Goal: Task Accomplishment & Management: Manage account settings

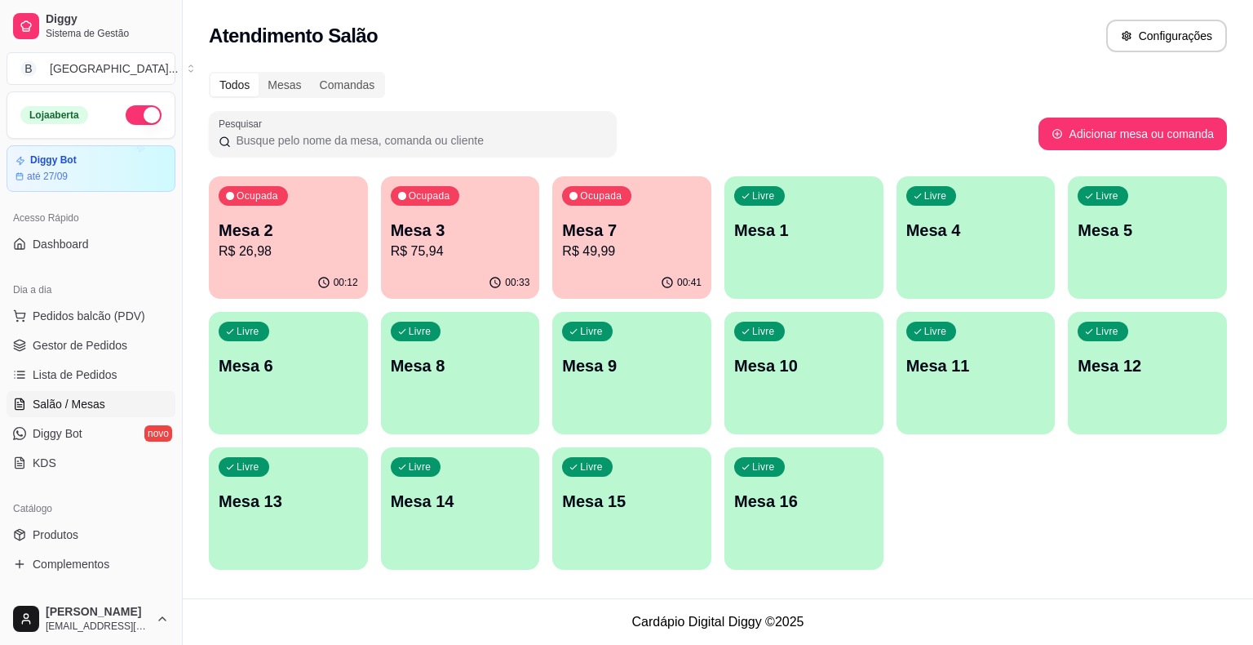
scroll to position [82, 0]
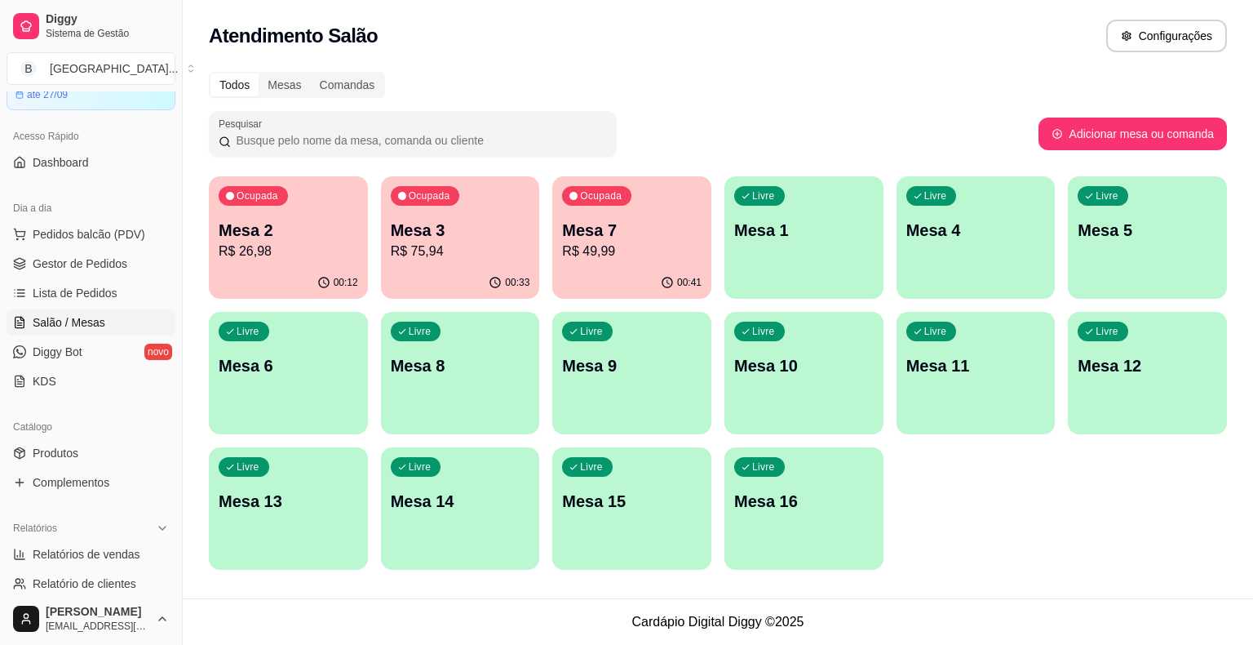
click at [470, 240] on p "Mesa 3" at bounding box center [461, 230] width 140 height 23
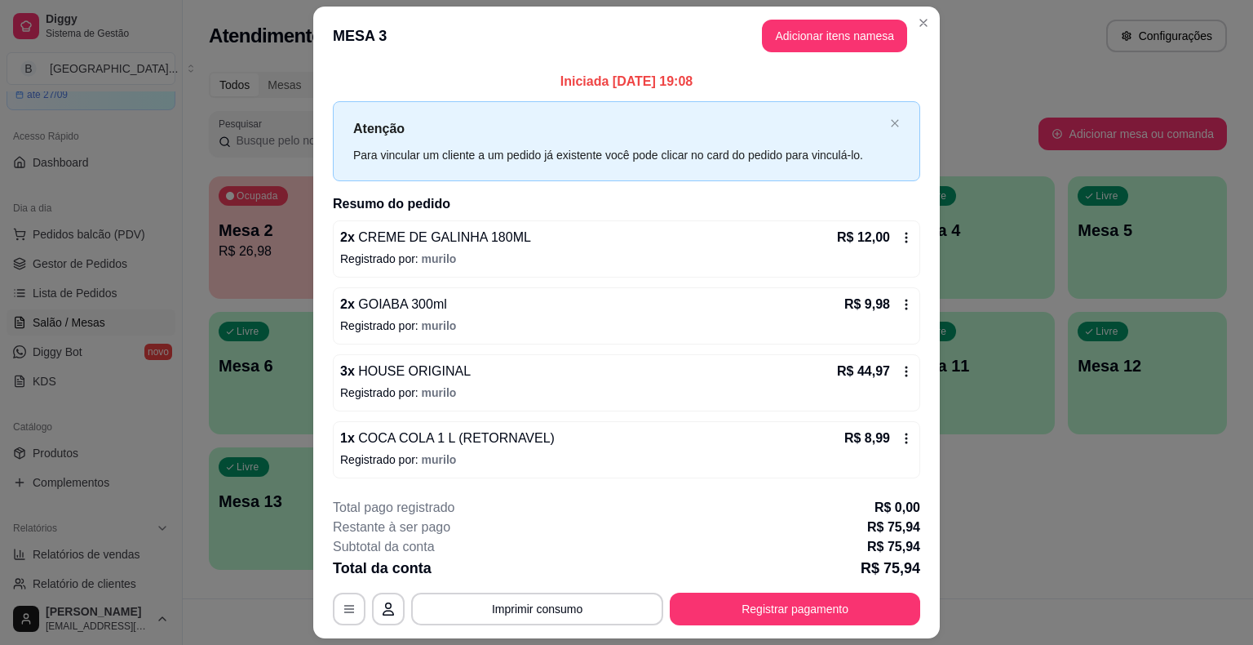
scroll to position [44, 0]
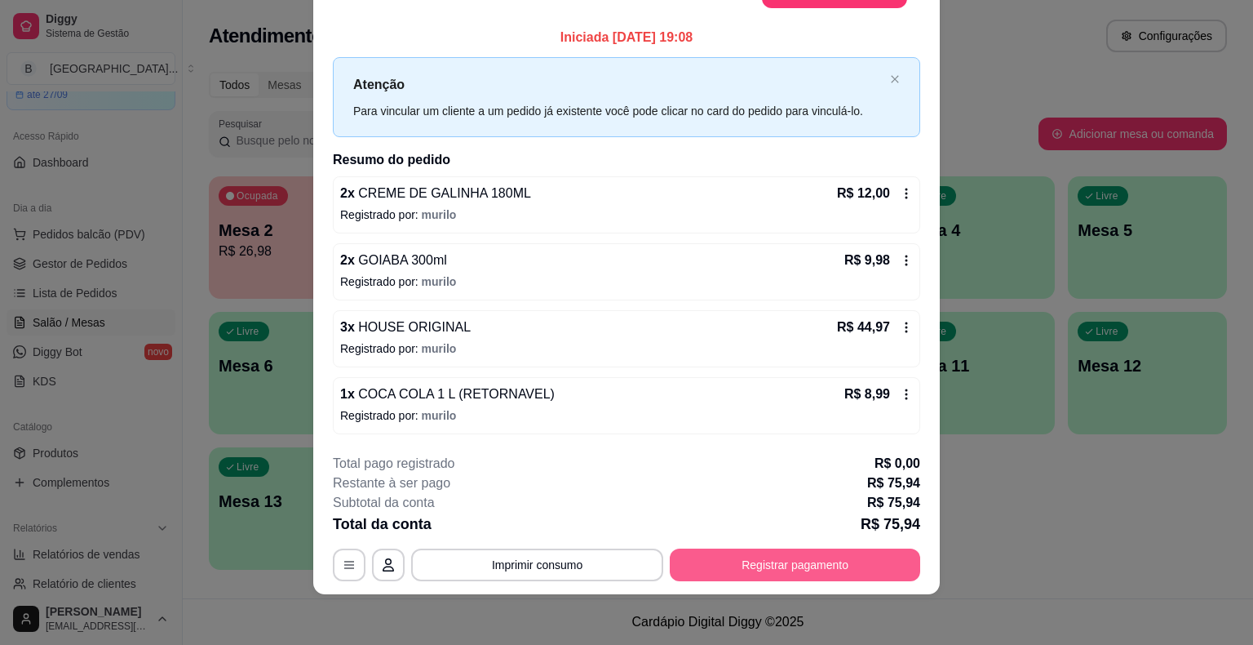
click at [827, 561] on button "Registrar pagamento" at bounding box center [795, 564] width 250 height 33
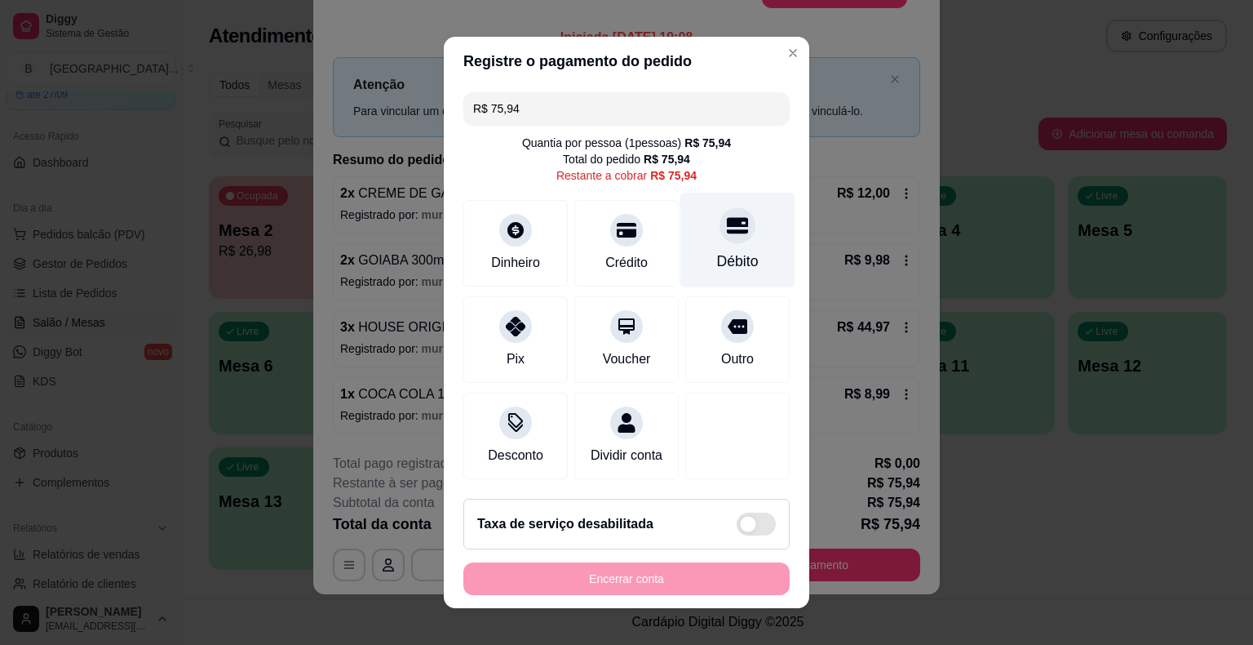
click at [727, 232] on icon at bounding box center [737, 226] width 21 height 16
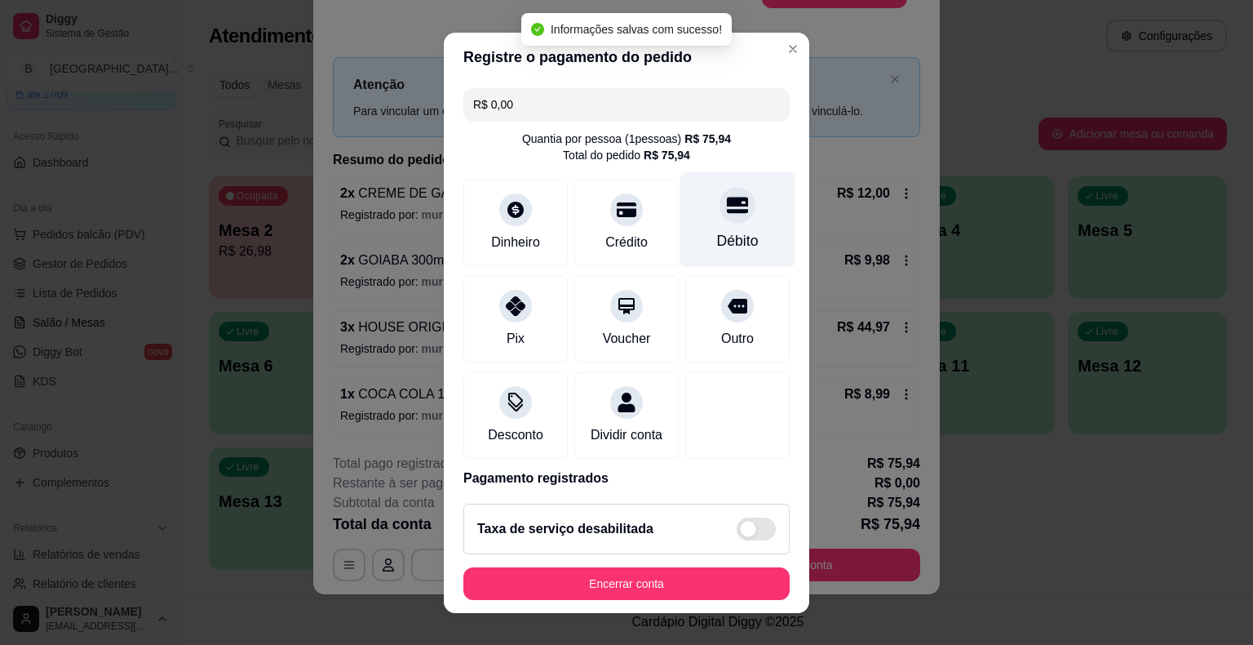
type input "R$ 0,00"
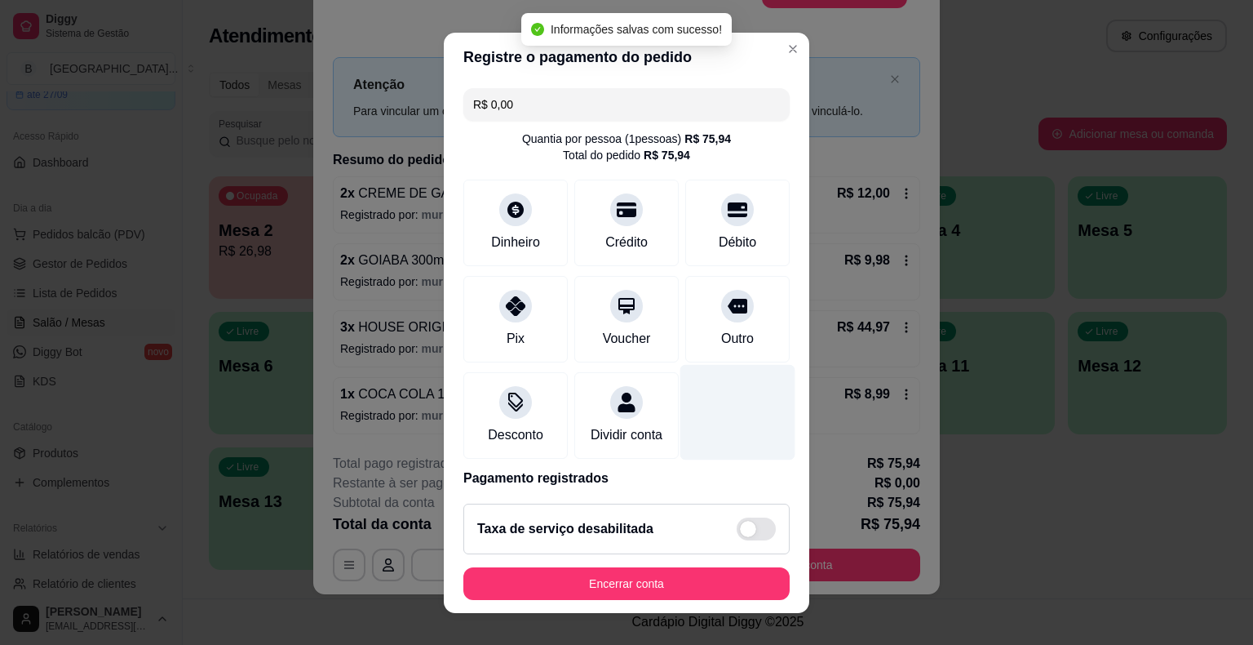
scroll to position [77, 0]
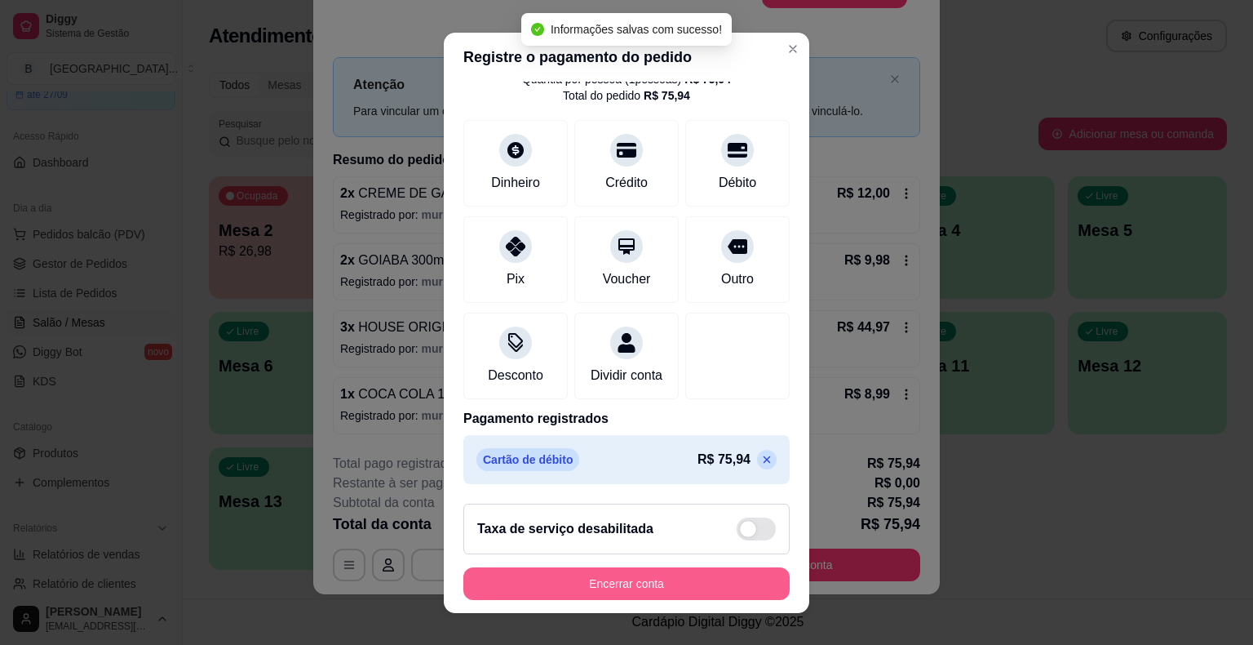
click at [671, 588] on button "Encerrar conta" at bounding box center [626, 583] width 326 height 33
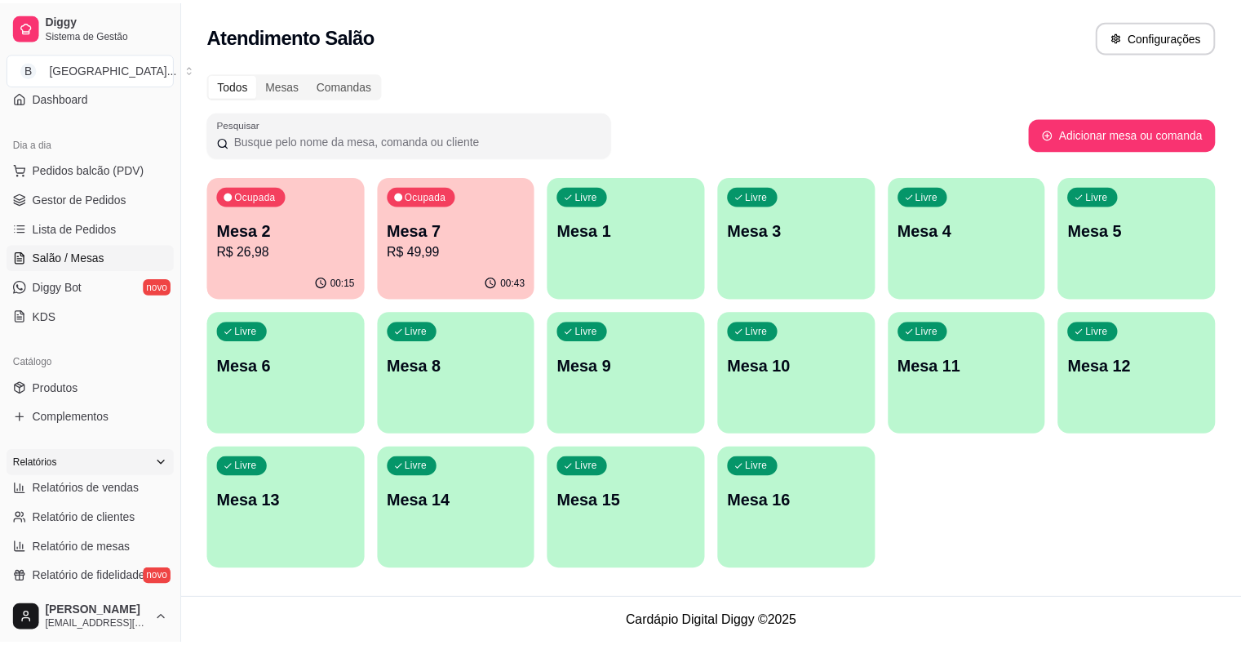
scroll to position [245, 0]
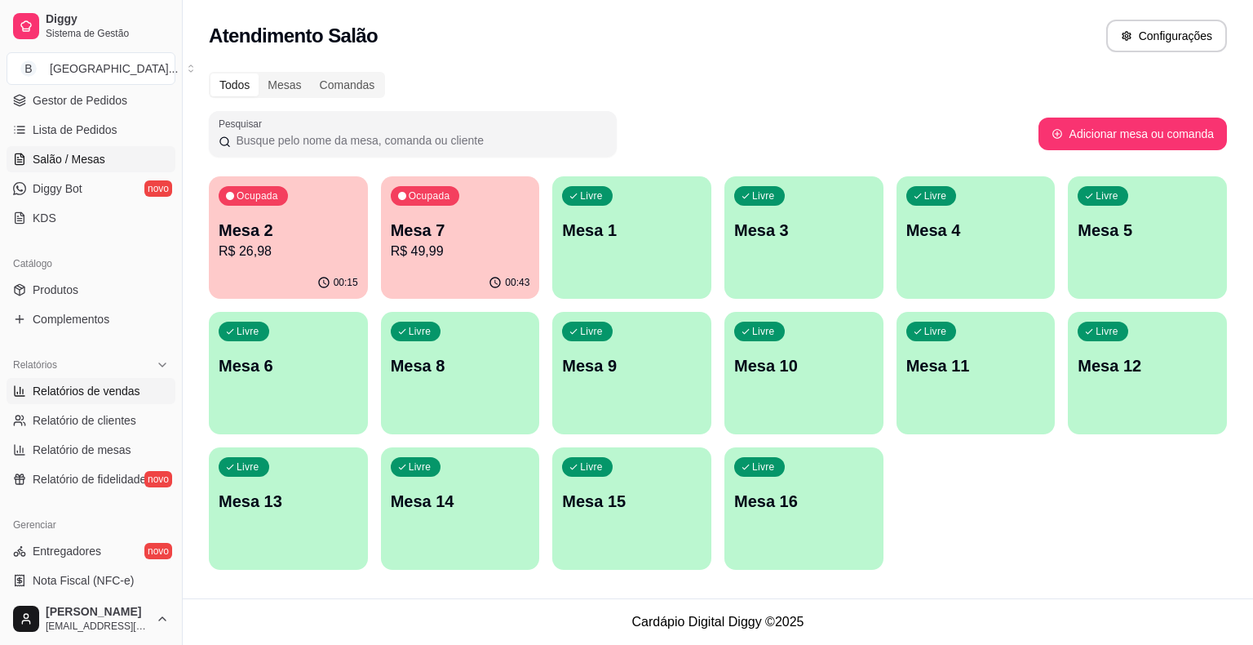
click at [108, 388] on span "Relatórios de vendas" at bounding box center [87, 391] width 108 height 16
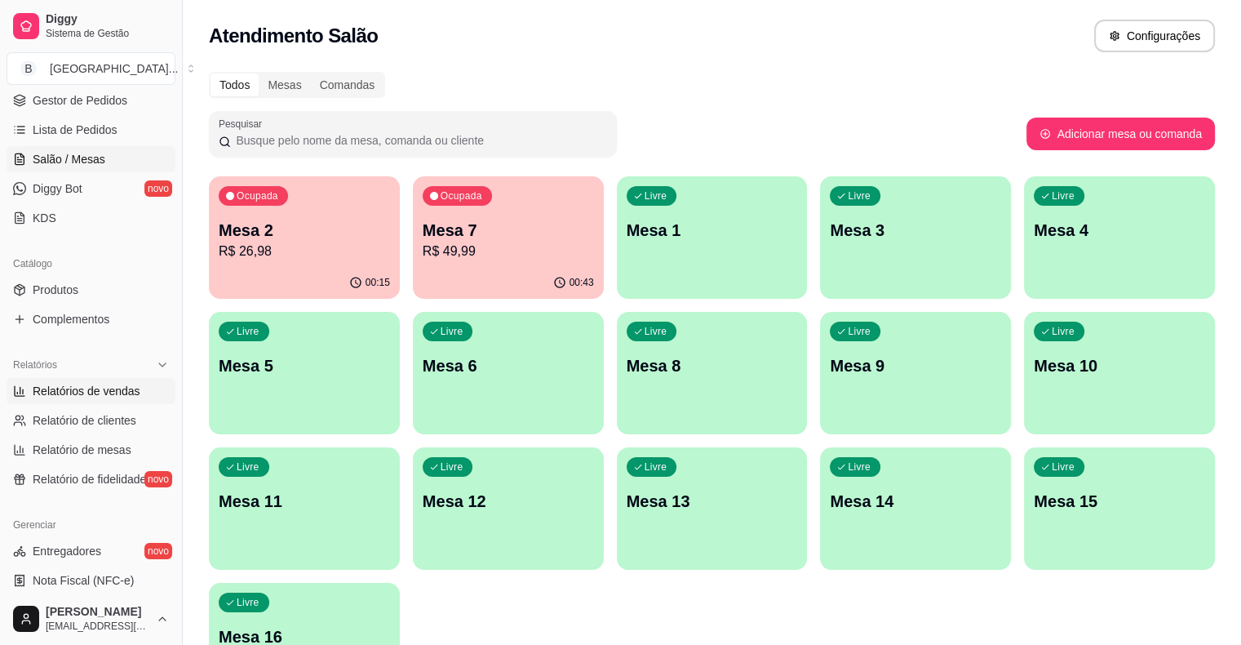
select select "ALL"
select select "0"
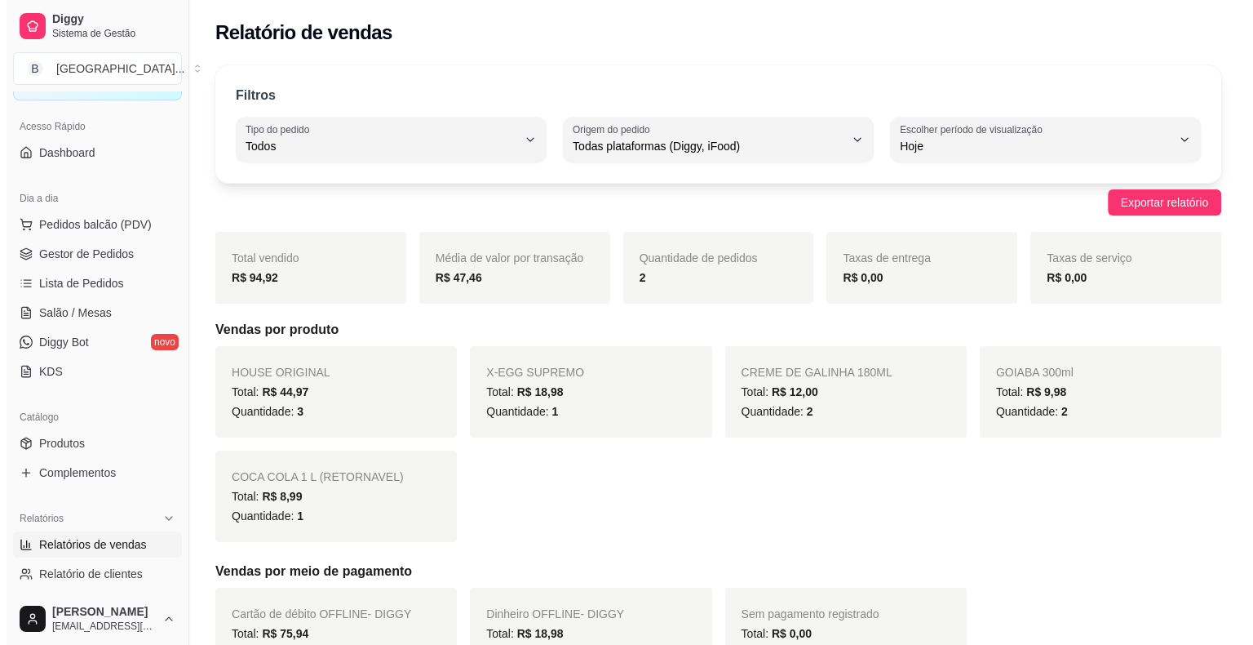
scroll to position [82, 0]
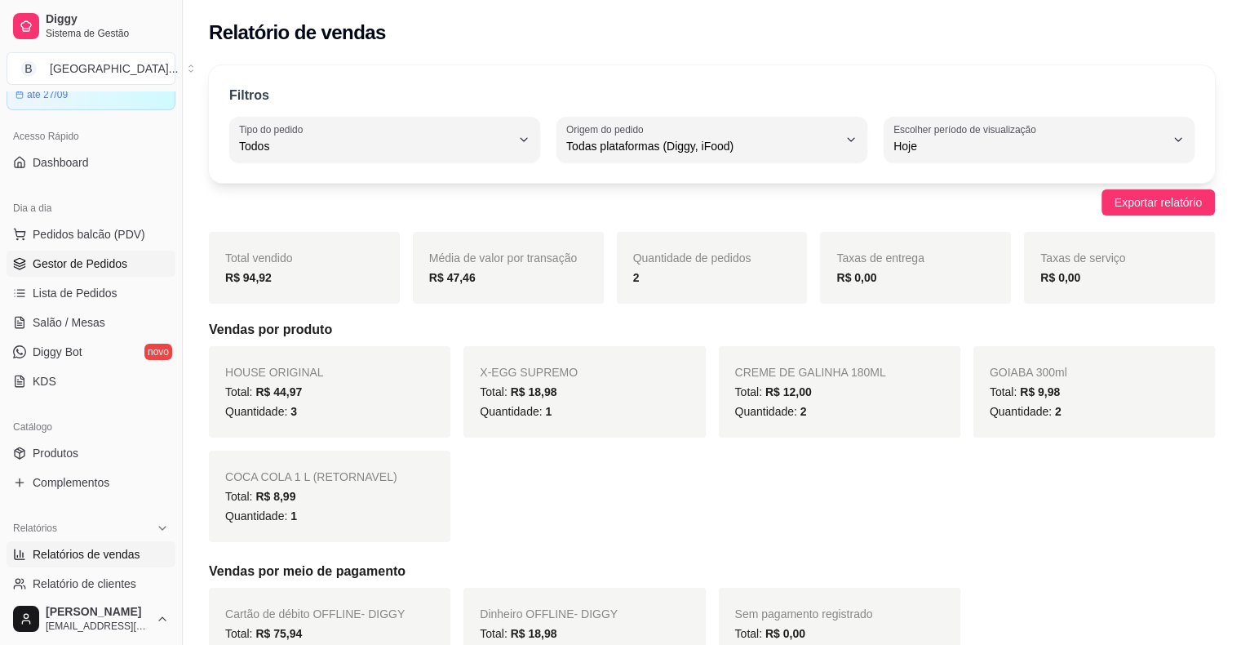
click at [74, 267] on span "Gestor de Pedidos" at bounding box center [80, 263] width 95 height 16
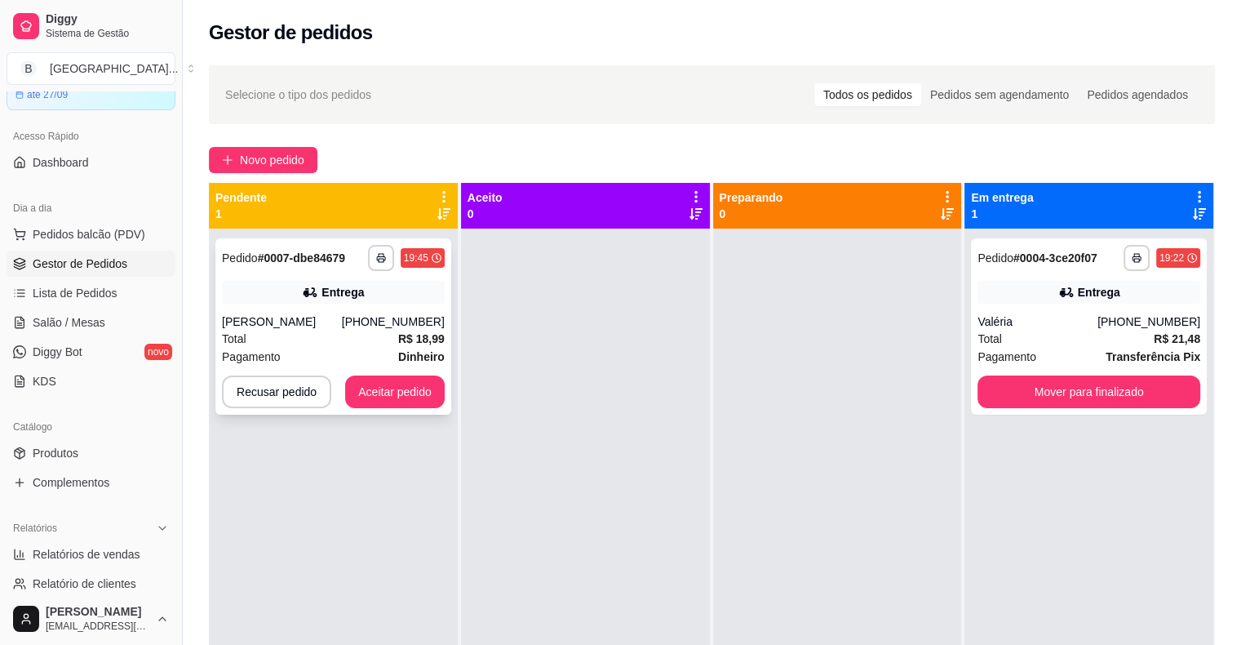
click at [324, 323] on div "[PERSON_NAME]" at bounding box center [282, 321] width 120 height 16
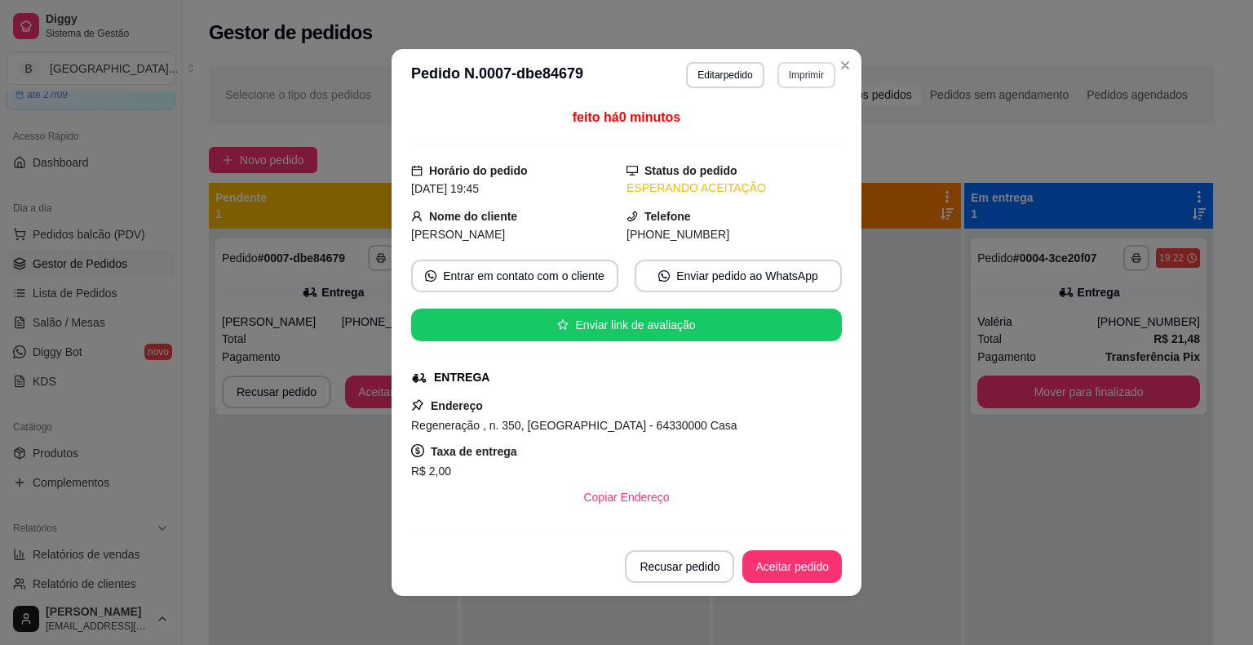
click at [804, 70] on button "Imprimir" at bounding box center [807, 75] width 58 height 26
click at [785, 131] on button "IMPRESSORA" at bounding box center [771, 131] width 114 height 25
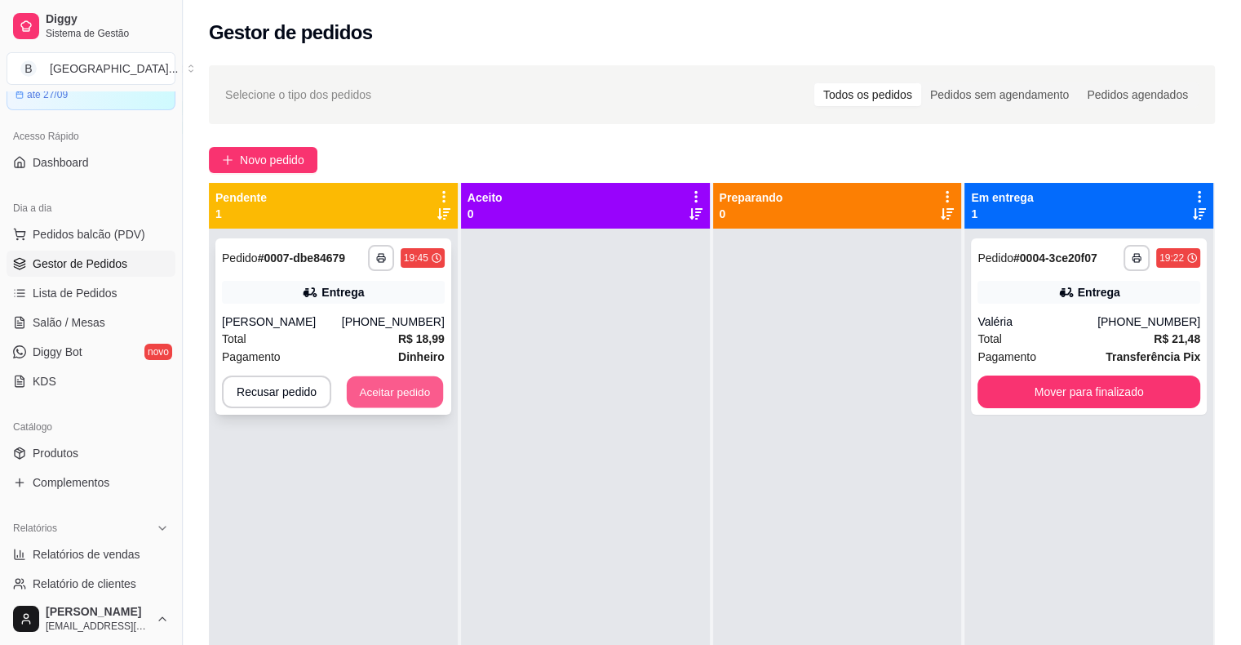
click at [411, 402] on button "Aceitar pedido" at bounding box center [395, 392] width 96 height 32
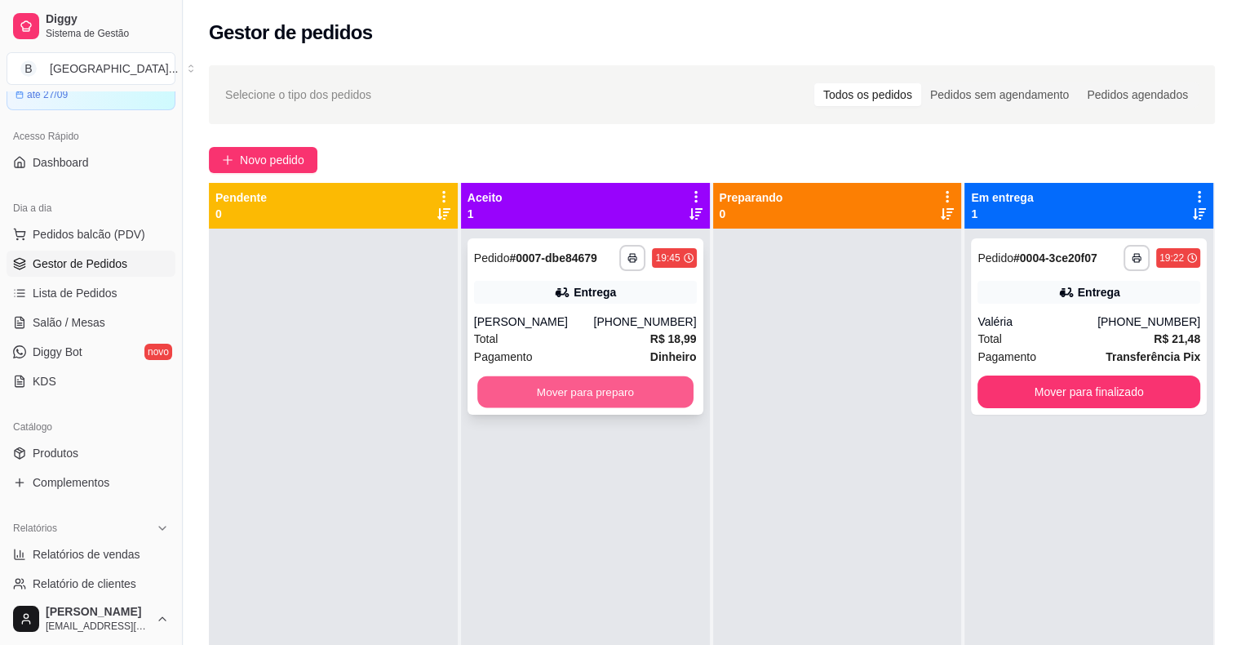
click at [564, 399] on button "Mover para preparo" at bounding box center [585, 392] width 216 height 32
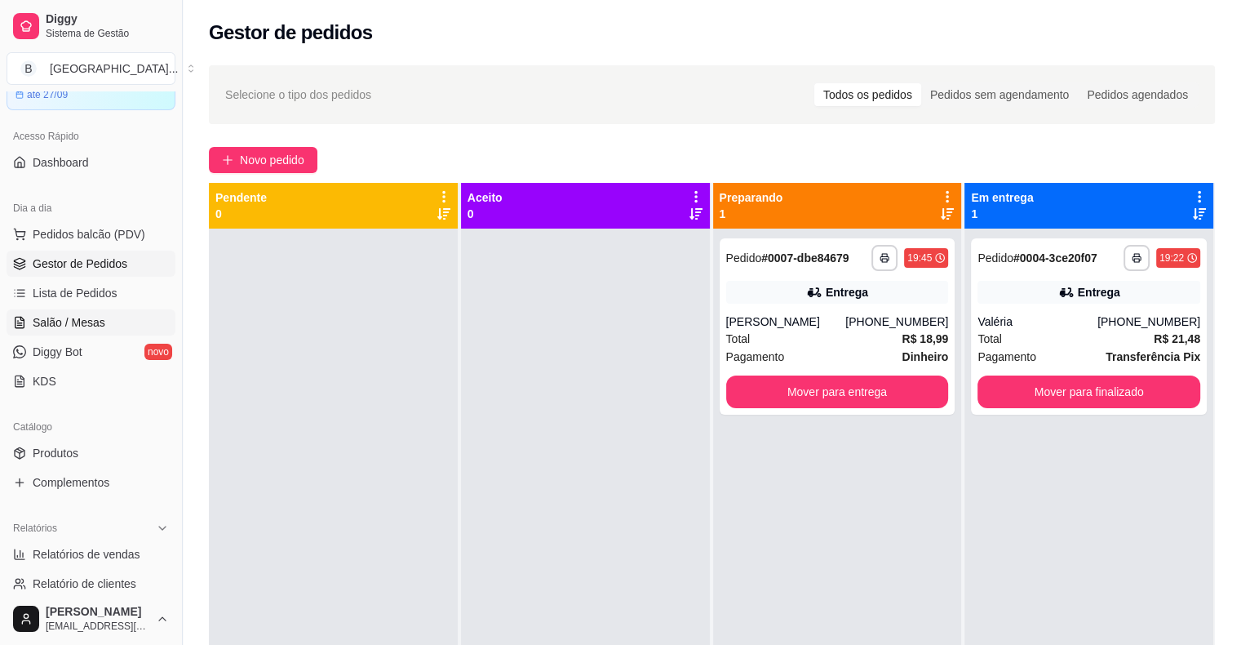
click at [103, 334] on link "Salão / Mesas" at bounding box center [91, 322] width 169 height 26
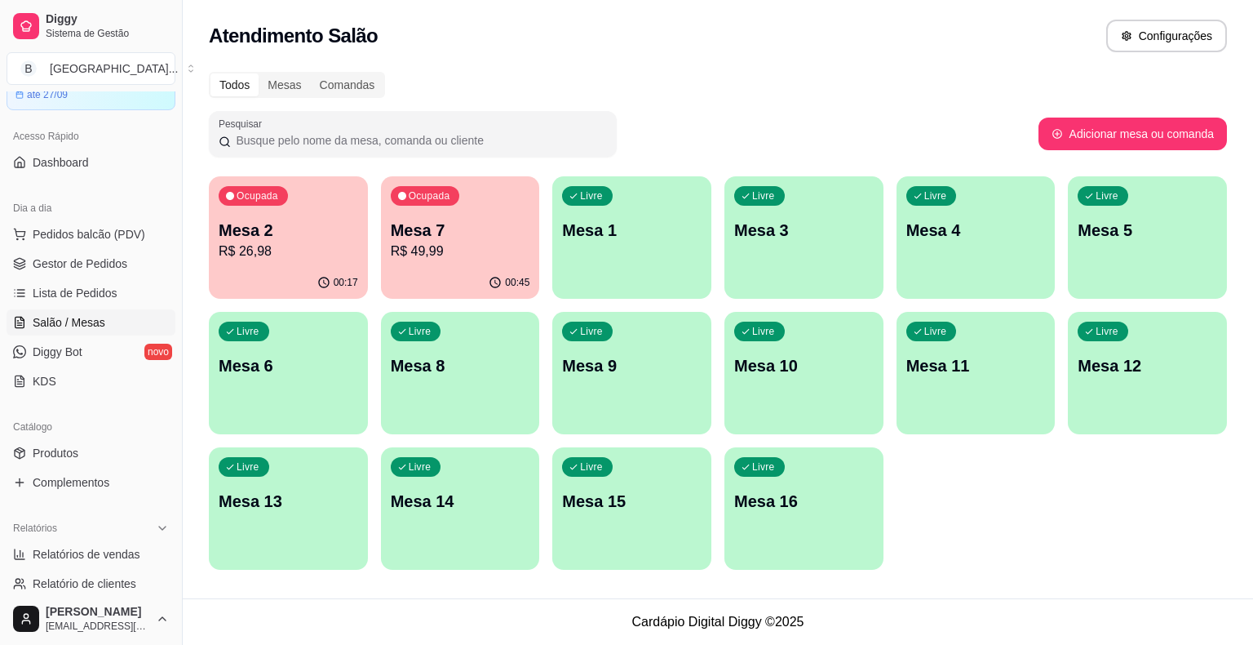
click at [277, 229] on p "Mesa 2" at bounding box center [289, 230] width 140 height 23
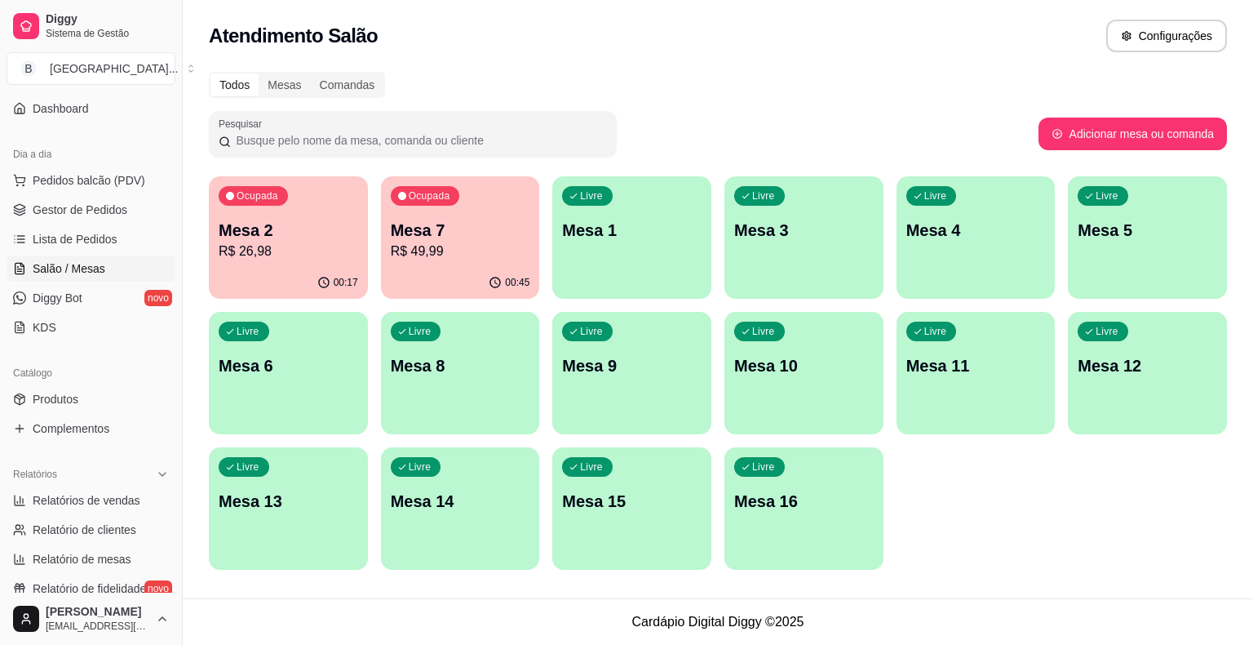
scroll to position [245, 0]
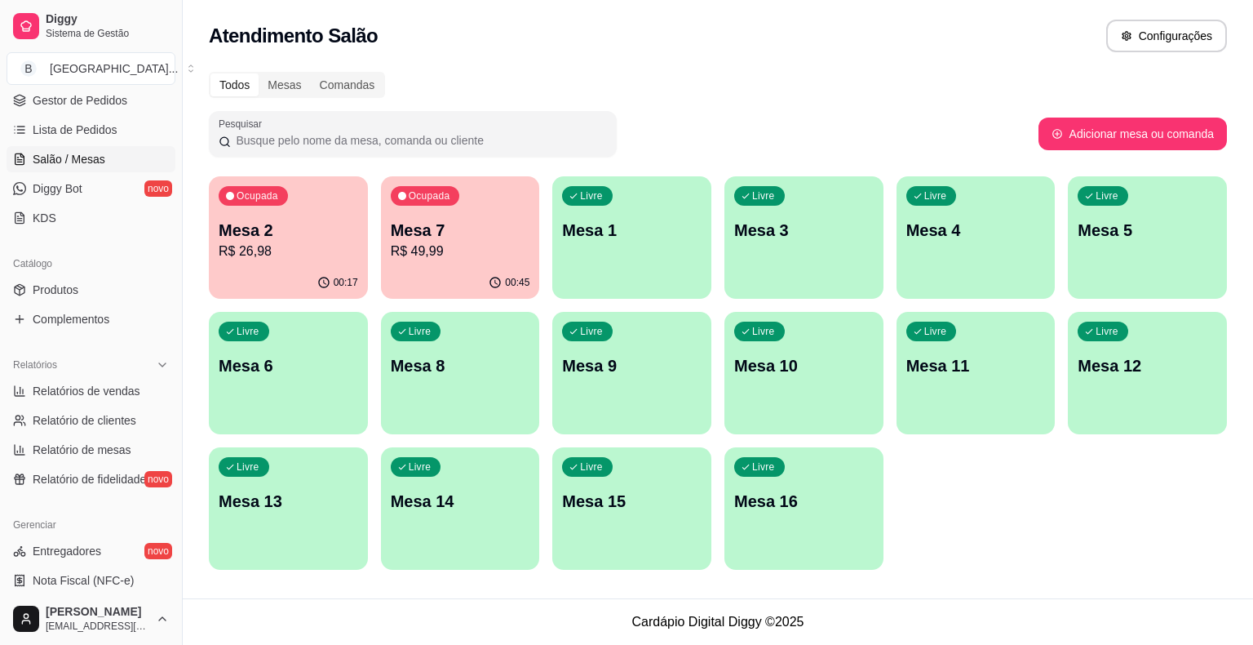
click at [299, 223] on p "Mesa 2" at bounding box center [289, 230] width 140 height 23
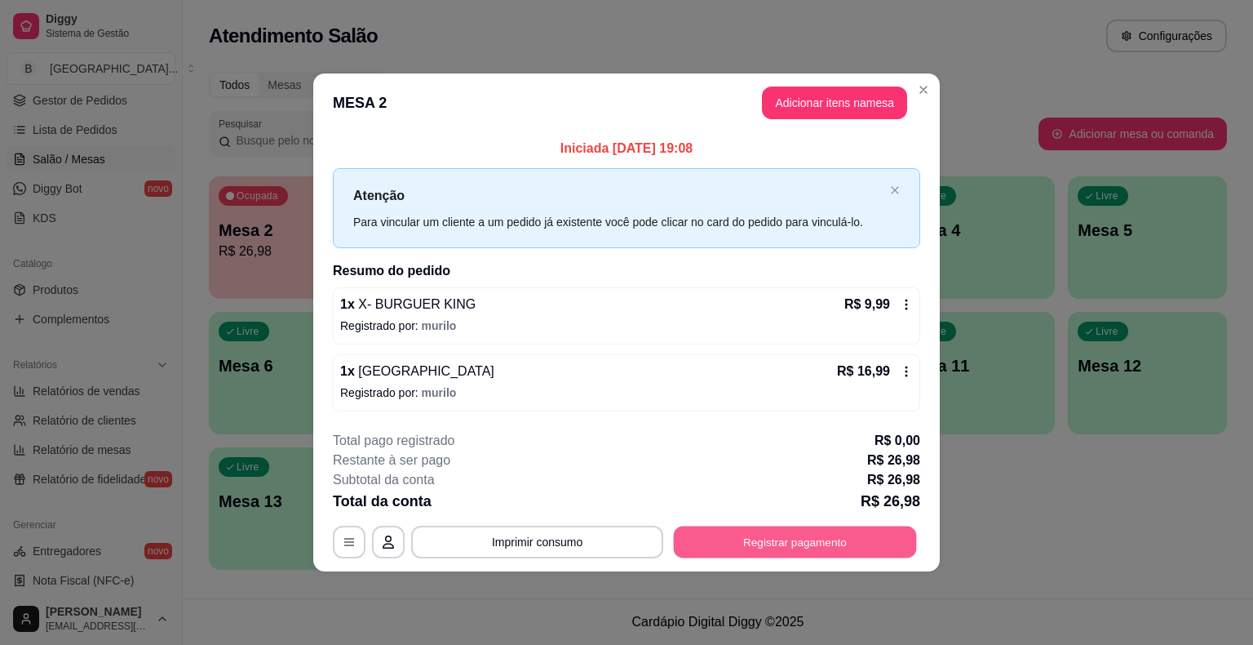
click at [752, 543] on button "Registrar pagamento" at bounding box center [795, 541] width 243 height 32
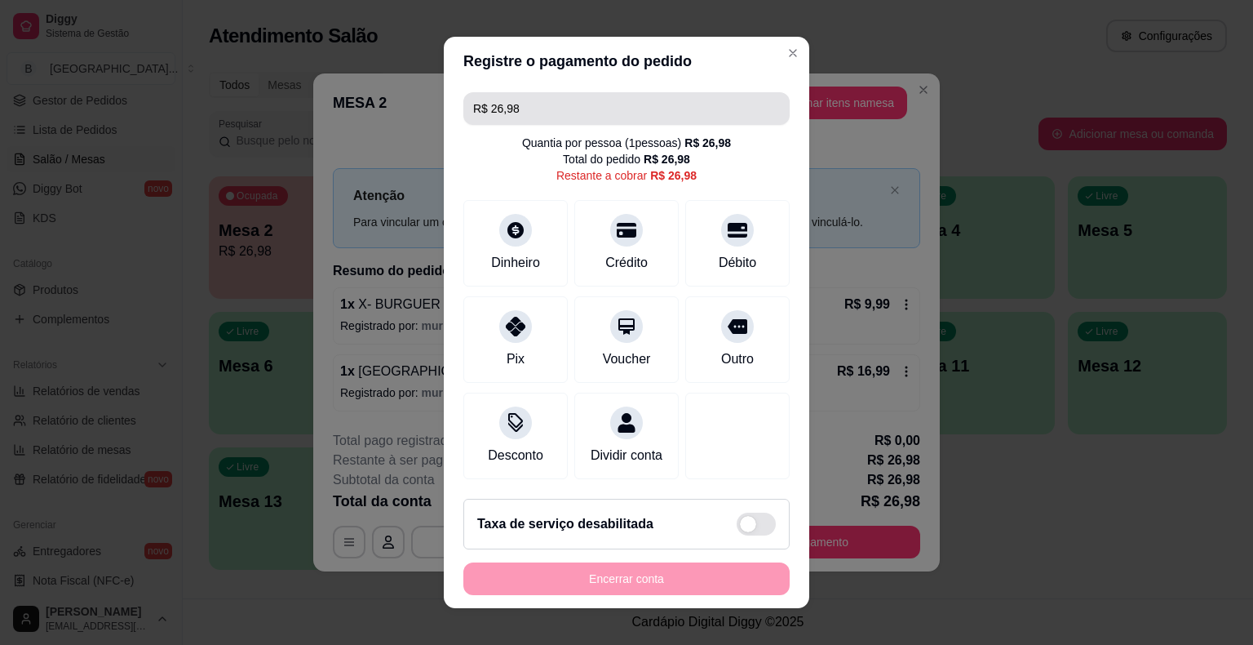
click at [568, 112] on input "R$ 26,98" at bounding box center [626, 108] width 307 height 33
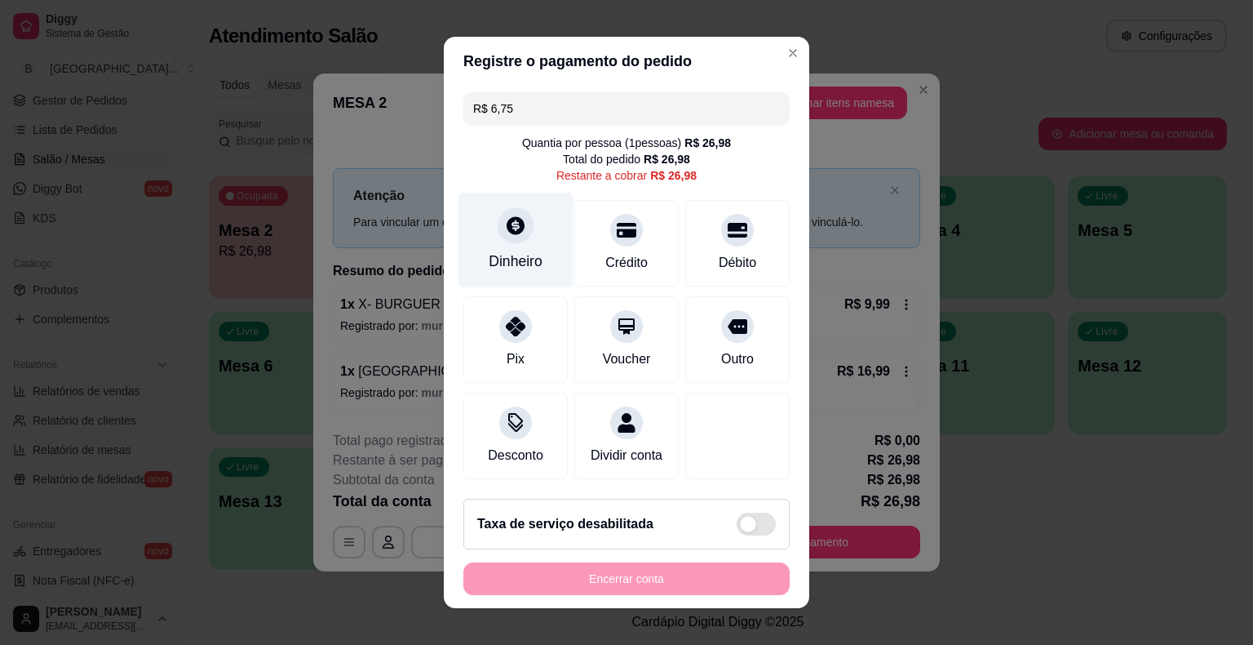
click at [491, 270] on div "Dinheiro" at bounding box center [516, 260] width 54 height 21
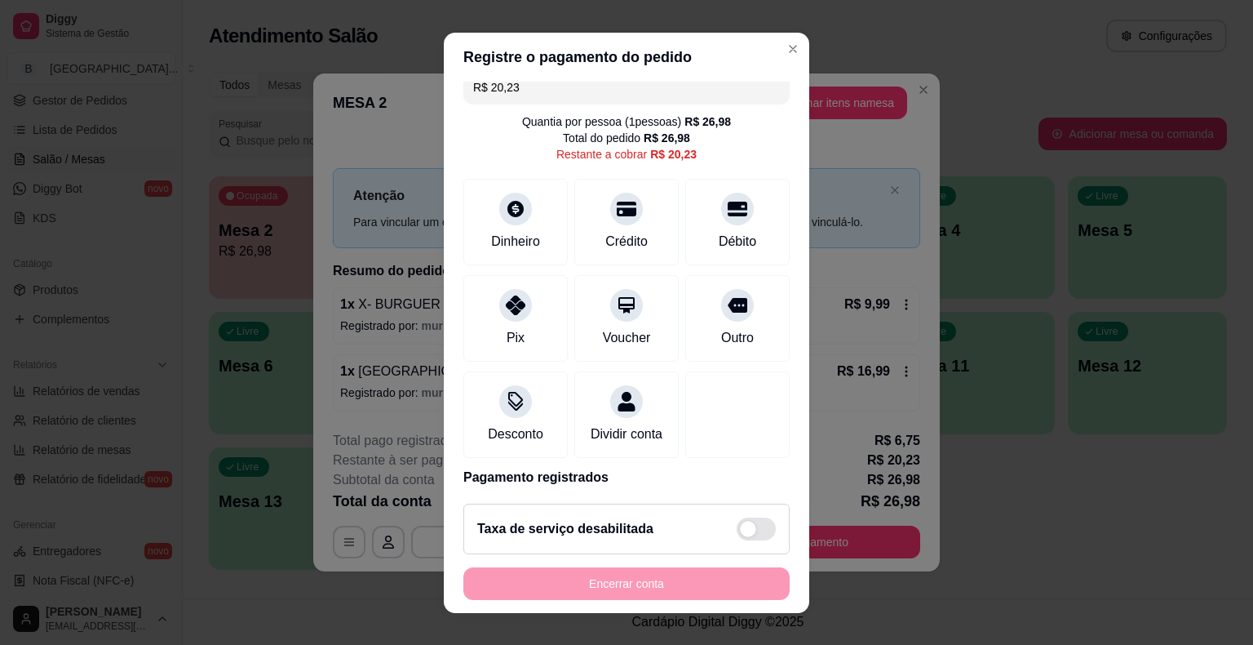
scroll to position [0, 0]
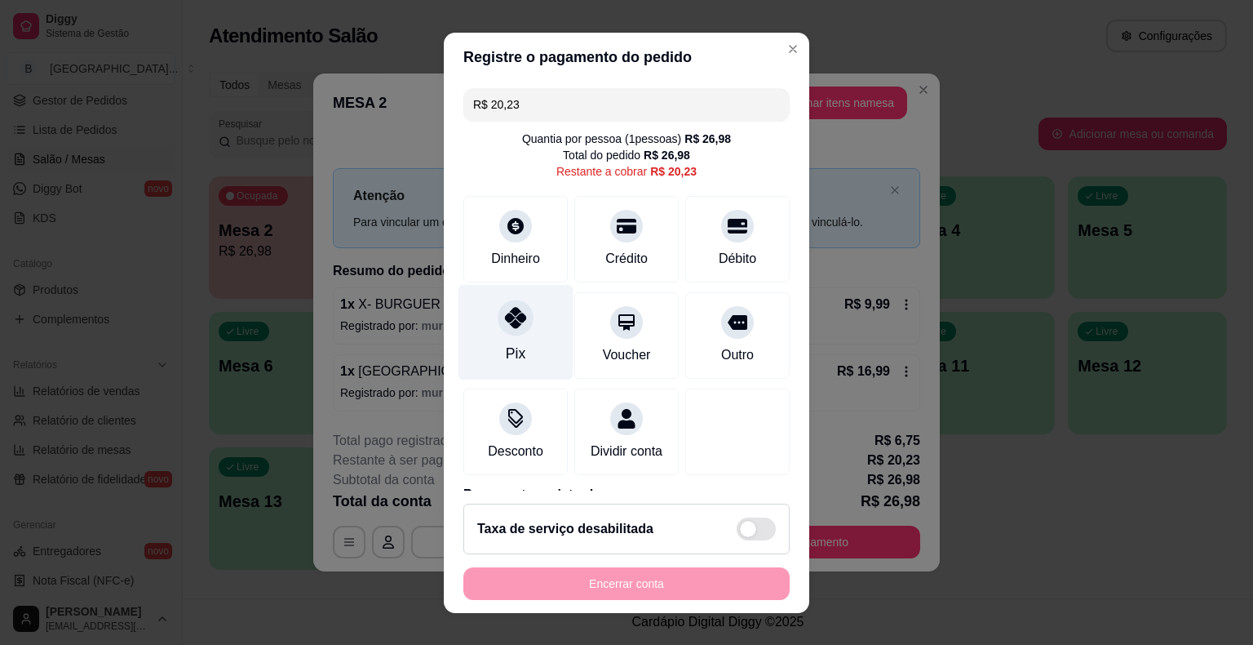
click at [505, 320] on icon at bounding box center [515, 317] width 21 height 21
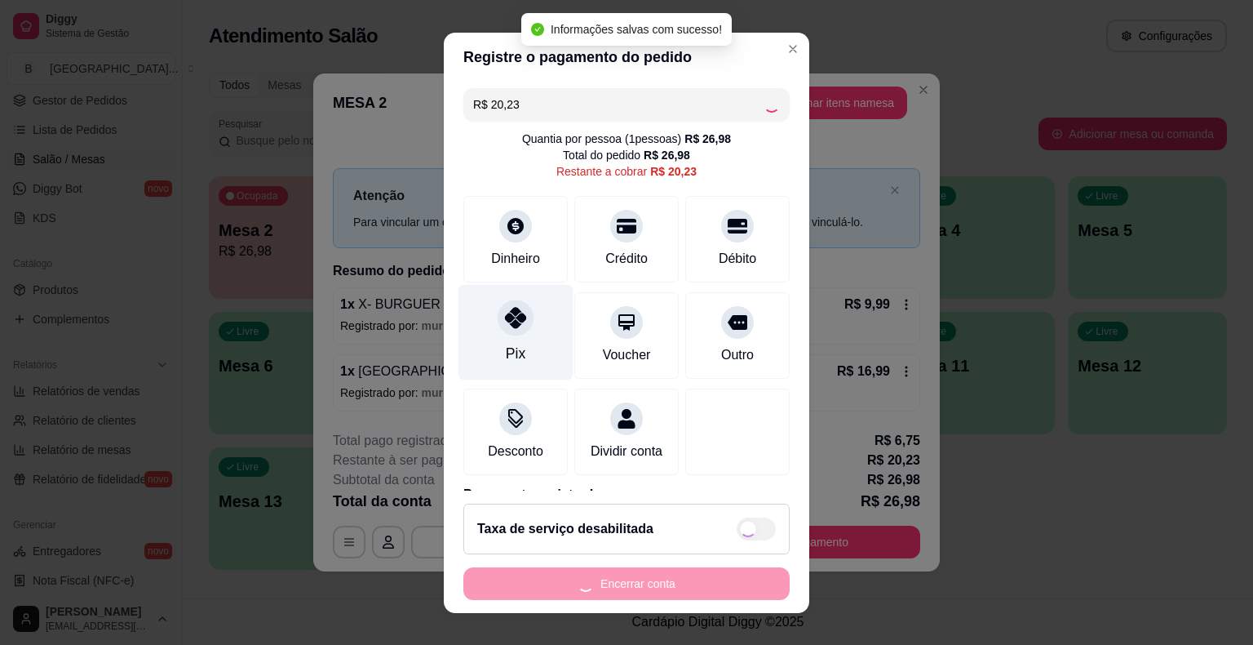
type input "R$ 0,00"
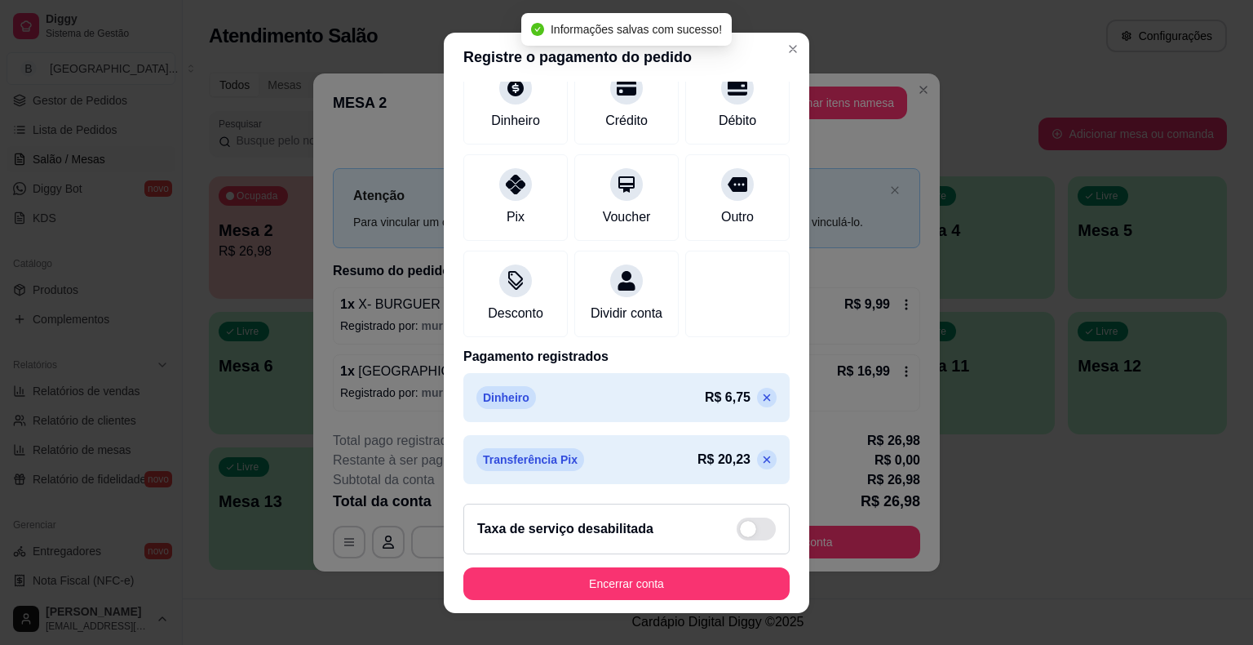
scroll to position [20, 0]
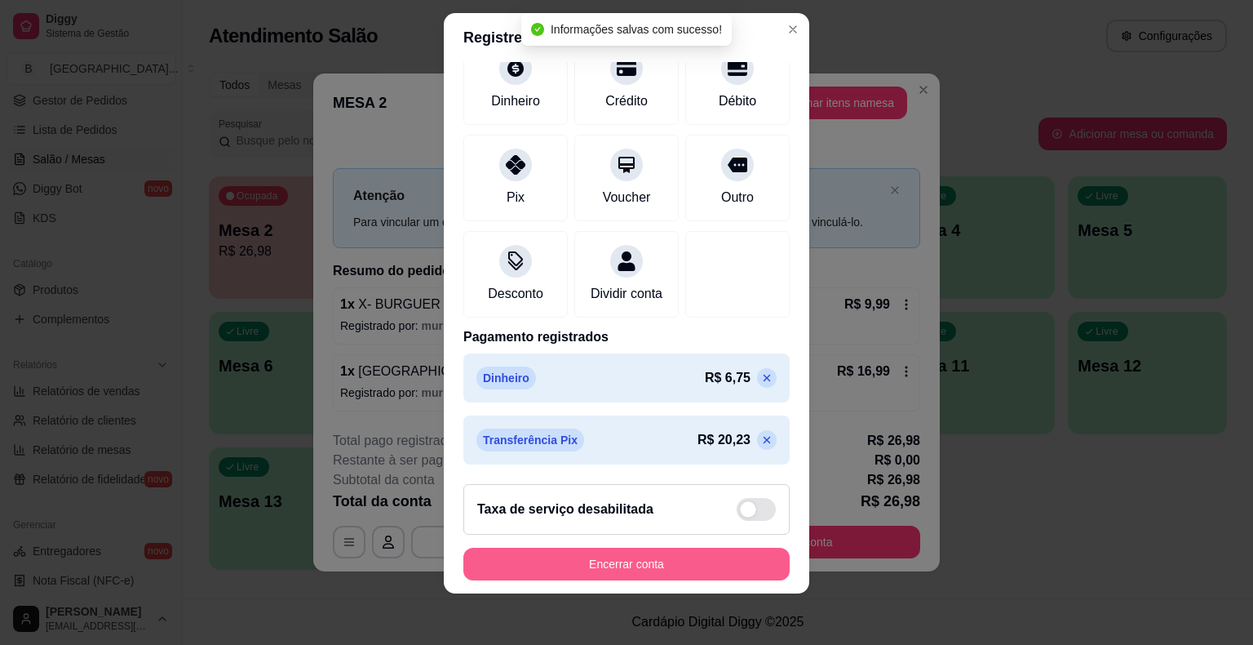
click at [483, 562] on button "Encerrar conta" at bounding box center [626, 563] width 326 height 33
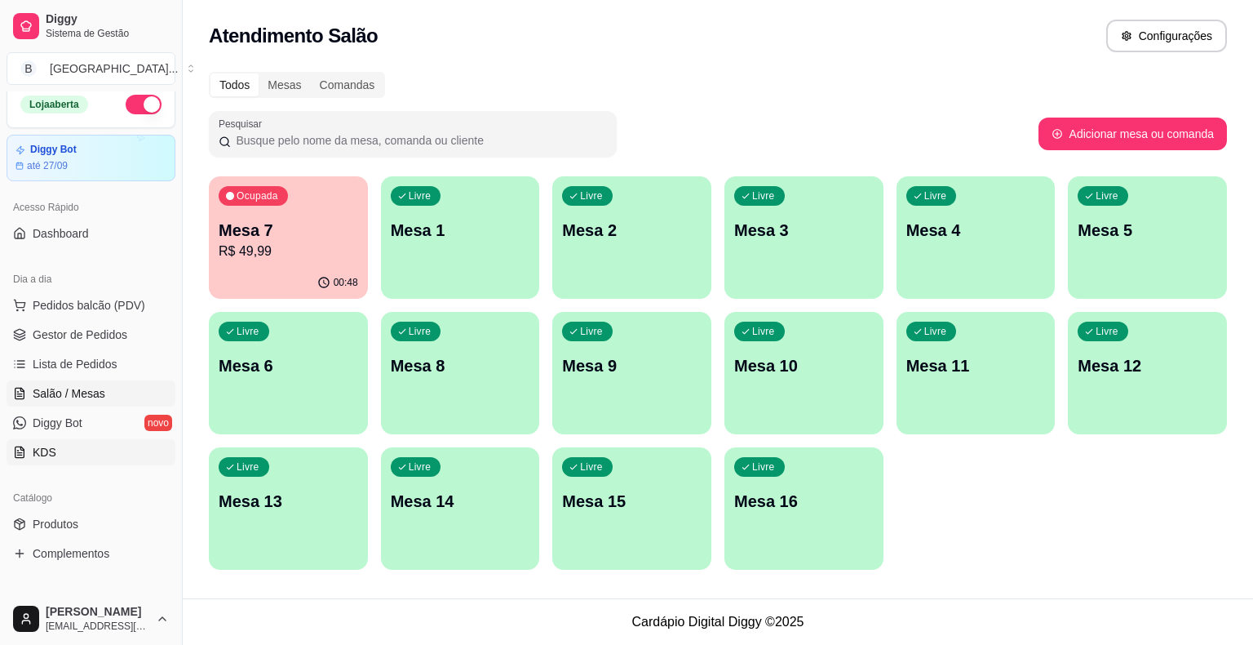
scroll to position [0, 0]
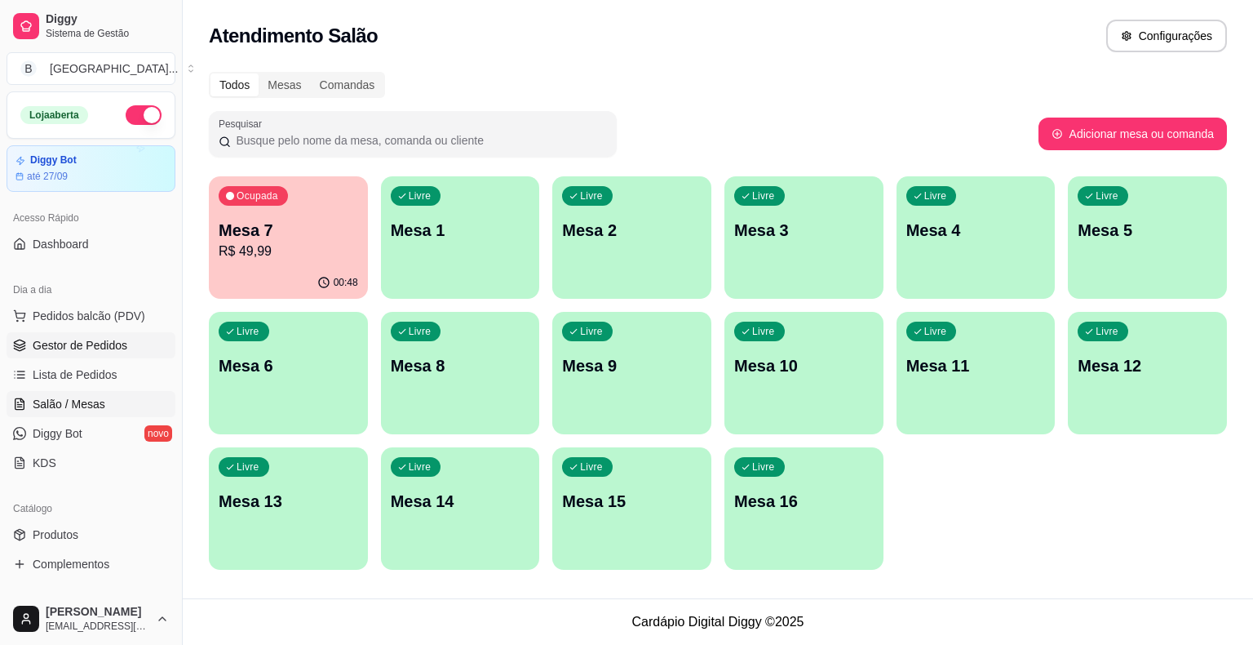
click at [122, 349] on span "Gestor de Pedidos" at bounding box center [80, 345] width 95 height 16
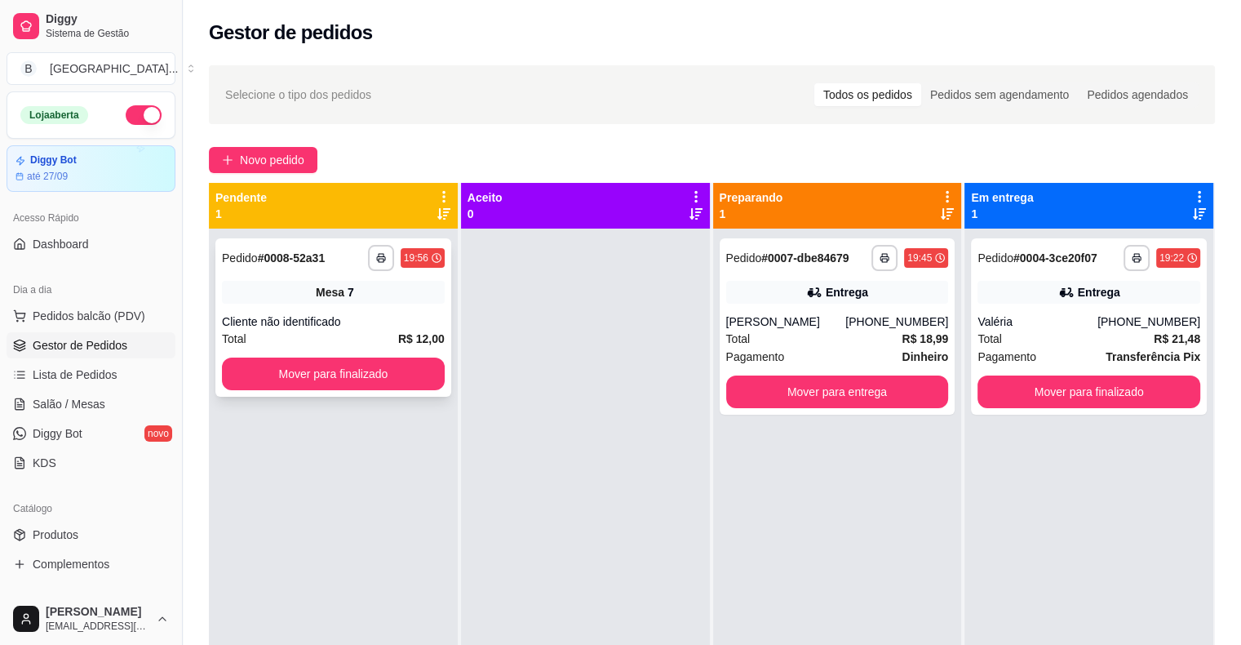
click at [410, 332] on strong "R$ 12,00" at bounding box center [421, 338] width 47 height 13
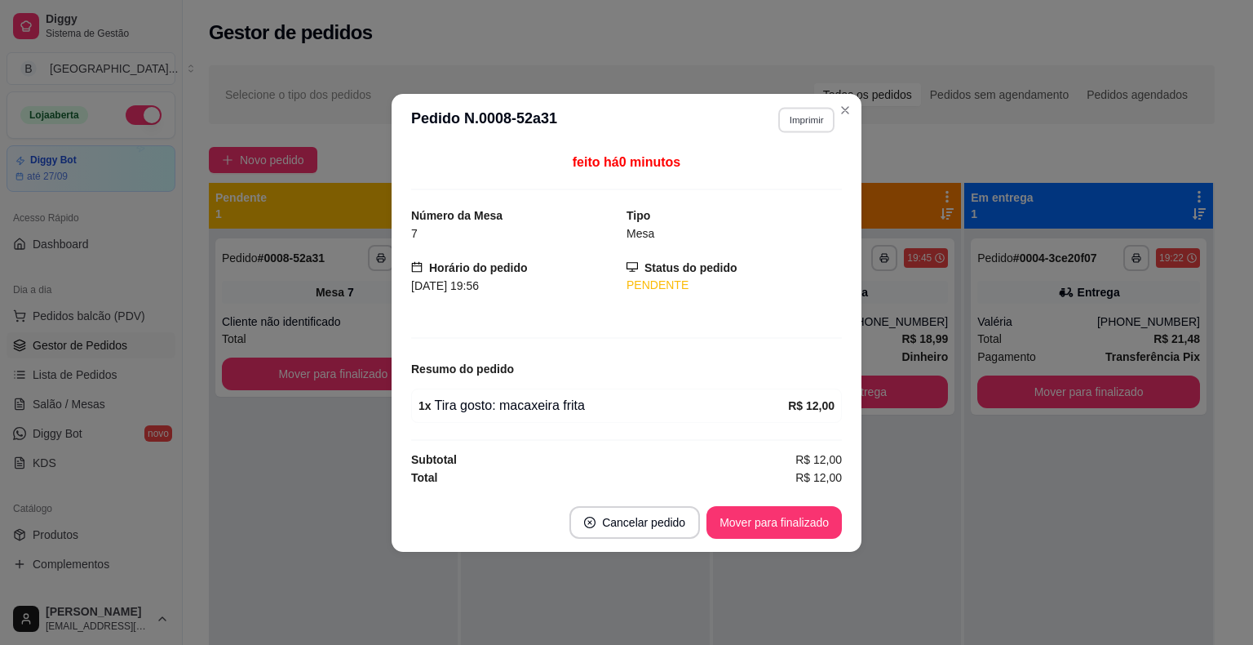
click at [798, 127] on button "Imprimir" at bounding box center [806, 119] width 56 height 25
click at [765, 189] on button "IMPRESSORA" at bounding box center [777, 177] width 114 height 25
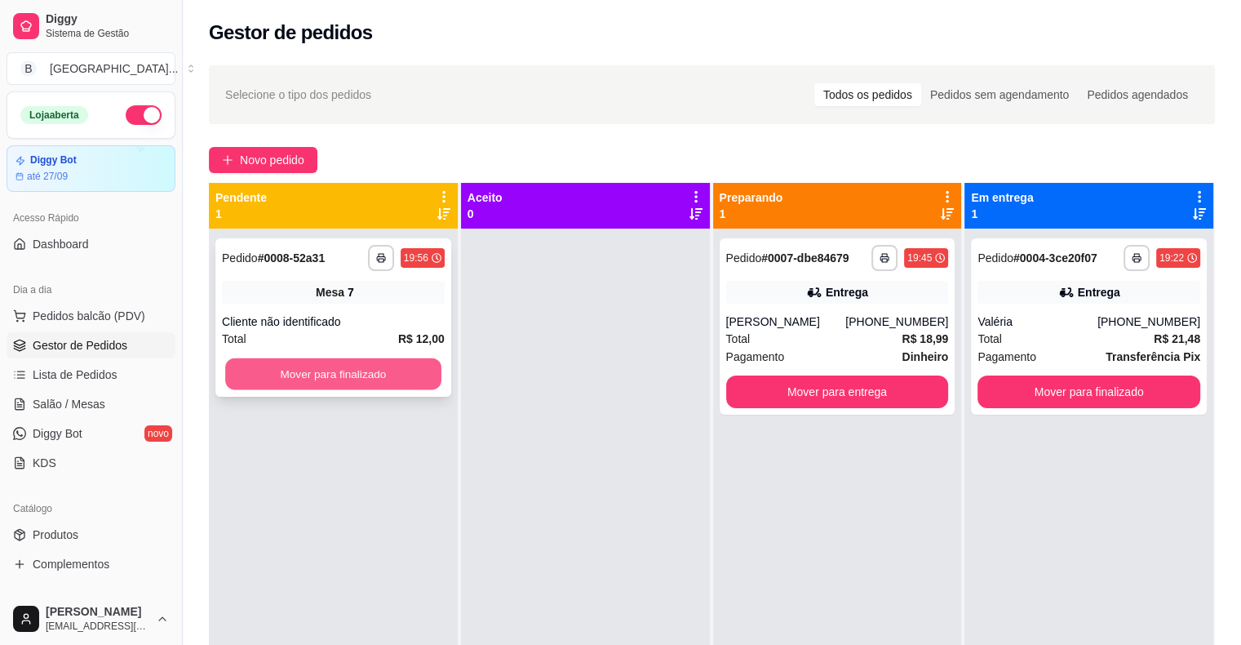
click at [310, 382] on button "Mover para finalizado" at bounding box center [333, 374] width 216 height 32
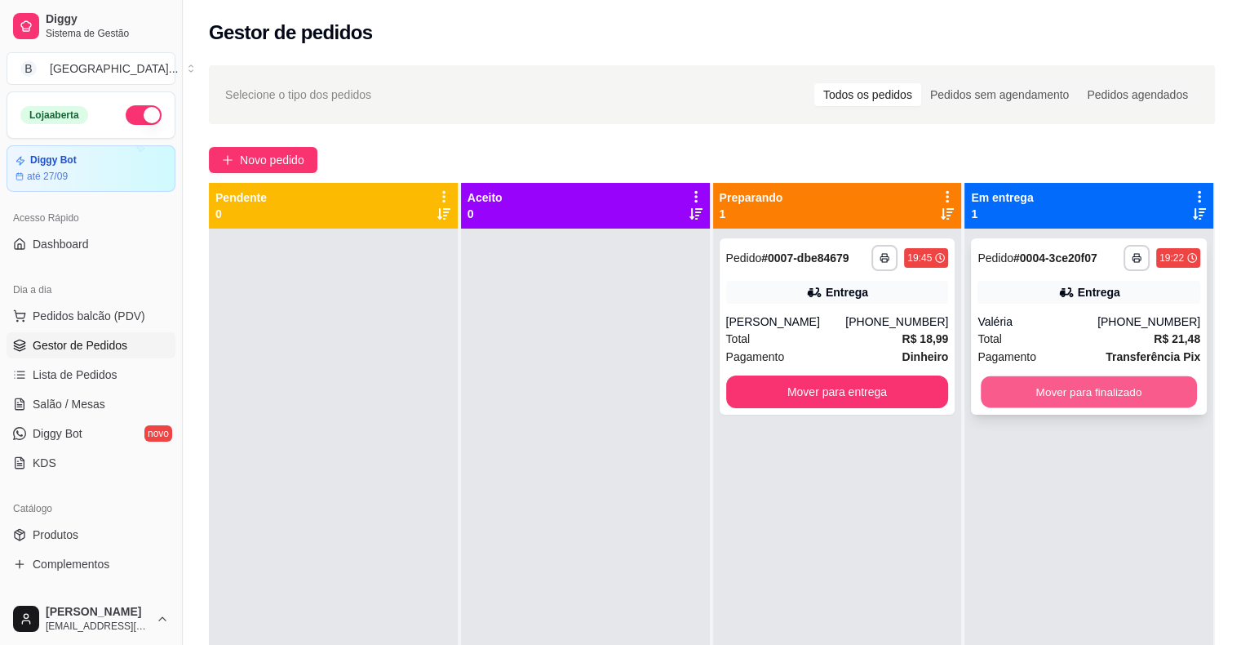
click at [1080, 399] on button "Mover para finalizado" at bounding box center [1089, 392] width 216 height 32
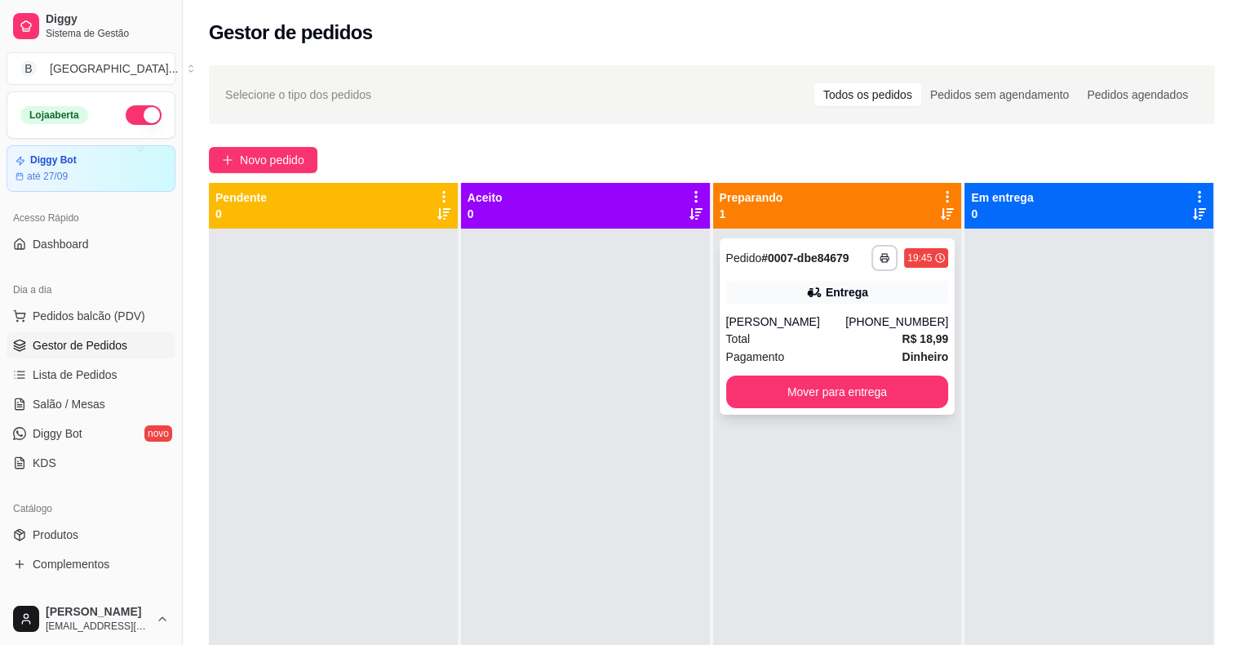
click at [889, 316] on div "[PHONE_NUMBER]" at bounding box center [896, 321] width 103 height 16
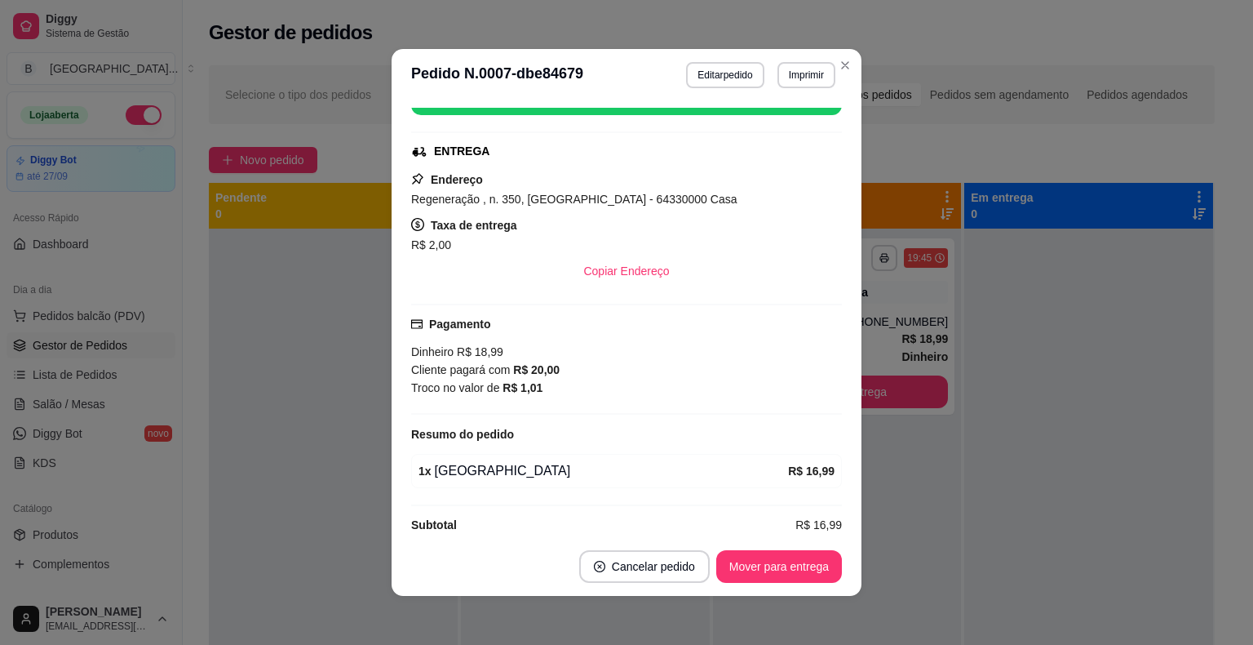
scroll to position [245, 0]
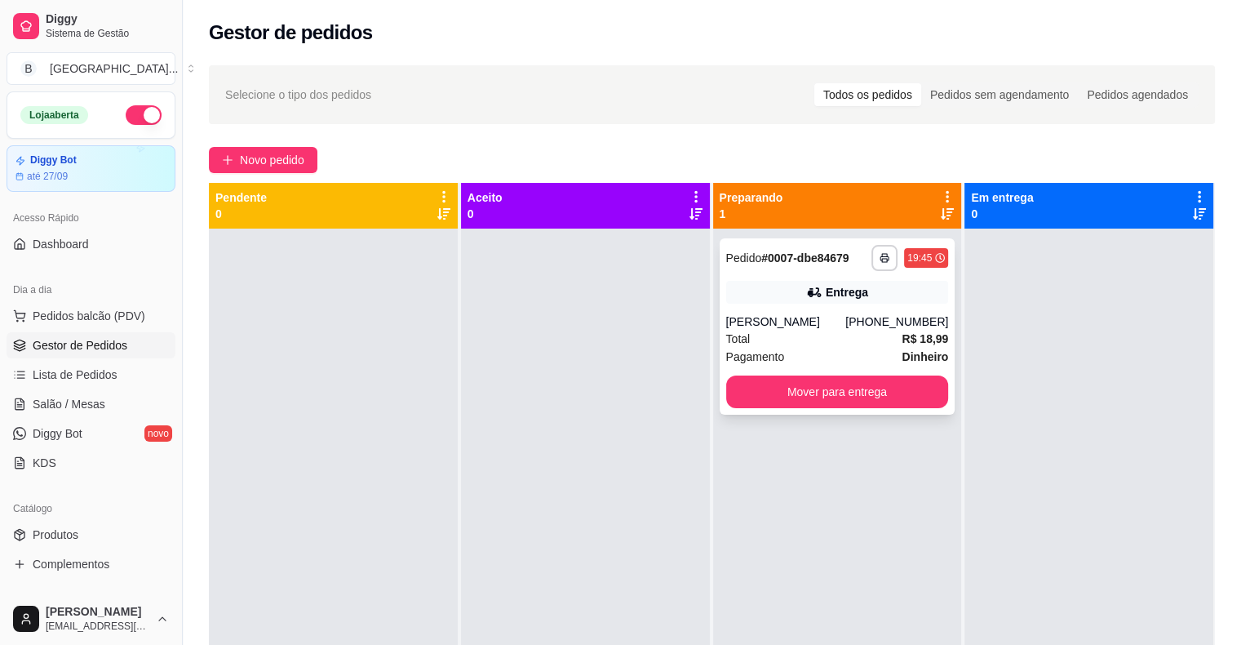
click at [827, 374] on div "**********" at bounding box center [838, 326] width 236 height 176
click at [852, 390] on button "Mover para entrega" at bounding box center [837, 392] width 216 height 32
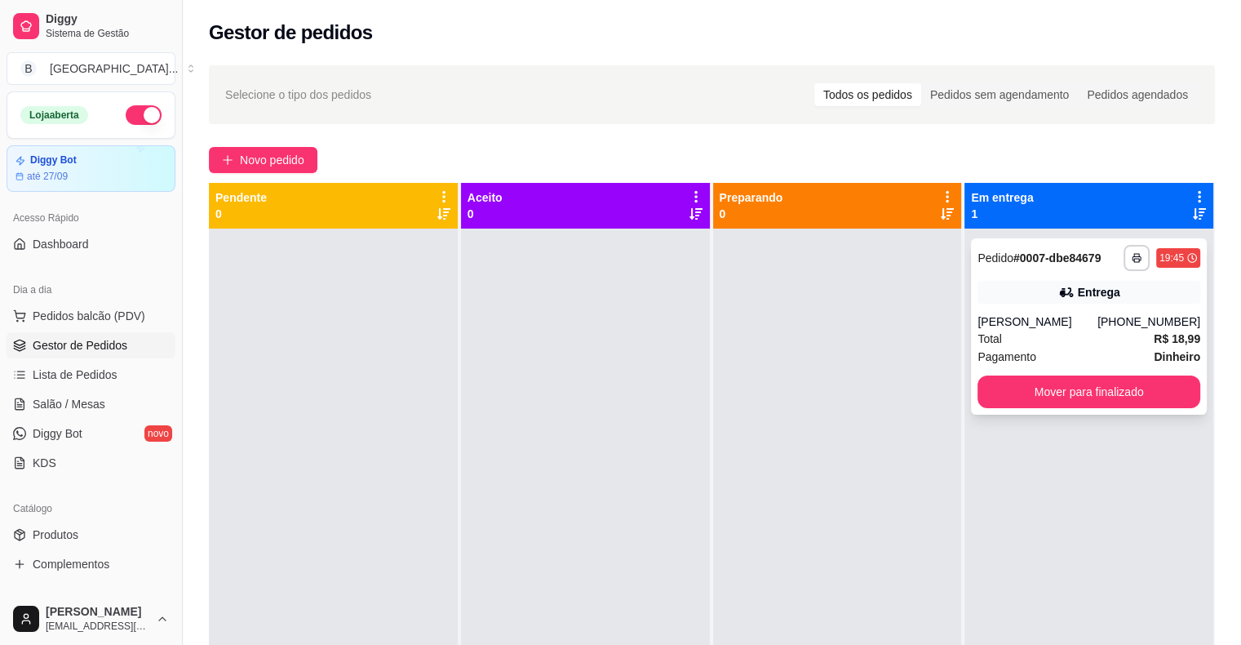
click at [1134, 309] on div "**********" at bounding box center [1089, 326] width 236 height 176
click at [1021, 344] on div "Total R$ 18,99" at bounding box center [1088, 339] width 223 height 18
click at [1031, 381] on button "Mover para finalizado" at bounding box center [1089, 392] width 216 height 32
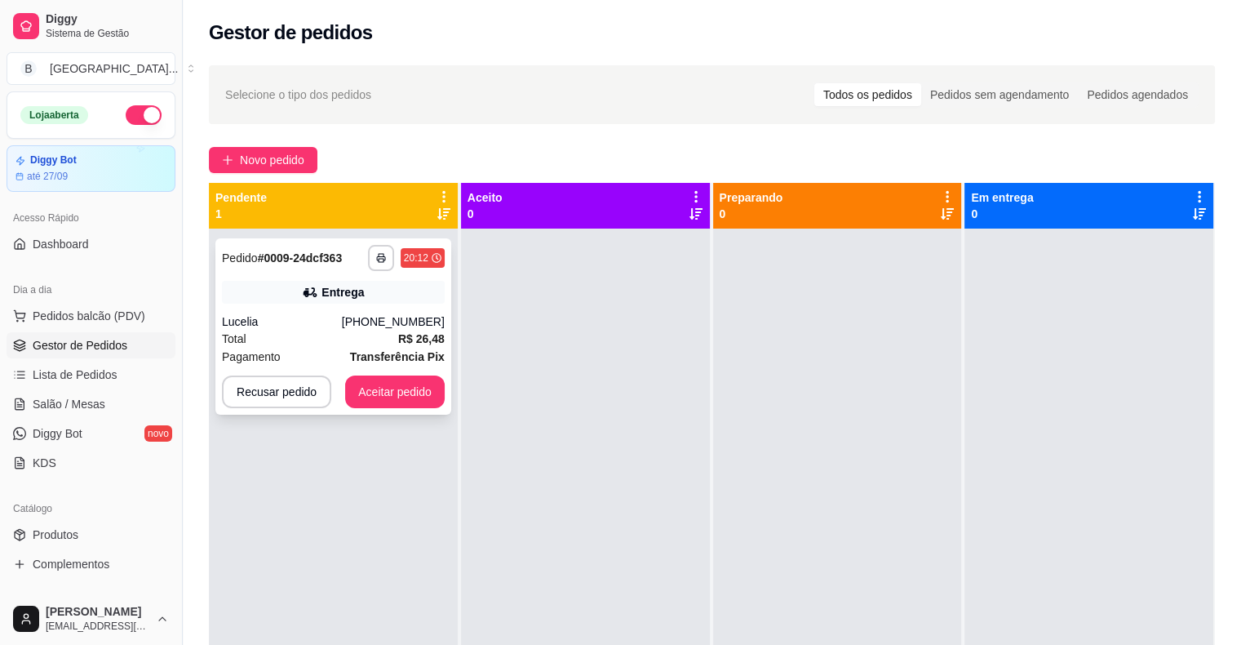
click at [397, 328] on div "[PHONE_NUMBER]" at bounding box center [393, 321] width 103 height 16
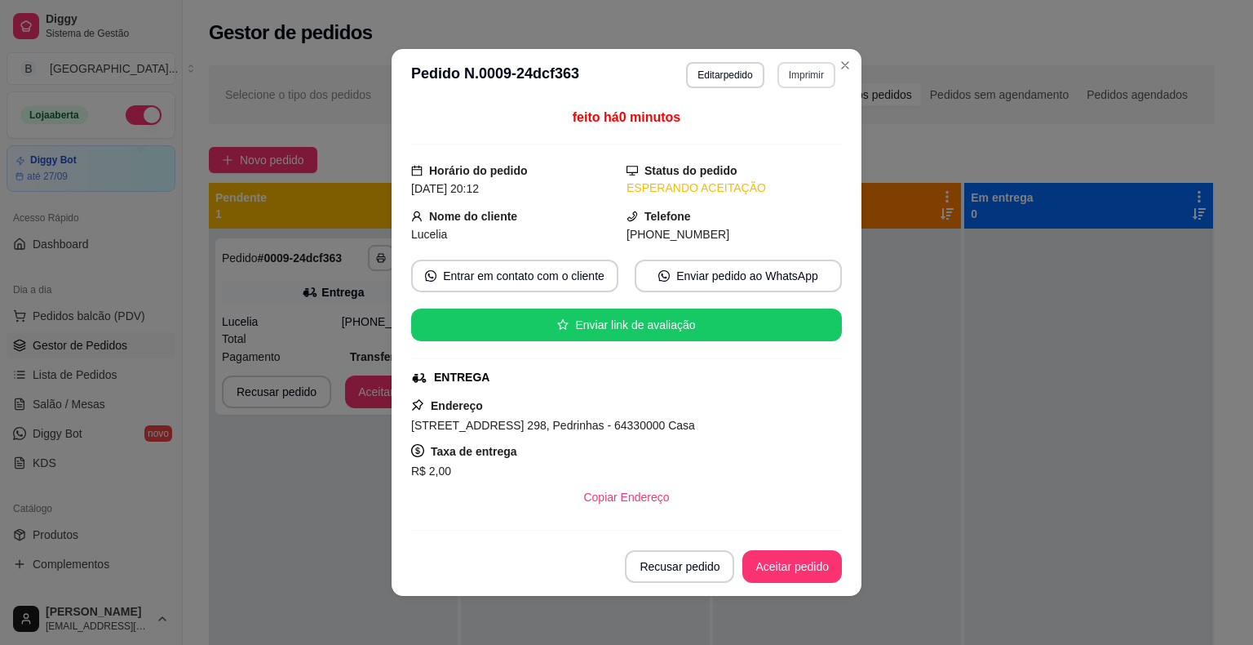
click at [802, 69] on button "Imprimir" at bounding box center [807, 75] width 58 height 26
click at [787, 127] on button "IMPRESSORA" at bounding box center [771, 132] width 118 height 26
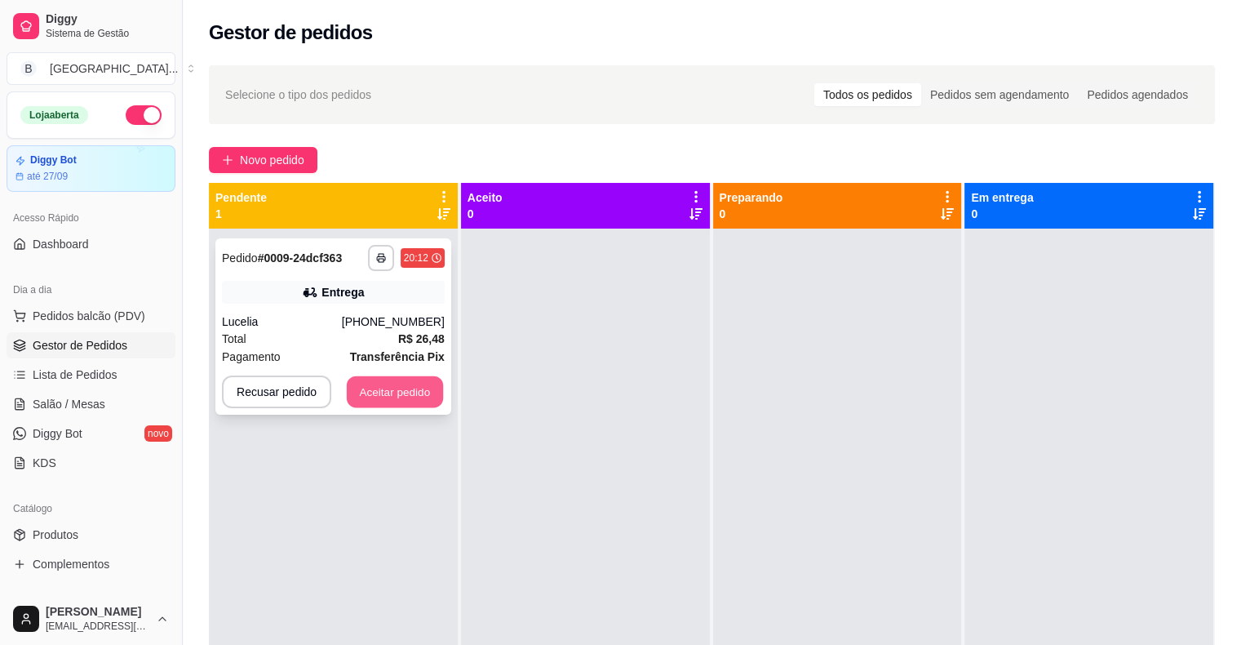
click at [367, 404] on button "Aceitar pedido" at bounding box center [395, 392] width 96 height 32
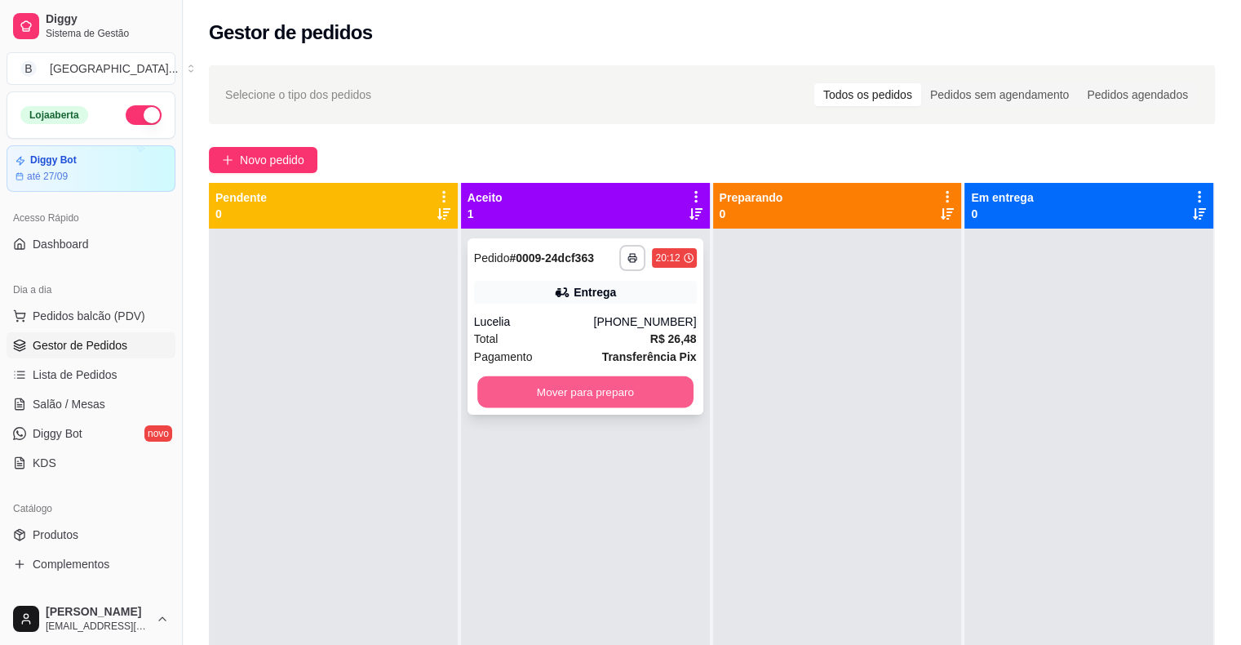
click at [546, 401] on button "Mover para preparo" at bounding box center [585, 392] width 216 height 32
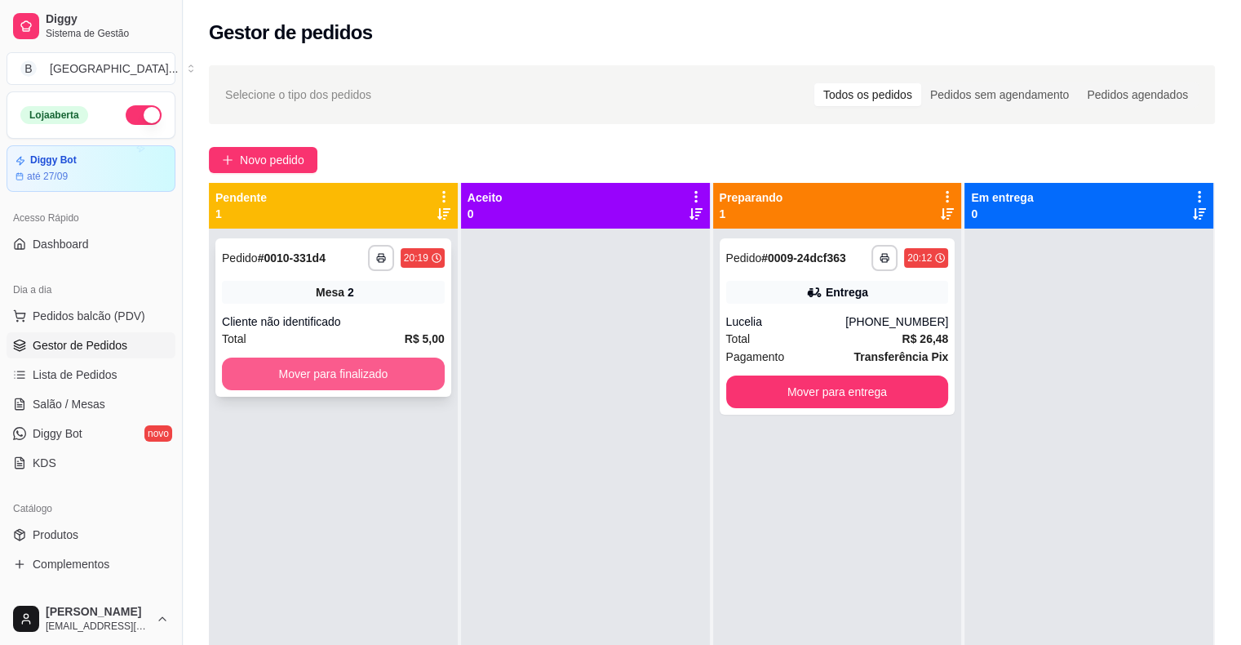
click at [326, 378] on button "Mover para finalizado" at bounding box center [333, 373] width 223 height 33
click at [304, 307] on div "**********" at bounding box center [333, 317] width 236 height 158
click at [349, 367] on button "Mover para finalizado" at bounding box center [333, 373] width 223 height 33
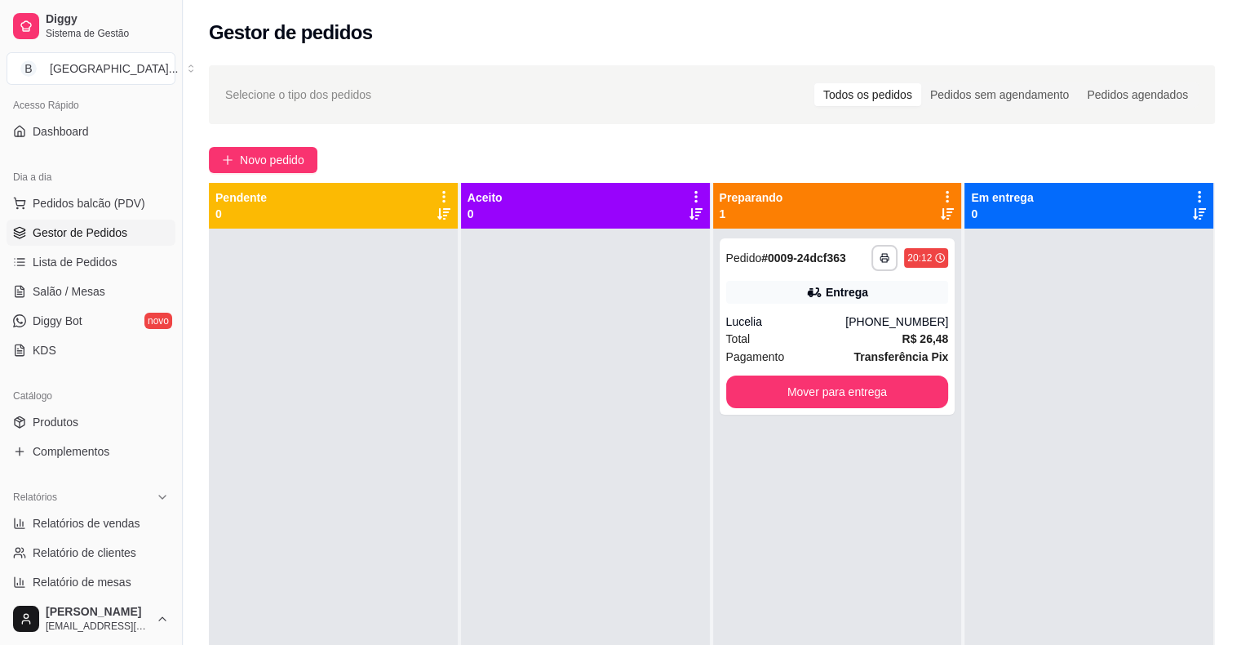
scroll to position [326, 0]
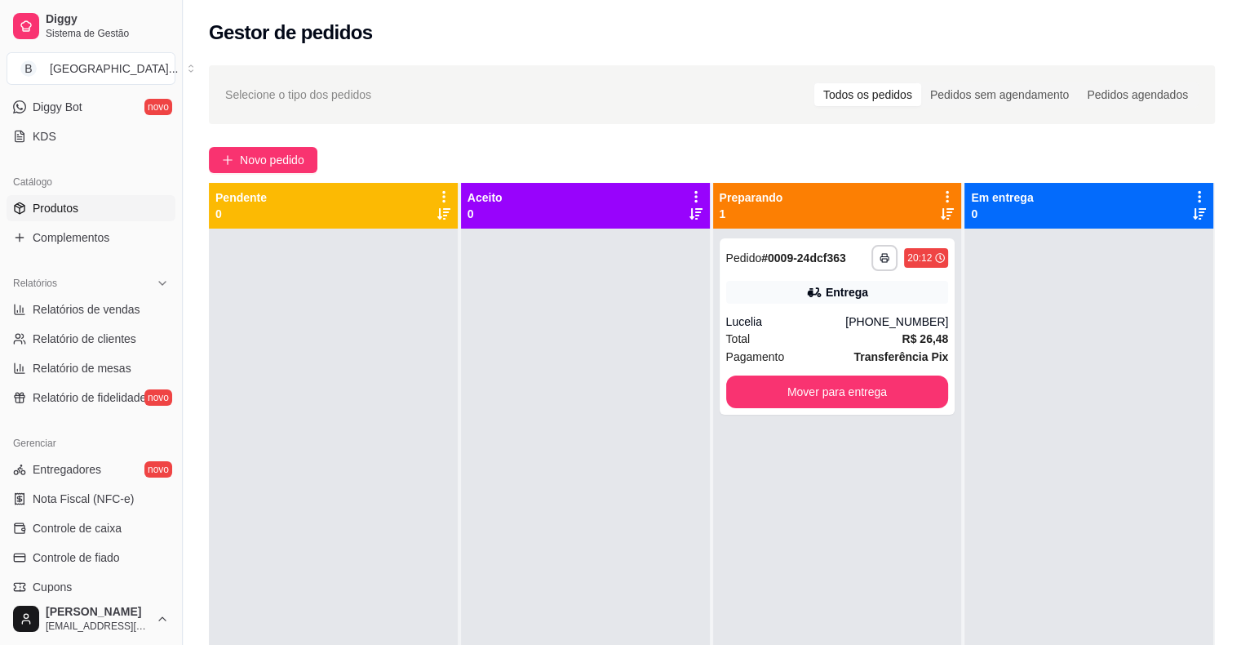
click at [130, 200] on link "Produtos" at bounding box center [91, 208] width 169 height 26
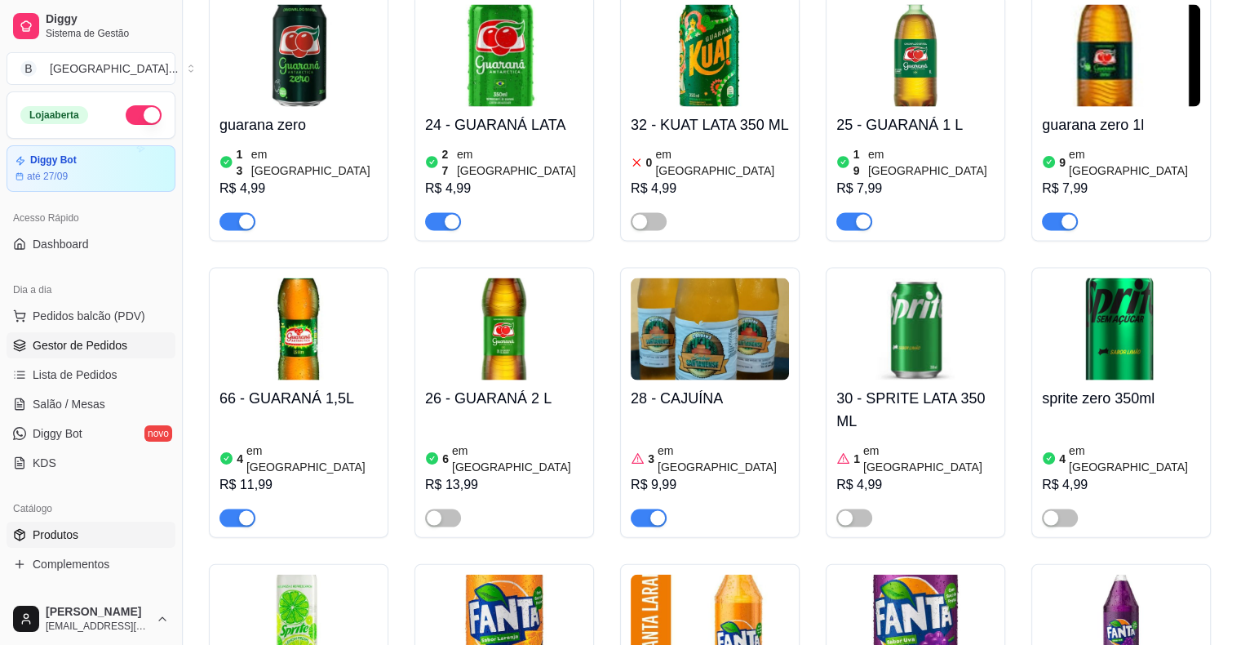
click at [114, 341] on span "Gestor de Pedidos" at bounding box center [80, 345] width 95 height 16
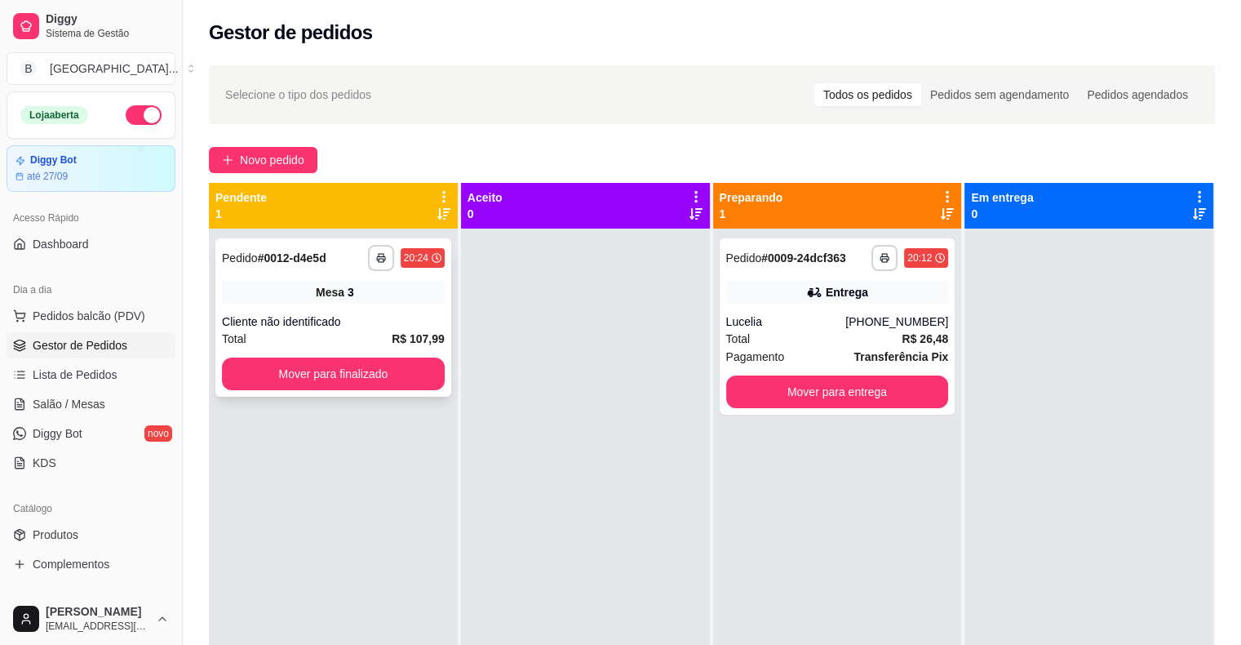
click at [395, 275] on div "**********" at bounding box center [333, 317] width 236 height 158
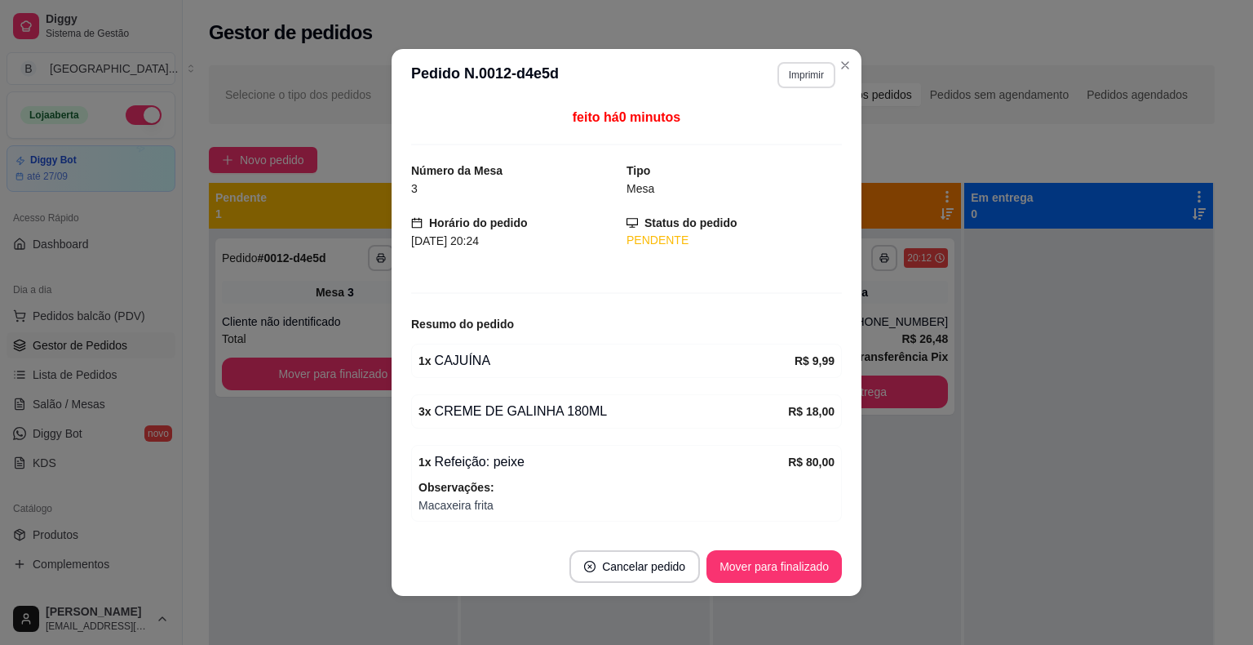
click at [784, 70] on button "Imprimir" at bounding box center [807, 75] width 58 height 26
click at [784, 134] on button "IMPRESSORA" at bounding box center [771, 132] width 118 height 26
click at [783, 572] on button "Mover para finalizado" at bounding box center [774, 566] width 135 height 33
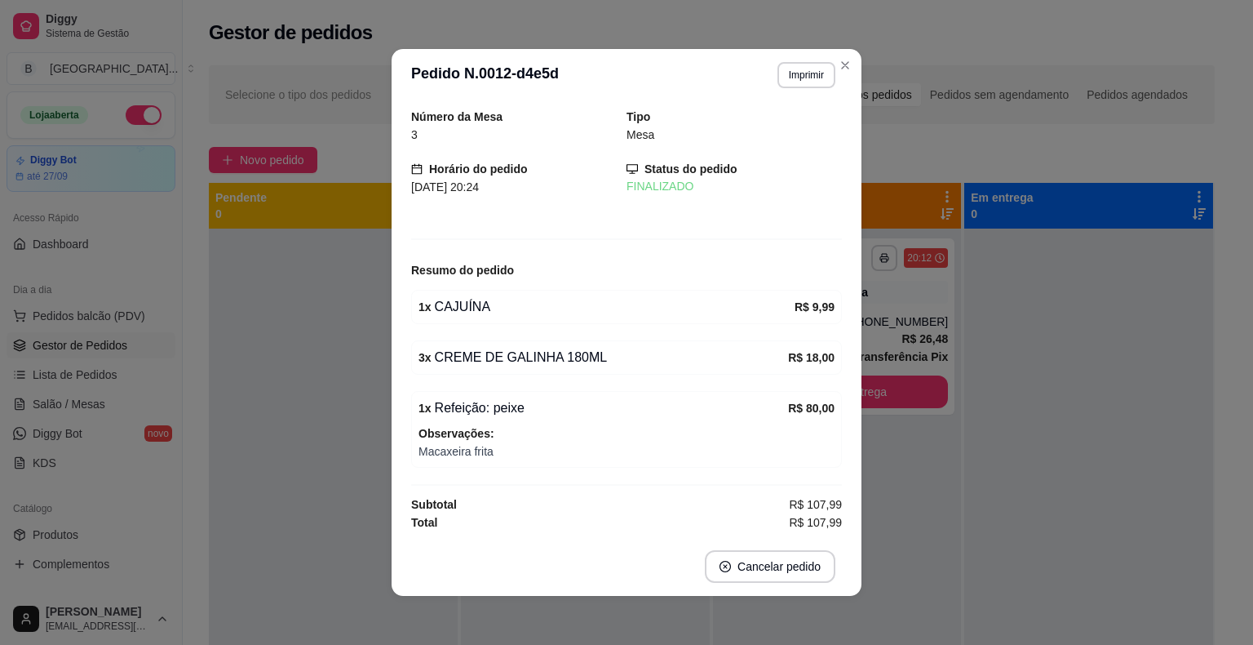
scroll to position [2, 0]
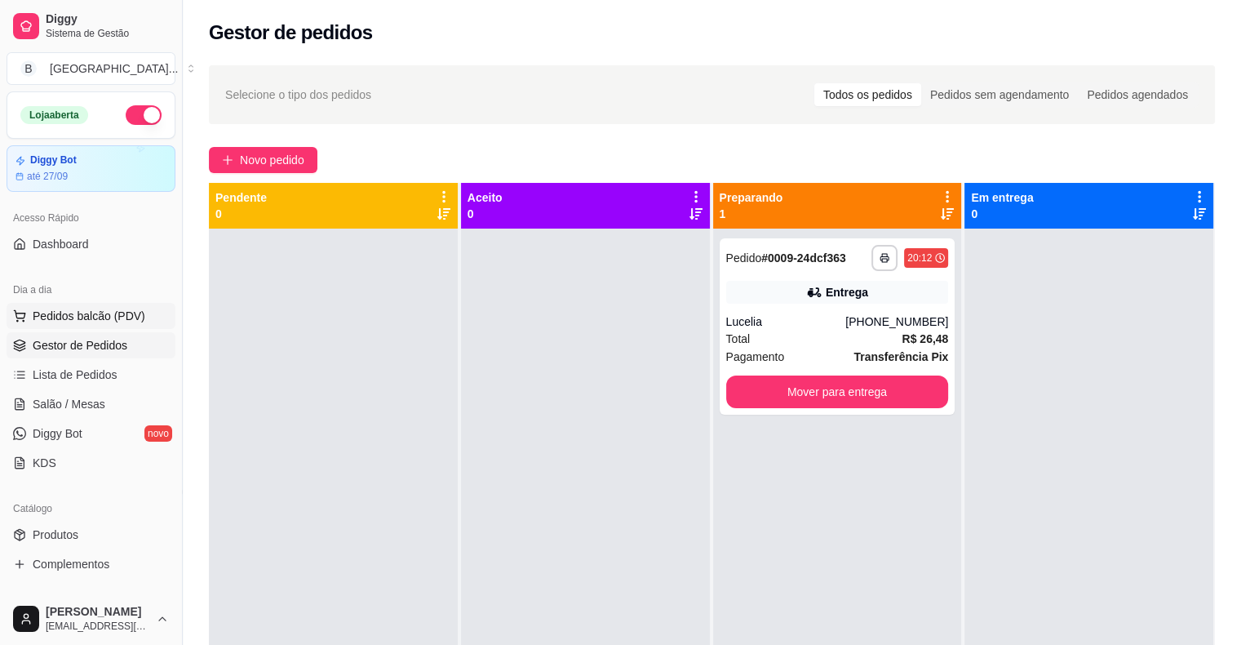
click at [126, 311] on span "Pedidos balcão (PDV)" at bounding box center [89, 316] width 113 height 16
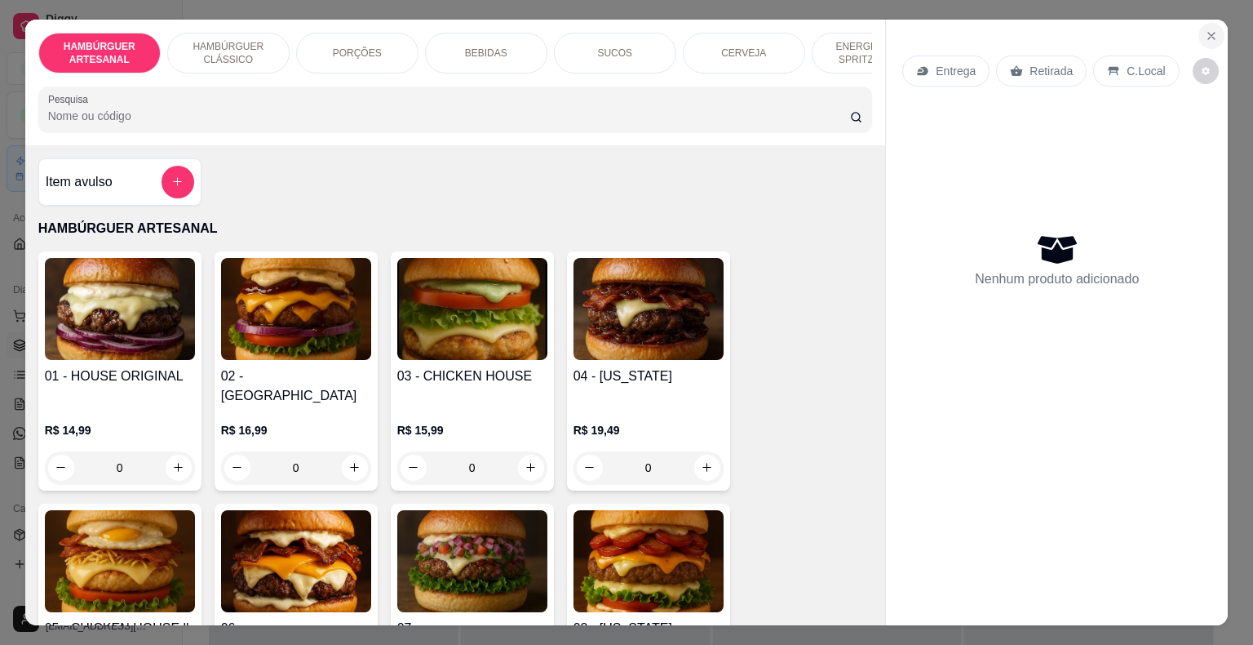
click at [1216, 33] on button "Close" at bounding box center [1212, 36] width 26 height 26
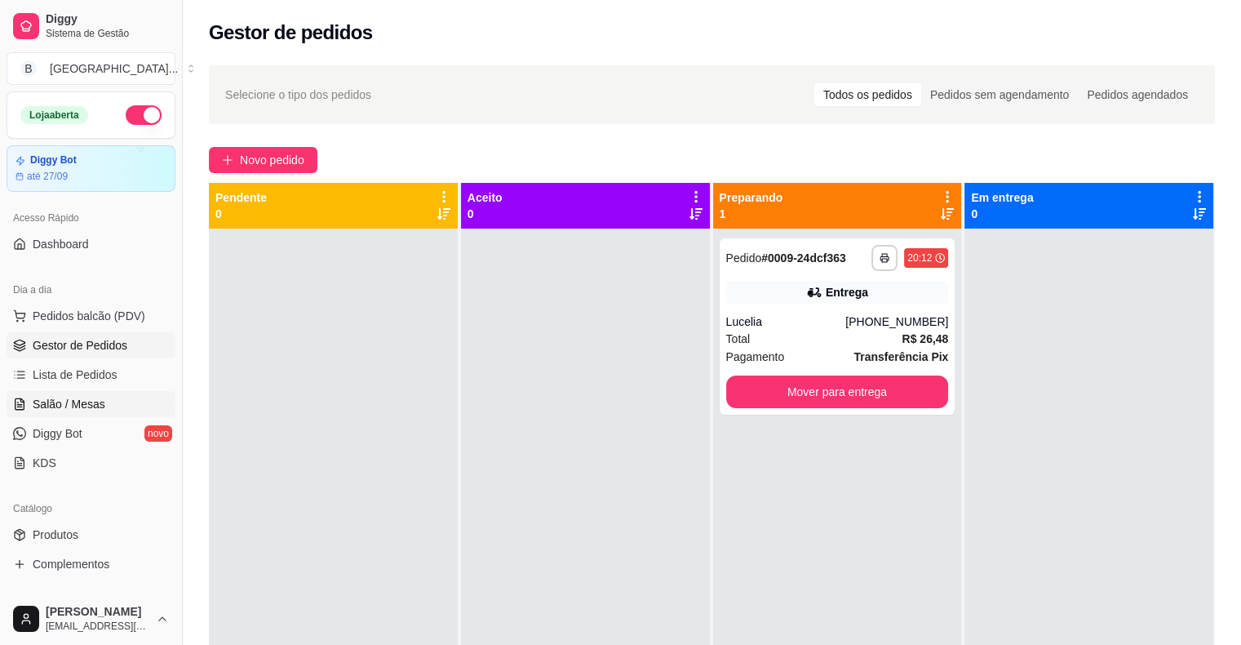
click at [124, 413] on link "Salão / Mesas" at bounding box center [91, 404] width 169 height 26
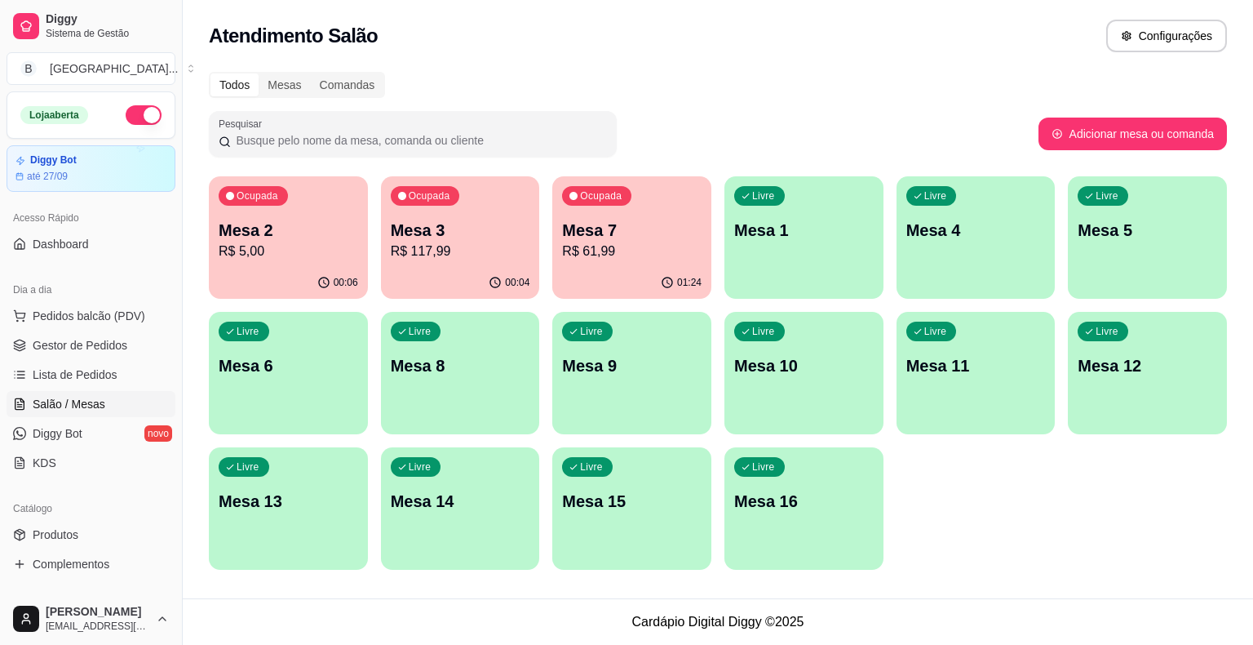
click at [767, 260] on div "Livre Mesa 1" at bounding box center [804, 227] width 159 height 103
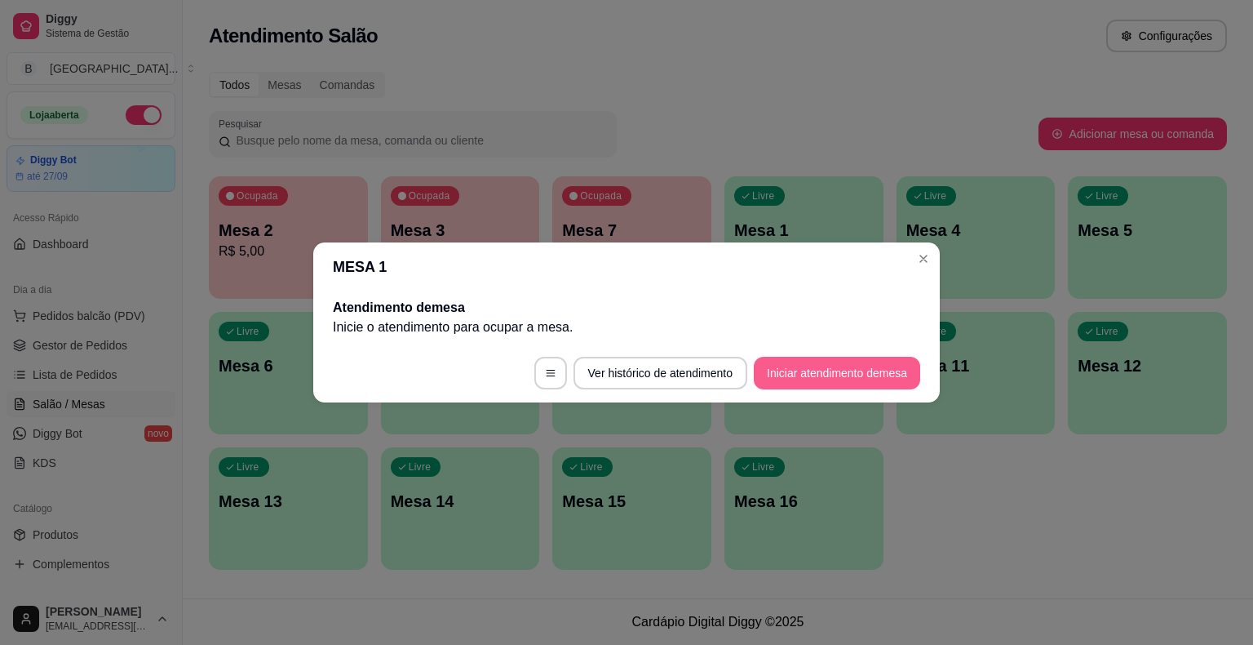
click at [907, 374] on button "Iniciar atendimento de mesa" at bounding box center [837, 373] width 166 height 33
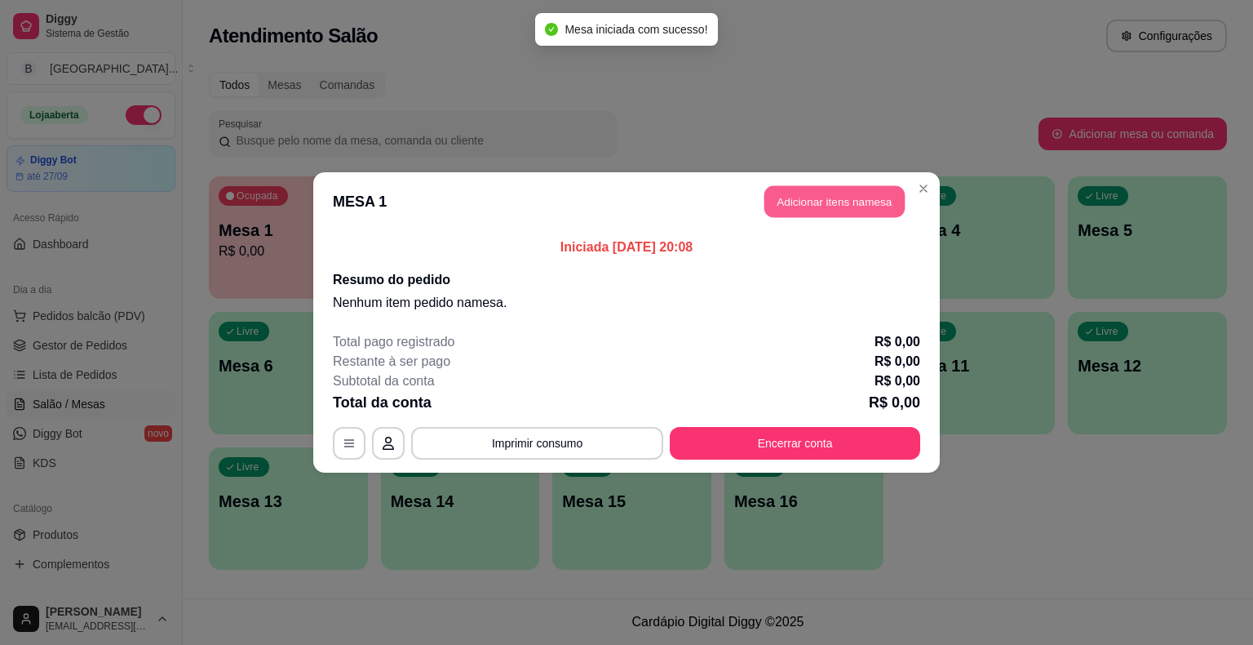
click at [800, 204] on button "Adicionar itens na mesa" at bounding box center [834, 202] width 140 height 32
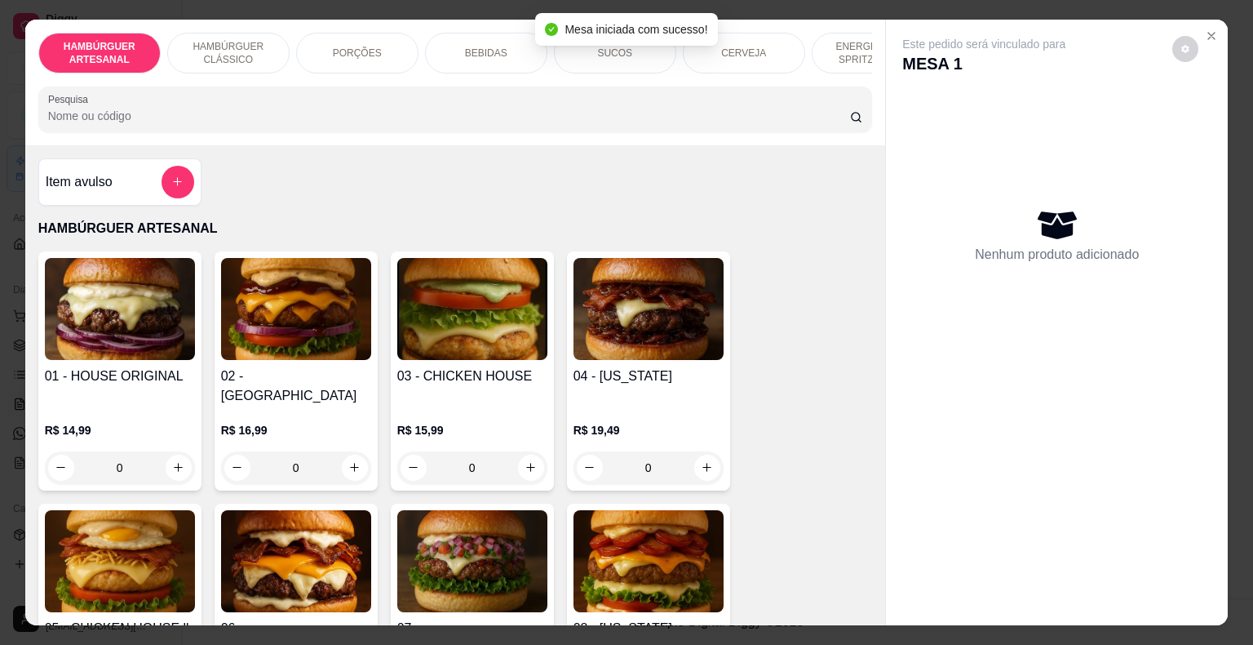
click at [379, 38] on div "PORÇÕES" at bounding box center [357, 53] width 122 height 41
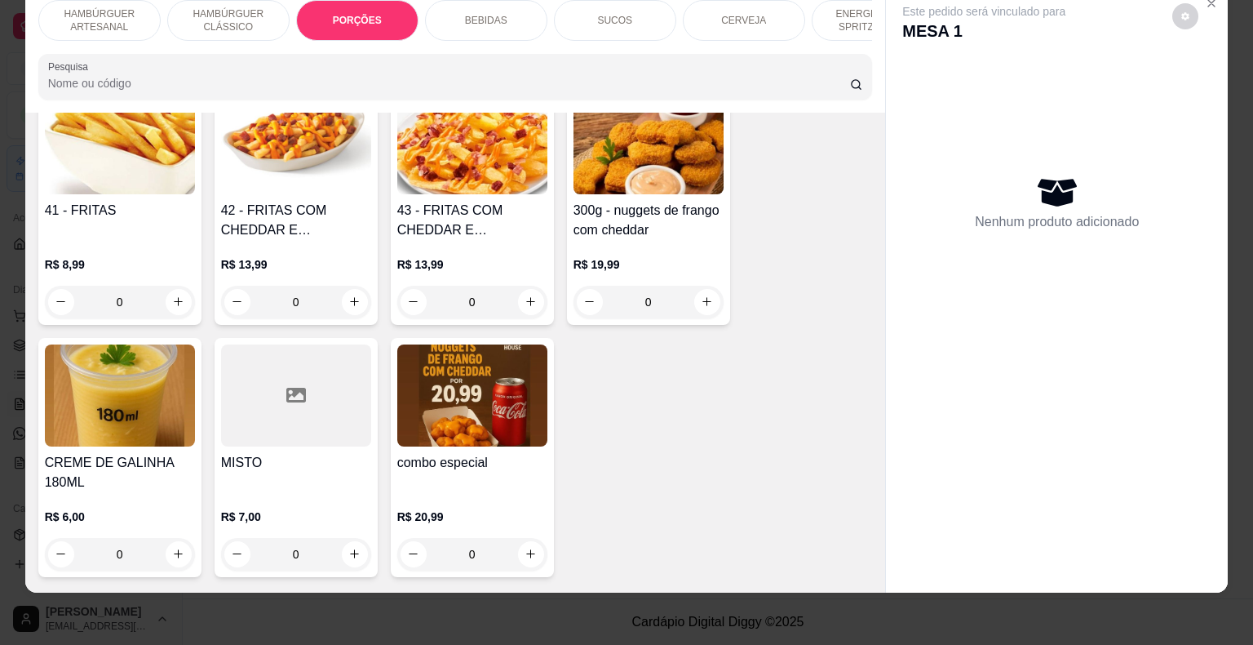
scroll to position [1382, 0]
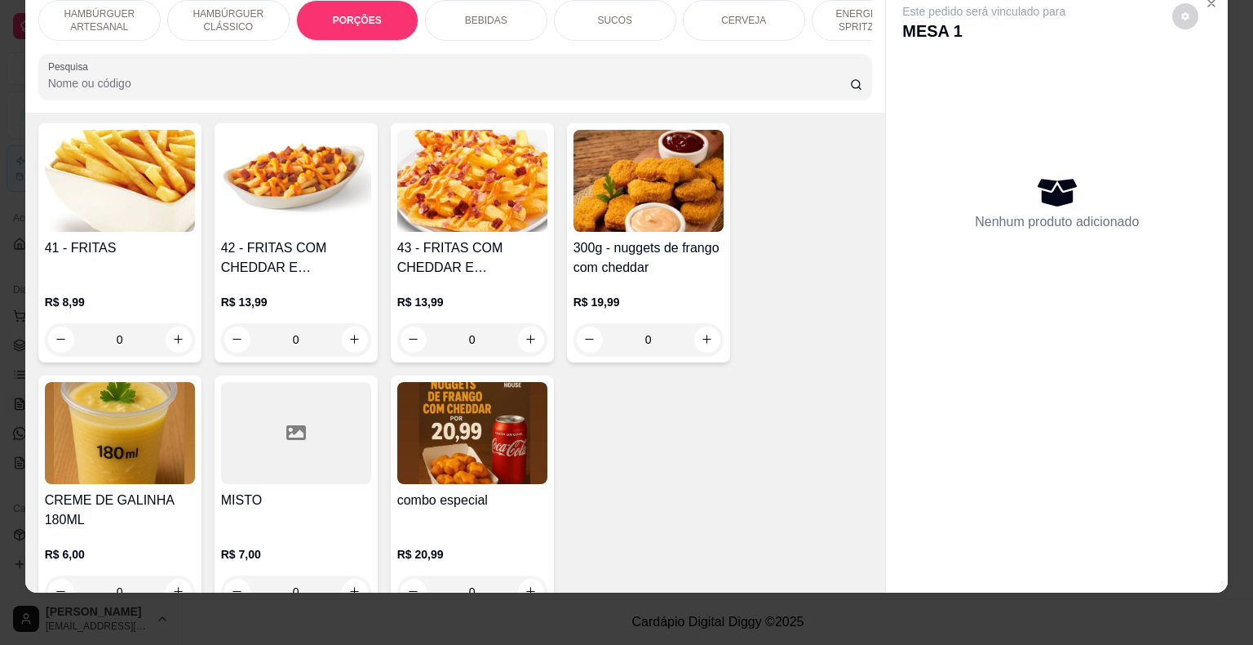
click at [466, 14] on p "BEBIDAS" at bounding box center [486, 20] width 42 height 13
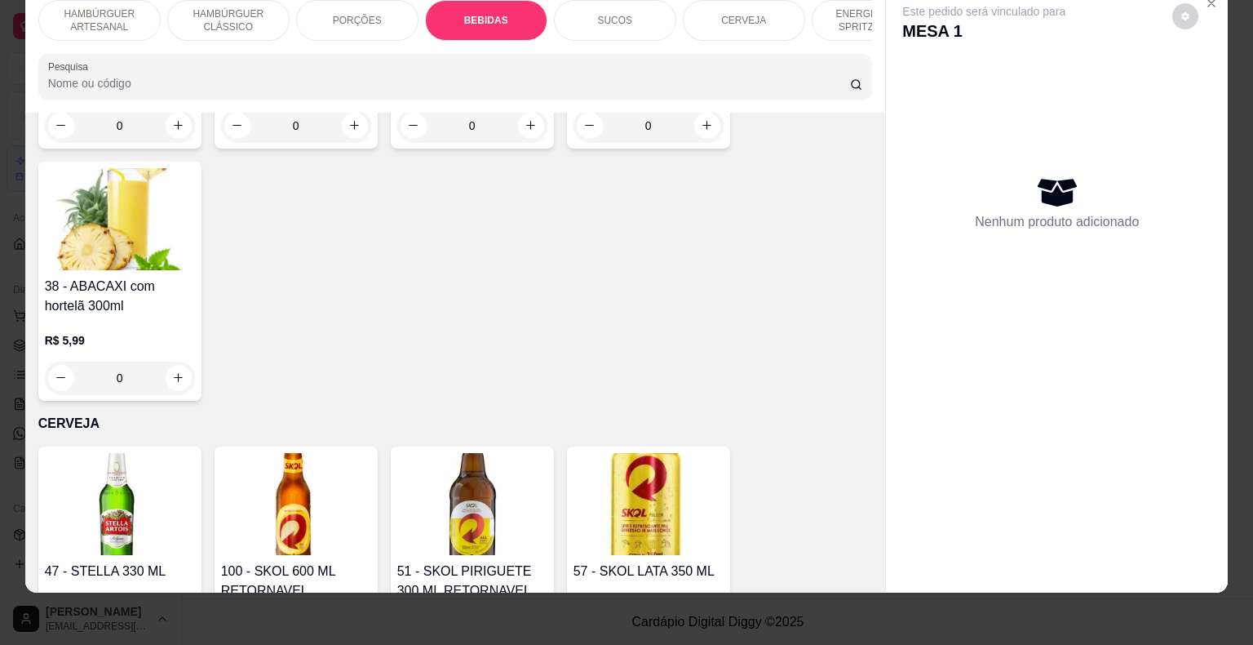
scroll to position [3143, 0]
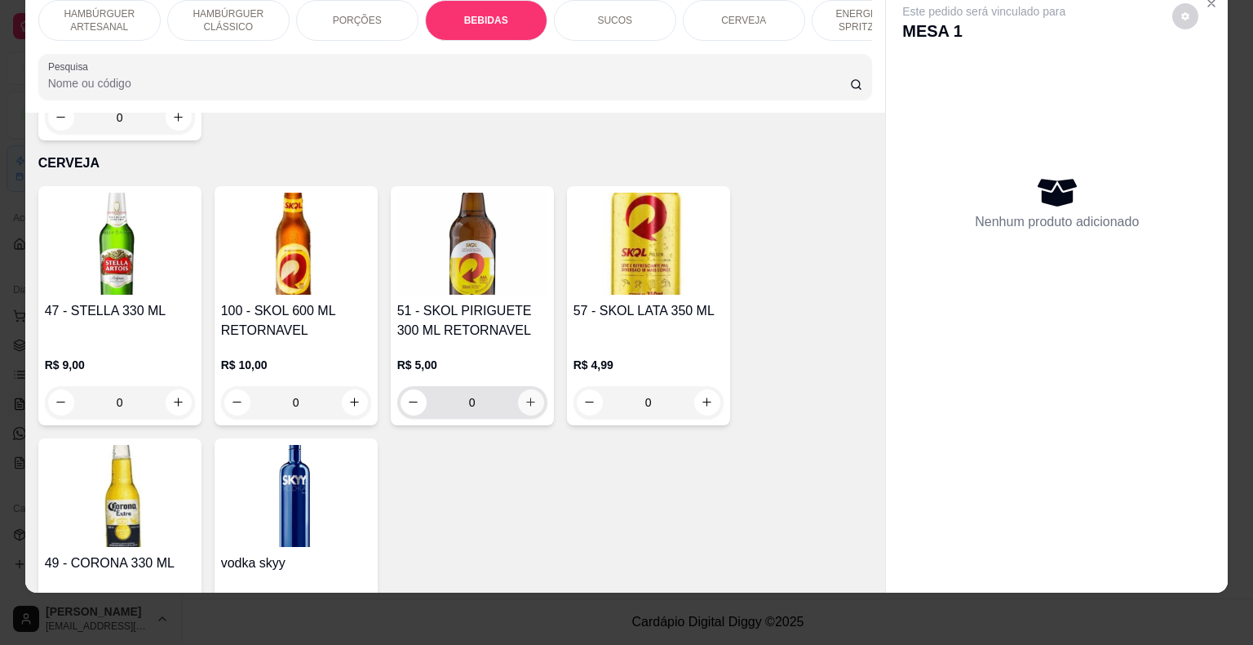
click at [525, 396] on icon "increase-product-quantity" at bounding box center [531, 402] width 12 height 12
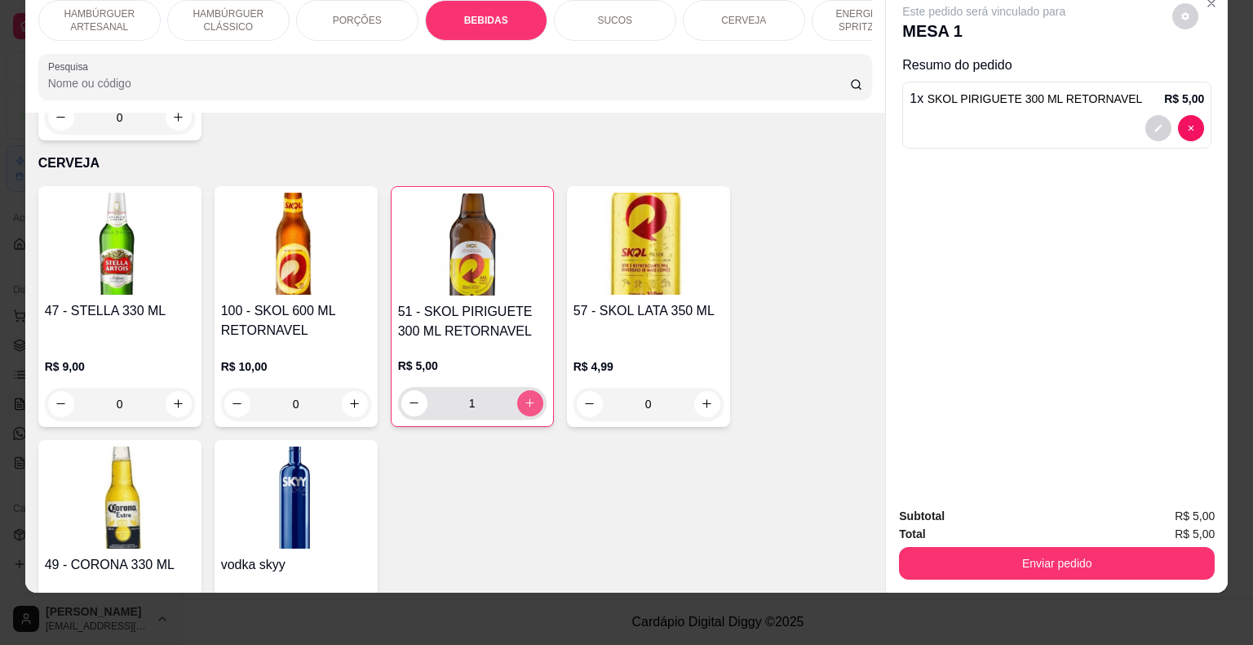
click at [524, 397] on icon "increase-product-quantity" at bounding box center [530, 403] width 12 height 12
type input "2"
click at [340, 14] on p "PORÇÕES" at bounding box center [357, 20] width 49 height 13
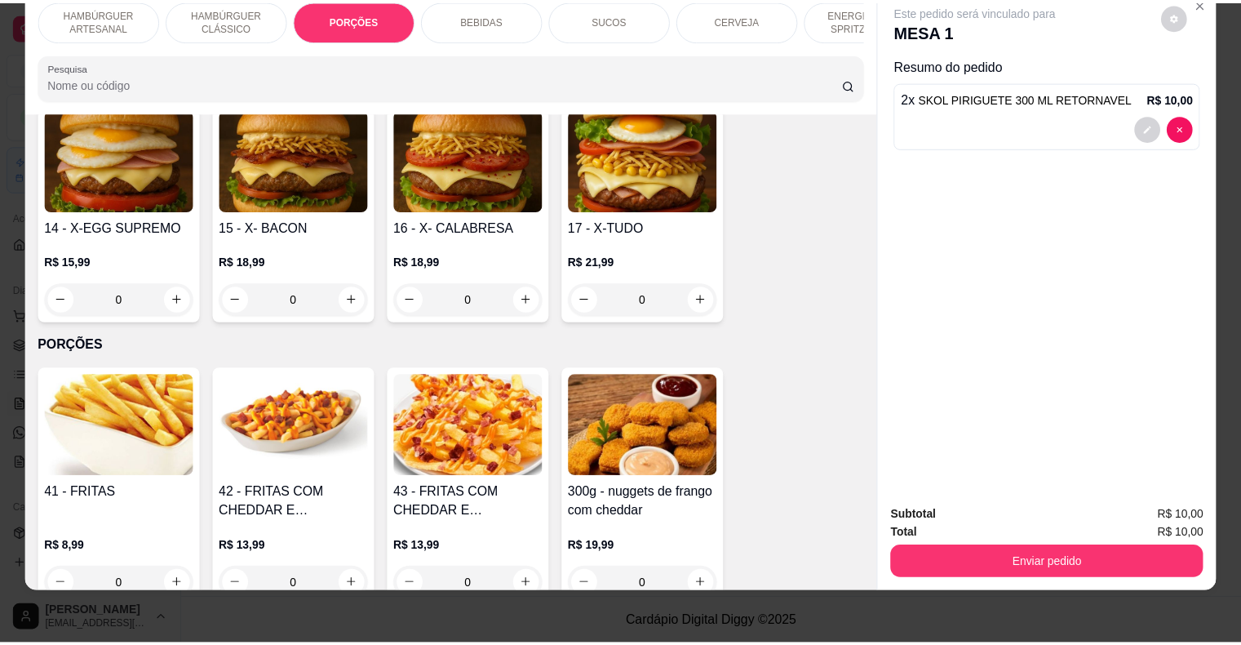
scroll to position [1301, 0]
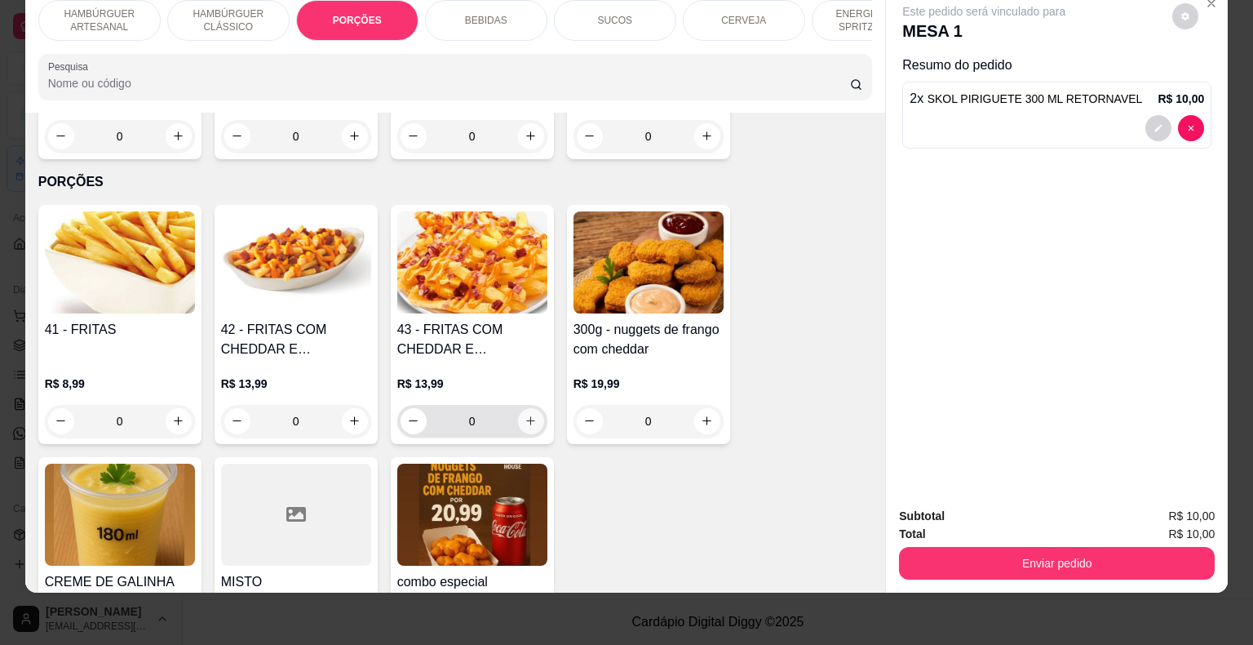
click at [529, 408] on button "increase-product-quantity" at bounding box center [531, 421] width 26 height 26
type input "1"
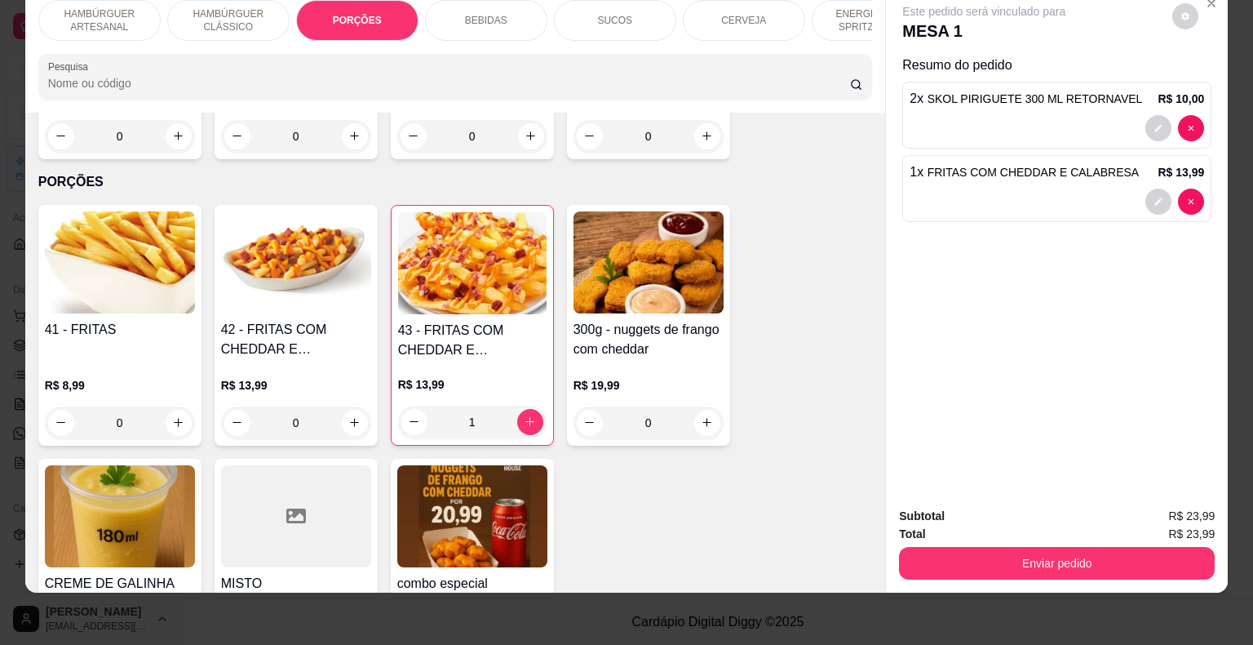
click at [1141, 547] on button "Enviar pedido" at bounding box center [1057, 563] width 316 height 33
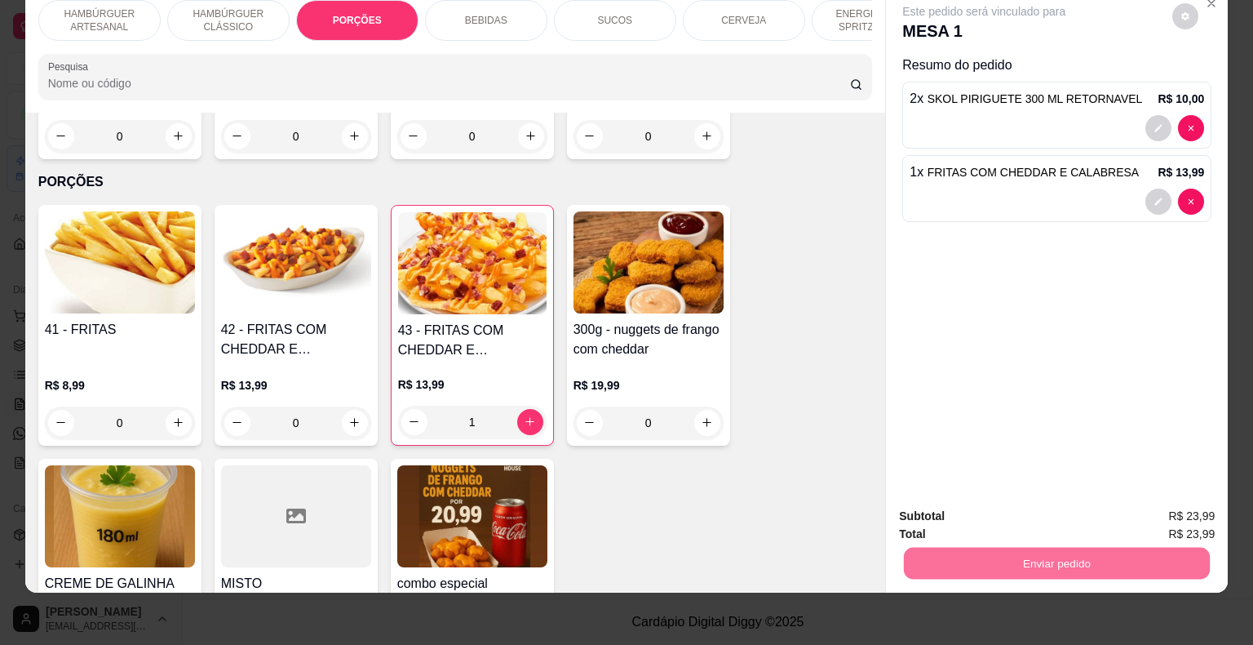
click at [959, 503] on button "Não registrar e enviar pedido" at bounding box center [1003, 510] width 170 height 31
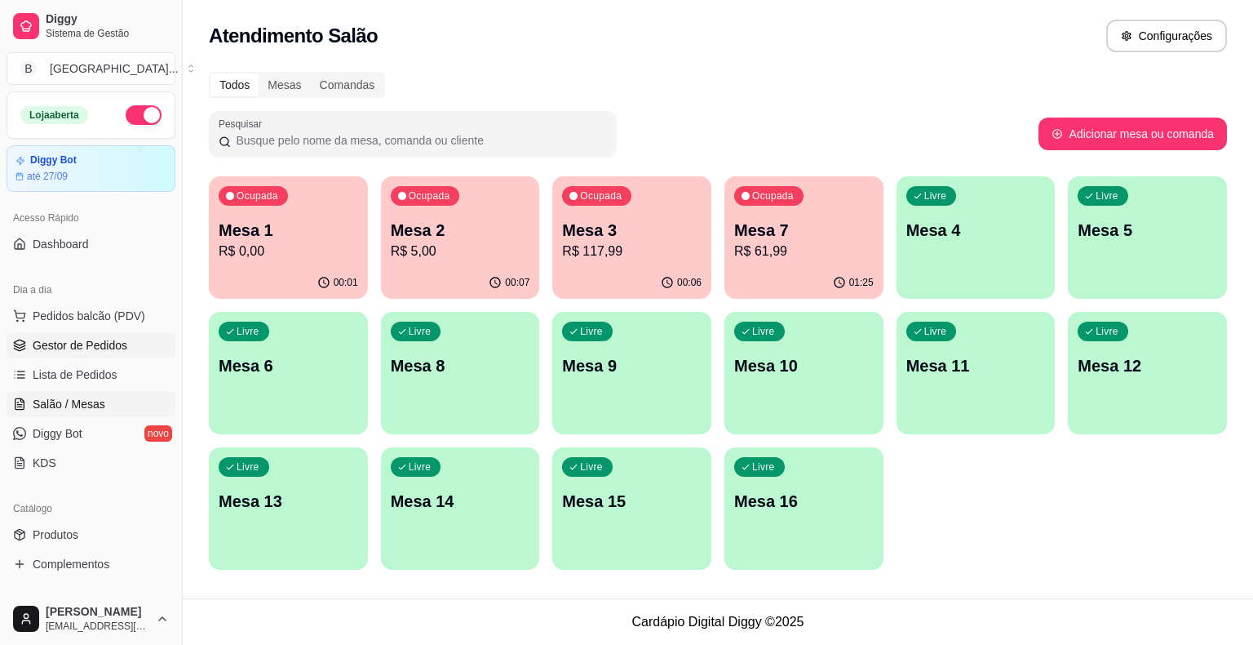
click at [113, 337] on span "Gestor de Pedidos" at bounding box center [80, 345] width 95 height 16
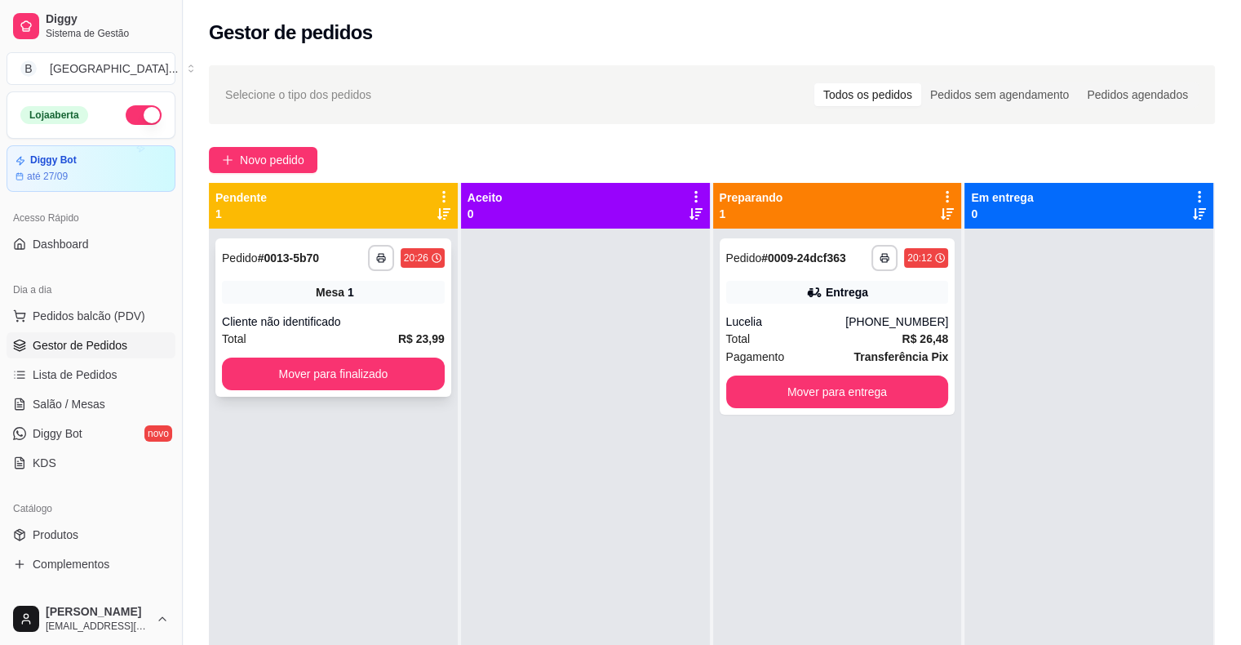
click at [422, 295] on div "Mesa 1" at bounding box center [333, 292] width 223 height 23
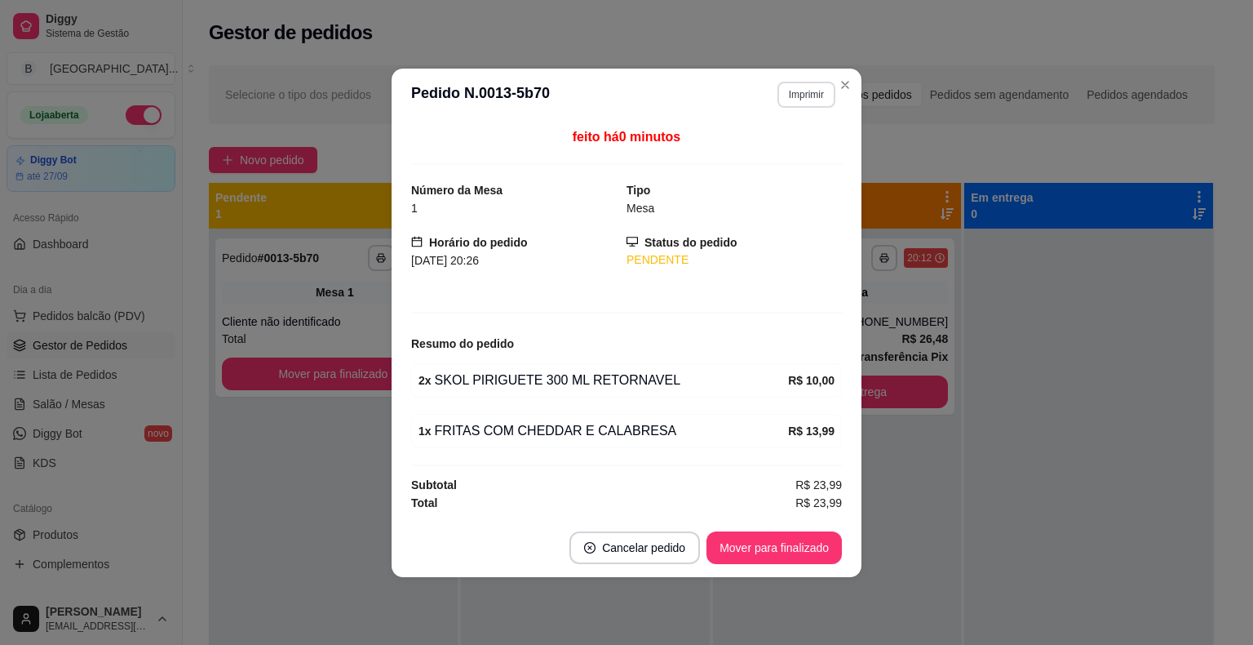
click at [791, 92] on button "Imprimir" at bounding box center [807, 95] width 58 height 26
click at [794, 148] on button "IMPRESSORA" at bounding box center [778, 153] width 118 height 26
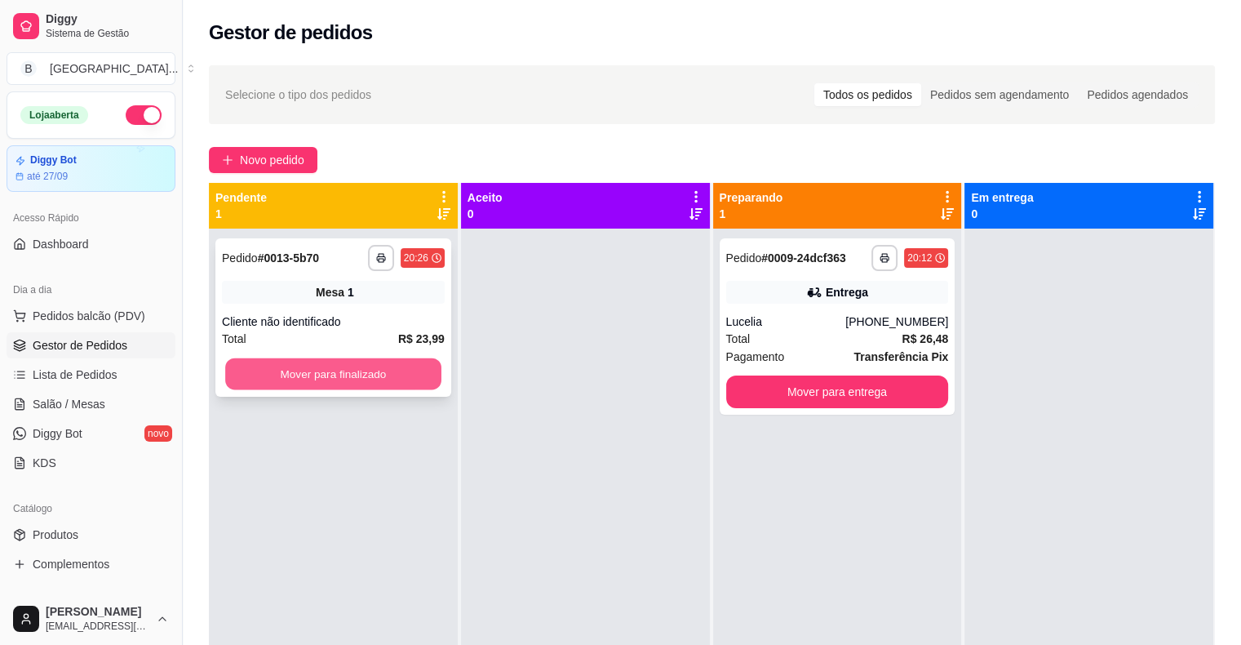
click at [365, 364] on button "Mover para finalizado" at bounding box center [333, 374] width 216 height 32
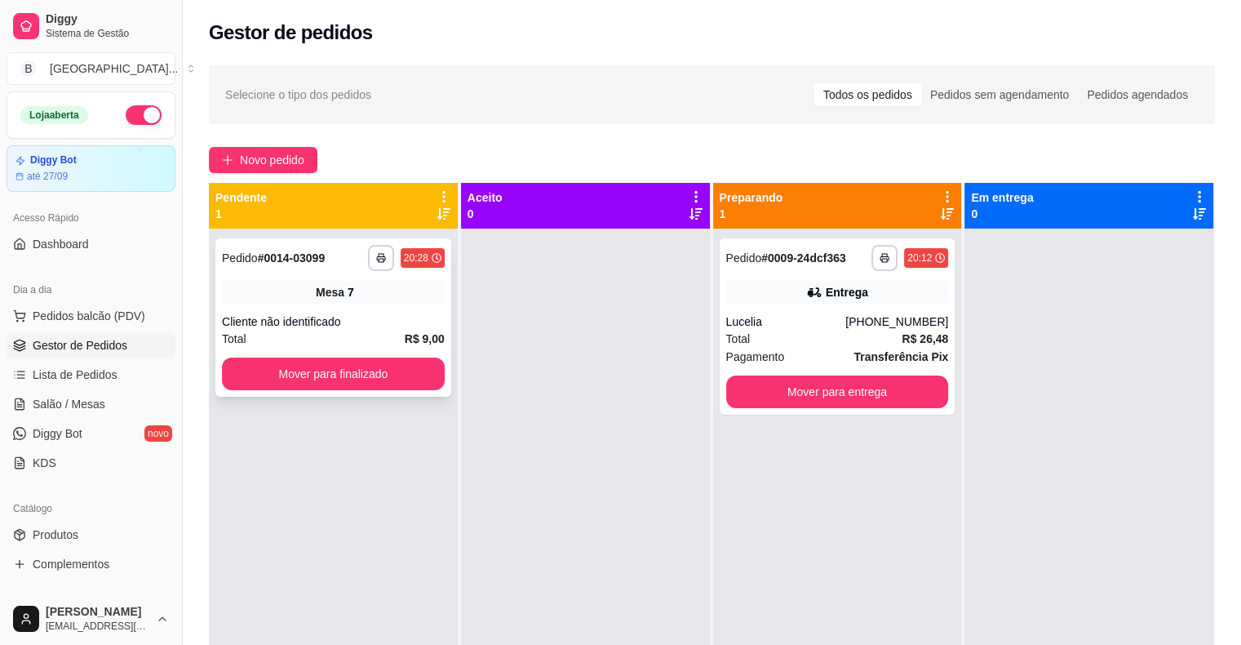
click at [374, 329] on div "Cliente não identificado" at bounding box center [333, 321] width 223 height 16
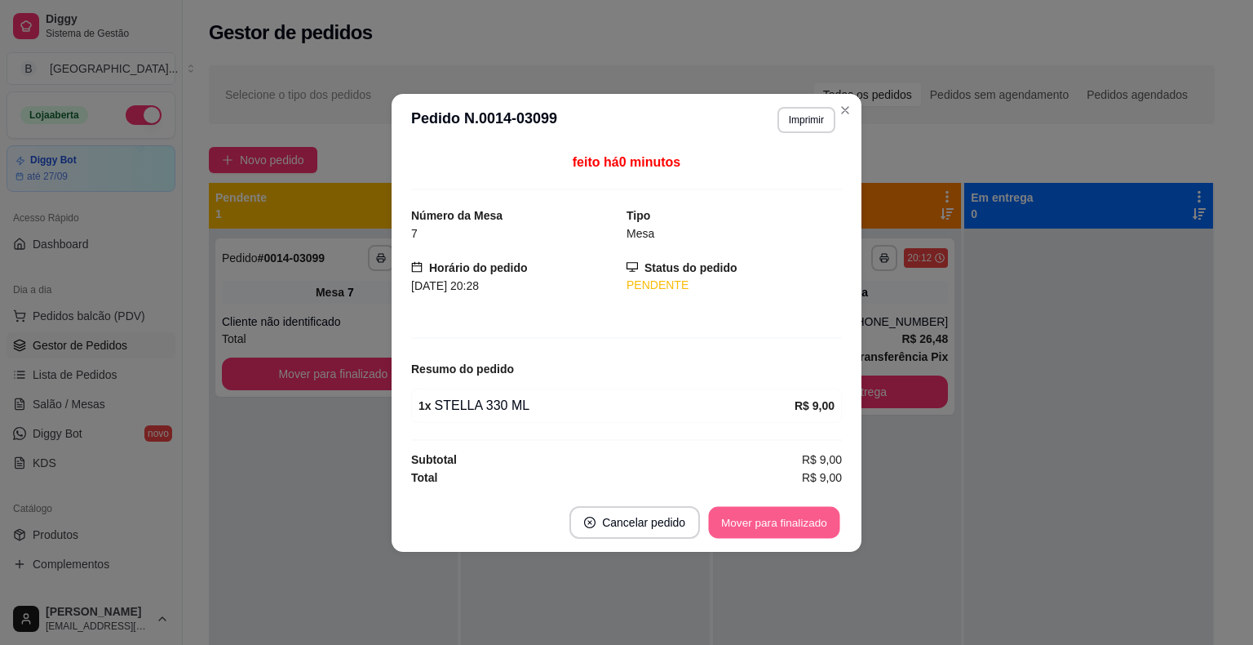
click at [764, 527] on button "Mover para finalizado" at bounding box center [774, 522] width 131 height 32
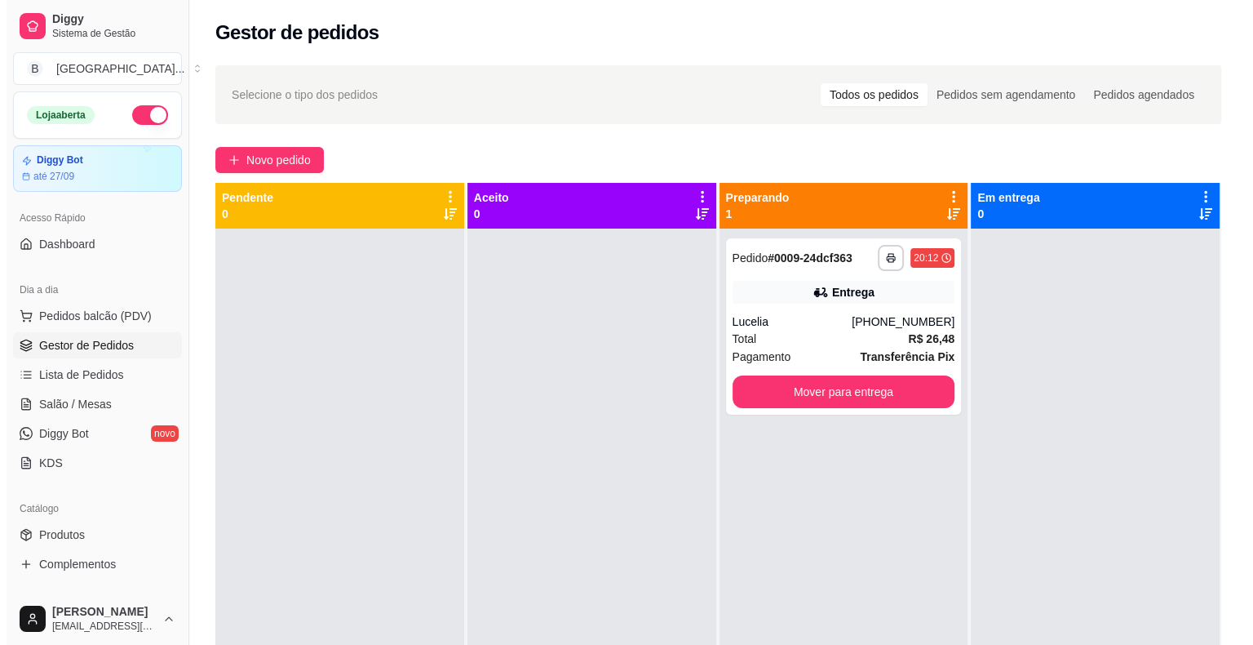
scroll to position [46, 0]
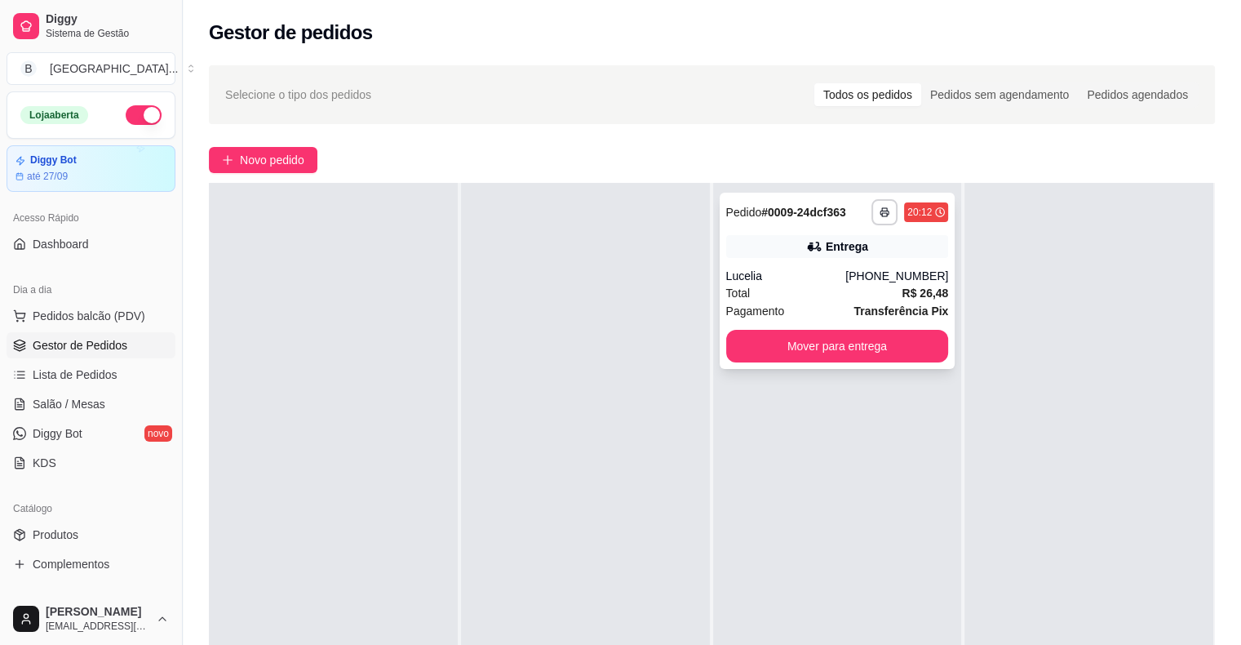
click at [787, 272] on div "Lucelia" at bounding box center [786, 276] width 120 height 16
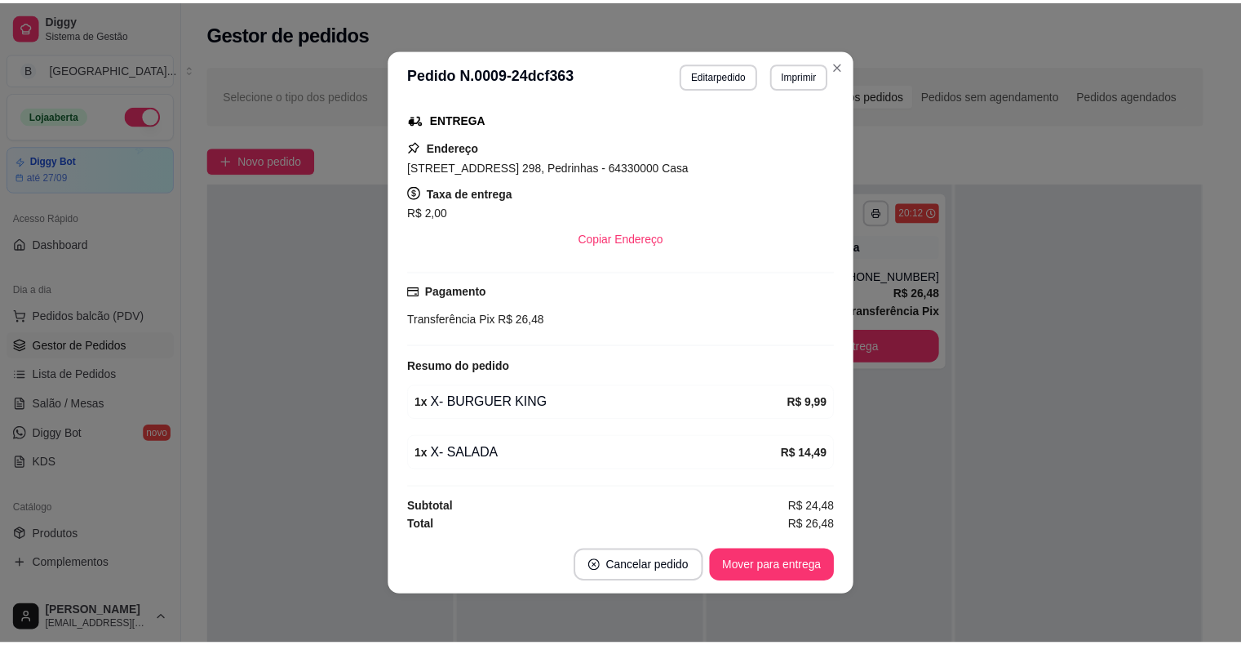
scroll to position [3, 0]
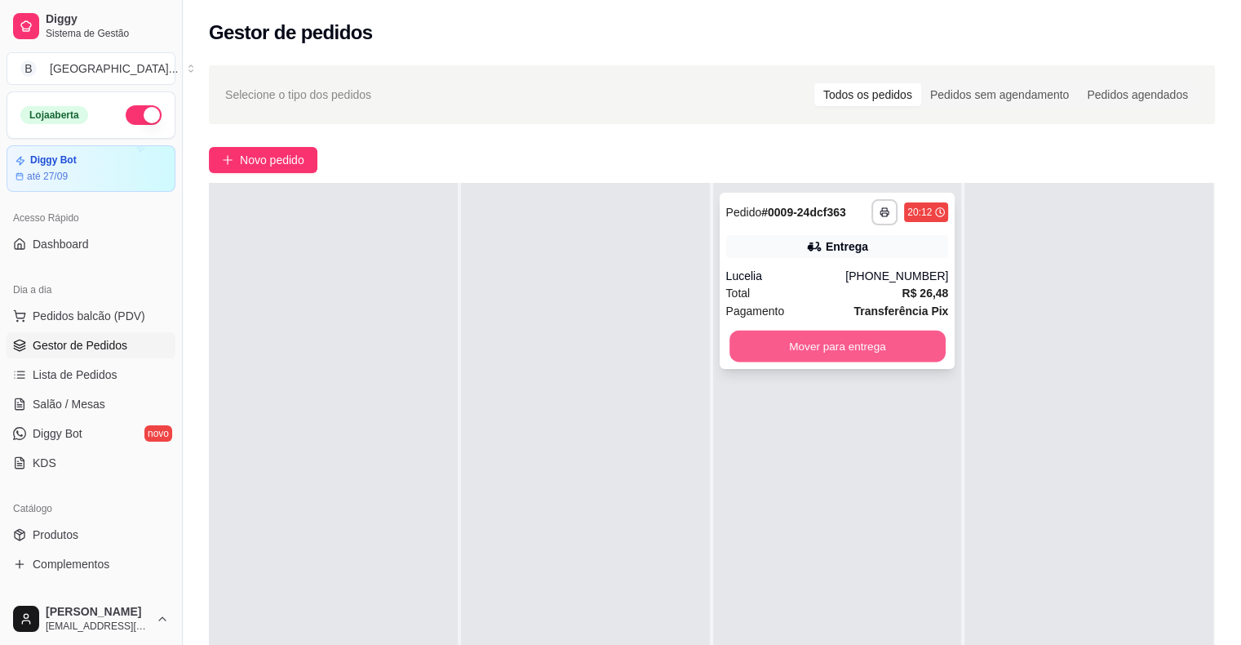
click at [811, 337] on button "Mover para entrega" at bounding box center [837, 346] width 216 height 32
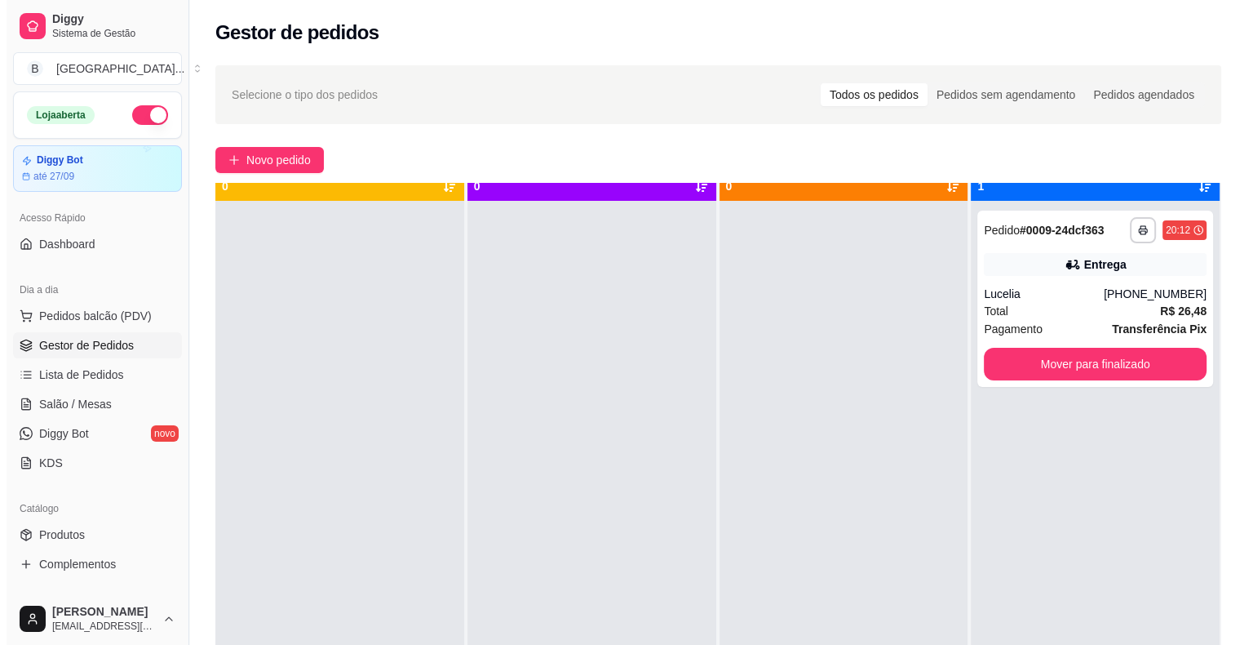
scroll to position [0, 0]
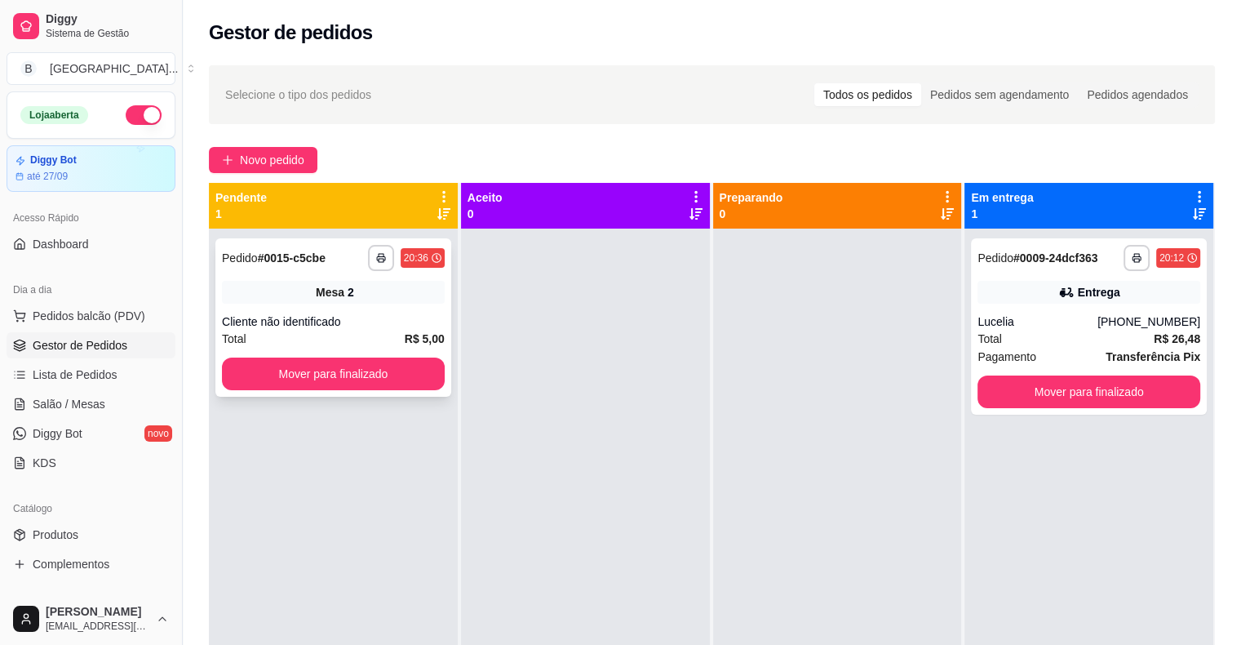
click at [372, 335] on div "Total R$ 5,00" at bounding box center [333, 339] width 223 height 18
click at [323, 357] on button "Mover para finalizado" at bounding box center [333, 373] width 223 height 33
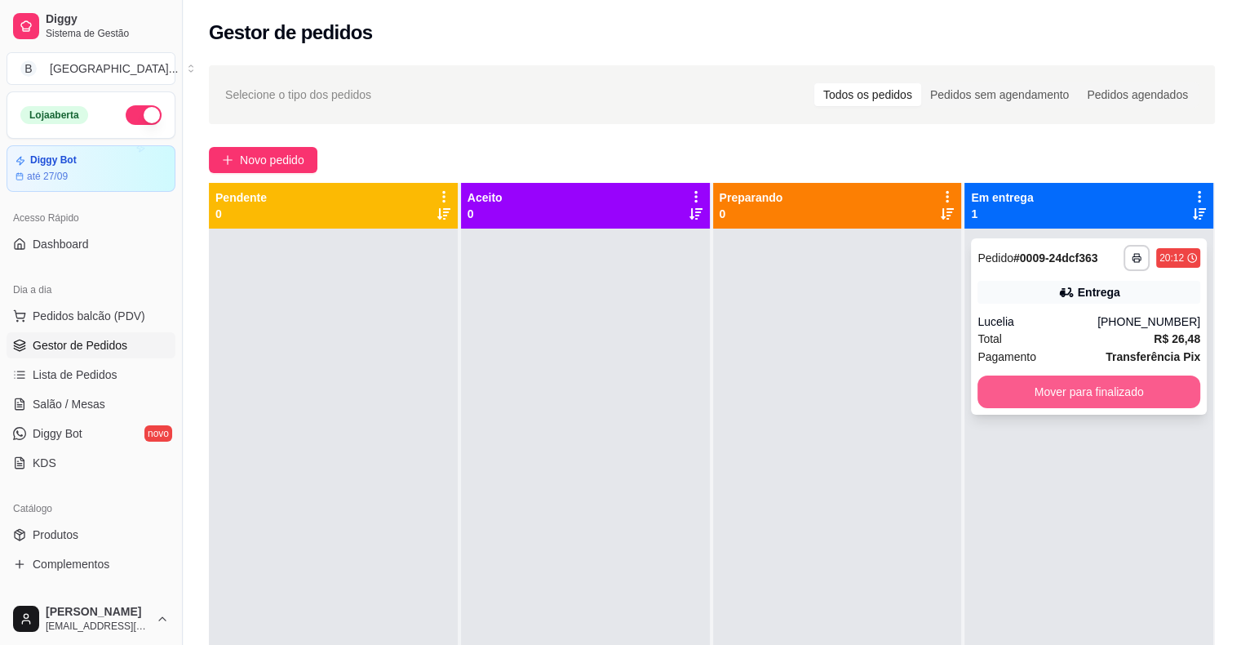
click at [1054, 393] on button "Mover para finalizado" at bounding box center [1088, 391] width 223 height 33
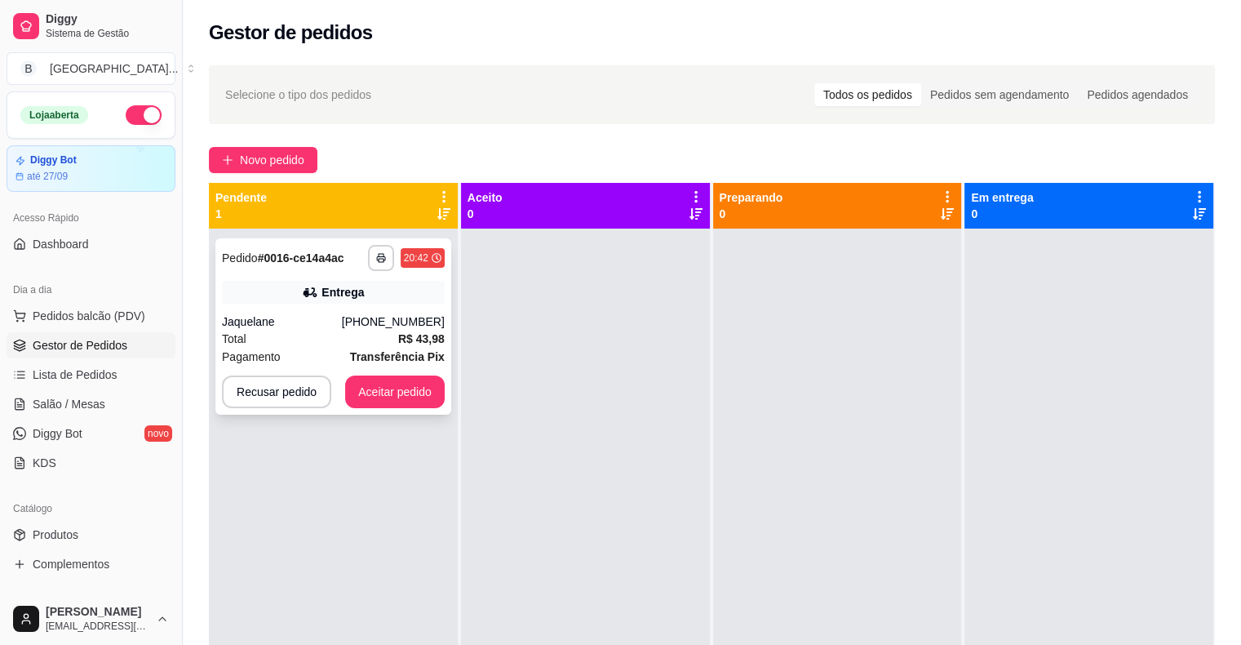
click at [334, 308] on div "**********" at bounding box center [333, 326] width 236 height 176
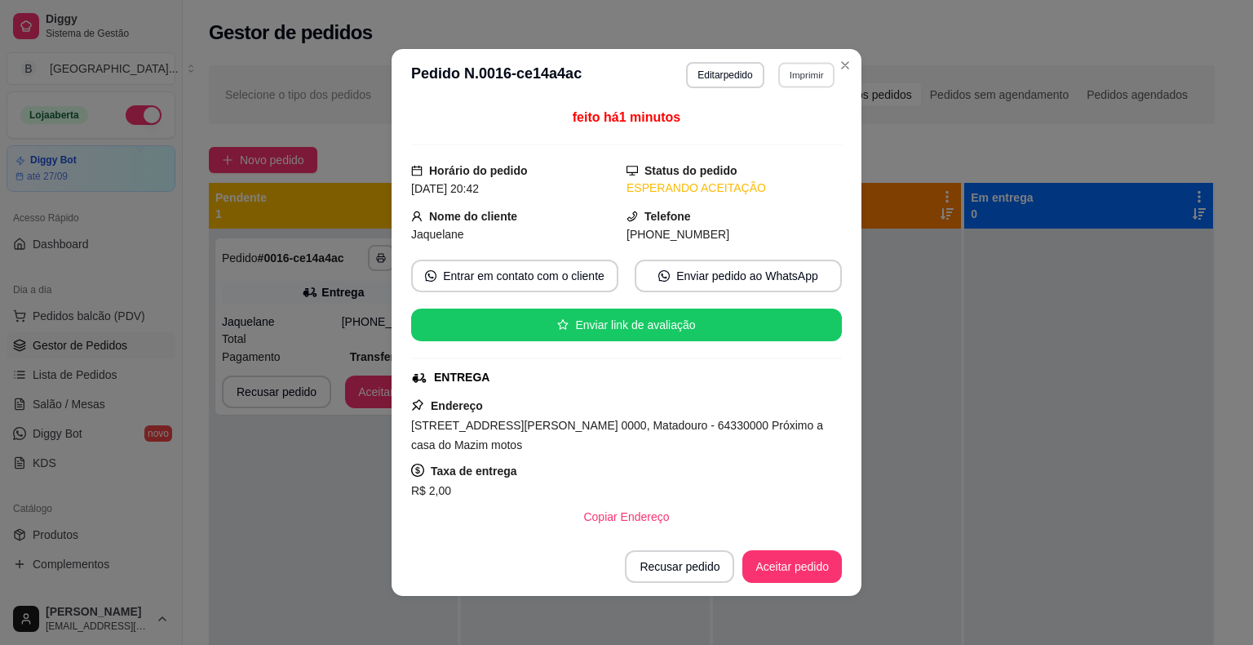
click at [802, 83] on button "Imprimir" at bounding box center [806, 74] width 56 height 25
click at [756, 133] on button "IMPRESSORA" at bounding box center [771, 131] width 114 height 25
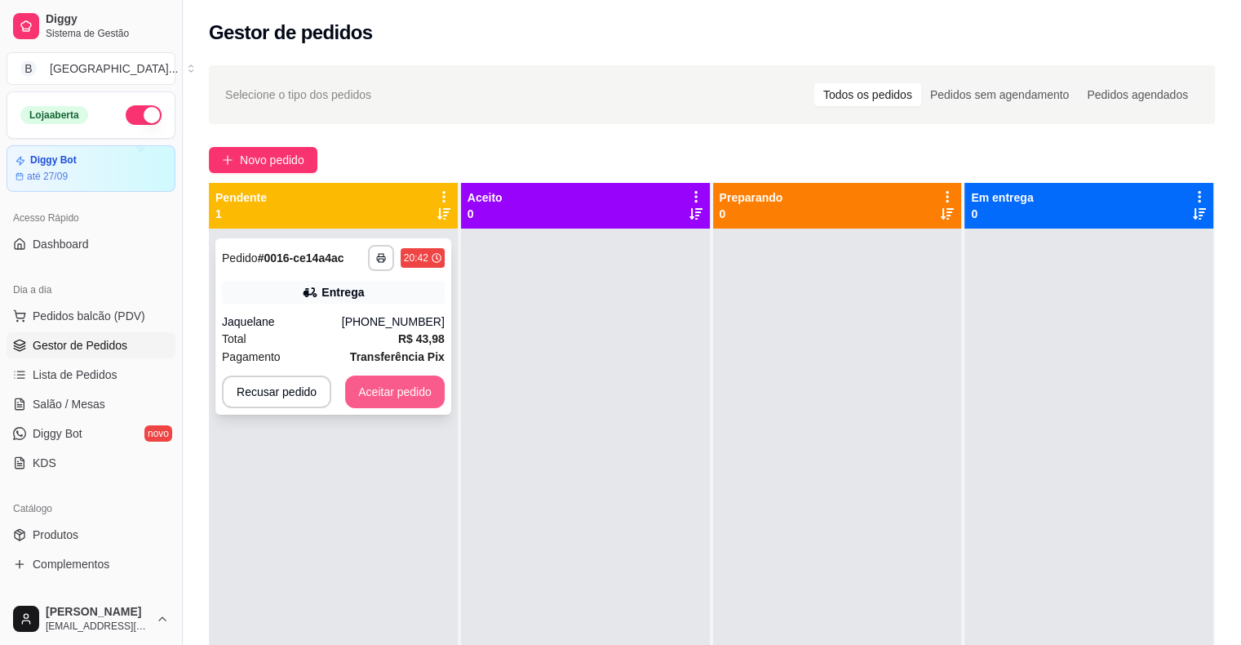
click at [388, 401] on button "Aceitar pedido" at bounding box center [395, 391] width 100 height 33
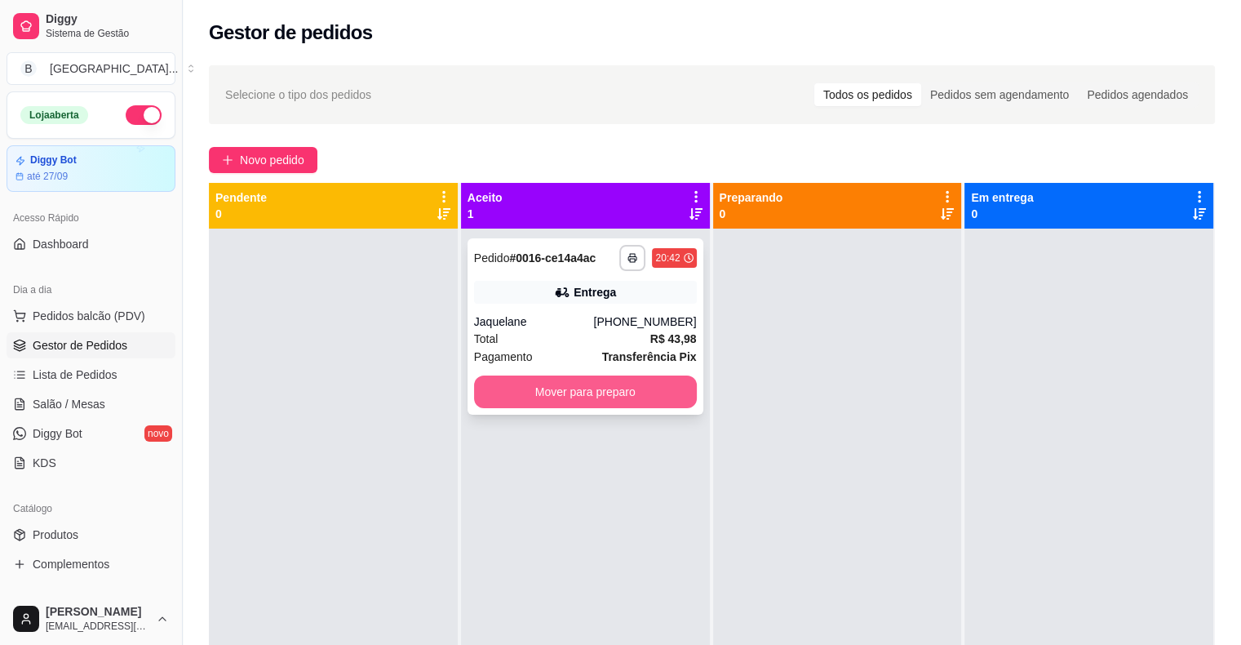
click at [587, 392] on button "Mover para preparo" at bounding box center [585, 391] width 223 height 33
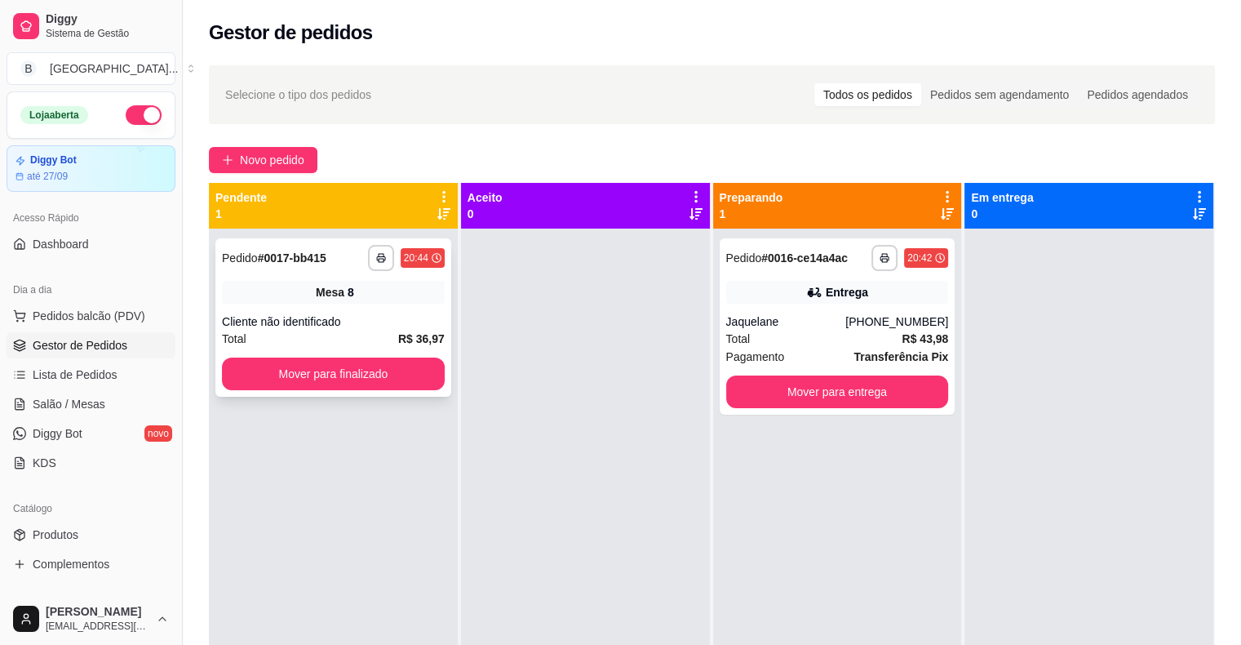
click at [295, 311] on div "**********" at bounding box center [333, 317] width 236 height 158
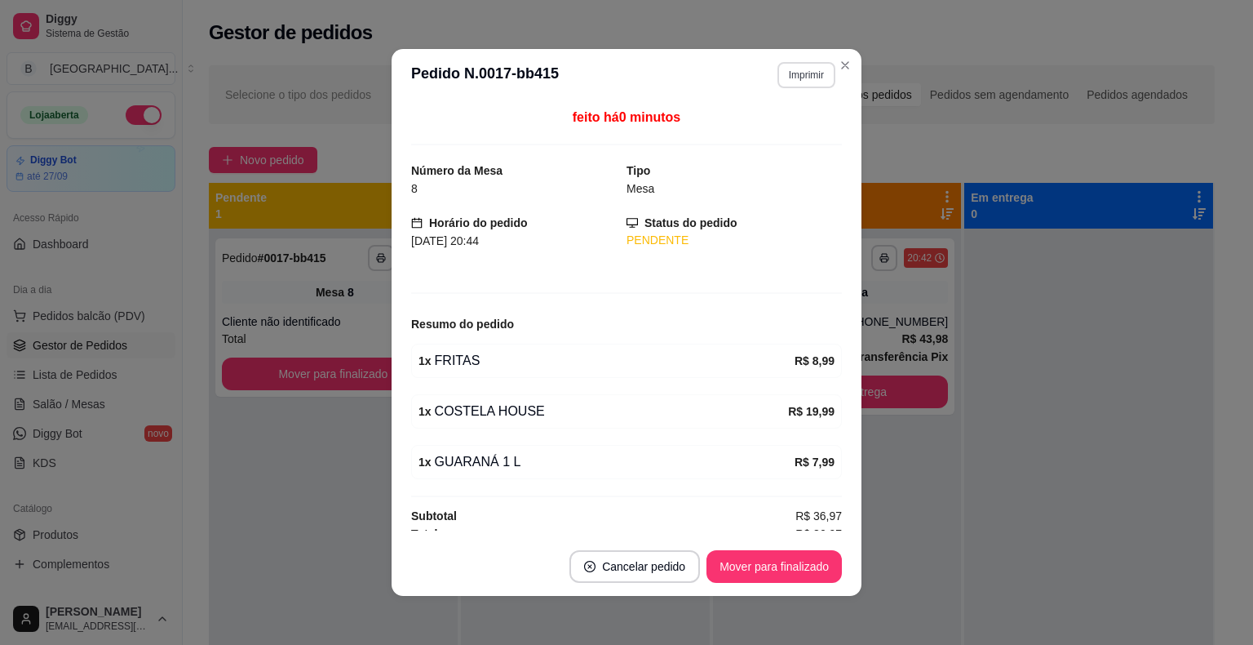
click at [805, 73] on button "Imprimir" at bounding box center [807, 75] width 58 height 26
click at [787, 121] on button "IMPRESSORA" at bounding box center [771, 131] width 114 height 25
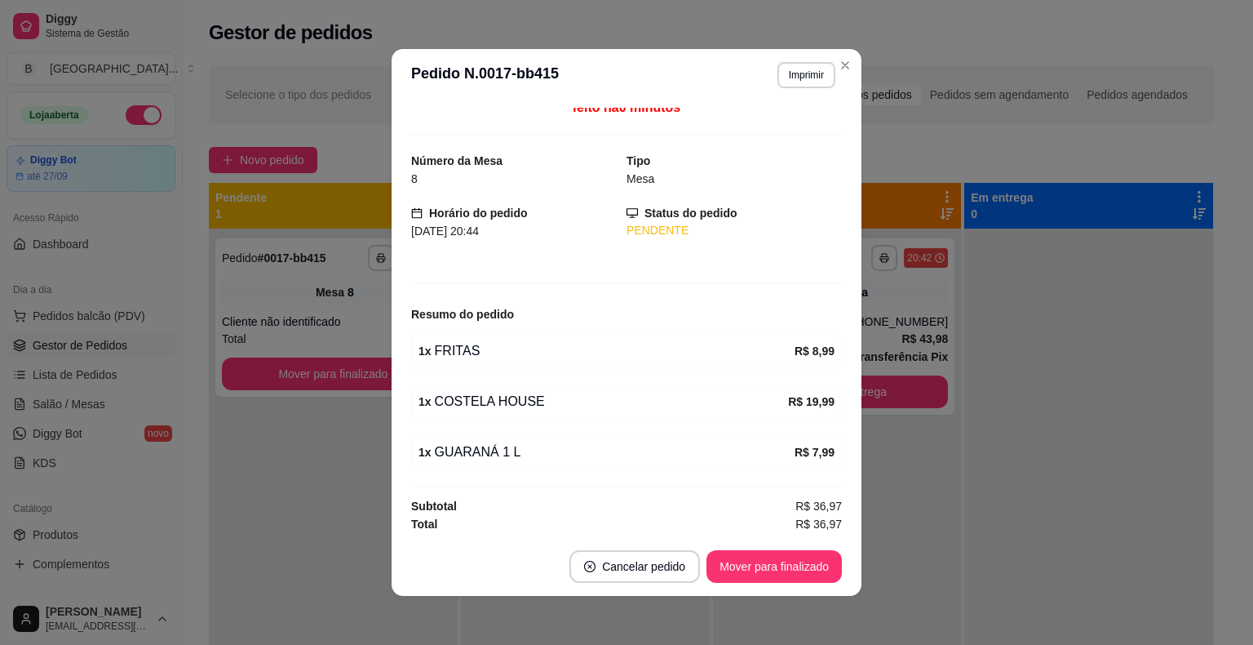
scroll to position [10, 0]
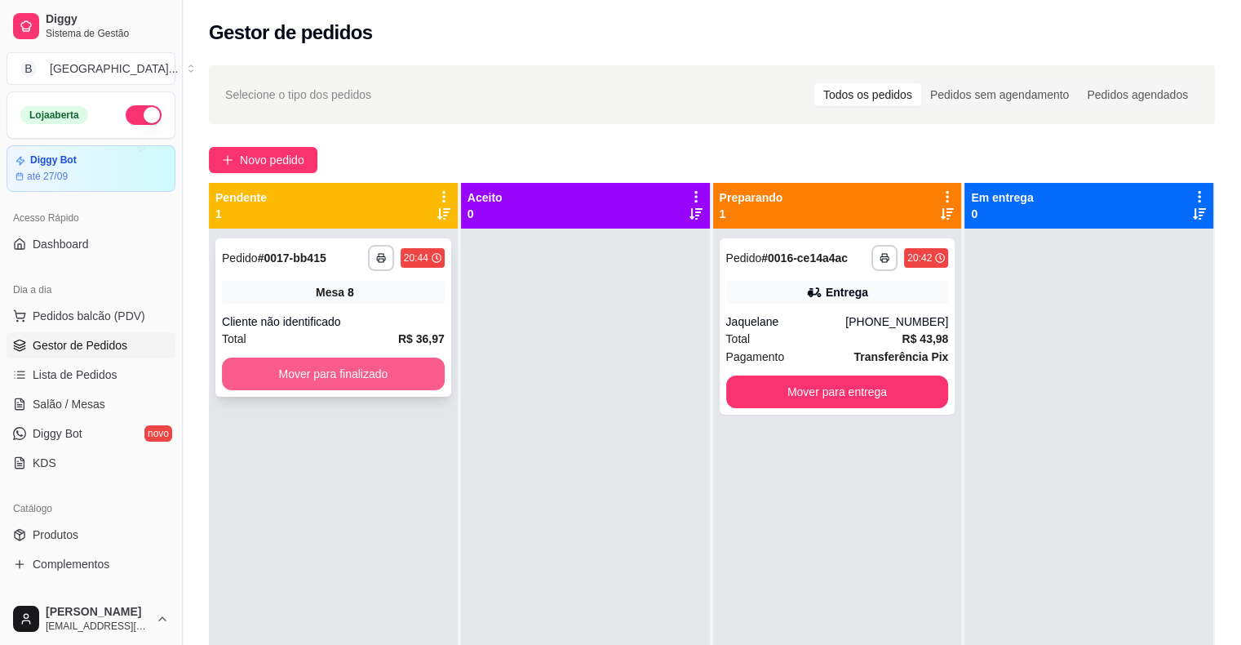
click at [290, 367] on button "Mover para finalizado" at bounding box center [333, 373] width 223 height 33
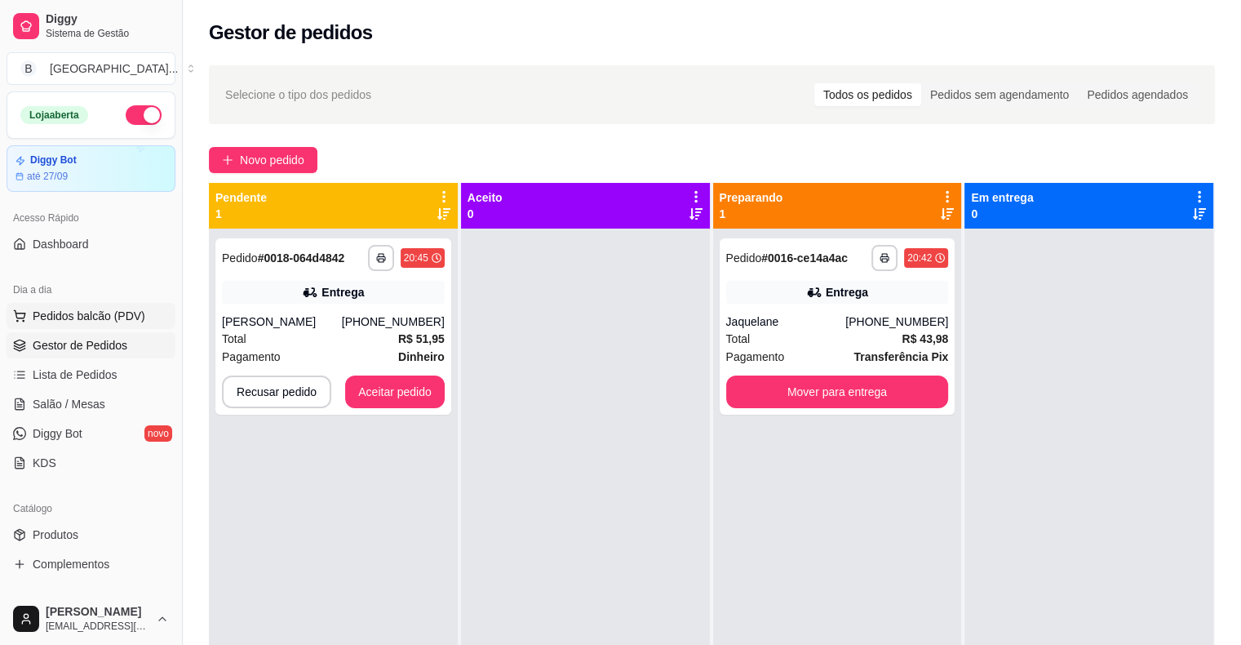
click at [144, 307] on button "Pedidos balcão (PDV)" at bounding box center [91, 316] width 169 height 26
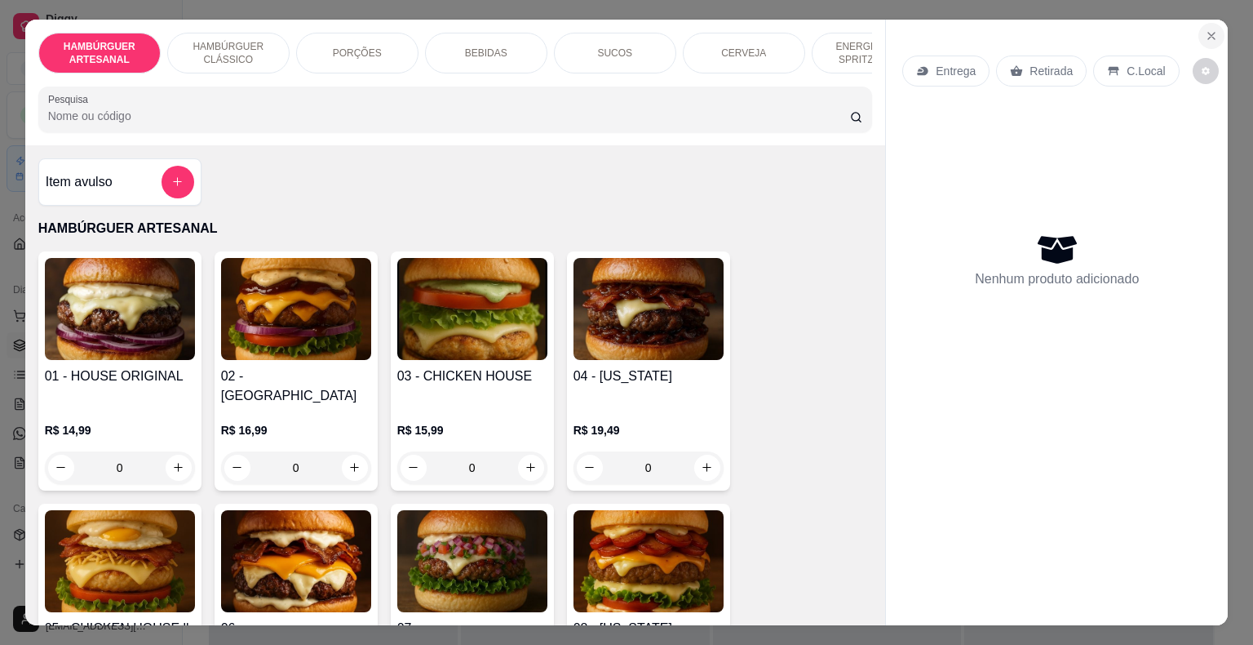
click at [1199, 37] on button "Close" at bounding box center [1212, 36] width 26 height 26
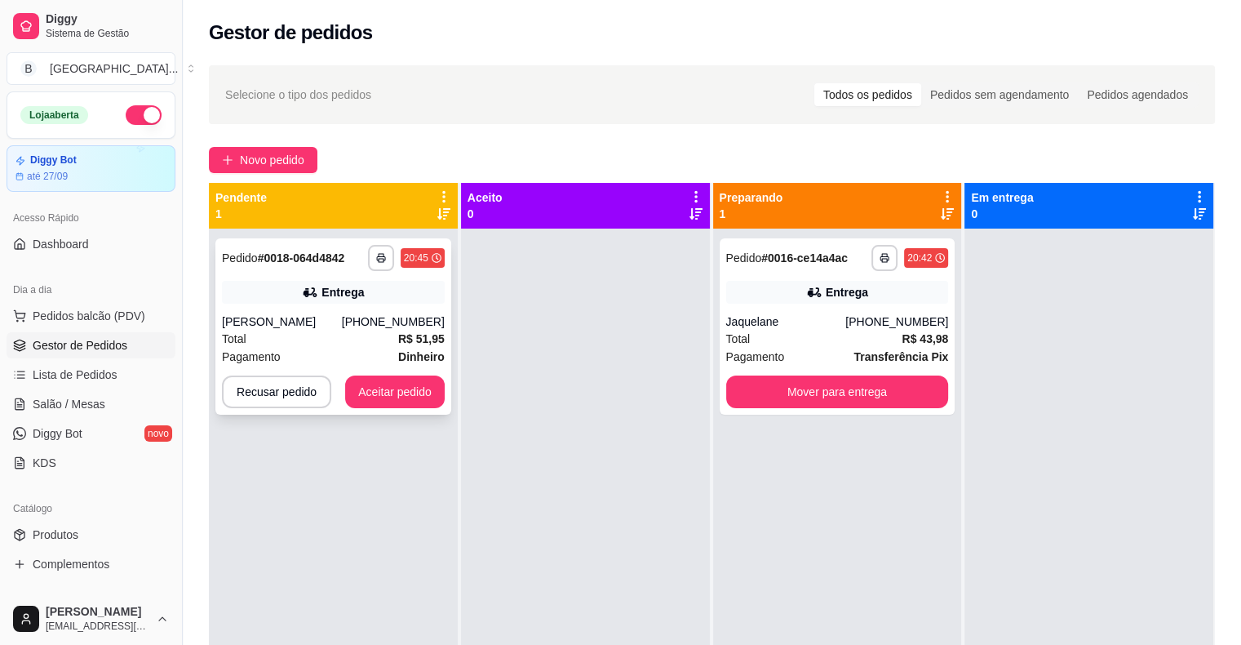
click at [428, 321] on div "[PHONE_NUMBER]" at bounding box center [393, 321] width 103 height 16
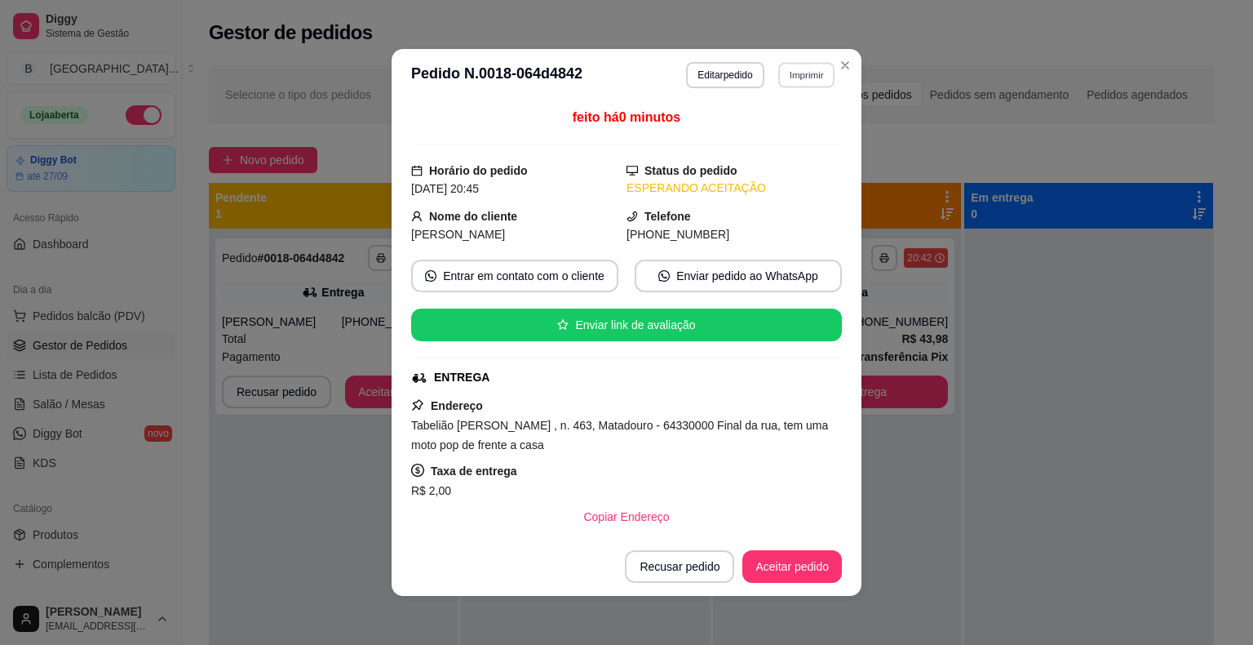
click at [809, 79] on button "Imprimir" at bounding box center [806, 74] width 56 height 25
click at [793, 130] on button "IMPRESSORA" at bounding box center [771, 132] width 118 height 26
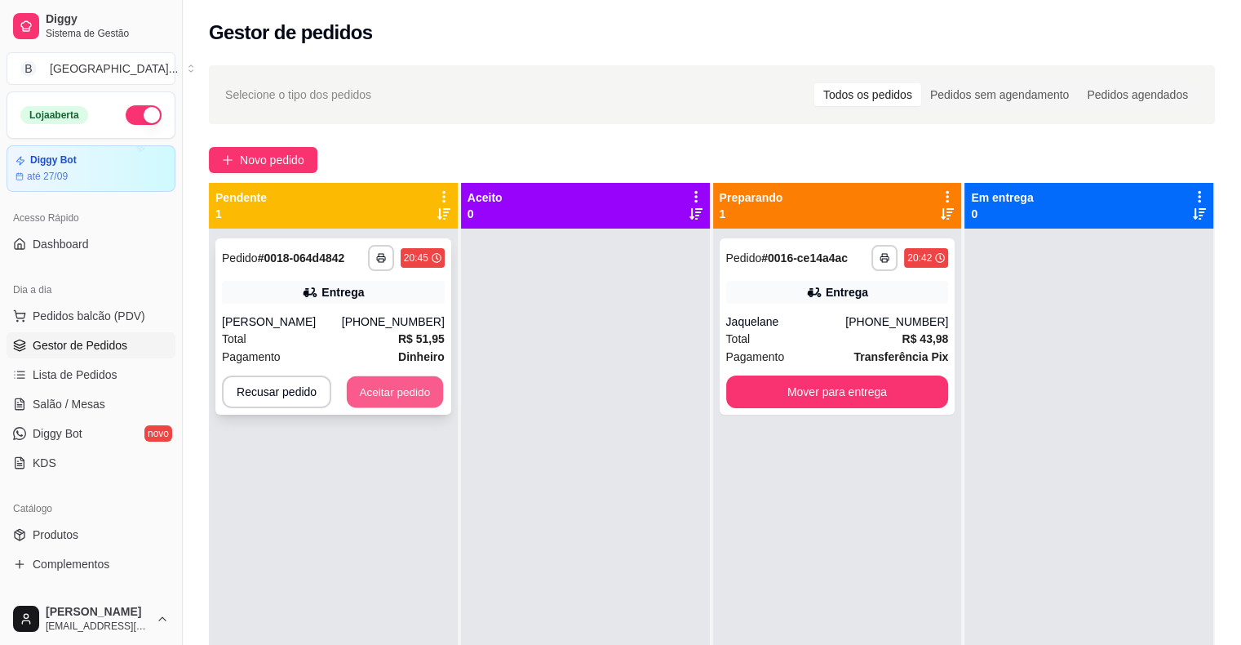
click at [400, 387] on button "Aceitar pedido" at bounding box center [395, 392] width 96 height 32
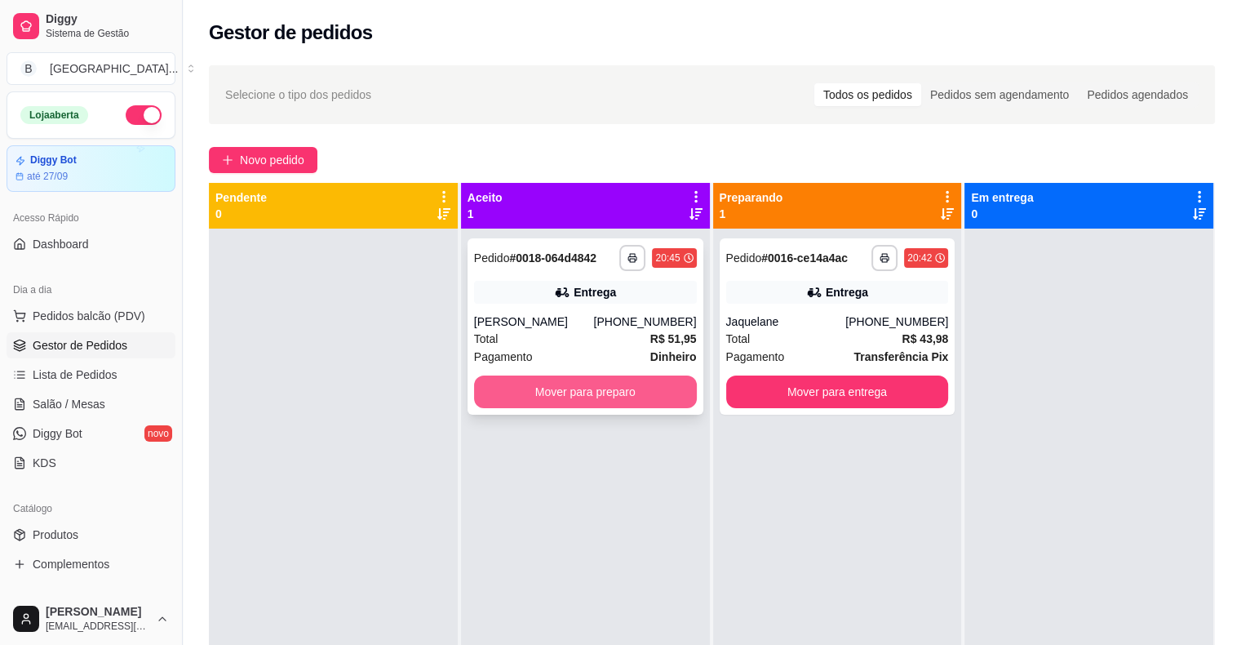
click at [618, 388] on button "Mover para preparo" at bounding box center [585, 391] width 223 height 33
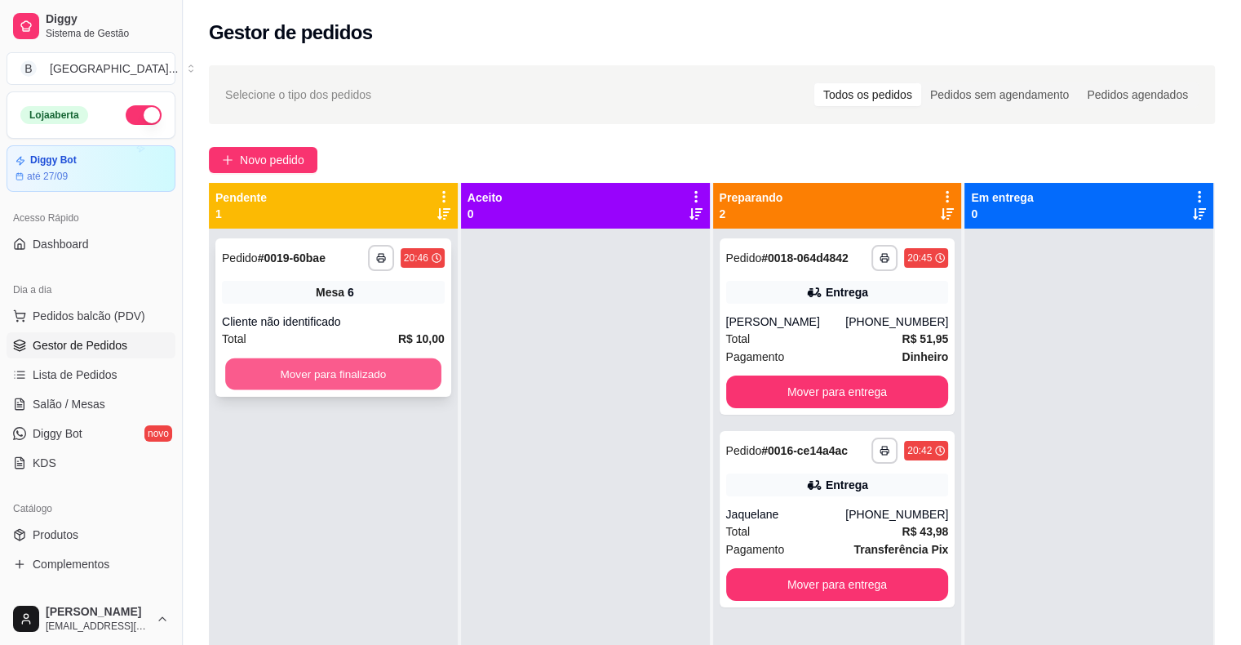
click at [361, 374] on button "Mover para finalizado" at bounding box center [333, 374] width 216 height 32
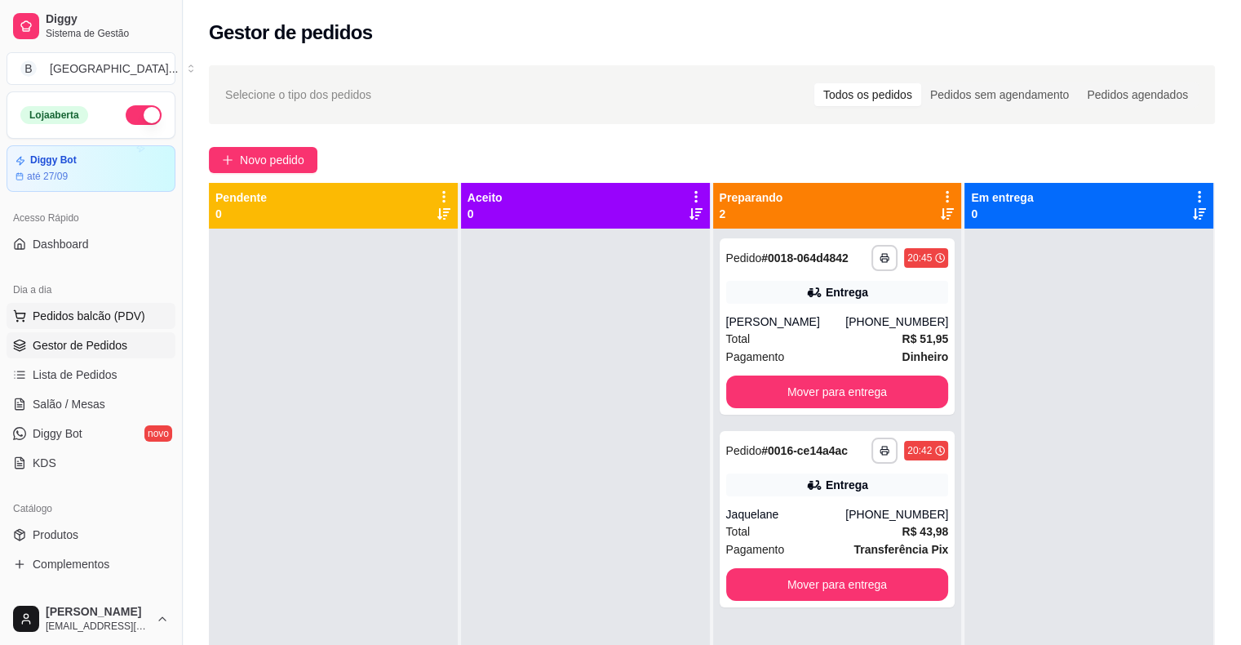
click at [82, 321] on span "Pedidos balcão (PDV)" at bounding box center [89, 316] width 113 height 16
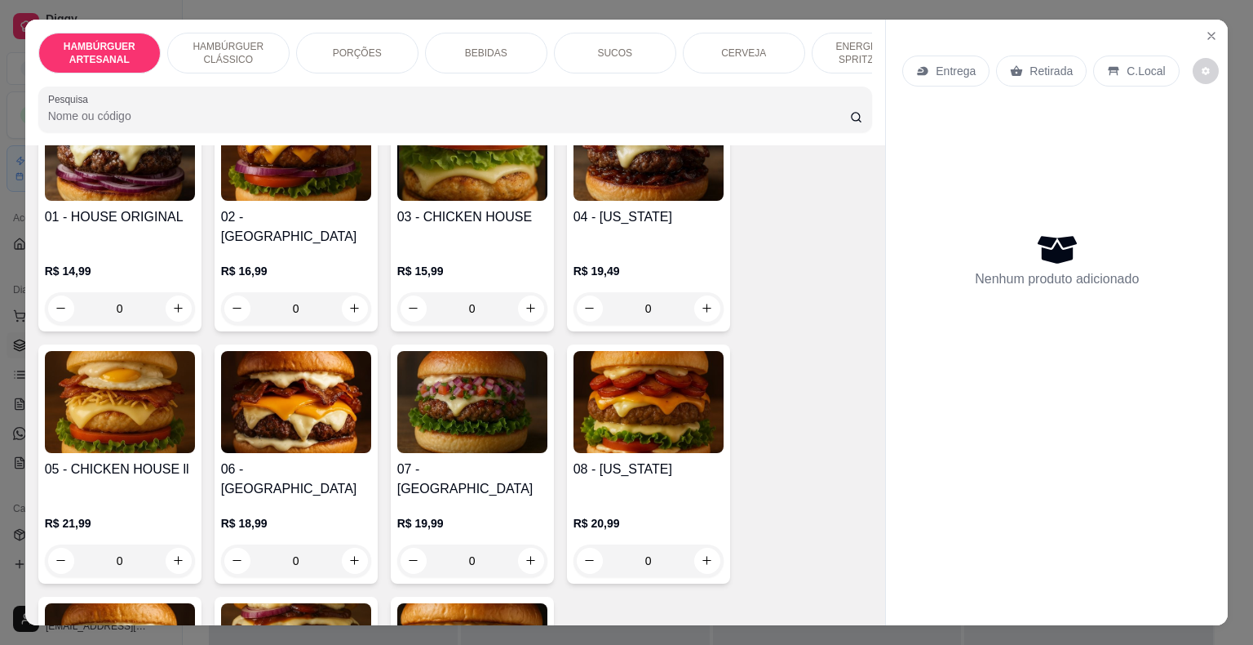
scroll to position [163, 0]
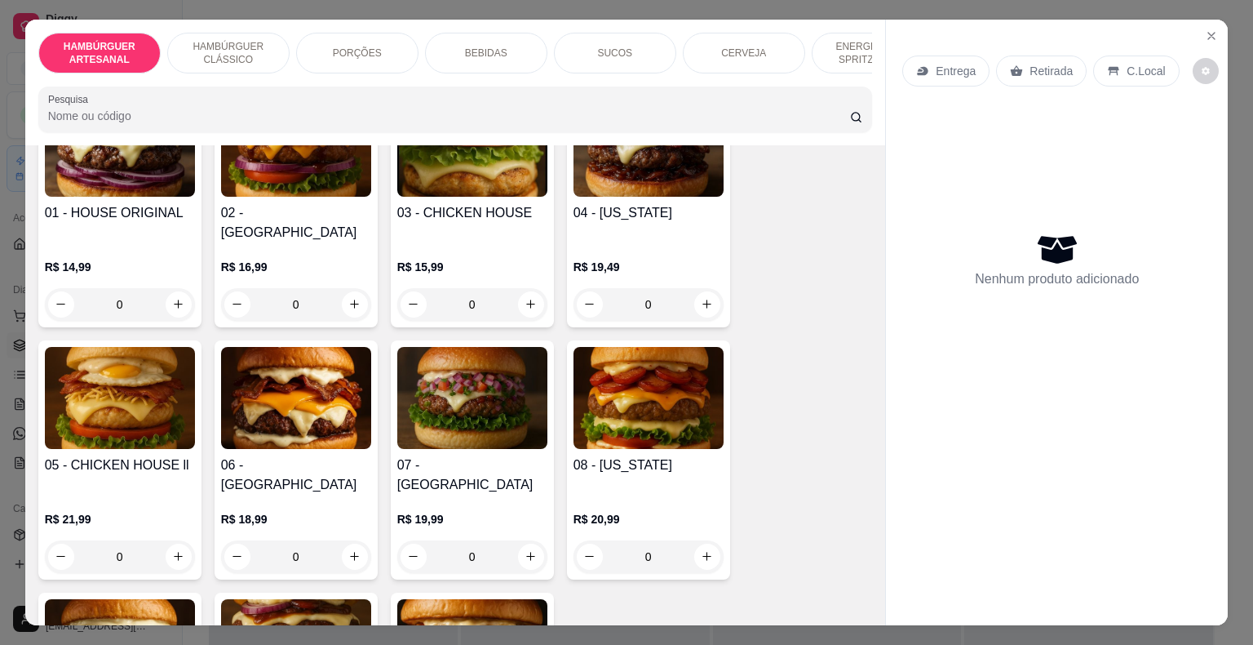
click at [168, 540] on div "0" at bounding box center [120, 556] width 150 height 33
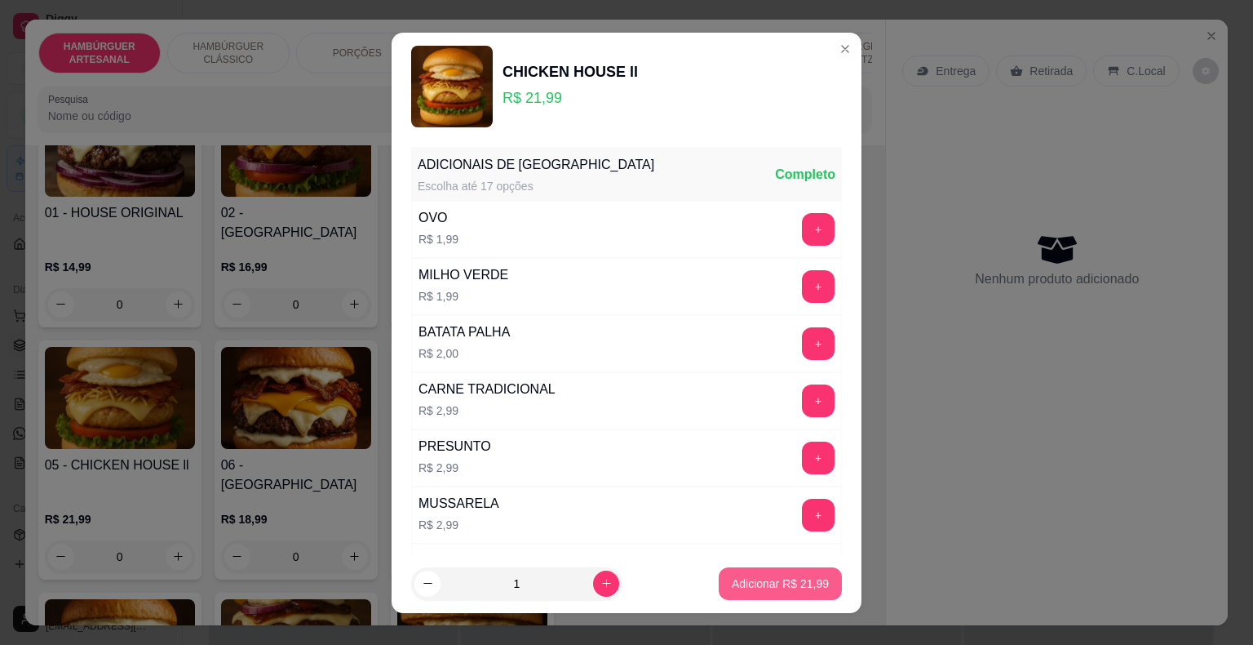
click at [808, 578] on p "Adicionar R$ 21,99" at bounding box center [780, 583] width 97 height 16
type input "1"
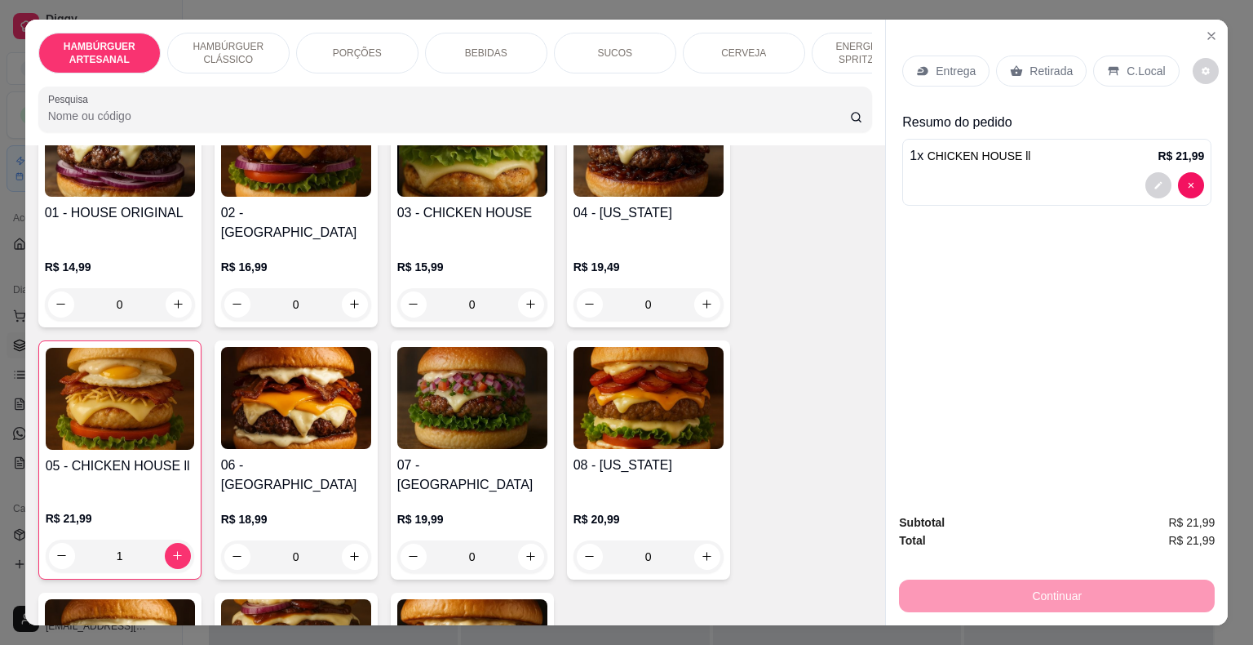
click at [927, 64] on div "Entrega" at bounding box center [945, 70] width 87 height 31
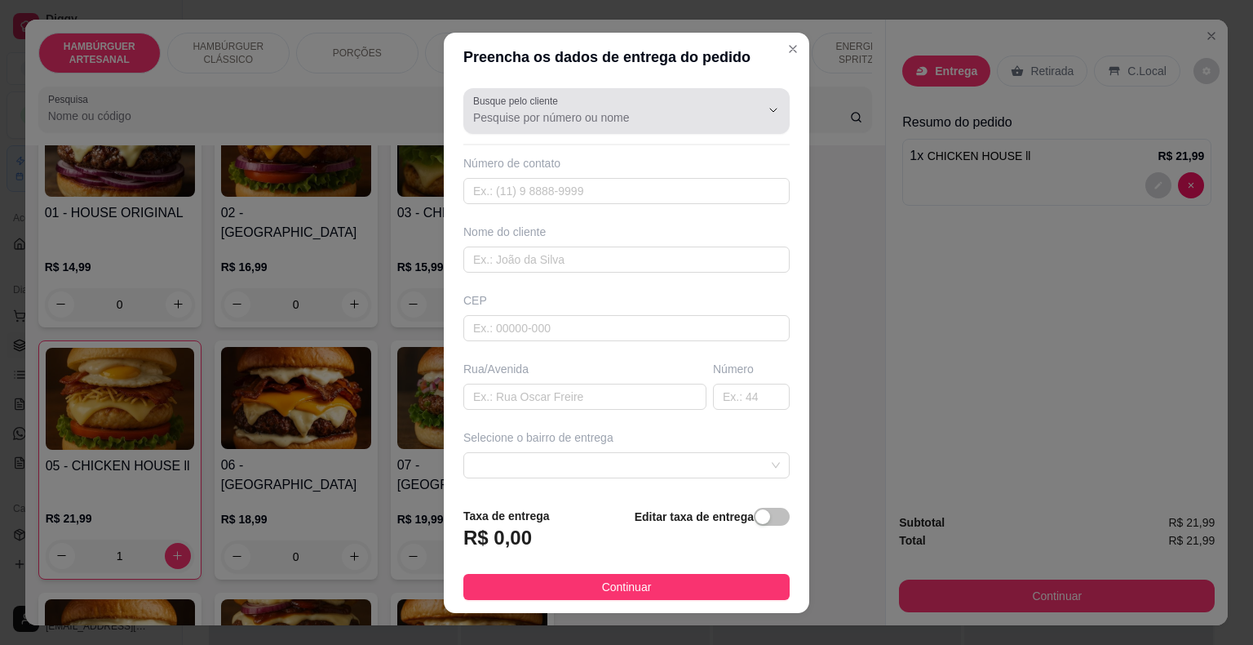
click at [512, 106] on label "Busque pelo cliente" at bounding box center [518, 101] width 91 height 14
click at [512, 109] on input "Busque pelo cliente" at bounding box center [603, 117] width 261 height 16
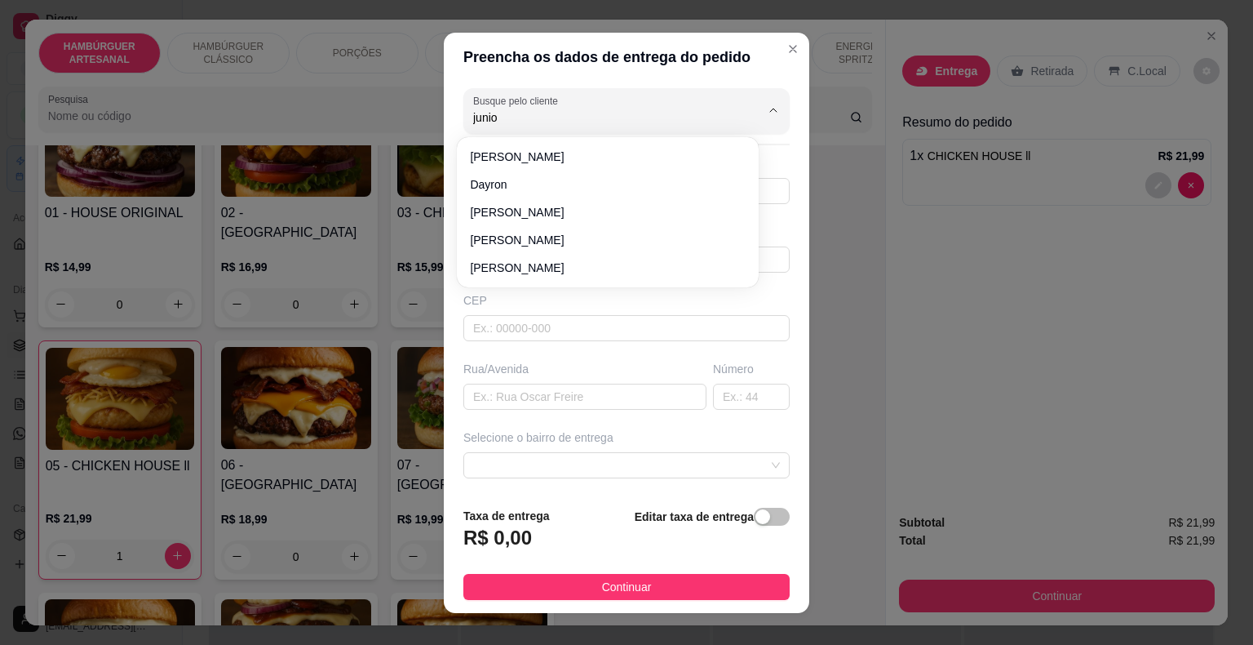
type input "junior"
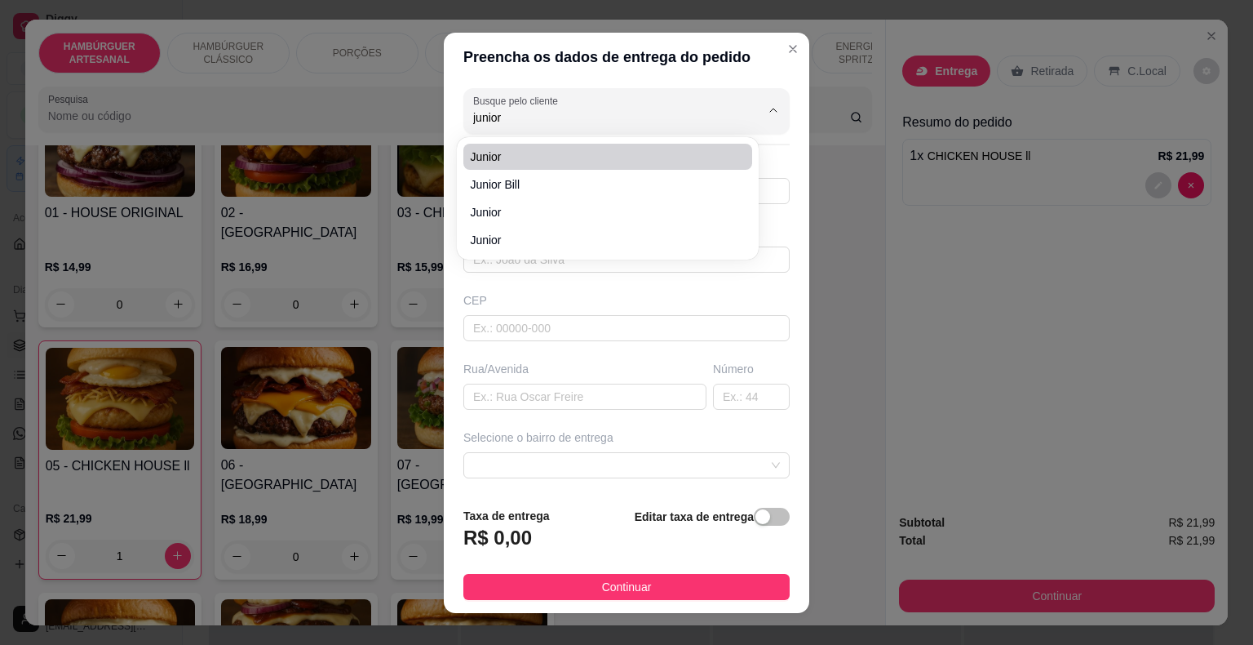
click at [556, 157] on span "junior" at bounding box center [599, 156] width 259 height 16
type input "8681026316"
type input "junior"
type input "64330000"
type input "marechal castelo branco"
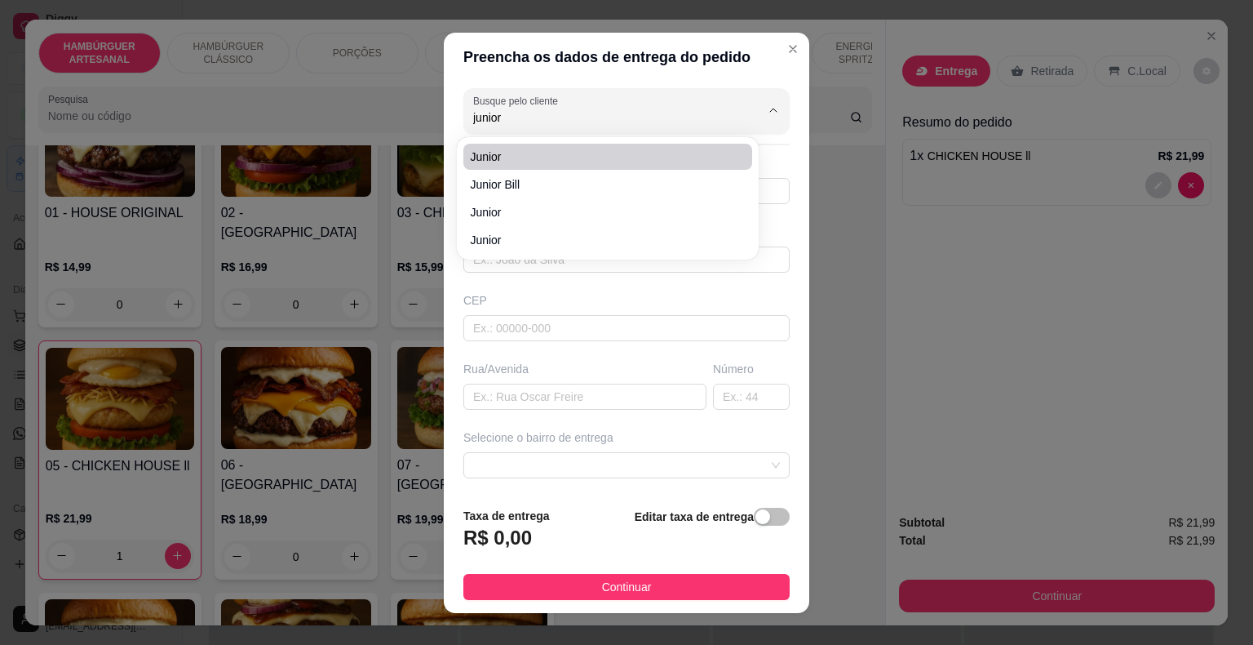
type input "São Miguel do Tapuio"
type input "entregar no deposito do [PERSON_NAME] 3 irmaos"
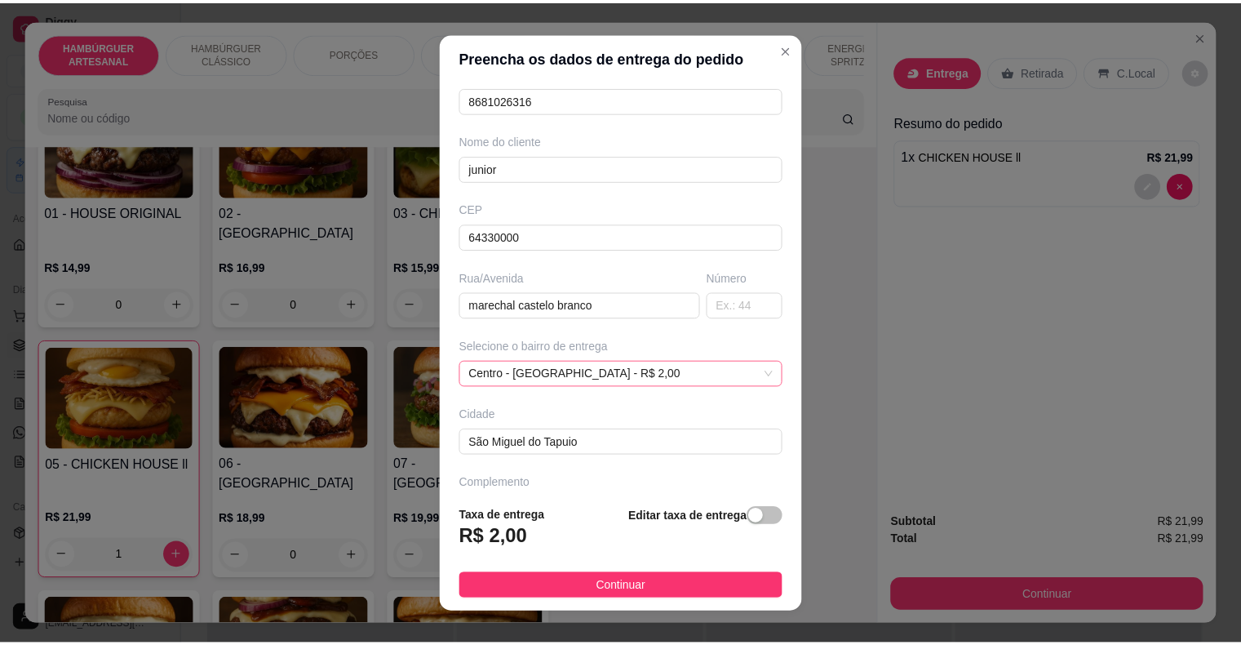
scroll to position [53, 0]
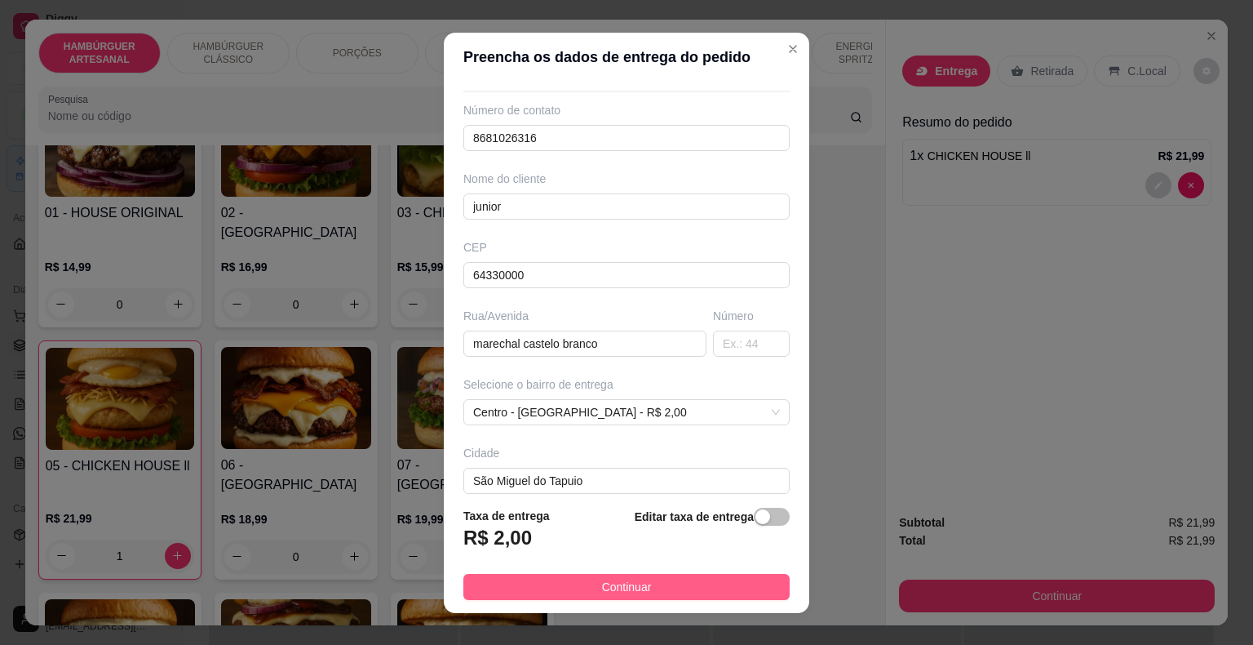
type input "junior"
click at [617, 581] on span "Continuar" at bounding box center [627, 587] width 50 height 18
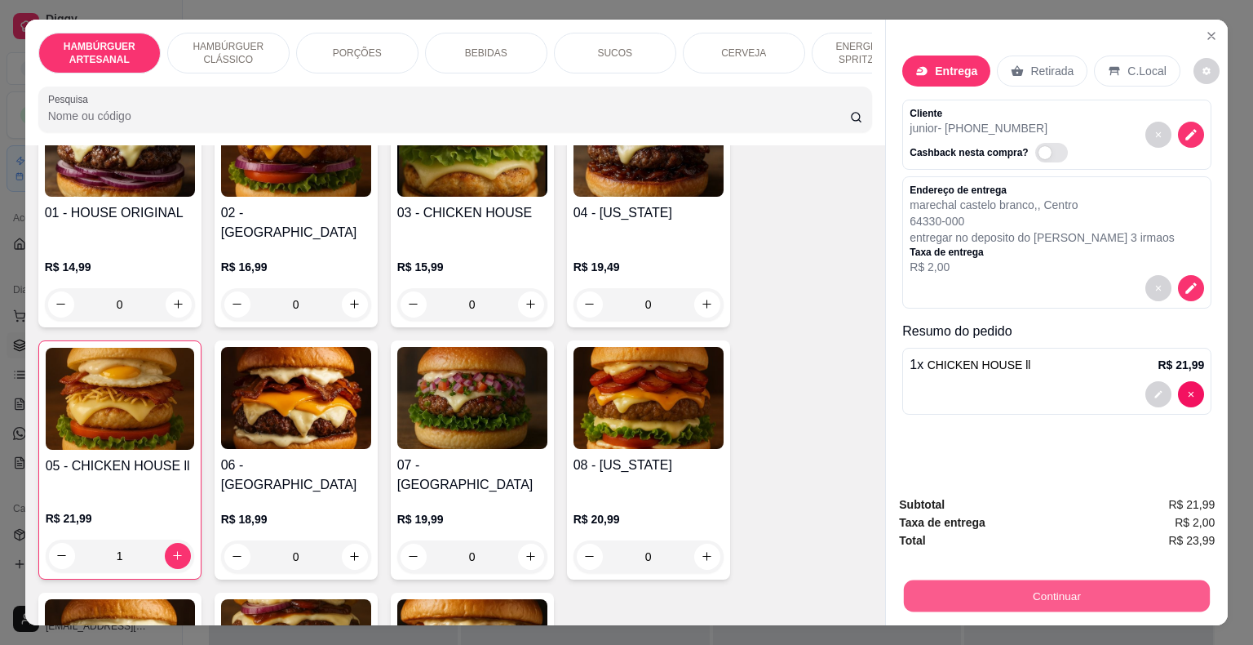
click at [1070, 582] on button "Continuar" at bounding box center [1057, 596] width 306 height 32
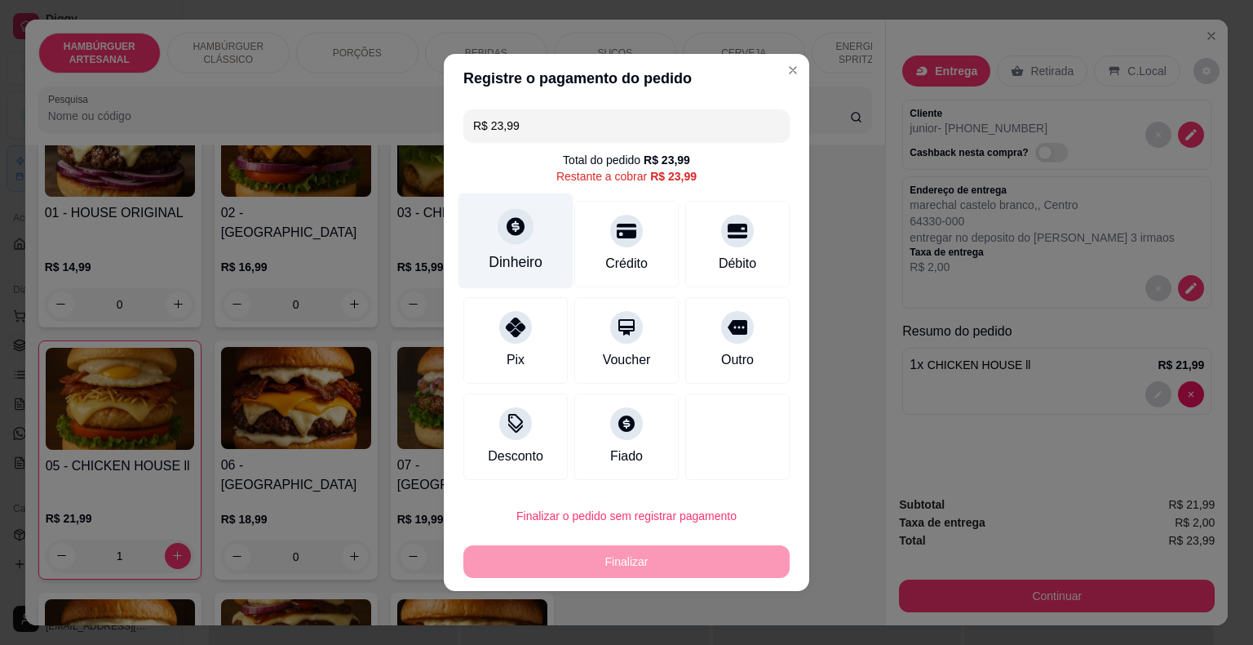
click at [529, 250] on div "Dinheiro" at bounding box center [516, 240] width 115 height 95
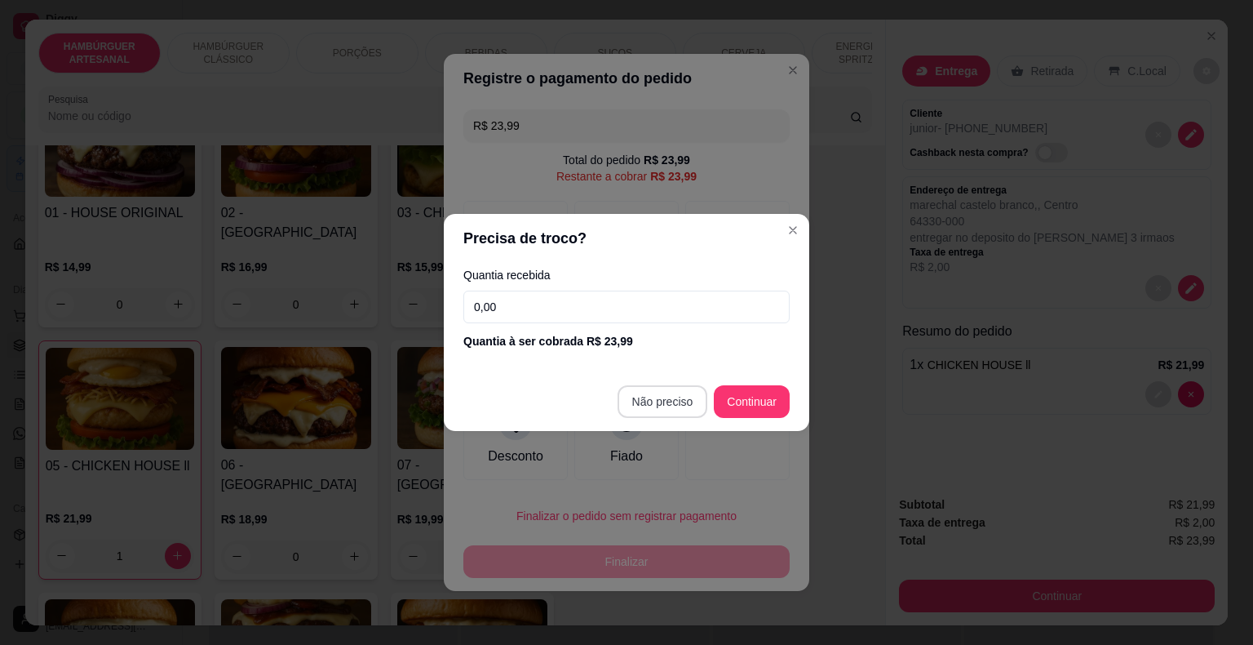
type input "R$ 0,00"
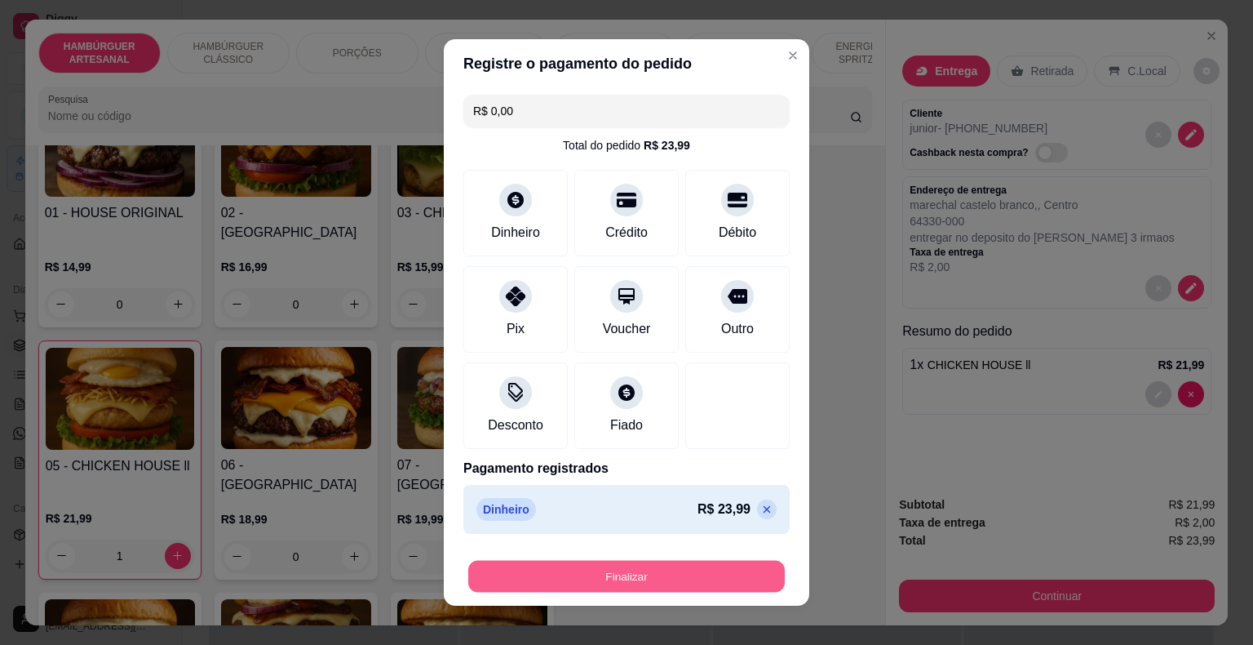
click at [645, 573] on button "Finalizar" at bounding box center [626, 577] width 317 height 32
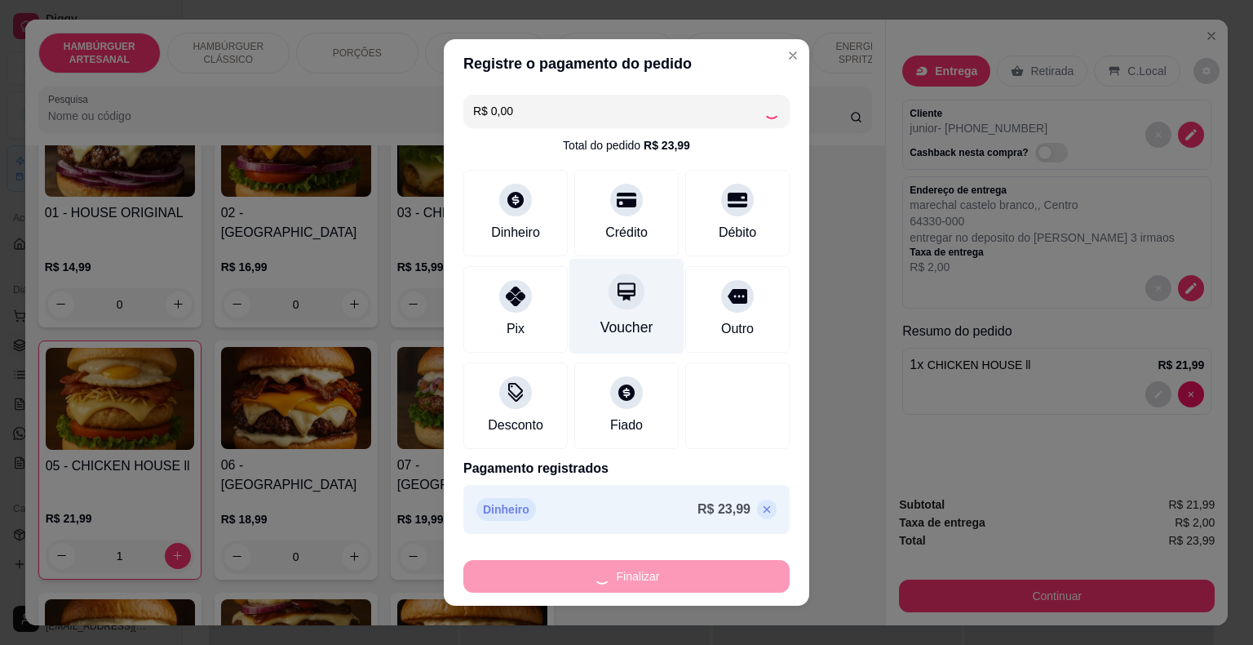
type input "0"
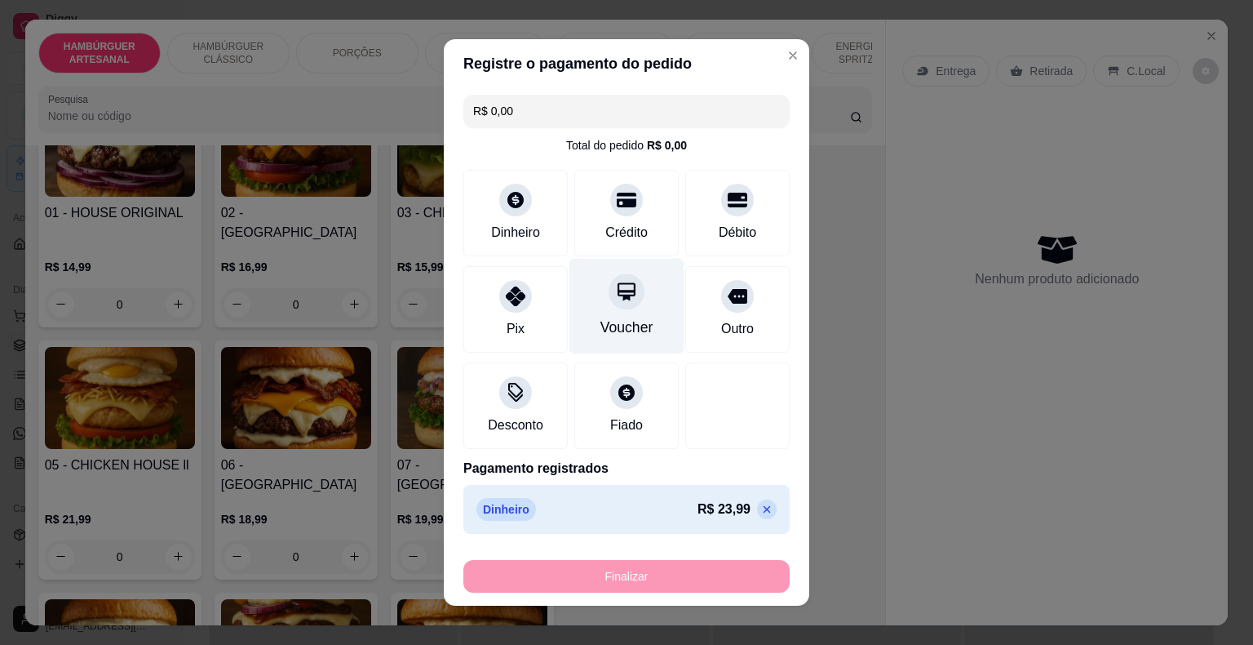
type input "-R$ 23,99"
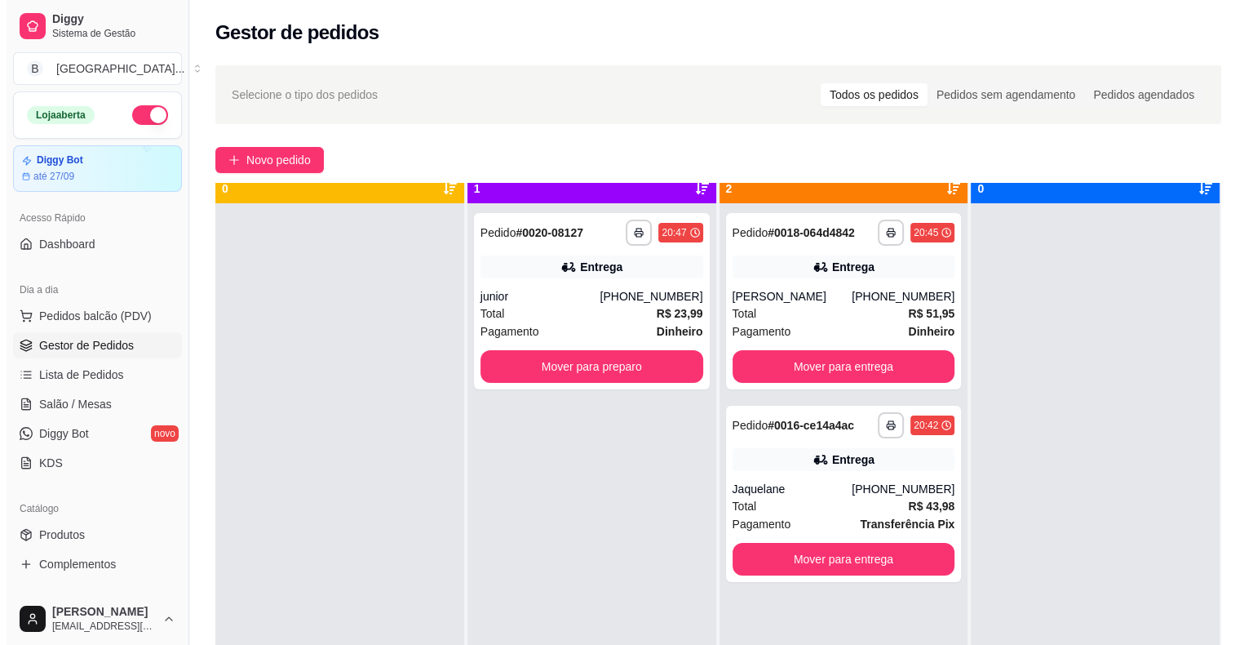
scroll to position [46, 0]
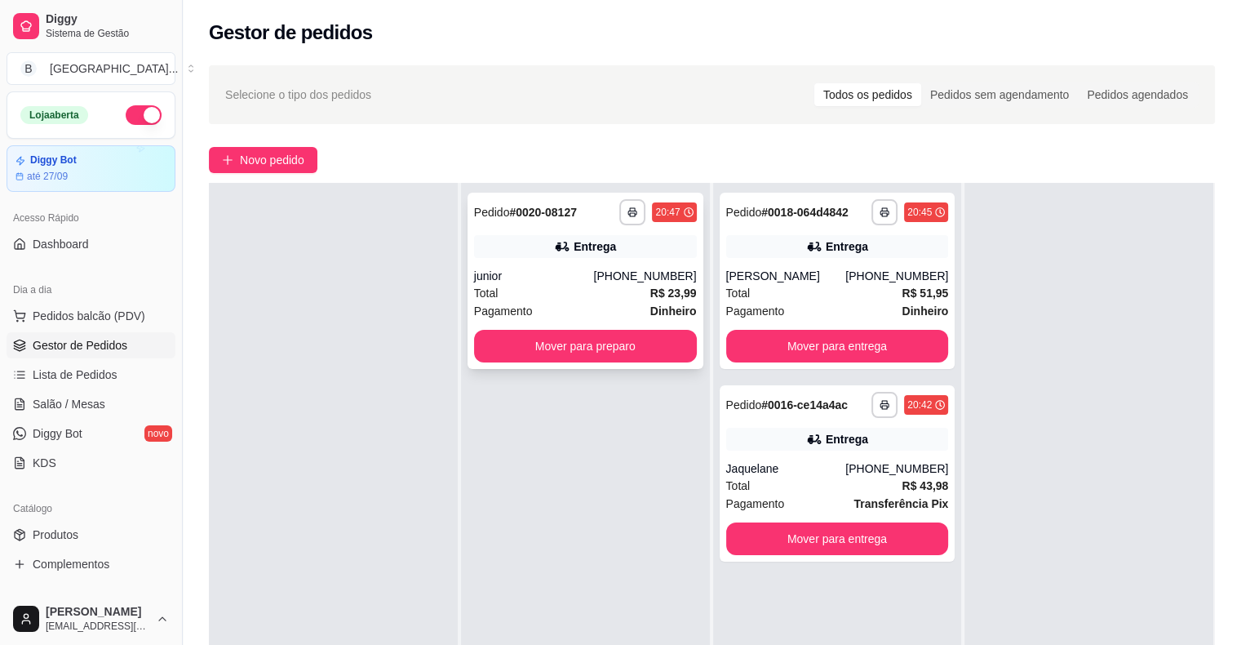
click at [570, 286] on div "Total R$ 23,99" at bounding box center [585, 293] width 223 height 18
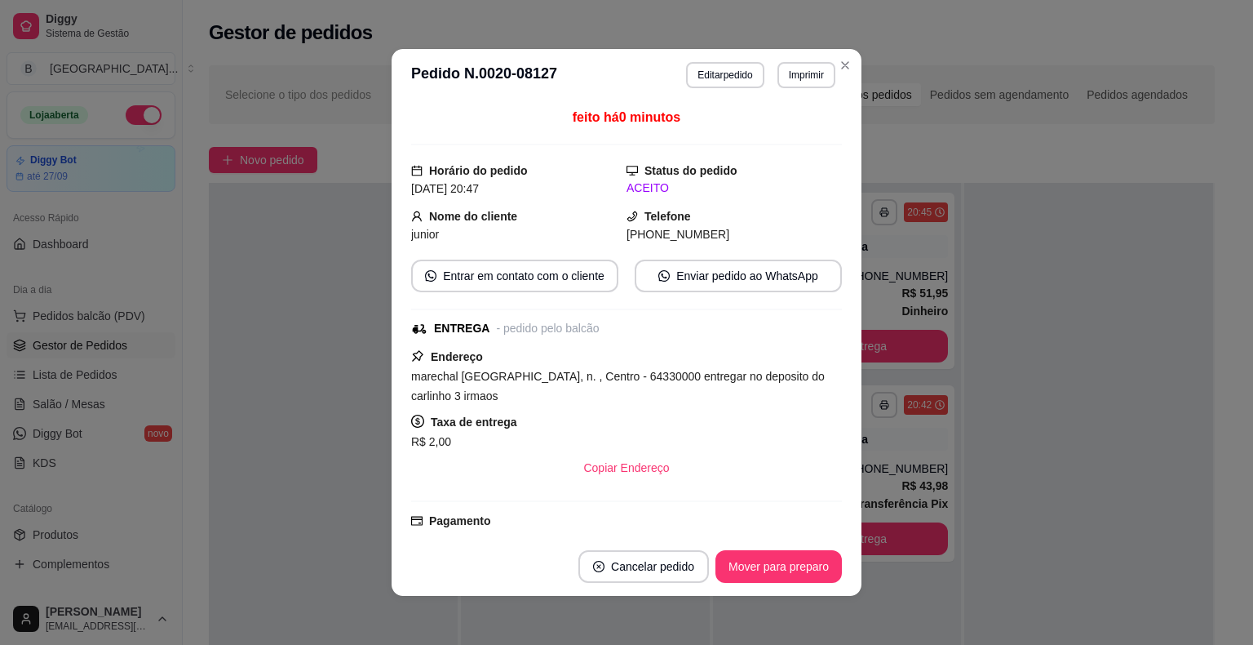
click at [806, 91] on header "**********" at bounding box center [627, 75] width 470 height 52
click at [805, 89] on header "**********" at bounding box center [627, 75] width 470 height 52
click at [800, 70] on button "Imprimir" at bounding box center [807, 75] width 58 height 26
click at [766, 121] on button "IMPRESSORA" at bounding box center [771, 131] width 114 height 25
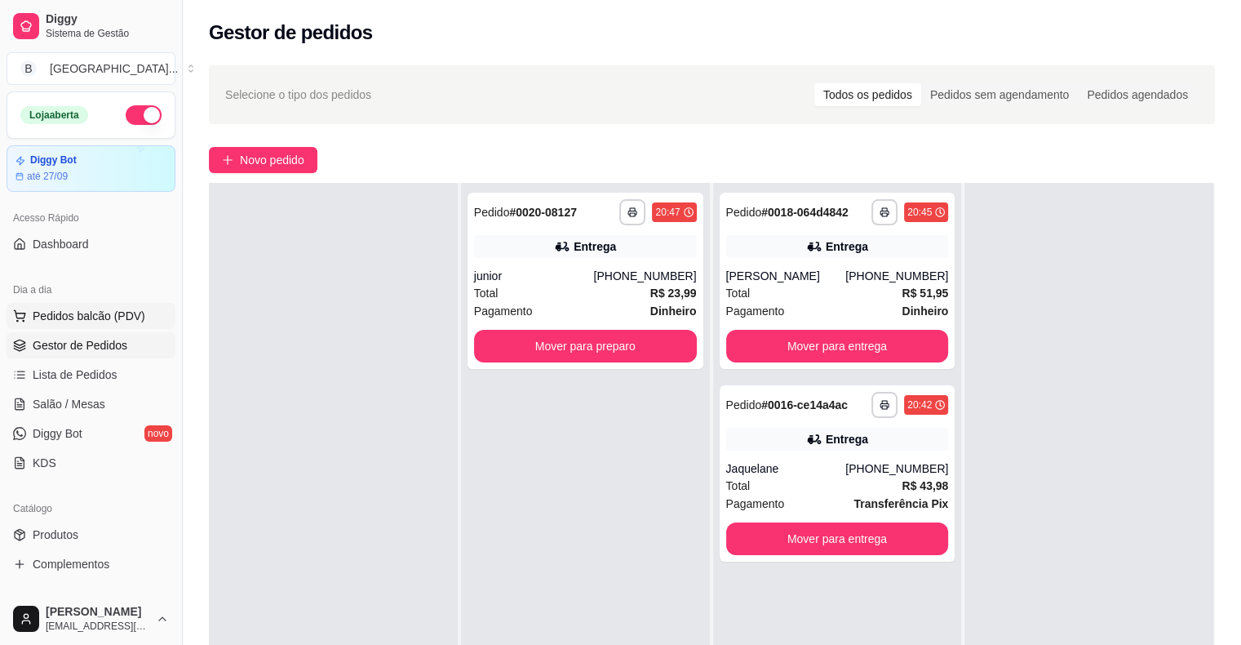
click at [101, 328] on button "Pedidos balcão (PDV)" at bounding box center [91, 316] width 169 height 26
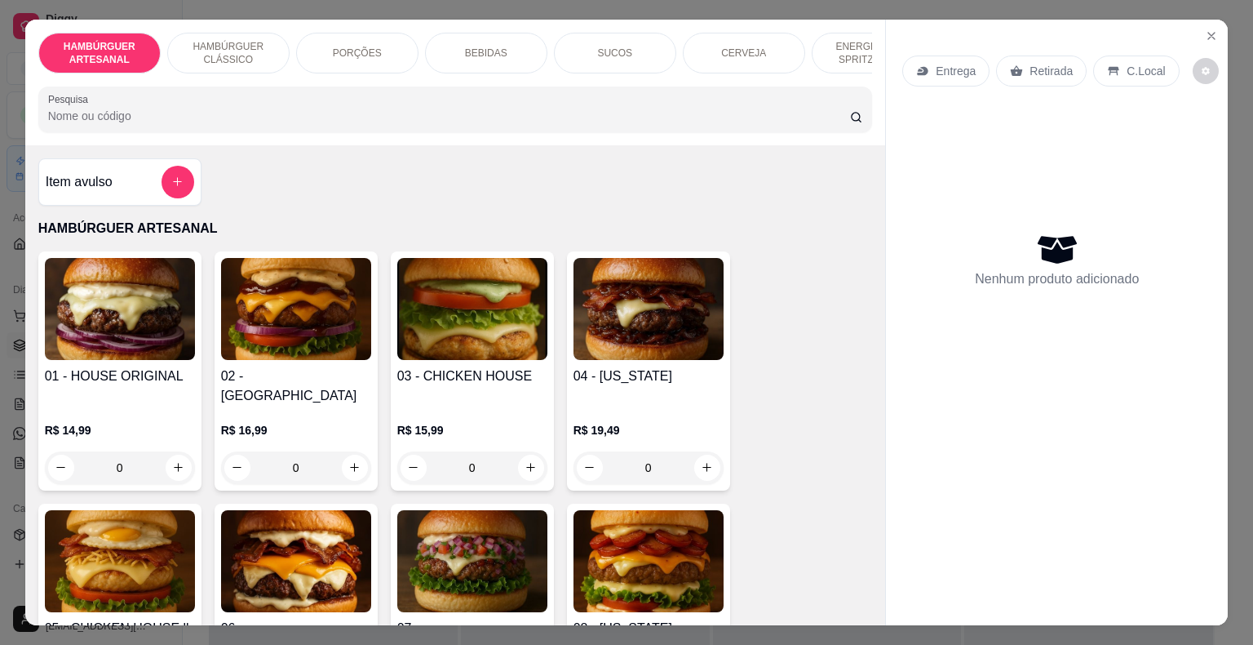
click at [442, 66] on div "BEBIDAS" at bounding box center [486, 53] width 122 height 41
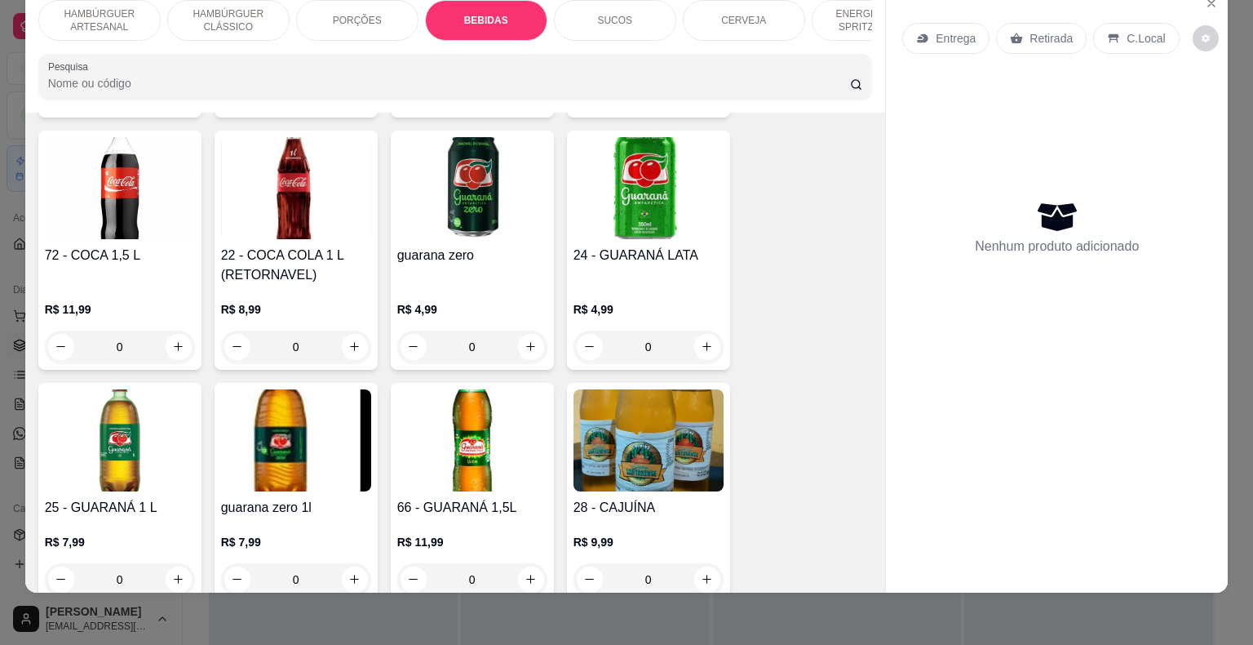
scroll to position [2327, 0]
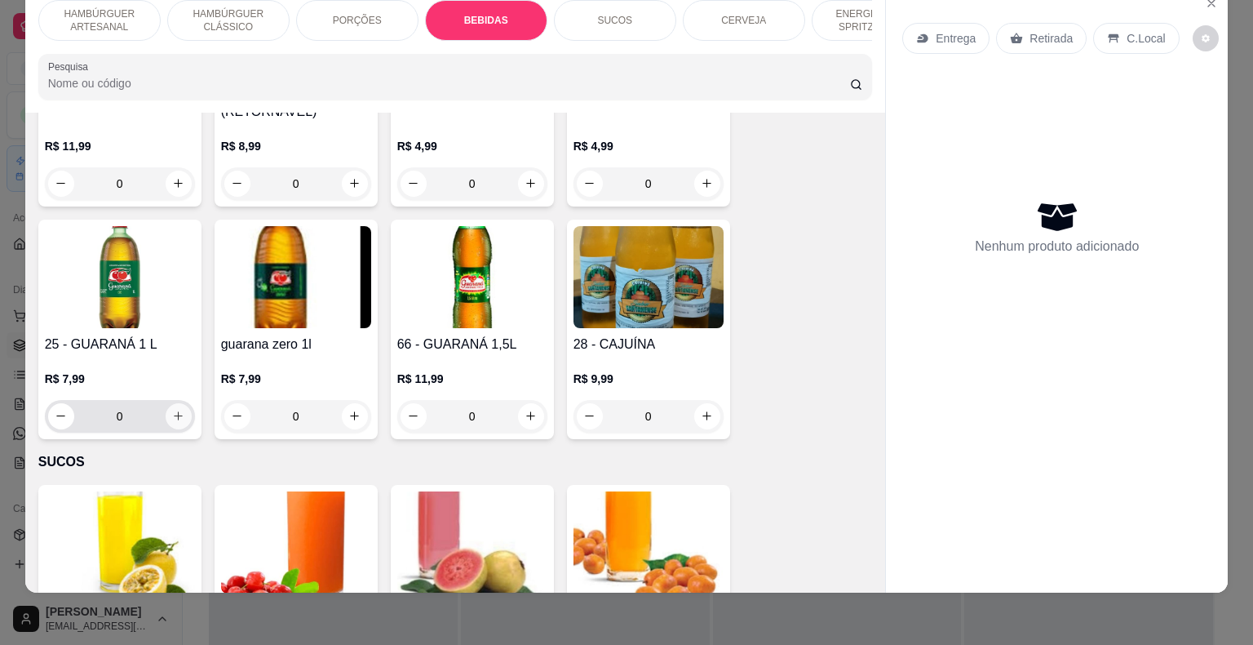
click at [183, 403] on button "increase-product-quantity" at bounding box center [179, 416] width 26 height 26
type input "1"
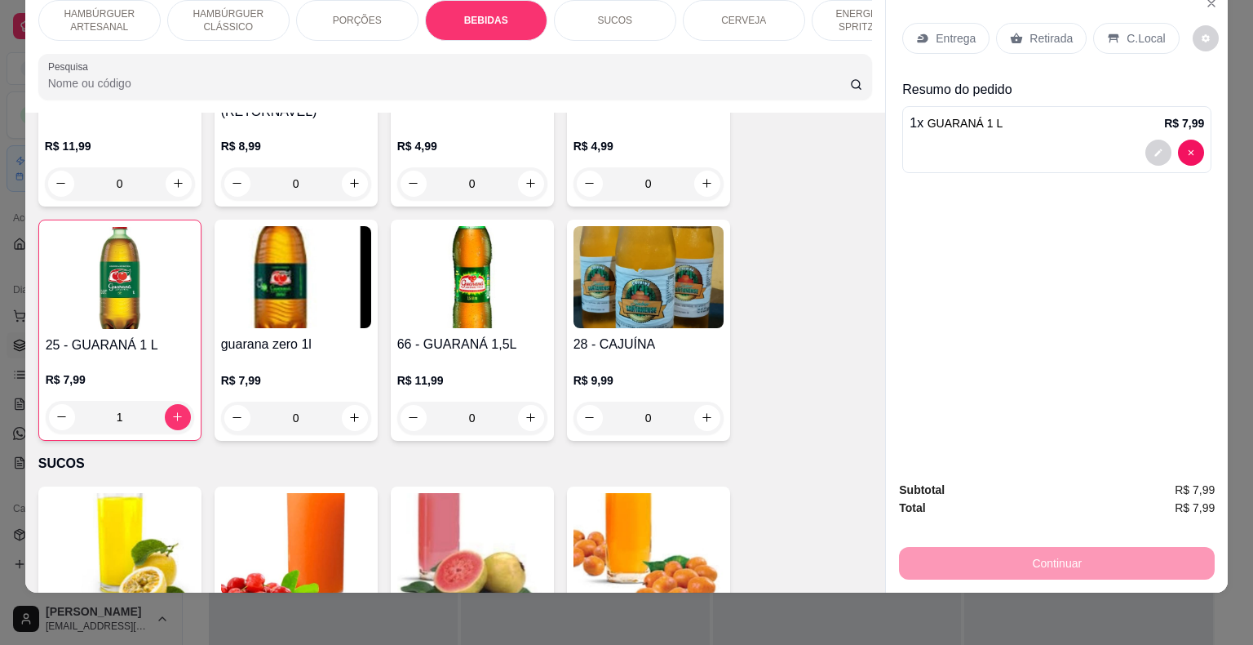
click at [1010, 32] on icon at bounding box center [1016, 38] width 13 height 13
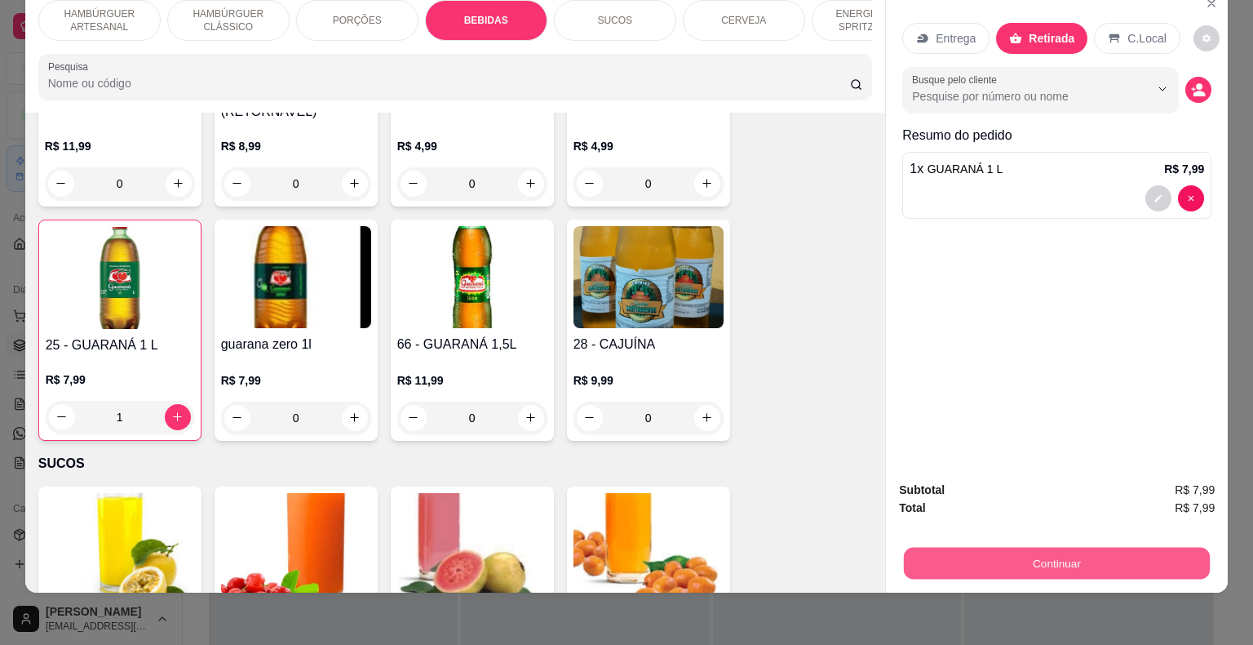
click at [1065, 547] on button "Continuar" at bounding box center [1057, 563] width 306 height 32
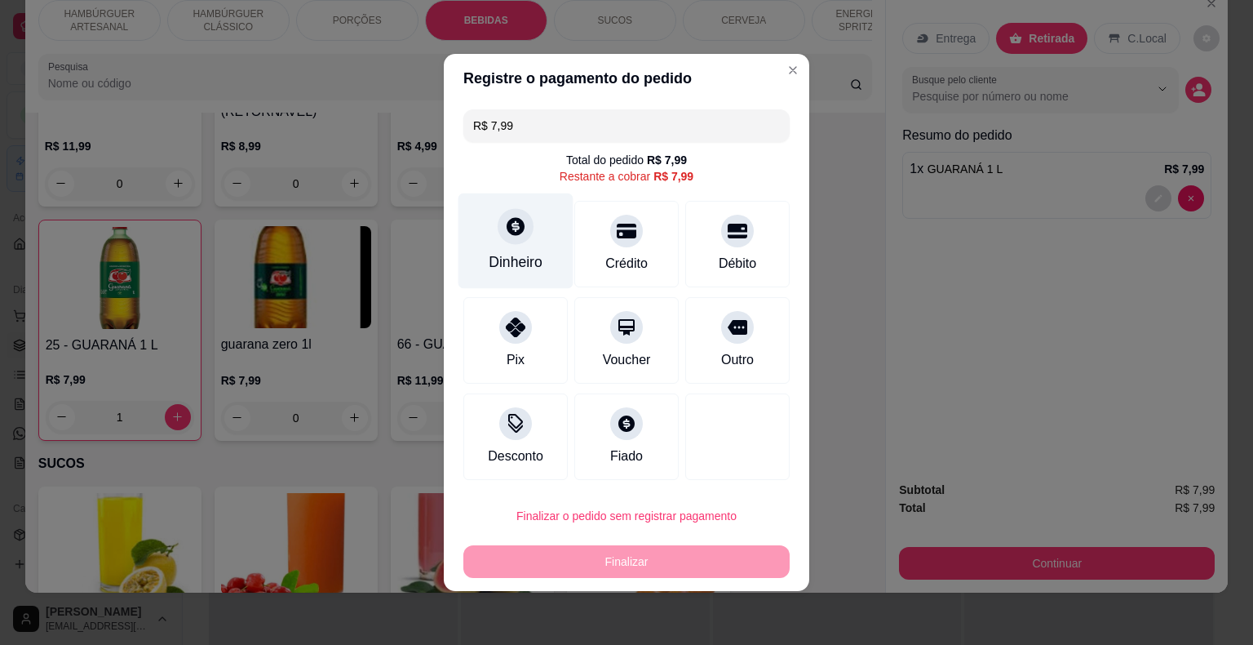
click at [519, 266] on div "Dinheiro" at bounding box center [516, 261] width 54 height 21
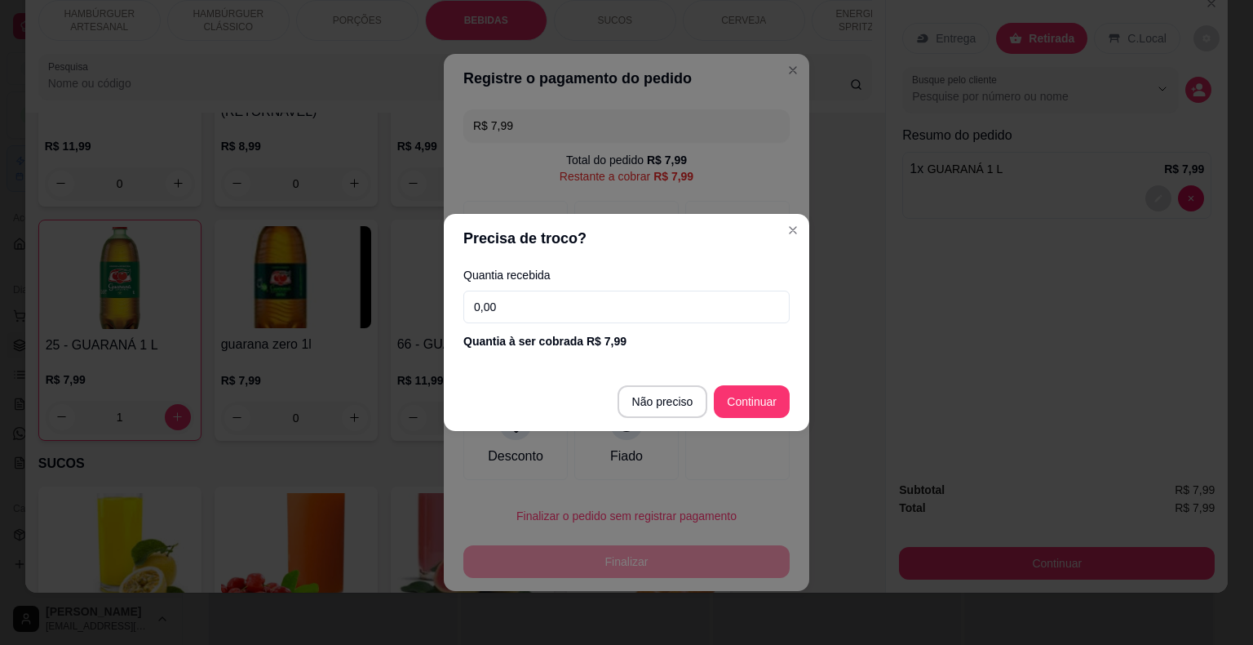
click at [535, 315] on input "0,00" at bounding box center [626, 306] width 326 height 33
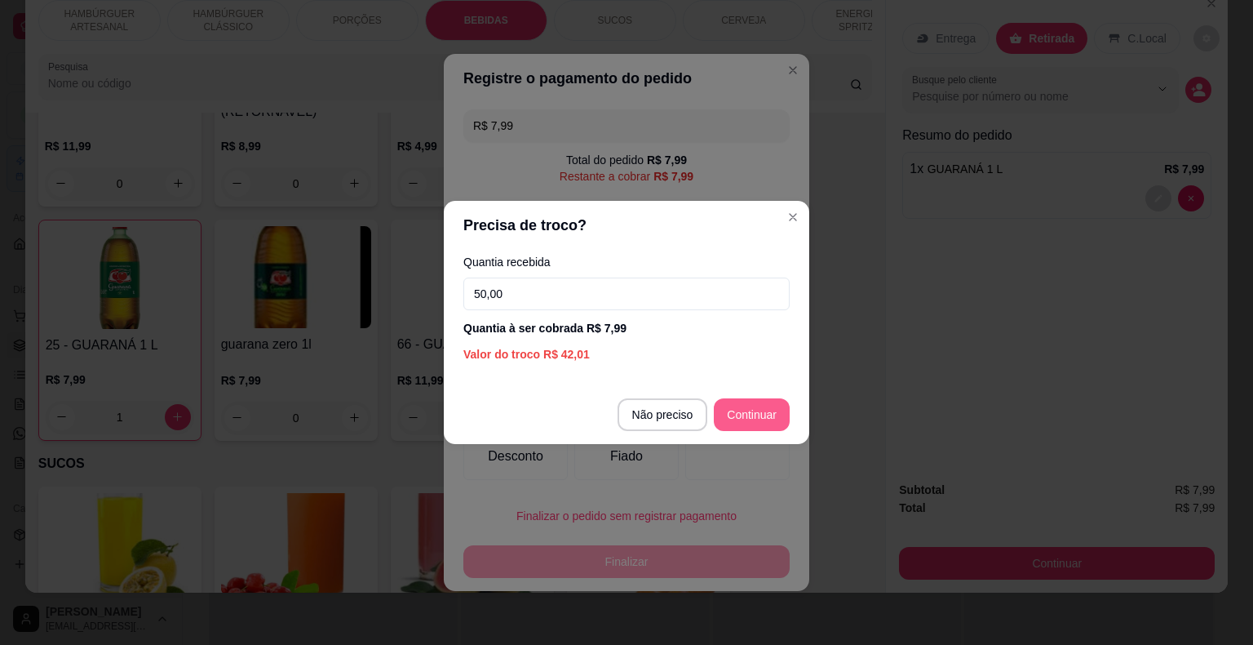
type input "50,00"
type input "R$ 0,00"
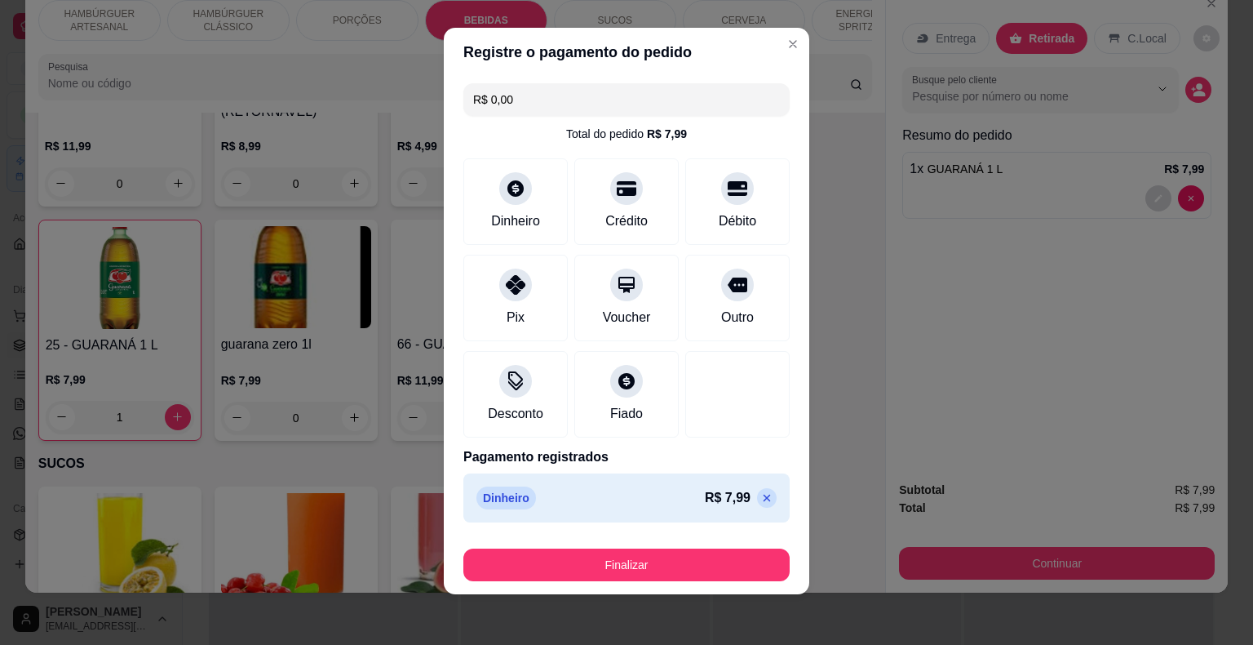
scroll to position [12, 0]
click at [646, 555] on button "Finalizar" at bounding box center [626, 564] width 317 height 32
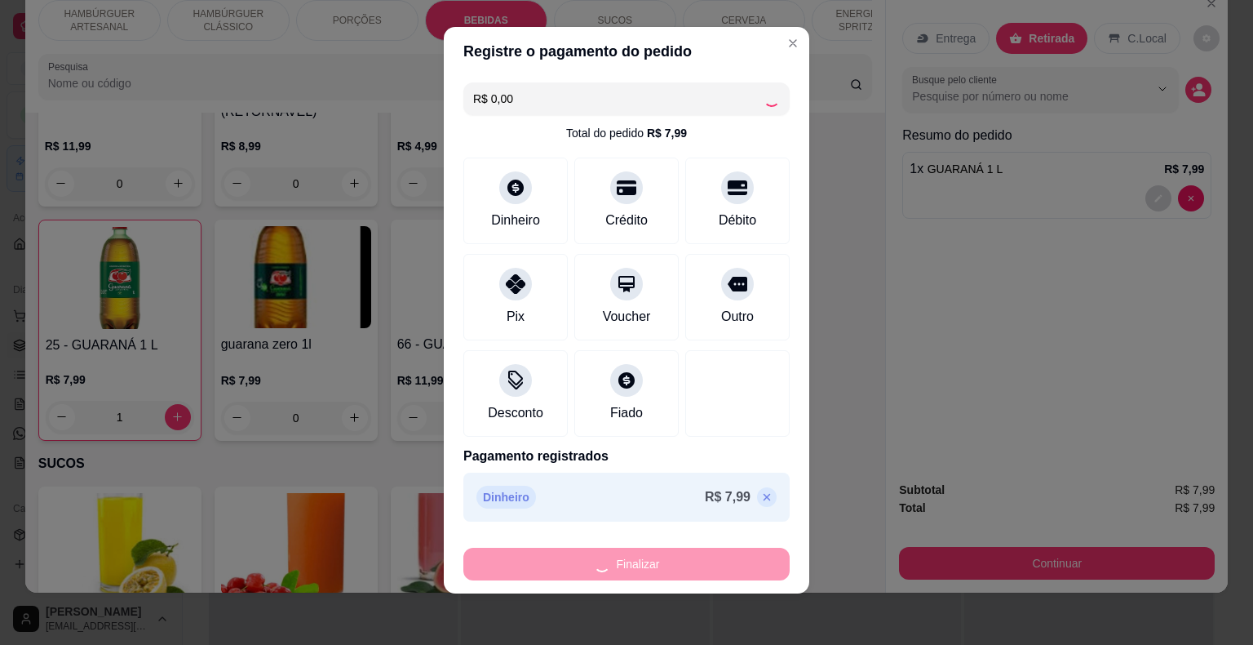
type input "0"
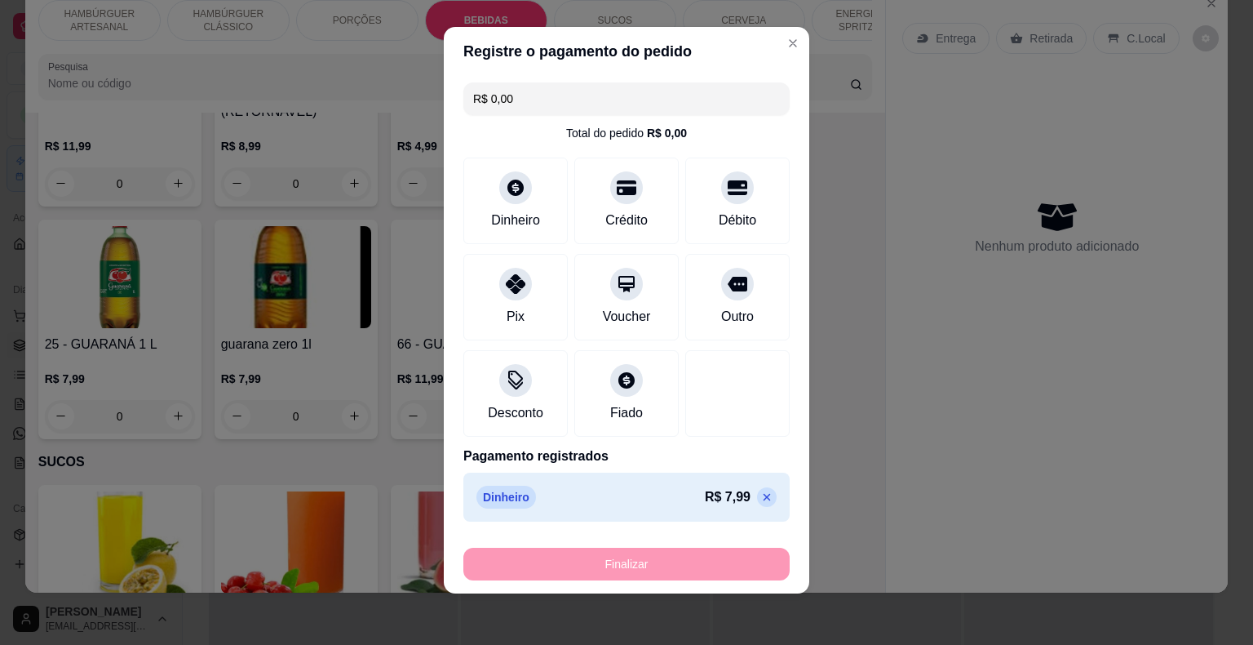
type input "-R$ 7,99"
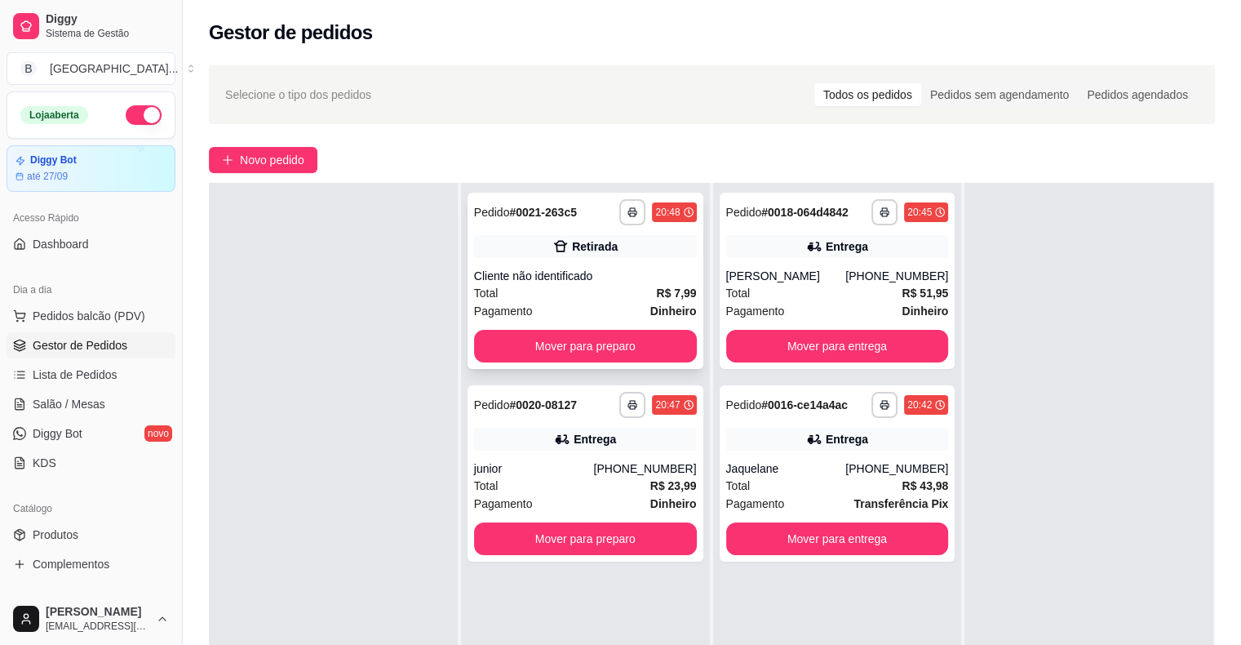
click at [623, 282] on div "Cliente não identificado" at bounding box center [585, 276] width 223 height 16
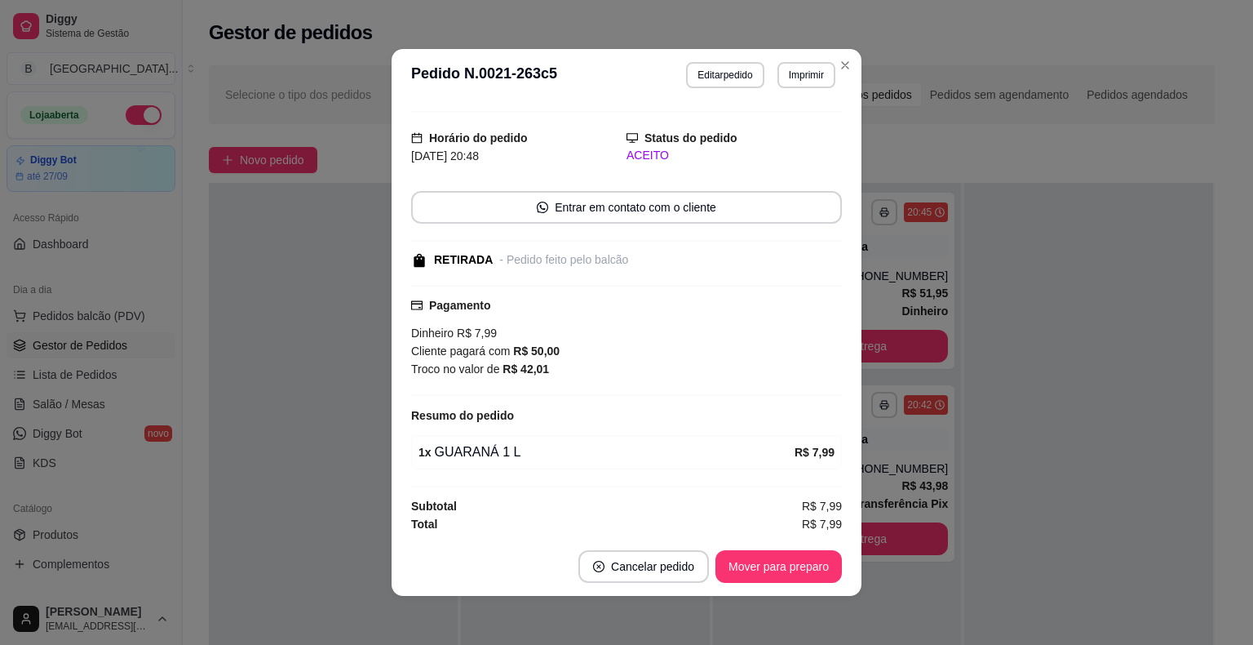
scroll to position [3, 0]
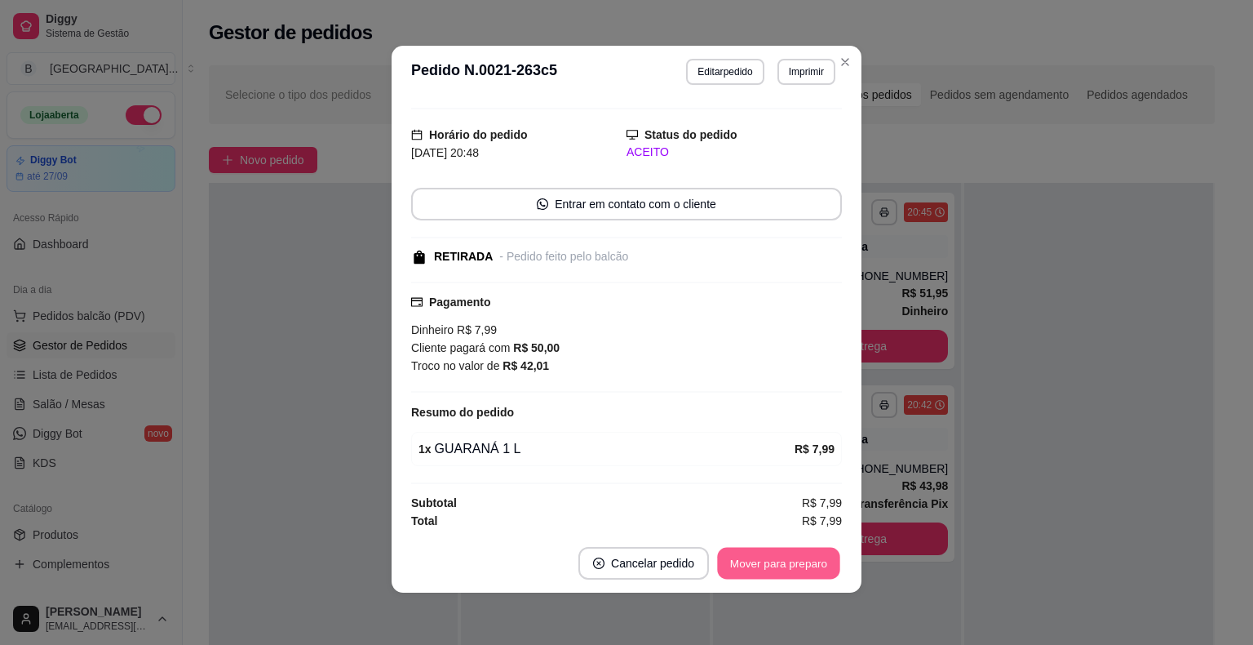
click at [759, 566] on button "Mover para preparo" at bounding box center [778, 563] width 122 height 32
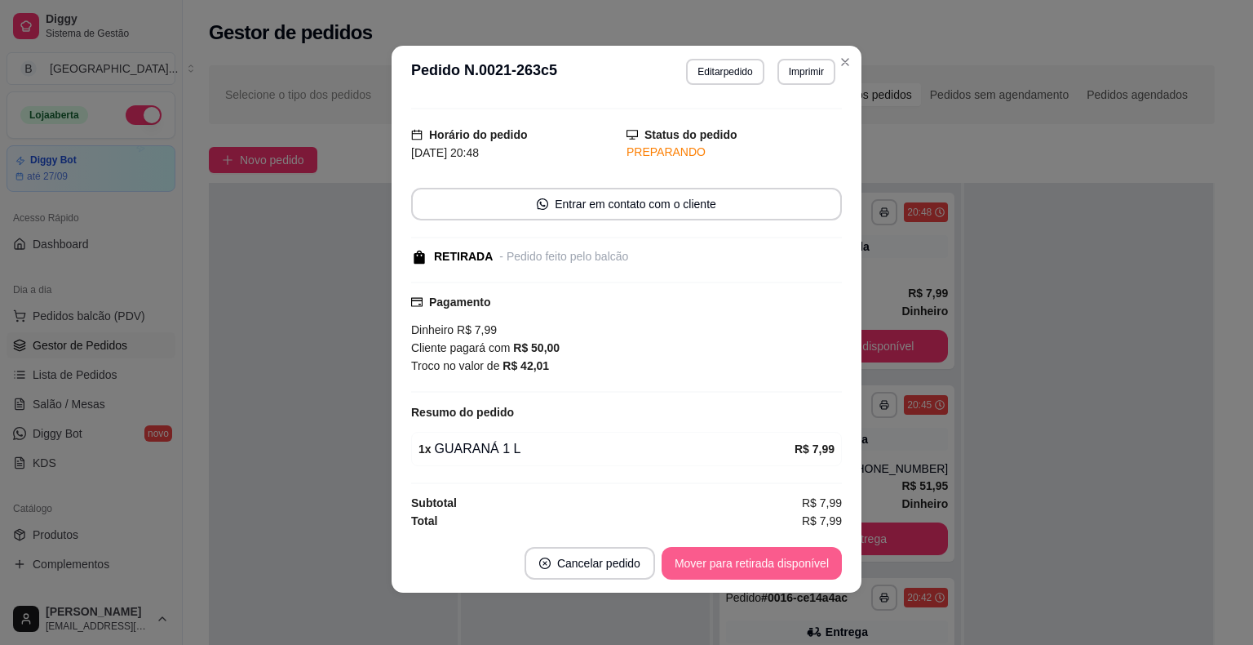
click at [759, 566] on button "Mover para retirada disponível" at bounding box center [752, 563] width 180 height 33
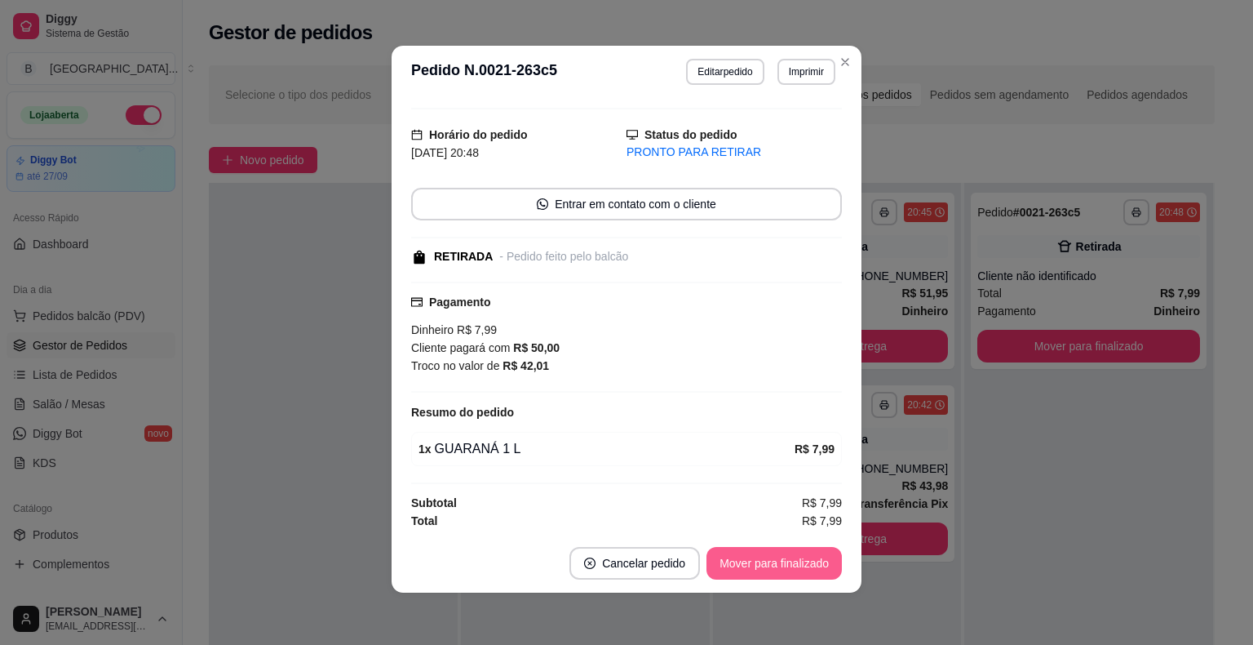
click at [759, 566] on button "Mover para finalizado" at bounding box center [774, 563] width 135 height 33
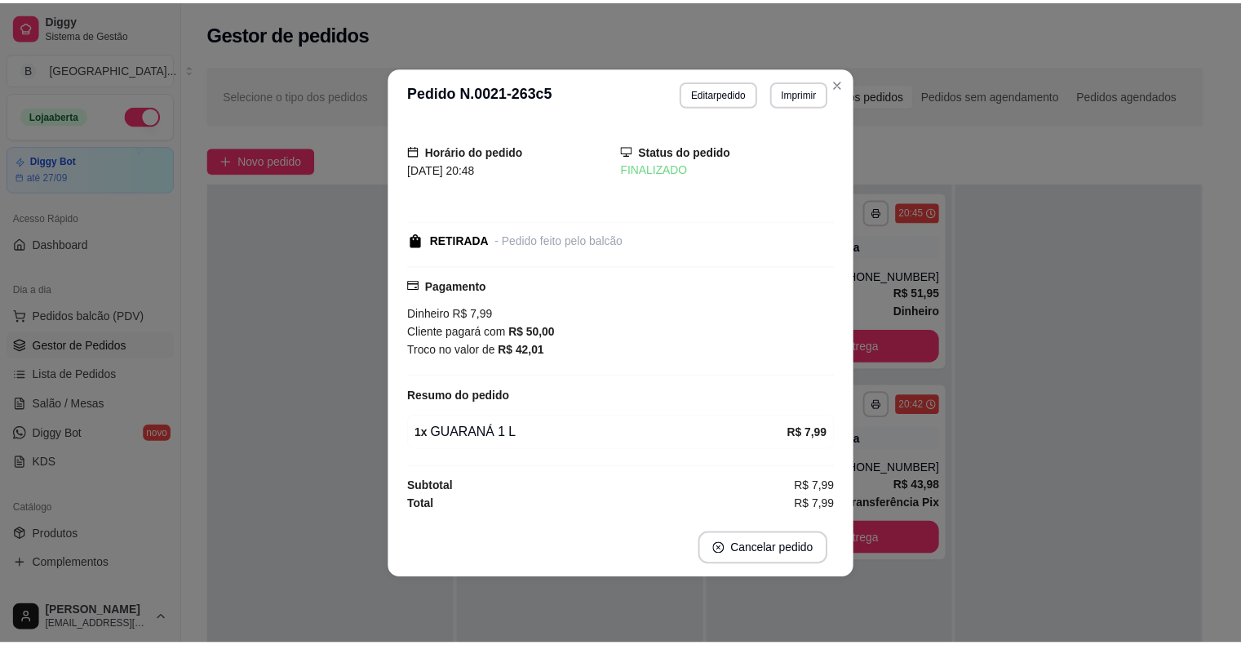
scroll to position [0, 0]
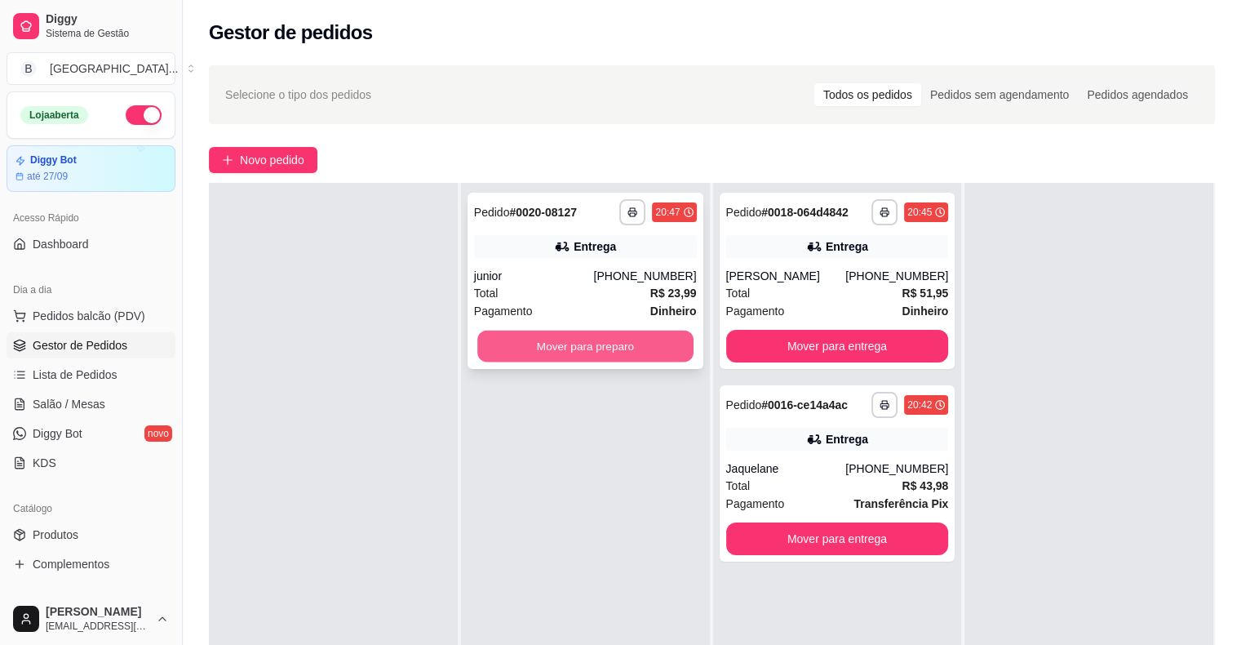
click at [566, 346] on button "Mover para preparo" at bounding box center [585, 346] width 216 height 32
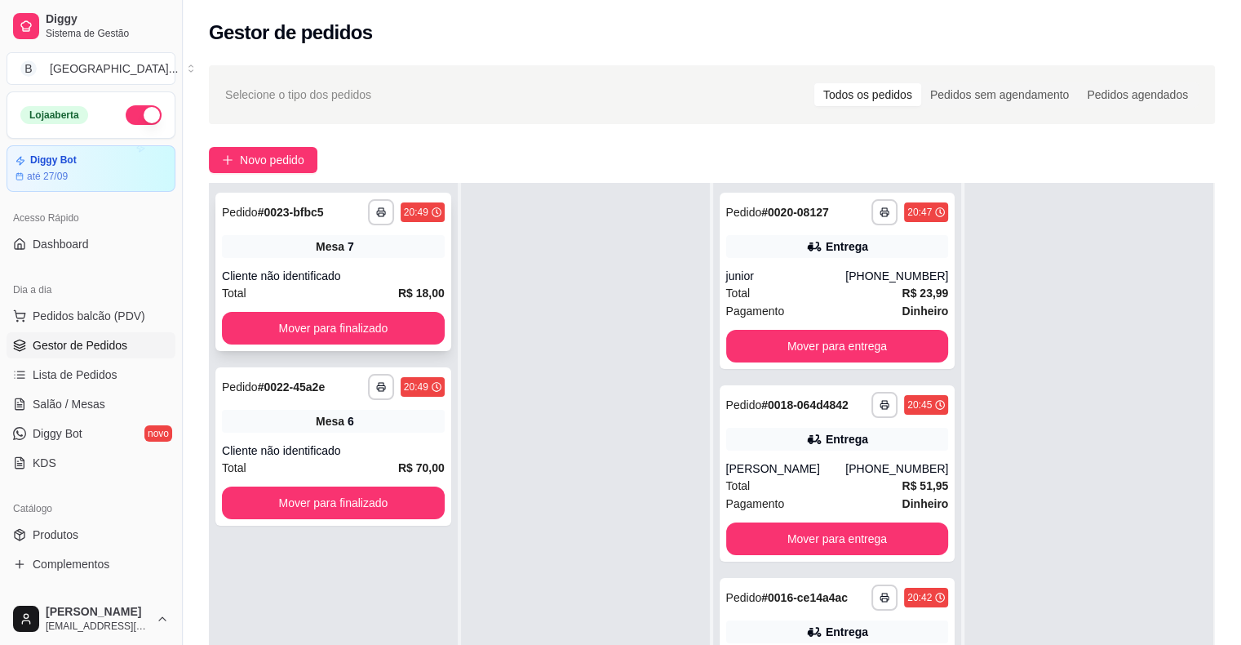
click at [308, 252] on div "Mesa 7" at bounding box center [333, 246] width 223 height 23
click at [370, 340] on button "Mover para finalizado" at bounding box center [333, 328] width 216 height 32
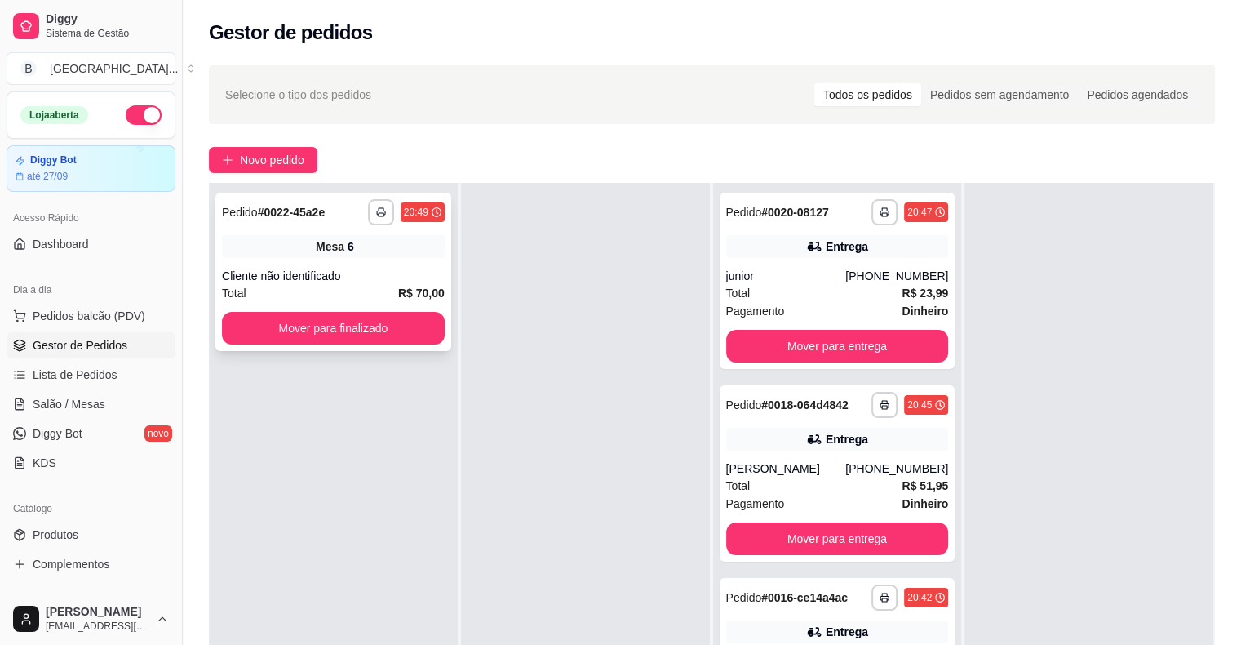
click at [362, 270] on div "Cliente não identificado" at bounding box center [333, 276] width 223 height 16
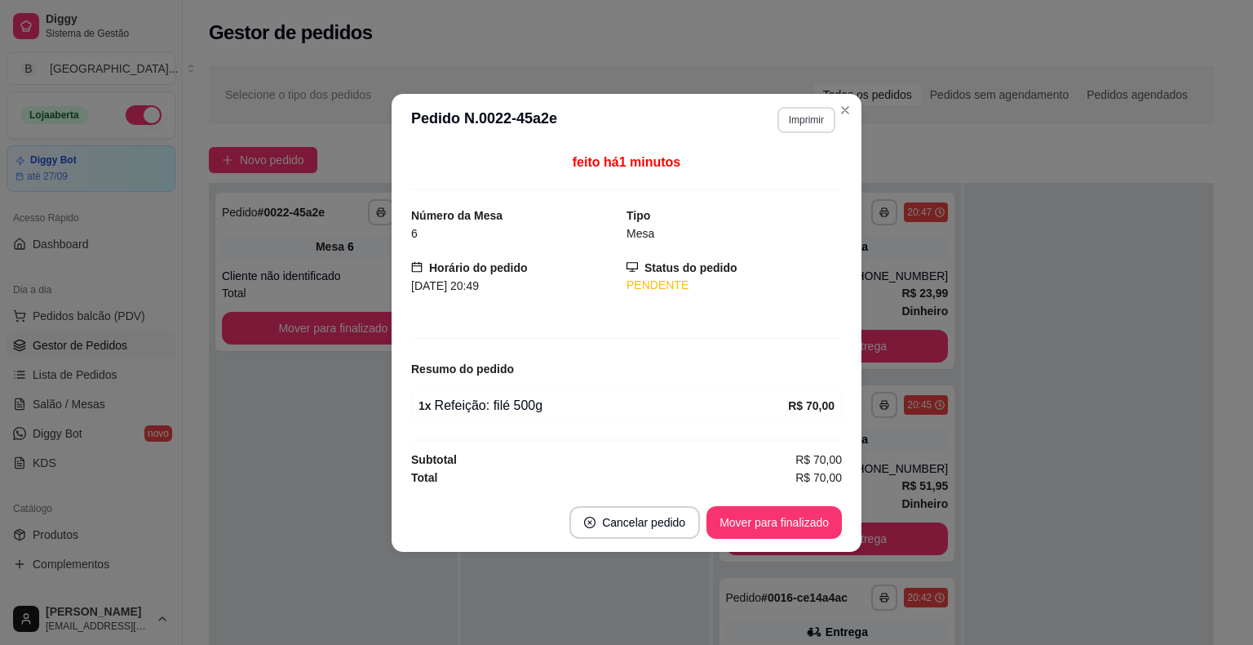
click at [807, 131] on button "Imprimir" at bounding box center [807, 120] width 58 height 26
click at [763, 178] on button "IMPRESSORA" at bounding box center [778, 178] width 118 height 26
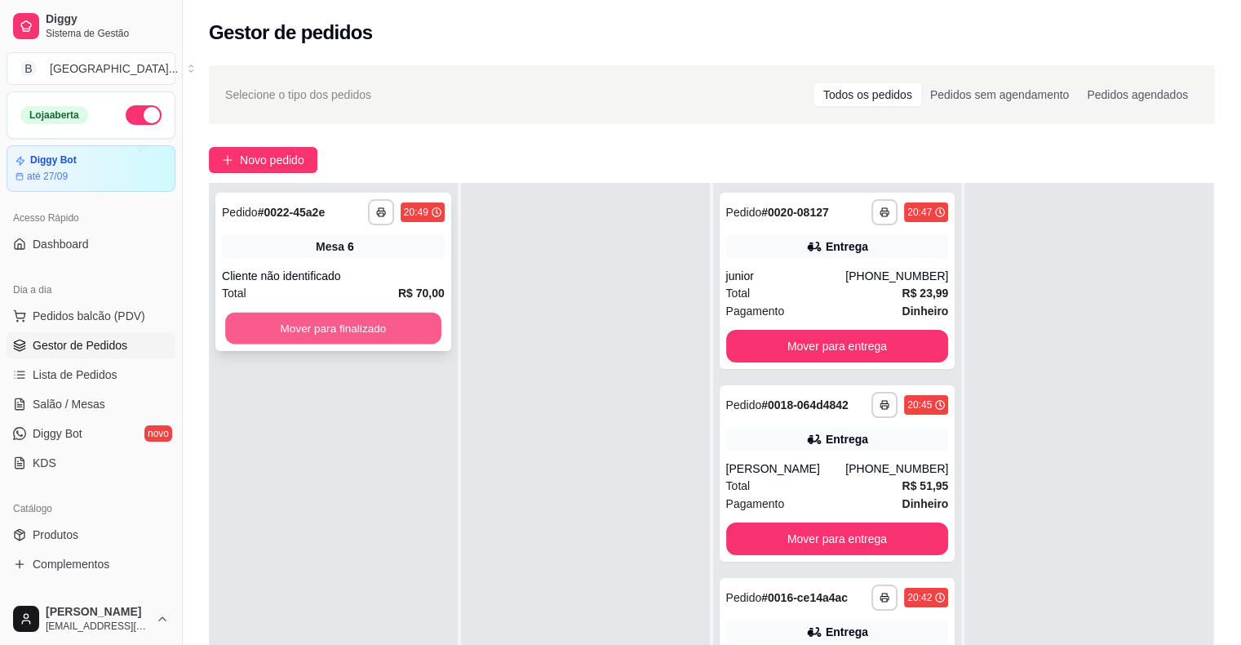
click at [414, 328] on button "Mover para finalizado" at bounding box center [333, 328] width 216 height 32
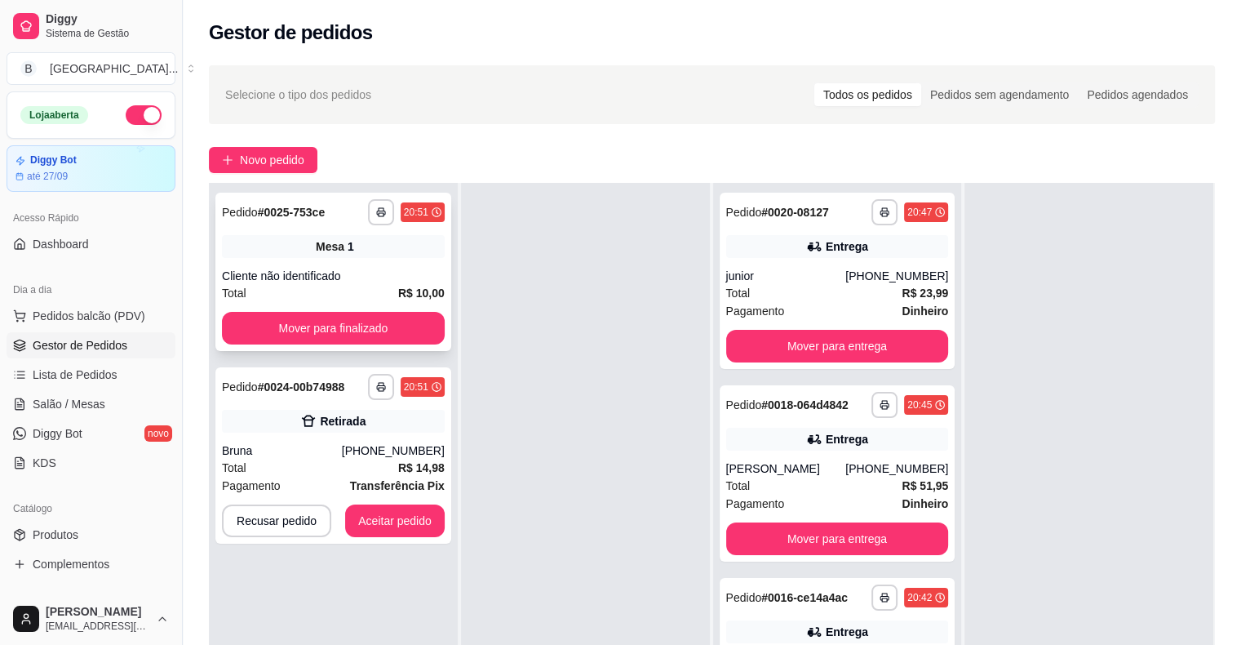
click at [299, 270] on div "Cliente não identificado" at bounding box center [333, 276] width 223 height 16
click at [334, 318] on button "Mover para finalizado" at bounding box center [333, 328] width 223 height 33
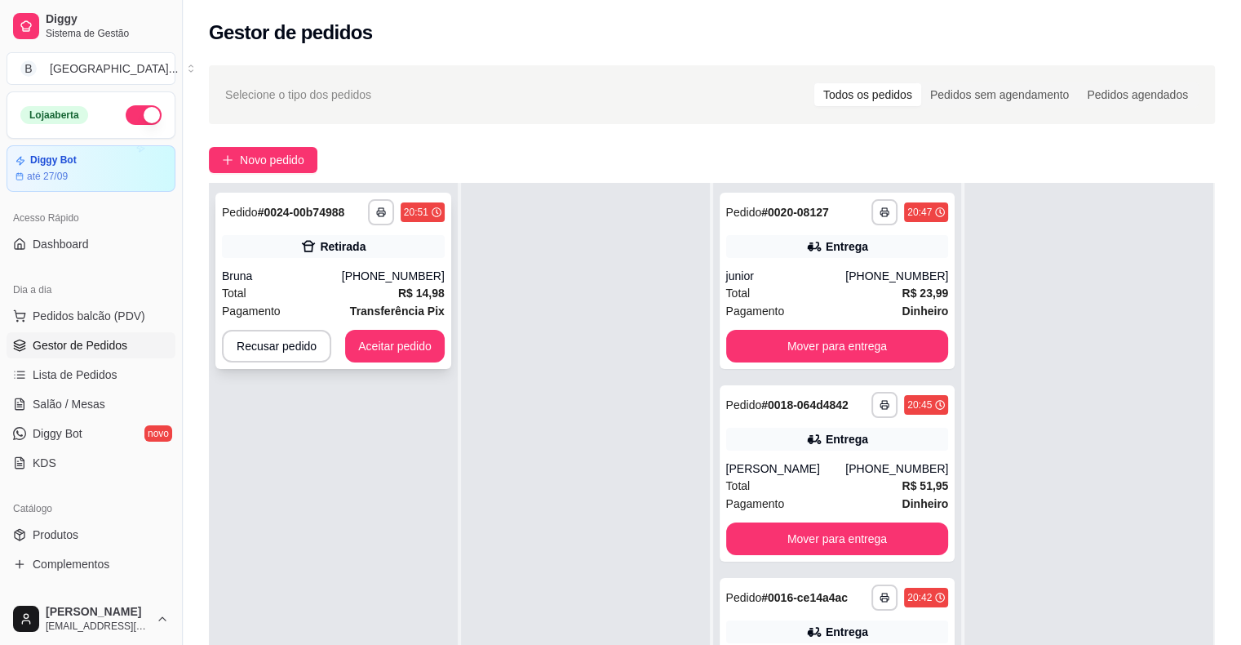
click at [342, 279] on div "Bruna" at bounding box center [282, 276] width 120 height 16
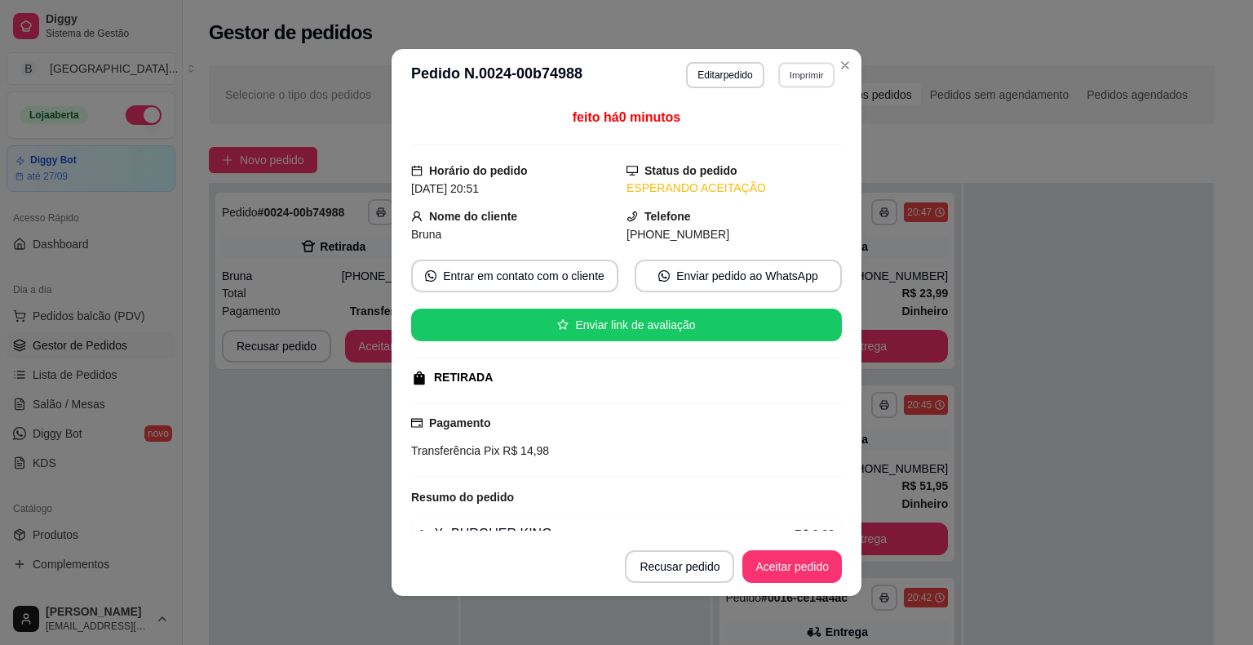
click at [800, 82] on button "Imprimir" at bounding box center [806, 74] width 56 height 25
click at [777, 139] on button "IMPRESSORA" at bounding box center [771, 132] width 118 height 26
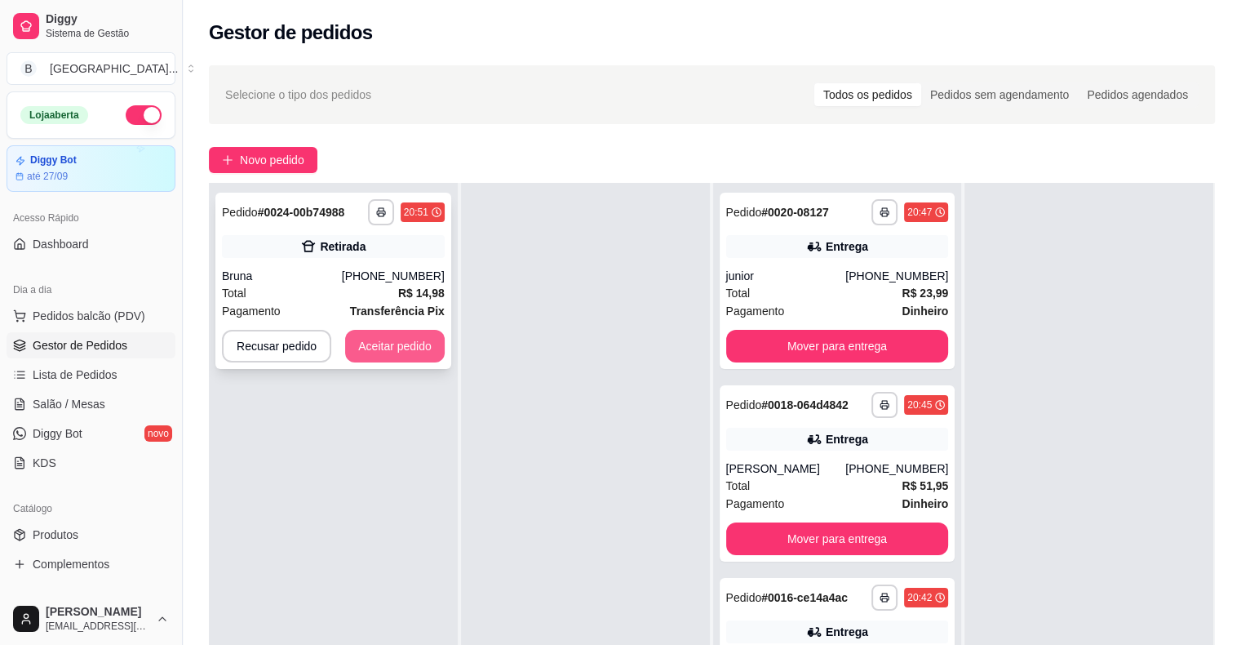
click at [418, 341] on button "Aceitar pedido" at bounding box center [395, 346] width 100 height 33
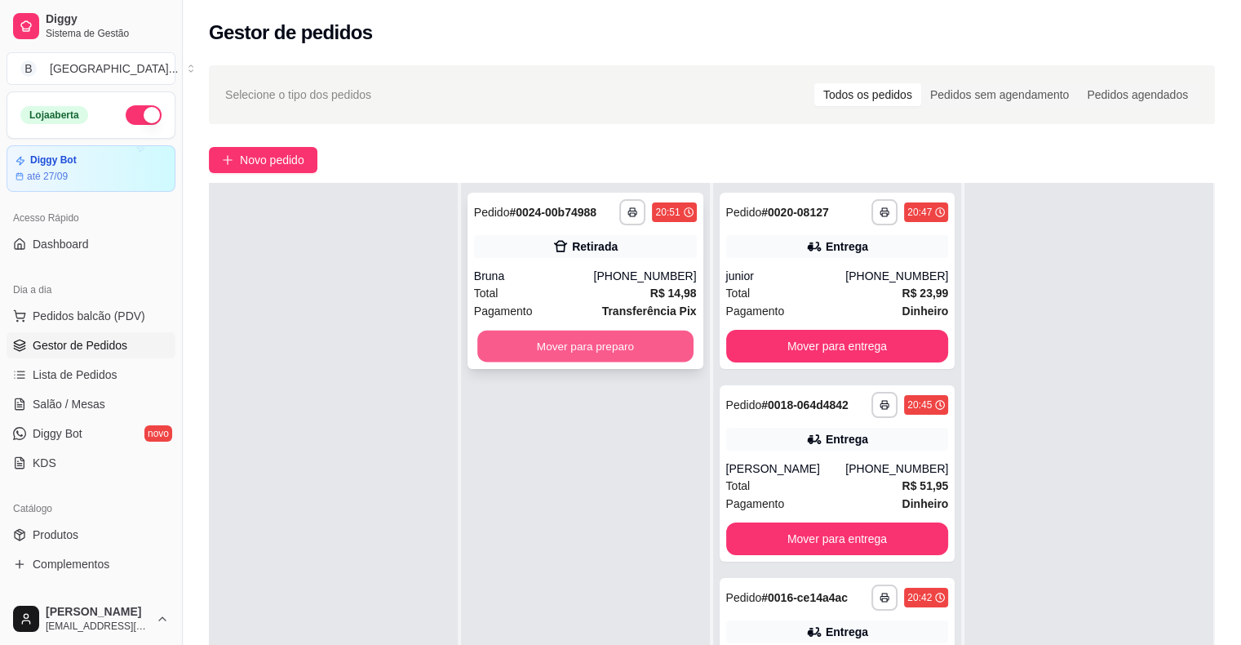
click at [545, 341] on button "Mover para preparo" at bounding box center [585, 346] width 216 height 32
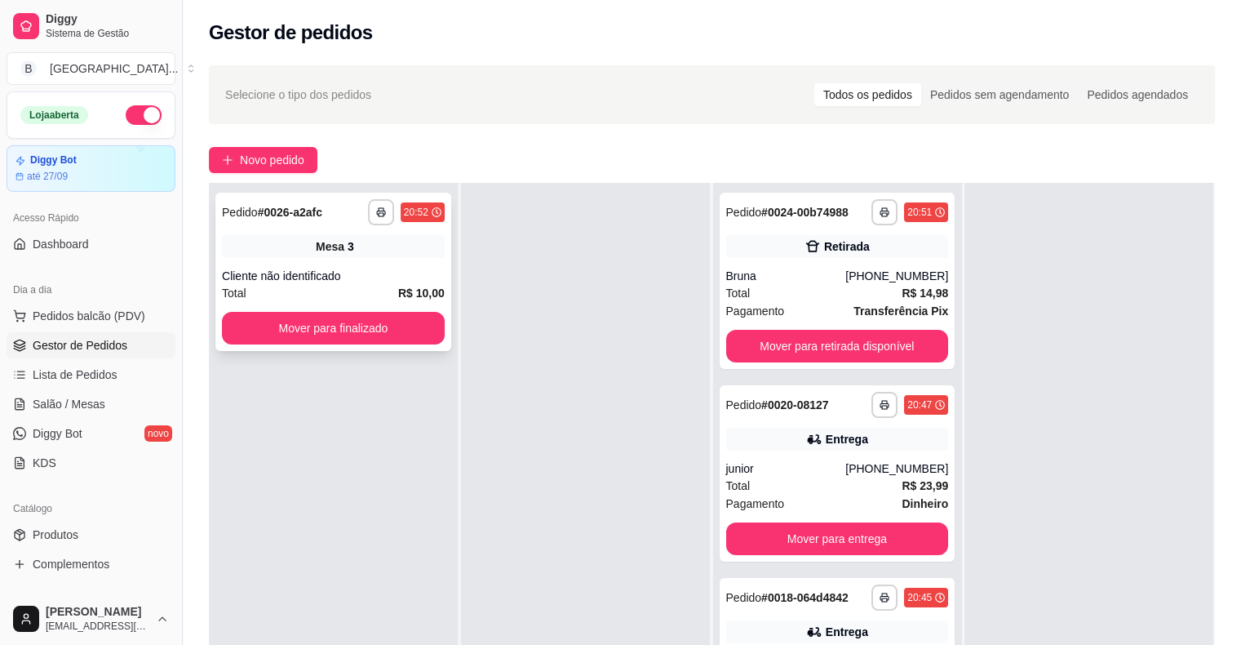
click at [375, 273] on div "Cliente não identificado" at bounding box center [333, 276] width 223 height 16
click at [269, 329] on button "Mover para finalizado" at bounding box center [333, 328] width 216 height 32
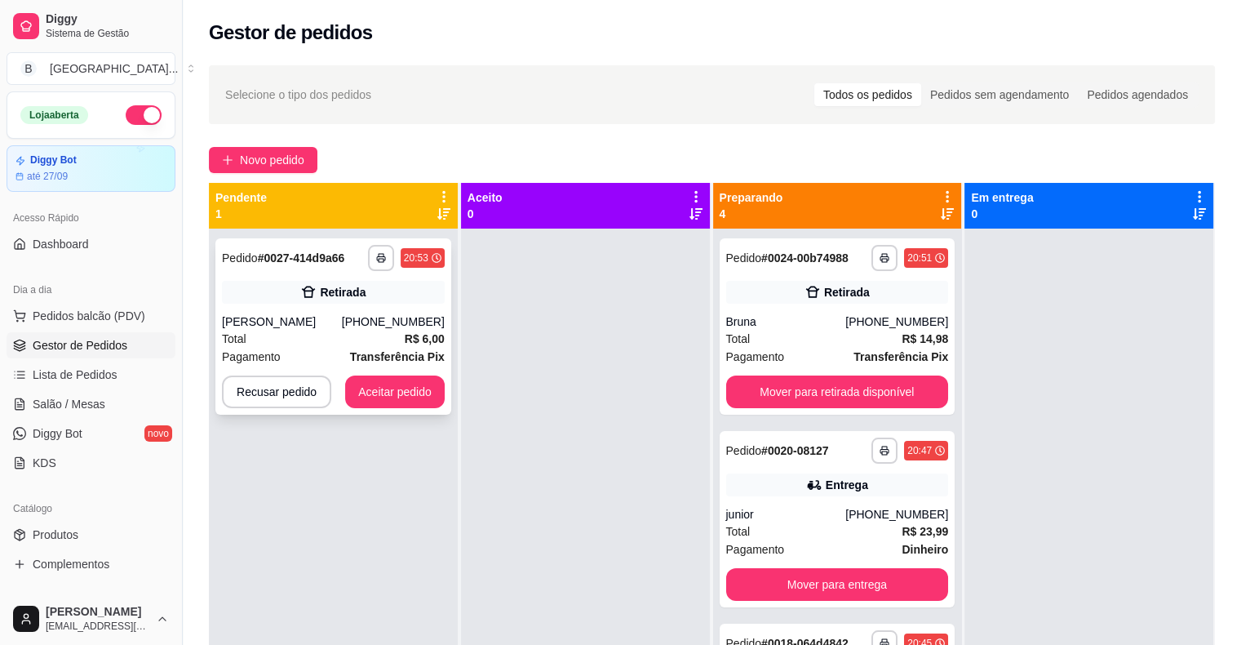
click at [447, 345] on div "**********" at bounding box center [333, 326] width 236 height 176
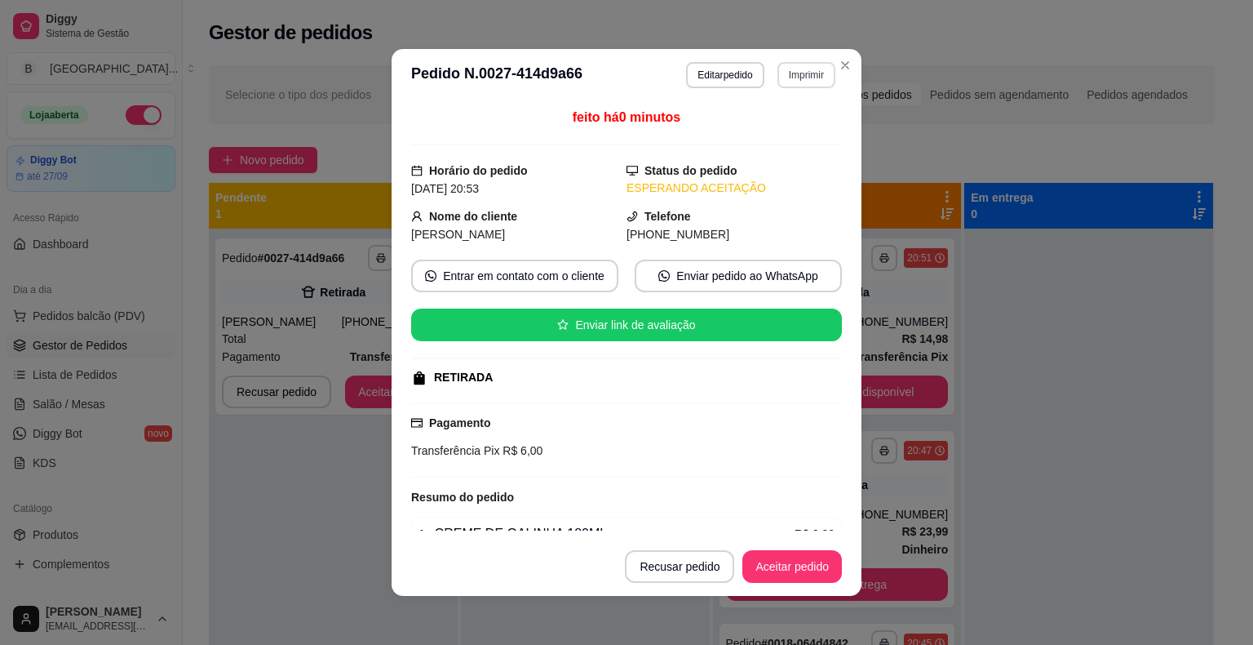
click at [786, 75] on button "Imprimir" at bounding box center [807, 75] width 58 height 26
click at [773, 128] on button "IMPRESSORA" at bounding box center [771, 132] width 118 height 26
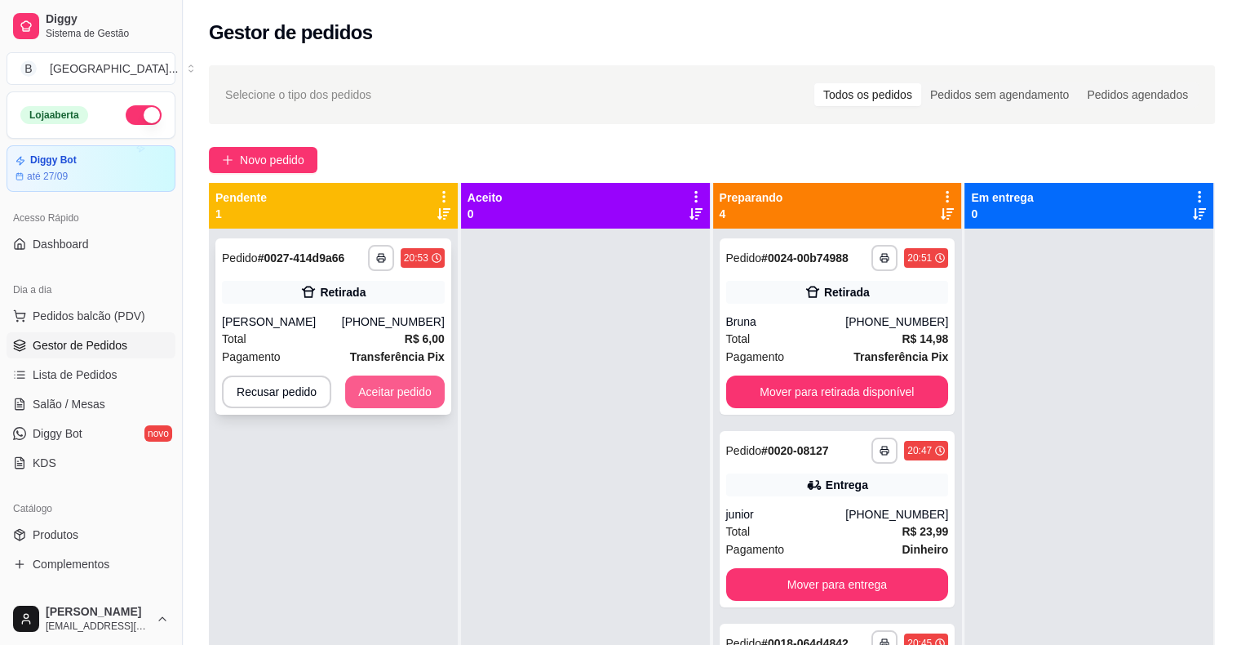
click at [401, 384] on button "Aceitar pedido" at bounding box center [395, 391] width 100 height 33
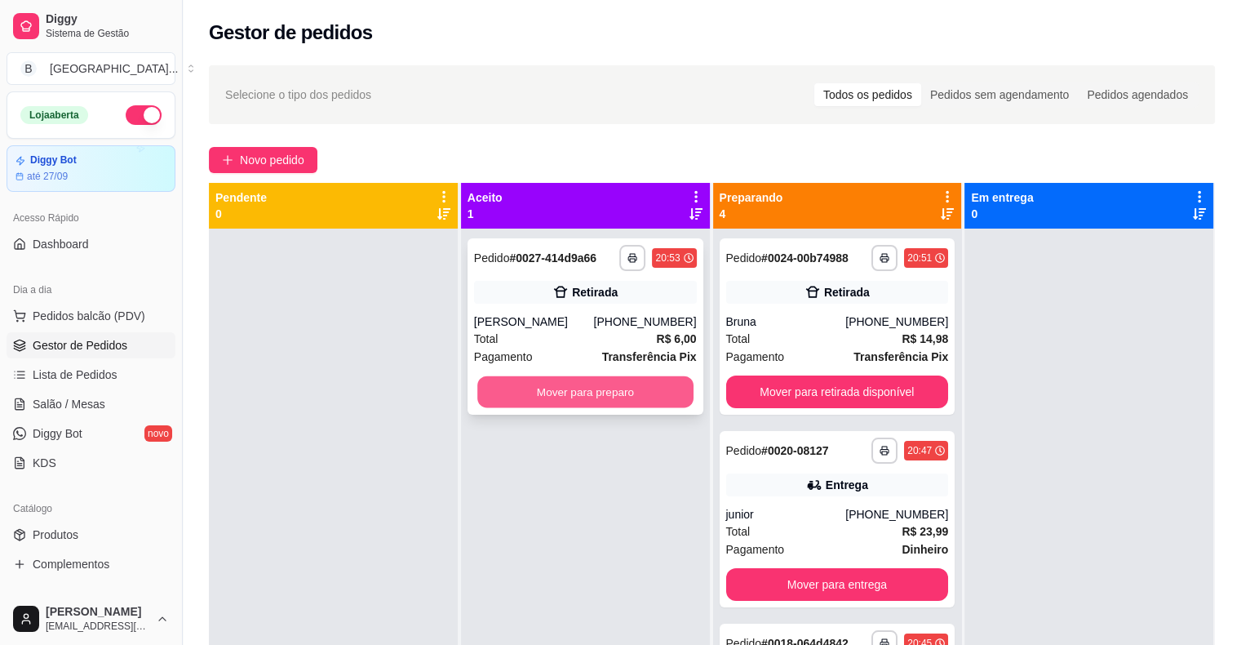
click at [490, 392] on button "Mover para preparo" at bounding box center [585, 392] width 216 height 32
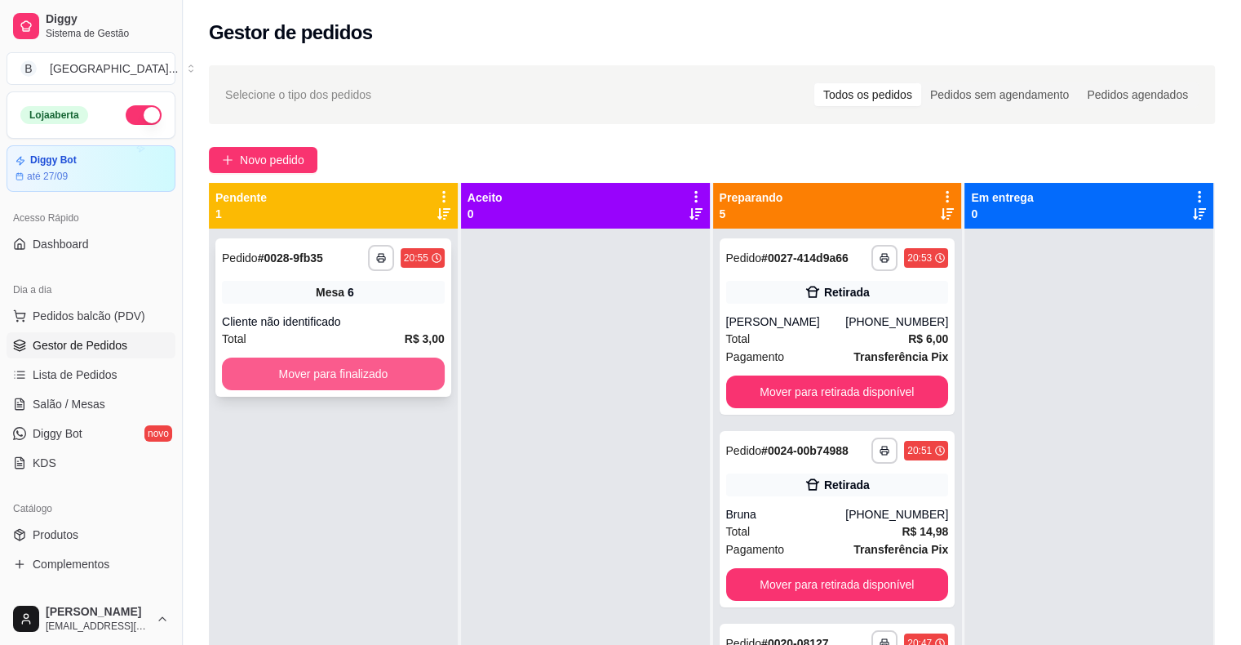
click at [332, 370] on button "Mover para finalizado" at bounding box center [333, 373] width 223 height 33
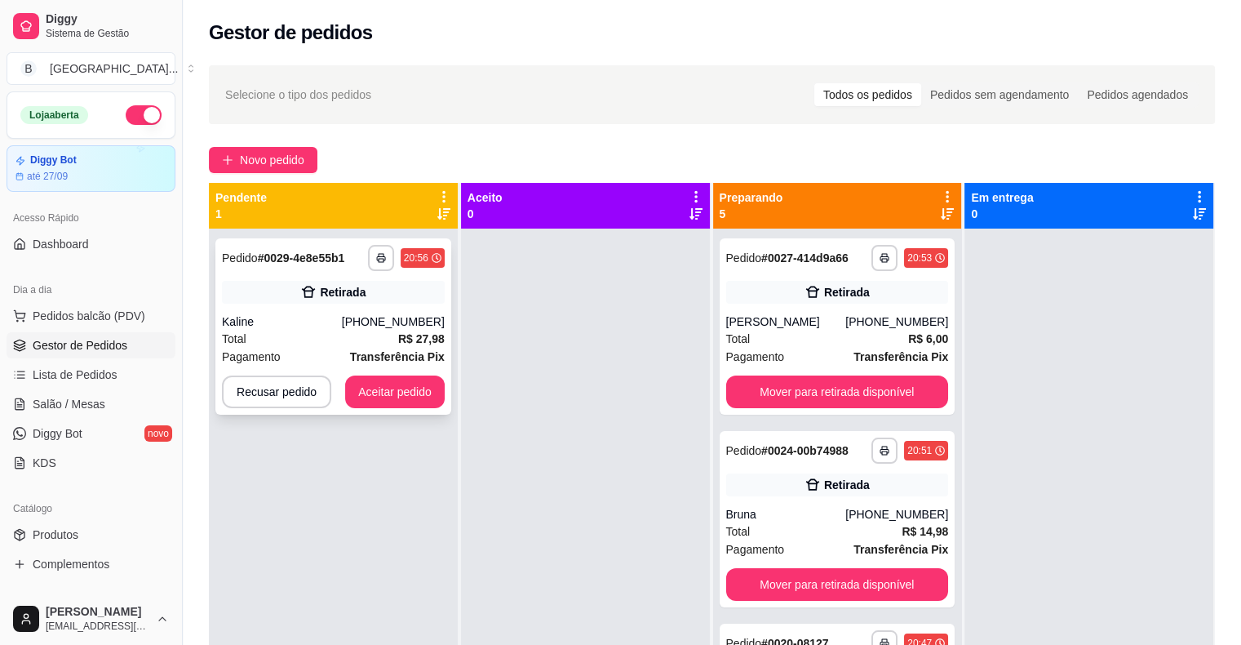
click at [296, 323] on div "Kaline" at bounding box center [282, 321] width 120 height 16
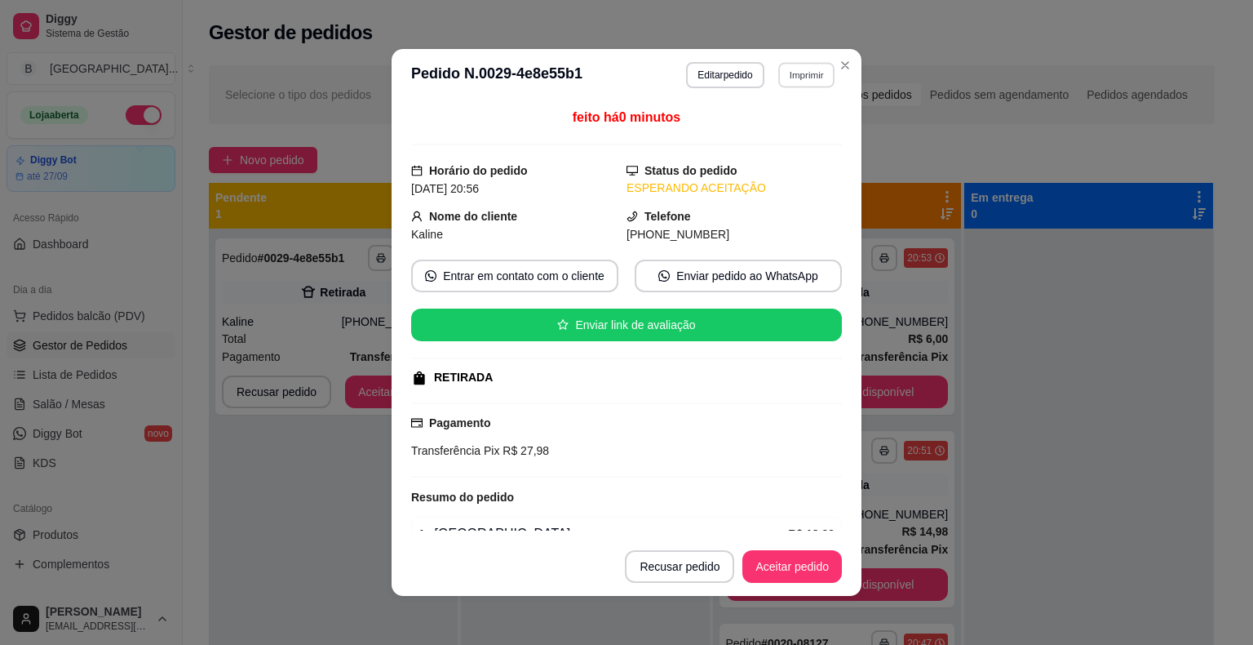
click at [778, 69] on button "Imprimir" at bounding box center [806, 74] width 56 height 25
click at [766, 134] on button "IMPRESSORA" at bounding box center [771, 131] width 114 height 25
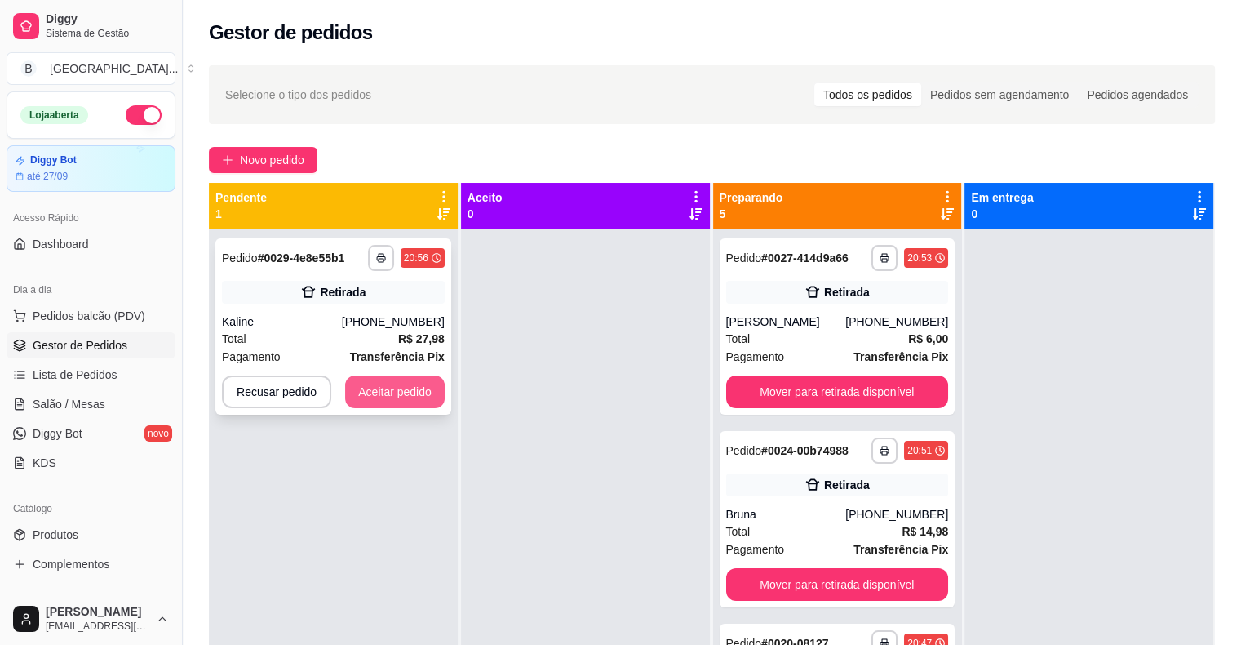
click at [345, 385] on button "Aceitar pedido" at bounding box center [395, 391] width 100 height 33
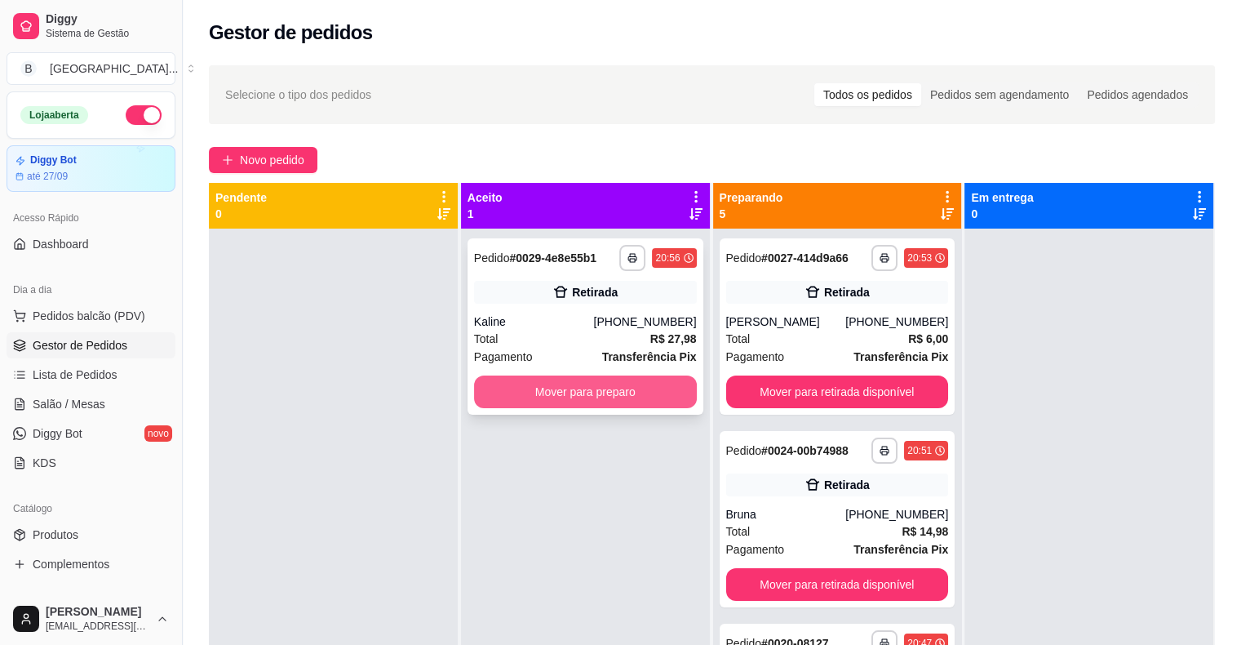
click at [627, 388] on button "Mover para preparo" at bounding box center [585, 391] width 223 height 33
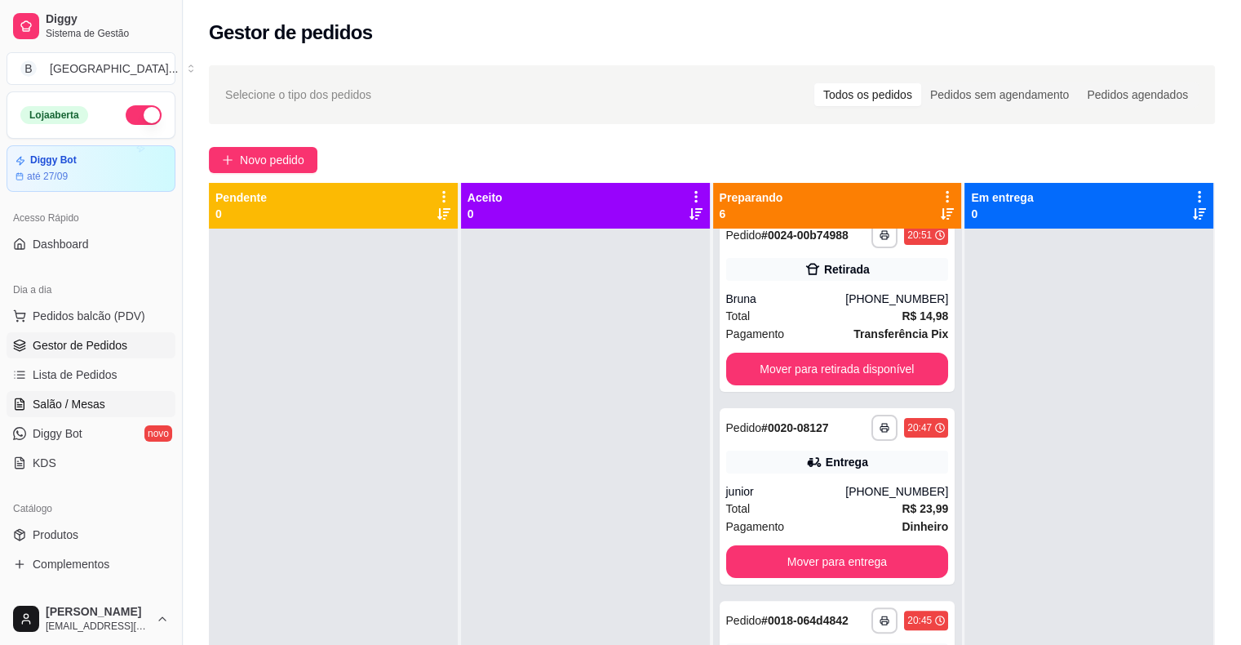
click at [97, 400] on span "Salão / Mesas" at bounding box center [69, 404] width 73 height 16
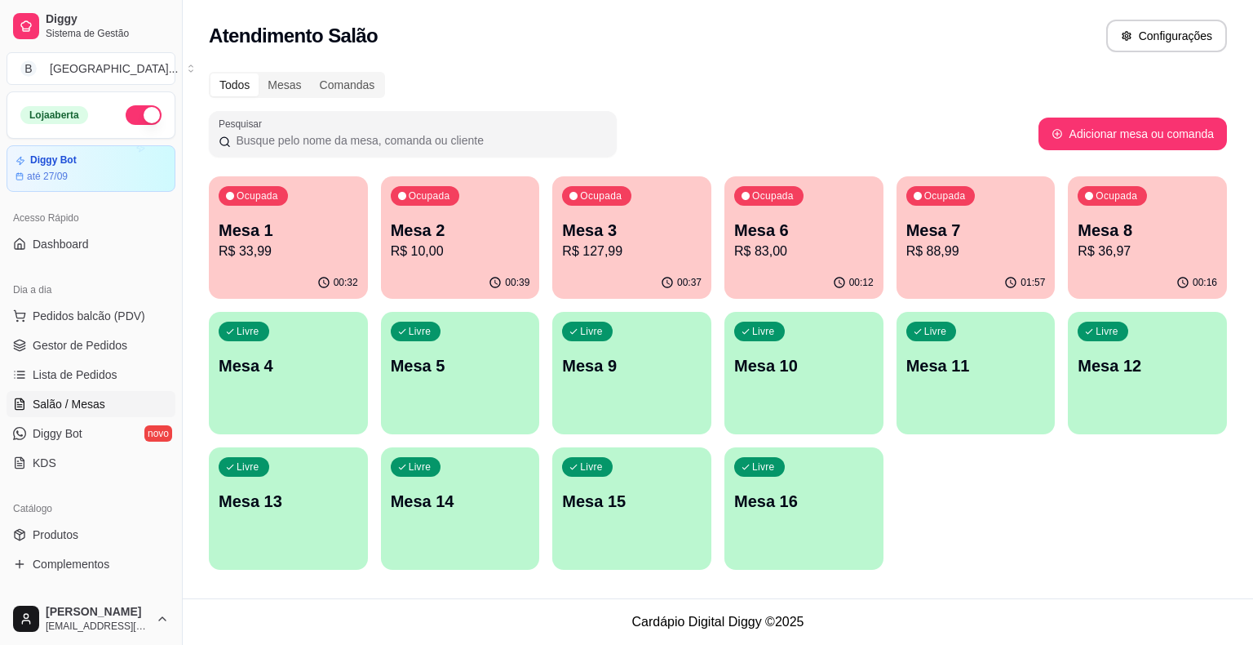
click at [829, 246] on p "R$ 83,00" at bounding box center [804, 252] width 140 height 20
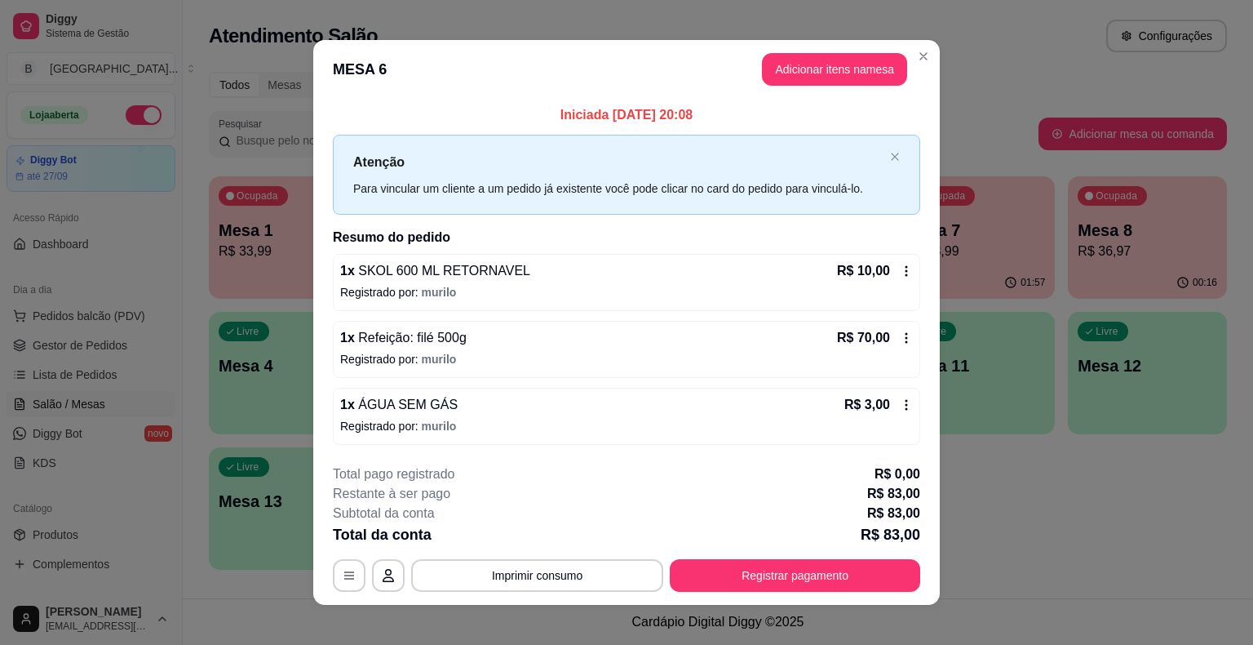
scroll to position [11, 0]
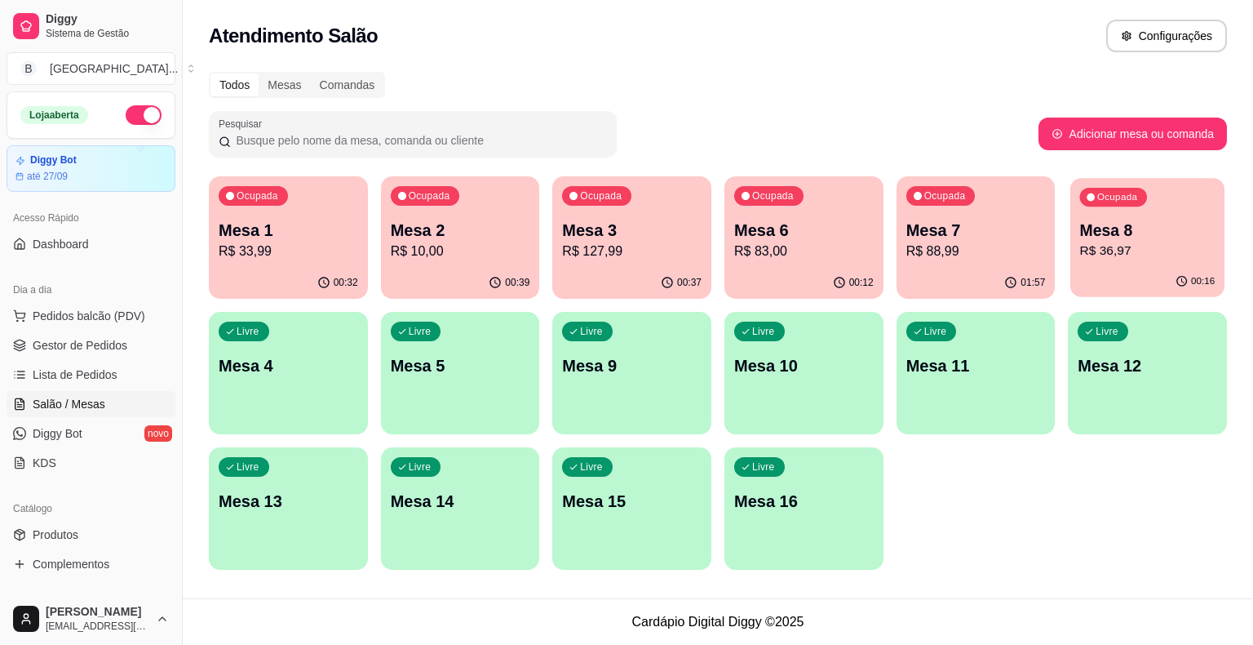
click at [1076, 233] on div "Ocupada Mesa 8 R$ 36,97" at bounding box center [1147, 222] width 154 height 88
click at [920, 248] on p "R$ 88,99" at bounding box center [976, 252] width 140 height 20
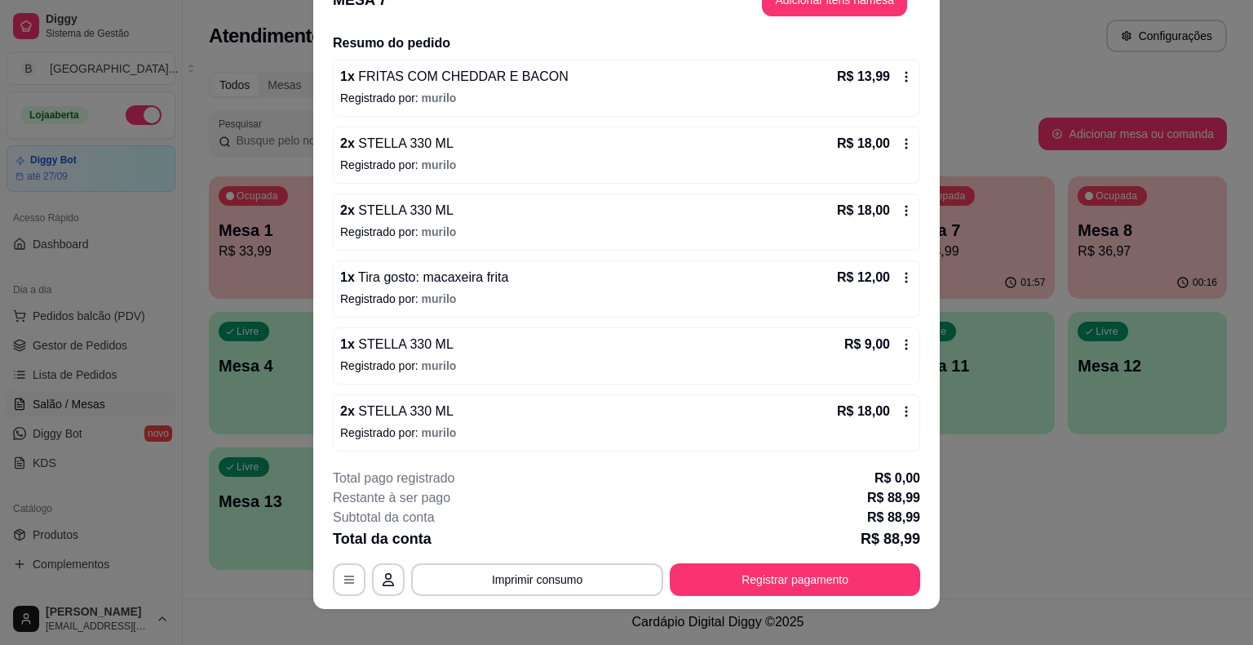
scroll to position [49, 0]
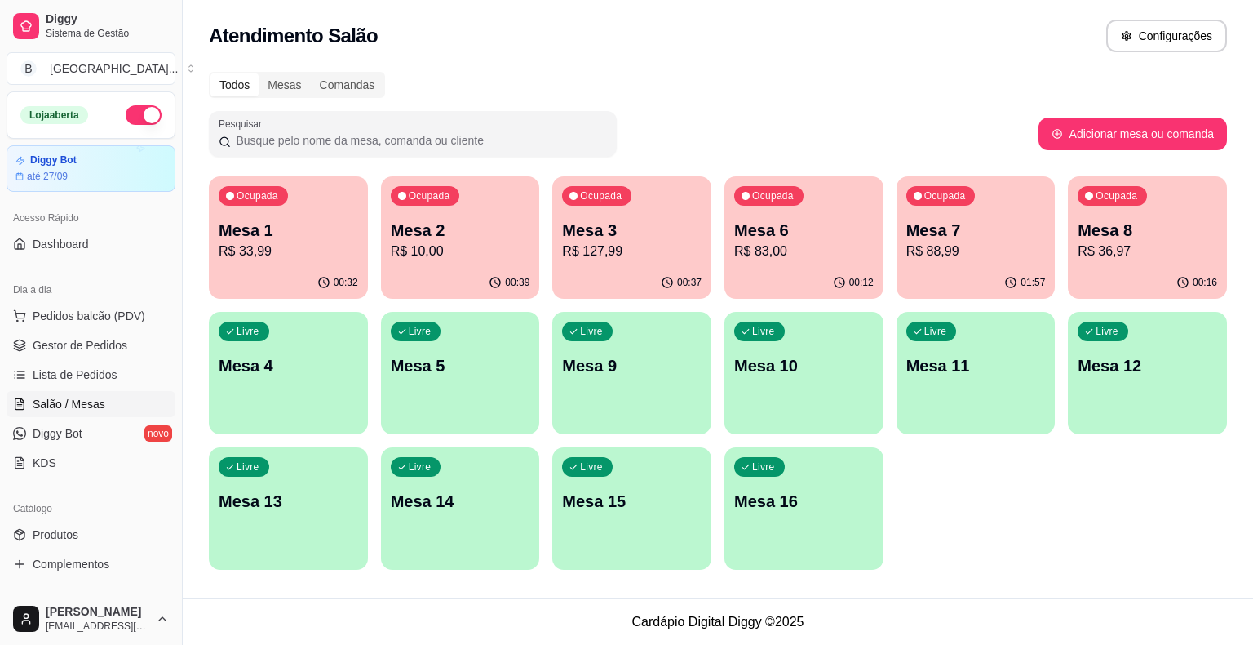
click at [698, 260] on div "Ocupada Mesa 3 R$ 127,99" at bounding box center [631, 221] width 159 height 91
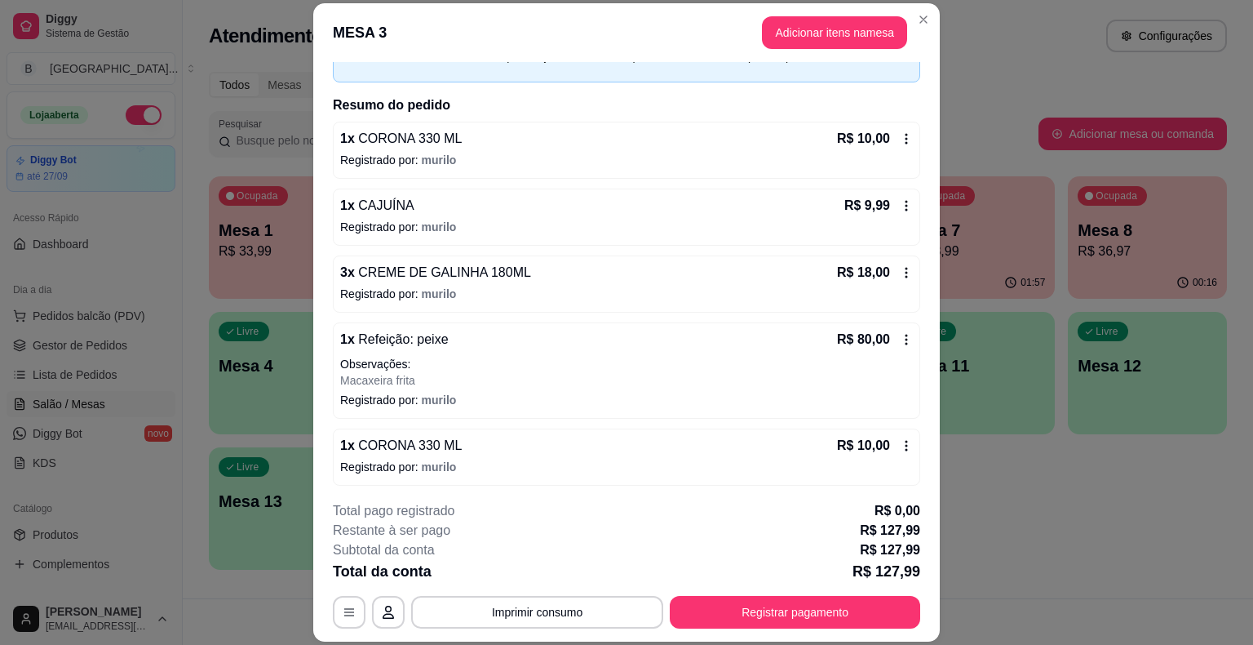
scroll to position [96, 0]
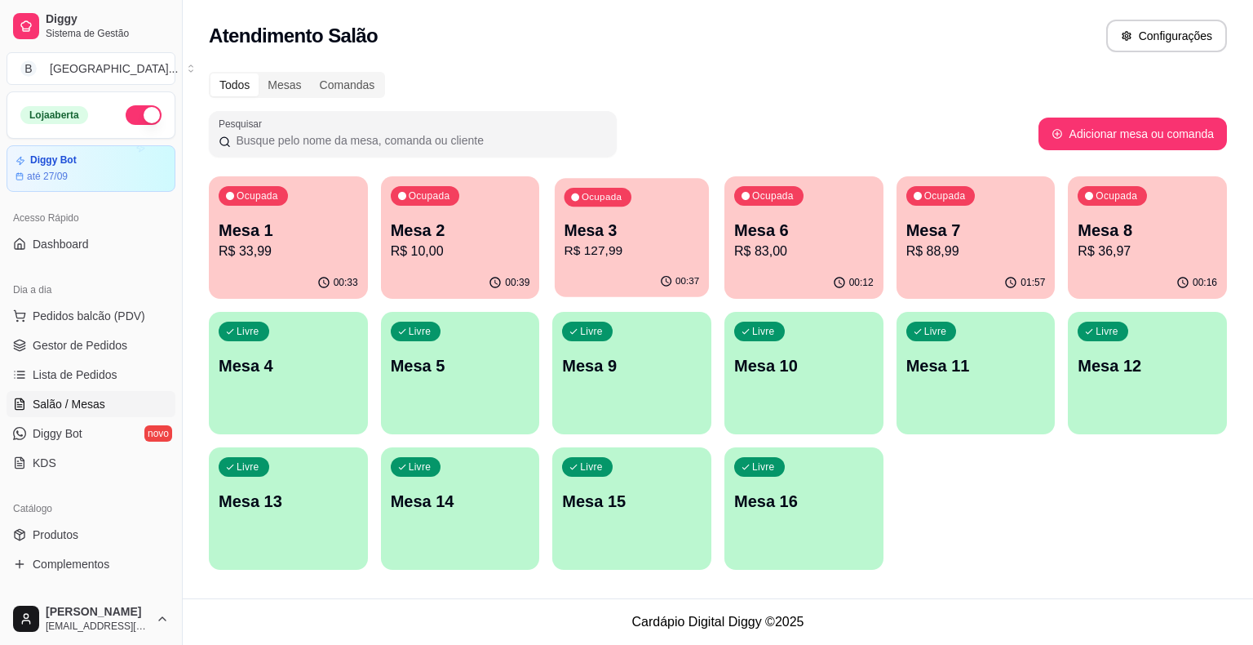
click at [576, 277] on div "00:37" at bounding box center [632, 281] width 154 height 31
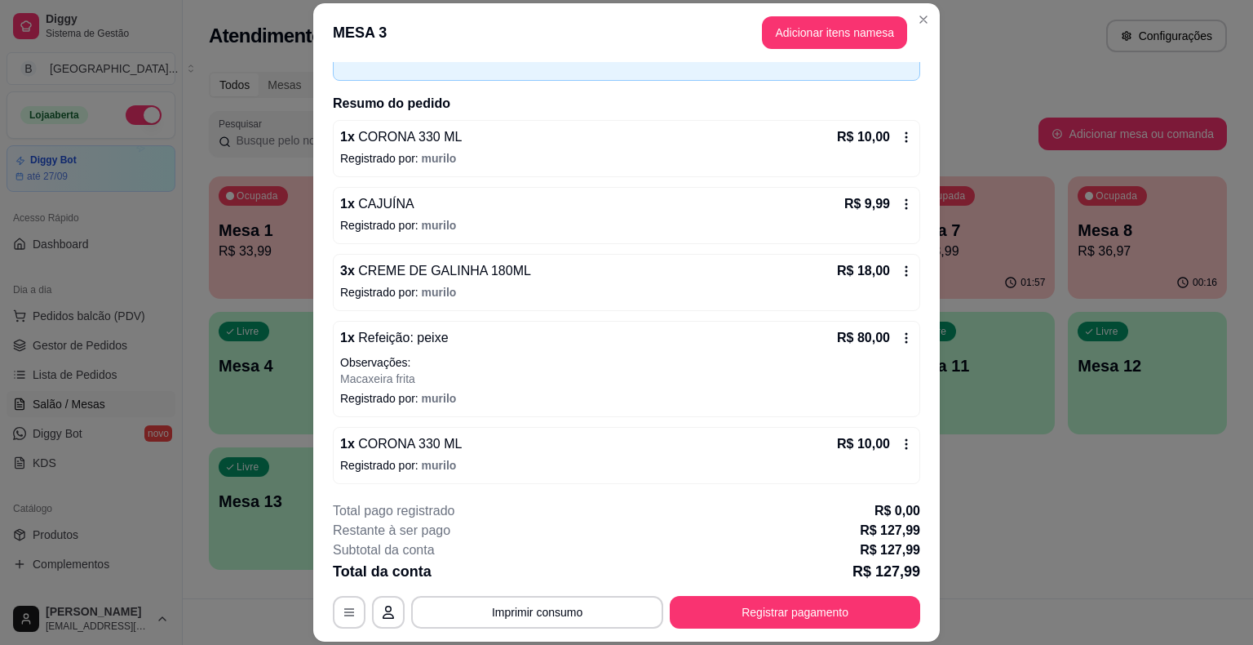
scroll to position [49, 0]
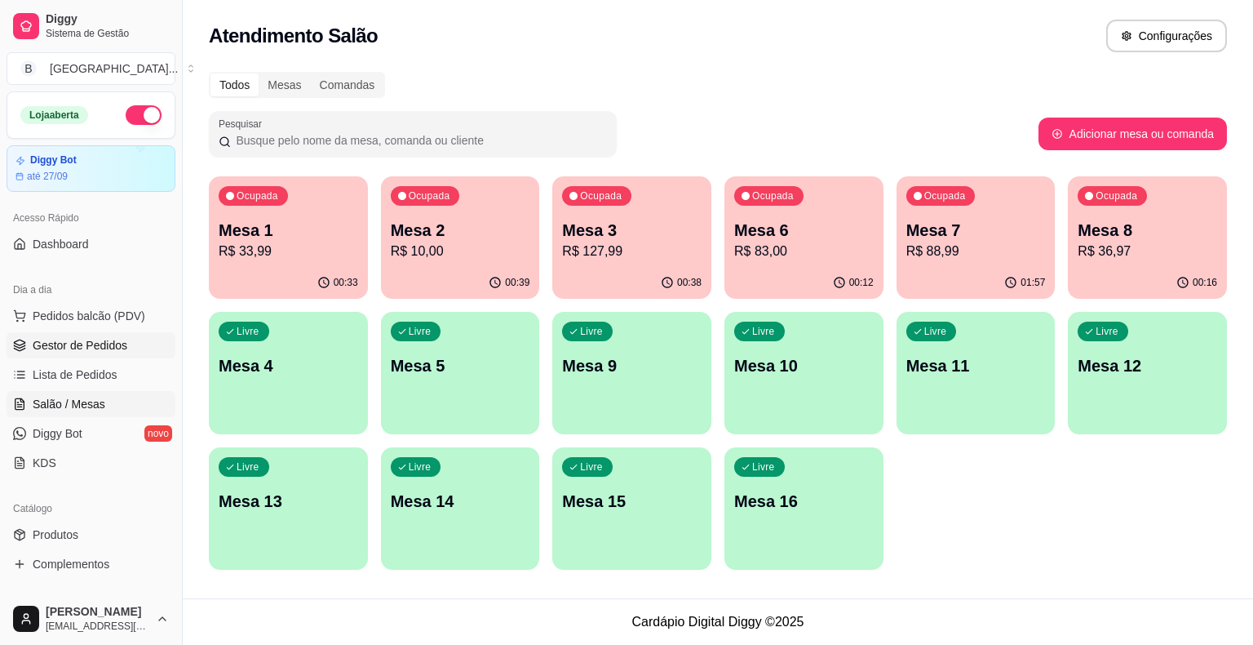
click at [113, 348] on span "Gestor de Pedidos" at bounding box center [80, 345] width 95 height 16
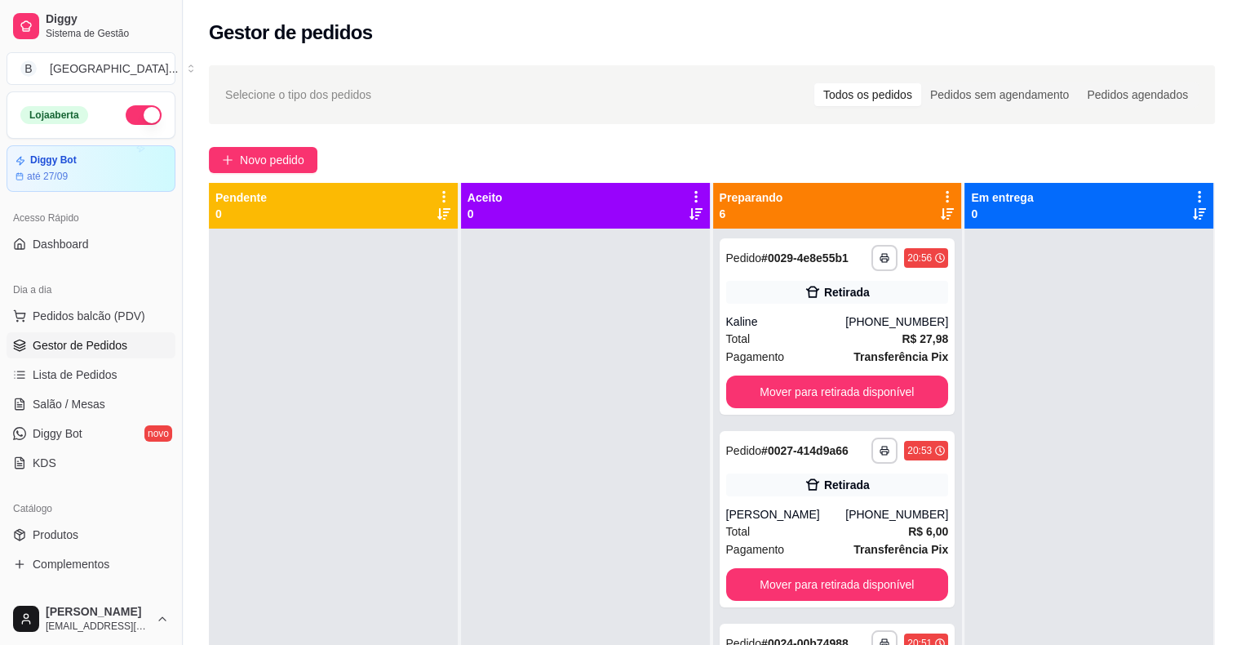
click at [113, 330] on ul "Pedidos balcão (PDV) Gestor de Pedidos Lista de Pedidos Salão / Mesas Diggy Bot…" at bounding box center [91, 389] width 169 height 173
click at [113, 318] on span "Pedidos balcão (PDV)" at bounding box center [89, 316] width 113 height 16
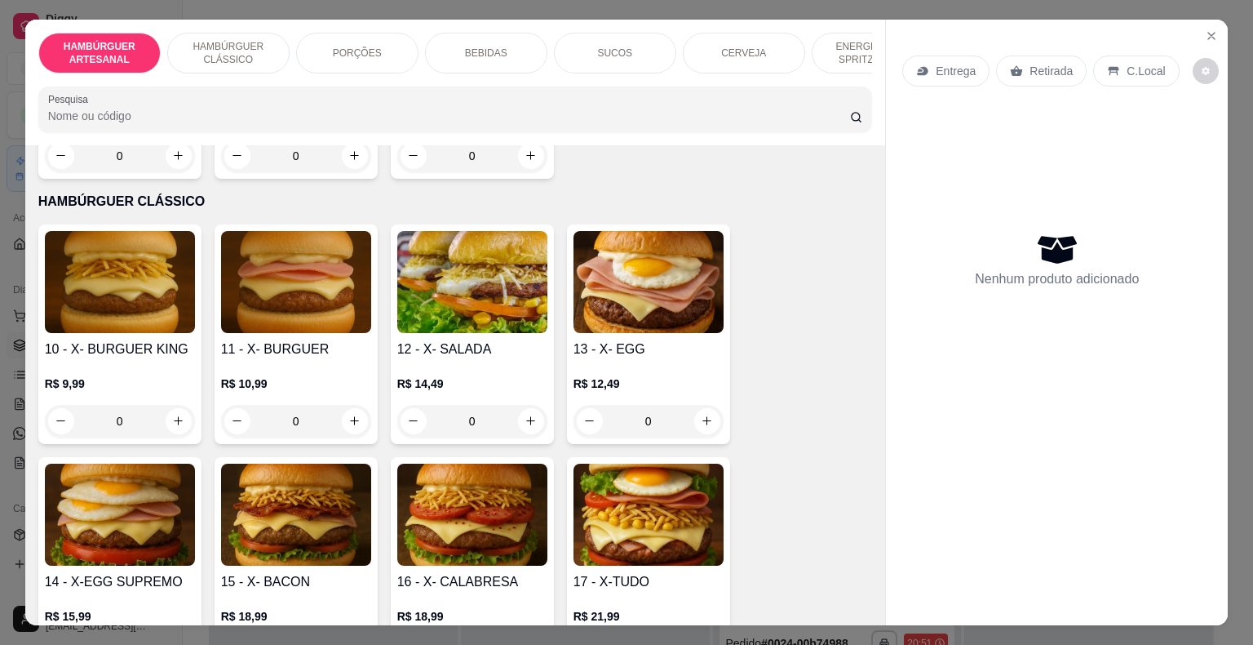
scroll to position [979, 0]
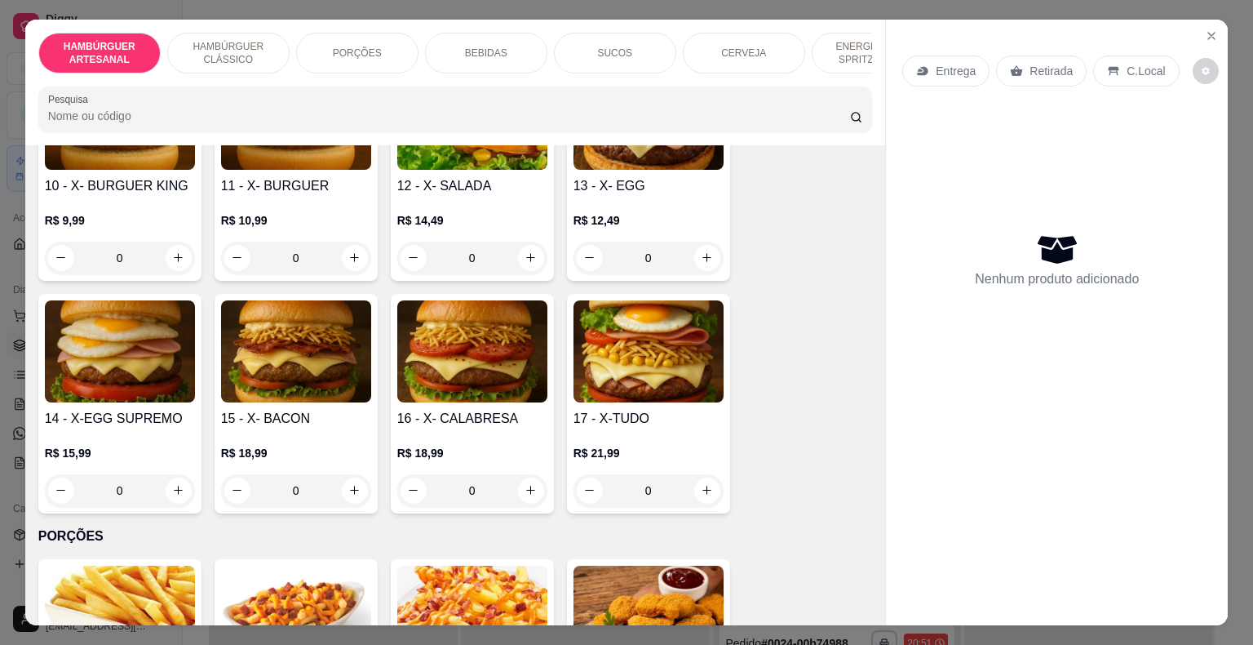
click at [696, 474] on div "0" at bounding box center [649, 490] width 150 height 33
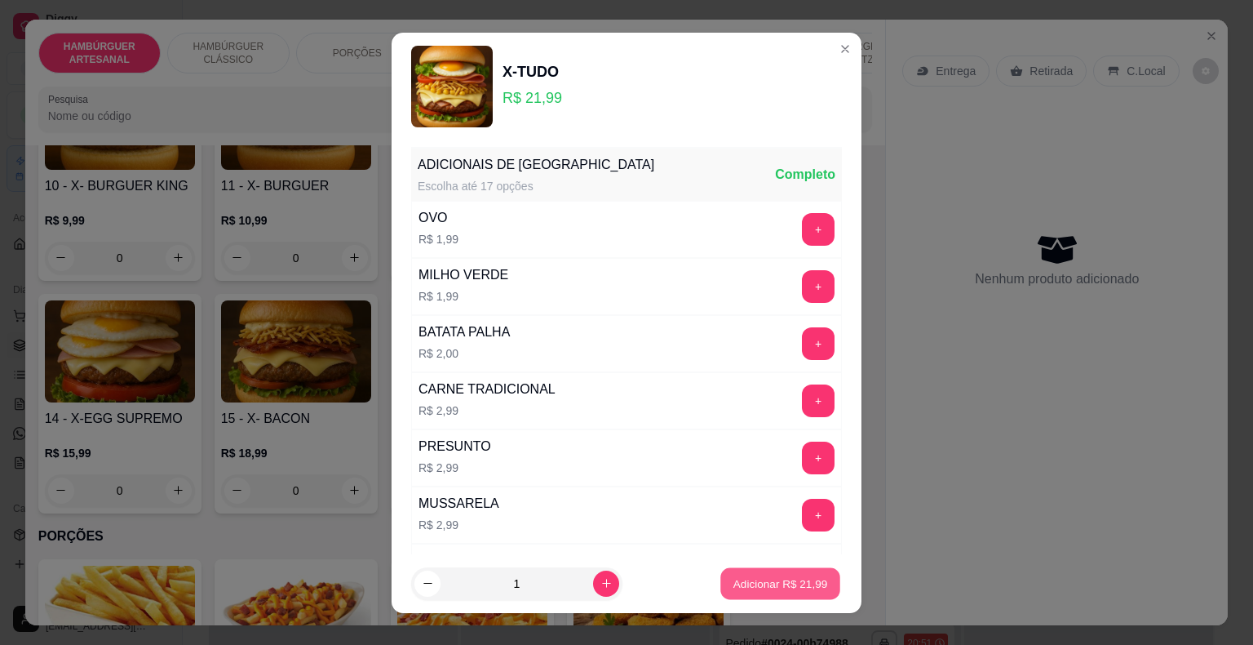
click at [741, 574] on button "Adicionar R$ 21,99" at bounding box center [780, 583] width 120 height 32
type input "1"
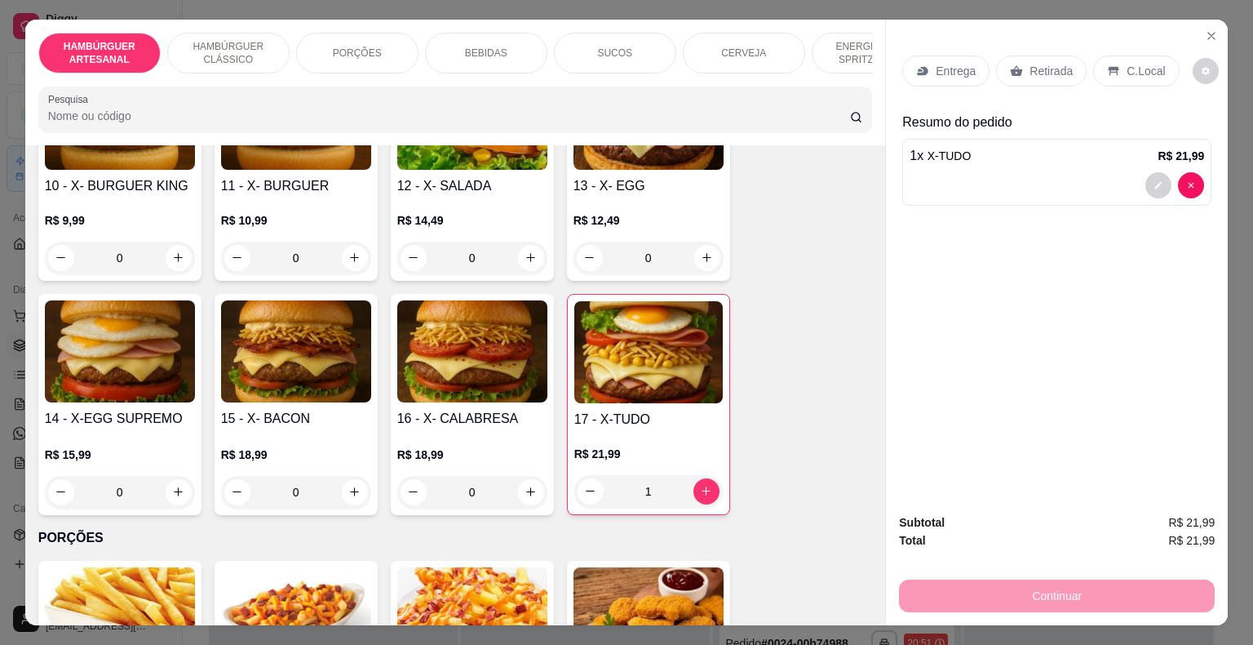
click at [367, 58] on div "PORÇÕES" at bounding box center [357, 53] width 122 height 41
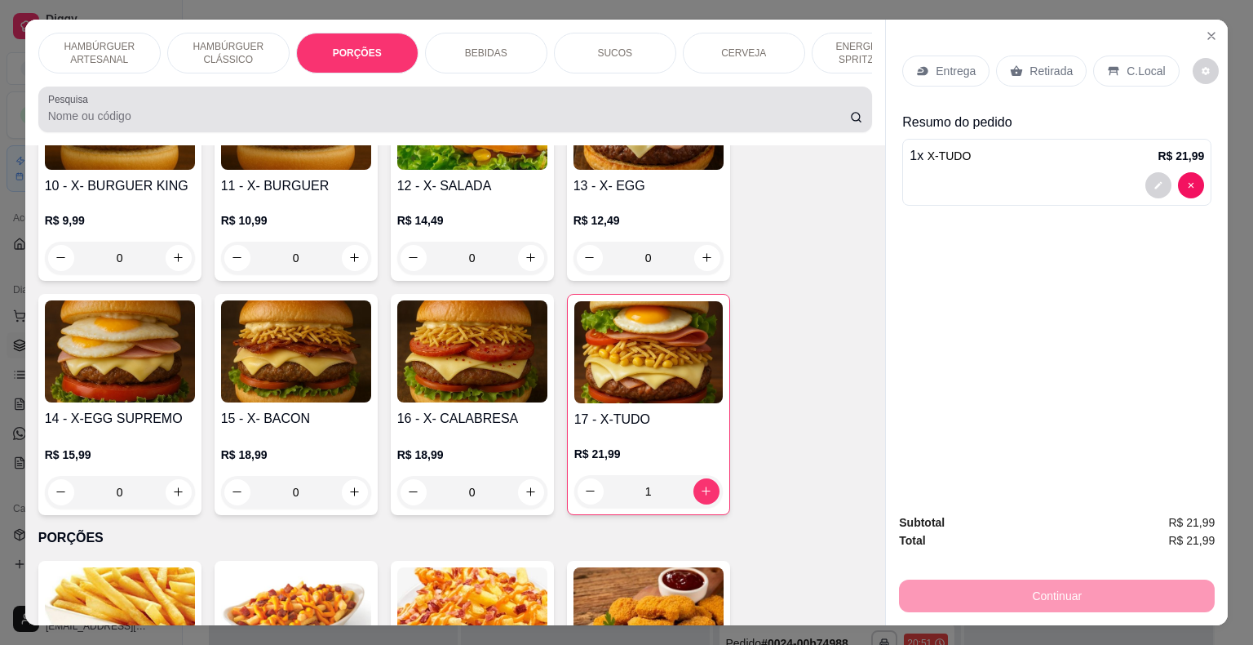
scroll to position [39, 0]
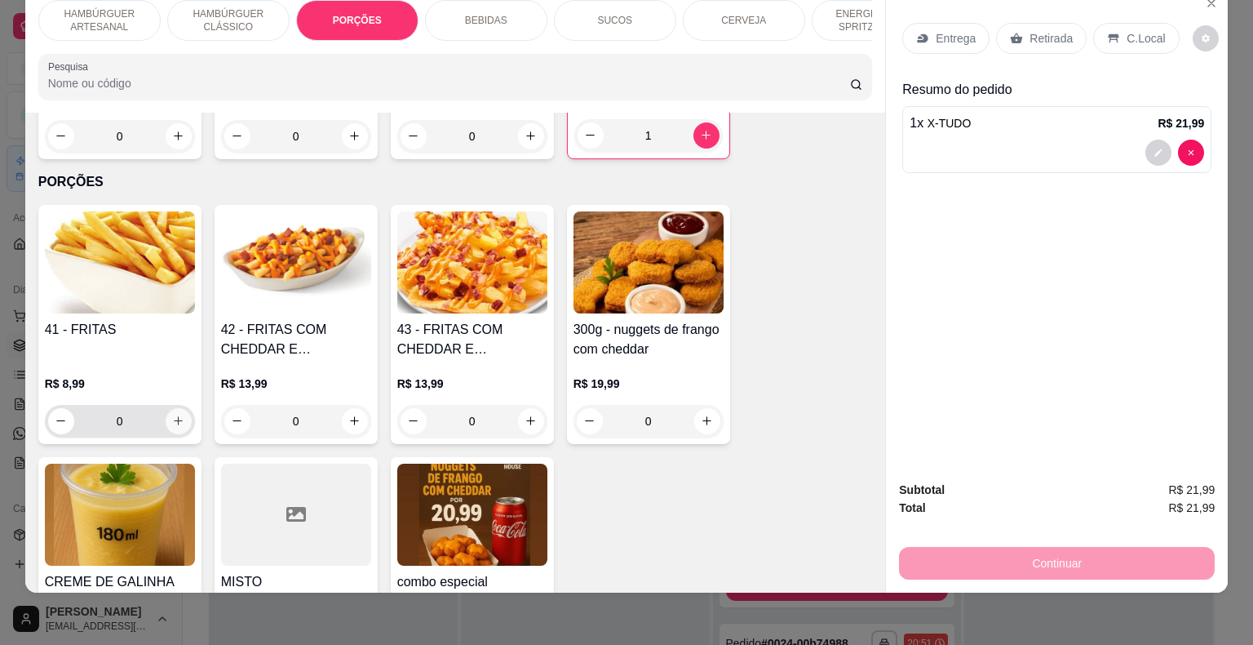
click at [181, 408] on button "increase-product-quantity" at bounding box center [179, 421] width 26 height 26
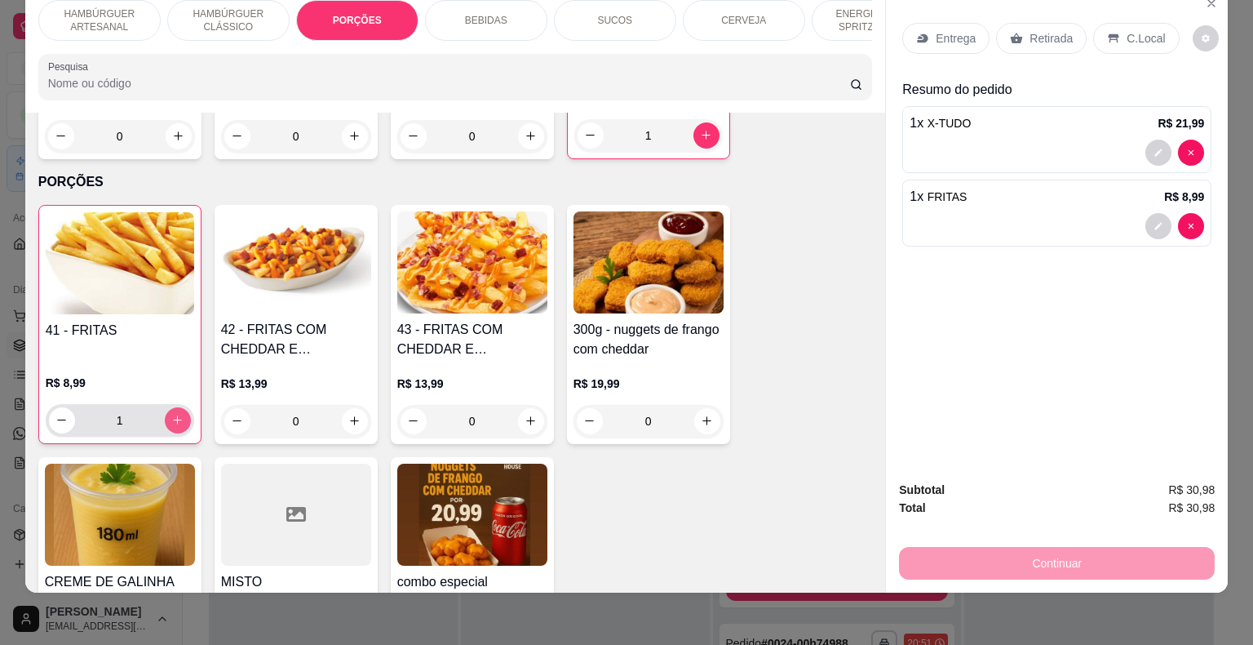
type input "1"
click at [950, 23] on div "Entrega" at bounding box center [945, 38] width 87 height 31
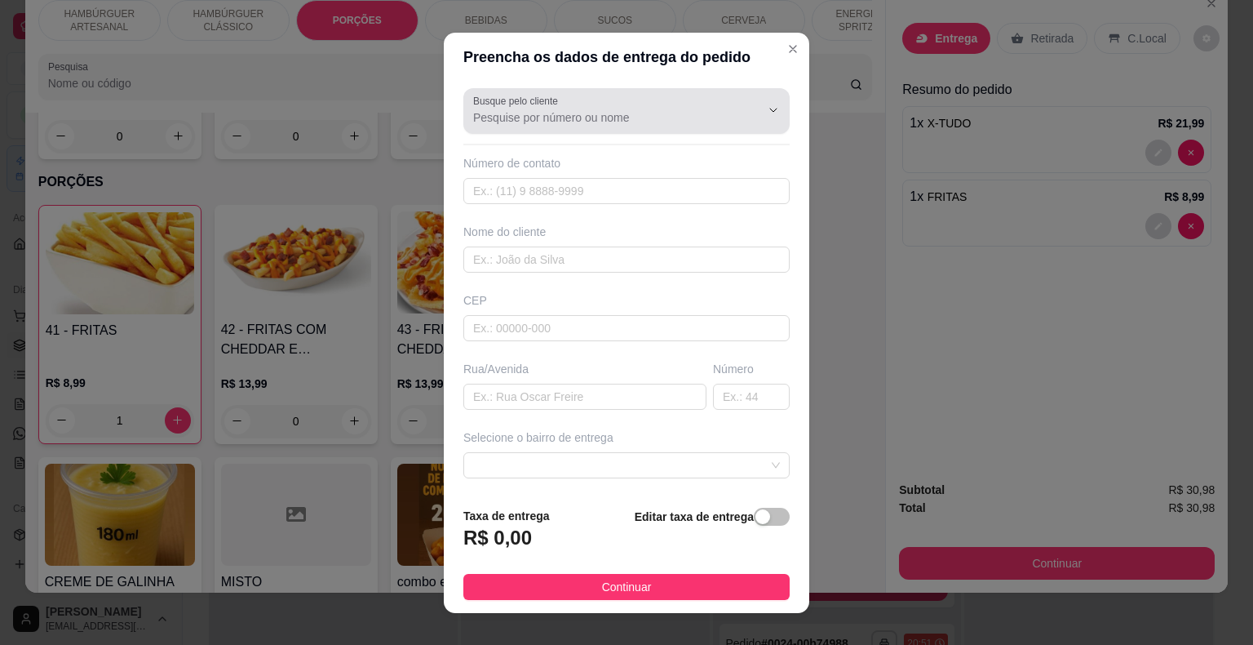
click at [635, 129] on div "Busque pelo cliente" at bounding box center [626, 111] width 326 height 46
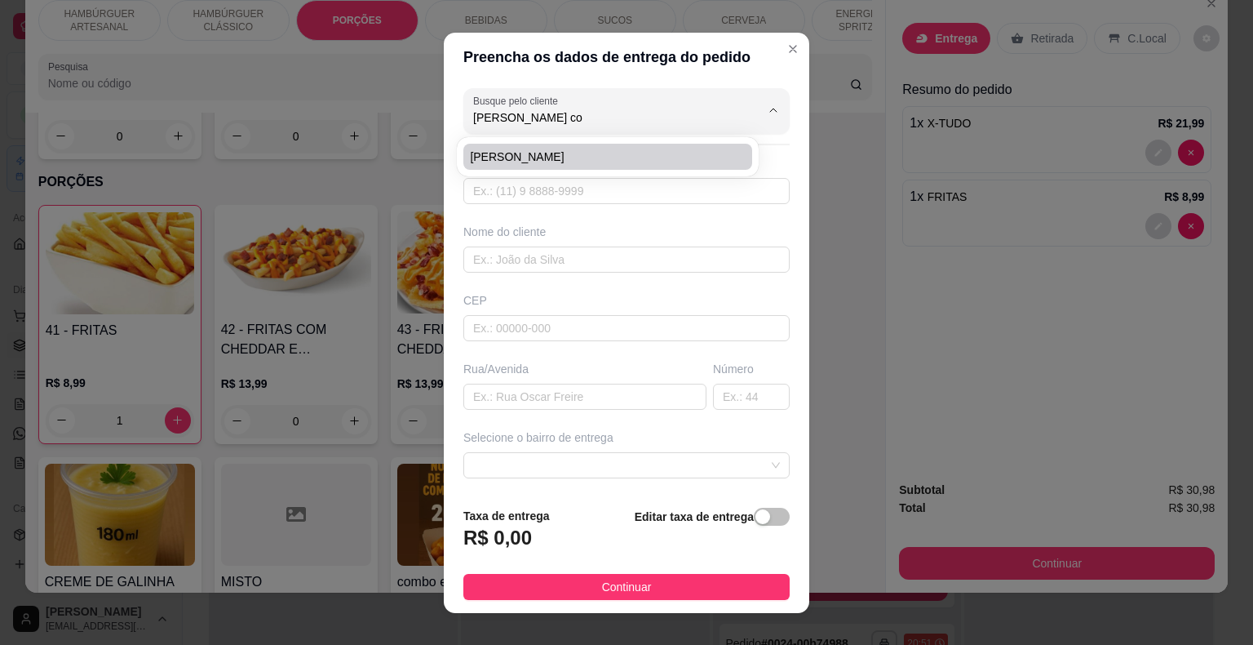
click at [570, 144] on li "[PERSON_NAME]" at bounding box center [607, 157] width 289 height 26
type input "[PERSON_NAME]"
type input "86981906680"
type input "[PERSON_NAME]"
type input "64330000"
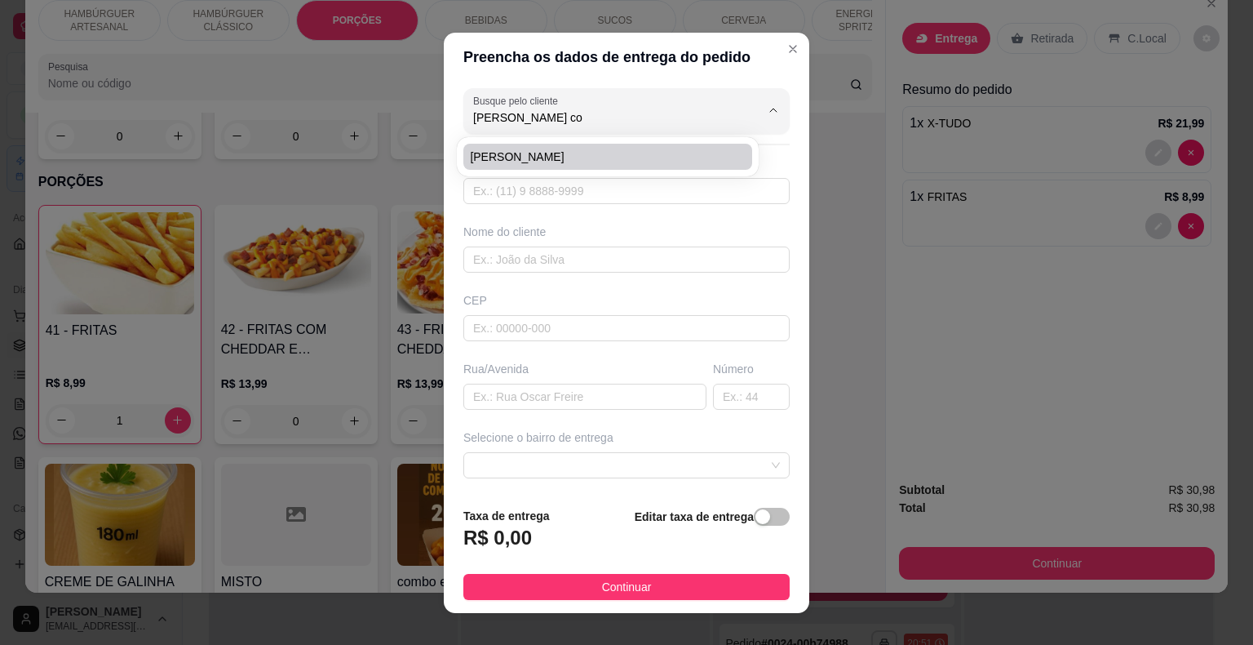
type input "Rua [PERSON_NAME]"
type input "10"
type input "São Miguel do Tapuio"
type input "[GEOGRAPHIC_DATA]"
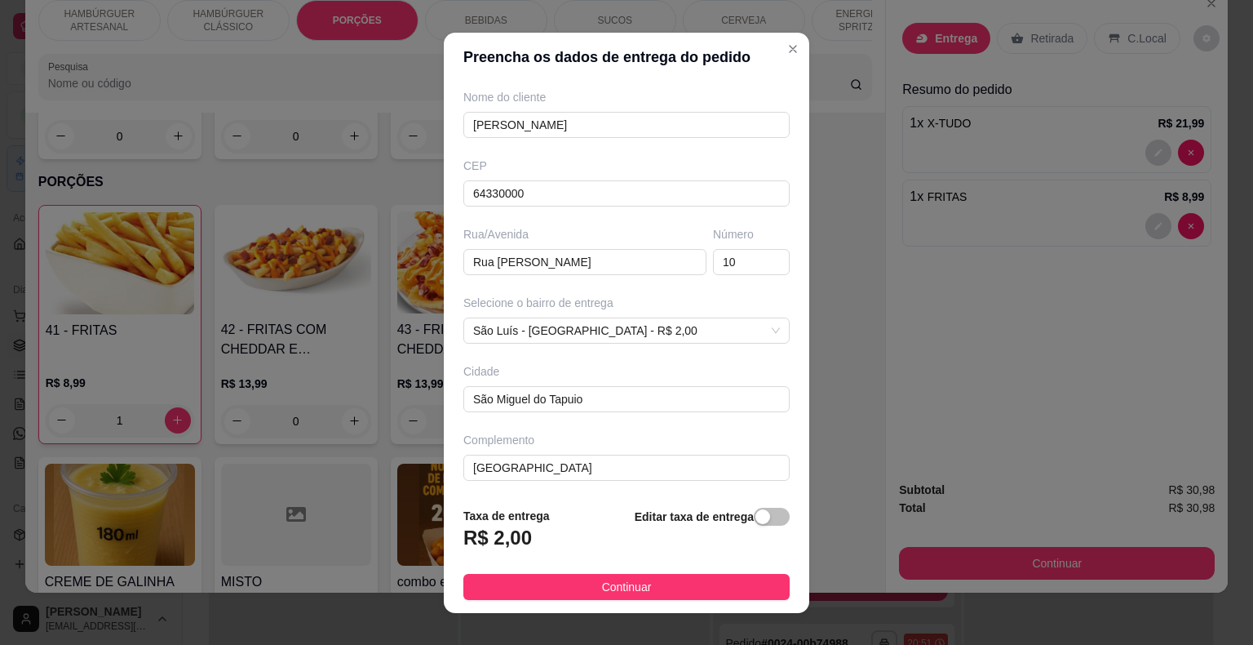
scroll to position [20, 0]
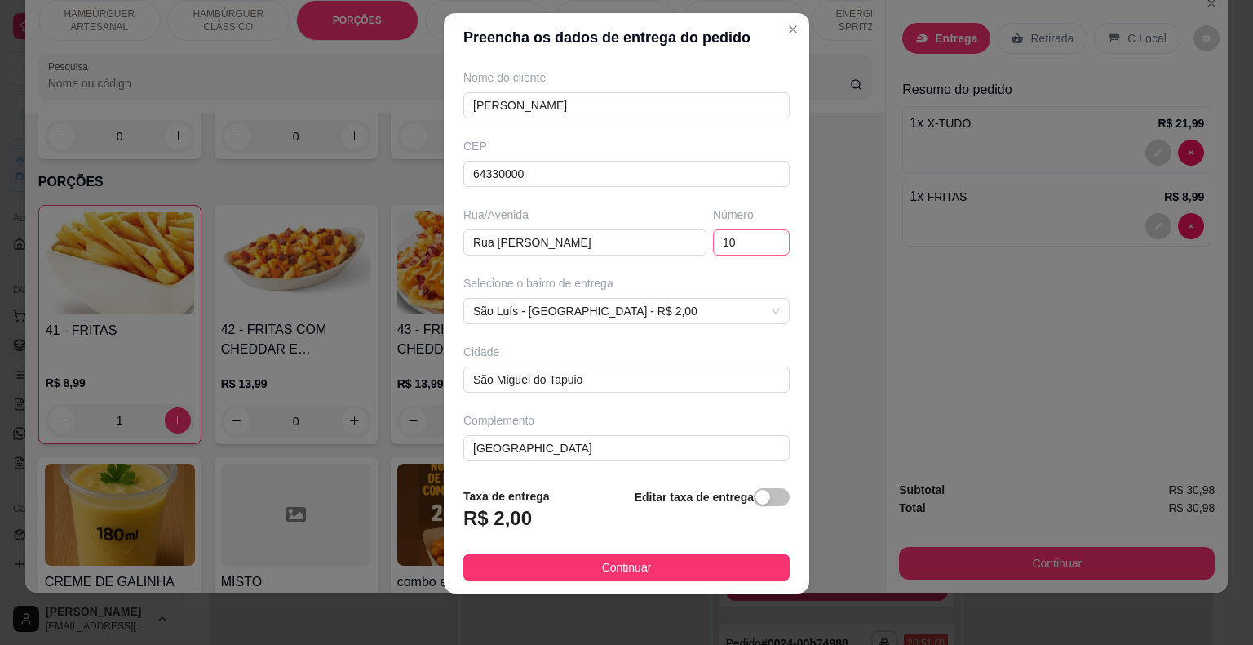
type input "[PERSON_NAME]"
click at [715, 239] on input "10" at bounding box center [751, 242] width 77 height 26
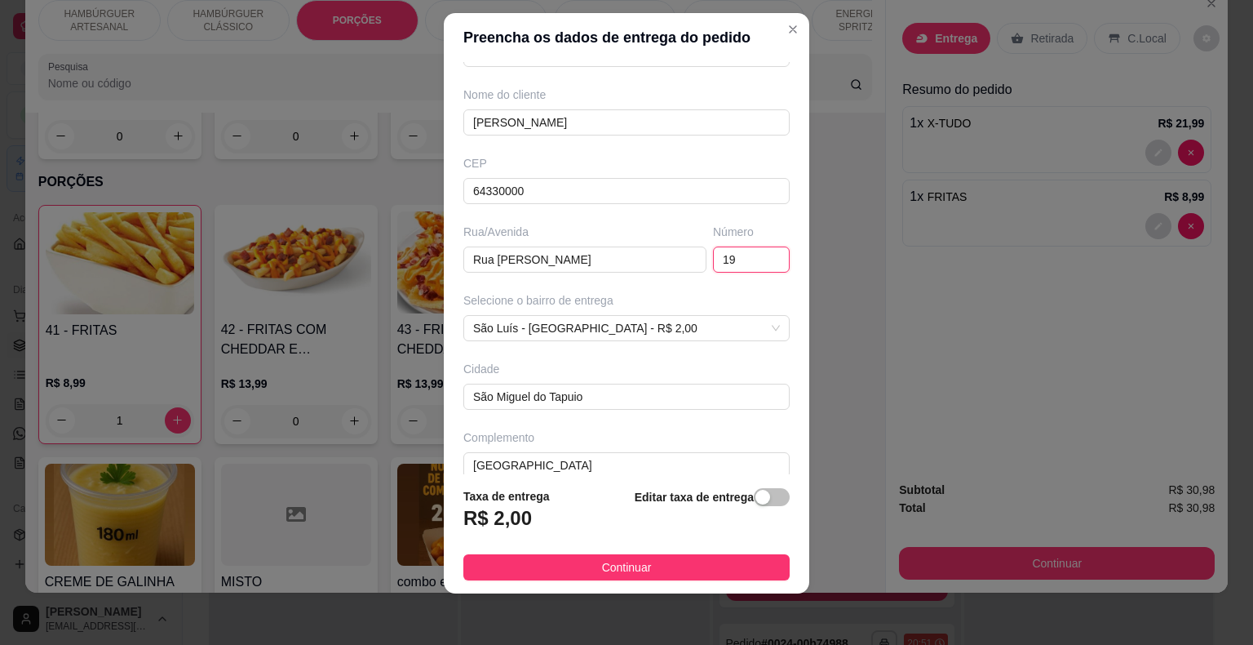
scroll to position [135, 0]
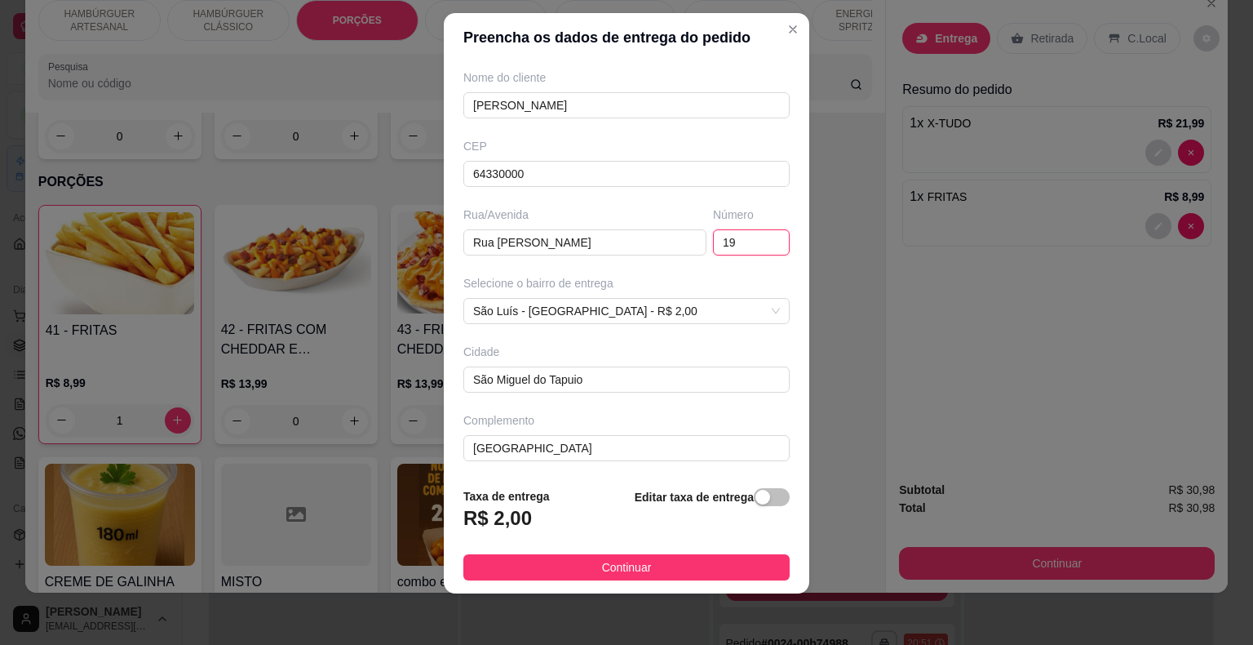
type input "19"
click at [614, 580] on footer "Taxa de entrega R$ 2,00 Editar taxa de entrega Continuar" at bounding box center [627, 533] width 366 height 119
click at [629, 450] on input "[GEOGRAPHIC_DATA]" at bounding box center [626, 448] width 326 height 26
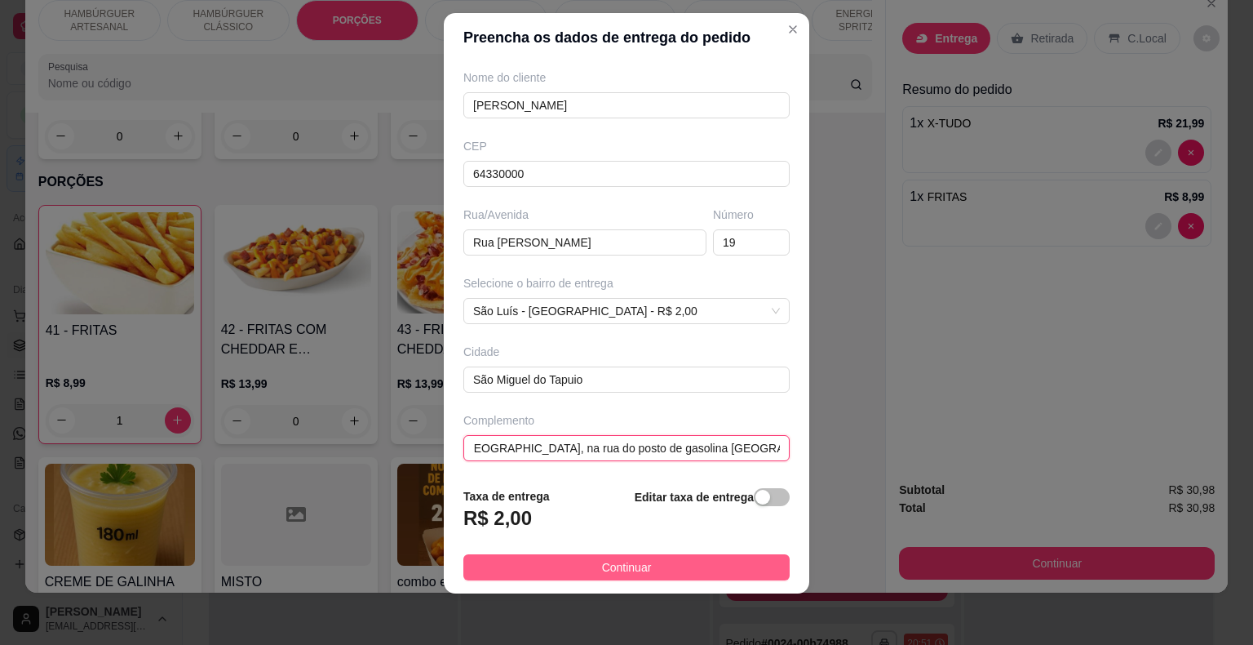
type input "[GEOGRAPHIC_DATA], na rua do posto de gasolina [GEOGRAPHIC_DATA]"
click at [577, 569] on button "Continuar" at bounding box center [626, 567] width 326 height 26
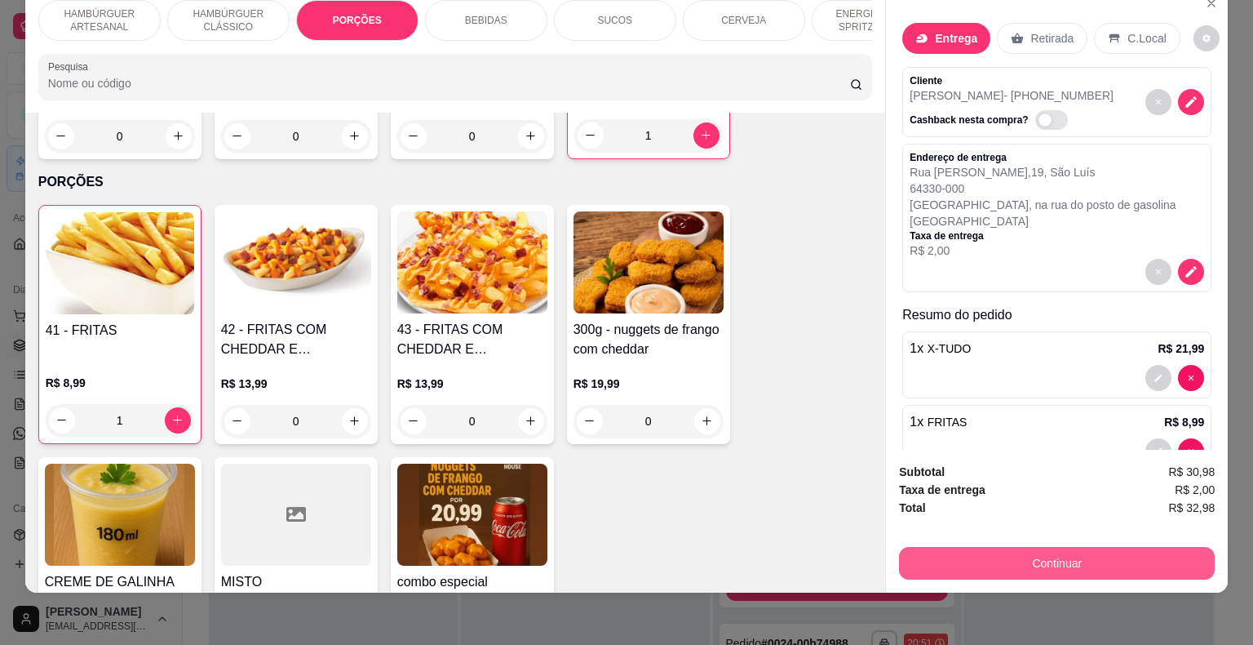
click at [986, 563] on button "Continuar" at bounding box center [1057, 563] width 316 height 33
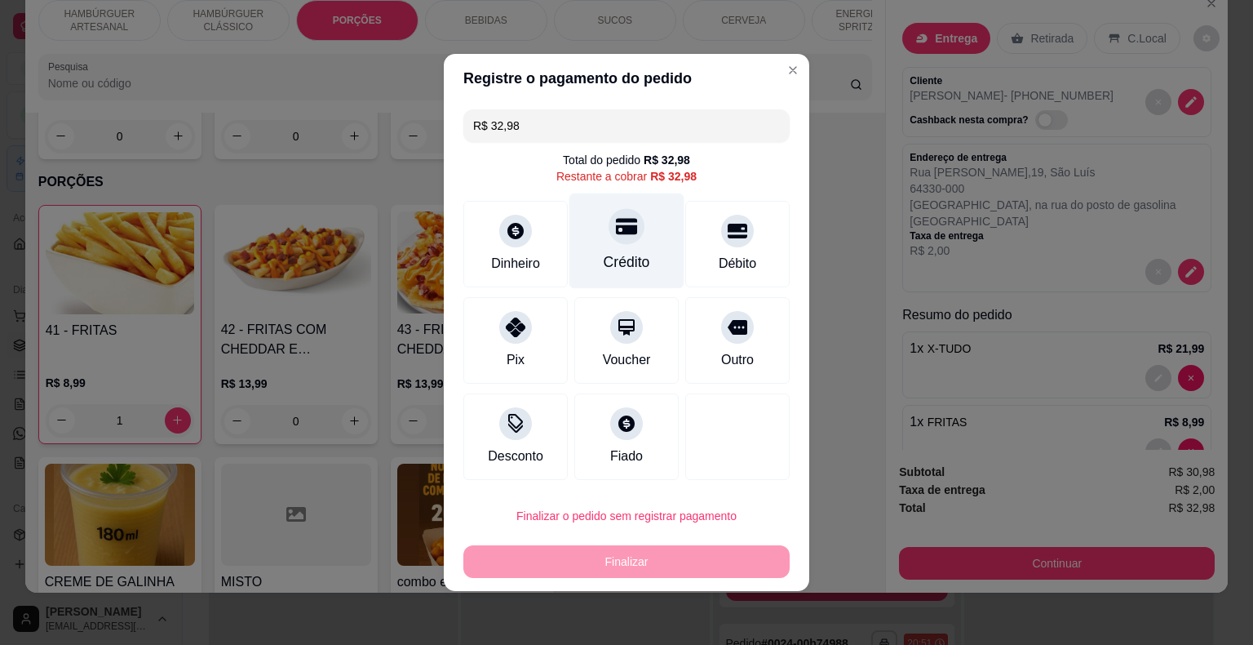
click at [671, 265] on div "Crédito" at bounding box center [626, 240] width 115 height 95
type input "R$ 0,00"
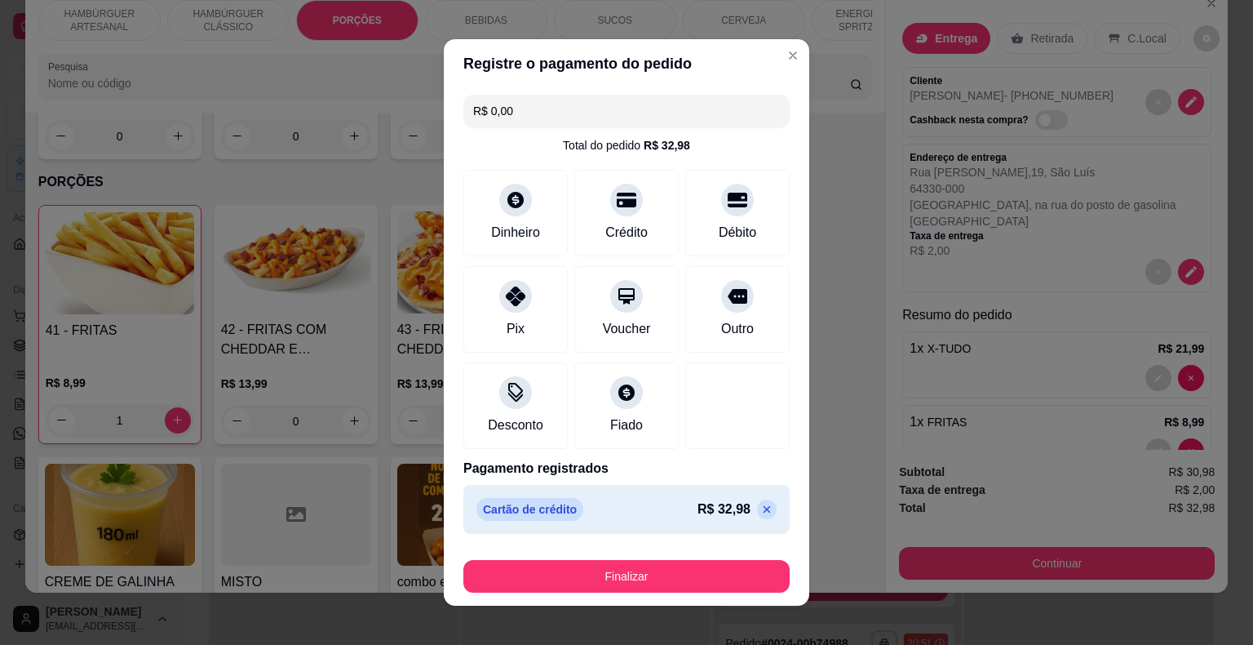
scroll to position [12, 0]
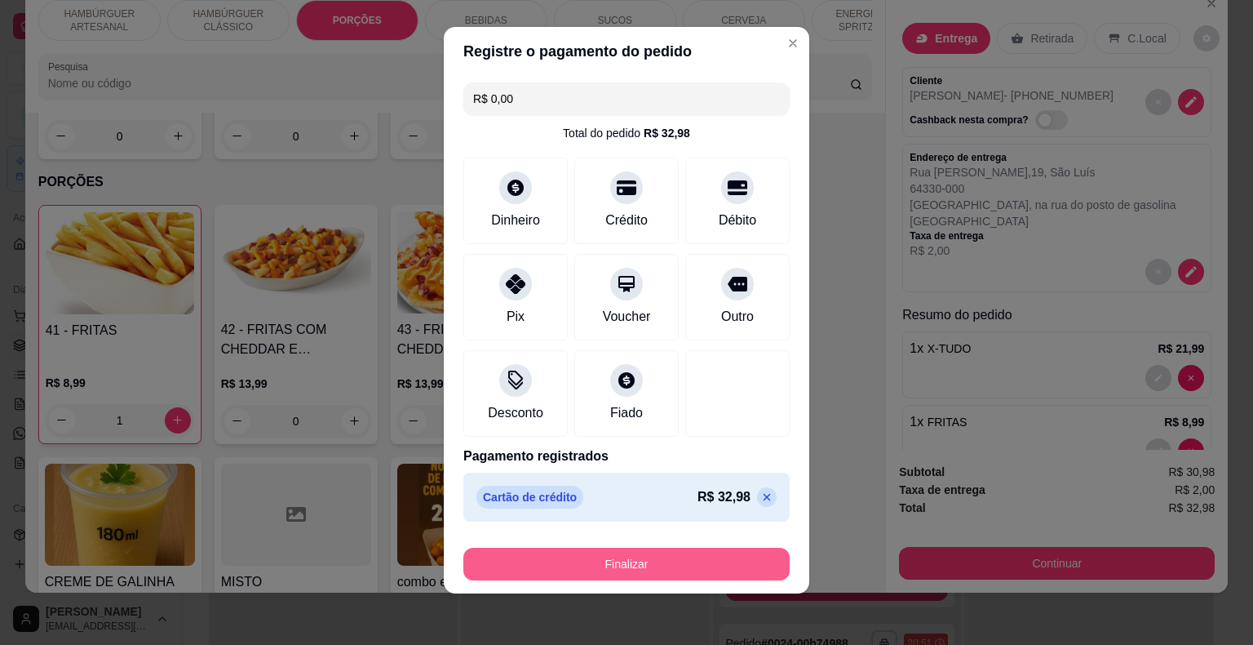
click at [699, 570] on button "Finalizar" at bounding box center [626, 563] width 326 height 33
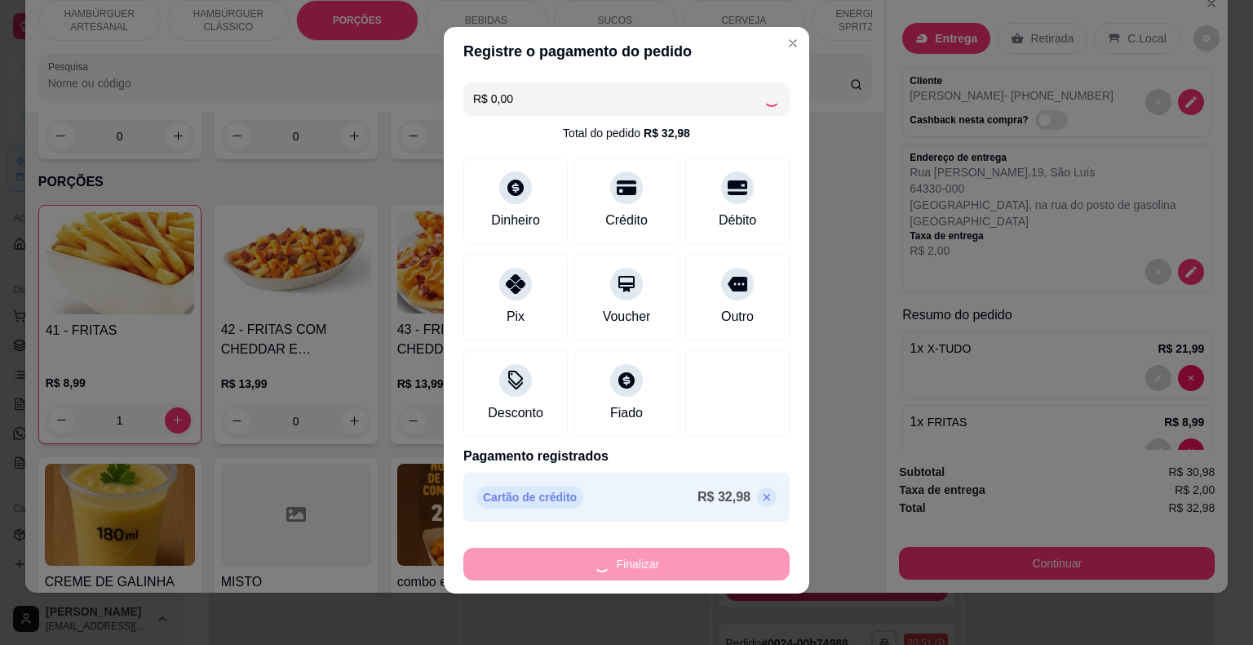
type input "0"
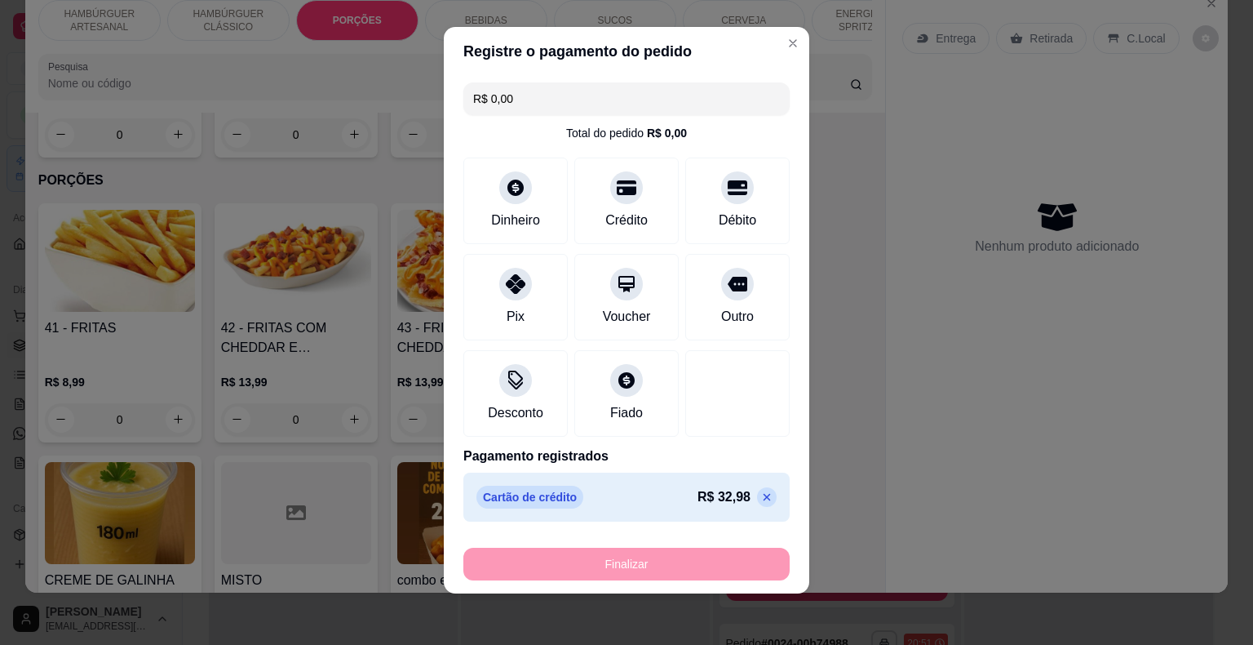
type input "-R$ 32,98"
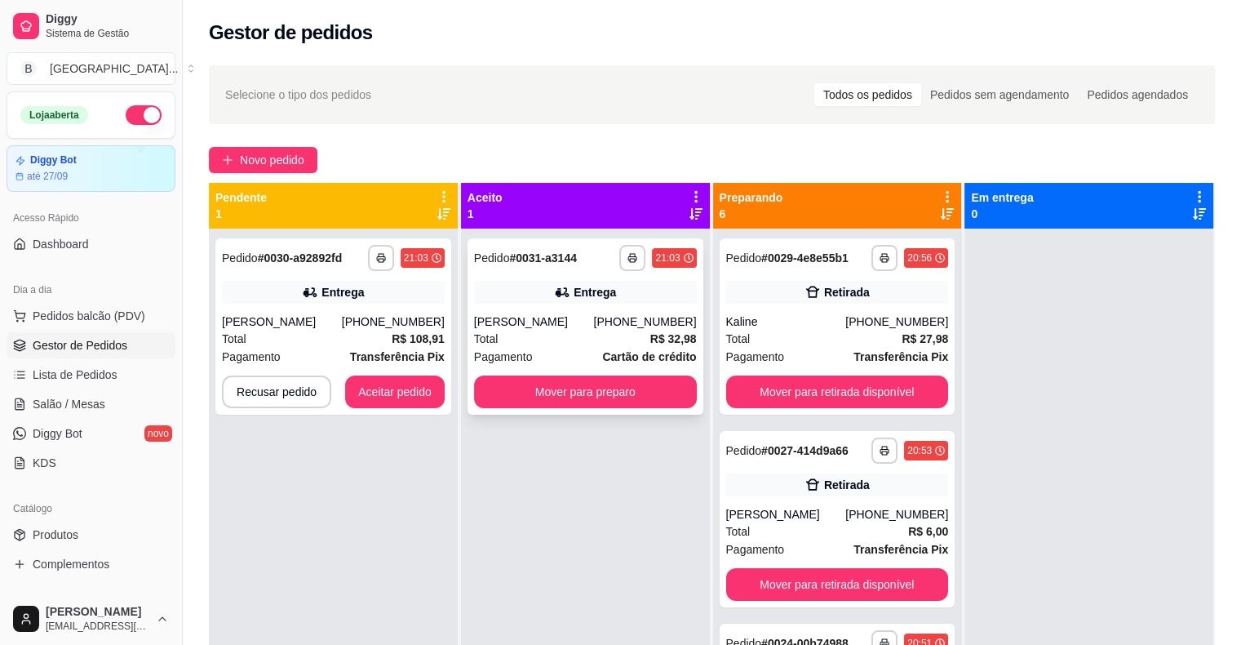
click at [555, 312] on div "**********" at bounding box center [586, 326] width 236 height 176
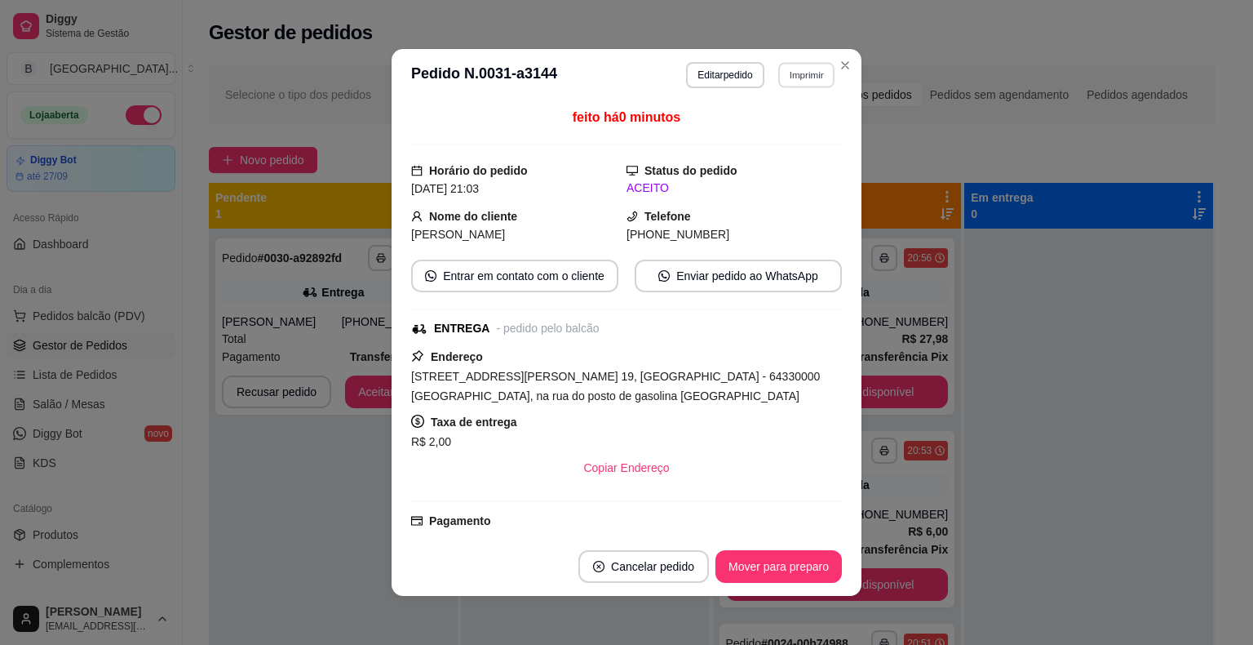
click at [787, 70] on button "Imprimir" at bounding box center [806, 74] width 56 height 25
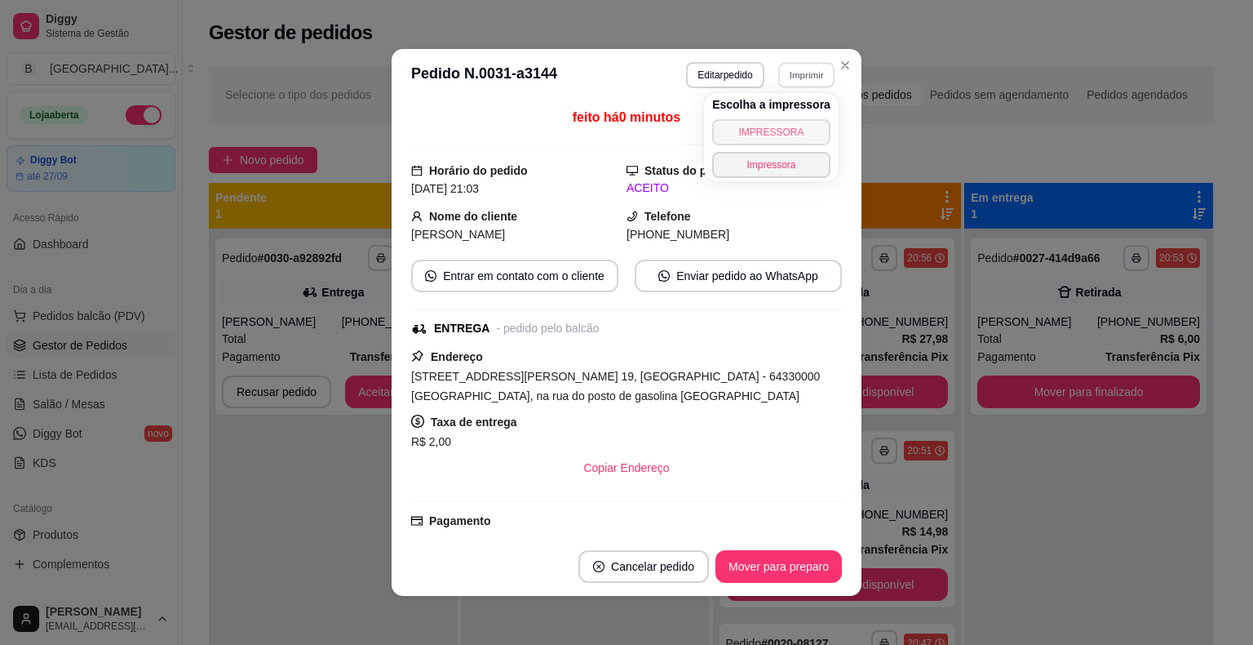
click at [784, 129] on button "IMPRESSORA" at bounding box center [771, 132] width 118 height 26
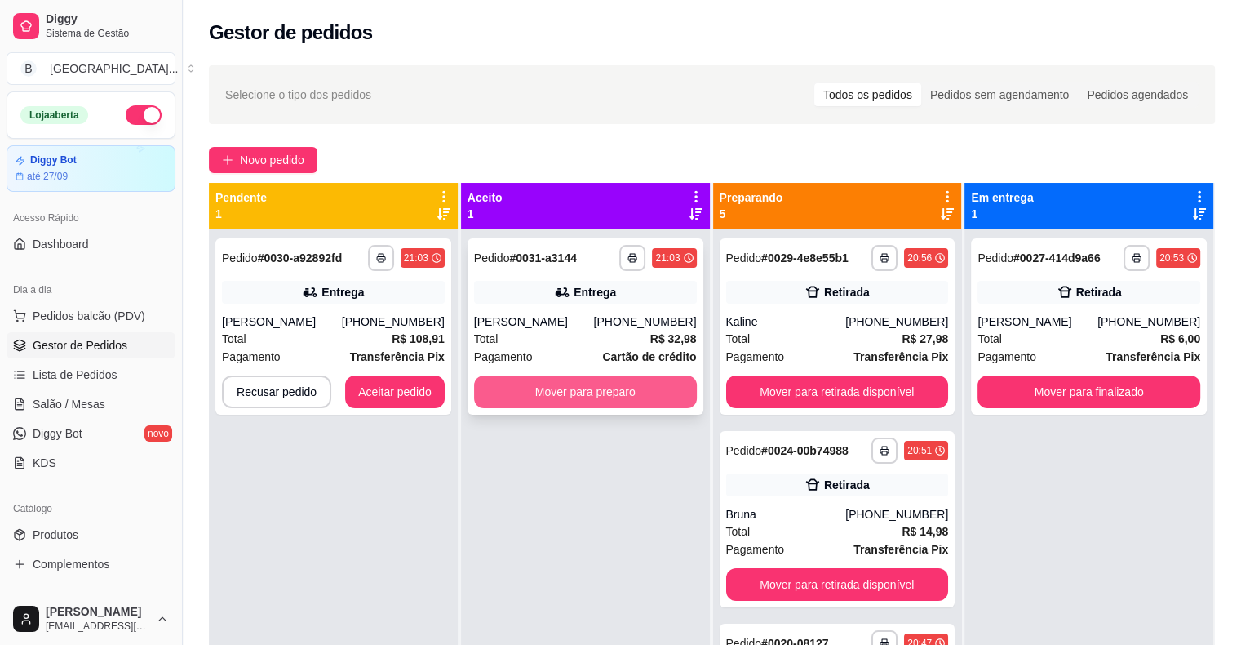
click at [603, 383] on button "Mover para preparo" at bounding box center [585, 391] width 223 height 33
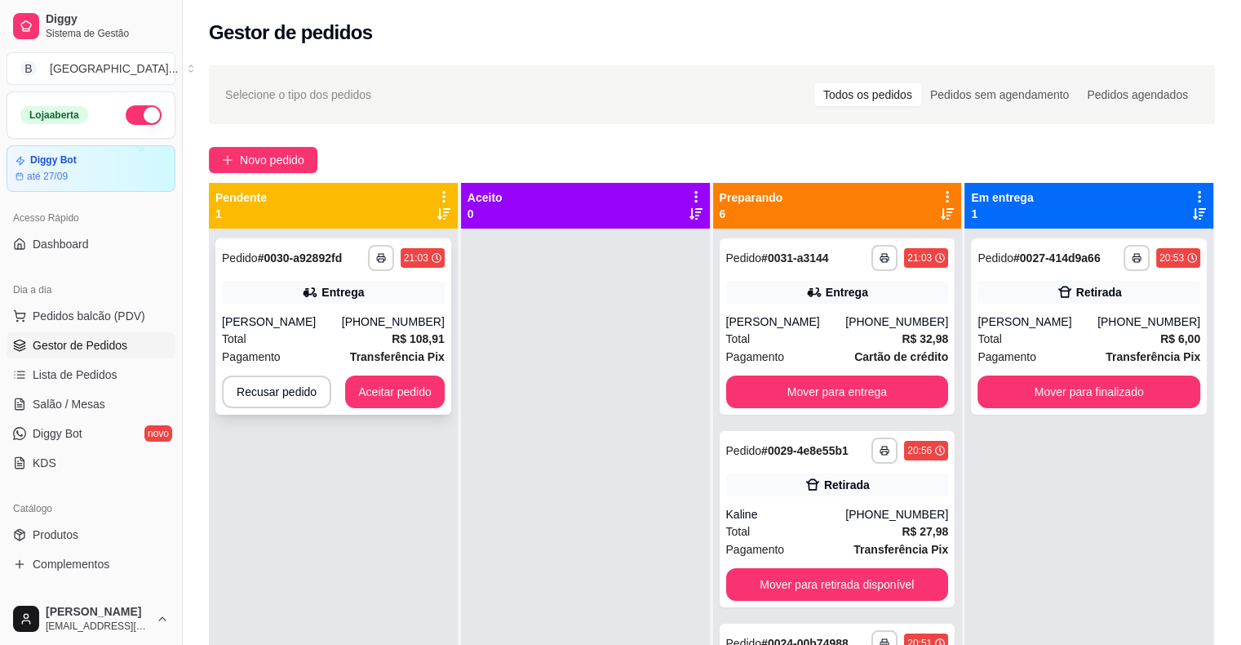
click at [323, 313] on div "[PERSON_NAME]" at bounding box center [282, 321] width 120 height 16
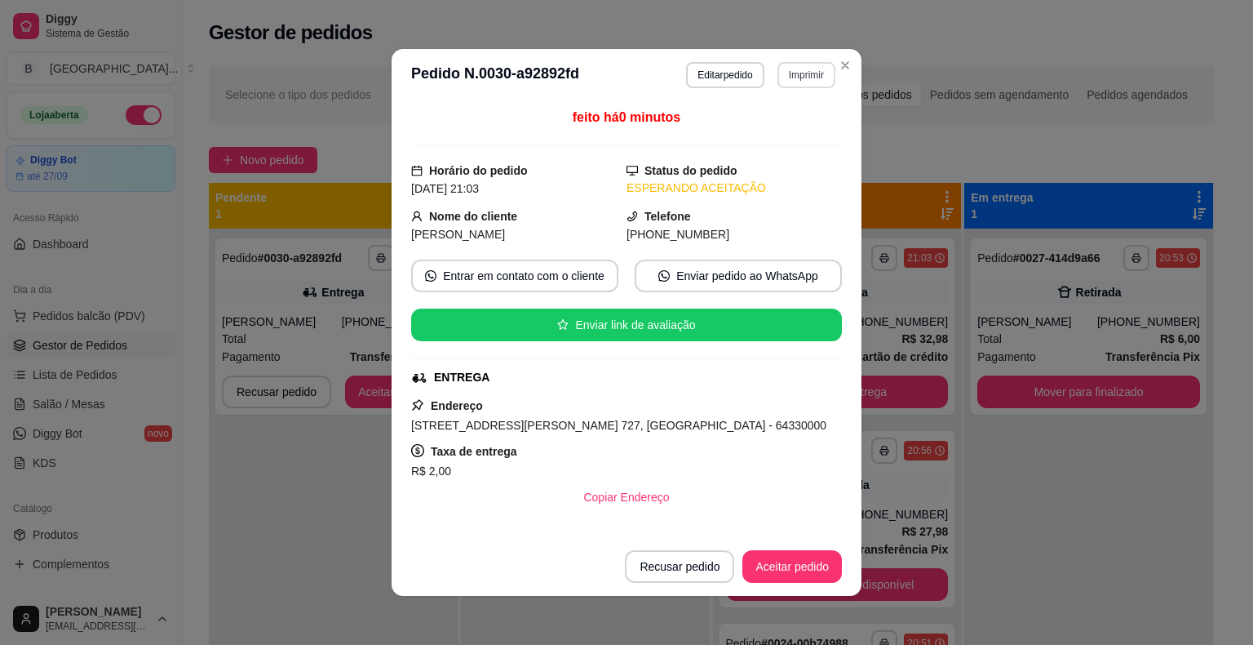
click at [785, 65] on button "Imprimir" at bounding box center [807, 75] width 58 height 26
click at [769, 123] on button "IMPRESSORA" at bounding box center [771, 132] width 118 height 26
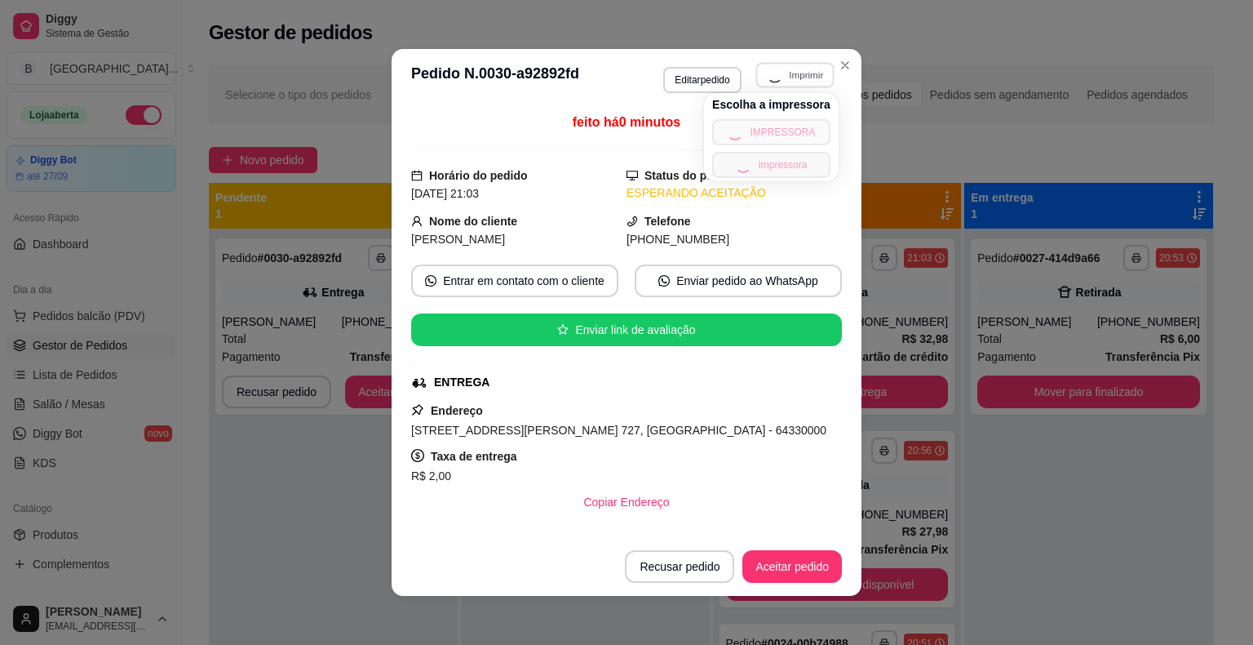
click at [1144, 212] on div "**********" at bounding box center [626, 322] width 1253 height 645
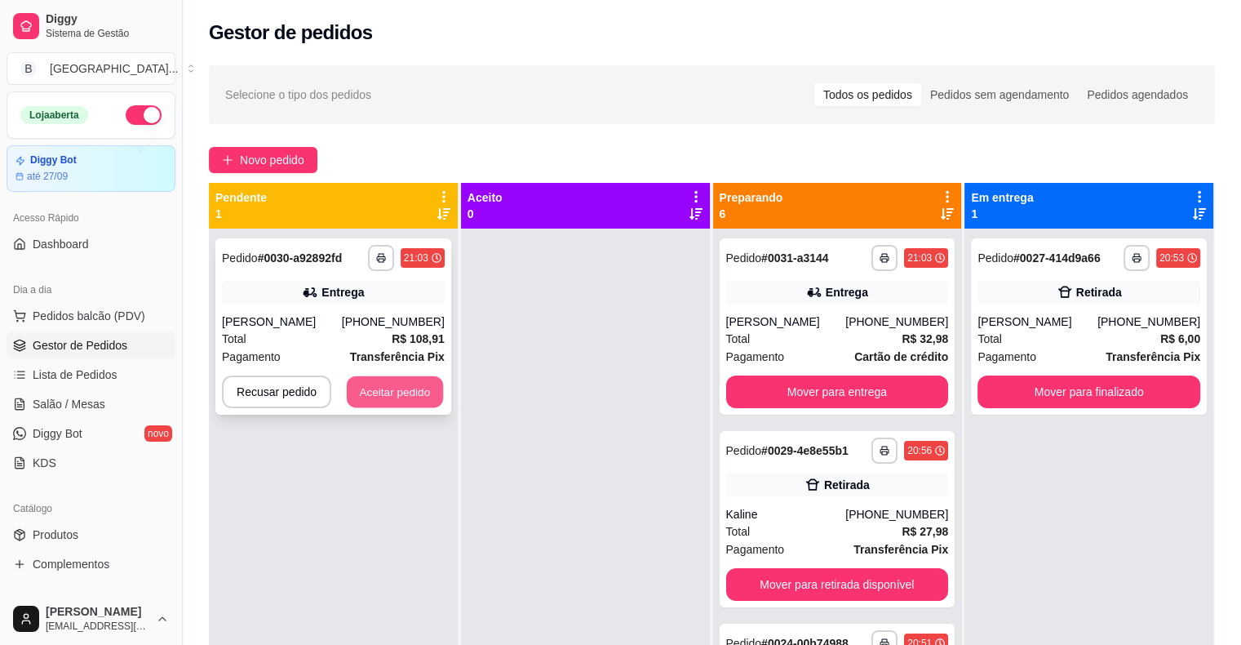
click at [417, 394] on button "Aceitar pedido" at bounding box center [395, 392] width 96 height 32
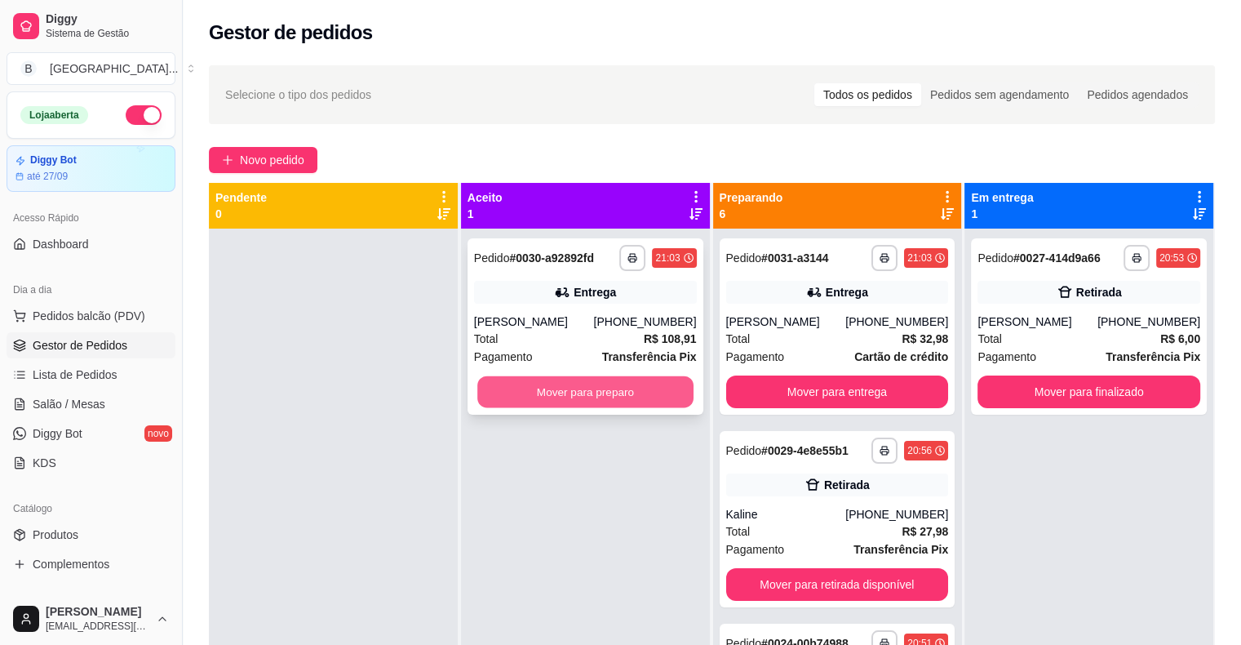
click at [571, 381] on button "Mover para preparo" at bounding box center [585, 392] width 216 height 32
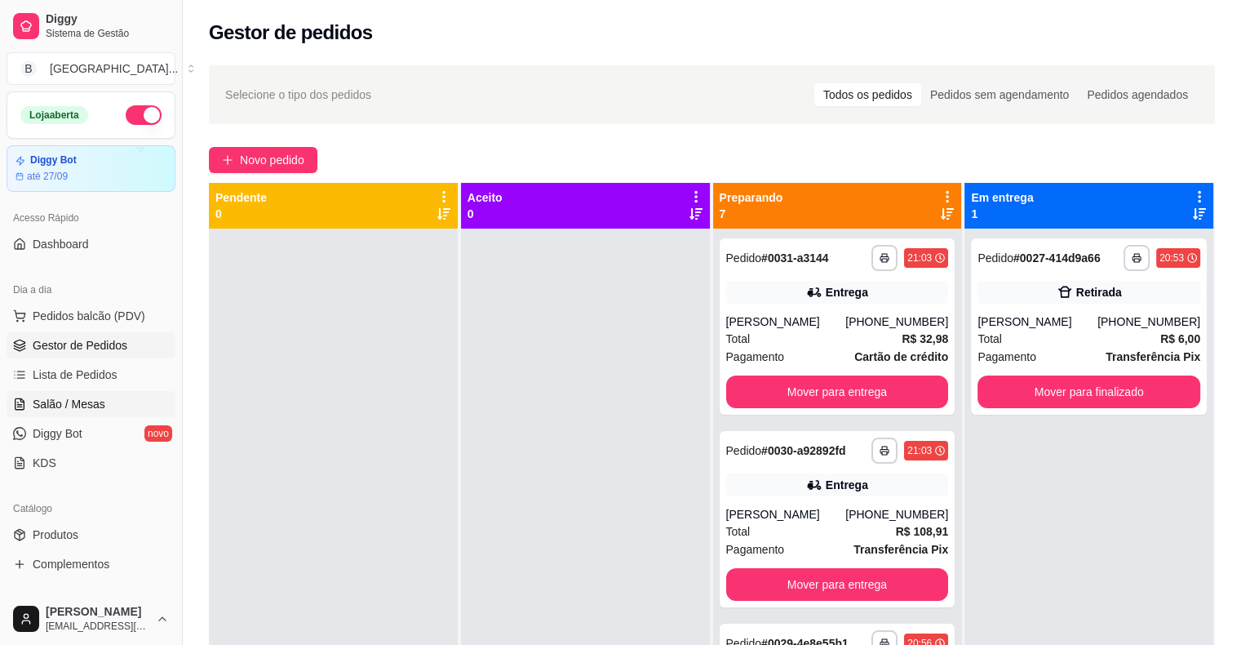
click at [114, 403] on link "Salão / Mesas" at bounding box center [91, 404] width 169 height 26
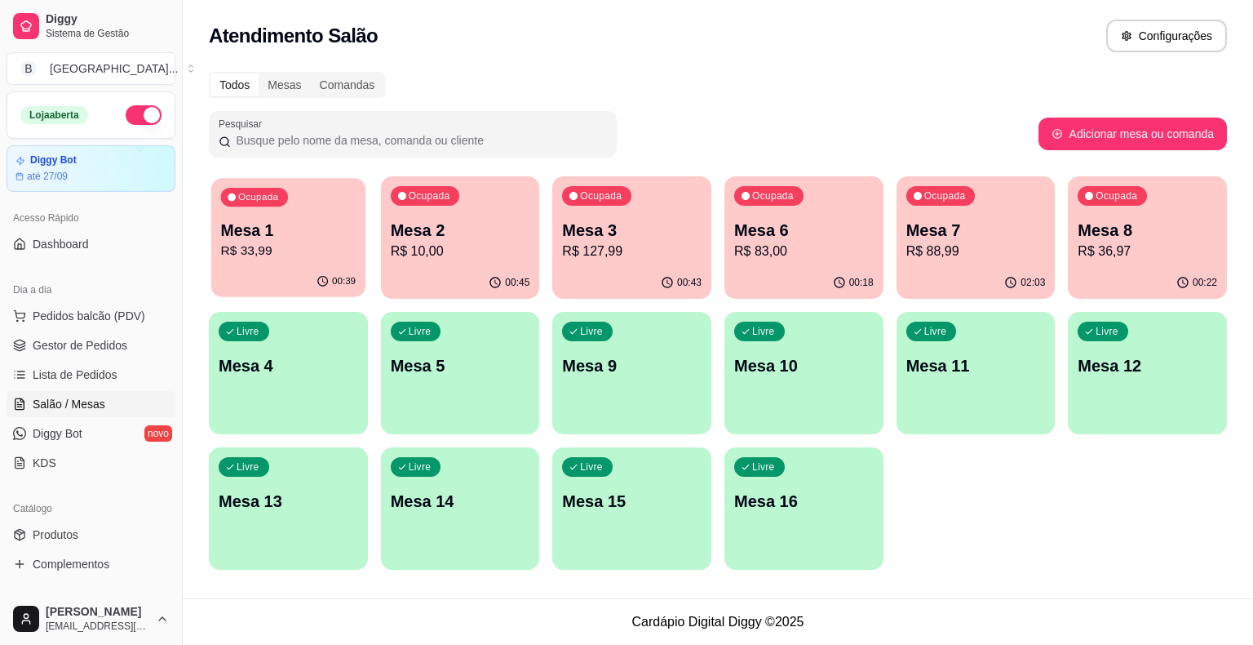
click at [334, 258] on p "R$ 33,99" at bounding box center [288, 251] width 135 height 19
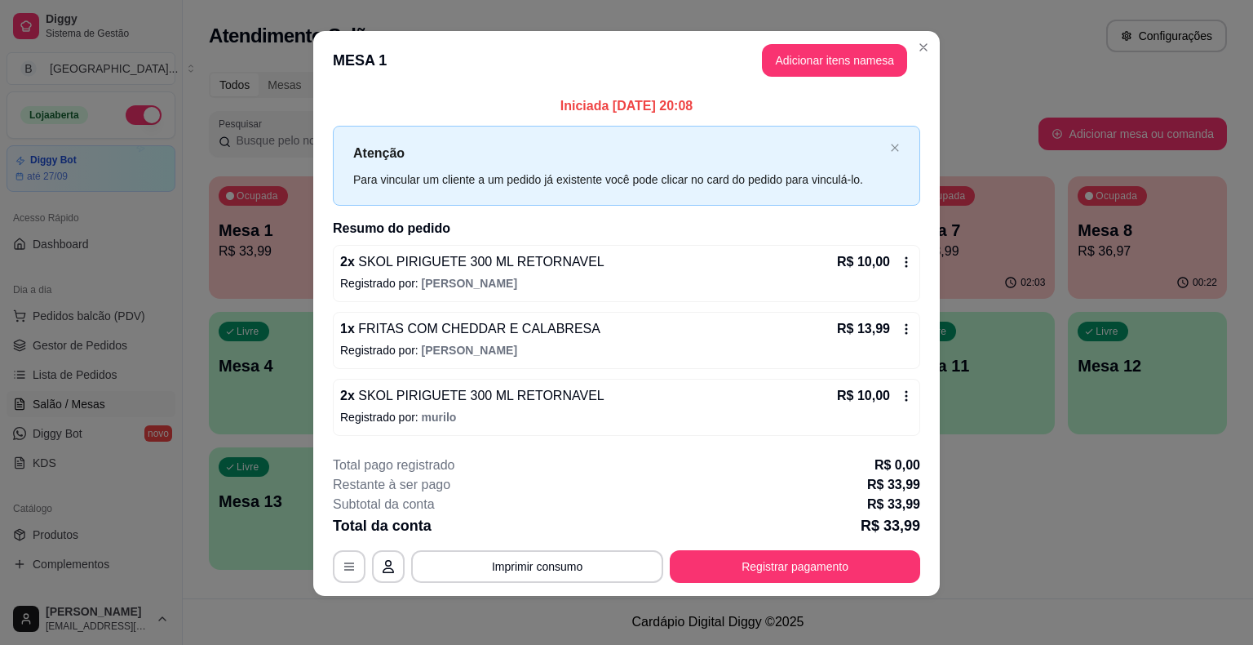
scroll to position [11, 0]
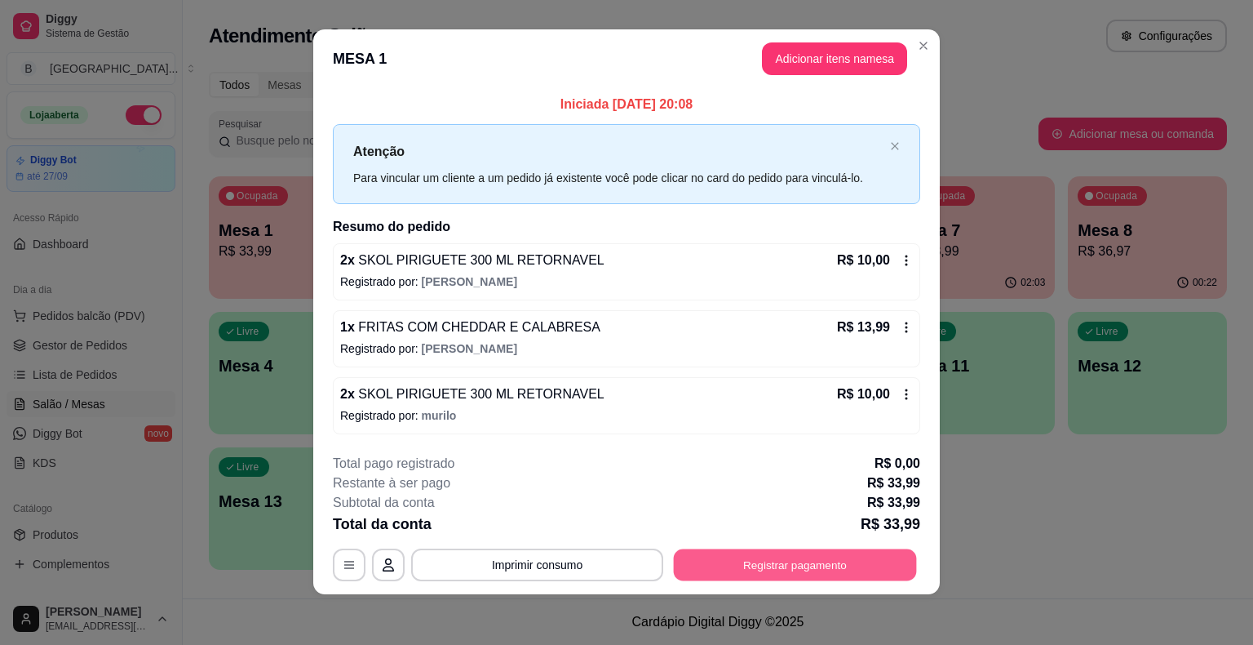
click at [812, 560] on button "Registrar pagamento" at bounding box center [795, 564] width 243 height 32
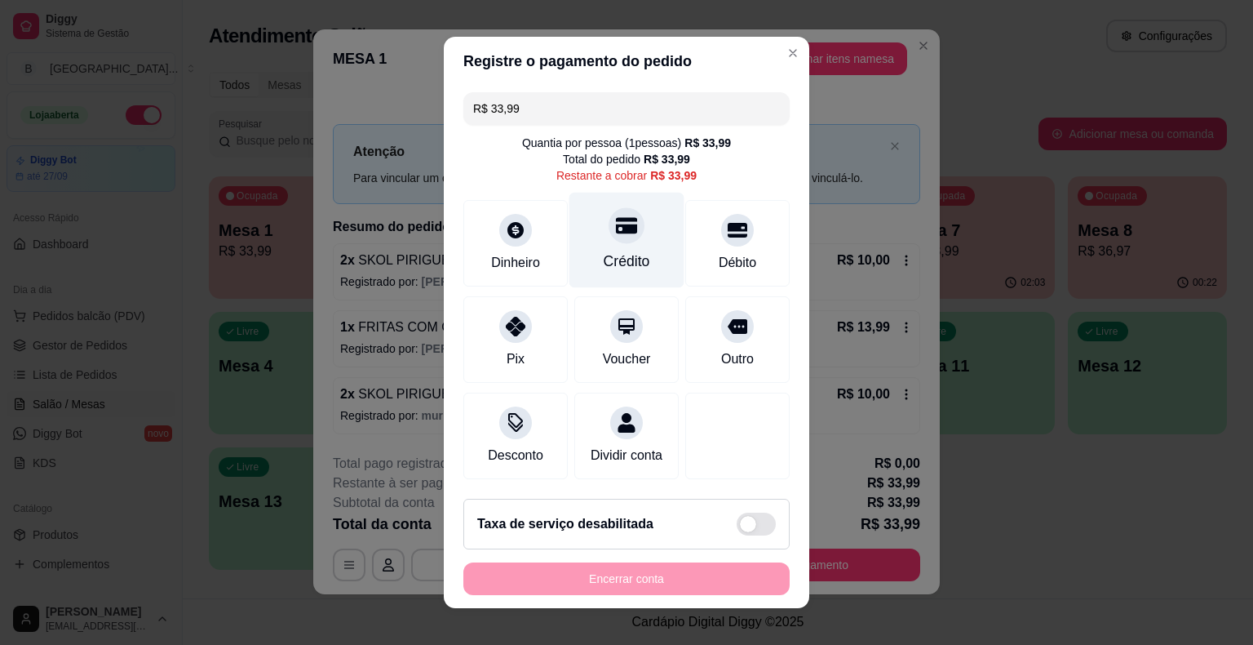
click at [619, 250] on div "Crédito" at bounding box center [626, 240] width 115 height 95
type input "R$ 0,00"
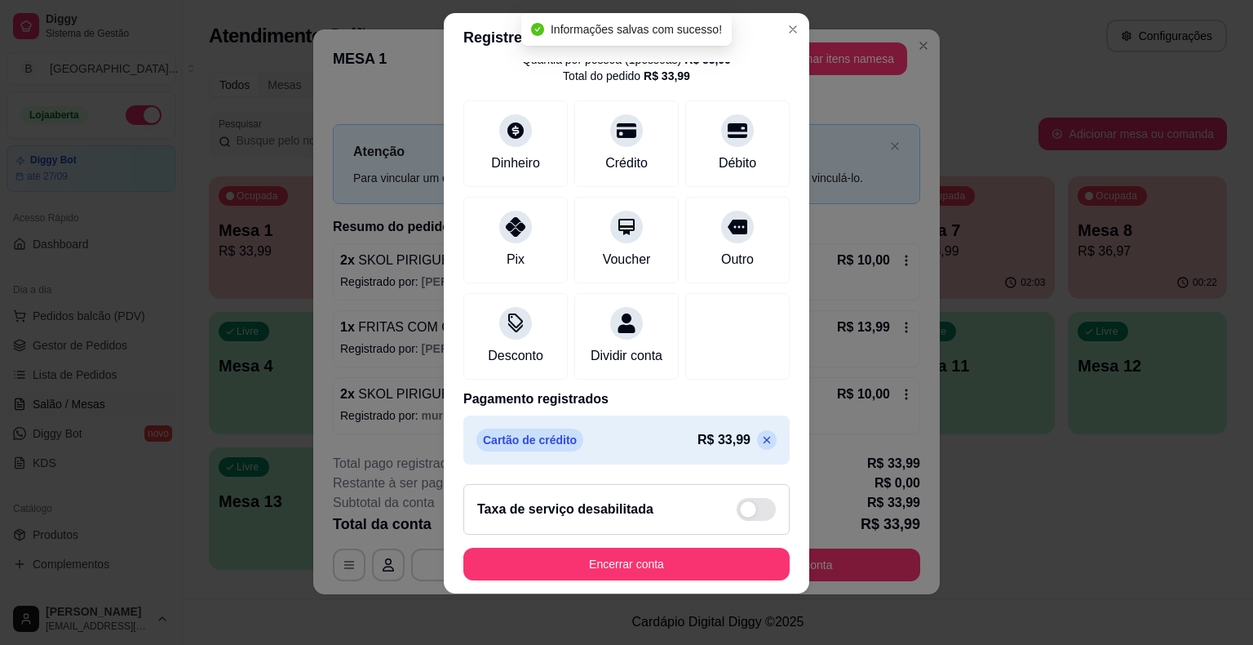
scroll to position [20, 0]
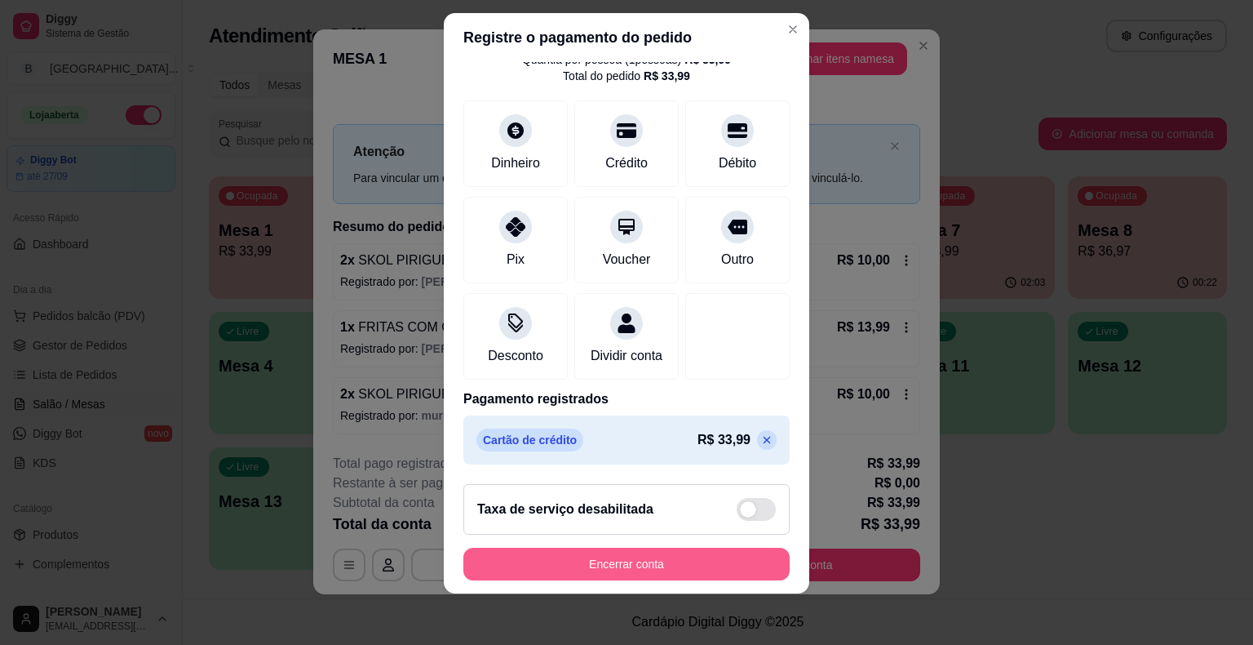
click at [586, 562] on button "Encerrar conta" at bounding box center [626, 563] width 326 height 33
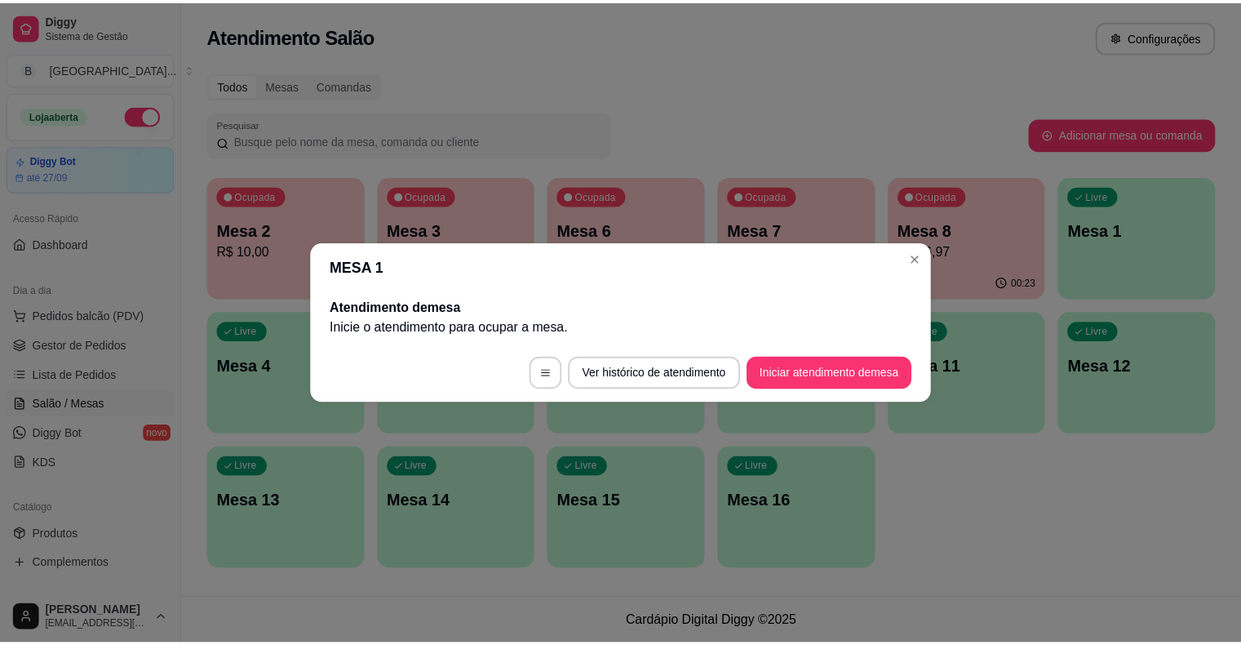
scroll to position [0, 0]
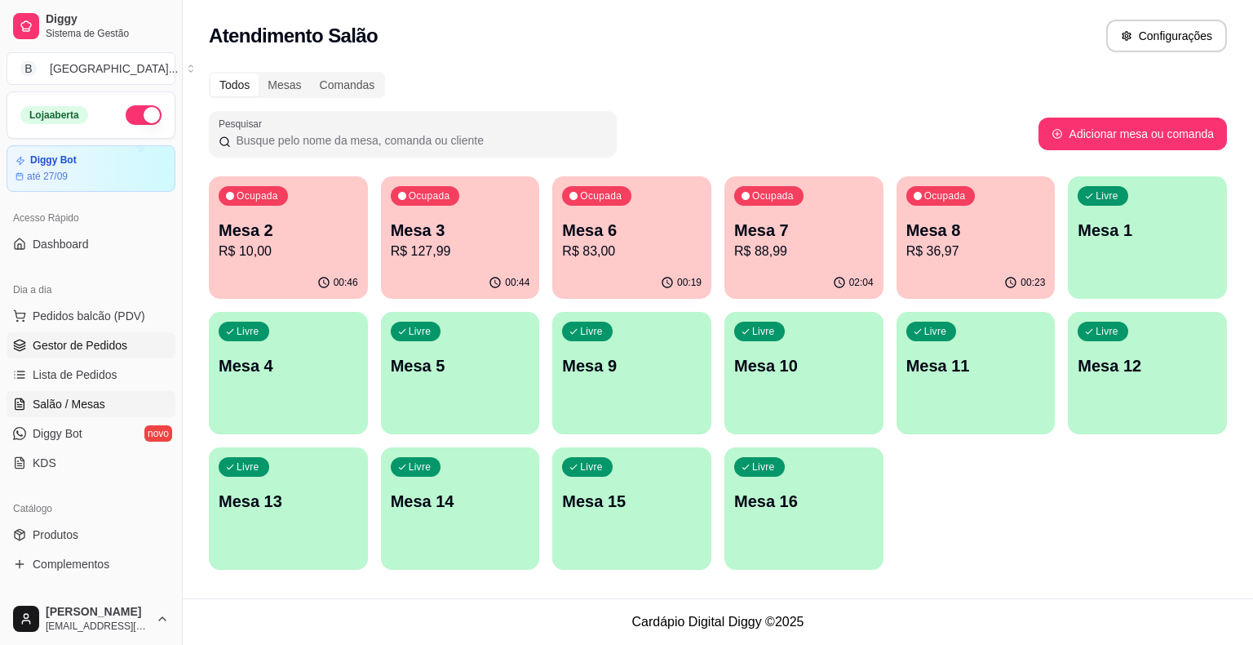
click at [123, 338] on span "Gestor de Pedidos" at bounding box center [80, 345] width 95 height 16
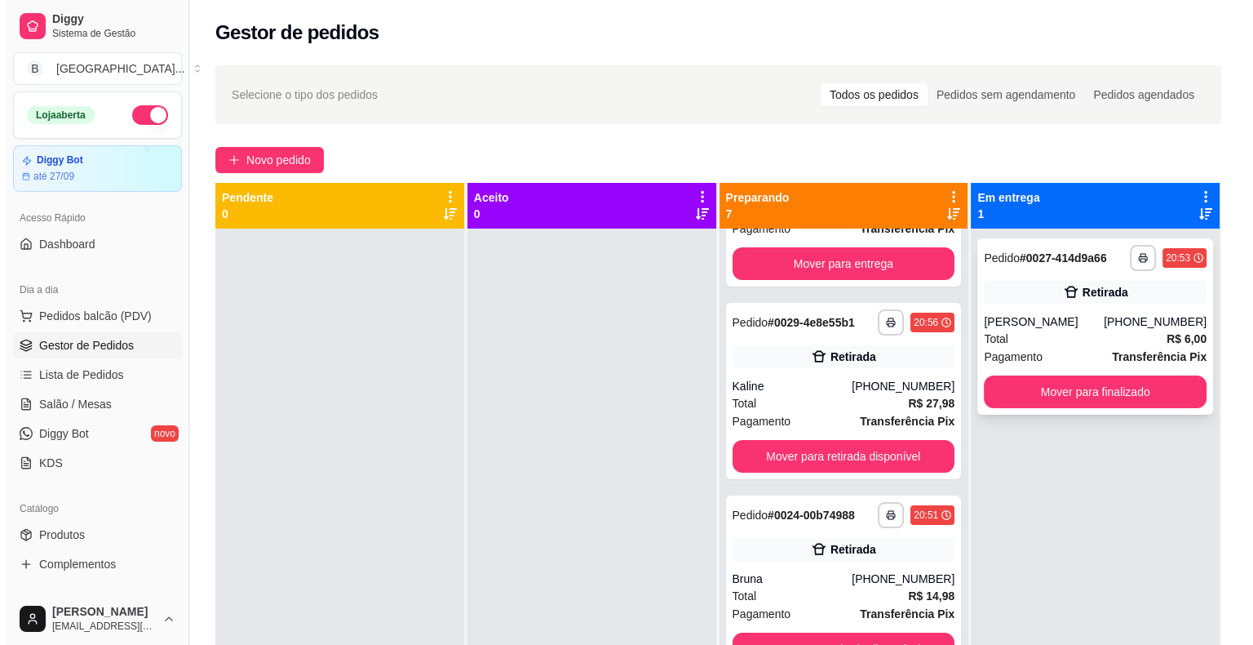
scroll to position [326, 0]
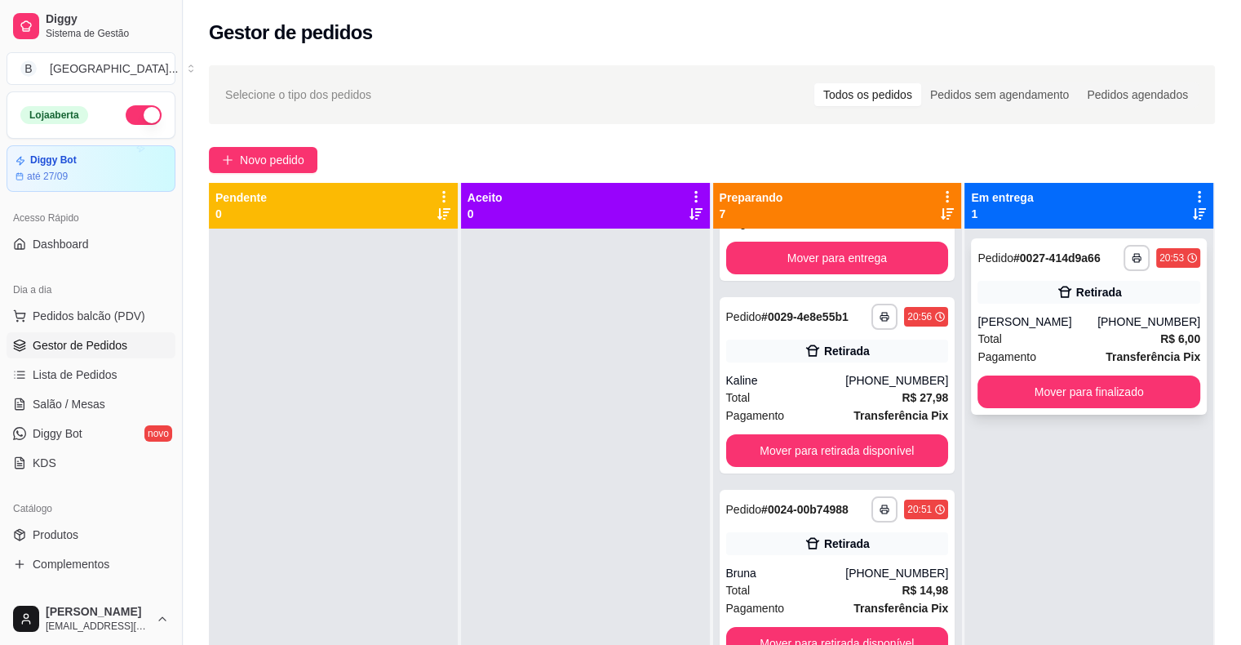
click at [1083, 357] on div "Pagamento Transferência Pix" at bounding box center [1088, 357] width 223 height 18
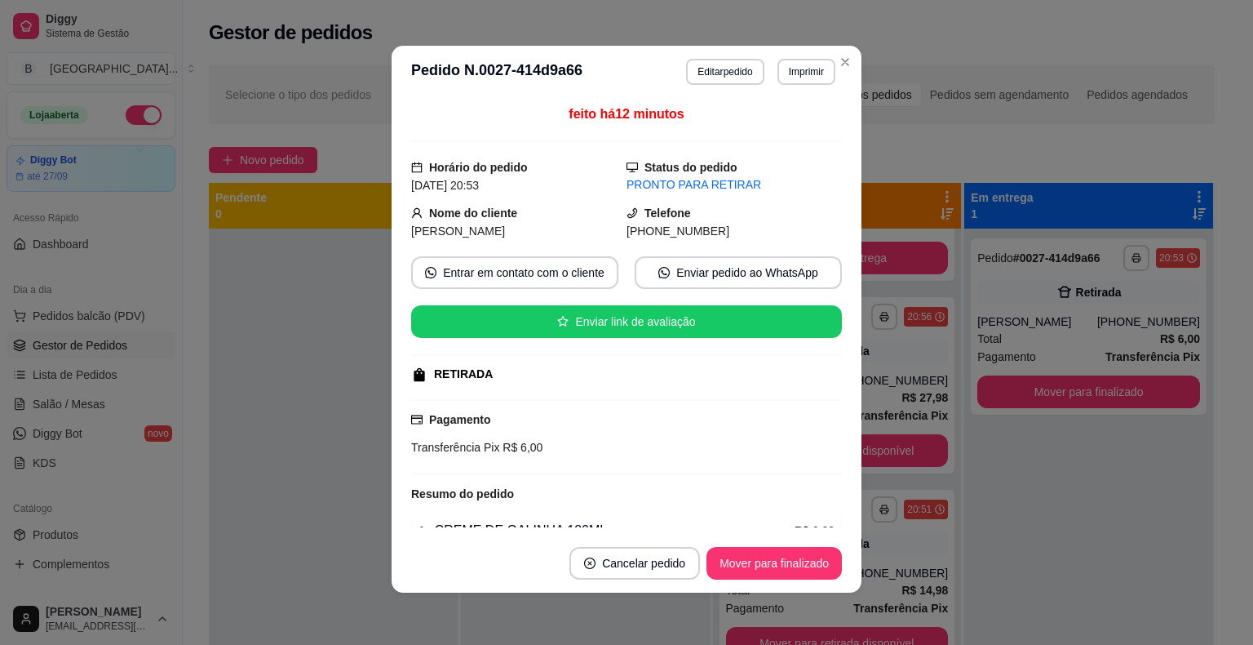
scroll to position [82, 0]
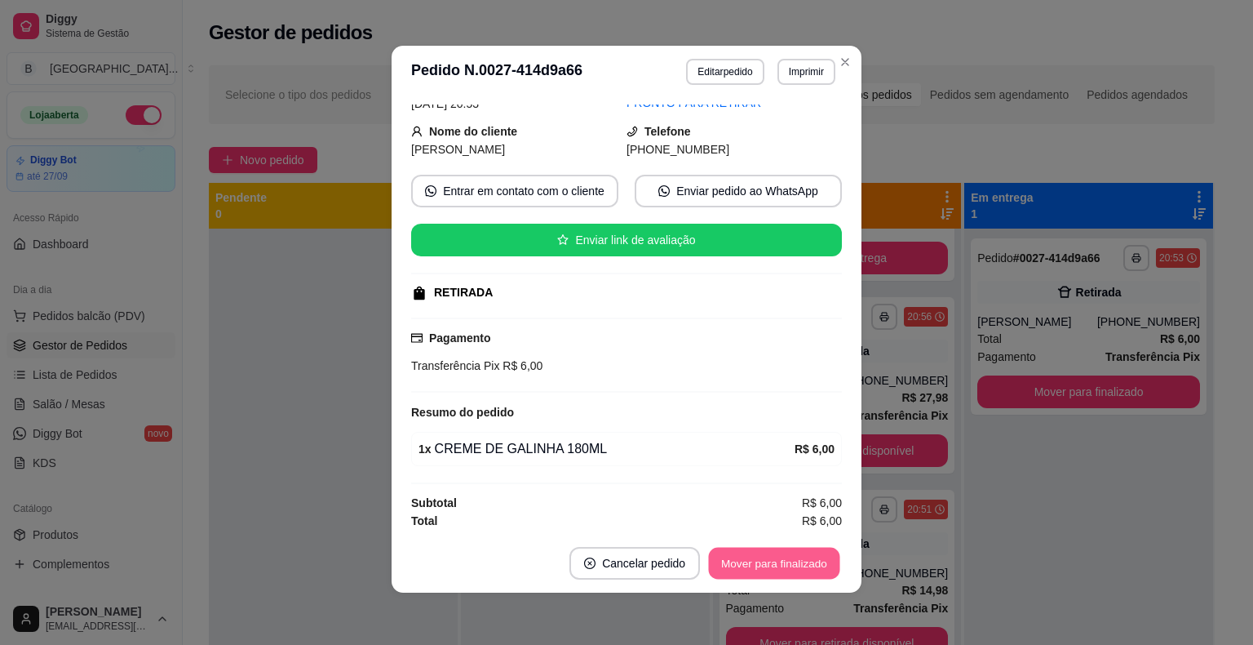
click at [801, 555] on button "Mover para finalizado" at bounding box center [774, 563] width 131 height 32
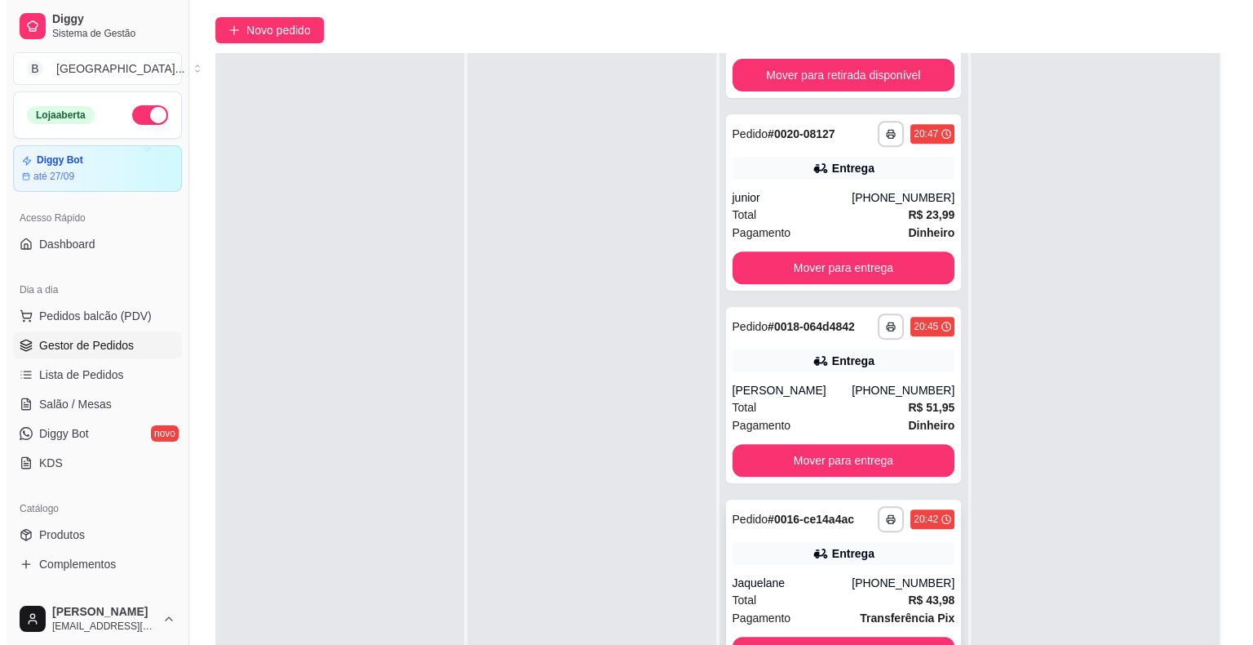
scroll to position [248, 0]
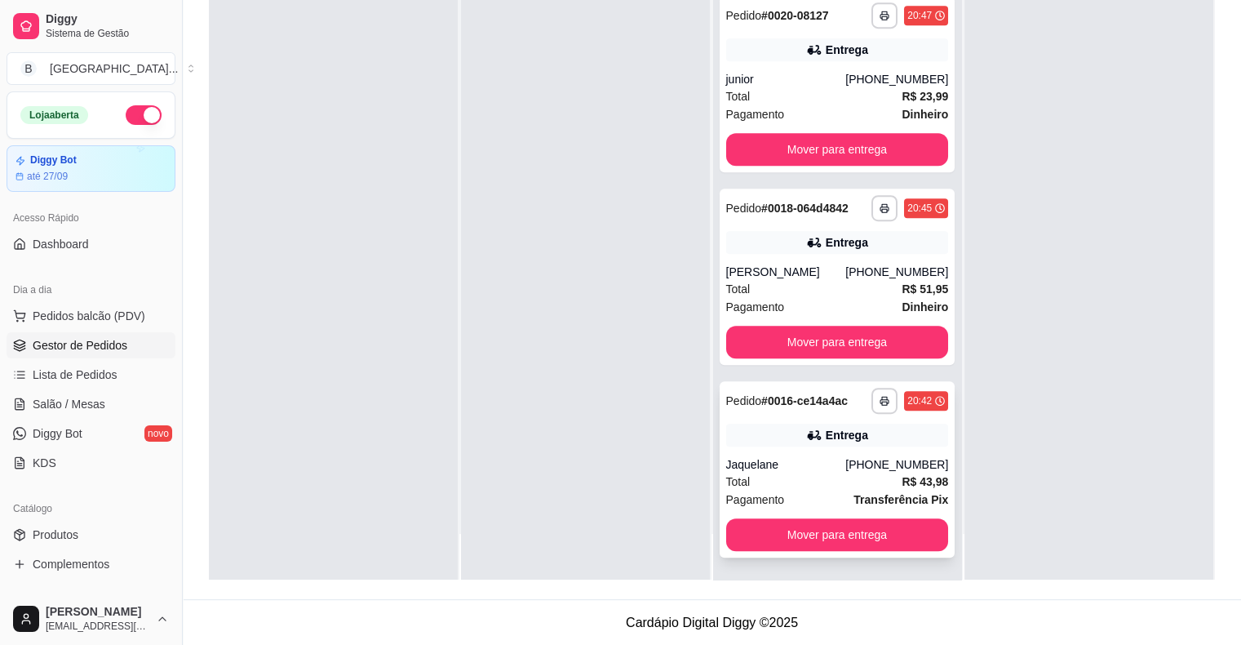
click at [807, 445] on div "**********" at bounding box center [838, 469] width 236 height 176
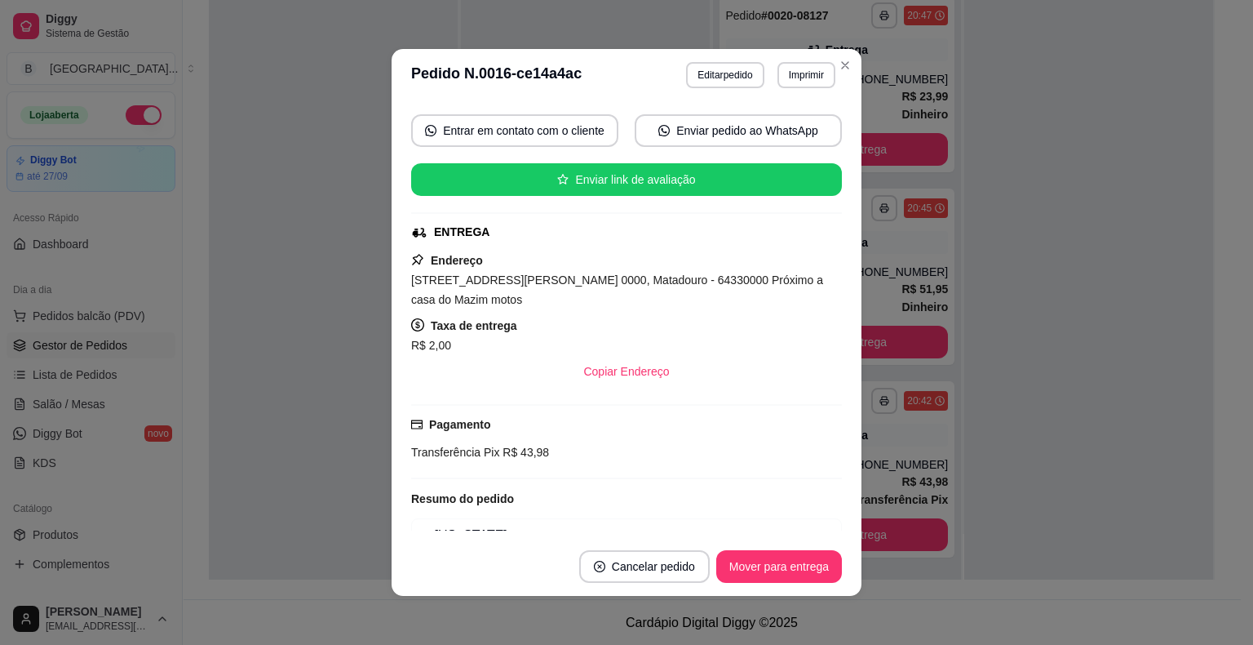
scroll to position [163, 0]
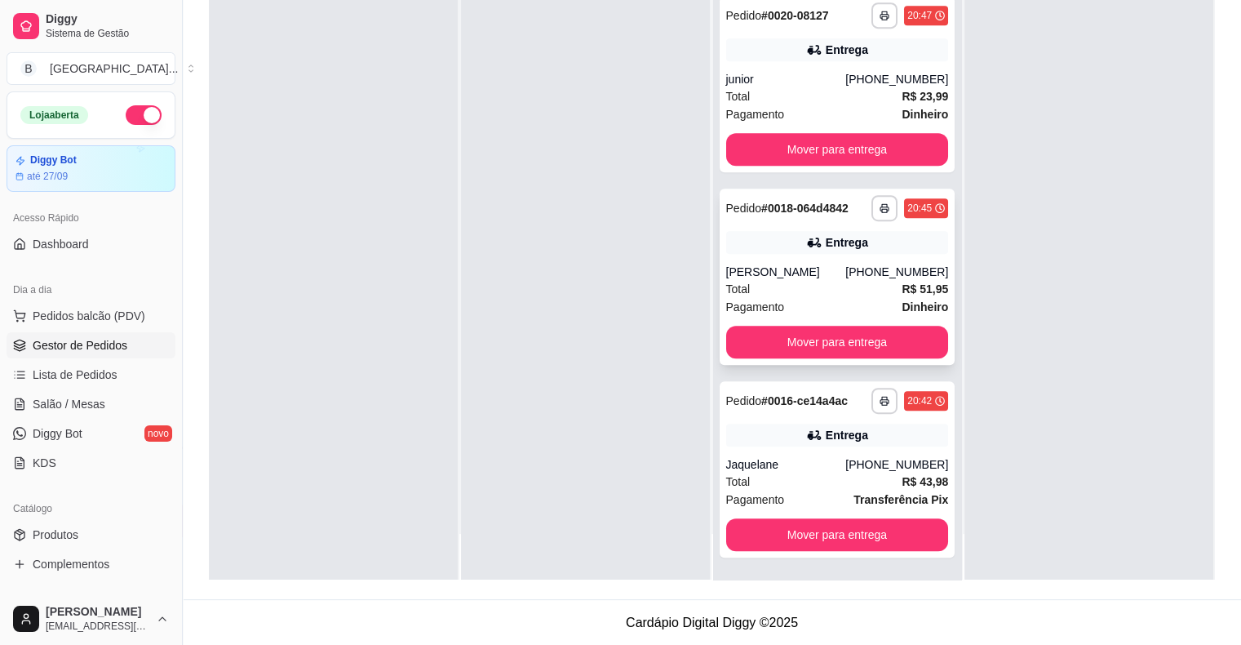
click at [809, 294] on div "Total R$ 51,95" at bounding box center [837, 289] width 223 height 18
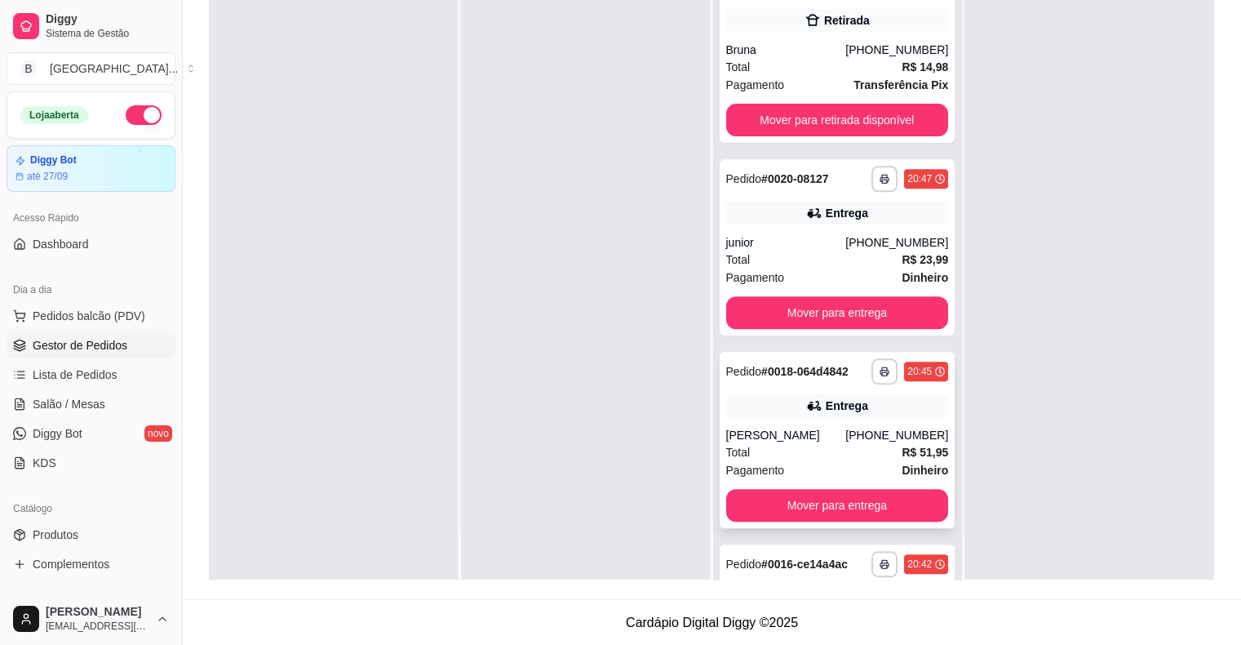
click at [803, 229] on div "**********" at bounding box center [838, 247] width 236 height 176
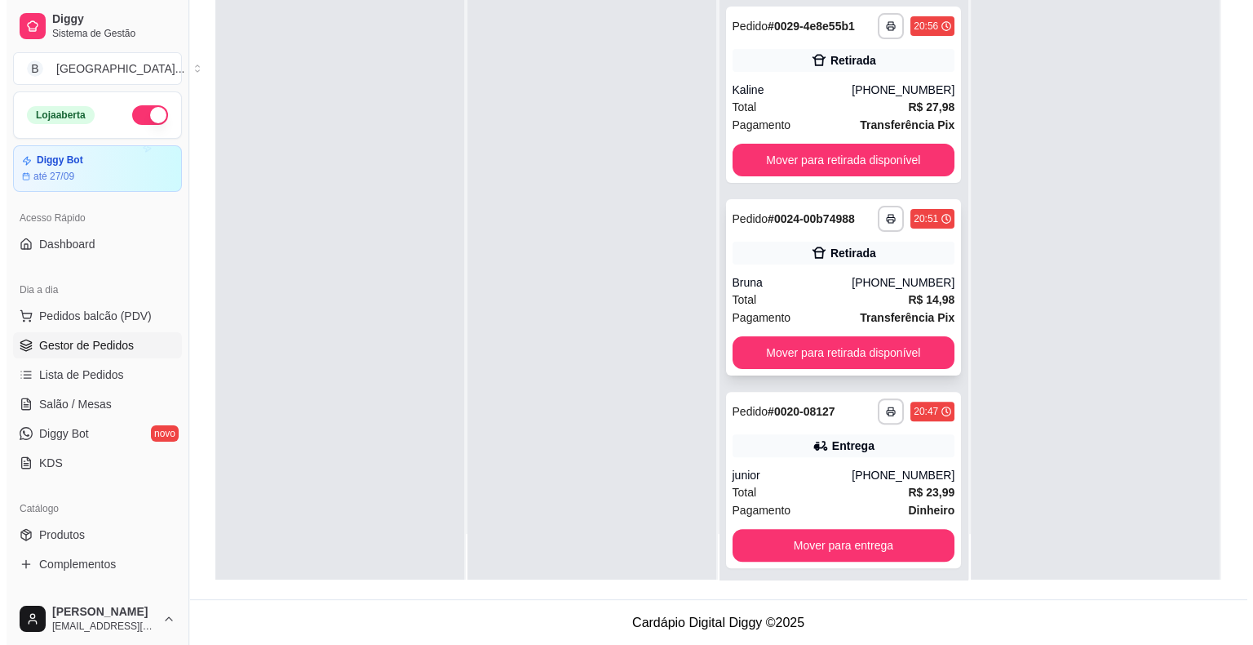
scroll to position [311, 0]
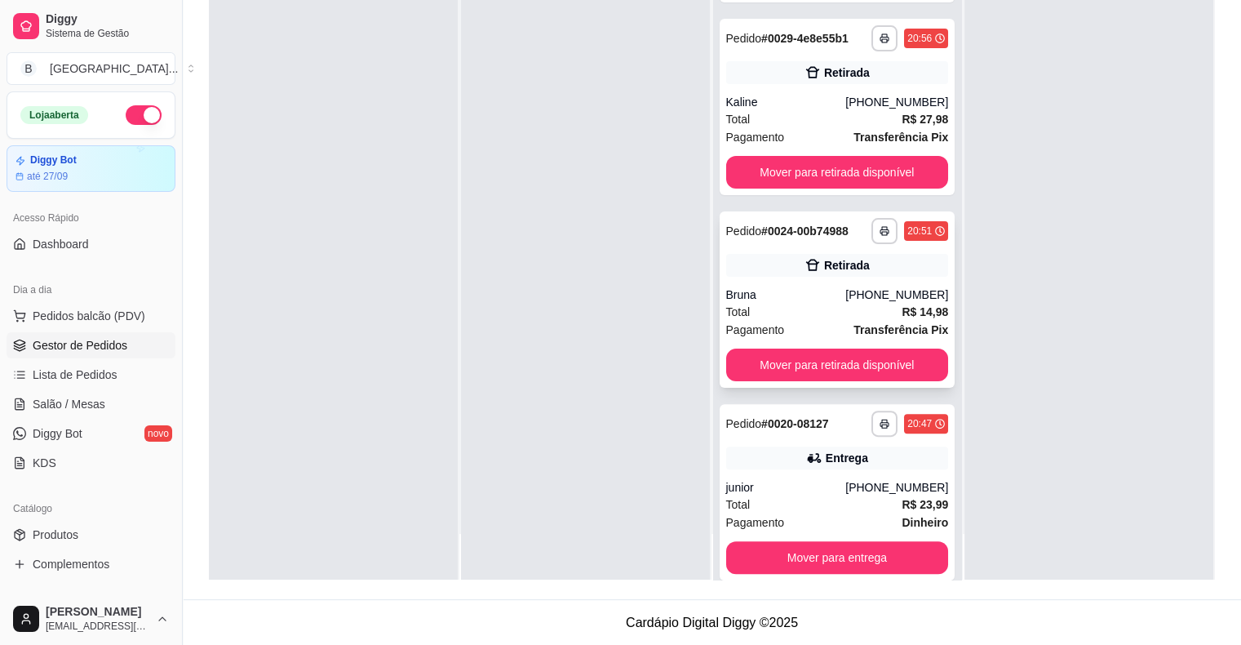
click at [794, 311] on div "Total R$ 14,98" at bounding box center [837, 312] width 223 height 18
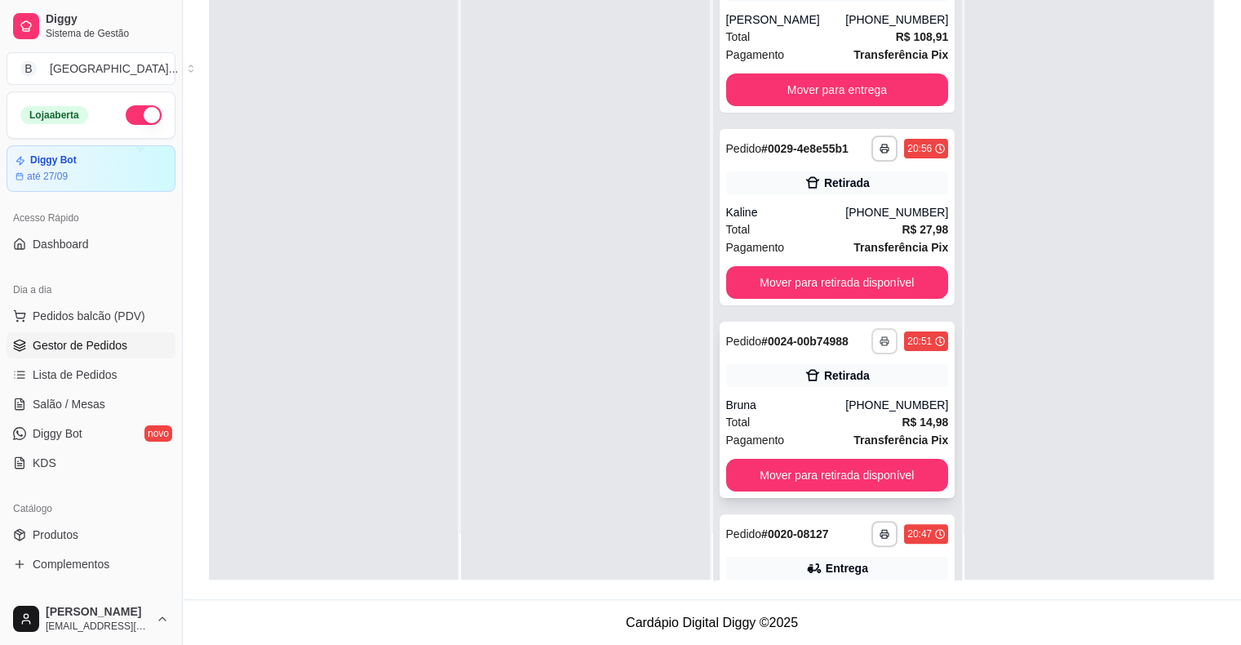
scroll to position [148, 0]
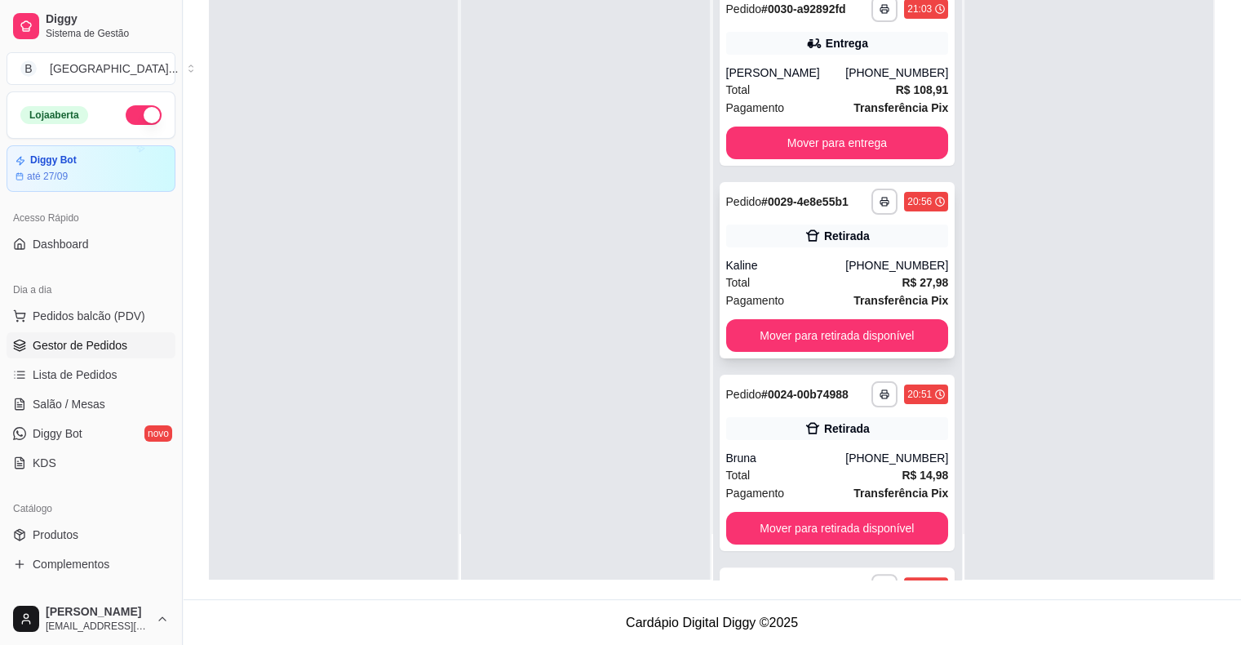
click at [827, 257] on div "Kaline" at bounding box center [786, 265] width 120 height 16
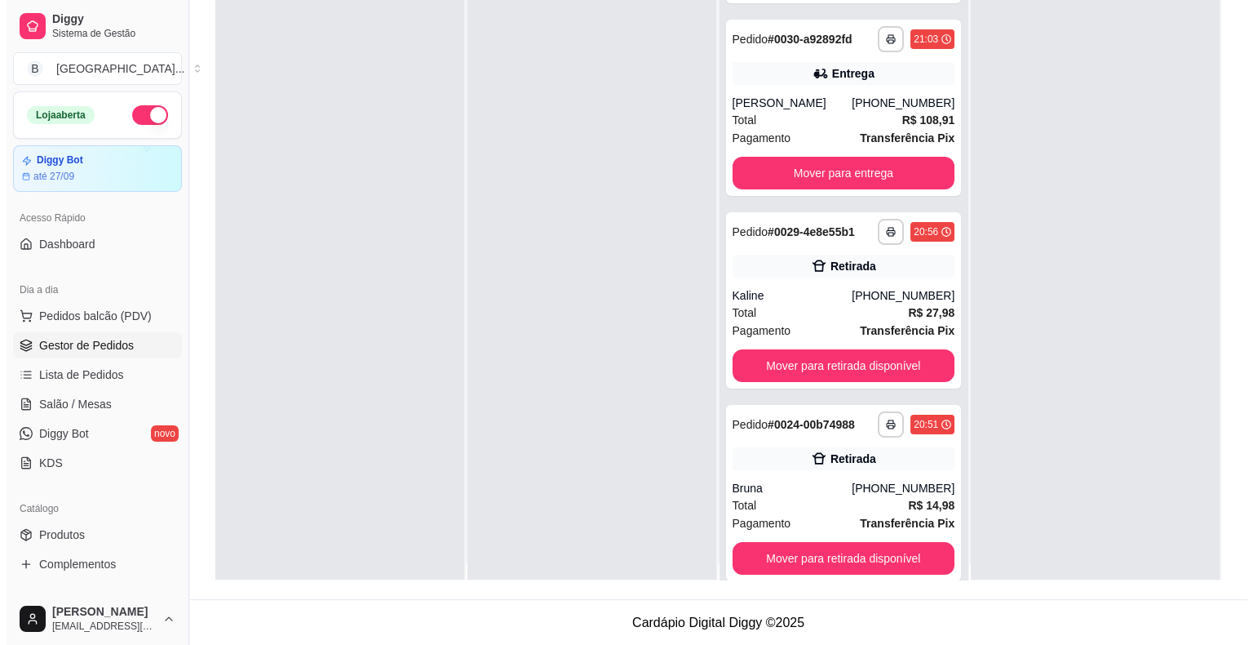
scroll to position [0, 0]
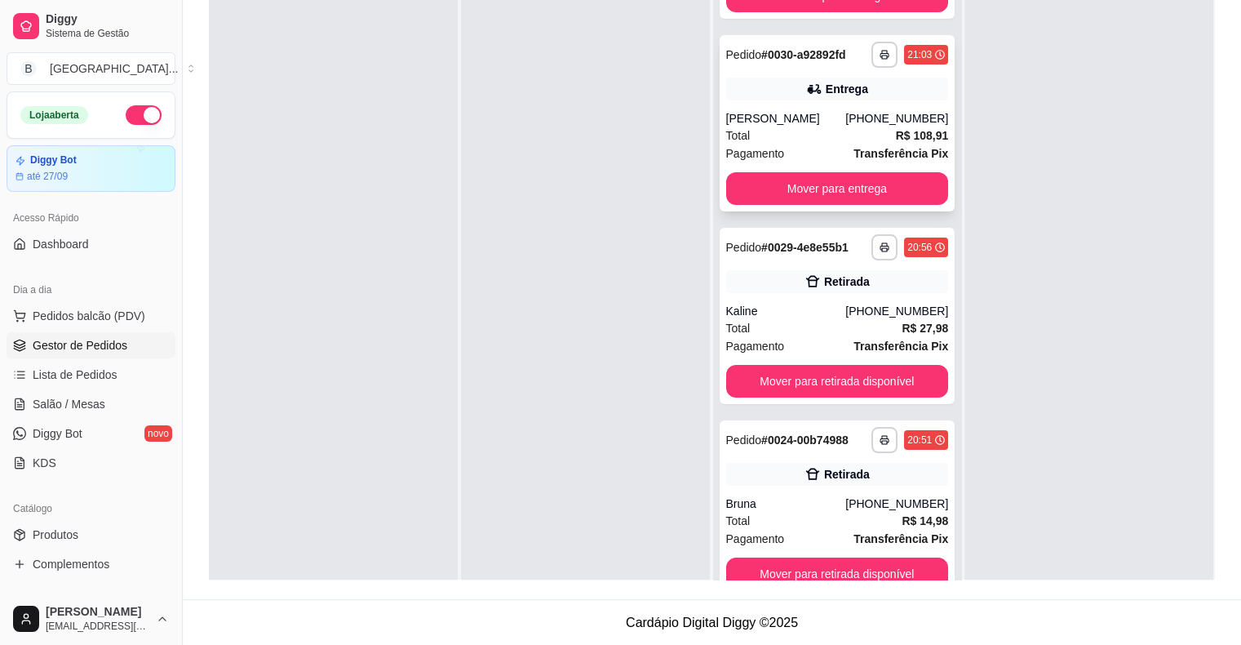
click at [840, 139] on div "Total R$ 108,91" at bounding box center [837, 135] width 223 height 18
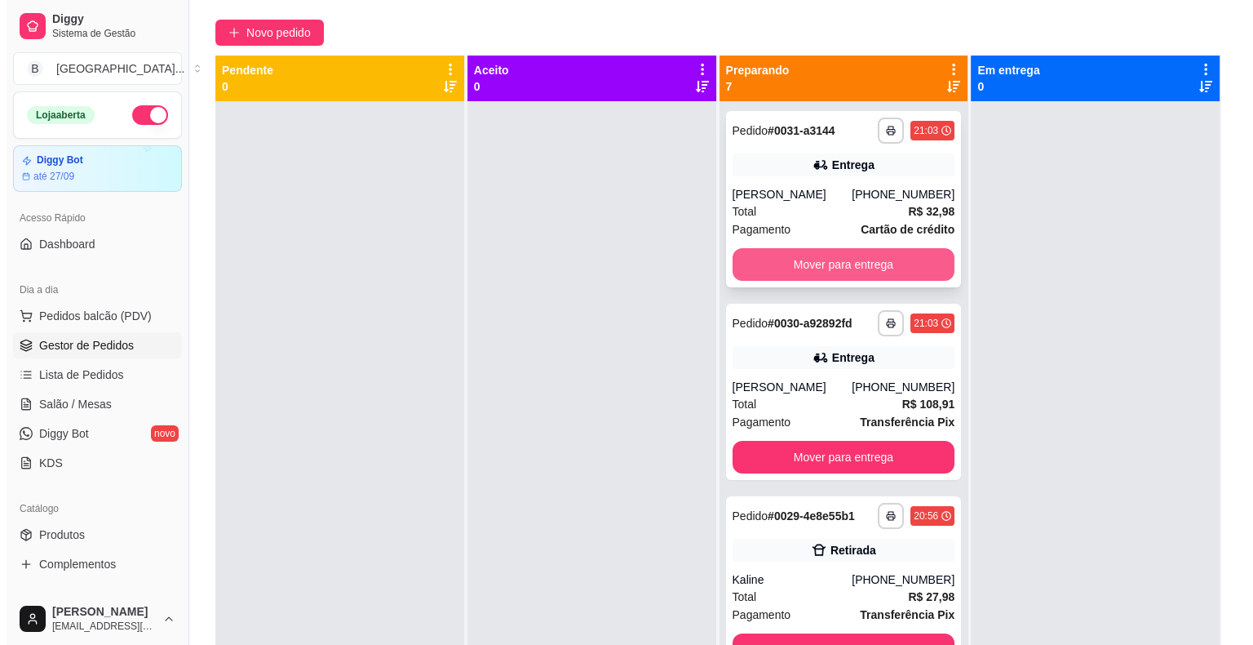
scroll to position [85, 0]
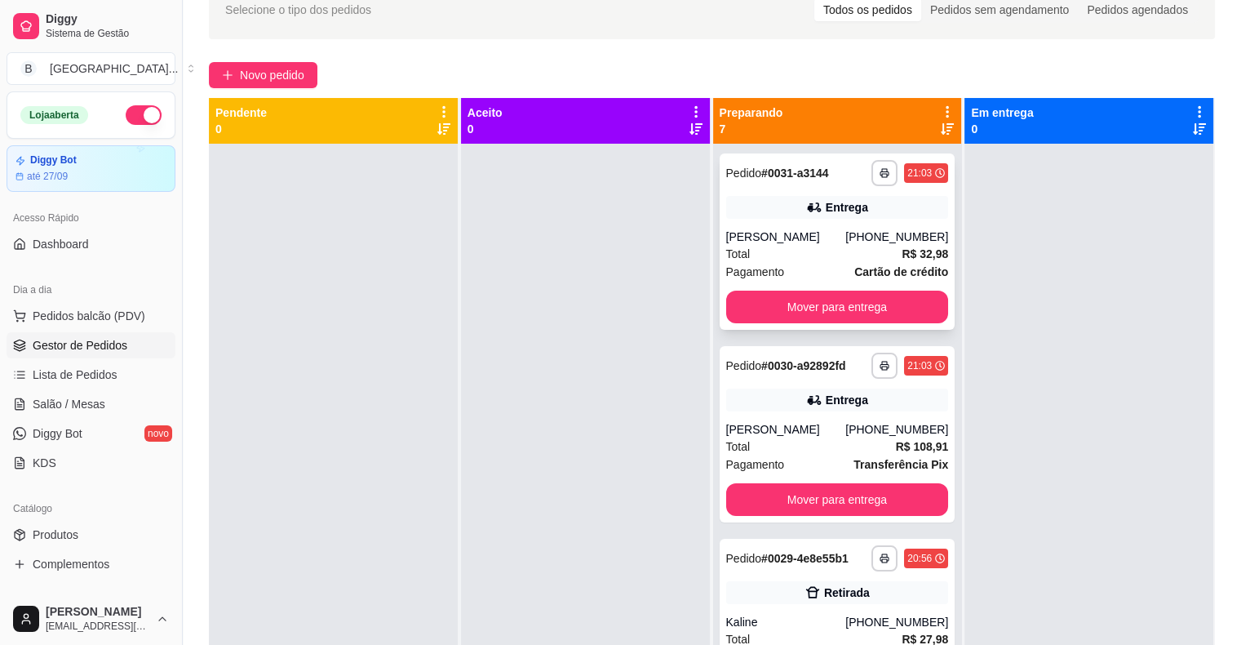
click at [822, 217] on div "Entrega" at bounding box center [837, 207] width 223 height 23
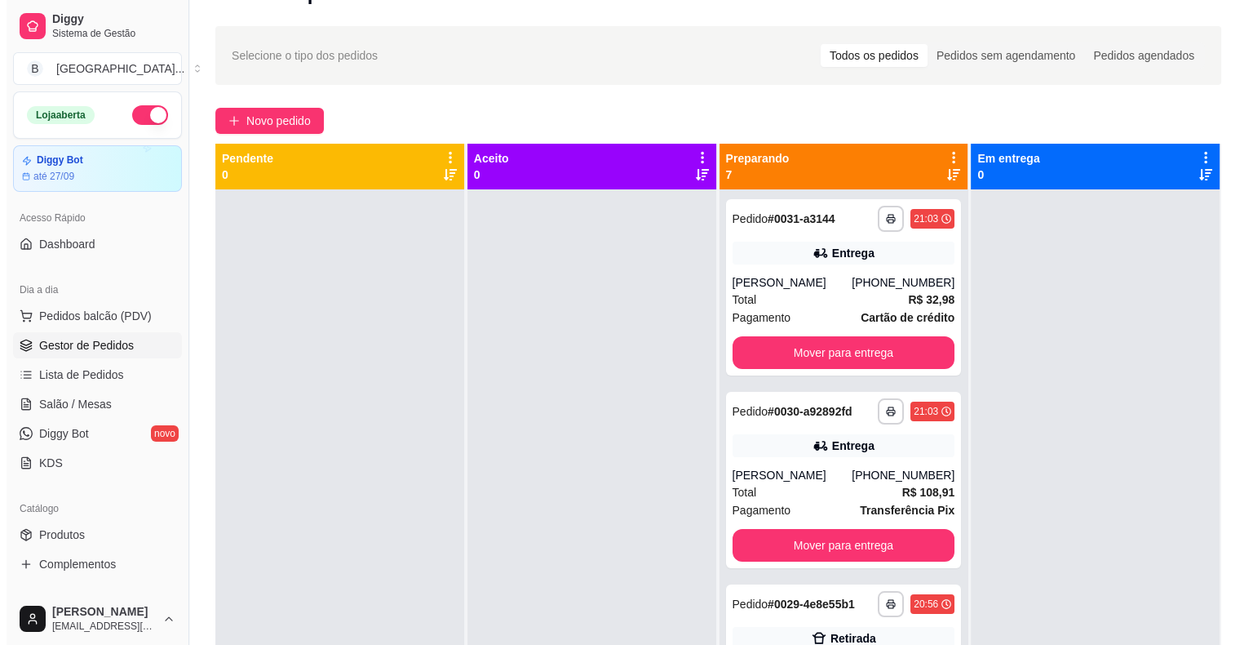
scroll to position [0, 0]
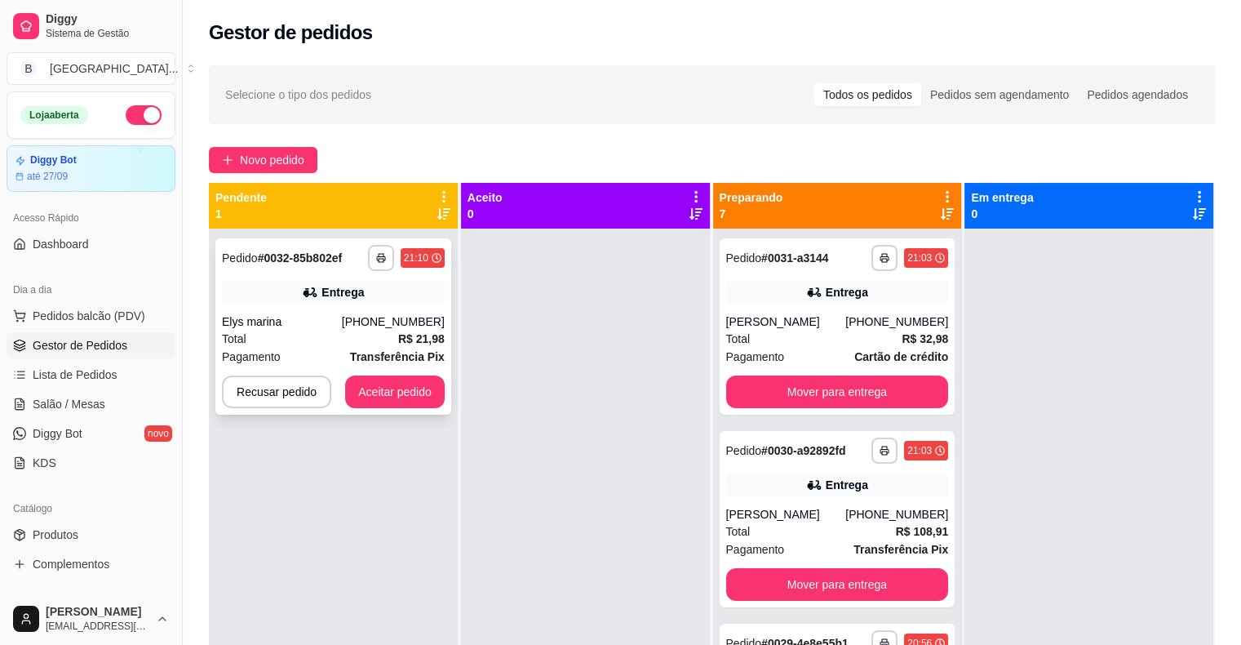
click at [365, 357] on strong "Transferência Pix" at bounding box center [397, 356] width 95 height 13
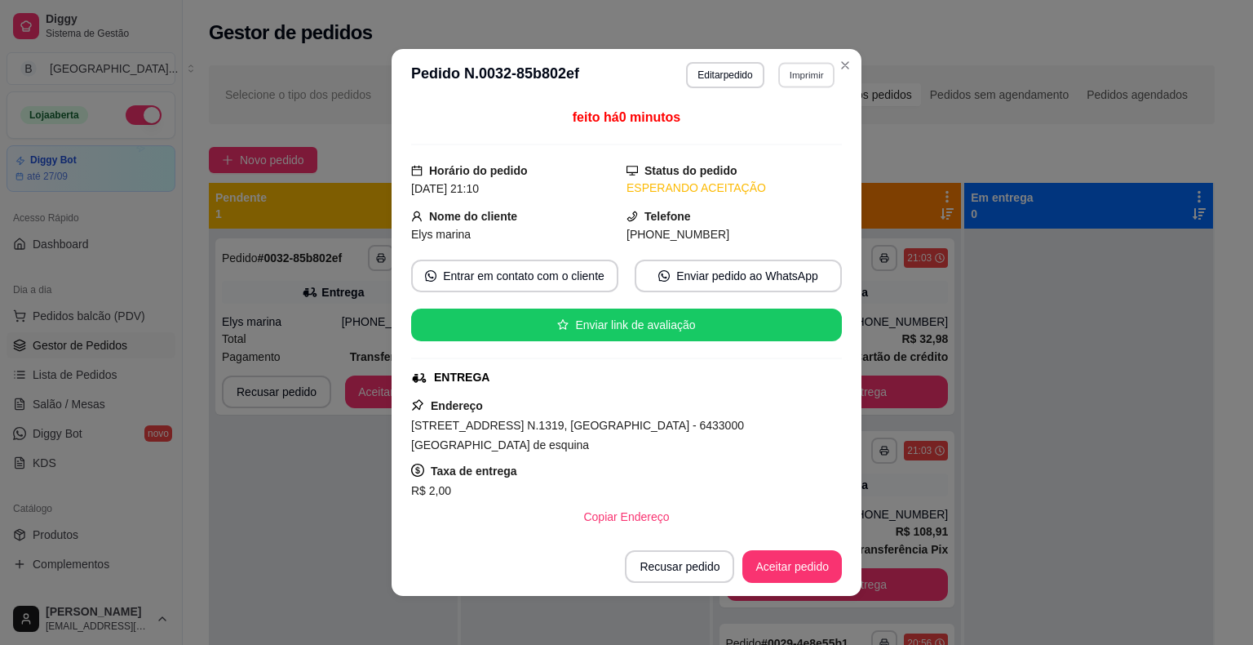
click at [826, 69] on button "Imprimir" at bounding box center [806, 74] width 56 height 25
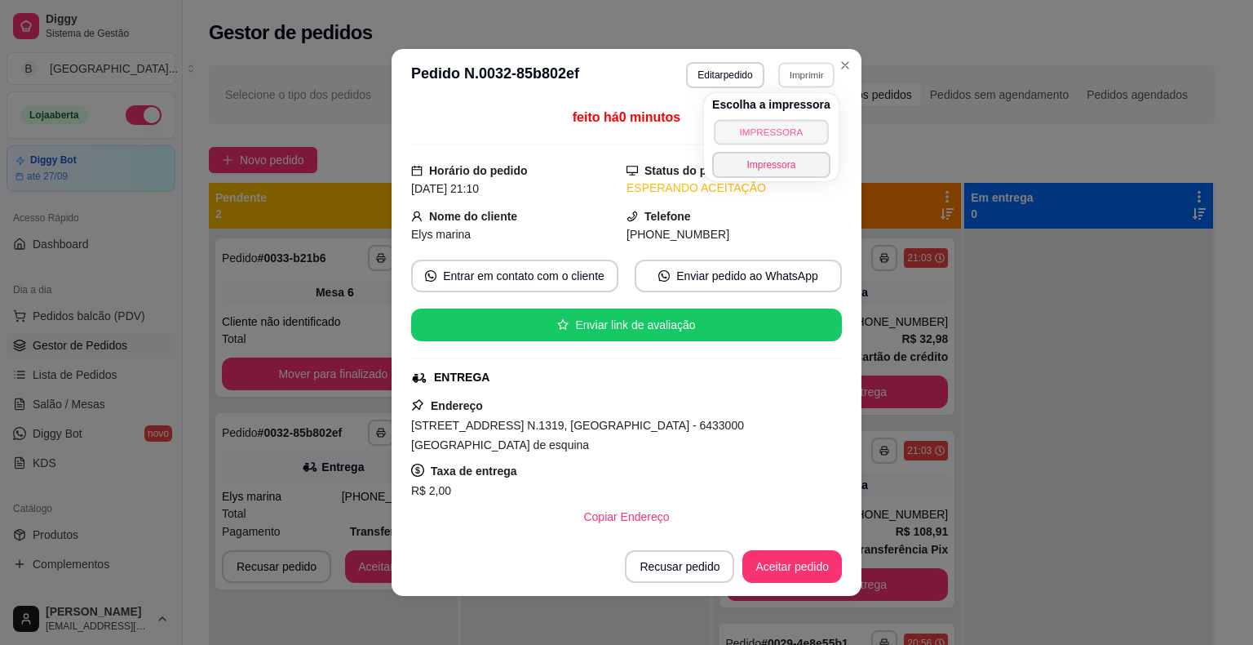
click at [778, 126] on button "IMPRESSORA" at bounding box center [771, 131] width 114 height 25
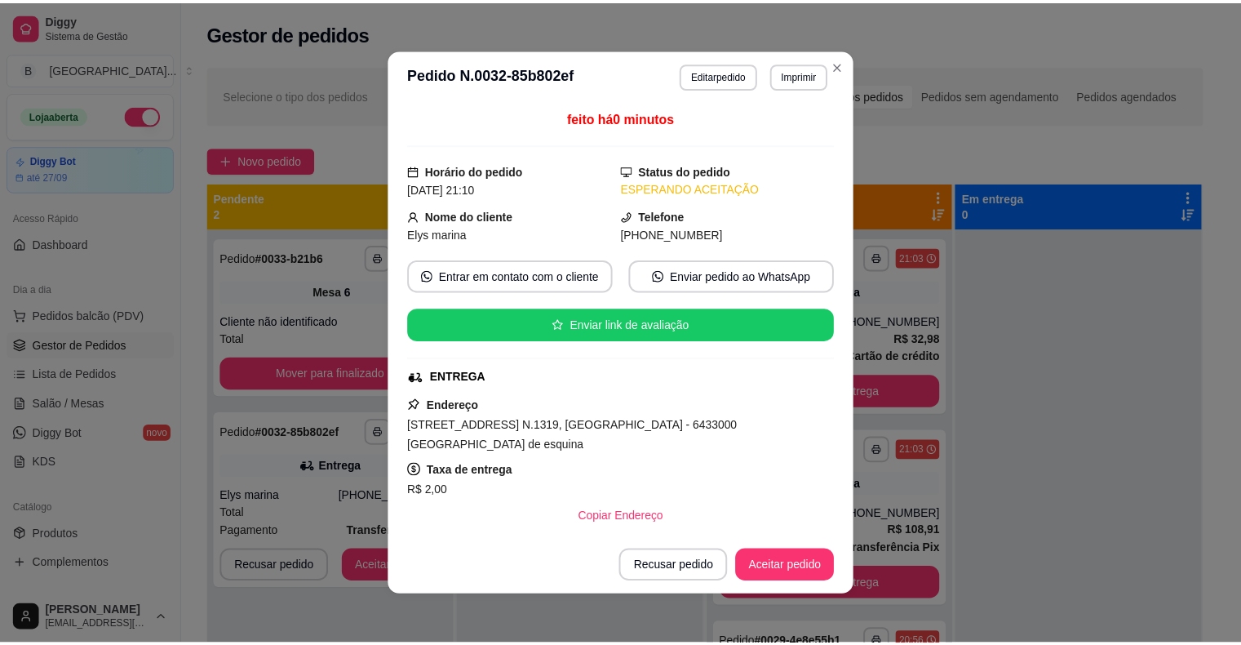
scroll to position [259, 0]
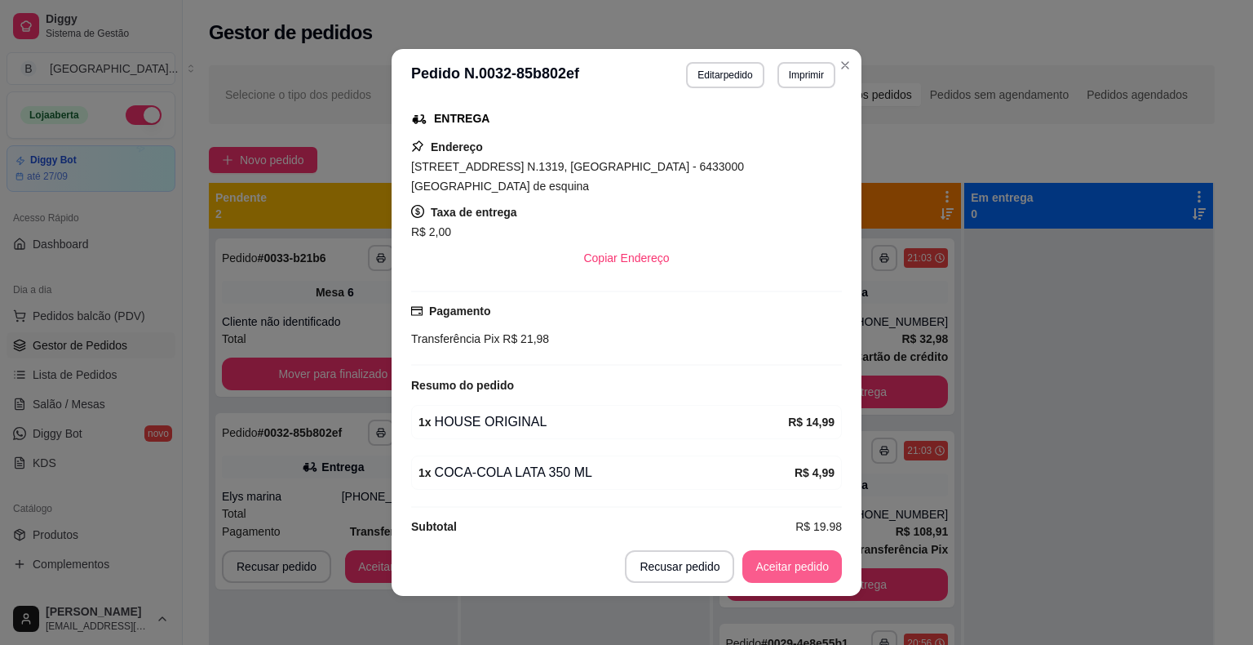
click at [763, 574] on button "Aceitar pedido" at bounding box center [792, 566] width 100 height 33
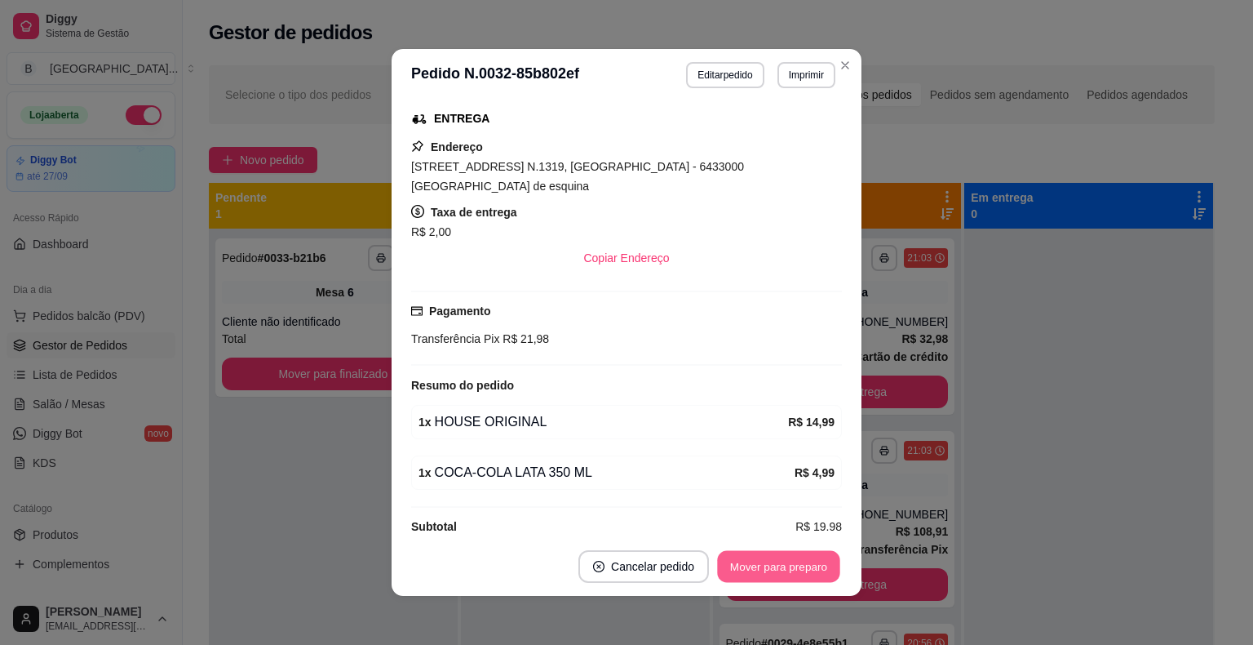
click at [764, 566] on button "Mover para preparo" at bounding box center [778, 567] width 122 height 32
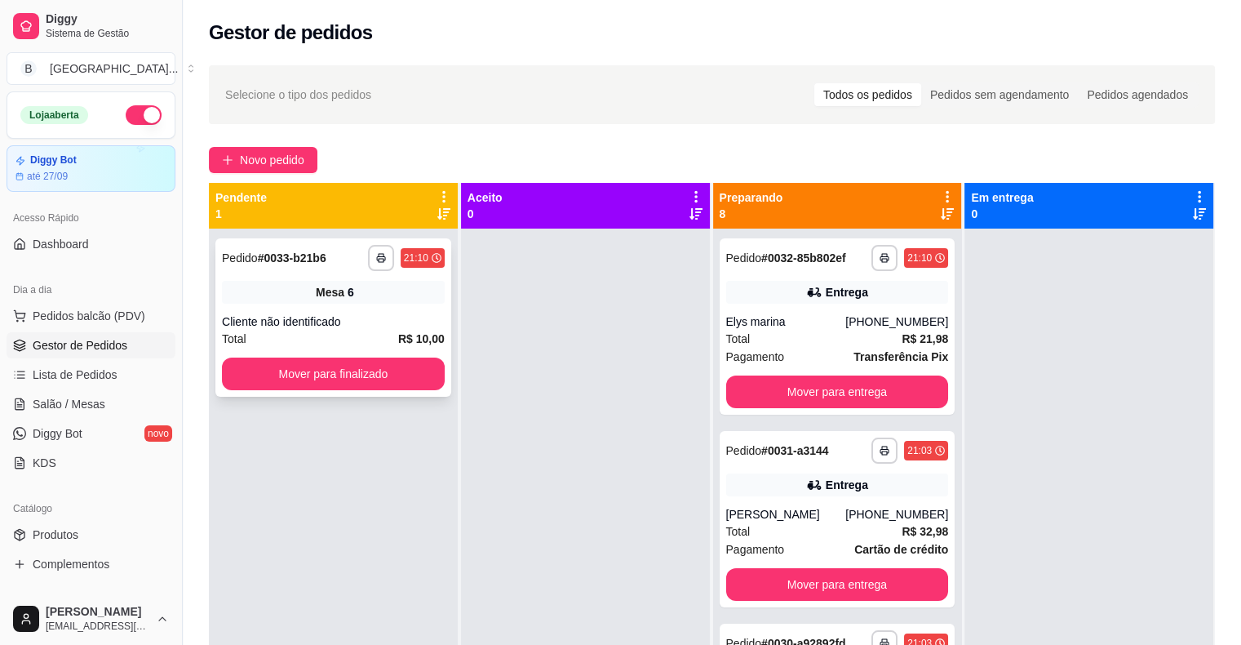
click at [320, 320] on div "Cliente não identificado" at bounding box center [333, 321] width 223 height 16
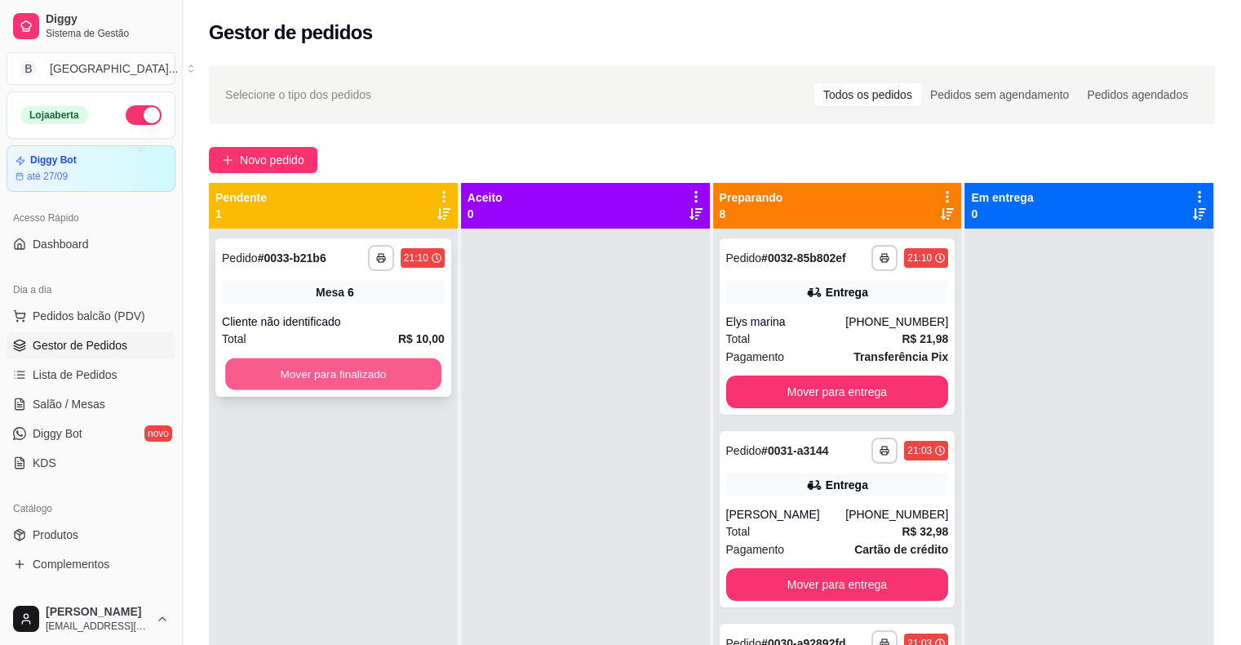
click at [335, 370] on button "Mover para finalizado" at bounding box center [333, 374] width 216 height 32
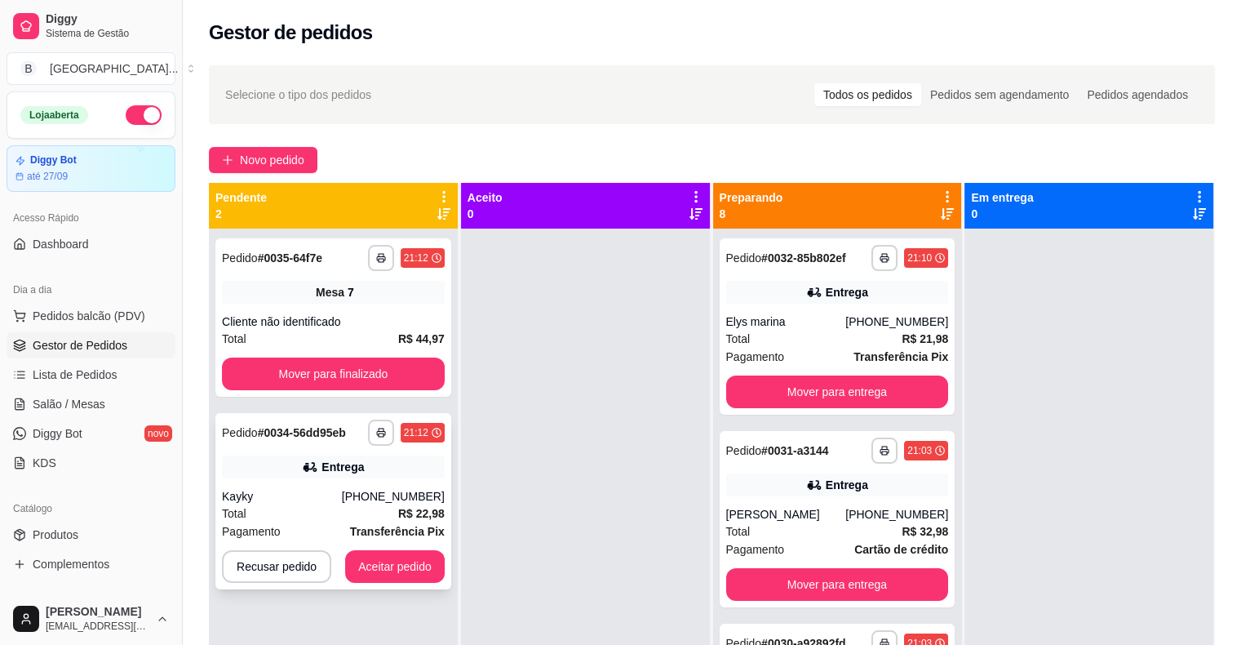
click at [323, 488] on div "Kayky" at bounding box center [282, 496] width 120 height 16
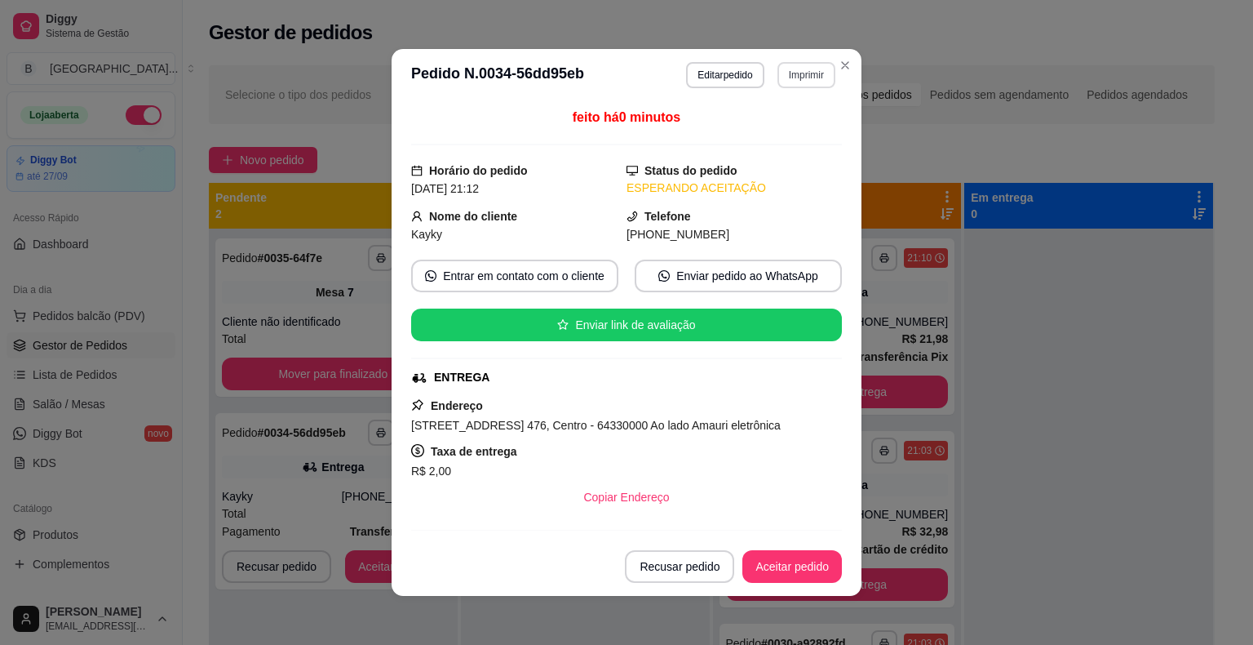
click at [821, 81] on button "Imprimir" at bounding box center [807, 75] width 58 height 26
click at [798, 133] on button "IMPRESSORA" at bounding box center [772, 132] width 118 height 26
click at [791, 560] on button "Aceitar pedido" at bounding box center [792, 566] width 100 height 33
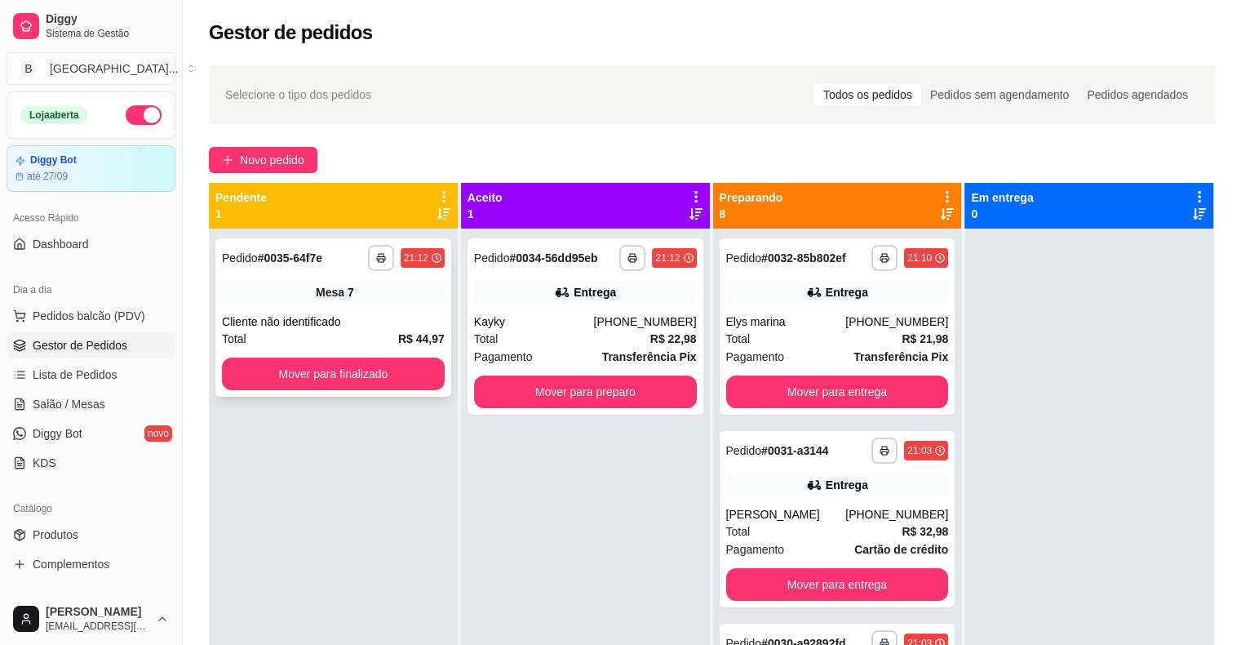
click at [398, 304] on div "**********" at bounding box center [333, 317] width 236 height 158
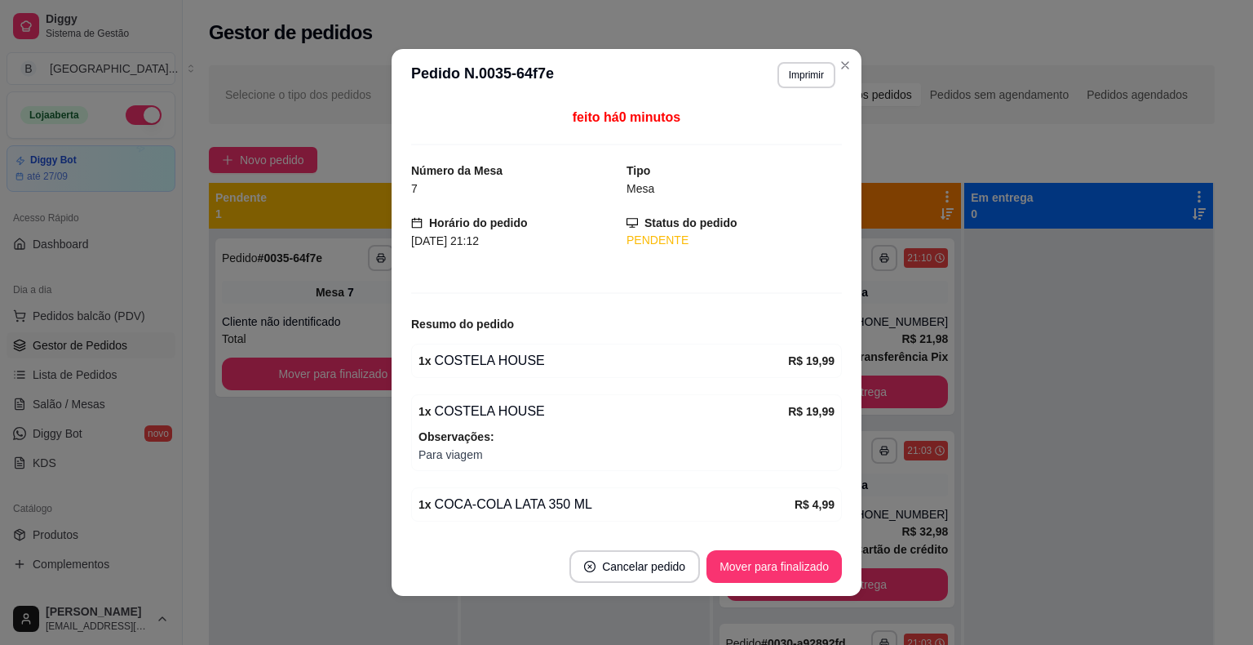
click at [803, 80] on button "Imprimir" at bounding box center [807, 75] width 58 height 26
click at [773, 135] on button "IMPRESSORA" at bounding box center [772, 131] width 114 height 25
click at [802, 569] on button "Mover para finalizado" at bounding box center [774, 566] width 135 height 33
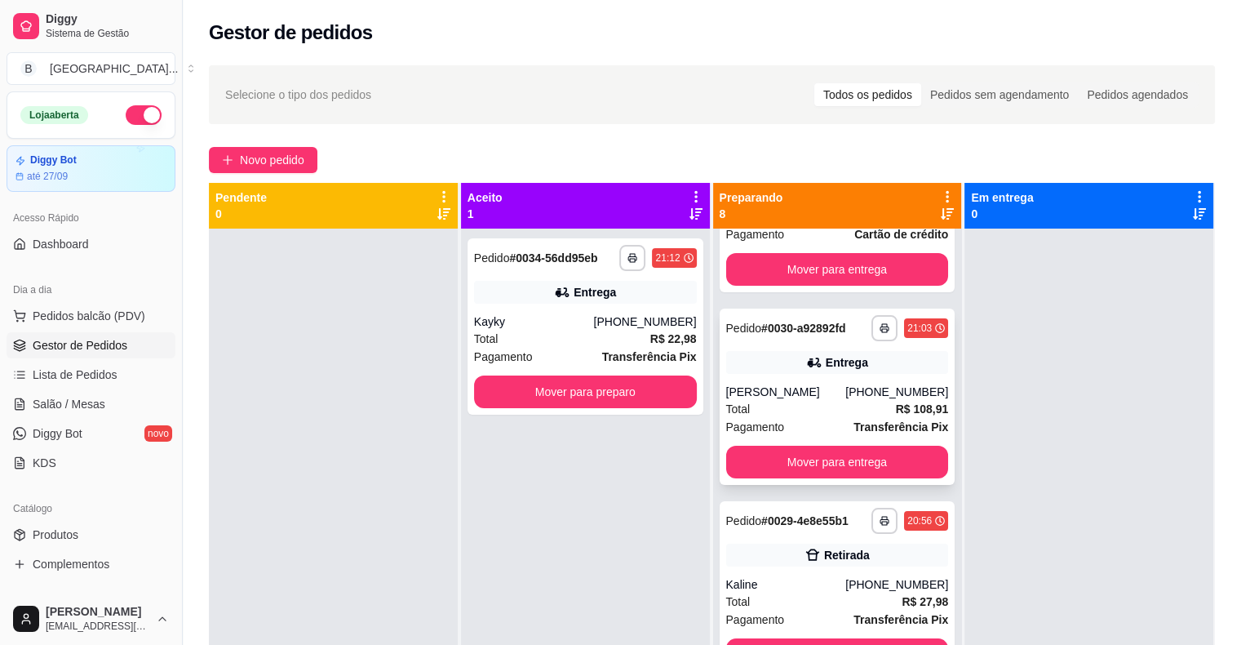
scroll to position [326, 0]
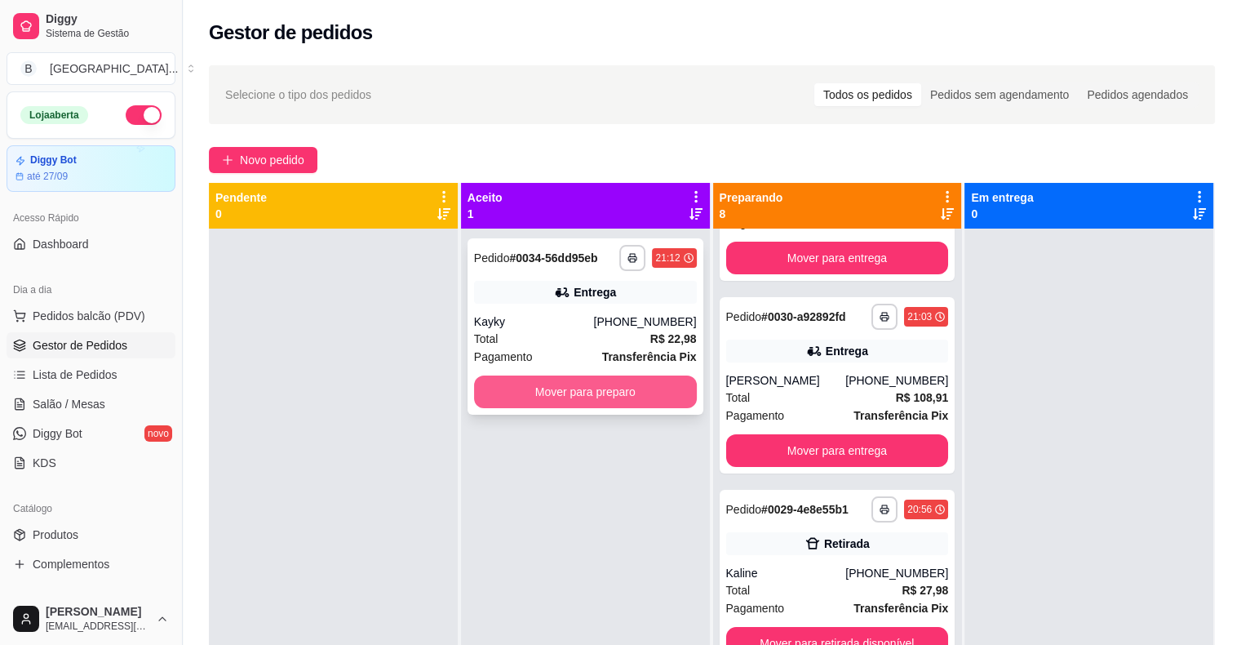
click at [597, 395] on button "Mover para preparo" at bounding box center [585, 391] width 223 height 33
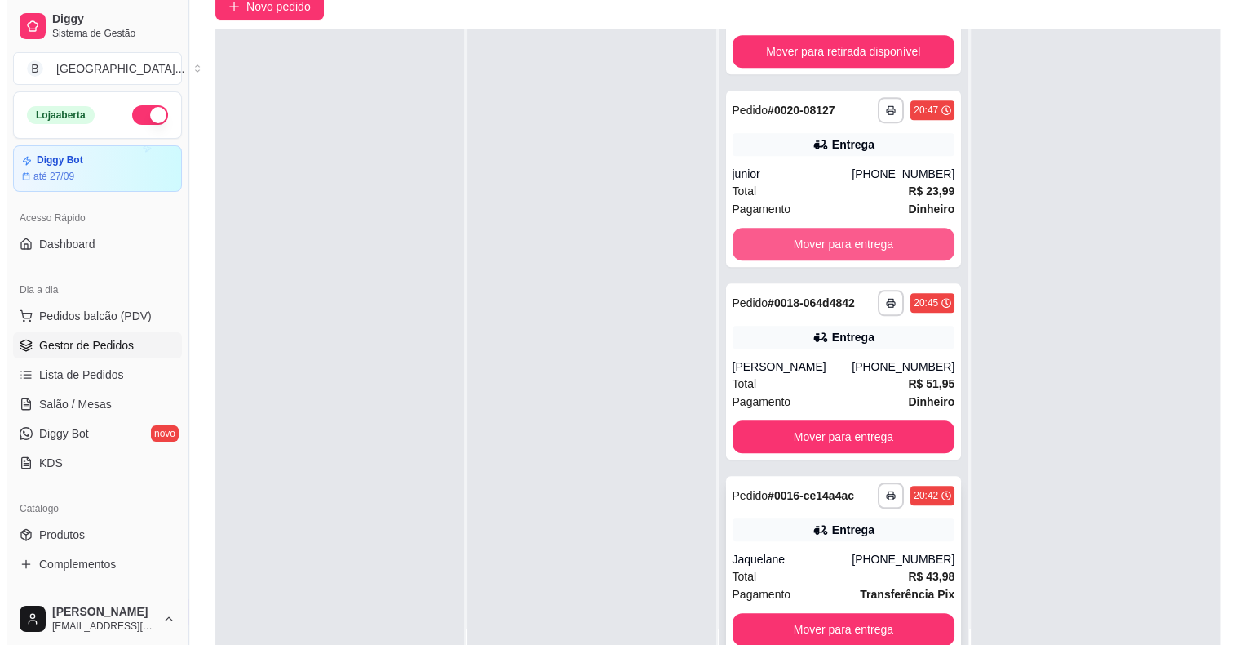
scroll to position [248, 0]
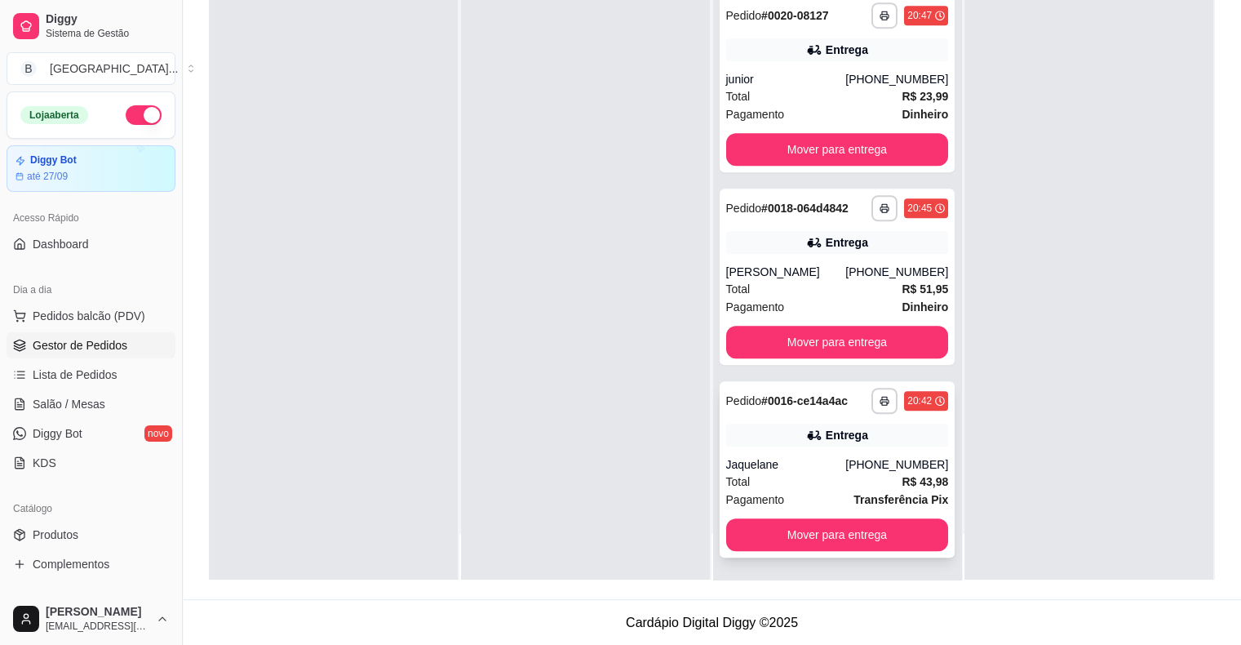
click at [788, 495] on div "Pagamento Transferência Pix" at bounding box center [837, 499] width 223 height 18
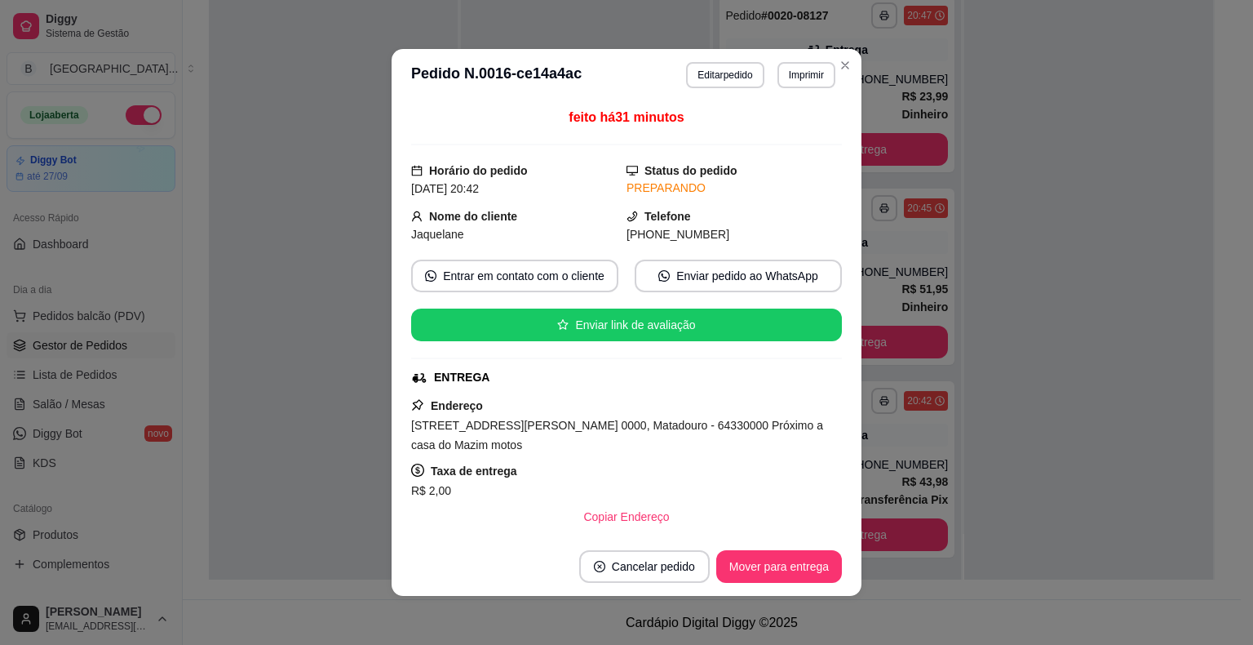
scroll to position [228, 0]
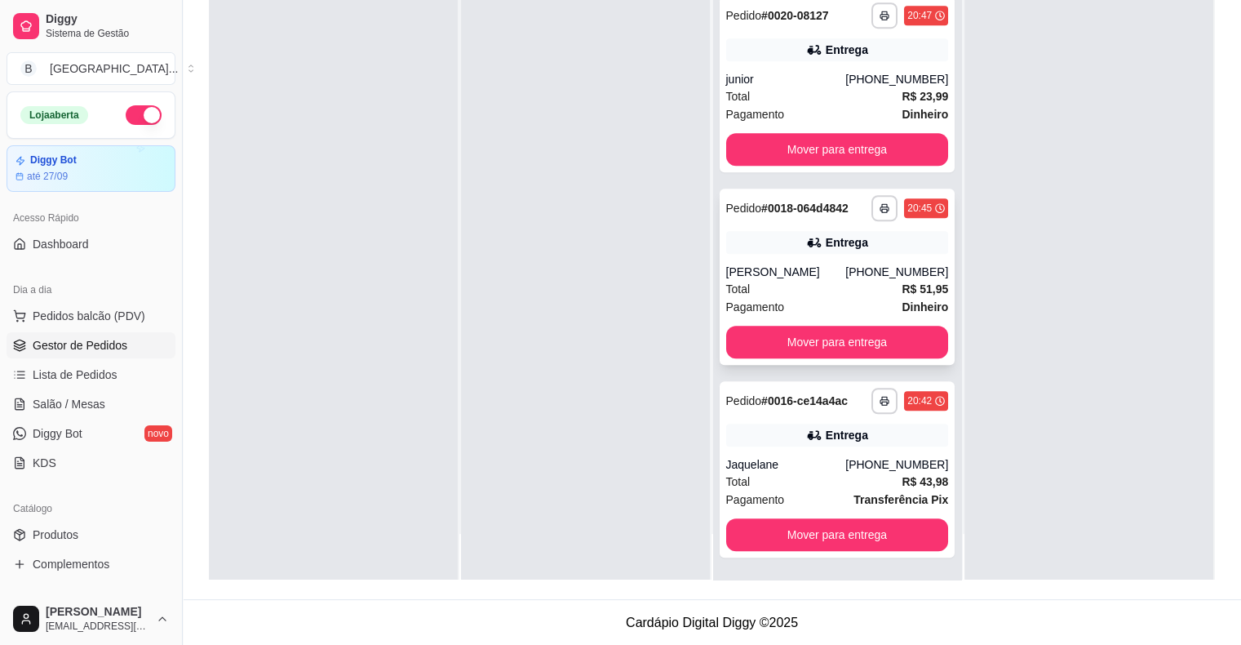
click at [782, 271] on div "[PERSON_NAME]" at bounding box center [786, 272] width 120 height 16
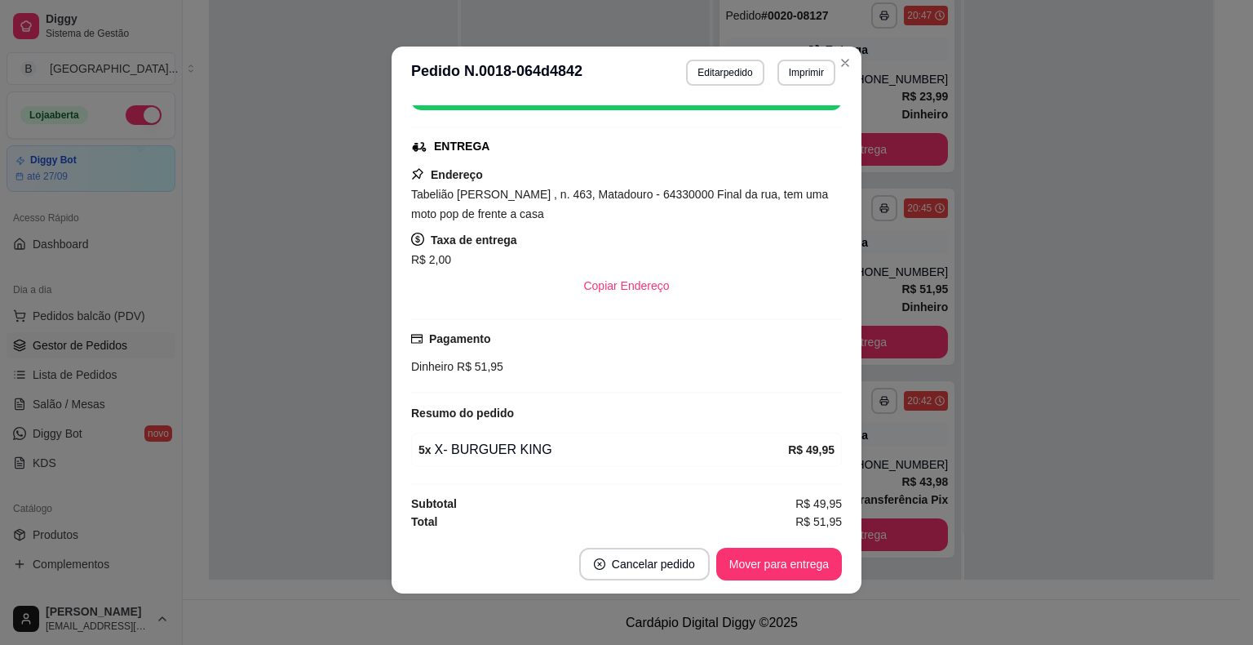
scroll to position [3, 0]
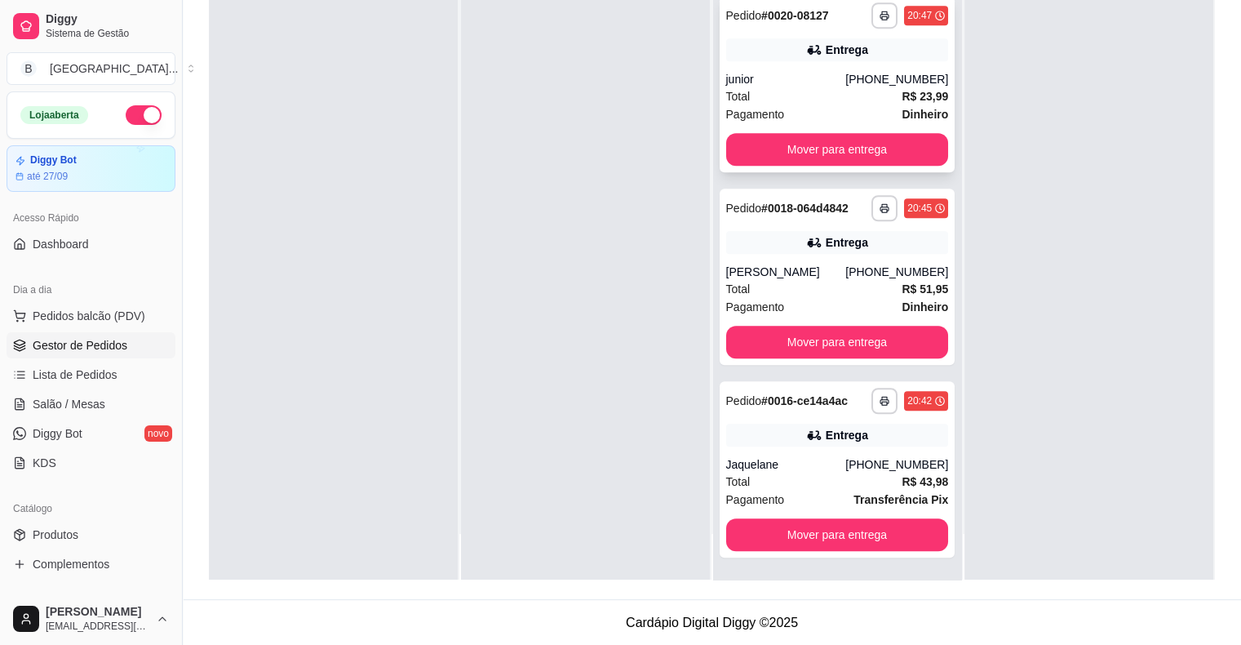
click at [813, 87] on div "Total R$ 23,99" at bounding box center [837, 96] width 223 height 18
click at [853, 527] on button "Mover para entrega" at bounding box center [837, 534] width 223 height 33
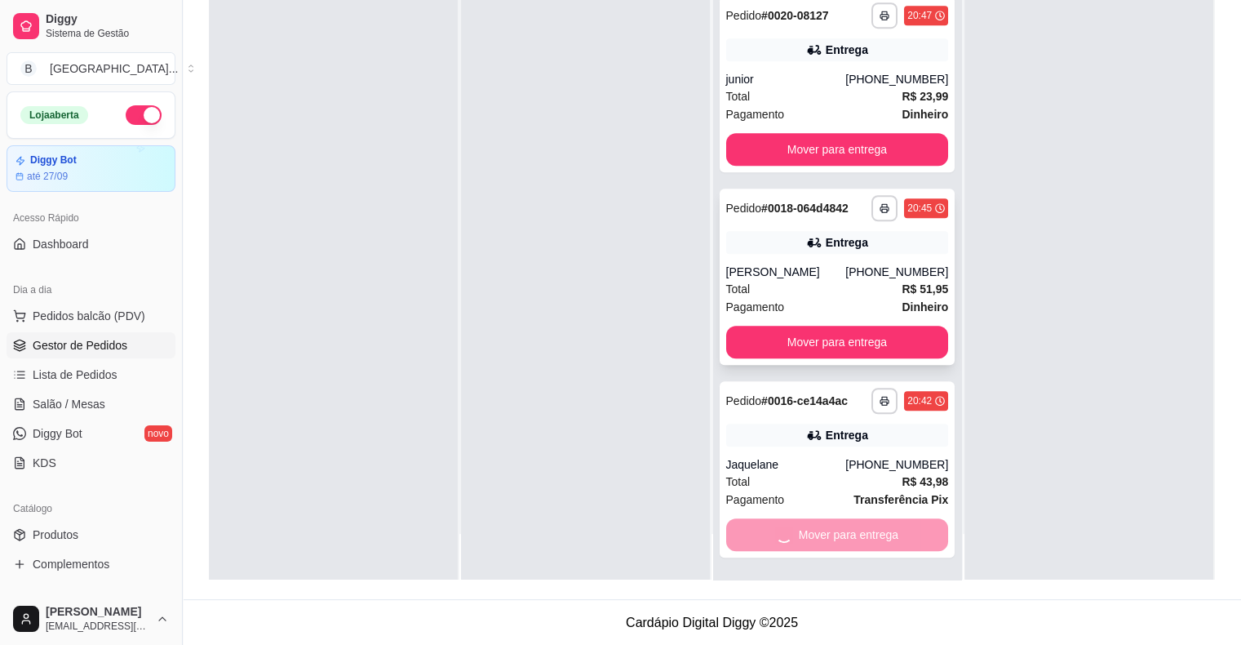
scroll to position [911, 0]
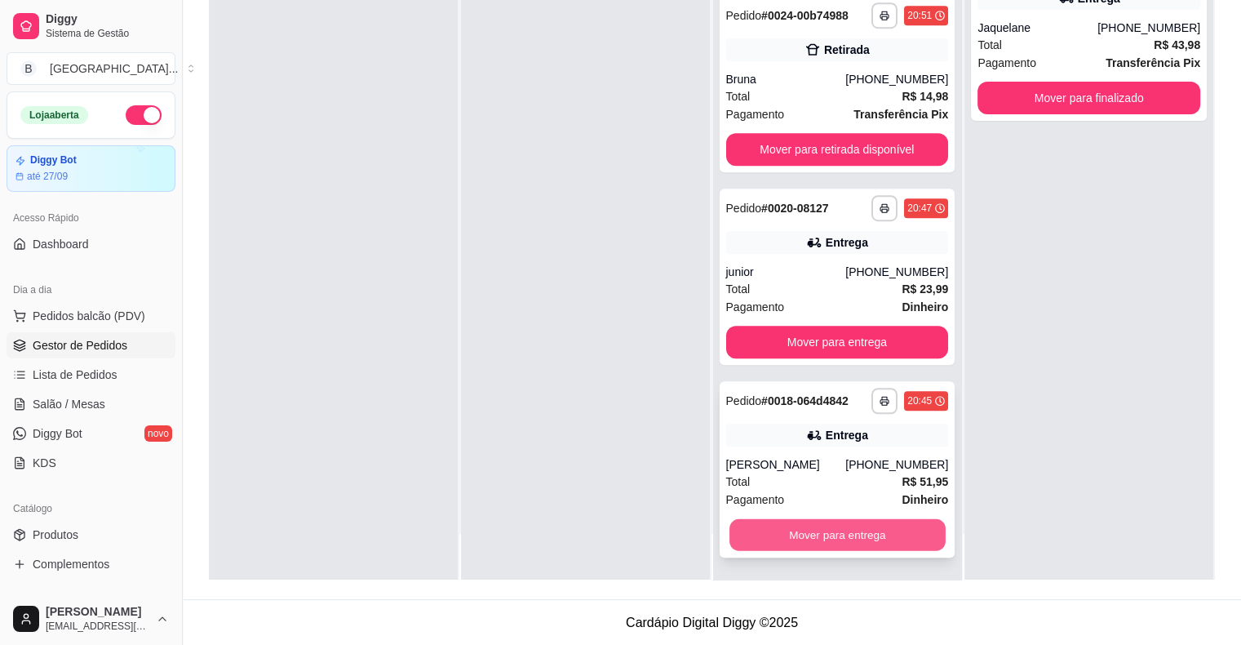
click at [809, 521] on button "Mover para entrega" at bounding box center [837, 535] width 216 height 32
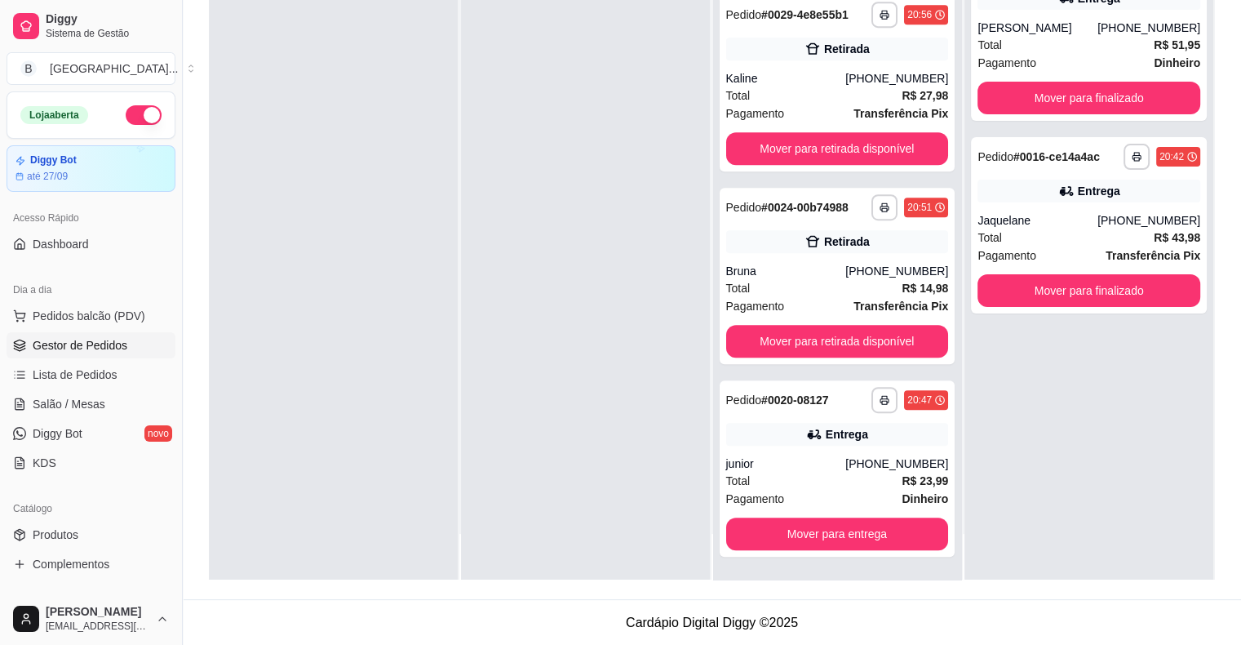
scroll to position [719, 0]
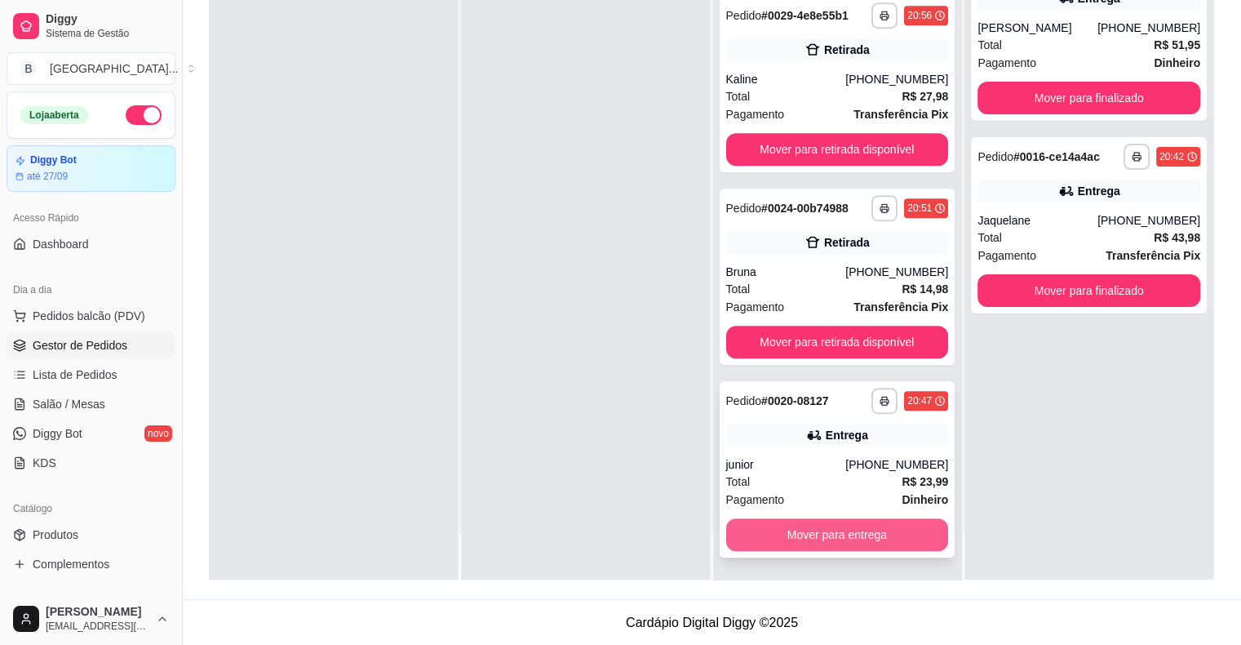
click at [814, 531] on button "Mover para entrega" at bounding box center [837, 534] width 223 height 33
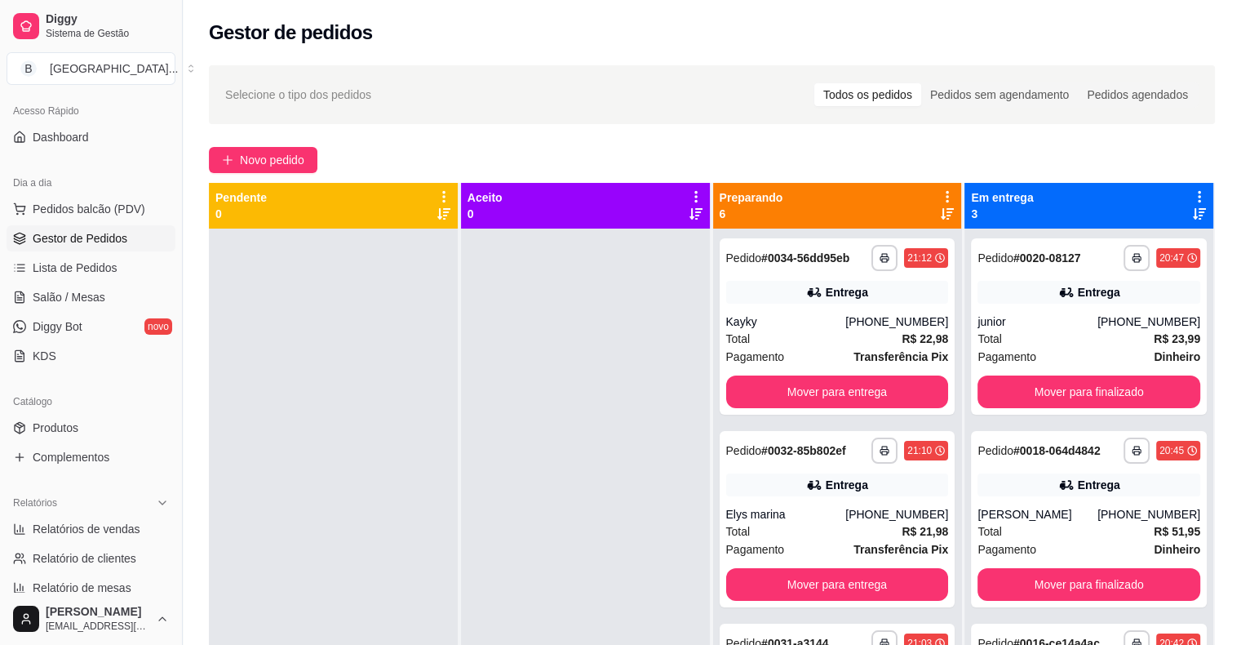
scroll to position [163, 0]
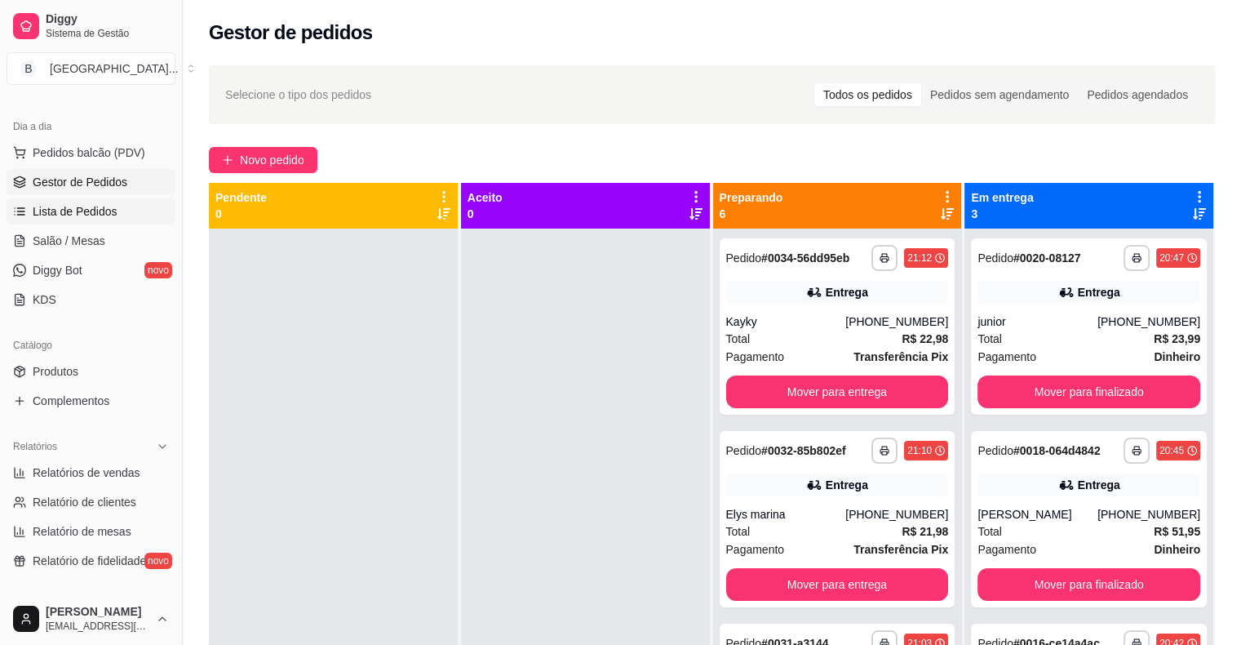
click at [131, 210] on link "Lista de Pedidos" at bounding box center [91, 211] width 169 height 26
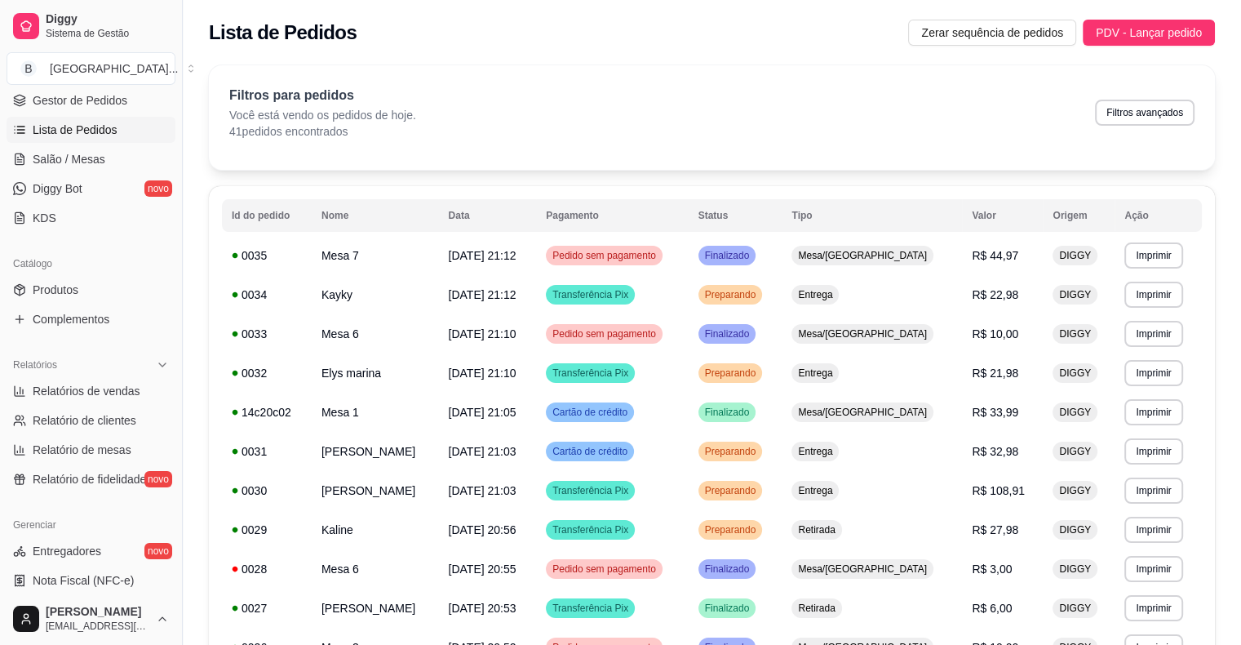
scroll to position [163, 0]
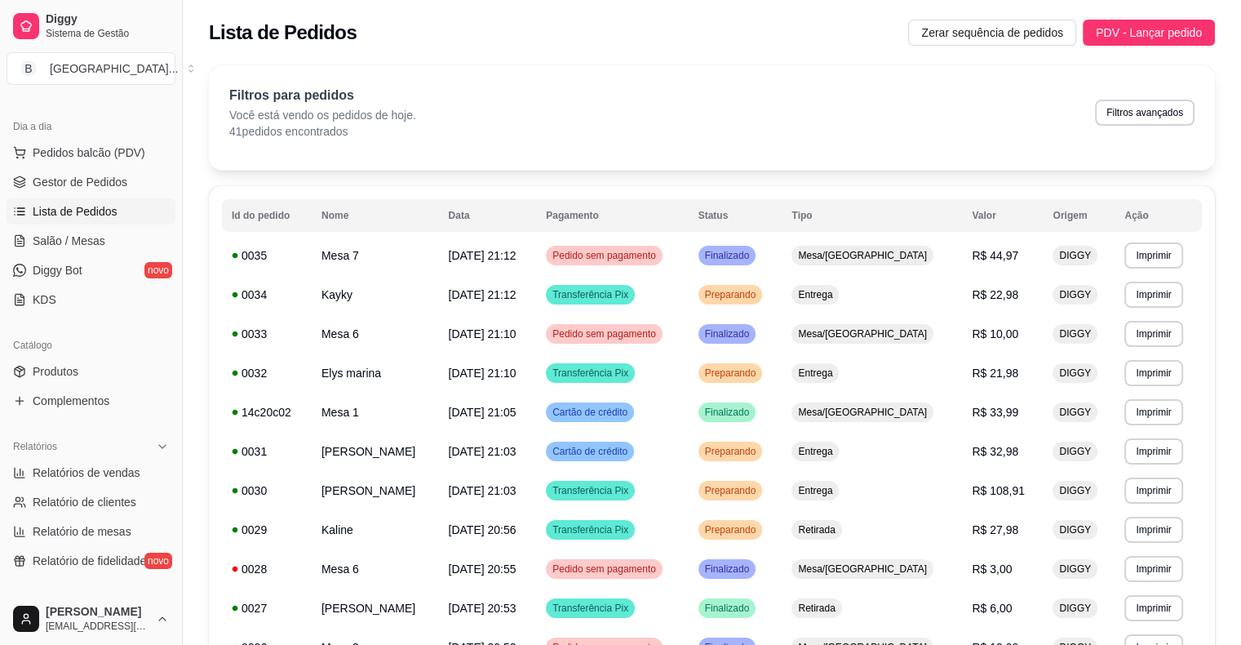
click at [51, 246] on span "Salão / Mesas" at bounding box center [69, 241] width 73 height 16
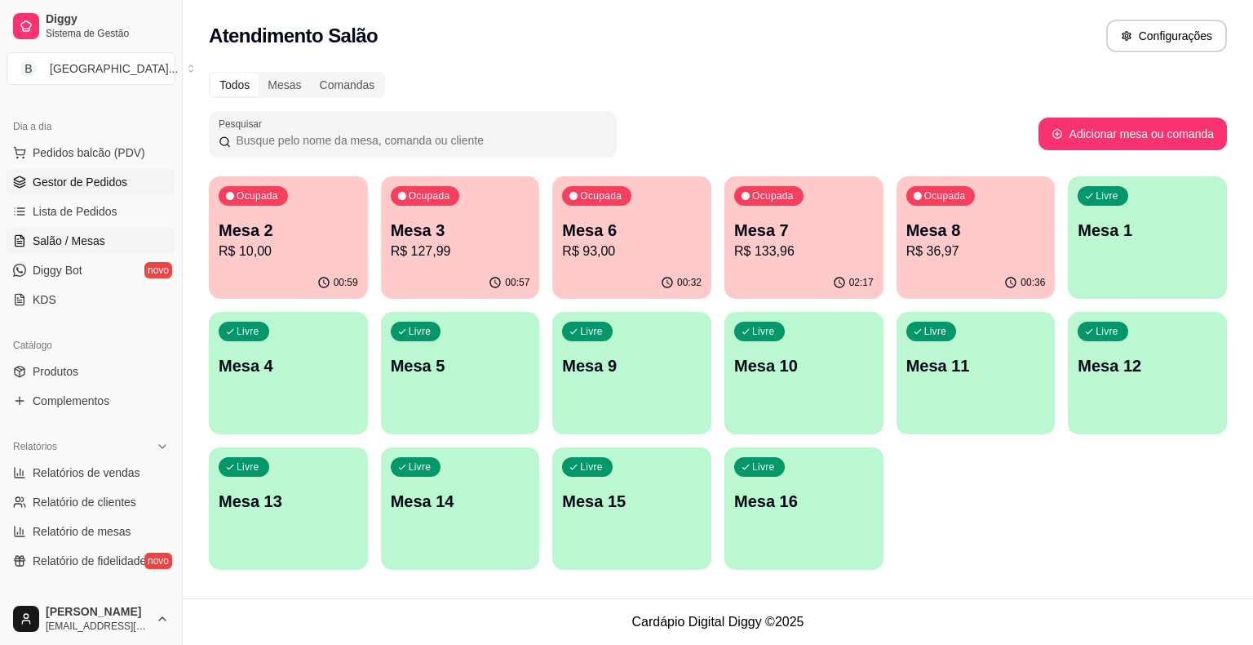
click at [47, 188] on span "Gestor de Pedidos" at bounding box center [80, 182] width 95 height 16
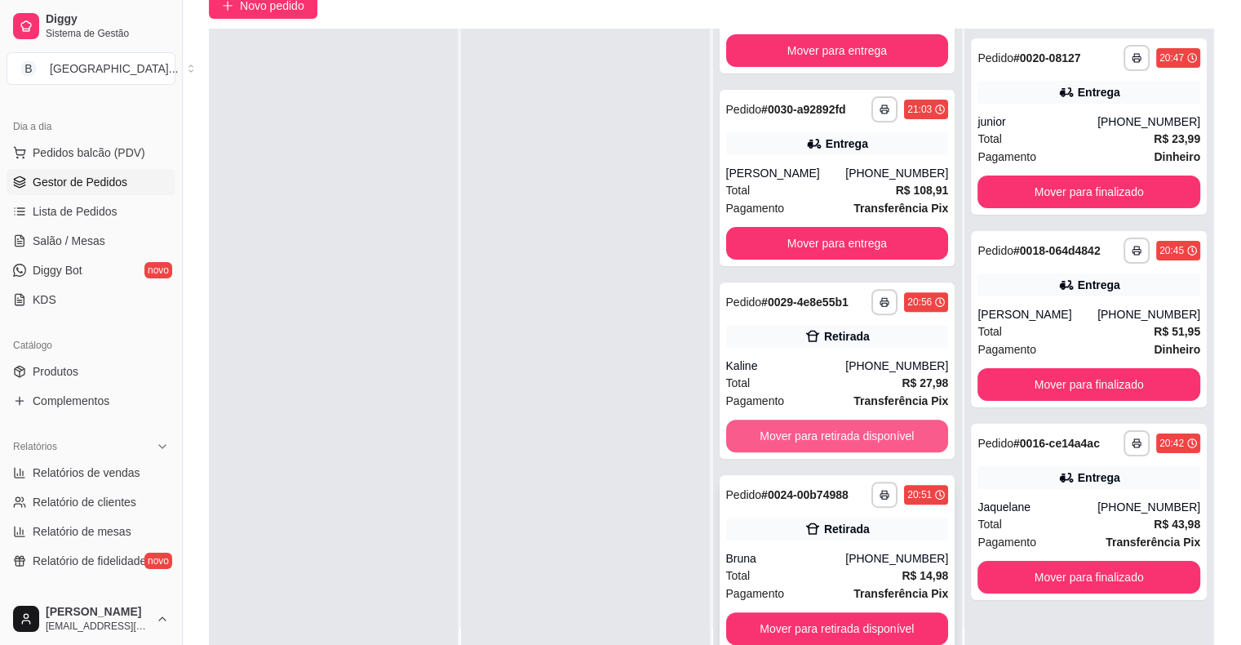
scroll to position [248, 0]
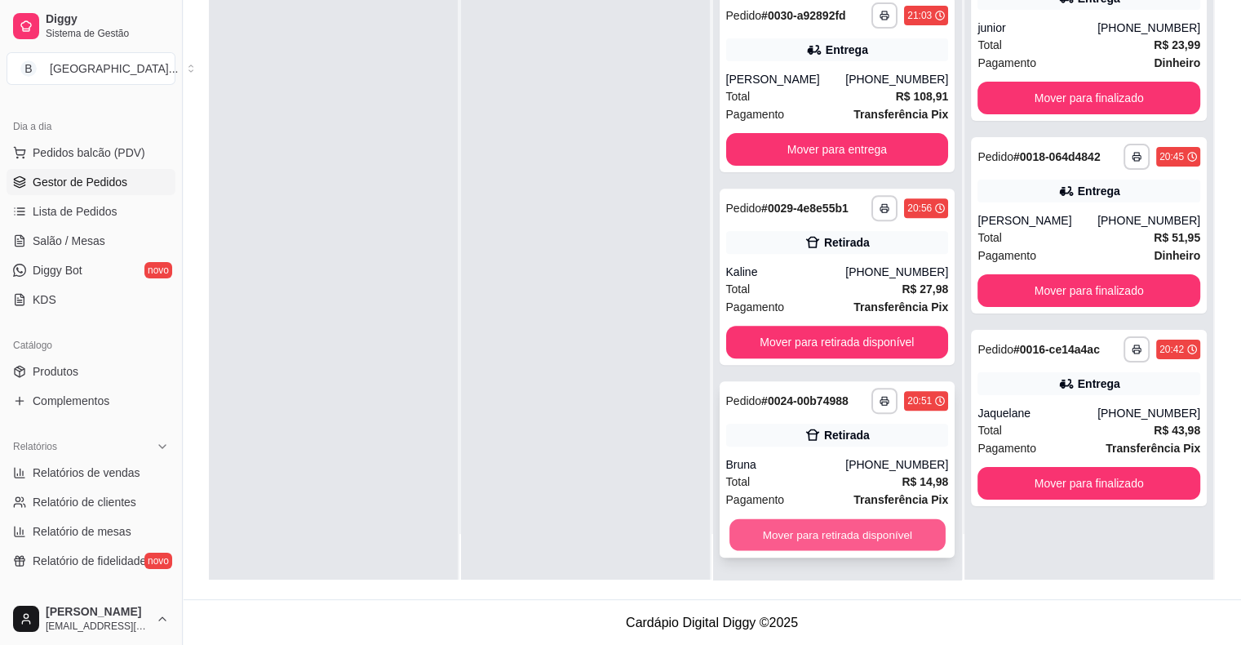
click at [786, 534] on button "Mover para retirada disponível" at bounding box center [837, 535] width 216 height 32
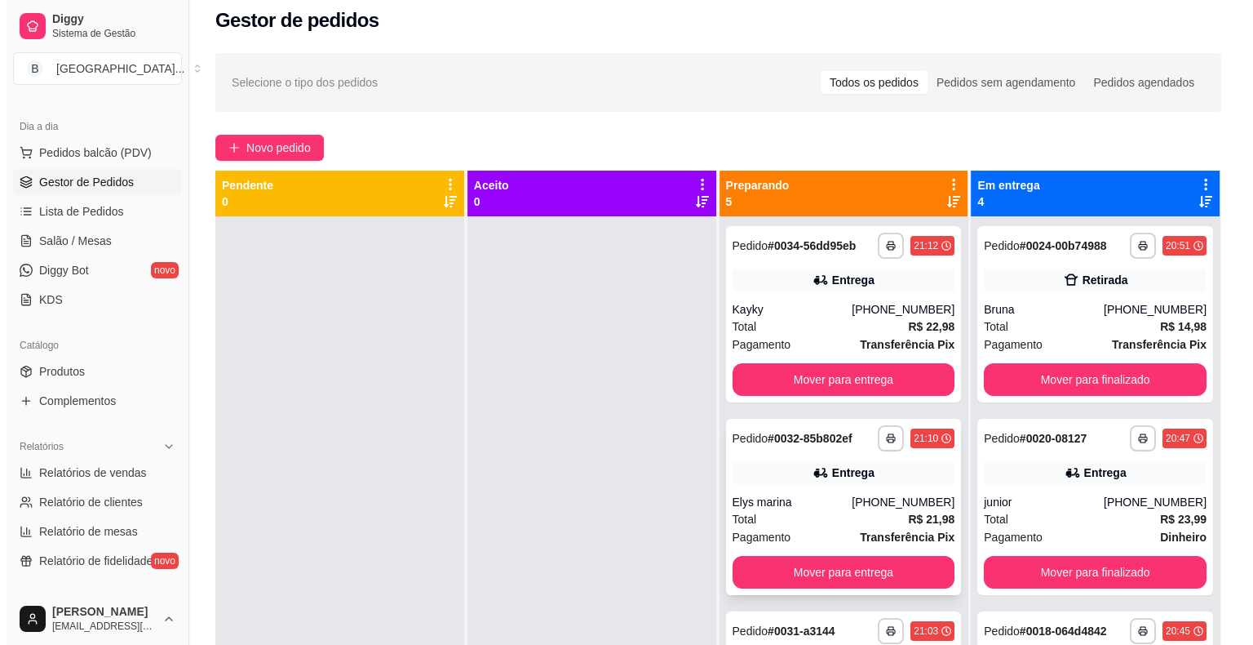
scroll to position [0, 0]
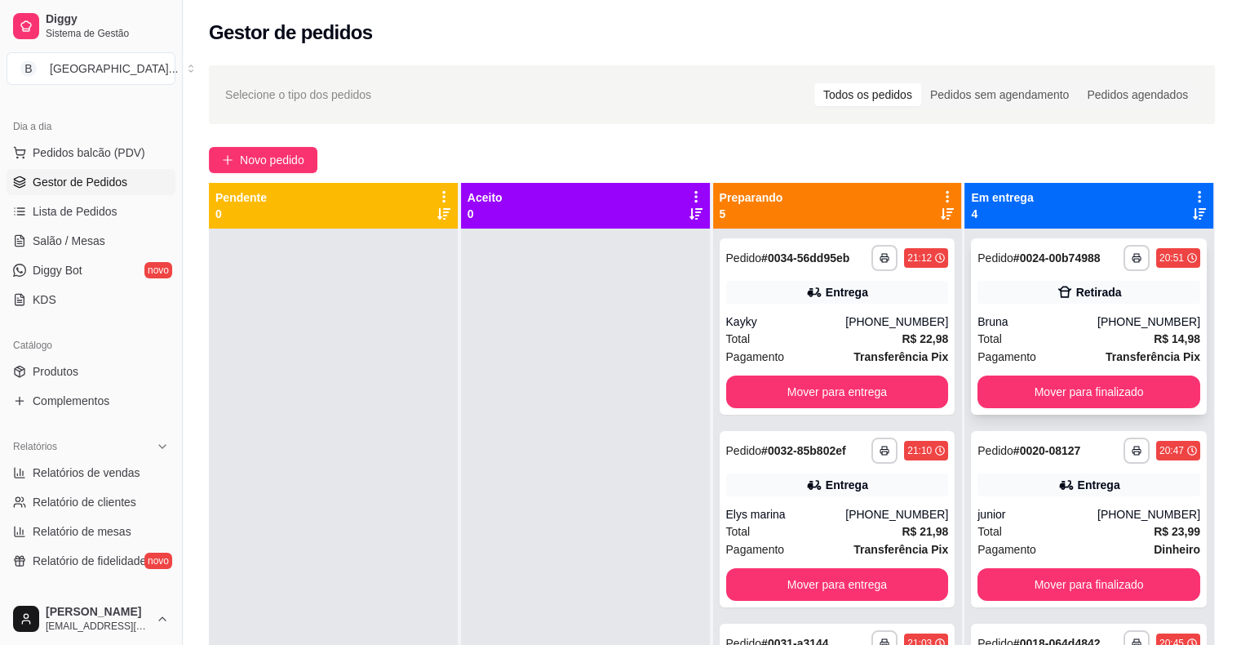
click at [1115, 326] on div "[PHONE_NUMBER]" at bounding box center [1148, 321] width 103 height 16
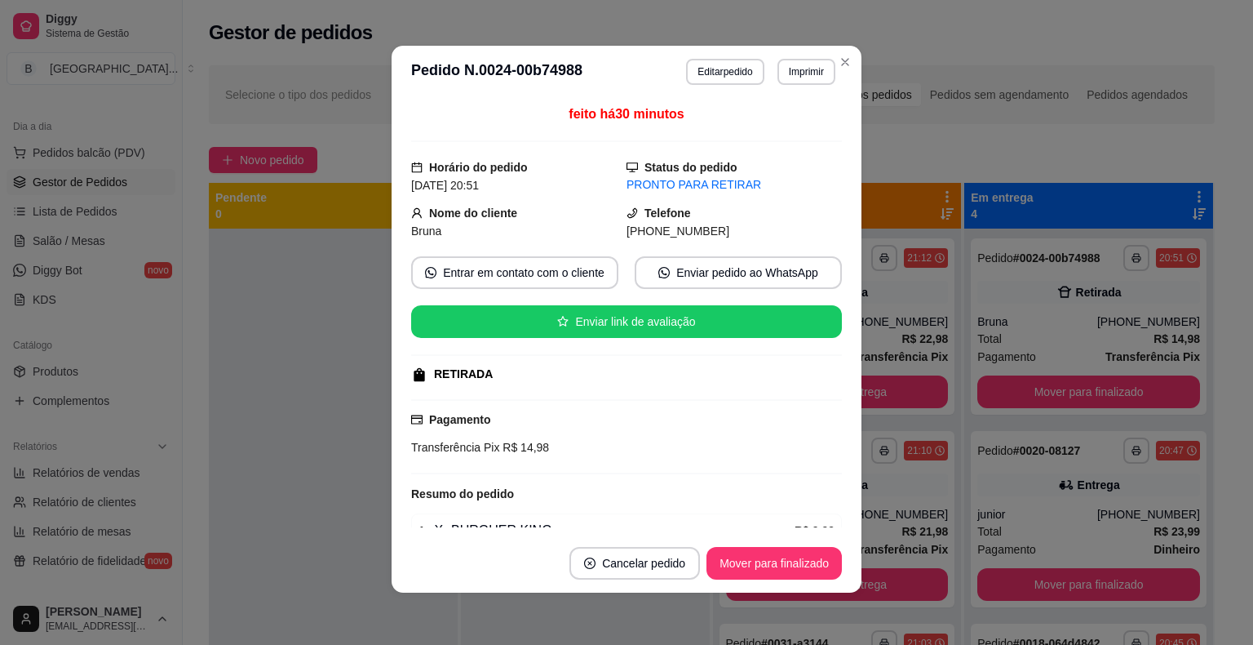
scroll to position [174, 0]
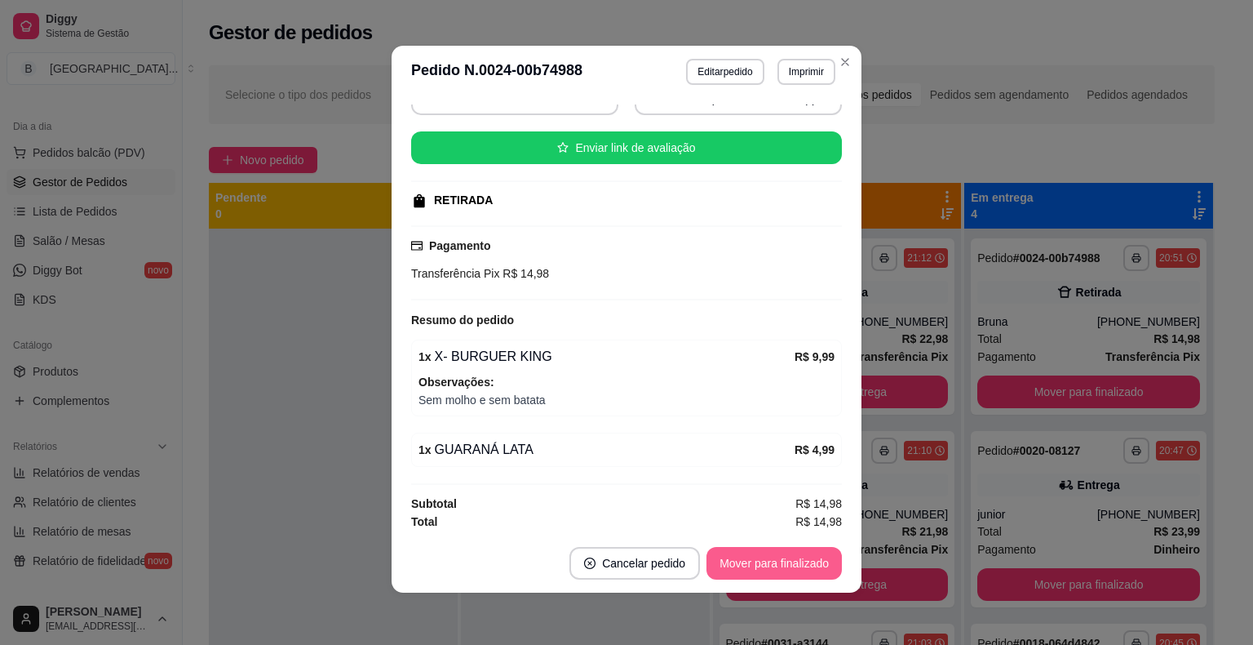
click at [766, 560] on button "Mover para finalizado" at bounding box center [774, 563] width 135 height 33
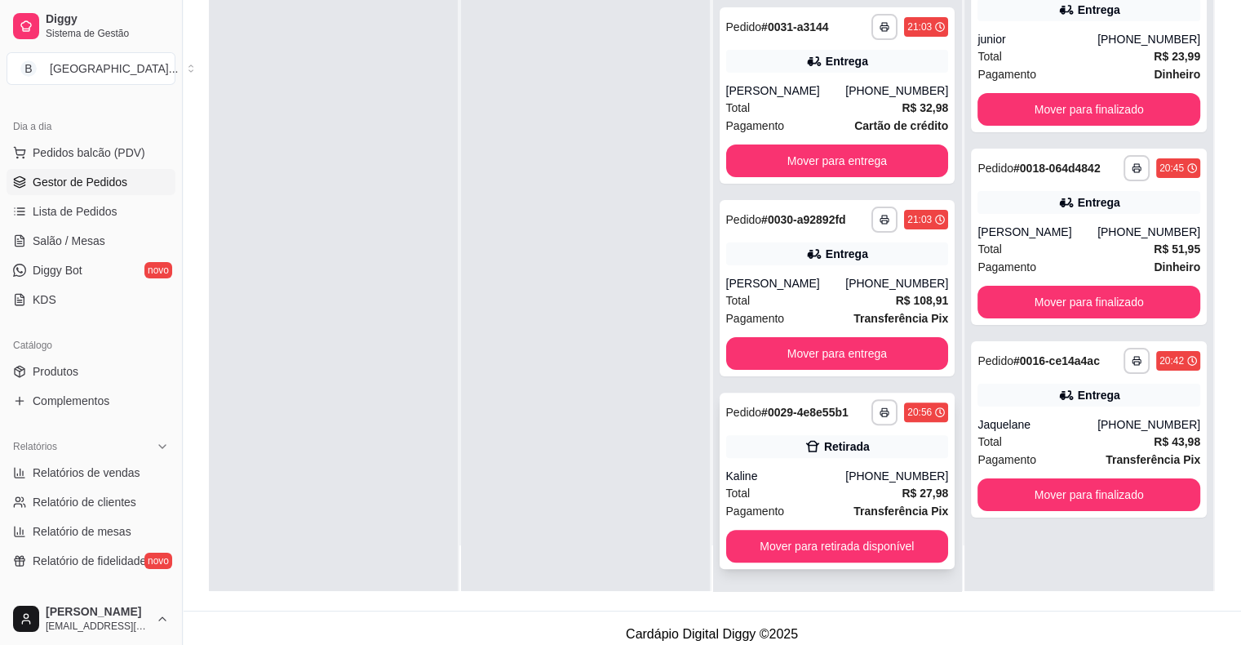
scroll to position [248, 0]
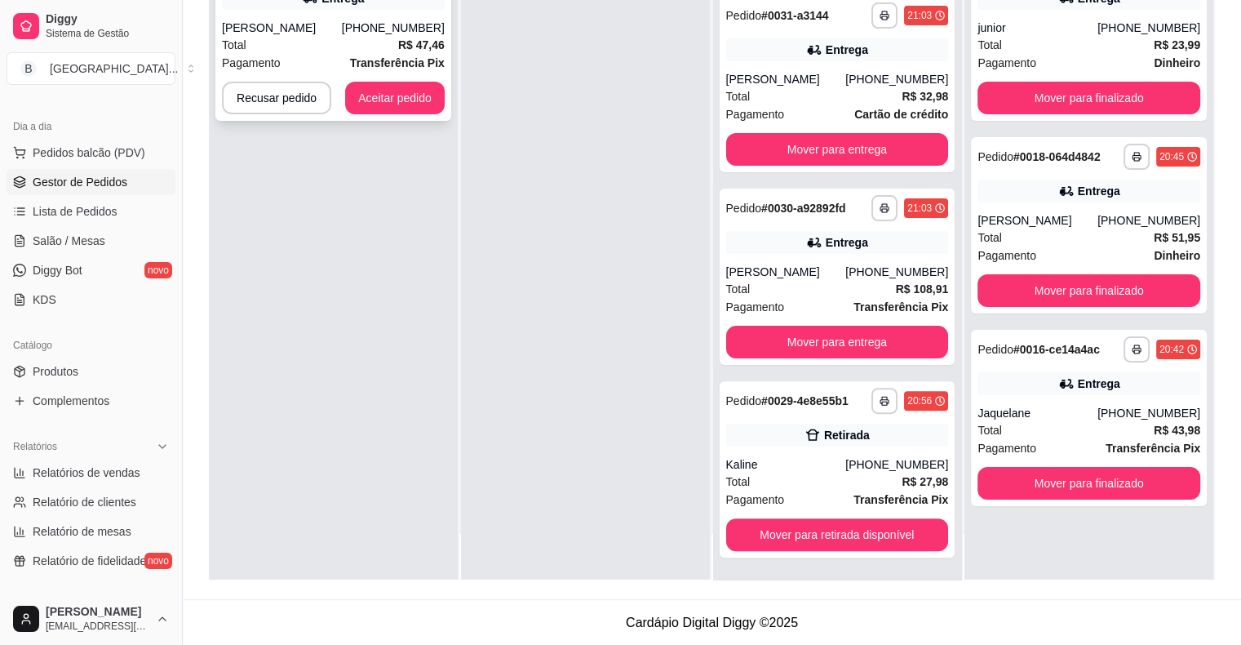
click at [295, 32] on div "[PERSON_NAME]" at bounding box center [282, 28] width 120 height 16
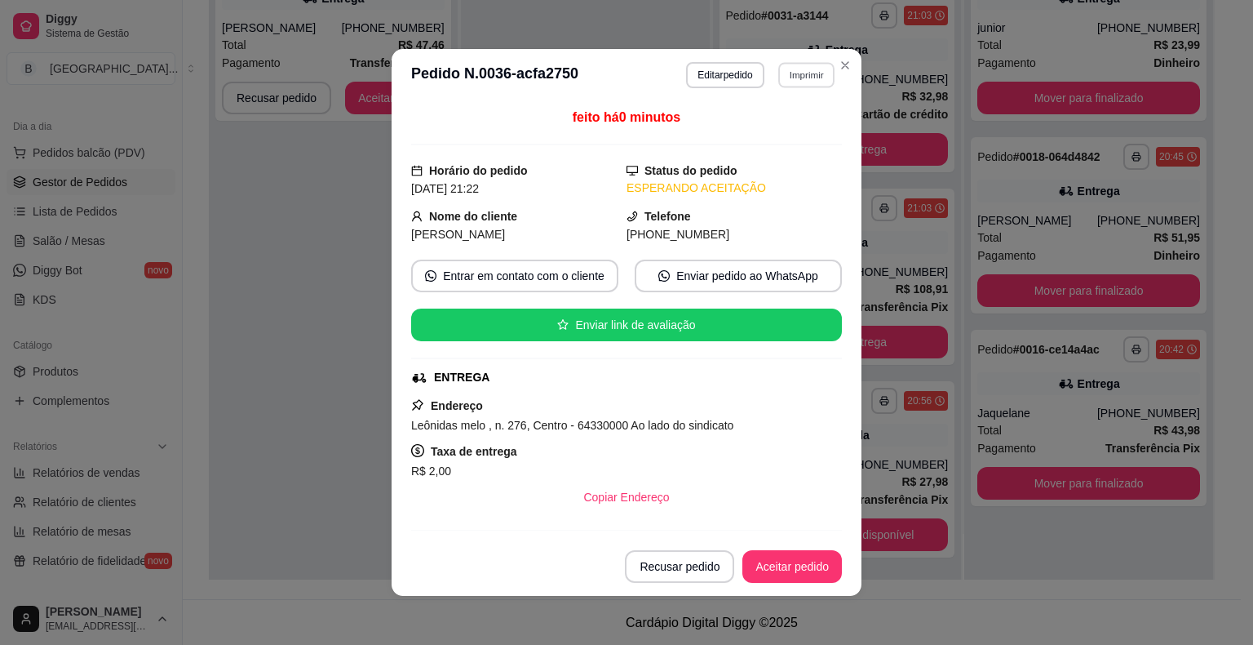
click at [792, 73] on button "Imprimir" at bounding box center [806, 74] width 56 height 25
click at [759, 126] on button "IMPRESSORA" at bounding box center [772, 132] width 114 height 25
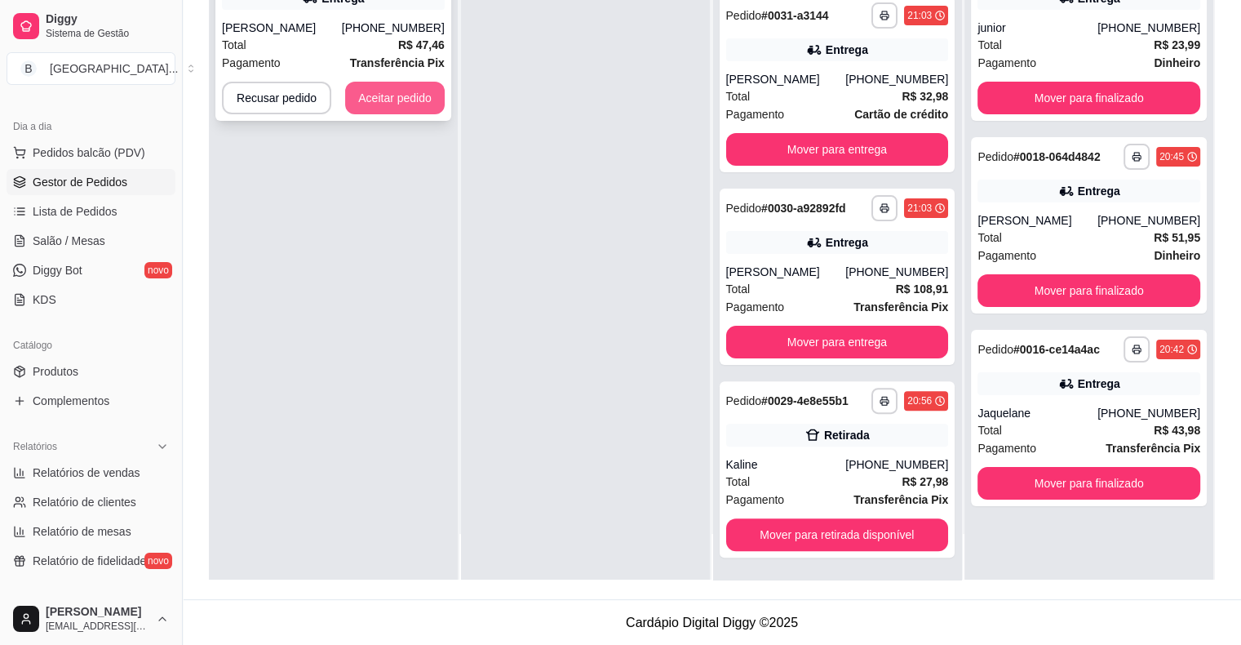
click at [375, 103] on button "Aceitar pedido" at bounding box center [395, 98] width 100 height 33
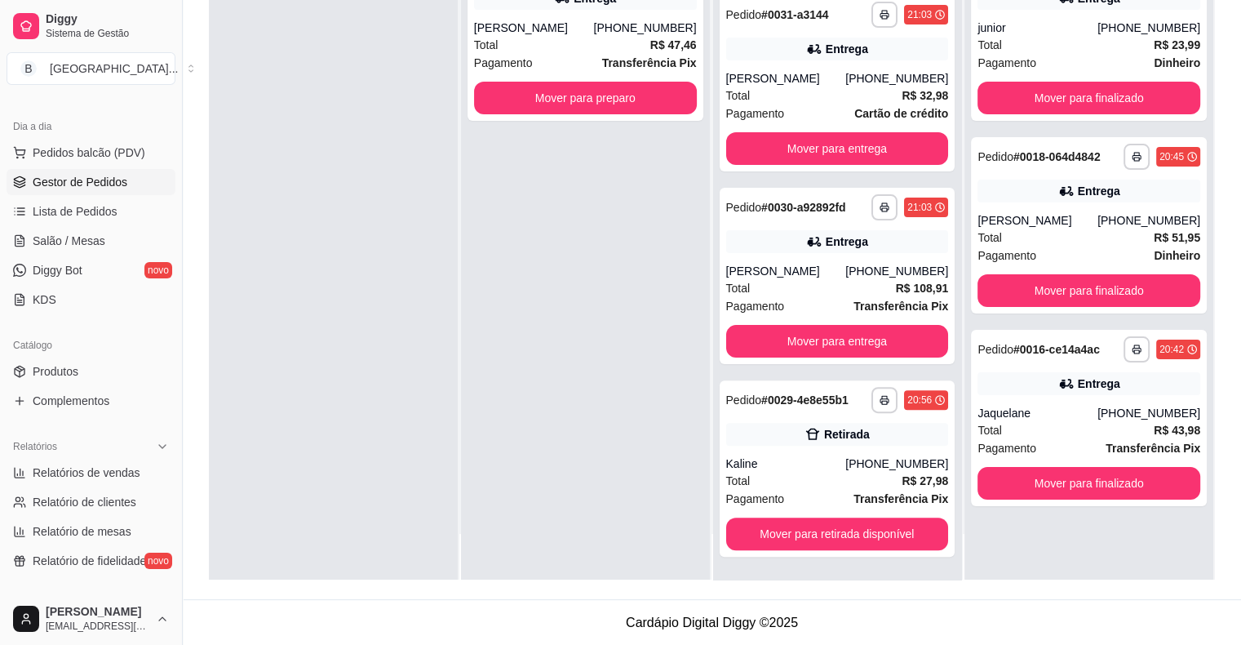
scroll to position [334, 0]
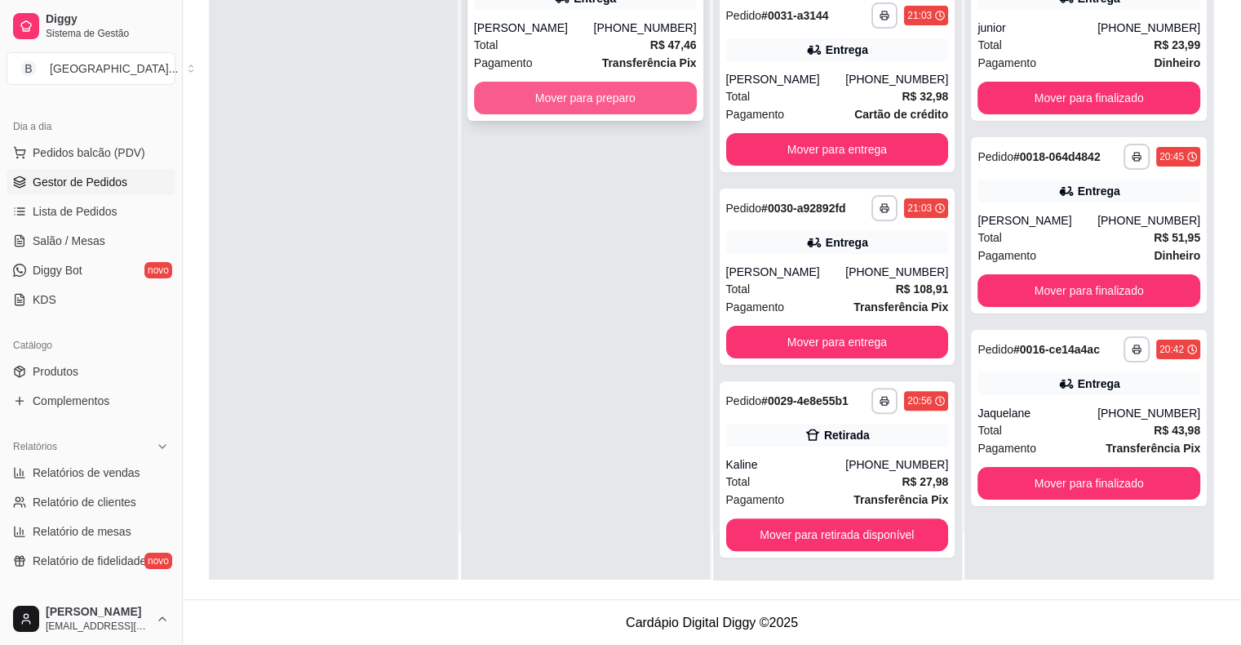
click at [589, 99] on button "Mover para preparo" at bounding box center [585, 98] width 223 height 33
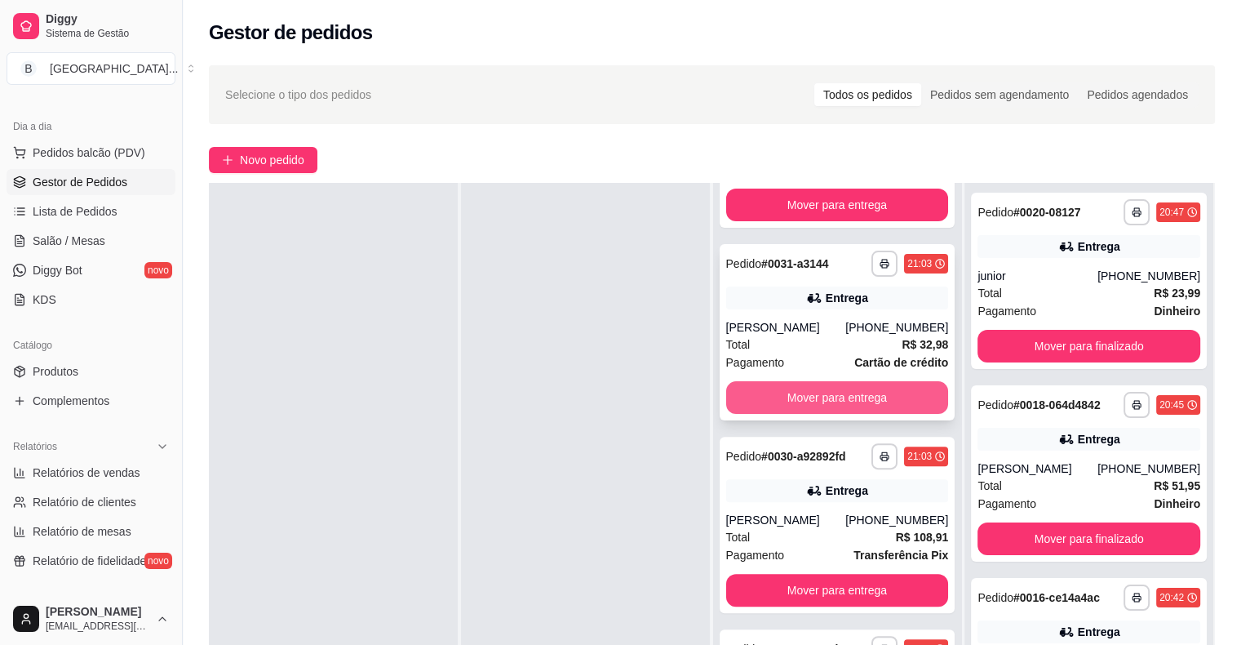
scroll to position [245, 0]
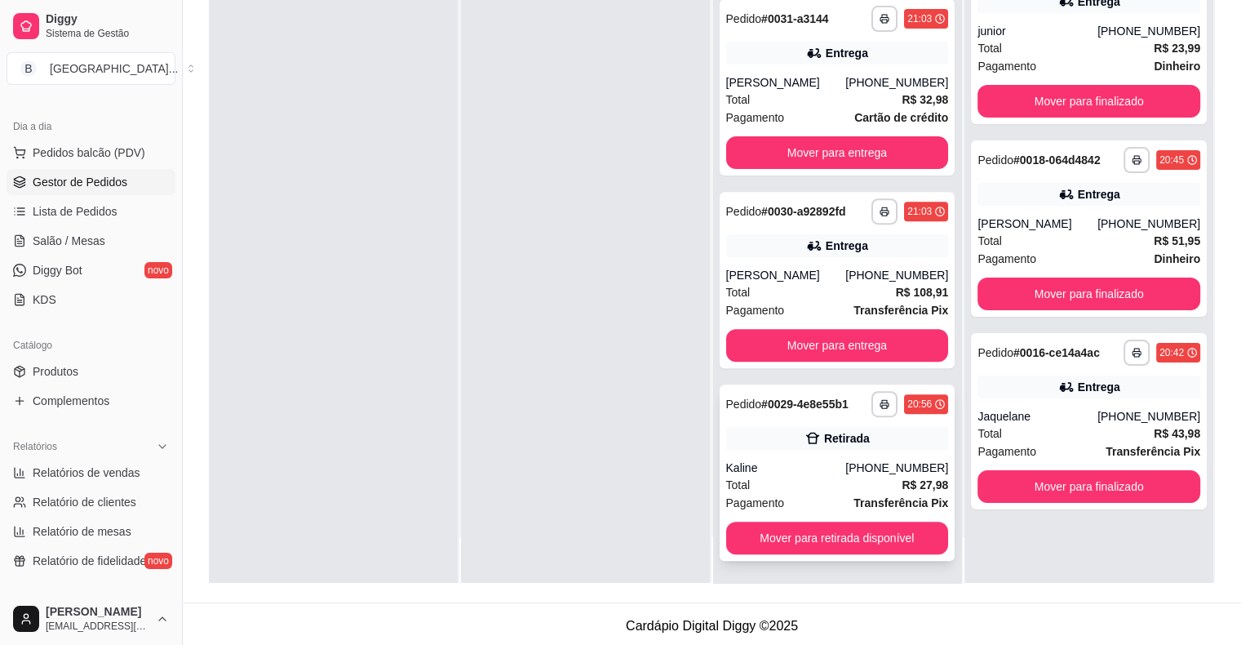
click at [824, 439] on div "Retirada" at bounding box center [847, 438] width 46 height 16
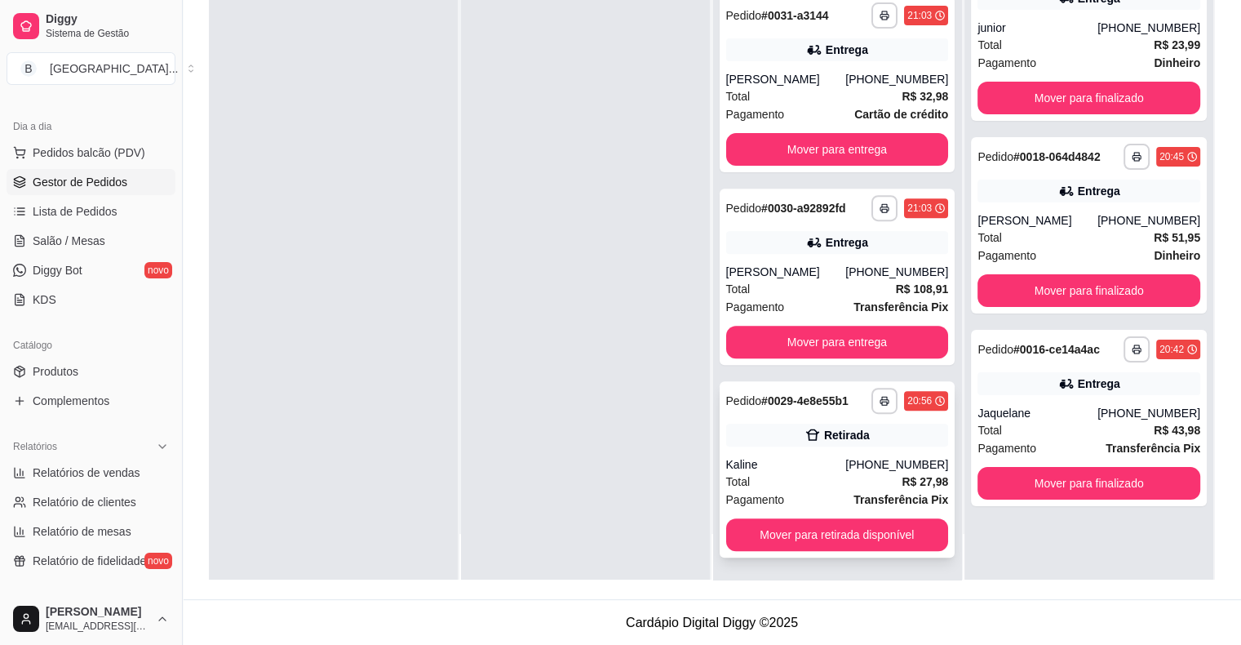
scroll to position [248, 0]
click at [831, 546] on button "Mover para retirada disponível" at bounding box center [837, 534] width 223 height 33
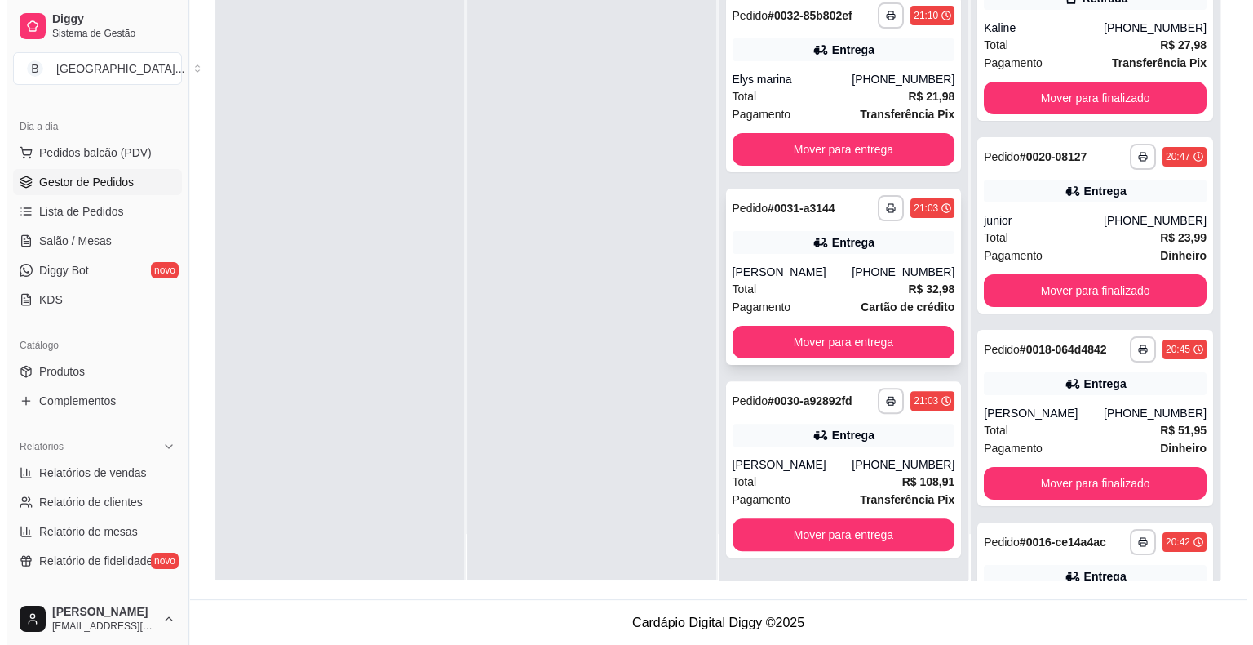
scroll to position [0, 0]
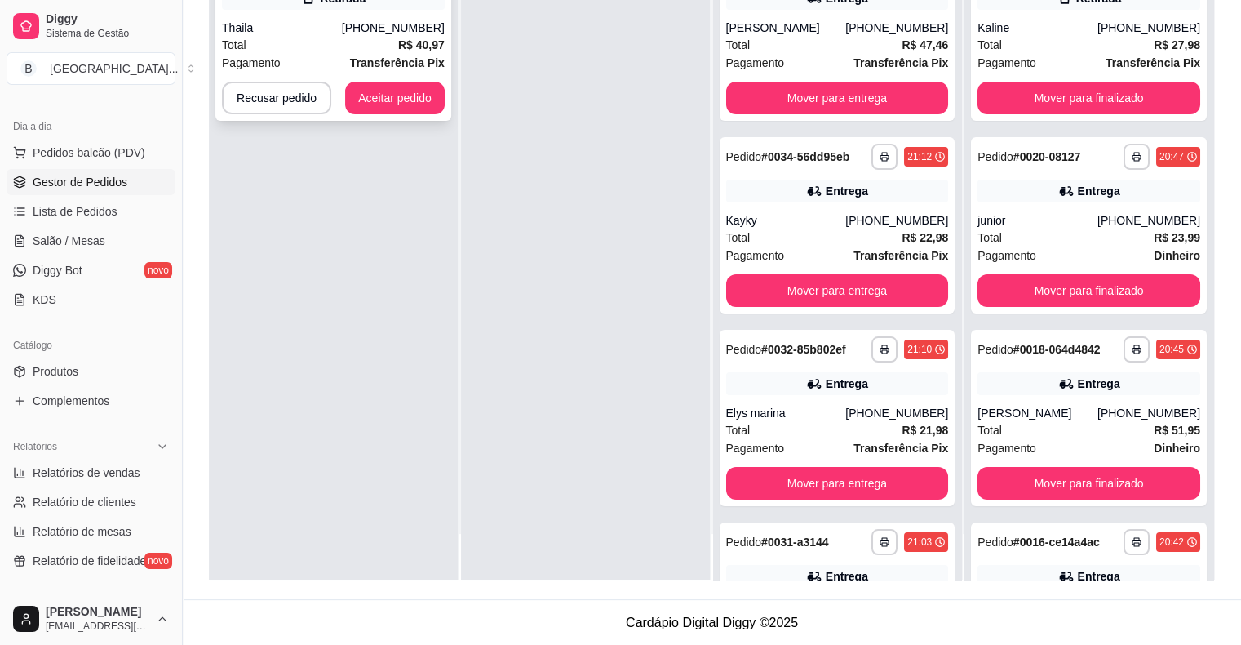
click at [242, 39] on span "Total" at bounding box center [234, 45] width 24 height 18
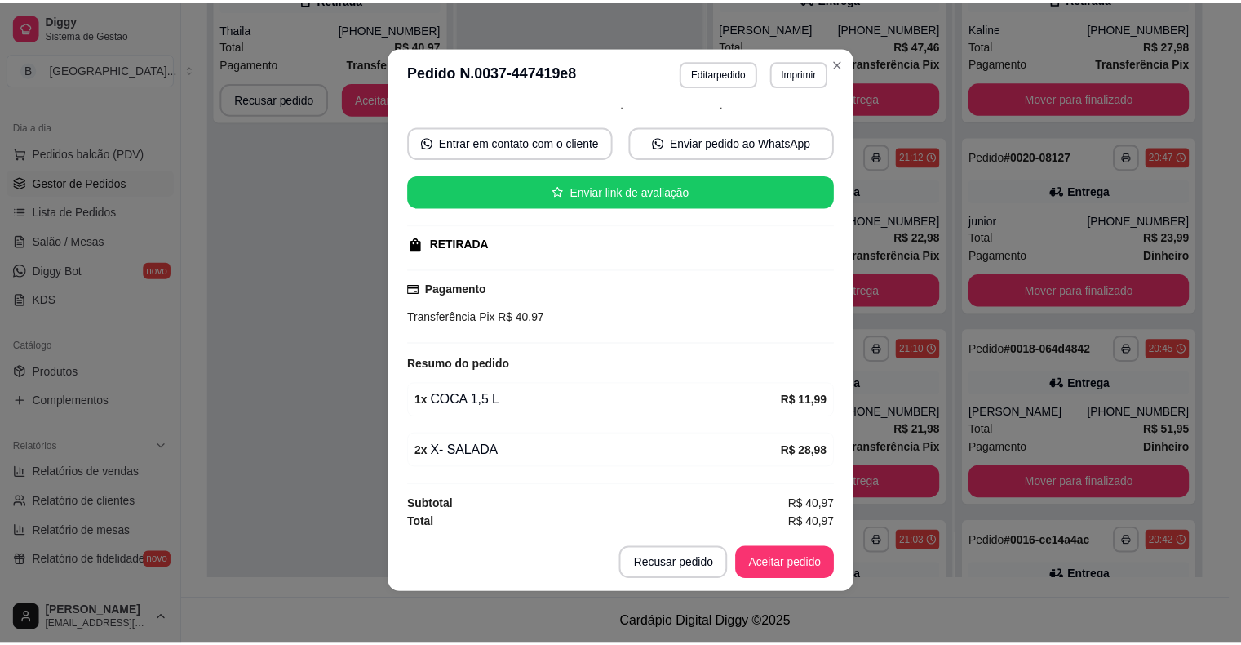
scroll to position [3, 0]
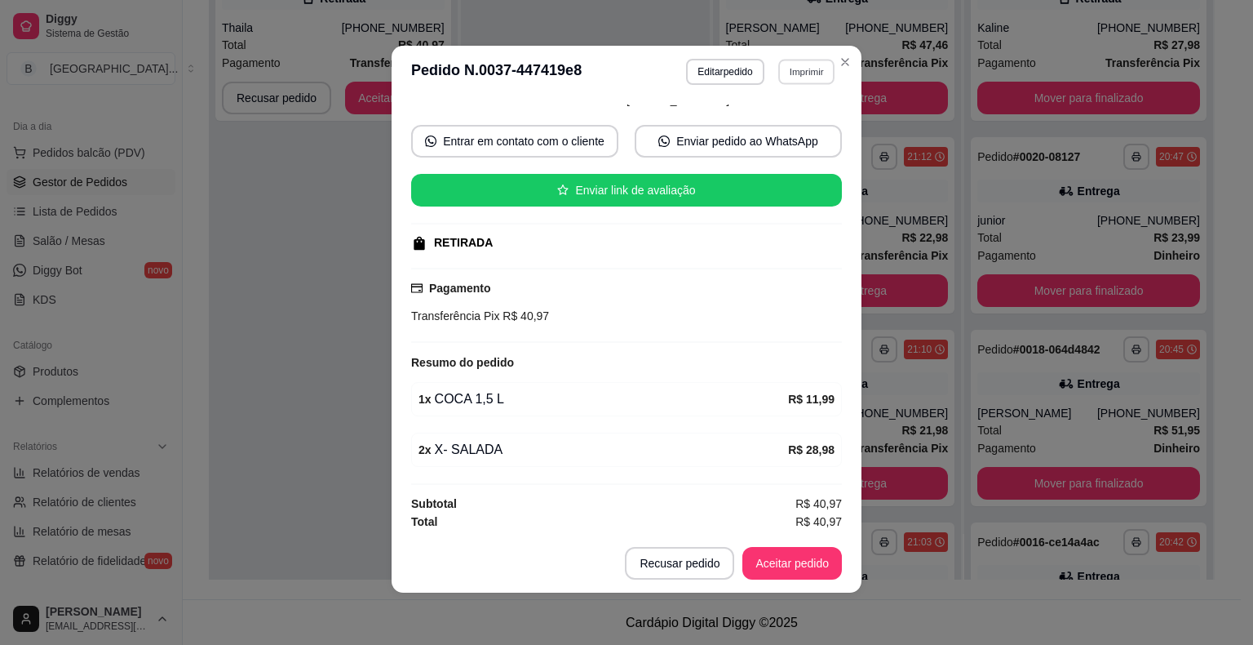
click at [800, 72] on button "Imprimir" at bounding box center [806, 71] width 56 height 25
click at [787, 123] on button "IMPRESSORA" at bounding box center [771, 129] width 114 height 25
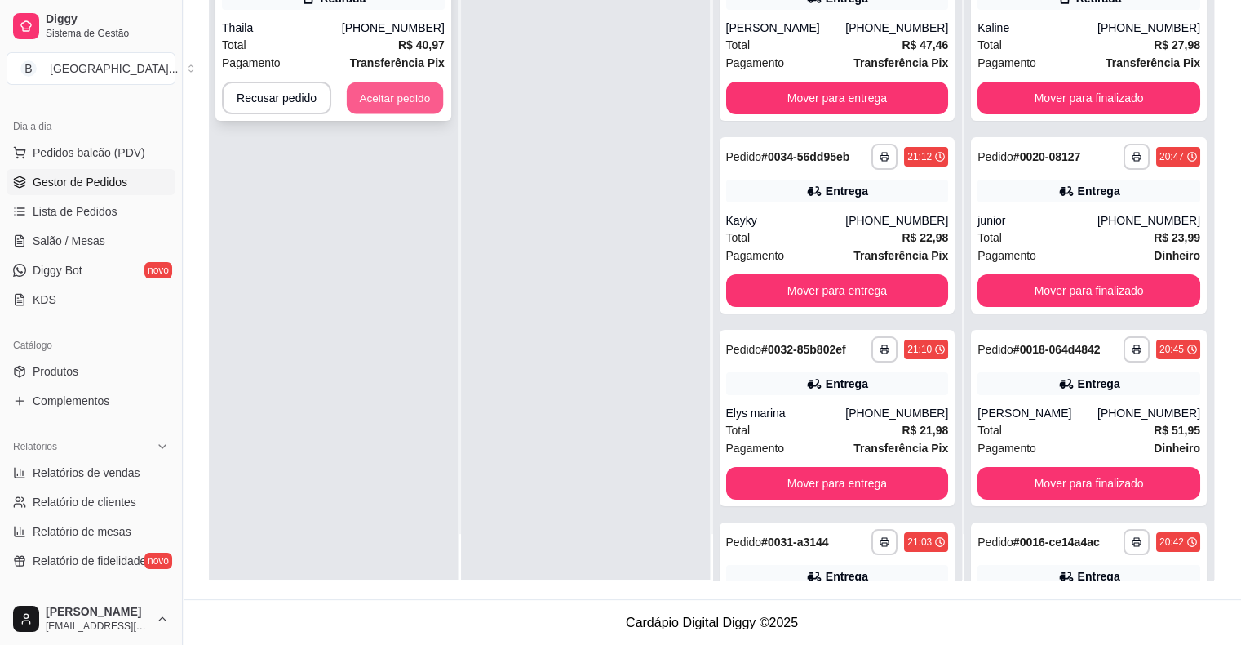
click at [405, 93] on button "Aceitar pedido" at bounding box center [395, 98] width 96 height 32
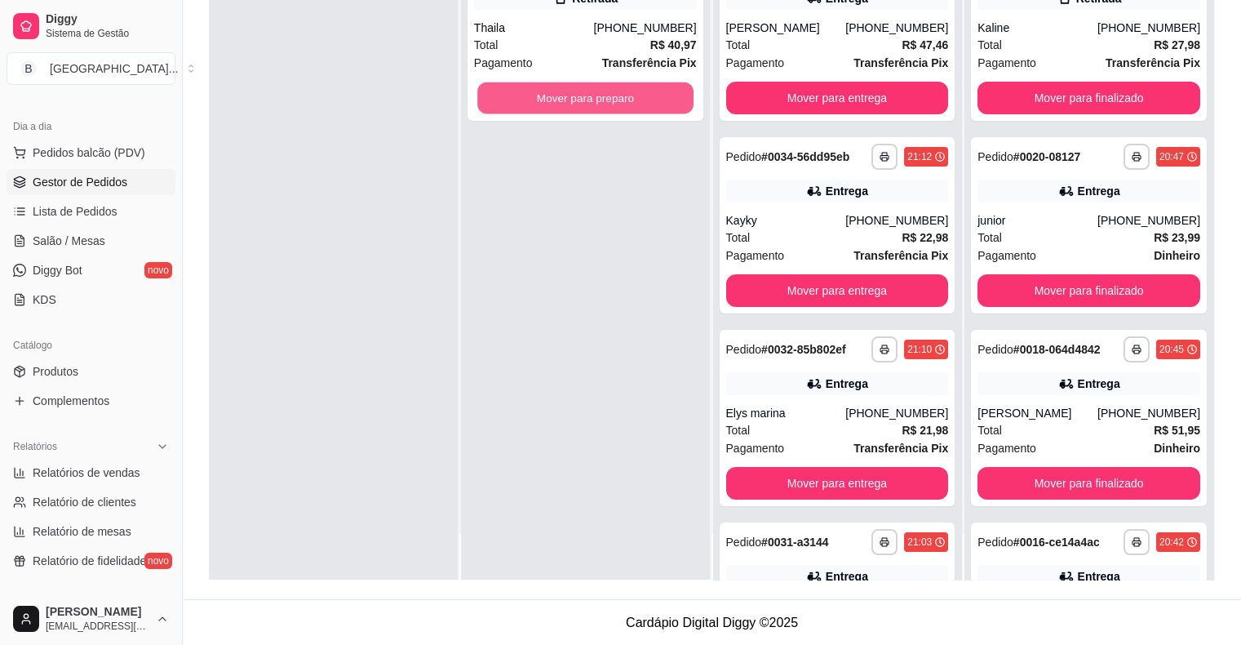
click at [494, 104] on button "Mover para preparo" at bounding box center [585, 98] width 216 height 32
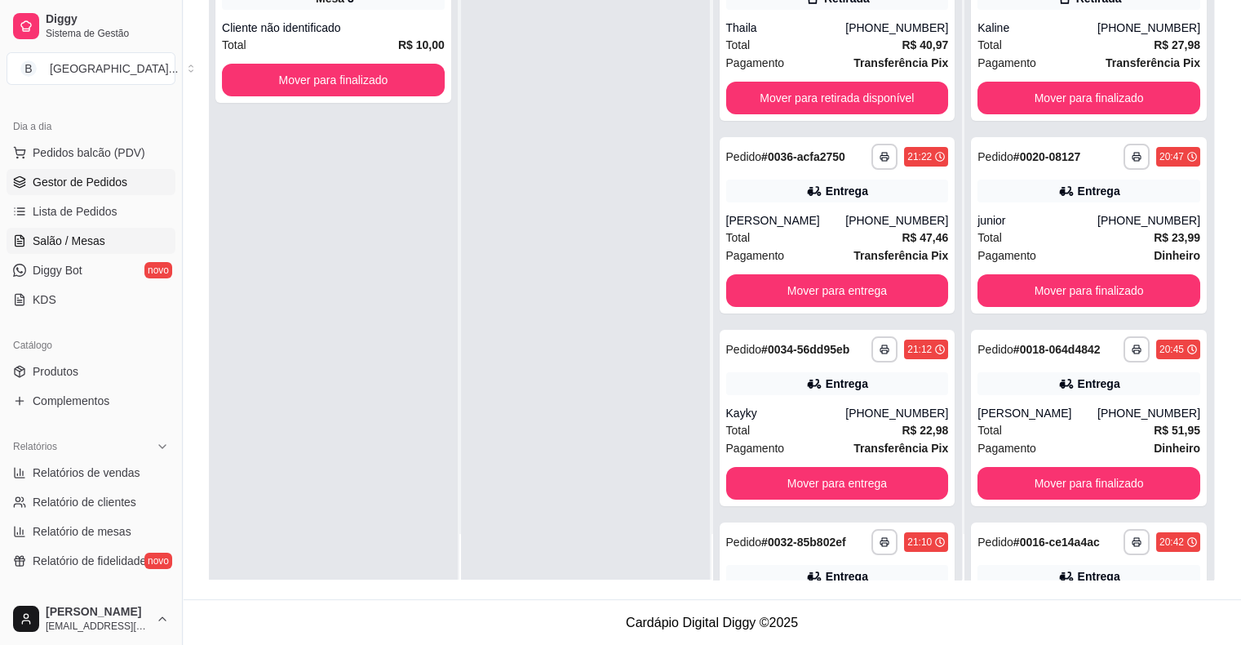
click at [88, 235] on span "Salão / Mesas" at bounding box center [69, 241] width 73 height 16
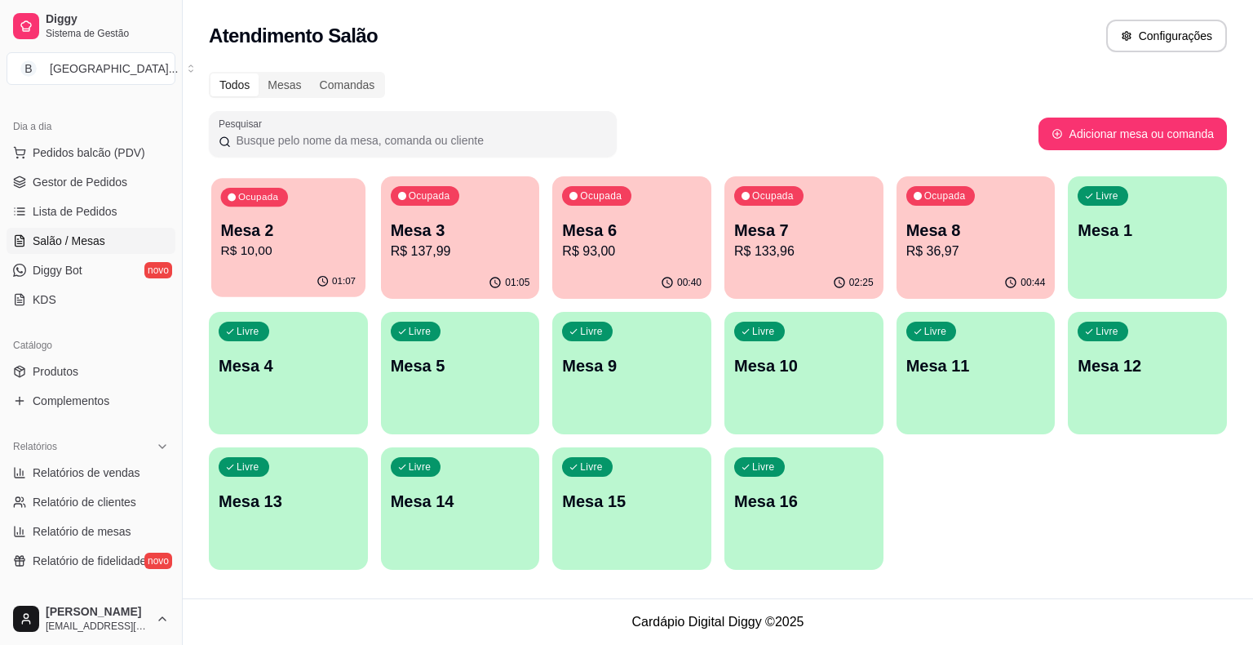
click at [256, 268] on div "01:07" at bounding box center [288, 281] width 154 height 31
click at [444, 227] on p "Mesa 3" at bounding box center [461, 230] width 140 height 23
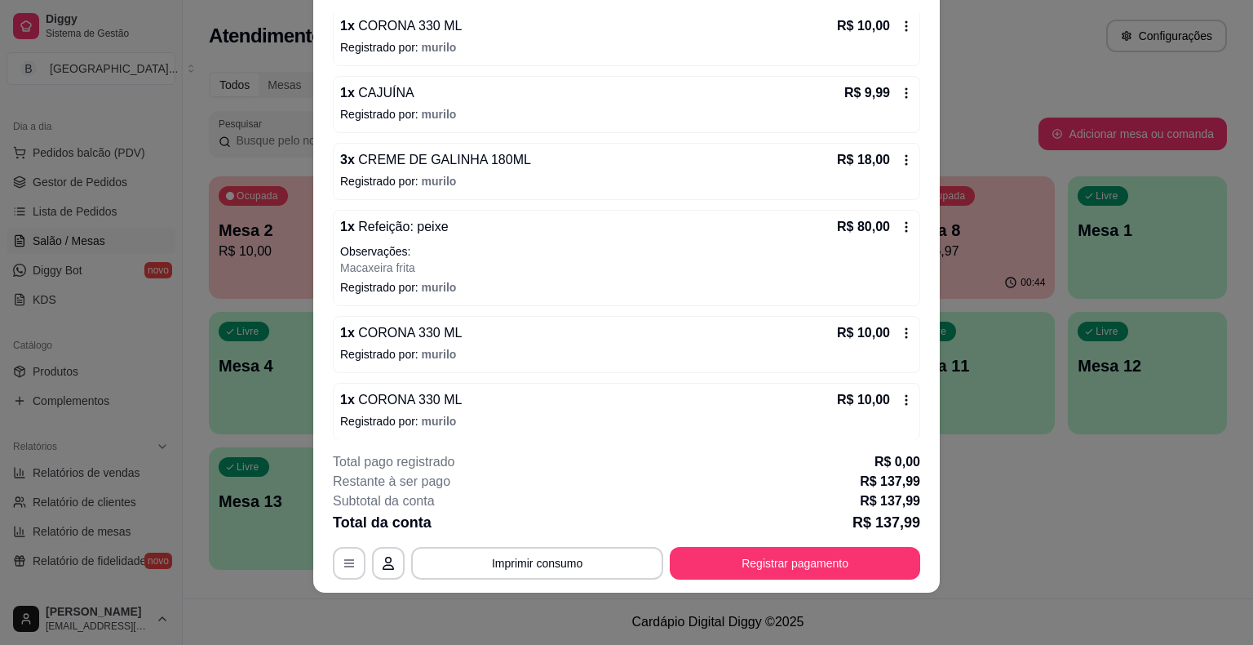
scroll to position [163, 0]
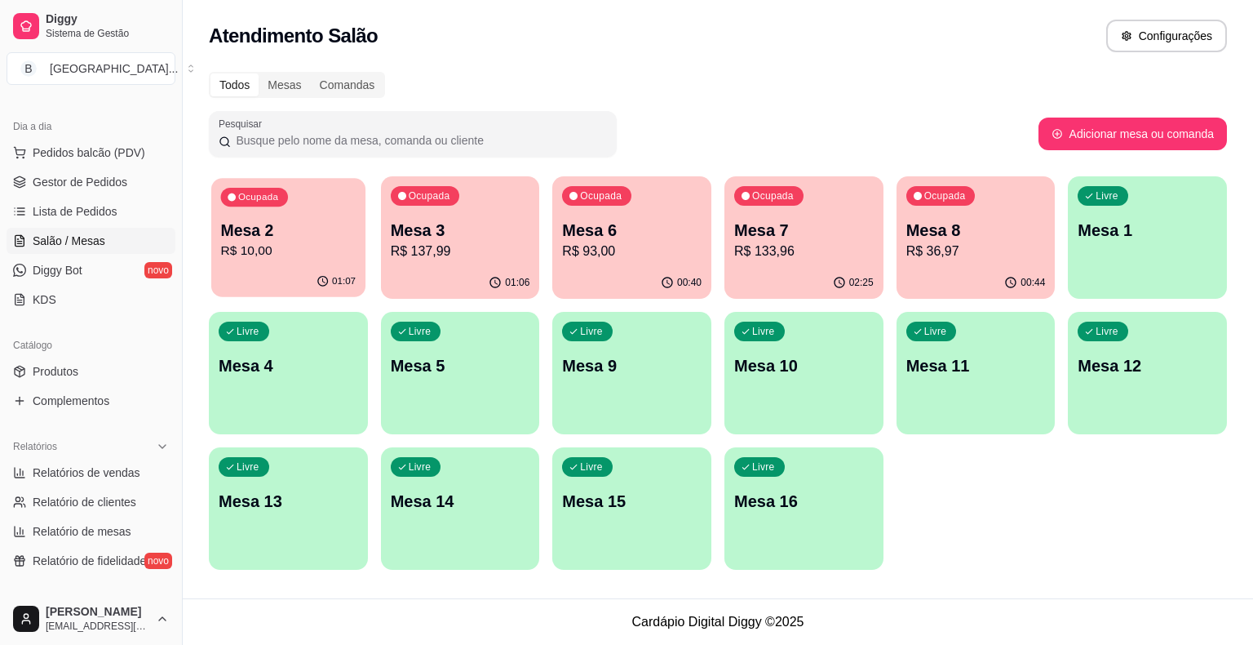
click at [297, 249] on p "R$ 10,00" at bounding box center [288, 251] width 135 height 19
click at [264, 250] on p "R$ 10,00" at bounding box center [288, 251] width 135 height 19
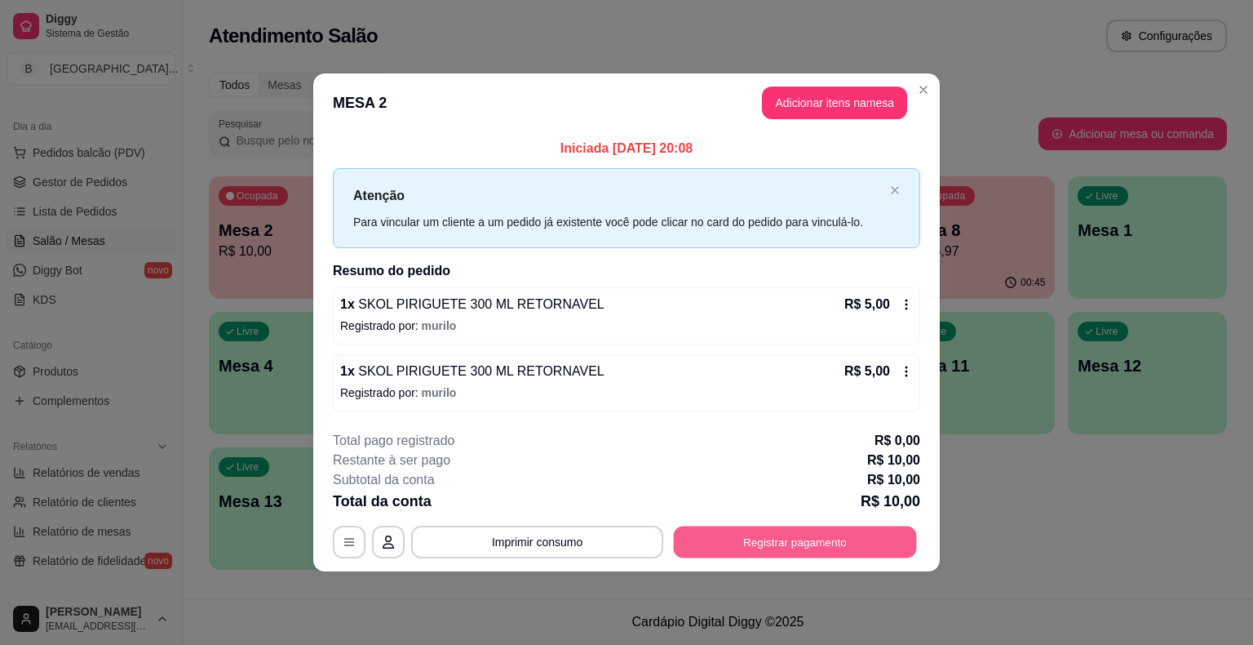
click at [796, 553] on button "Registrar pagamento" at bounding box center [795, 541] width 243 height 32
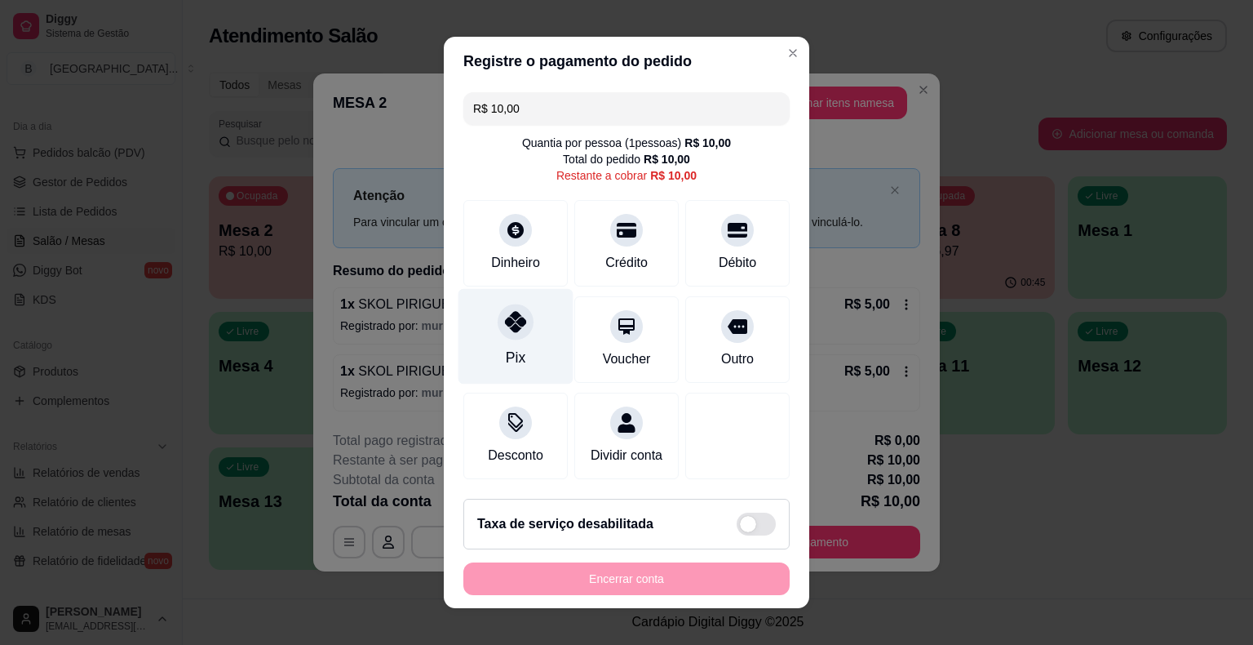
click at [512, 317] on icon at bounding box center [515, 321] width 21 height 21
type input "R$ 0,00"
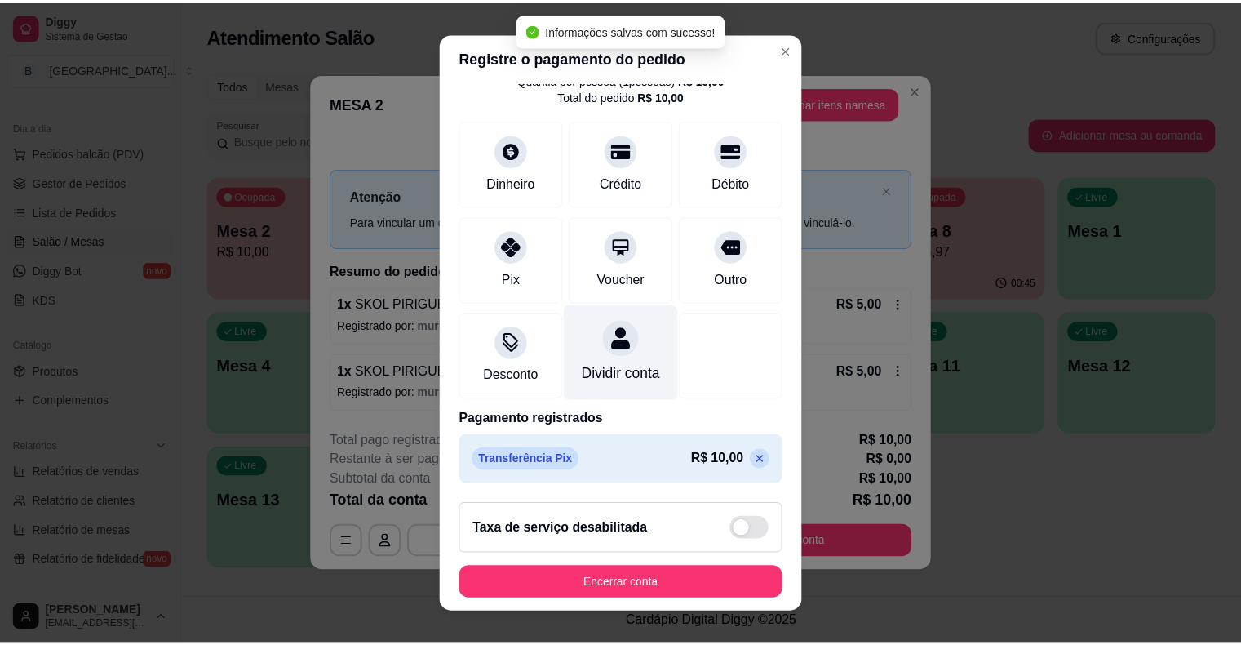
scroll to position [20, 0]
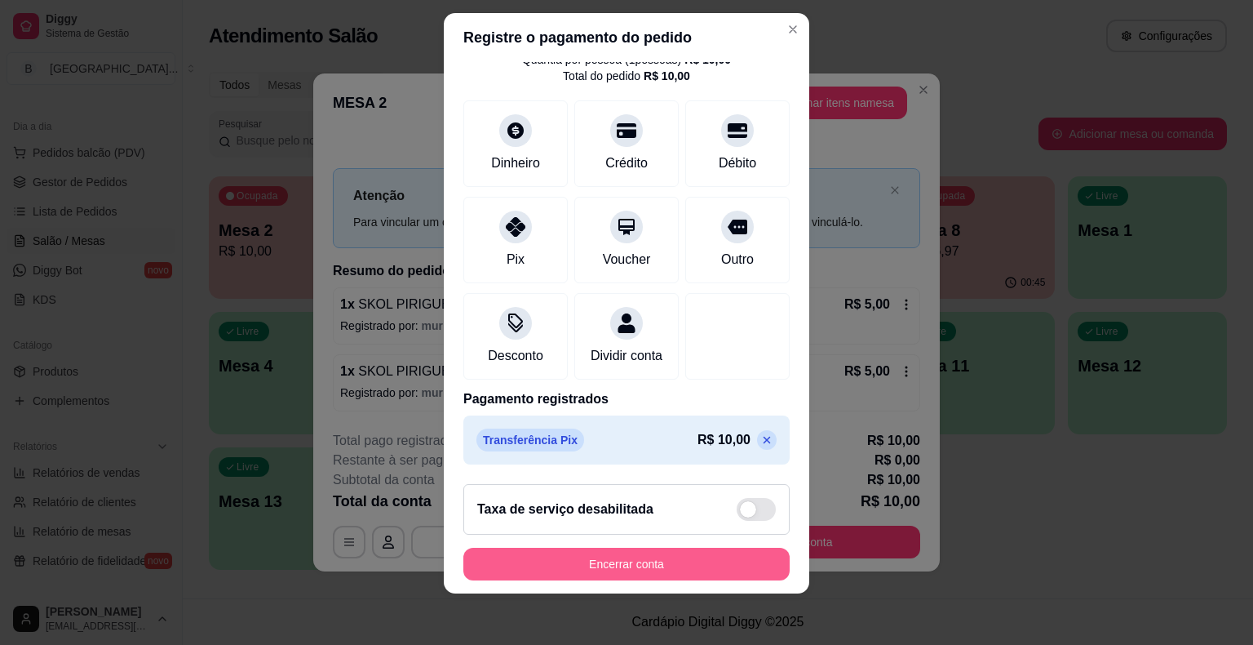
click at [663, 560] on button "Encerrar conta" at bounding box center [626, 563] width 326 height 33
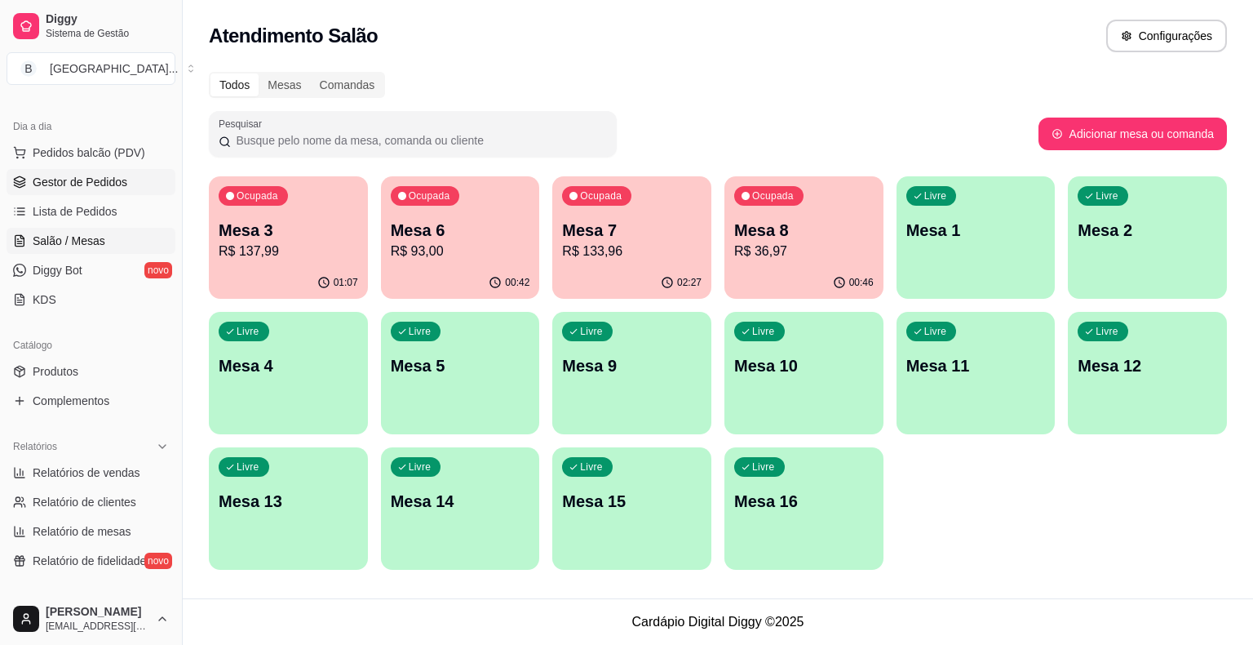
click at [110, 175] on span "Gestor de Pedidos" at bounding box center [80, 182] width 95 height 16
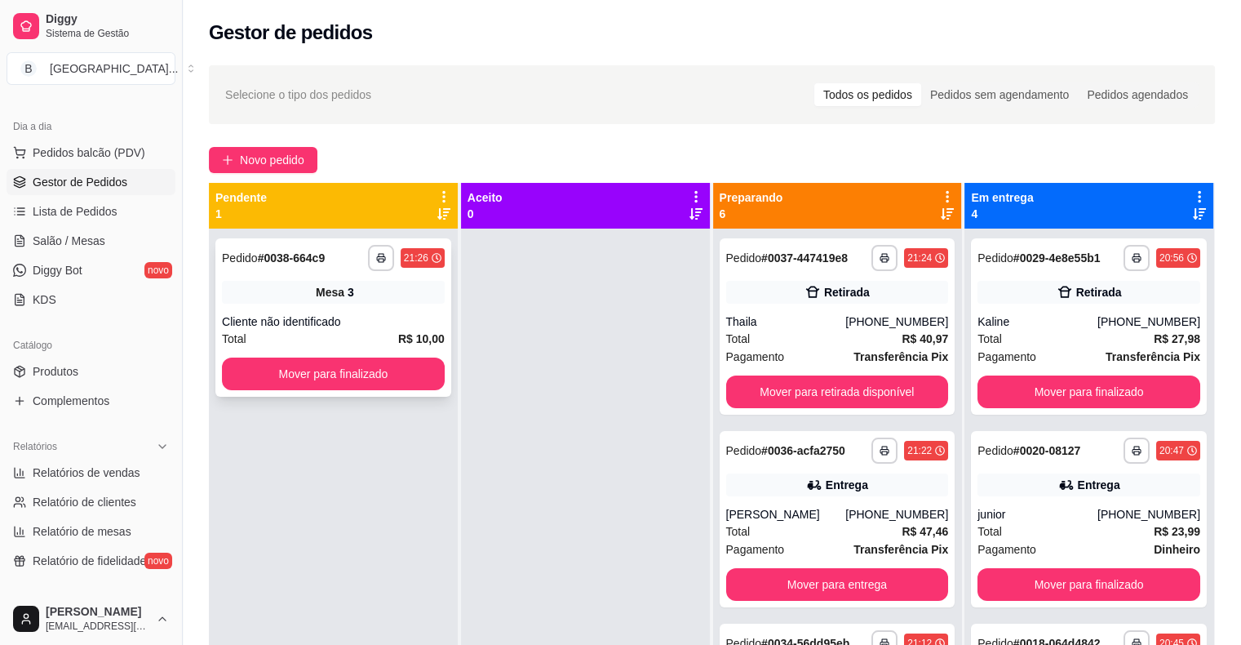
click at [303, 299] on div "Mesa 3" at bounding box center [333, 292] width 223 height 23
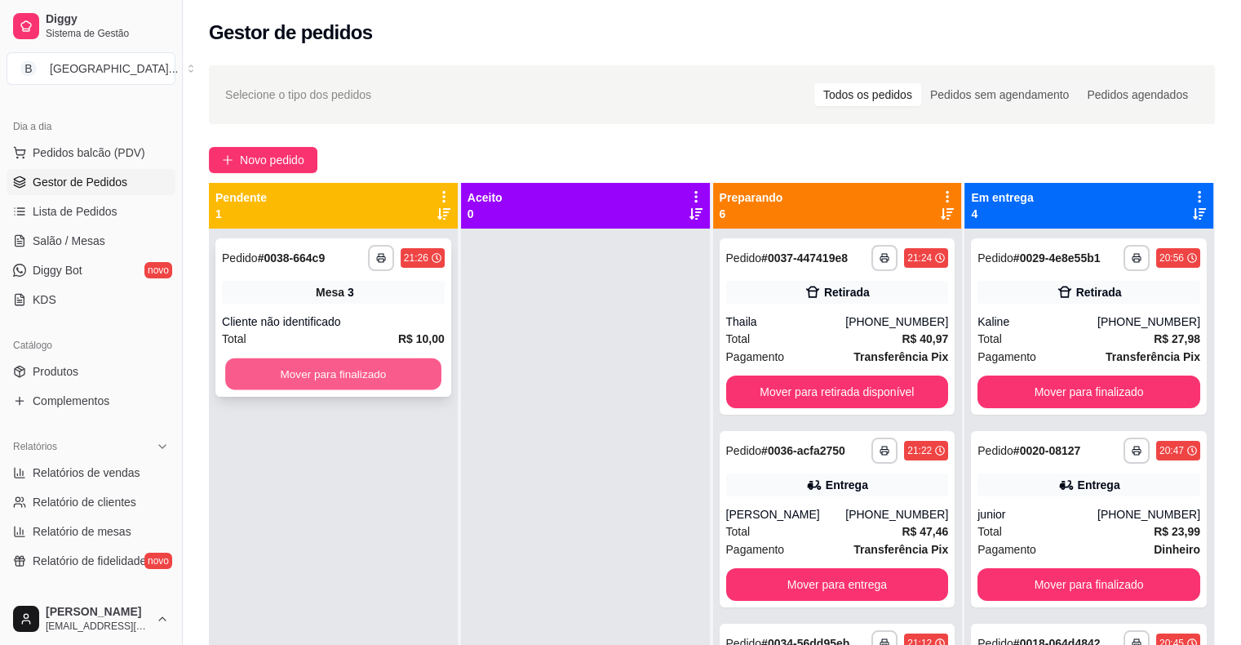
click at [412, 364] on button "Mover para finalizado" at bounding box center [333, 374] width 216 height 32
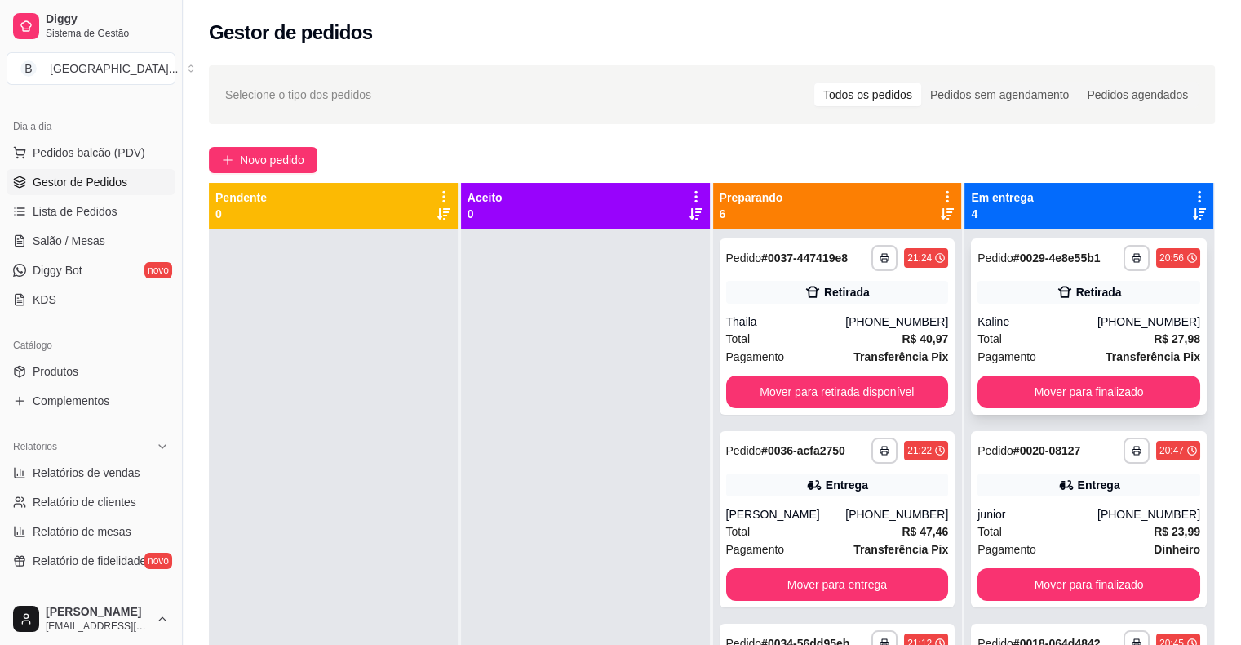
click at [1078, 326] on div "Kaline" at bounding box center [1037, 321] width 120 height 16
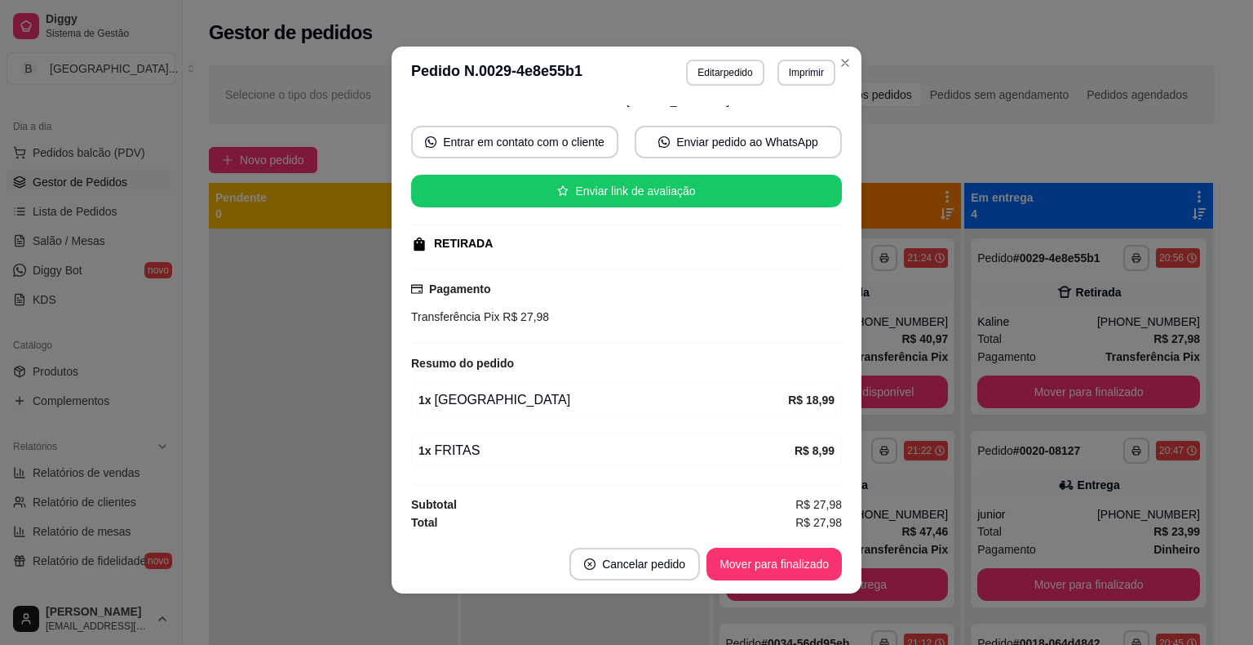
scroll to position [3, 0]
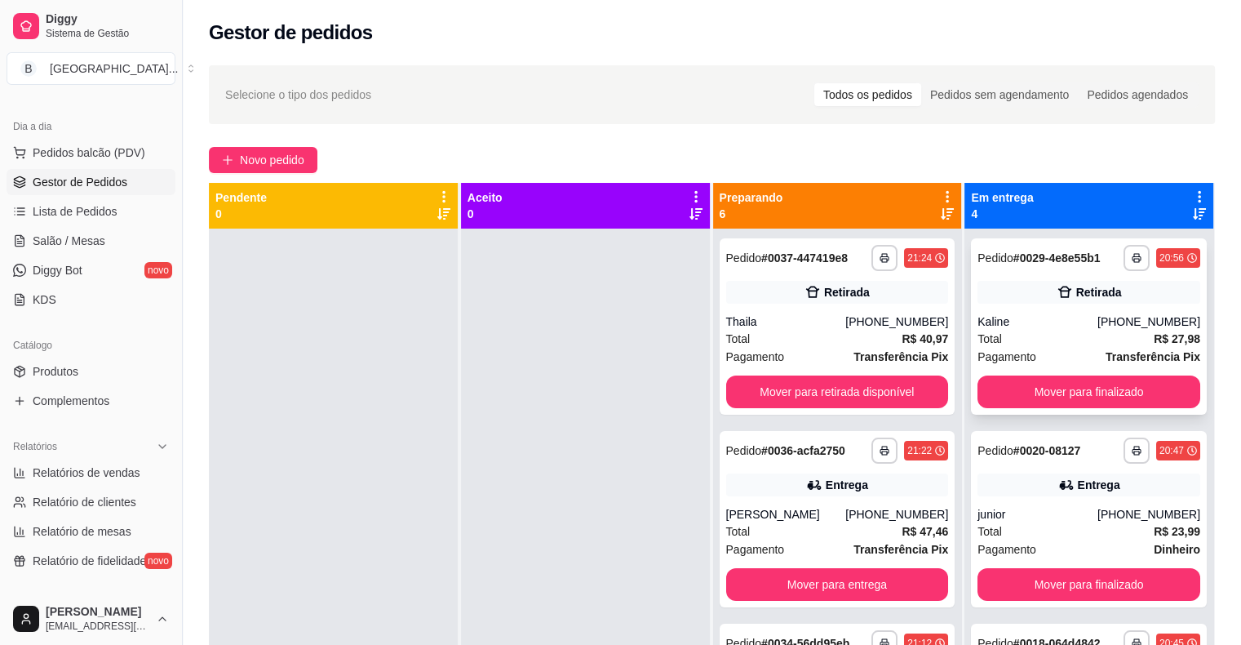
click at [1035, 310] on div "**********" at bounding box center [1089, 326] width 236 height 176
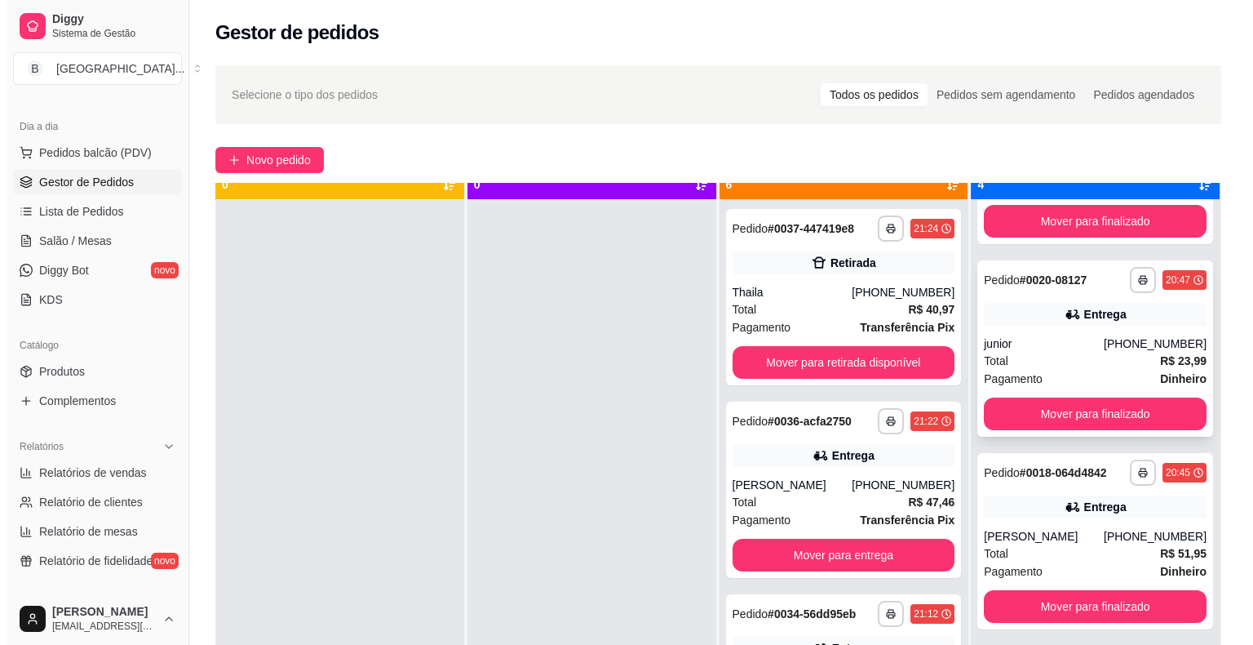
scroll to position [46, 0]
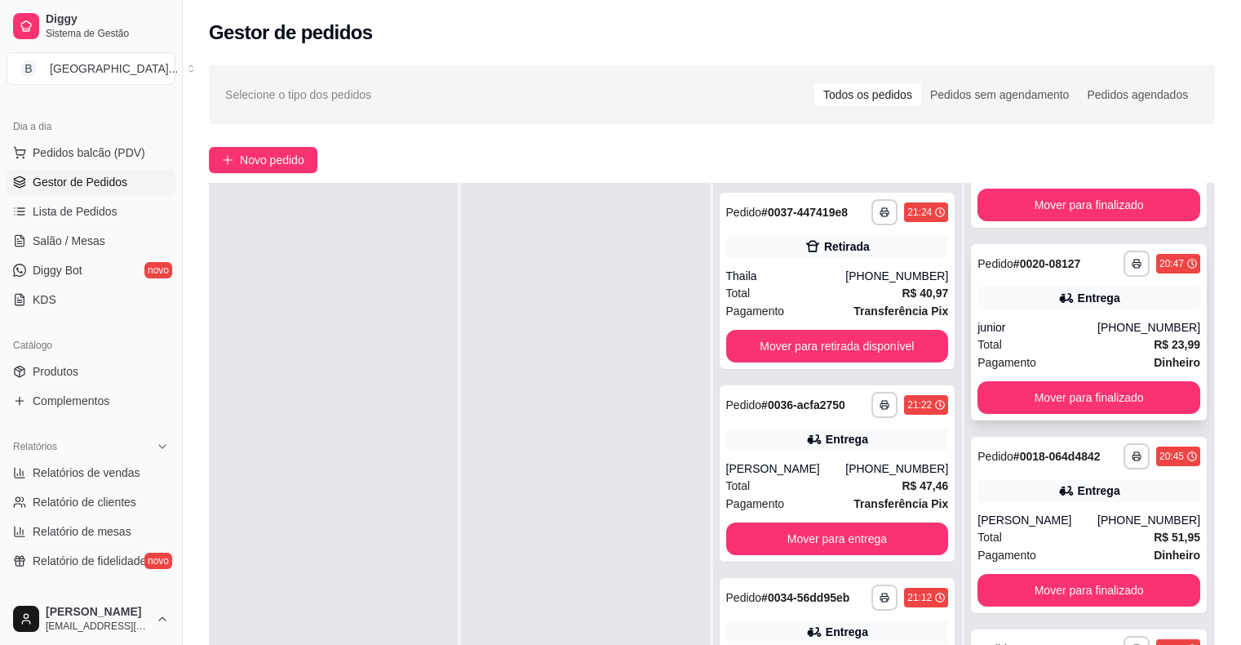
click at [1057, 320] on div "junior" at bounding box center [1037, 327] width 120 height 16
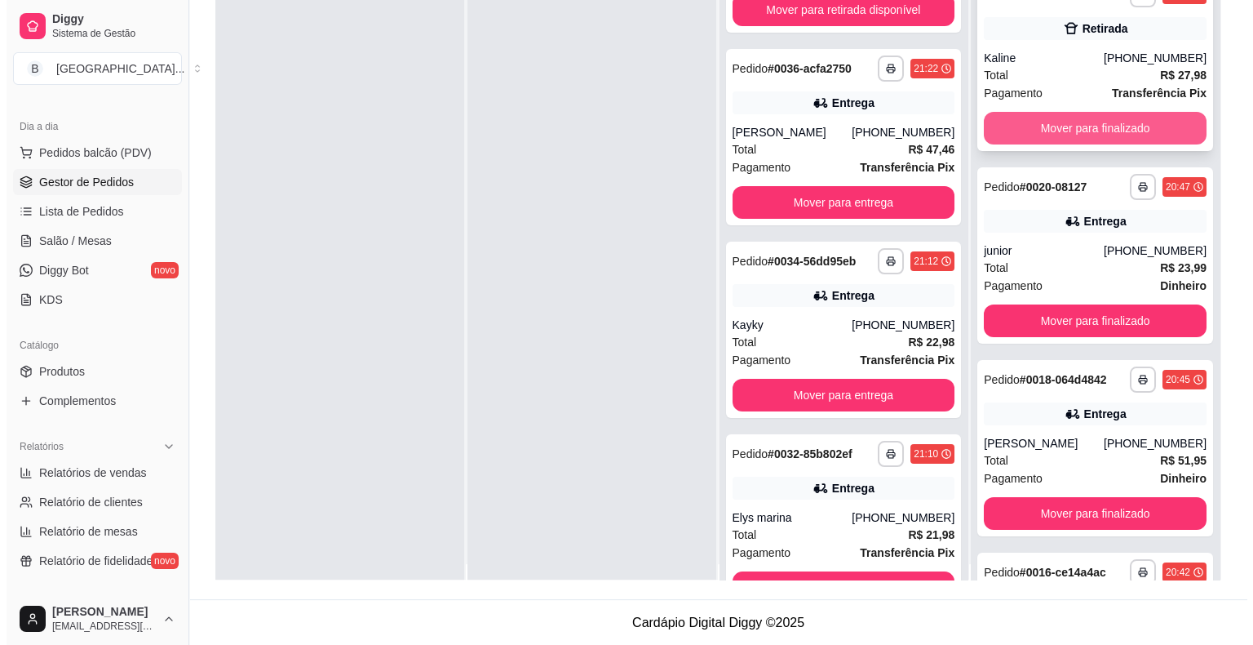
scroll to position [0, 0]
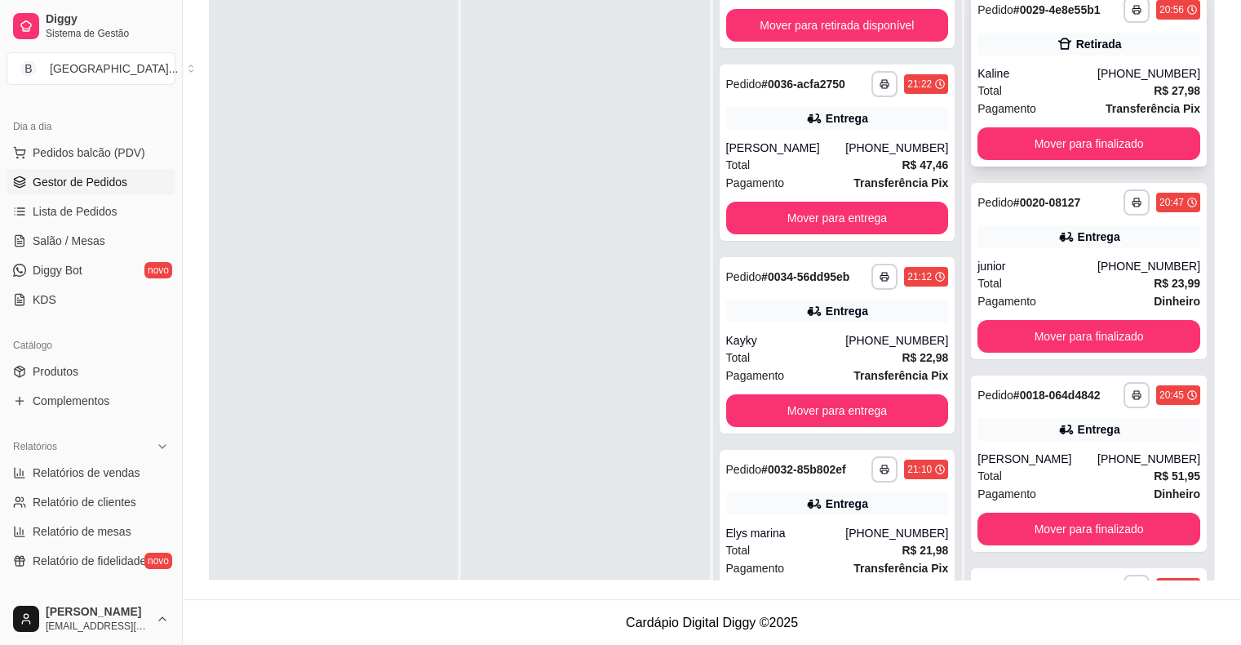
click at [1044, 83] on div "Total R$ 27,98" at bounding box center [1088, 91] width 223 height 18
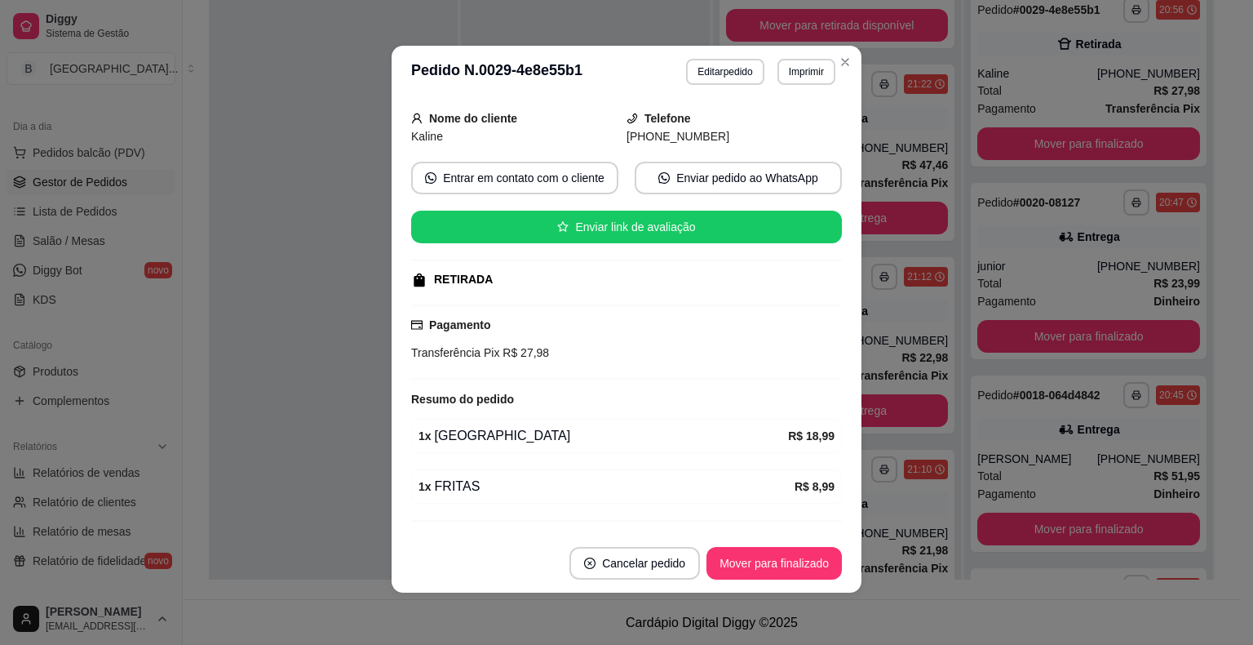
scroll to position [131, 0]
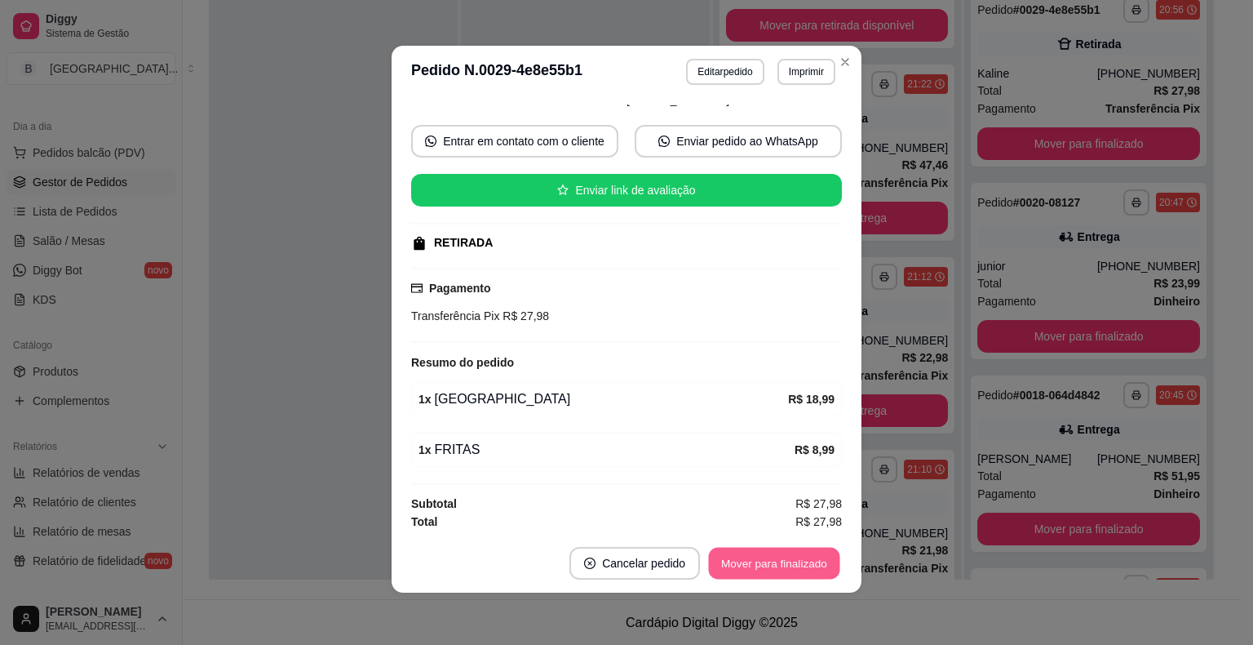
click at [760, 557] on button "Mover para finalizado" at bounding box center [774, 563] width 131 height 32
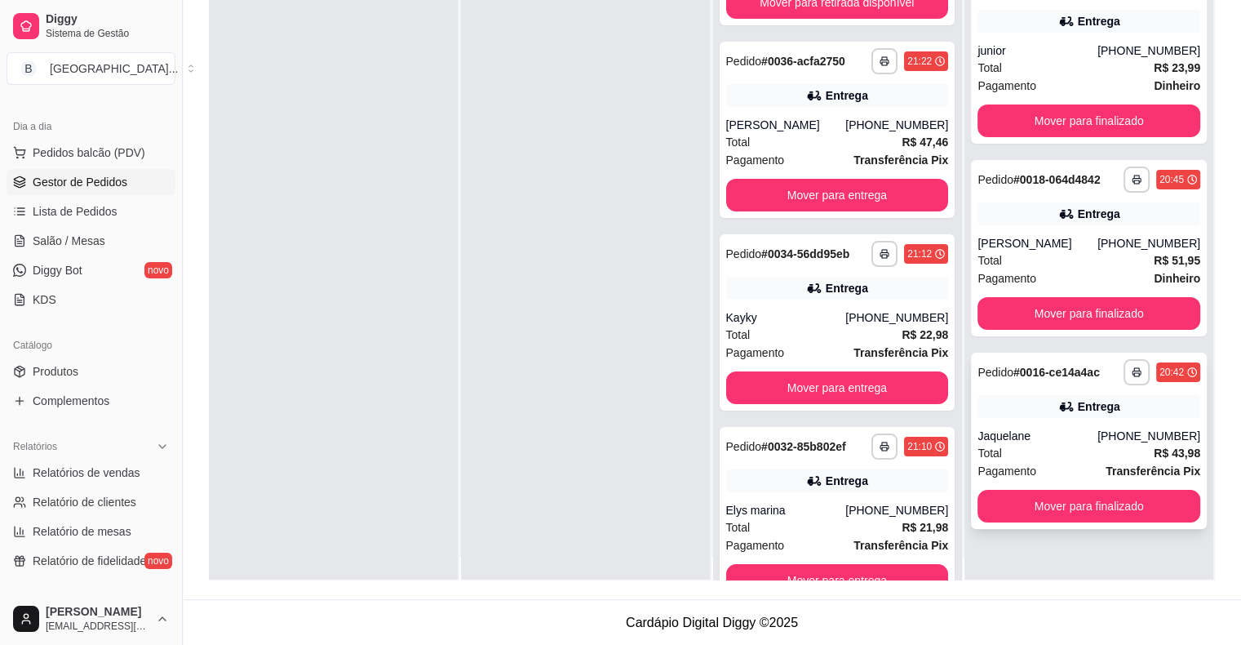
scroll to position [46, 0]
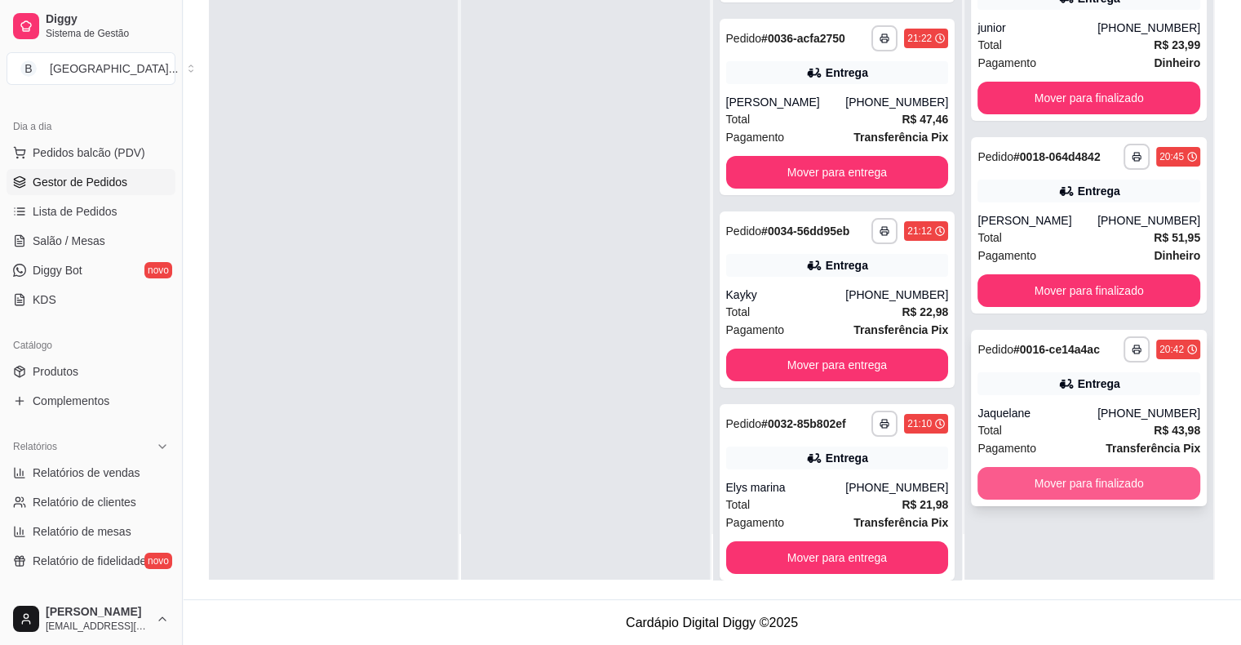
click at [1077, 488] on button "Mover para finalizado" at bounding box center [1088, 483] width 223 height 33
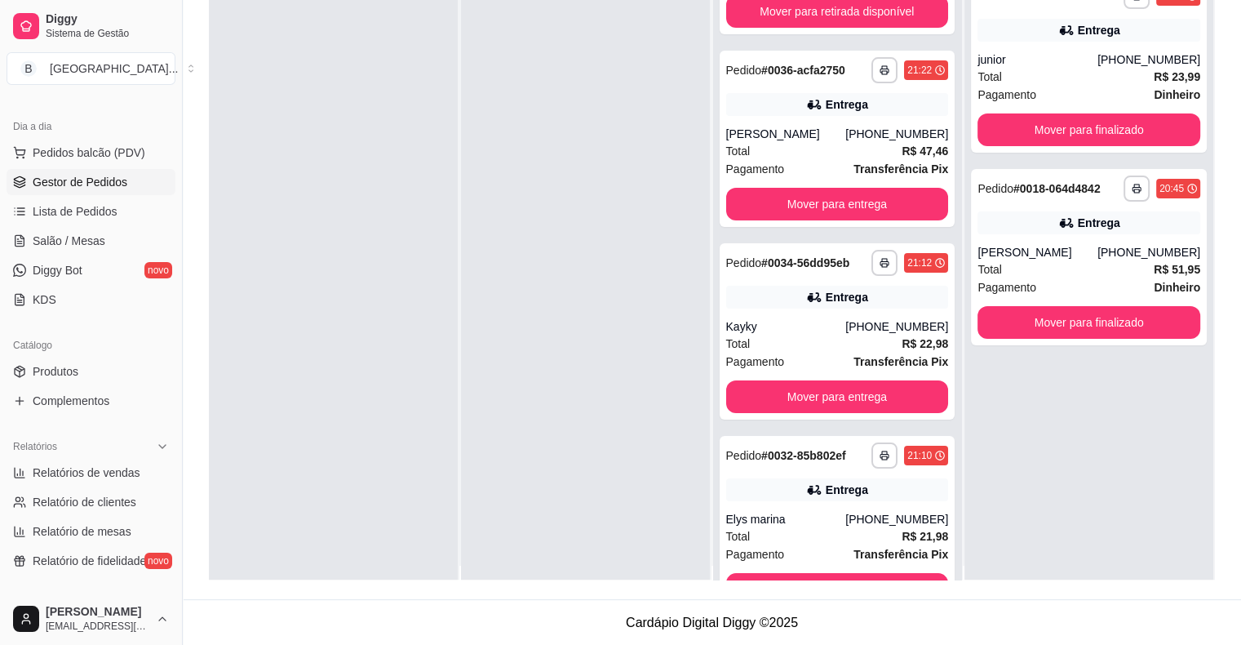
scroll to position [0, 0]
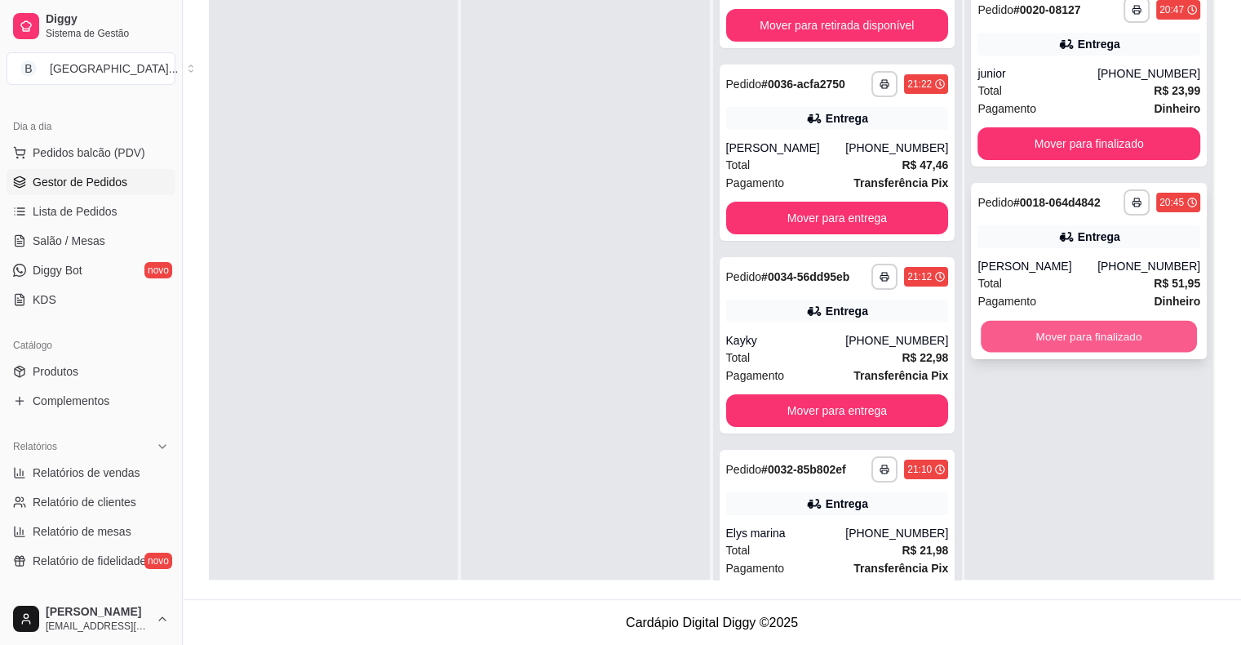
click at [1162, 333] on button "Mover para finalizado" at bounding box center [1089, 337] width 216 height 32
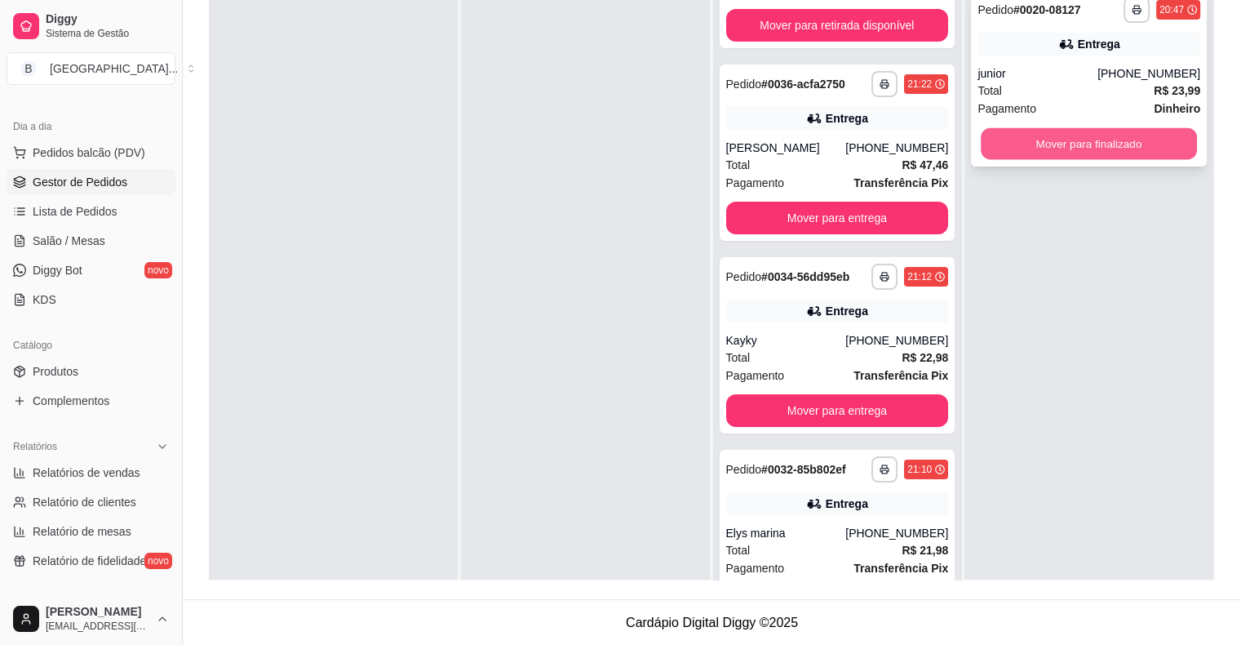
click at [1060, 138] on button "Mover para finalizado" at bounding box center [1089, 144] width 216 height 32
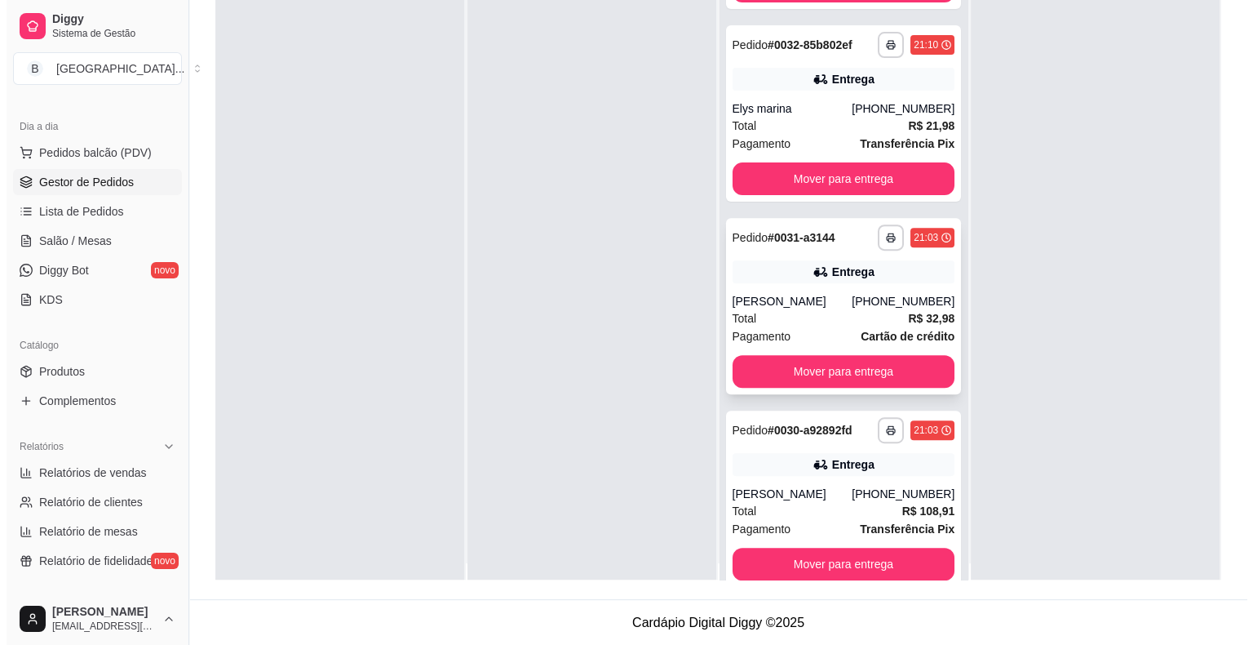
scroll to position [46, 0]
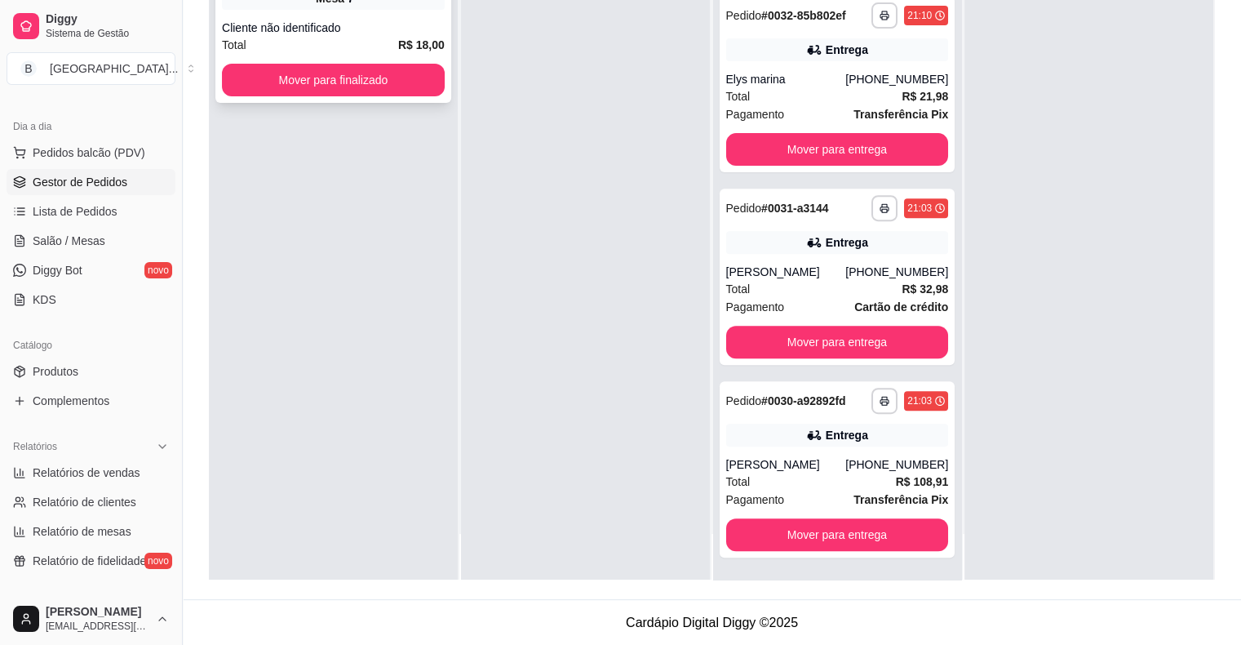
click at [303, 47] on div "Total R$ 18,00" at bounding box center [333, 45] width 223 height 18
click at [352, 90] on button "Mover para finalizado" at bounding box center [333, 80] width 216 height 32
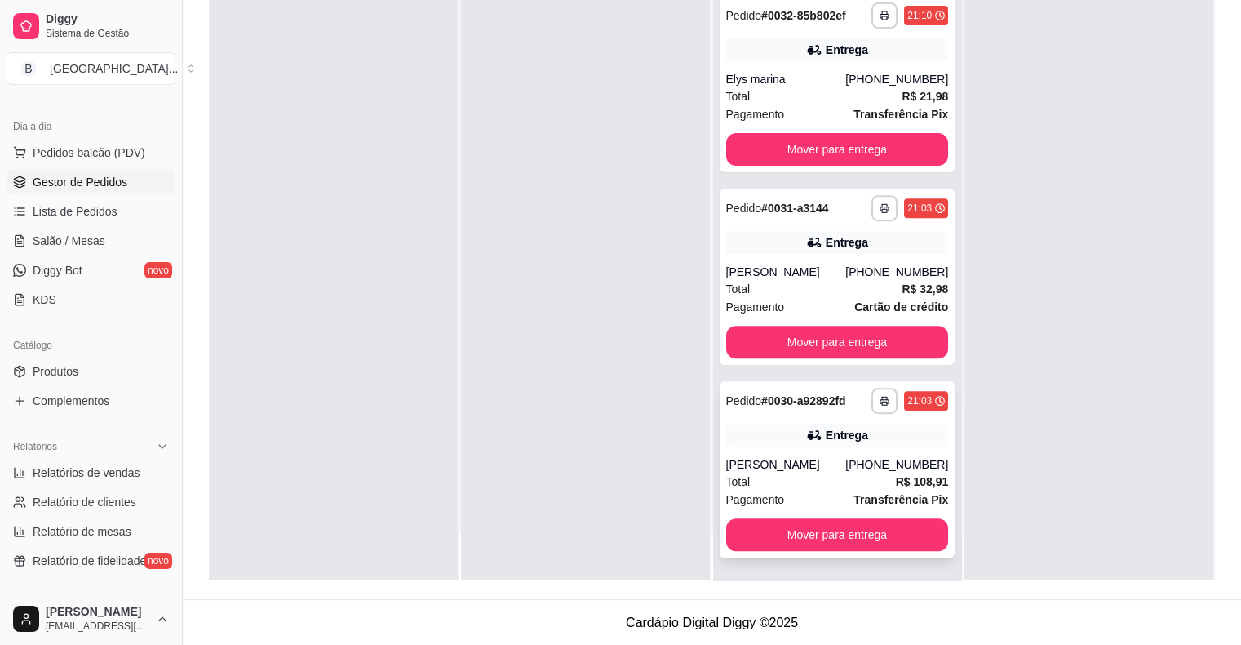
click at [819, 485] on div "Total R$ 108,91" at bounding box center [837, 481] width 223 height 18
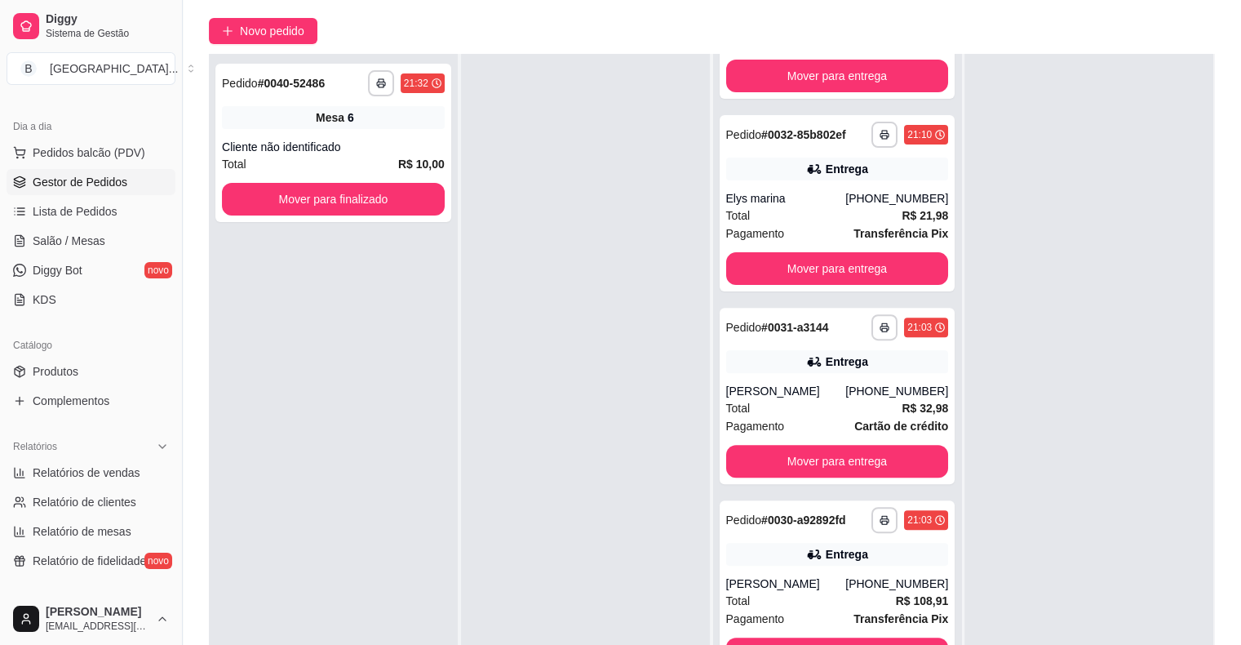
scroll to position [248, 0]
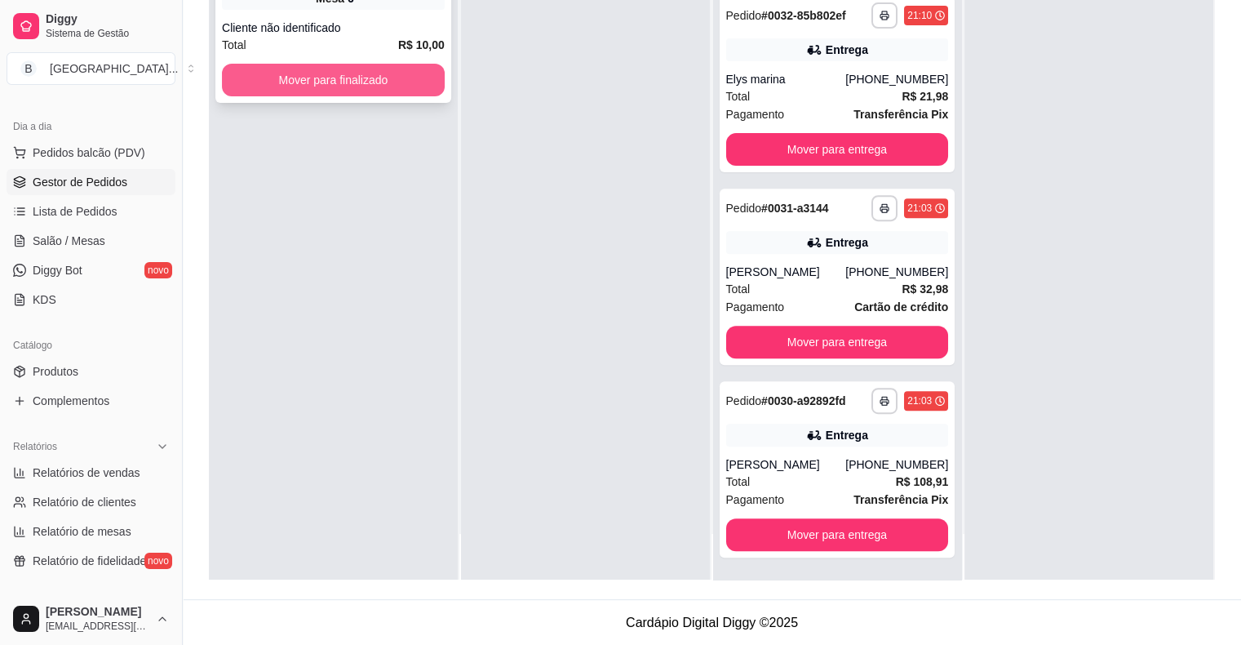
click at [362, 51] on div "Total R$ 10,00" at bounding box center [333, 45] width 223 height 18
click at [348, 87] on button "Mover para finalizado" at bounding box center [333, 80] width 216 height 32
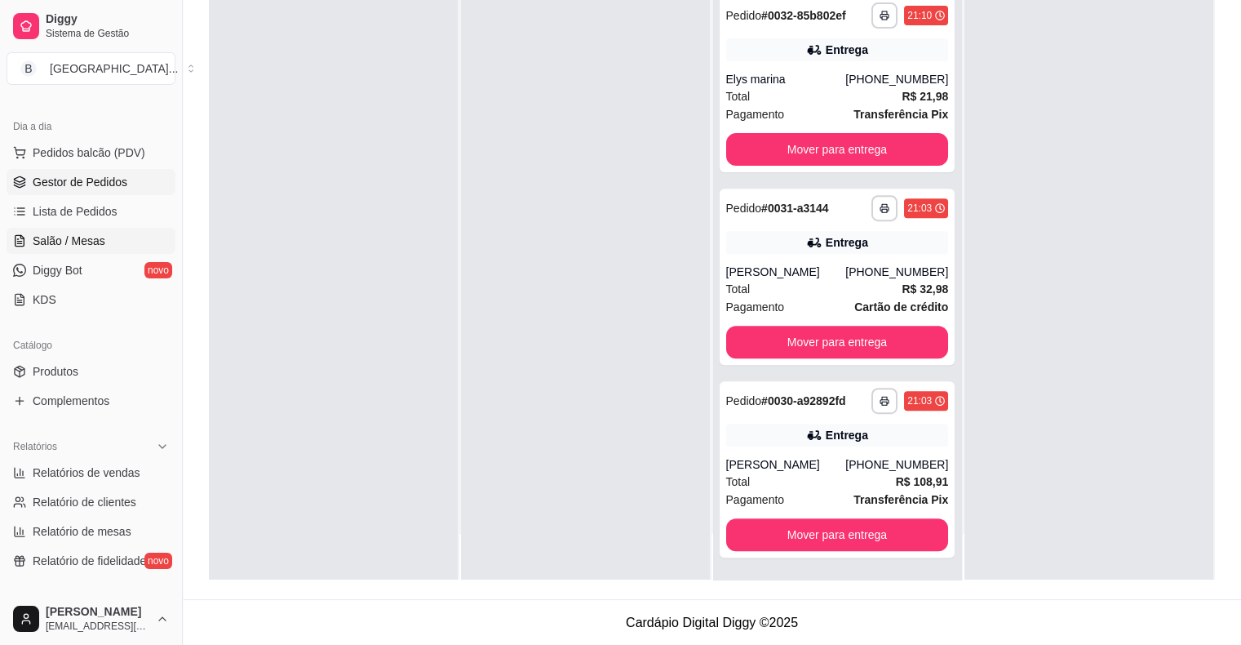
click at [46, 241] on span "Salão / Mesas" at bounding box center [69, 241] width 73 height 16
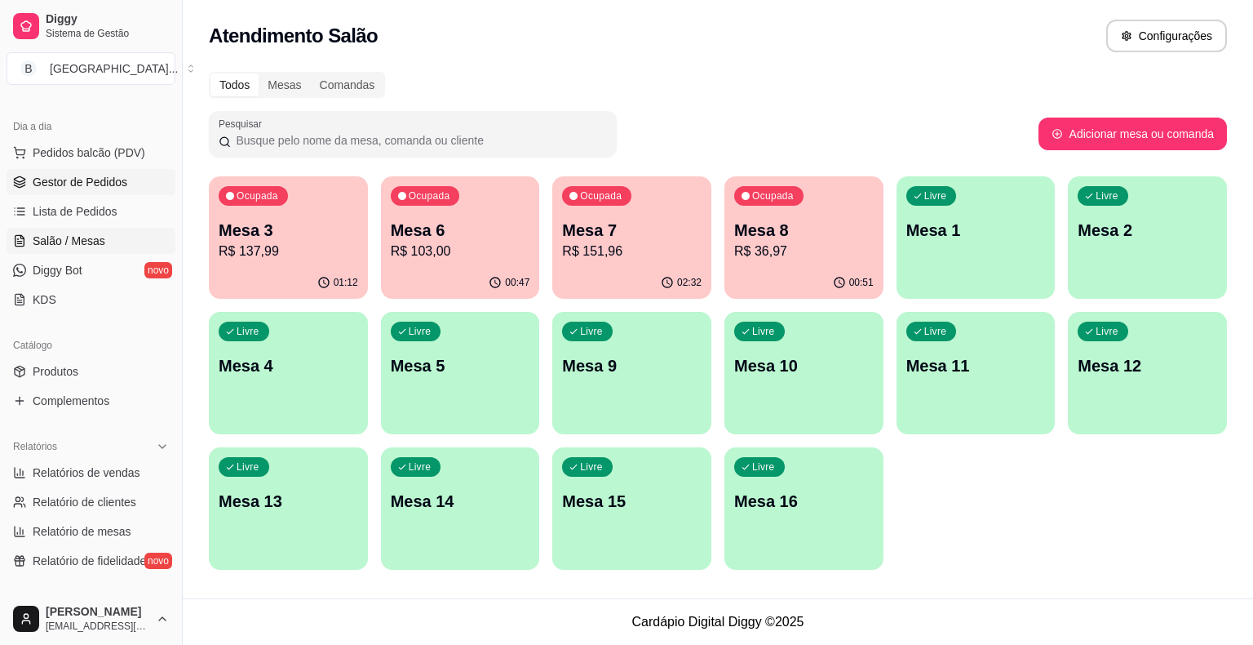
click at [36, 187] on span "Gestor de Pedidos" at bounding box center [80, 182] width 95 height 16
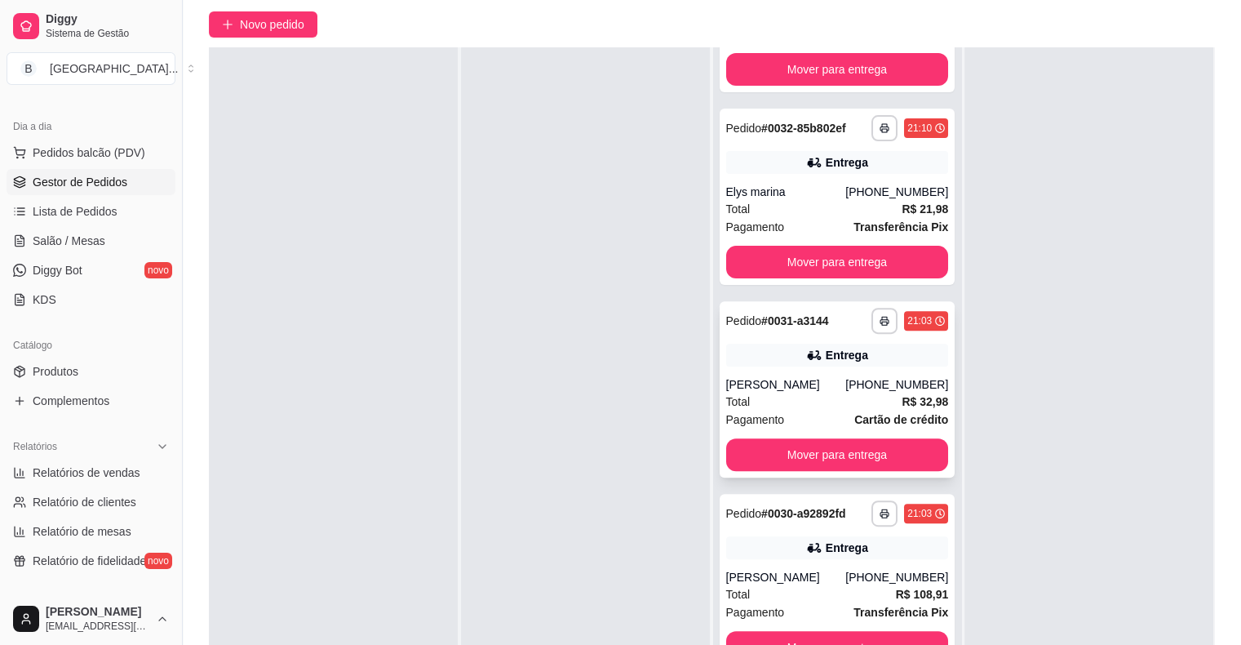
scroll to position [248, 0]
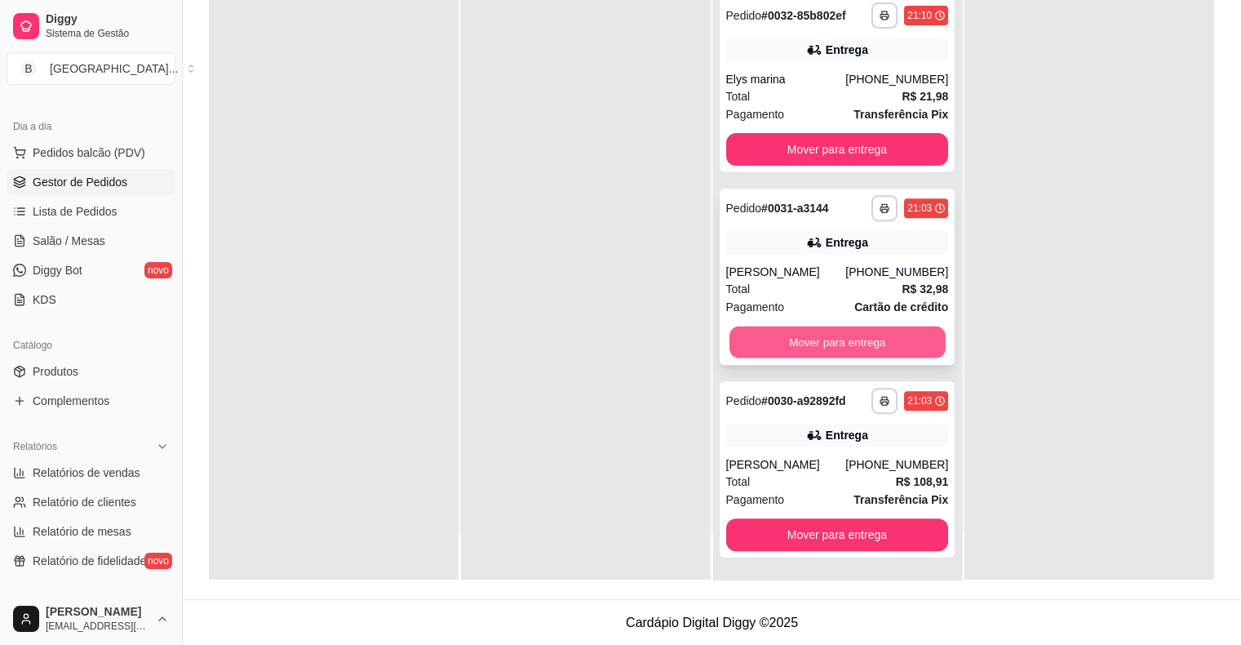
click at [855, 344] on button "Mover para entrega" at bounding box center [837, 342] width 216 height 32
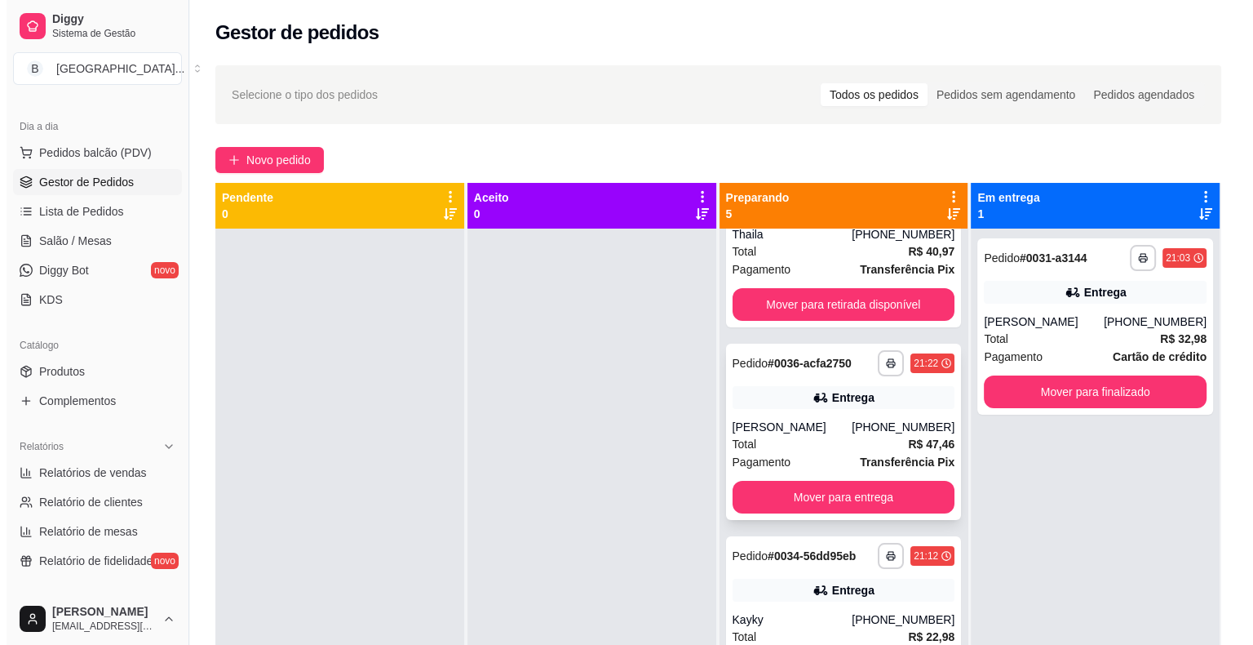
scroll to position [326, 0]
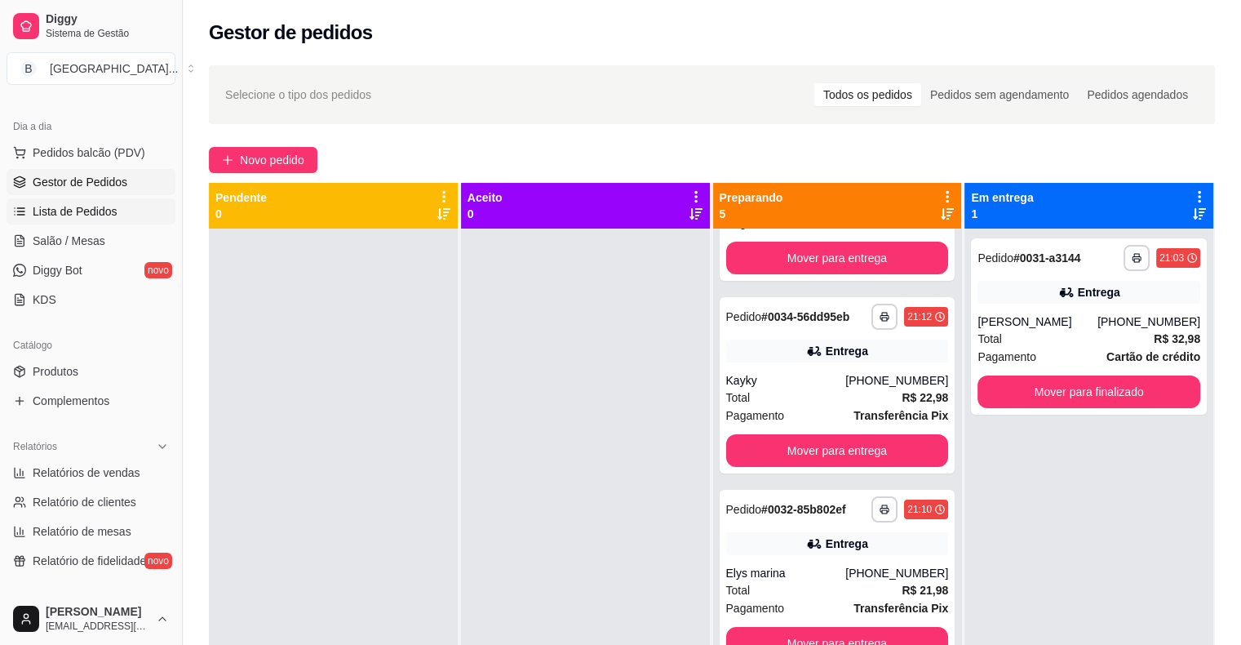
click at [34, 224] on link "Lista de Pedidos" at bounding box center [91, 211] width 169 height 26
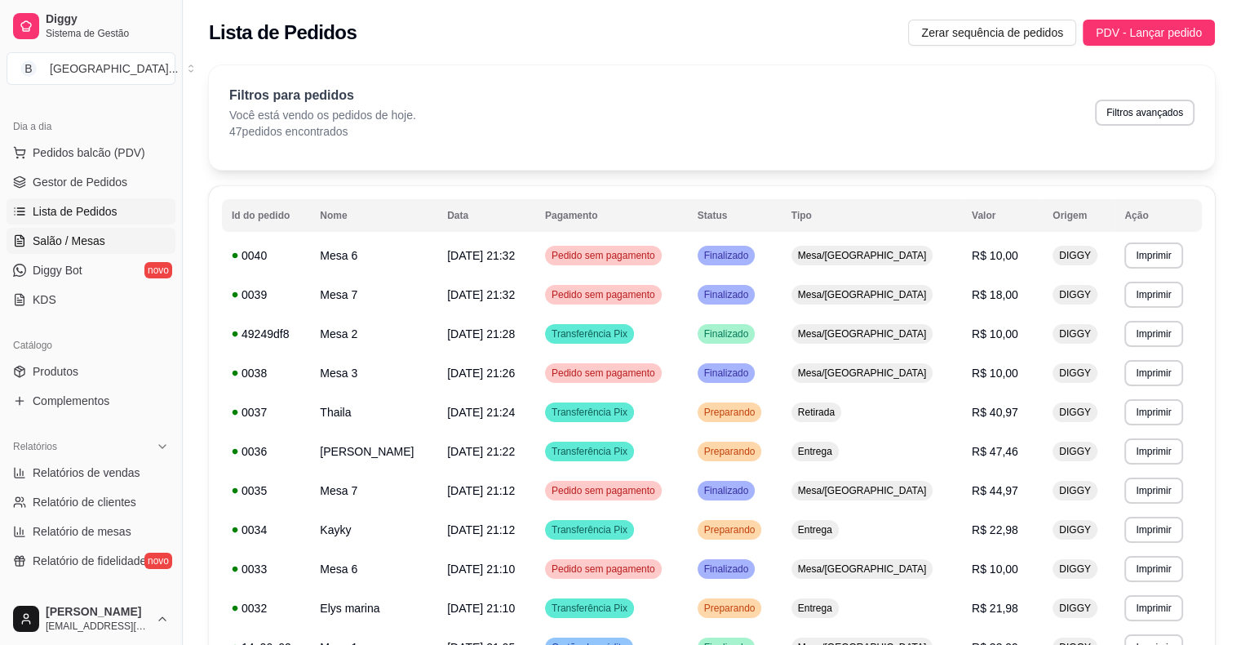
click at [33, 238] on span "Salão / Mesas" at bounding box center [69, 241] width 73 height 16
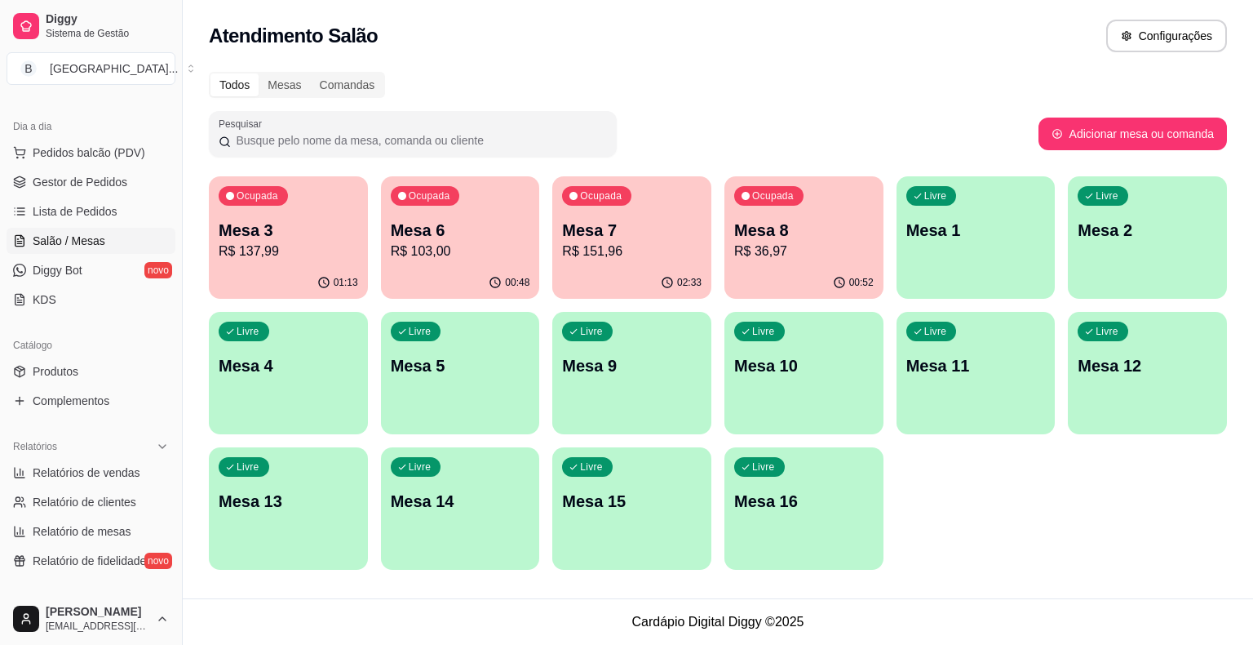
click at [764, 222] on p "Mesa 8" at bounding box center [804, 230] width 140 height 23
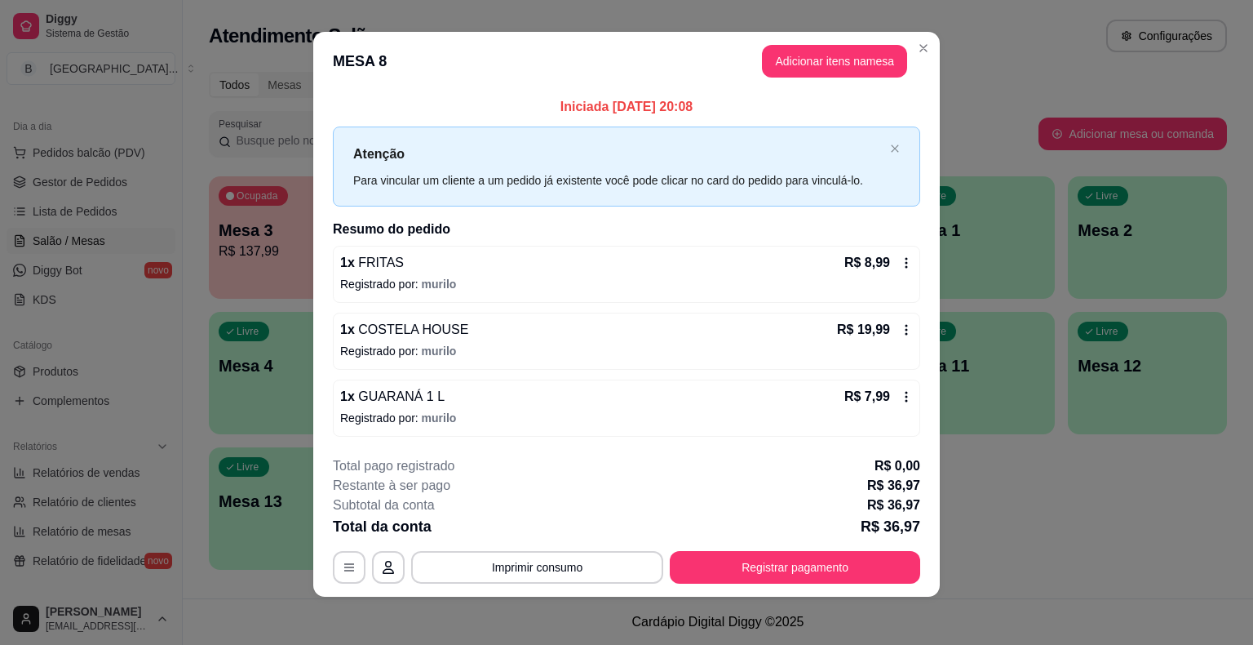
scroll to position [11, 0]
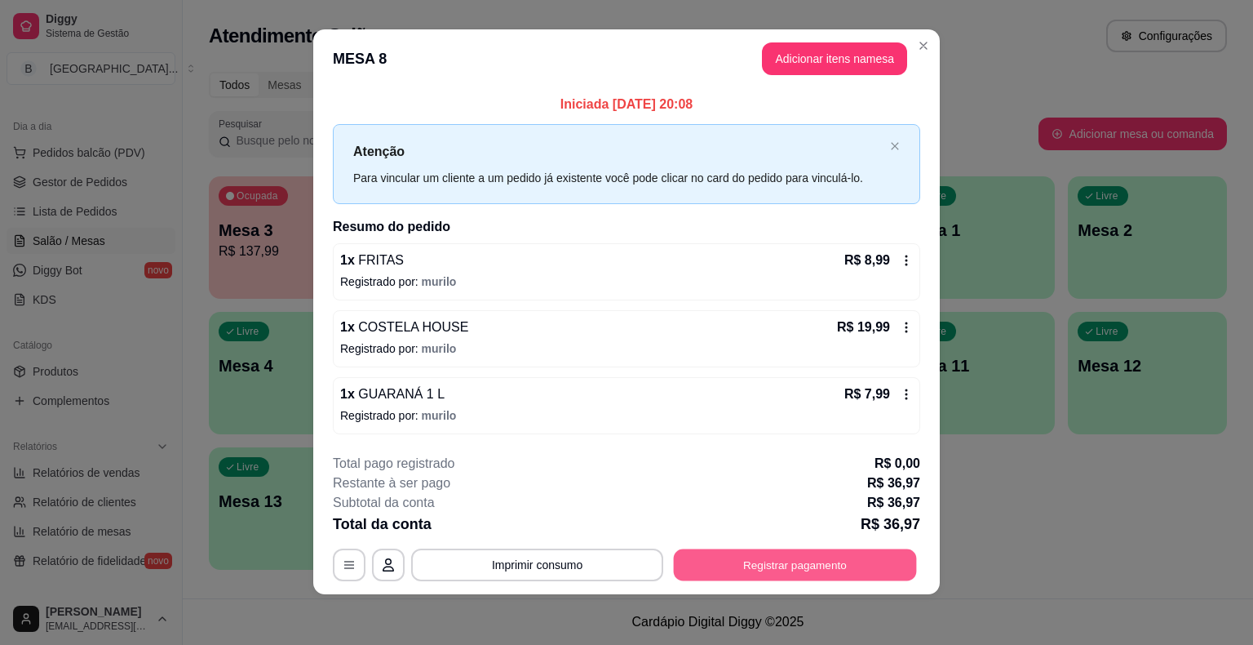
click at [792, 555] on button "Registrar pagamento" at bounding box center [795, 564] width 243 height 32
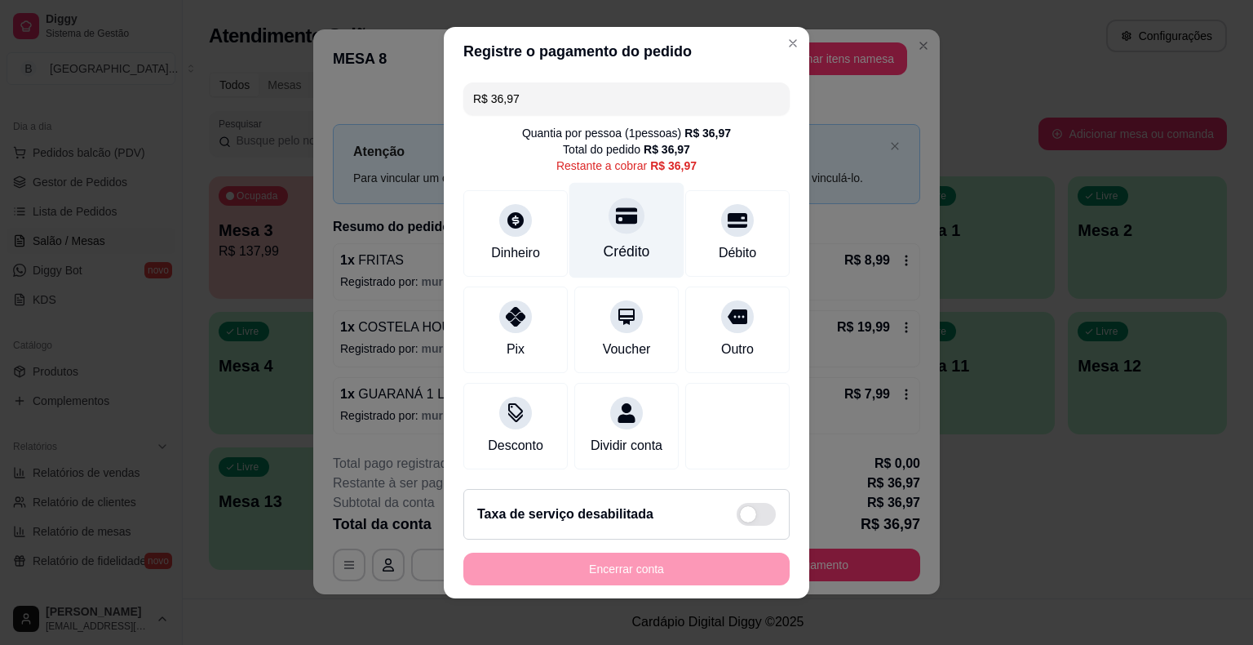
scroll to position [15, 0]
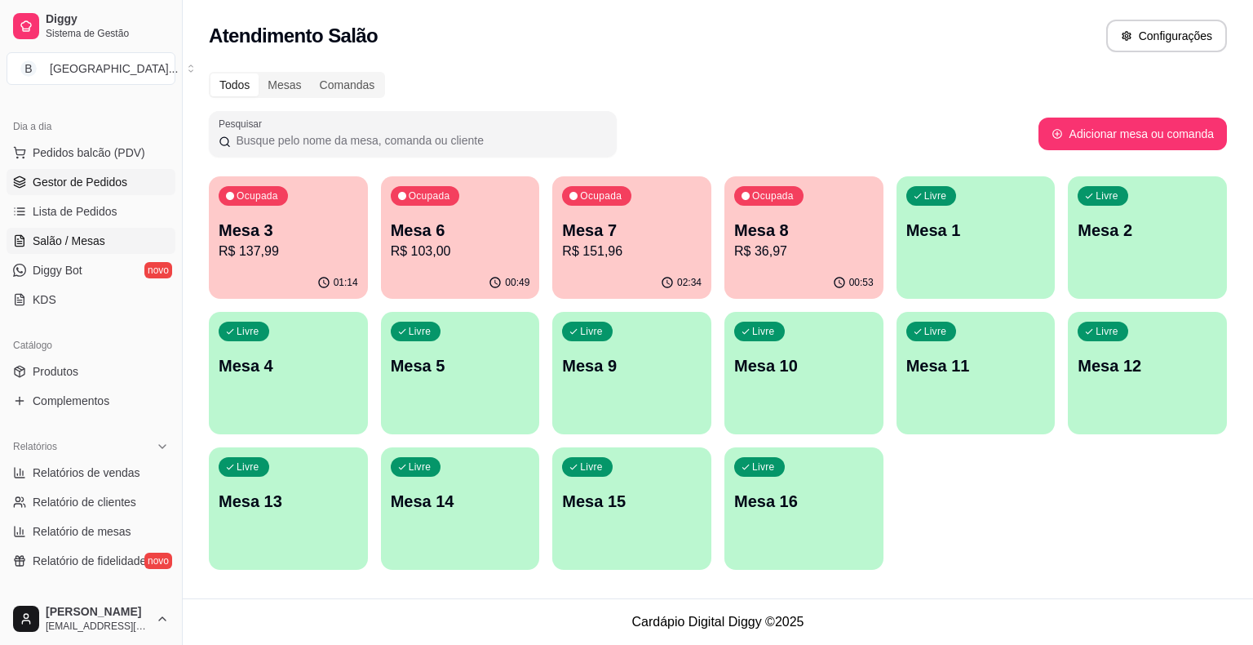
click at [75, 190] on link "Gestor de Pedidos" at bounding box center [91, 182] width 169 height 26
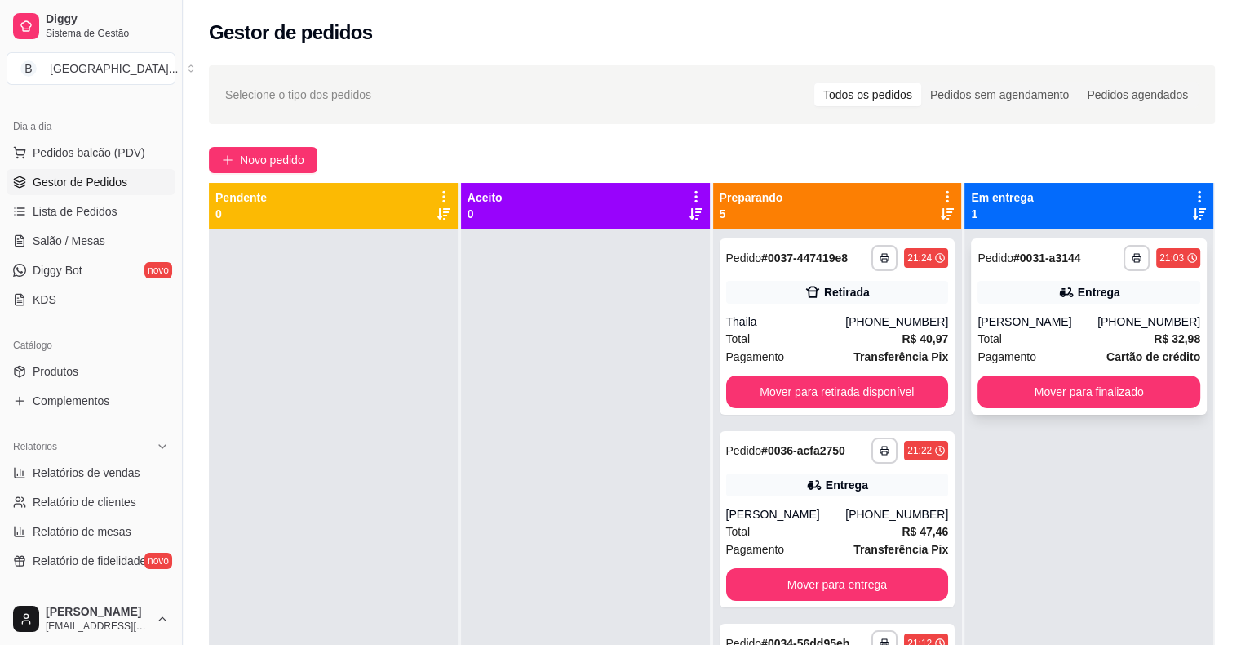
click at [1064, 339] on div "Total R$ 32,98" at bounding box center [1088, 339] width 223 height 18
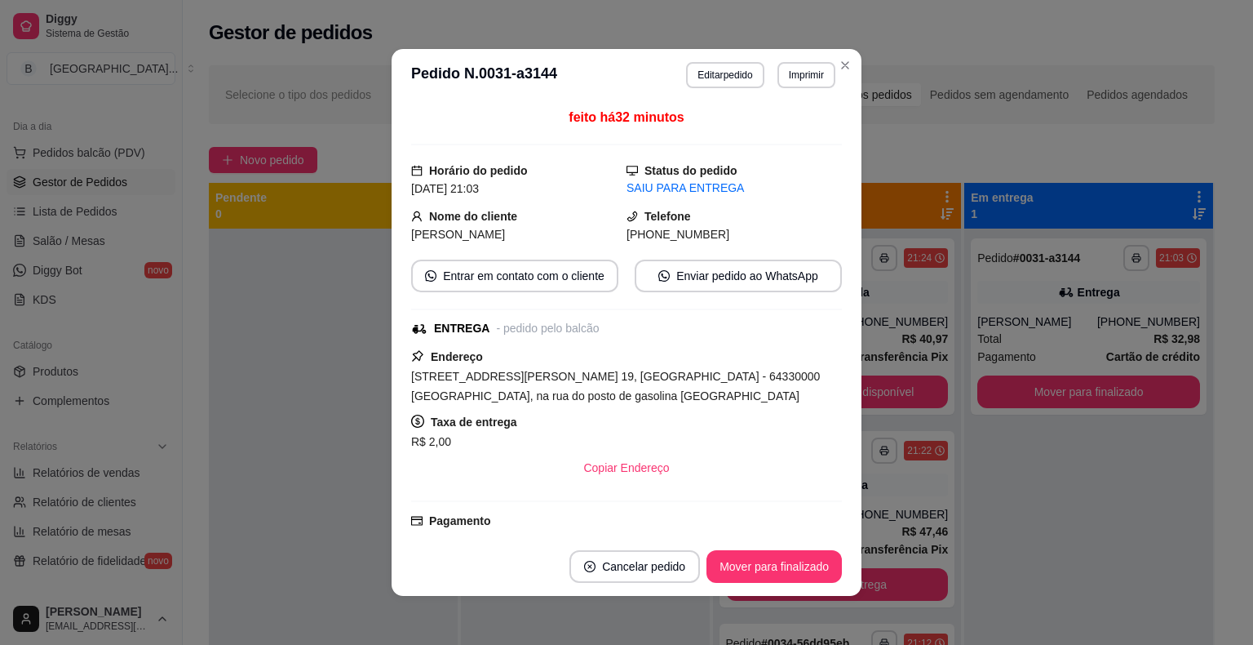
scroll to position [229, 0]
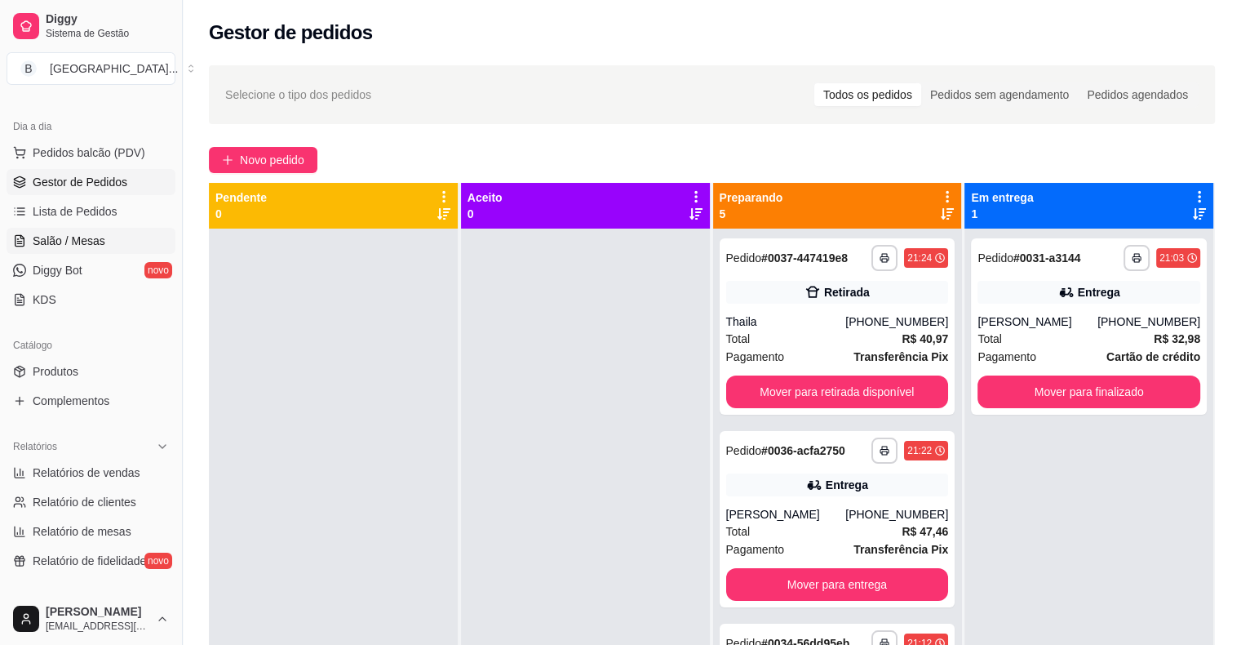
click at [101, 237] on span "Salão / Mesas" at bounding box center [69, 241] width 73 height 16
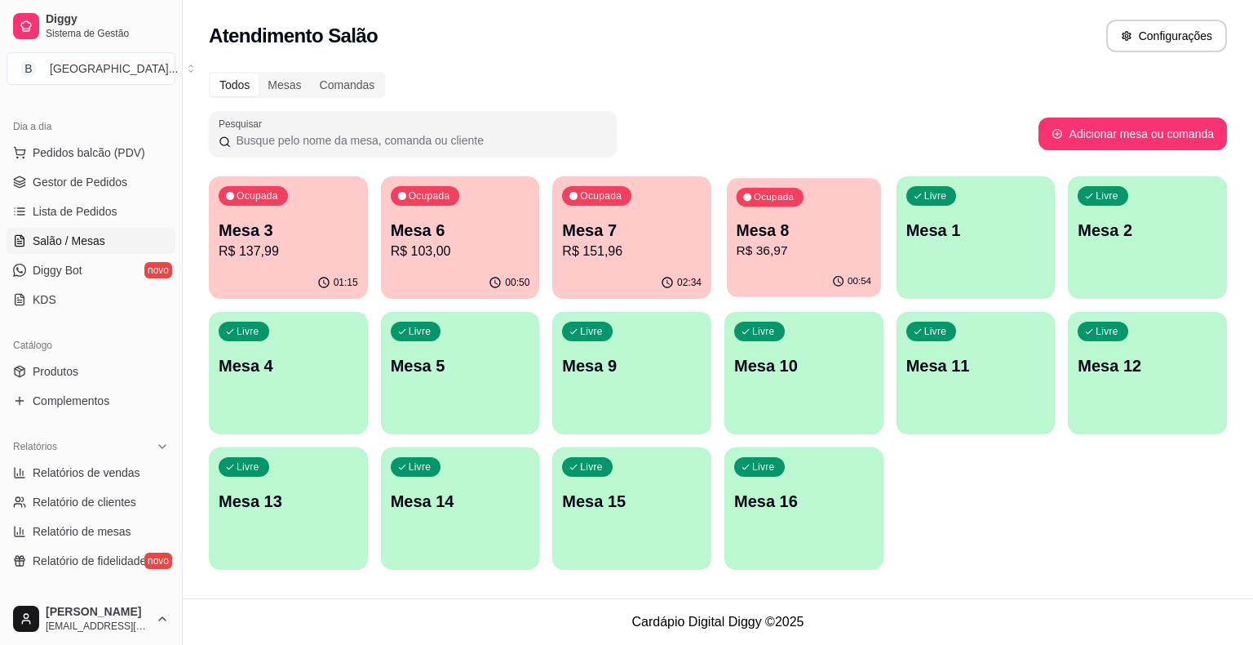
click at [843, 246] on p "R$ 36,97" at bounding box center [804, 251] width 135 height 19
click at [102, 171] on link "Gestor de Pedidos" at bounding box center [91, 182] width 169 height 26
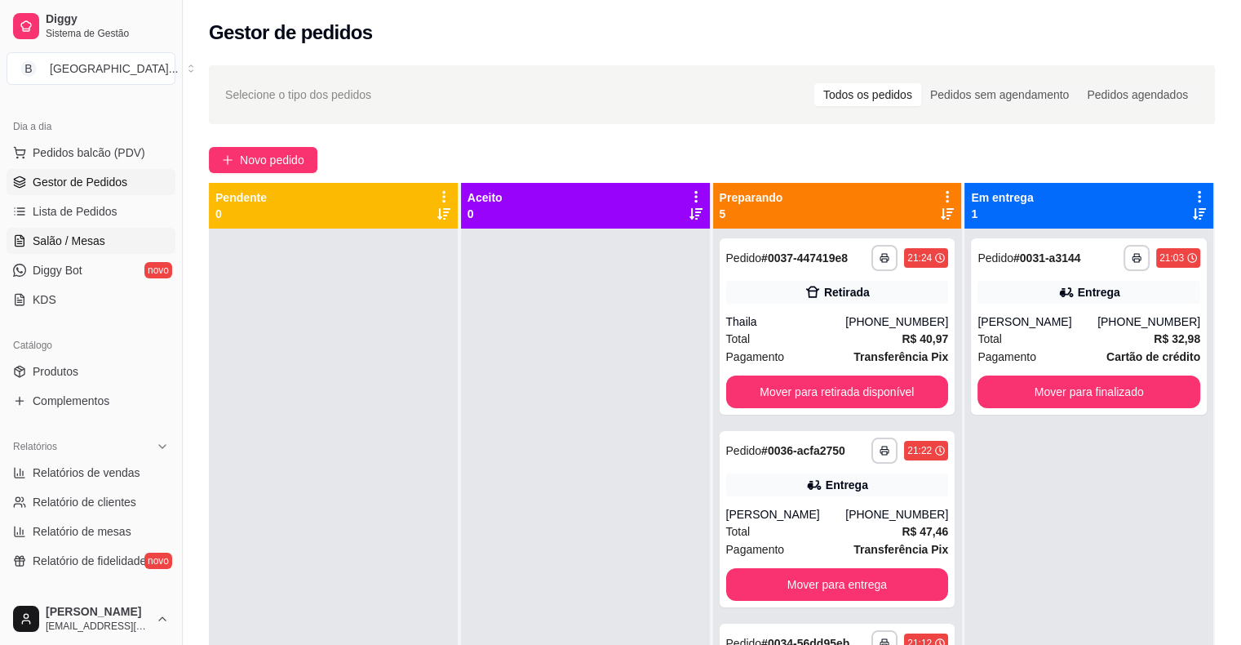
click at [99, 246] on span "Salão / Mesas" at bounding box center [69, 241] width 73 height 16
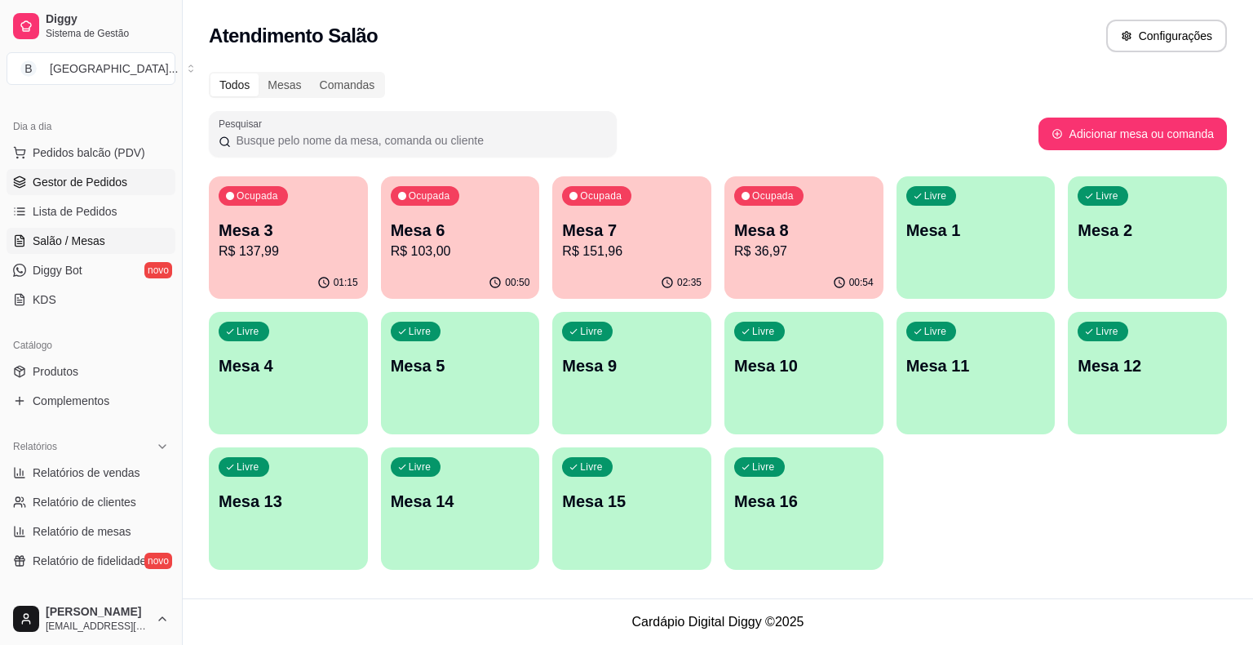
click at [137, 185] on link "Gestor de Pedidos" at bounding box center [91, 182] width 169 height 26
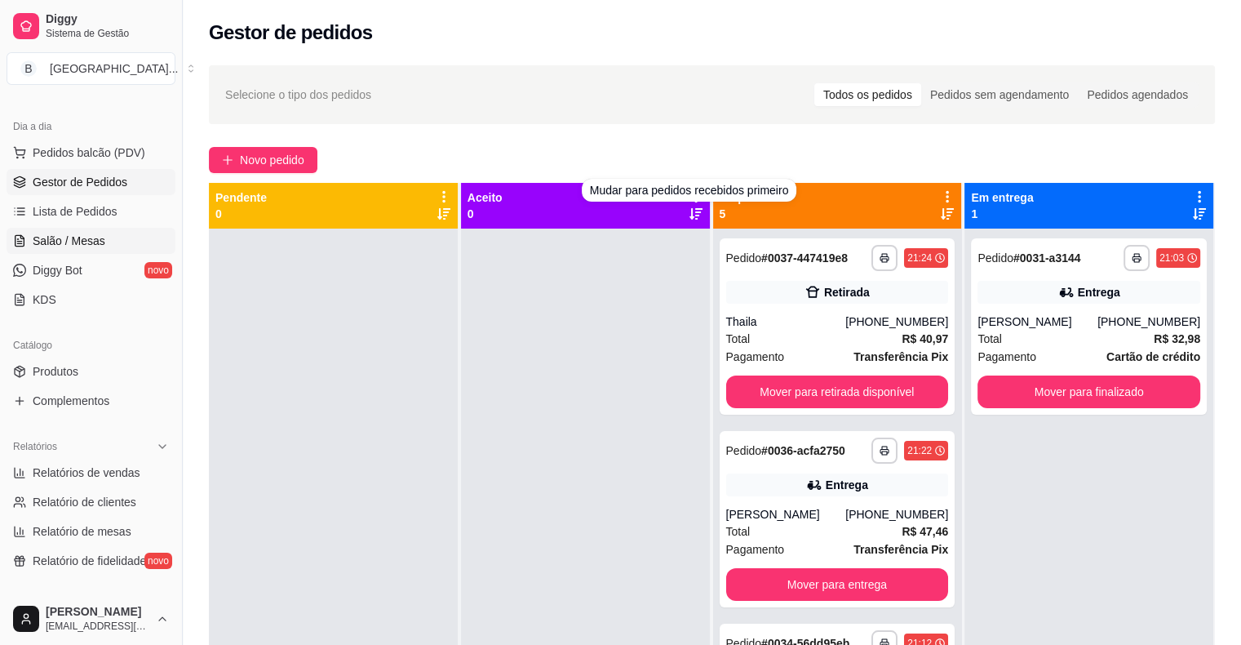
click at [59, 246] on span "Salão / Mesas" at bounding box center [69, 241] width 73 height 16
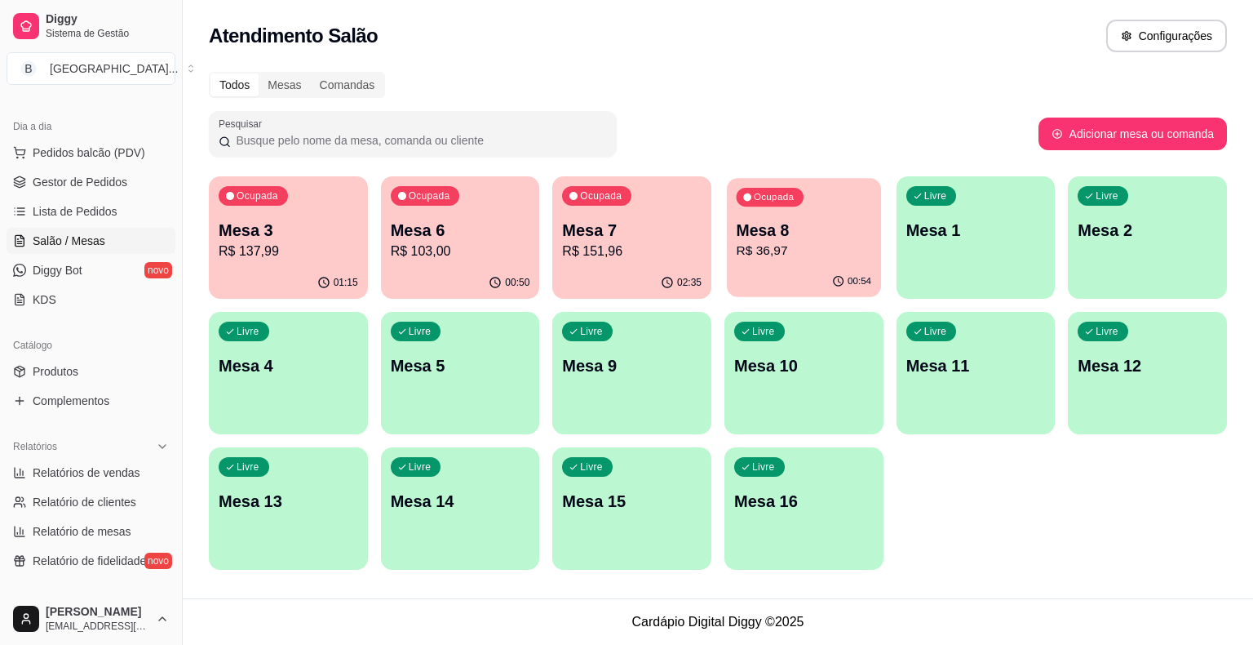
click at [756, 239] on p "Mesa 8" at bounding box center [804, 230] width 135 height 22
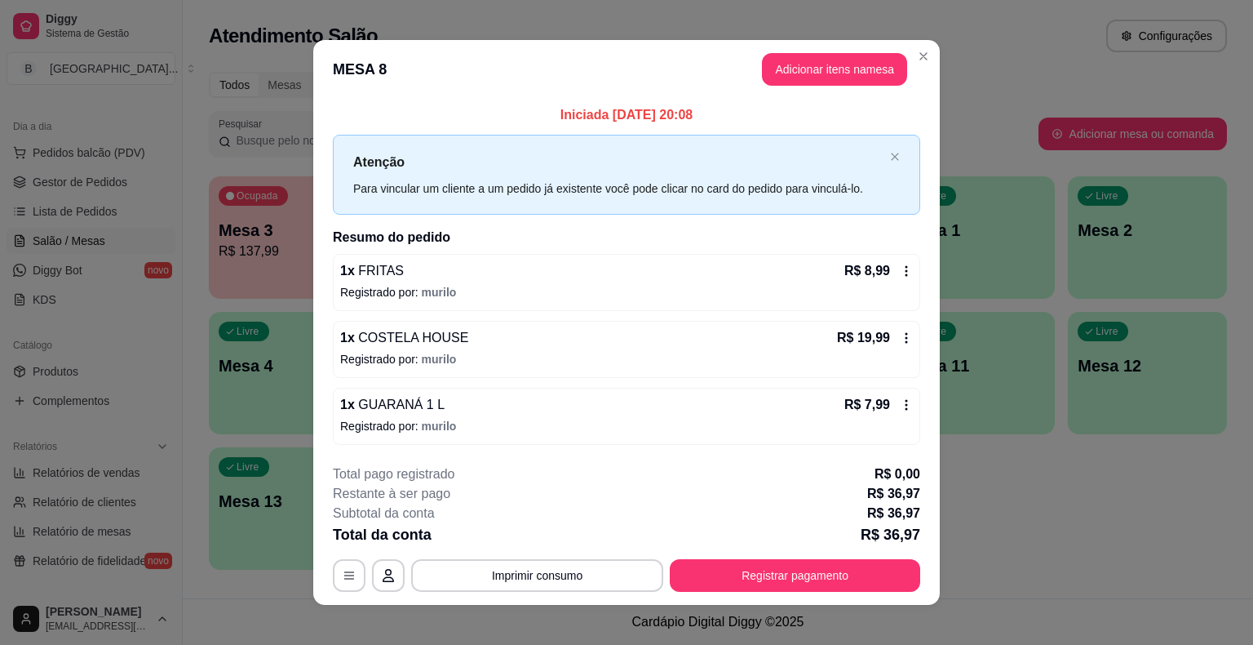
scroll to position [11, 0]
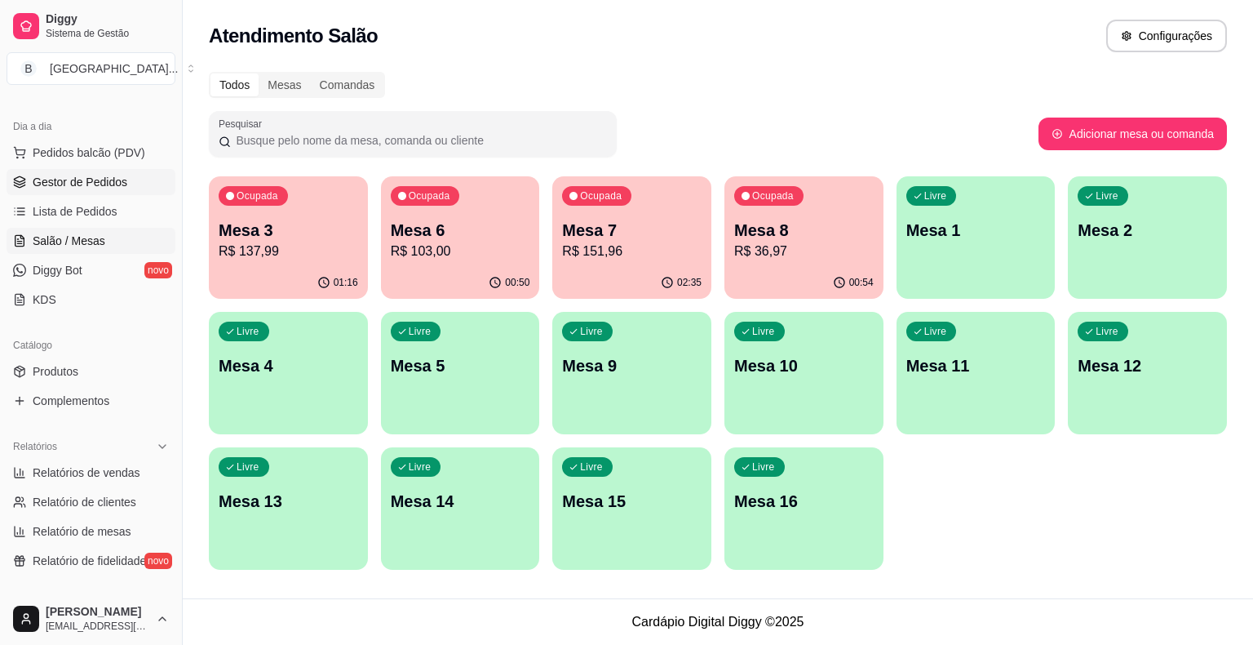
click at [81, 179] on span "Gestor de Pedidos" at bounding box center [80, 182] width 95 height 16
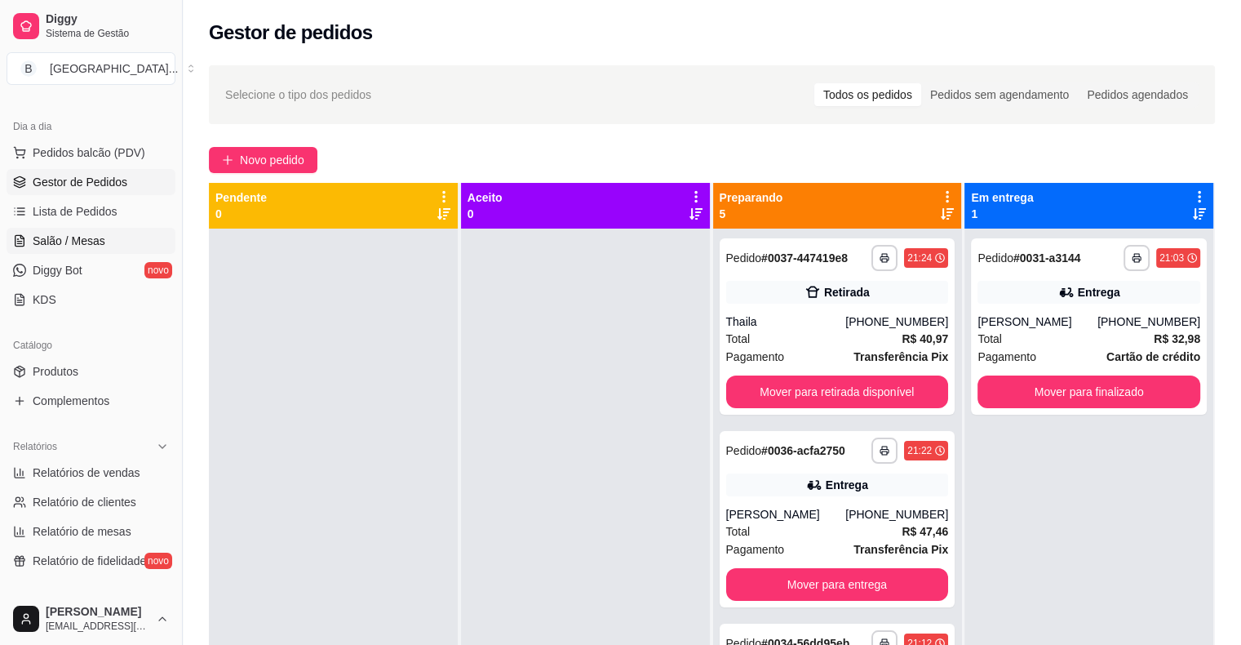
click at [94, 241] on span "Salão / Mesas" at bounding box center [69, 241] width 73 height 16
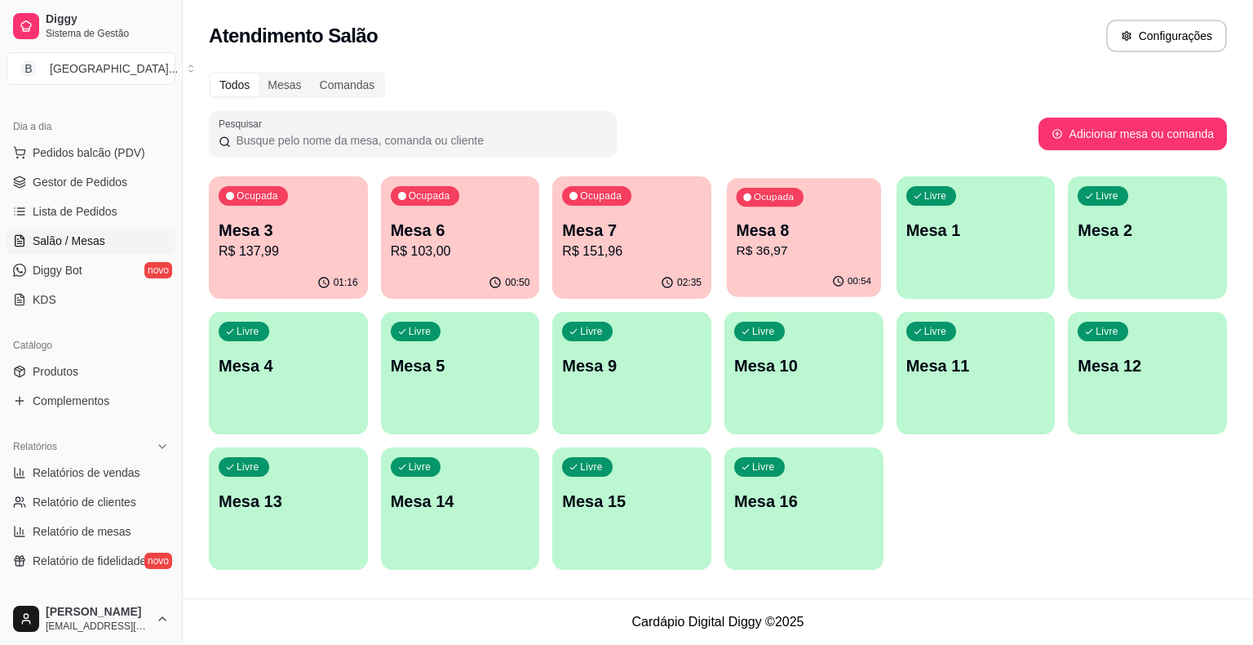
click at [832, 258] on p "R$ 36,97" at bounding box center [804, 251] width 135 height 19
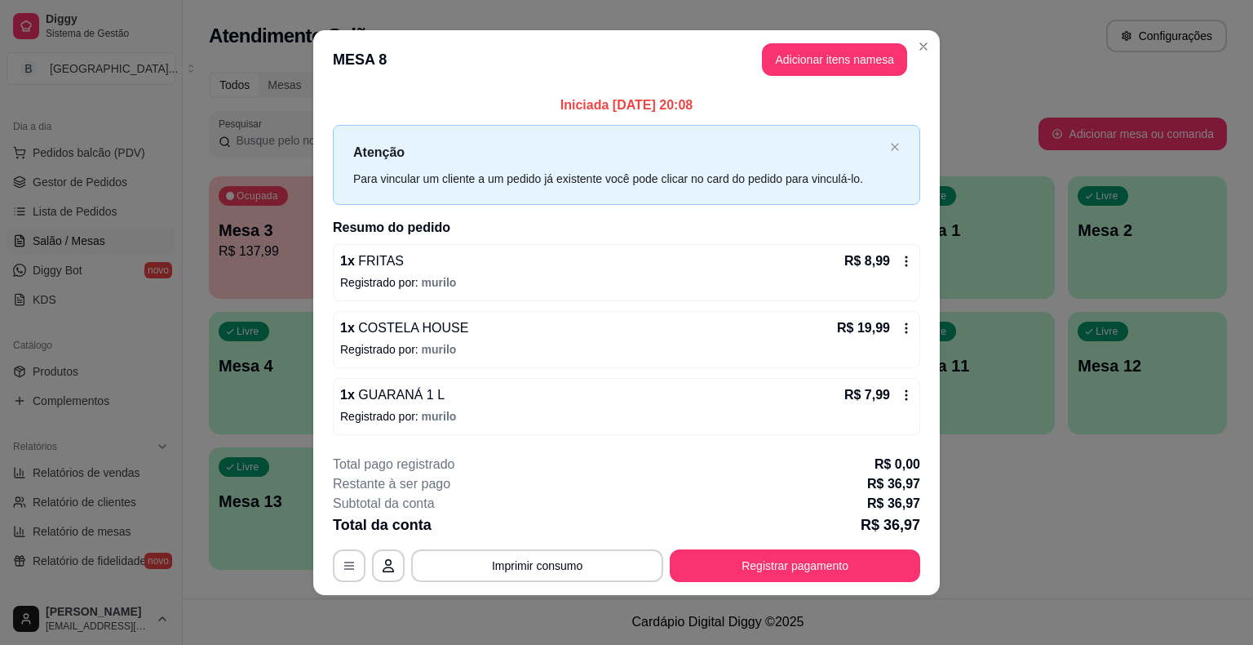
scroll to position [11, 0]
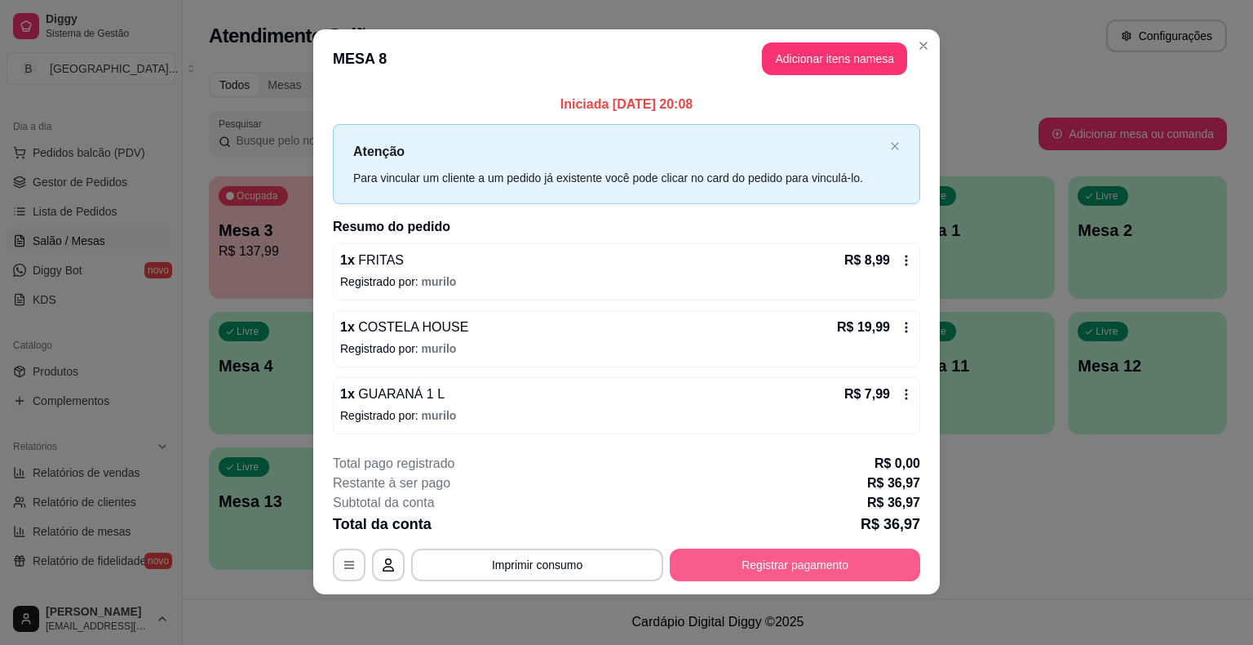
click at [796, 569] on button "Registrar pagamento" at bounding box center [795, 564] width 250 height 33
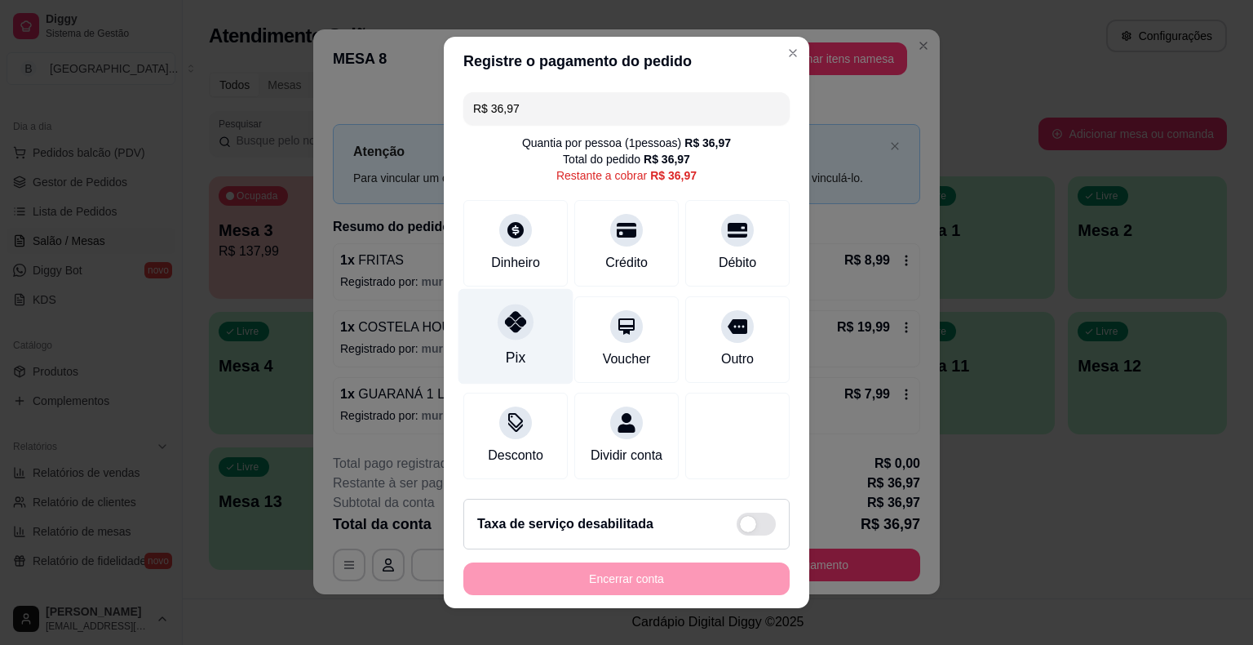
click at [493, 349] on div "Pix" at bounding box center [516, 336] width 115 height 95
type input "R$ 0,00"
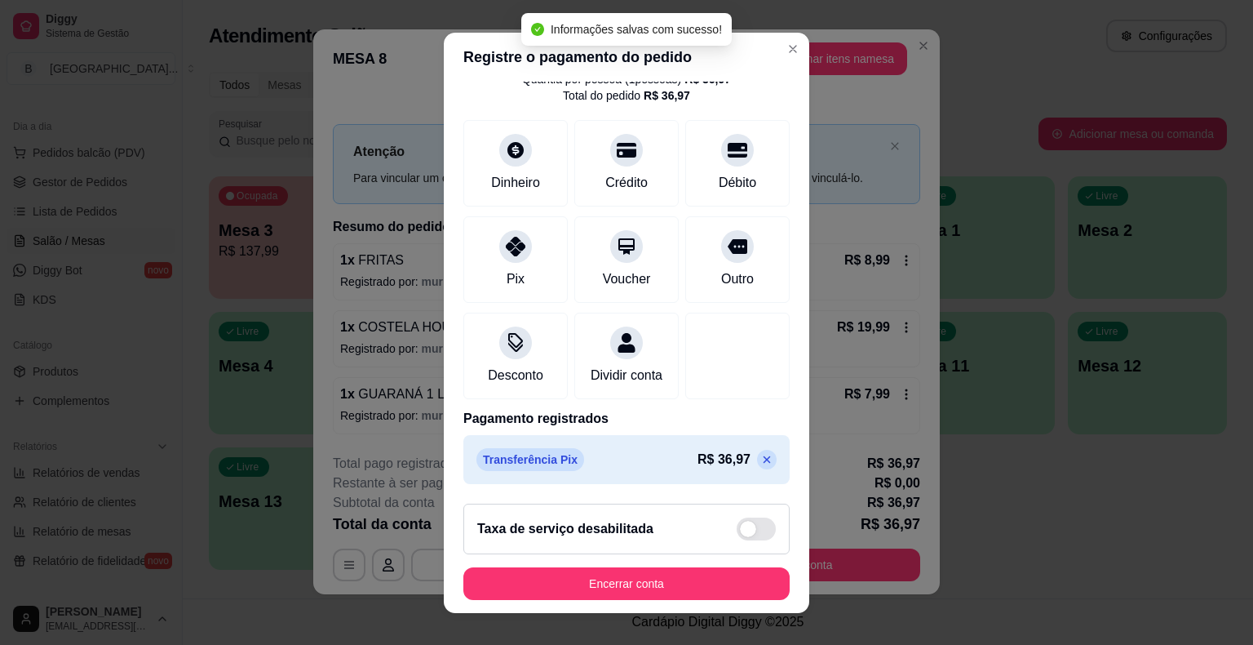
scroll to position [77, 0]
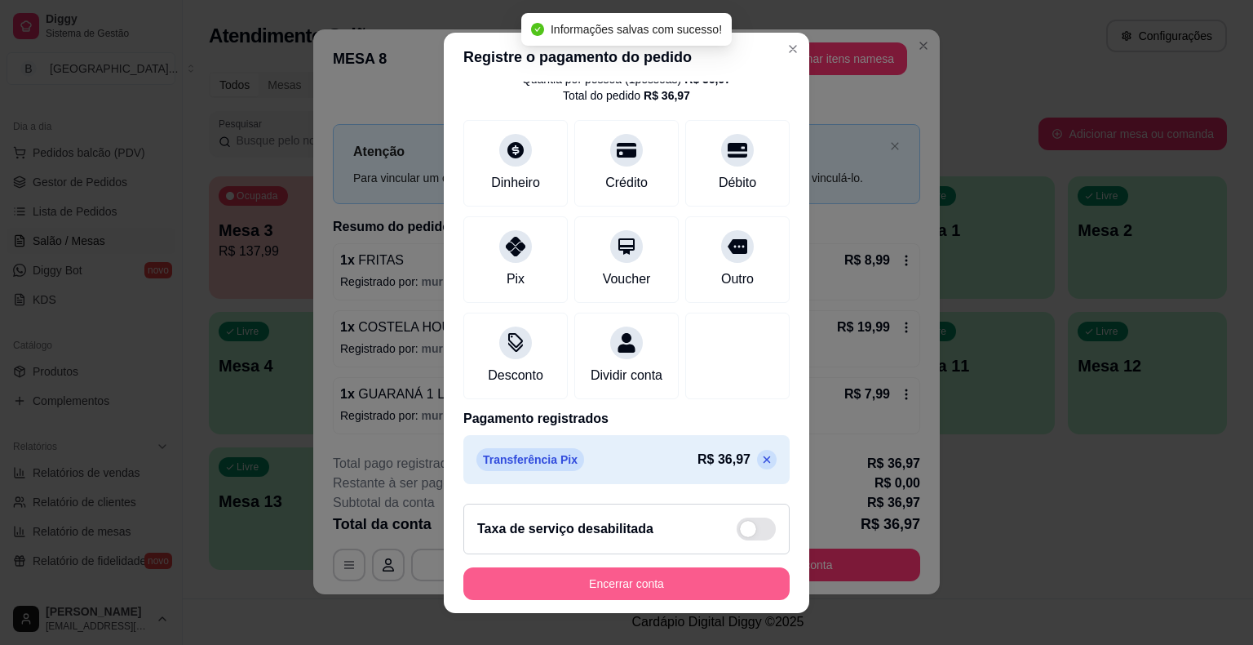
click at [704, 577] on button "Encerrar conta" at bounding box center [626, 583] width 326 height 33
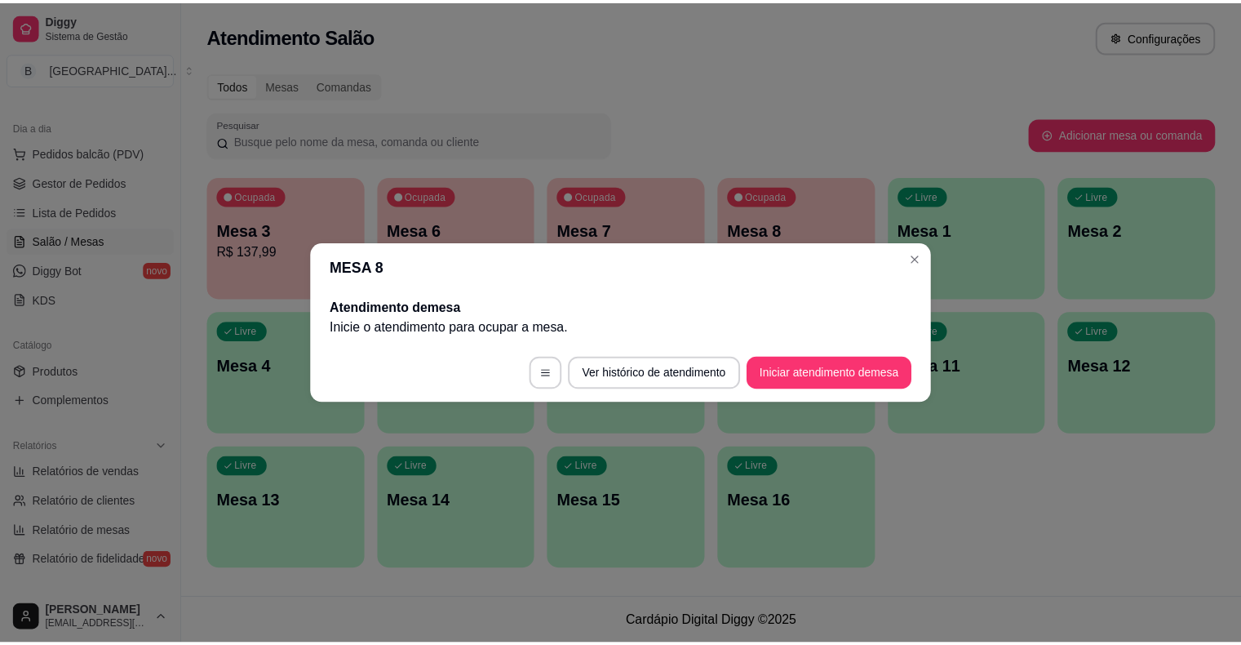
scroll to position [0, 0]
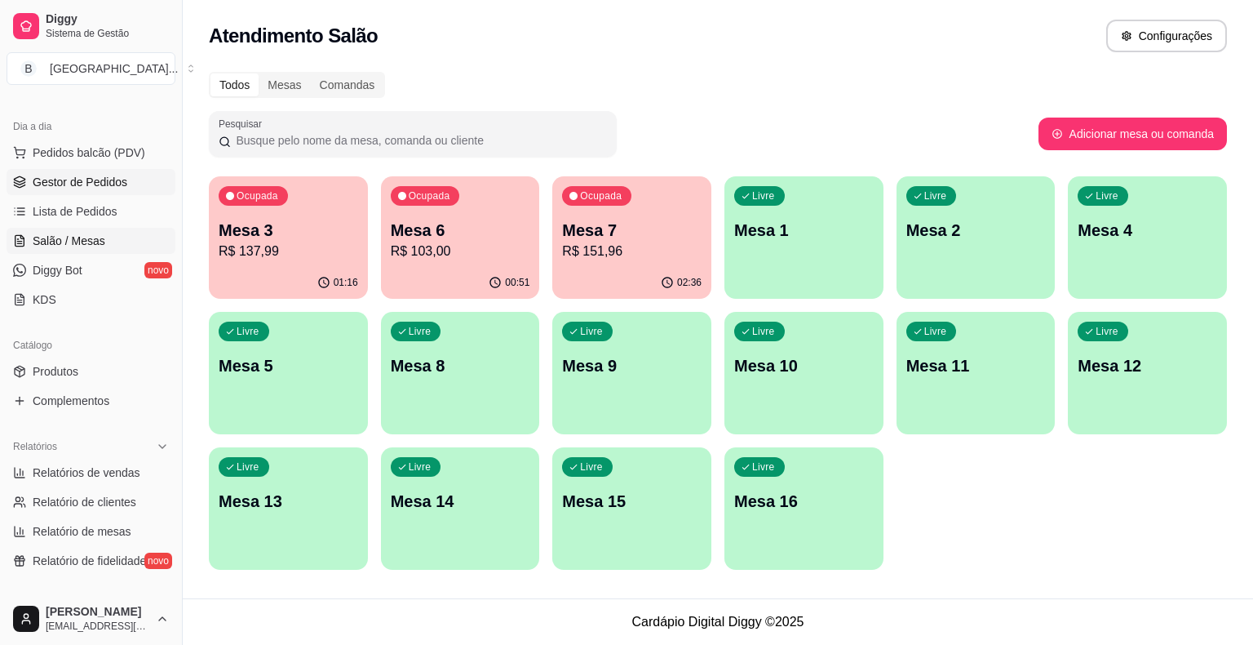
click at [140, 179] on link "Gestor de Pedidos" at bounding box center [91, 182] width 169 height 26
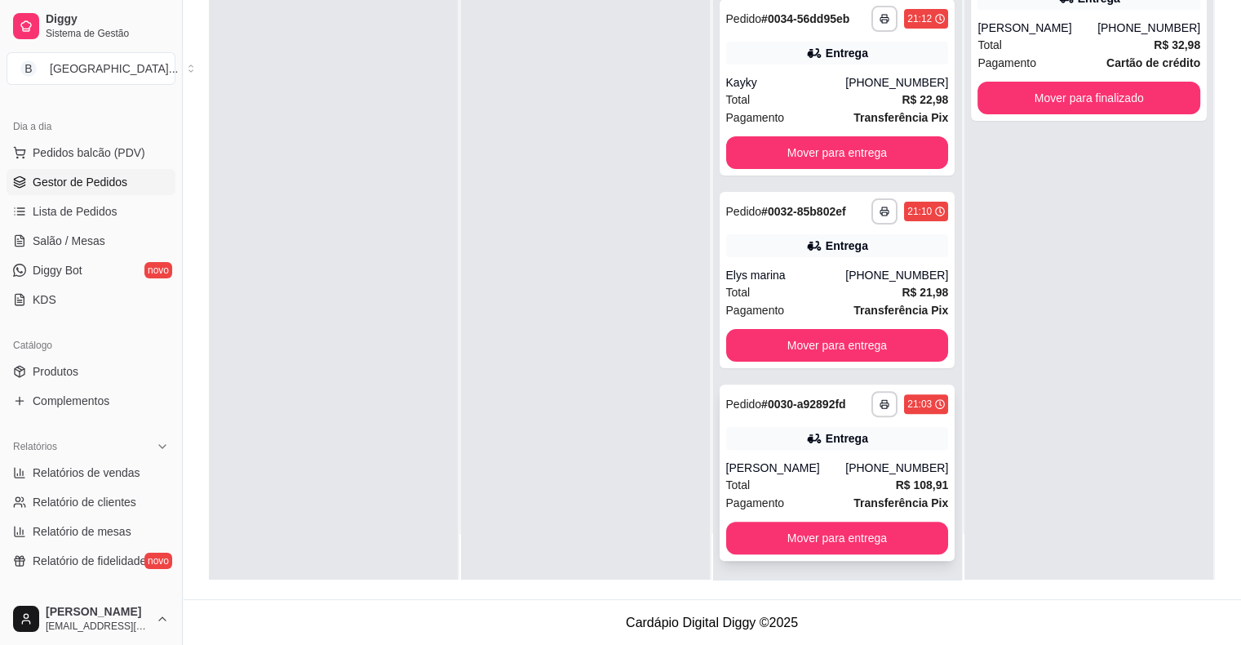
scroll to position [334, 0]
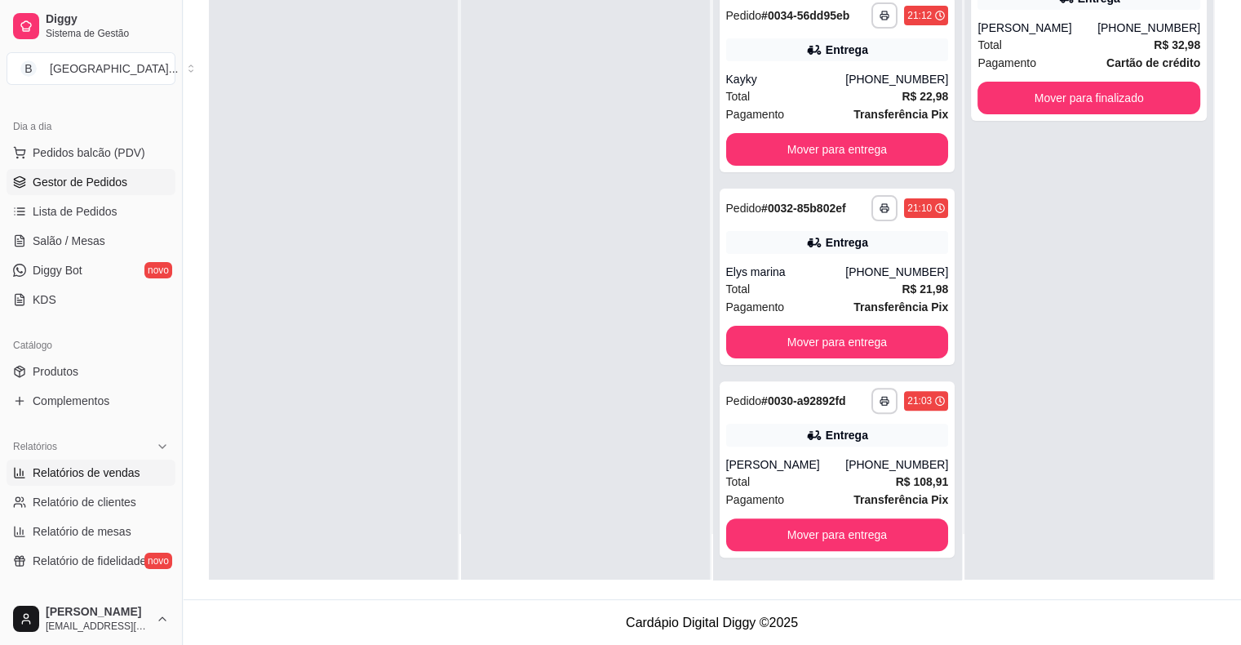
click at [52, 472] on span "Relatórios de vendas" at bounding box center [87, 472] width 108 height 16
select select "ALL"
select select "0"
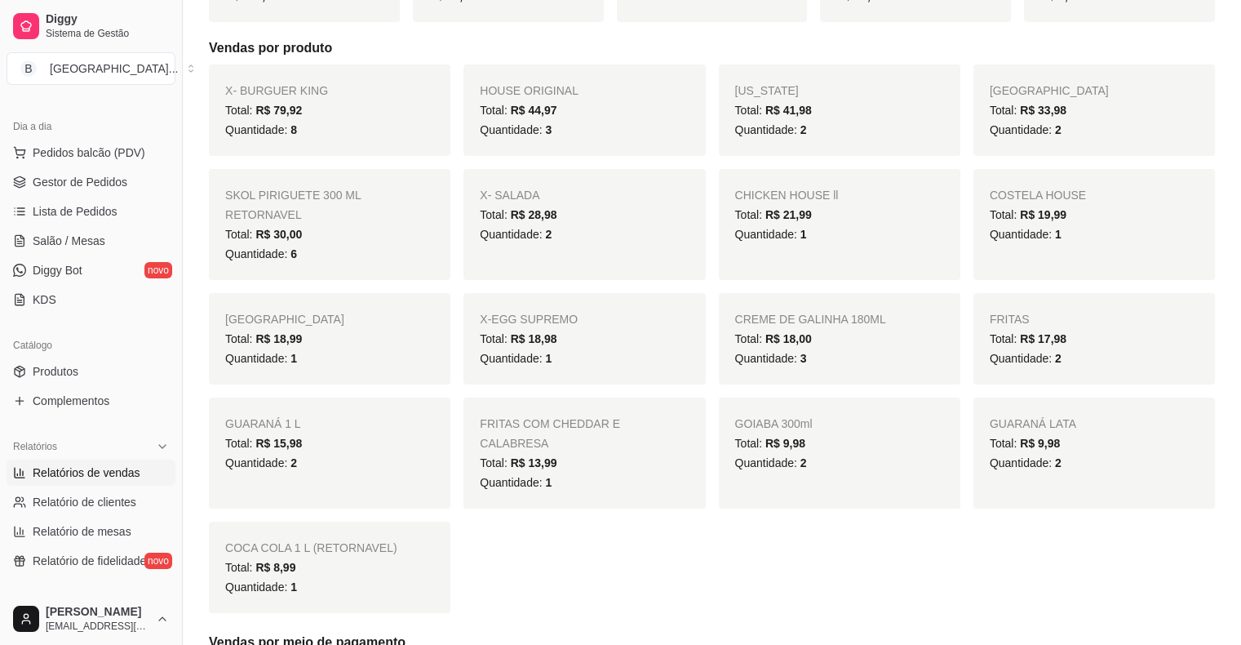
scroll to position [245, 0]
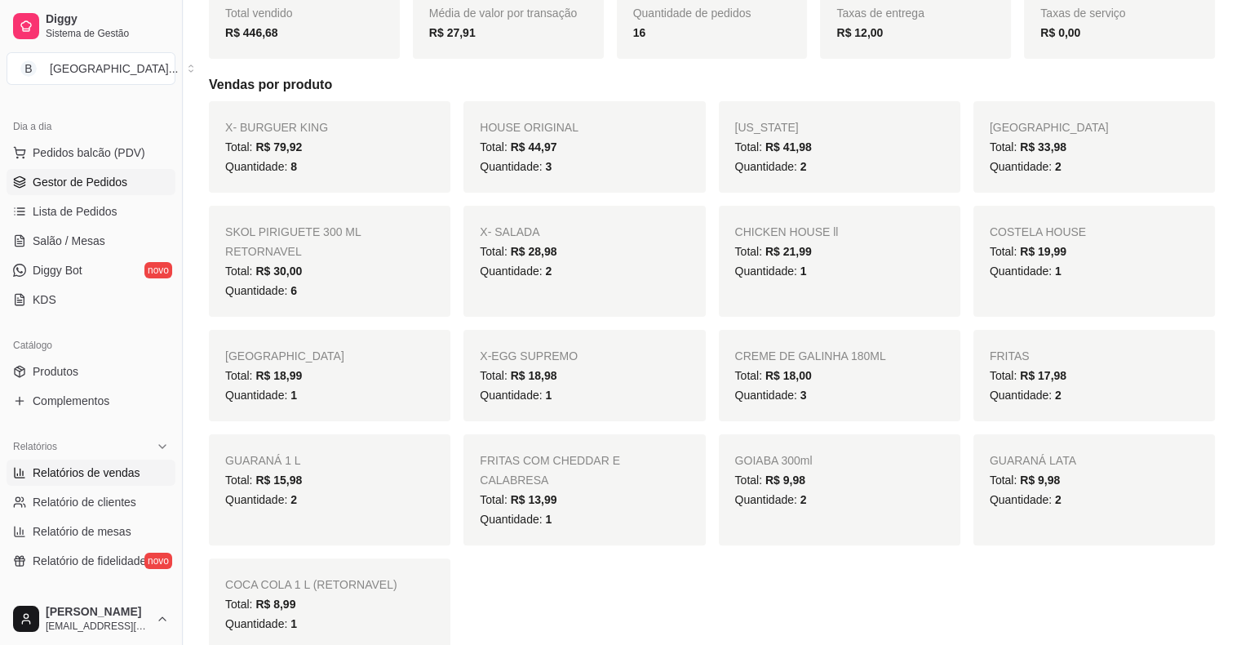
click at [139, 184] on link "Gestor de Pedidos" at bounding box center [91, 182] width 169 height 26
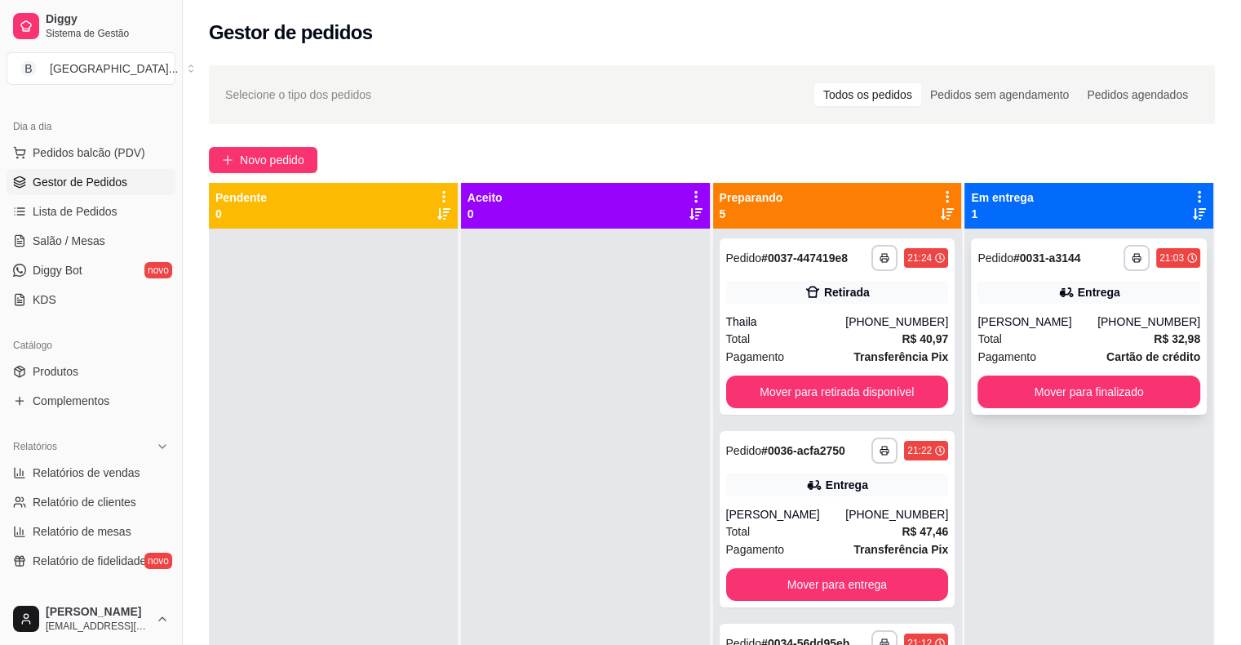
click at [1116, 334] on div "Total R$ 32,98" at bounding box center [1088, 339] width 223 height 18
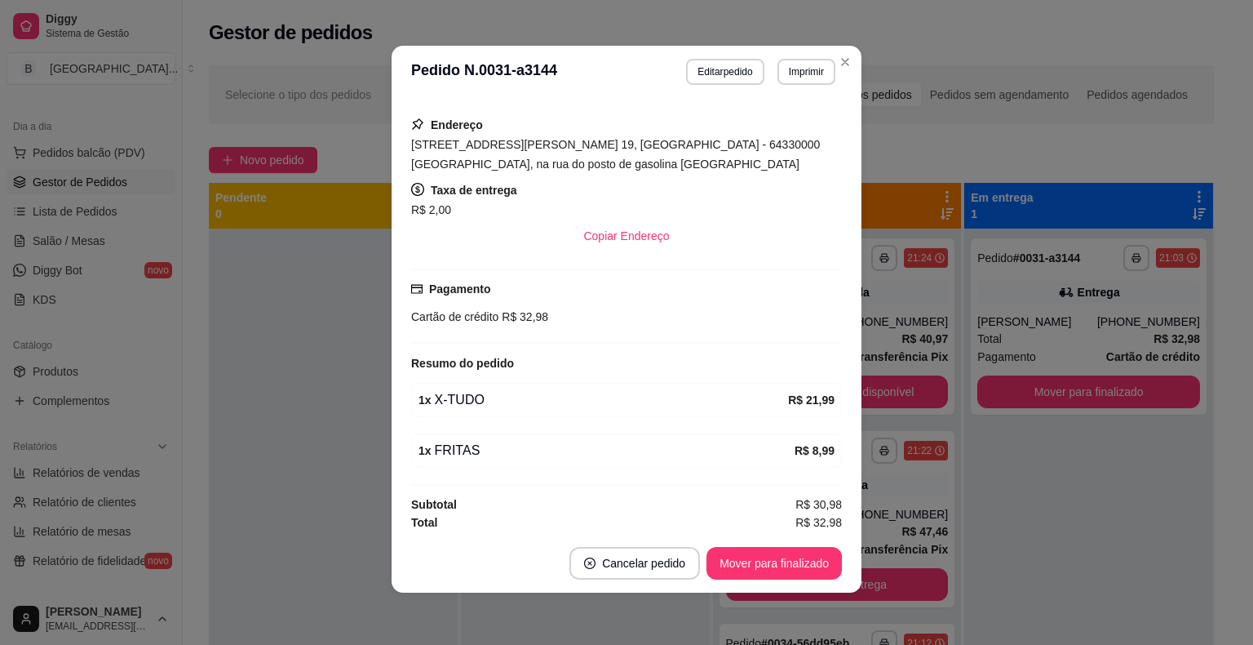
scroll to position [229, 0]
click at [731, 64] on button "Editar pedido" at bounding box center [725, 72] width 78 height 26
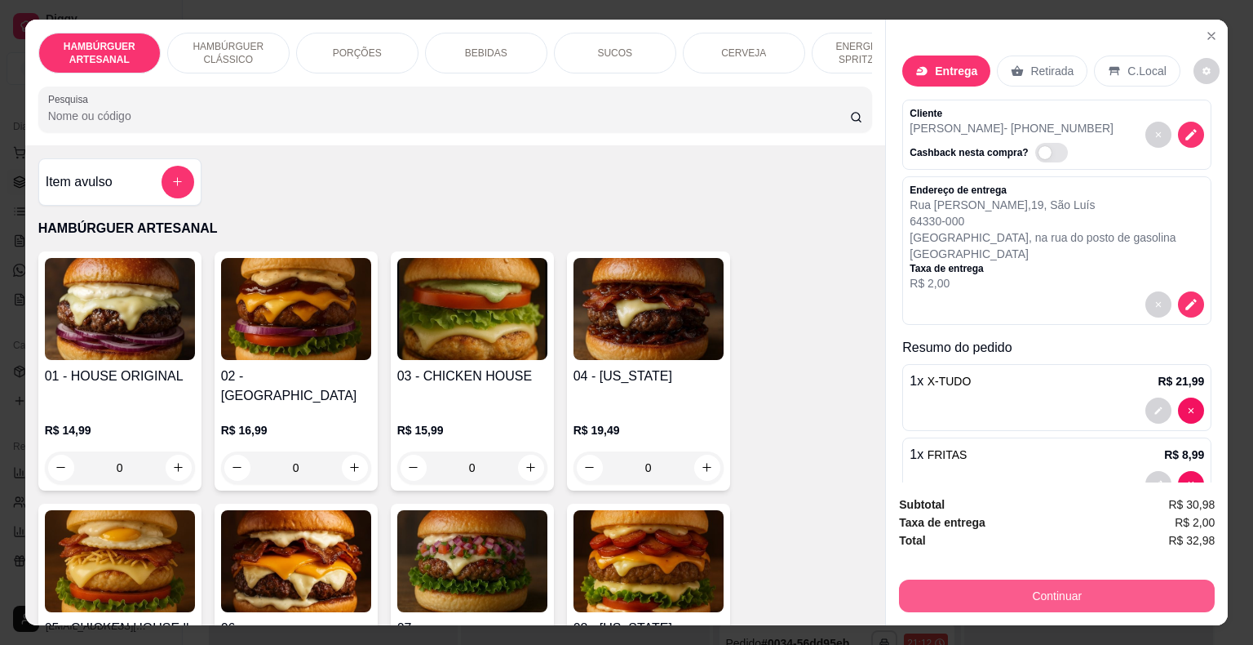
click at [999, 591] on button "Continuar" at bounding box center [1057, 595] width 316 height 33
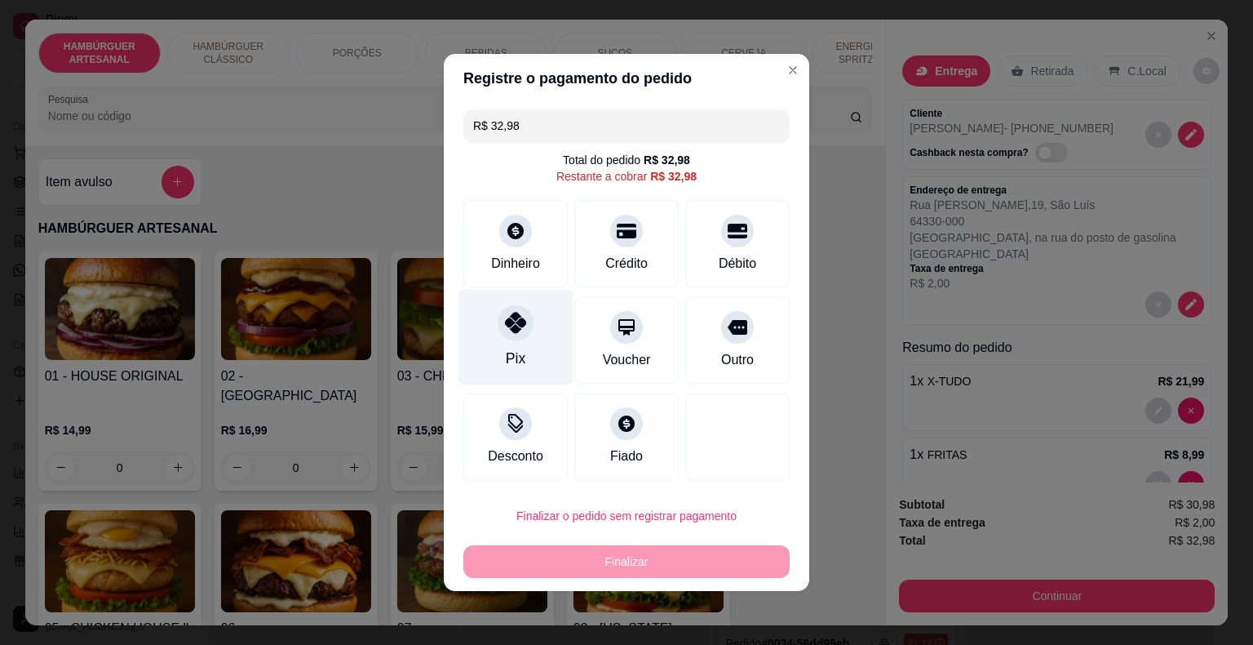
click at [534, 347] on div "Pix" at bounding box center [516, 337] width 115 height 95
type input "R$ 0,00"
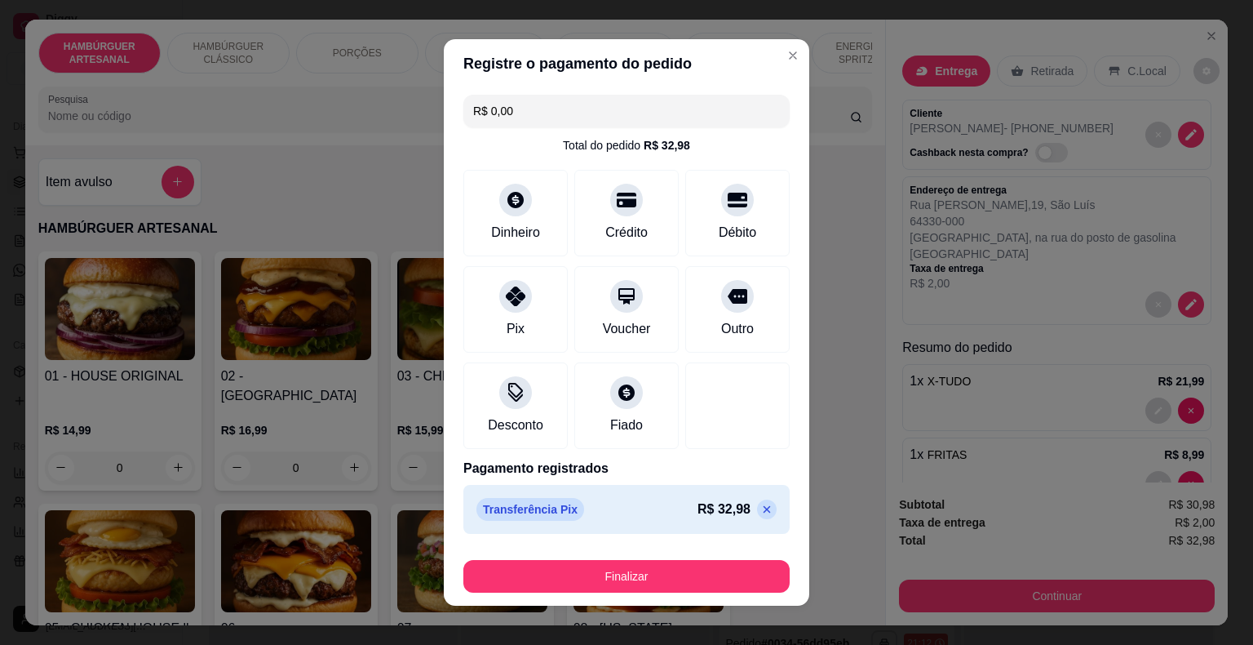
scroll to position [12, 0]
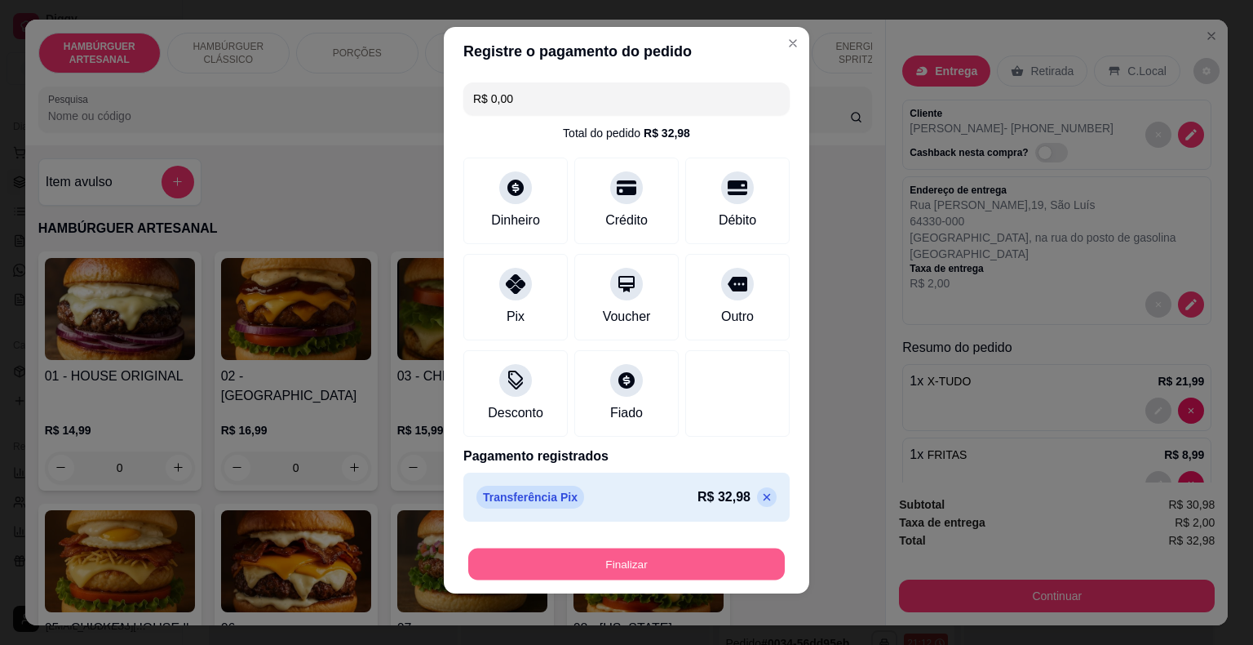
click at [696, 573] on button "Finalizar" at bounding box center [626, 564] width 317 height 32
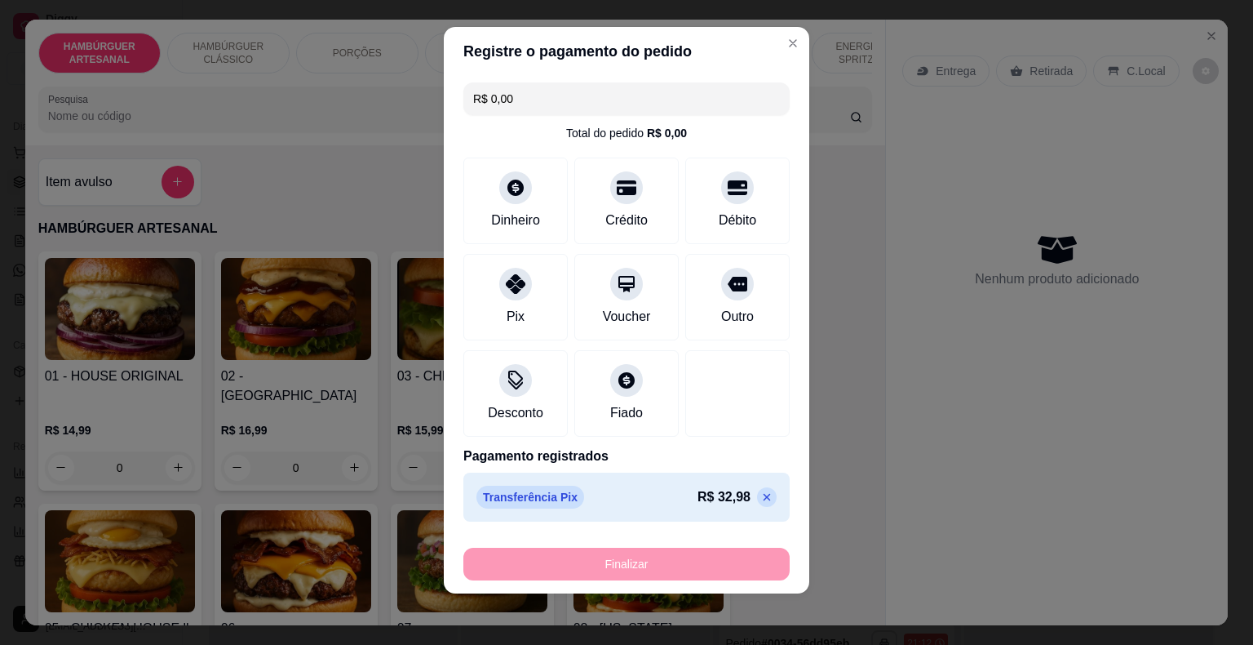
type input "0"
type input "-R$ 32,98"
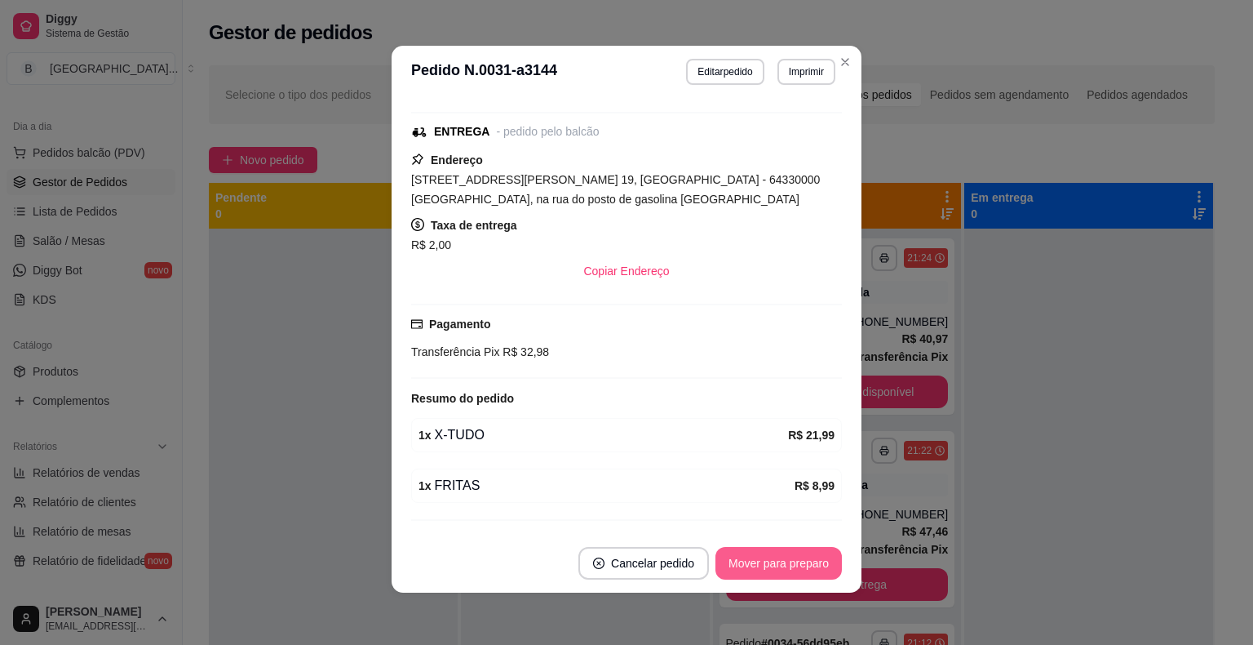
scroll to position [265, 0]
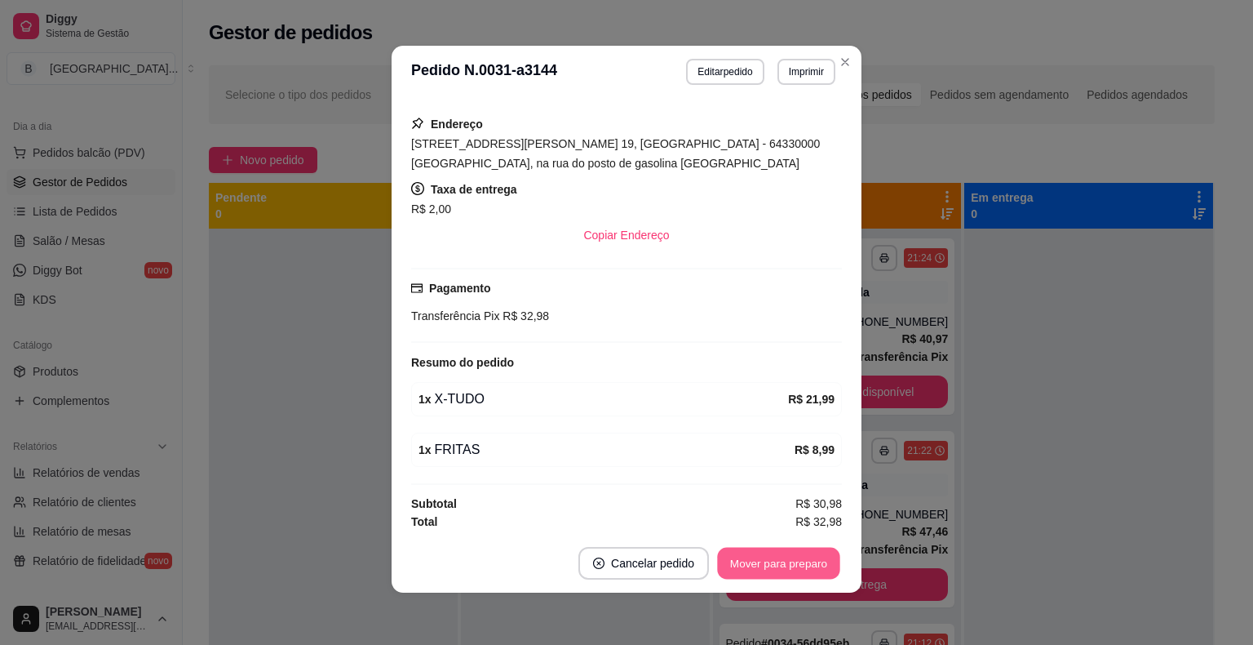
click at [825, 558] on button "Mover para preparo" at bounding box center [778, 563] width 122 height 32
click at [815, 558] on button "Mover para entrega" at bounding box center [779, 563] width 126 height 33
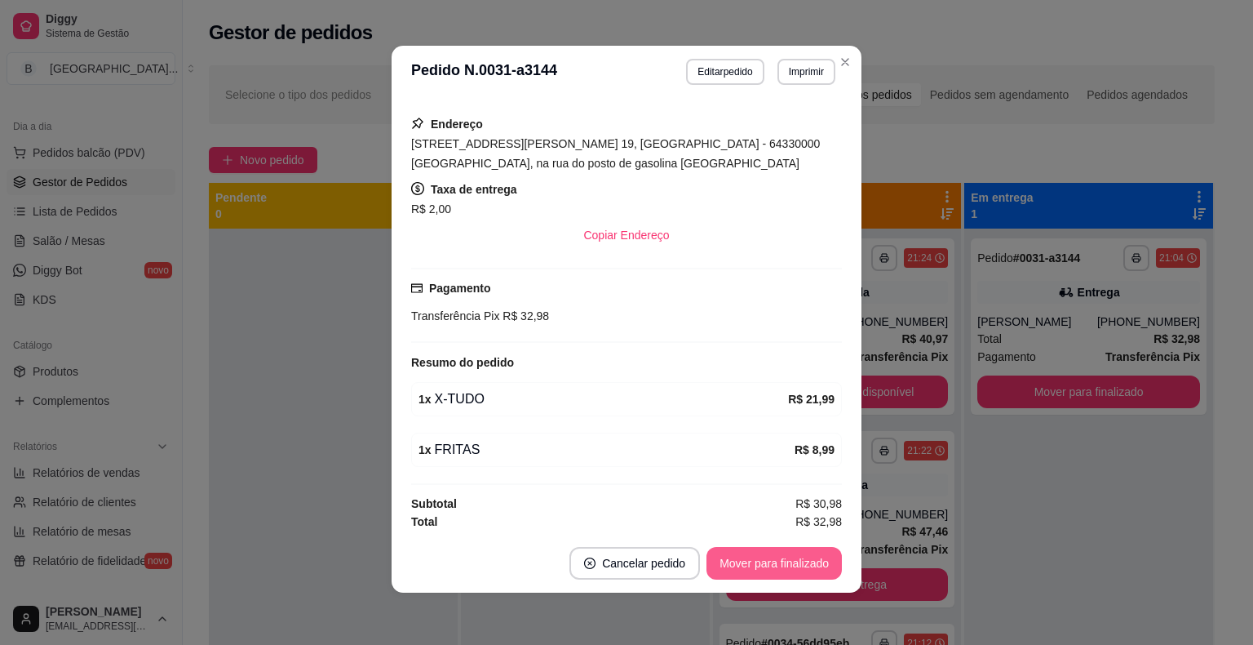
click at [815, 558] on button "Mover para finalizado" at bounding box center [774, 563] width 135 height 33
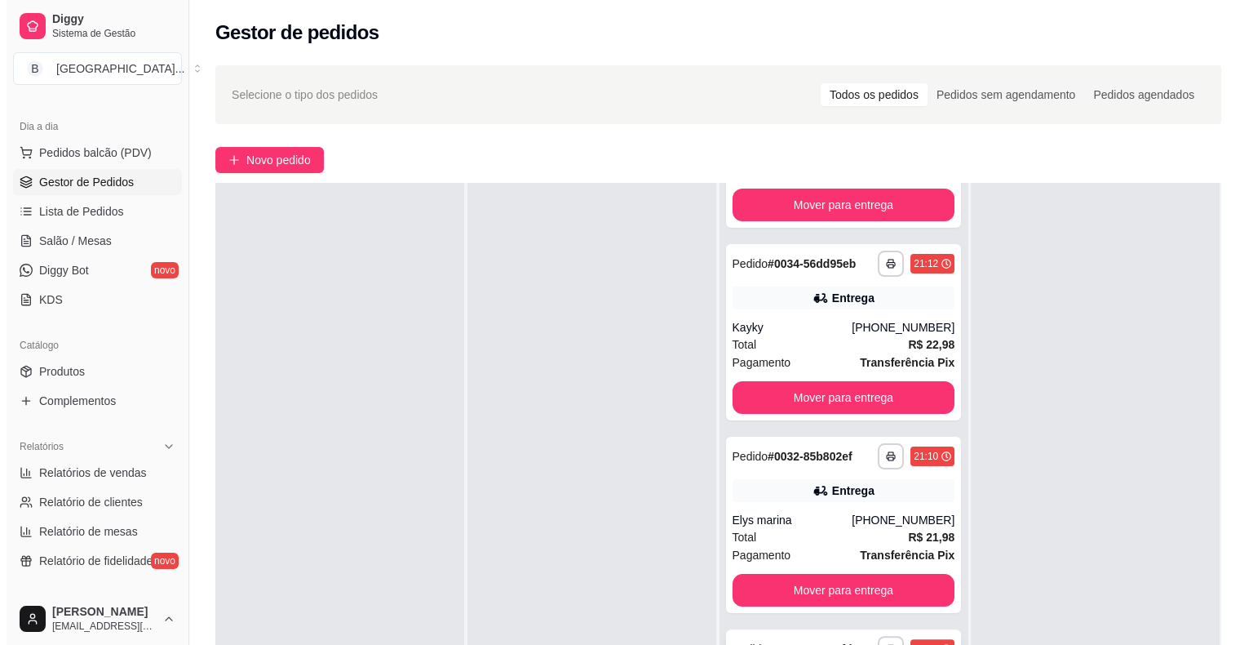
scroll to position [248, 0]
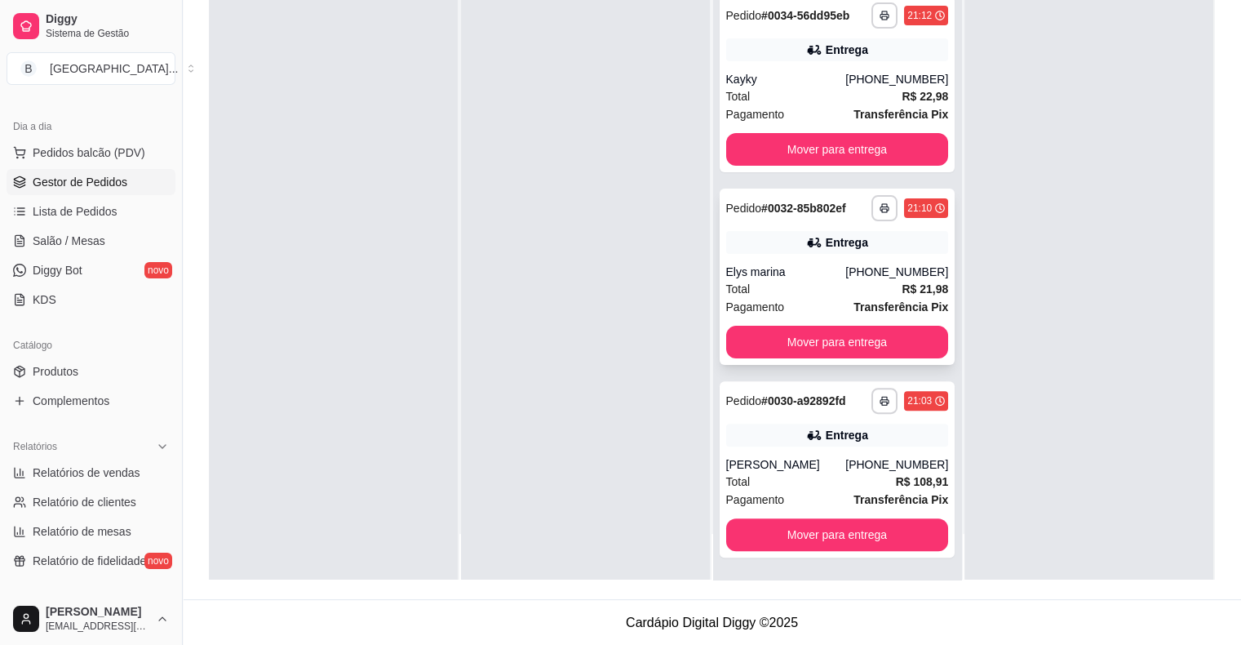
click at [814, 298] on div "Pagamento Transferência Pix" at bounding box center [837, 307] width 223 height 18
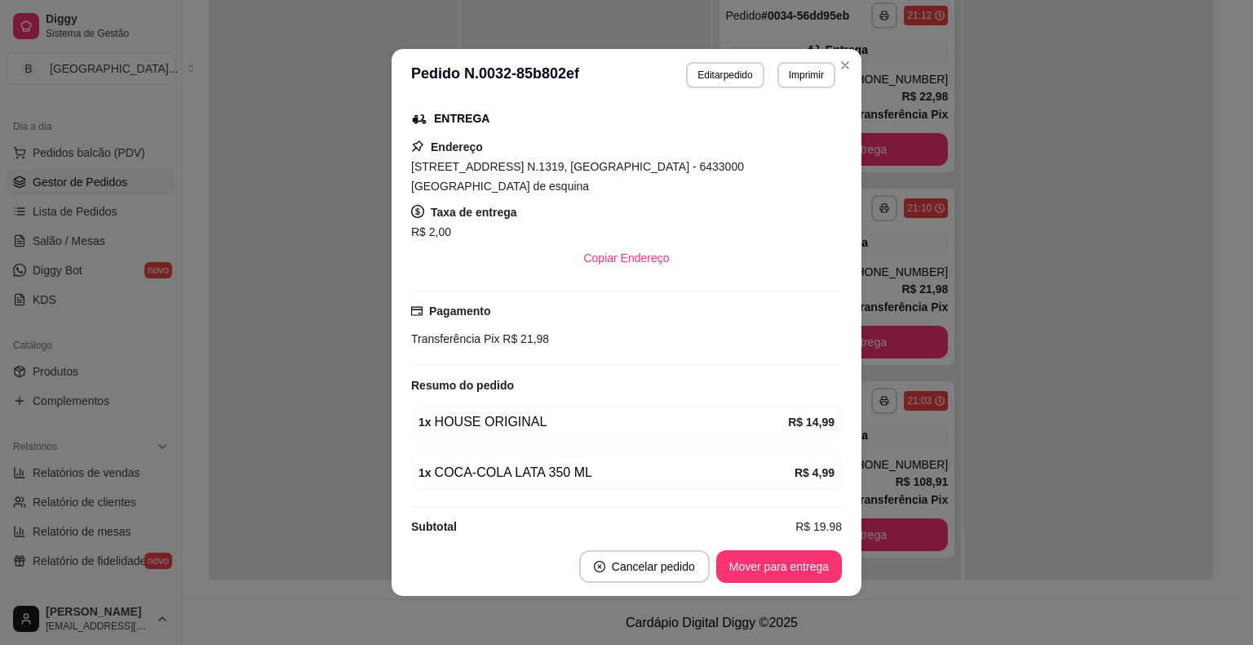
scroll to position [3, 0]
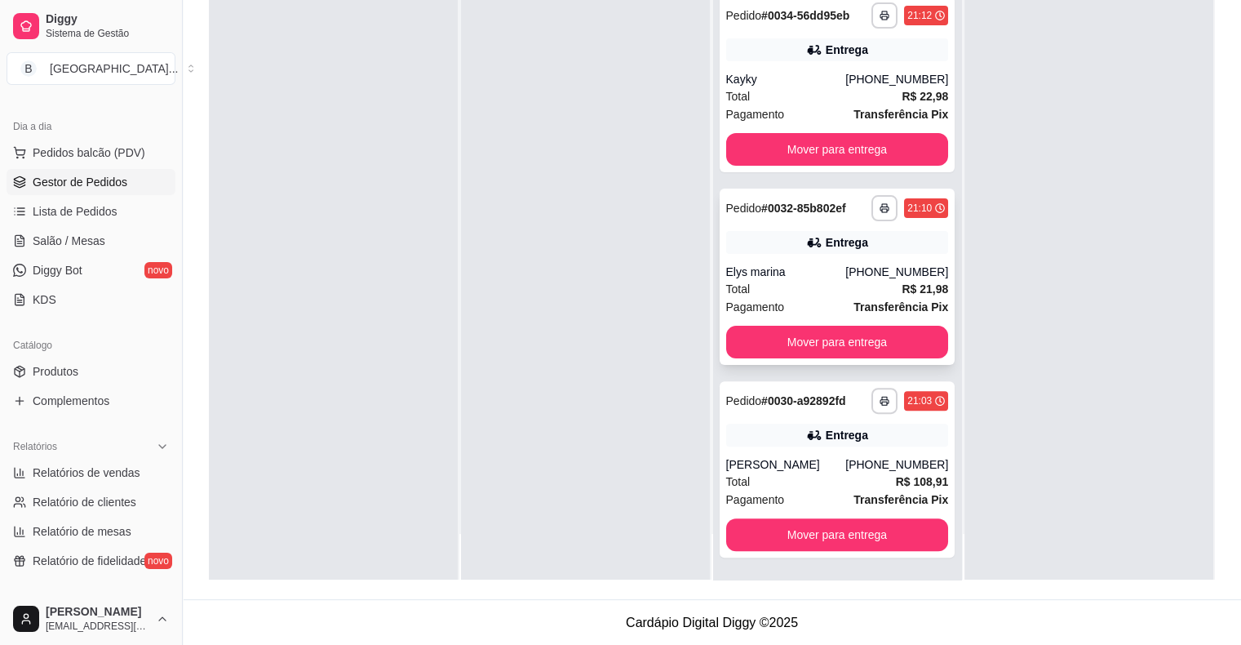
click at [777, 260] on div "**********" at bounding box center [838, 276] width 236 height 176
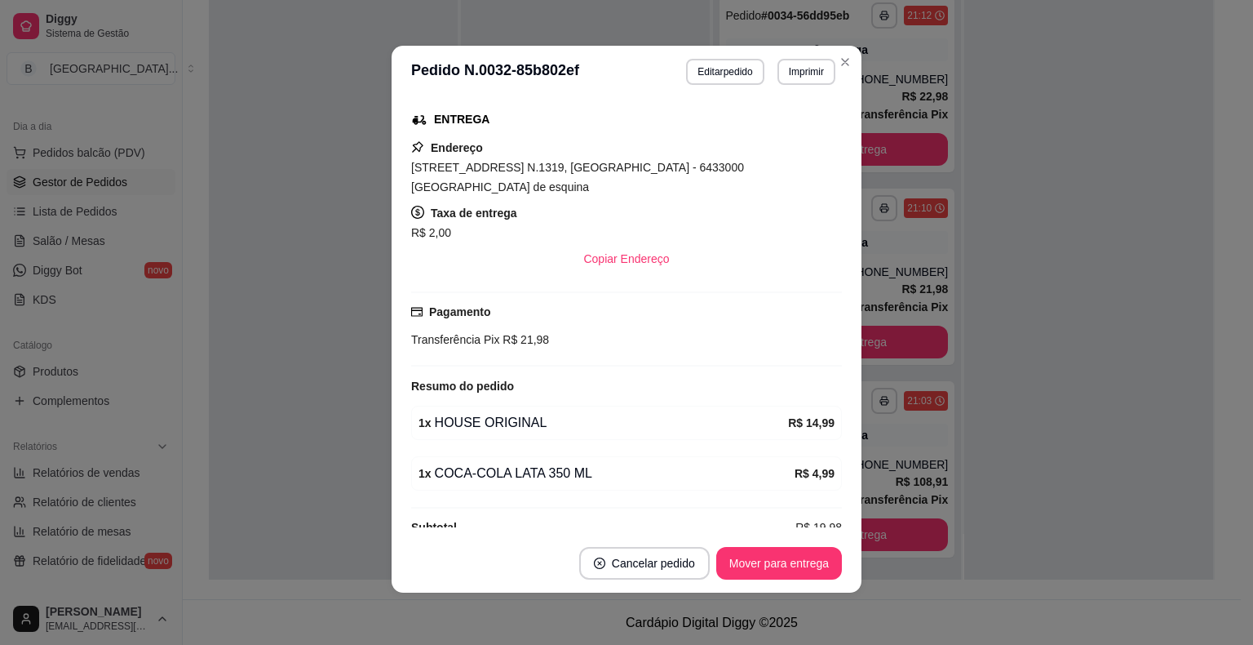
scroll to position [259, 0]
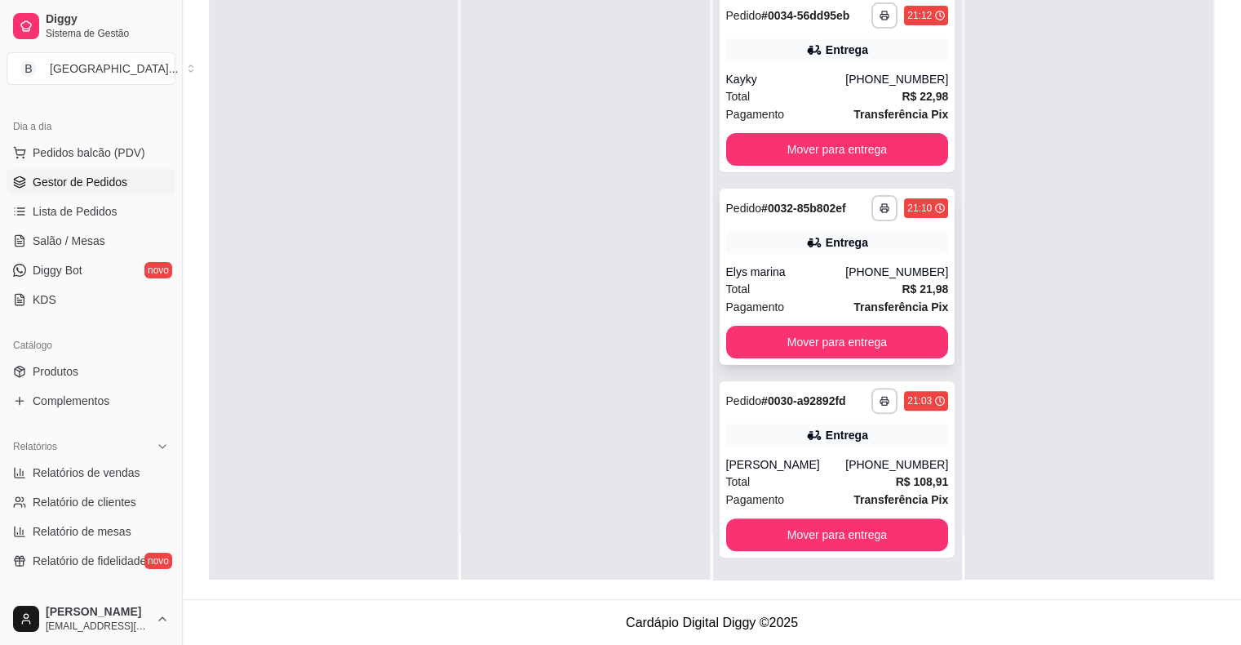
click at [765, 273] on div "Elys marina" at bounding box center [786, 272] width 120 height 16
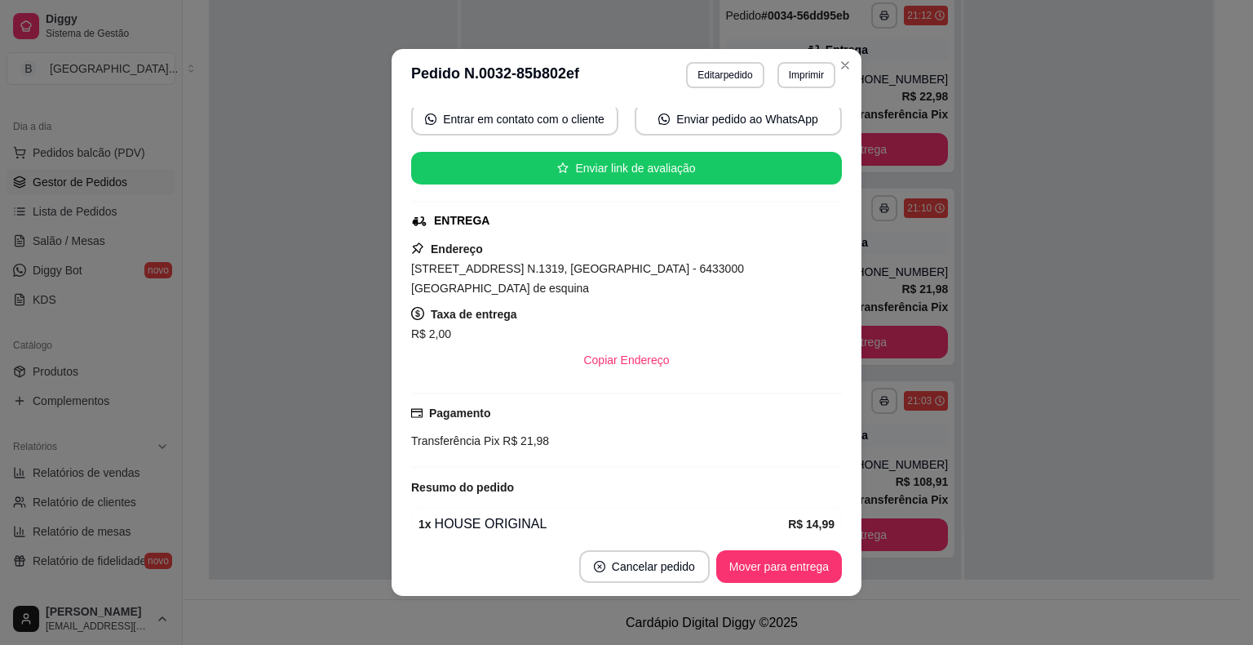
scroll to position [163, 0]
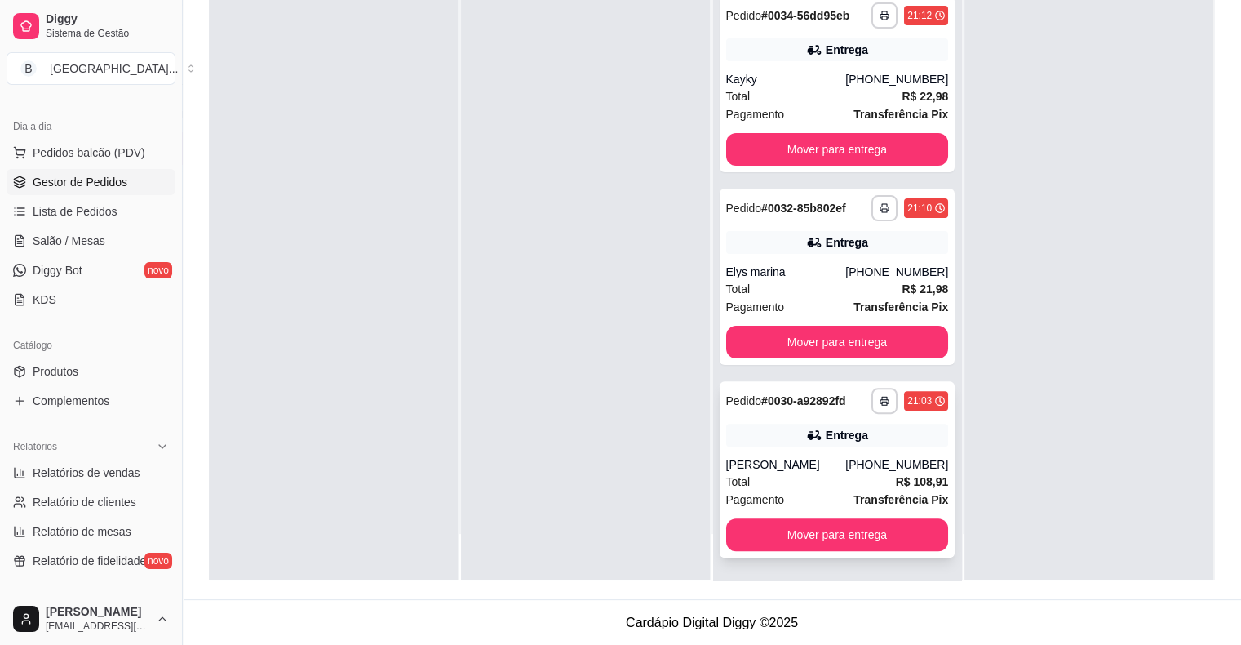
click at [795, 445] on div "**********" at bounding box center [838, 469] width 236 height 176
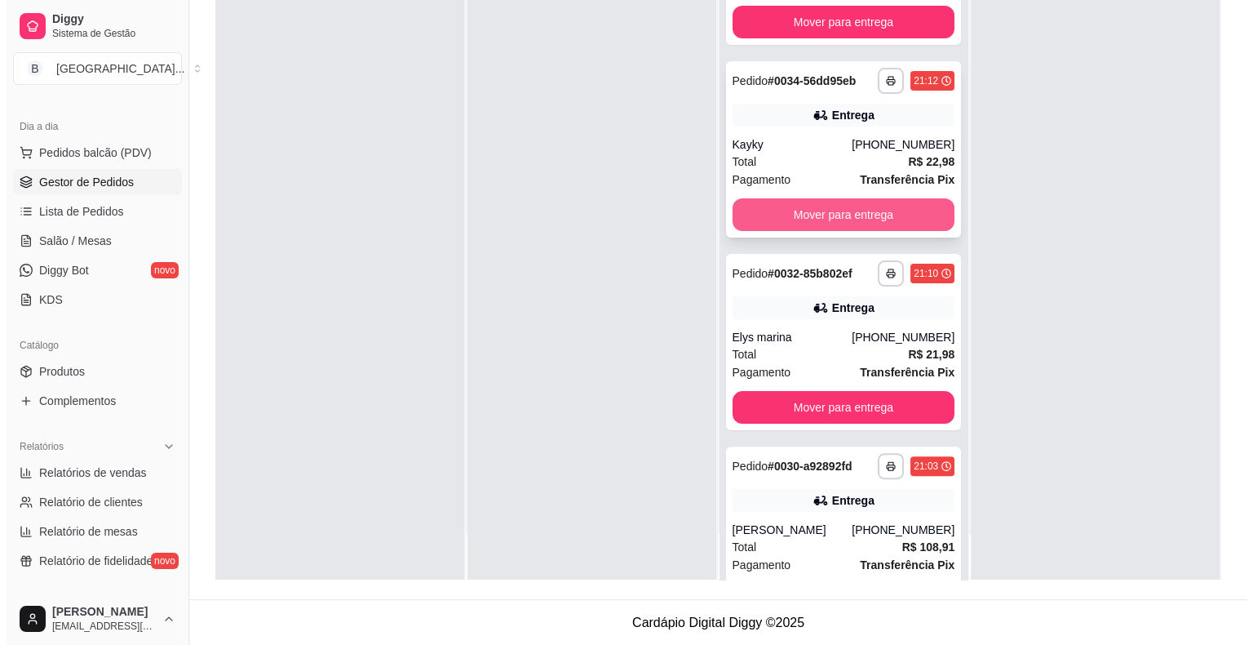
scroll to position [171, 0]
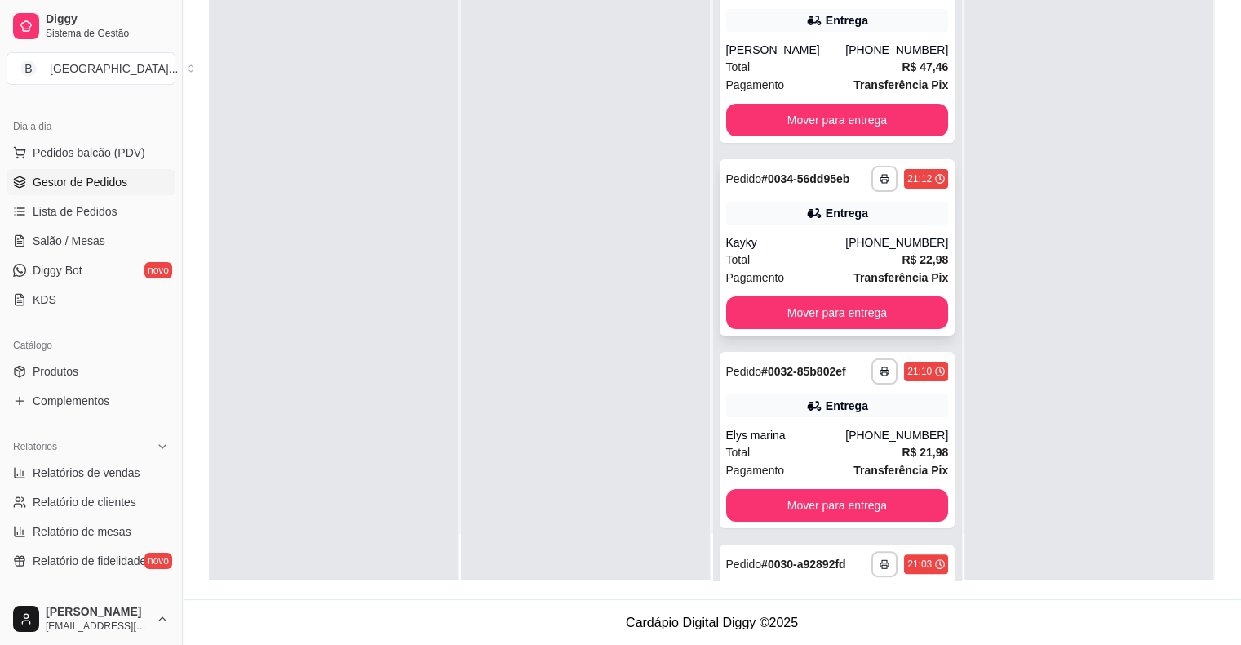
click at [822, 232] on div "**********" at bounding box center [838, 247] width 236 height 176
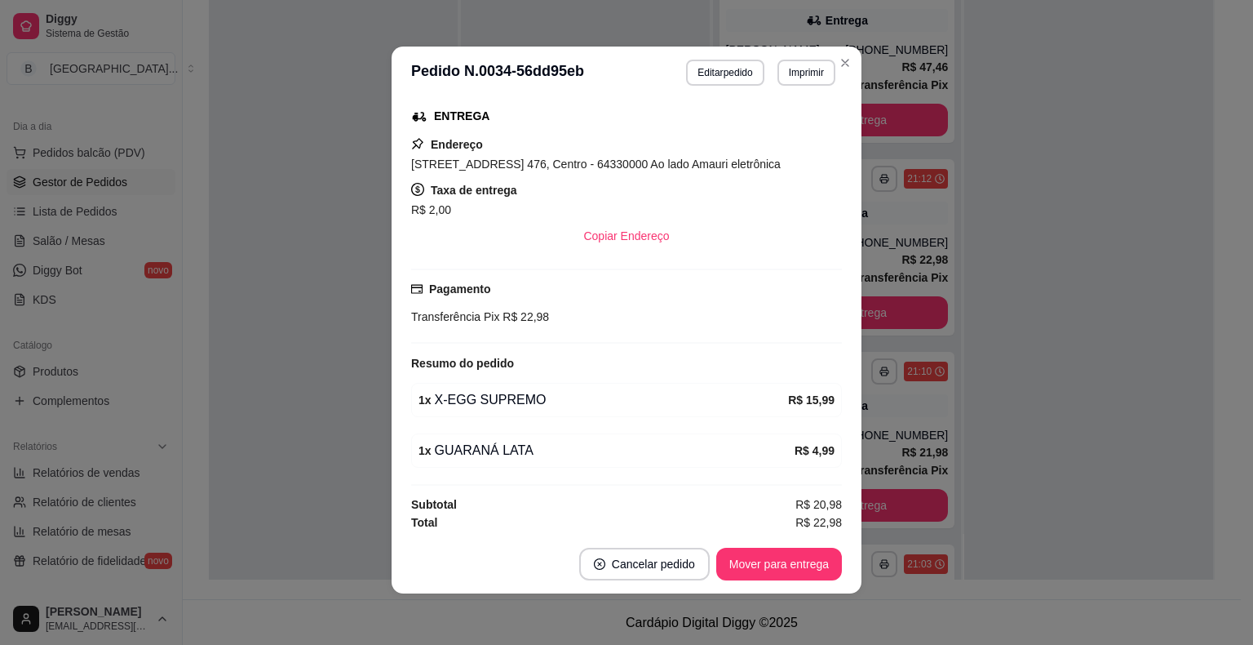
scroll to position [3, 0]
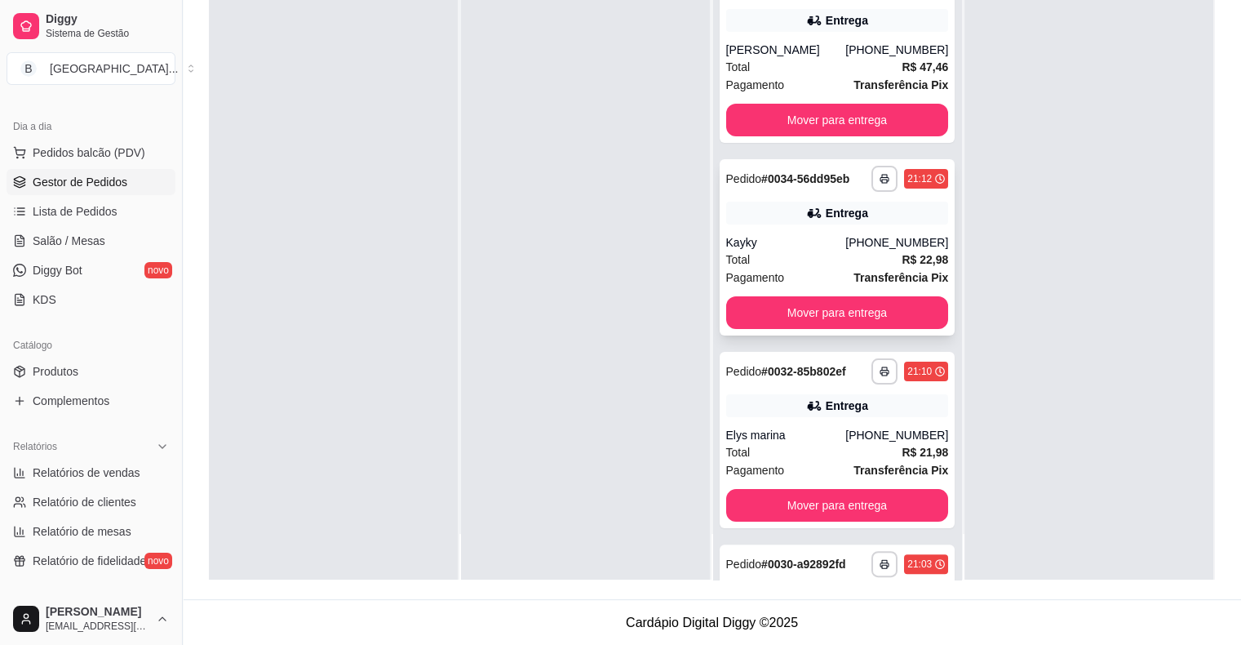
click at [843, 236] on div "Kayky" at bounding box center [786, 242] width 120 height 16
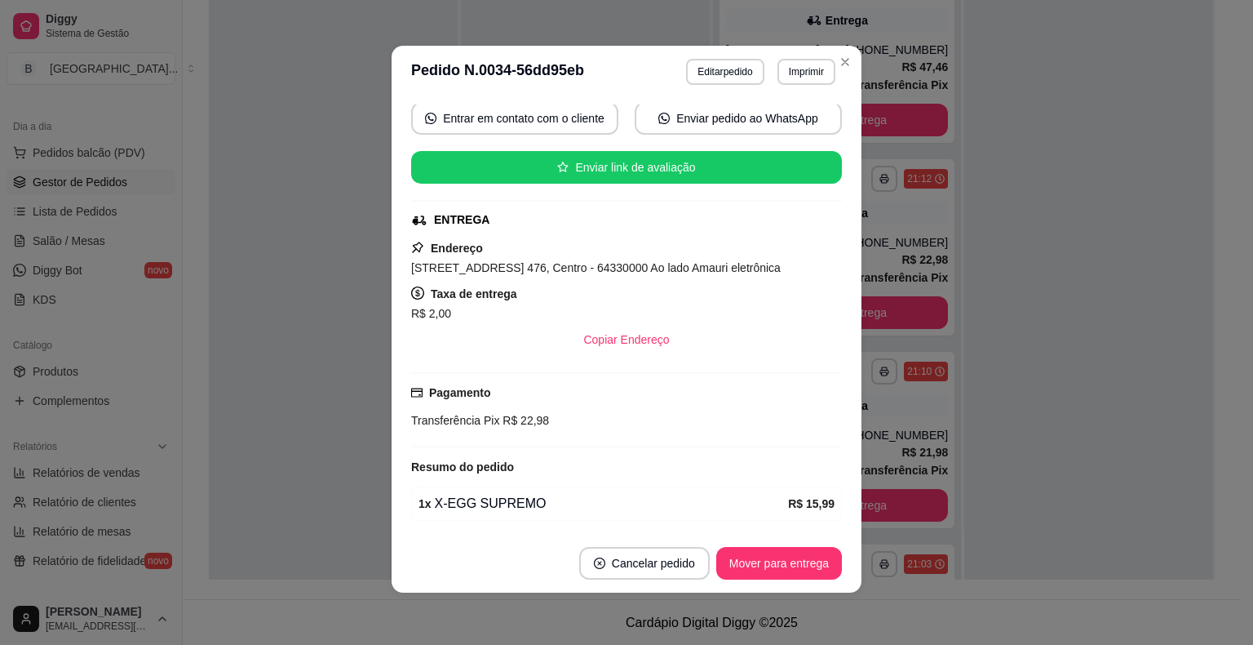
scroll to position [163, 0]
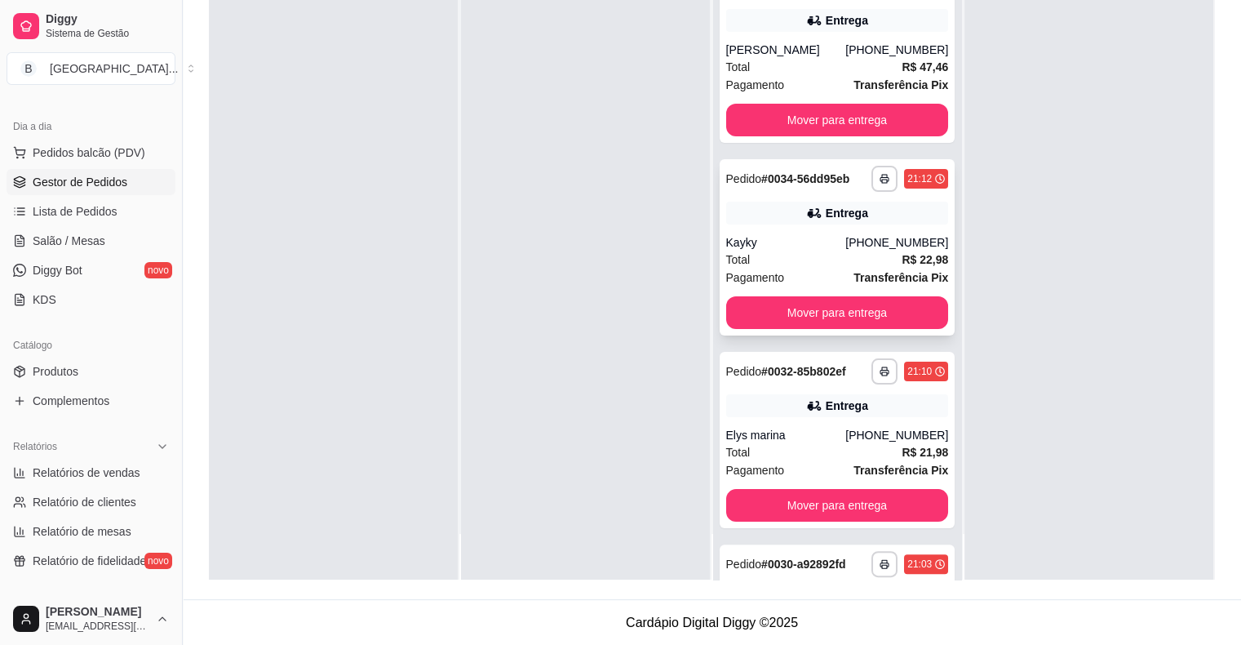
click at [720, 244] on div "**********" at bounding box center [838, 247] width 236 height 176
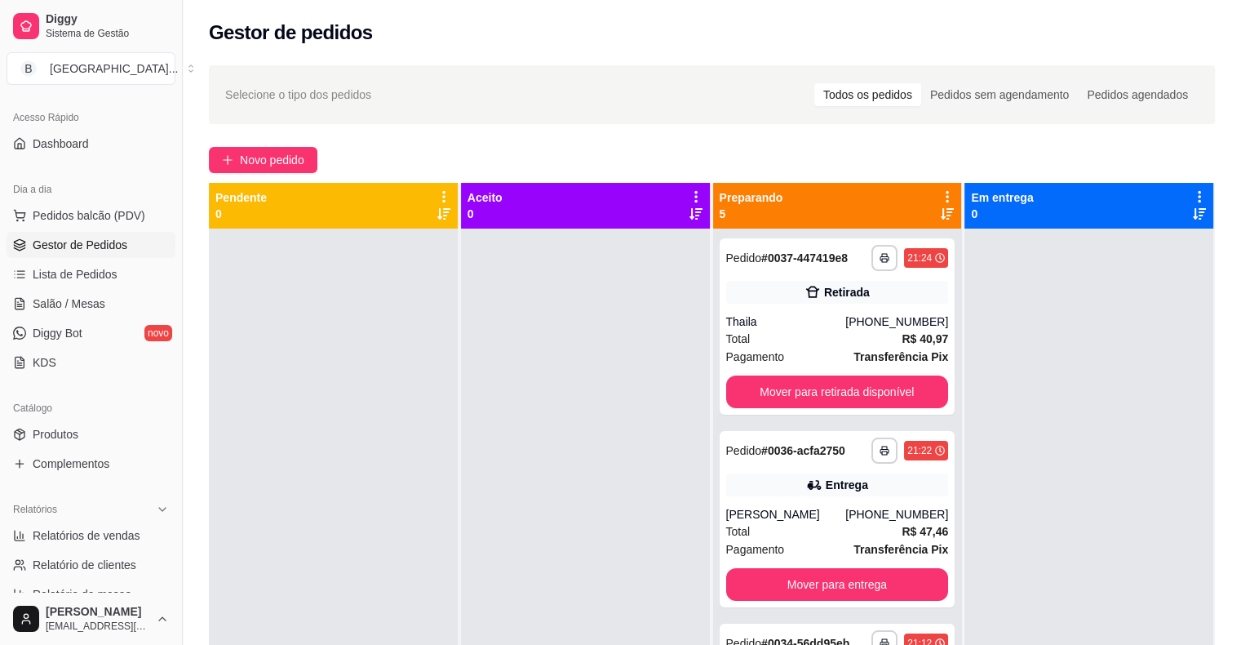
scroll to position [0, 0]
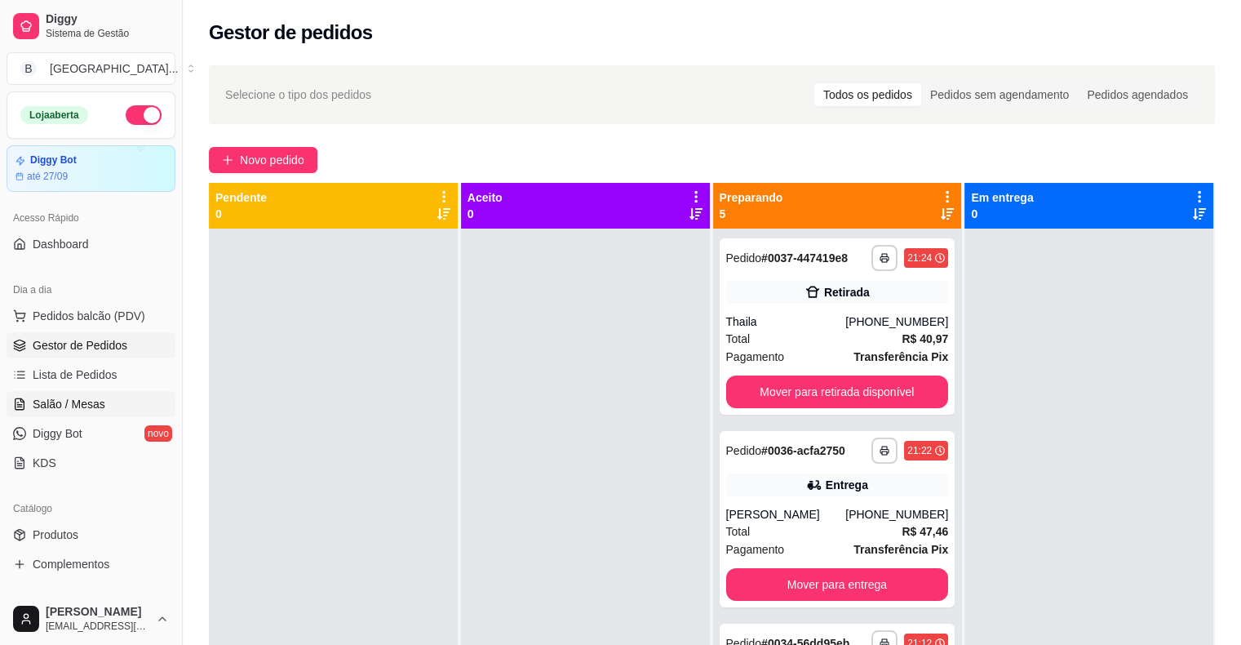
click at [75, 391] on link "Salão / Mesas" at bounding box center [91, 404] width 169 height 26
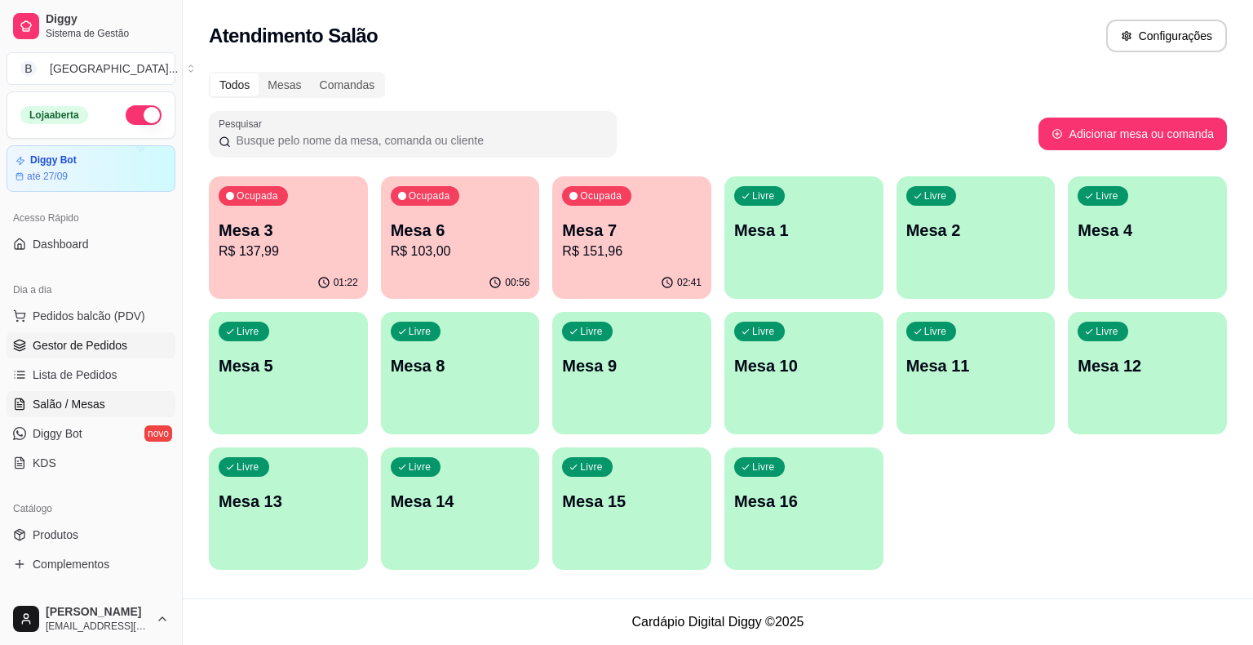
click at [66, 339] on span "Gestor de Pedidos" at bounding box center [80, 345] width 95 height 16
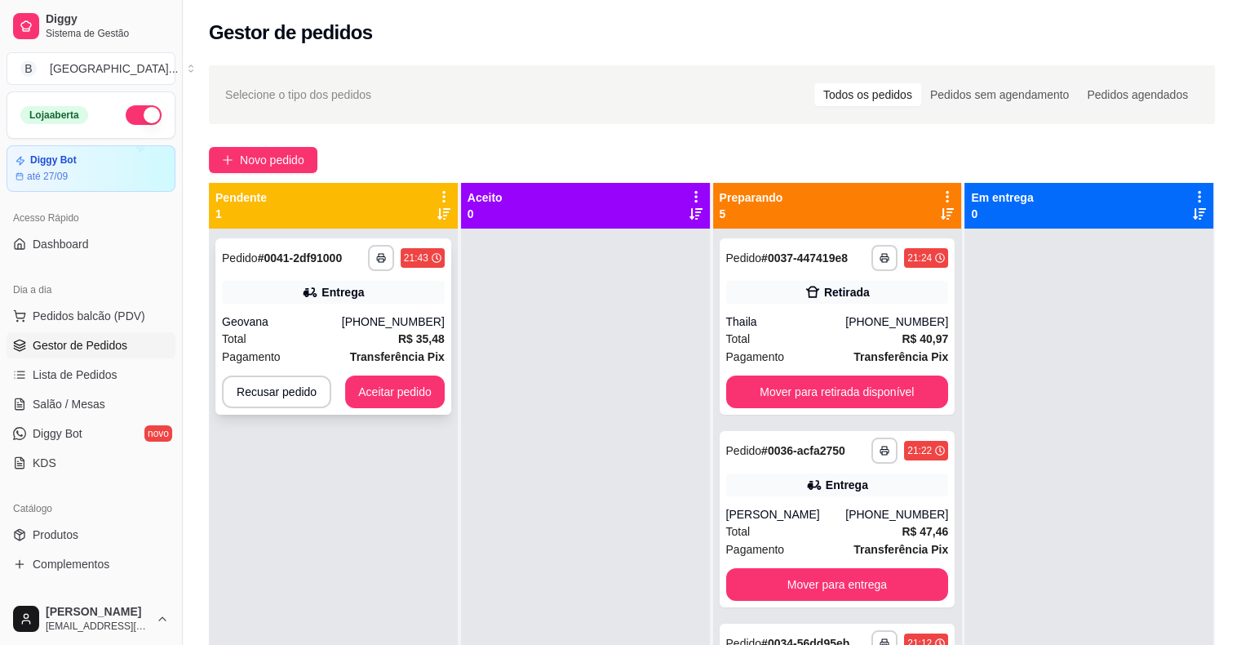
click at [322, 343] on div "Total R$ 35,48" at bounding box center [333, 339] width 223 height 18
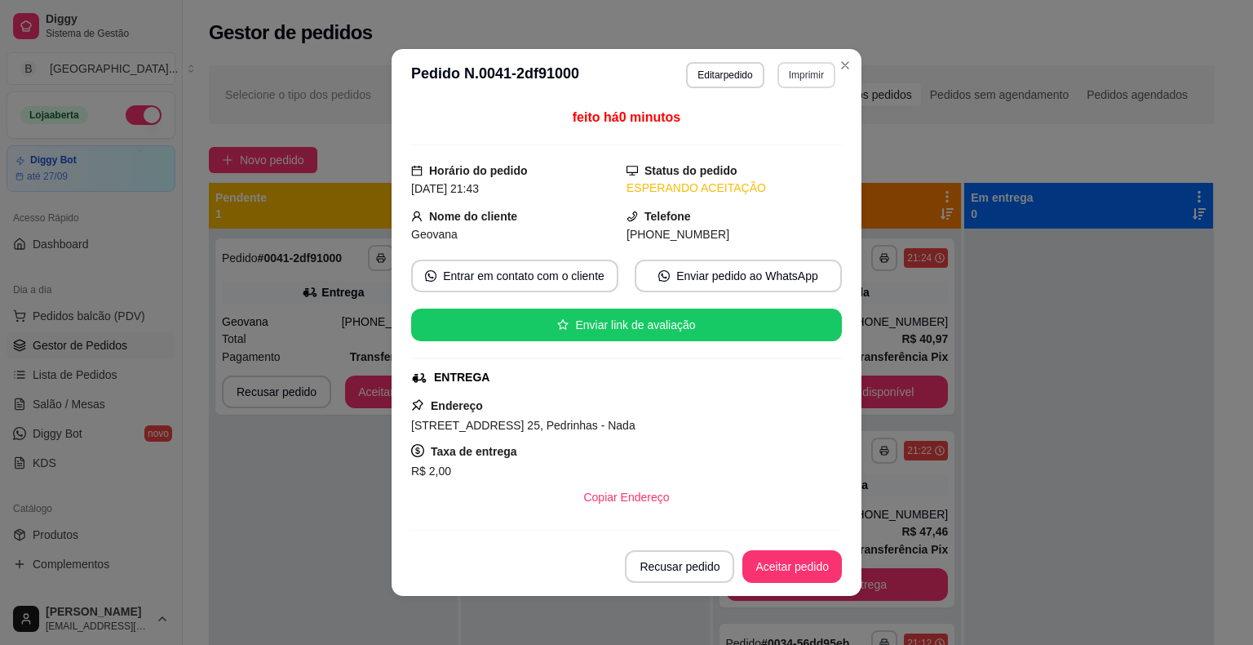
click at [797, 71] on button "Imprimir" at bounding box center [807, 75] width 58 height 26
click at [789, 122] on button "IMPRESSORA" at bounding box center [771, 132] width 118 height 26
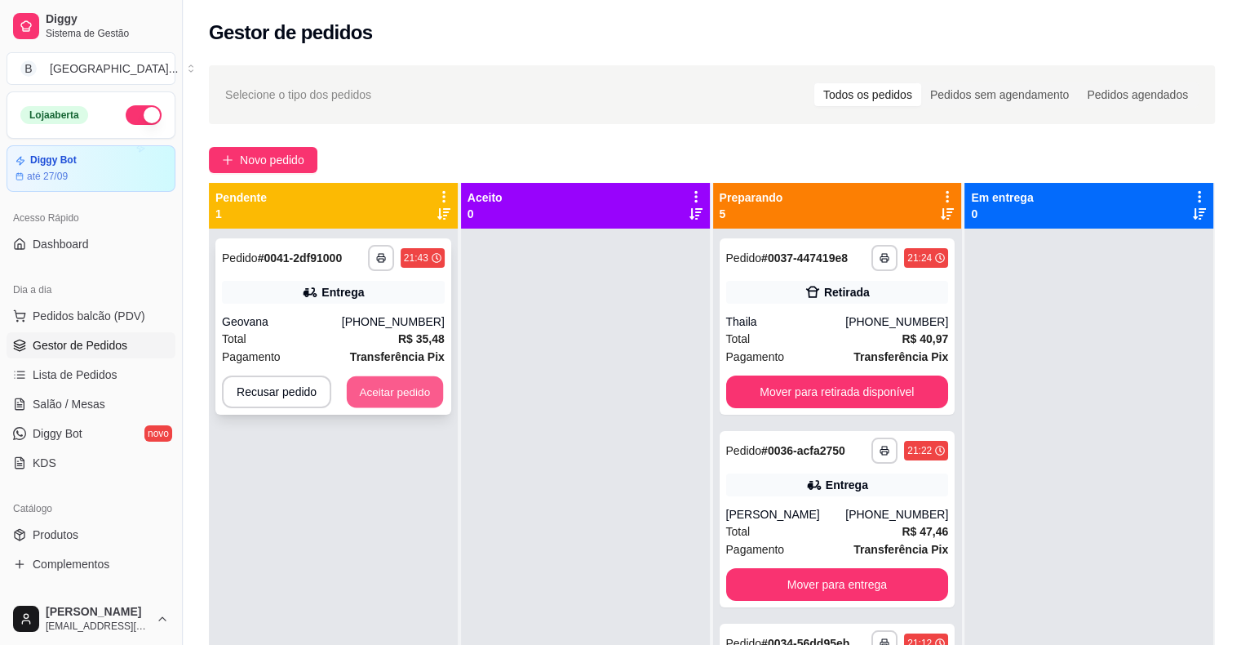
click at [424, 387] on button "Aceitar pedido" at bounding box center [395, 392] width 96 height 32
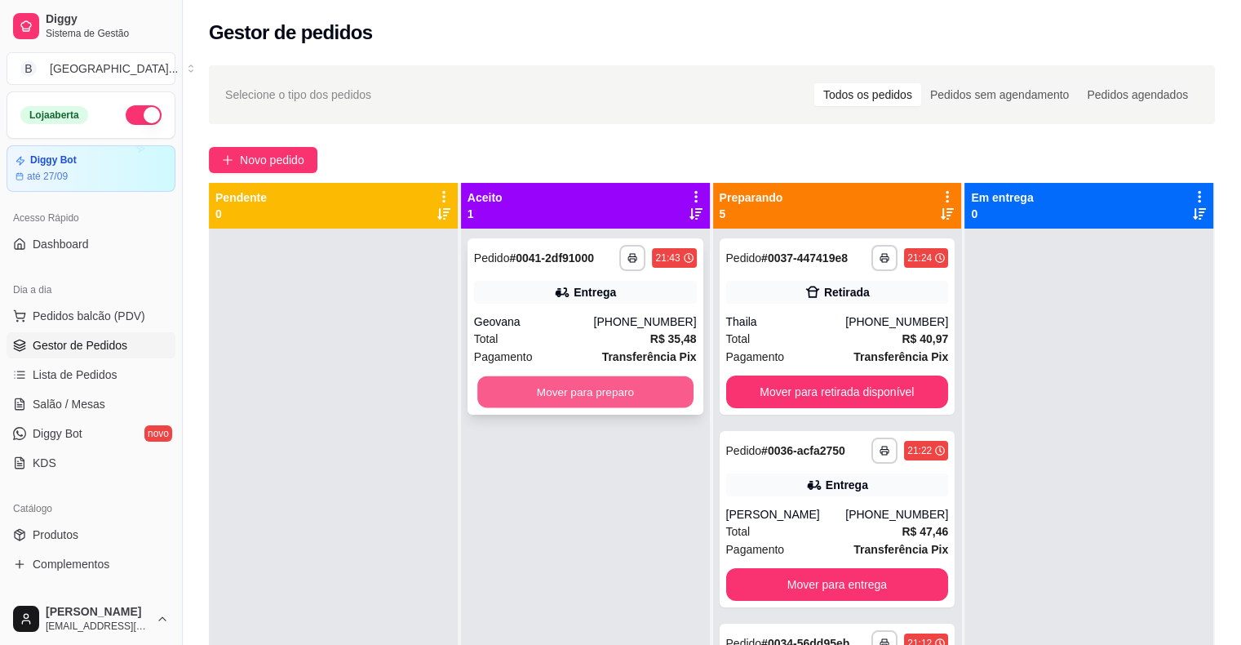
click at [589, 397] on button "Mover para preparo" at bounding box center [585, 392] width 216 height 32
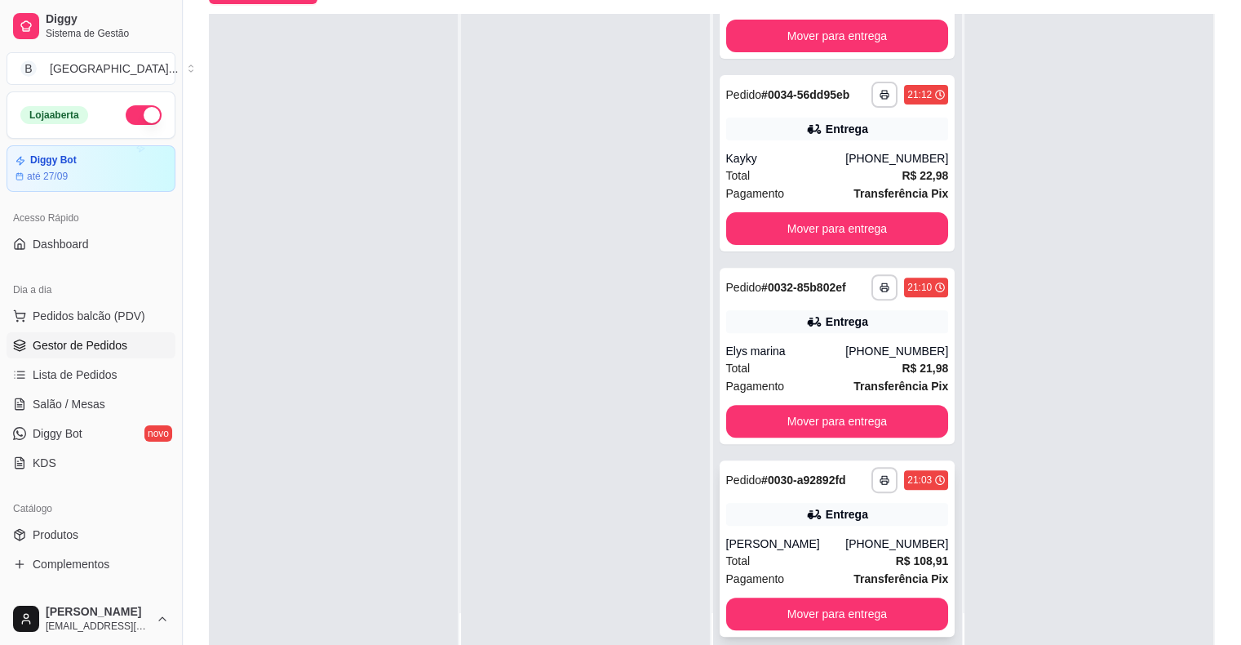
scroll to position [248, 0]
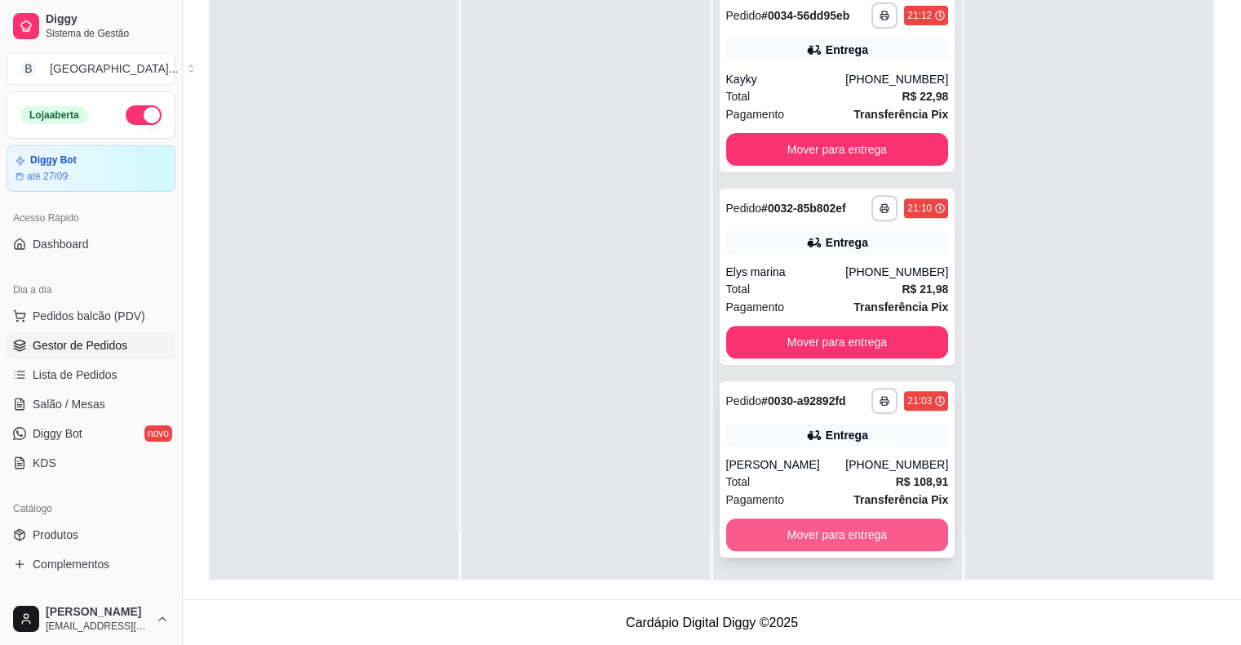
click at [799, 538] on button "Mover para entrega" at bounding box center [837, 534] width 223 height 33
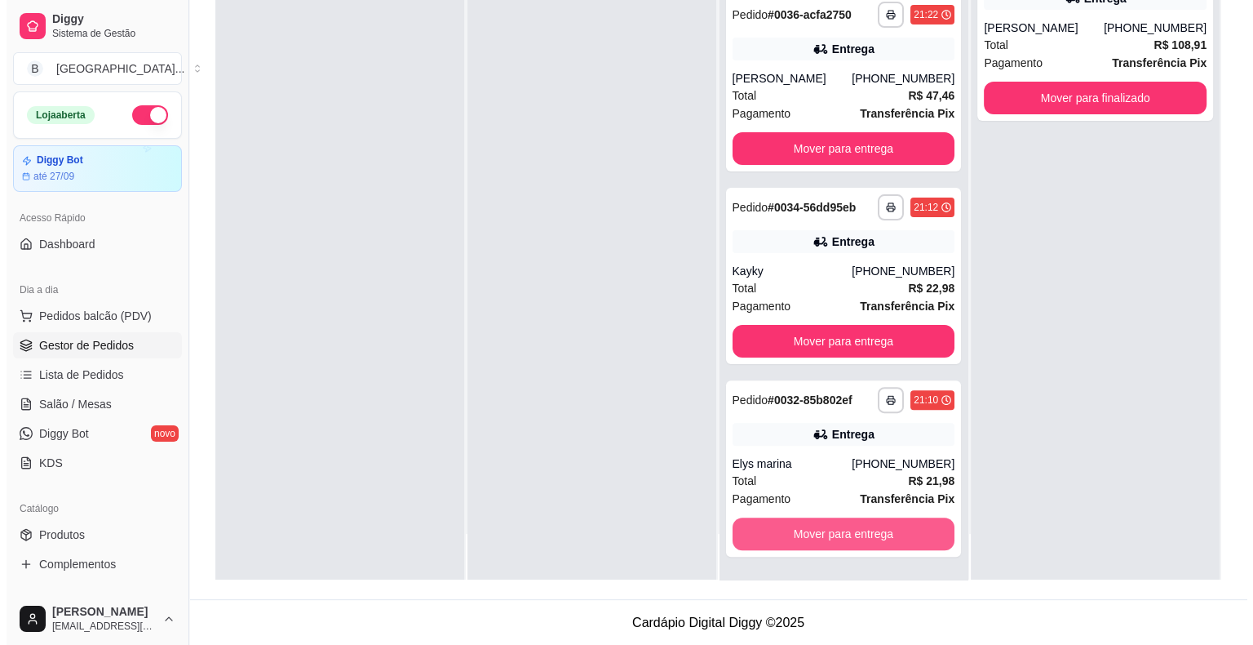
scroll to position [334, 0]
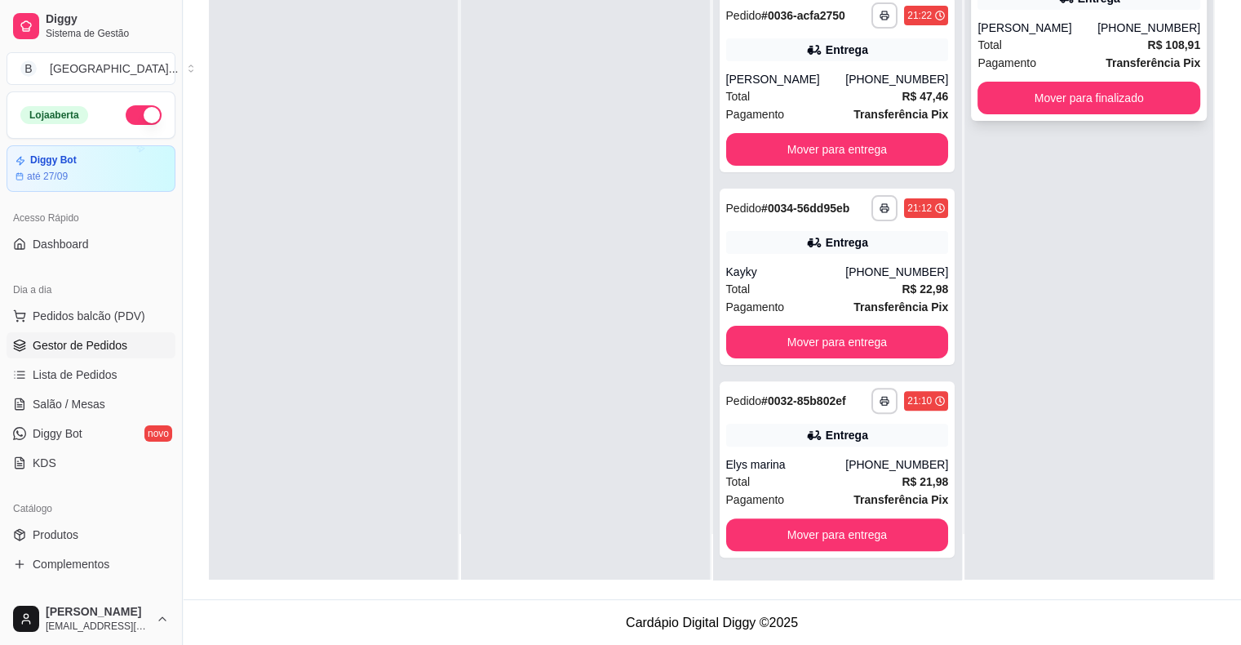
click at [1083, 51] on div "Total R$ 108,91" at bounding box center [1088, 45] width 223 height 18
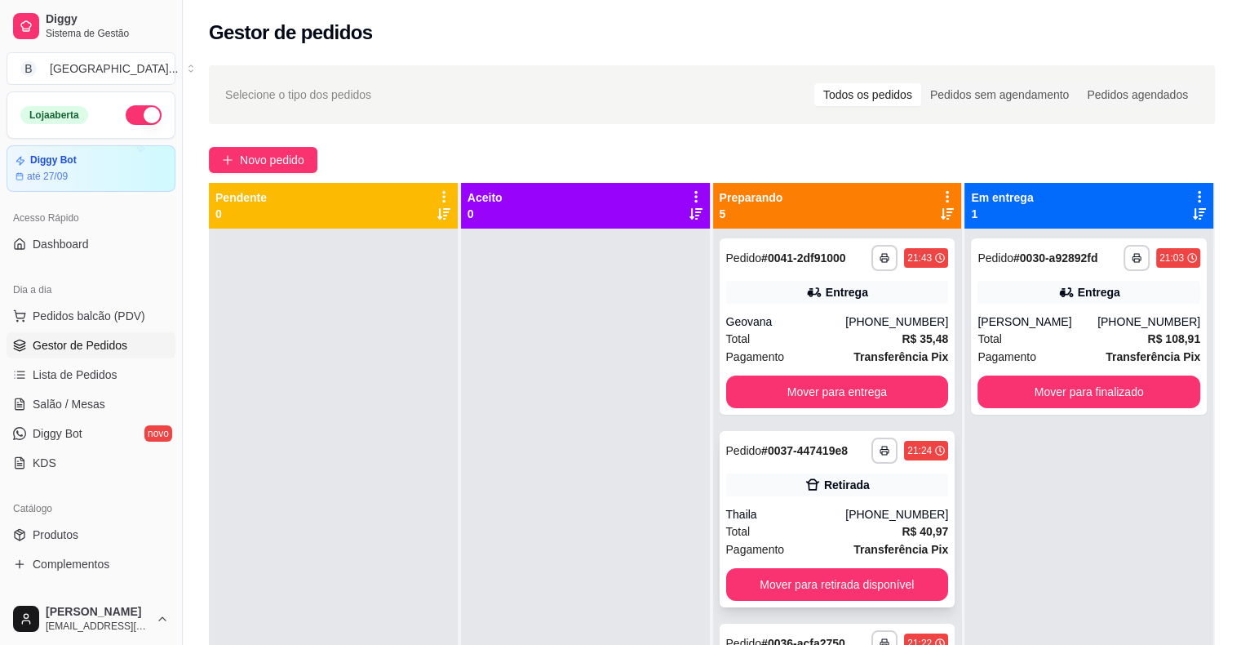
scroll to position [0, 0]
click at [87, 401] on span "Salão / Mesas" at bounding box center [69, 404] width 73 height 16
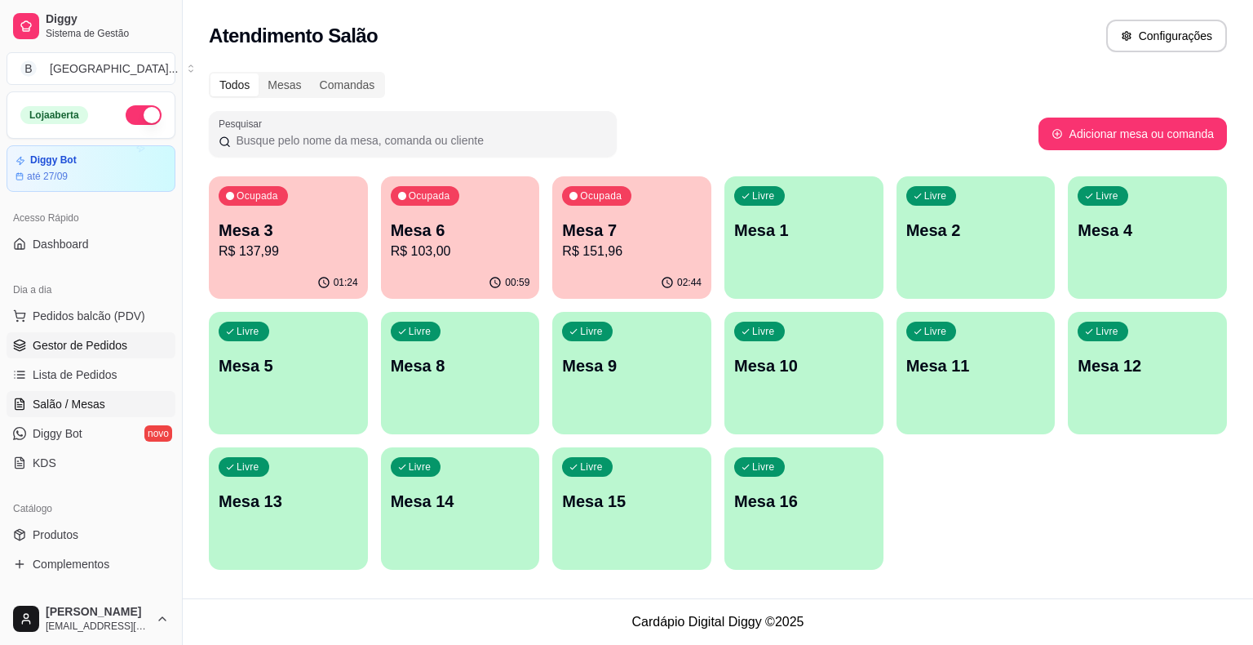
click at [99, 337] on span "Gestor de Pedidos" at bounding box center [80, 345] width 95 height 16
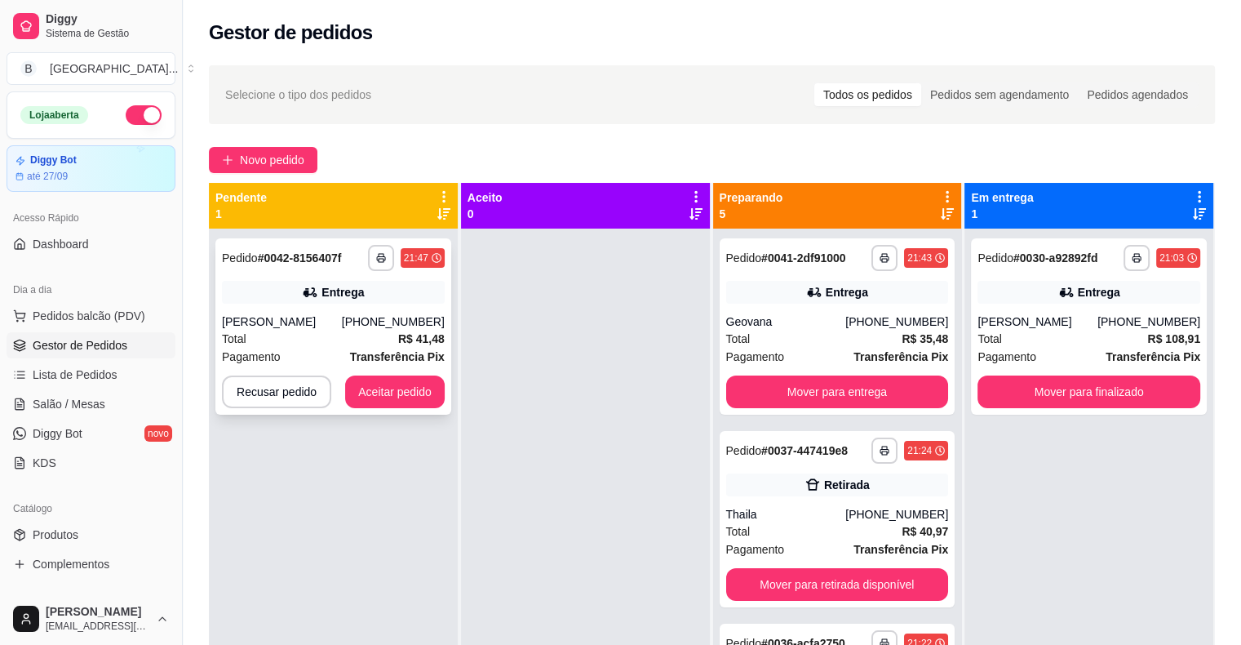
click at [401, 316] on div "[PHONE_NUMBER]" at bounding box center [393, 321] width 103 height 16
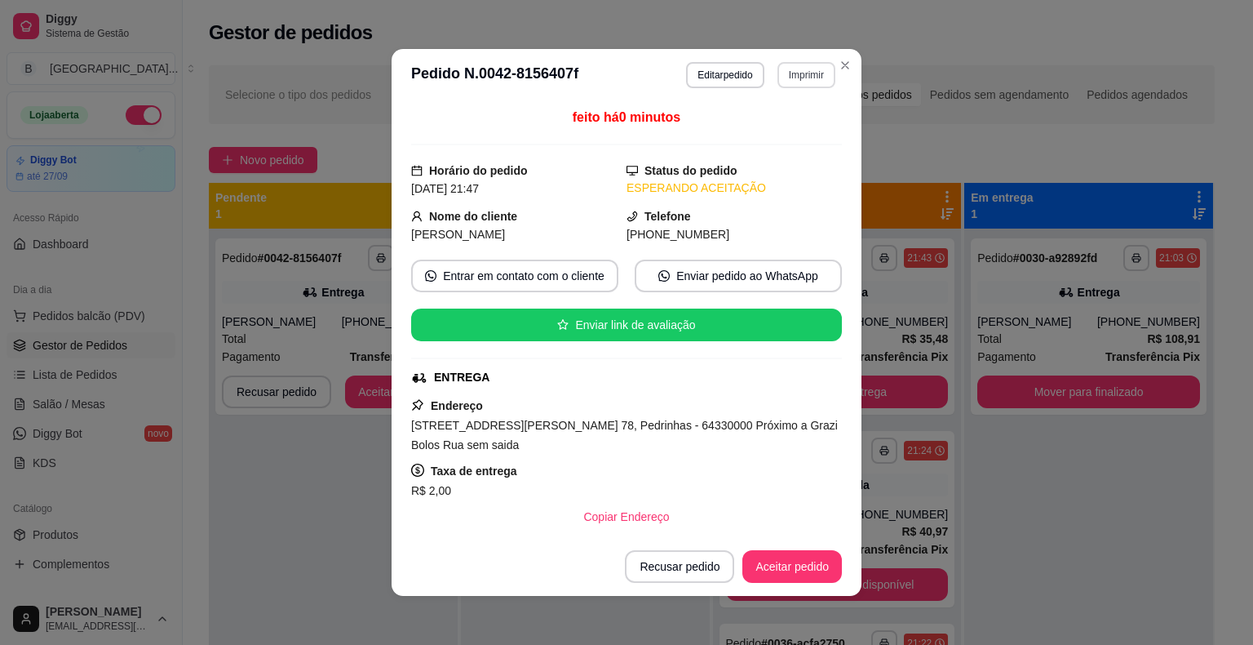
click at [804, 82] on button "Imprimir" at bounding box center [807, 75] width 58 height 26
click at [796, 126] on button "IMPRESSORA" at bounding box center [771, 132] width 118 height 26
click at [779, 568] on button "Aceitar pedido" at bounding box center [792, 566] width 100 height 33
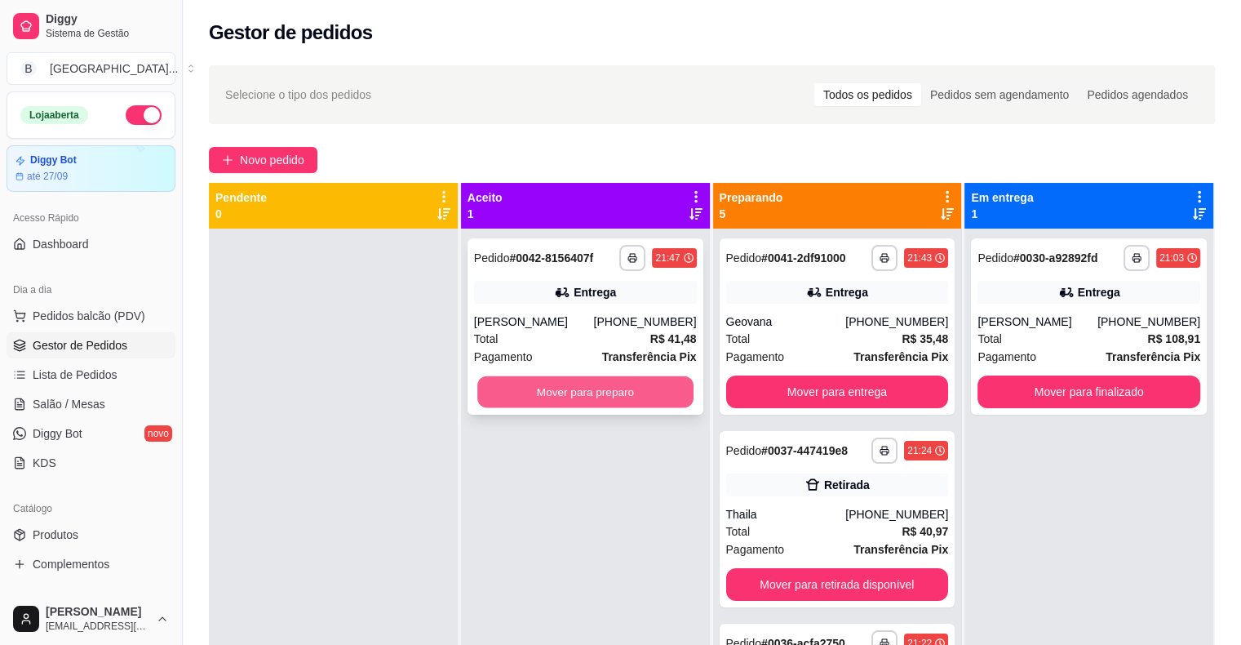
click at [653, 404] on button "Mover para preparo" at bounding box center [585, 392] width 216 height 32
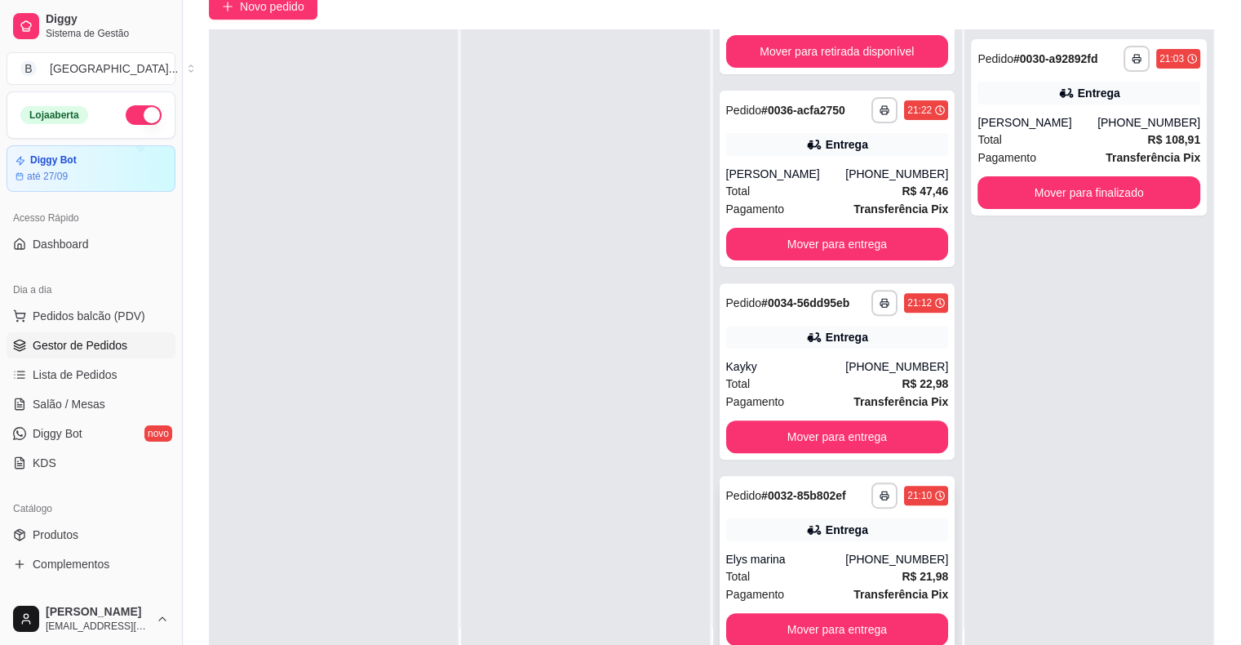
scroll to position [248, 0]
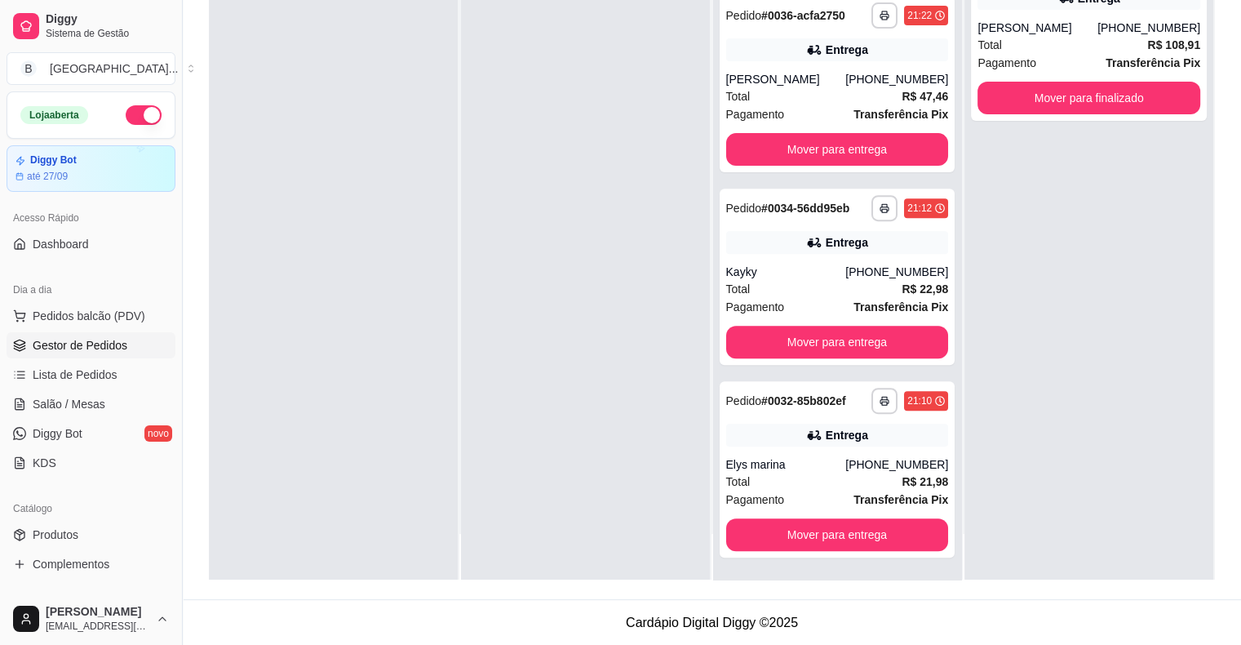
click at [1117, 248] on div "**********" at bounding box center [1088, 257] width 249 height 645
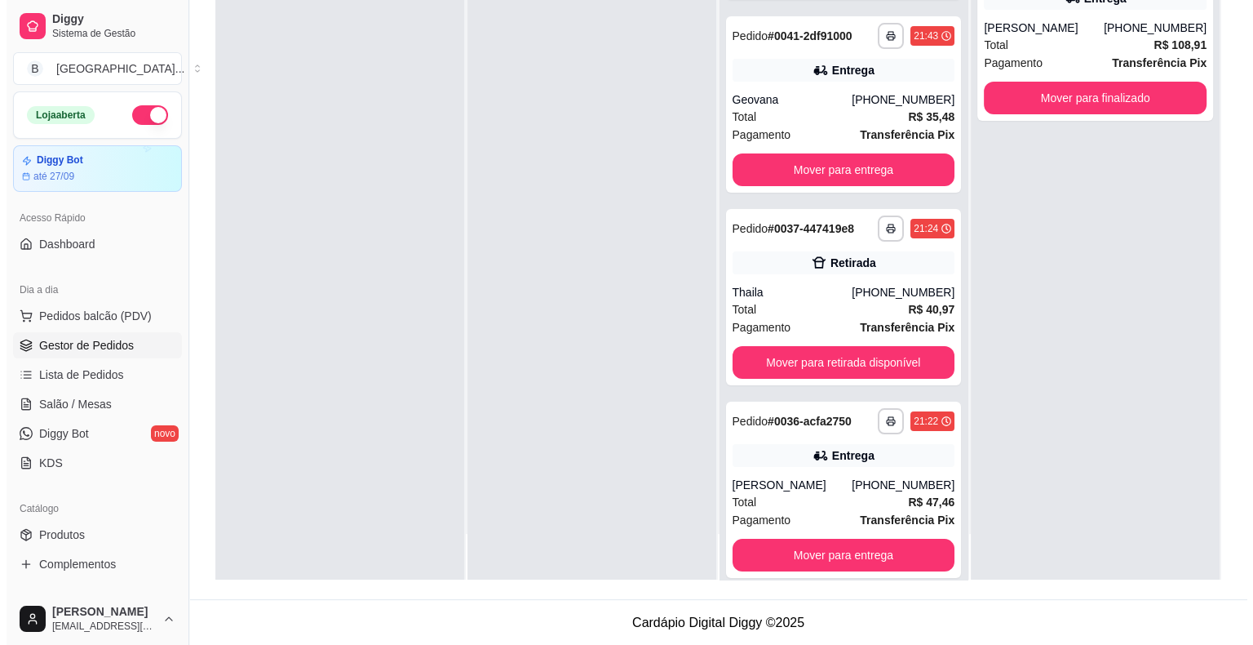
scroll to position [526, 0]
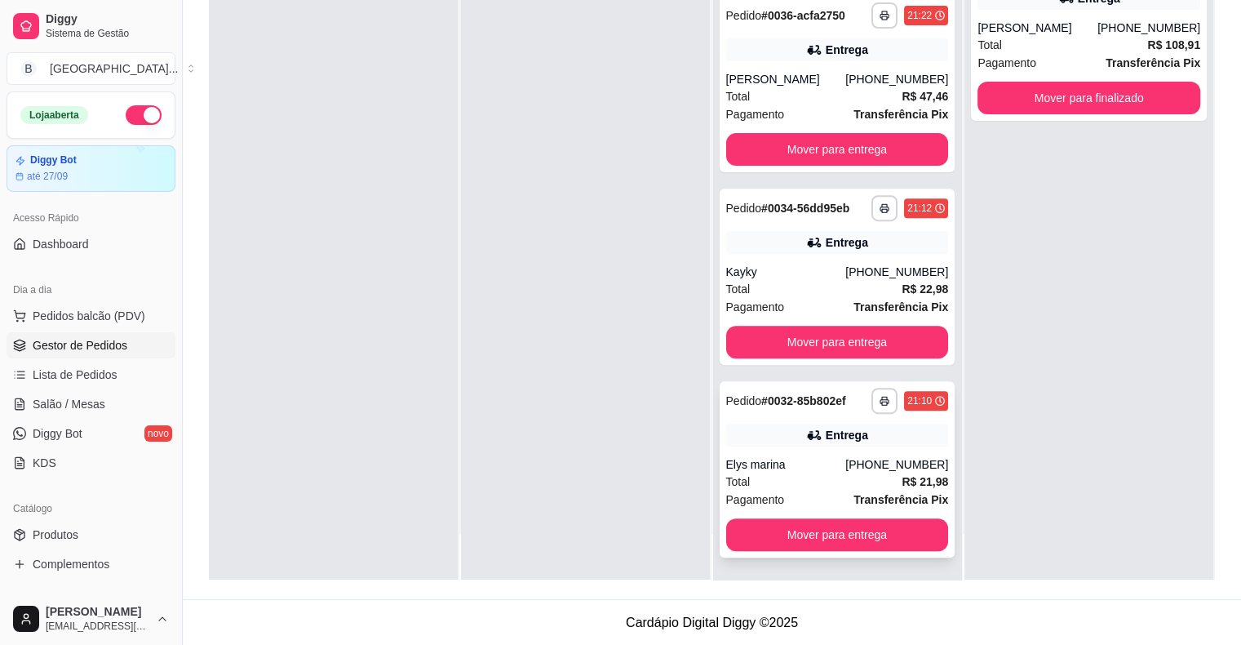
click at [843, 442] on div "Entrega" at bounding box center [837, 434] width 223 height 23
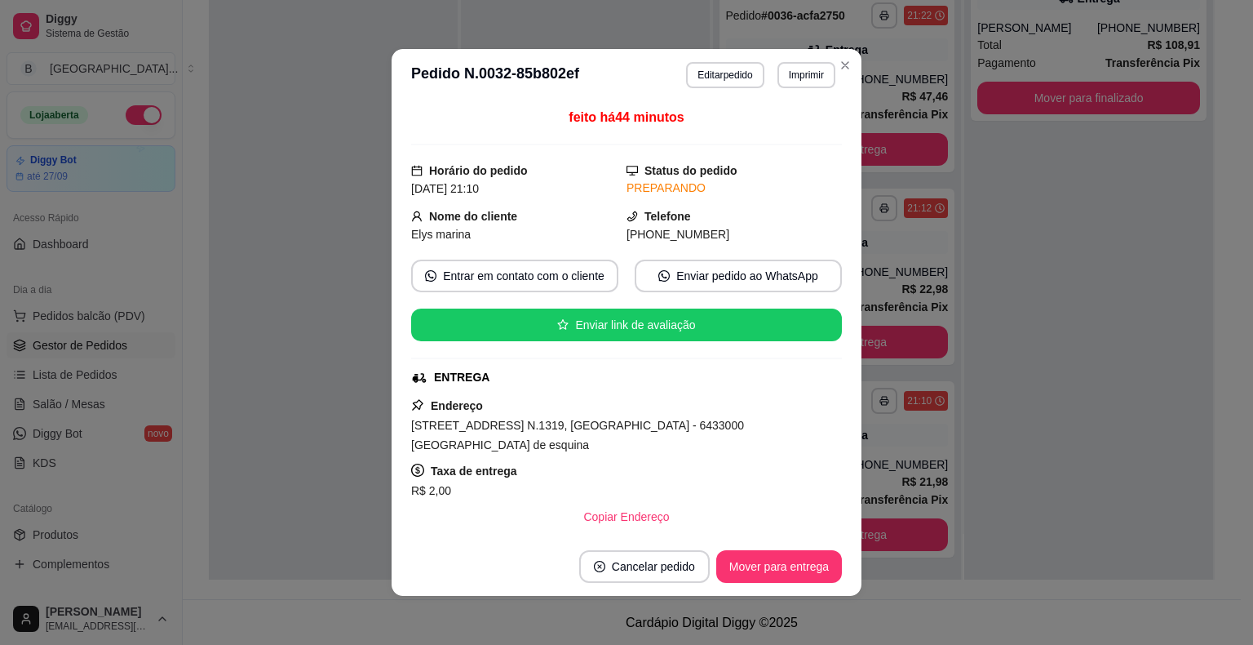
click at [736, 57] on header "**********" at bounding box center [627, 75] width 470 height 52
click at [732, 70] on button "Editar pedido" at bounding box center [726, 74] width 76 height 25
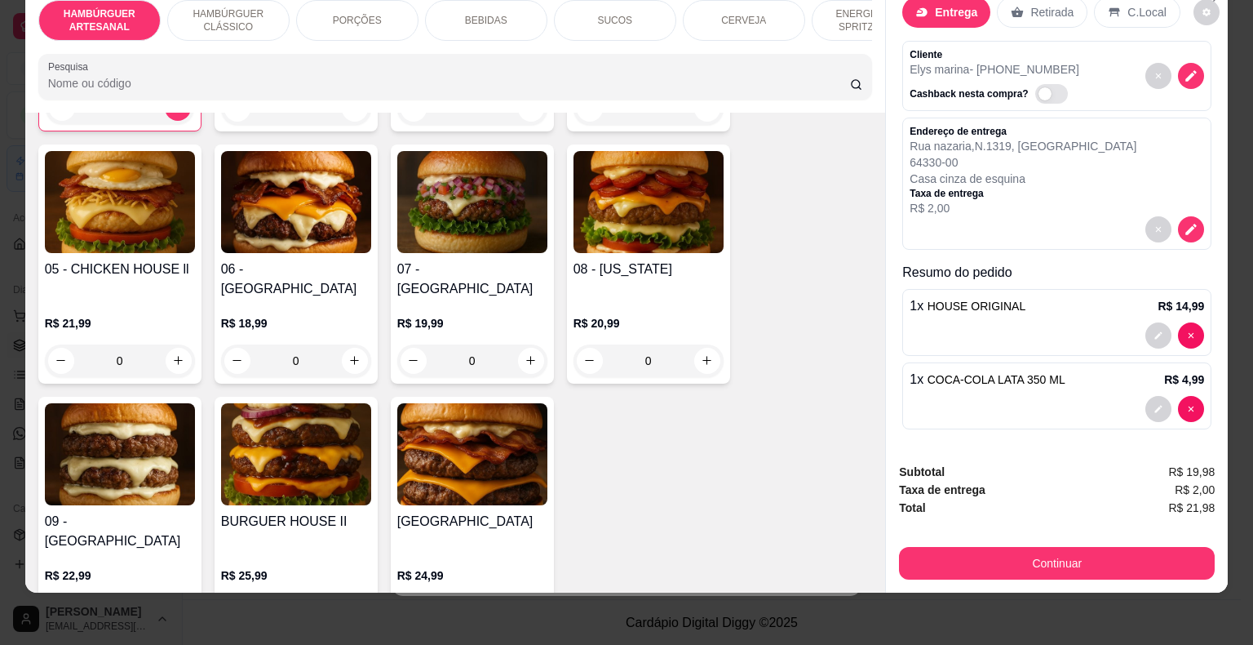
scroll to position [39, 0]
type input "0"
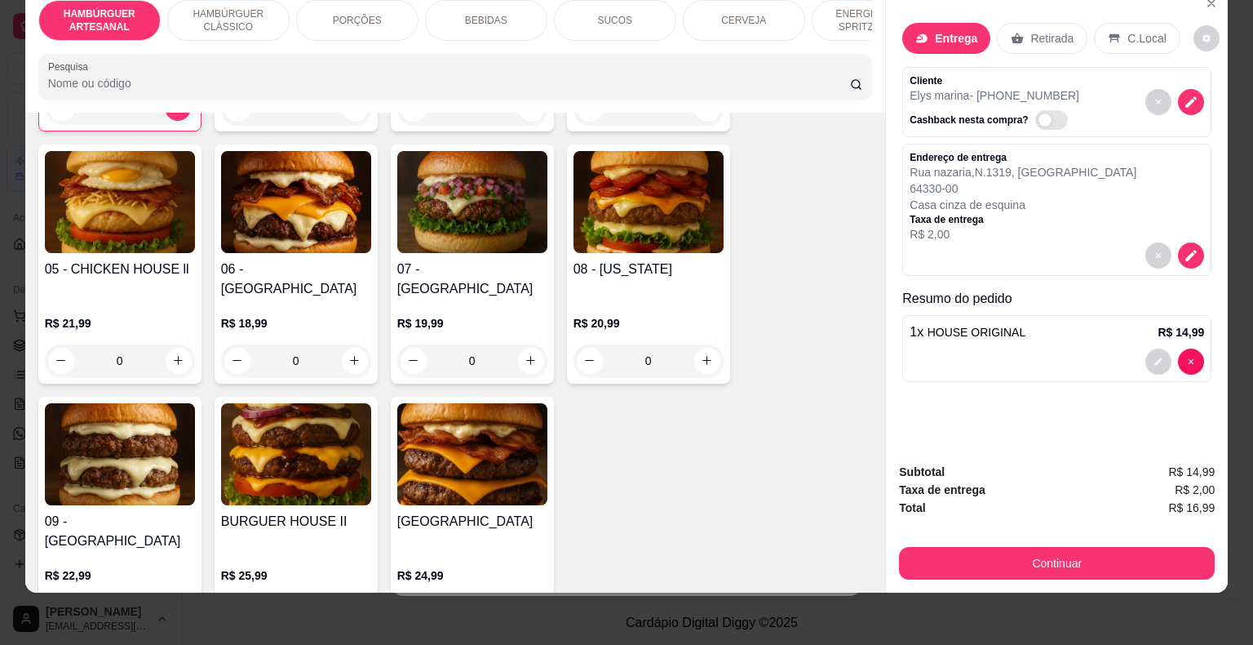
scroll to position [0, 0]
click at [476, 14] on p "BEBIDAS" at bounding box center [486, 20] width 42 height 13
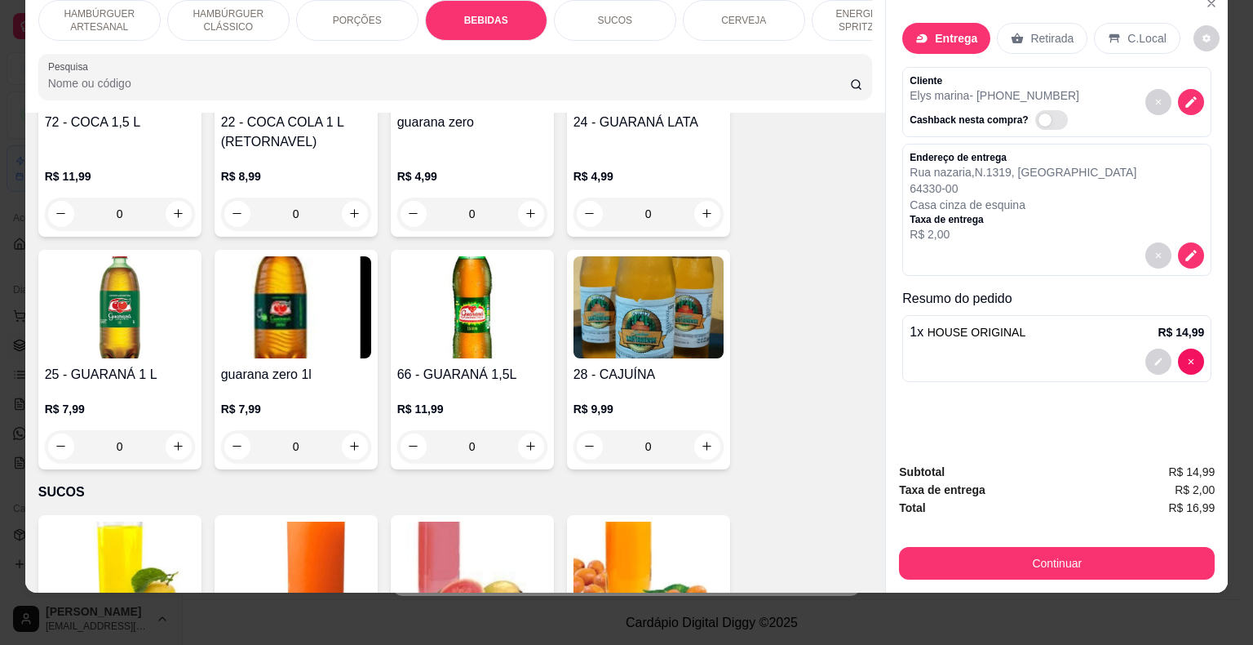
scroll to position [2329, 0]
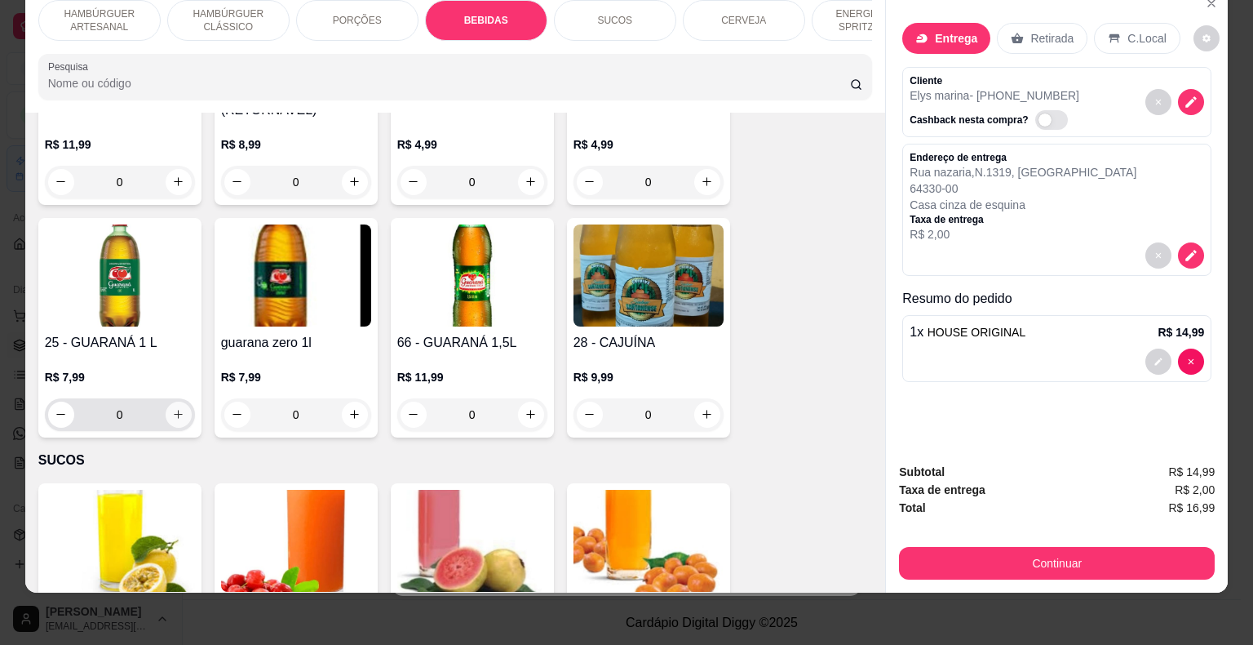
click at [169, 401] on button "increase-product-quantity" at bounding box center [179, 414] width 26 height 26
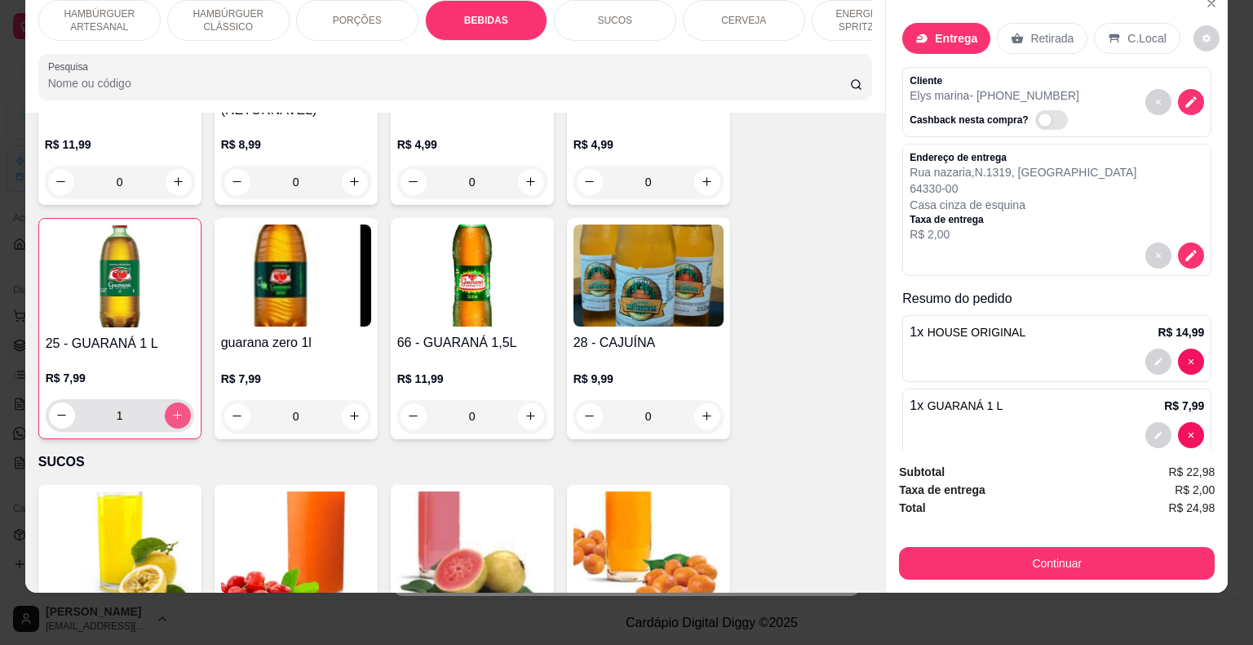
type input "1"
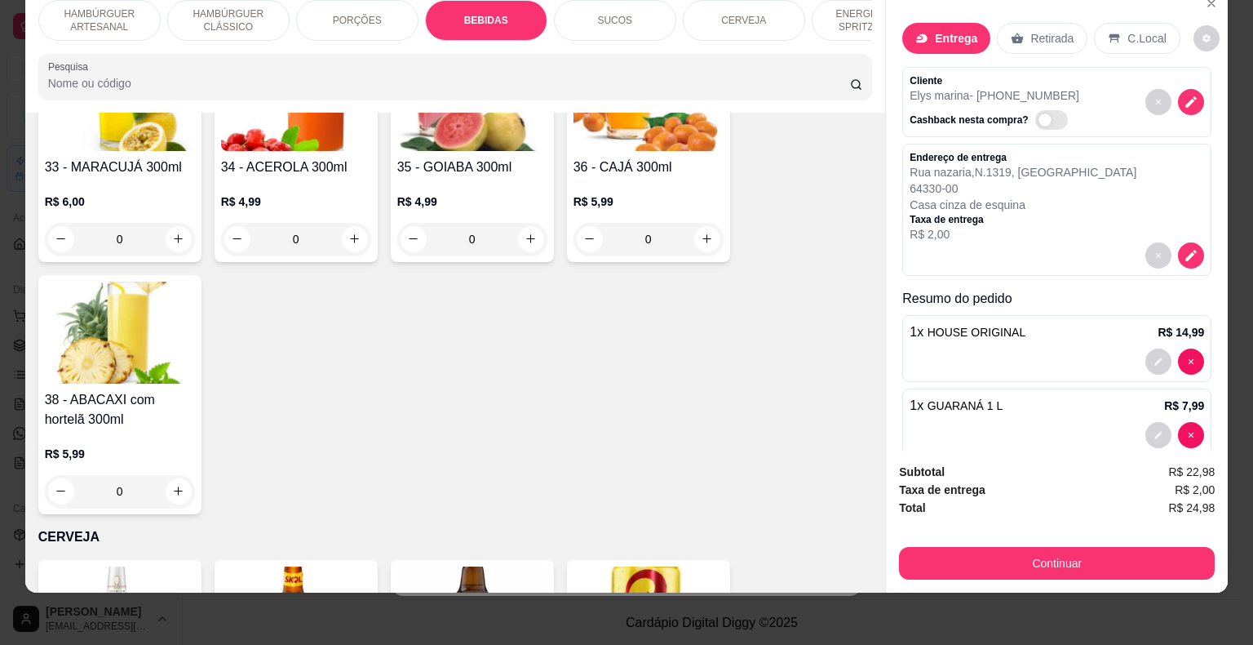
scroll to position [2818, 0]
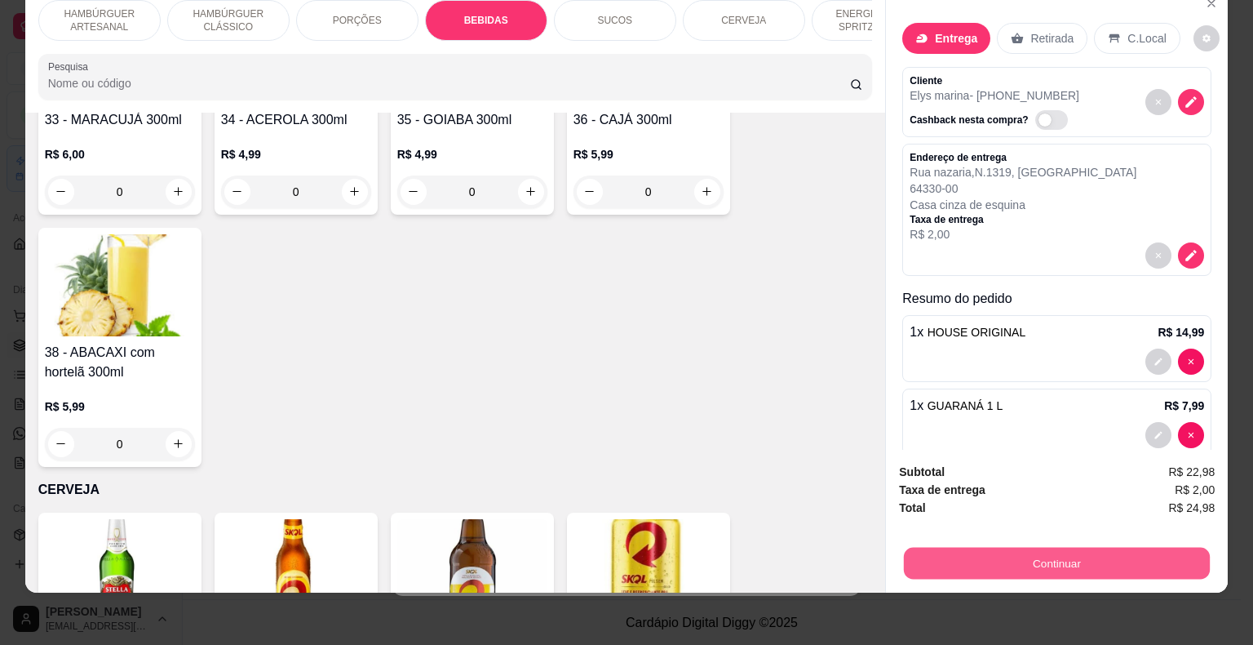
click at [973, 557] on button "Continuar" at bounding box center [1057, 563] width 306 height 32
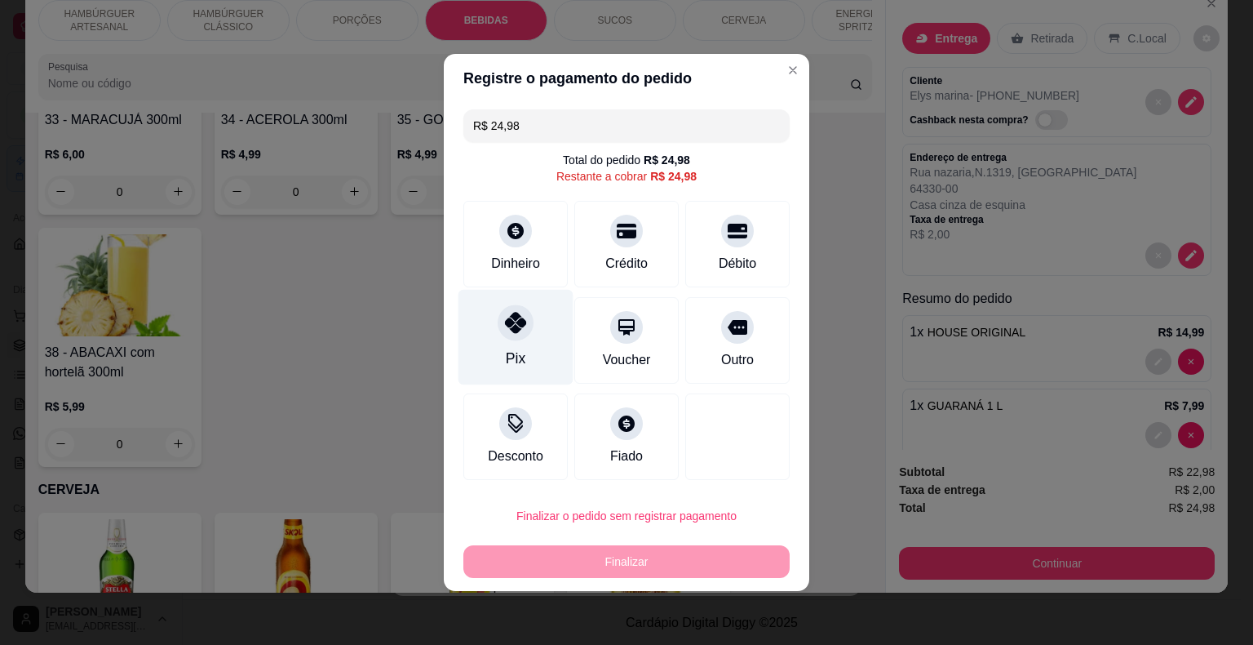
click at [505, 317] on icon at bounding box center [515, 322] width 21 height 21
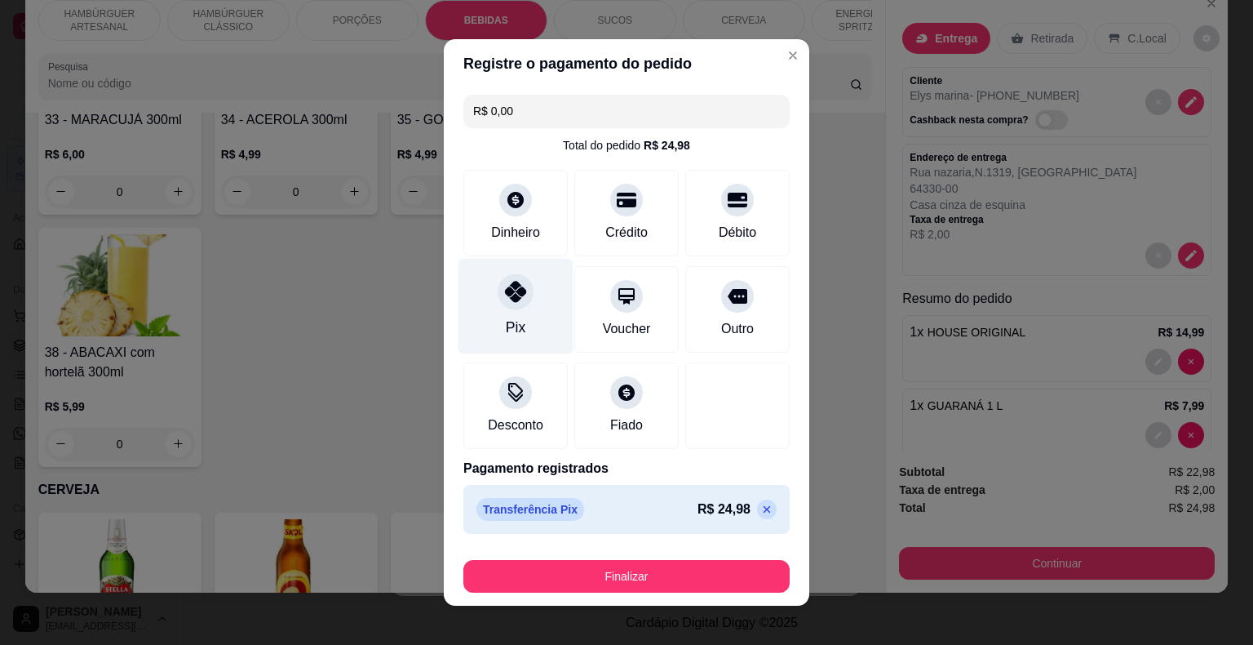
type input "R$ 0,00"
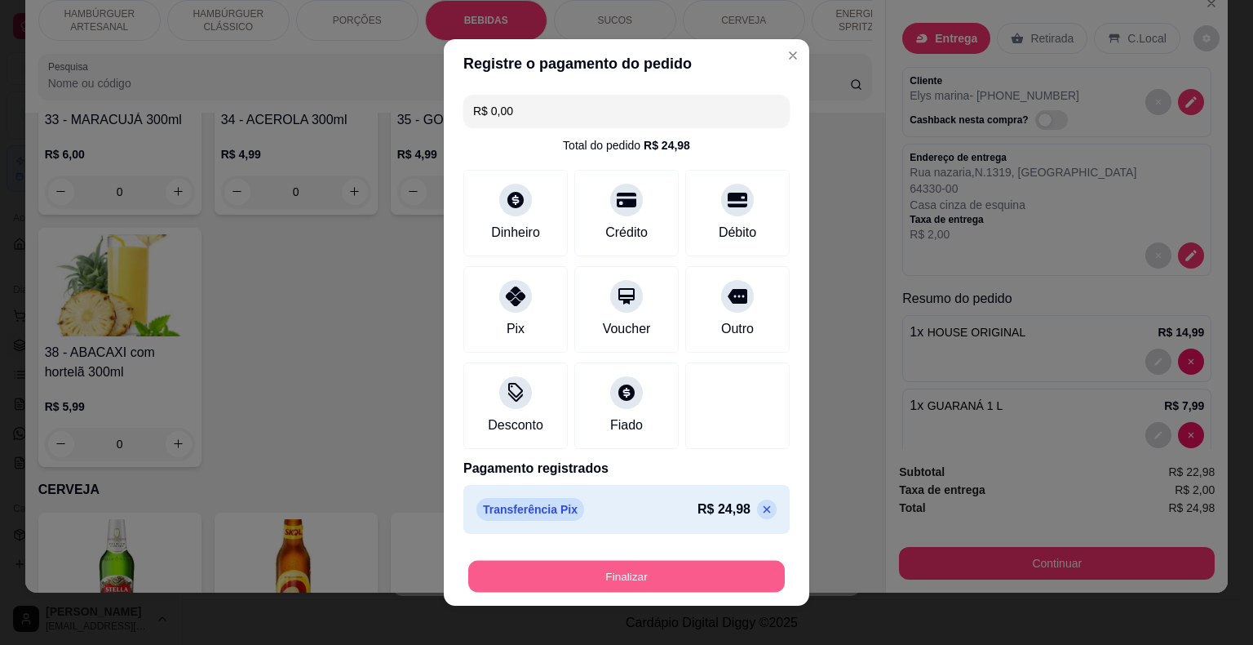
click at [685, 576] on button "Finalizar" at bounding box center [626, 577] width 317 height 32
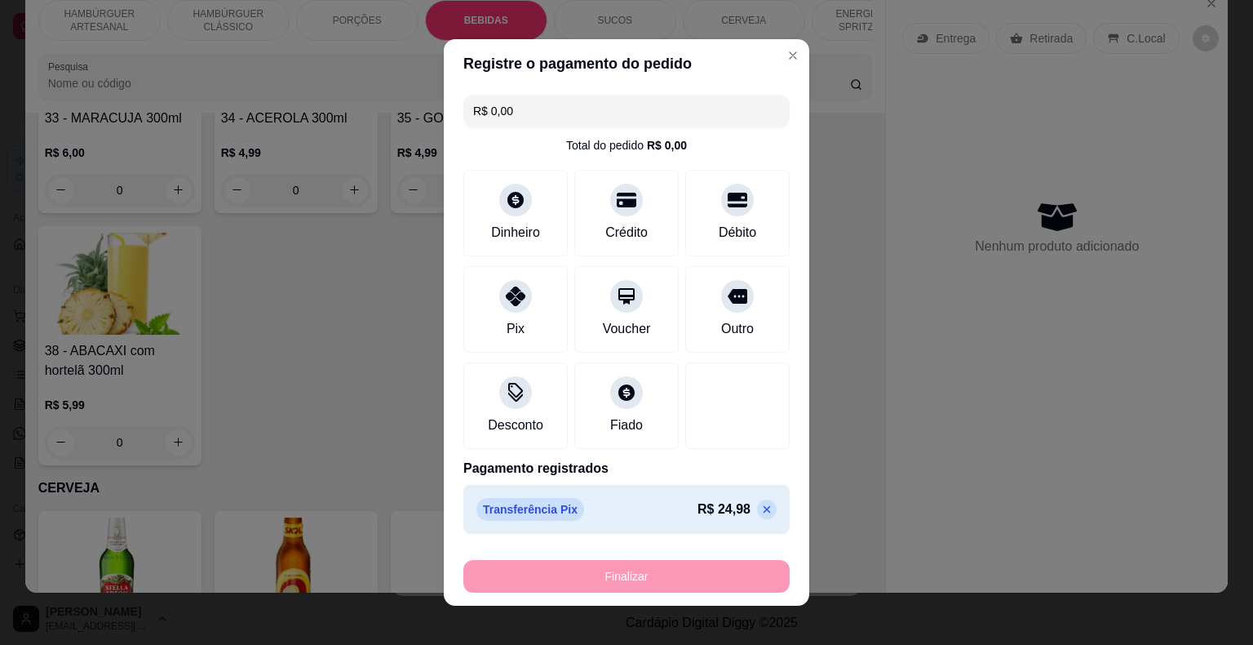
type input "0"
type input "-R$ 24,98"
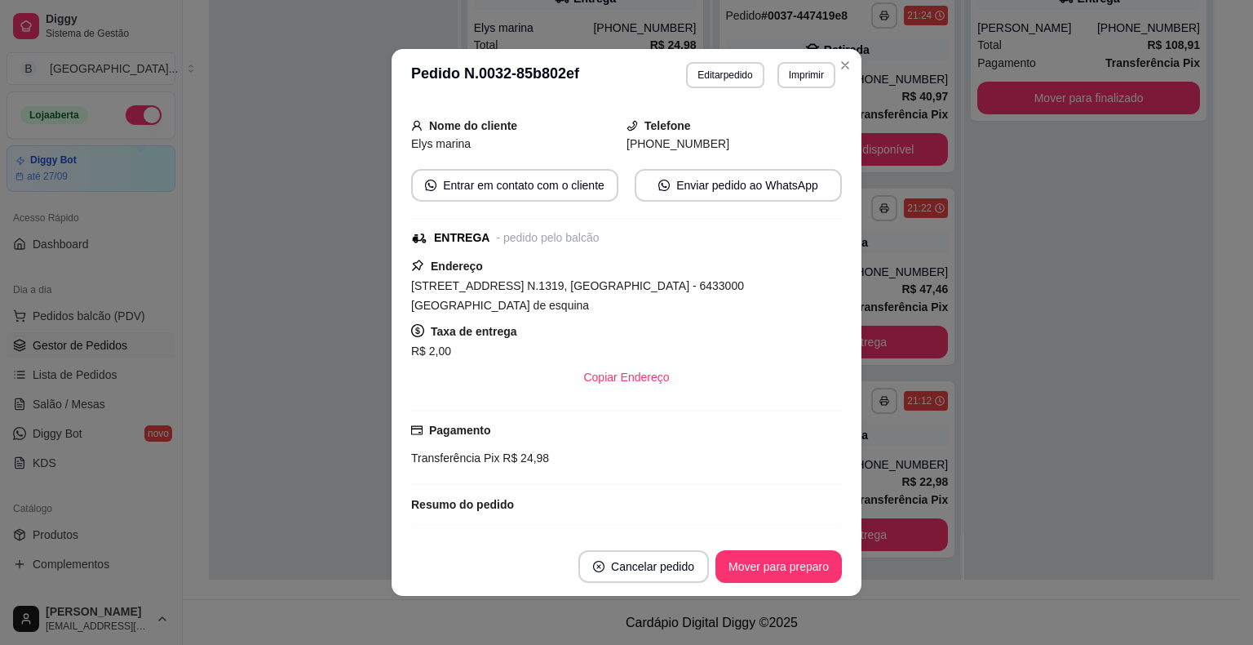
scroll to position [246, 0]
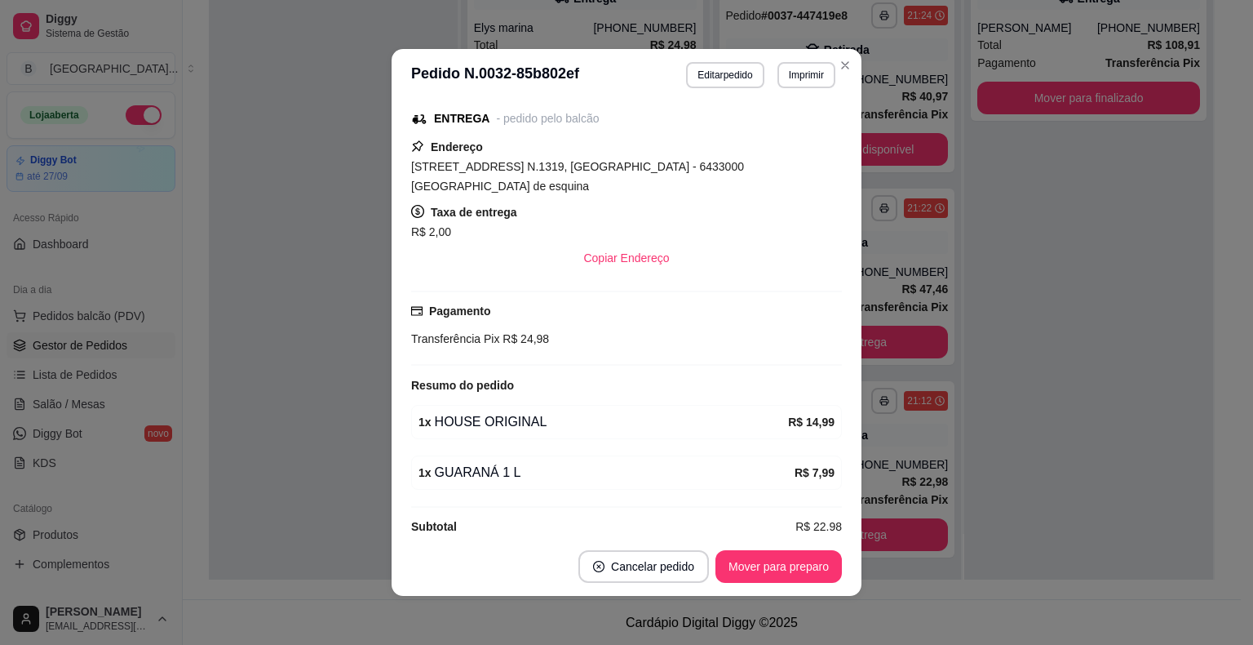
click at [803, 79] on button "Imprimir" at bounding box center [807, 75] width 58 height 26
click at [800, 115] on div "Escolha a impressora IMPRESSORA Impressora" at bounding box center [772, 138] width 135 height 88
click at [800, 124] on button "IMPRESSORA" at bounding box center [772, 132] width 114 height 25
click at [785, 565] on button "Mover para preparo" at bounding box center [779, 566] width 126 height 33
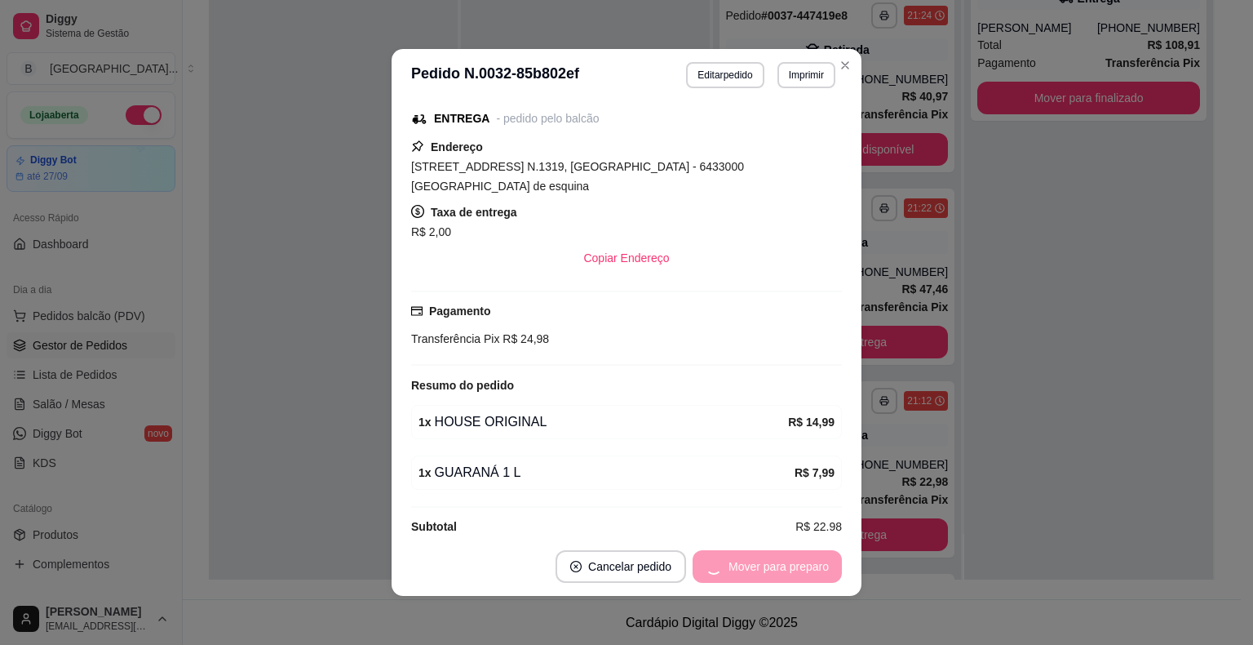
scroll to position [526, 0]
click at [785, 565] on button "Mover para entrega" at bounding box center [779, 566] width 126 height 33
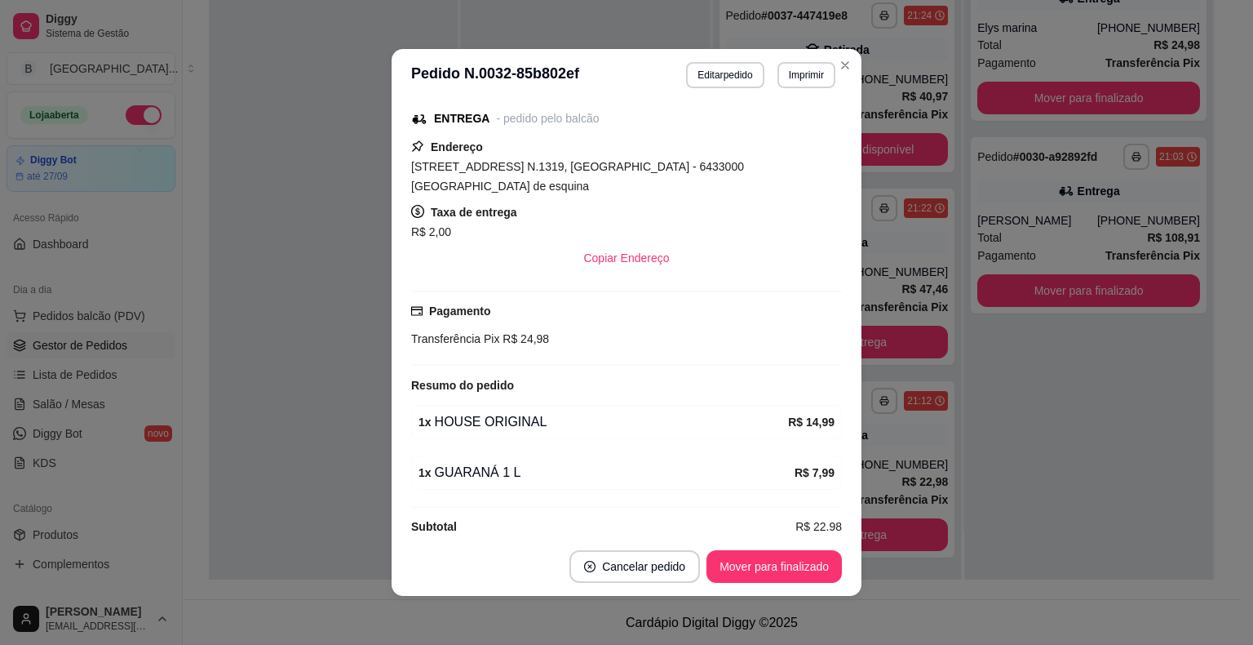
scroll to position [3, 0]
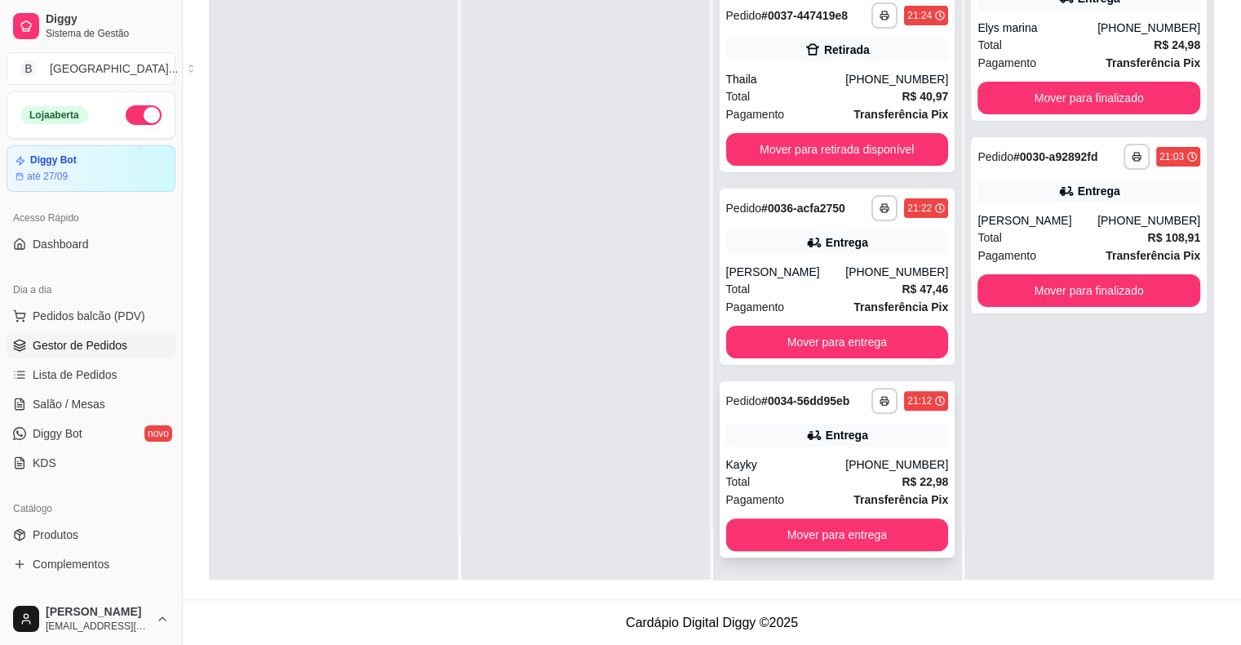
click at [826, 498] on div "Pagamento Transferência Pix" at bounding box center [837, 499] width 223 height 18
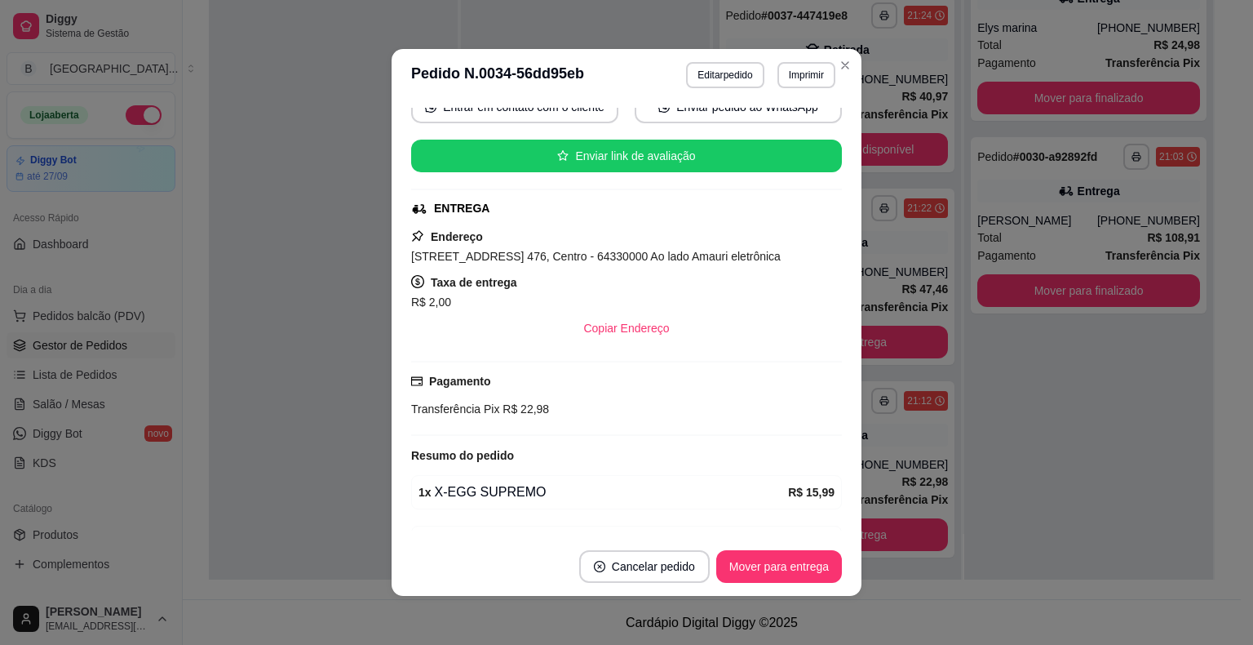
scroll to position [245, 0]
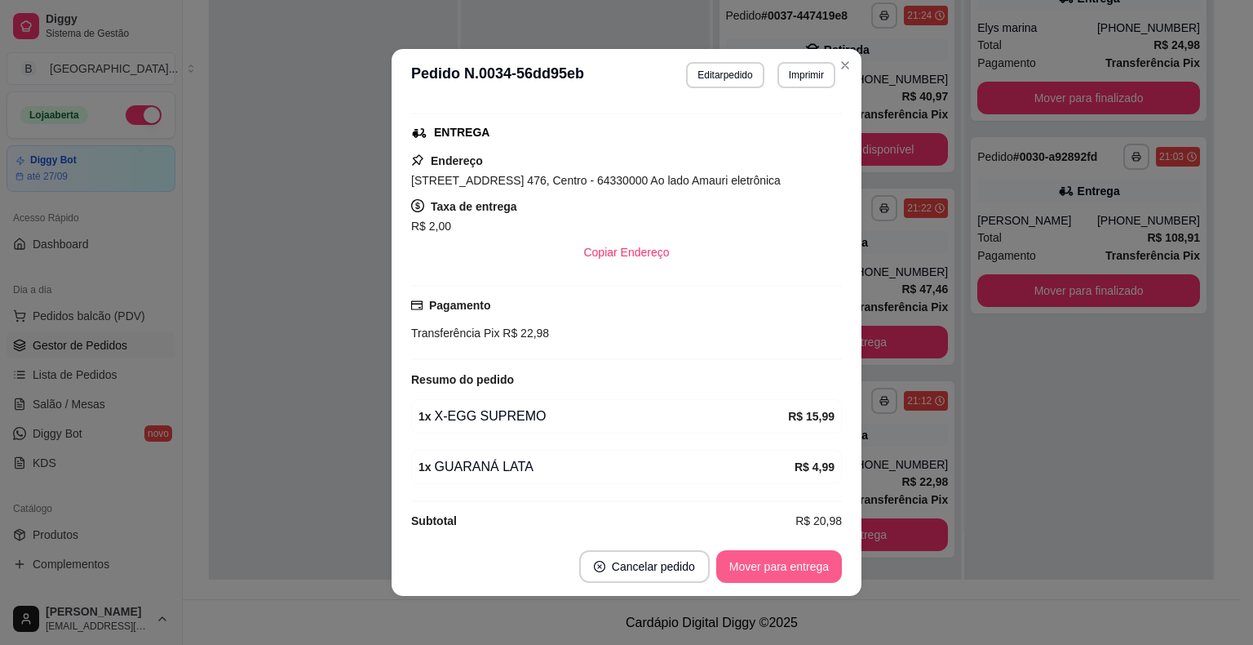
click at [745, 575] on button "Mover para entrega" at bounding box center [779, 566] width 126 height 33
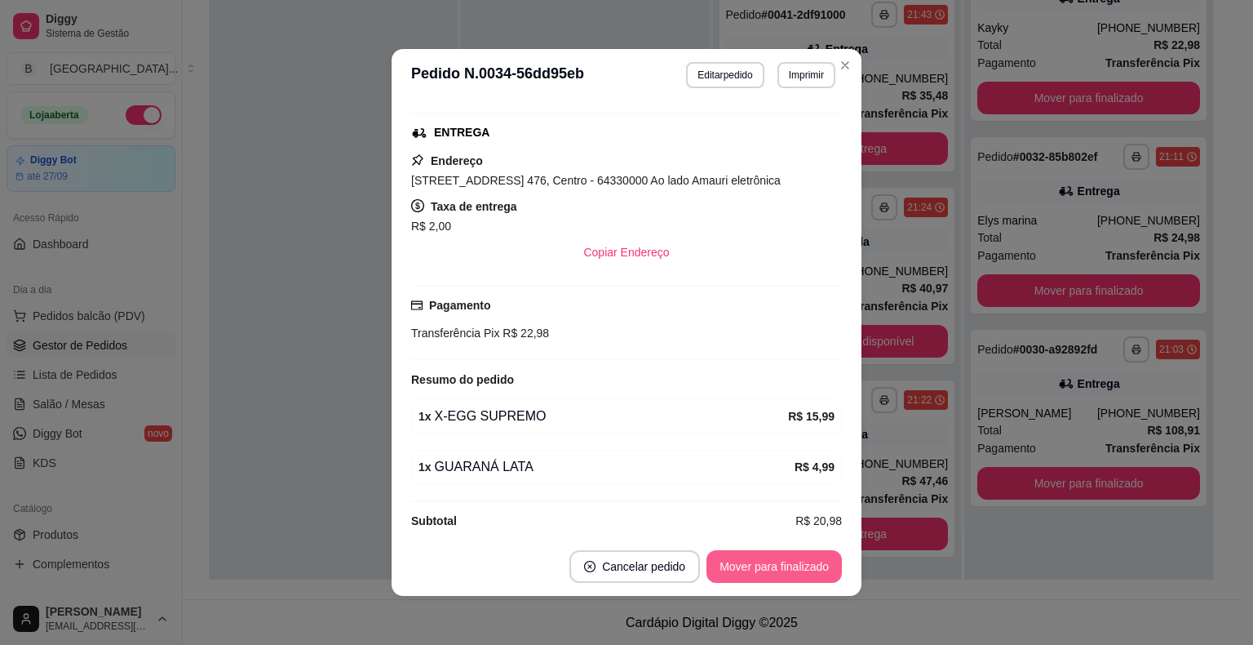
scroll to position [141, 0]
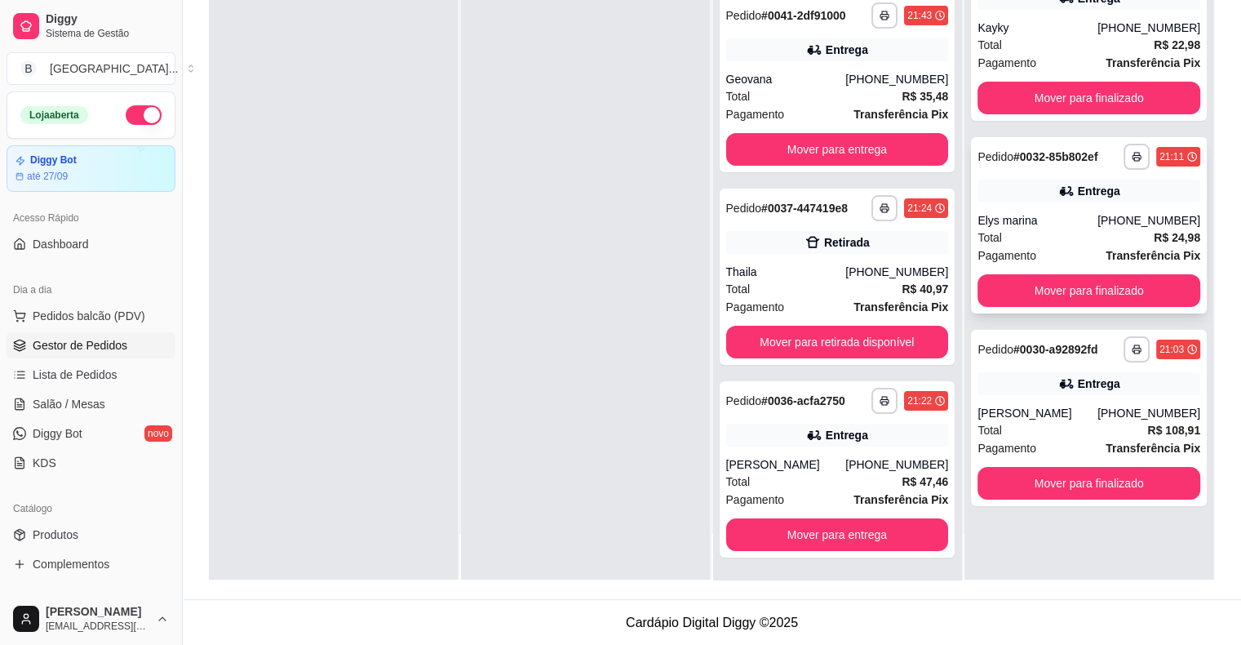
click at [1051, 212] on div "Elys marina" at bounding box center [1037, 220] width 120 height 16
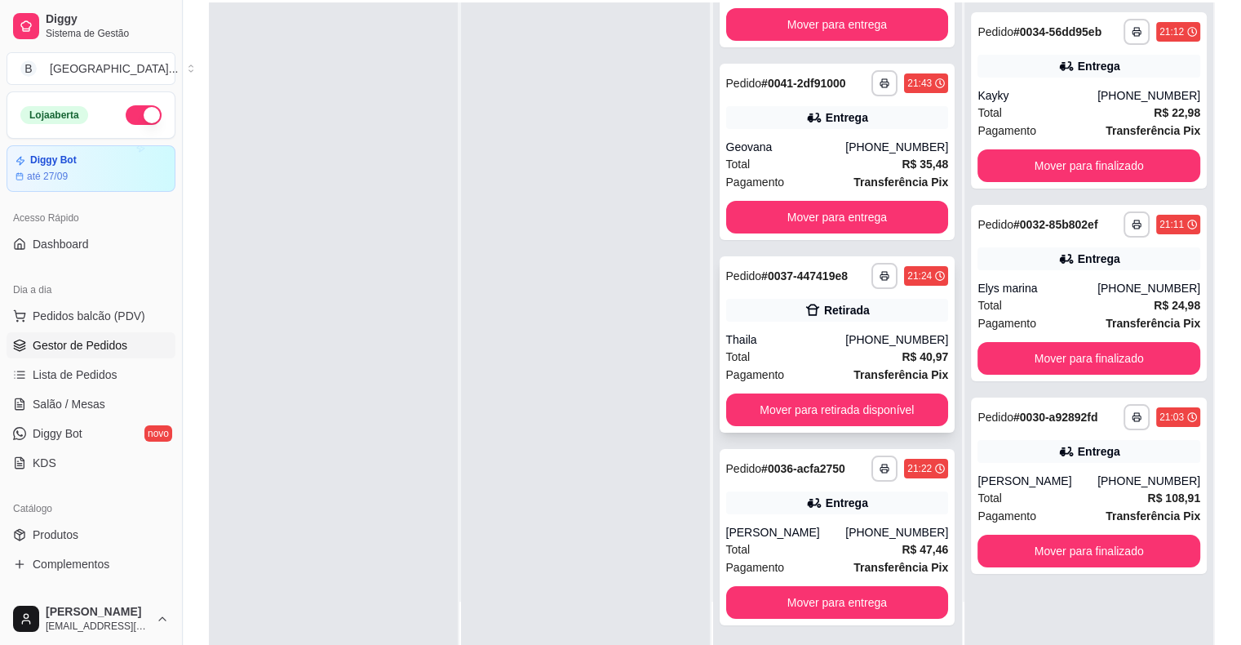
scroll to position [248, 0]
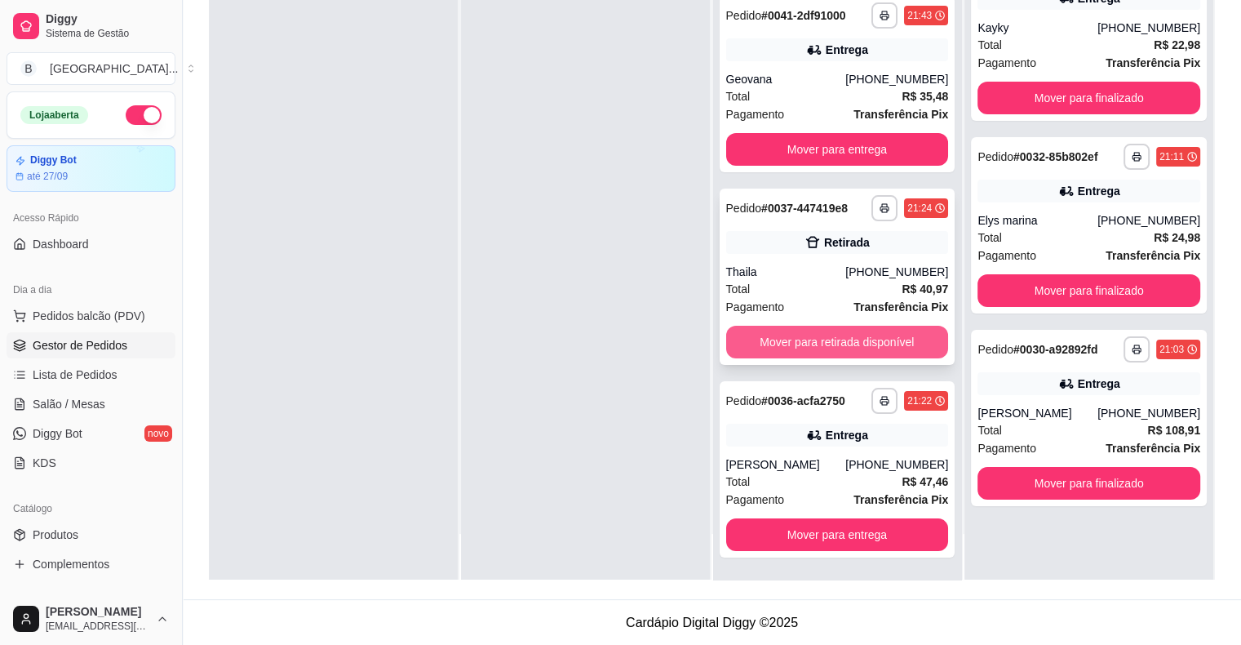
click at [814, 334] on button "Mover para retirada disponível" at bounding box center [837, 342] width 223 height 33
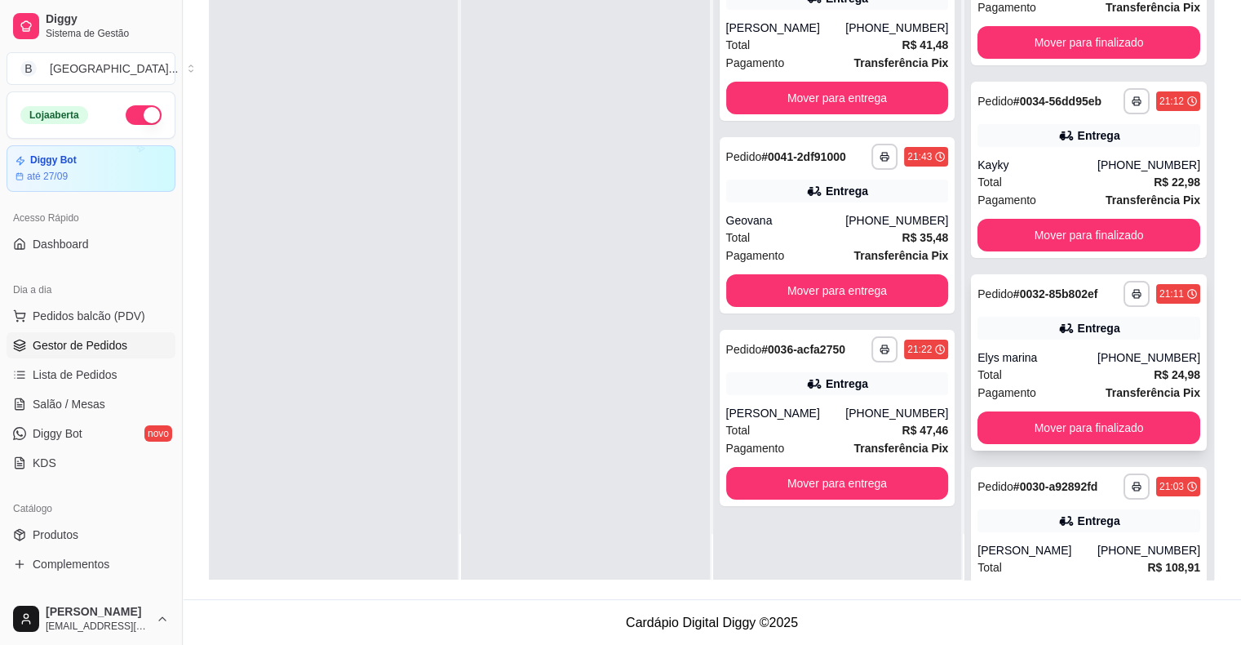
scroll to position [0, 0]
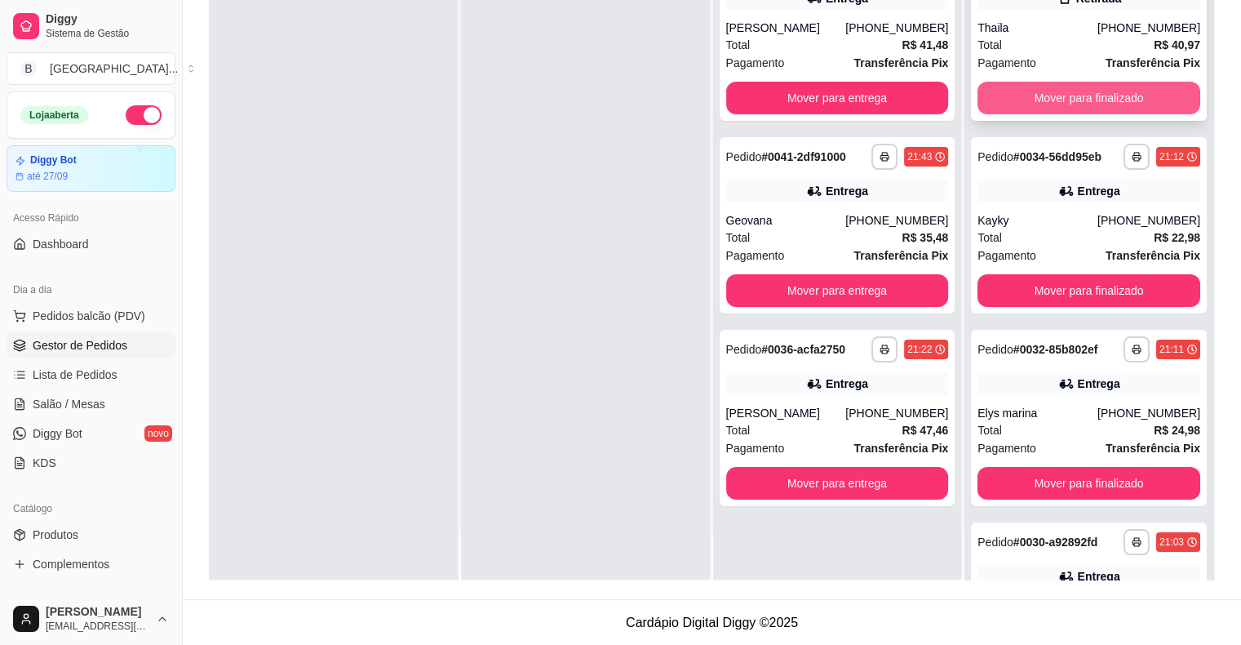
click at [1030, 90] on button "Mover para finalizado" at bounding box center [1088, 98] width 223 height 33
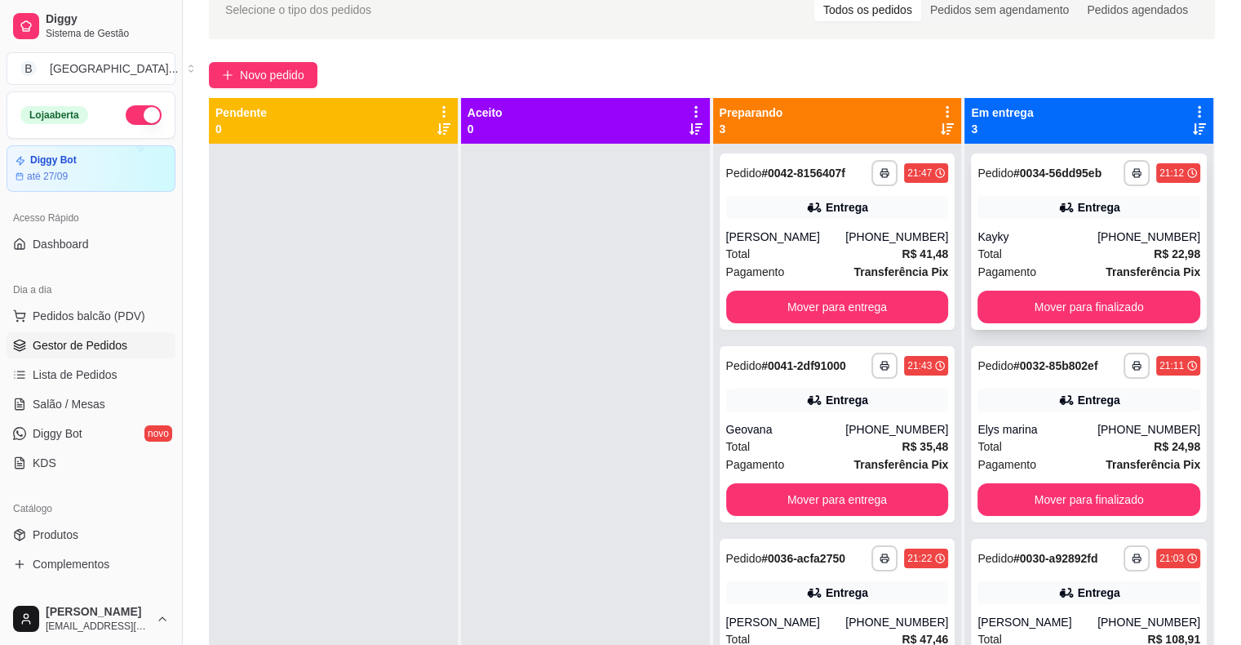
scroll to position [163, 0]
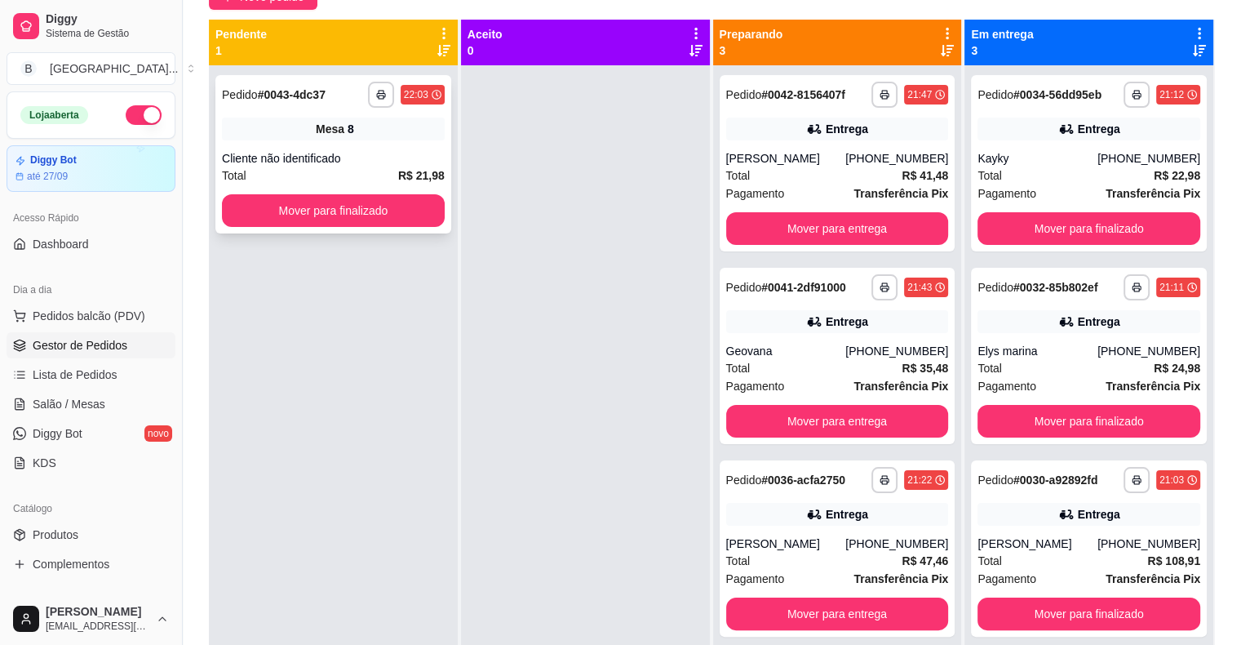
click at [339, 140] on div "Mesa 8" at bounding box center [333, 128] width 223 height 23
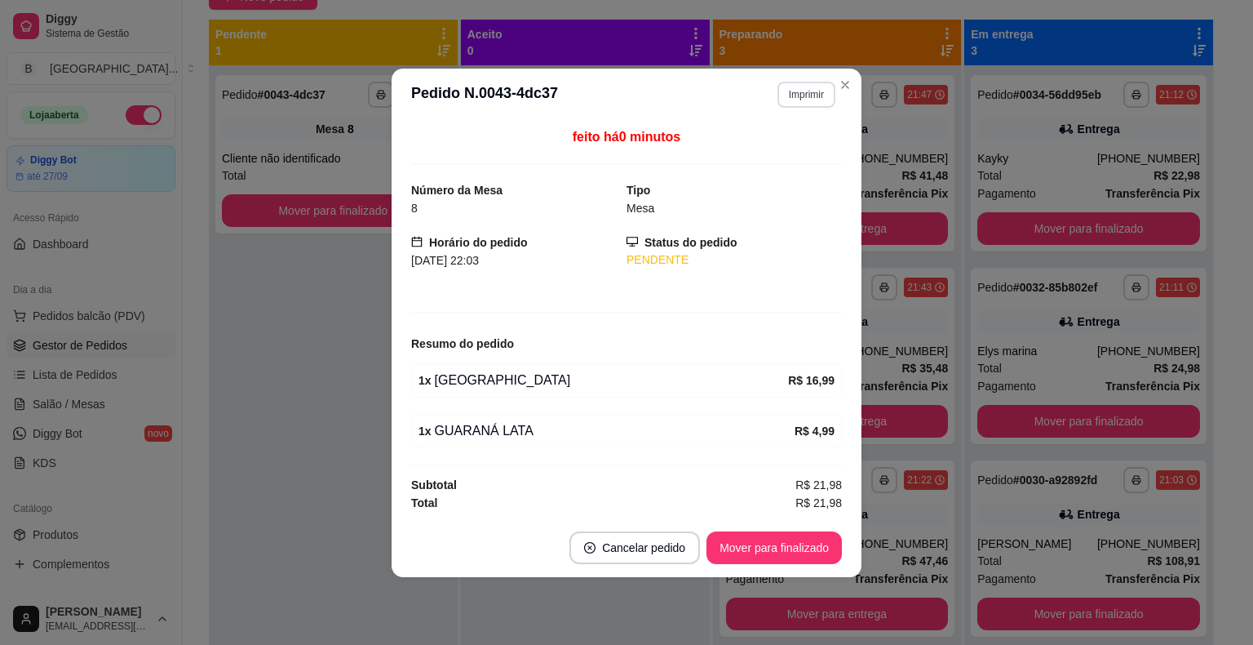
click at [809, 100] on button "Imprimir" at bounding box center [807, 95] width 58 height 26
click at [804, 152] on button "IMPRESSORA" at bounding box center [777, 152] width 114 height 25
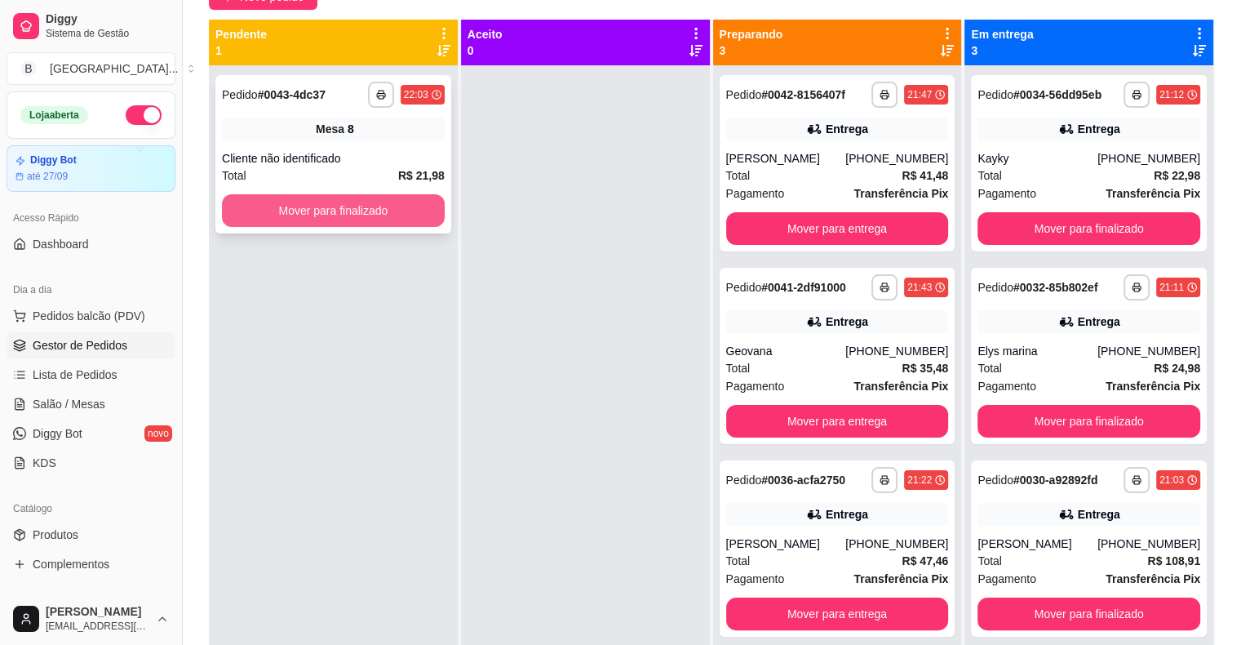
click at [383, 214] on button "Mover para finalizado" at bounding box center [333, 210] width 223 height 33
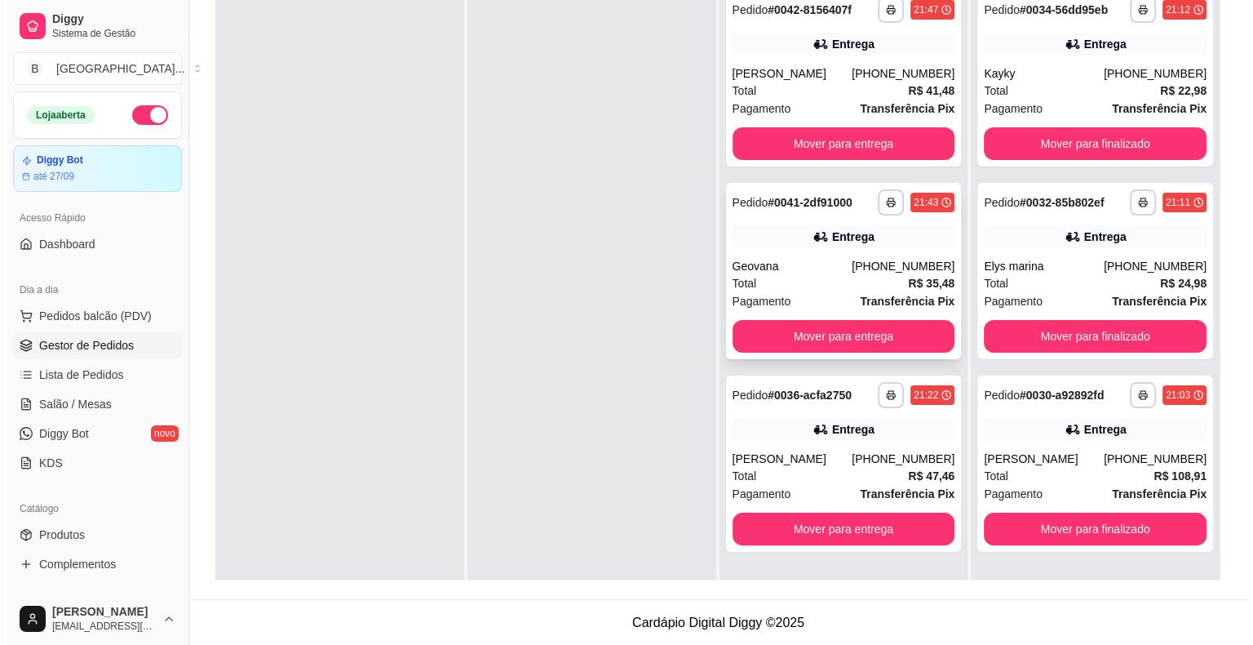
scroll to position [0, 0]
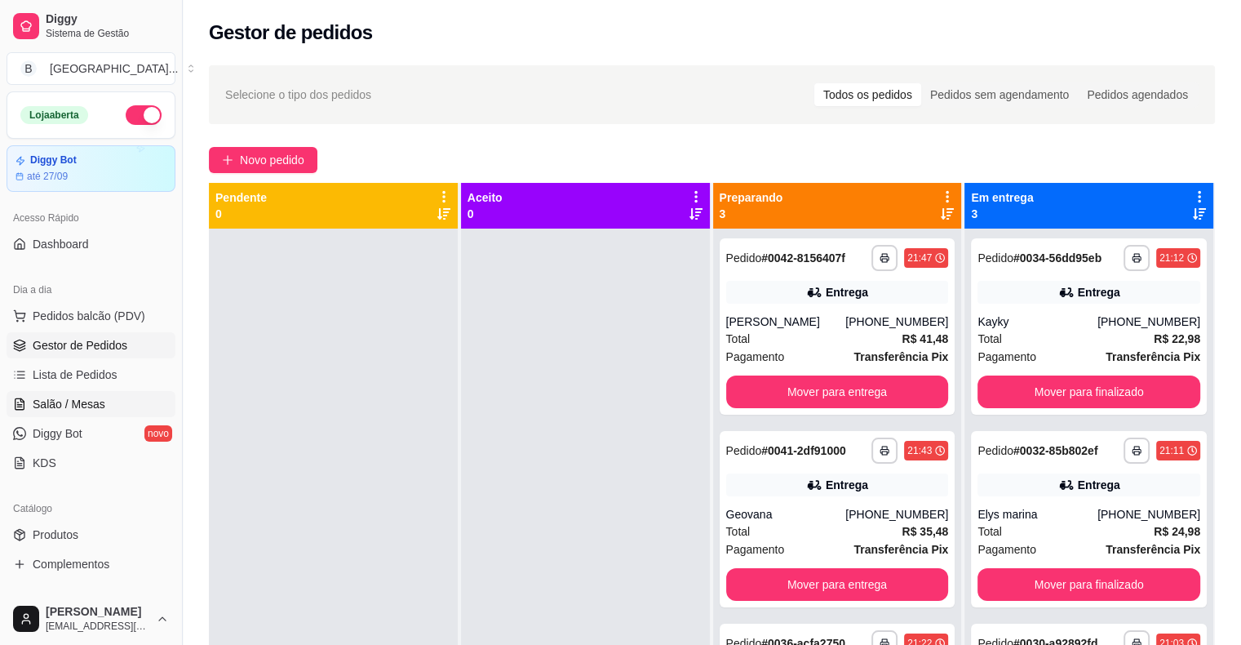
click at [43, 400] on span "Salão / Mesas" at bounding box center [69, 404] width 73 height 16
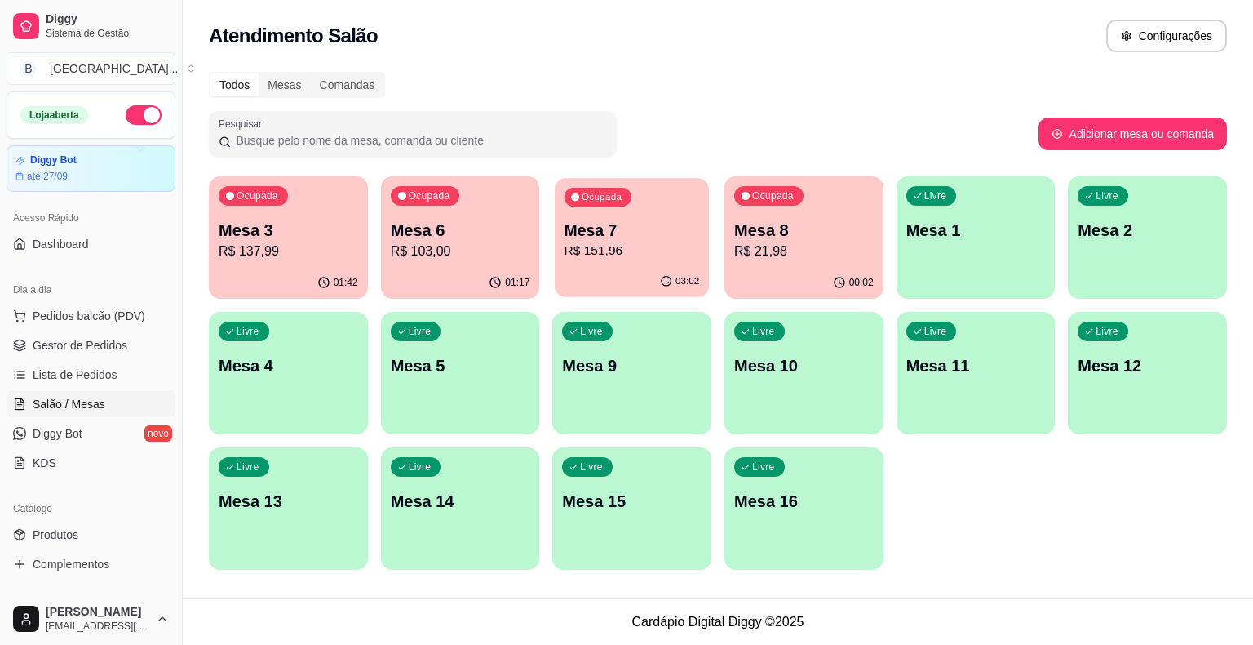
click at [684, 252] on p "R$ 151,96" at bounding box center [632, 251] width 135 height 19
click at [339, 237] on p "Mesa 3" at bounding box center [289, 230] width 140 height 23
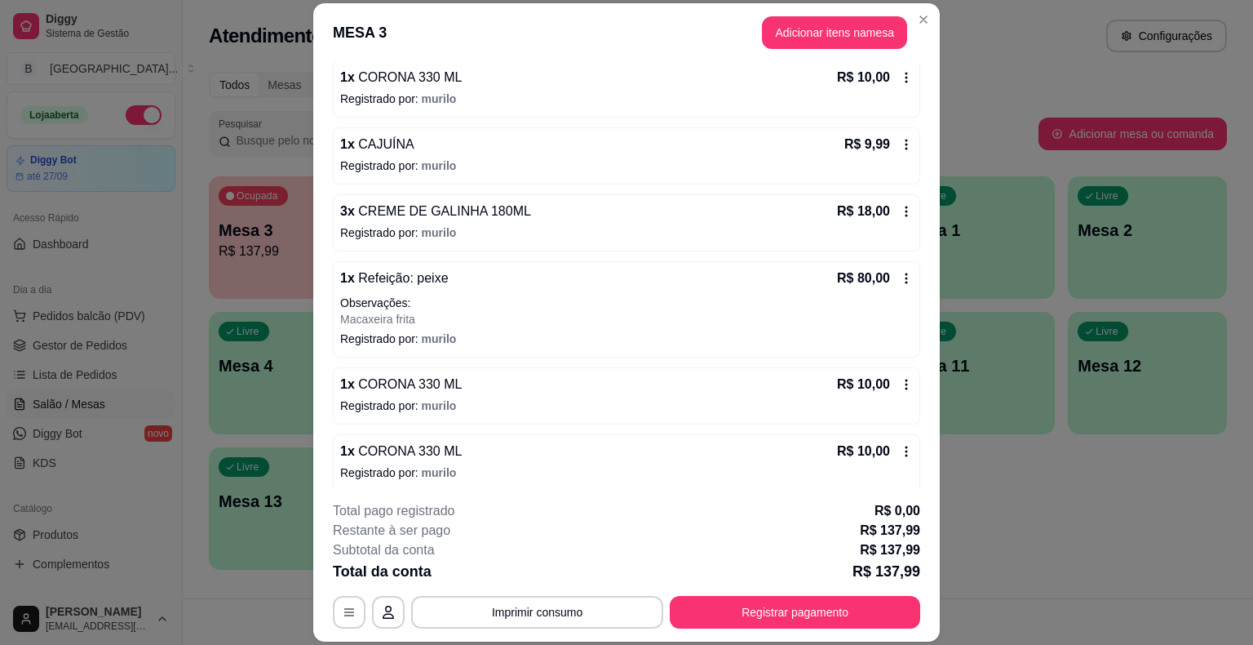
scroll to position [163, 0]
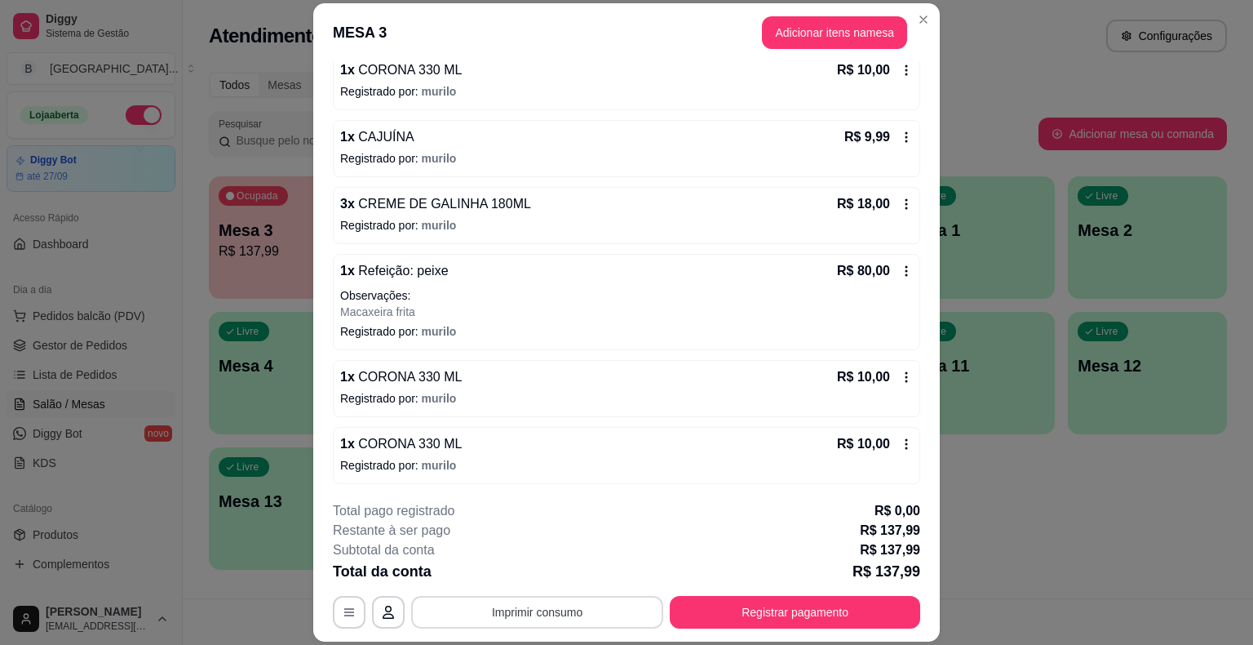
click at [491, 614] on button "Imprimir consumo" at bounding box center [537, 612] width 252 height 33
click at [513, 537] on button "IMPRESSORA" at bounding box center [536, 541] width 114 height 25
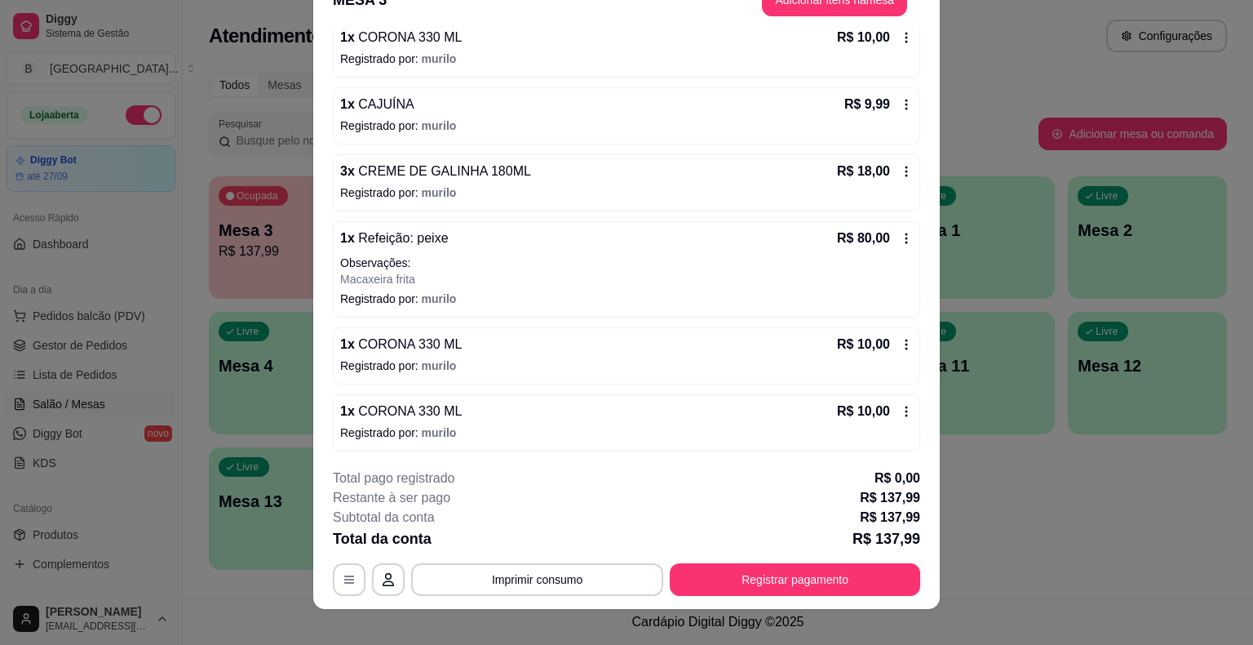
scroll to position [49, 0]
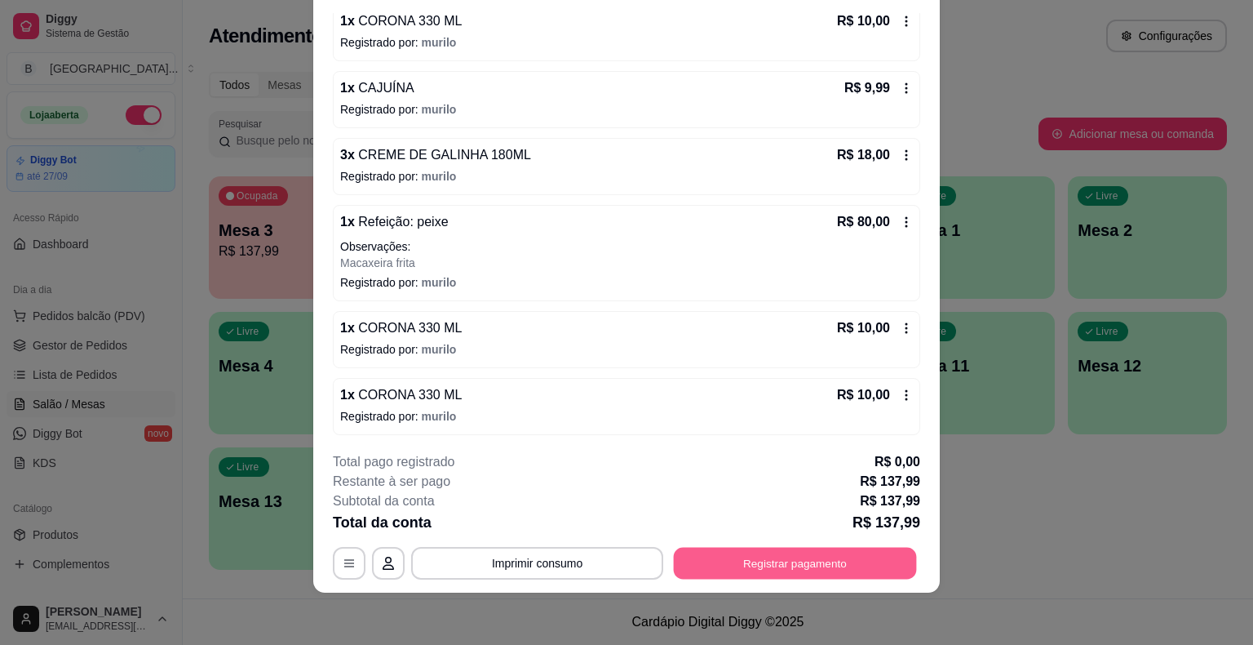
click at [796, 569] on button "Registrar pagamento" at bounding box center [795, 563] width 243 height 32
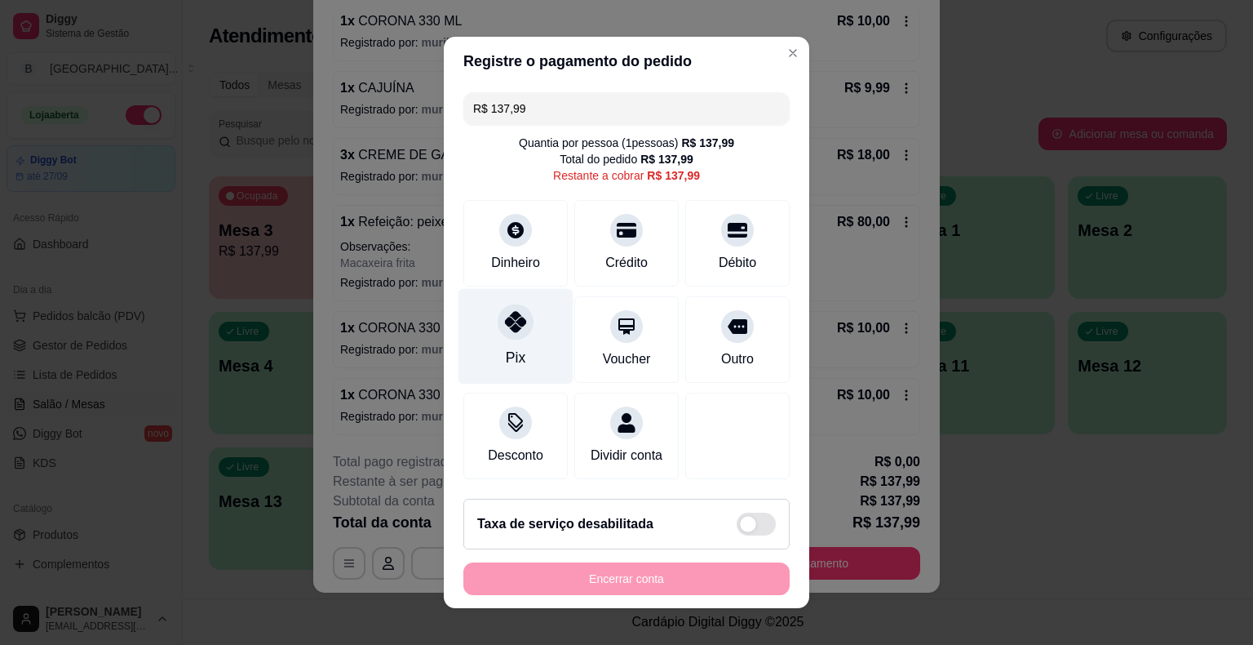
click at [472, 327] on div "Pix" at bounding box center [516, 336] width 115 height 95
type input "R$ 0,00"
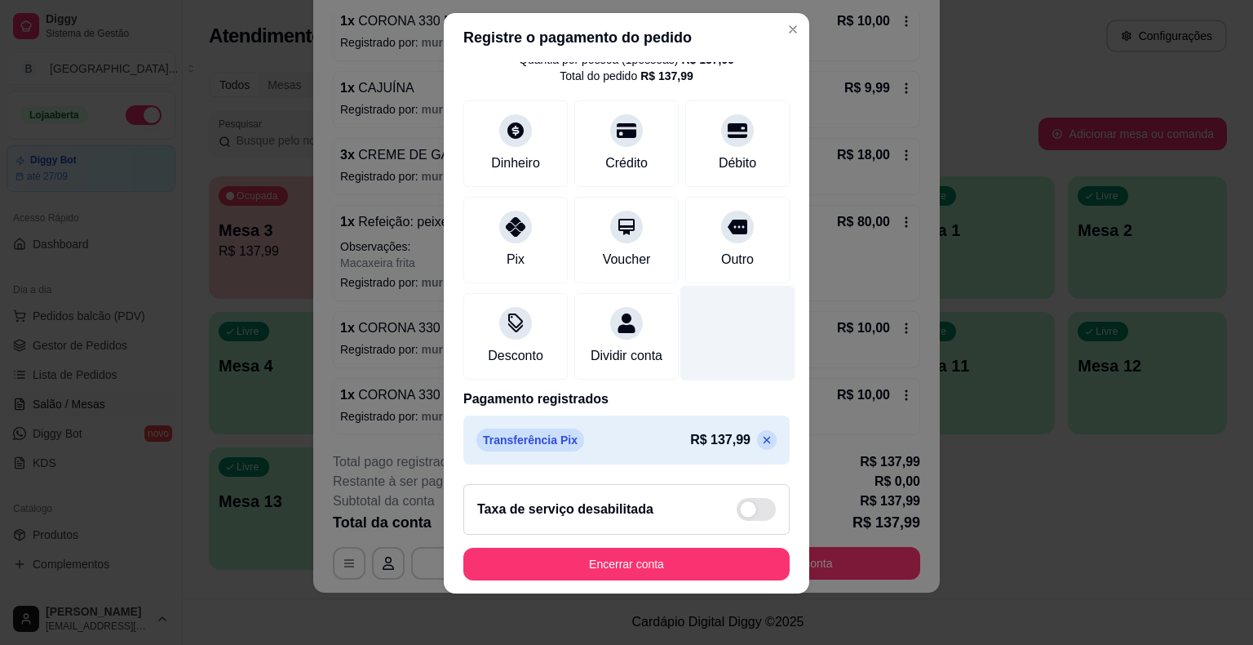
scroll to position [77, 0]
click at [716, 359] on div at bounding box center [737, 332] width 115 height 95
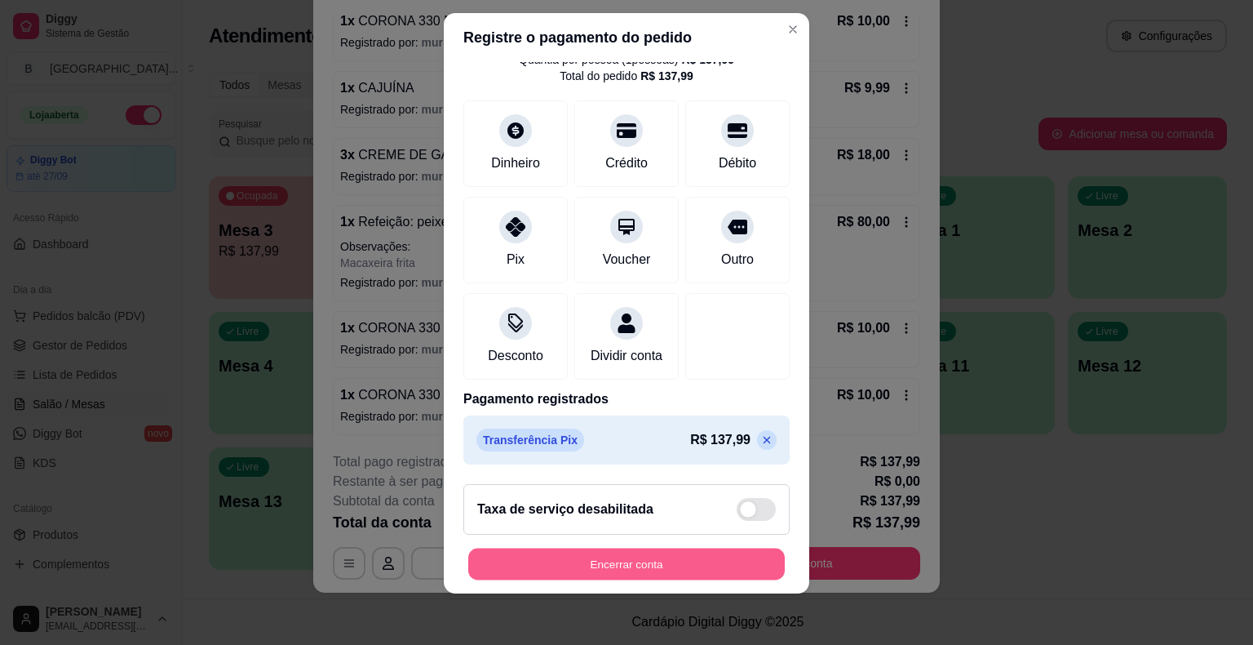
click at [667, 569] on button "Encerrar conta" at bounding box center [626, 563] width 317 height 32
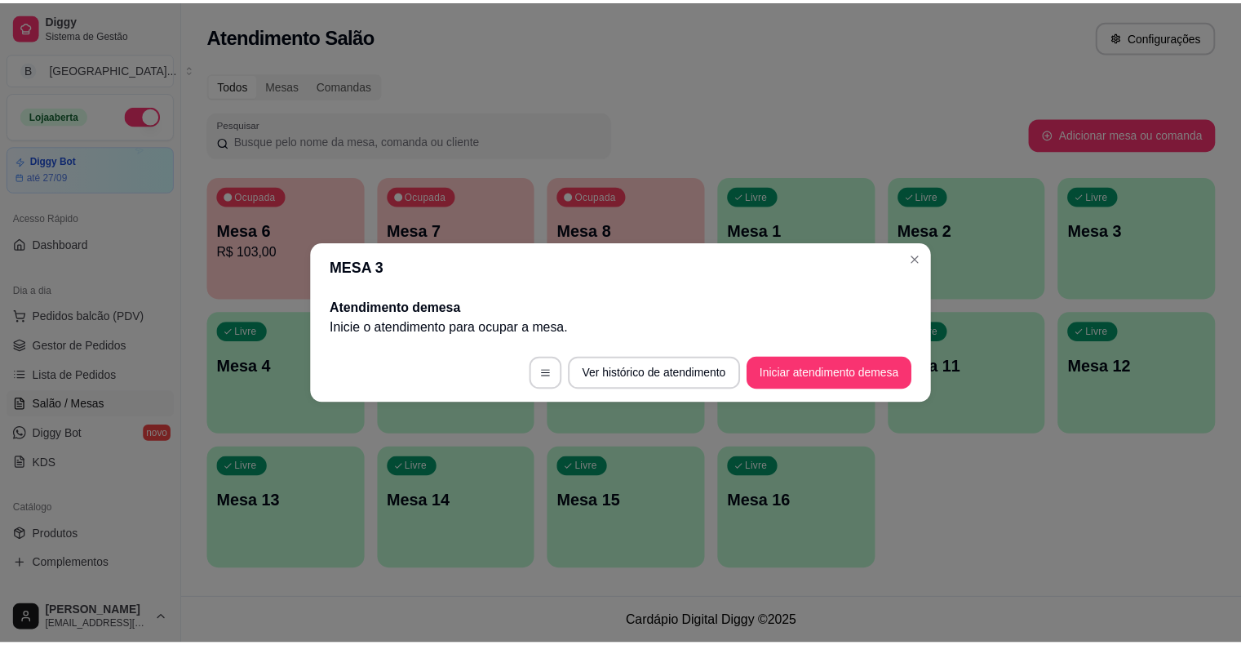
scroll to position [0, 0]
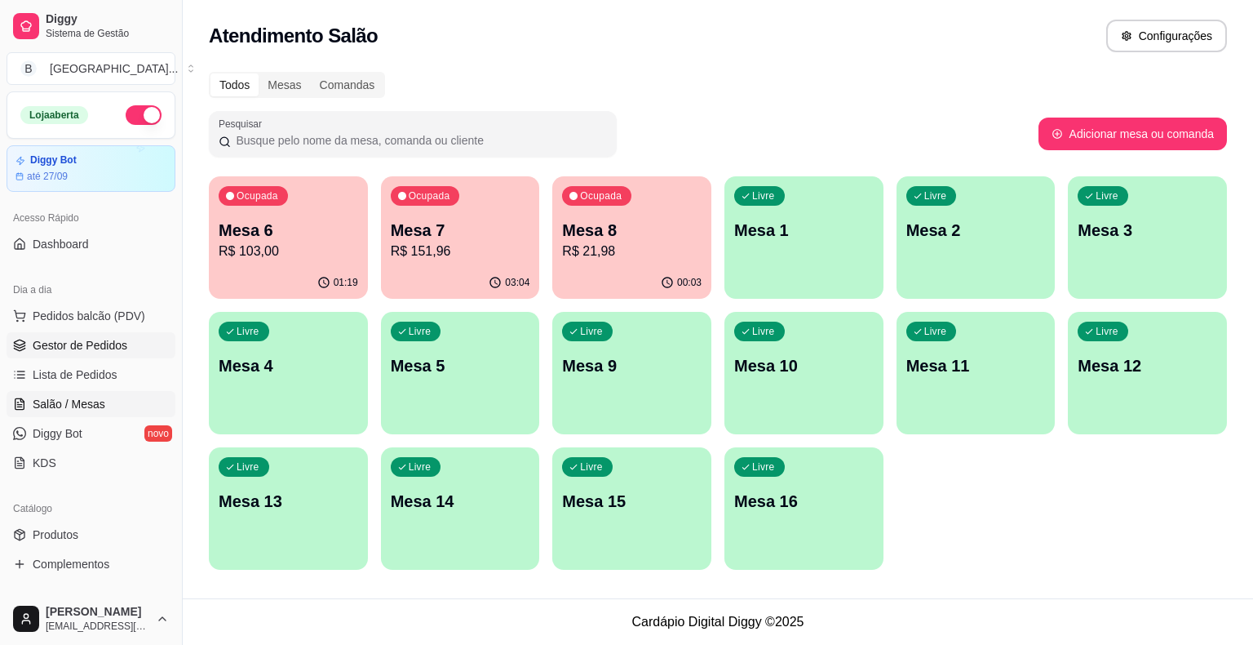
click at [52, 348] on span "Gestor de Pedidos" at bounding box center [80, 345] width 95 height 16
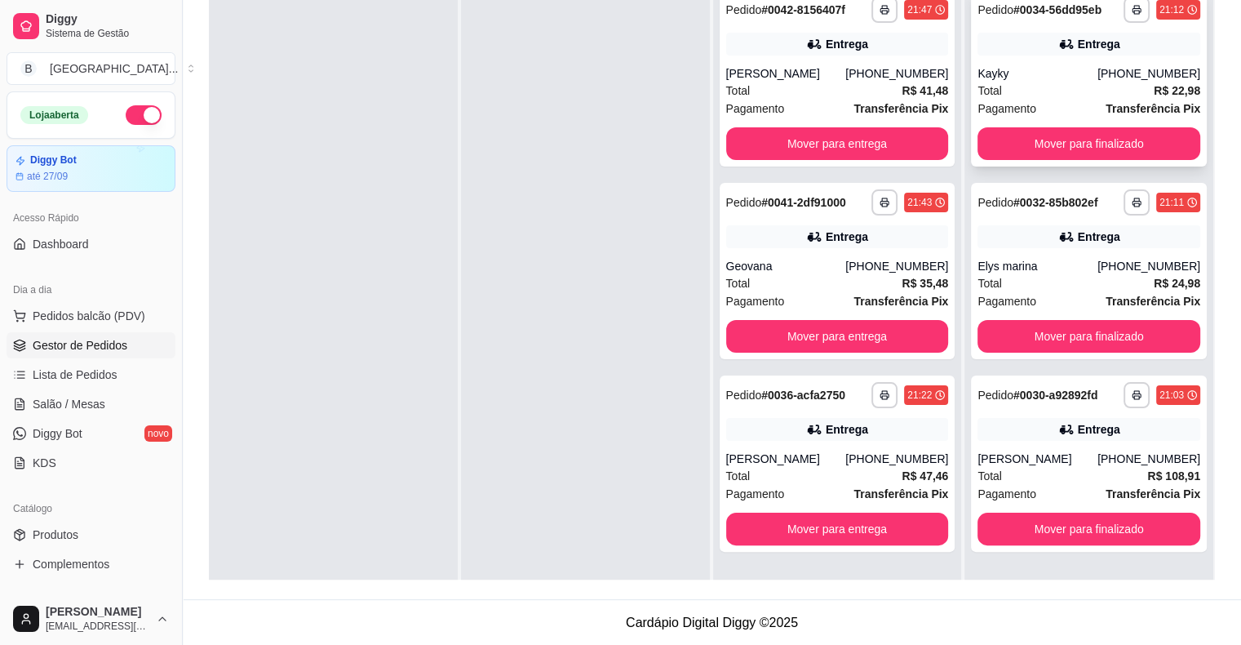
click at [991, 126] on div "**********" at bounding box center [1089, 78] width 236 height 176
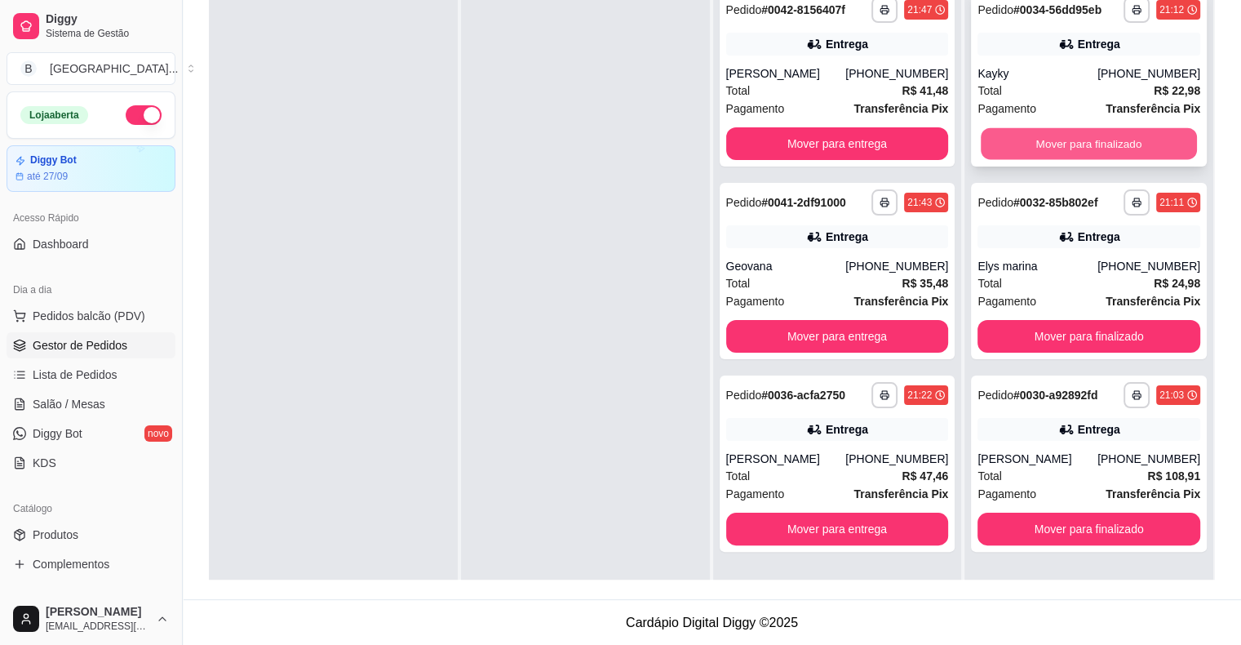
click at [1001, 139] on button "Mover para finalizado" at bounding box center [1089, 144] width 216 height 32
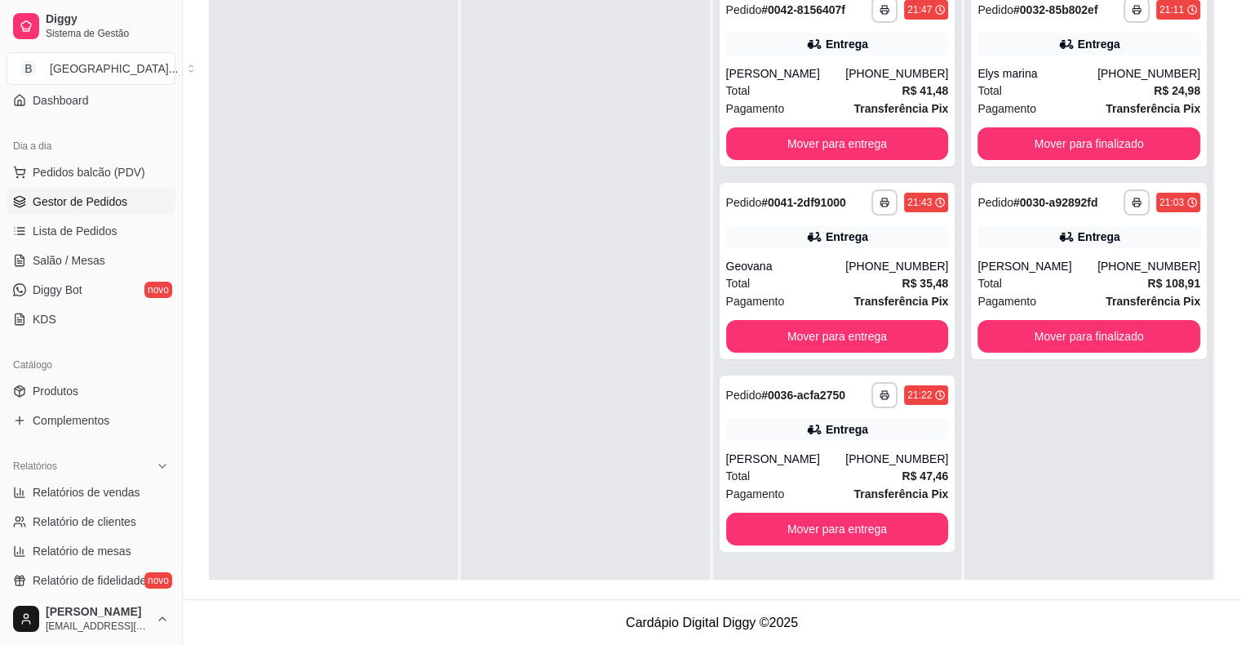
scroll to position [326, 0]
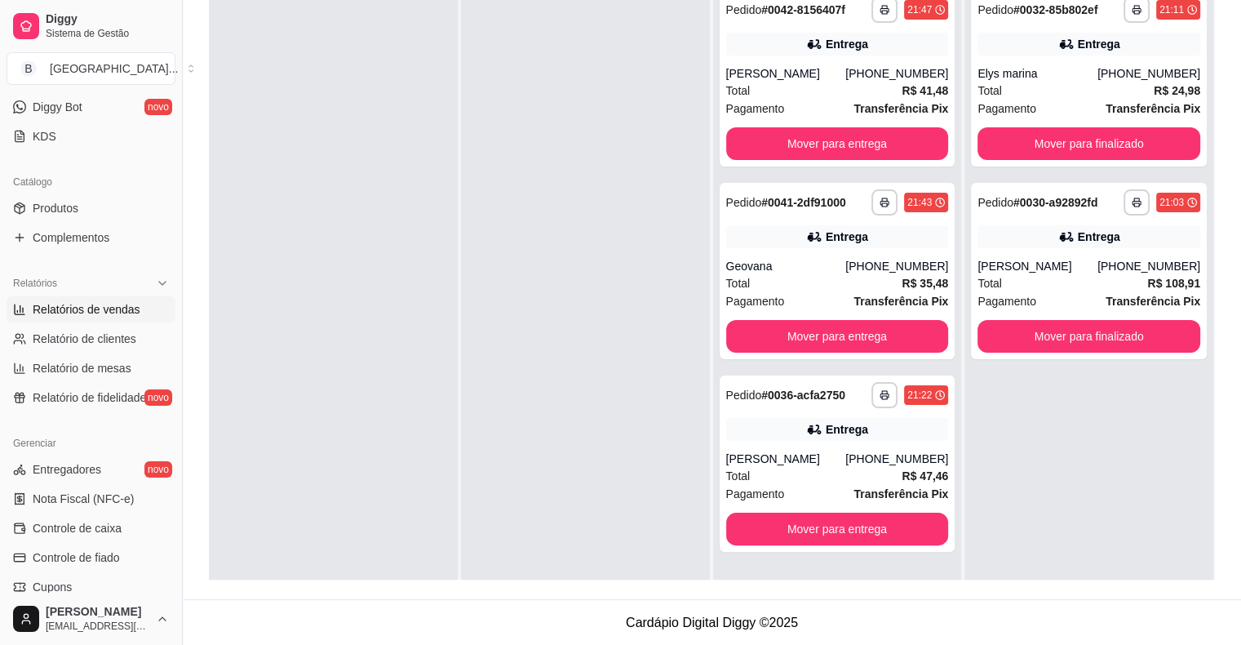
click at [109, 301] on span "Relatórios de vendas" at bounding box center [87, 309] width 108 height 16
select select "ALL"
select select "0"
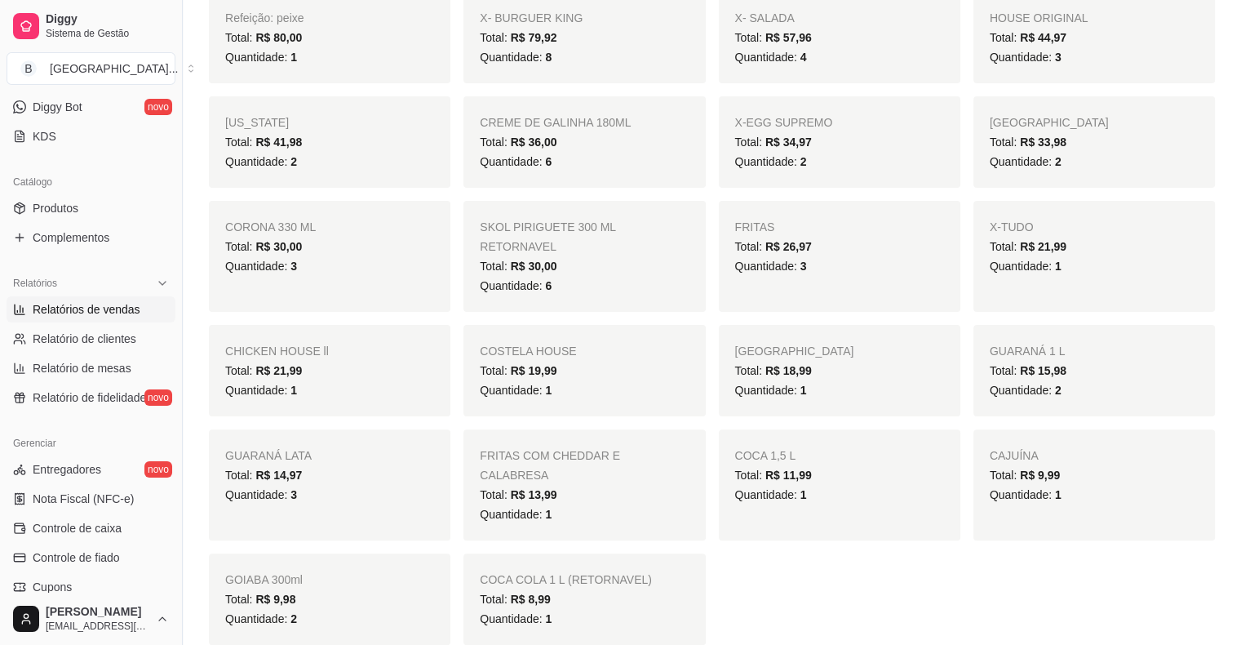
scroll to position [326, 0]
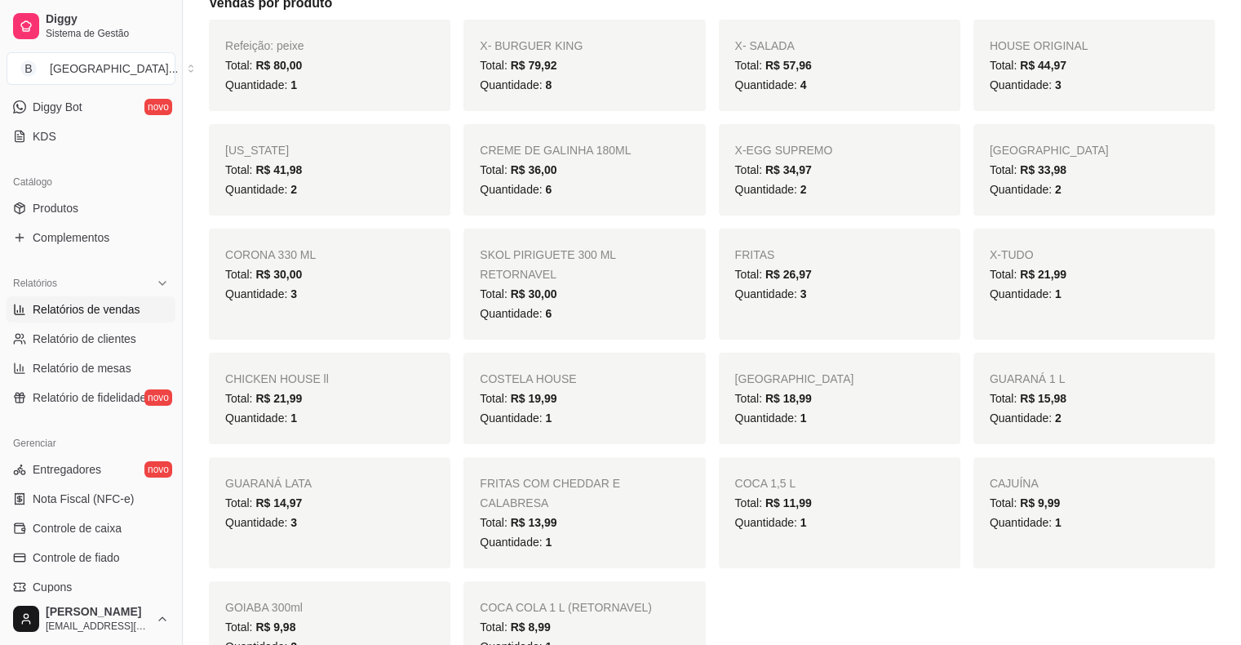
click at [629, 187] on div "Quantidade: 6" at bounding box center [584, 189] width 209 height 20
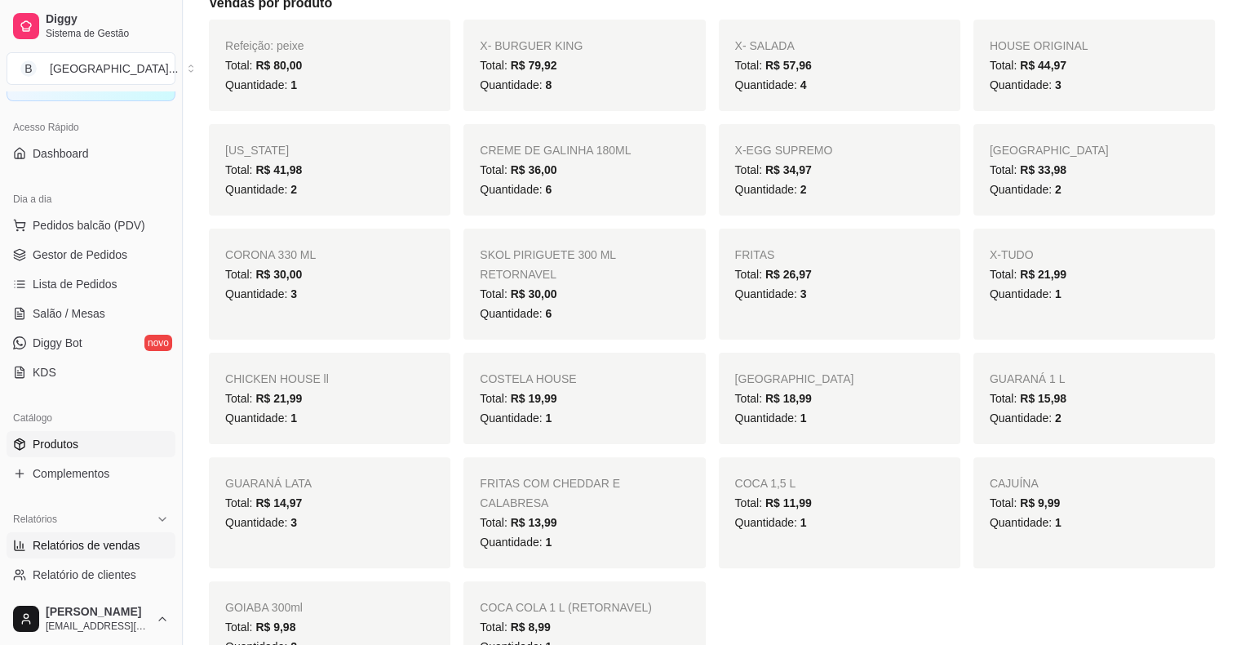
scroll to position [82, 0]
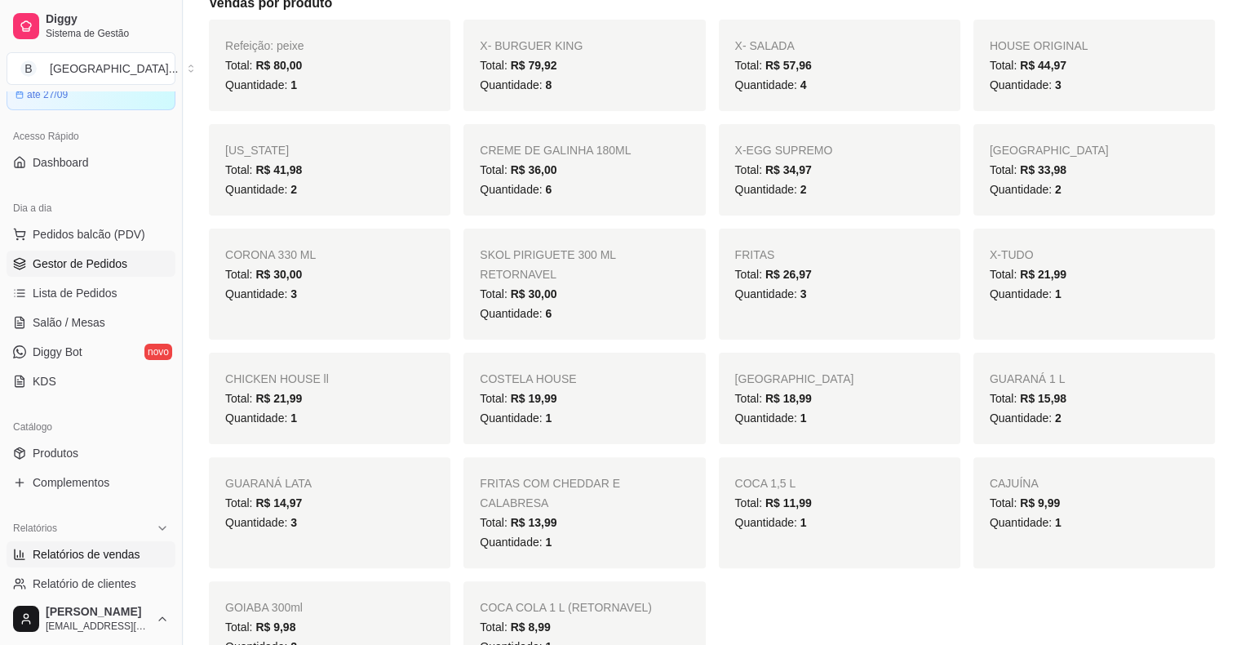
click at [99, 259] on span "Gestor de Pedidos" at bounding box center [80, 263] width 95 height 16
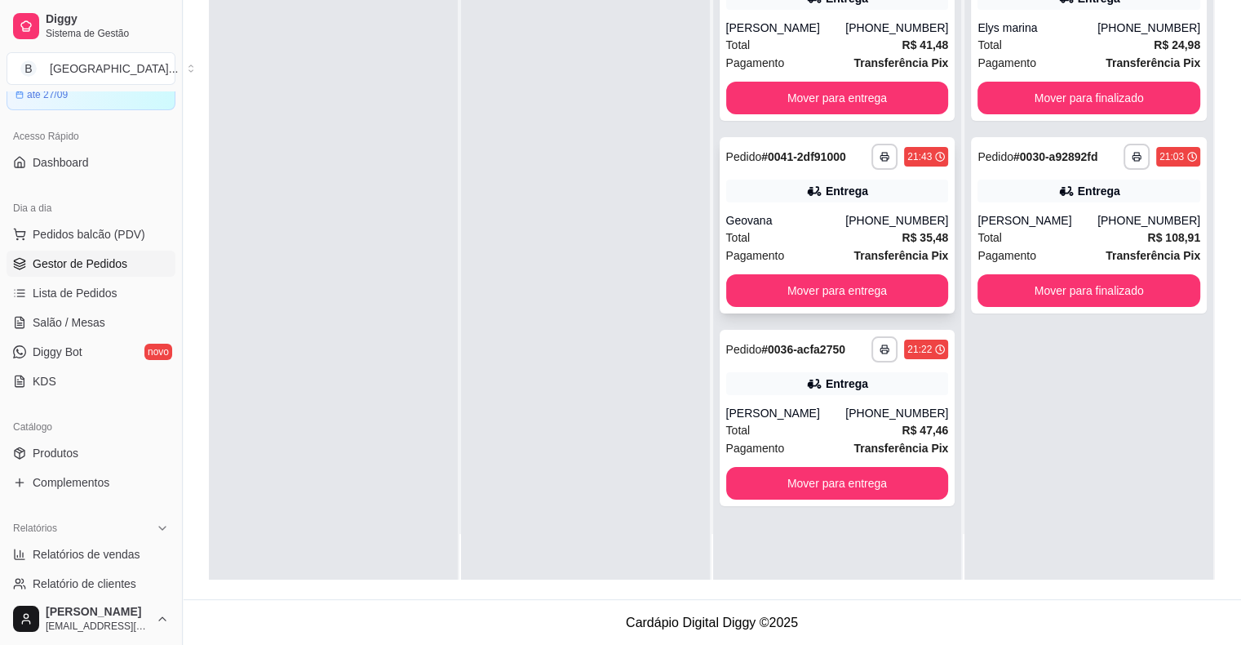
scroll to position [248, 0]
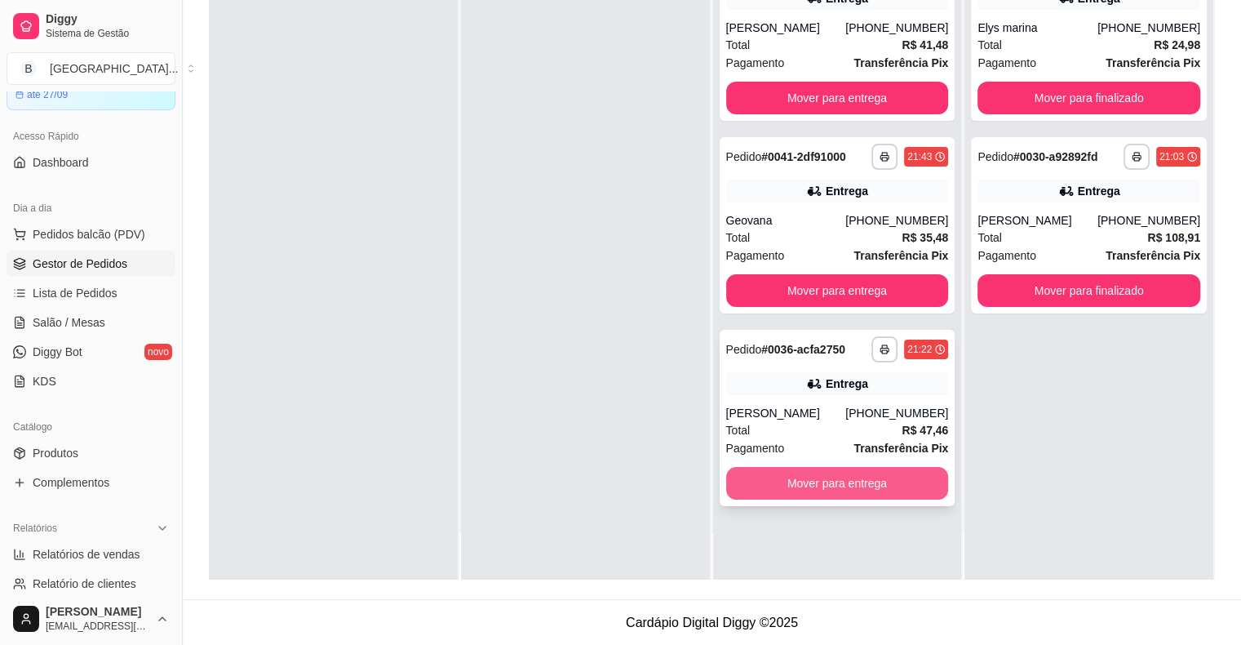
click at [819, 480] on button "Mover para entrega" at bounding box center [837, 483] width 223 height 33
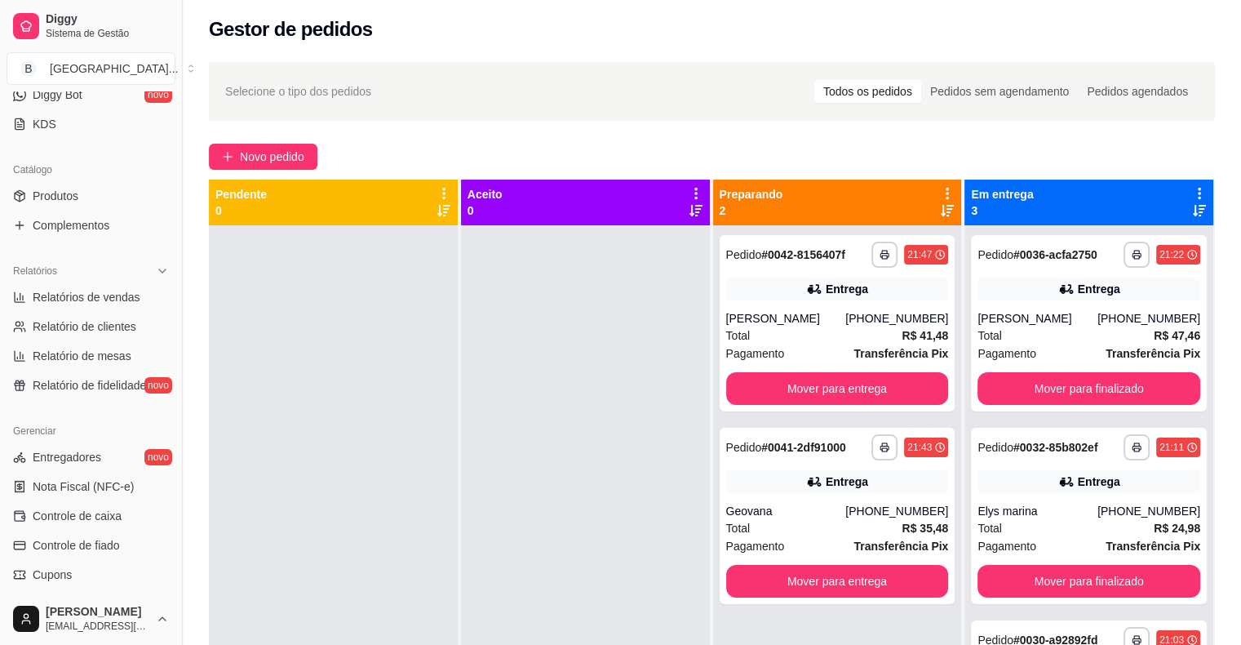
scroll to position [529, 0]
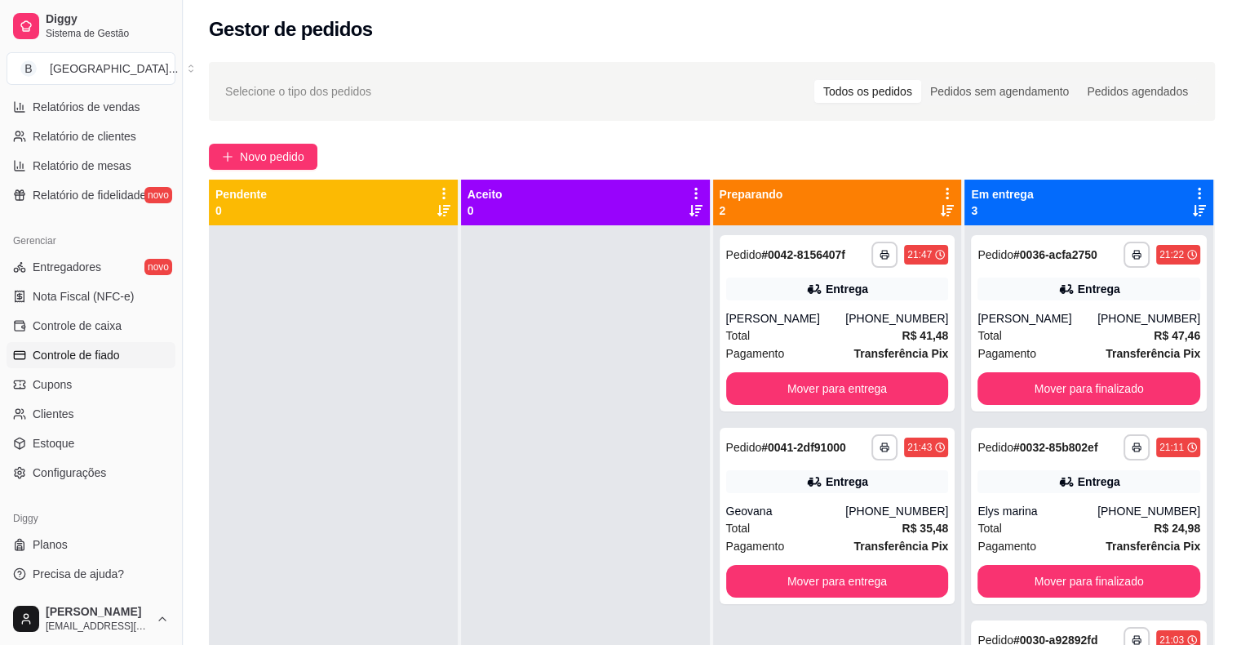
click at [100, 354] on span "Controle de fiado" at bounding box center [76, 355] width 87 height 16
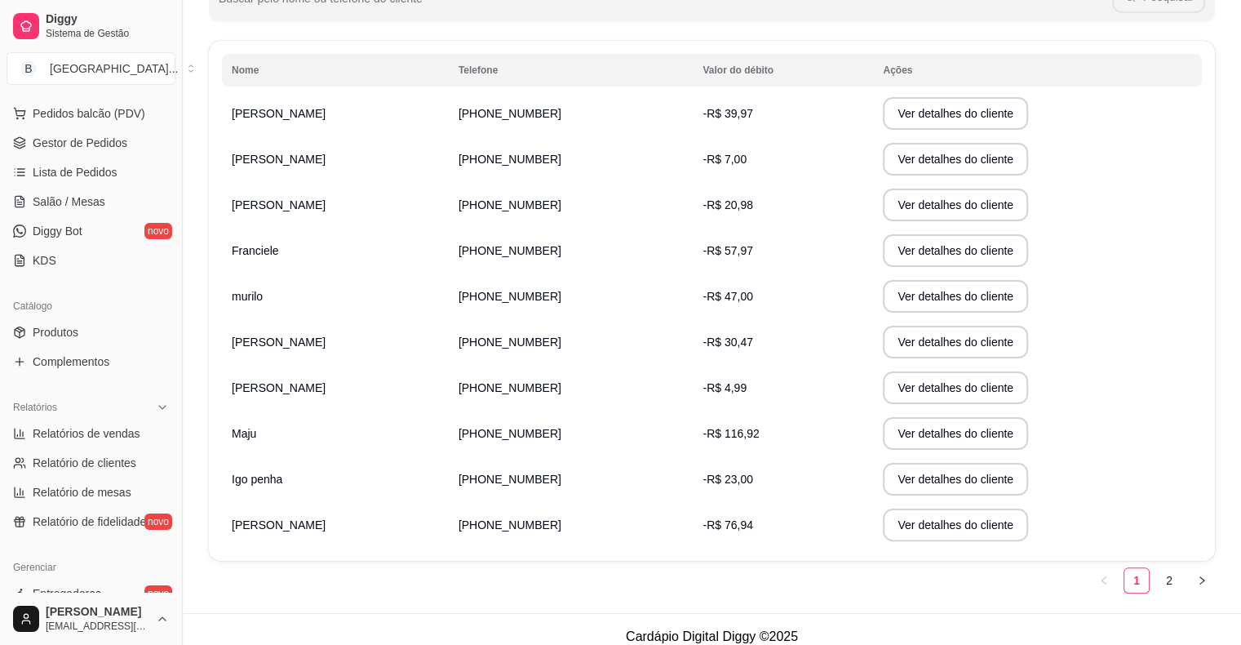
scroll to position [121, 0]
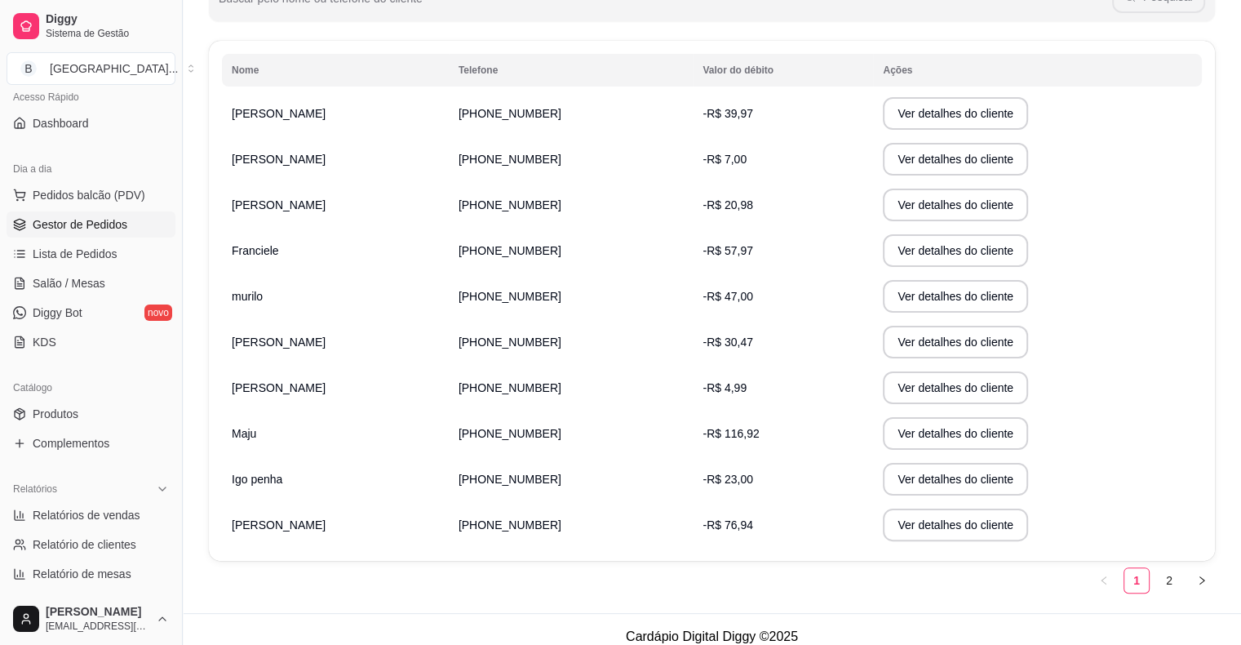
click at [117, 227] on span "Gestor de Pedidos" at bounding box center [80, 224] width 95 height 16
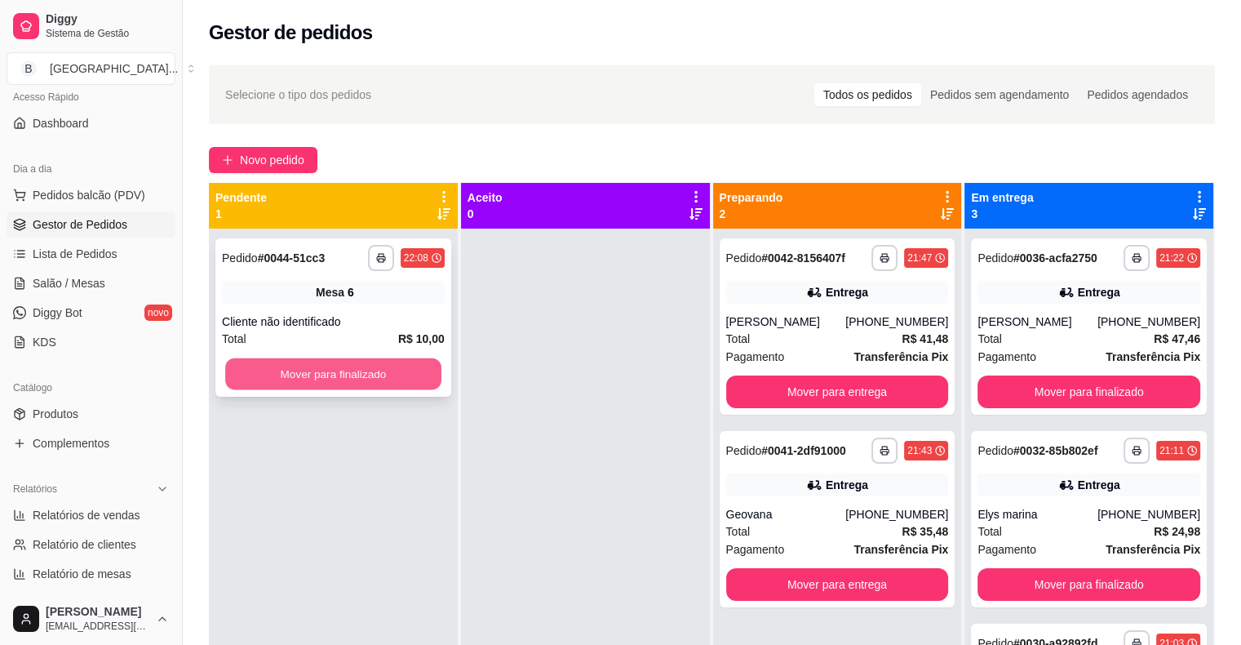
click at [369, 365] on button "Mover para finalizado" at bounding box center [333, 374] width 216 height 32
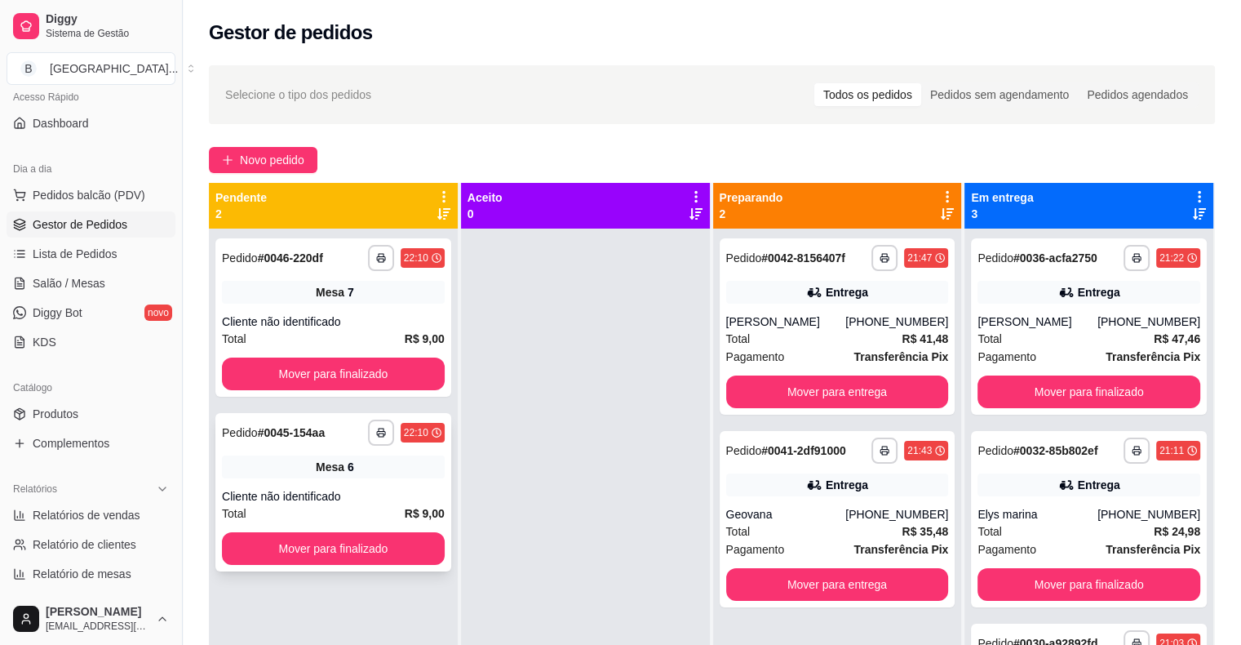
click at [341, 463] on span "Mesa" at bounding box center [330, 467] width 29 height 16
click at [292, 502] on div "Cliente não identificado" at bounding box center [333, 496] width 223 height 16
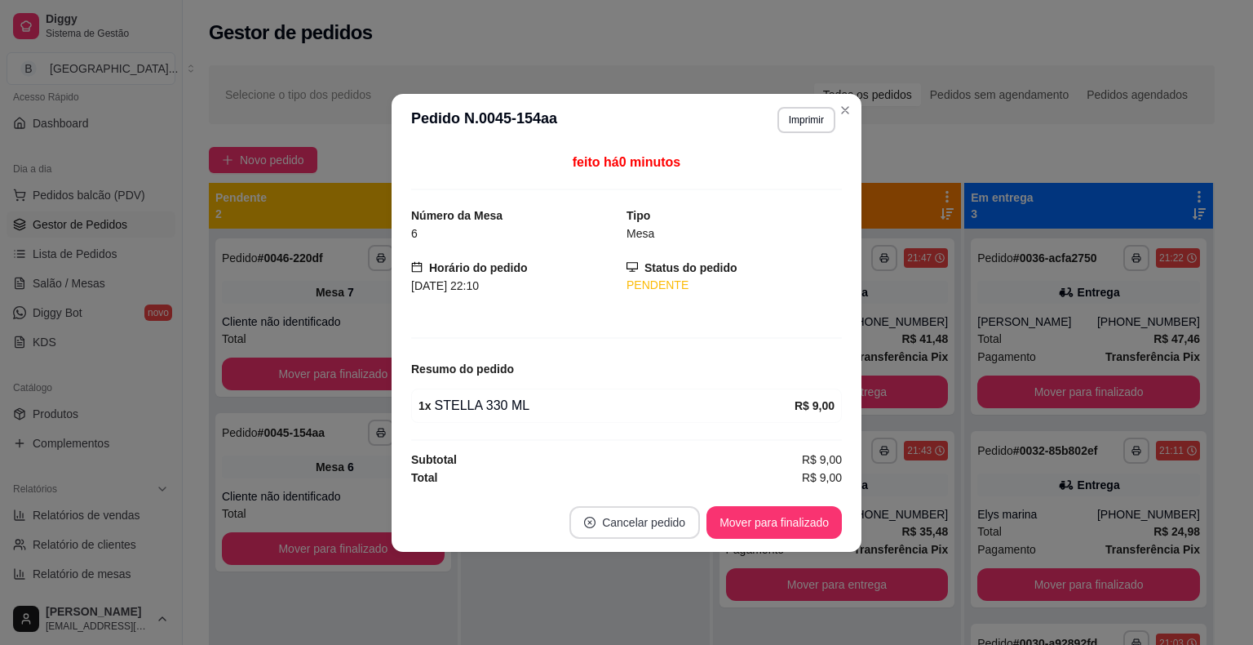
click at [633, 534] on button "Cancelar pedido" at bounding box center [634, 522] width 131 height 33
click at [668, 481] on button "Sim" at bounding box center [680, 480] width 65 height 33
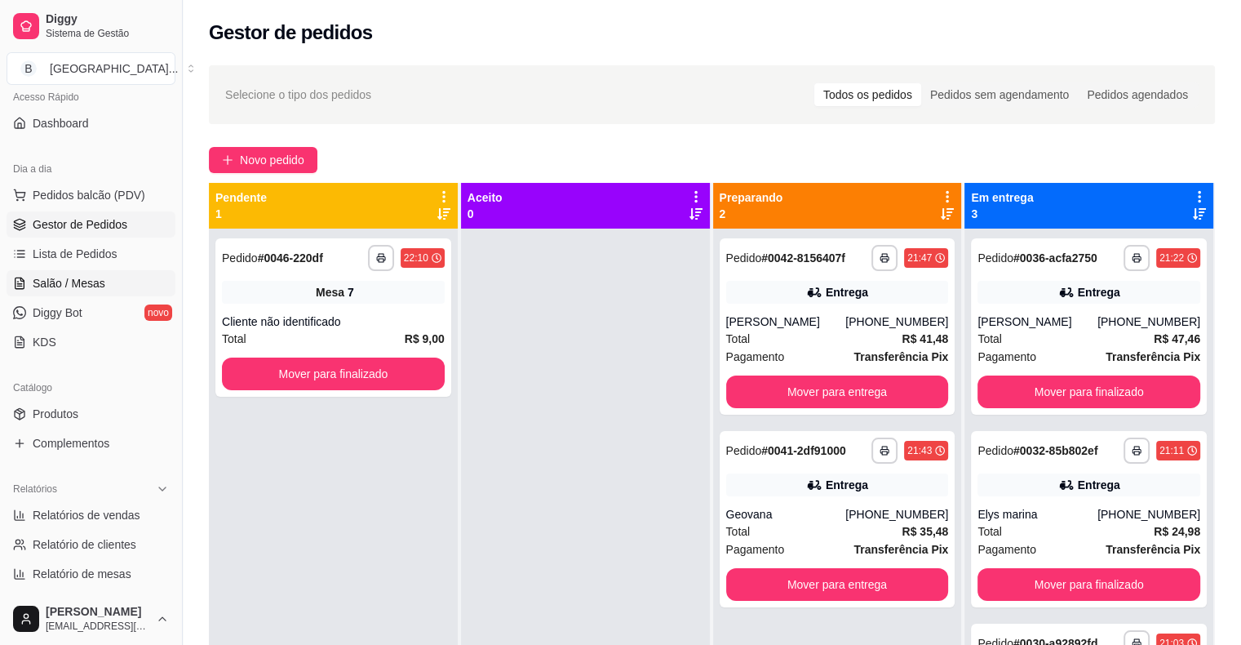
click at [92, 289] on span "Salão / Mesas" at bounding box center [69, 283] width 73 height 16
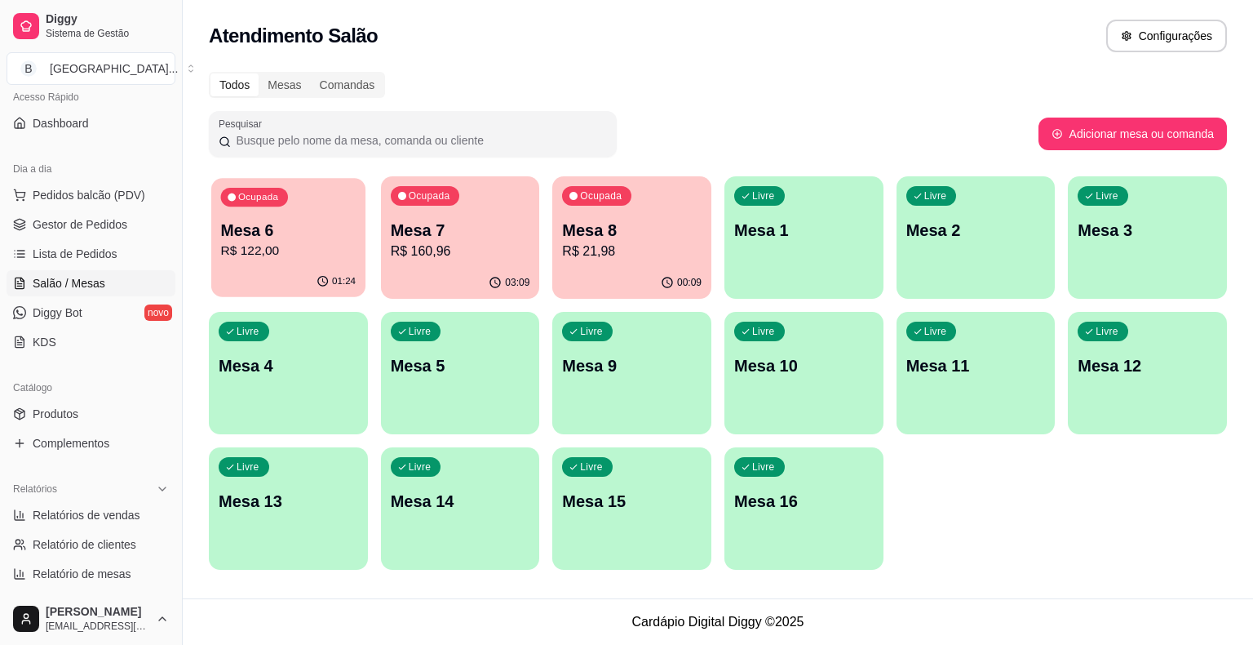
click at [299, 262] on div "Ocupada Mesa 6 R$ 122,00" at bounding box center [288, 222] width 154 height 88
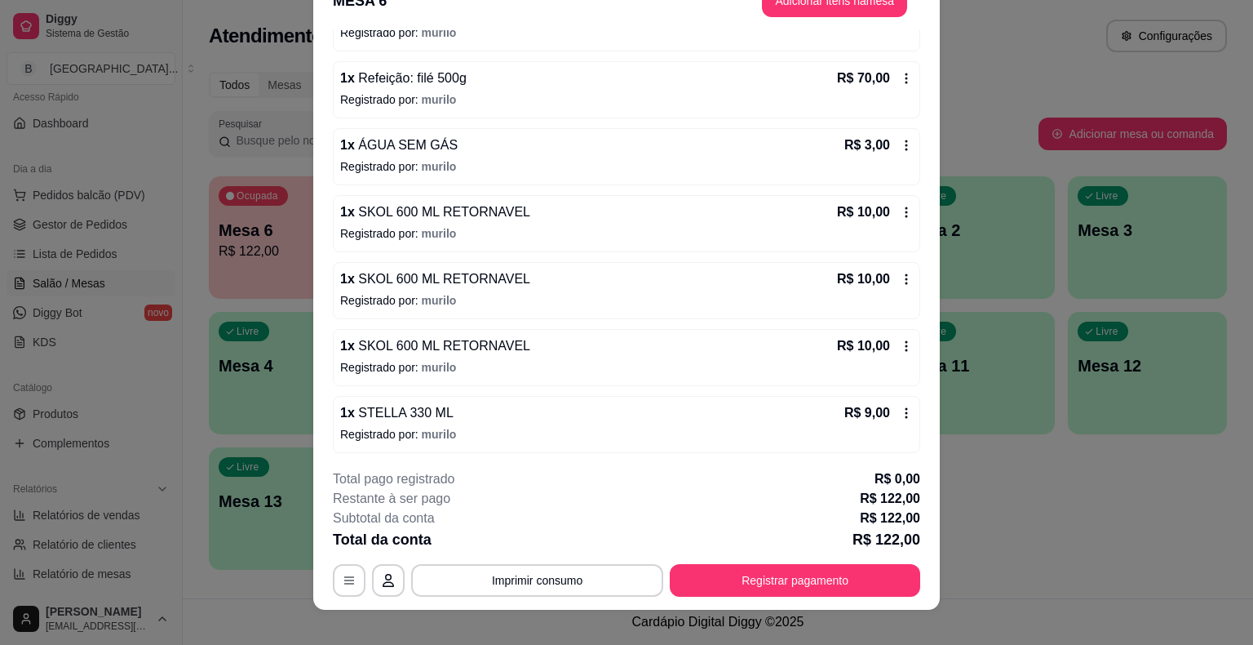
scroll to position [49, 0]
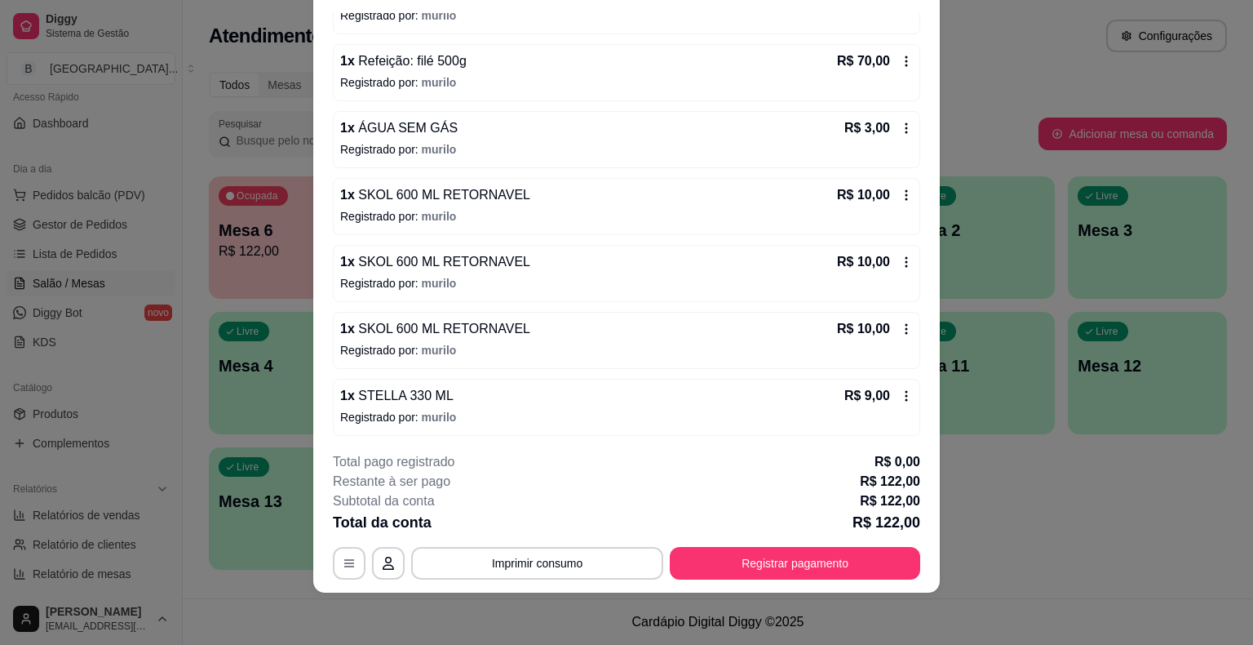
click at [452, 419] on p "Registrado por: [PERSON_NAME]" at bounding box center [626, 417] width 573 height 16
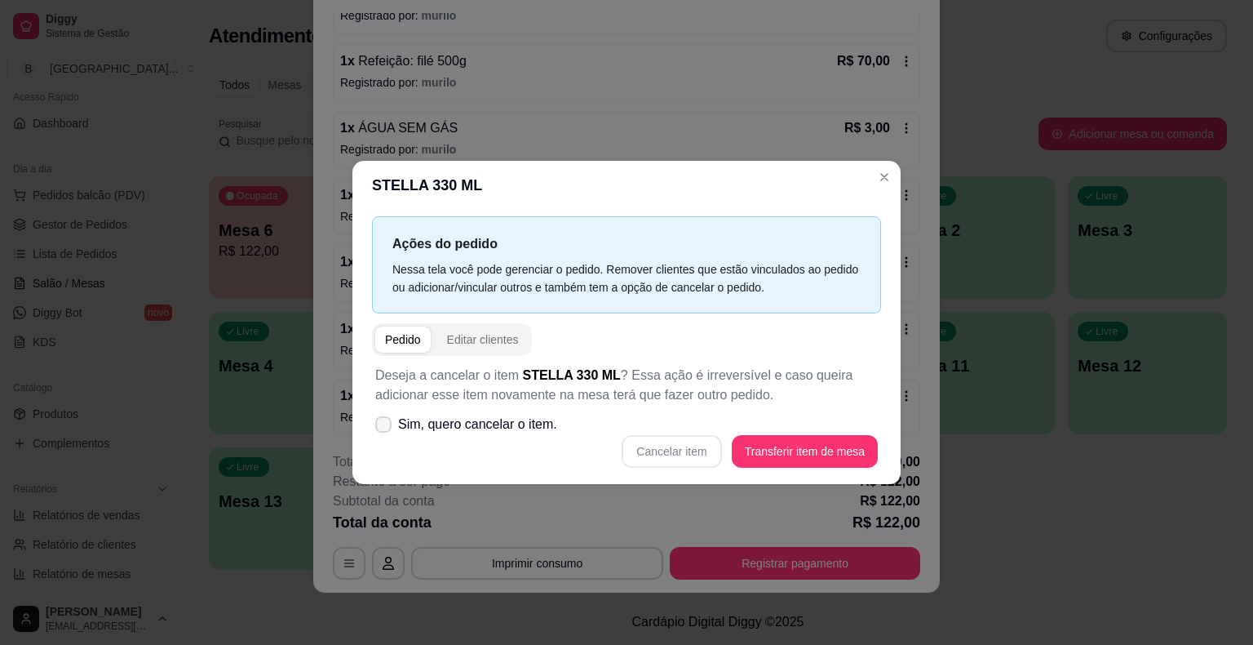
click at [402, 425] on span "Sim, quero cancelar o item." at bounding box center [477, 424] width 159 height 20
click at [385, 428] on input "Sim, quero cancelar o item." at bounding box center [379, 433] width 11 height 11
checkbox input "true"
click at [673, 463] on button "Cancelar item" at bounding box center [671, 452] width 97 height 32
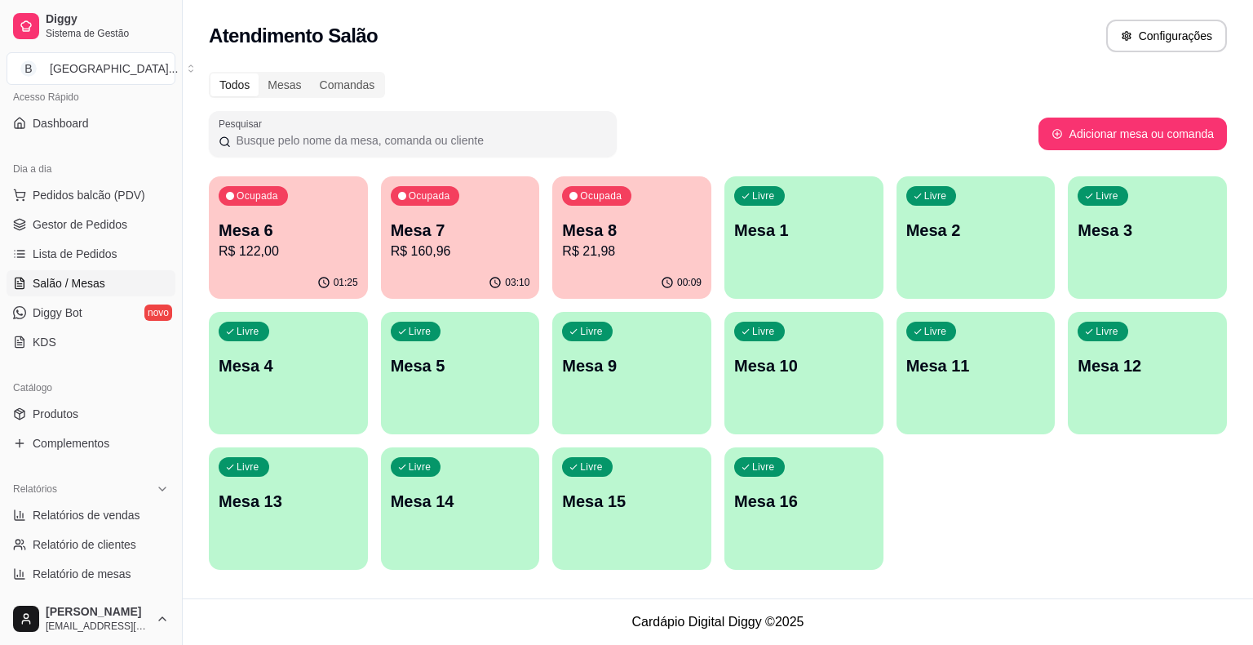
click at [385, 253] on div "Ocupada Mesa 7 R$ 160,96" at bounding box center [460, 221] width 159 height 91
click at [255, 256] on p "R$ 122,00" at bounding box center [288, 251] width 135 height 19
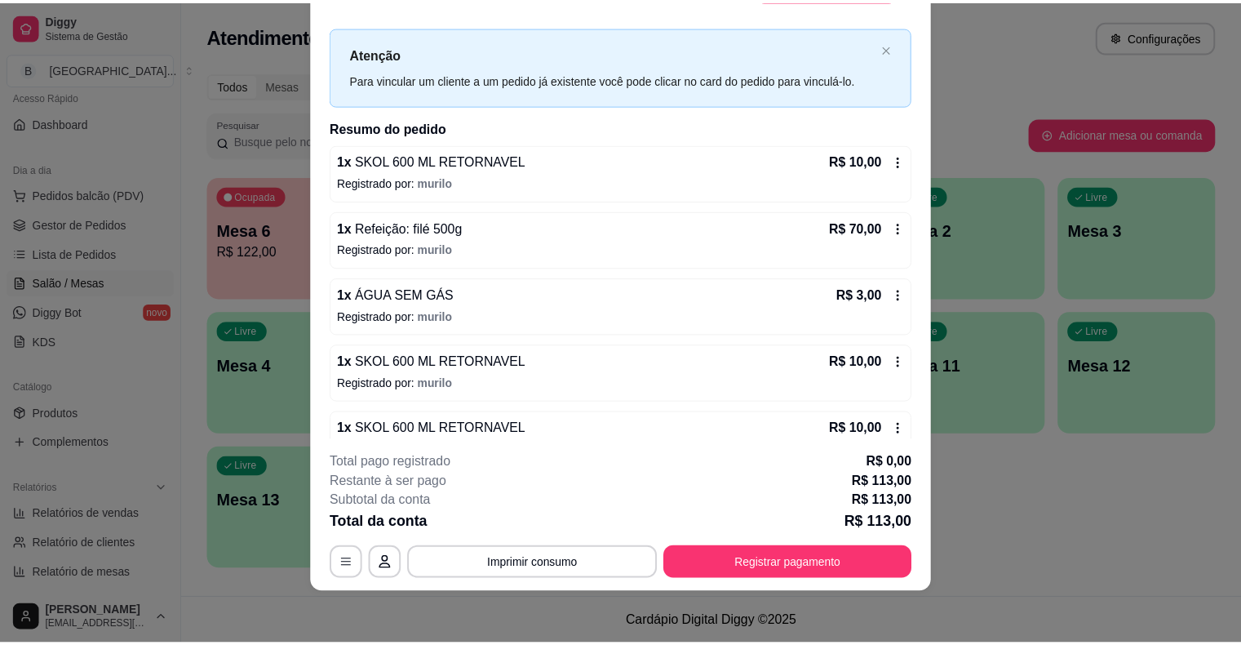
scroll to position [0, 0]
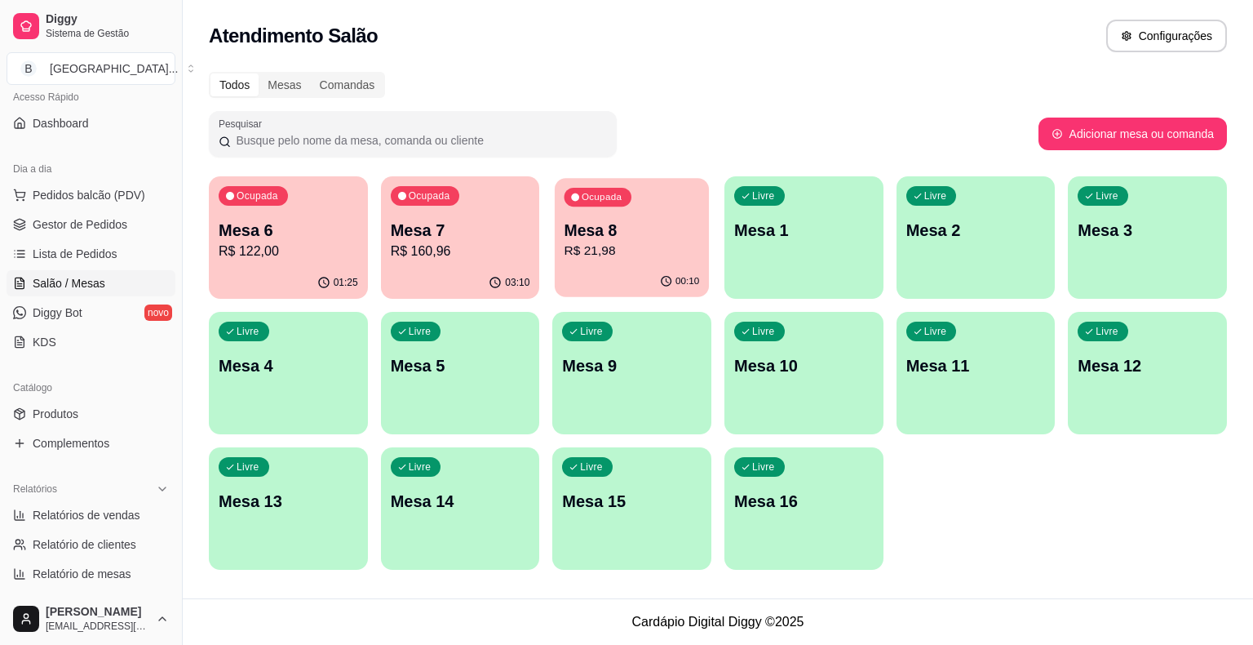
click at [587, 253] on p "R$ 21,98" at bounding box center [632, 251] width 135 height 19
click at [646, 266] on div "Ocupada Mesa 8 R$ 21,98" at bounding box center [631, 221] width 159 height 91
click at [111, 225] on span "Gestor de Pedidos" at bounding box center [80, 224] width 95 height 16
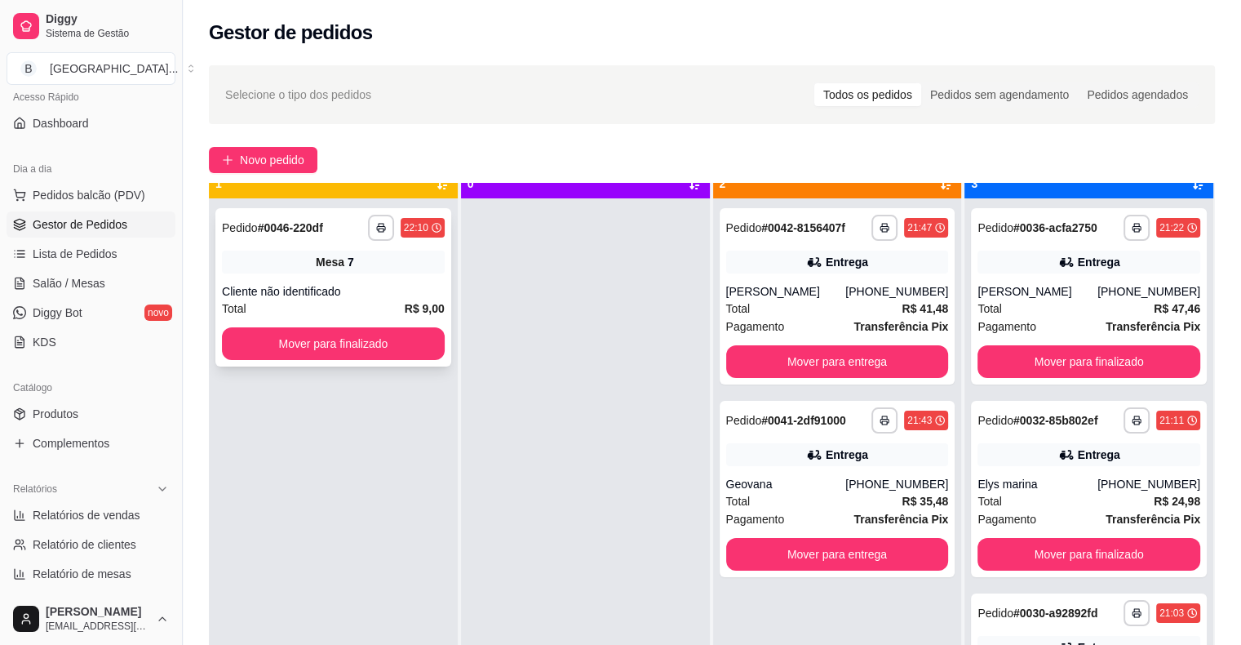
scroll to position [46, 0]
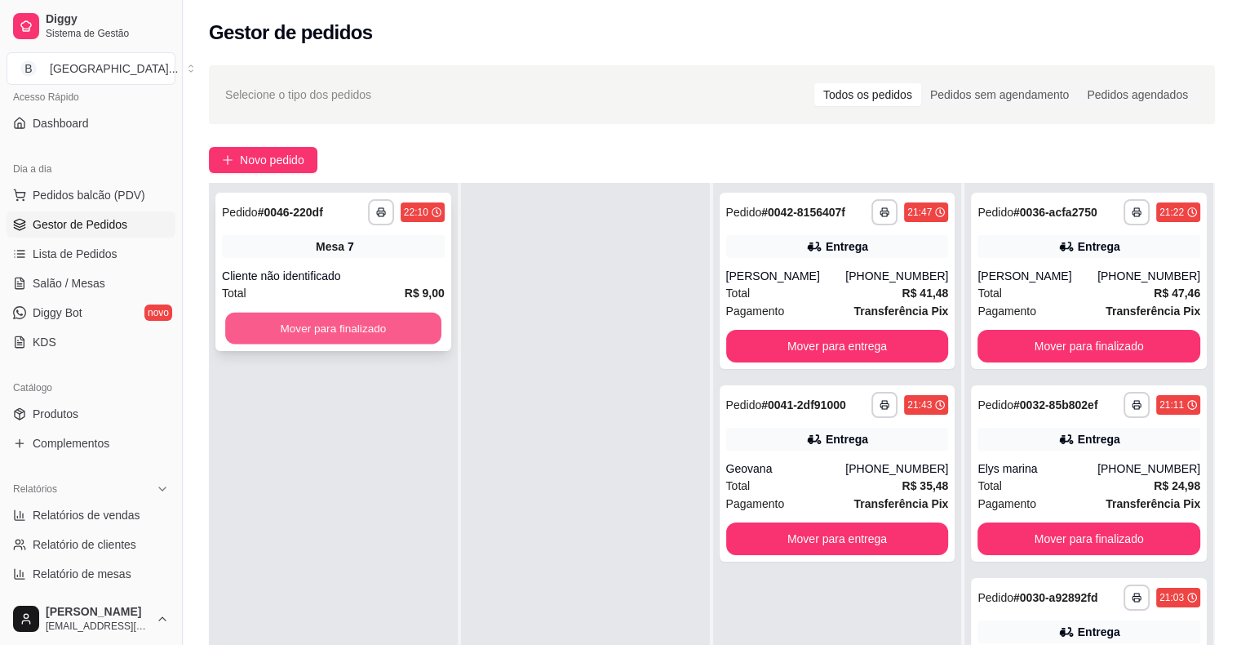
click at [364, 331] on button "Mover para finalizado" at bounding box center [333, 328] width 216 height 32
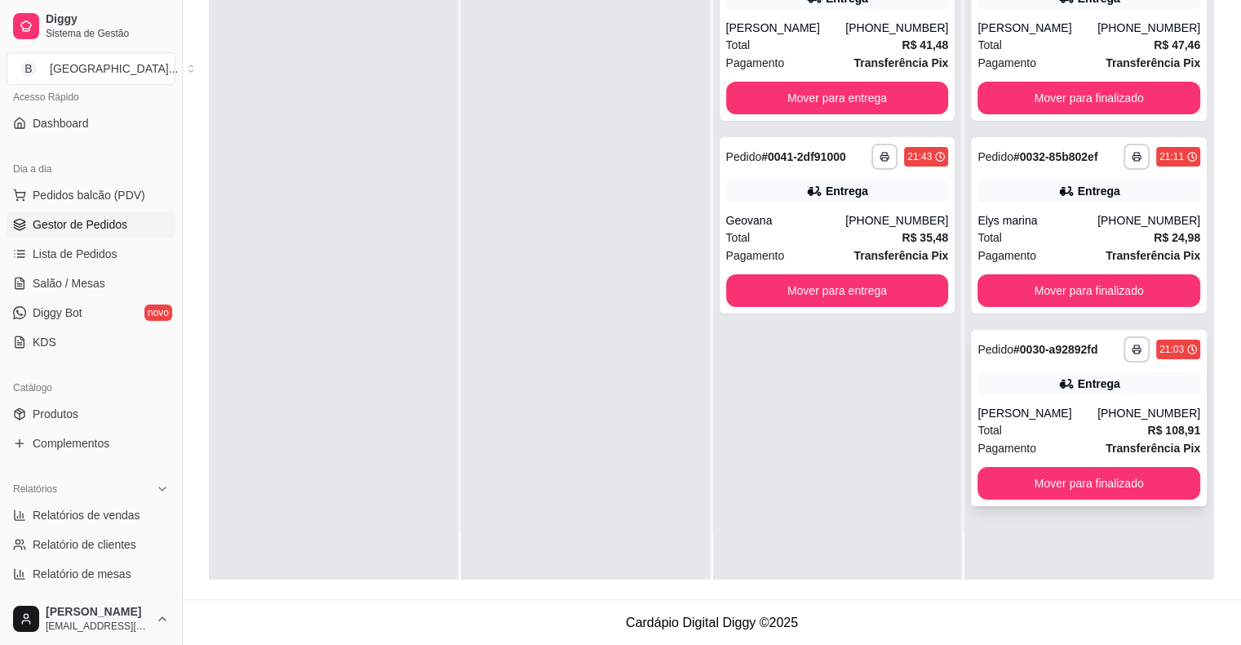
scroll to position [0, 0]
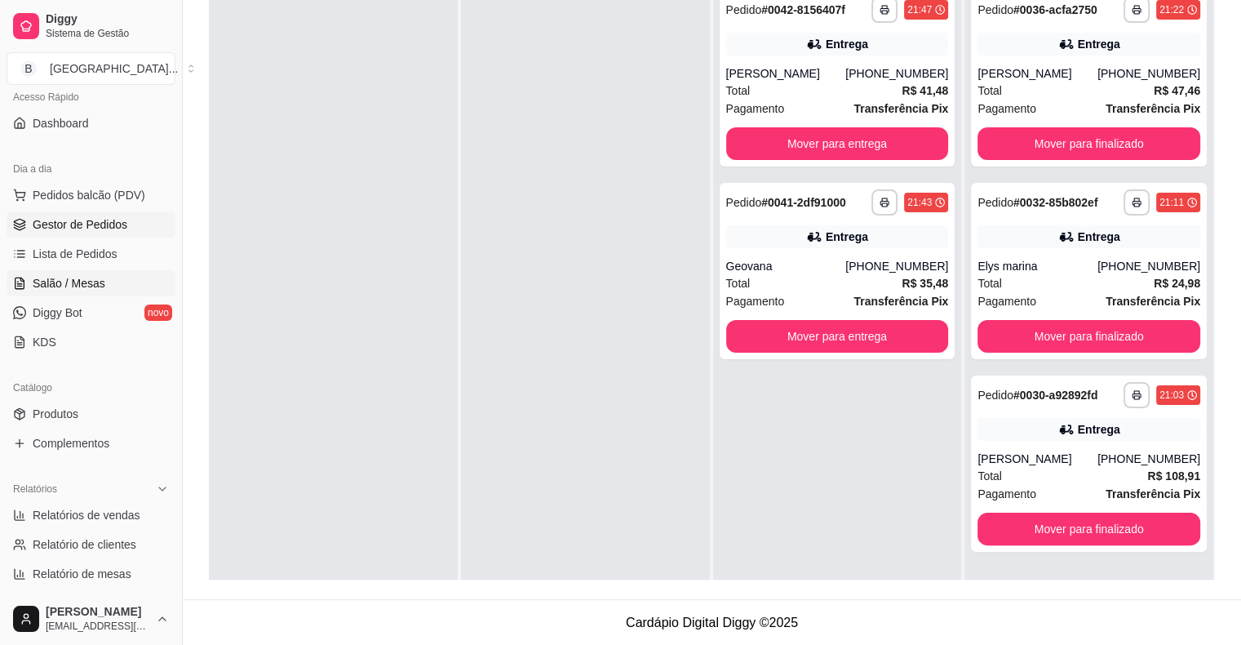
click at [104, 290] on link "Salão / Mesas" at bounding box center [91, 283] width 169 height 26
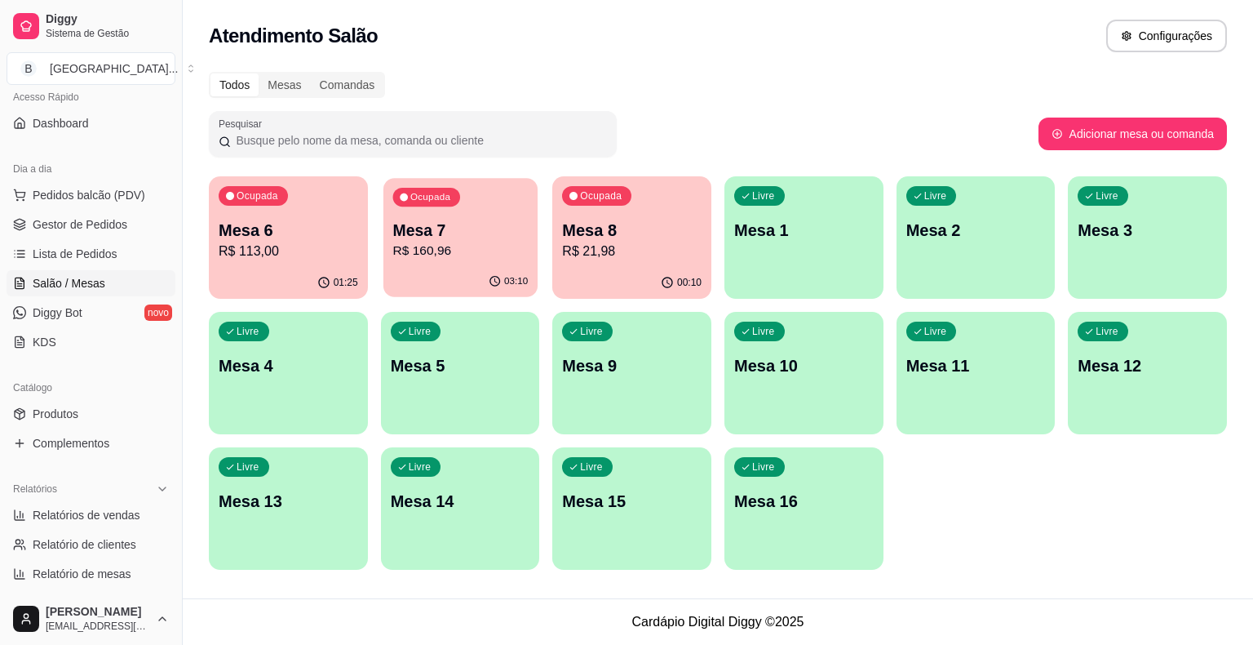
click at [424, 262] on div "Ocupada Mesa 7 R$ 160,96" at bounding box center [460, 222] width 154 height 88
click at [264, 280] on div "01:26" at bounding box center [288, 283] width 159 height 32
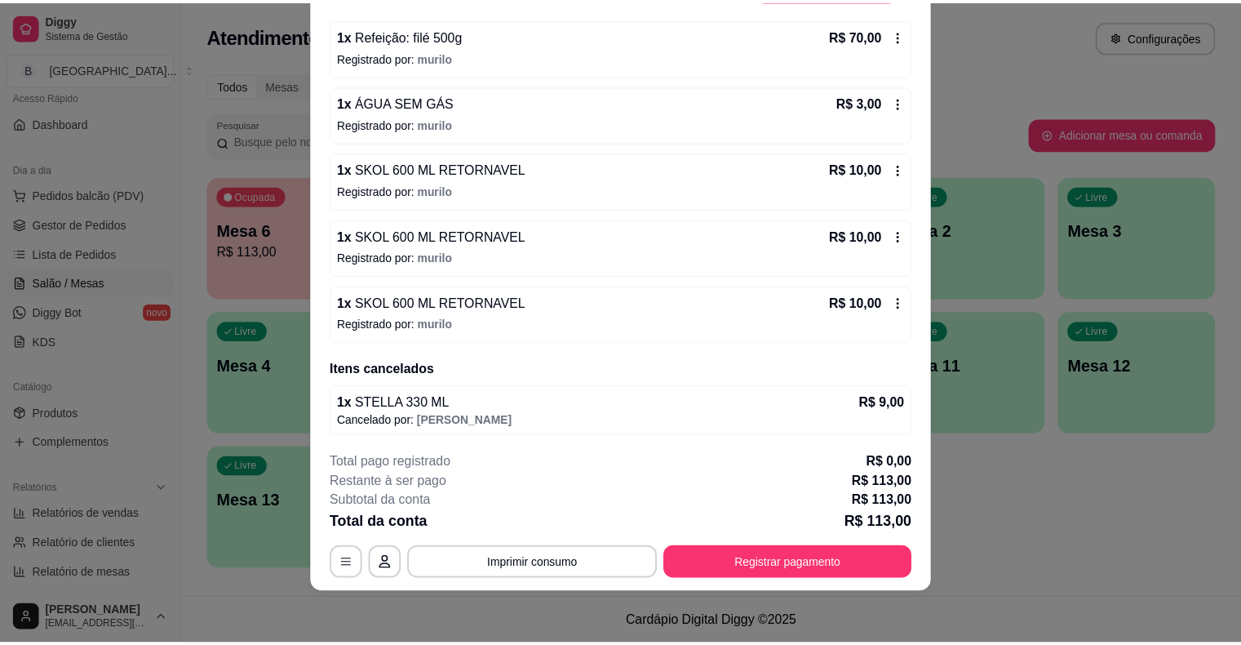
scroll to position [135, 0]
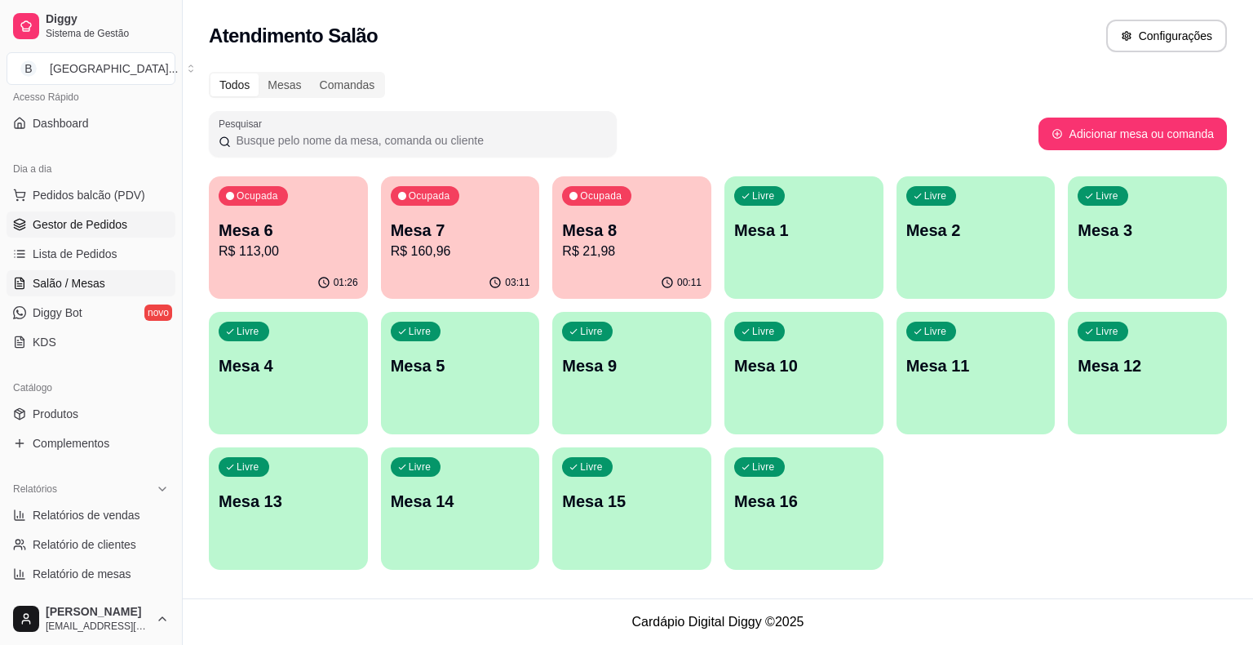
click at [117, 227] on span "Gestor de Pedidos" at bounding box center [80, 224] width 95 height 16
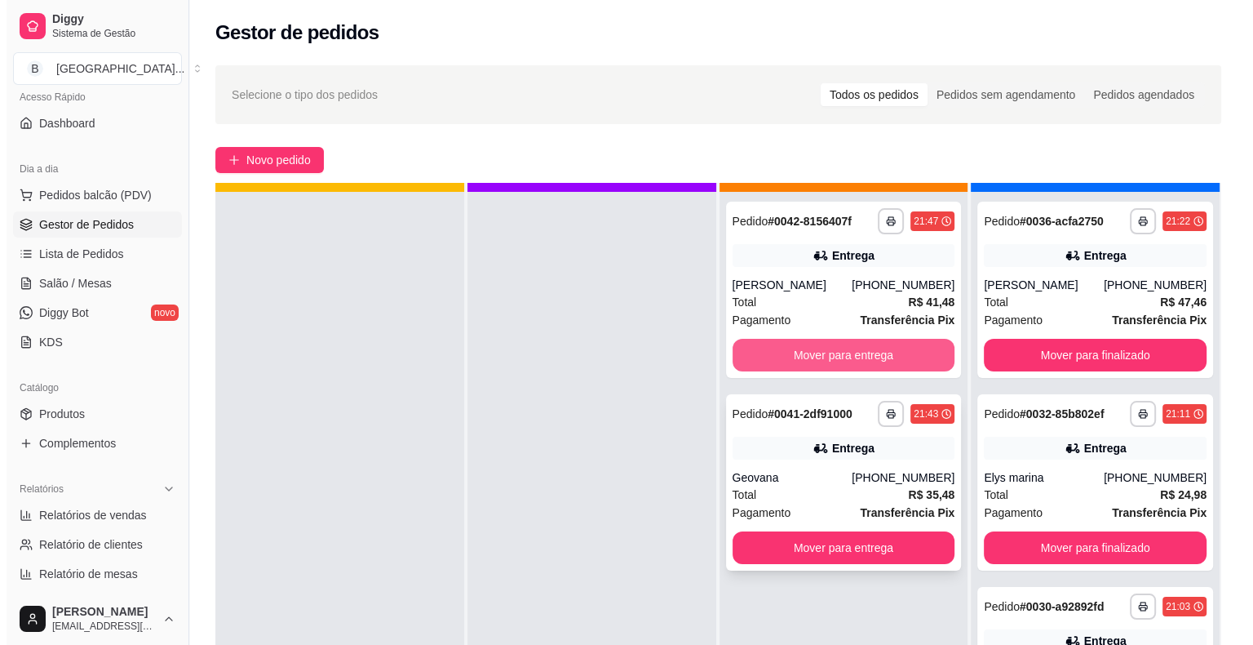
scroll to position [46, 0]
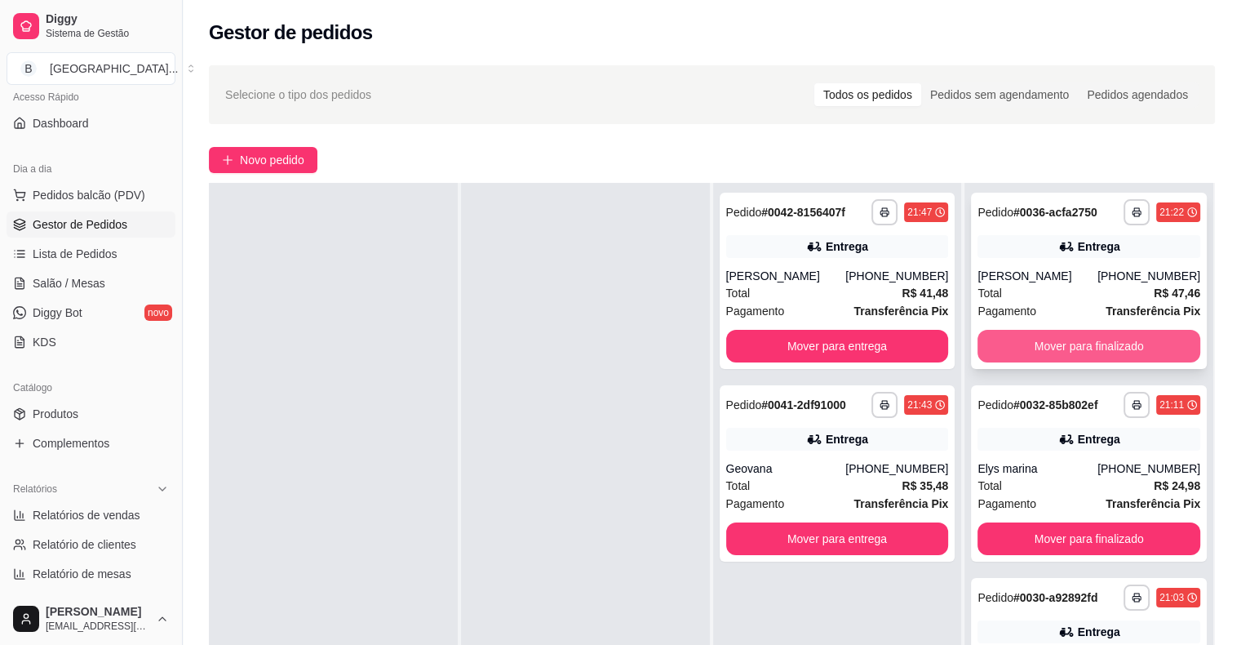
click at [1117, 353] on button "Mover para finalizado" at bounding box center [1088, 346] width 223 height 33
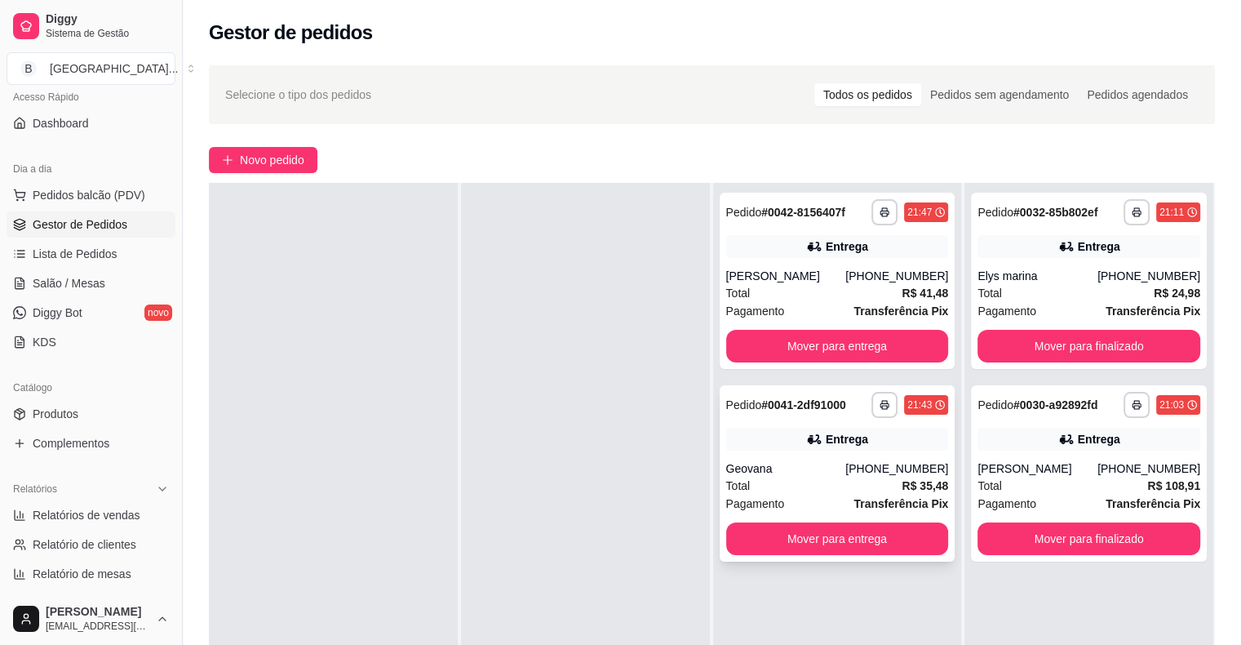
click at [808, 490] on div "Total R$ 35,48" at bounding box center [837, 485] width 223 height 18
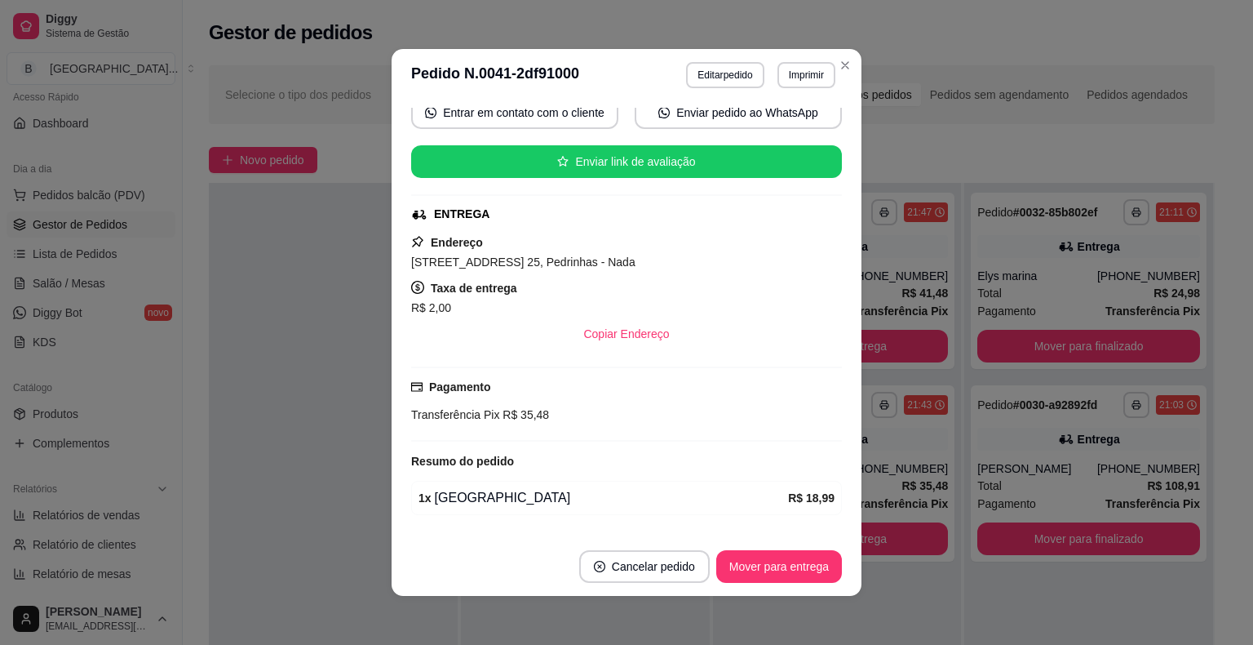
scroll to position [259, 0]
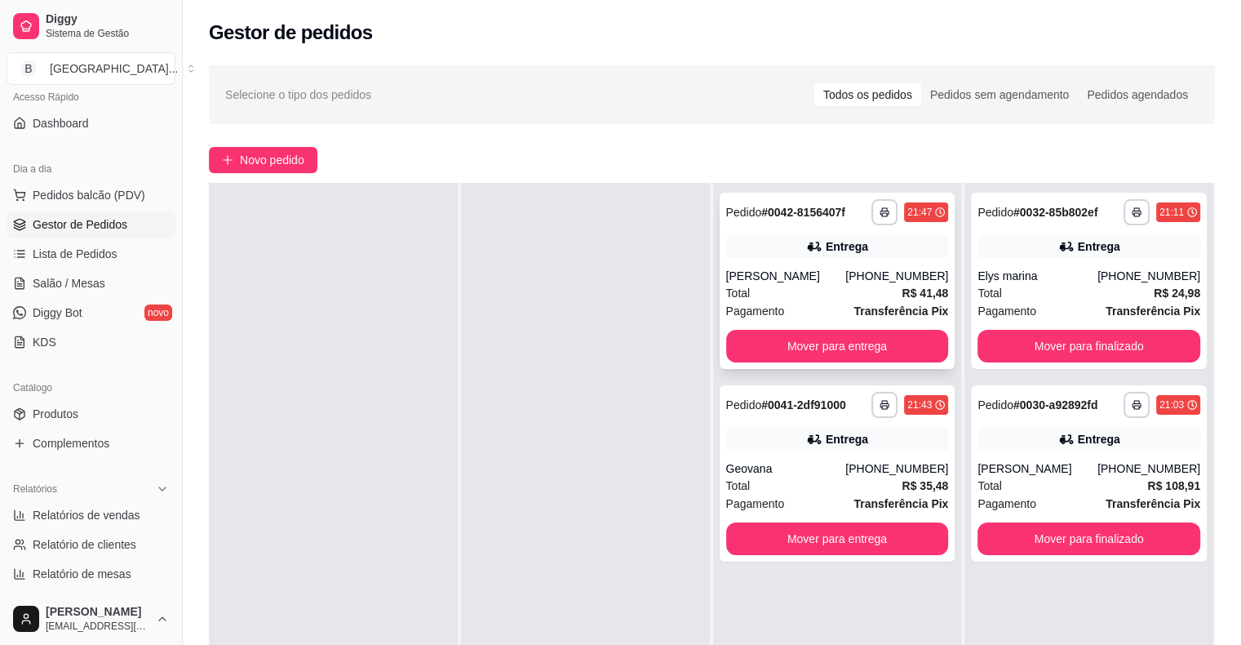
click at [816, 280] on div "[PERSON_NAME]" at bounding box center [786, 276] width 120 height 16
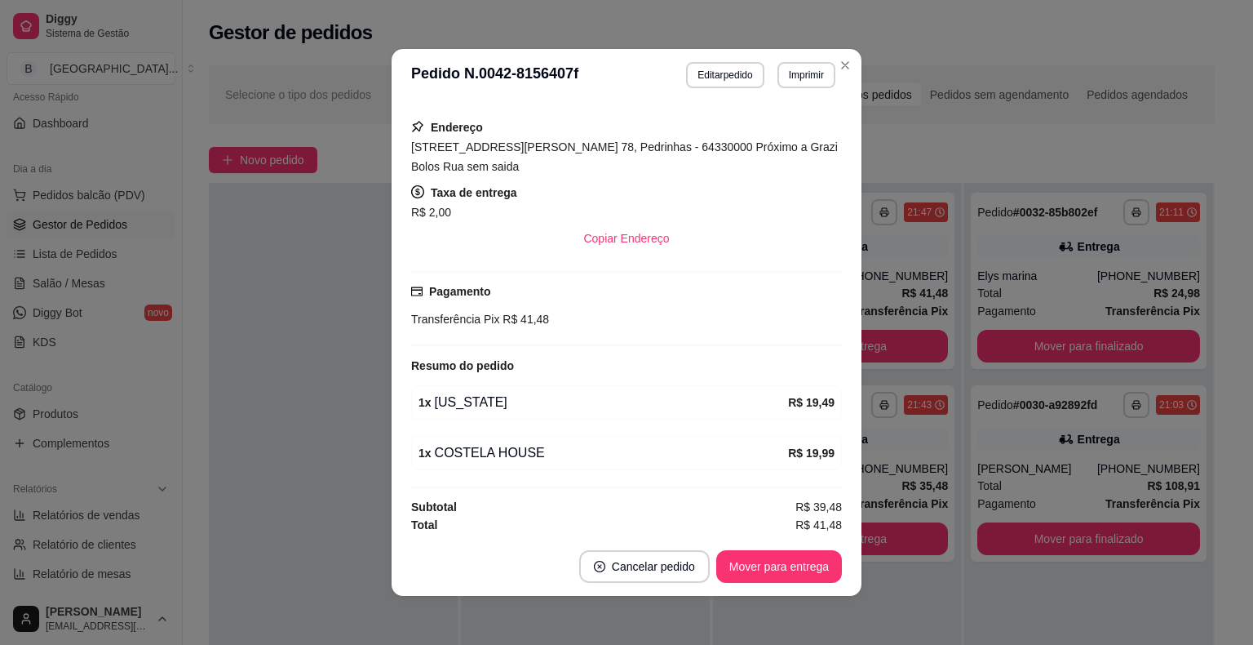
scroll to position [197, 0]
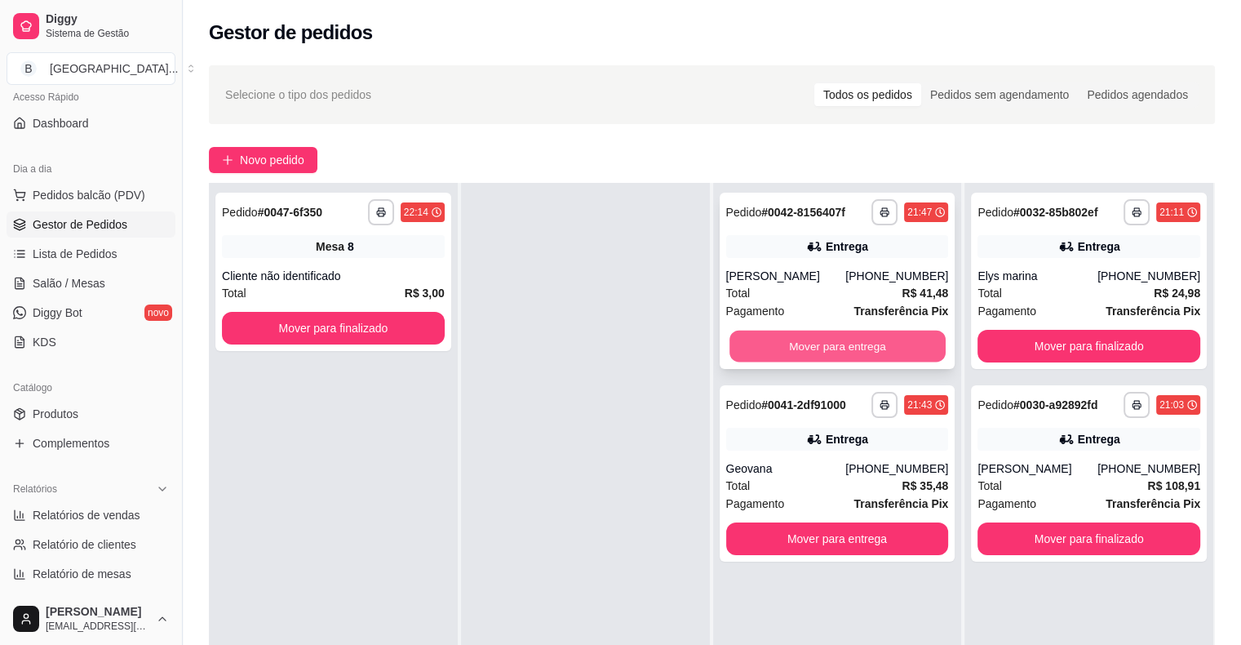
click at [760, 330] on button "Mover para entrega" at bounding box center [837, 346] width 216 height 32
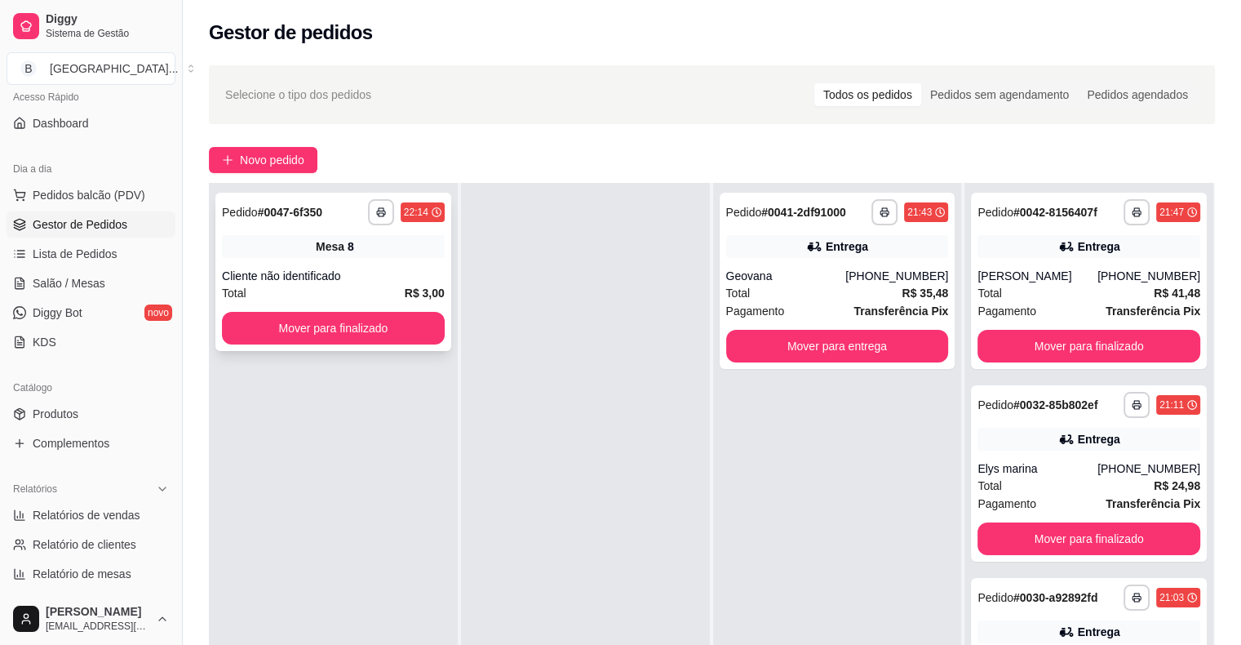
click at [375, 295] on div "Total R$ 3,00" at bounding box center [333, 293] width 223 height 18
click at [352, 325] on button "Mover para finalizado" at bounding box center [333, 328] width 223 height 33
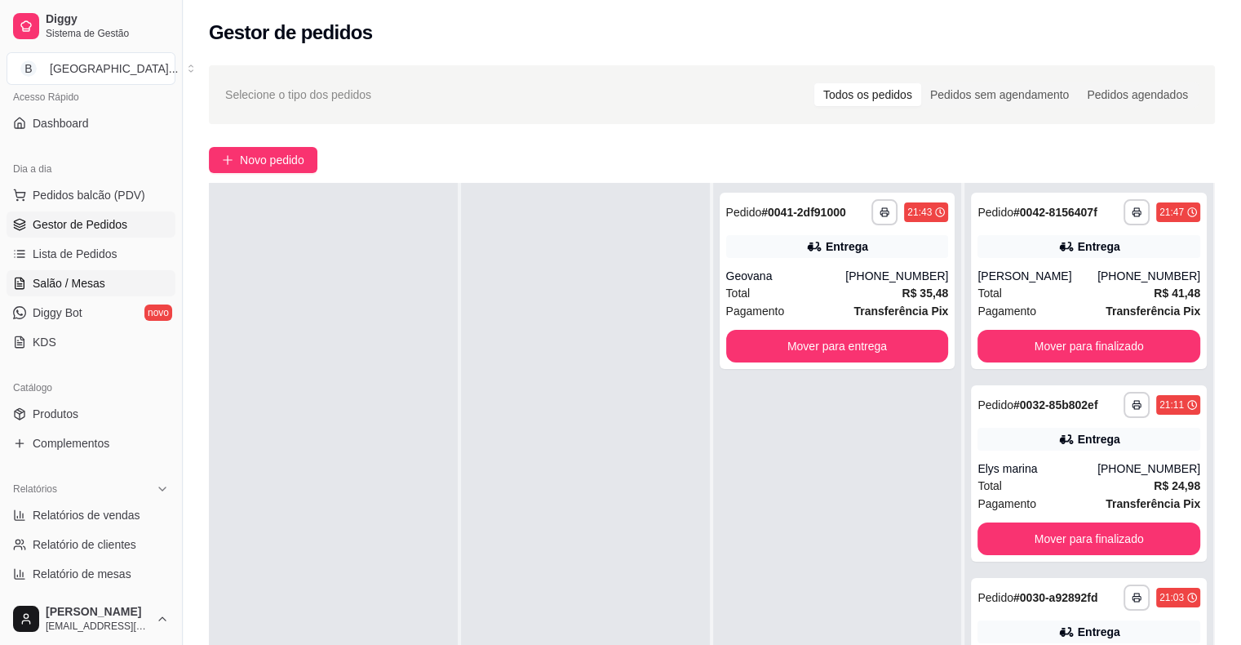
click at [62, 270] on link "Salão / Mesas" at bounding box center [91, 283] width 169 height 26
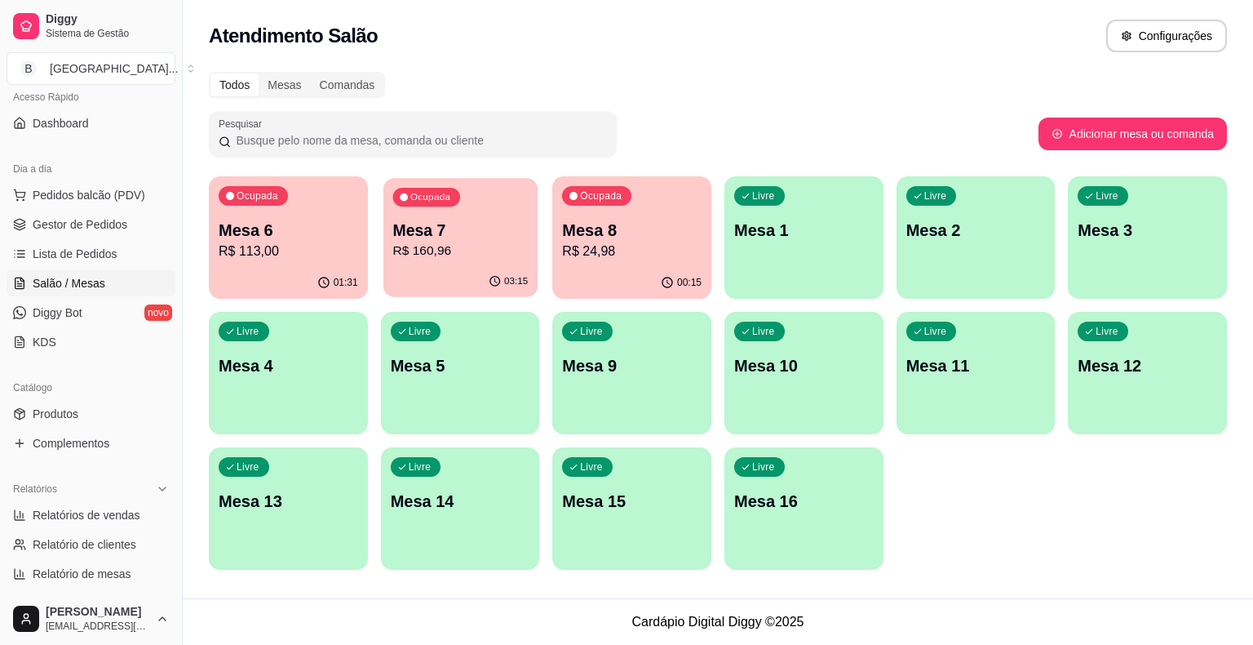
click at [429, 250] on p "R$ 160,96" at bounding box center [459, 251] width 135 height 19
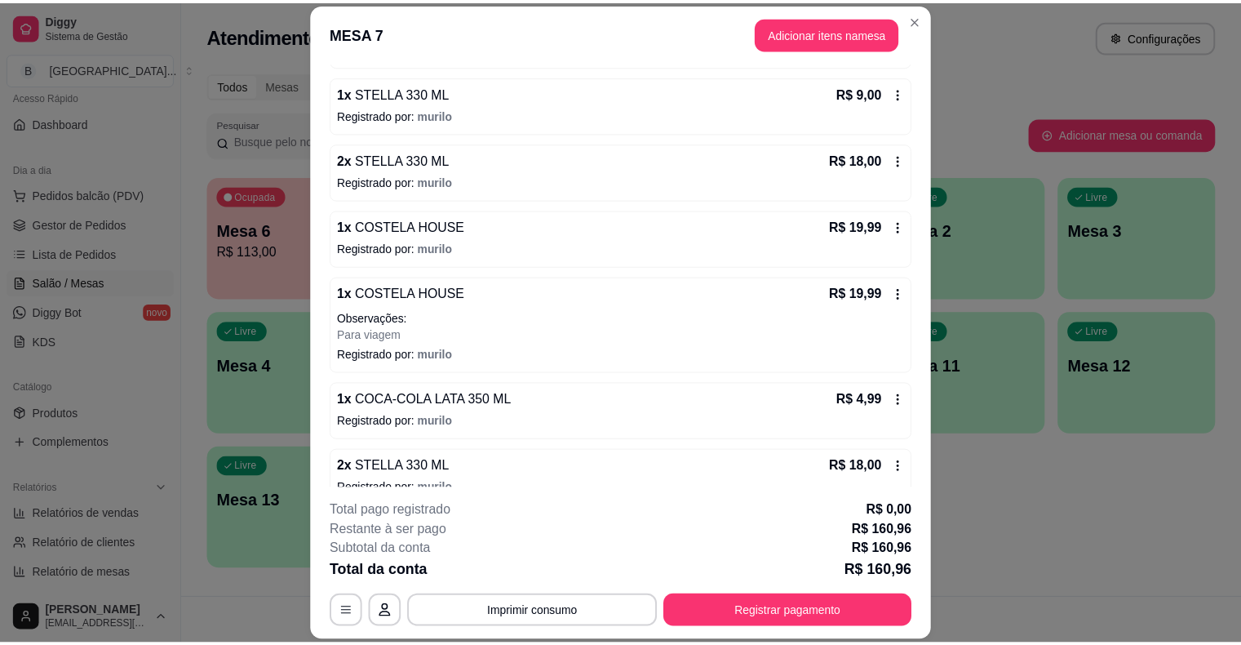
scroll to position [496, 0]
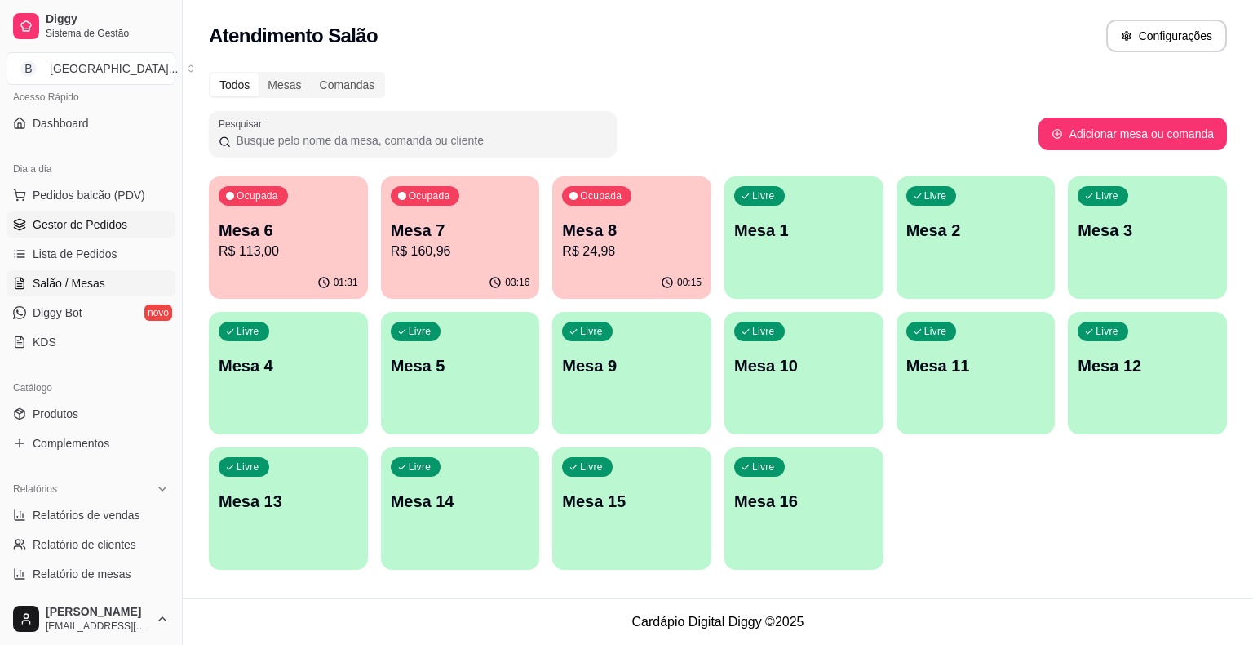
click at [82, 216] on span "Gestor de Pedidos" at bounding box center [80, 224] width 95 height 16
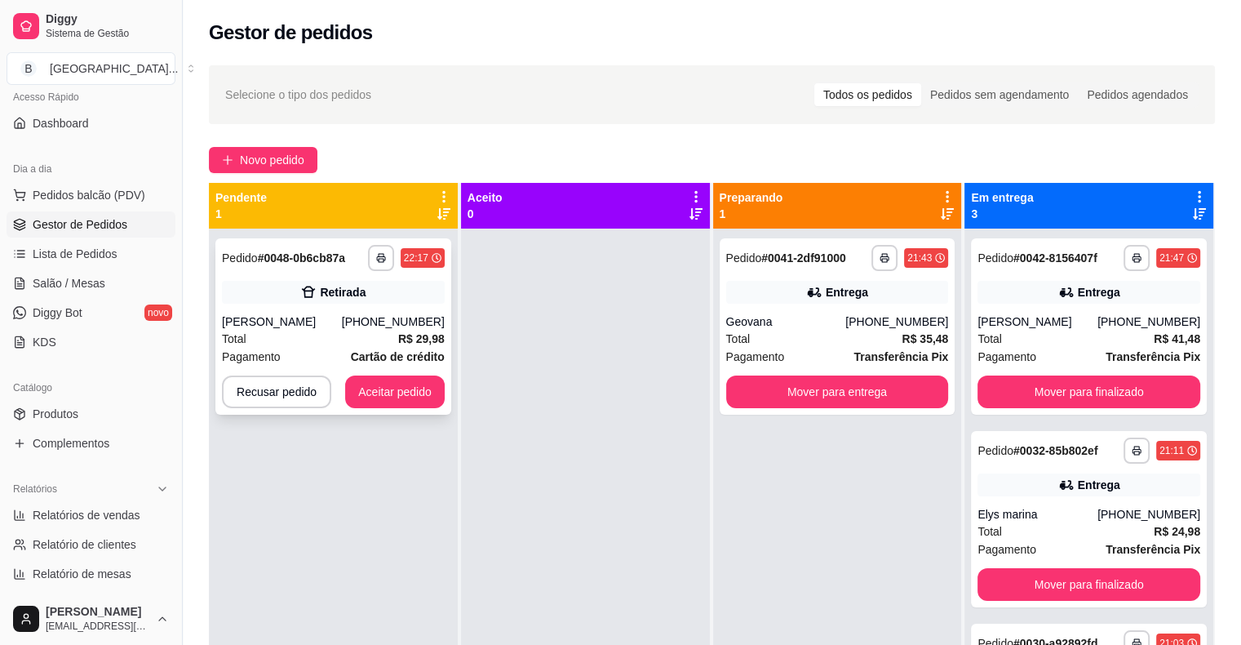
click at [313, 353] on div "Pagamento Cartão de crédito" at bounding box center [333, 357] width 223 height 18
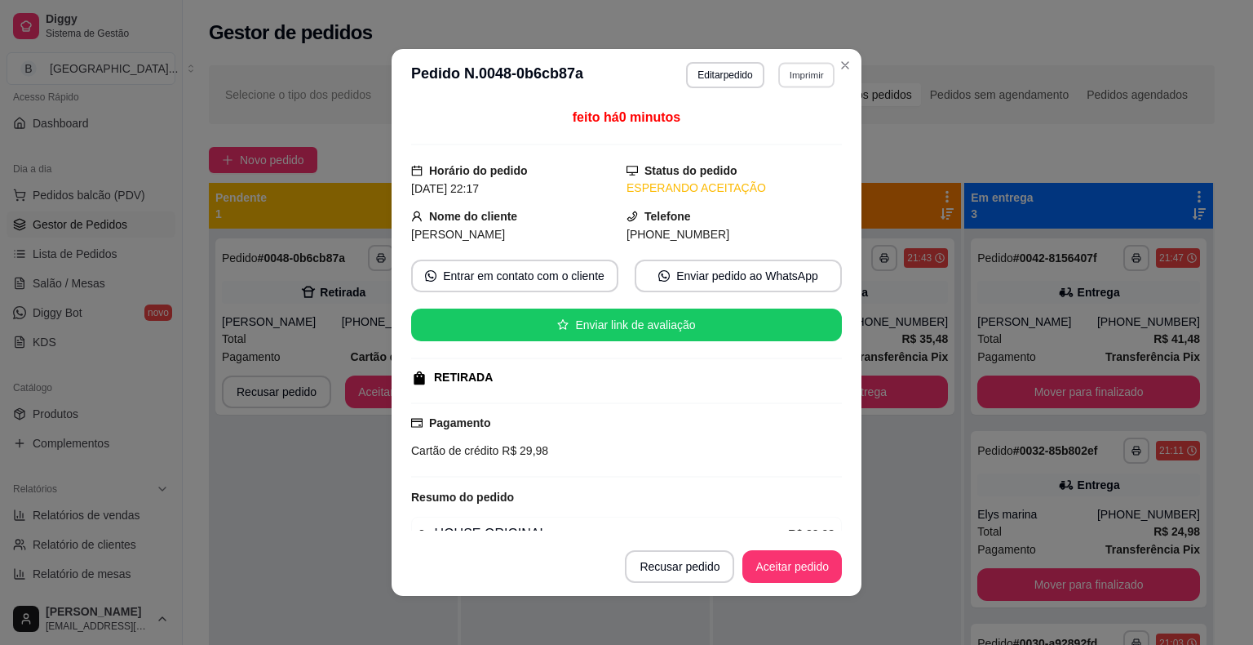
click at [786, 73] on button "Imprimir" at bounding box center [806, 74] width 56 height 25
click at [773, 130] on button "IMPRESSORA" at bounding box center [771, 132] width 118 height 26
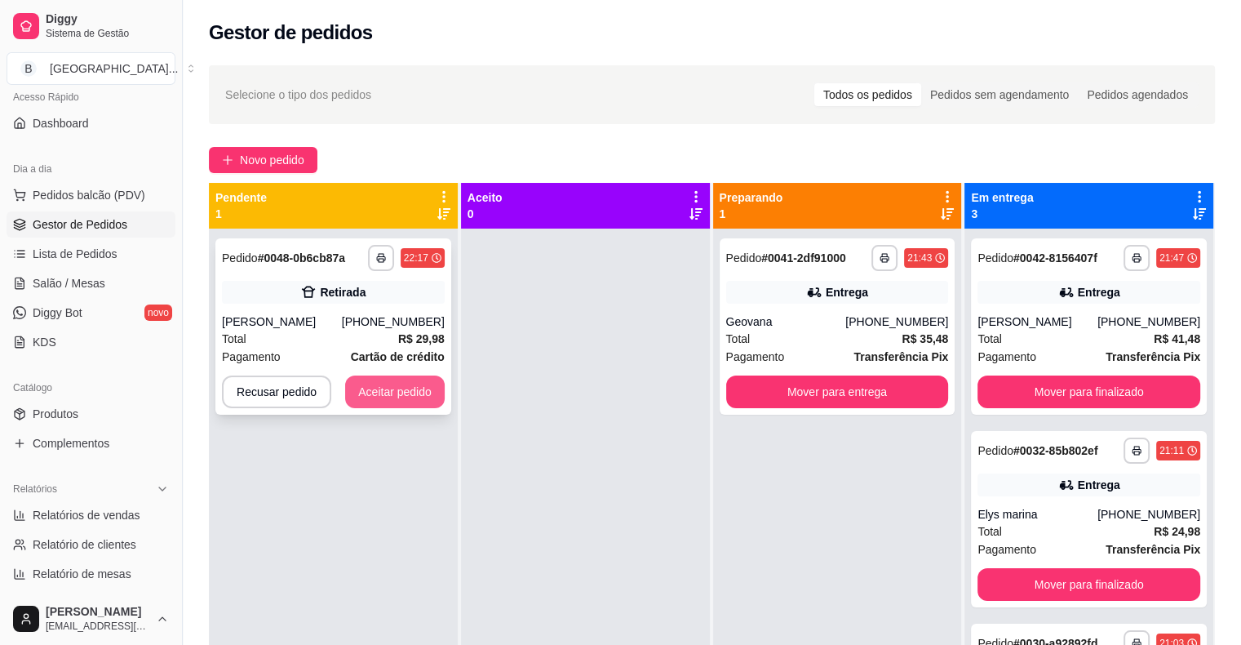
click at [414, 383] on button "Aceitar pedido" at bounding box center [395, 391] width 100 height 33
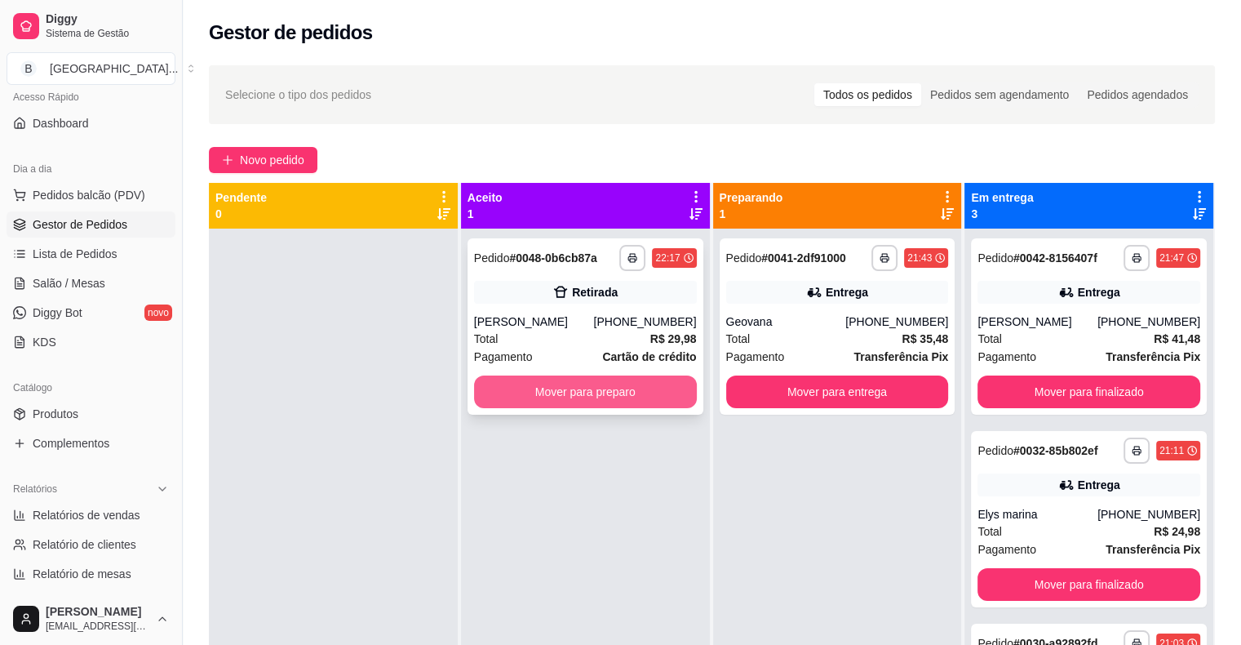
click at [567, 393] on button "Mover para preparo" at bounding box center [585, 391] width 223 height 33
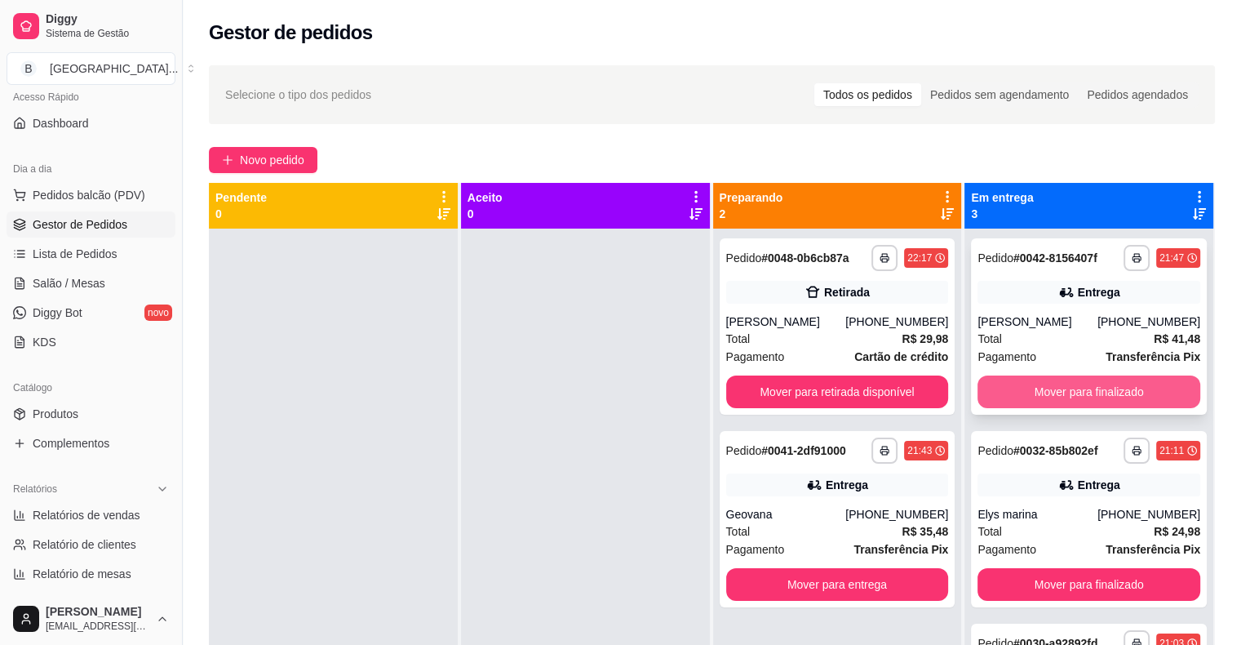
click at [1050, 395] on button "Mover para finalizado" at bounding box center [1088, 391] width 223 height 33
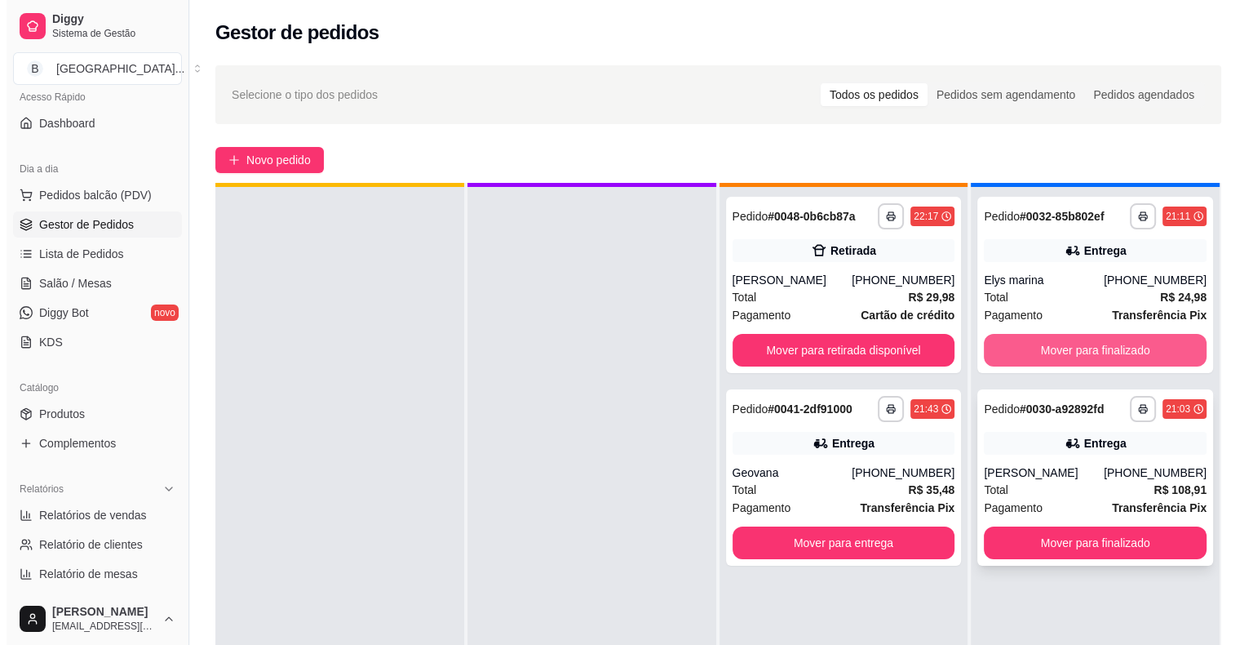
scroll to position [46, 0]
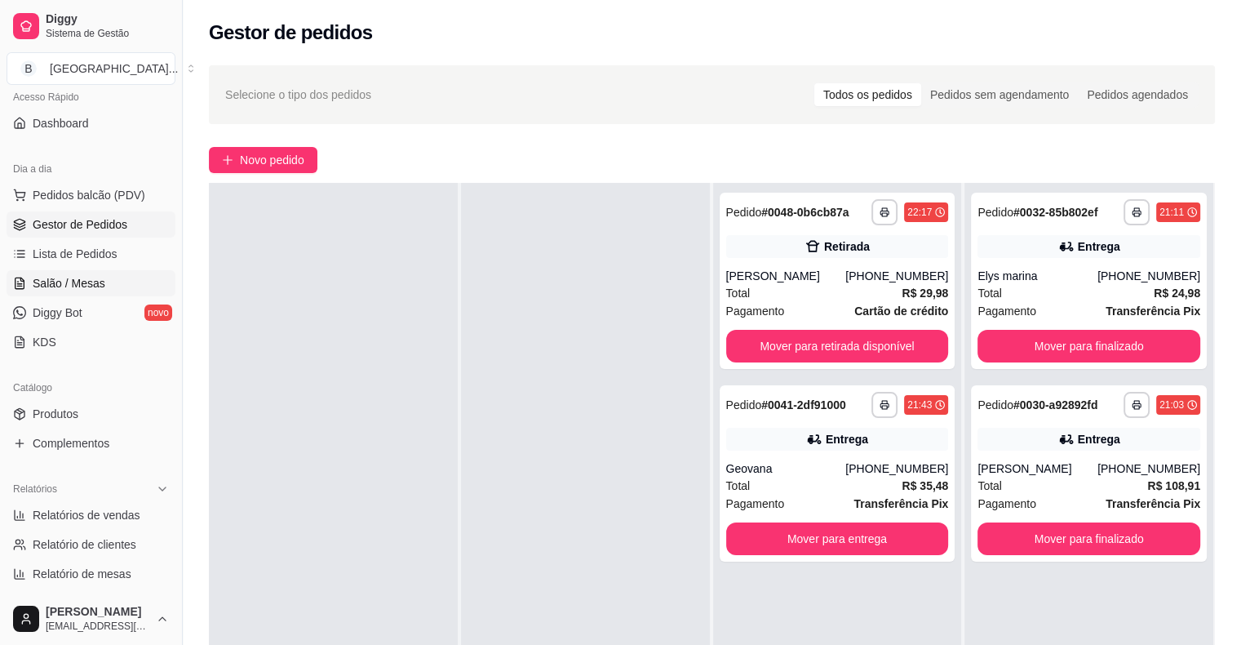
click at [78, 281] on span "Salão / Mesas" at bounding box center [69, 283] width 73 height 16
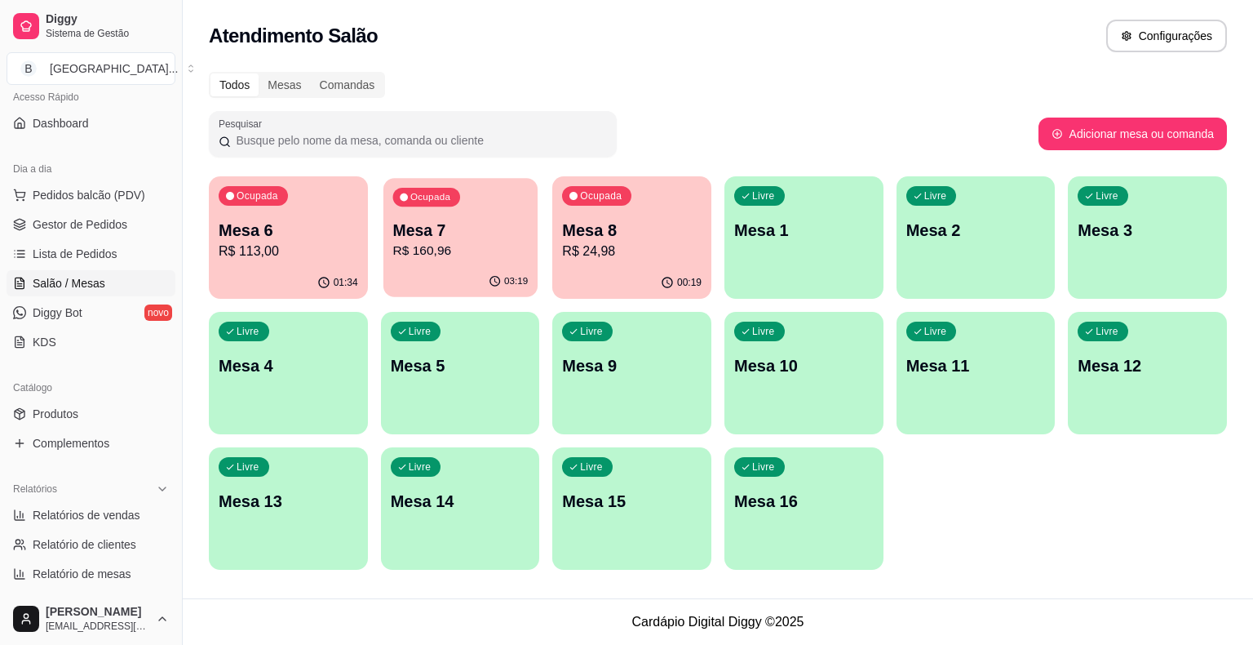
click at [392, 269] on div "03:19" at bounding box center [460, 281] width 154 height 31
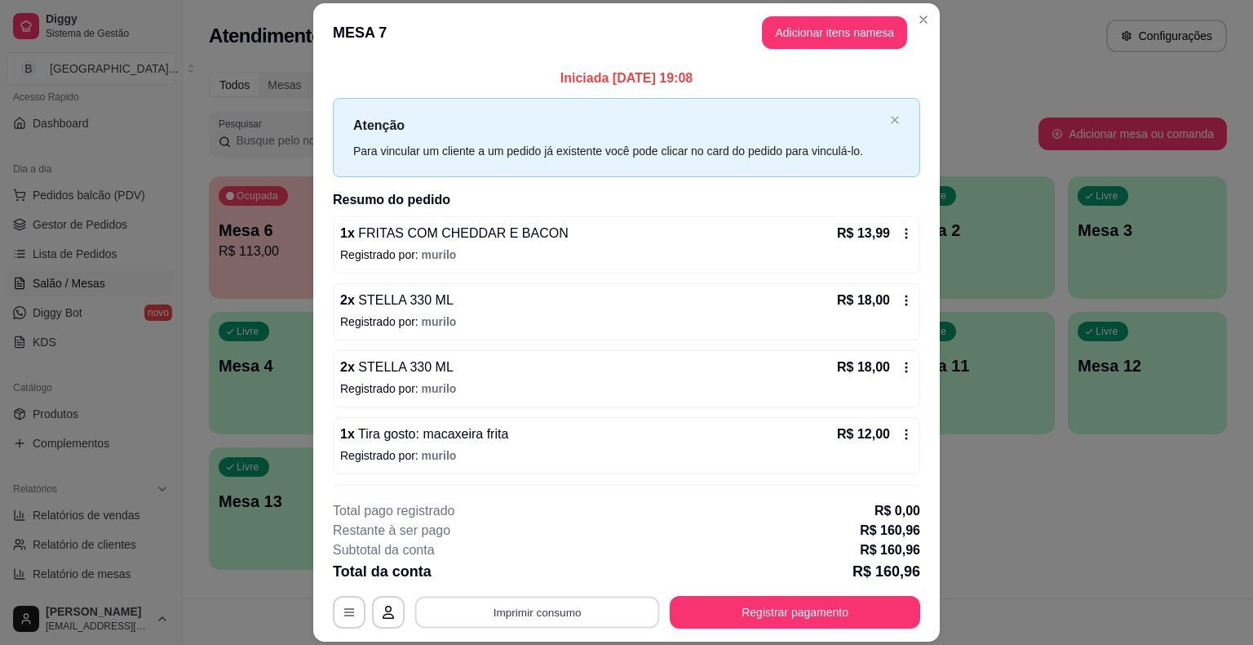
click at [570, 613] on button "Imprimir consumo" at bounding box center [537, 612] width 245 height 32
click at [546, 540] on button "IMPRESSORA" at bounding box center [536, 542] width 118 height 26
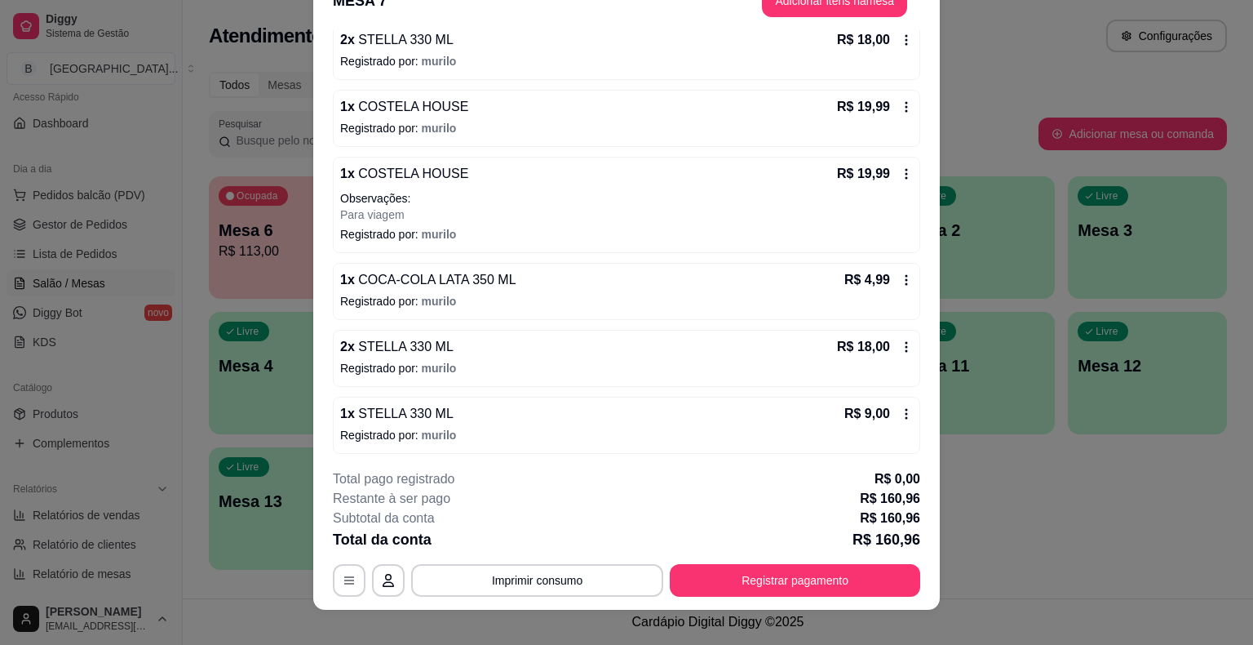
scroll to position [49, 0]
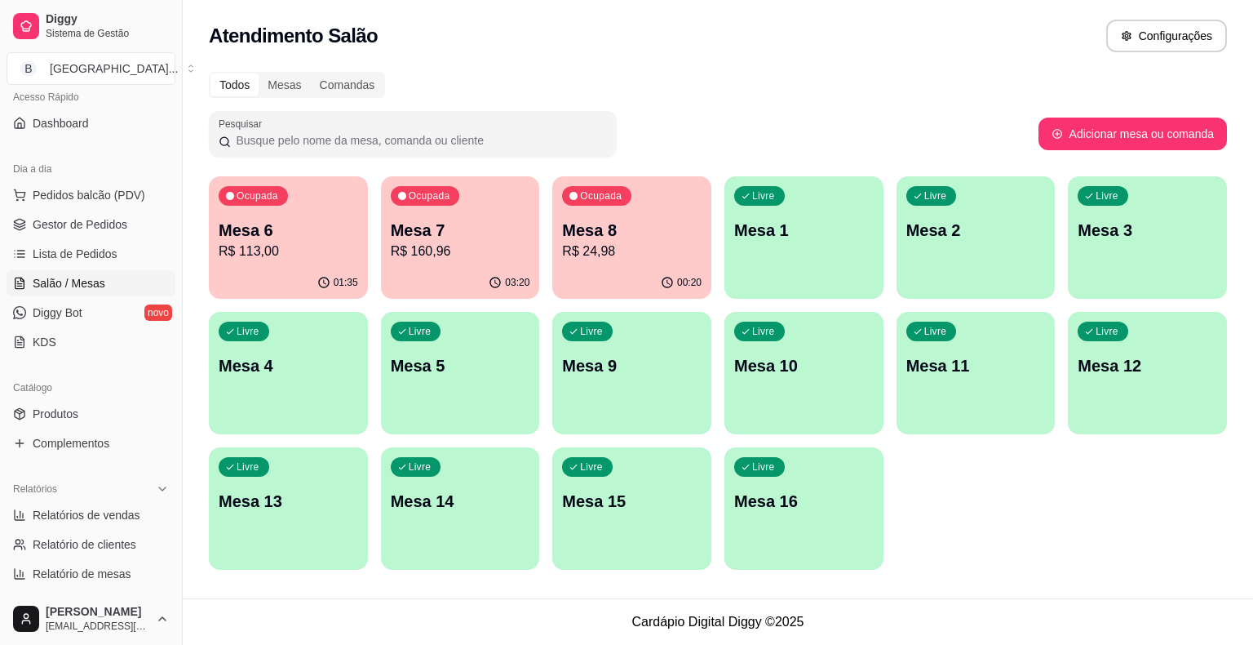
click at [439, 256] on p "R$ 160,96" at bounding box center [461, 252] width 140 height 20
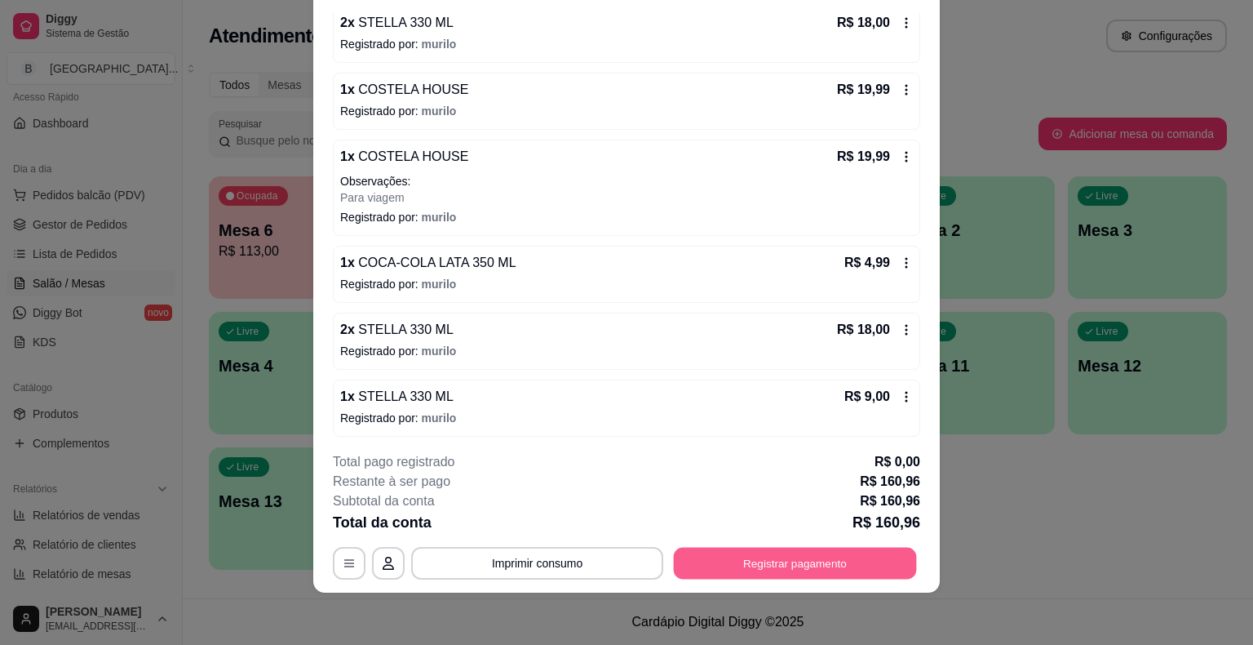
click at [787, 564] on button "Registrar pagamento" at bounding box center [795, 563] width 243 height 32
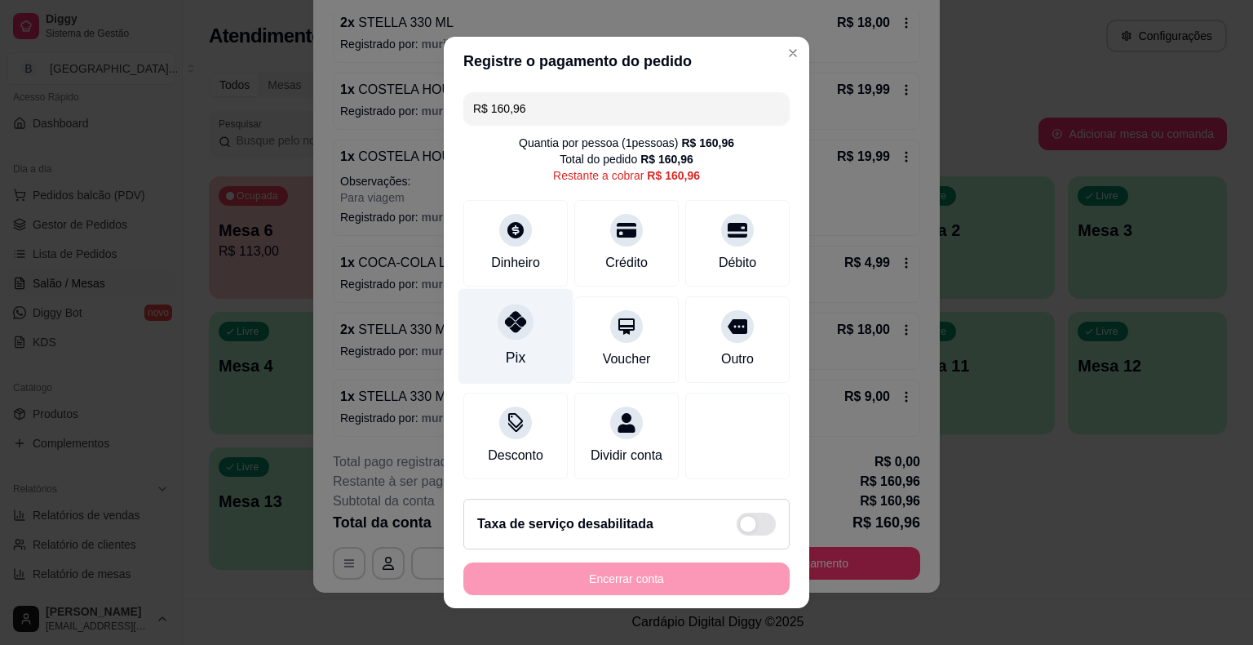
scroll to position [15, 0]
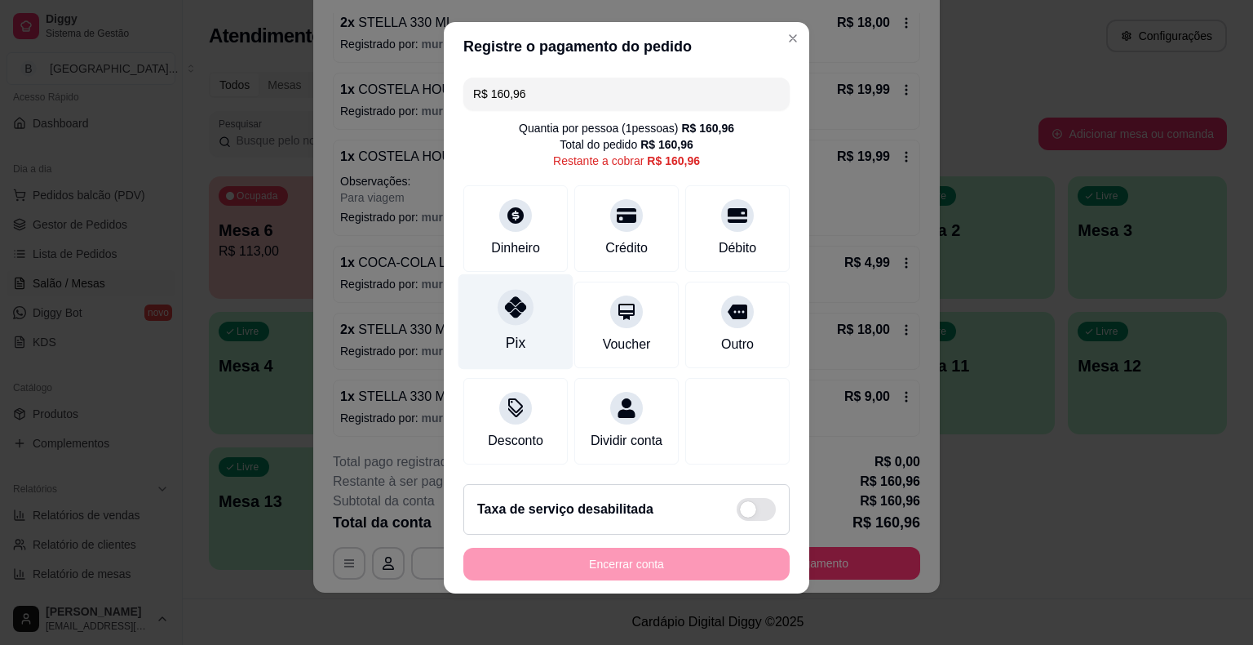
click at [556, 326] on div "Pix" at bounding box center [516, 321] width 115 height 95
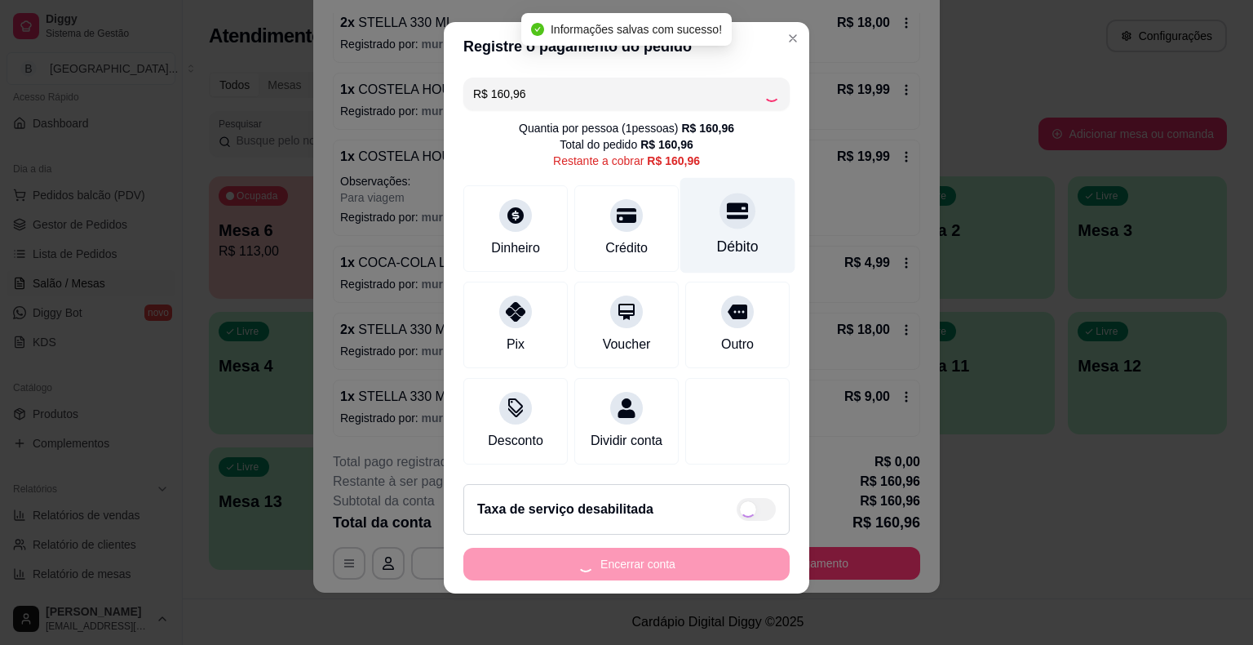
type input "R$ 0,00"
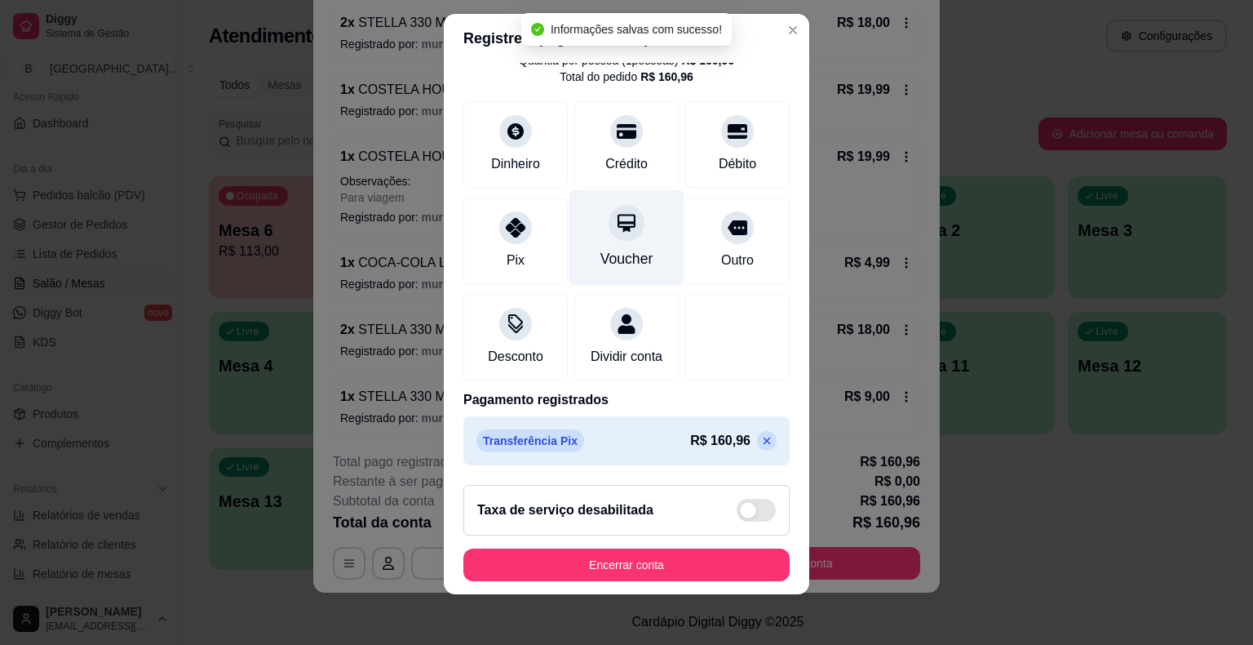
scroll to position [20, 0]
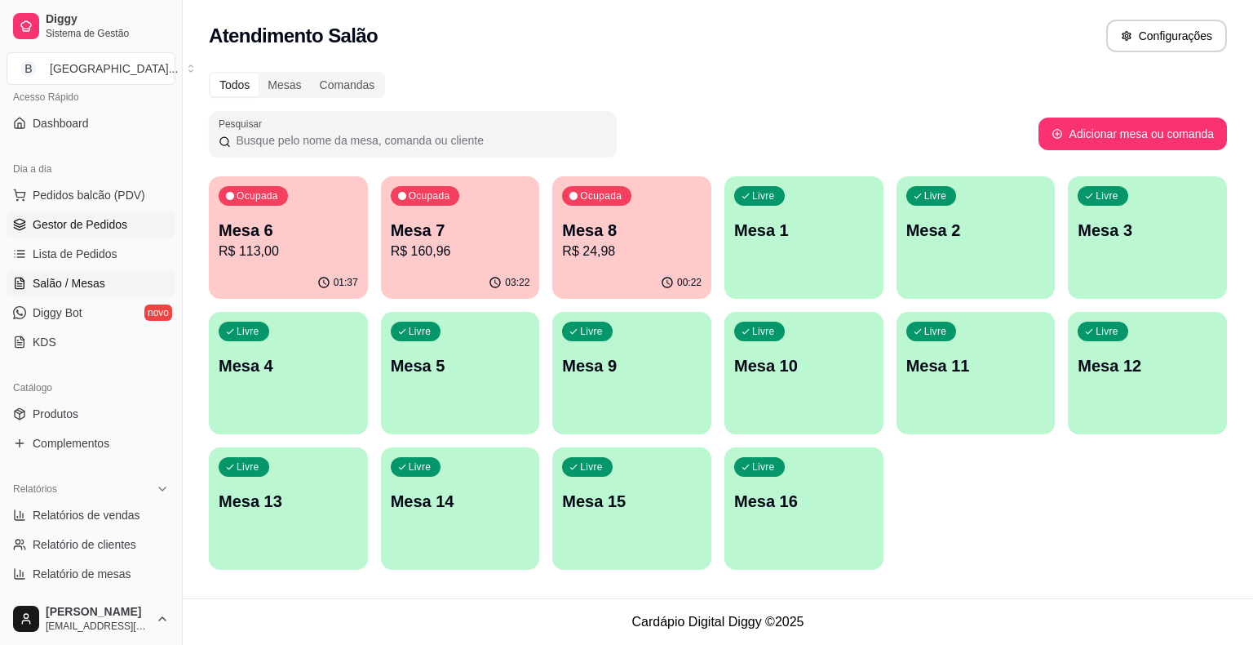
click at [33, 220] on span "Gestor de Pedidos" at bounding box center [80, 224] width 95 height 16
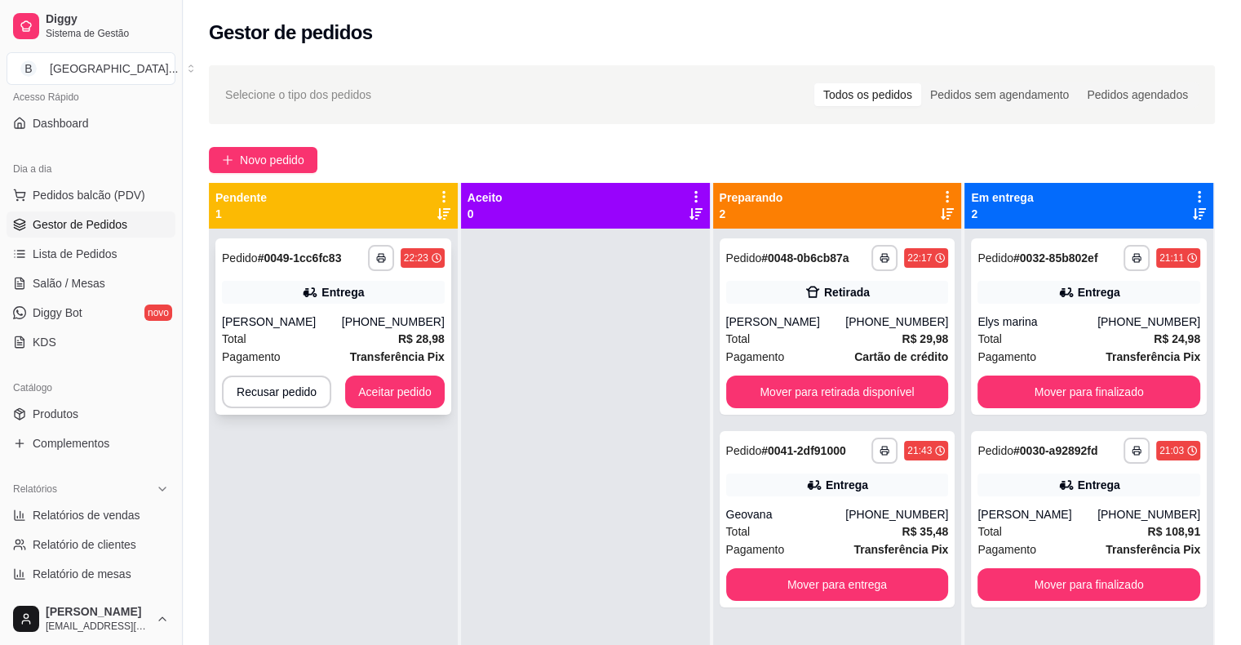
click at [381, 290] on div "Entrega" at bounding box center [333, 292] width 223 height 23
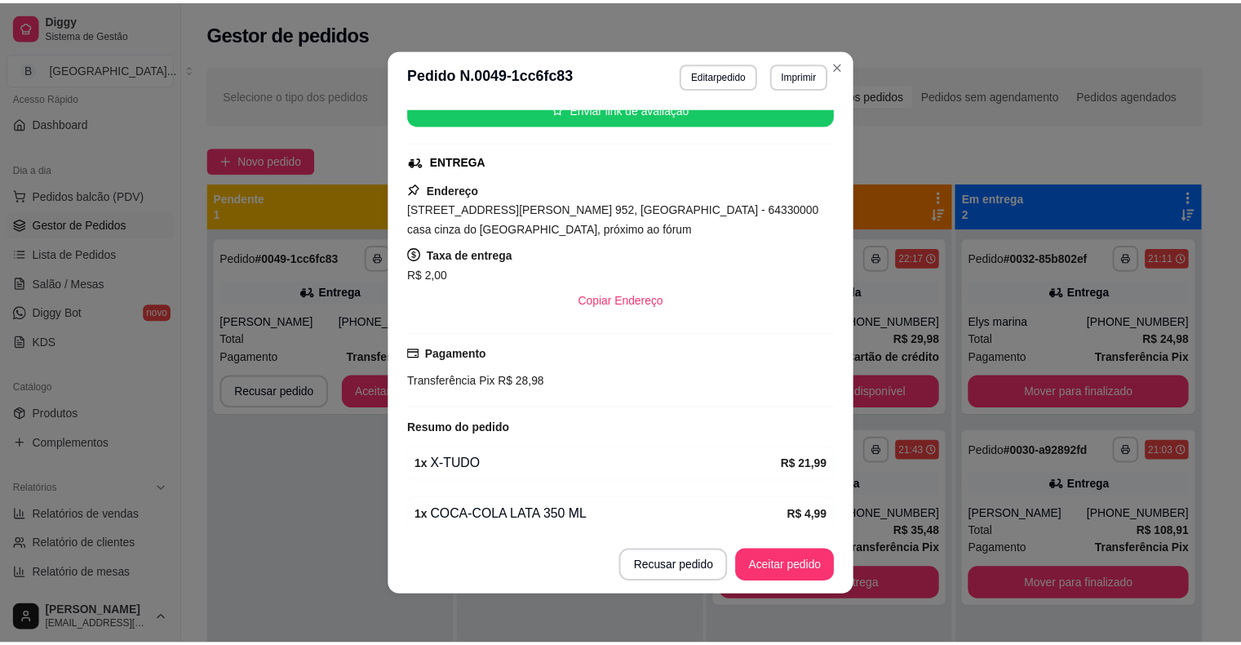
scroll to position [245, 0]
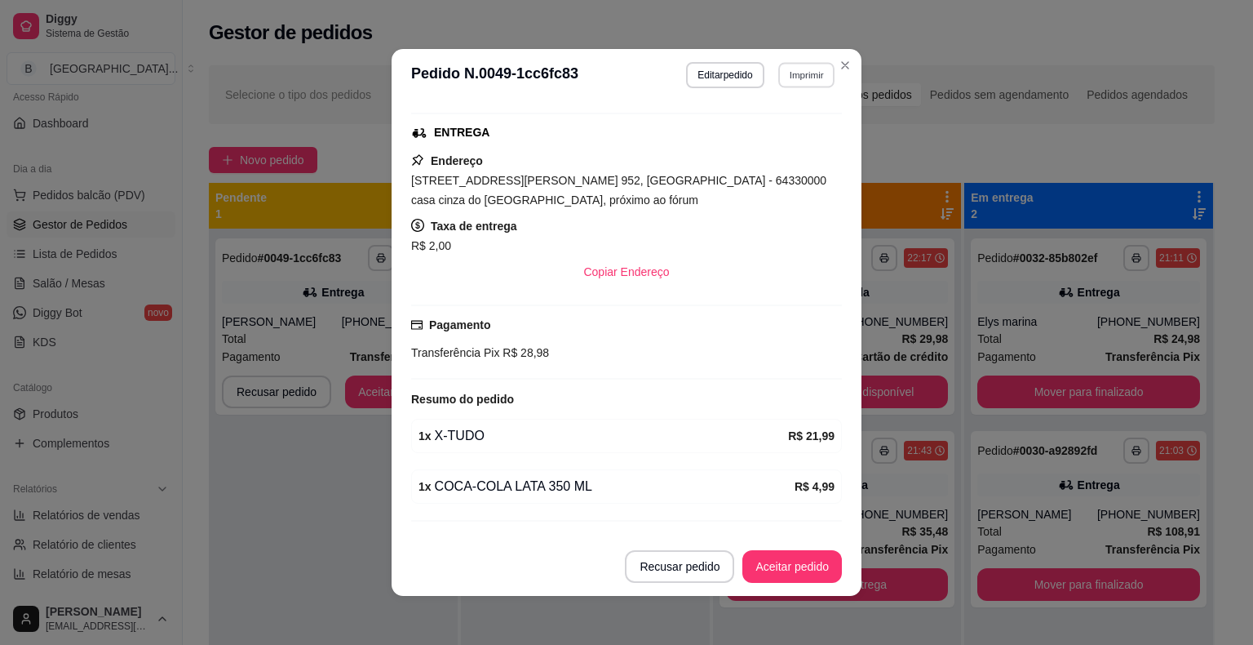
click at [803, 73] on button "Imprimir" at bounding box center [806, 74] width 56 height 25
click at [773, 123] on button "IMPRESSORA" at bounding box center [771, 132] width 118 height 26
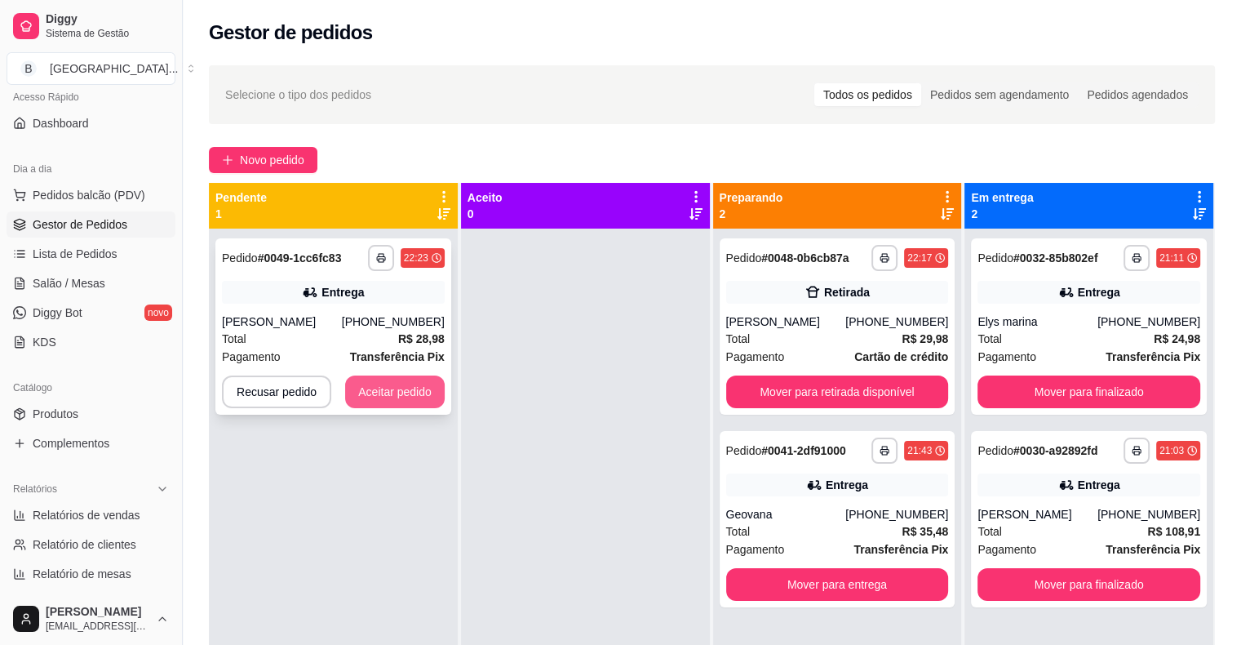
click at [395, 394] on button "Aceitar pedido" at bounding box center [395, 391] width 100 height 33
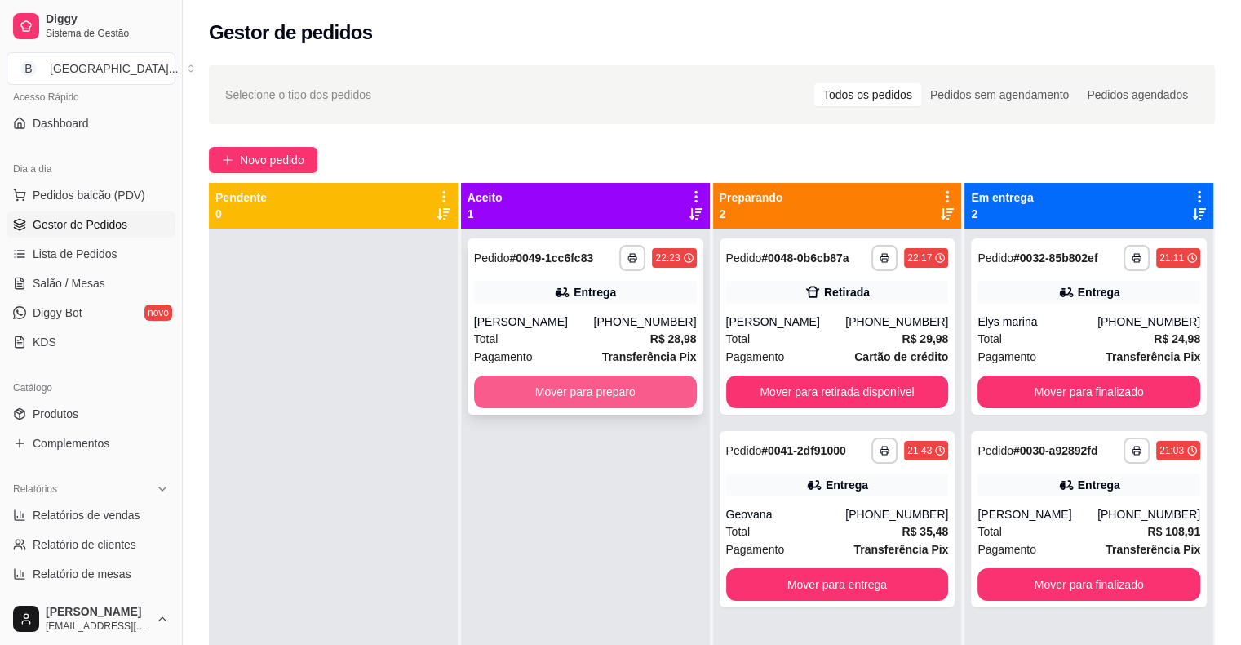
click at [503, 397] on button "Mover para preparo" at bounding box center [585, 391] width 223 height 33
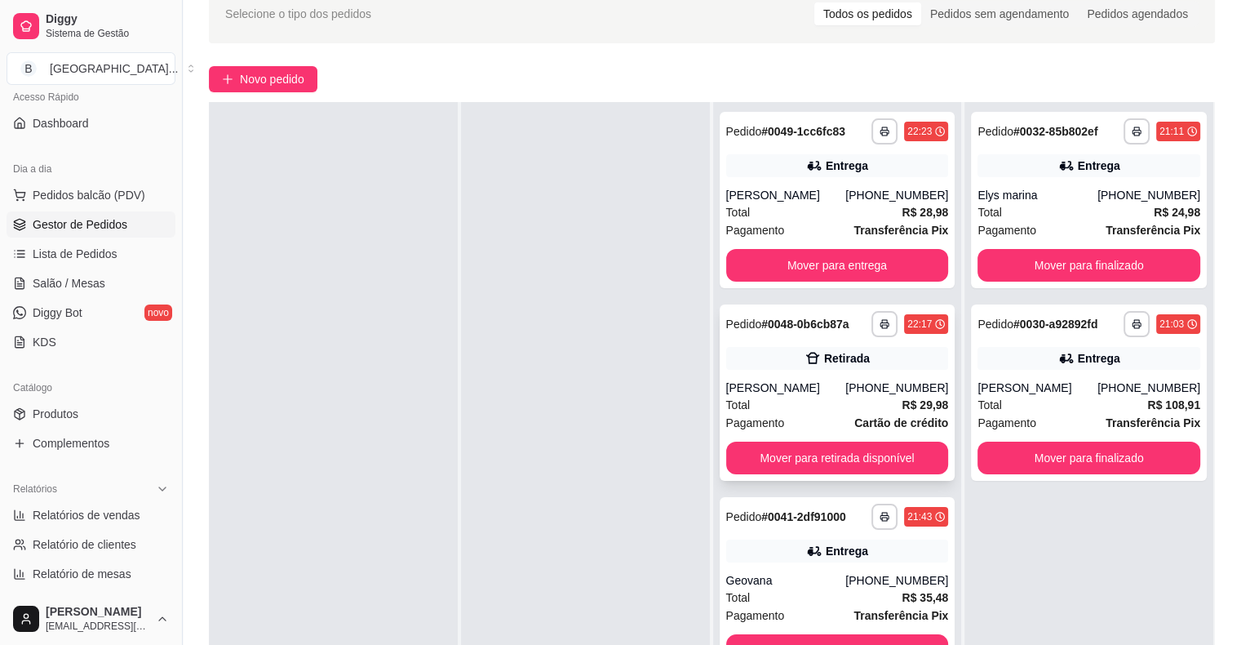
scroll to position [82, 0]
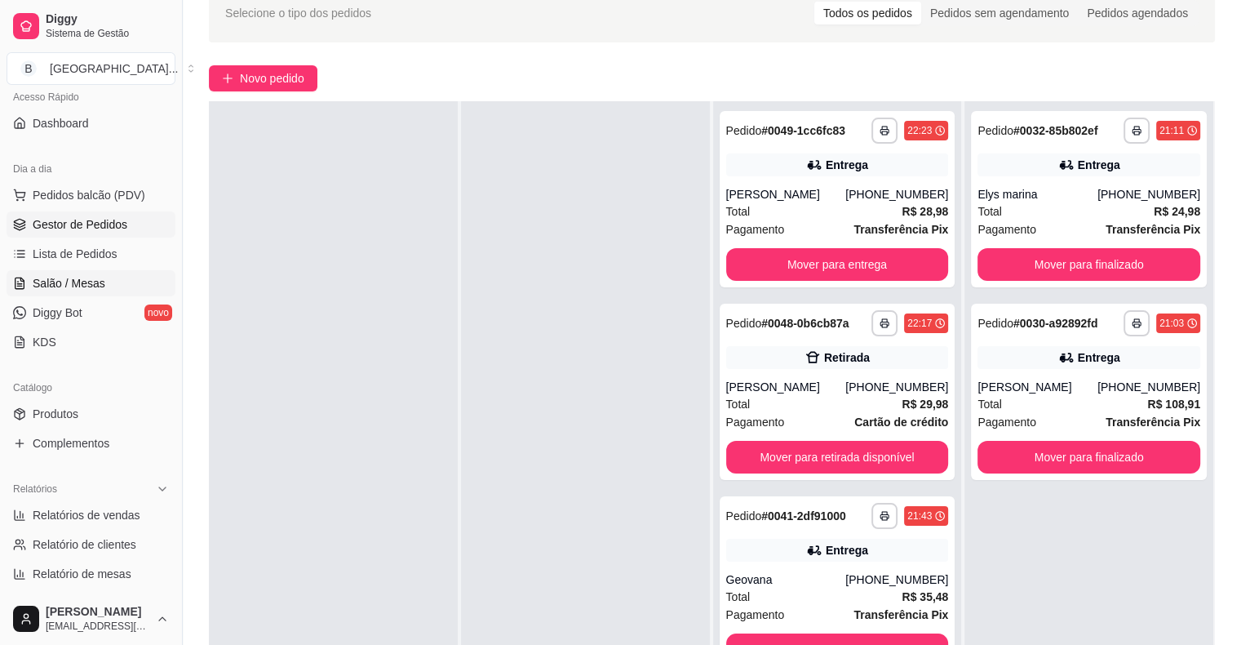
click at [36, 285] on span "Salão / Mesas" at bounding box center [69, 283] width 73 height 16
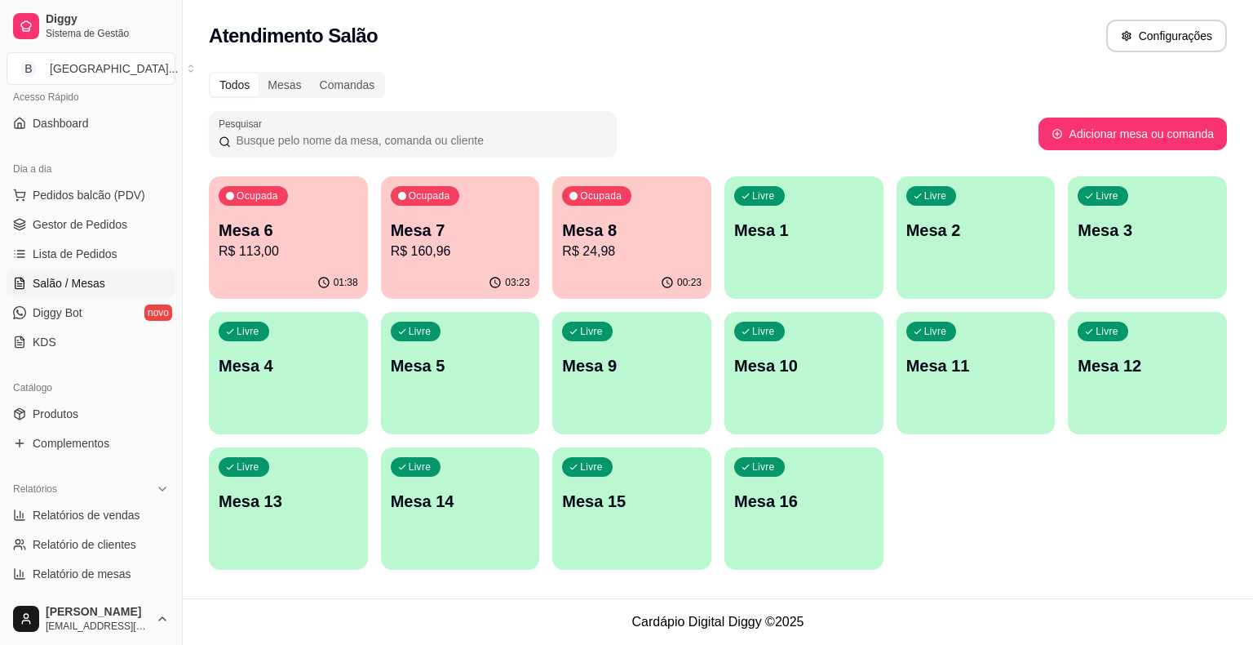
click at [476, 243] on p "R$ 160,96" at bounding box center [461, 252] width 140 height 20
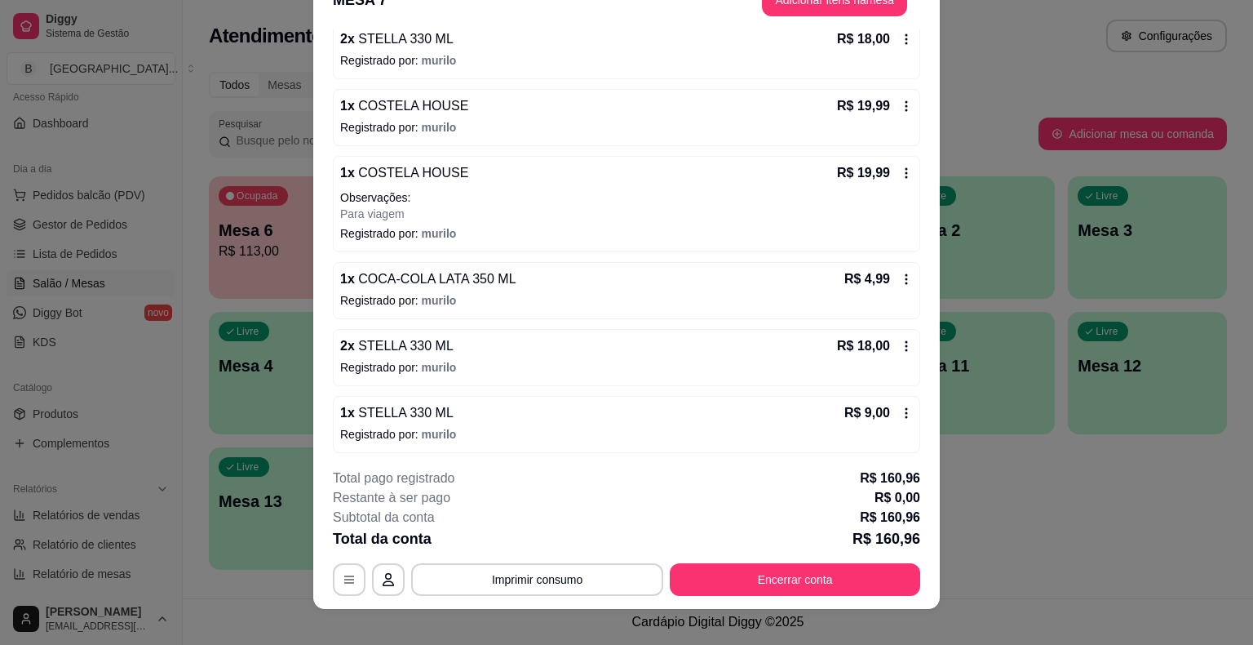
scroll to position [49, 0]
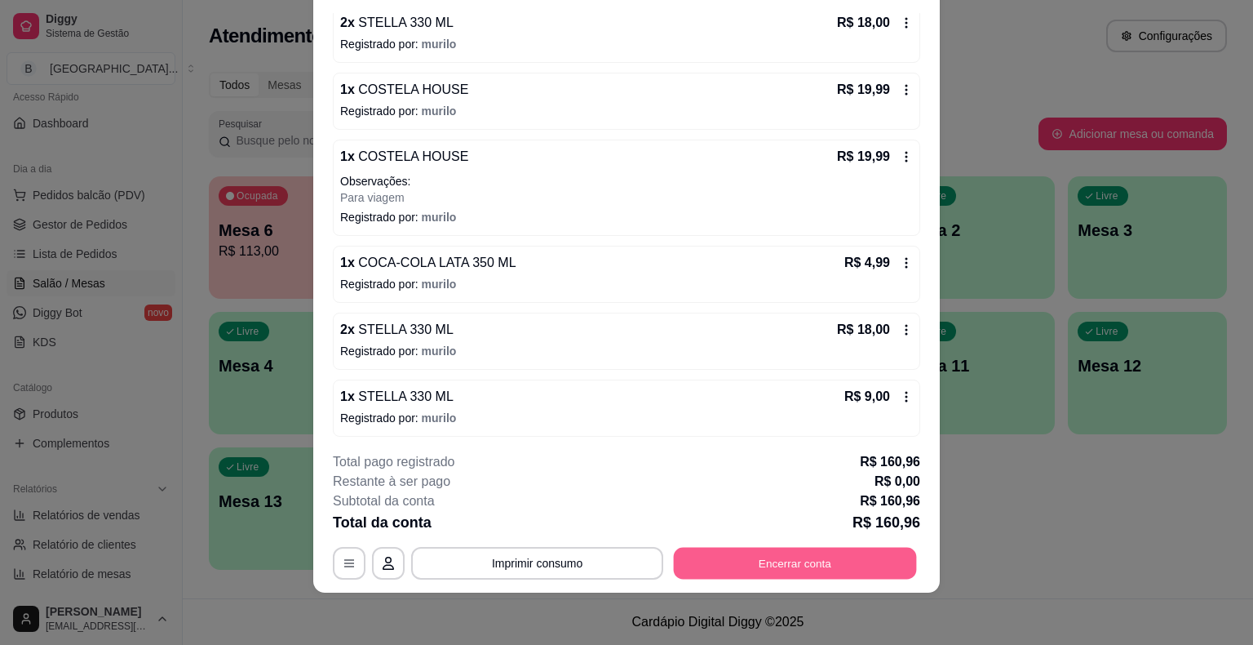
click at [760, 567] on button "Encerrar conta" at bounding box center [795, 563] width 243 height 32
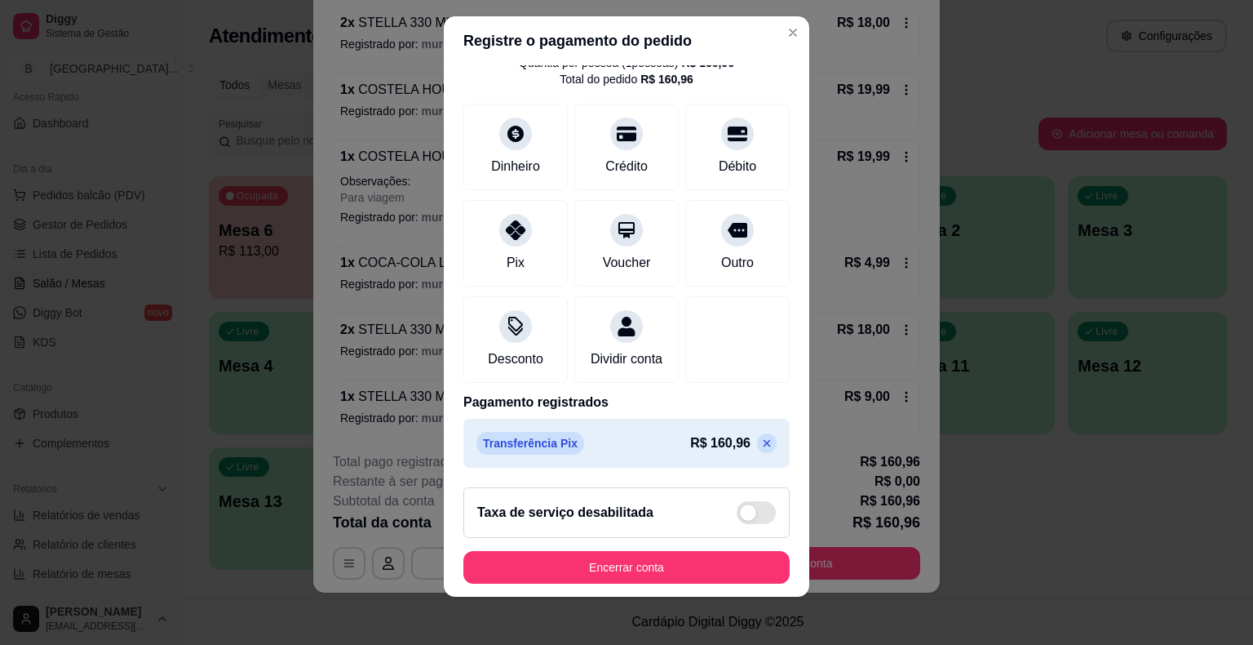
scroll to position [20, 0]
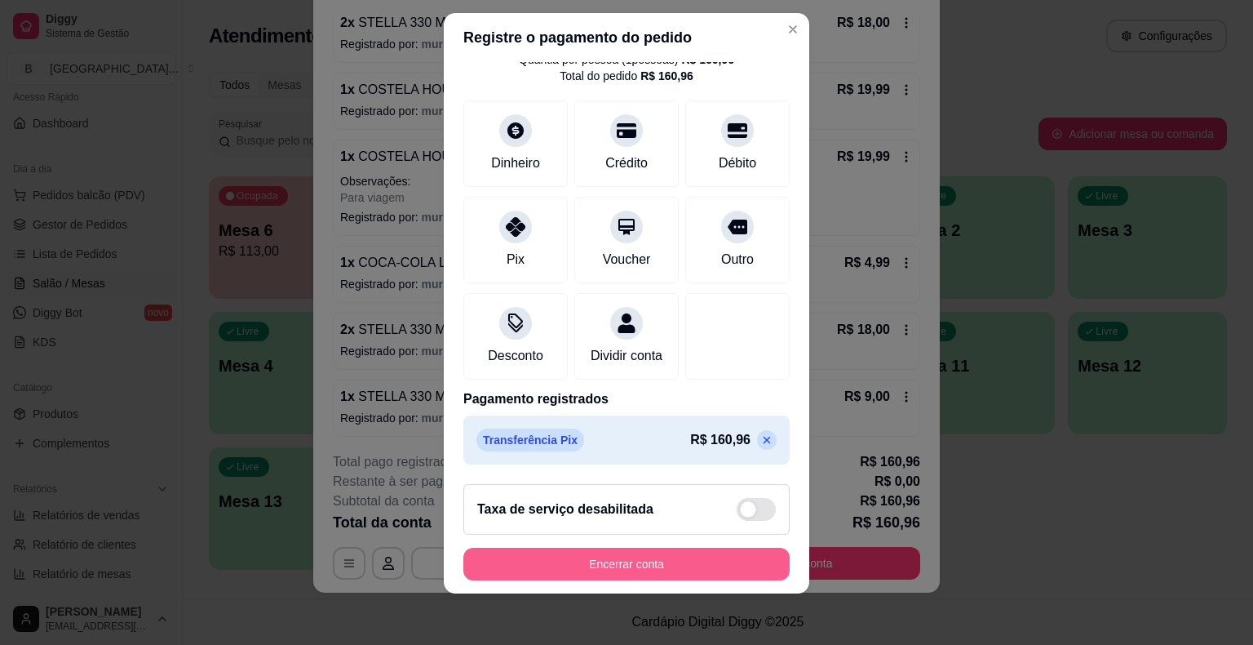
click at [592, 558] on button "Encerrar conta" at bounding box center [626, 563] width 326 height 33
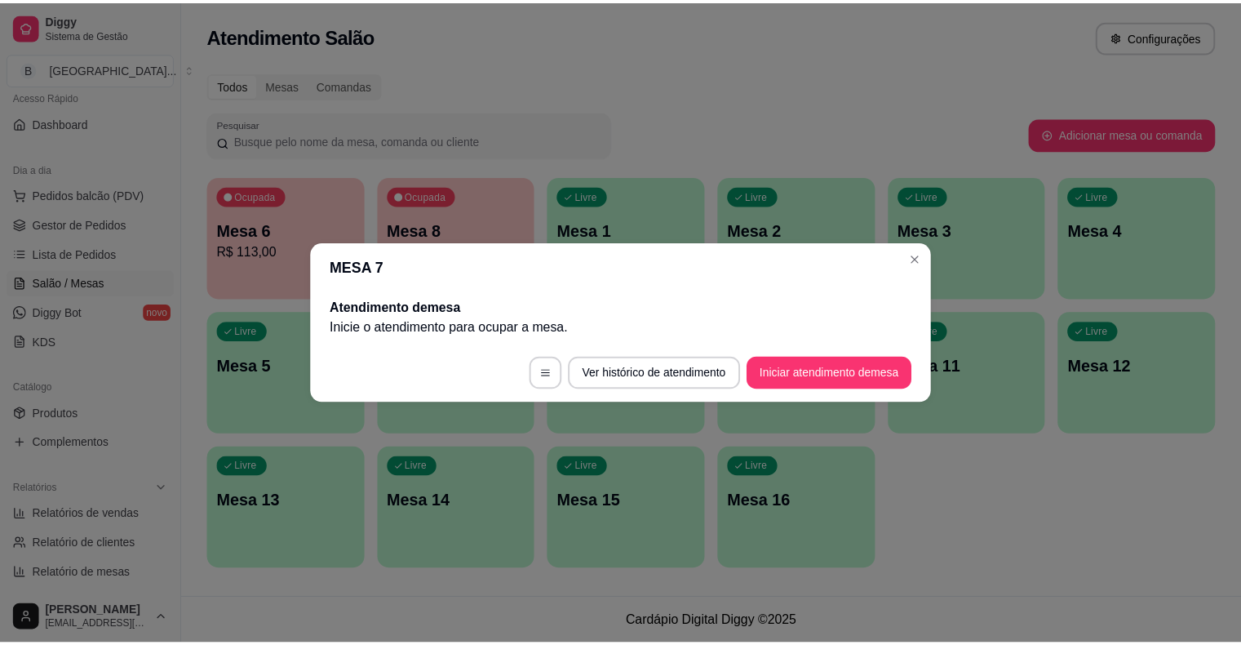
scroll to position [0, 0]
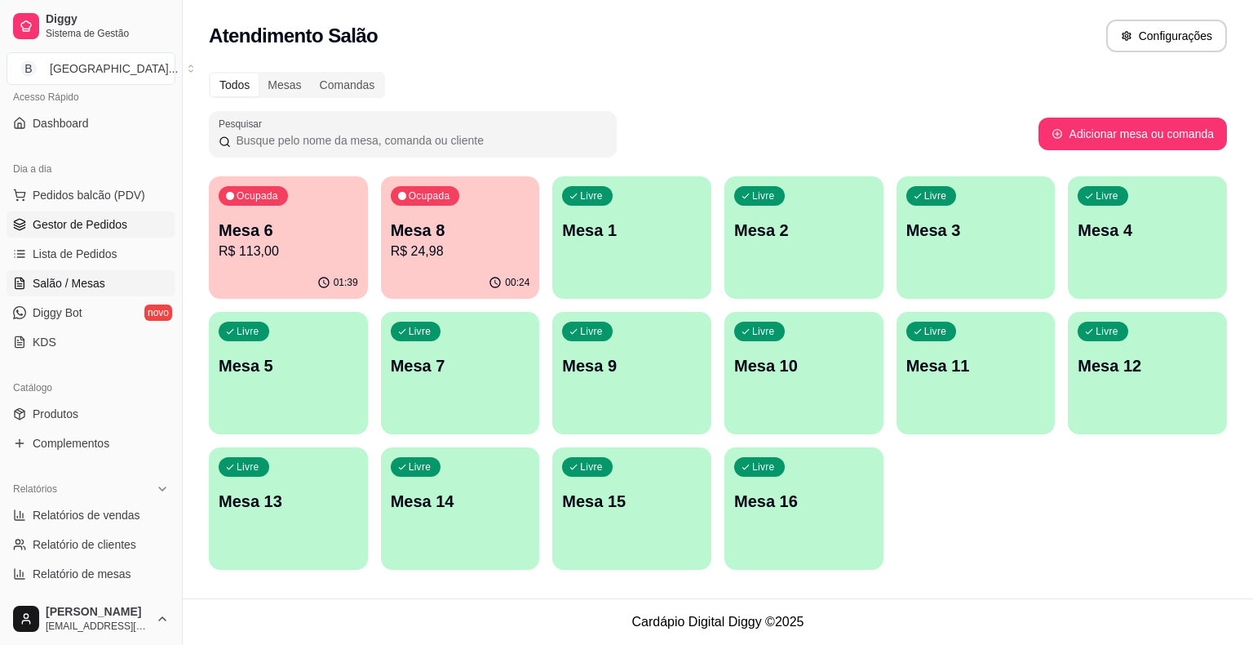
click at [78, 225] on span "Gestor de Pedidos" at bounding box center [80, 224] width 95 height 16
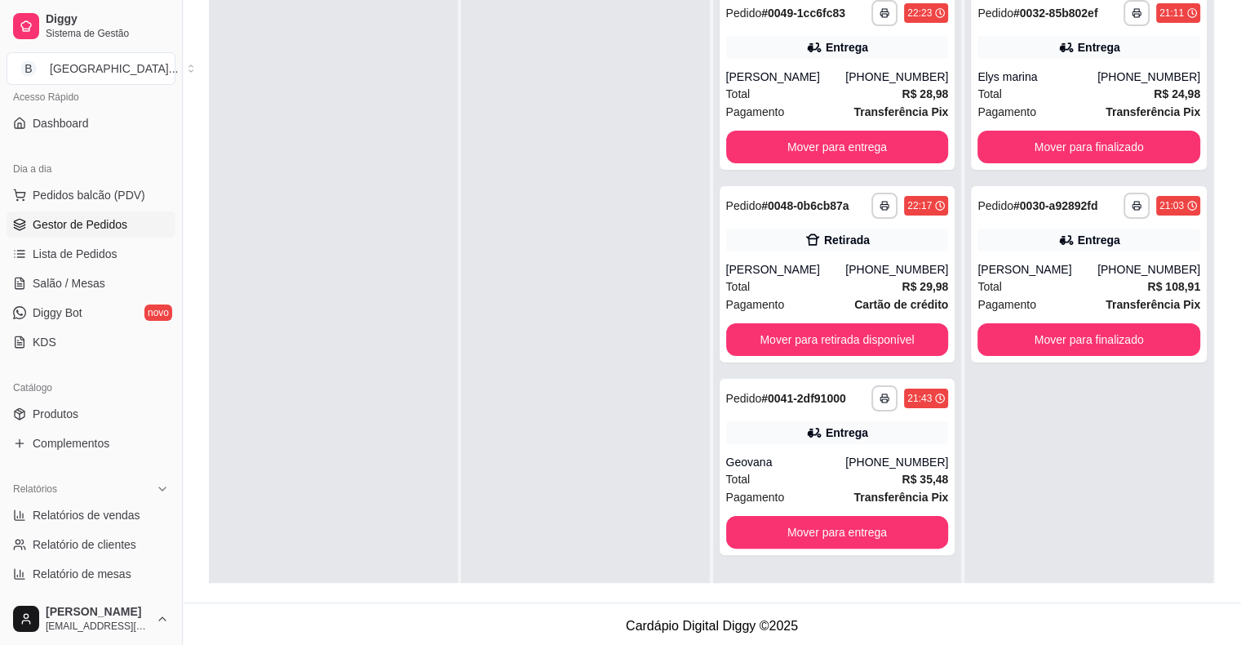
scroll to position [248, 0]
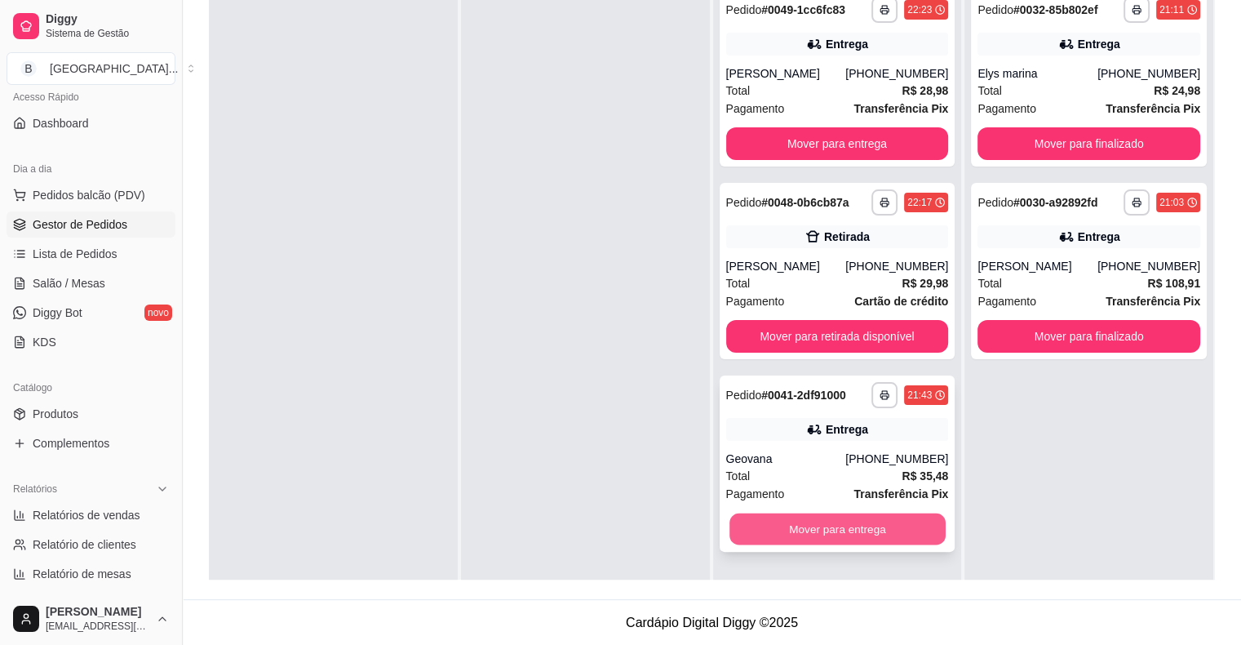
click at [893, 521] on button "Mover para entrega" at bounding box center [837, 529] width 216 height 32
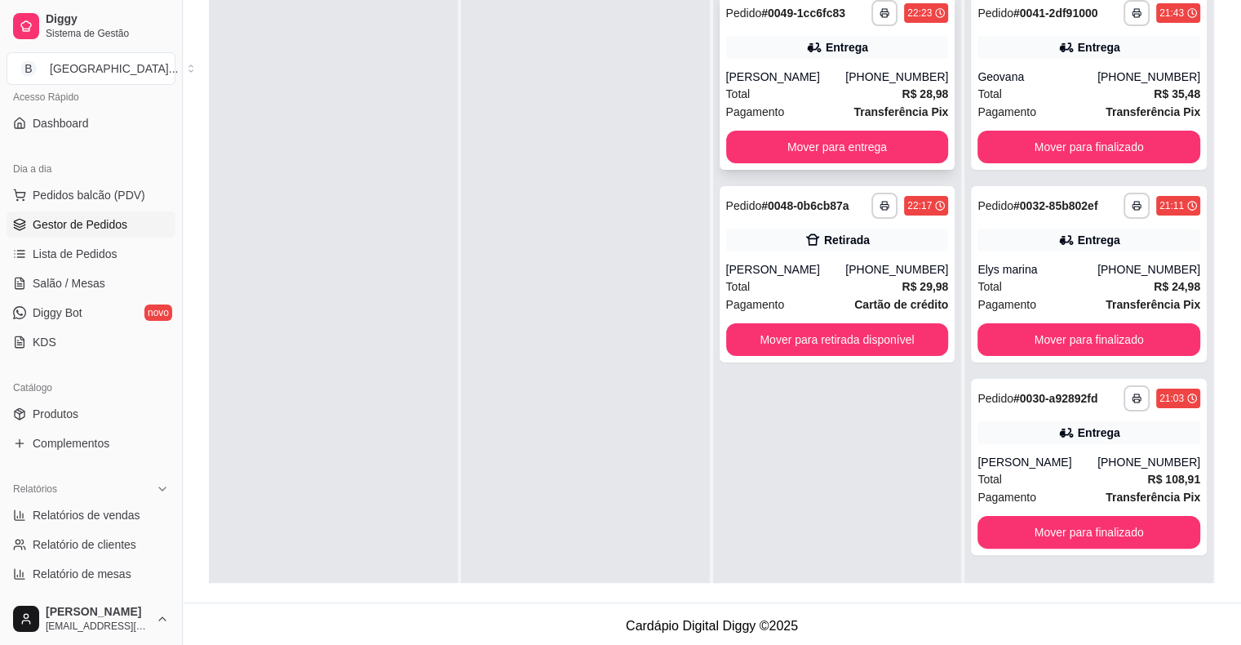
scroll to position [82, 0]
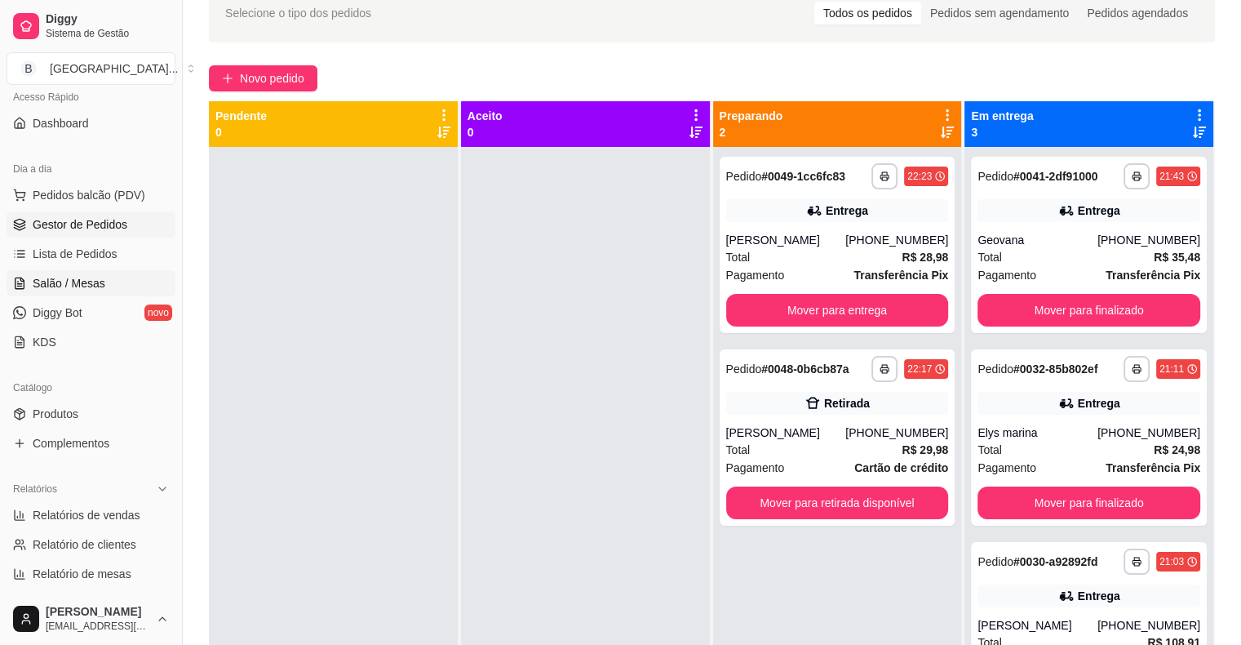
click at [62, 286] on span "Salão / Mesas" at bounding box center [69, 283] width 73 height 16
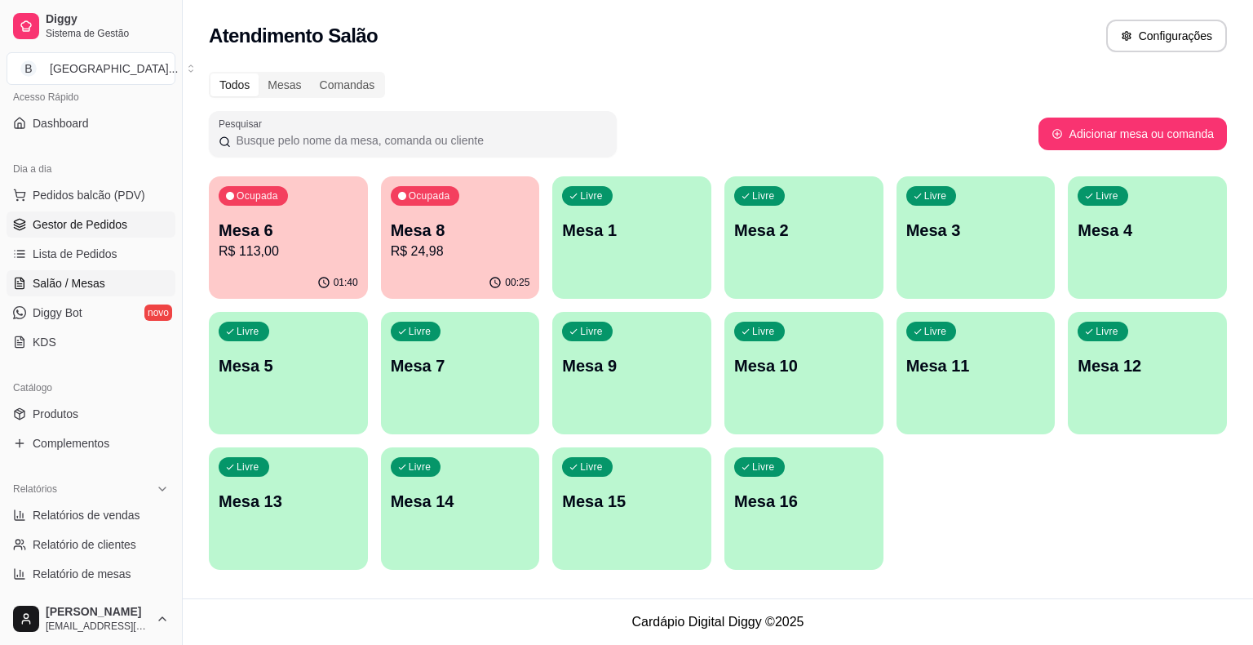
click at [50, 223] on span "Gestor de Pedidos" at bounding box center [80, 224] width 95 height 16
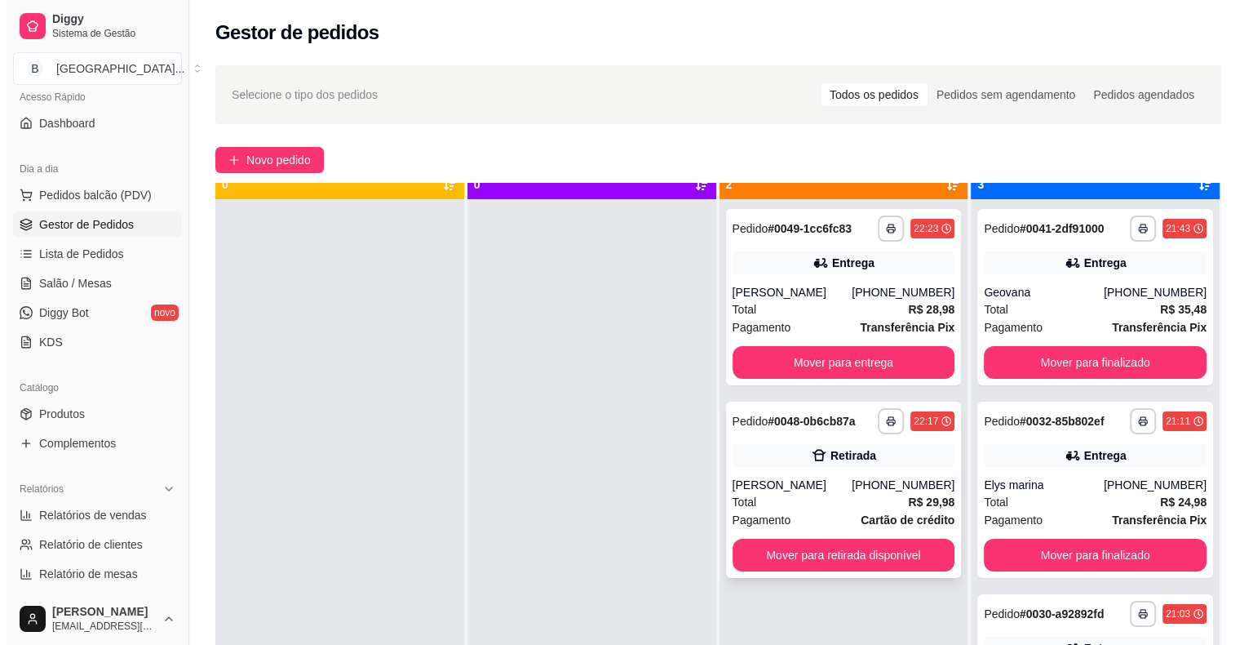
scroll to position [46, 0]
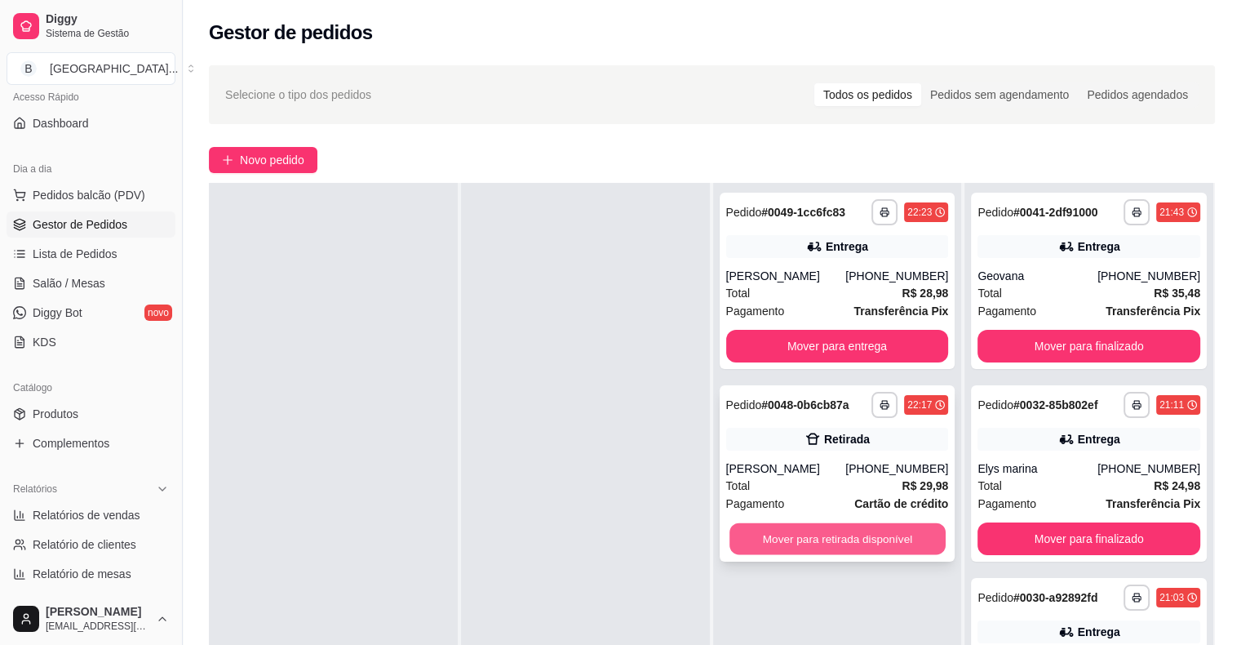
click at [884, 539] on button "Mover para retirada disponível" at bounding box center [837, 539] width 216 height 32
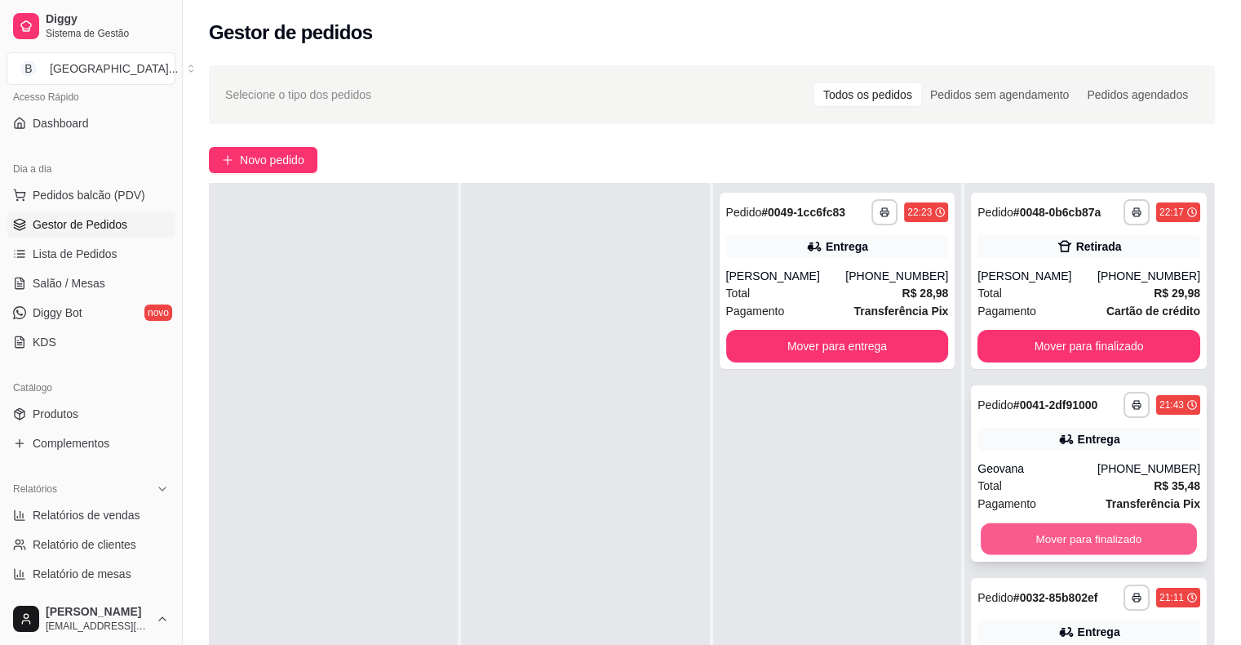
click at [1070, 553] on button "Mover para finalizado" at bounding box center [1089, 539] width 216 height 32
click at [42, 275] on span "Salão / Mesas" at bounding box center [69, 283] width 73 height 16
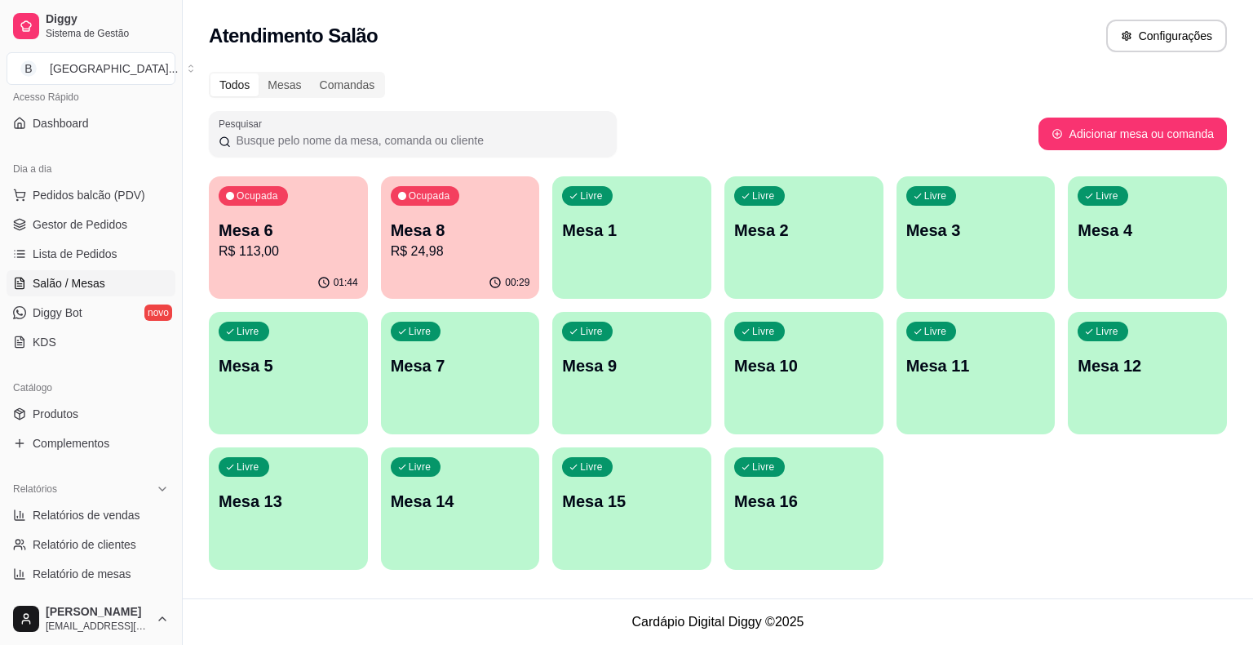
click at [410, 246] on p "R$ 24,98" at bounding box center [461, 252] width 140 height 20
click at [455, 240] on p "Mesa 8" at bounding box center [459, 230] width 135 height 22
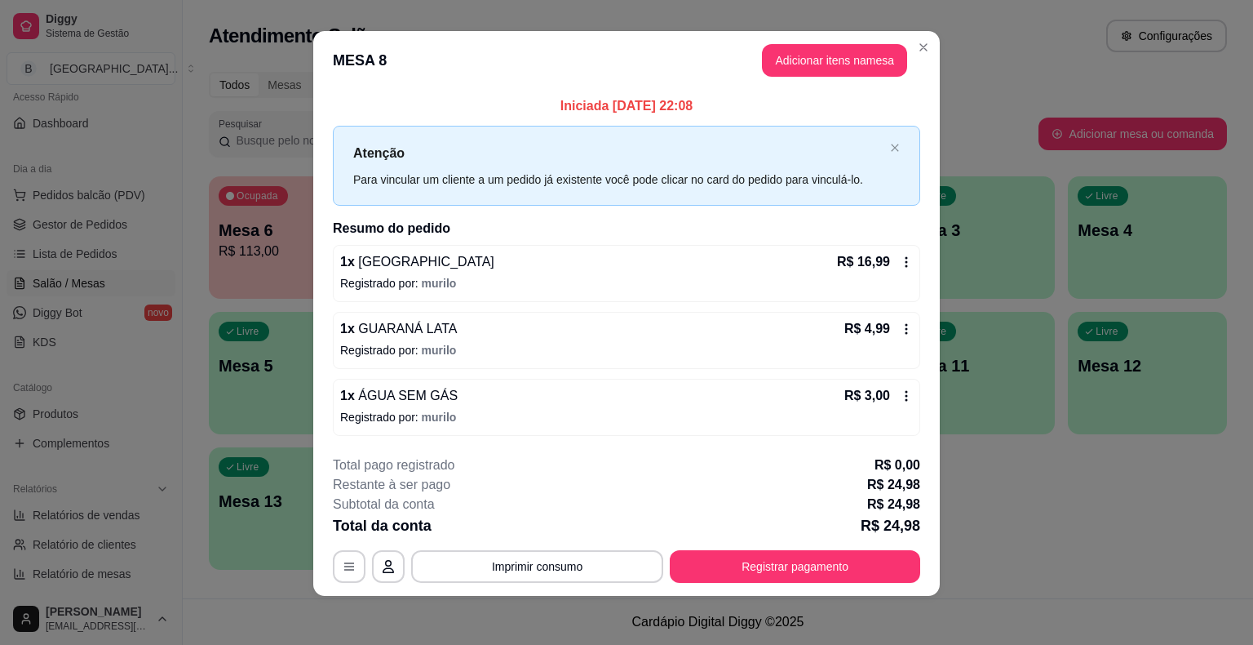
scroll to position [11, 0]
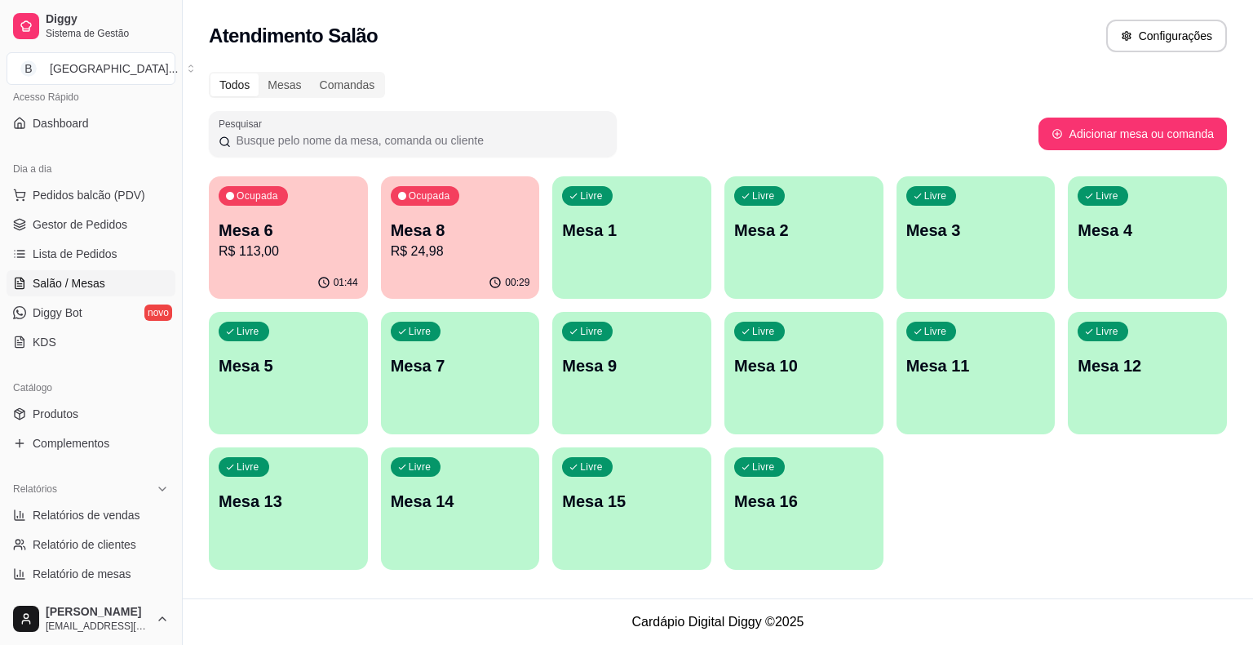
click at [278, 264] on div "Ocupada Mesa 6 R$ 113,00" at bounding box center [288, 221] width 159 height 91
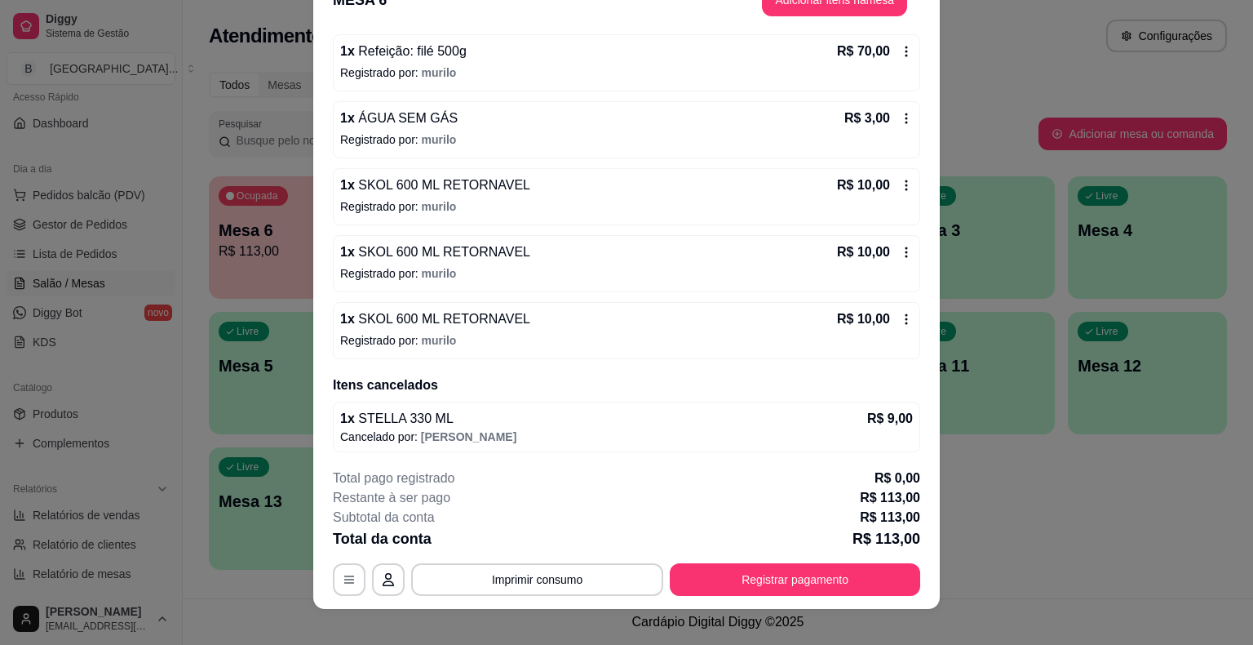
scroll to position [49, 0]
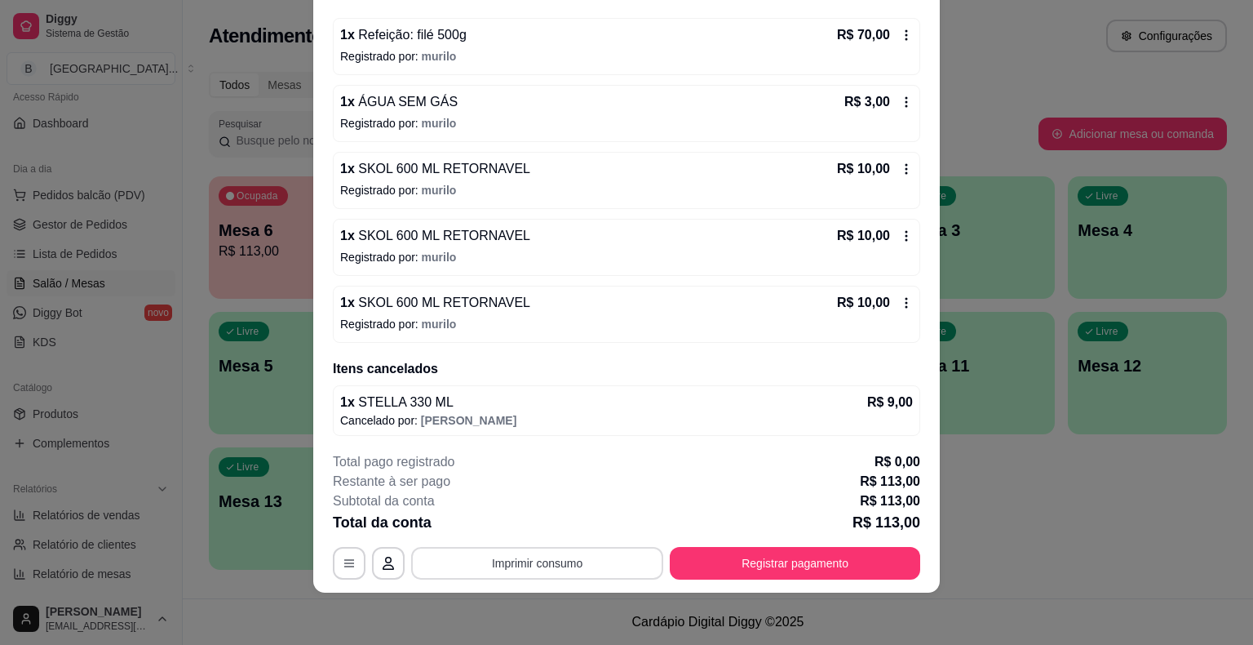
click at [552, 553] on button "Imprimir consumo" at bounding box center [537, 563] width 252 height 33
click at [552, 500] on button "IMPRESSORA" at bounding box center [536, 493] width 114 height 25
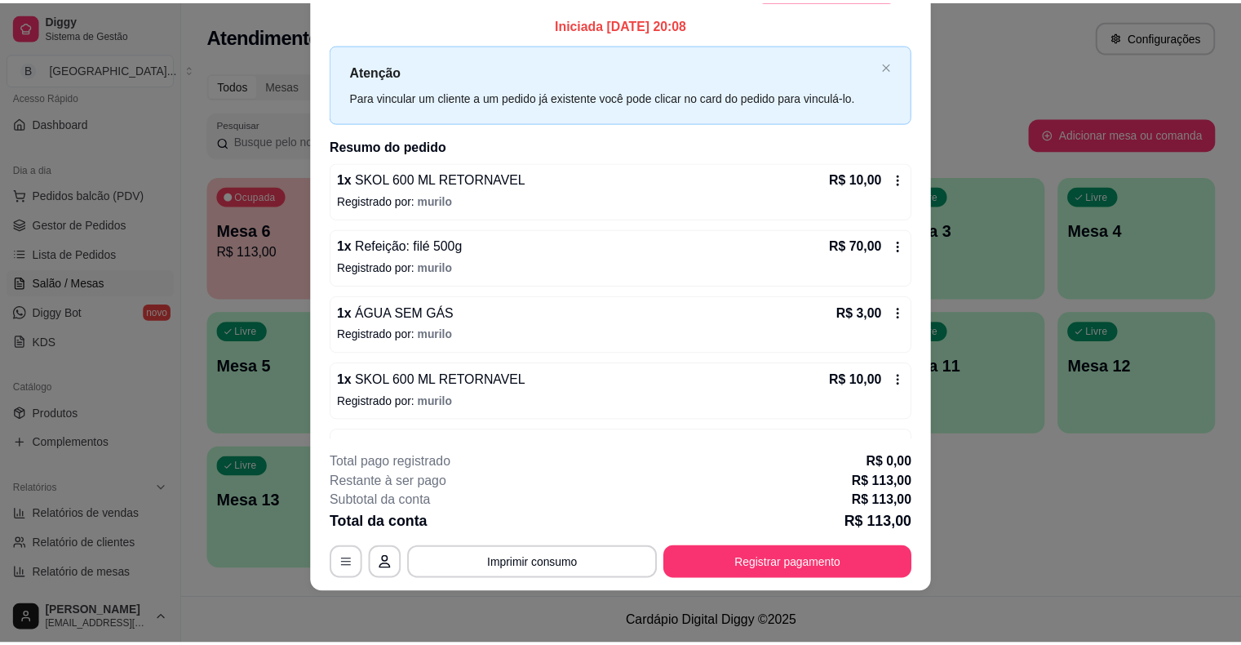
scroll to position [0, 0]
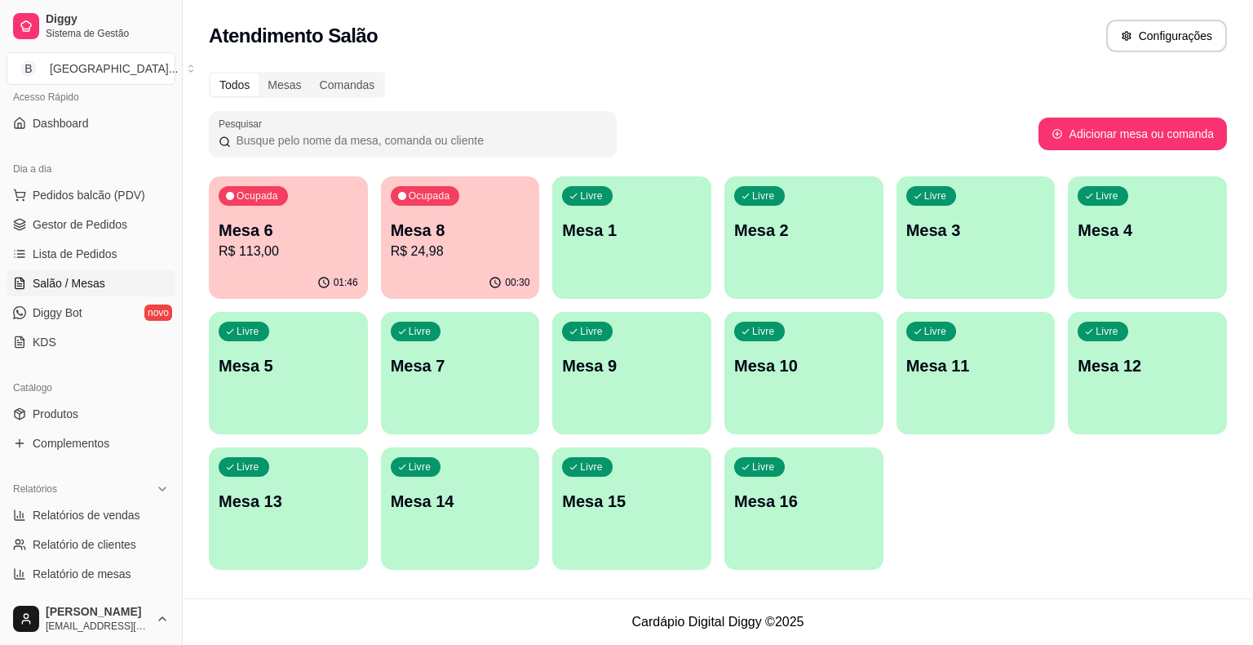
click at [69, 225] on span "Gestor de Pedidos" at bounding box center [80, 224] width 95 height 16
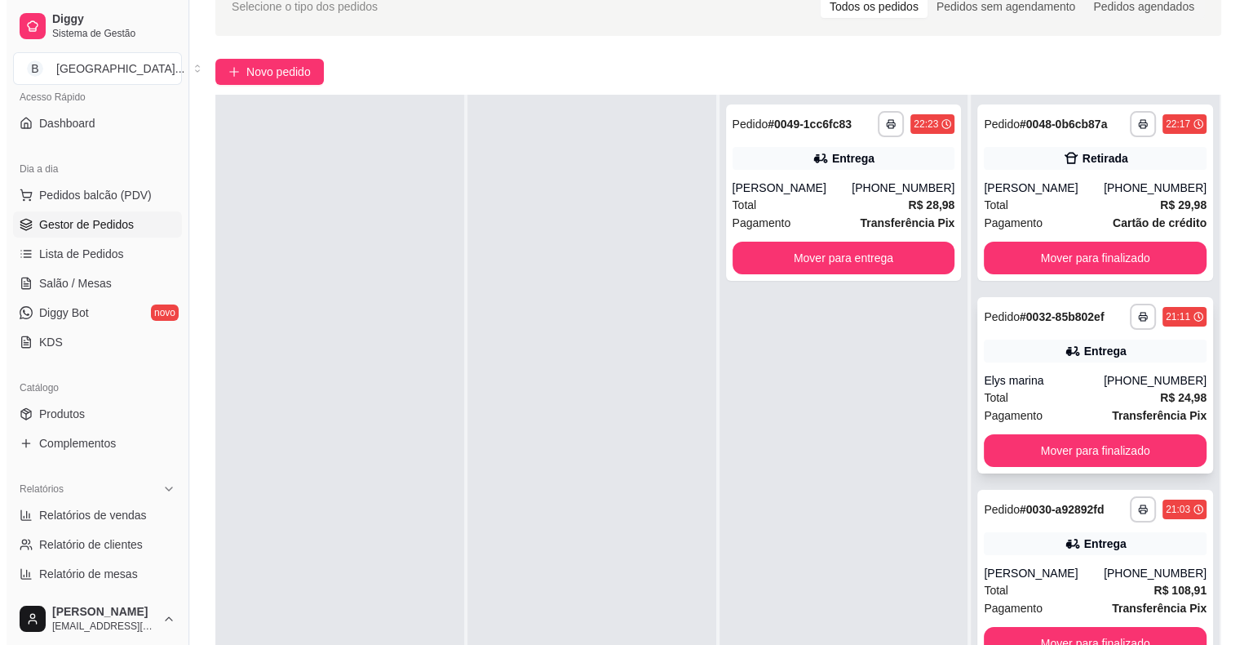
scroll to position [163, 0]
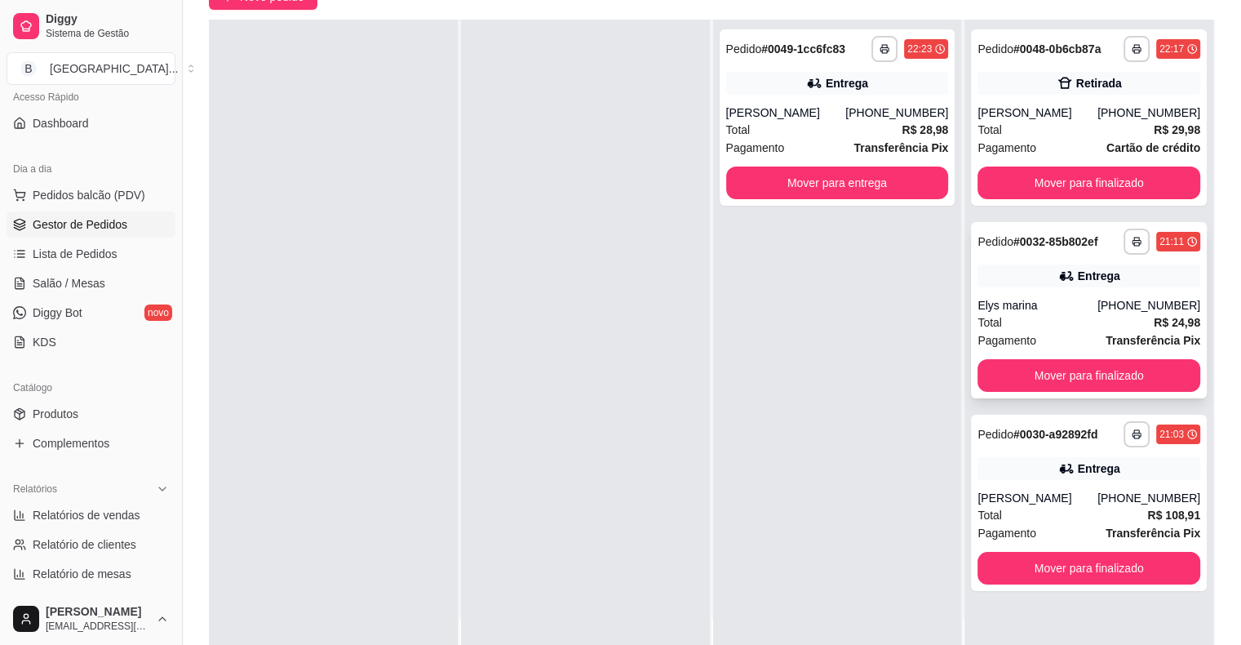
click at [1033, 326] on div "Total R$ 24,98" at bounding box center [1088, 322] width 223 height 18
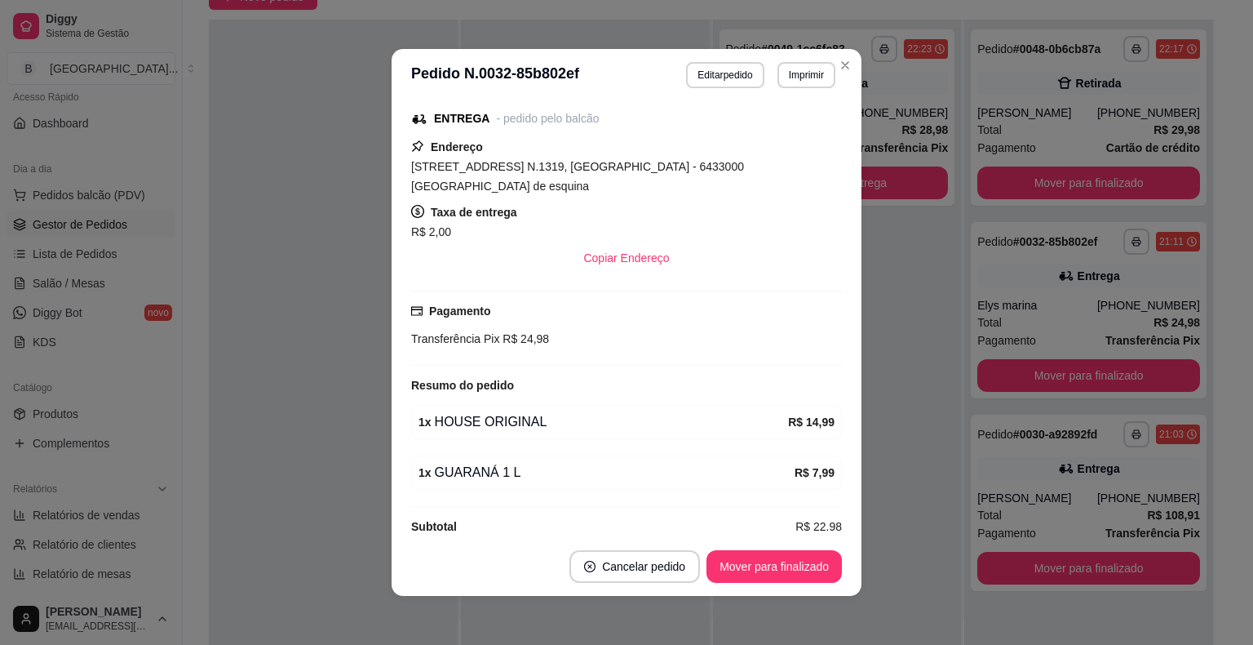
scroll to position [3, 0]
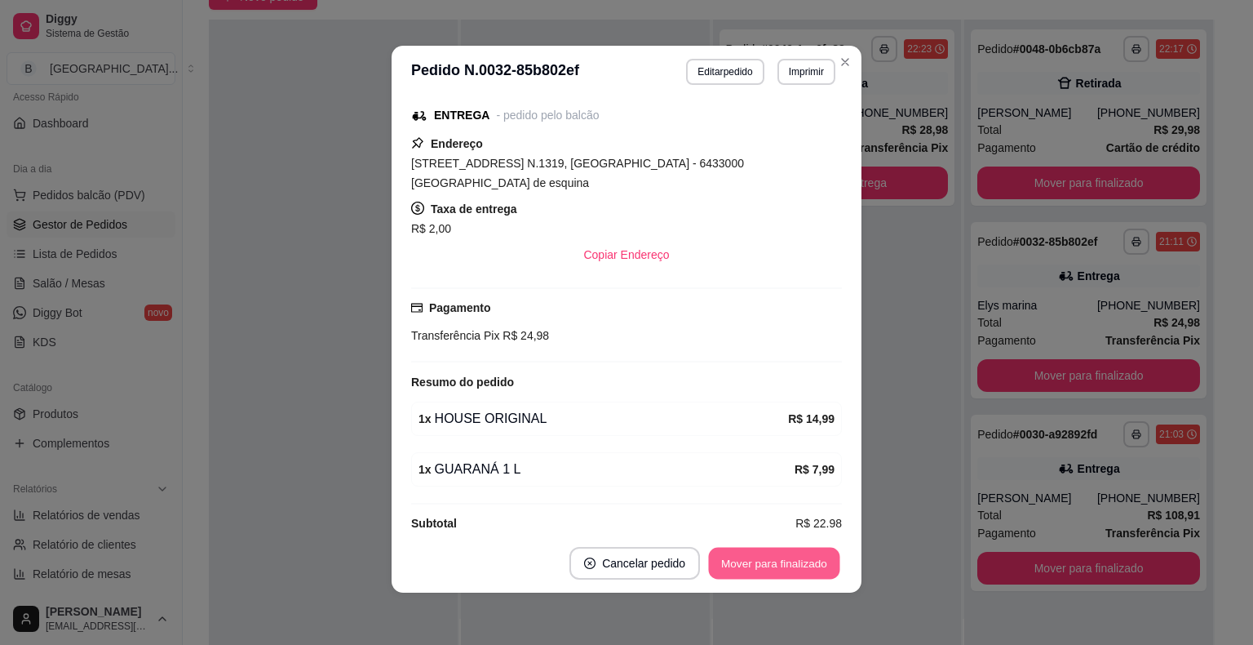
click at [799, 561] on button "Mover para finalizado" at bounding box center [774, 563] width 131 height 32
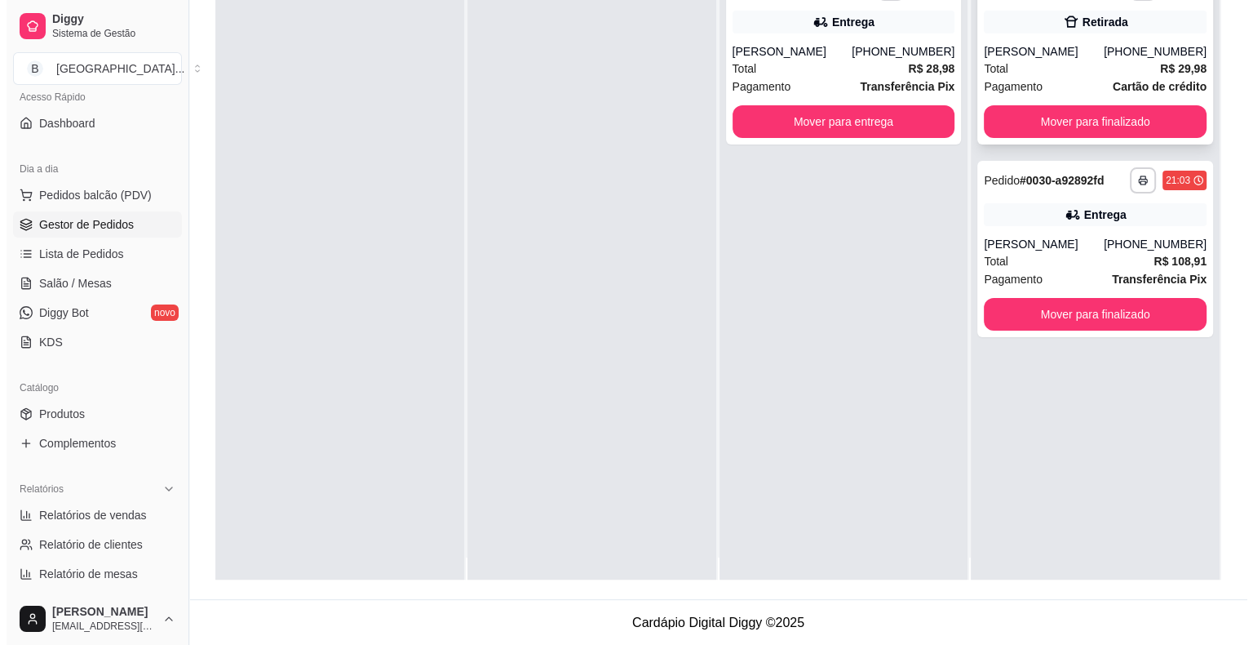
scroll to position [0, 0]
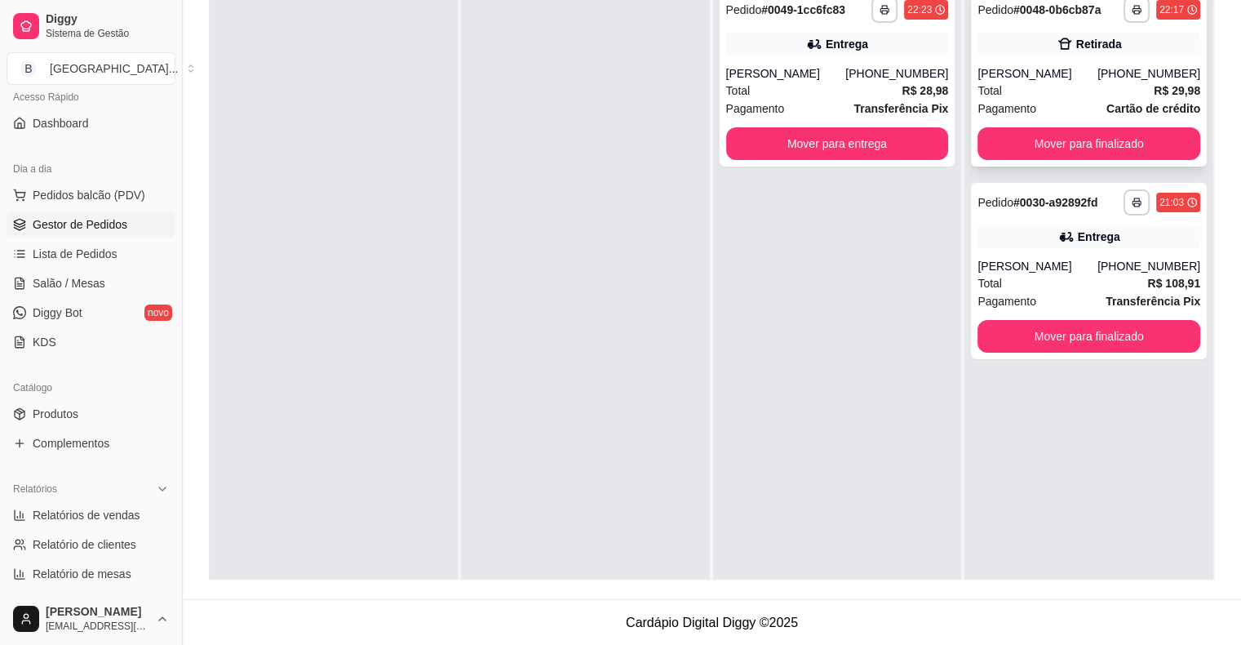
click at [1067, 86] on div "Total R$ 29,98" at bounding box center [1088, 91] width 223 height 18
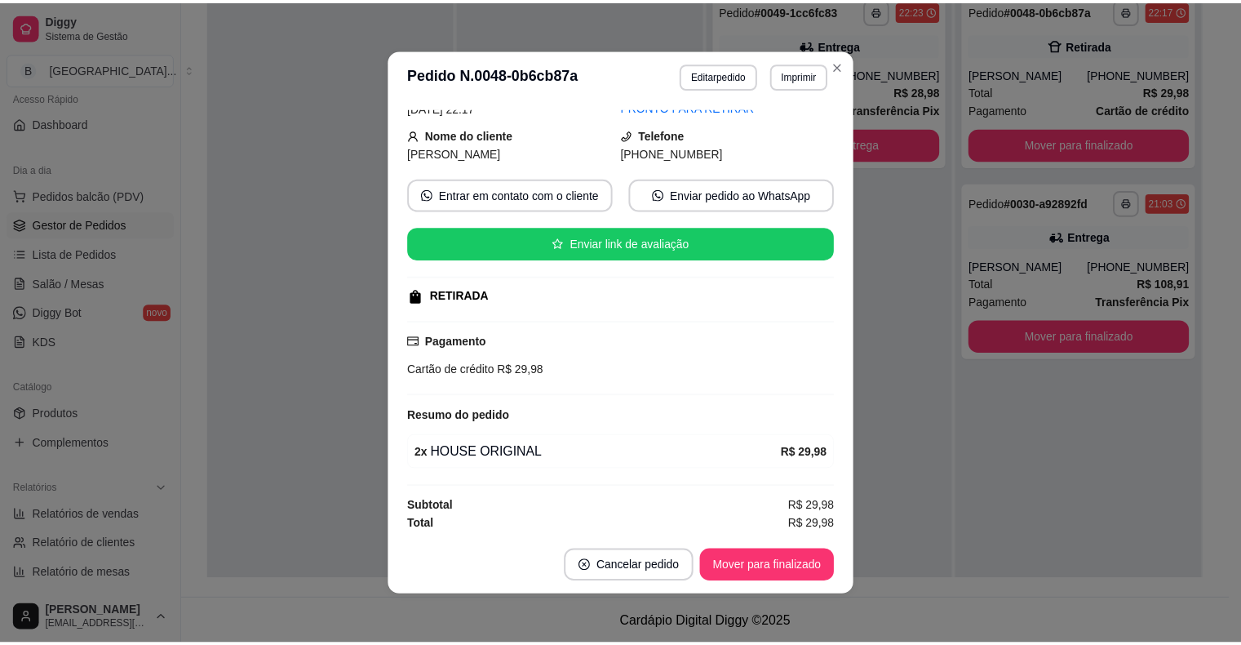
scroll to position [3, 0]
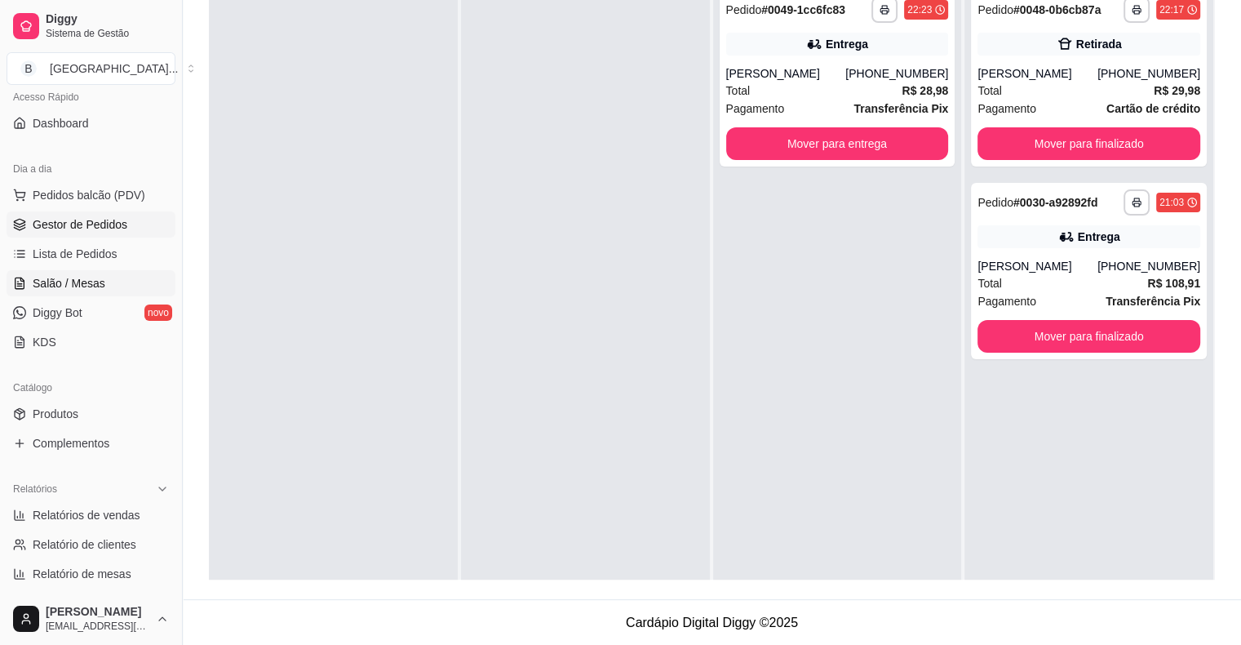
click at [16, 279] on icon at bounding box center [20, 282] width 9 height 11
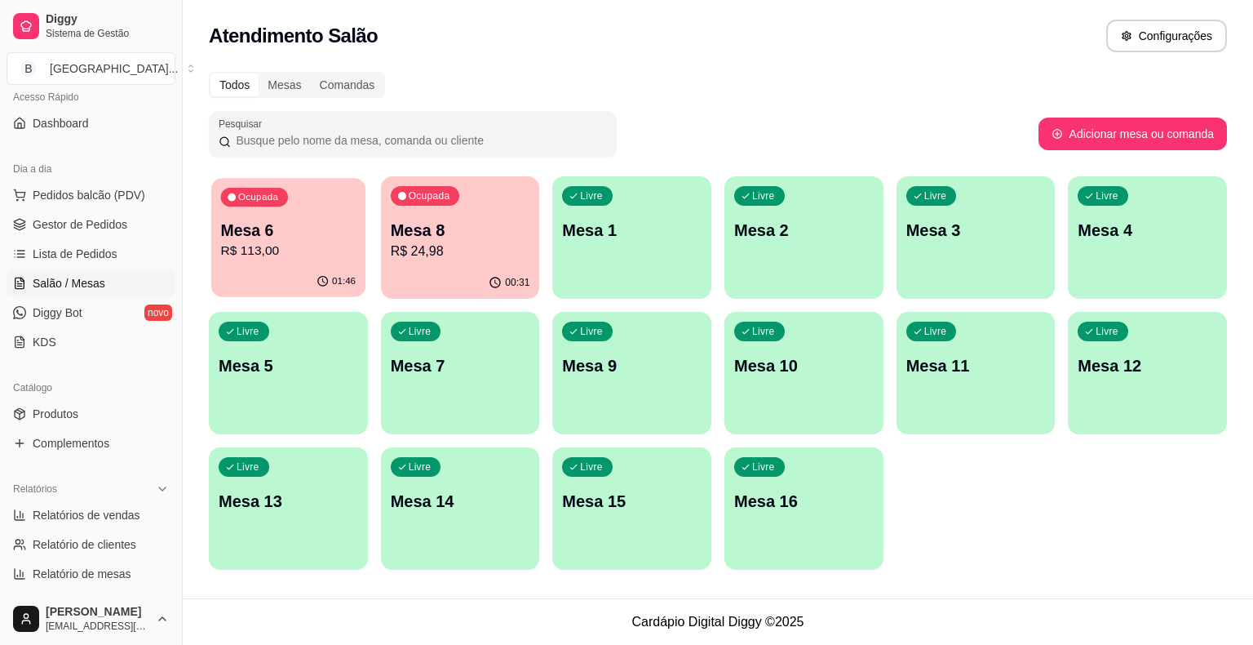
click at [317, 285] on div "01:46" at bounding box center [288, 281] width 154 height 31
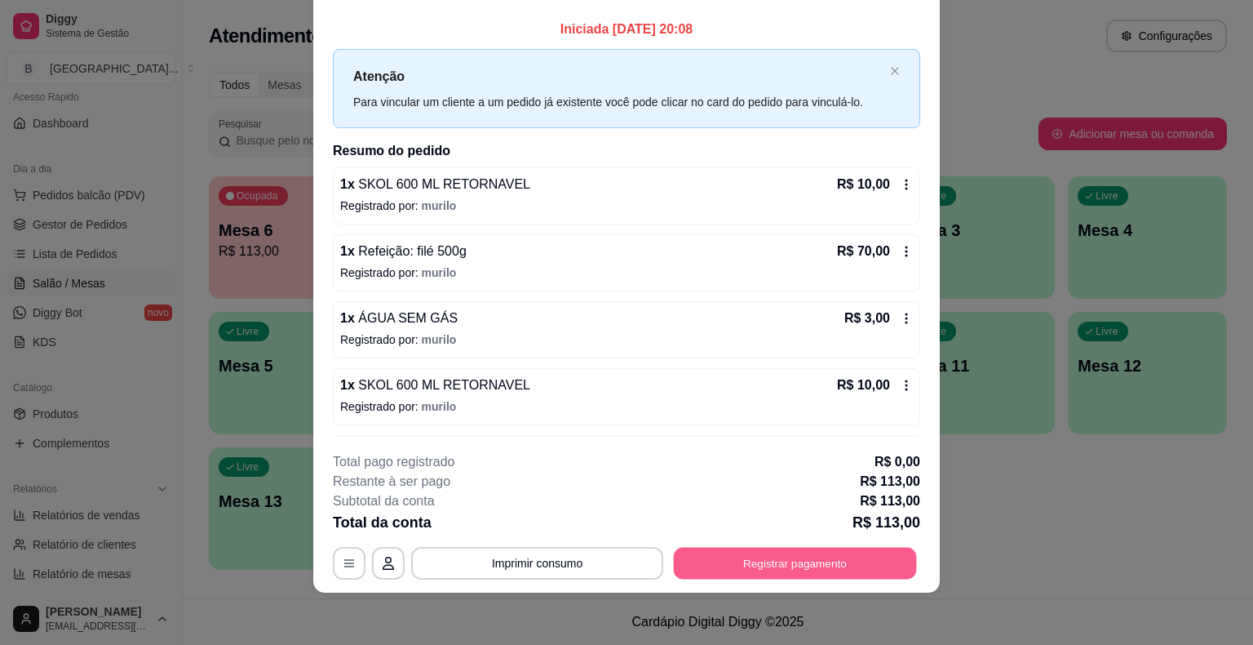
click at [844, 563] on button "Registrar pagamento" at bounding box center [795, 563] width 243 height 32
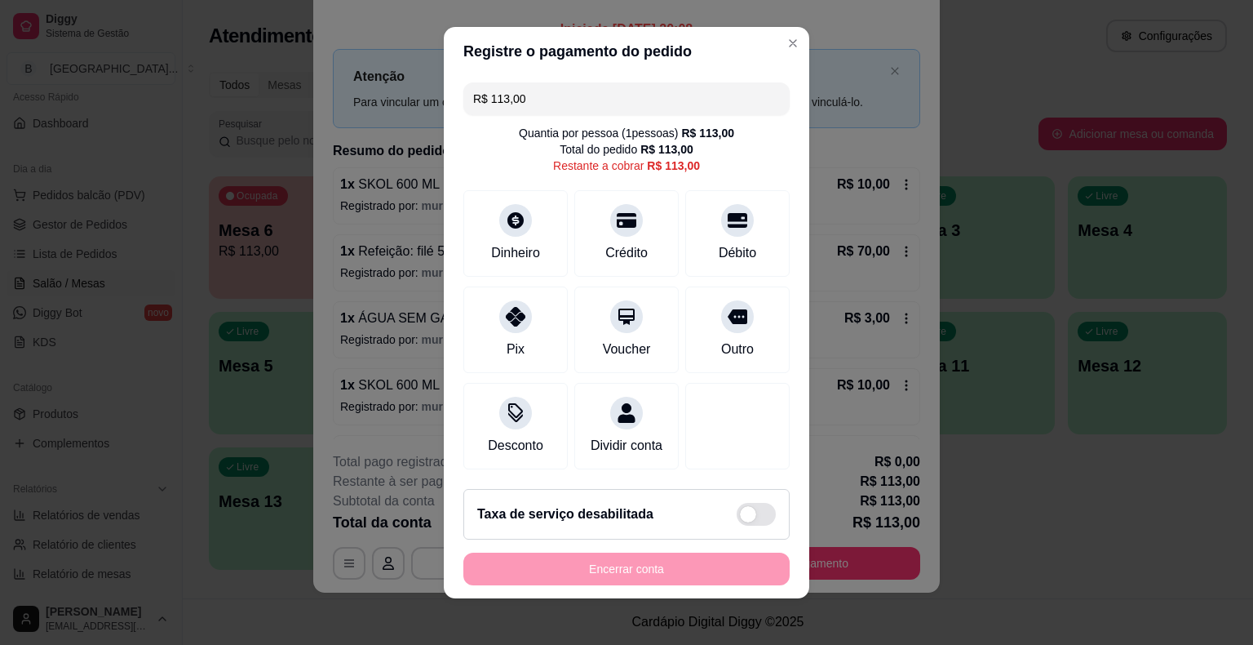
scroll to position [15, 0]
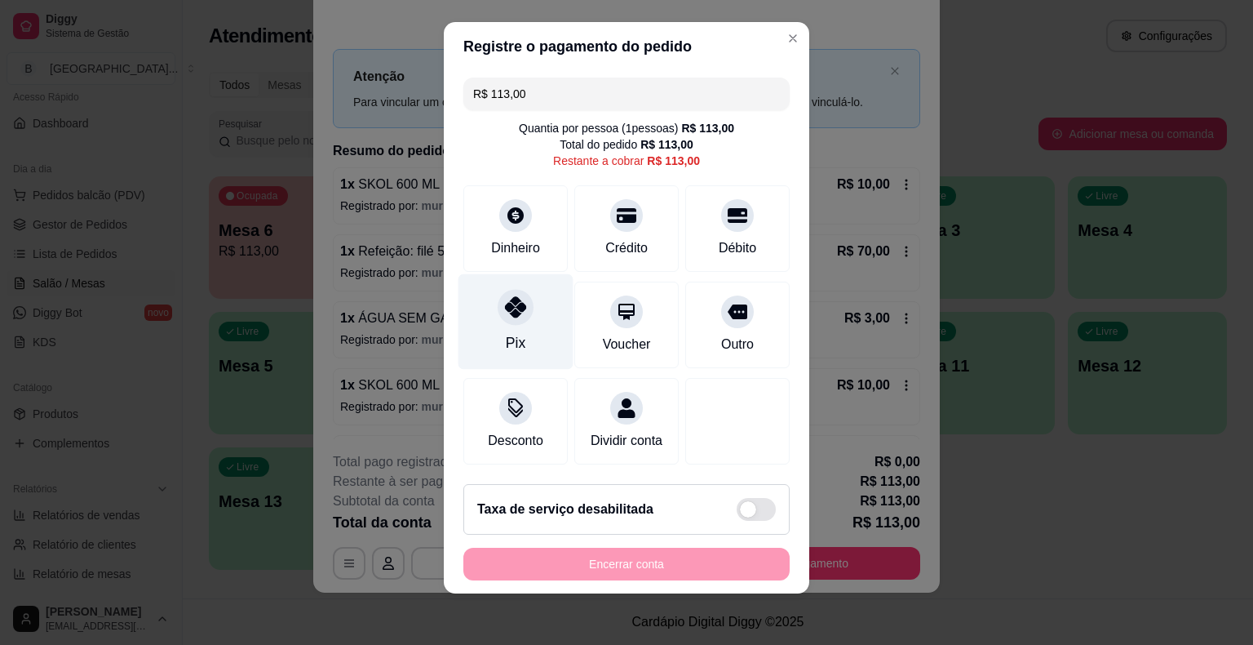
click at [522, 339] on div "Pix" at bounding box center [516, 321] width 115 height 95
type input "R$ 0,00"
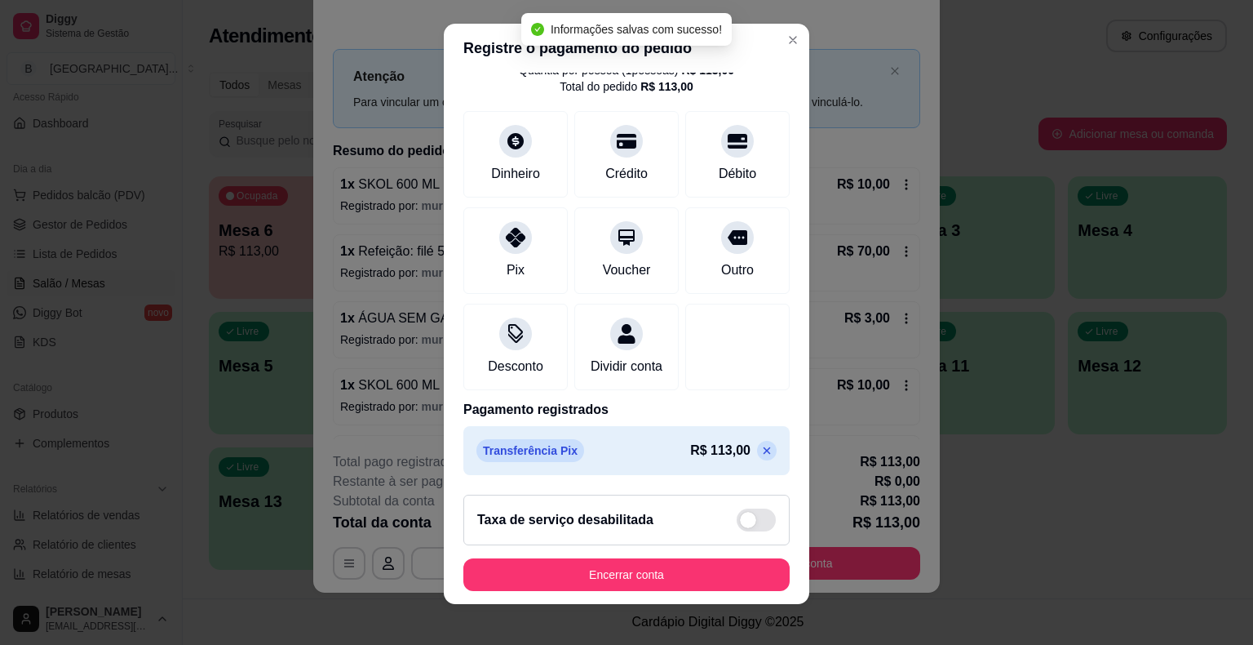
scroll to position [20, 0]
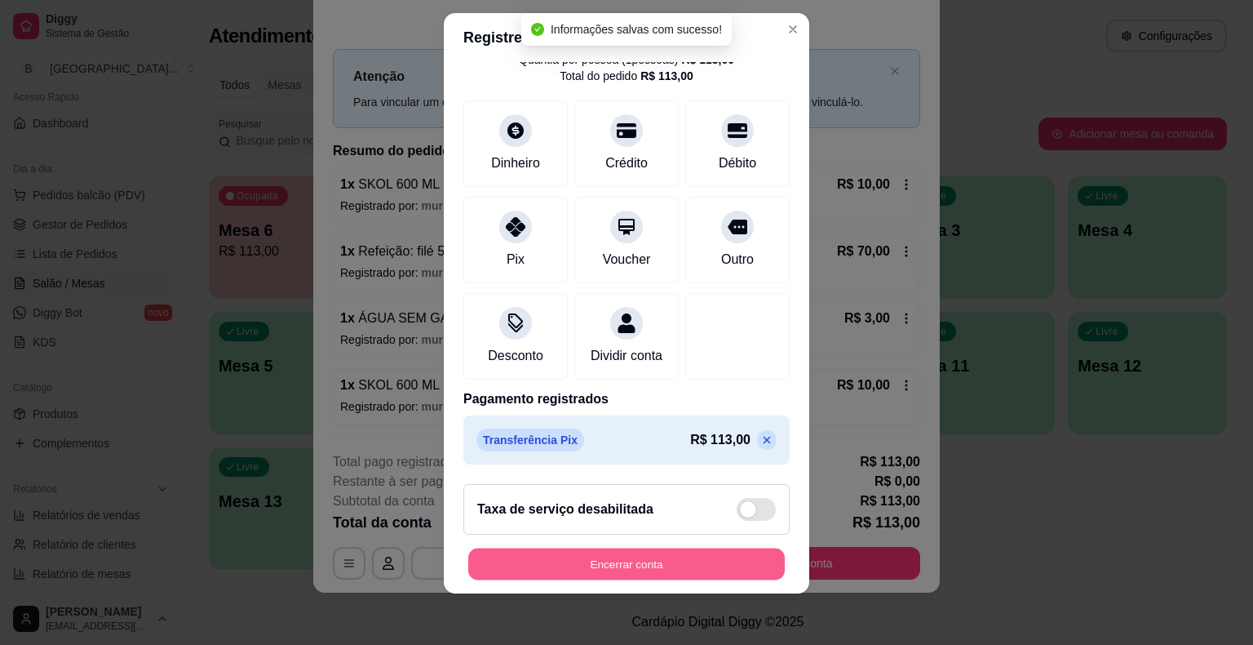
click at [617, 563] on button "Encerrar conta" at bounding box center [626, 563] width 317 height 32
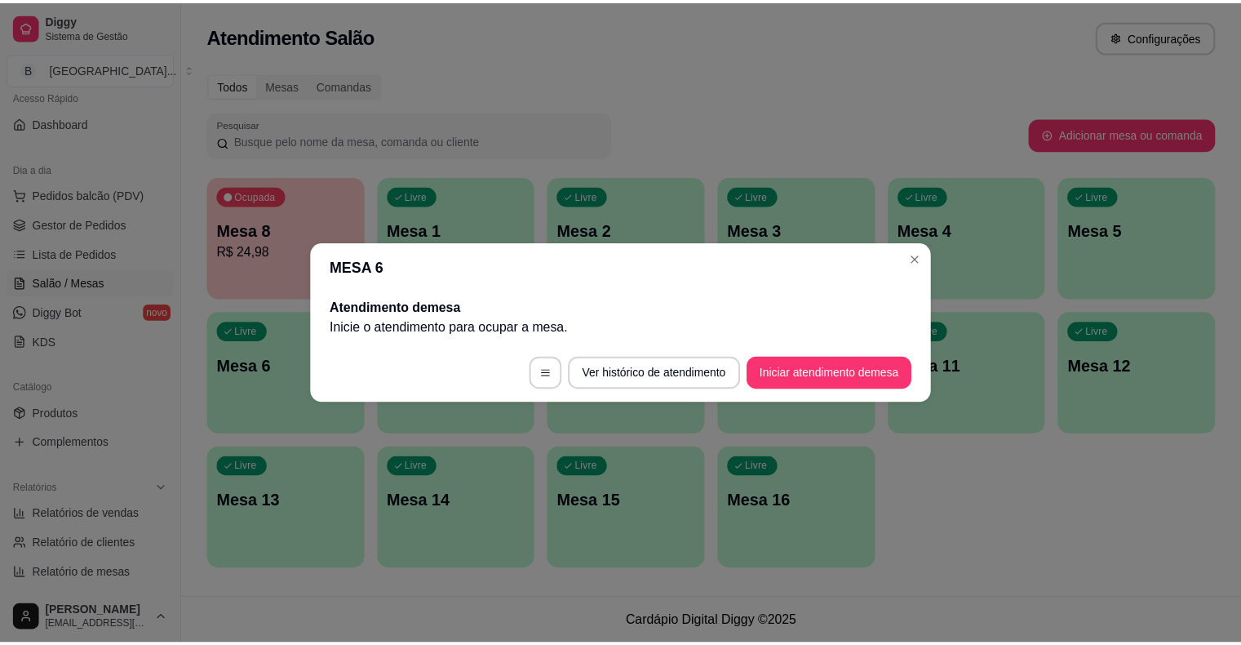
scroll to position [0, 0]
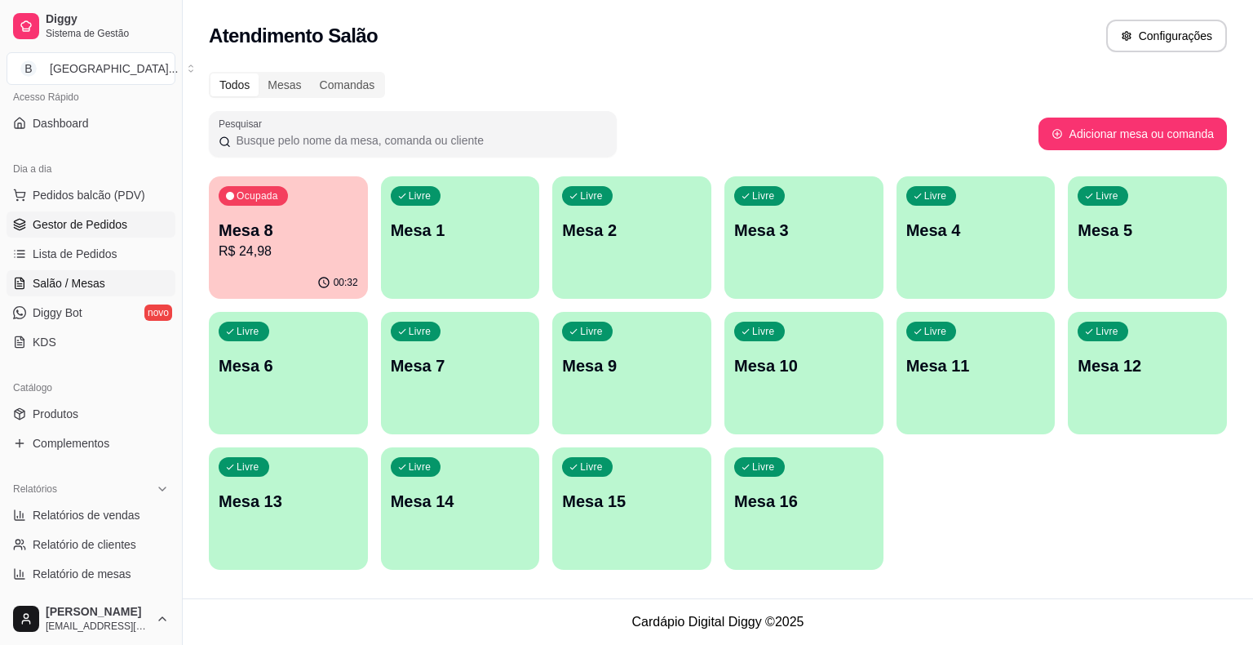
click at [109, 217] on span "Gestor de Pedidos" at bounding box center [80, 224] width 95 height 16
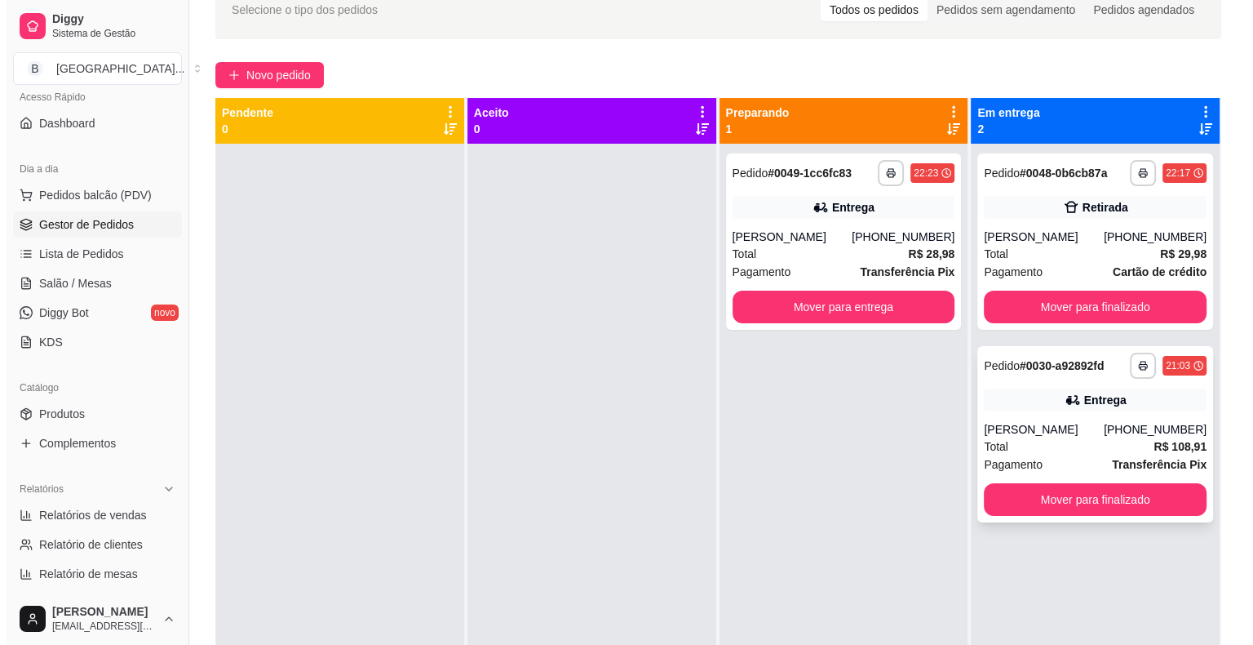
scroll to position [82, 0]
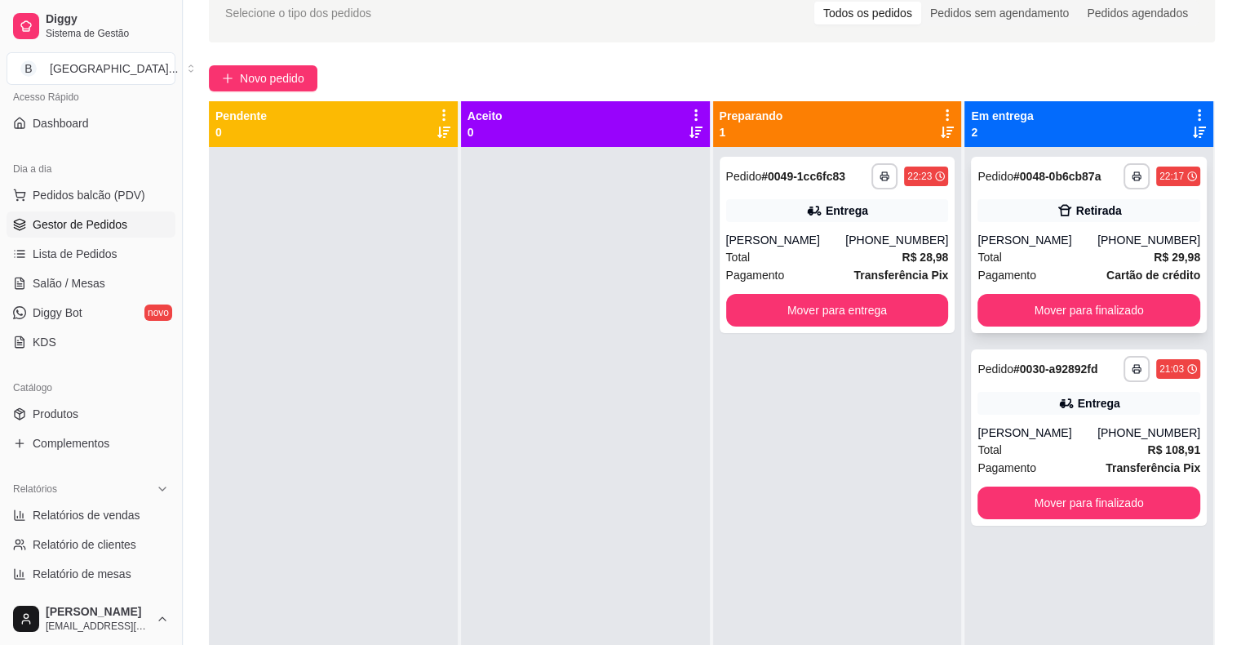
click at [1061, 271] on div "Pagamento Cartão de crédito" at bounding box center [1088, 275] width 223 height 18
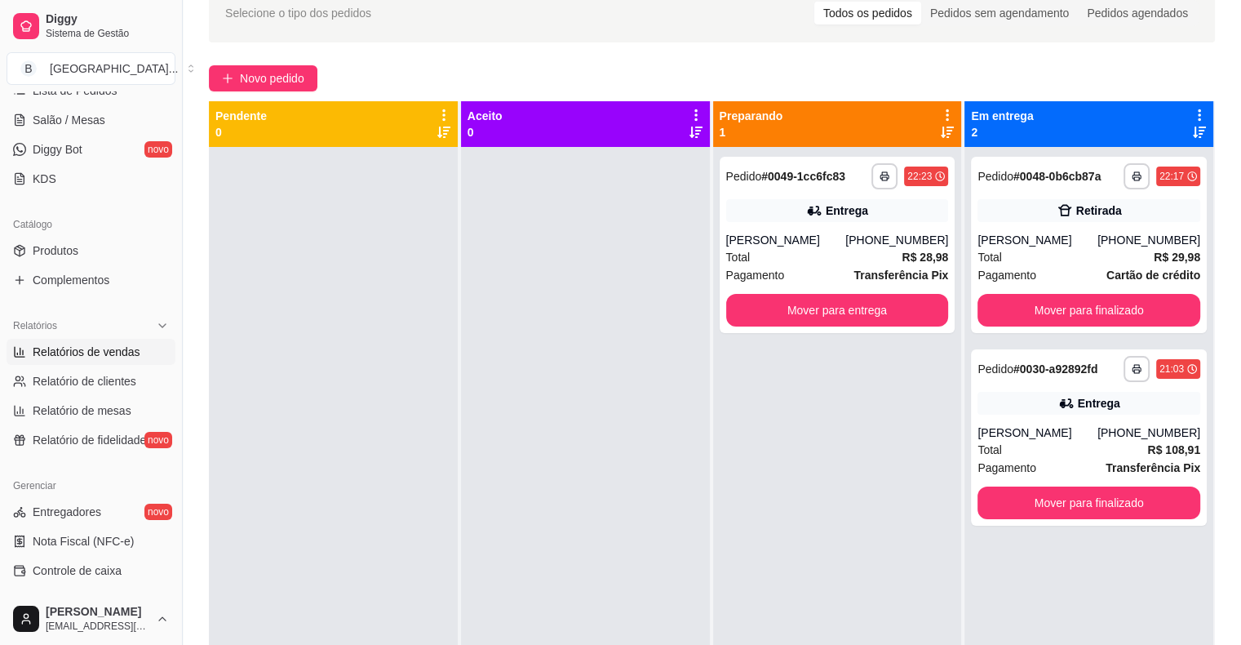
click at [83, 363] on link "Relatórios de vendas" at bounding box center [91, 352] width 169 height 26
select select "ALL"
select select "0"
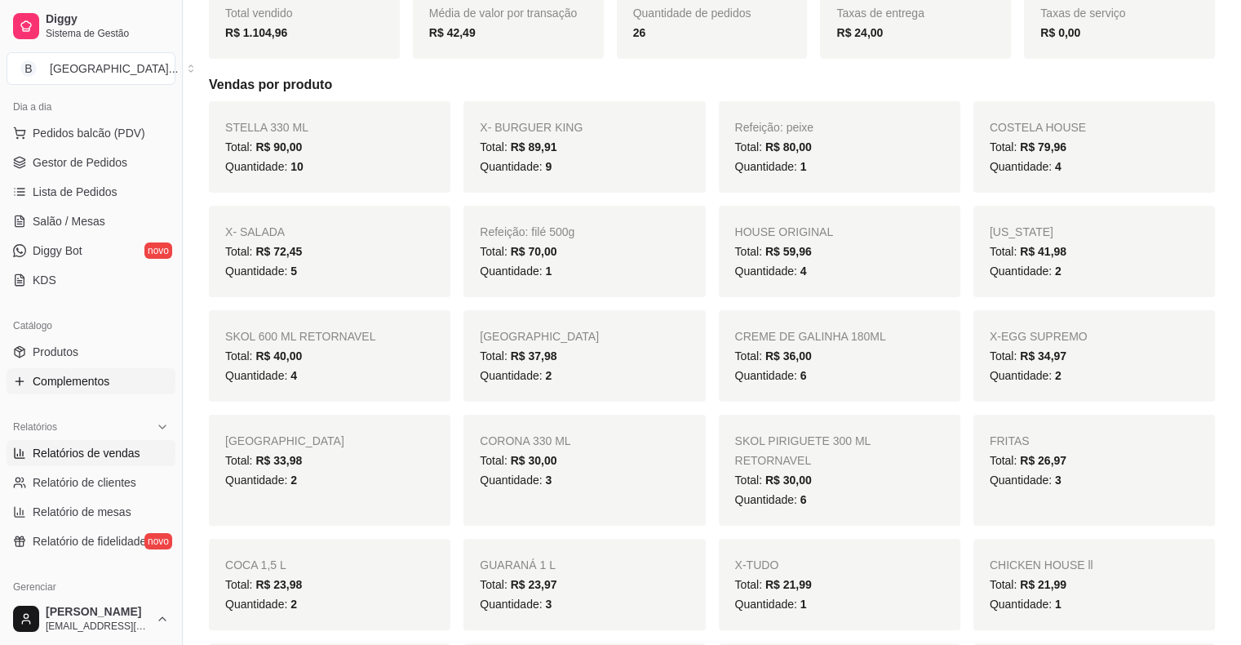
scroll to position [39, 0]
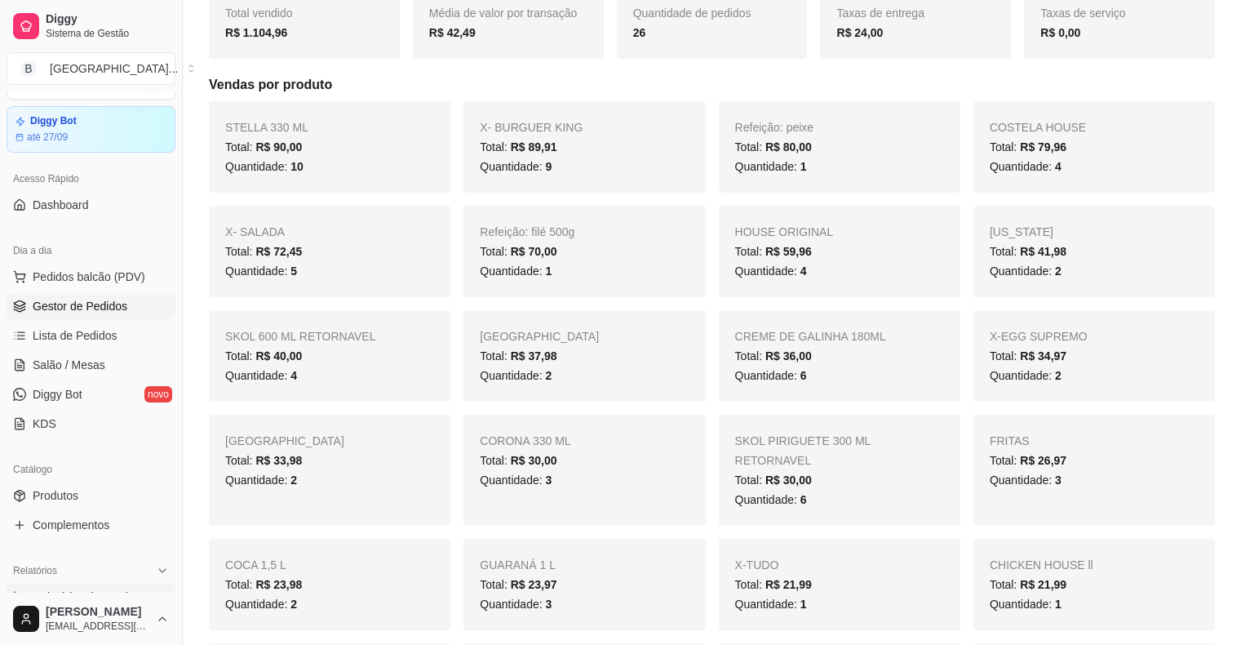
click at [52, 298] on span "Gestor de Pedidos" at bounding box center [80, 306] width 95 height 16
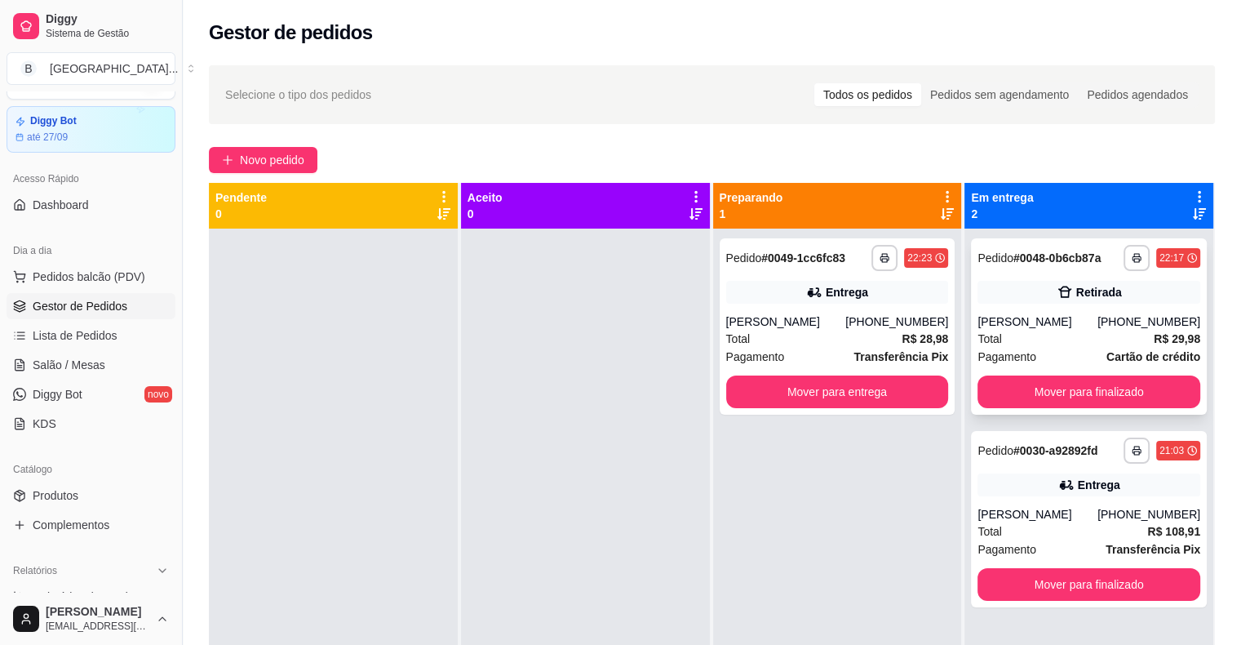
click at [1002, 317] on div "[PERSON_NAME]" at bounding box center [1037, 321] width 120 height 16
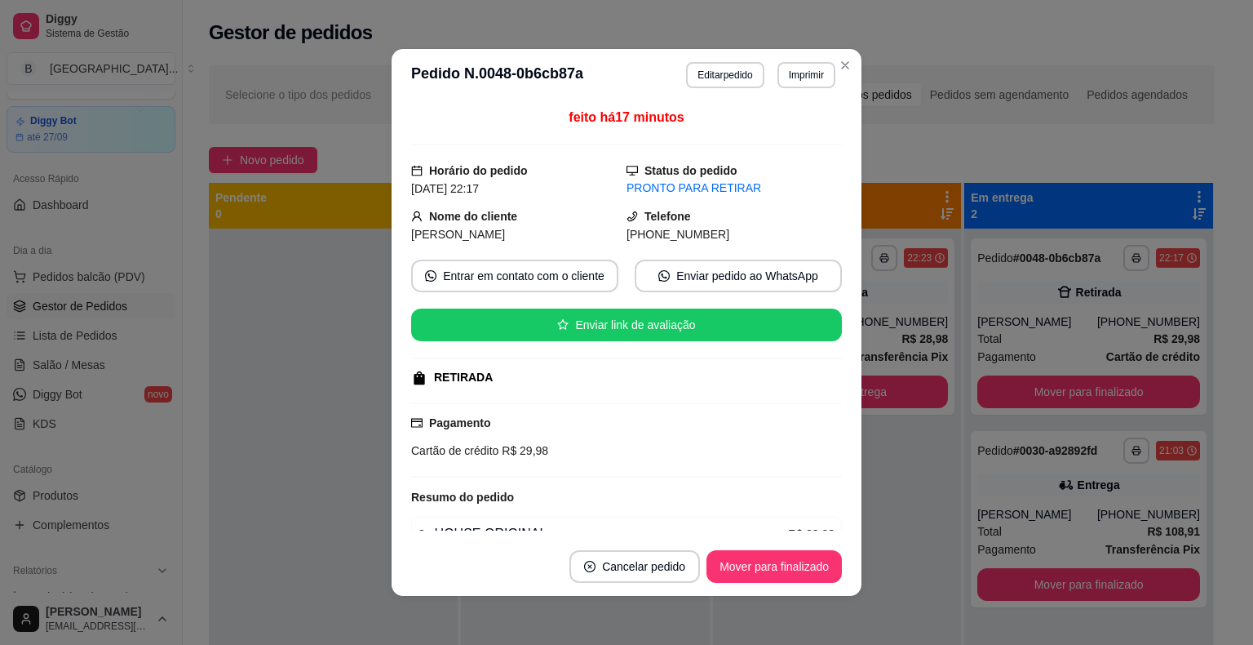
scroll to position [82, 0]
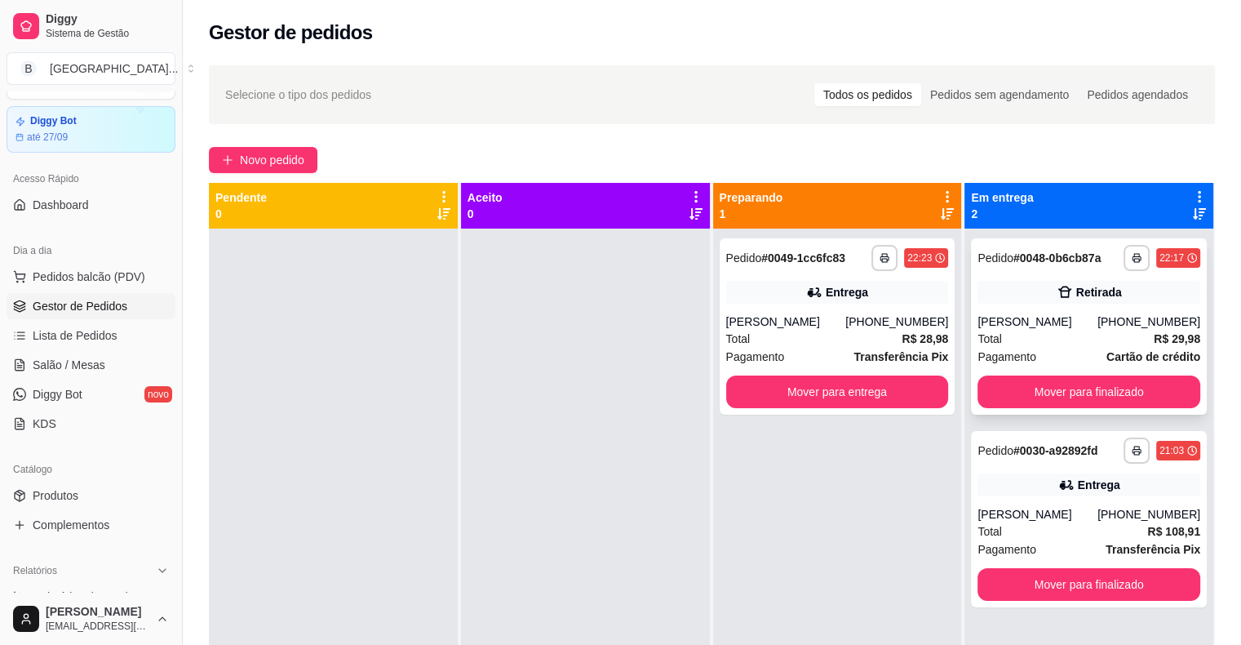
click at [1059, 327] on div "[PERSON_NAME]" at bounding box center [1037, 321] width 120 height 16
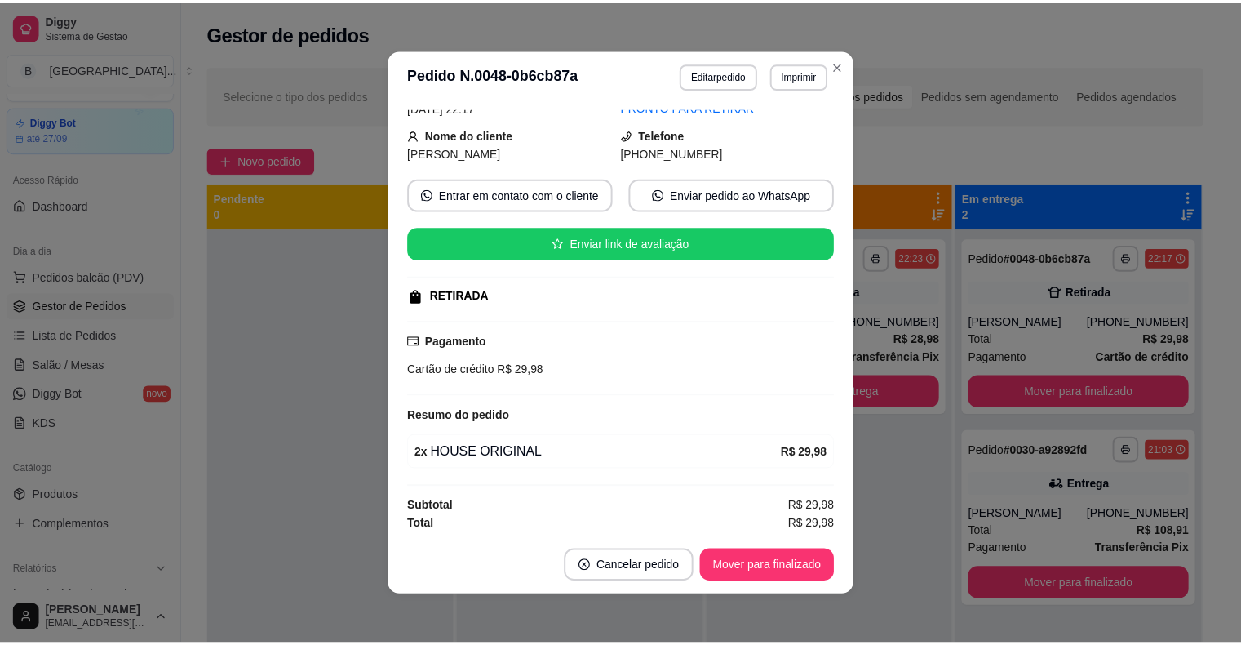
scroll to position [0, 0]
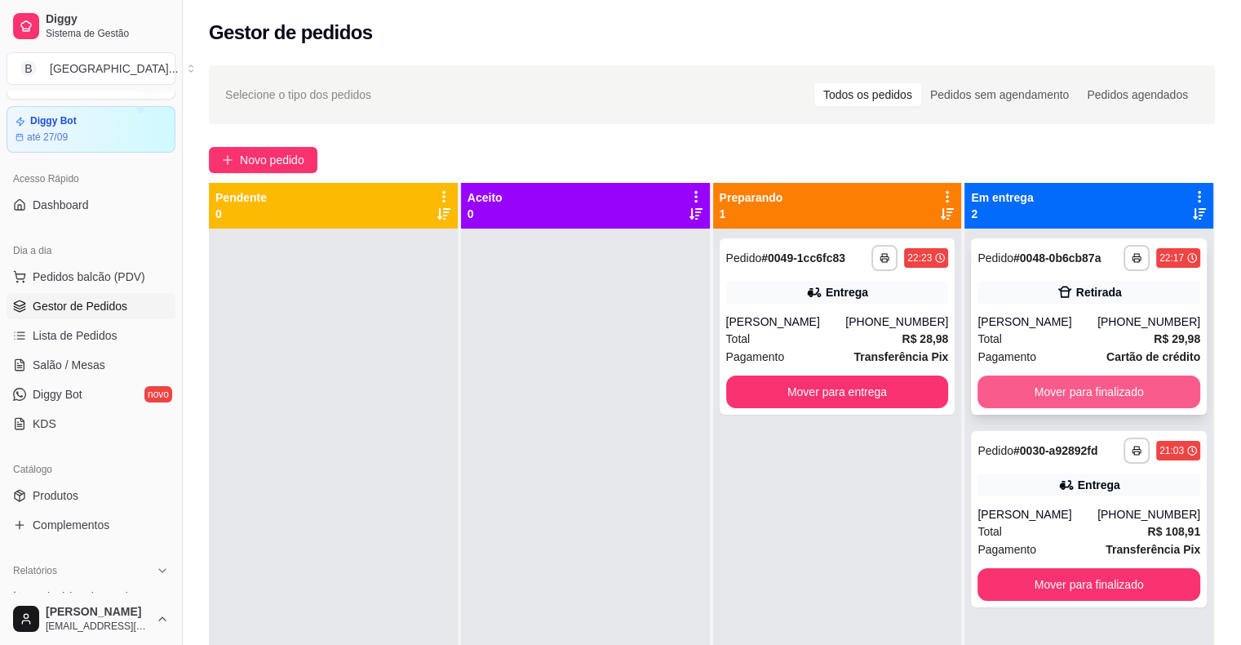
click at [1113, 393] on button "Mover para finalizado" at bounding box center [1088, 391] width 223 height 33
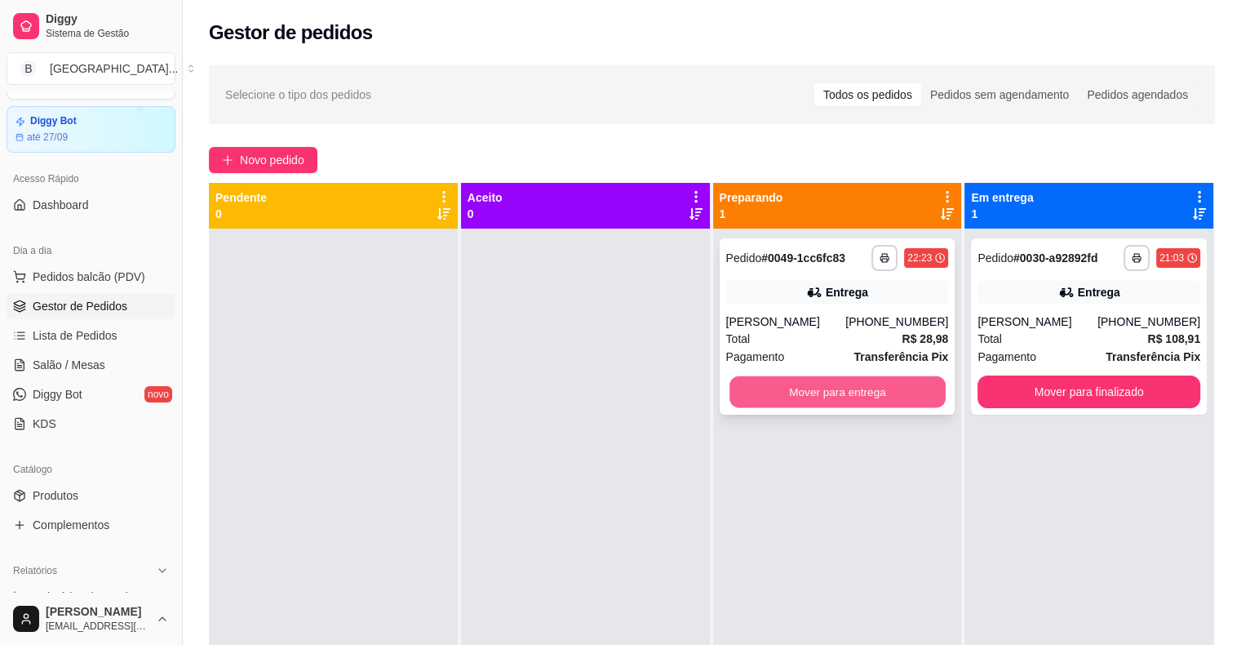
click at [894, 380] on button "Mover para entrega" at bounding box center [837, 392] width 216 height 32
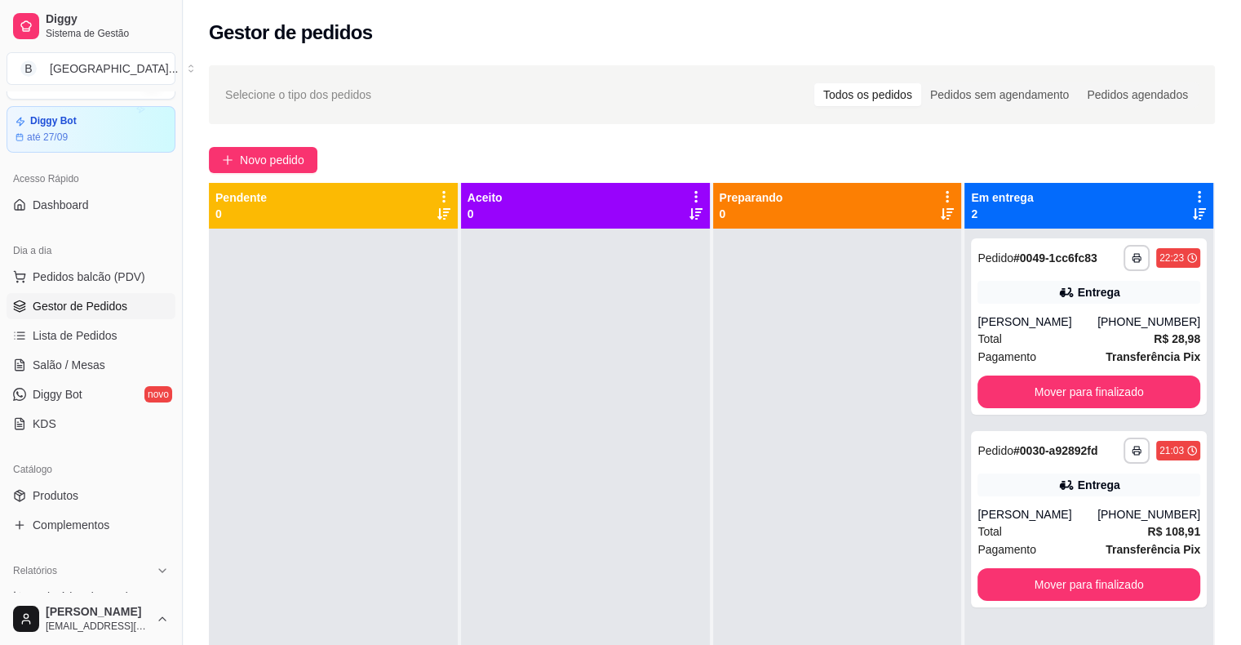
drag, startPoint x: 770, startPoint y: 335, endPoint x: 780, endPoint y: 335, distance: 9.8
click at [770, 335] on div at bounding box center [837, 550] width 249 height 645
click at [107, 361] on link "Salão / Mesas" at bounding box center [91, 365] width 169 height 26
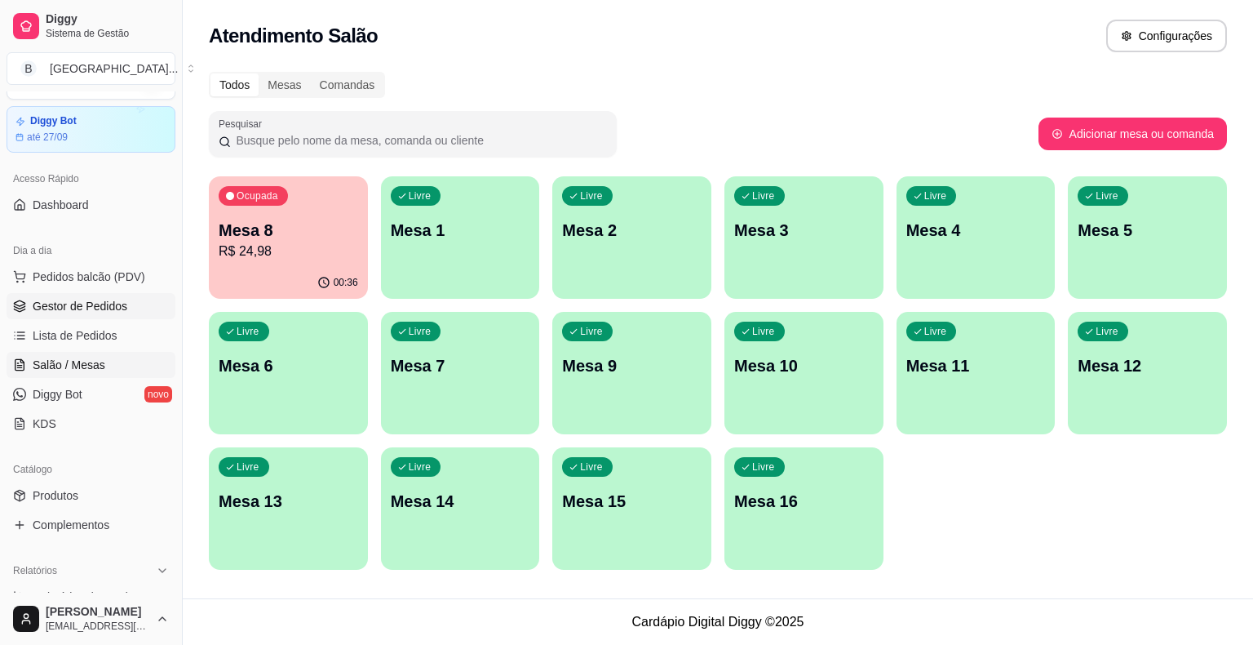
click at [130, 317] on link "Gestor de Pedidos" at bounding box center [91, 306] width 169 height 26
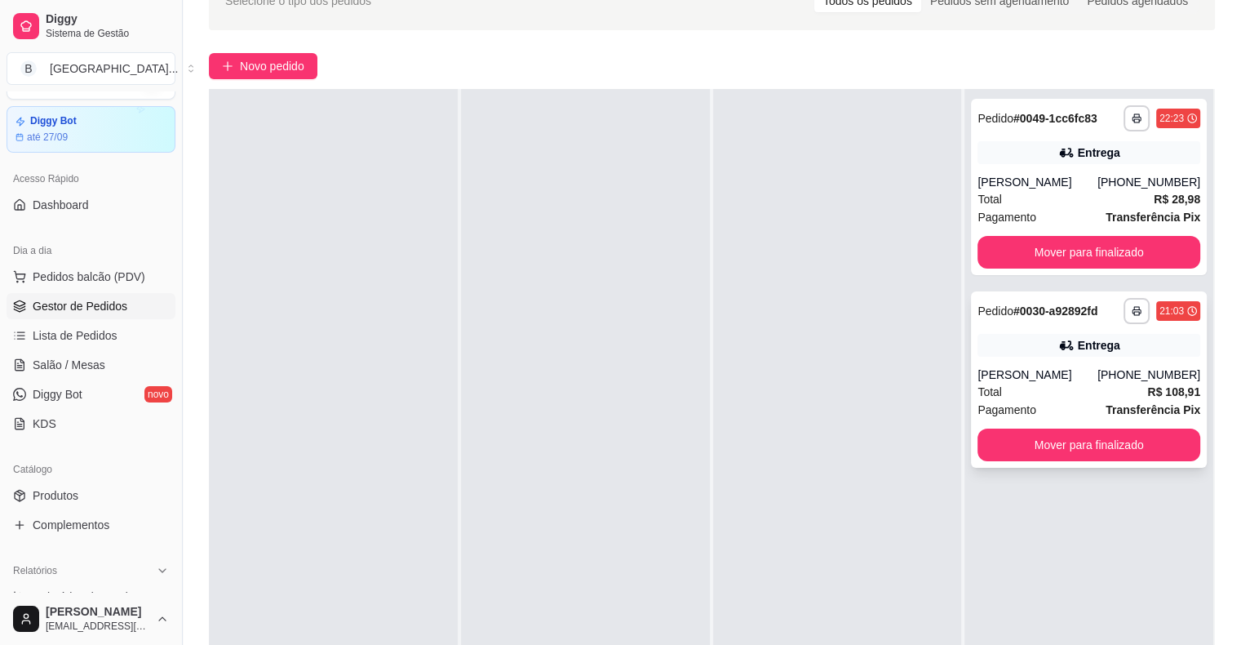
scroll to position [163, 0]
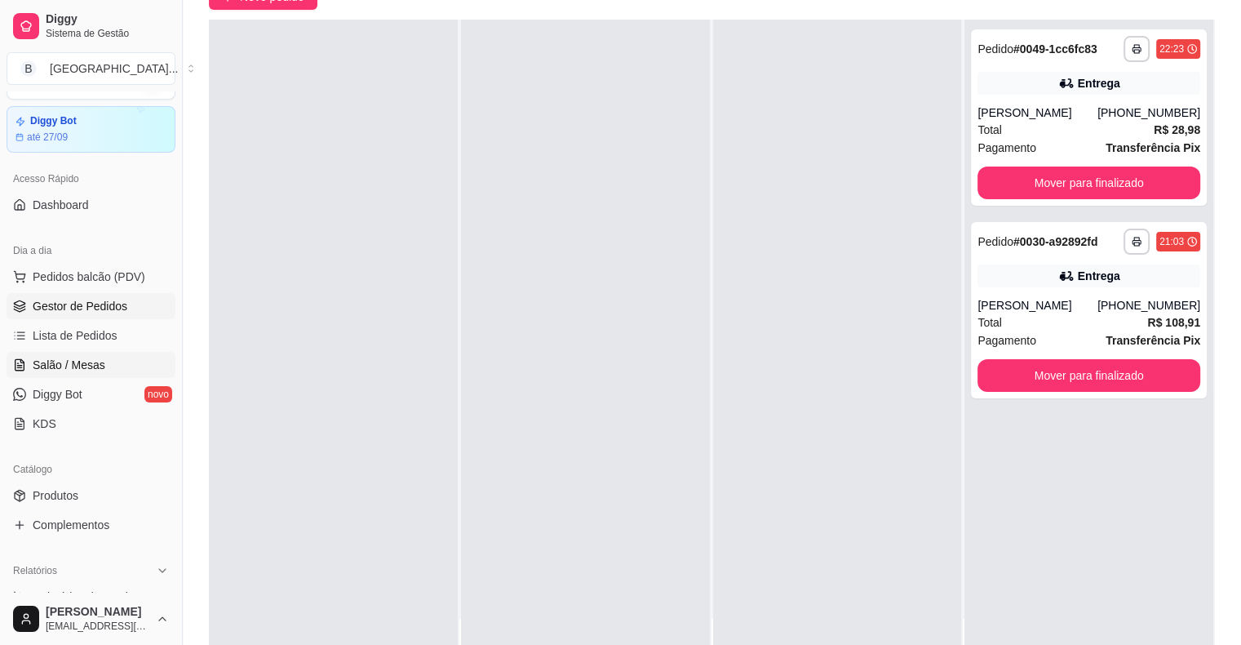
click at [78, 360] on span "Salão / Mesas" at bounding box center [69, 365] width 73 height 16
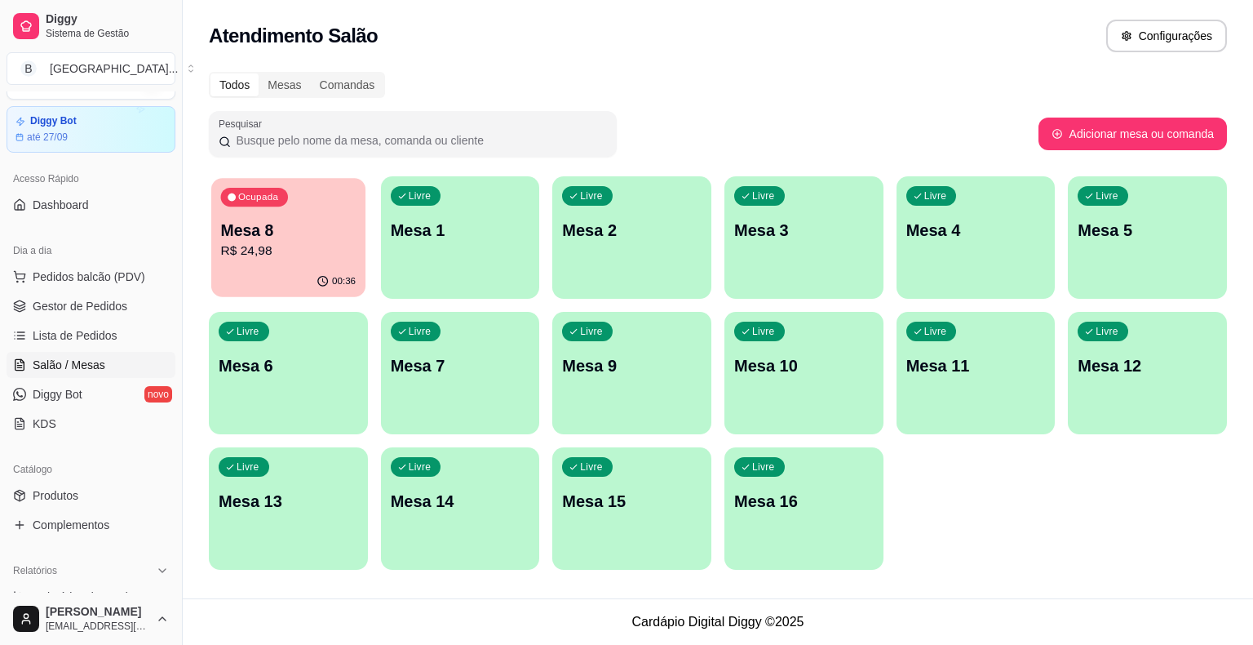
click at [255, 250] on p "R$ 24,98" at bounding box center [288, 251] width 135 height 19
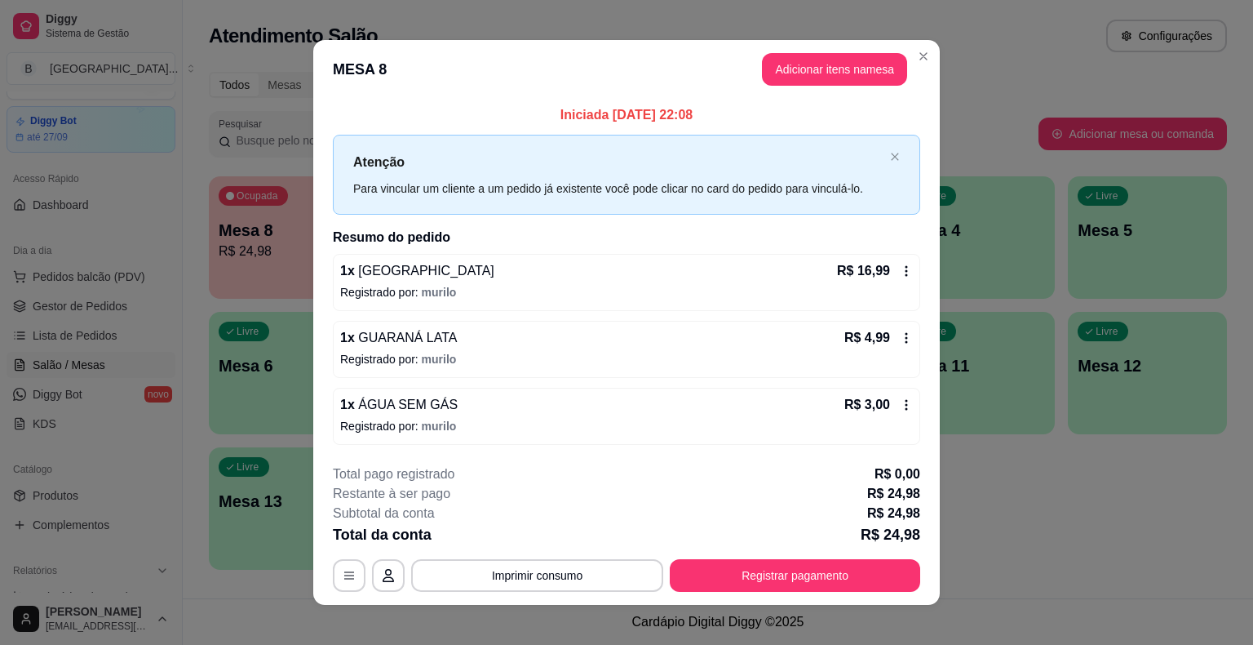
scroll to position [11, 0]
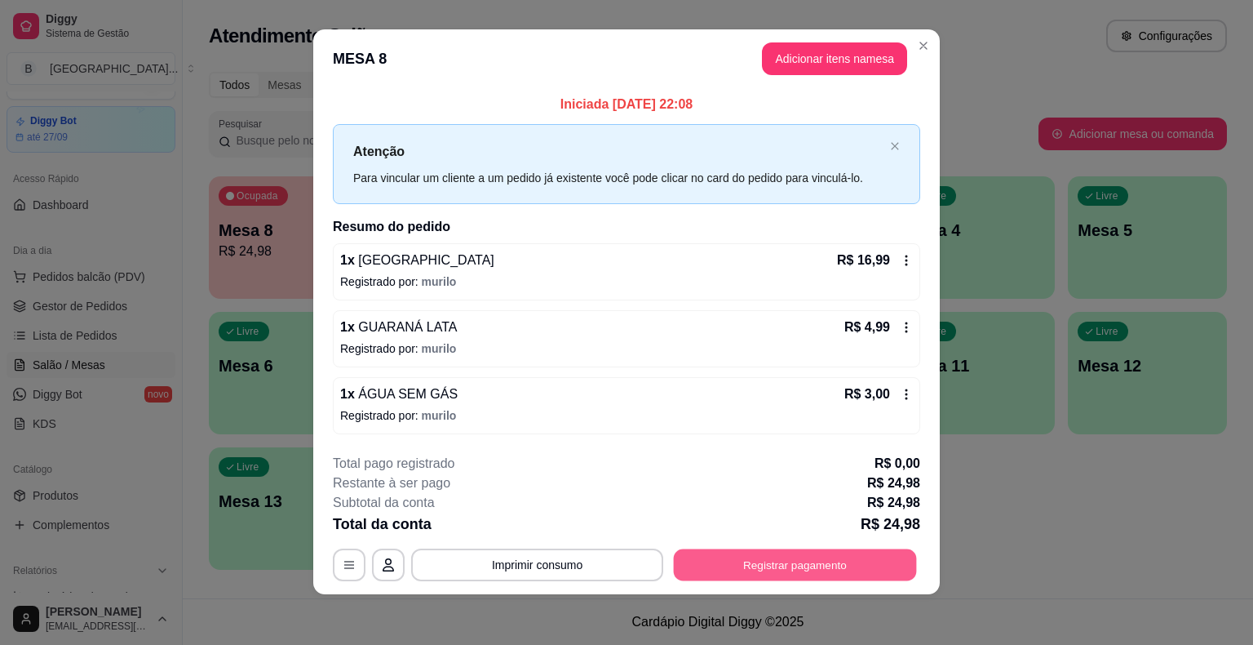
click at [806, 560] on button "Registrar pagamento" at bounding box center [795, 564] width 243 height 32
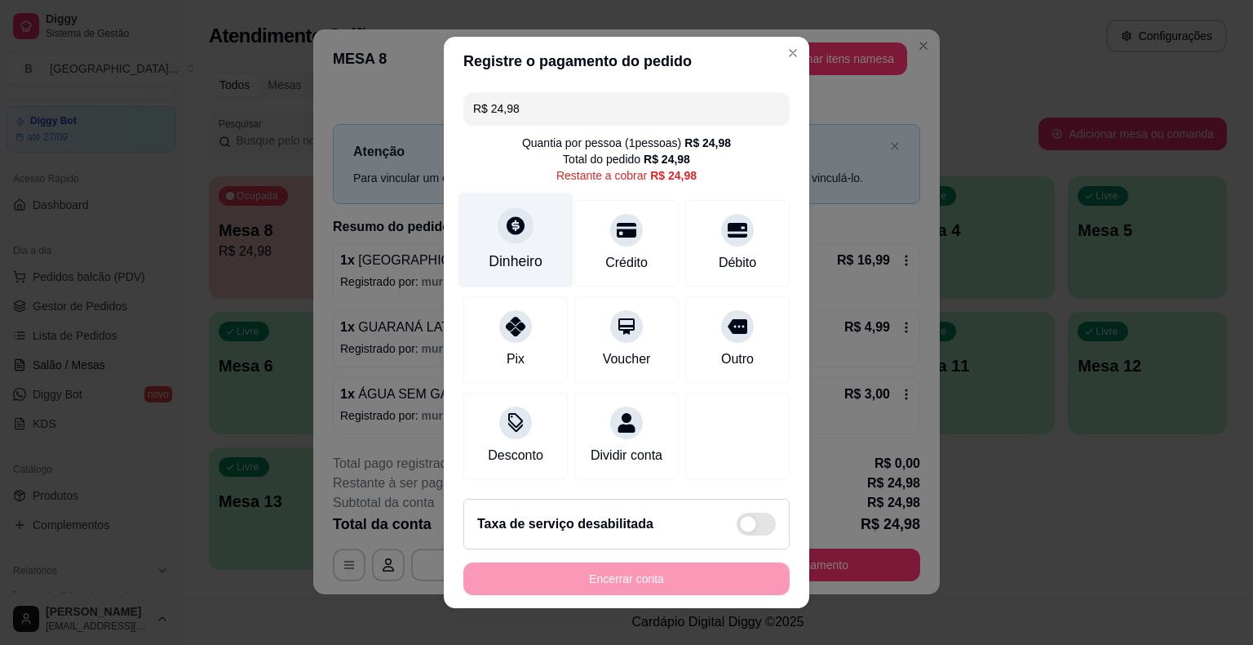
click at [498, 229] on div at bounding box center [516, 225] width 36 height 36
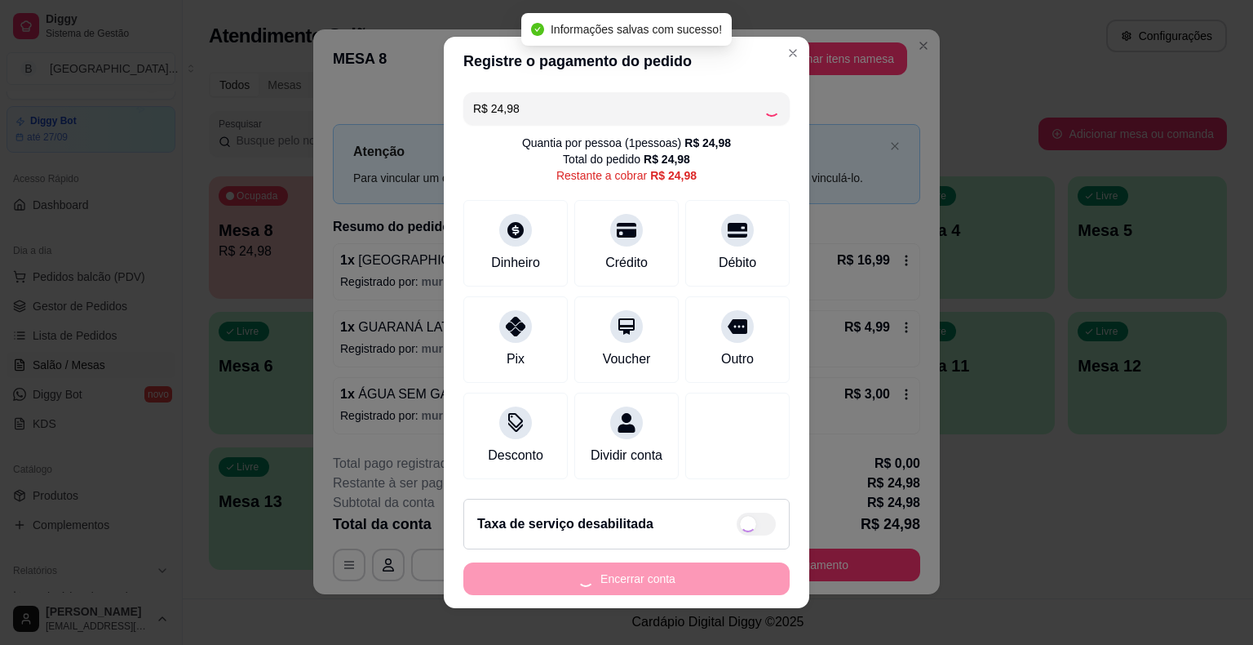
type input "R$ 0,00"
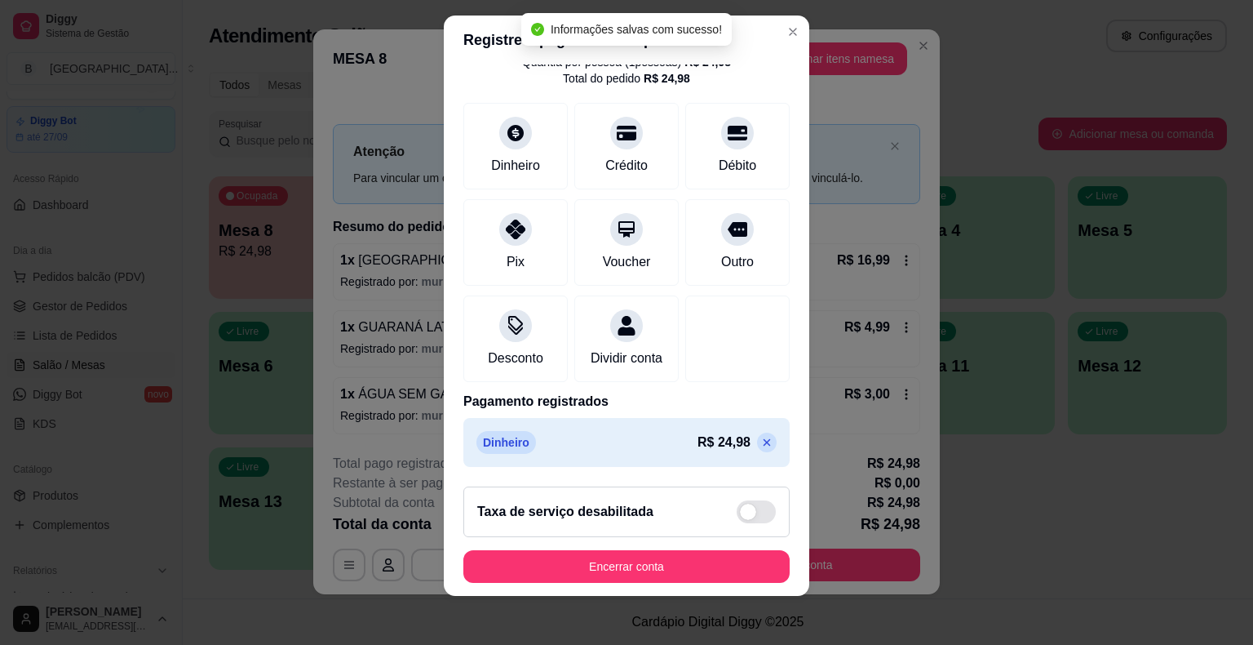
scroll to position [20, 0]
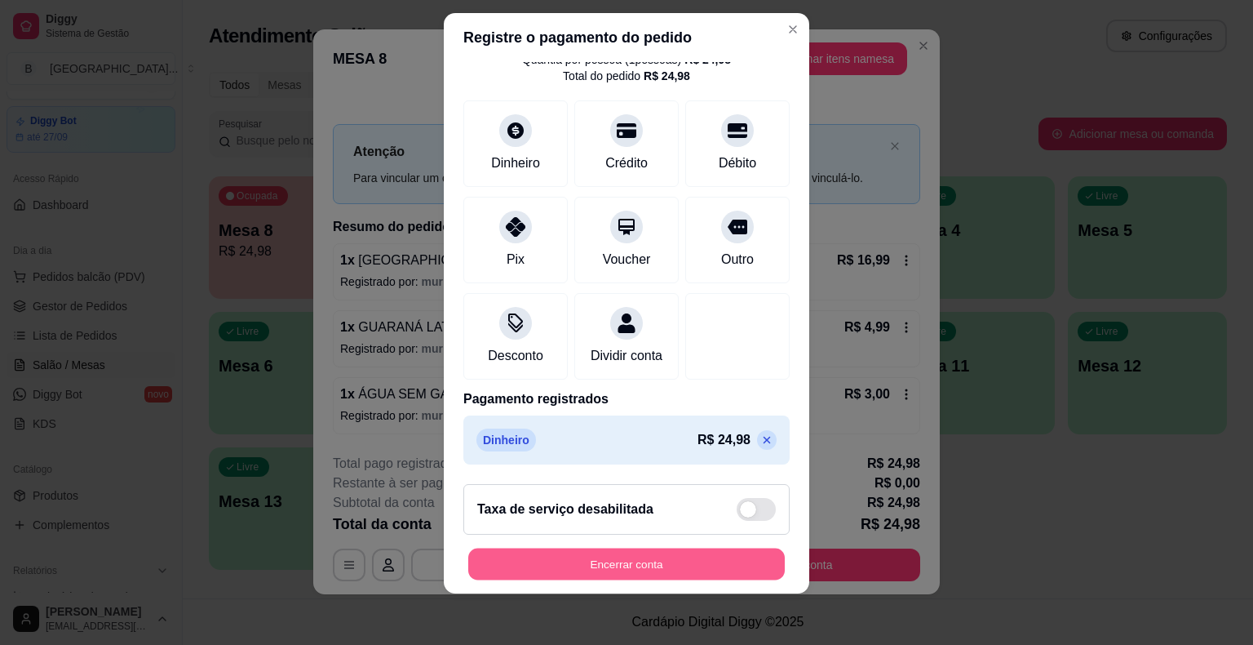
click at [680, 568] on button "Encerrar conta" at bounding box center [626, 563] width 317 height 32
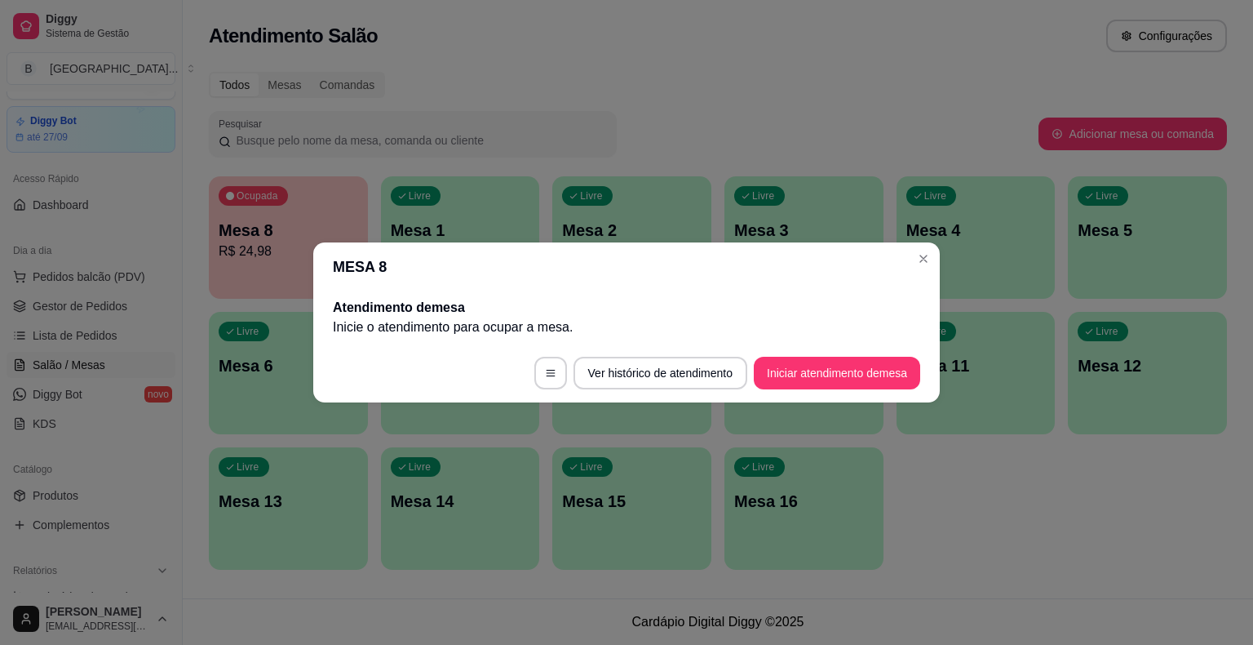
scroll to position [0, 0]
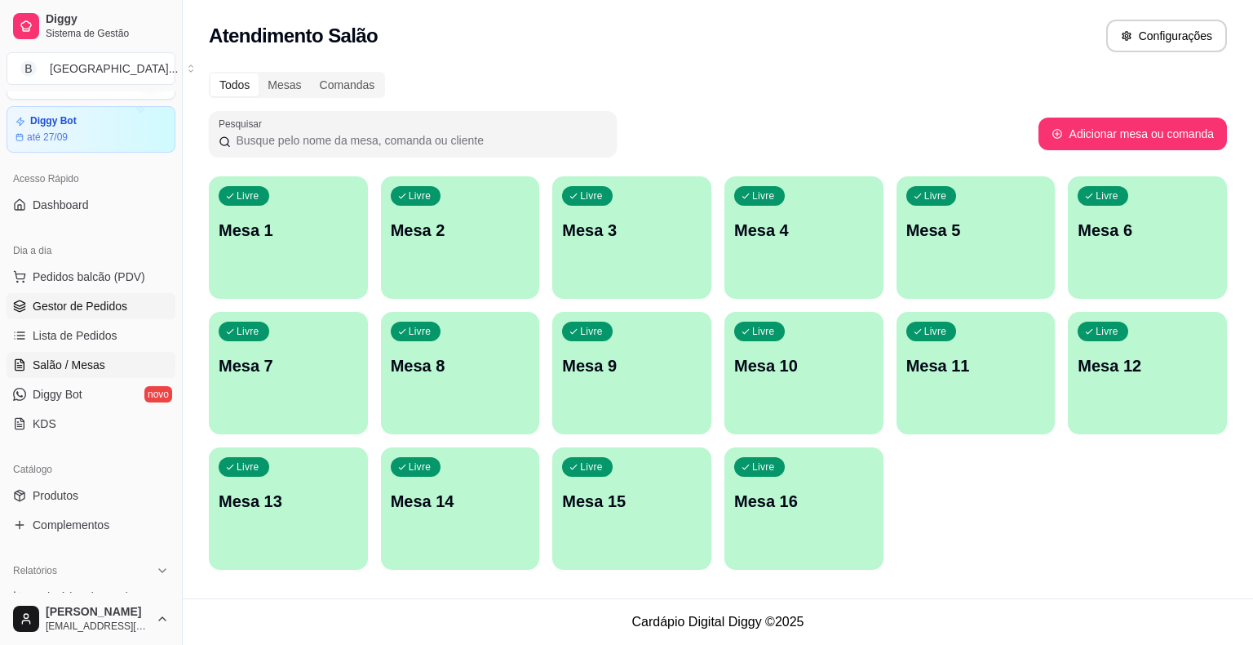
click at [121, 302] on span "Gestor de Pedidos" at bounding box center [80, 306] width 95 height 16
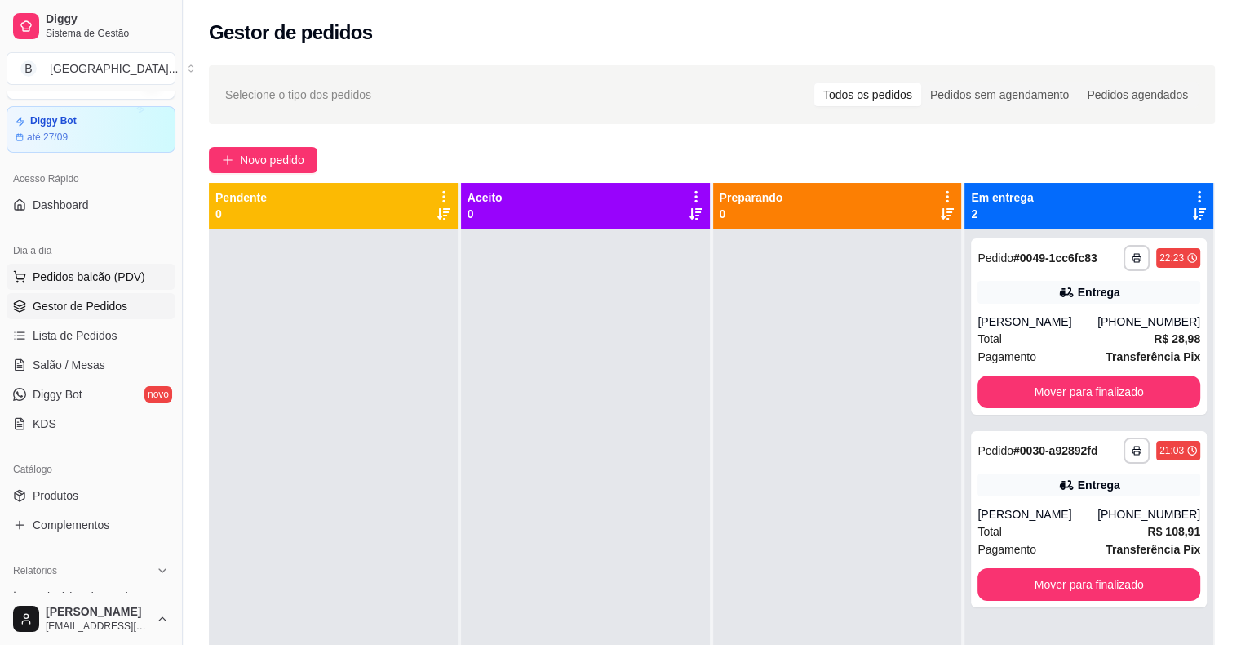
click at [107, 273] on span "Pedidos balcão (PDV)" at bounding box center [89, 276] width 113 height 16
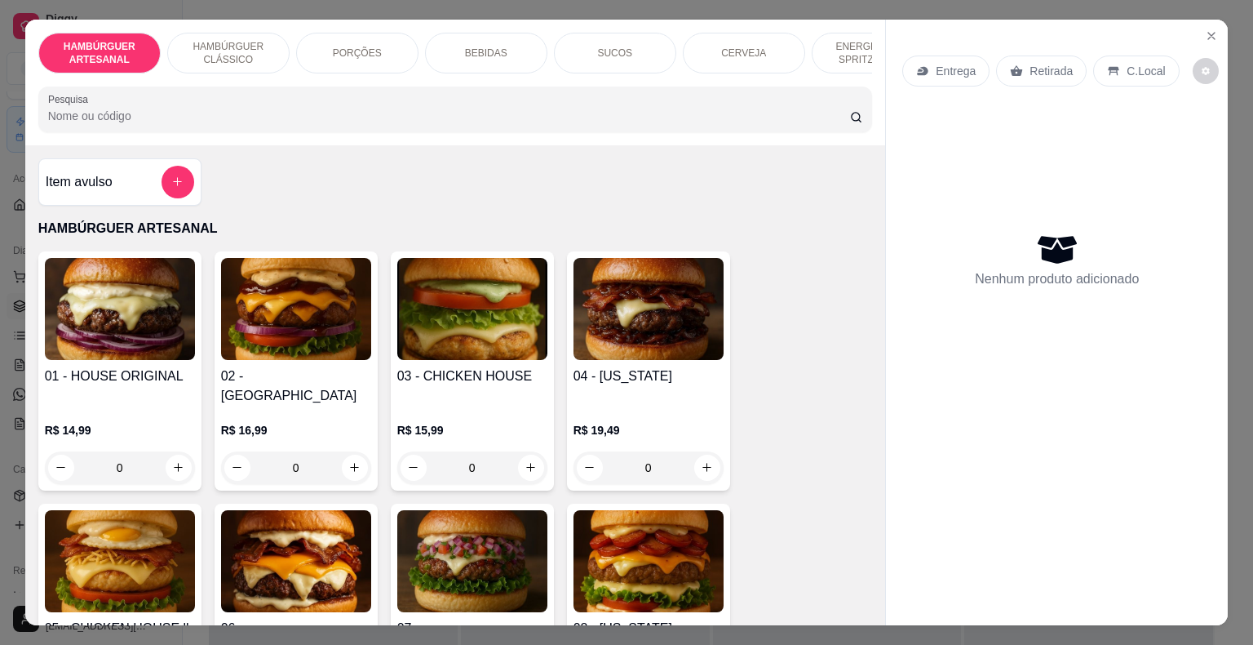
scroll to position [979, 0]
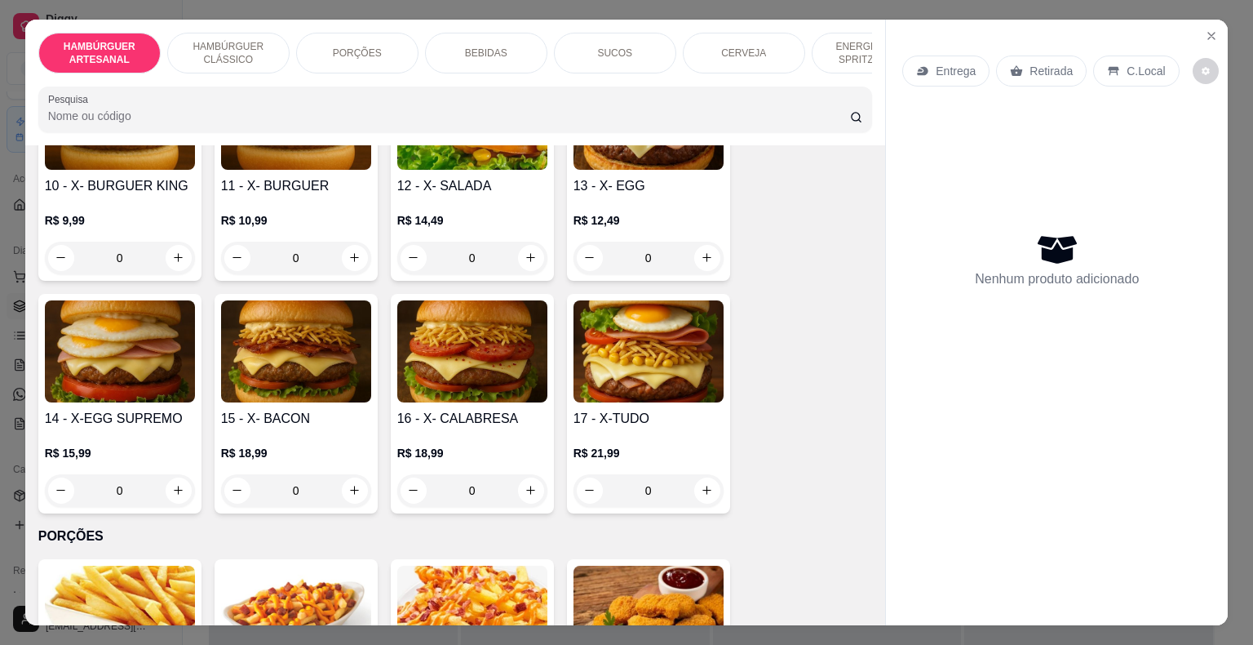
click at [170, 242] on div "0" at bounding box center [120, 258] width 150 height 33
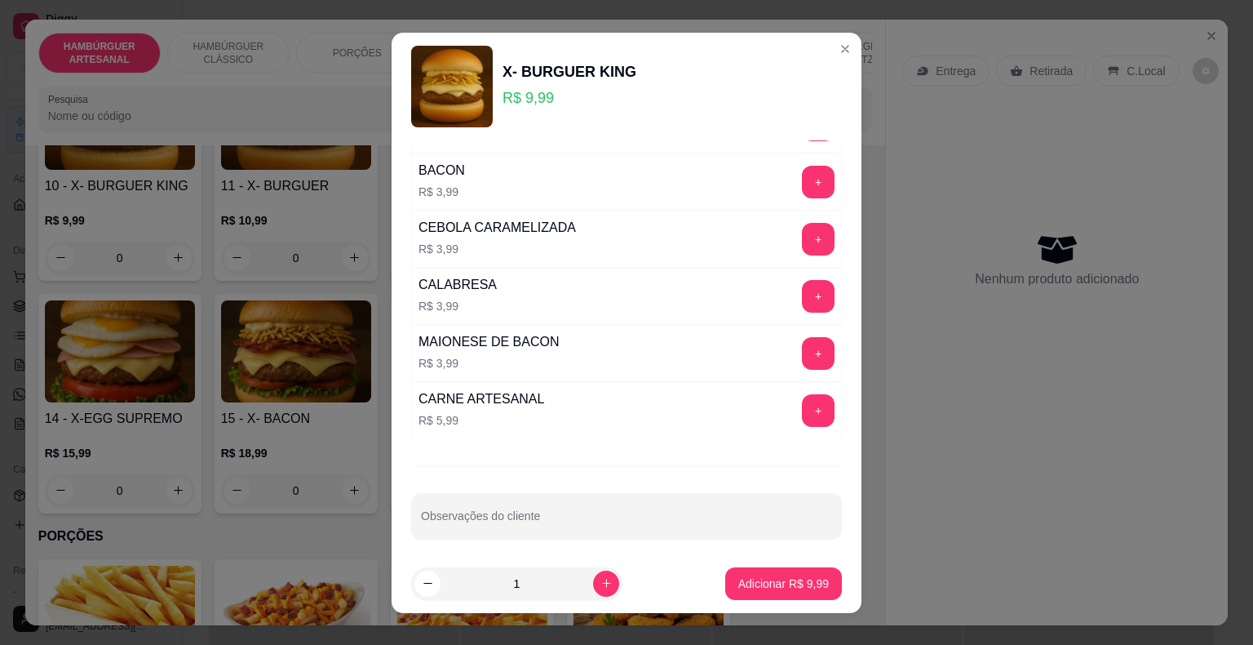
scroll to position [20, 0]
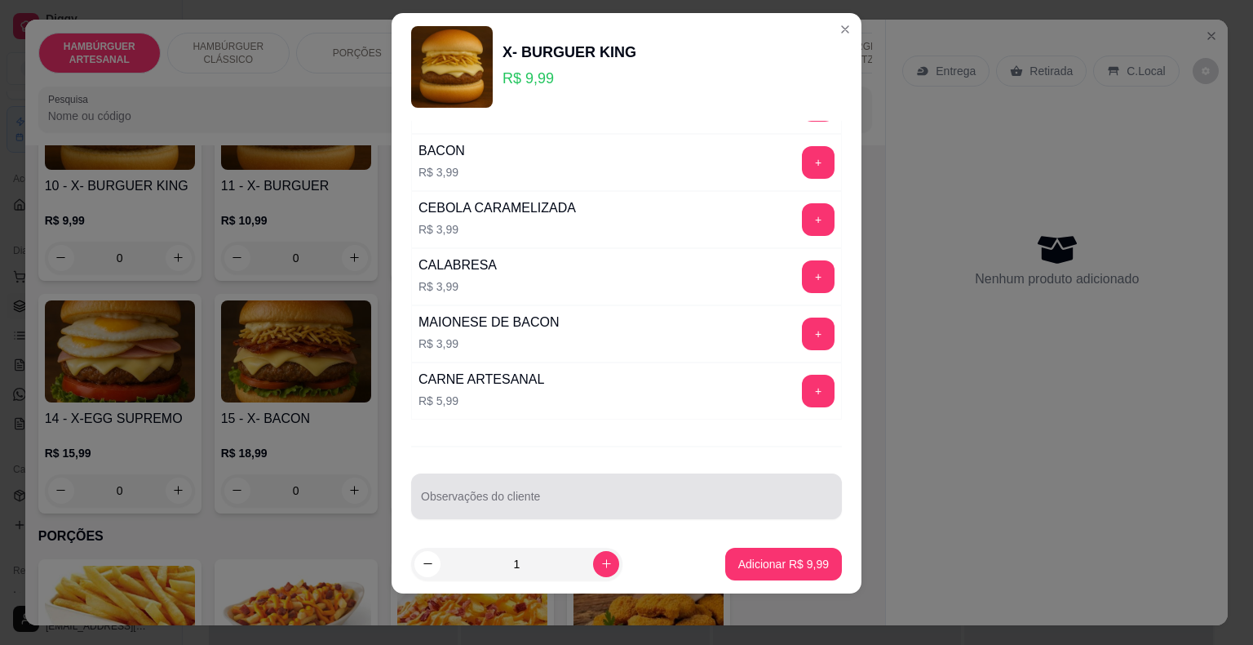
click at [663, 485] on div at bounding box center [626, 496] width 411 height 33
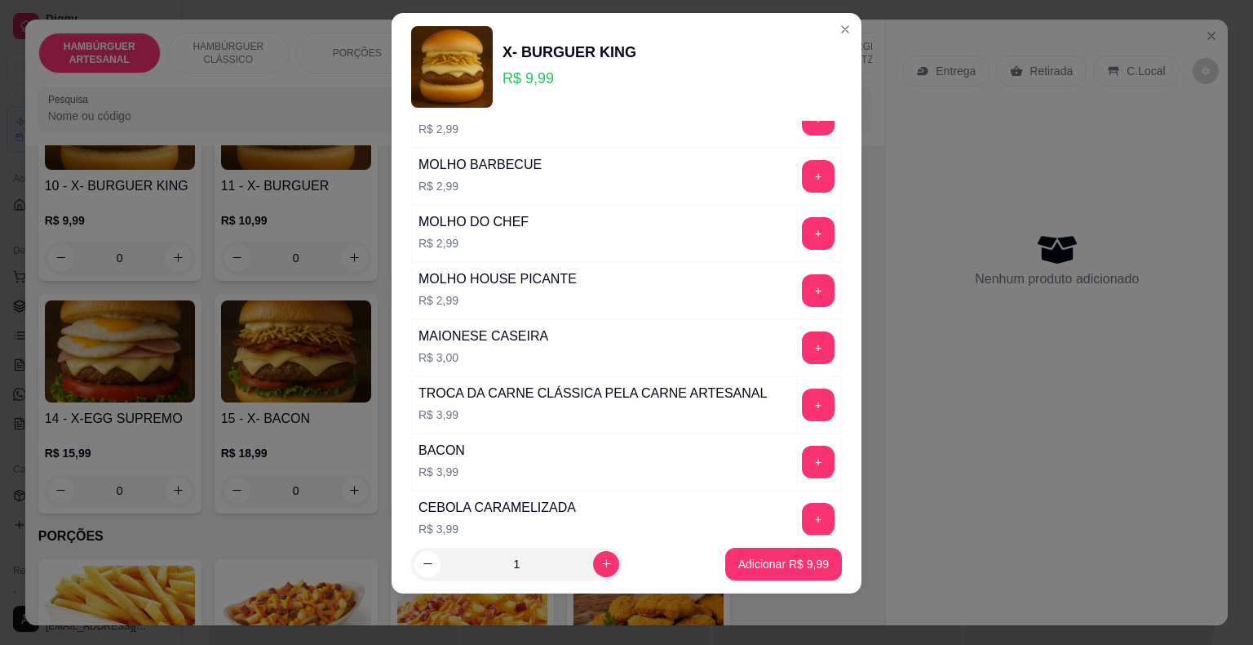
scroll to position [463, 0]
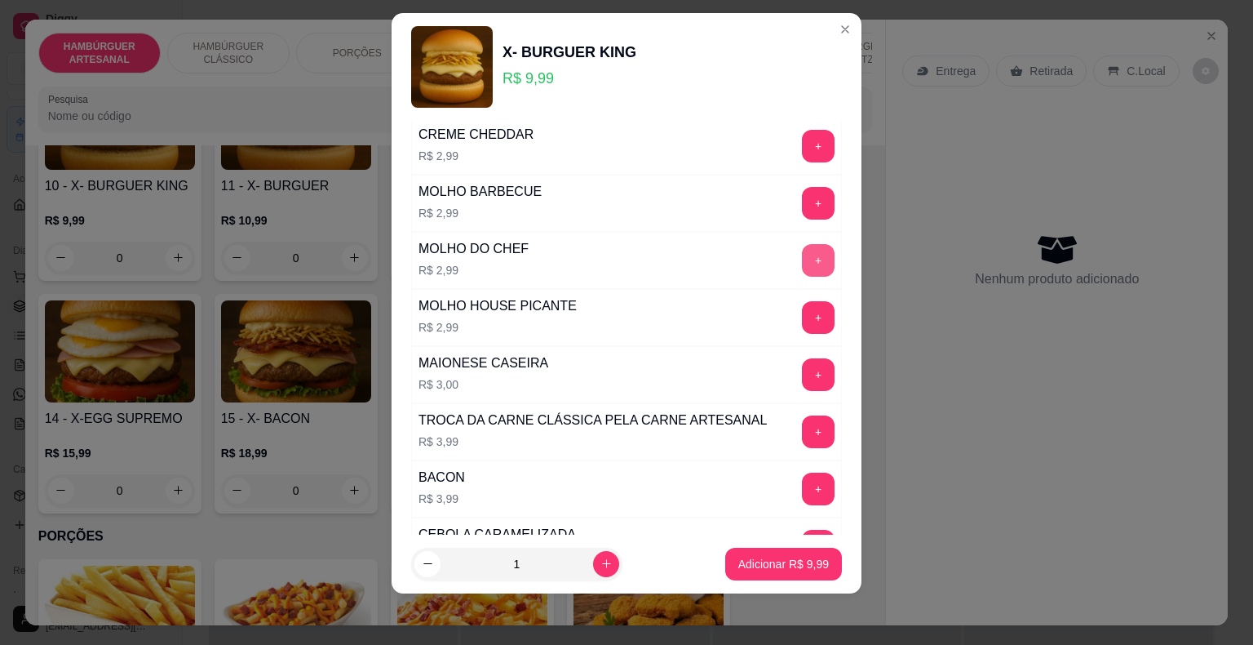
click at [802, 250] on button "+" at bounding box center [818, 260] width 33 height 33
click at [769, 547] on button "Adicionar R$ 12,98" at bounding box center [780, 563] width 120 height 32
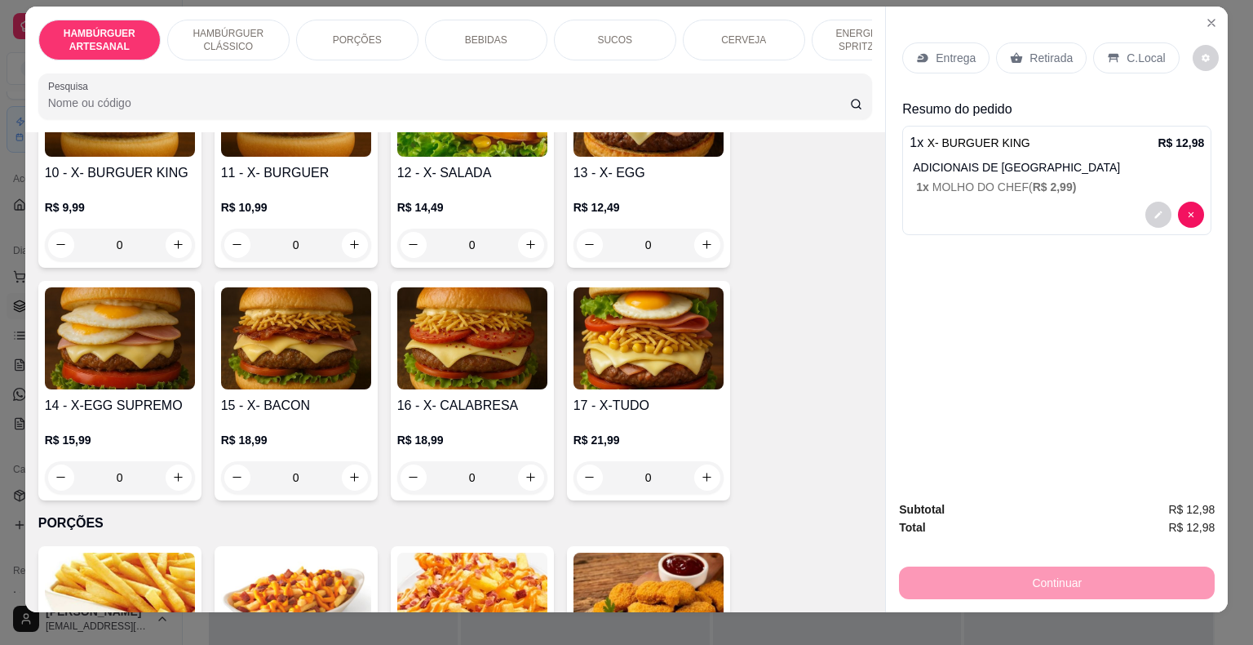
scroll to position [0, 0]
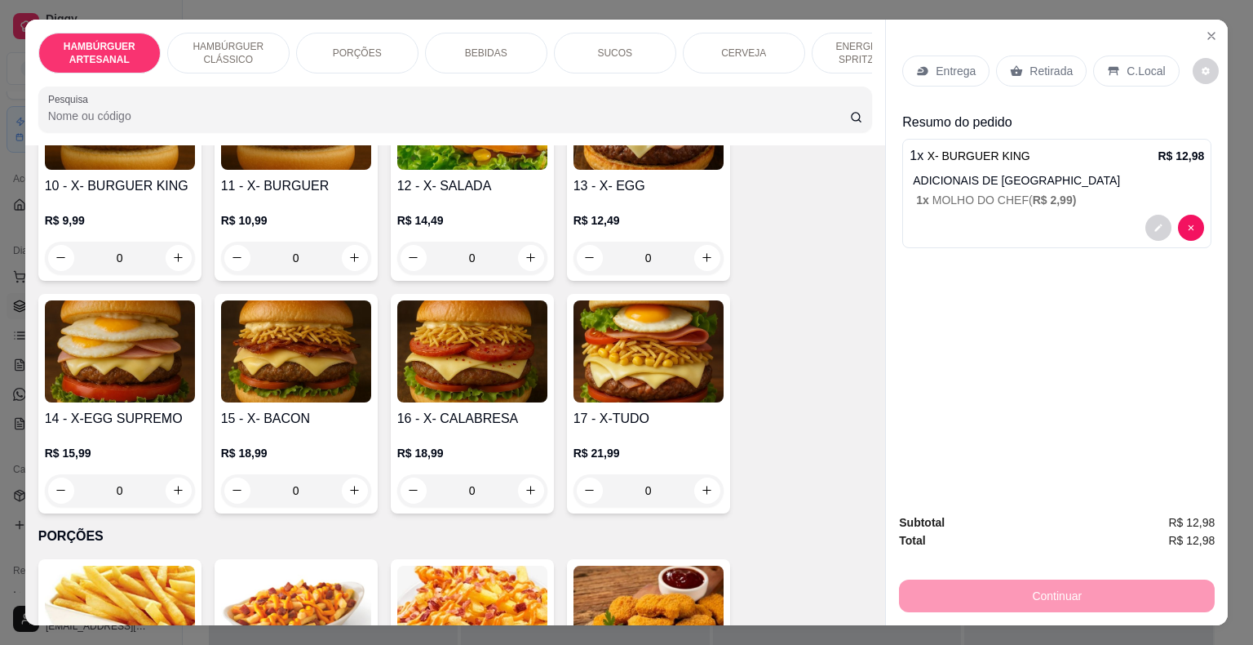
click at [907, 69] on div "Entrega" at bounding box center [945, 70] width 87 height 31
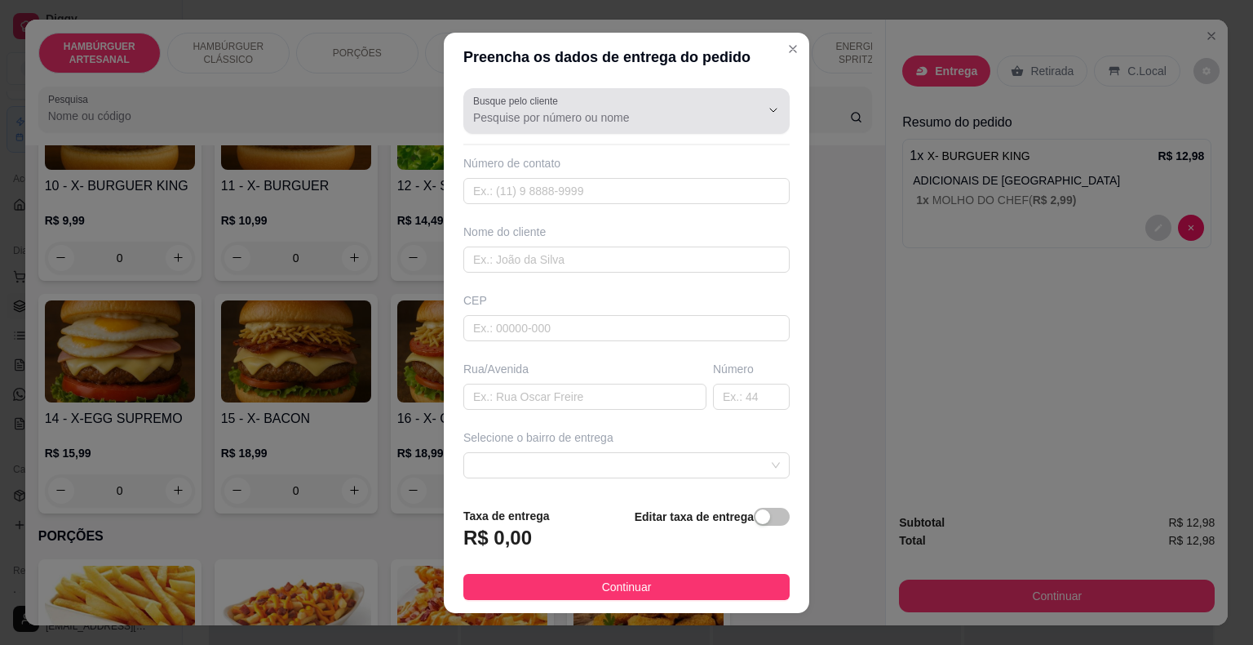
click at [692, 111] on input "Busque pelo cliente" at bounding box center [603, 117] width 261 height 16
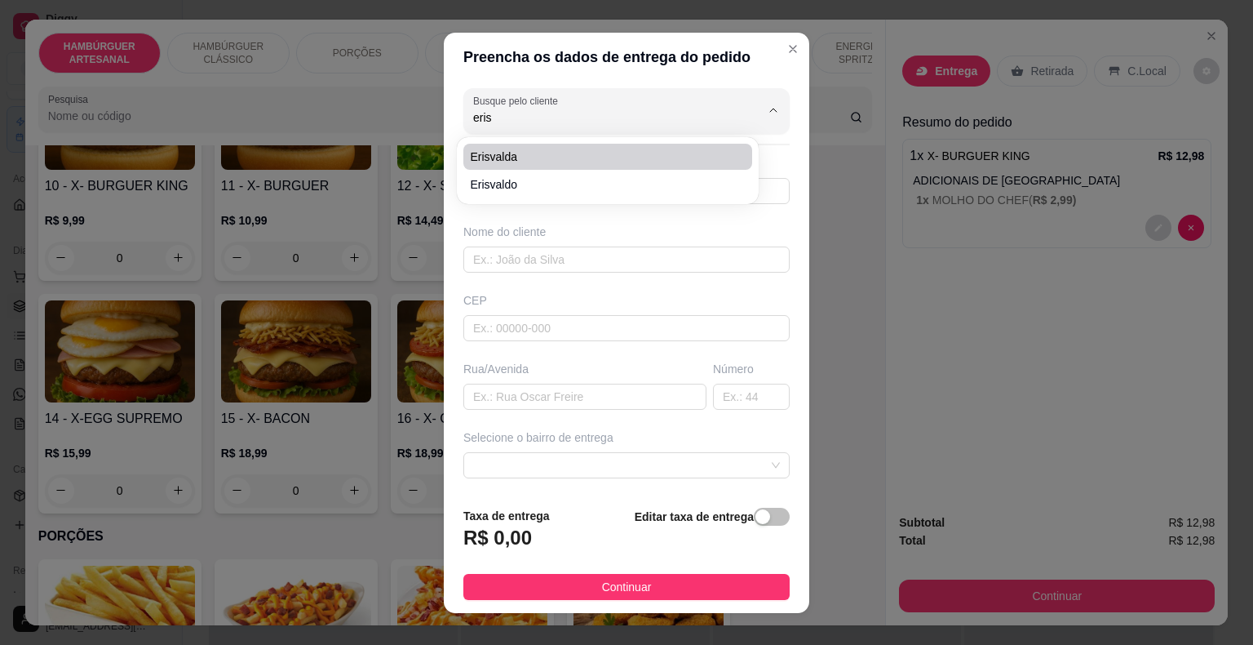
click at [711, 151] on span "erisvalda" at bounding box center [599, 156] width 259 height 16
type input "erisvalda"
type input "8681604031"
type input "erisvalda"
type input "São Miguel do Tapuio"
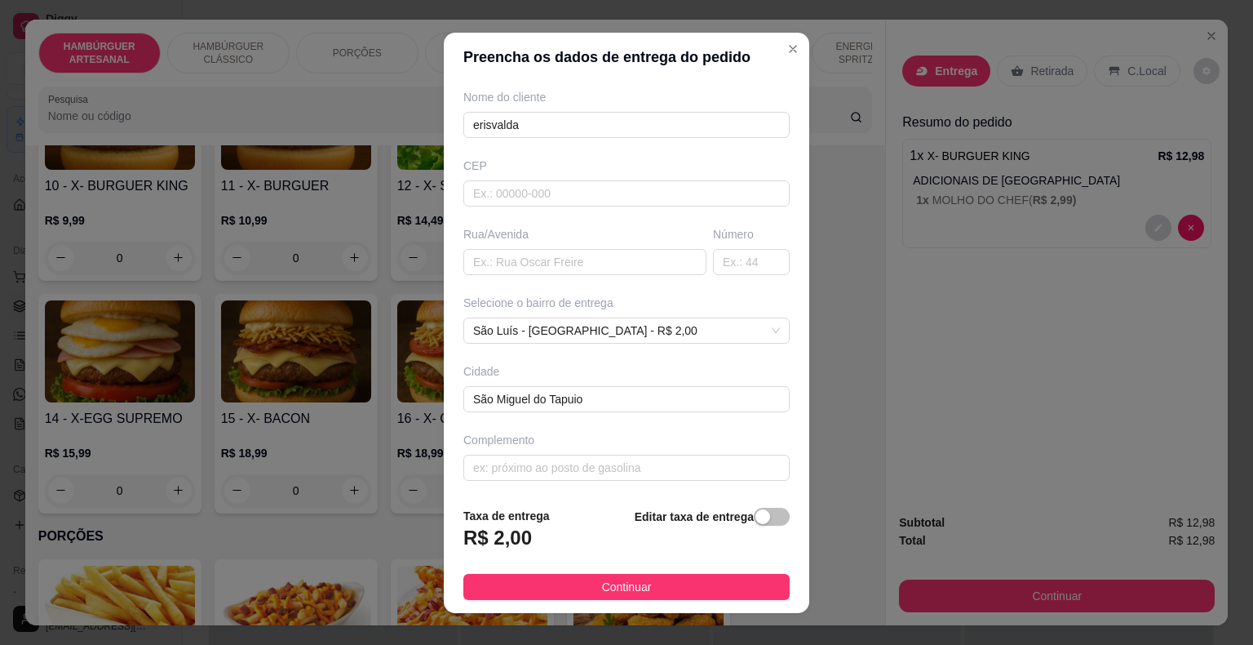
scroll to position [20, 0]
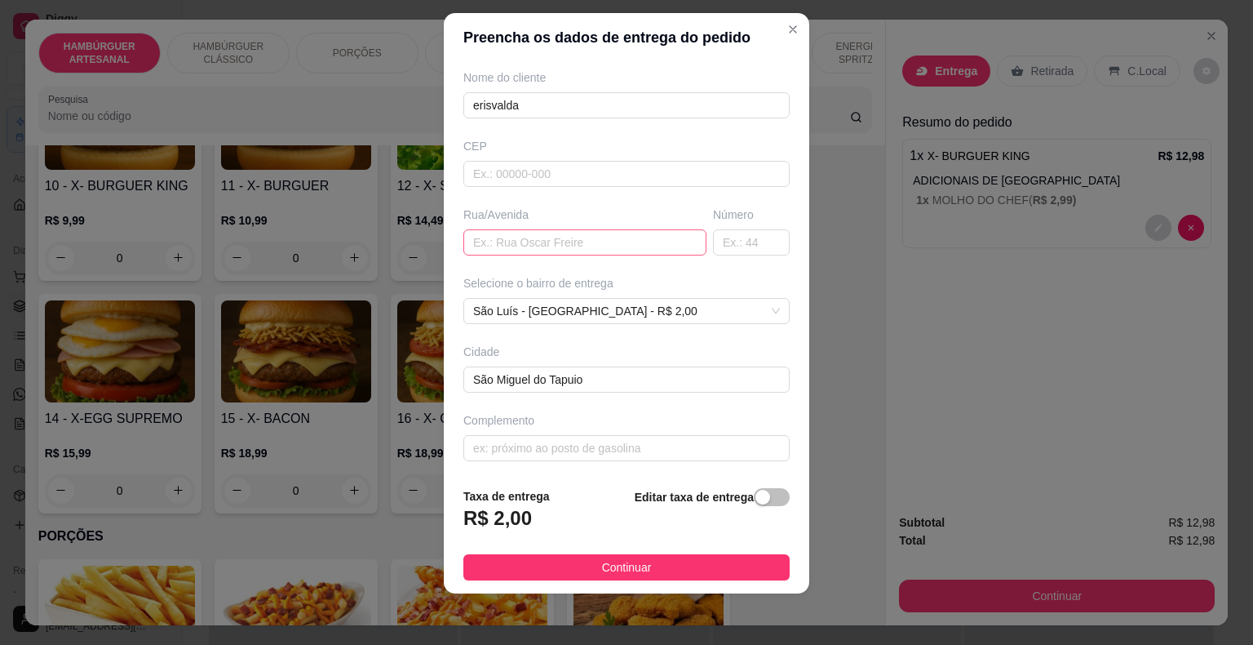
type input "erisvalda"
click at [635, 246] on input "text" at bounding box center [584, 242] width 243 height 26
click at [733, 237] on input "text" at bounding box center [751, 242] width 77 height 26
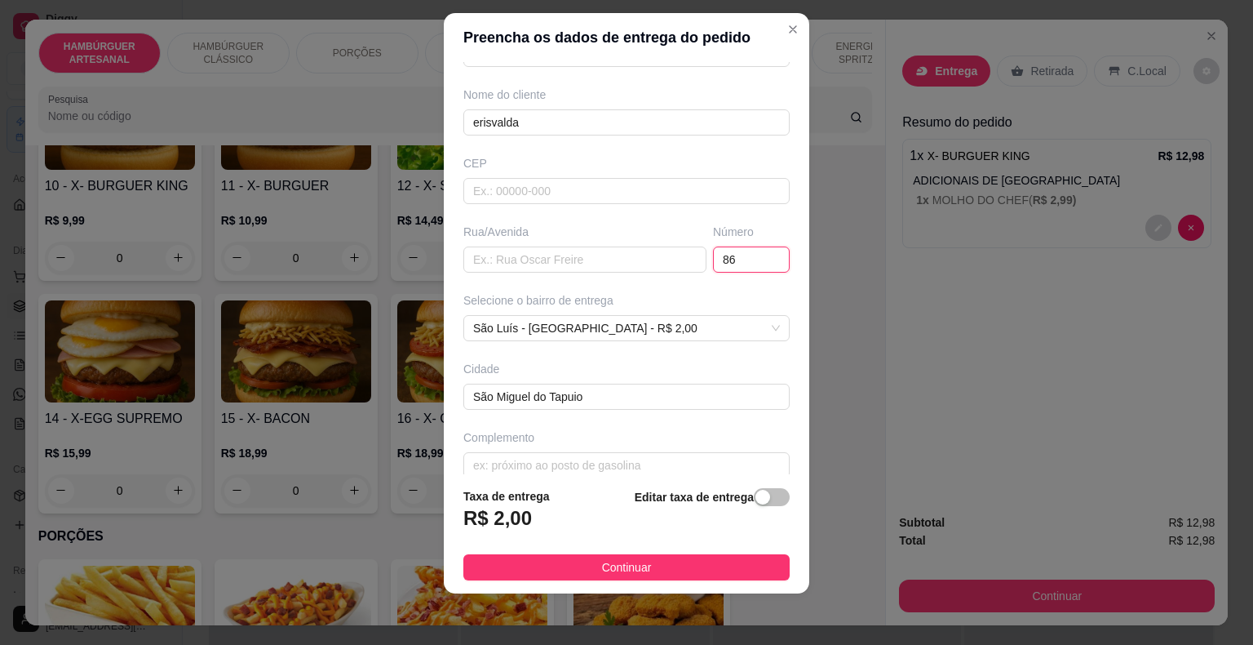
scroll to position [135, 0]
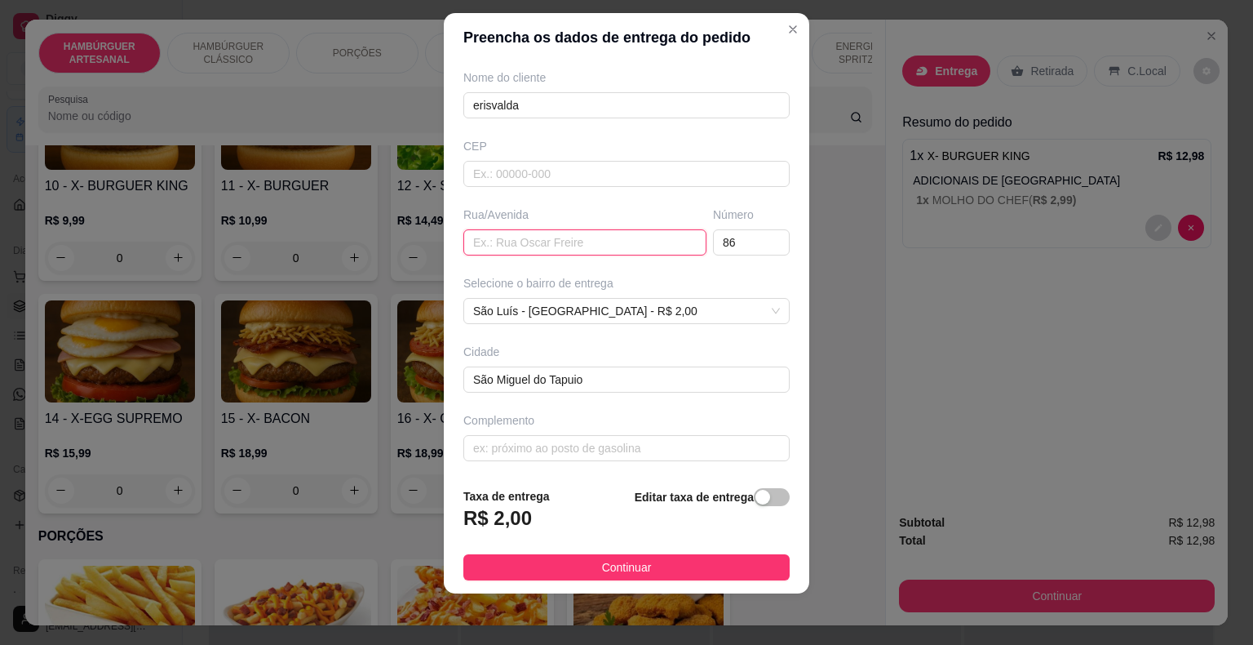
click at [542, 247] on input "text" at bounding box center [584, 242] width 243 height 26
click at [739, 237] on input "86" at bounding box center [751, 242] width 77 height 26
type input "8"
type input "166"
click at [576, 249] on input "text" at bounding box center [584, 242] width 243 height 26
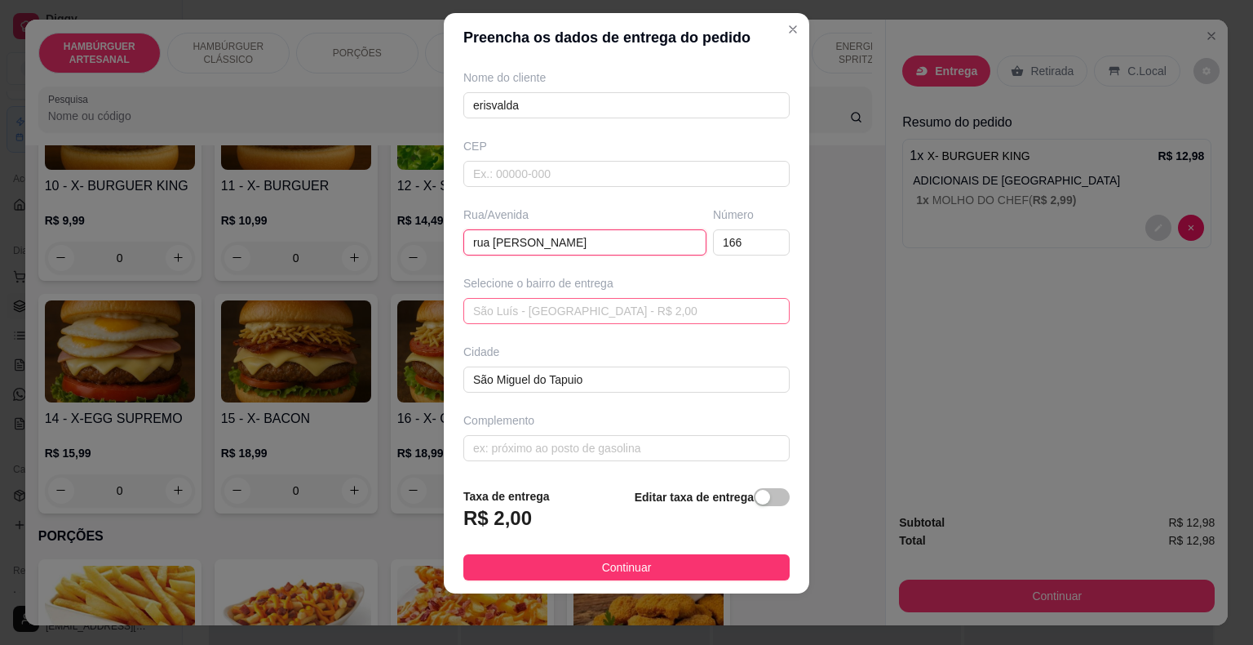
click at [704, 304] on span "São Luís - [GEOGRAPHIC_DATA] - R$ 2,00" at bounding box center [626, 311] width 307 height 24
type input "rua [PERSON_NAME]"
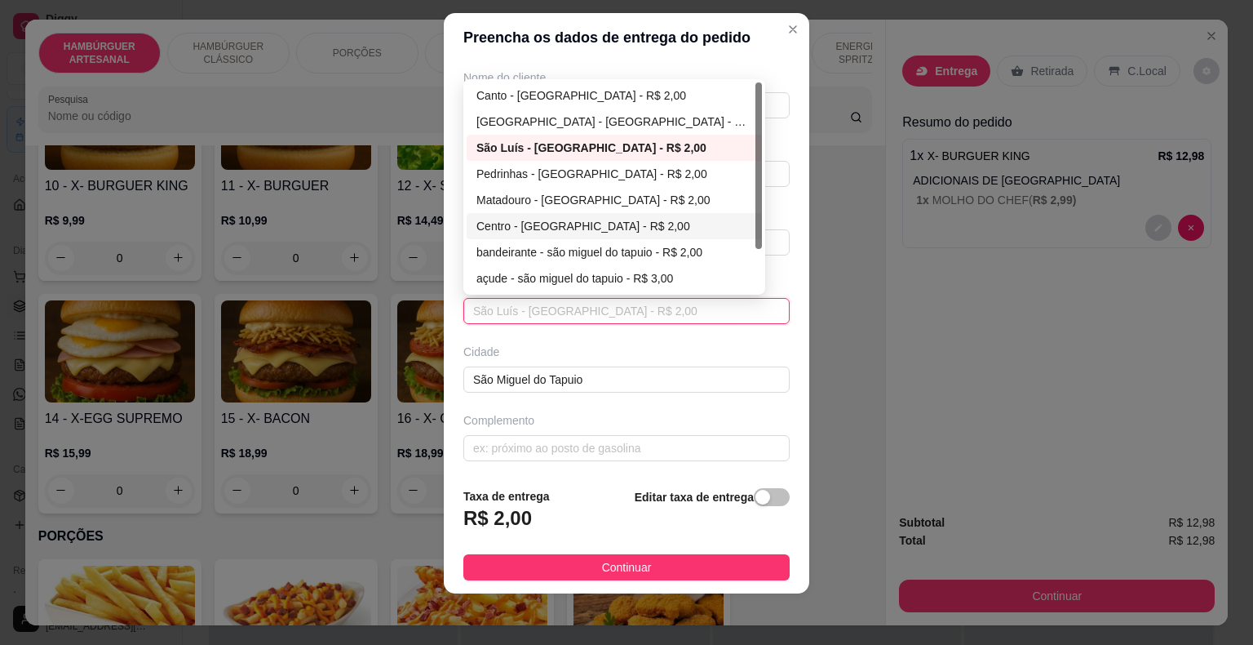
click at [623, 221] on div "Centro - [GEOGRAPHIC_DATA] - R$ 2,00" at bounding box center [614, 226] width 276 height 18
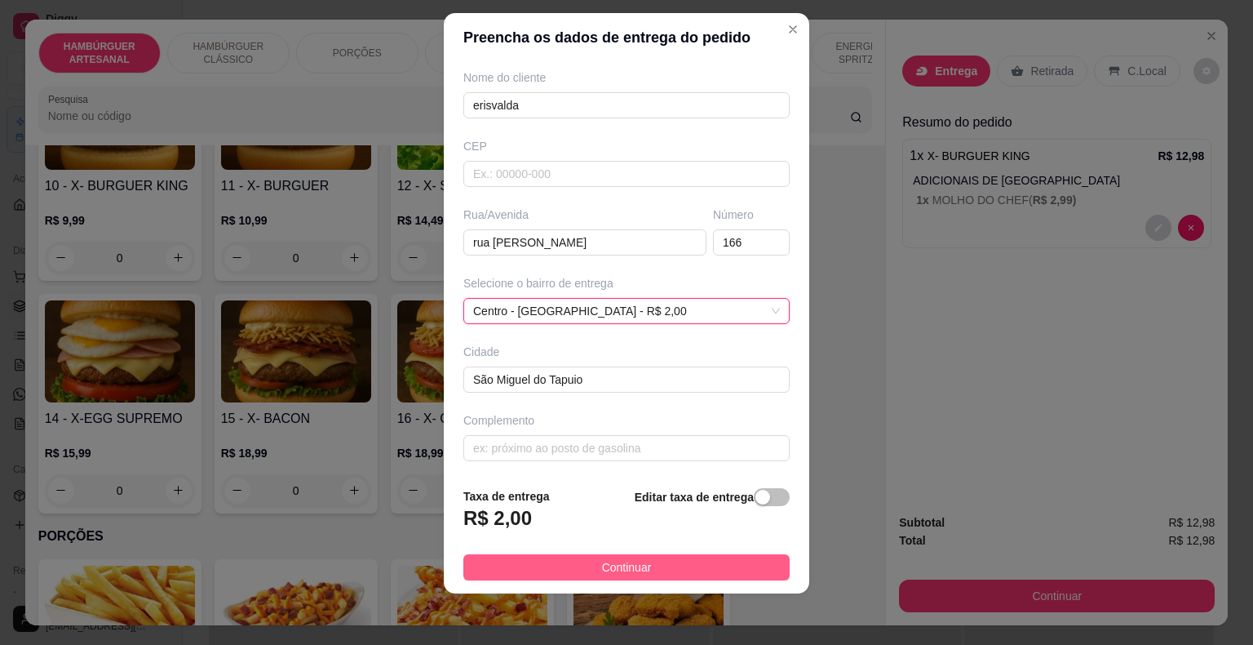
click at [627, 558] on span "Continuar" at bounding box center [627, 567] width 50 height 18
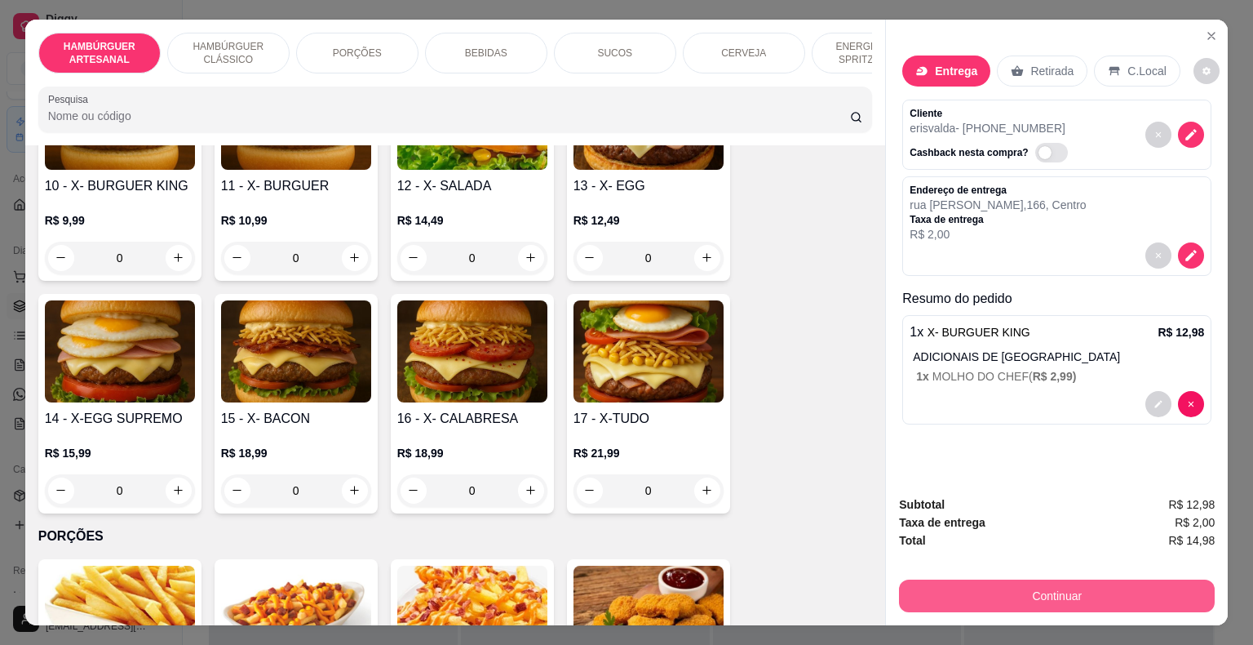
click at [1050, 598] on button "Continuar" at bounding box center [1057, 595] width 316 height 33
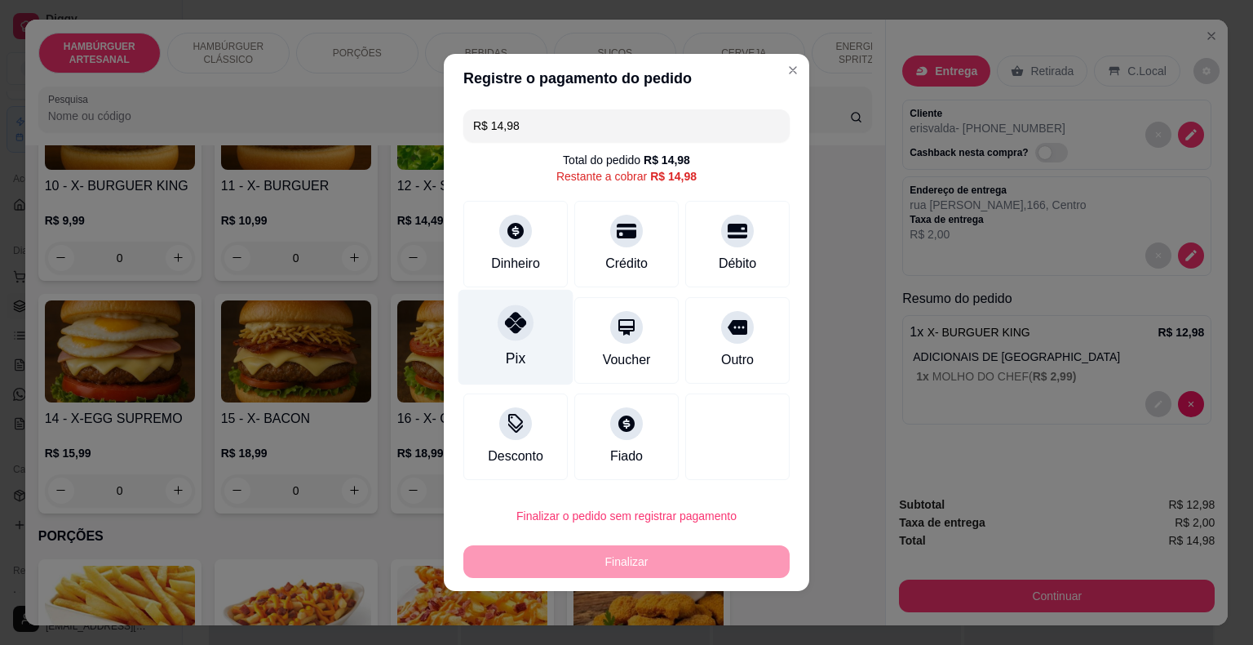
click at [538, 299] on div "Pix" at bounding box center [516, 337] width 115 height 95
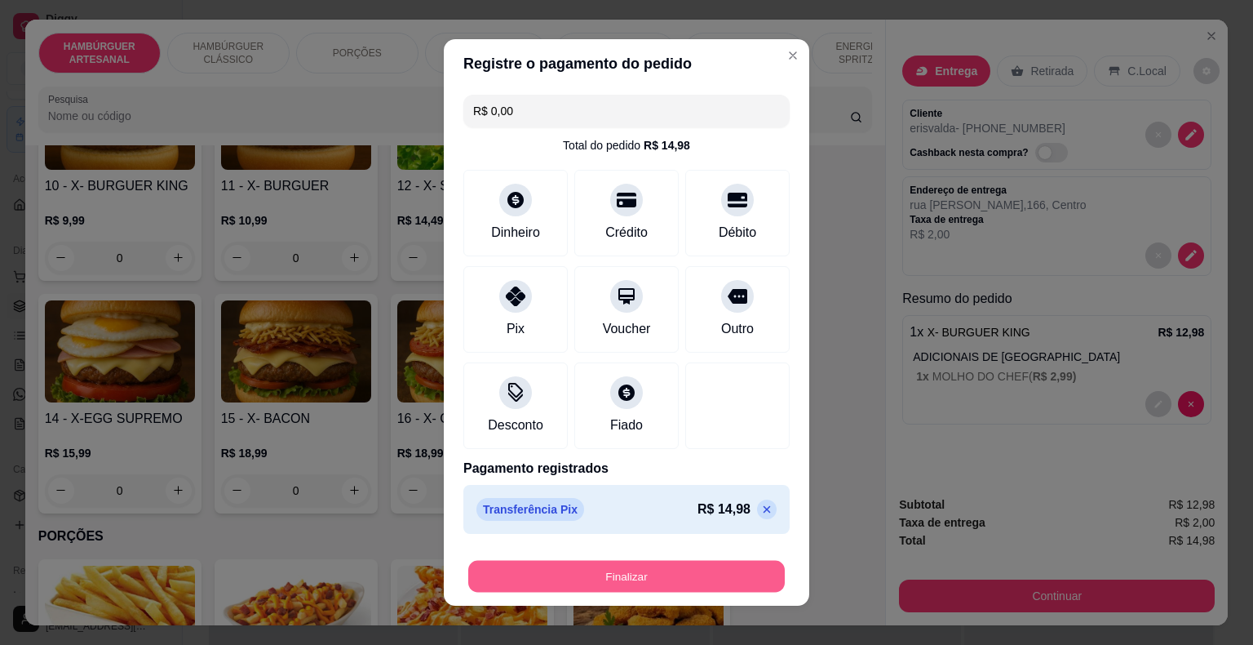
click at [627, 574] on button "Finalizar" at bounding box center [626, 577] width 317 height 32
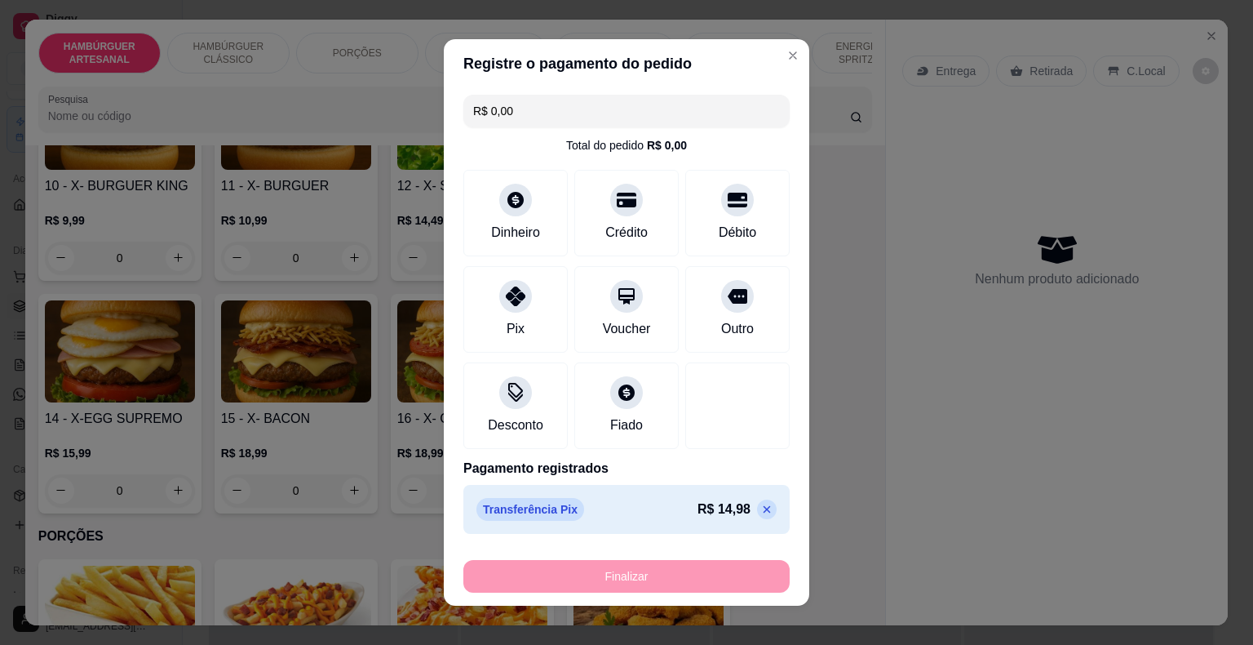
type input "-R$ 14,98"
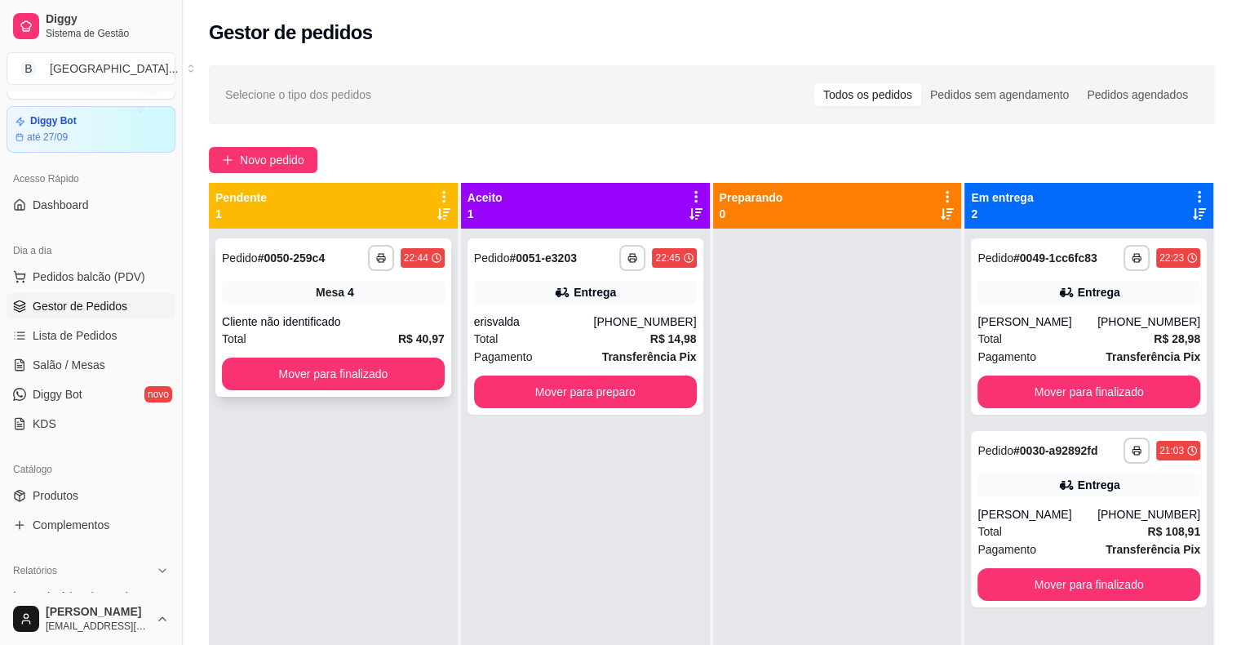
click at [394, 295] on div "Mesa 4" at bounding box center [333, 292] width 223 height 23
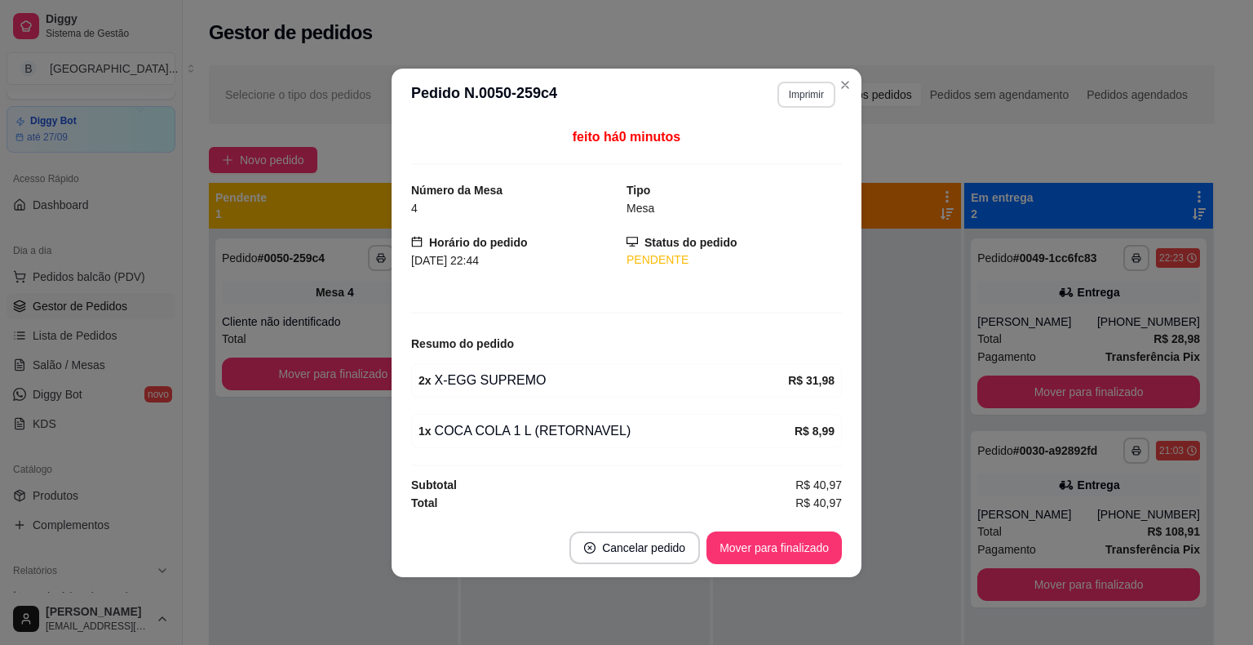
click at [819, 93] on button "Imprimir" at bounding box center [807, 95] width 58 height 26
click at [775, 148] on button "IMPRESSORA" at bounding box center [778, 153] width 118 height 26
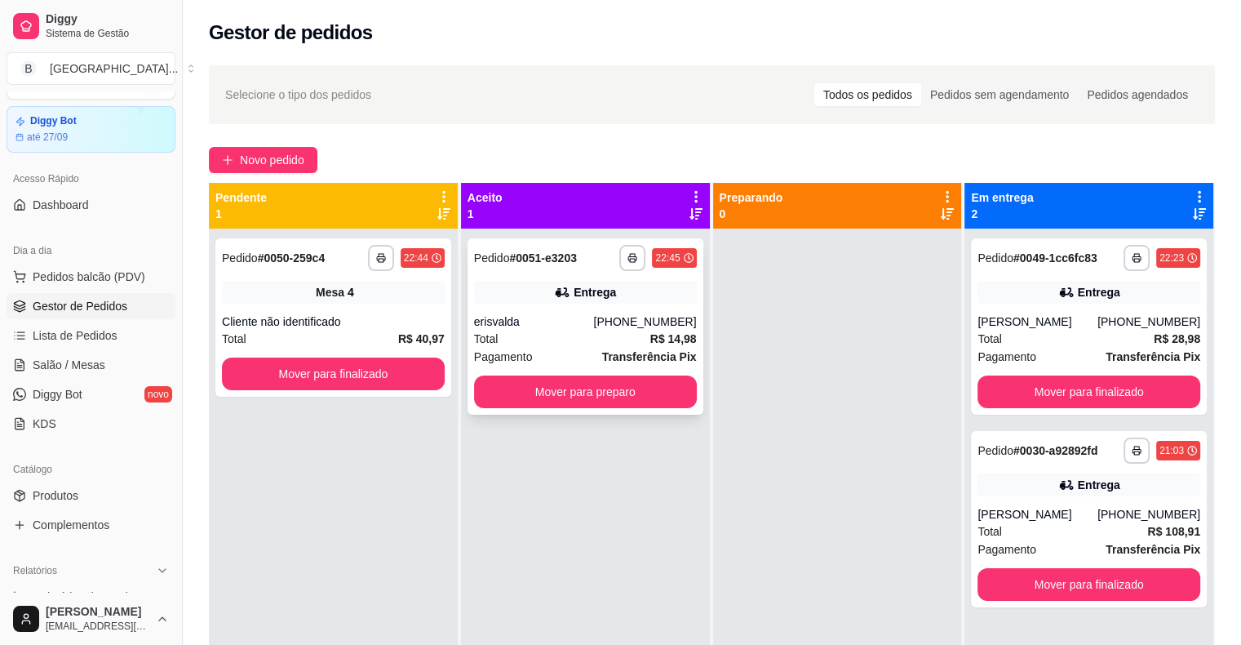
click at [507, 323] on div "erisvalda" at bounding box center [534, 321] width 120 height 16
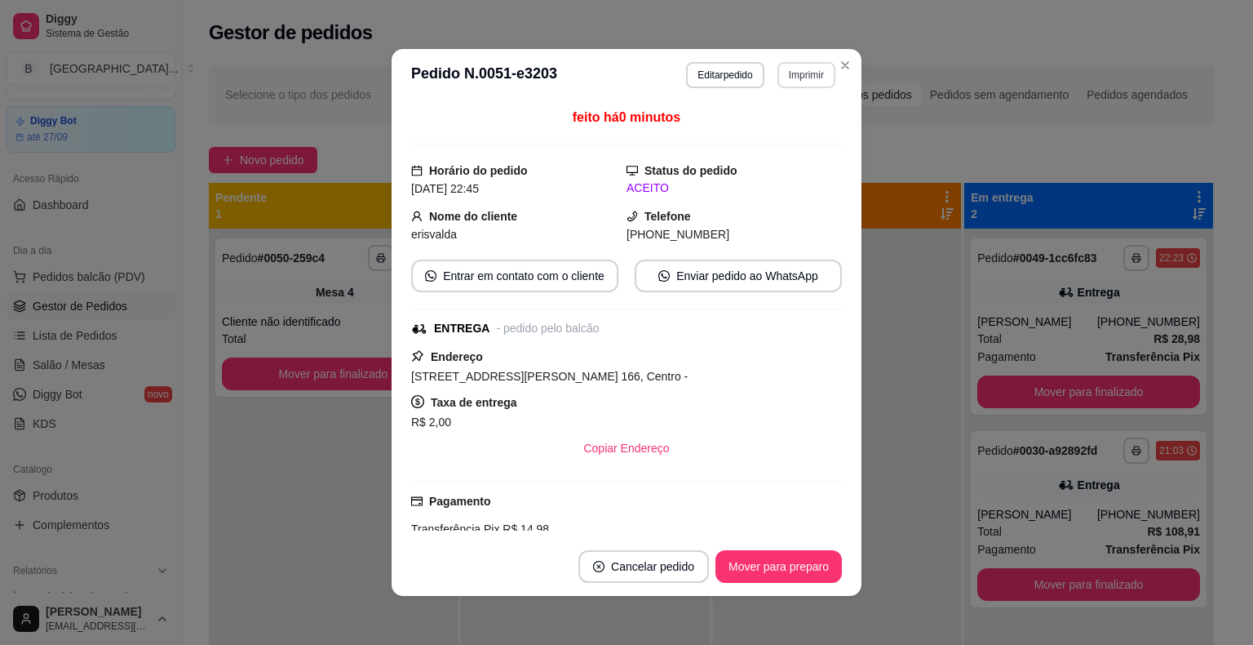
click at [813, 77] on button "Imprimir" at bounding box center [807, 75] width 58 height 26
click at [764, 145] on div "Escolha a impressora IMPRESSORA Impressora" at bounding box center [771, 137] width 135 height 88
click at [764, 136] on button "IMPRESSORA" at bounding box center [771, 132] width 118 height 26
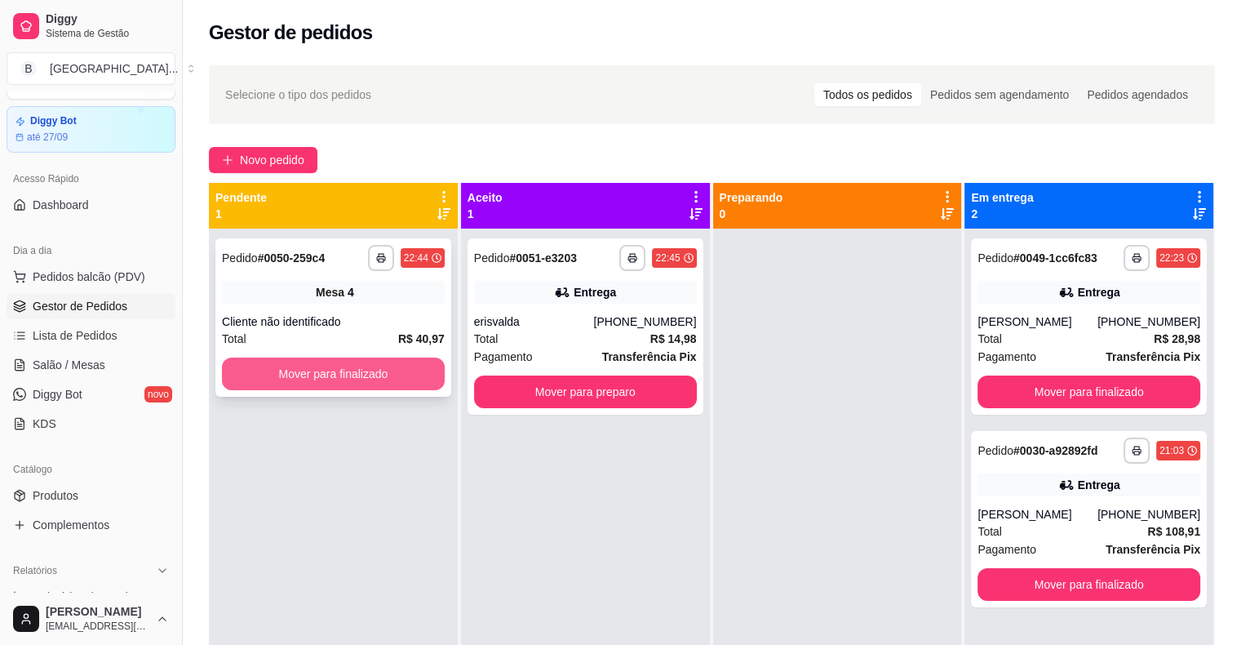
click at [291, 359] on button "Mover para finalizado" at bounding box center [333, 373] width 223 height 33
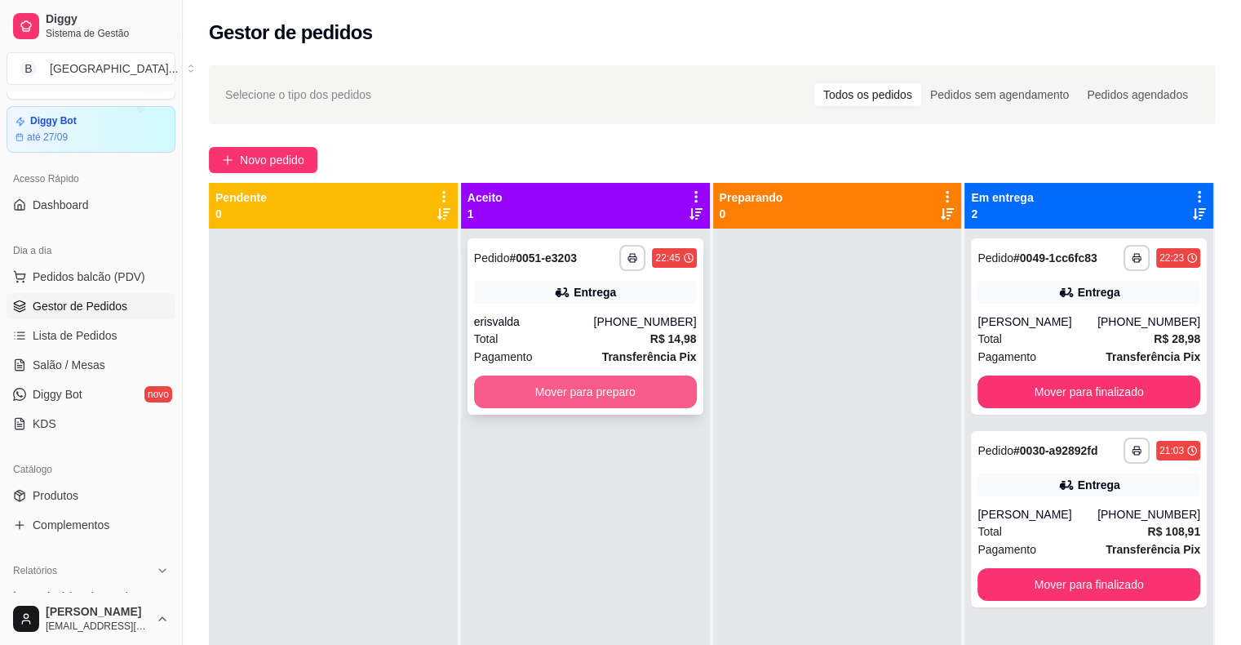
click at [674, 395] on button "Mover para preparo" at bounding box center [585, 391] width 223 height 33
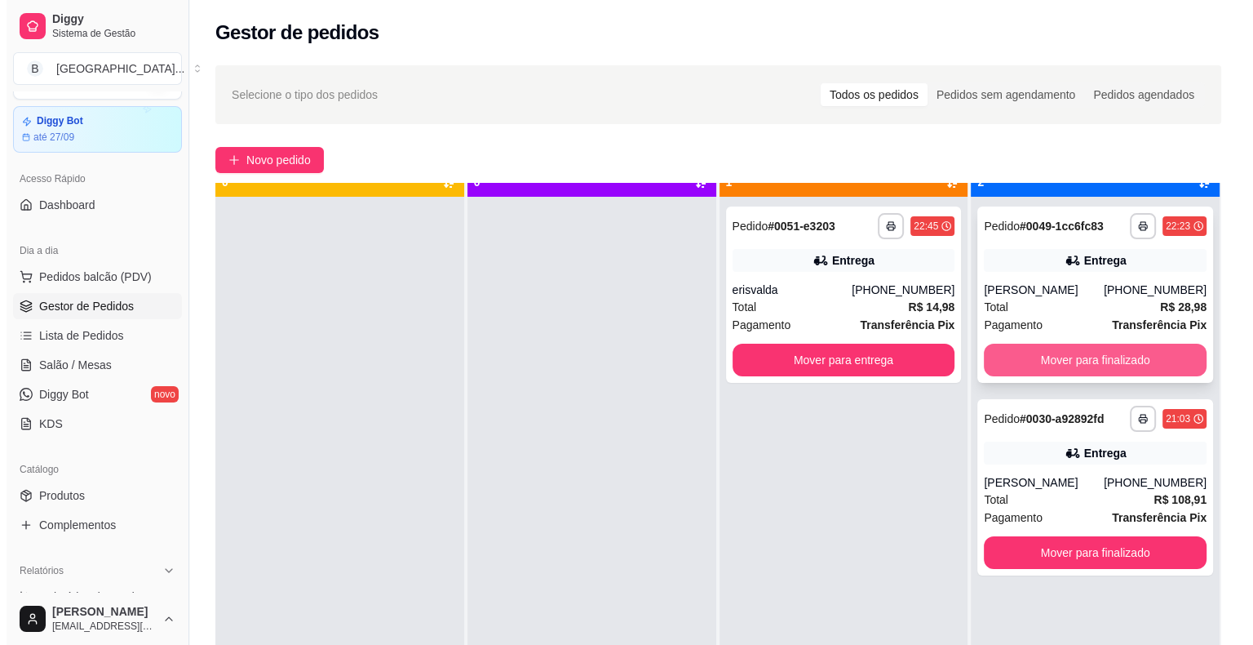
scroll to position [46, 0]
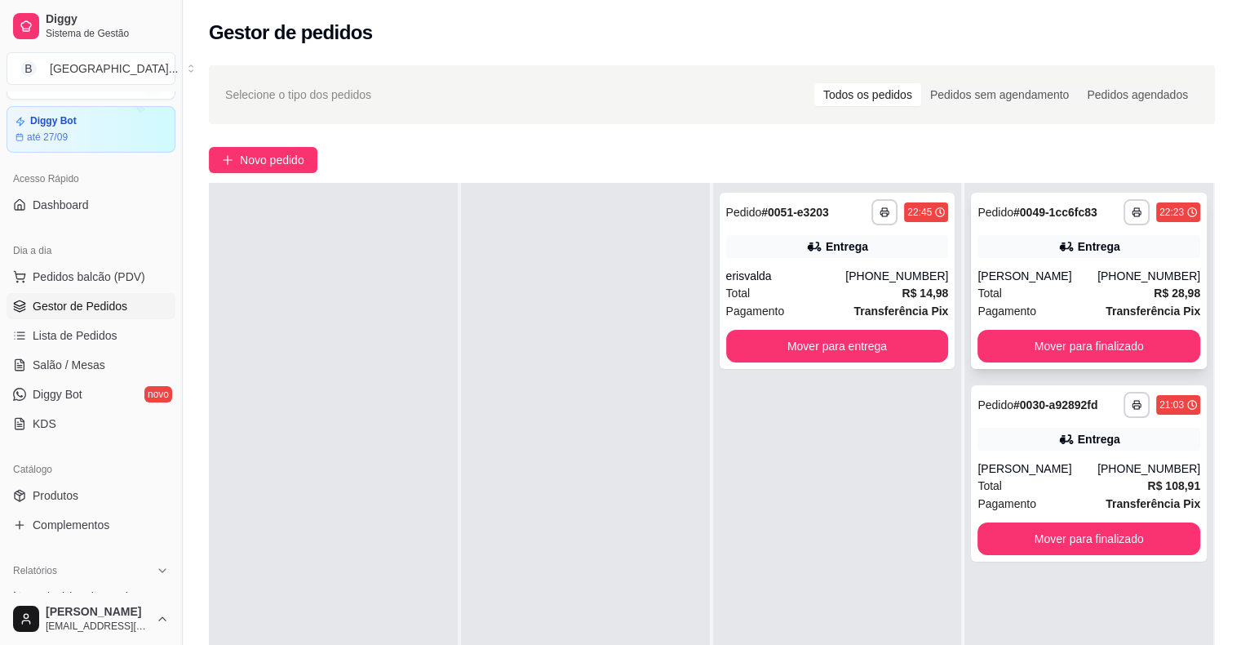
click at [1030, 286] on div "Total R$ 28,98" at bounding box center [1088, 293] width 223 height 18
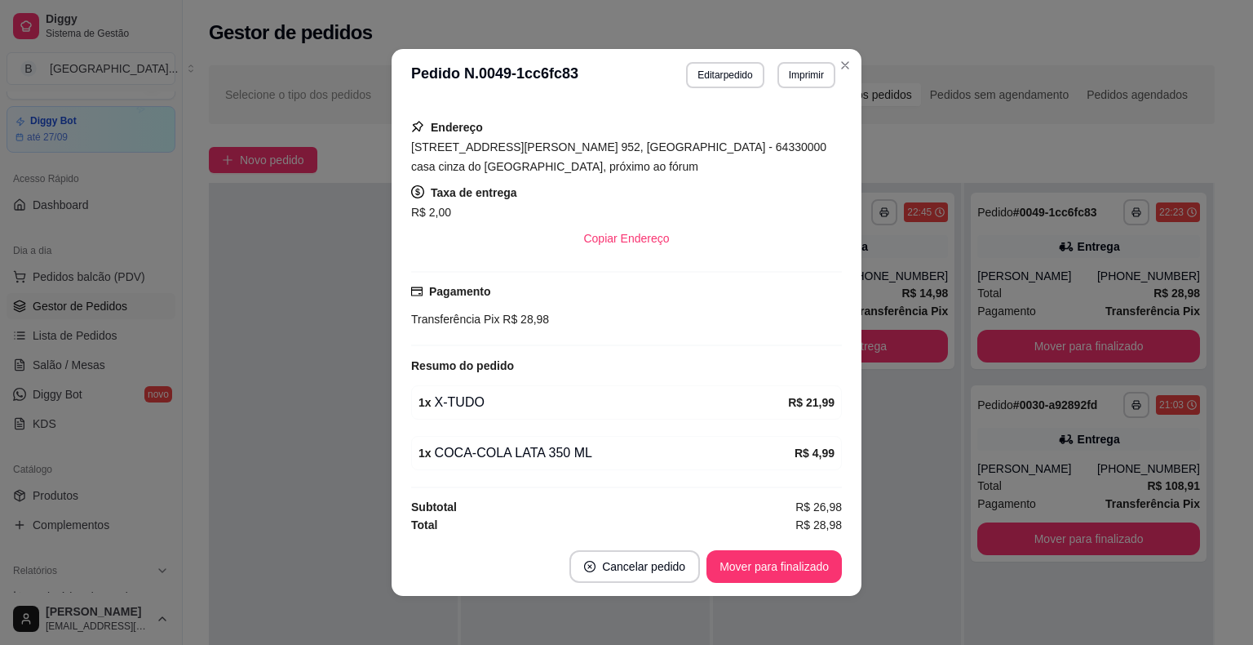
scroll to position [3, 0]
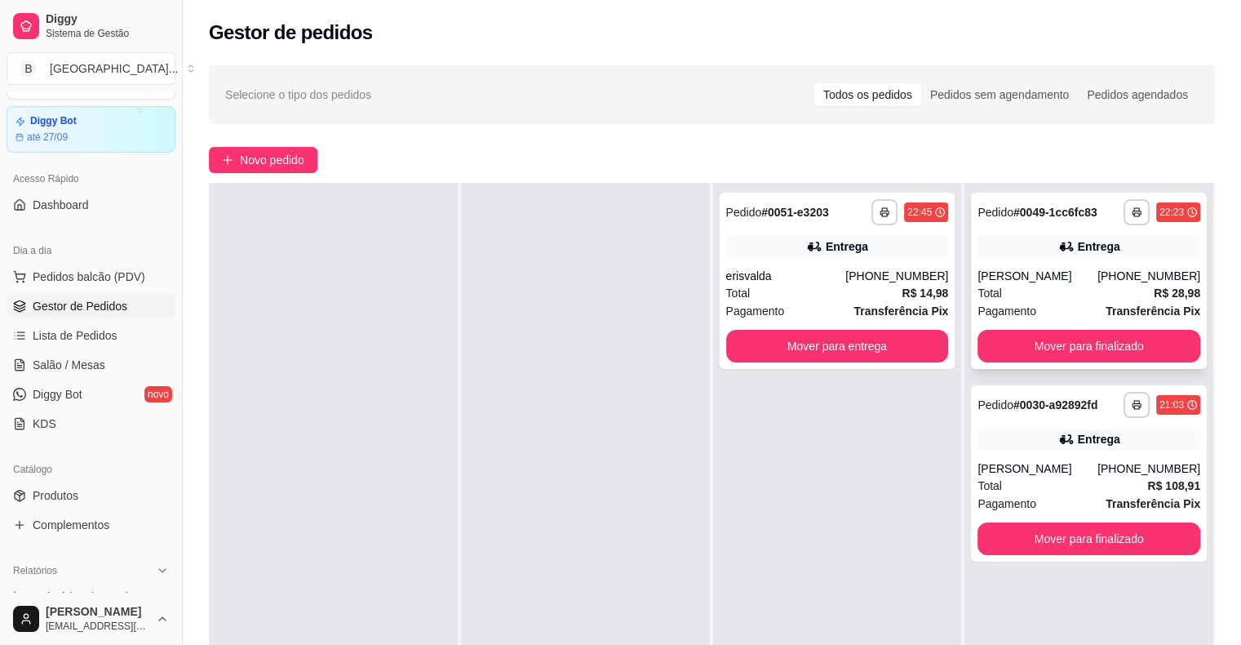
click at [1051, 281] on div "[PERSON_NAME]" at bounding box center [1037, 276] width 120 height 16
click at [1084, 270] on div "[PERSON_NAME]" at bounding box center [1037, 276] width 120 height 16
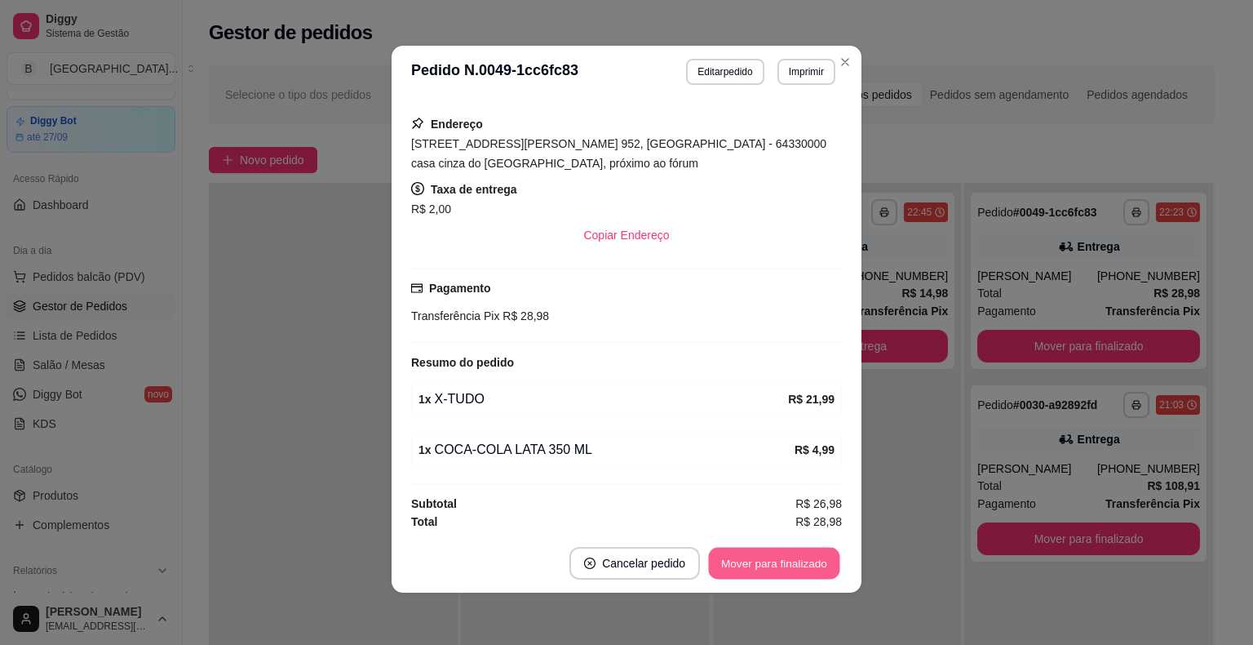
click at [823, 562] on button "Mover para finalizado" at bounding box center [774, 563] width 131 height 32
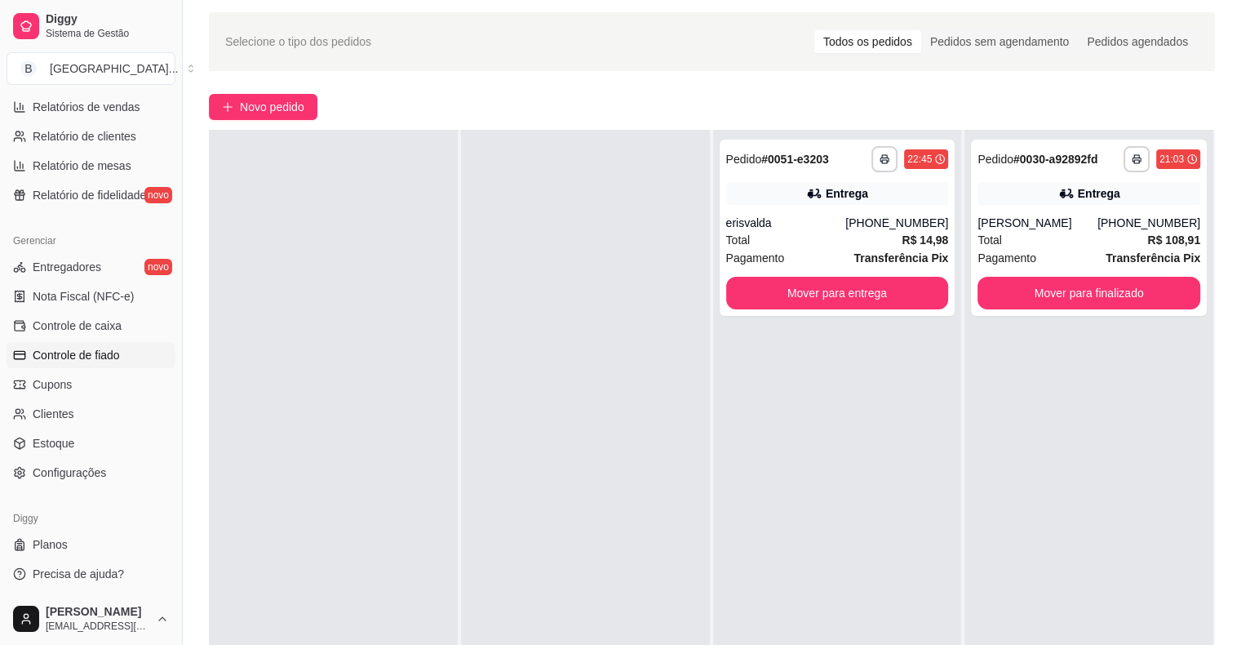
scroll to position [82, 0]
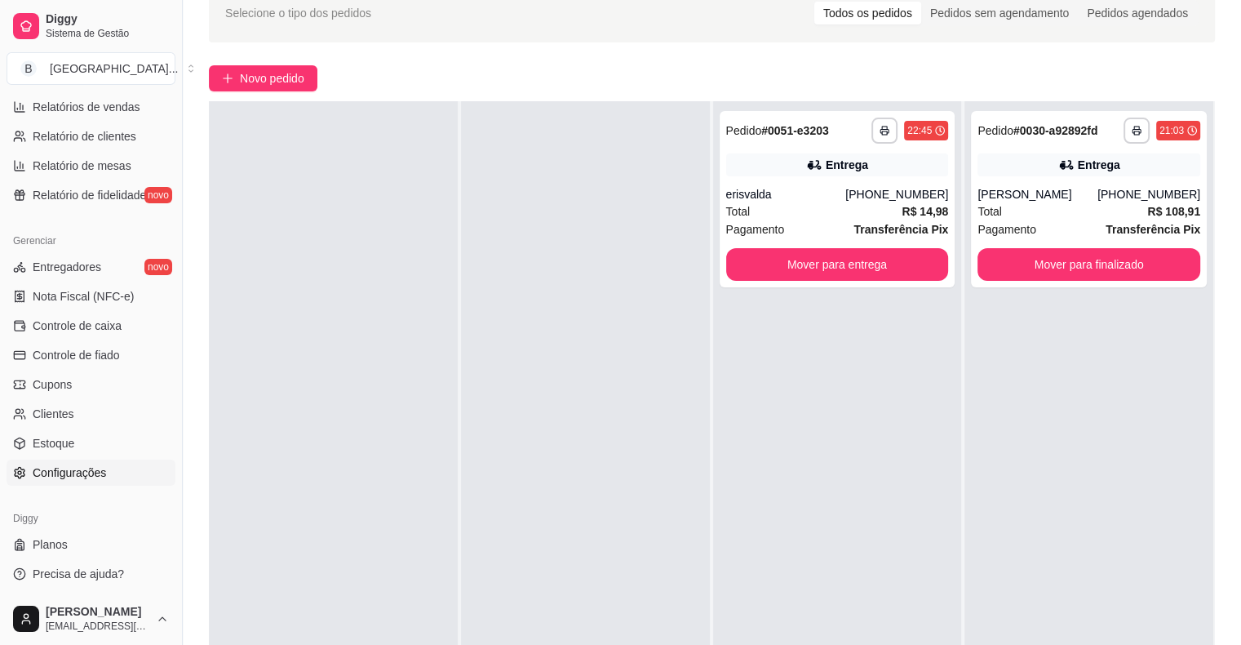
click at [73, 466] on span "Configurações" at bounding box center [69, 472] width 73 height 16
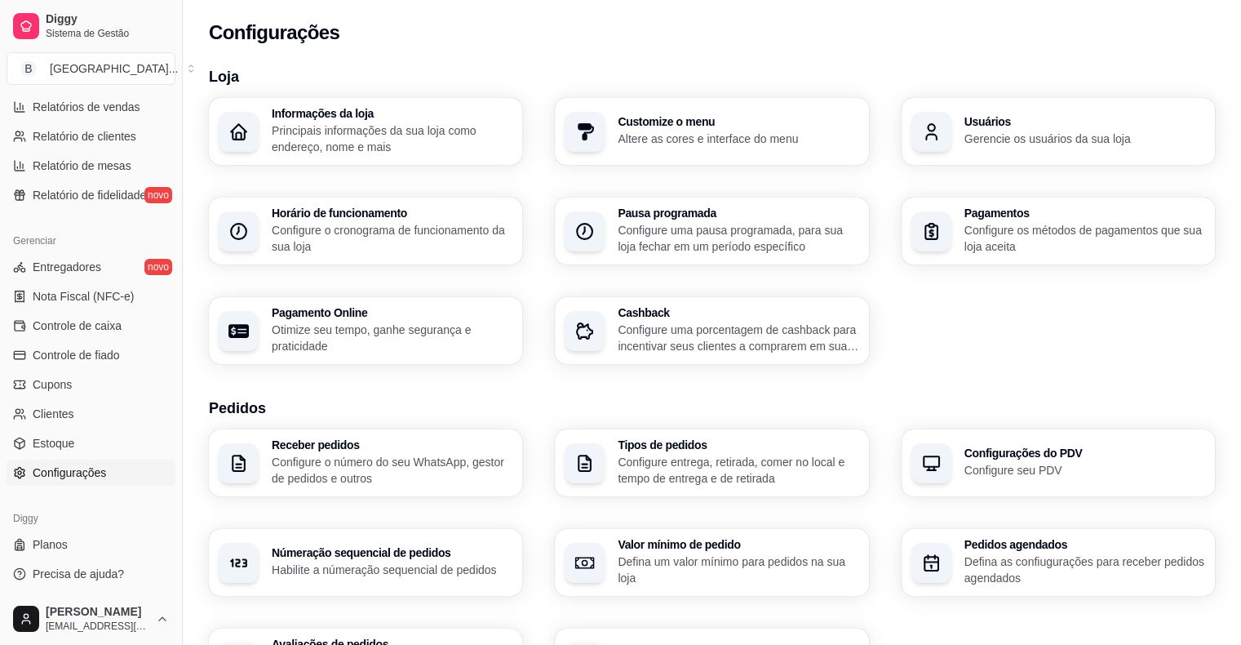
click at [613, 224] on div "Pausa programada Configure uma pausa programada, para sua loja fechar em um per…" at bounding box center [711, 230] width 313 height 67
click at [314, 229] on p "Configure o cronograma de funcionamento da sua loja" at bounding box center [392, 238] width 241 height 33
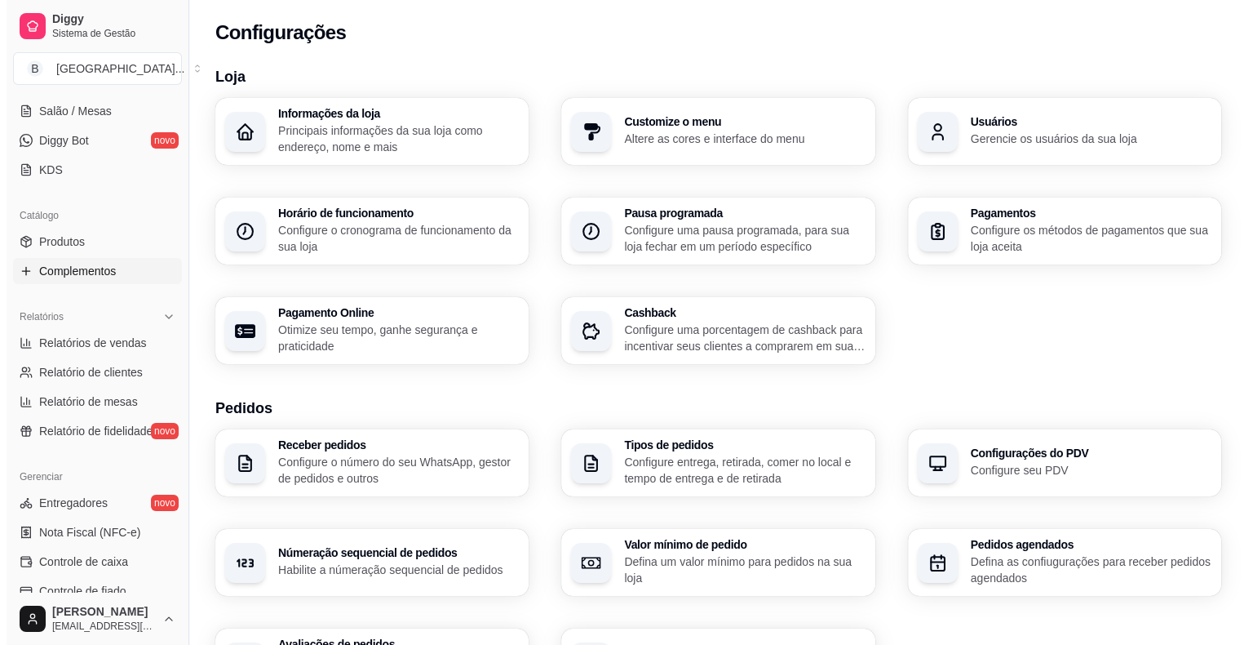
scroll to position [202, 0]
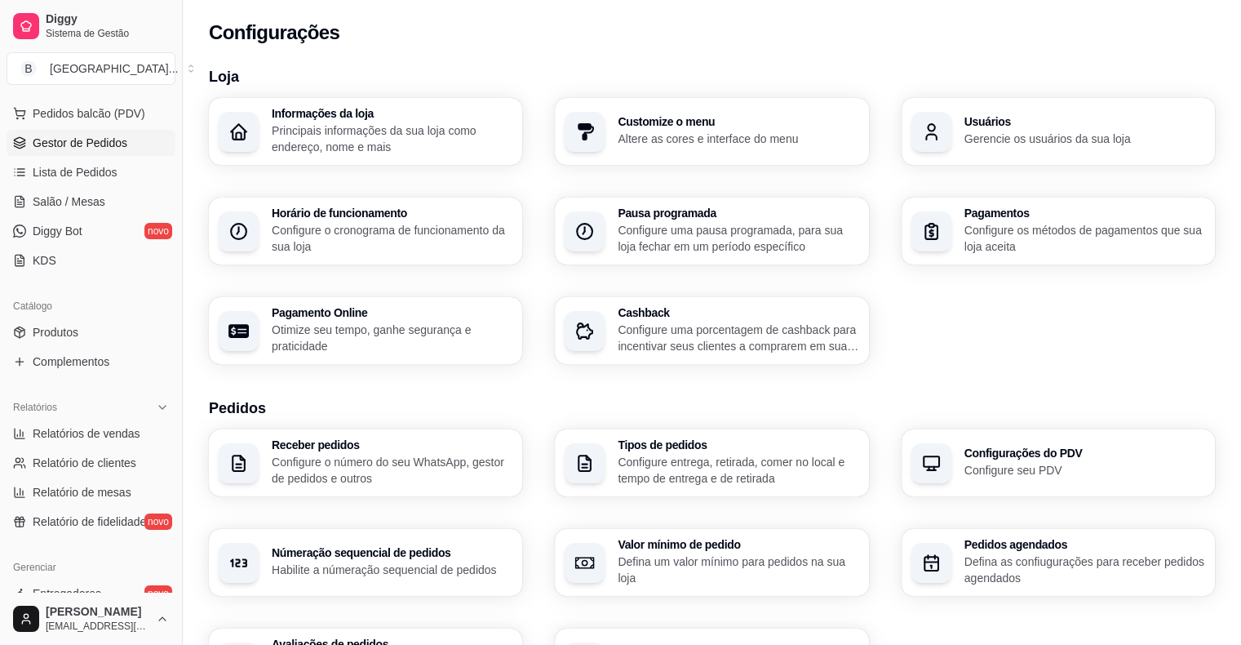
click at [117, 144] on span "Gestor de Pedidos" at bounding box center [80, 143] width 95 height 16
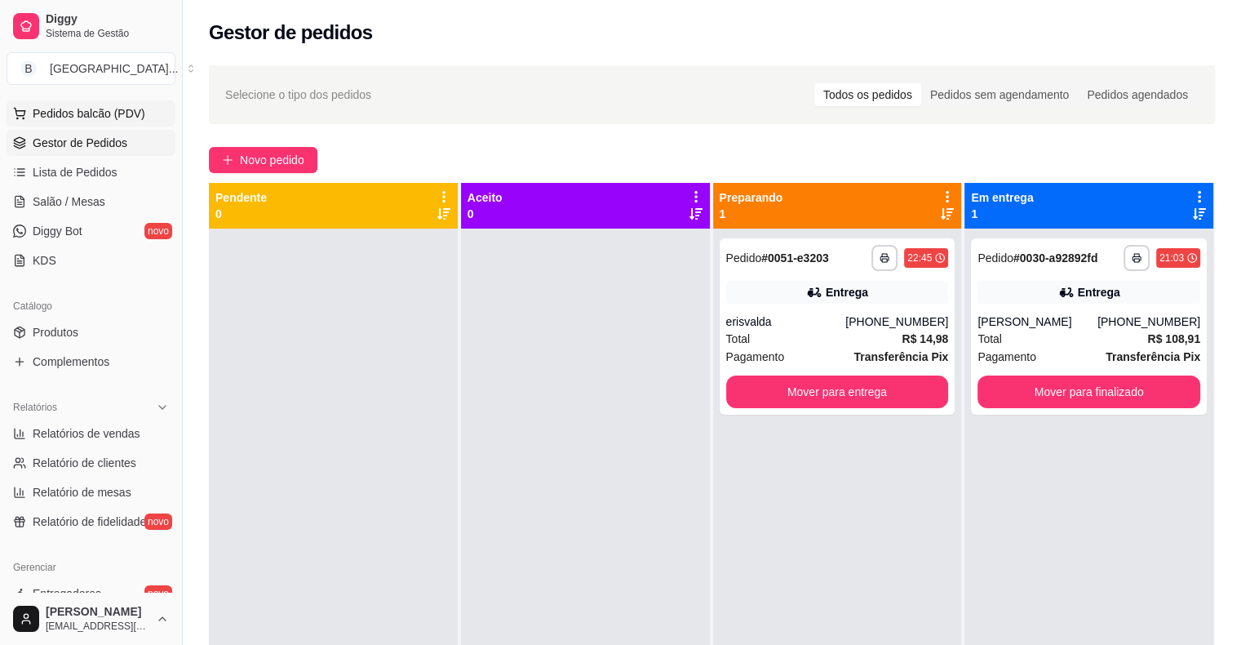
click at [117, 113] on span "Pedidos balcão (PDV)" at bounding box center [89, 113] width 113 height 16
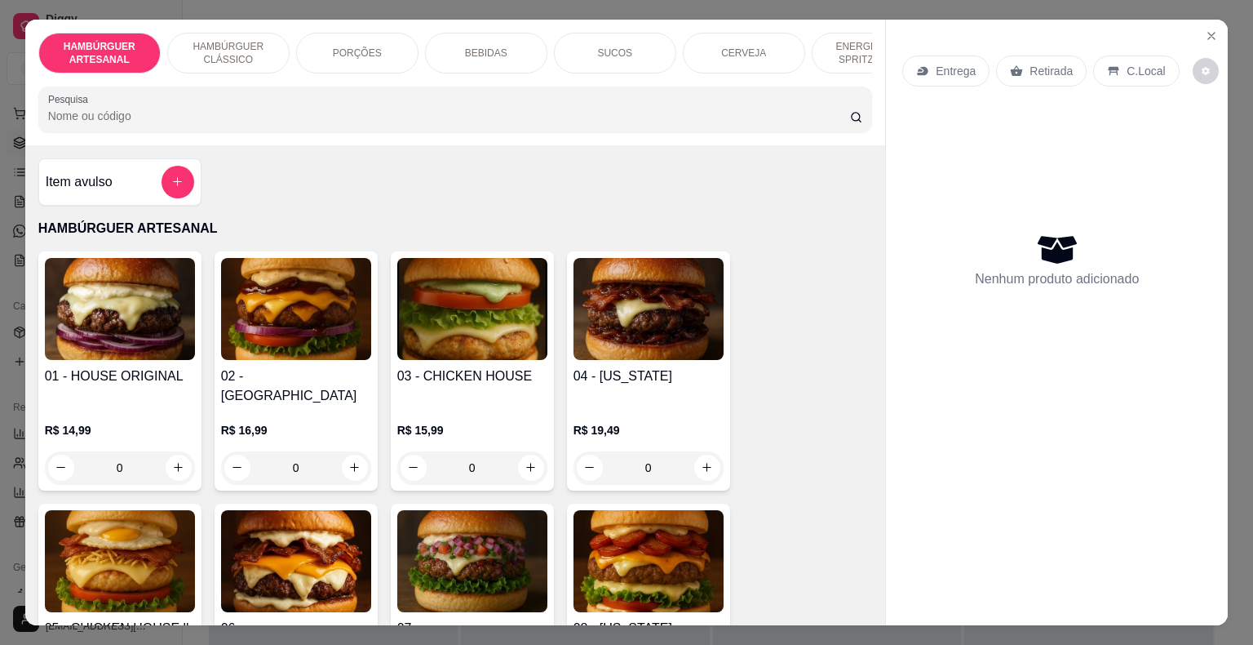
scroll to position [82, 0]
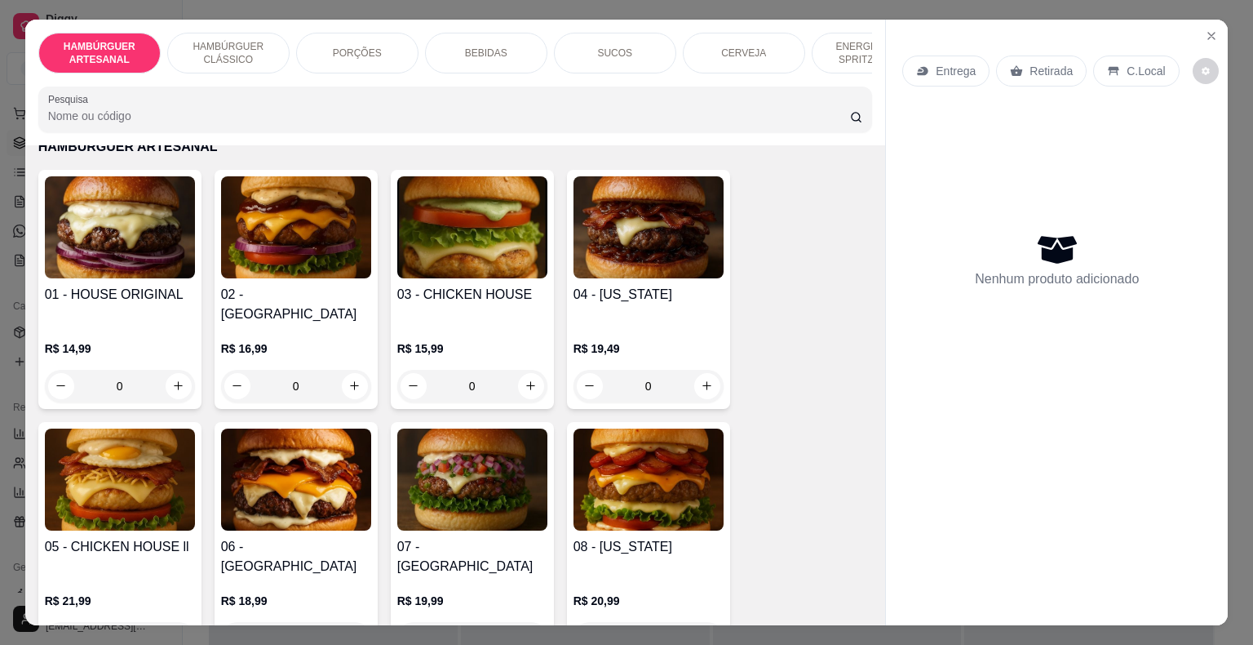
click at [337, 370] on div "0" at bounding box center [296, 386] width 150 height 33
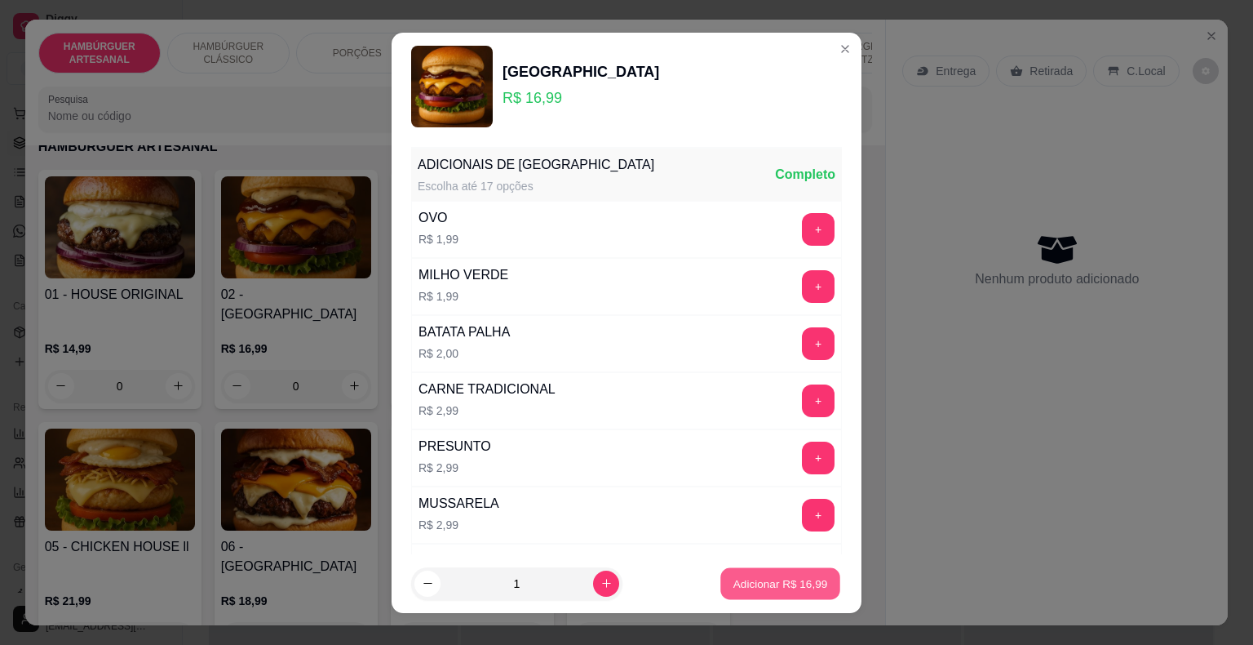
click at [733, 582] on p "Adicionar R$ 16,99" at bounding box center [780, 583] width 95 height 16
type input "1"
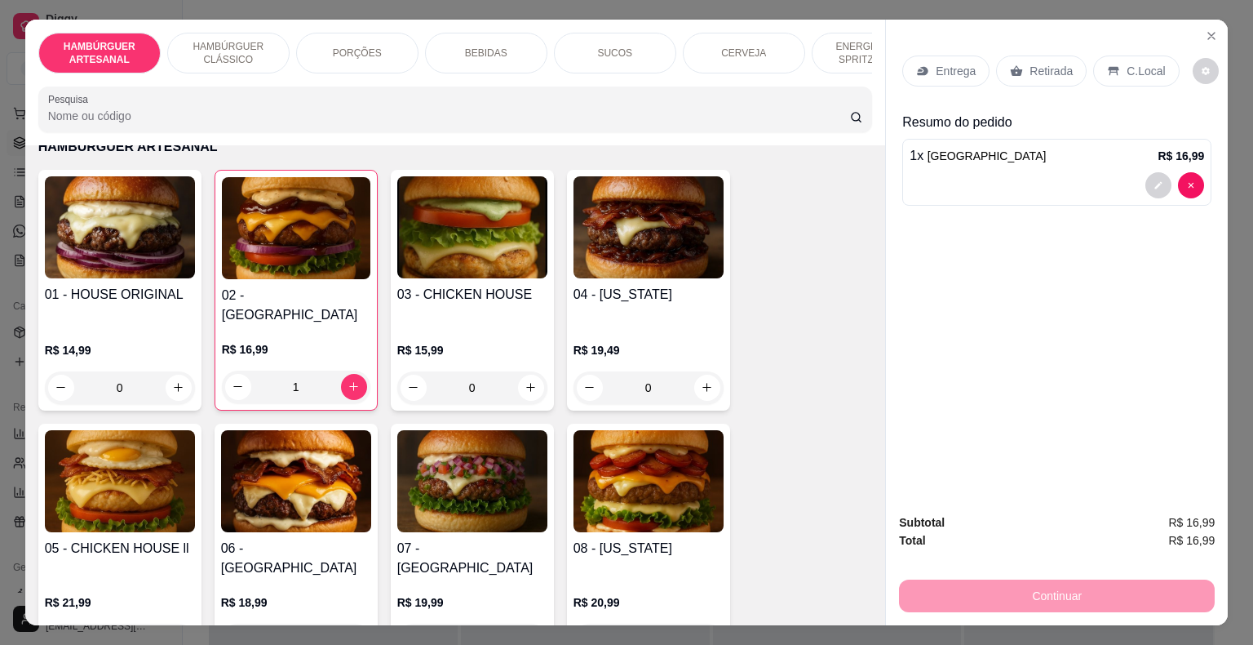
click at [928, 70] on div "Entrega" at bounding box center [945, 70] width 87 height 31
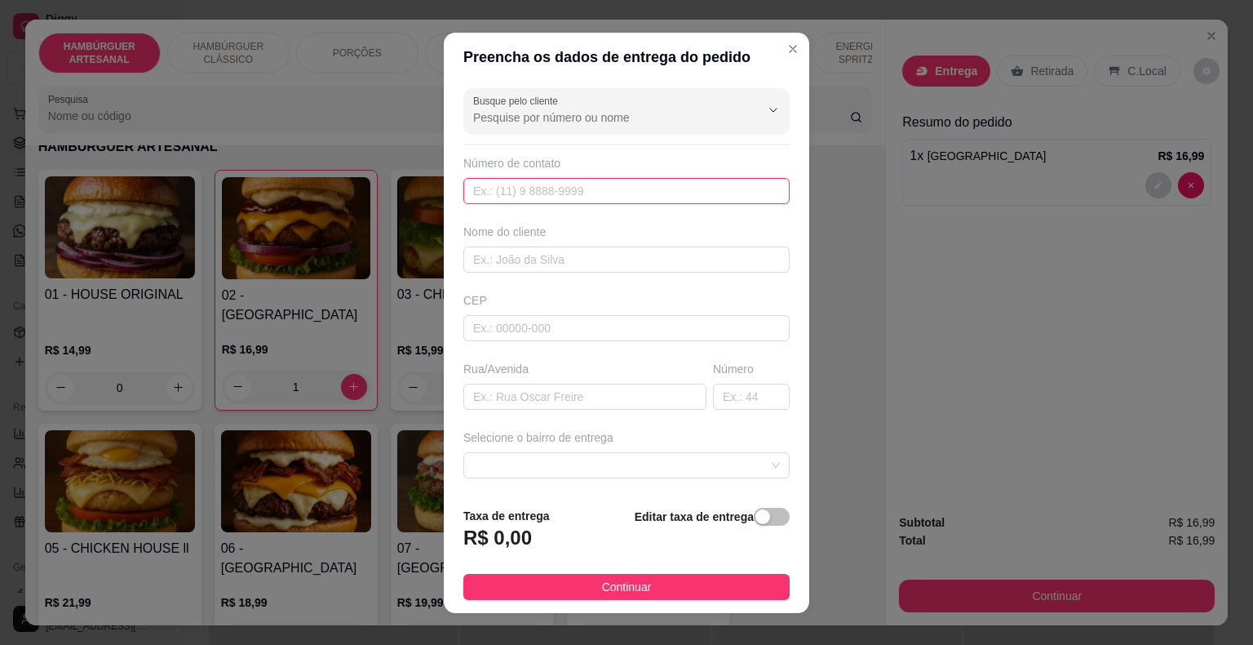
click at [556, 195] on input "text" at bounding box center [626, 191] width 326 height 26
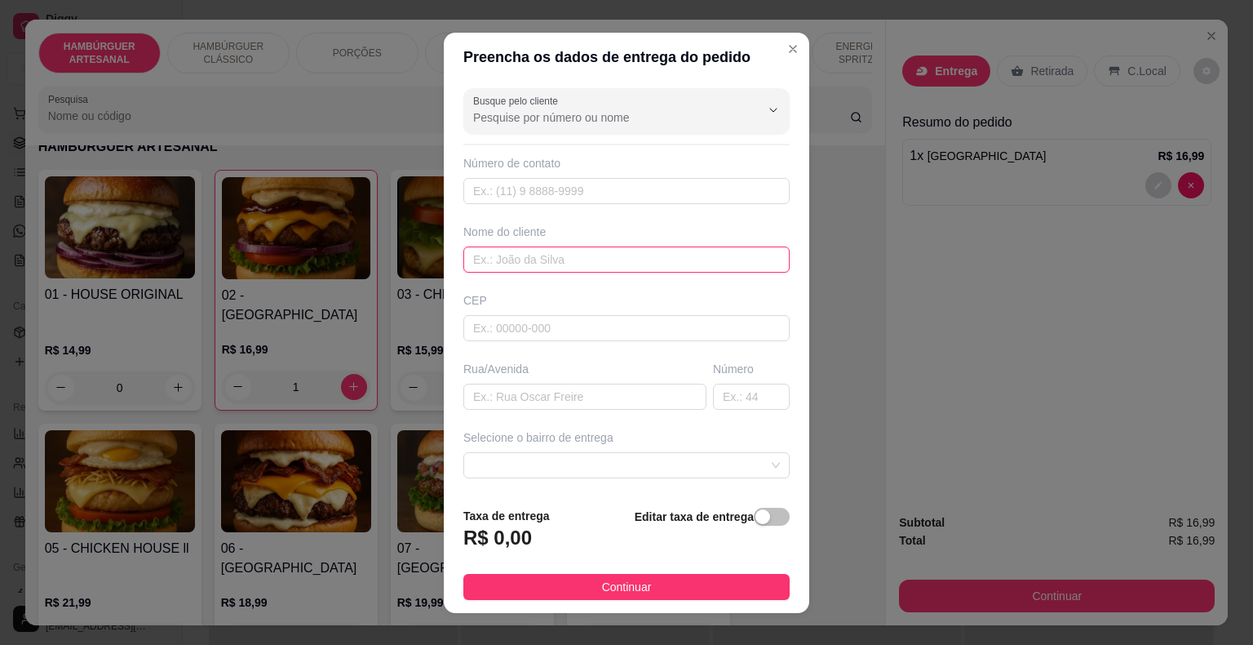
click at [547, 269] on input "text" at bounding box center [626, 259] width 326 height 26
type input "[PERSON_NAME]"
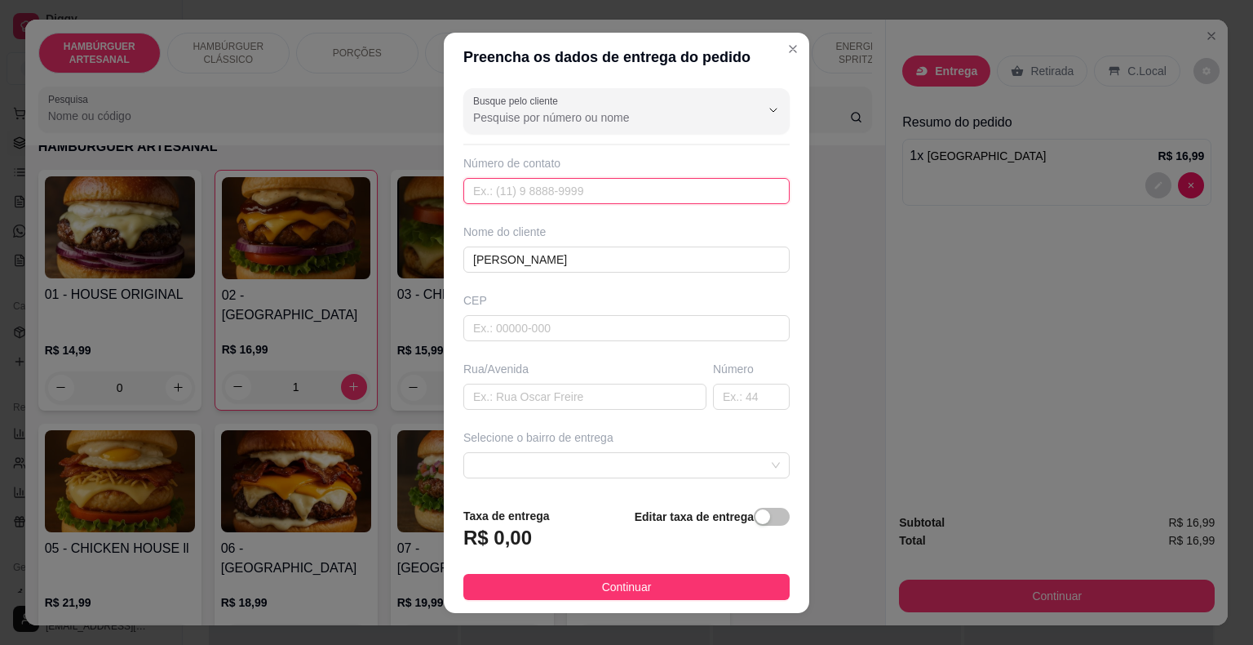
click at [554, 194] on input "text" at bounding box center [626, 191] width 326 height 26
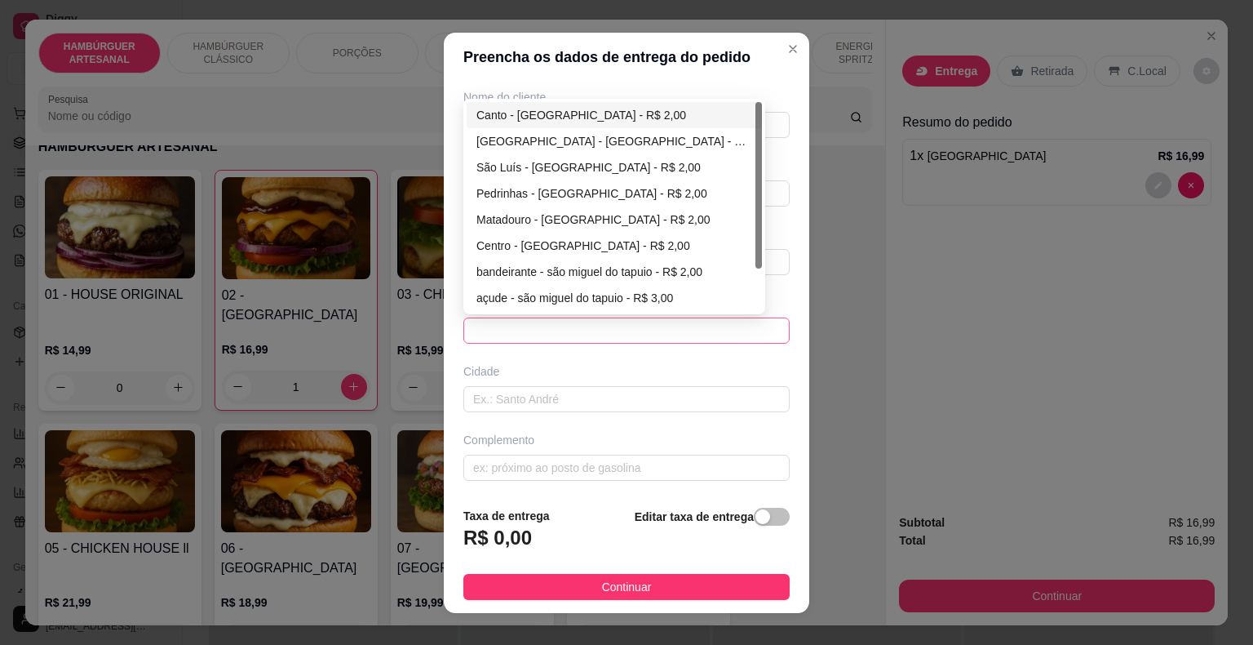
click at [620, 318] on span at bounding box center [626, 330] width 307 height 24
type input "[PHONE_NUMBER]"
click at [609, 165] on div "São Luís - [GEOGRAPHIC_DATA] - R$ 2,00" at bounding box center [614, 167] width 276 height 18
type input "São Miguel do Tapuio"
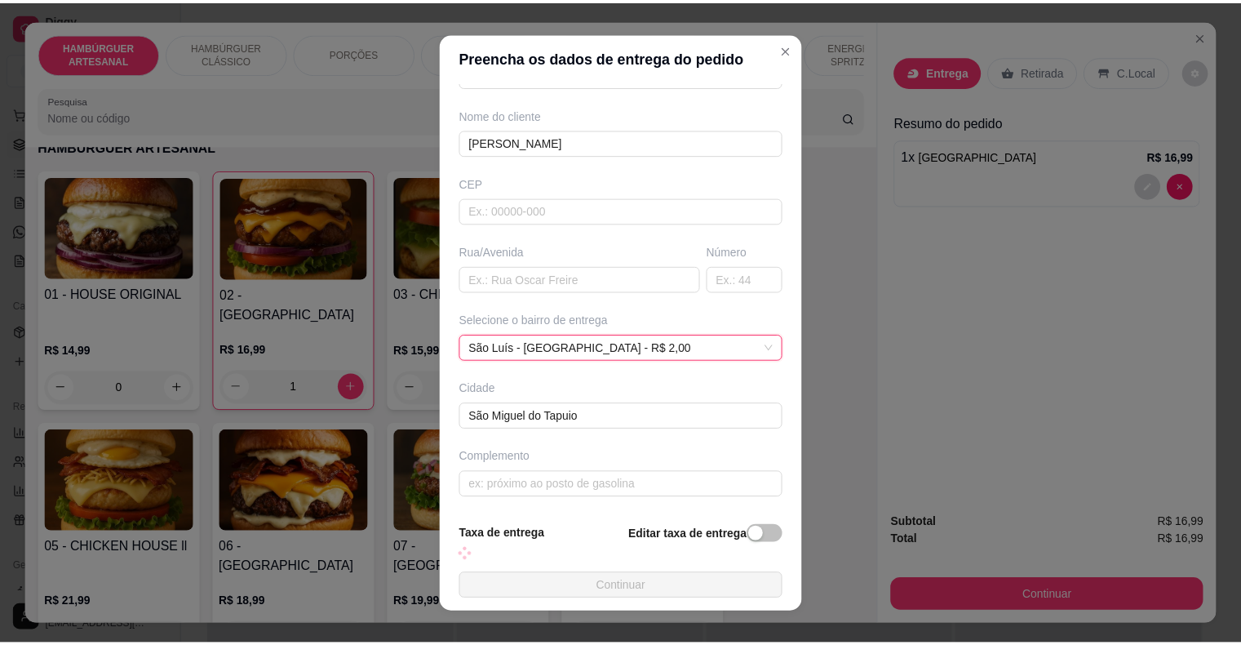
scroll to position [117, 0]
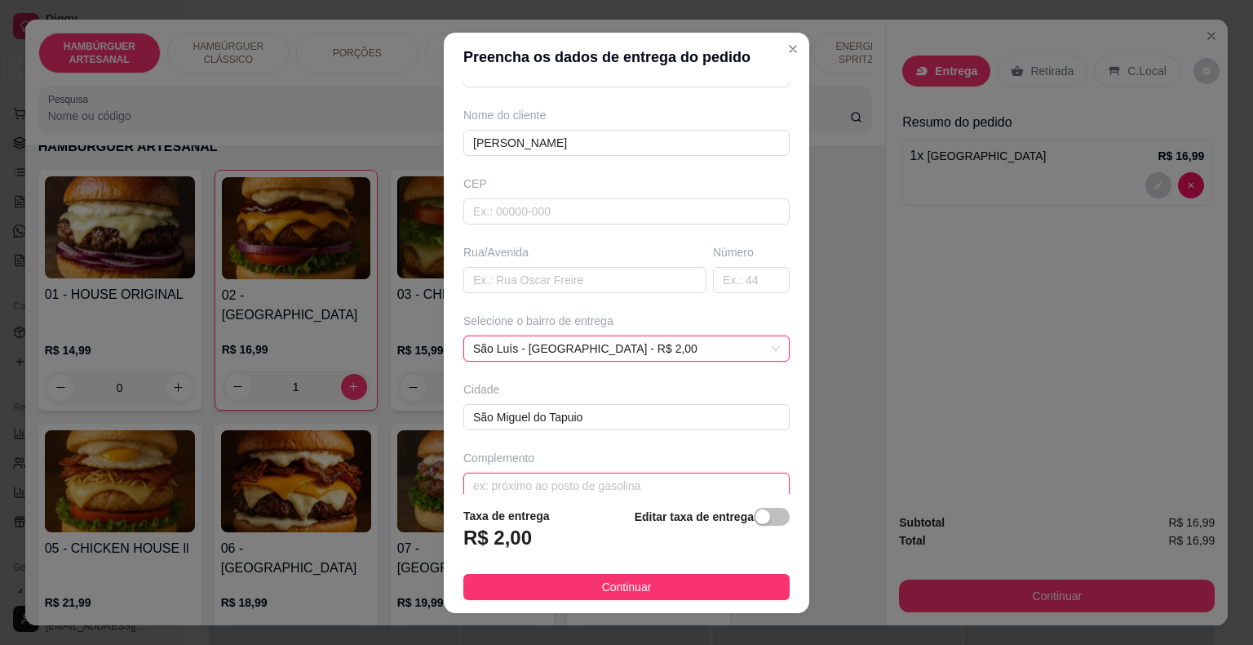
click at [623, 472] on input "text" at bounding box center [626, 485] width 326 height 26
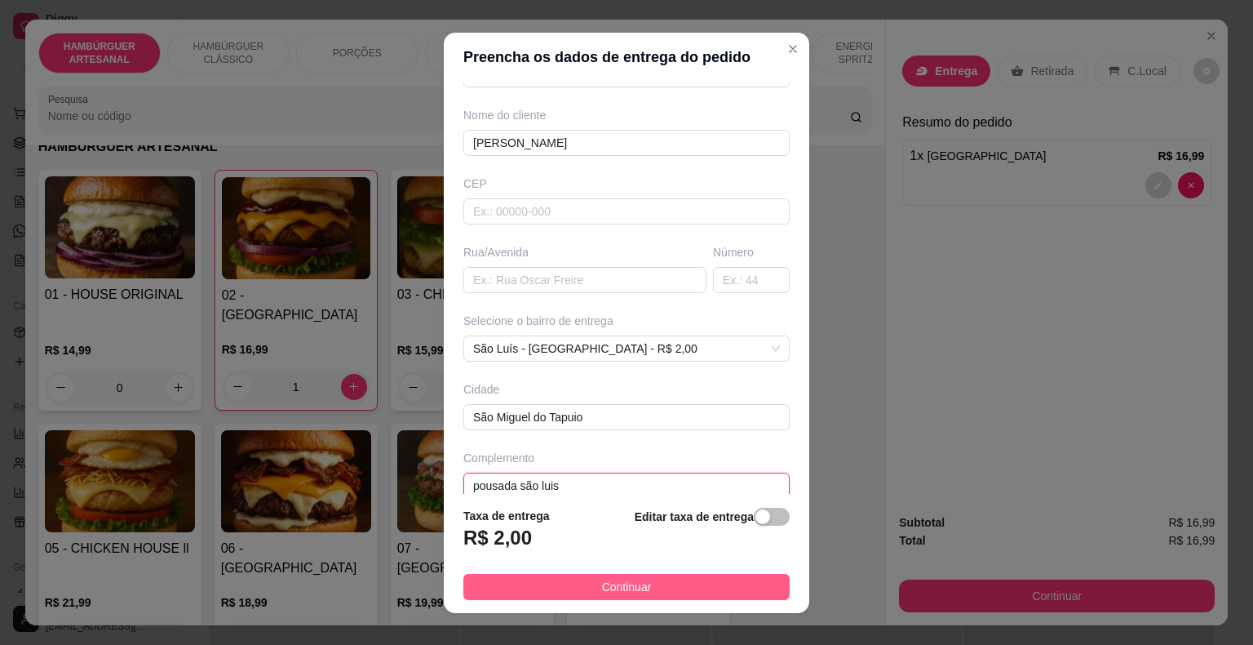
type input "pousada são luis"
click at [555, 584] on button "Continuar" at bounding box center [626, 587] width 326 height 26
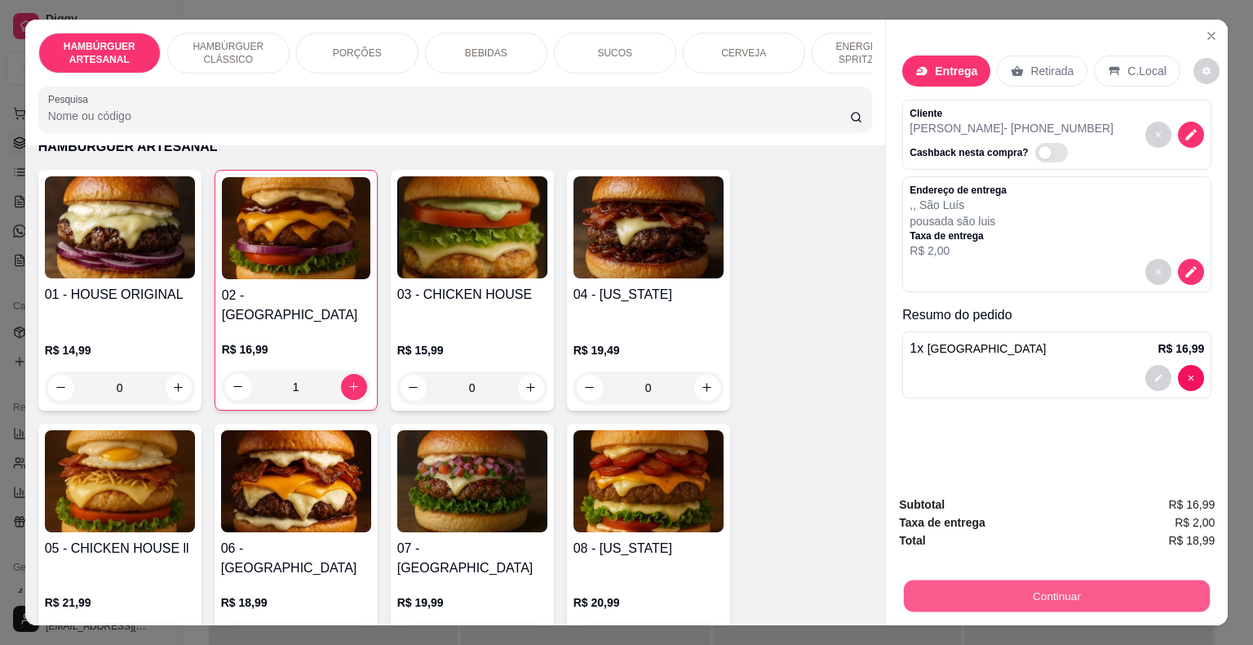
click at [1044, 601] on button "Continuar" at bounding box center [1057, 596] width 306 height 32
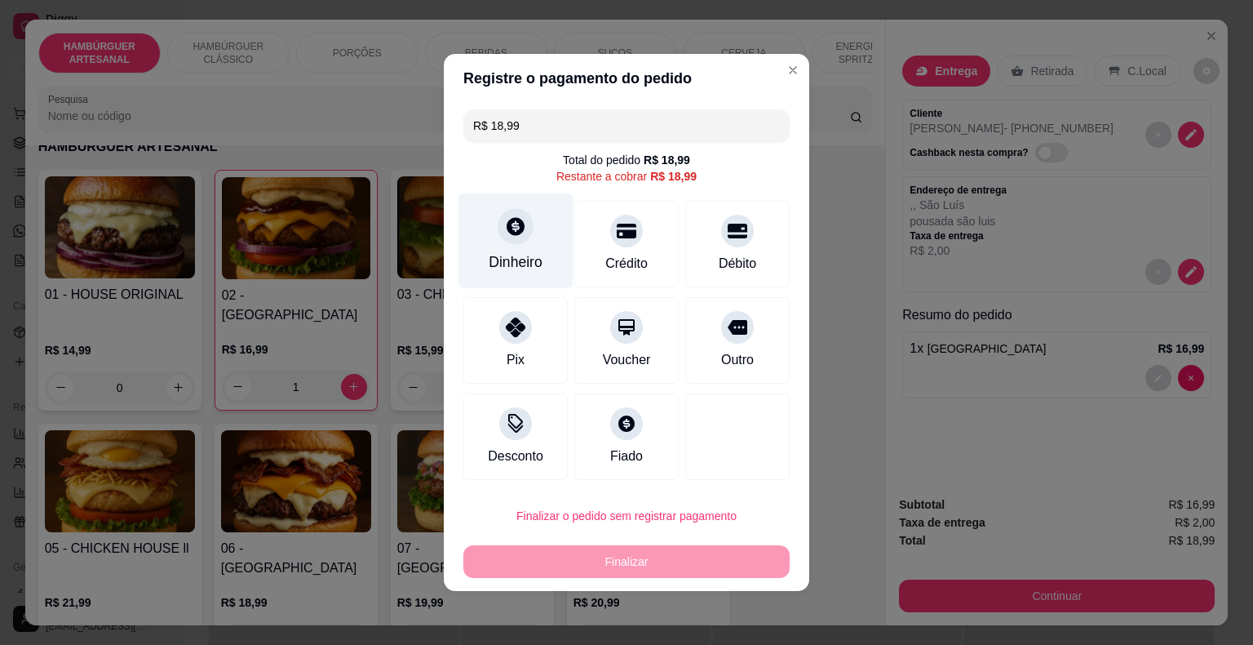
click at [523, 236] on icon at bounding box center [515, 225] width 21 height 21
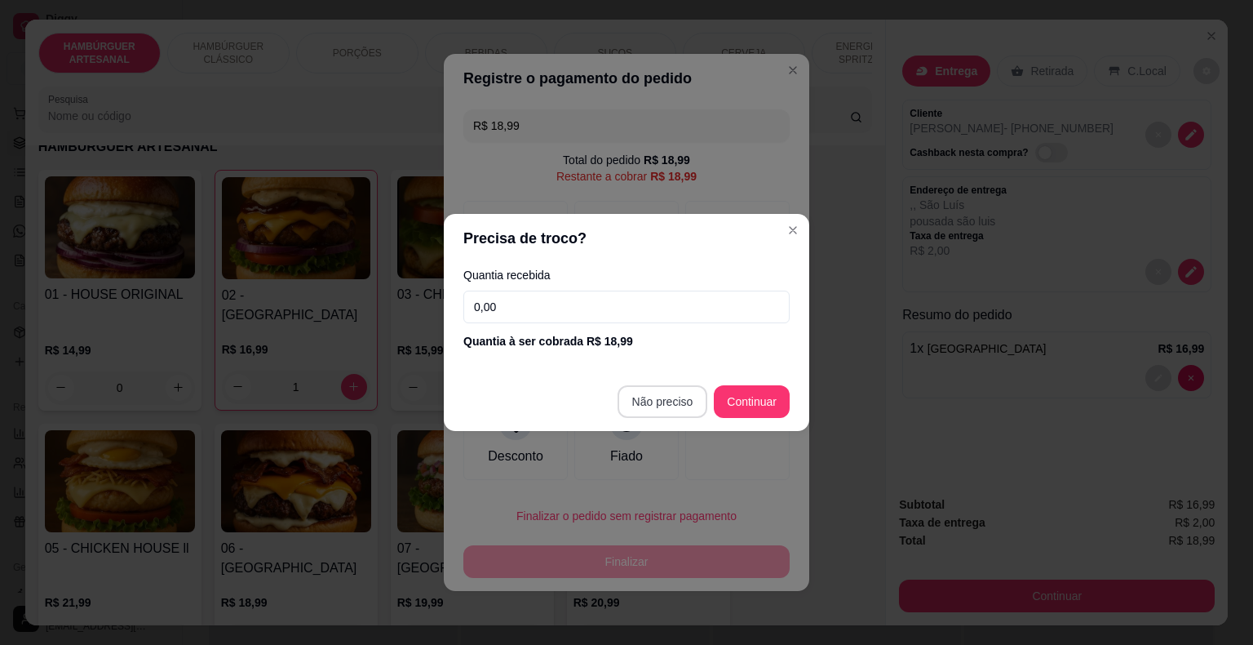
type input "R$ 0,00"
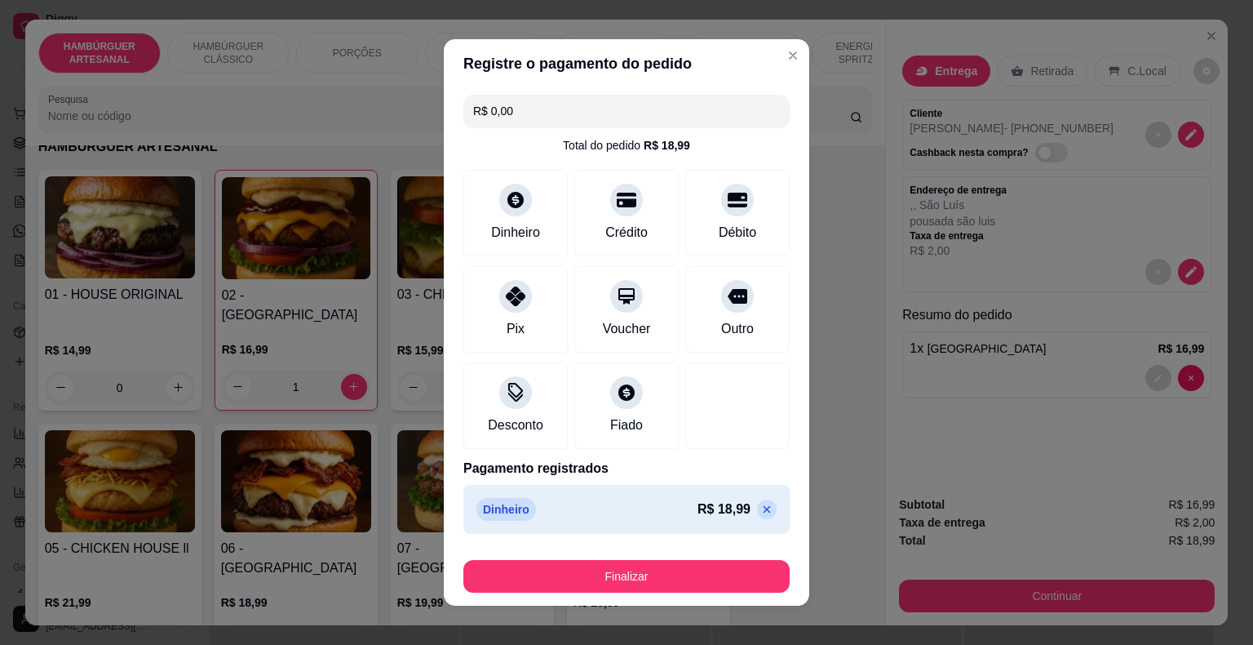
click at [679, 605] on footer "Finalizar" at bounding box center [627, 572] width 366 height 65
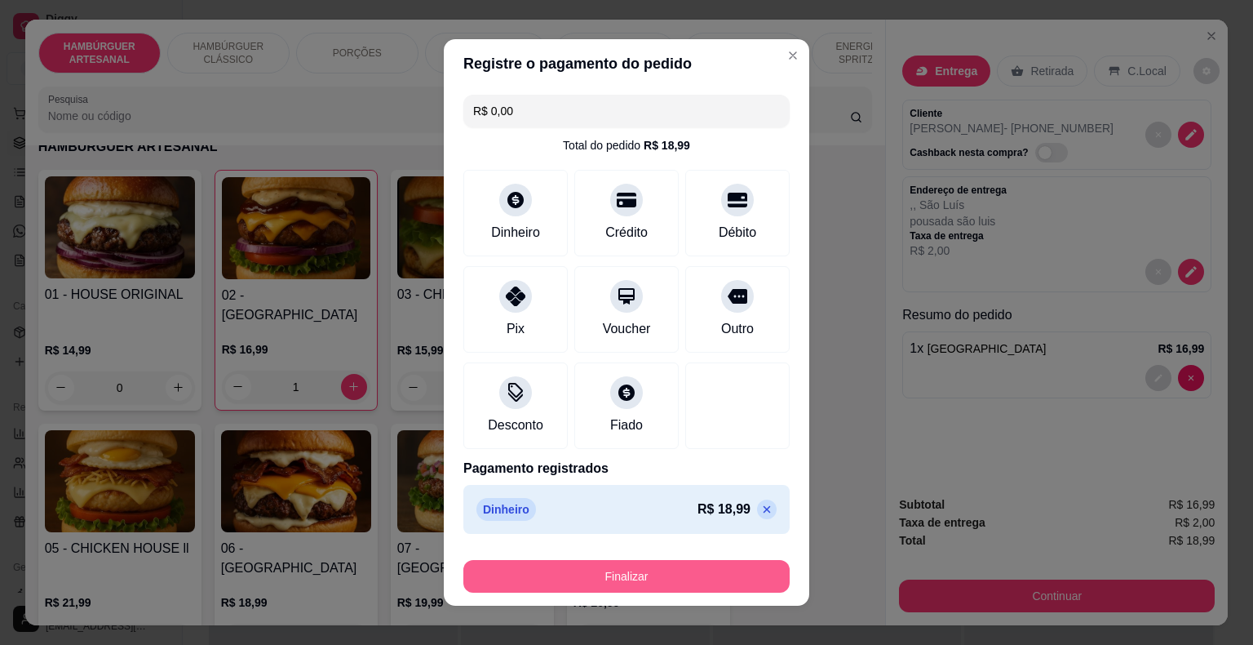
click at [679, 583] on button "Finalizar" at bounding box center [626, 576] width 326 height 33
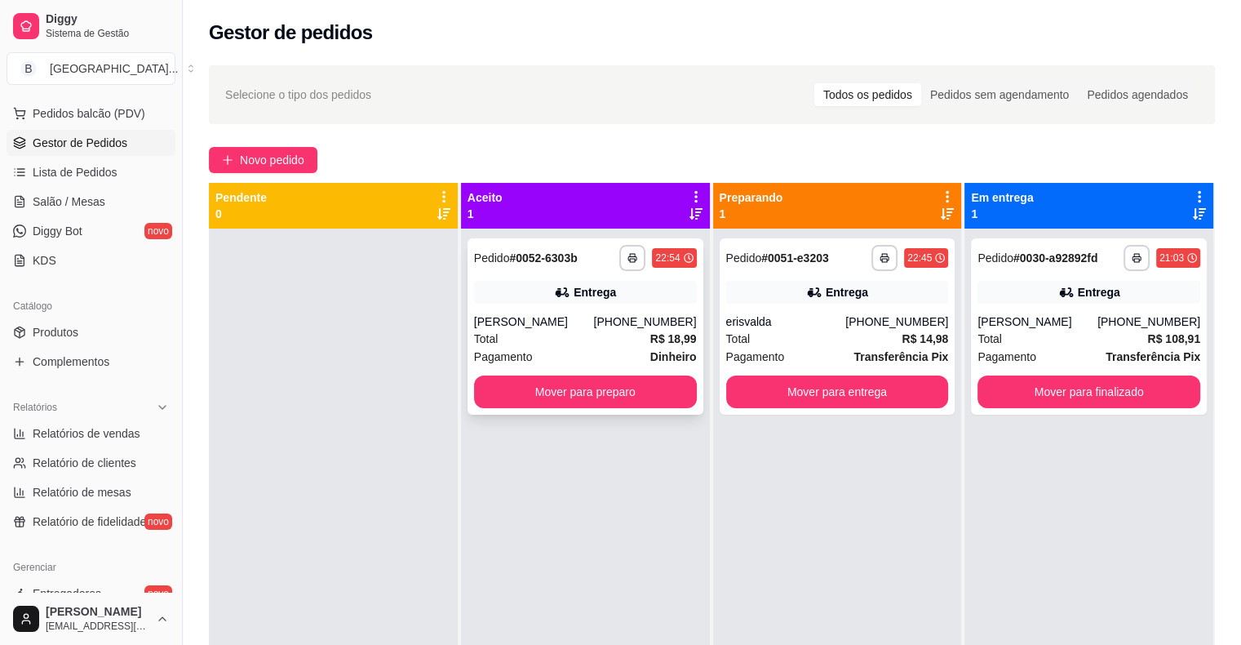
click at [565, 331] on div "Total R$ 18,99" at bounding box center [585, 339] width 223 height 18
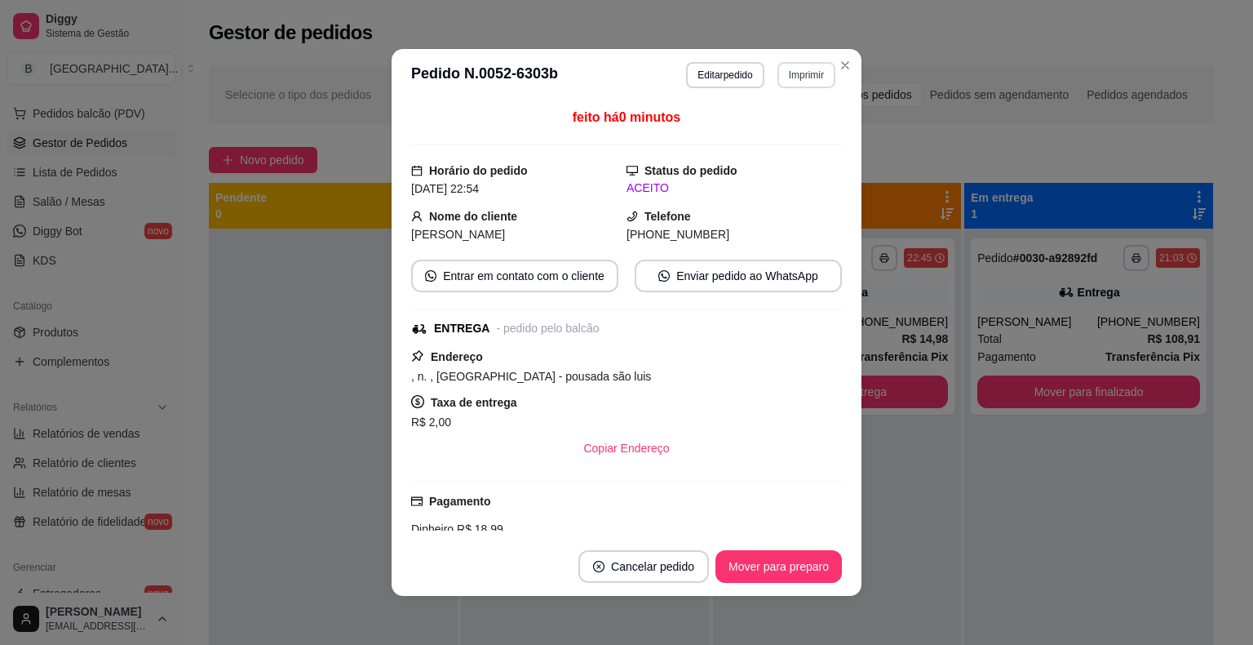
click at [786, 64] on button "Imprimir" at bounding box center [807, 75] width 58 height 26
click at [792, 122] on button "IMPRESSORA" at bounding box center [771, 131] width 114 height 25
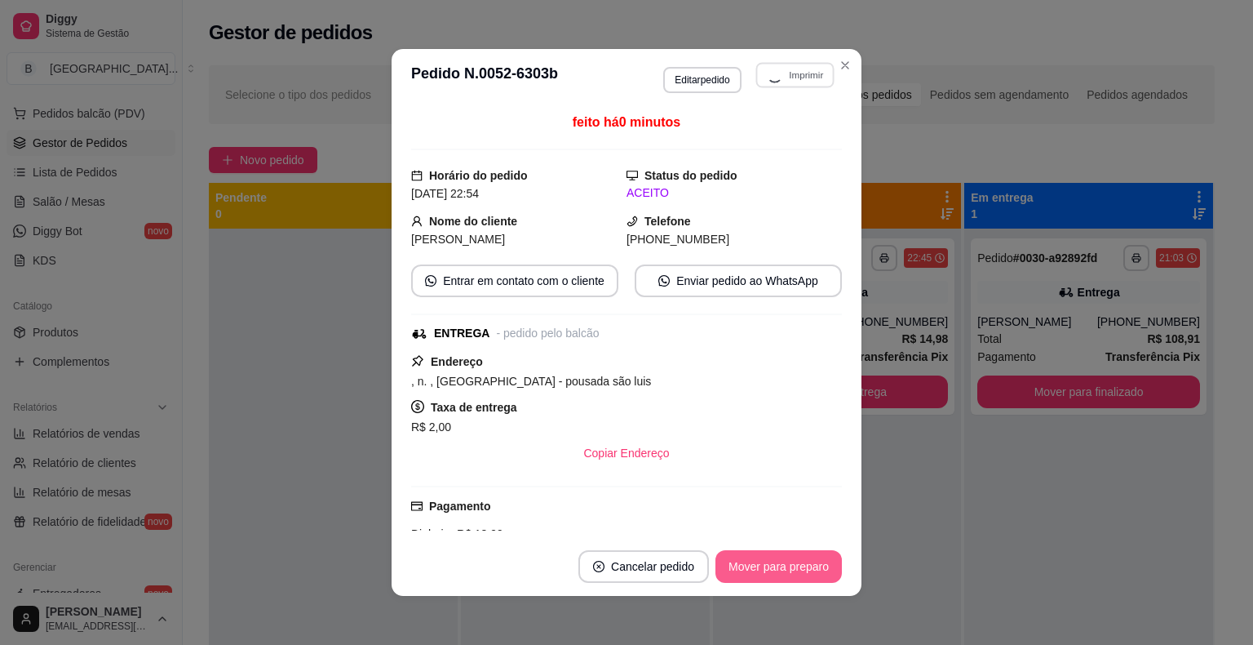
click at [787, 563] on button "Mover para preparo" at bounding box center [779, 566] width 126 height 33
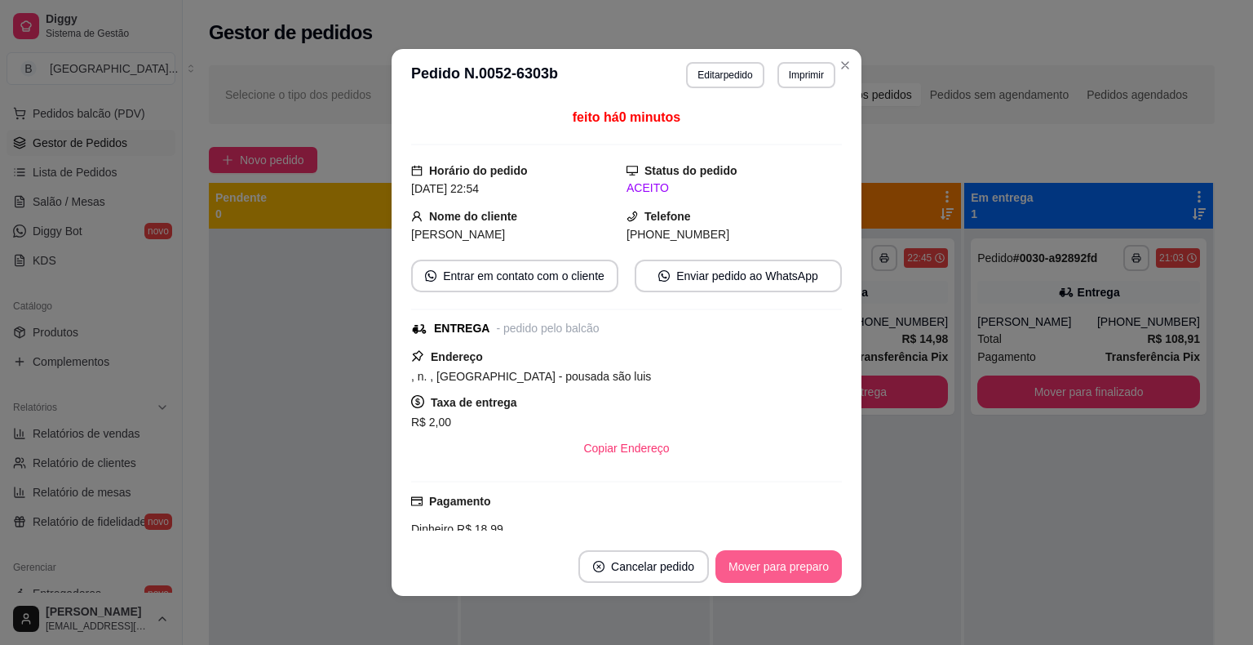
click at [787, 563] on button "Mover para preparo" at bounding box center [779, 566] width 126 height 33
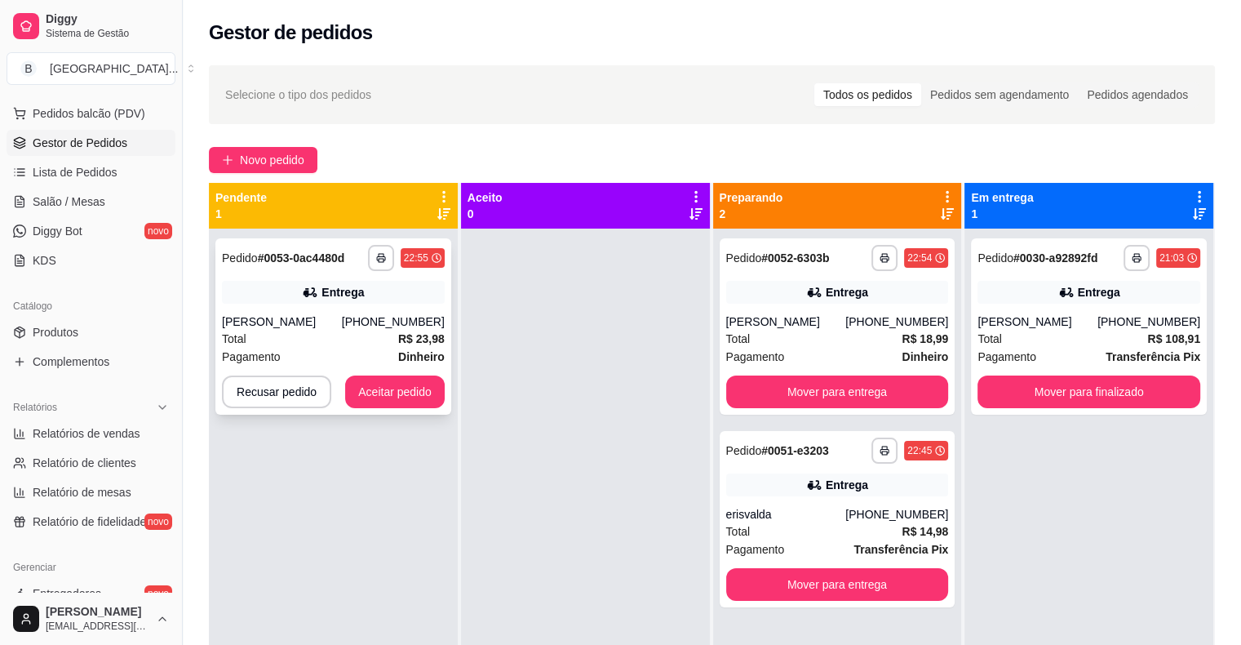
click at [265, 322] on div "[PERSON_NAME]" at bounding box center [282, 321] width 120 height 16
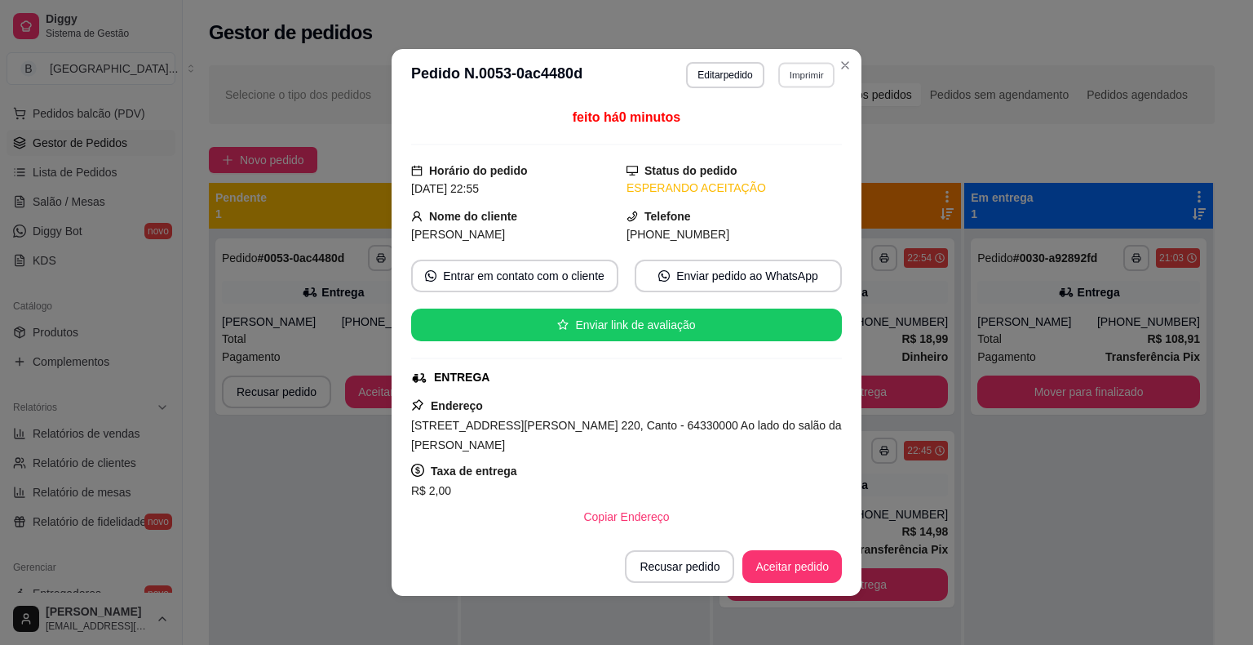
click at [801, 73] on button "Imprimir" at bounding box center [806, 74] width 56 height 25
click at [767, 137] on button "IMPRESSORA" at bounding box center [771, 132] width 118 height 26
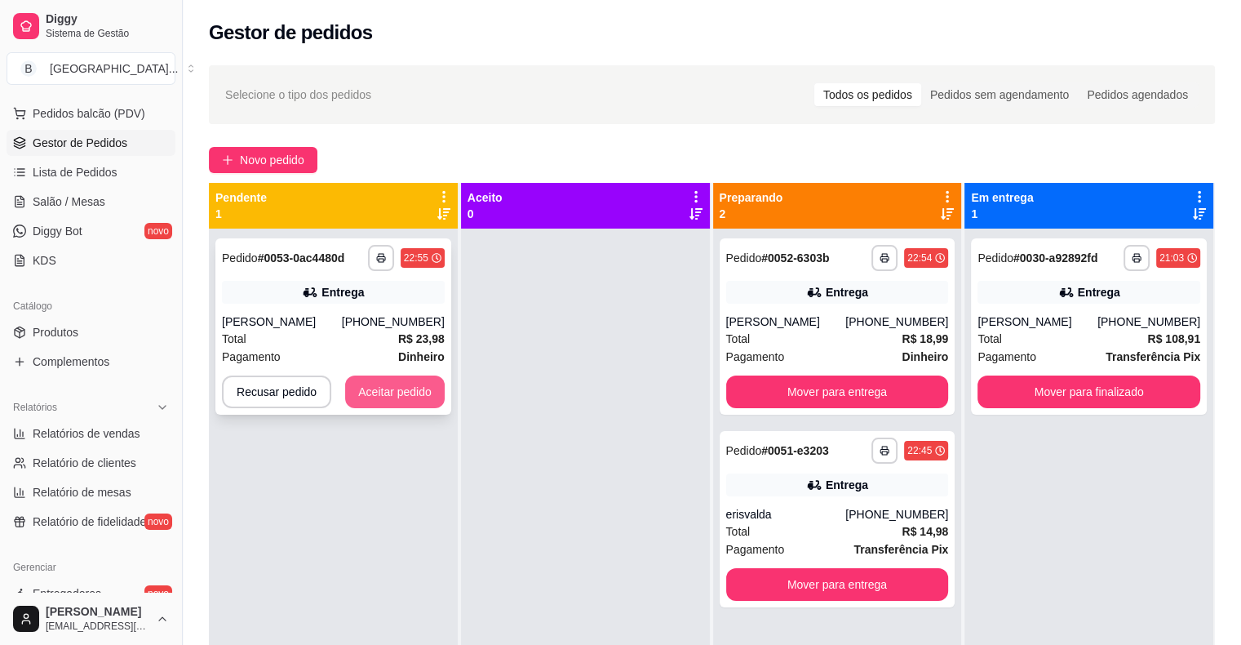
click at [392, 383] on button "Aceitar pedido" at bounding box center [395, 391] width 100 height 33
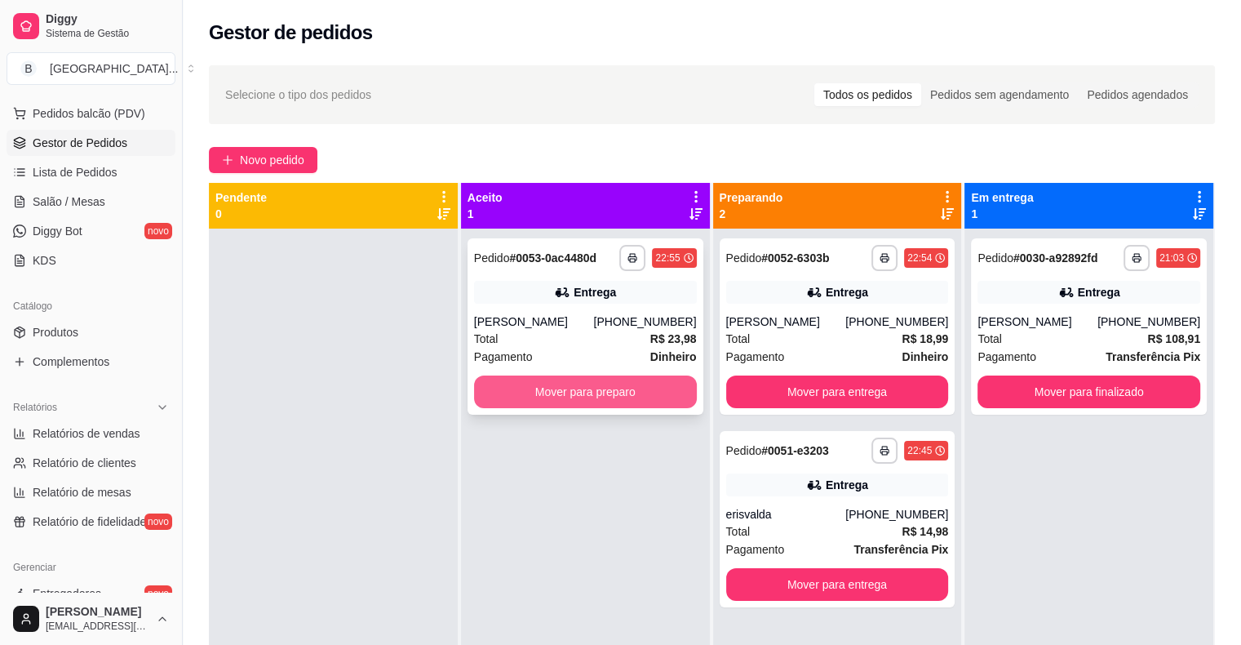
click at [488, 379] on button "Mover para preparo" at bounding box center [585, 391] width 223 height 33
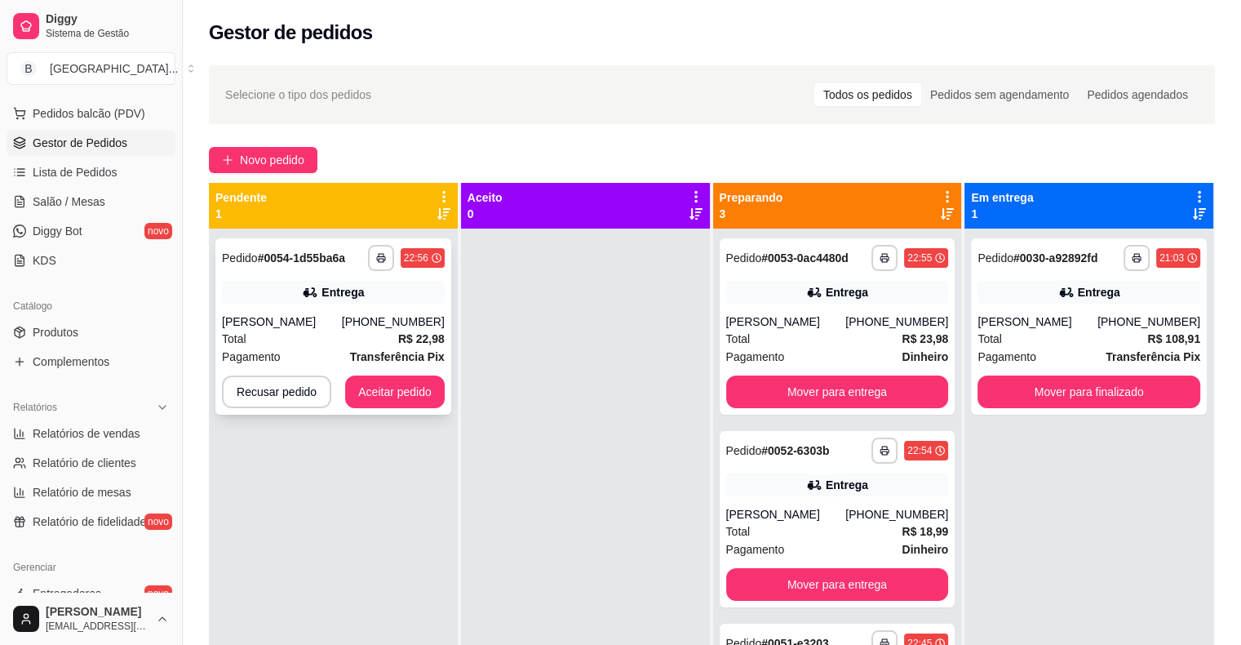
click at [411, 328] on div "[PHONE_NUMBER]" at bounding box center [393, 321] width 103 height 16
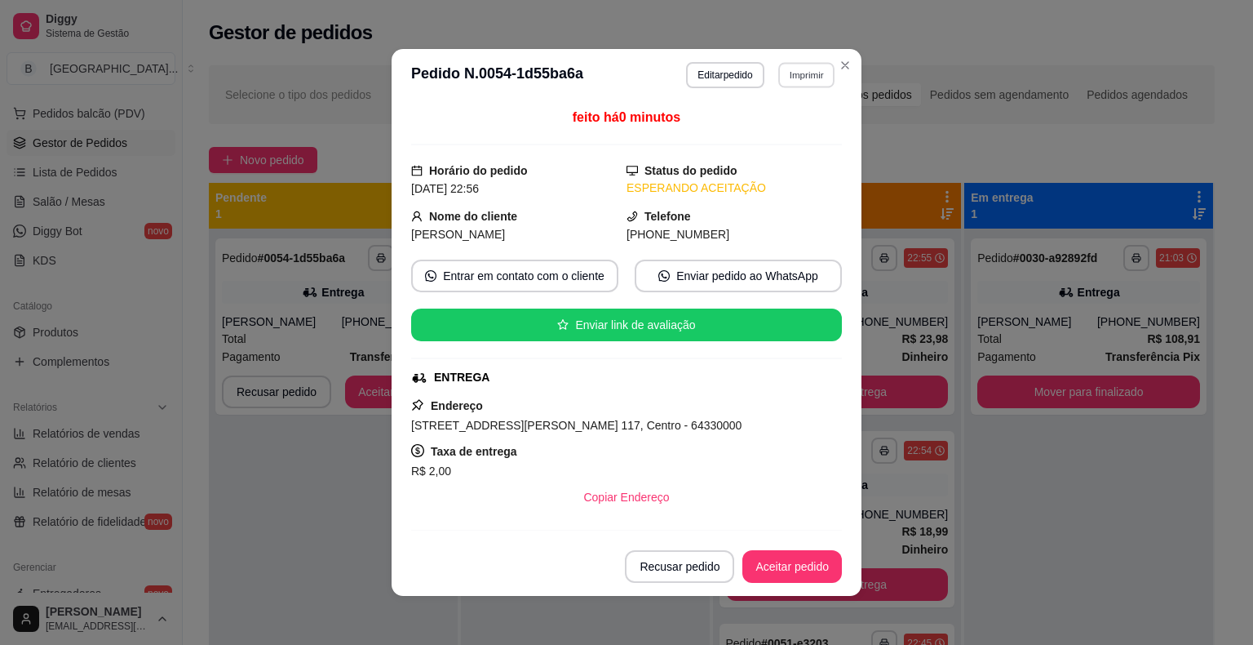
click at [802, 65] on button "Imprimir" at bounding box center [806, 74] width 56 height 25
click at [791, 136] on button "IMPRESSORA" at bounding box center [772, 133] width 118 height 26
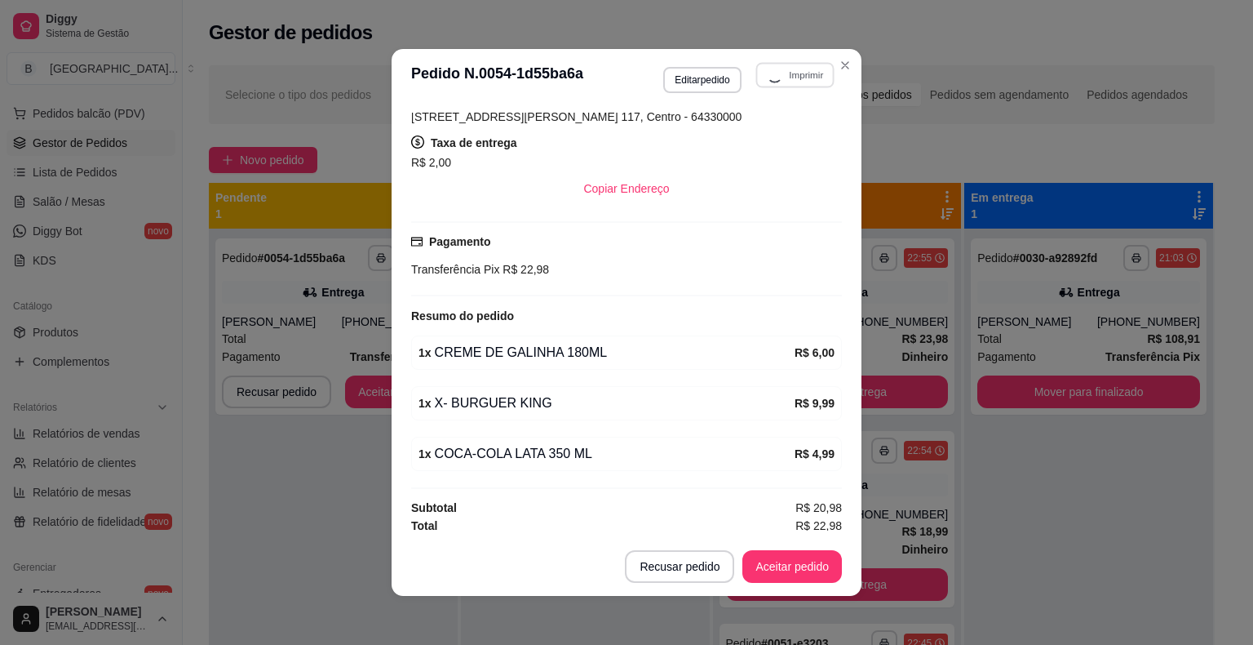
scroll to position [309, 0]
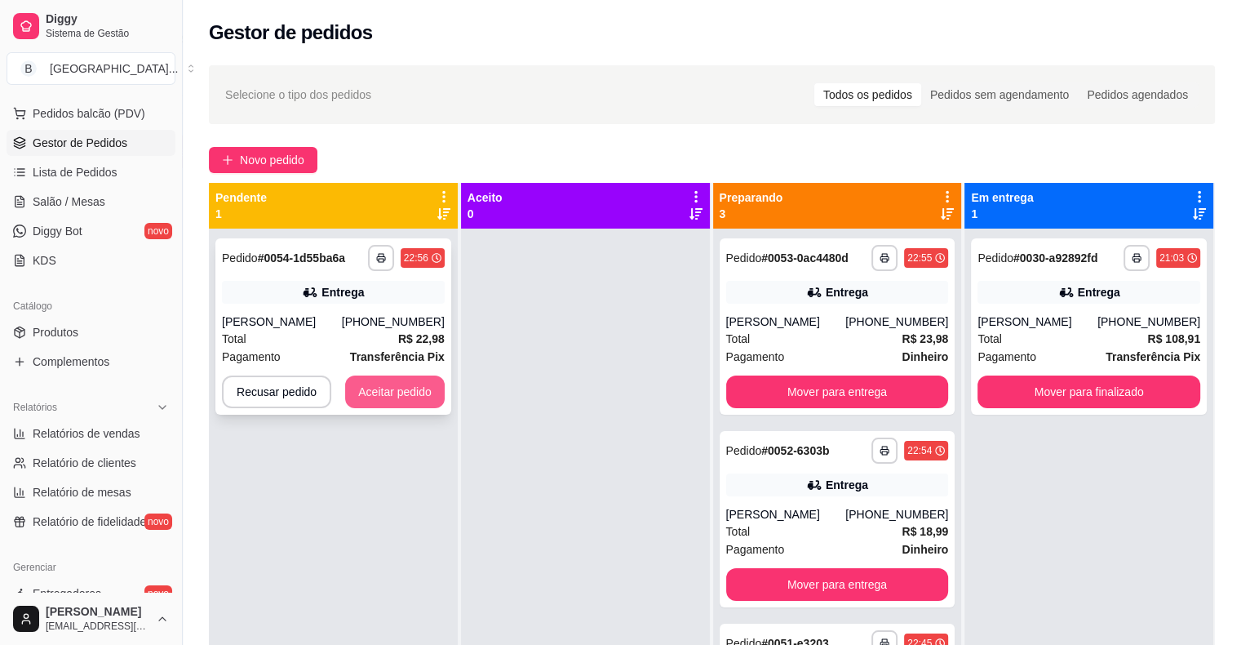
click at [410, 391] on button "Aceitar pedido" at bounding box center [395, 391] width 100 height 33
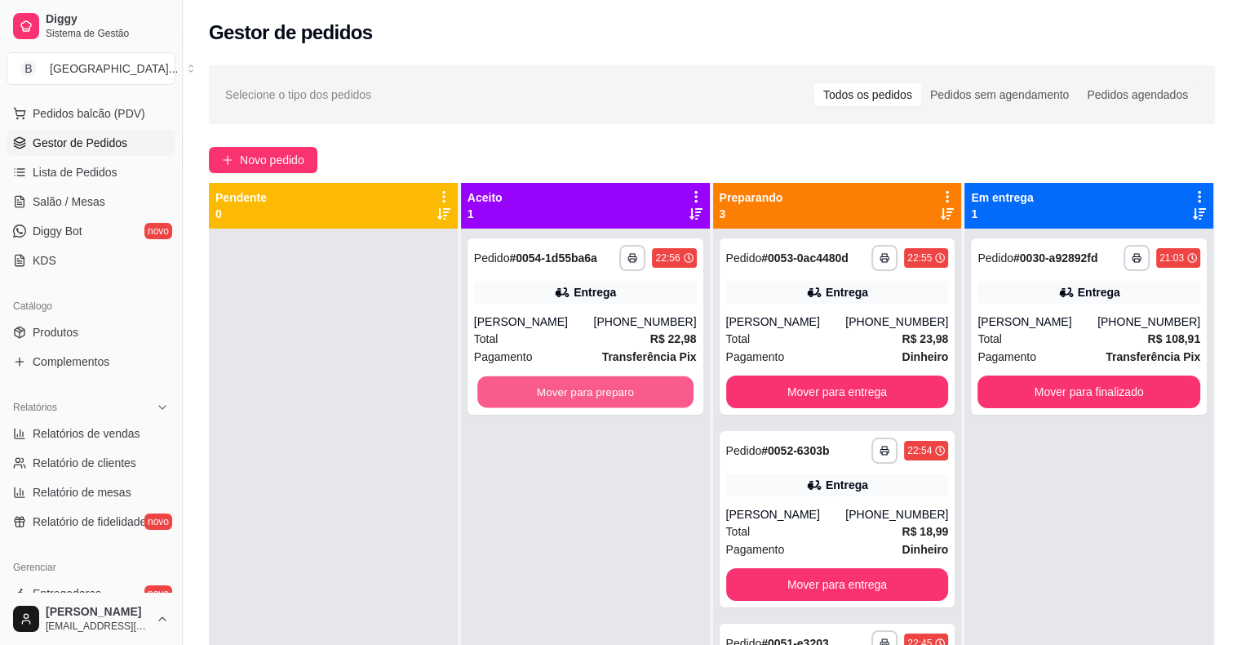
click at [561, 391] on button "Mover para preparo" at bounding box center [585, 392] width 216 height 32
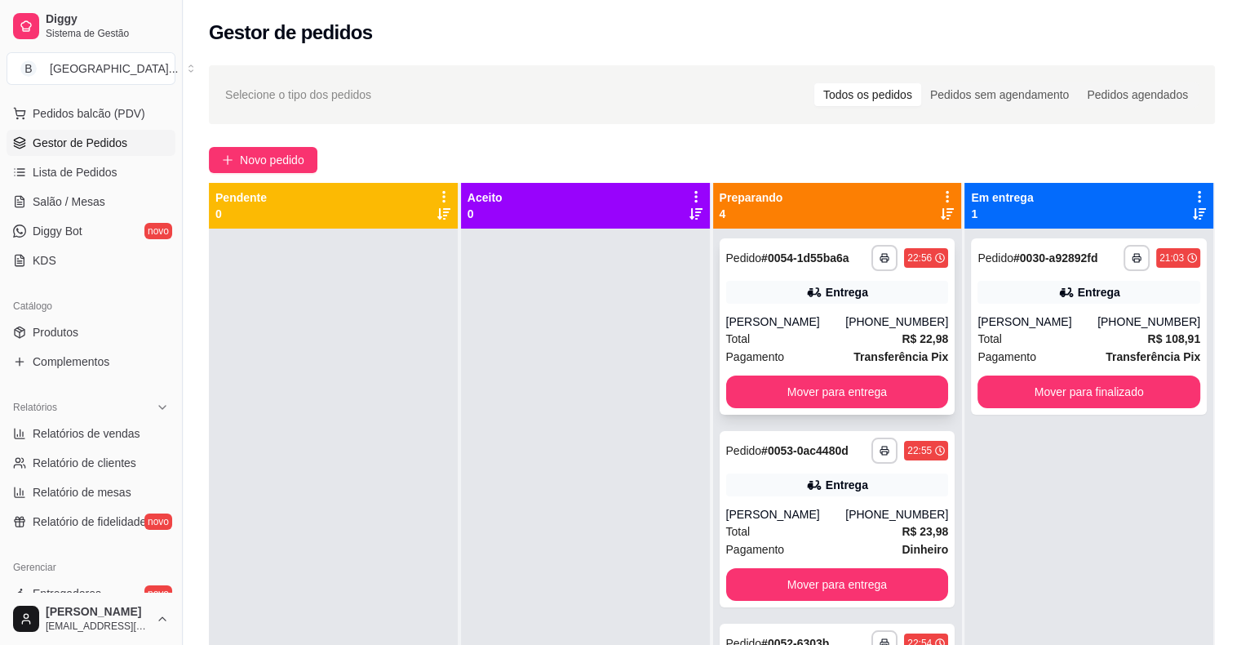
click at [795, 338] on div "Total R$ 22,98" at bounding box center [837, 339] width 223 height 18
click at [58, 198] on span "Salão / Mesas" at bounding box center [69, 201] width 73 height 16
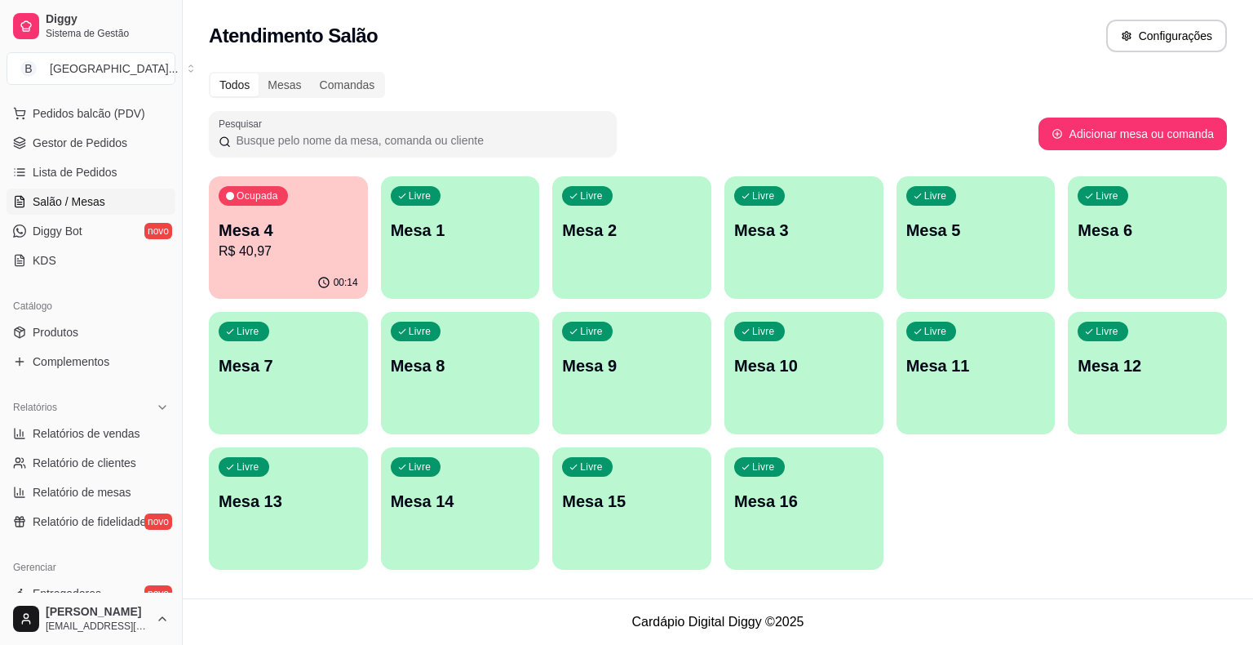
click at [60, 128] on ul "Pedidos balcão (PDV) Gestor de Pedidos Lista de Pedidos Salão / Mesas Diggy Bot…" at bounding box center [91, 186] width 169 height 173
click at [101, 150] on link "Gestor de Pedidos" at bounding box center [91, 143] width 169 height 26
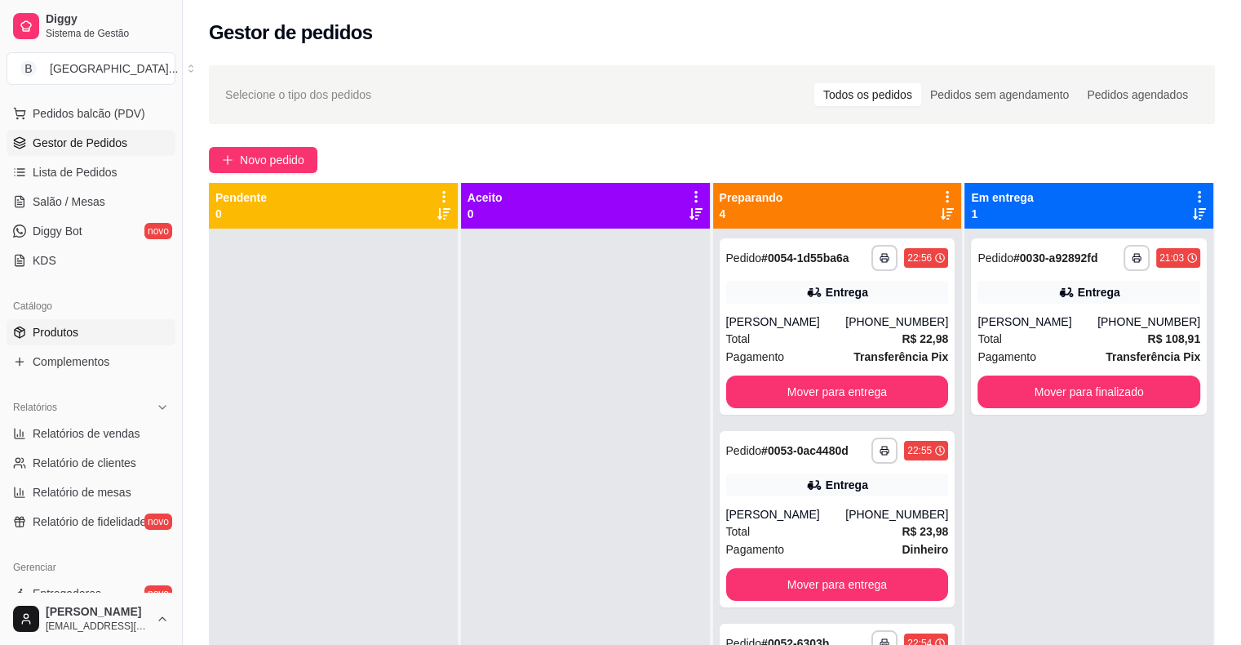
click at [77, 332] on span "Produtos" at bounding box center [56, 332] width 46 height 16
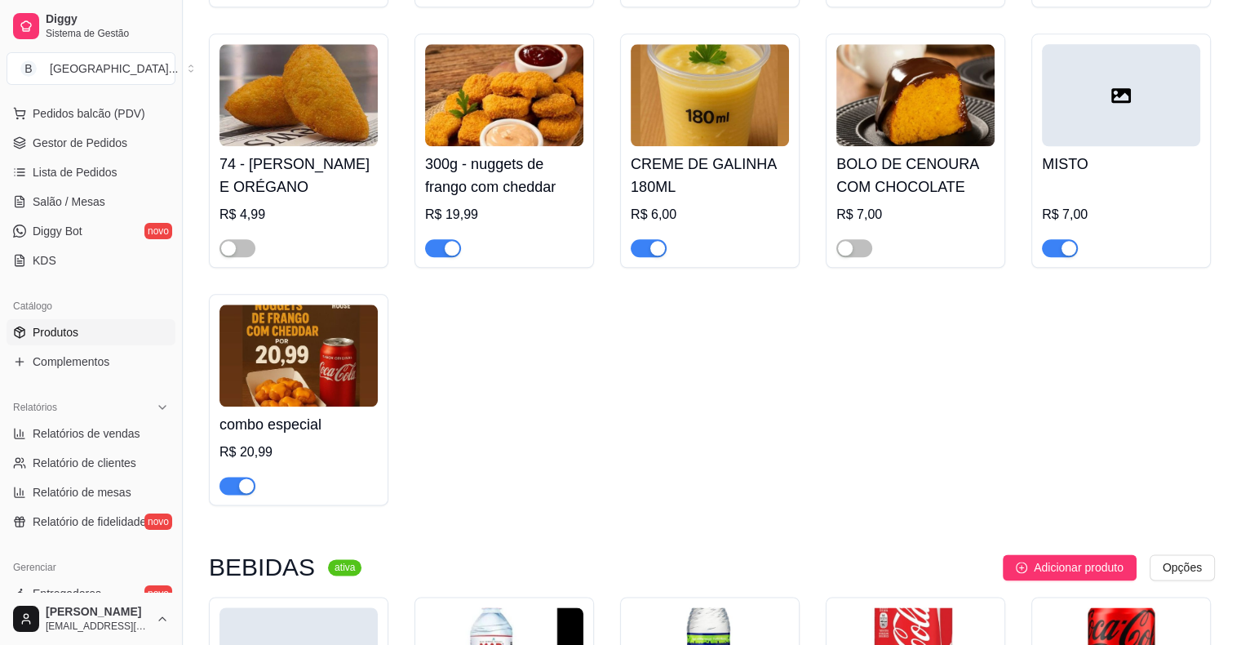
scroll to position [2418, 0]
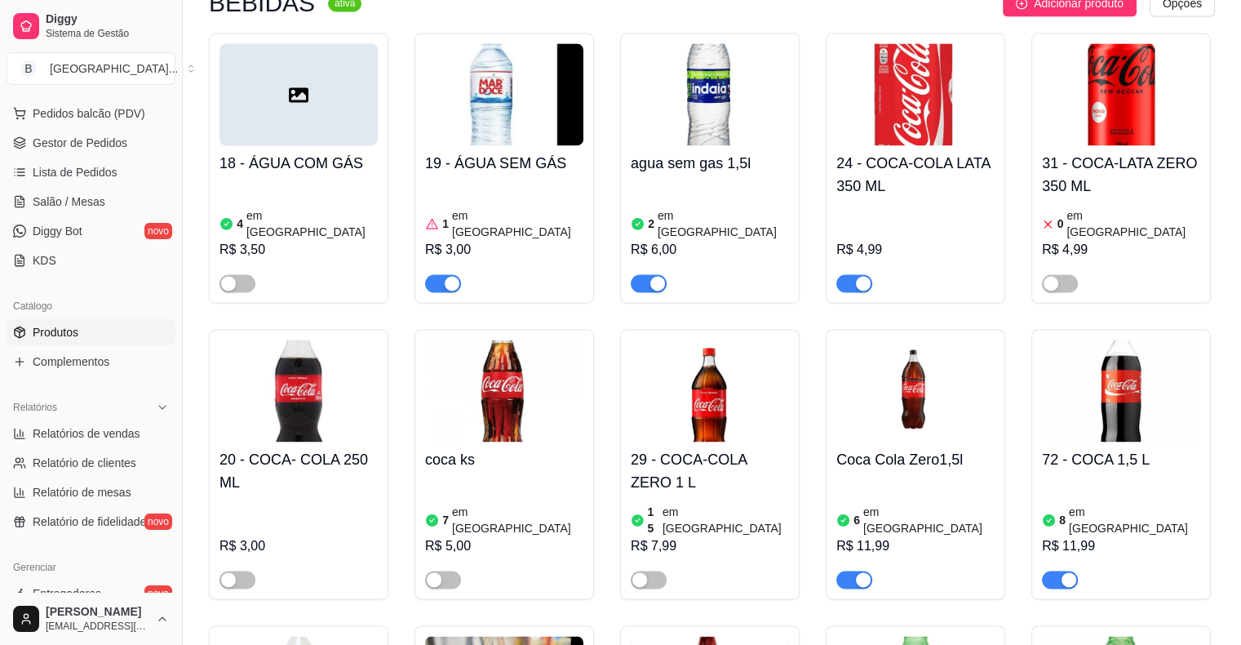
click at [445, 276] on div "button" at bounding box center [452, 283] width 15 height 15
click at [551, 181] on div "1 em estoque R$ 3,00" at bounding box center [504, 236] width 158 height 111
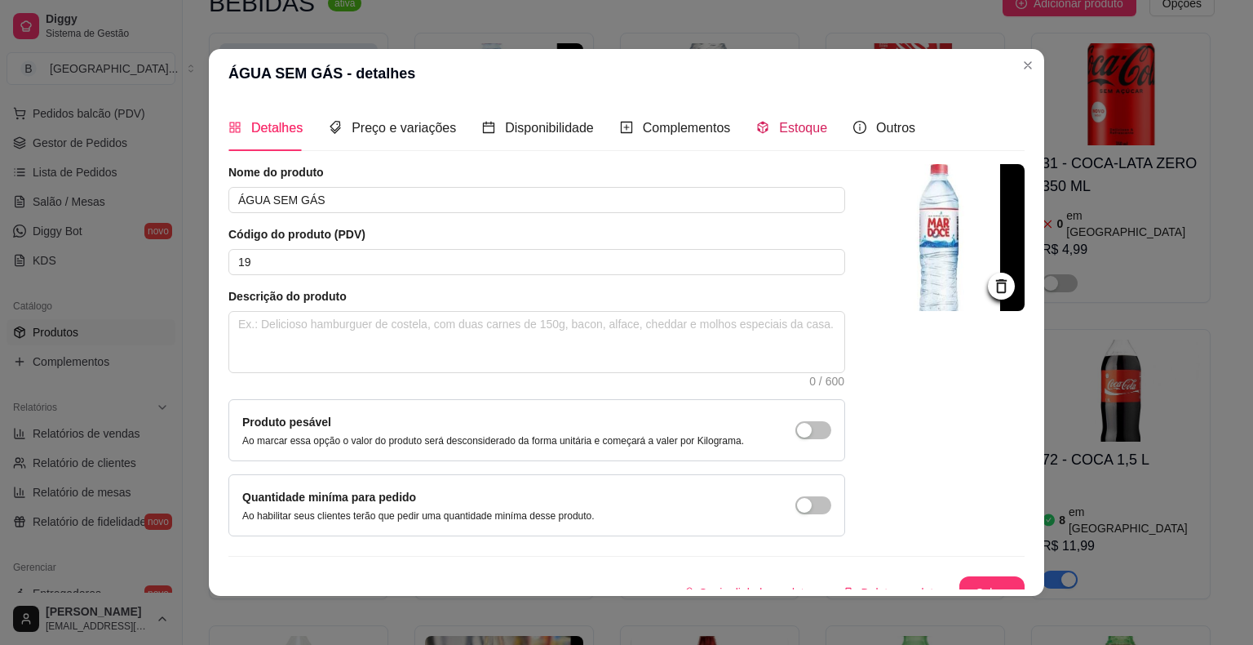
click at [779, 135] on span "Estoque" at bounding box center [803, 128] width 48 height 14
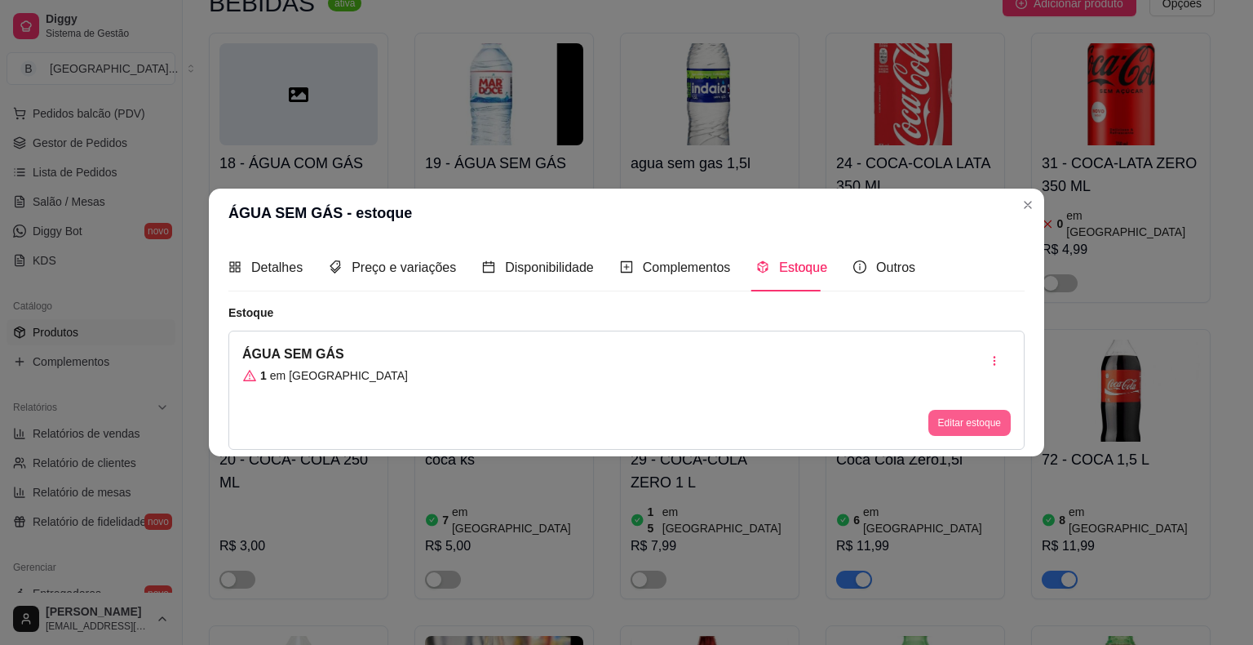
click at [953, 410] on button "Editar estoque" at bounding box center [969, 423] width 82 height 26
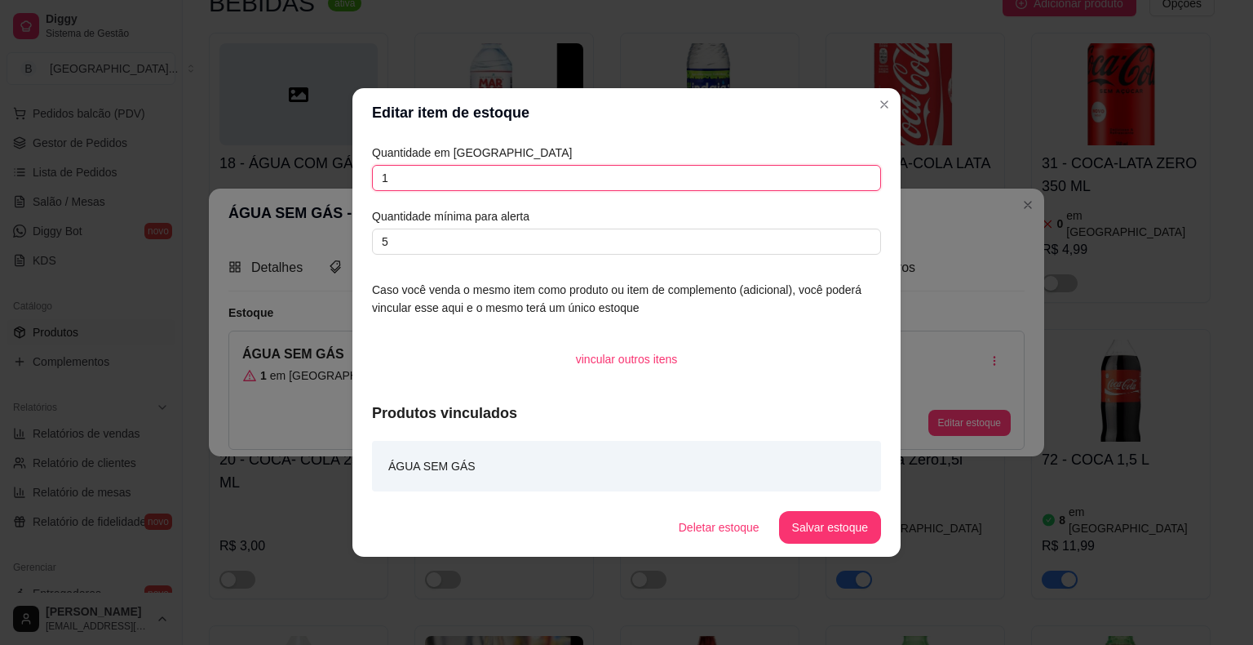
click at [609, 181] on input "1" at bounding box center [626, 178] width 509 height 26
type input "0"
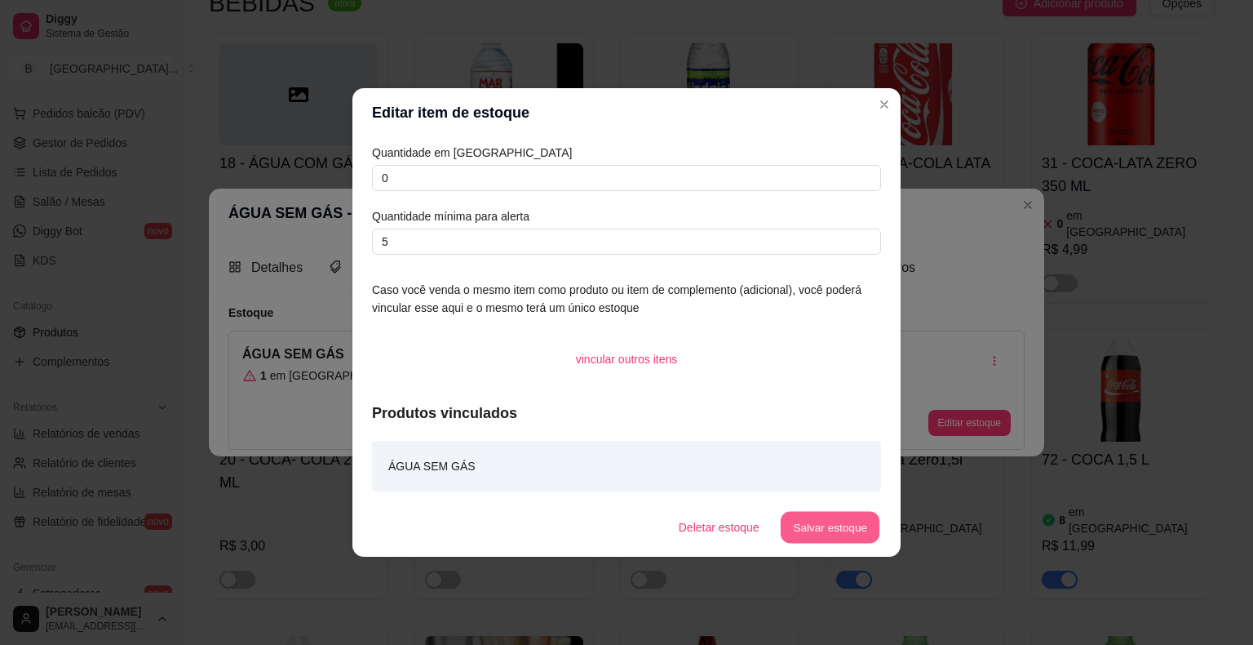
click at [875, 538] on button "Salvar estoque" at bounding box center [830, 528] width 100 height 32
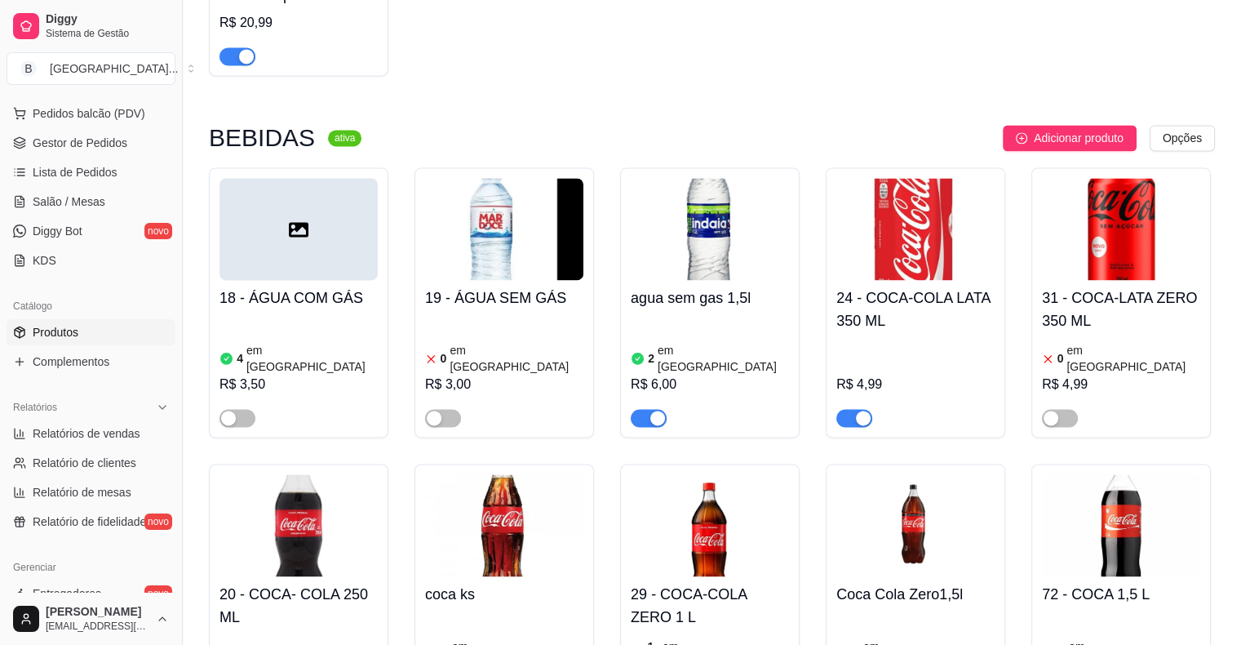
scroll to position [2255, 0]
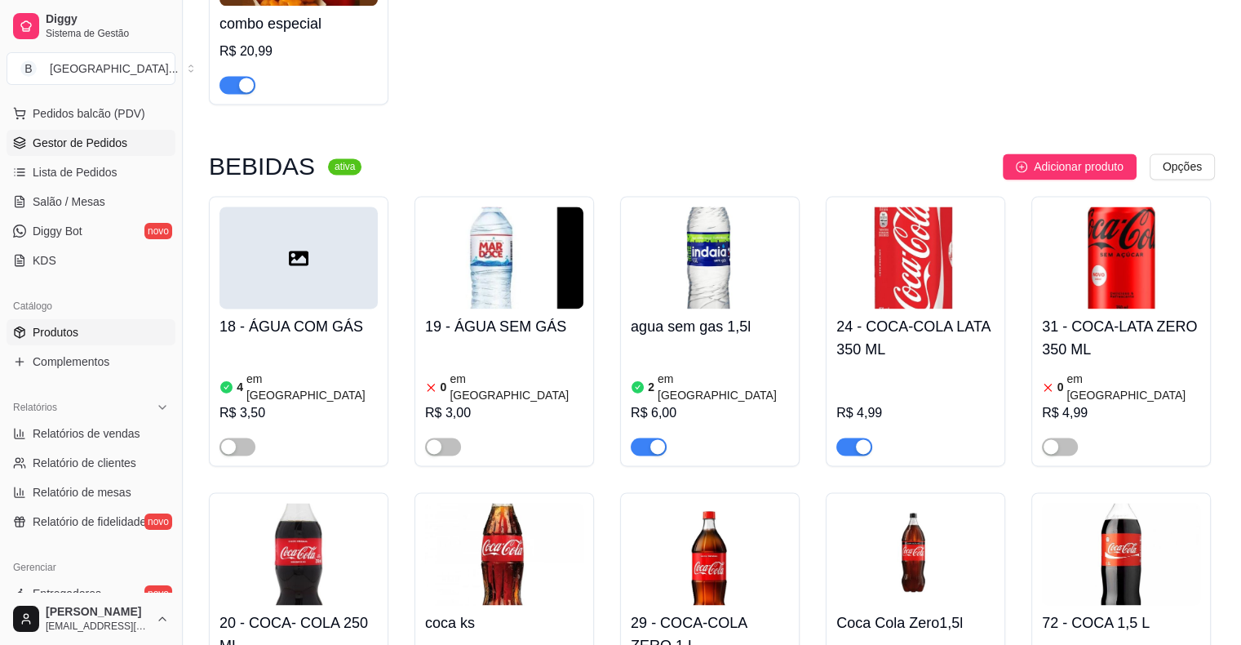
click at [102, 142] on span "Gestor de Pedidos" at bounding box center [80, 143] width 95 height 16
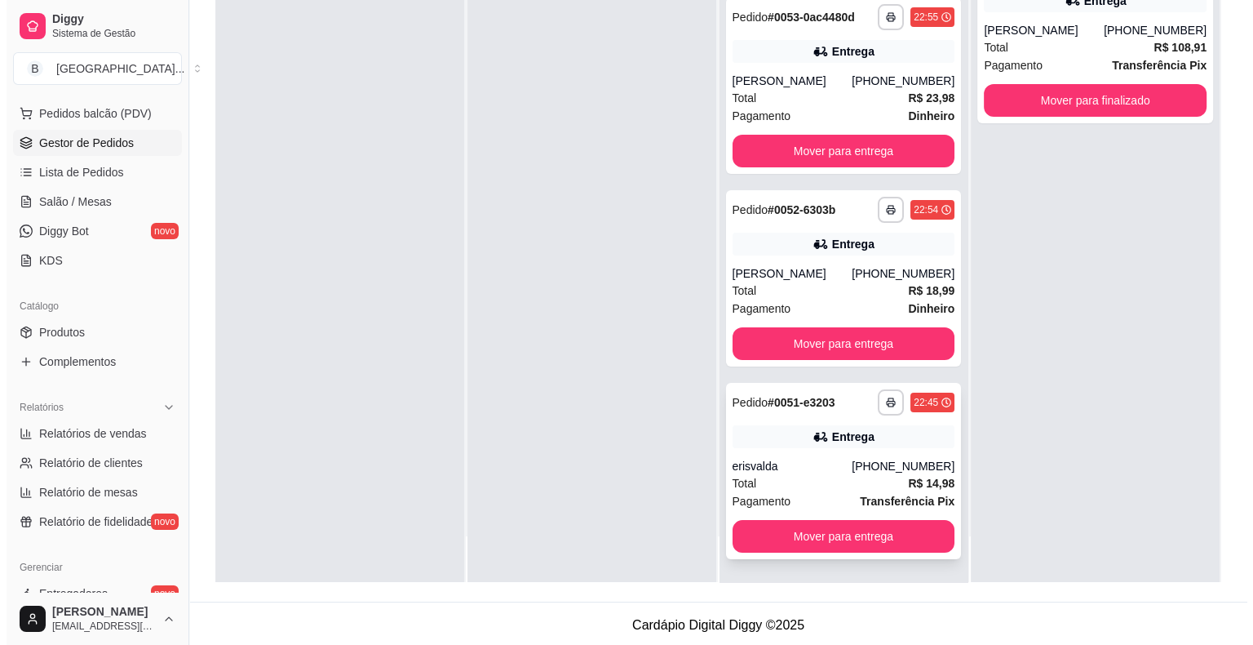
scroll to position [248, 0]
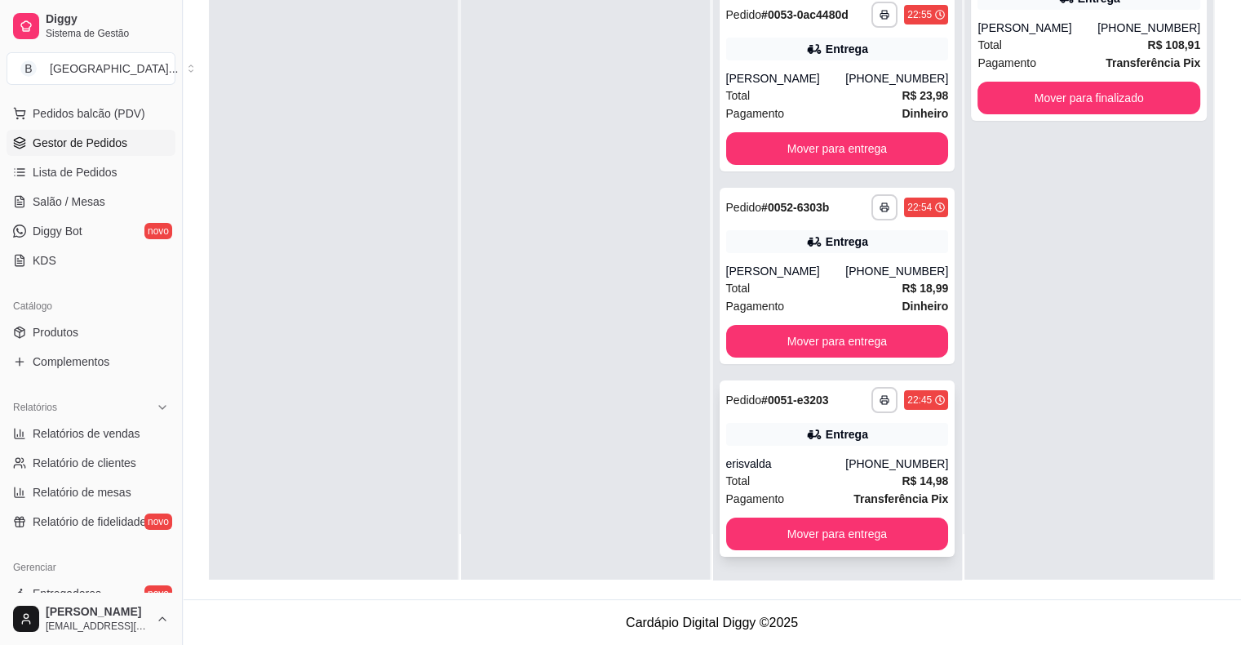
click at [781, 480] on div "Total R$ 14,98" at bounding box center [837, 481] width 223 height 18
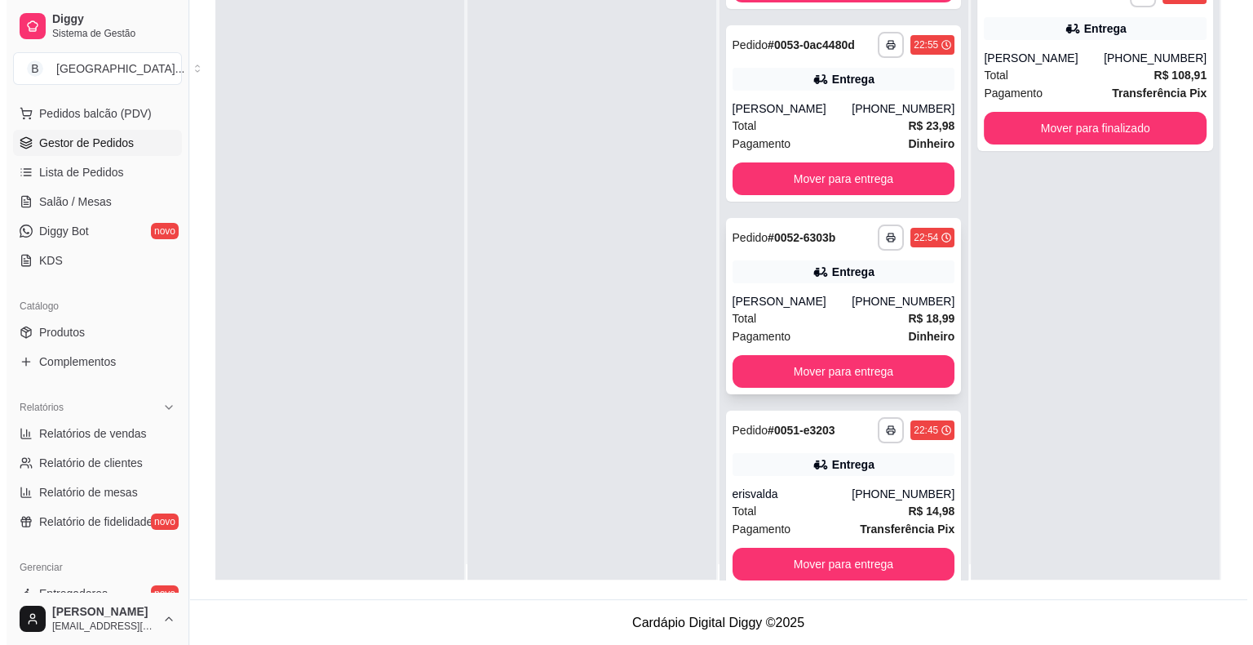
scroll to position [0, 0]
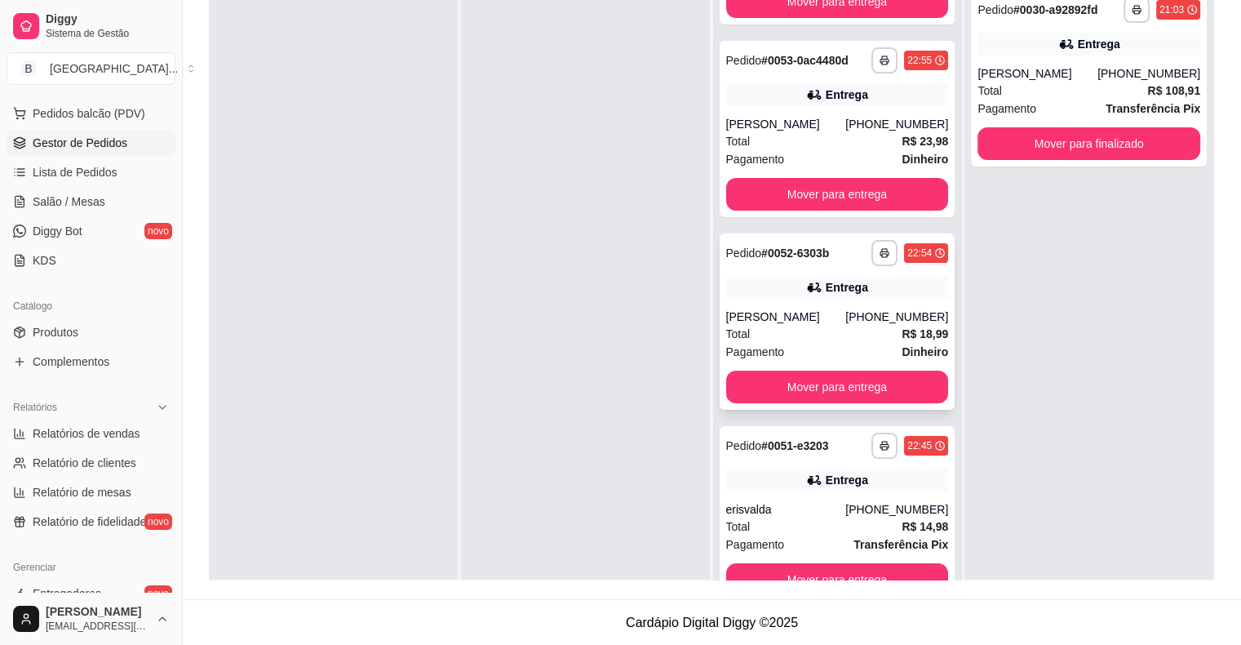
click at [792, 325] on div "Total R$ 18,99" at bounding box center [837, 334] width 223 height 18
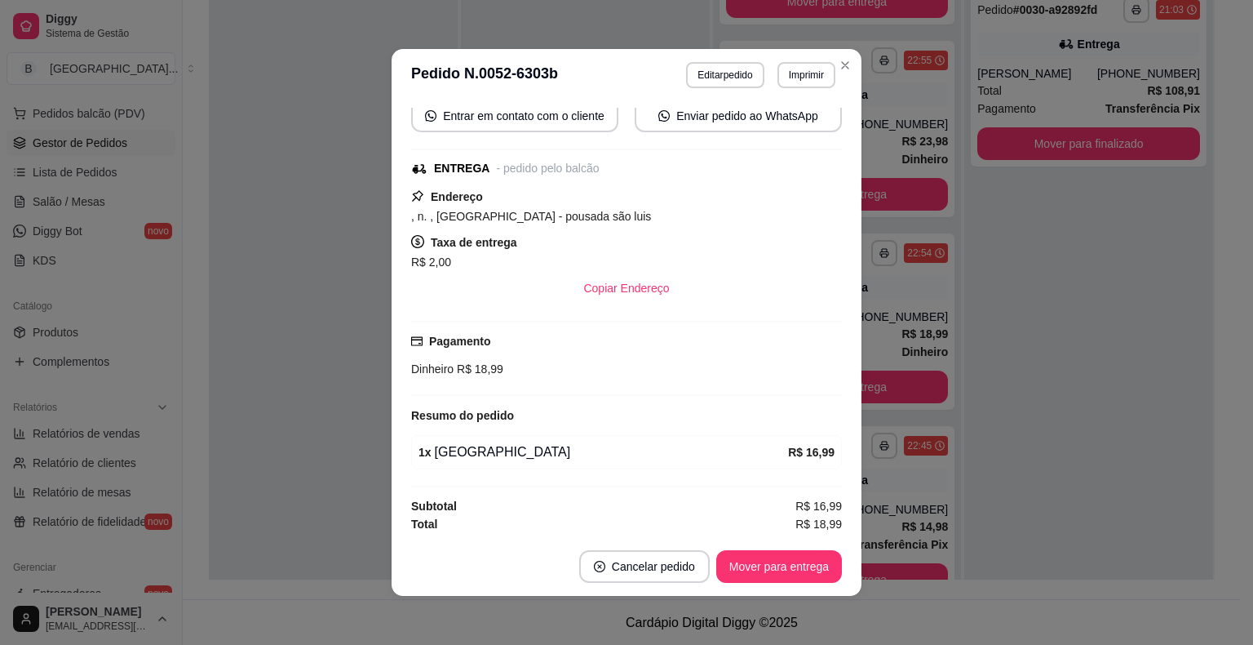
scroll to position [3, 0]
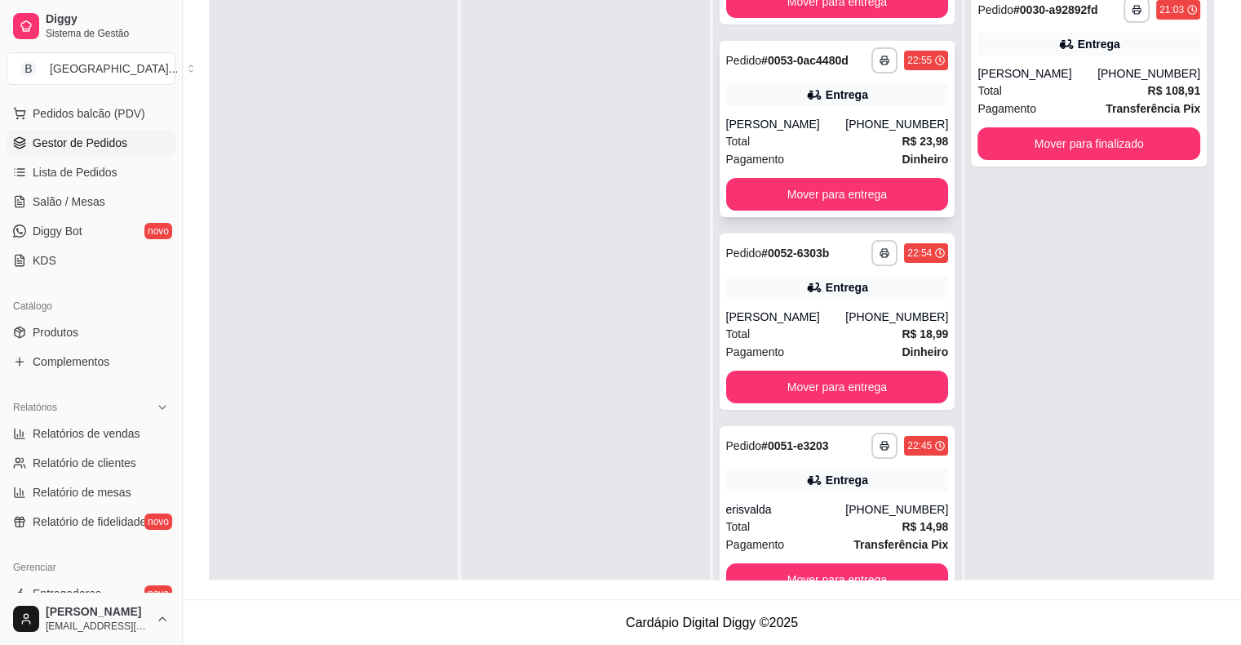
click at [775, 134] on div "Total R$ 23,98" at bounding box center [837, 141] width 223 height 18
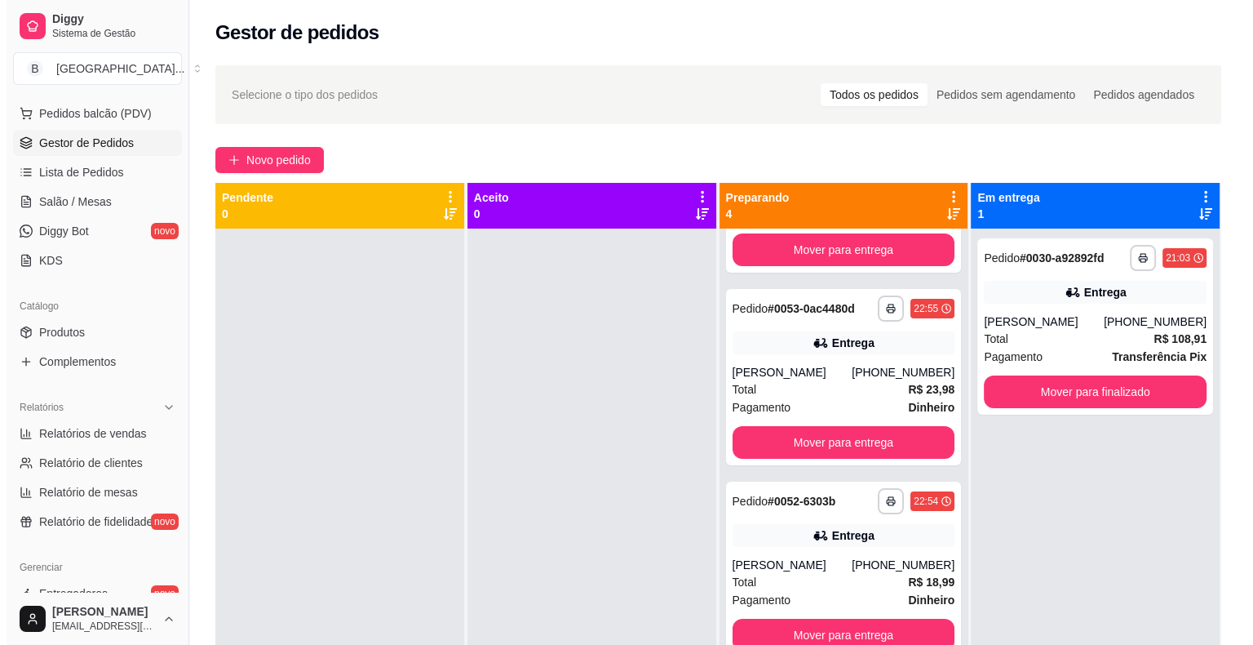
scroll to position [0, 0]
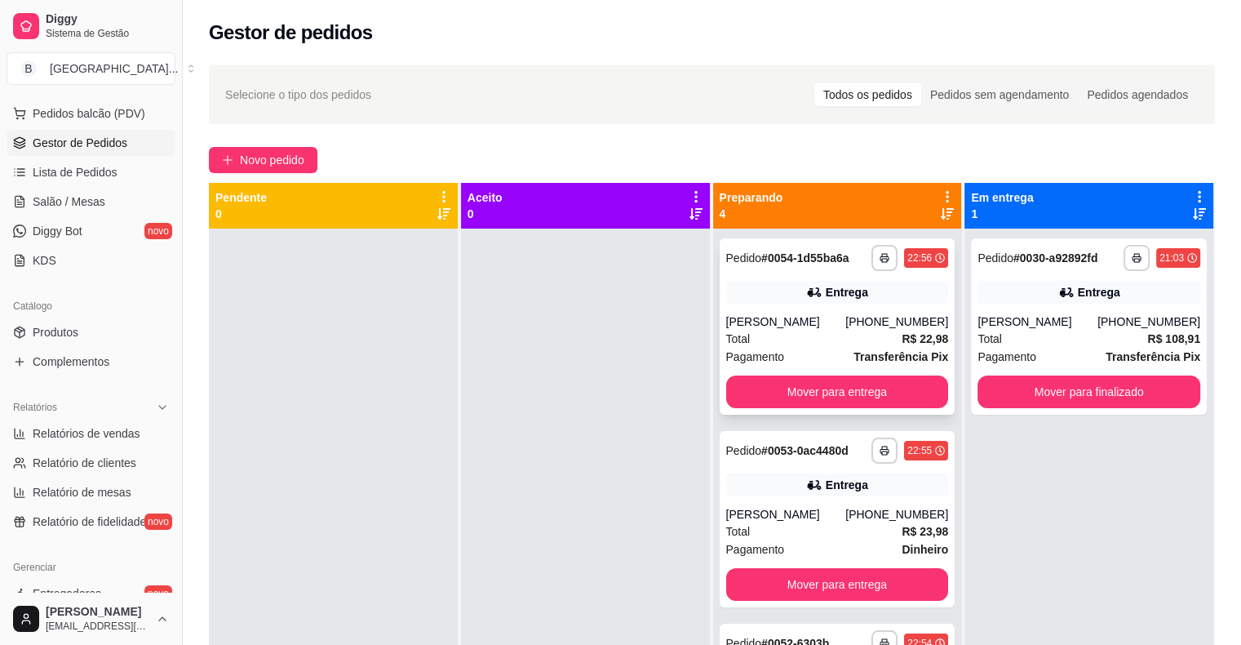
click at [773, 286] on div "Entrega" at bounding box center [837, 292] width 223 height 23
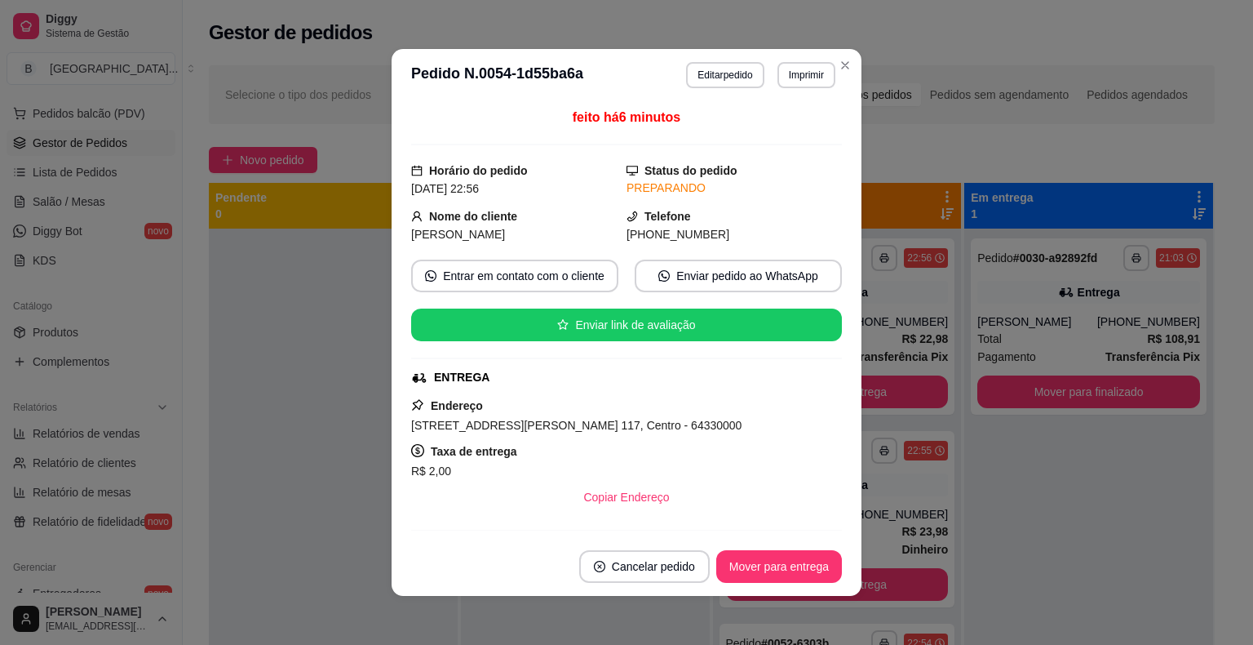
scroll to position [3, 0]
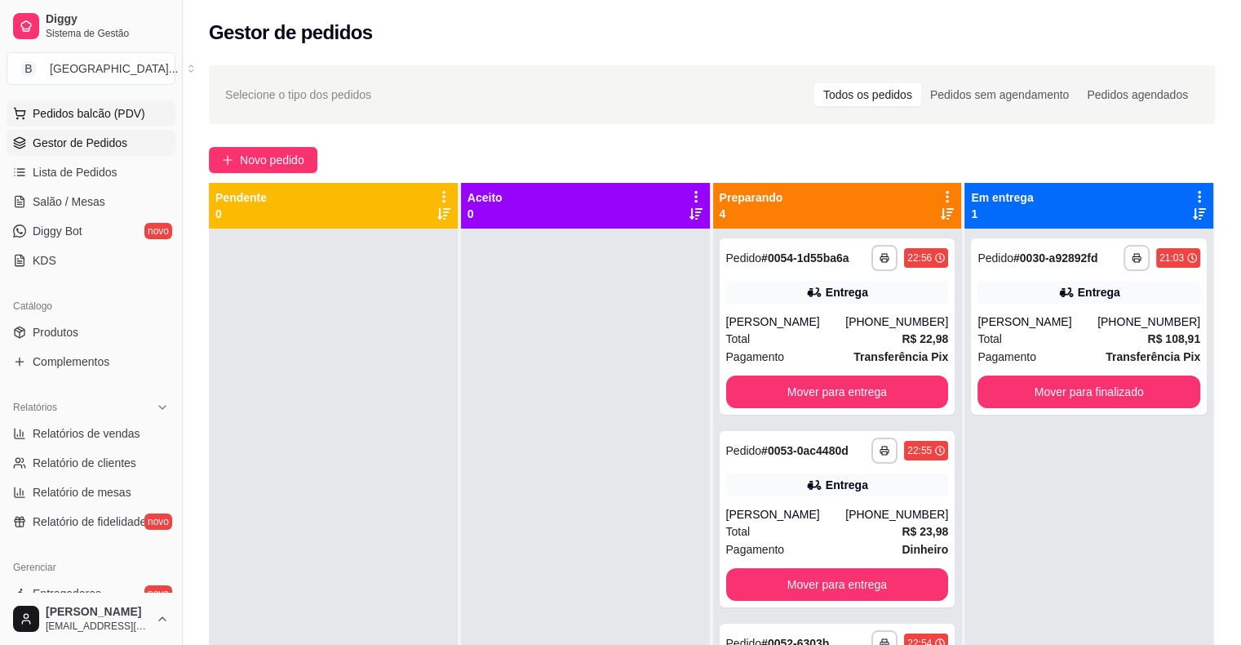
click at [54, 117] on span "Pedidos balcão (PDV)" at bounding box center [89, 113] width 113 height 16
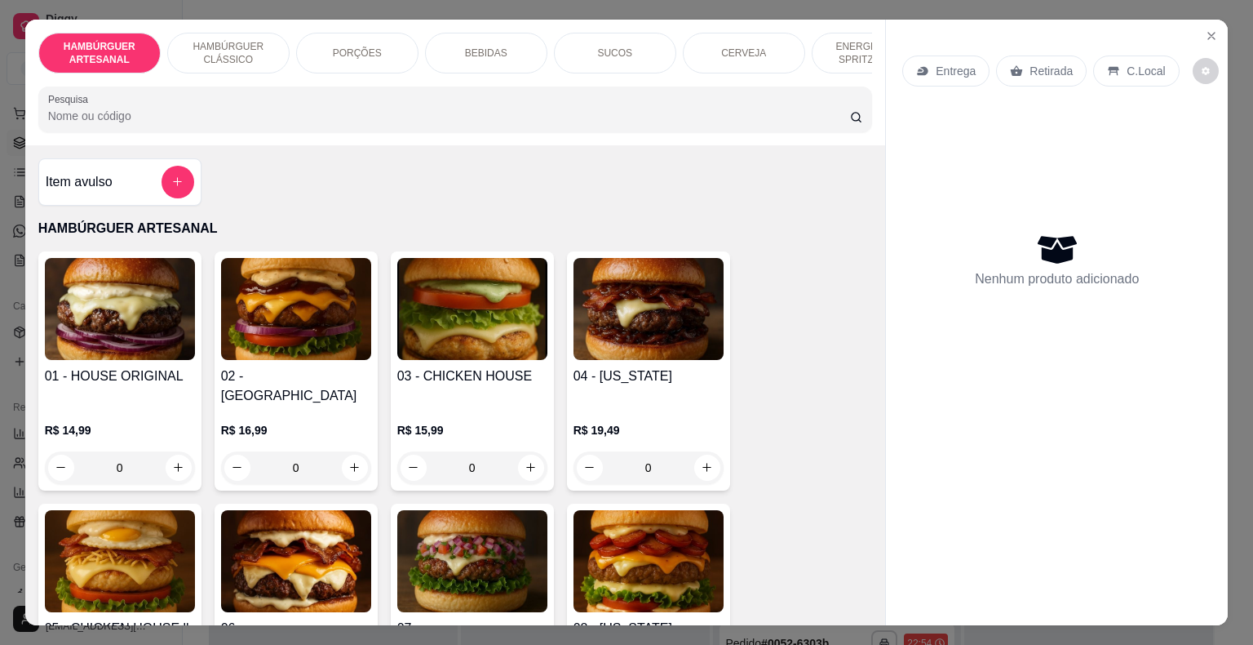
click at [501, 54] on div "BEBIDAS" at bounding box center [486, 53] width 122 height 41
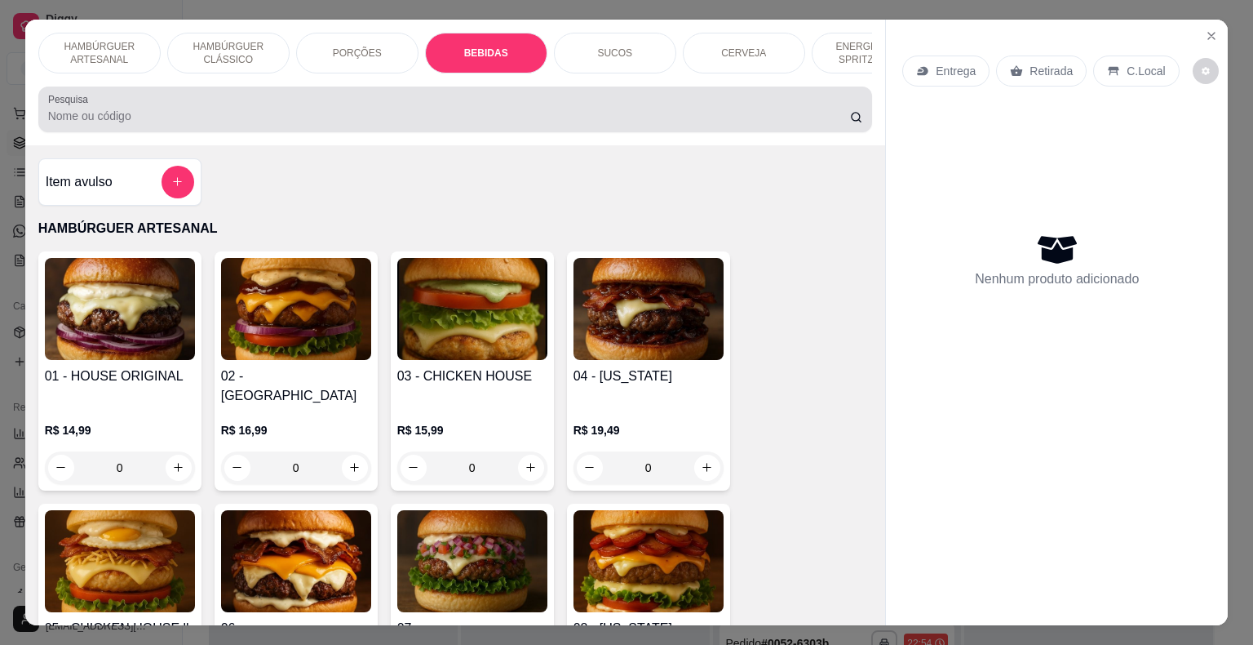
scroll to position [39, 0]
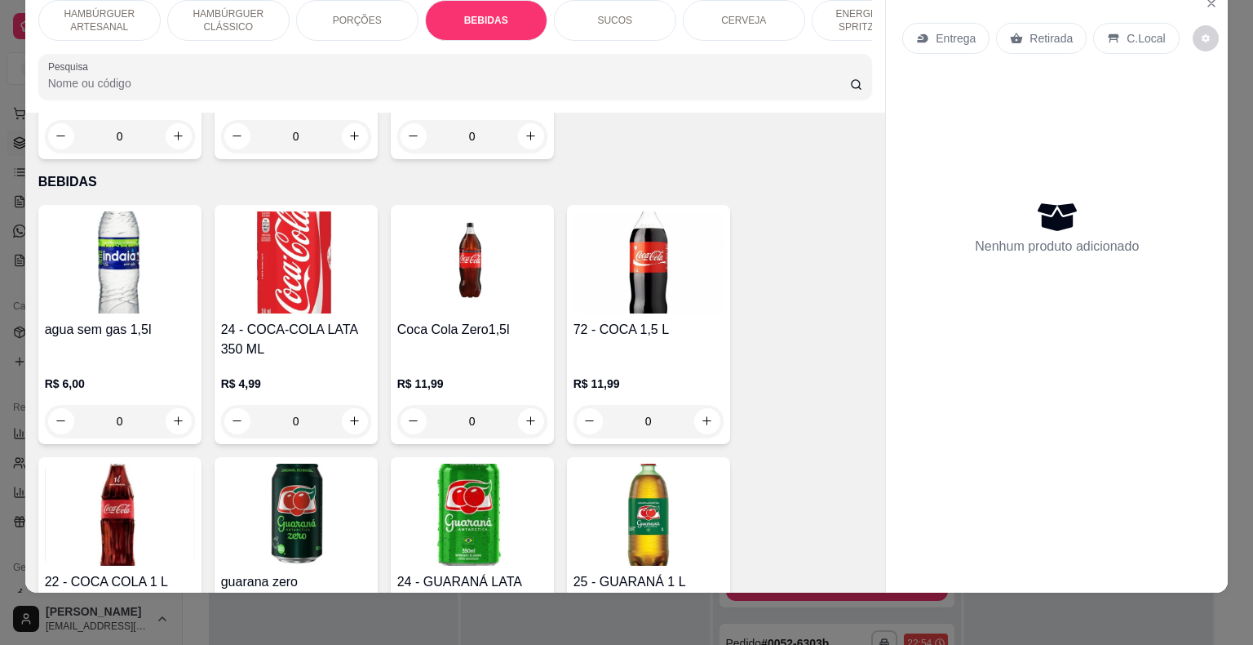
click at [612, 14] on p "SUCOS" at bounding box center [614, 20] width 35 height 13
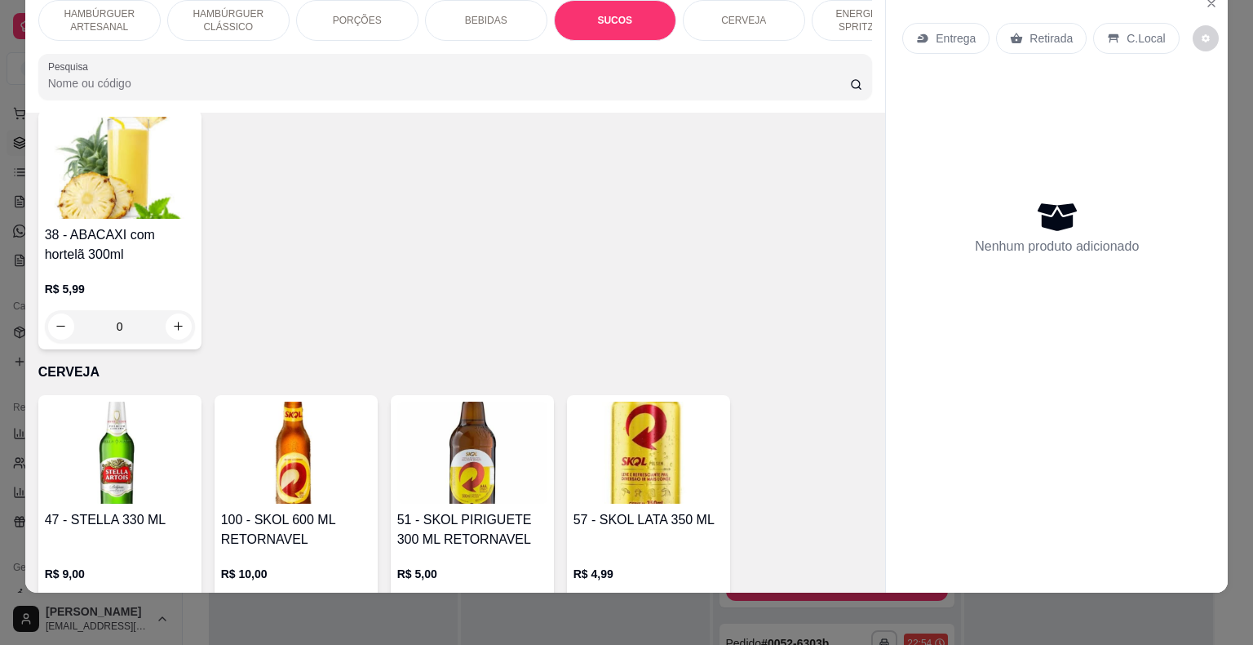
scroll to position [3179, 0]
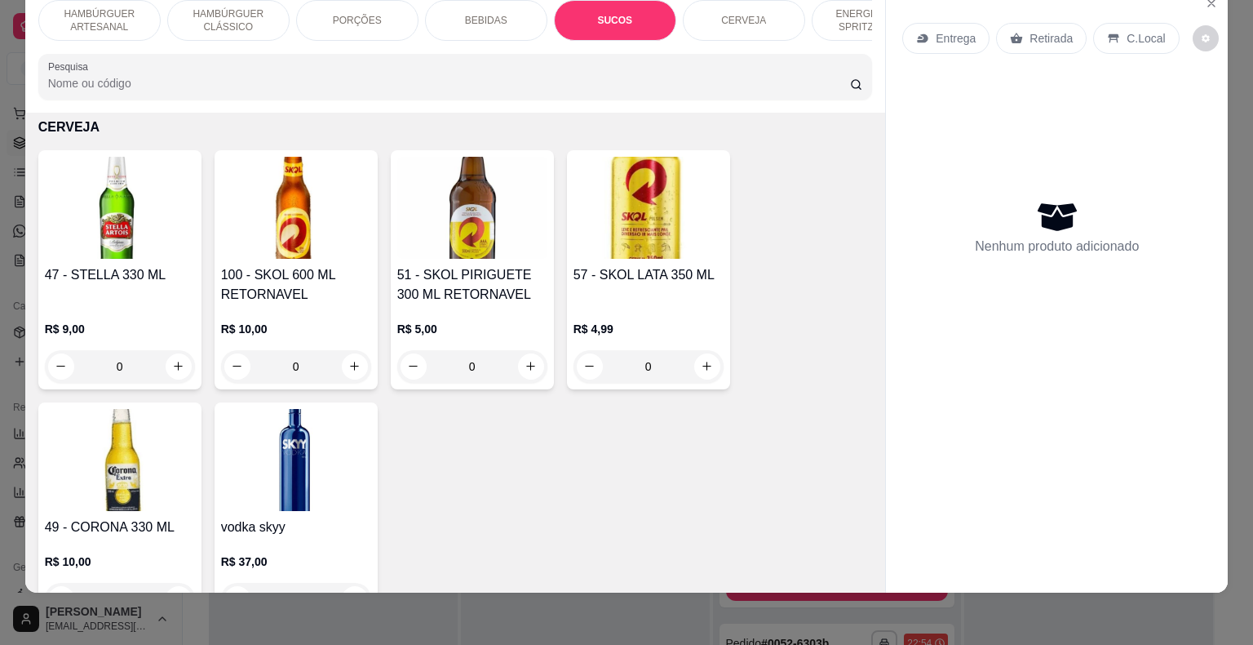
click at [768, 15] on div "CERVEJA" at bounding box center [744, 20] width 122 height 41
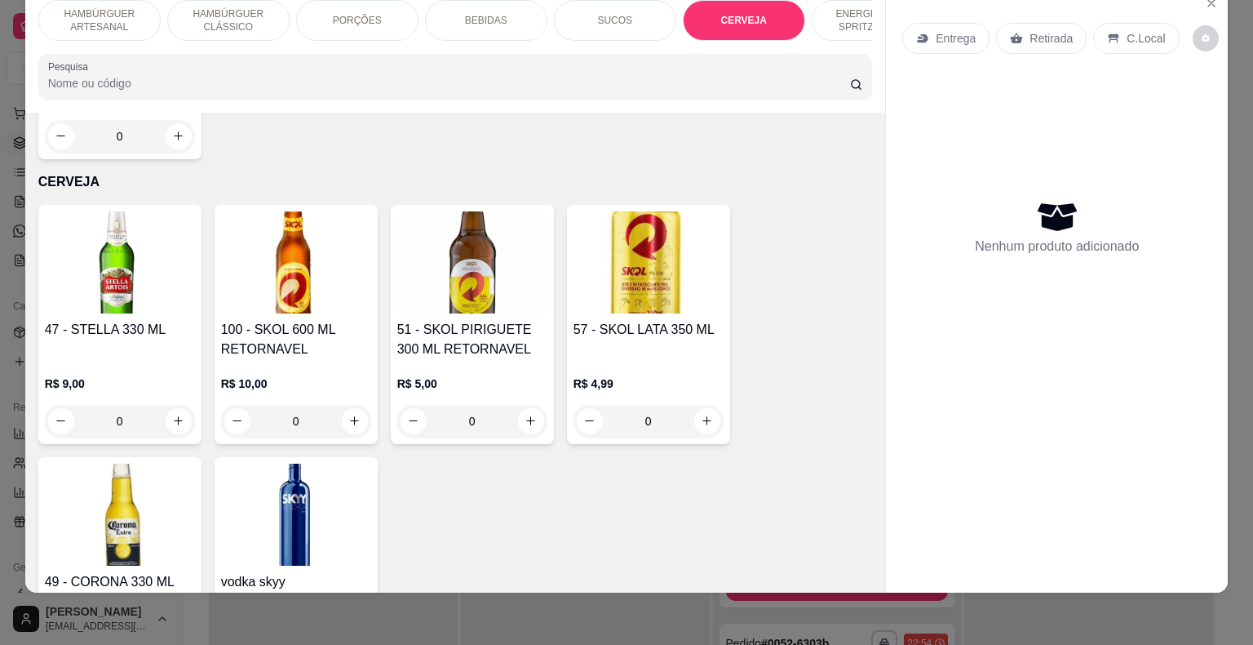
scroll to position [0, 448]
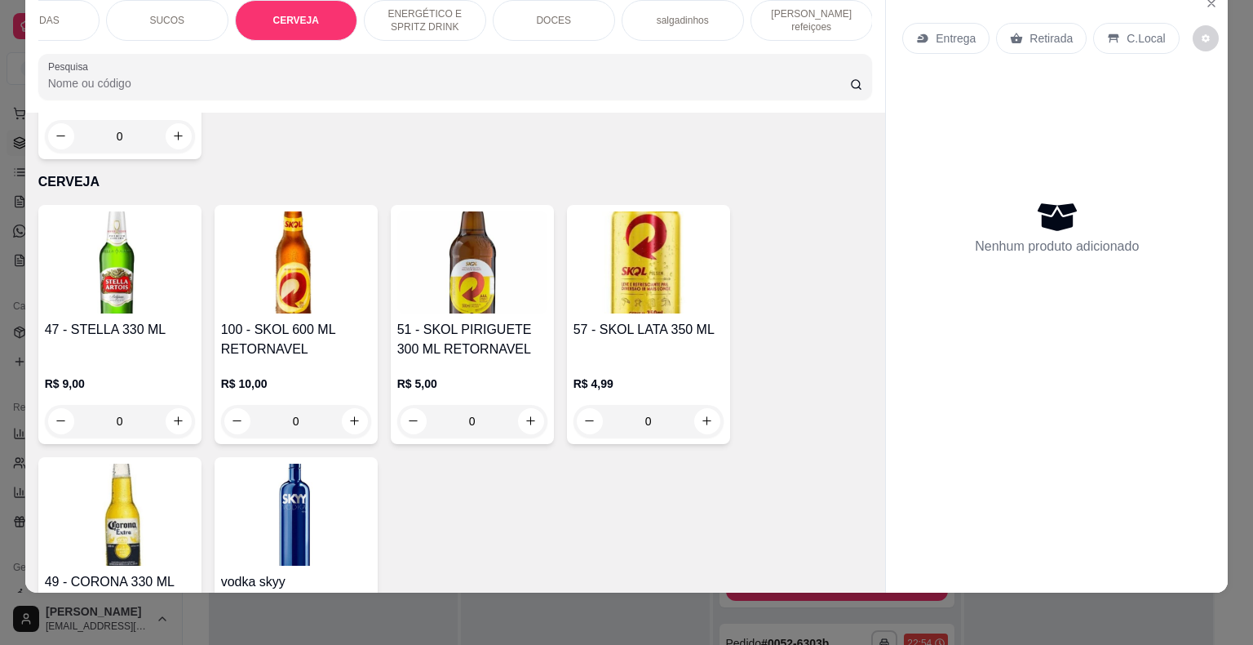
click at [657, 14] on p "salgadinhos" at bounding box center [683, 20] width 52 height 13
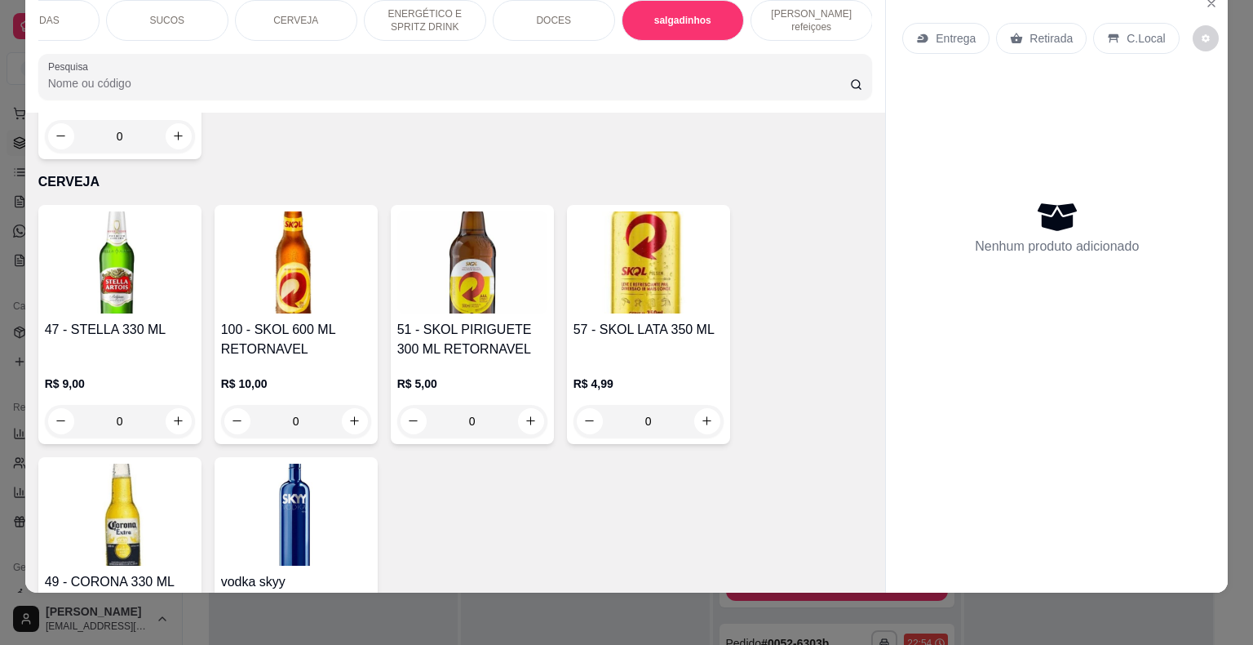
scroll to position [4172, 0]
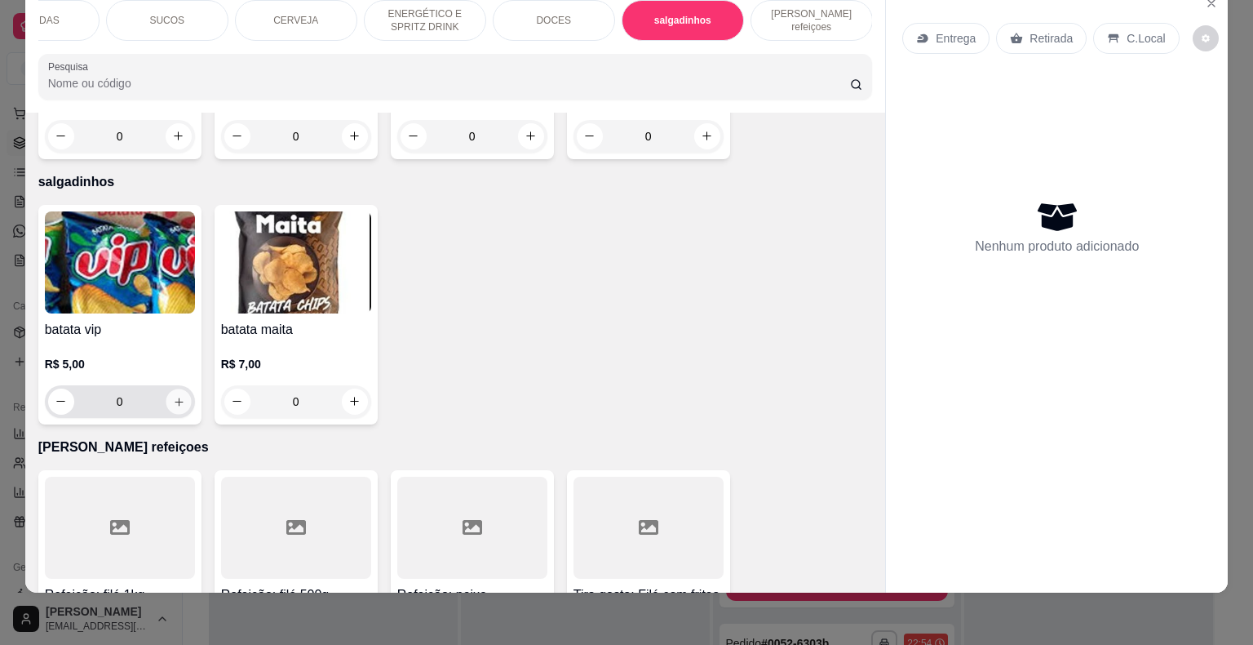
click at [179, 388] on button "increase-product-quantity" at bounding box center [178, 400] width 25 height 25
type input "1"
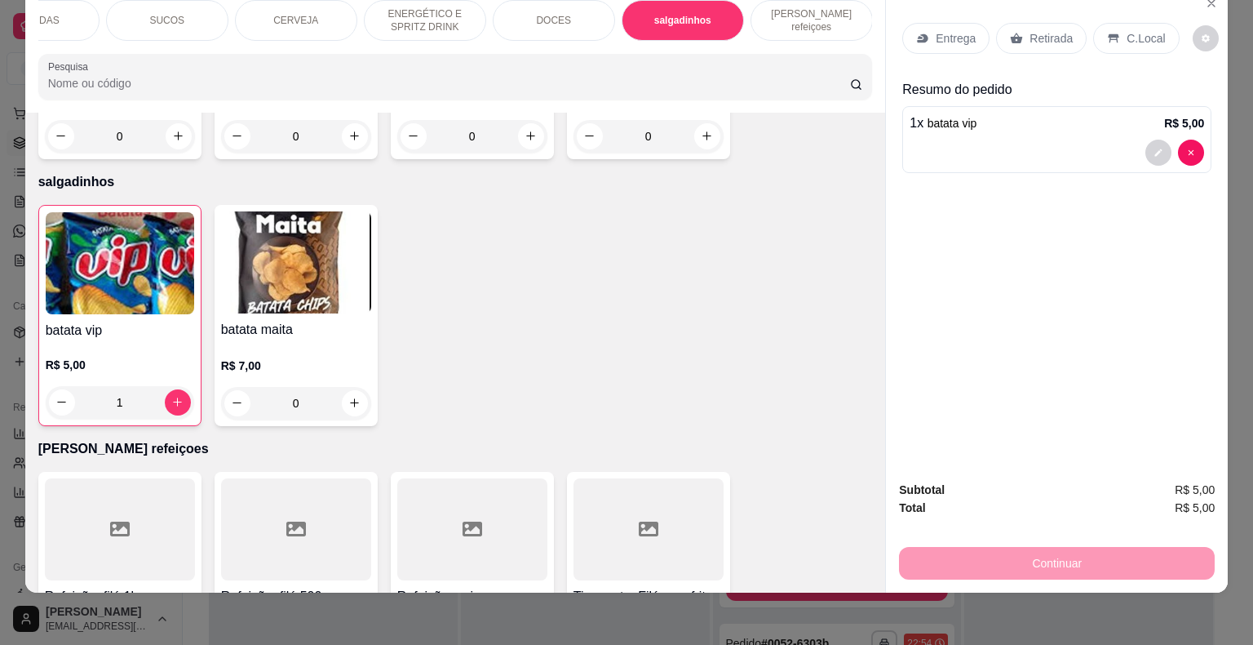
click at [1017, 23] on div "Retirada" at bounding box center [1041, 38] width 91 height 31
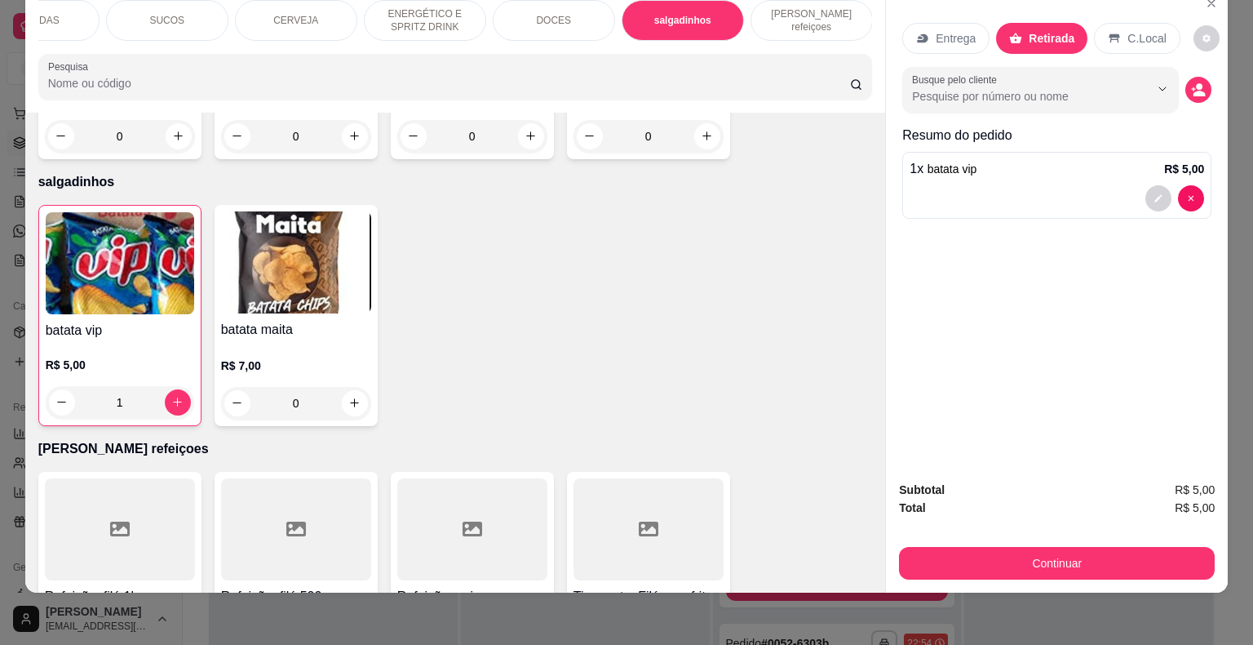
click at [1012, 543] on div "Continuar" at bounding box center [1057, 561] width 316 height 37
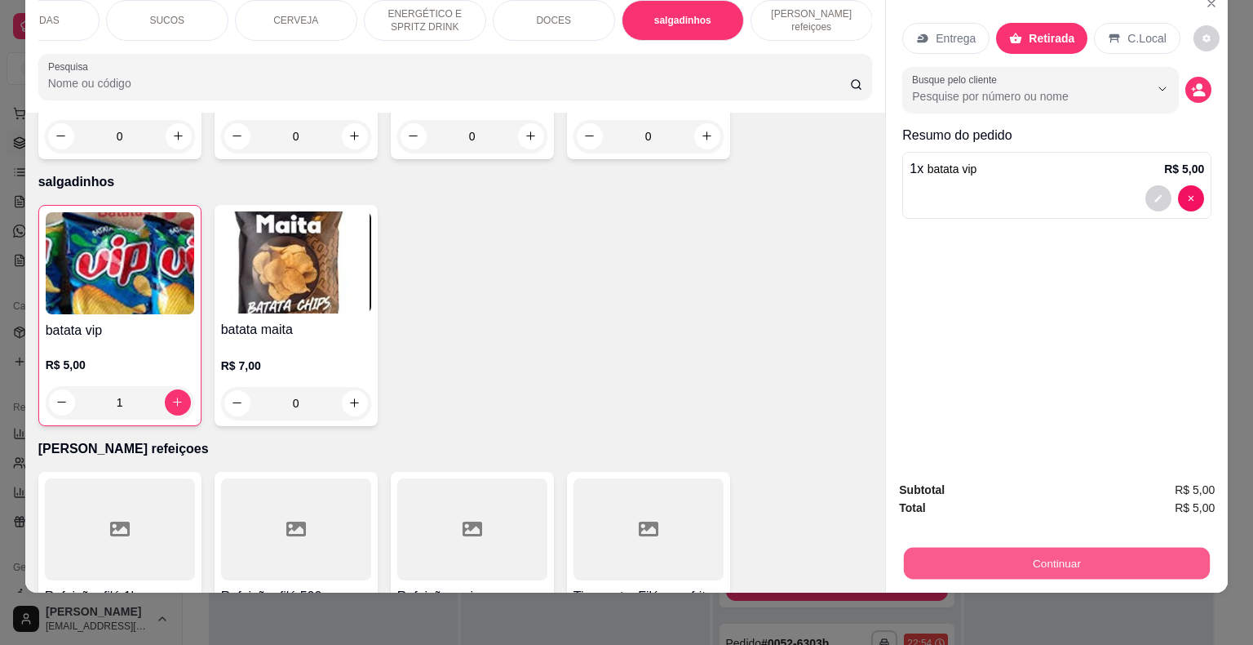
click at [1005, 547] on button "Continuar" at bounding box center [1057, 563] width 306 height 32
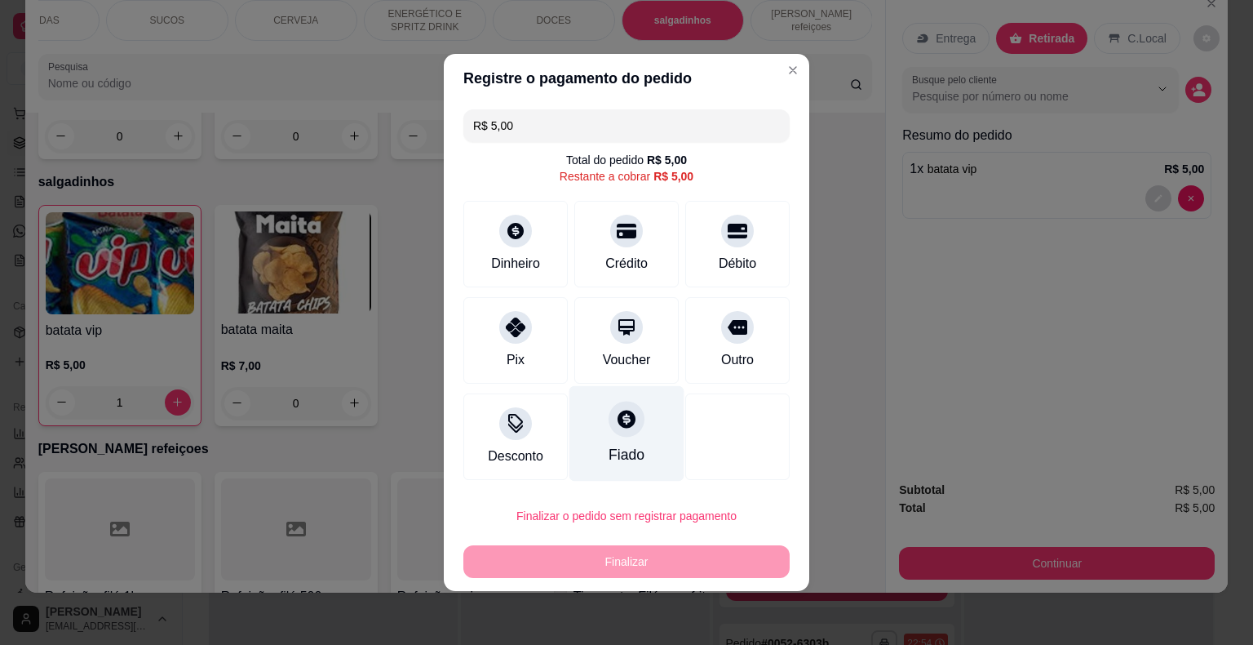
click at [621, 410] on icon at bounding box center [627, 419] width 18 height 18
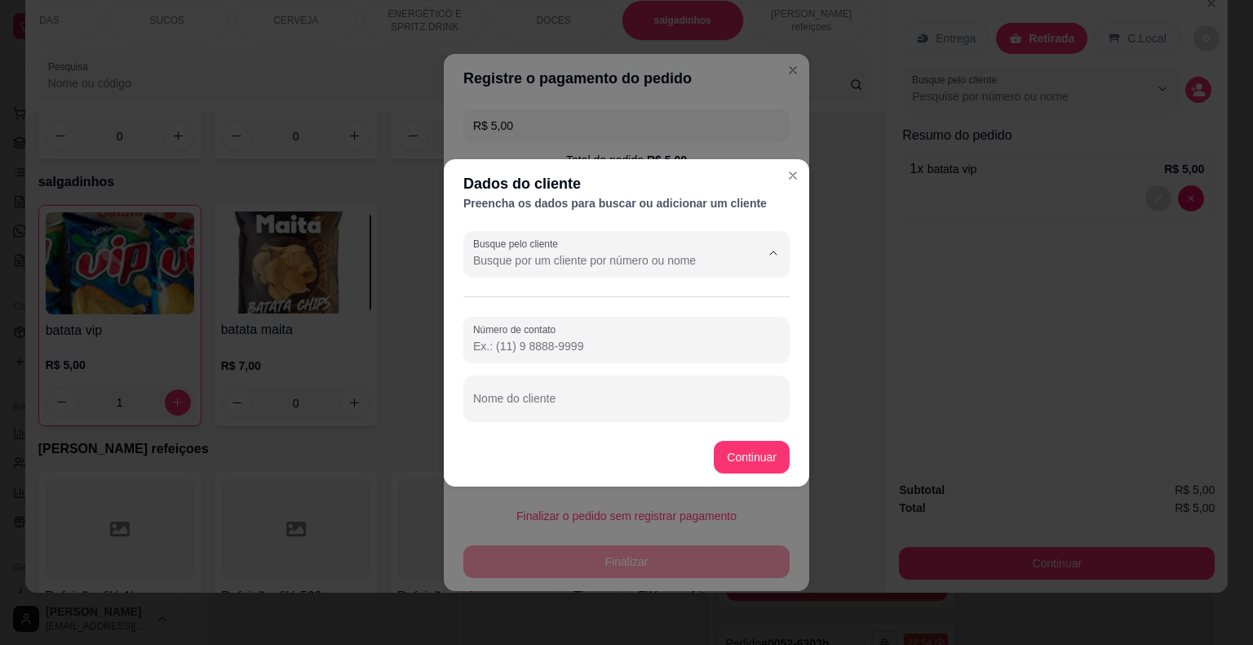
click at [604, 263] on input "Busque pelo cliente" at bounding box center [603, 260] width 261 height 16
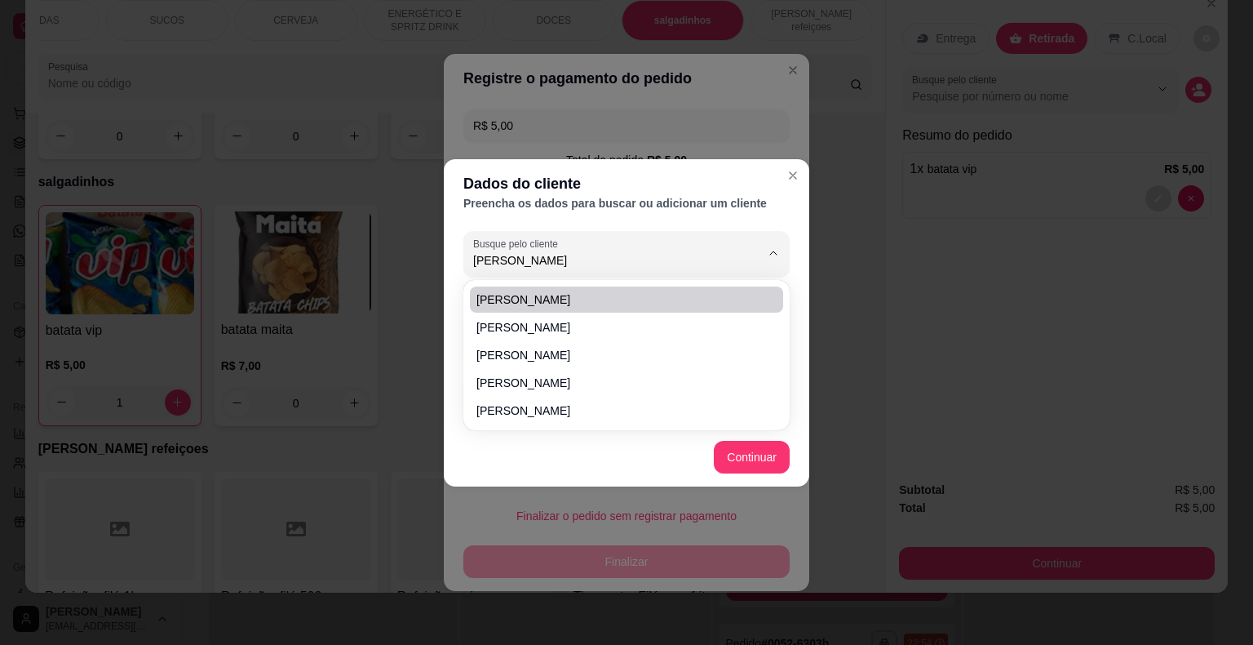
click at [608, 282] on div "ana clarice [PERSON_NAME] ana cristinsa [PERSON_NAME]" at bounding box center [626, 355] width 326 height 150
click at [704, 285] on div "ana clarice [PERSON_NAME] ana cristinsa [PERSON_NAME]" at bounding box center [627, 355] width 320 height 144
click at [708, 295] on span "[PERSON_NAME]" at bounding box center [618, 299] width 284 height 16
type input "[PERSON_NAME]"
type input "[PHONE_NUMBER]"
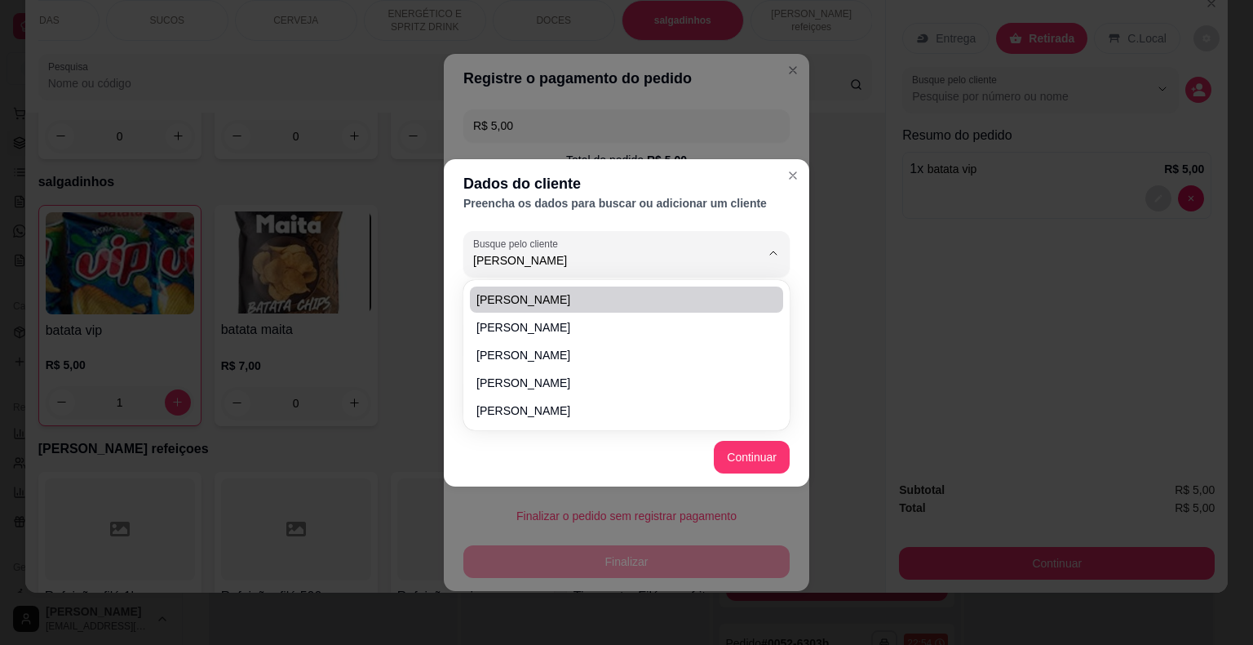
type input "[PERSON_NAME]"
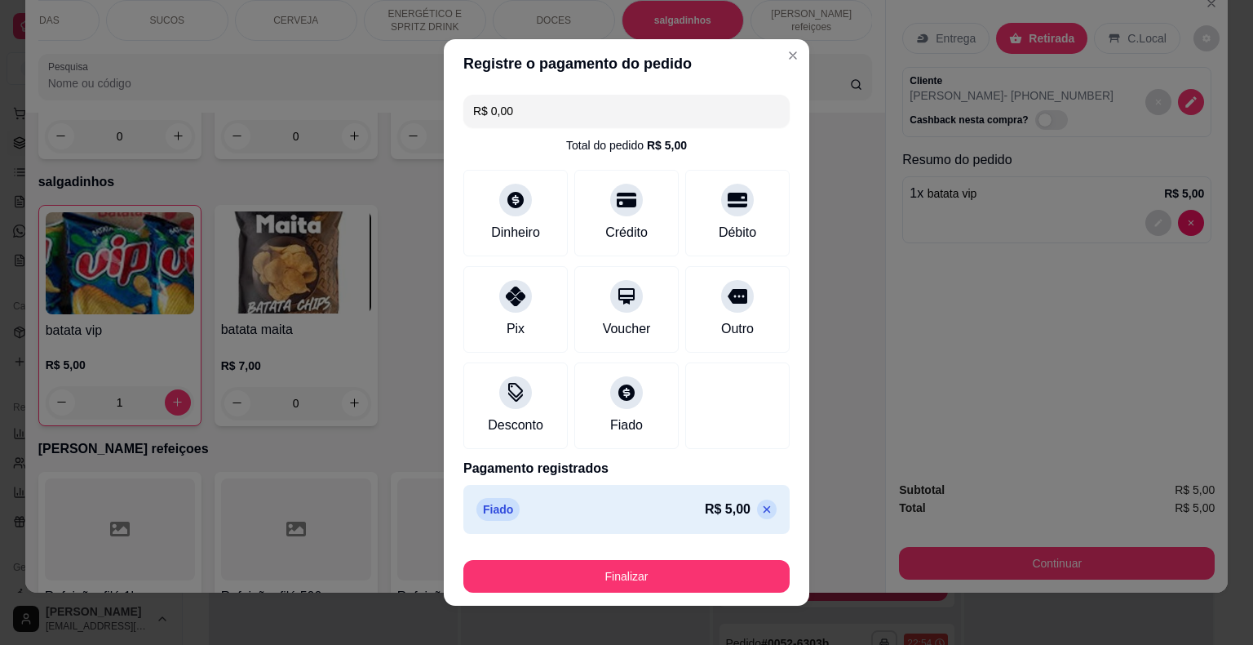
type input "R$ 0,00"
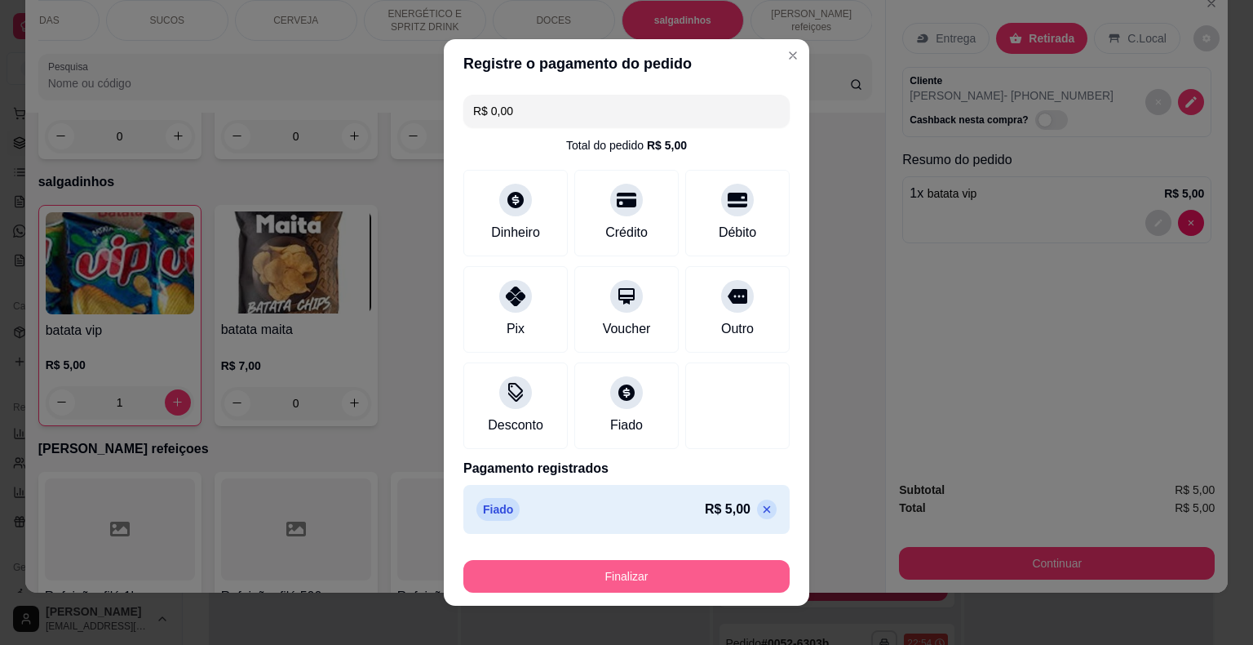
click at [760, 575] on button "Finalizar" at bounding box center [626, 576] width 326 height 33
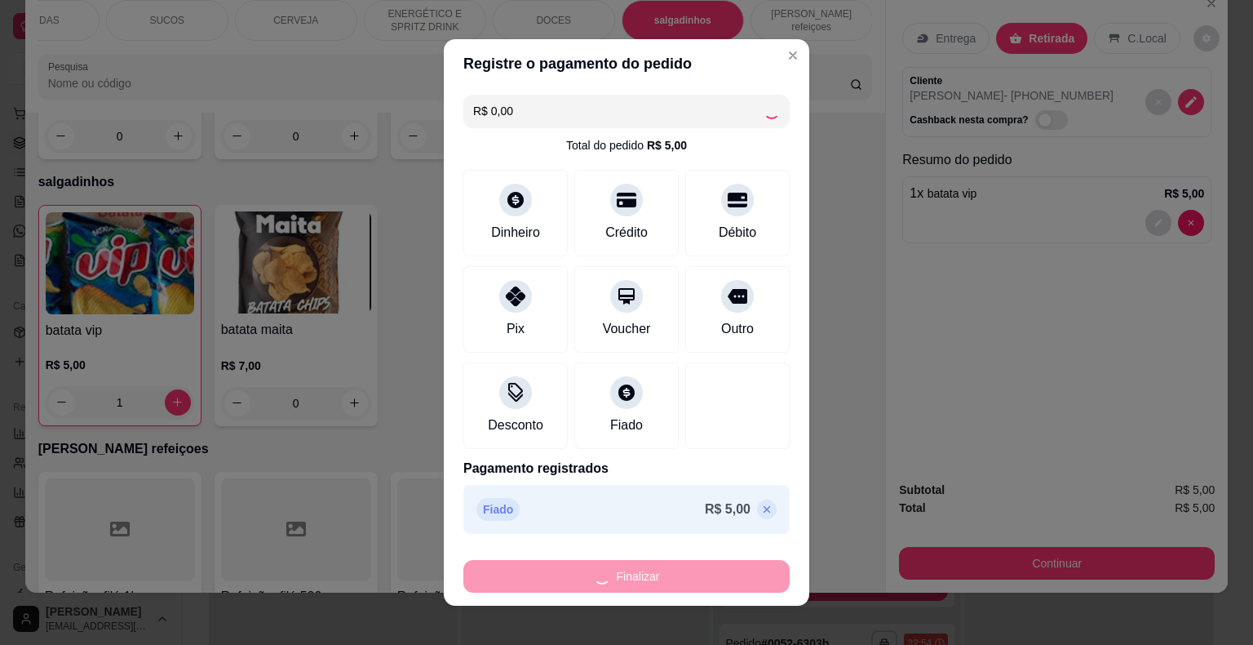
type input "0"
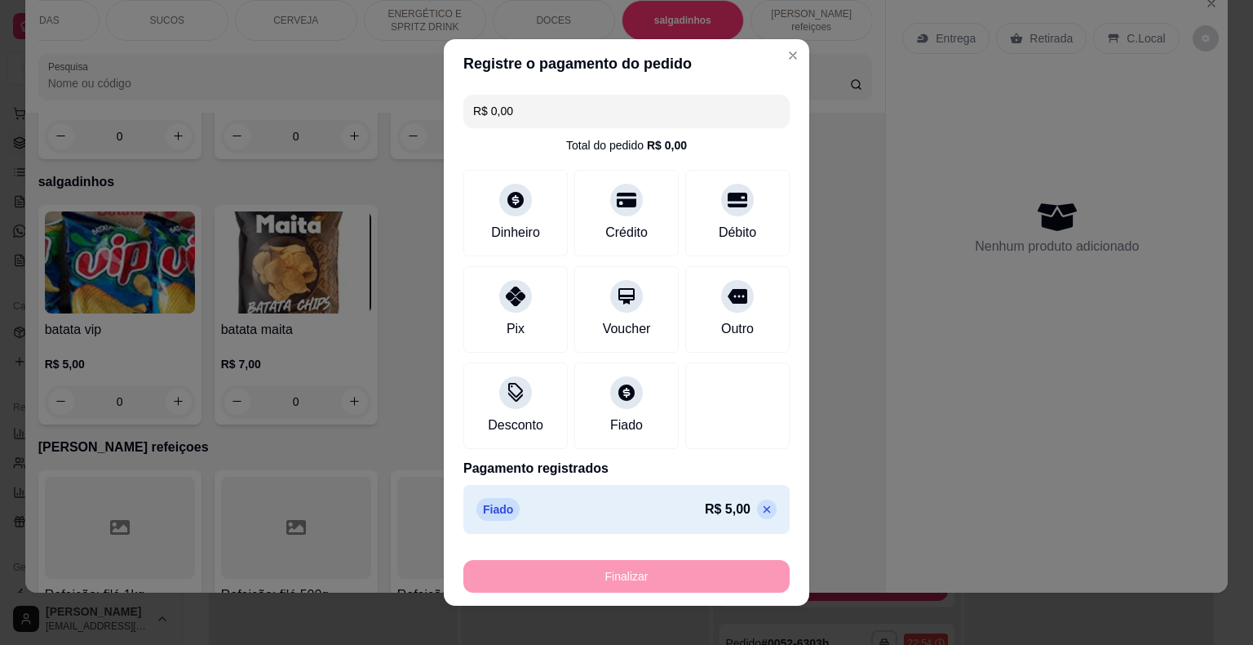
type input "-R$ 5,00"
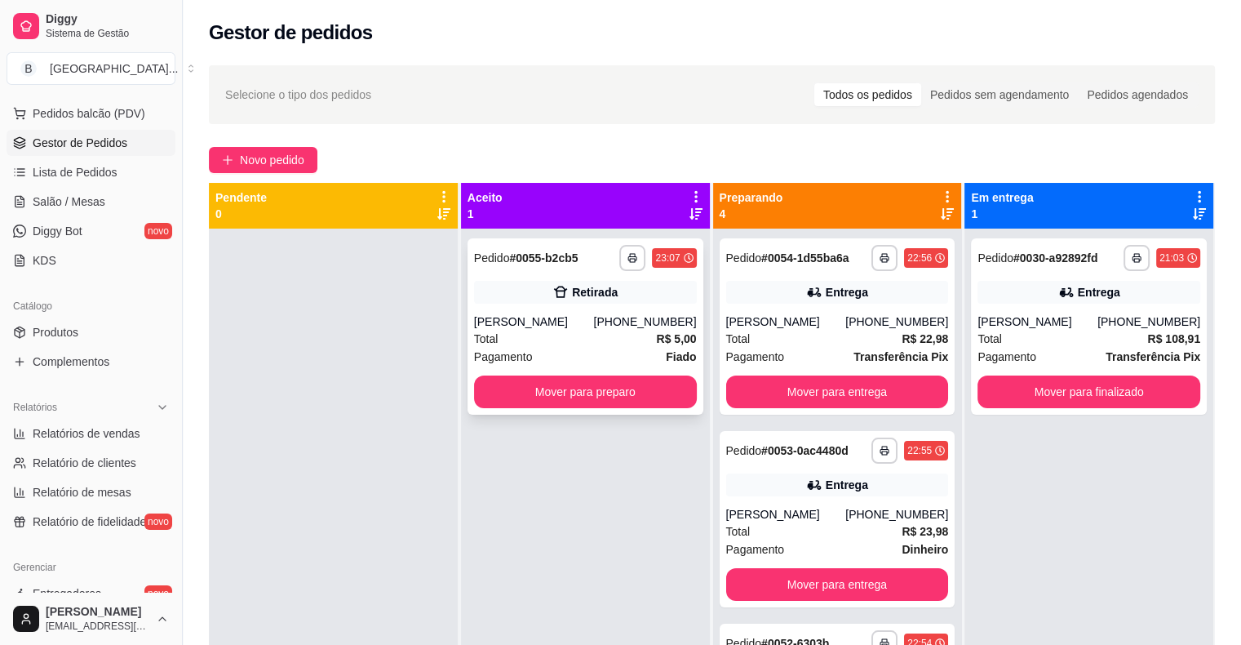
click at [576, 338] on div "Total R$ 5,00" at bounding box center [585, 339] width 223 height 18
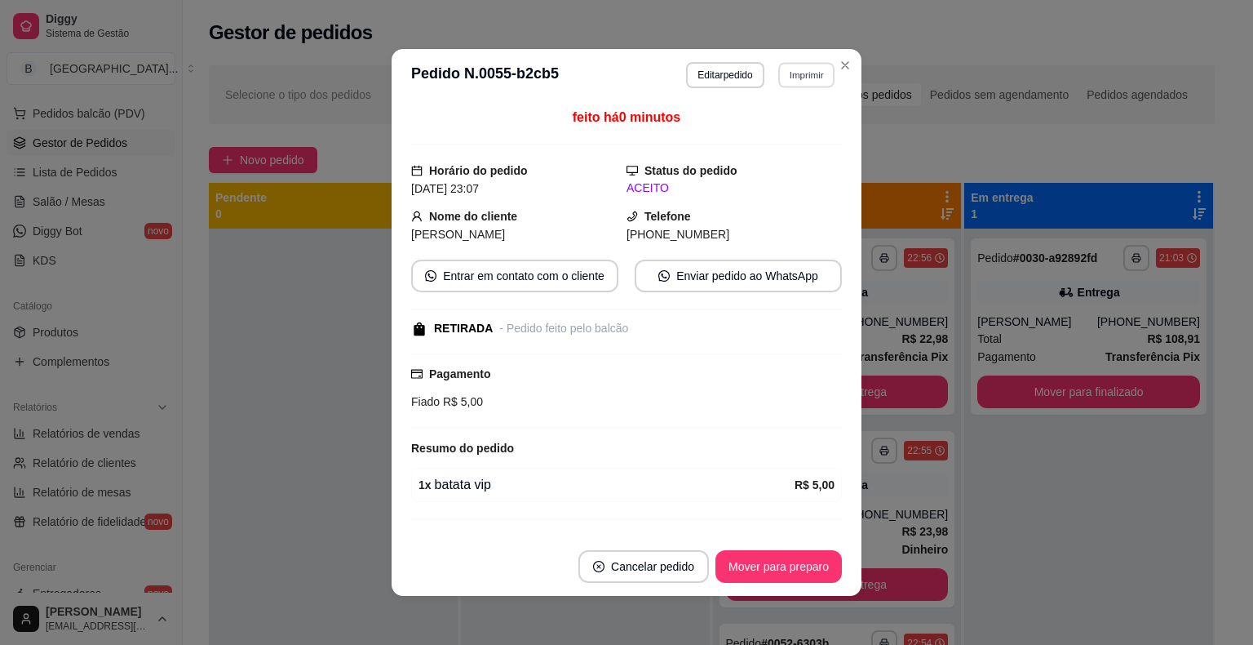
click at [805, 66] on button "Imprimir" at bounding box center [806, 74] width 56 height 25
click at [796, 123] on button "IMPRESSORA" at bounding box center [771, 131] width 114 height 25
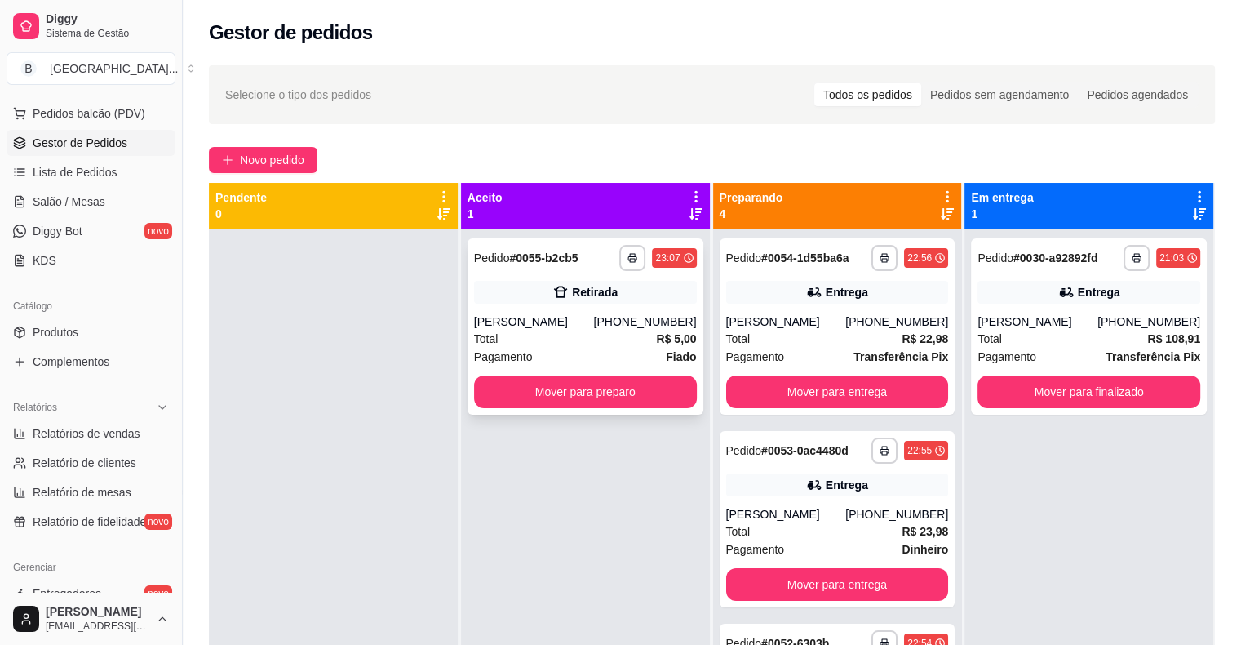
click at [595, 348] on div "Pagamento Fiado" at bounding box center [585, 357] width 223 height 18
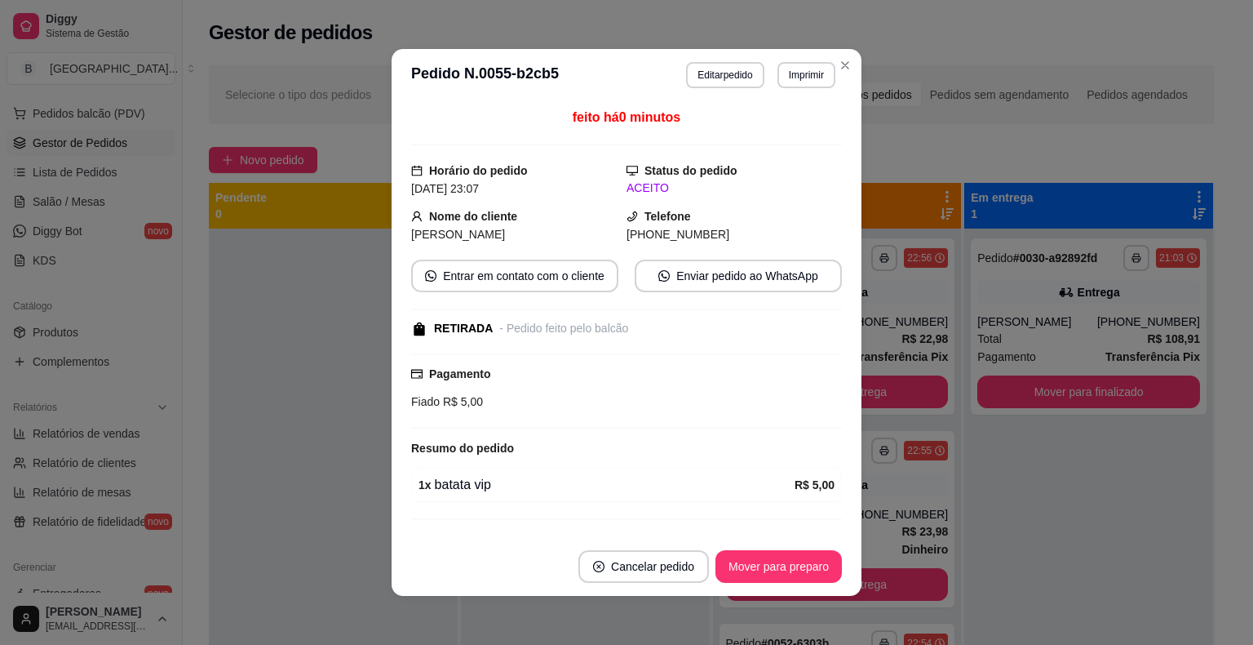
scroll to position [33, 0]
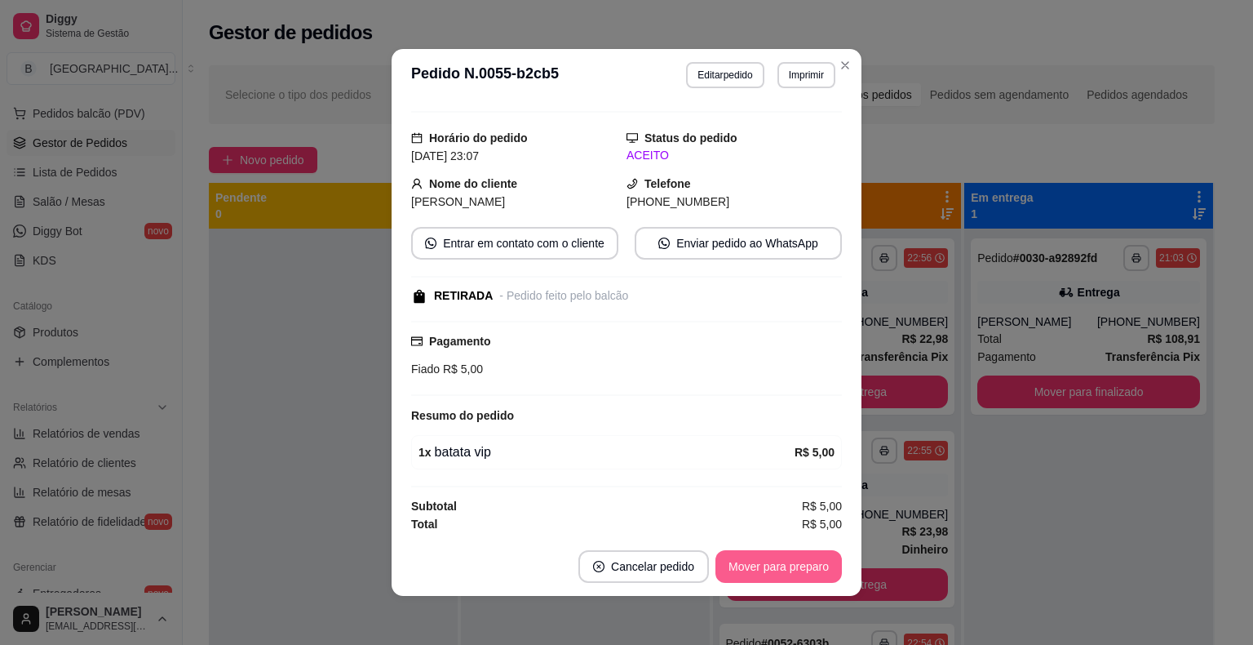
click at [736, 566] on button "Mover para preparo" at bounding box center [779, 566] width 126 height 33
click at [736, 566] on button "Mover para retirada disponível" at bounding box center [752, 566] width 180 height 33
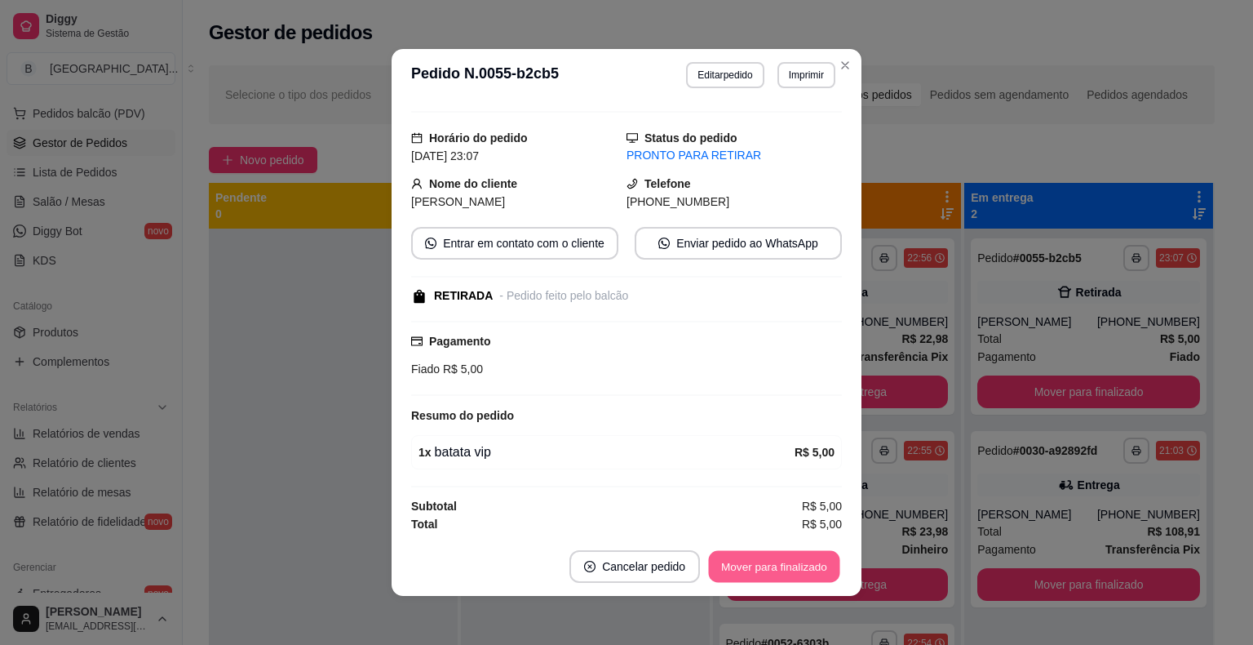
click at [736, 566] on button "Mover para finalizado" at bounding box center [774, 567] width 131 height 32
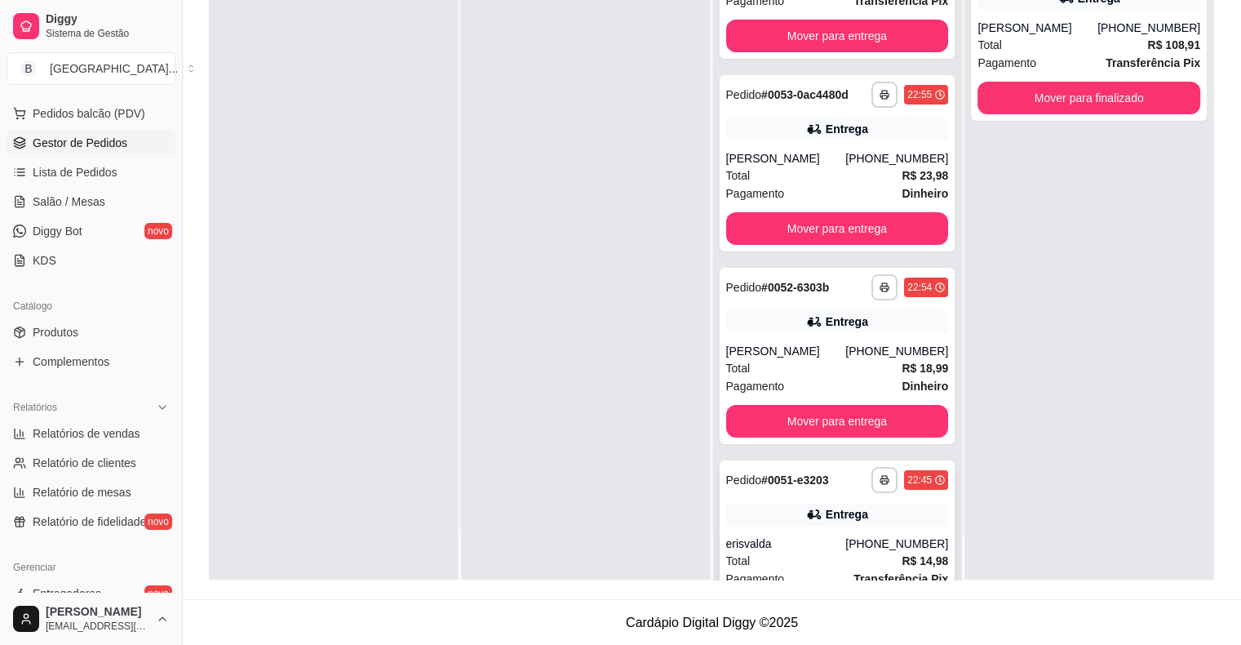
scroll to position [157, 0]
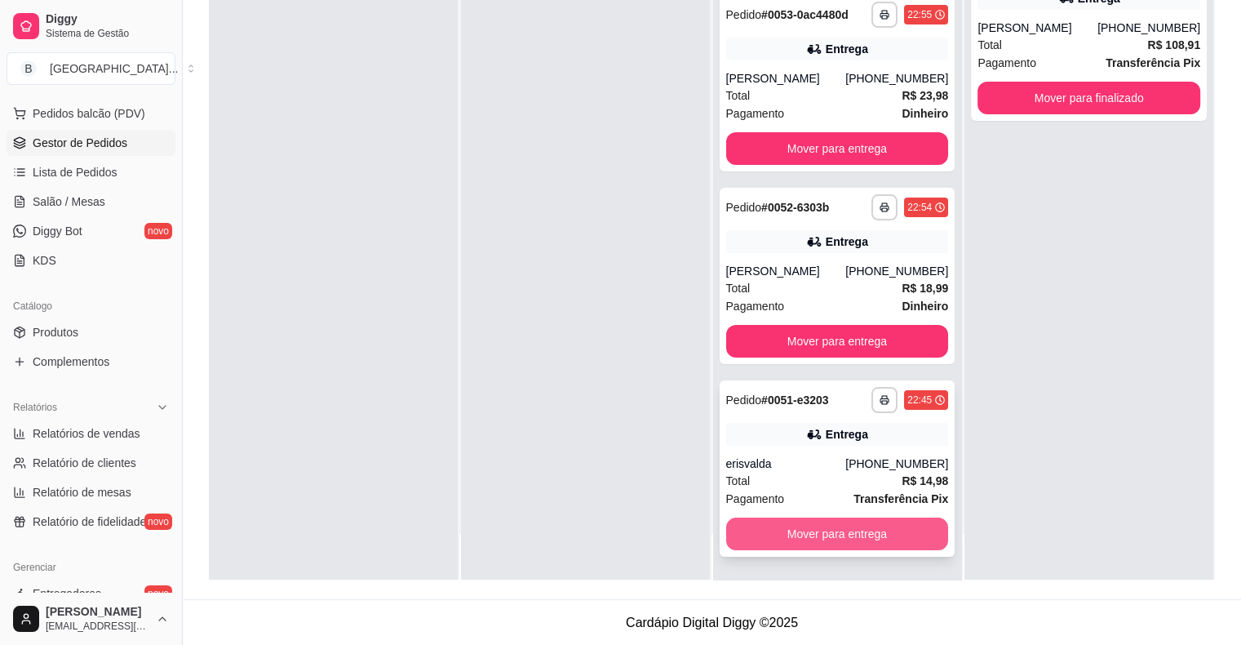
click at [826, 527] on button "Mover para entrega" at bounding box center [837, 533] width 223 height 33
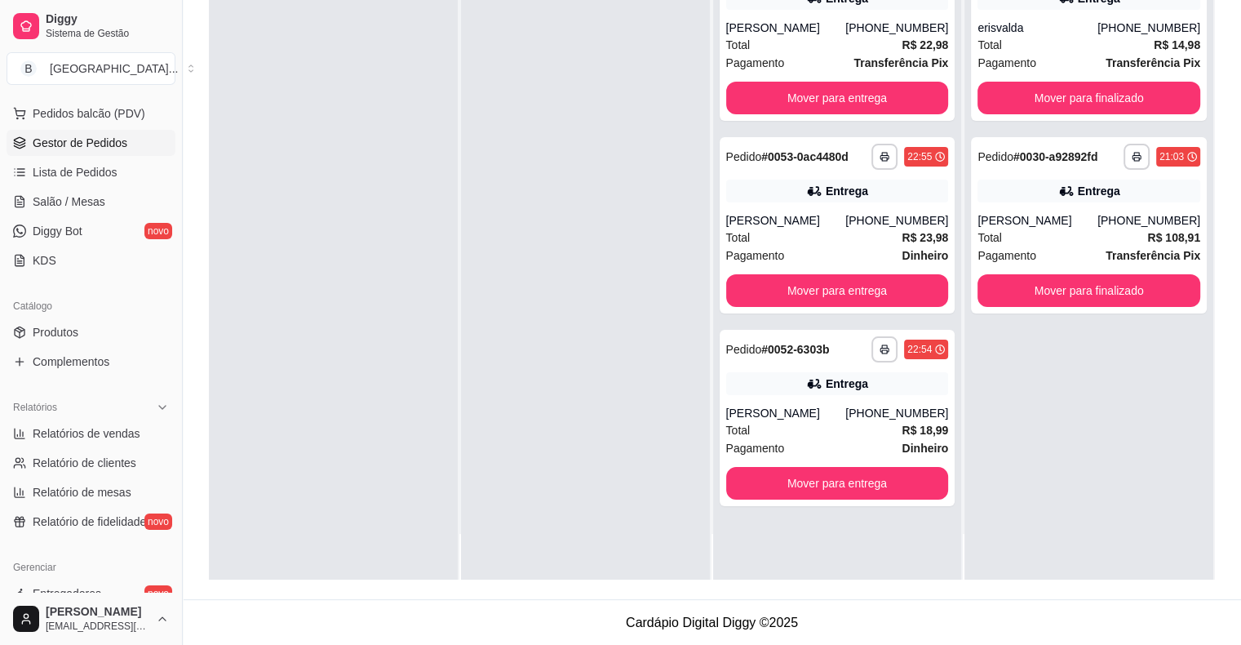
scroll to position [0, 0]
click at [62, 209] on link "Salão / Mesas" at bounding box center [91, 201] width 169 height 26
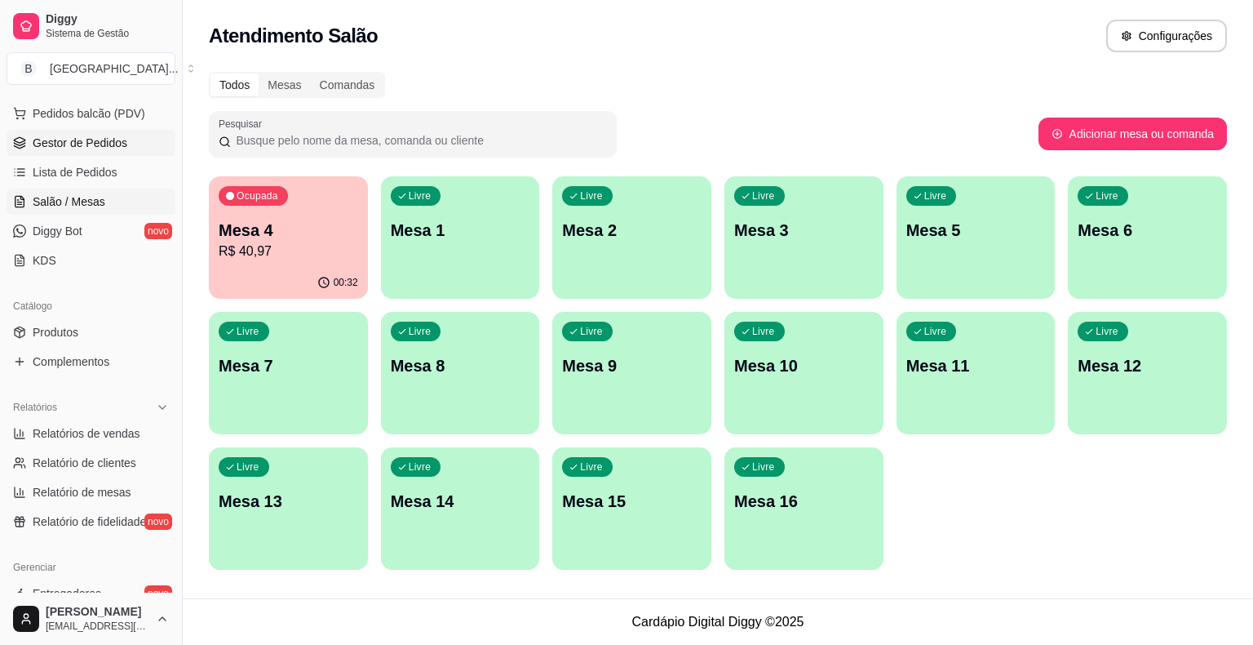
click at [86, 144] on span "Gestor de Pedidos" at bounding box center [80, 143] width 95 height 16
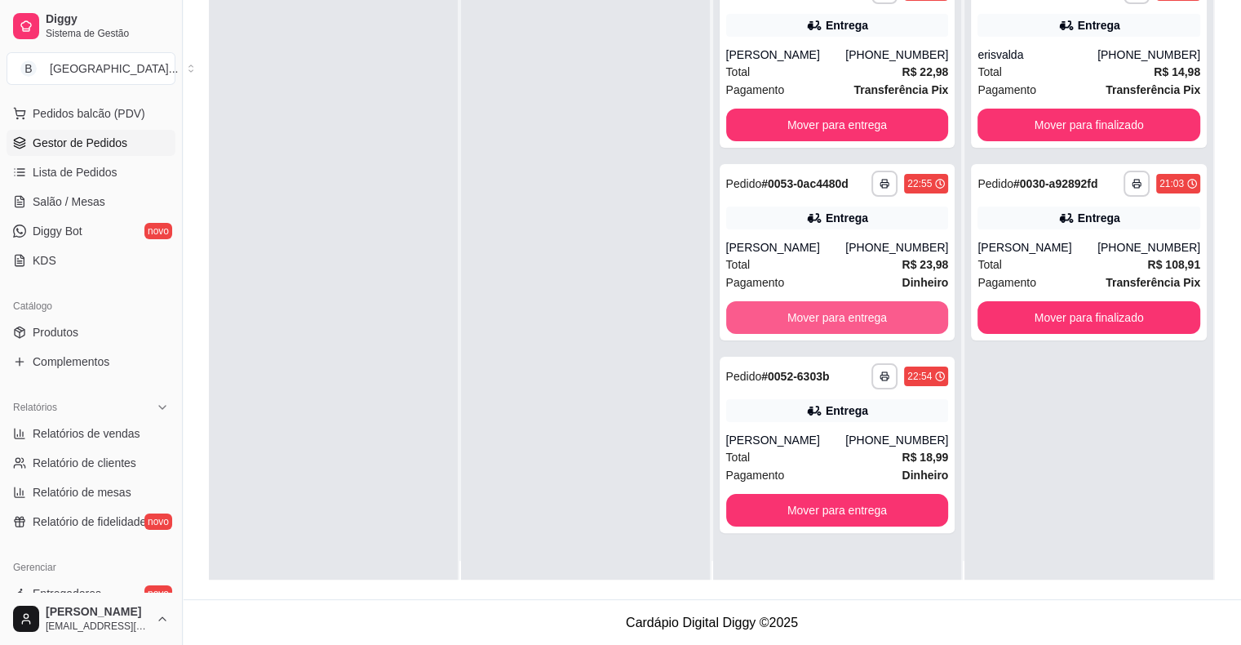
scroll to position [46, 0]
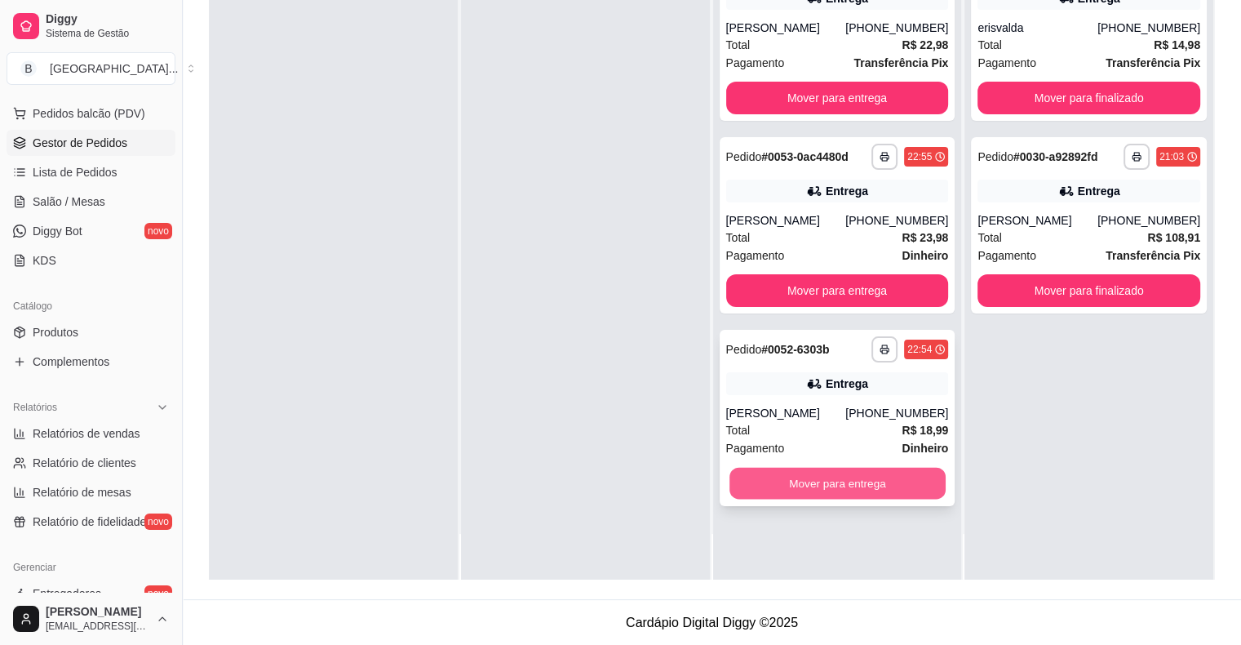
click at [782, 488] on button "Mover para entrega" at bounding box center [837, 484] width 216 height 32
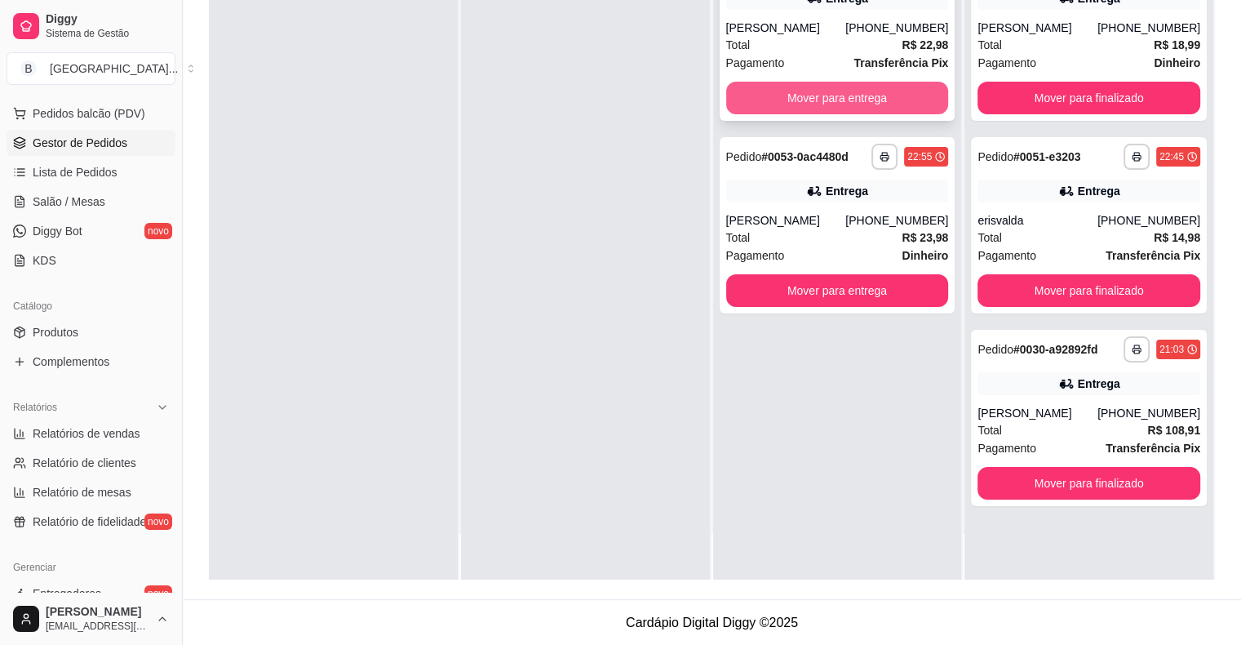
click at [787, 96] on button "Mover para entrega" at bounding box center [837, 98] width 223 height 33
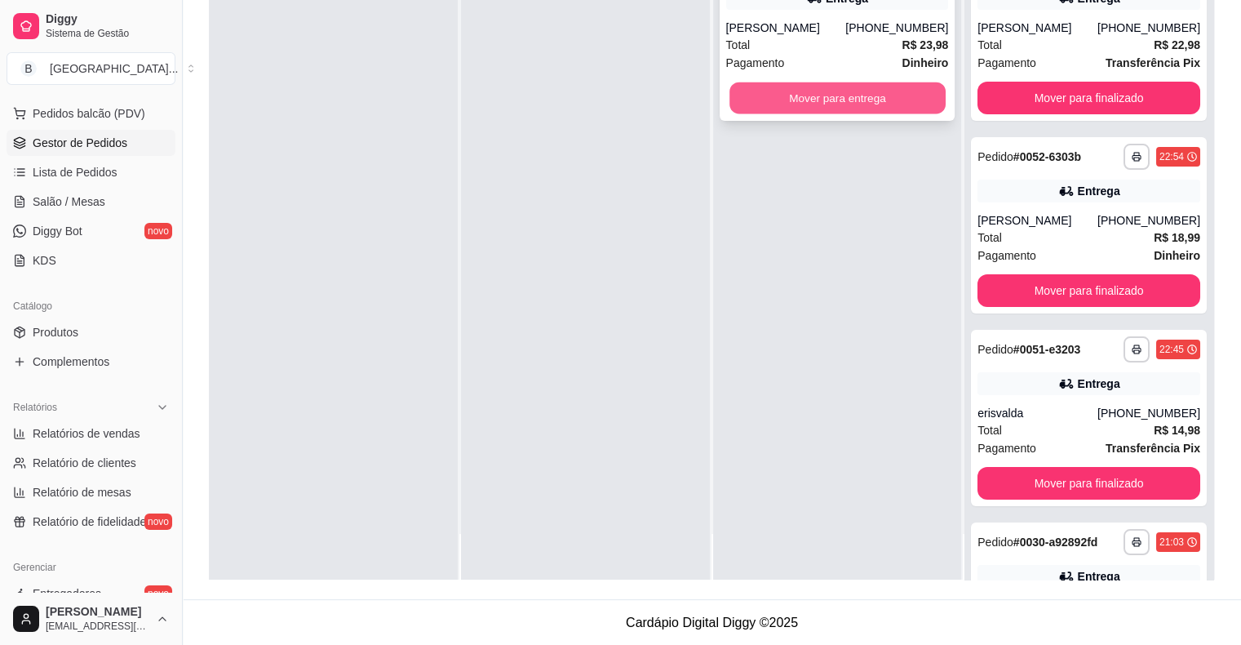
click at [844, 91] on button "Mover para entrega" at bounding box center [837, 98] width 216 height 32
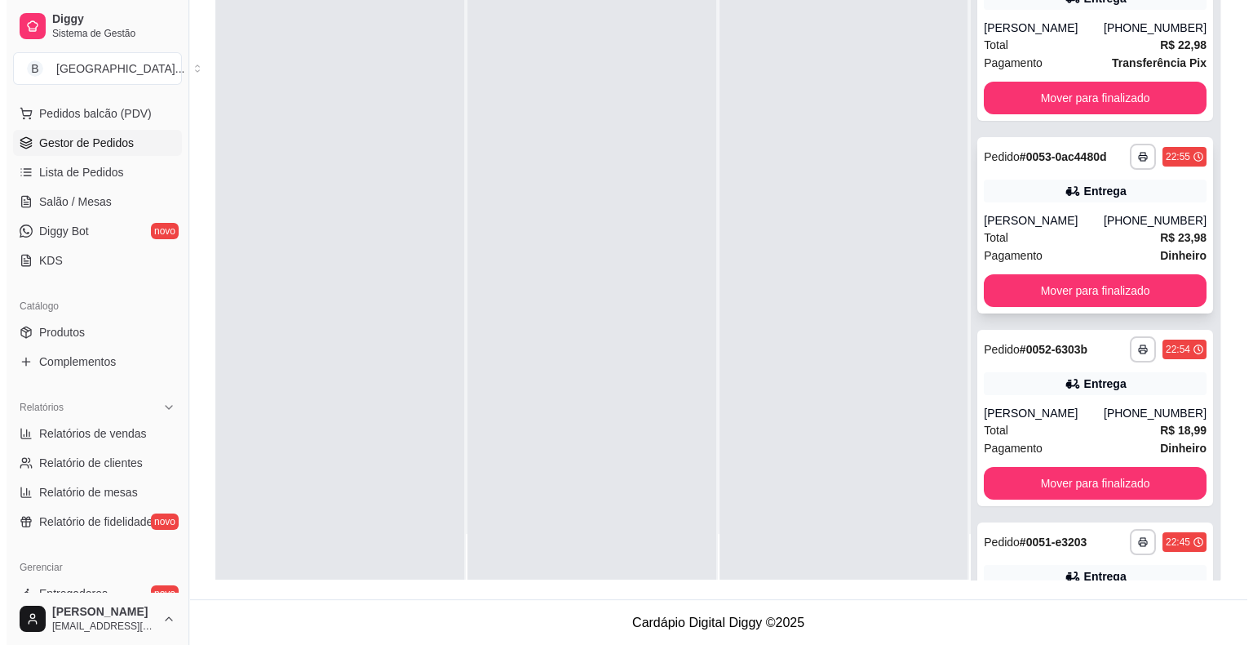
scroll to position [0, 0]
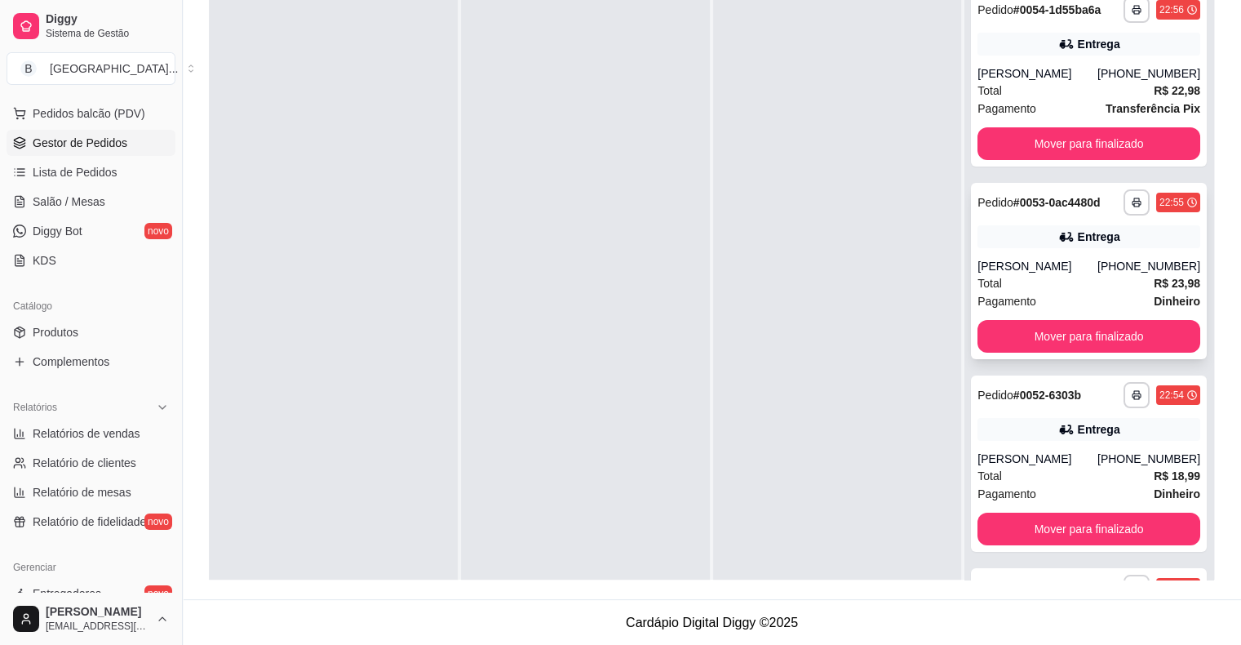
click at [1070, 292] on div "Total R$ 23,98" at bounding box center [1088, 283] width 223 height 18
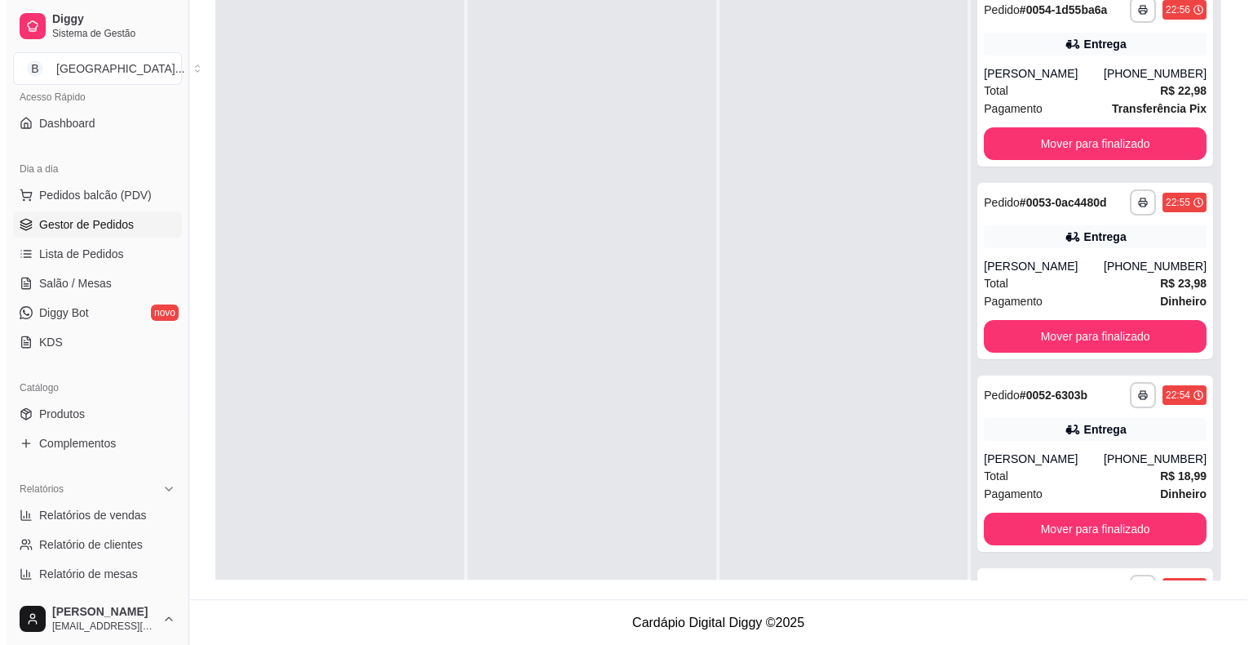
scroll to position [202, 0]
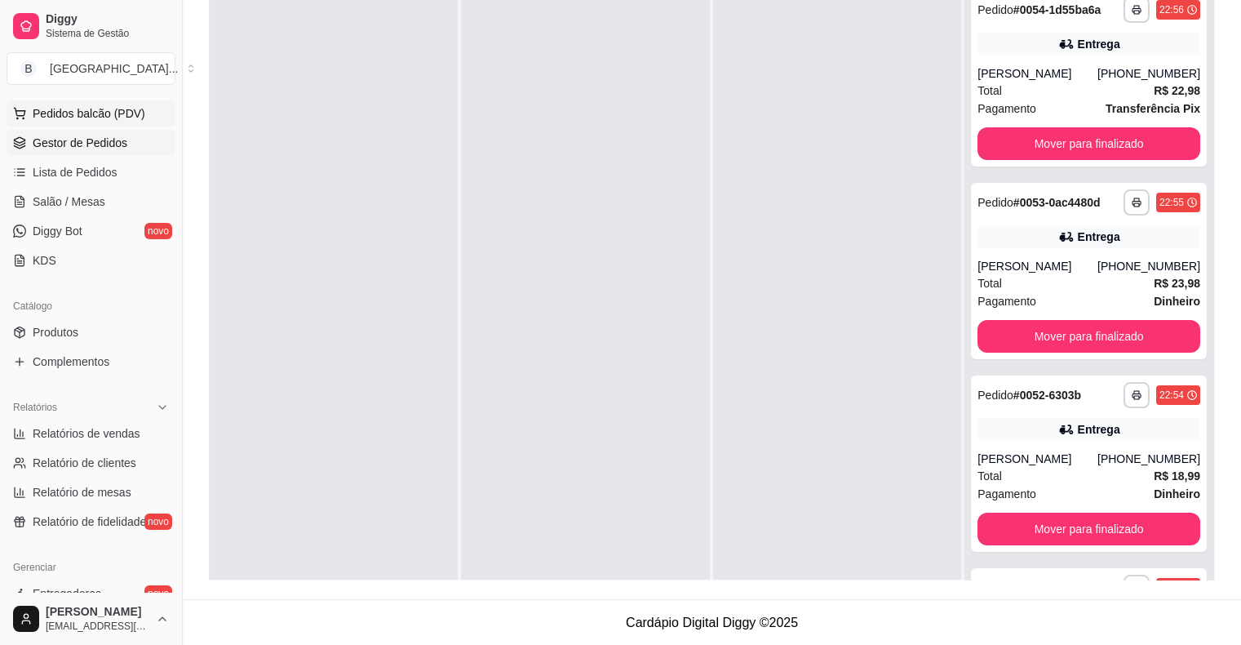
click at [74, 122] on button "Pedidos balcão (PDV)" at bounding box center [91, 113] width 169 height 26
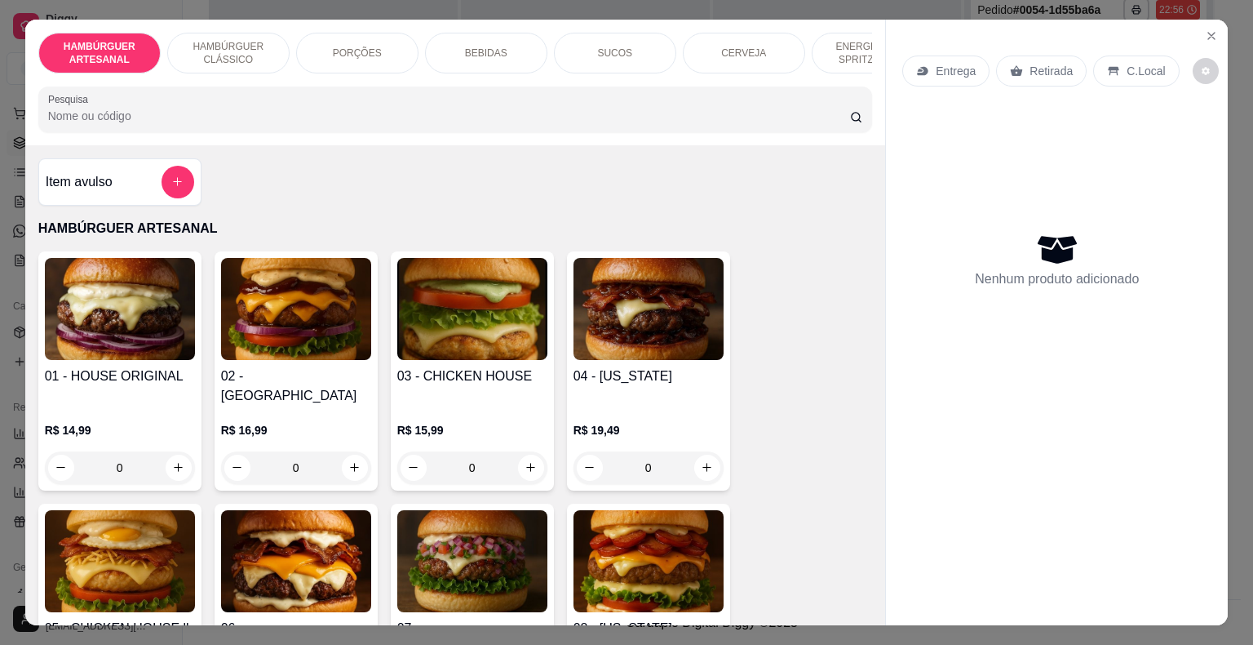
scroll to position [82, 0]
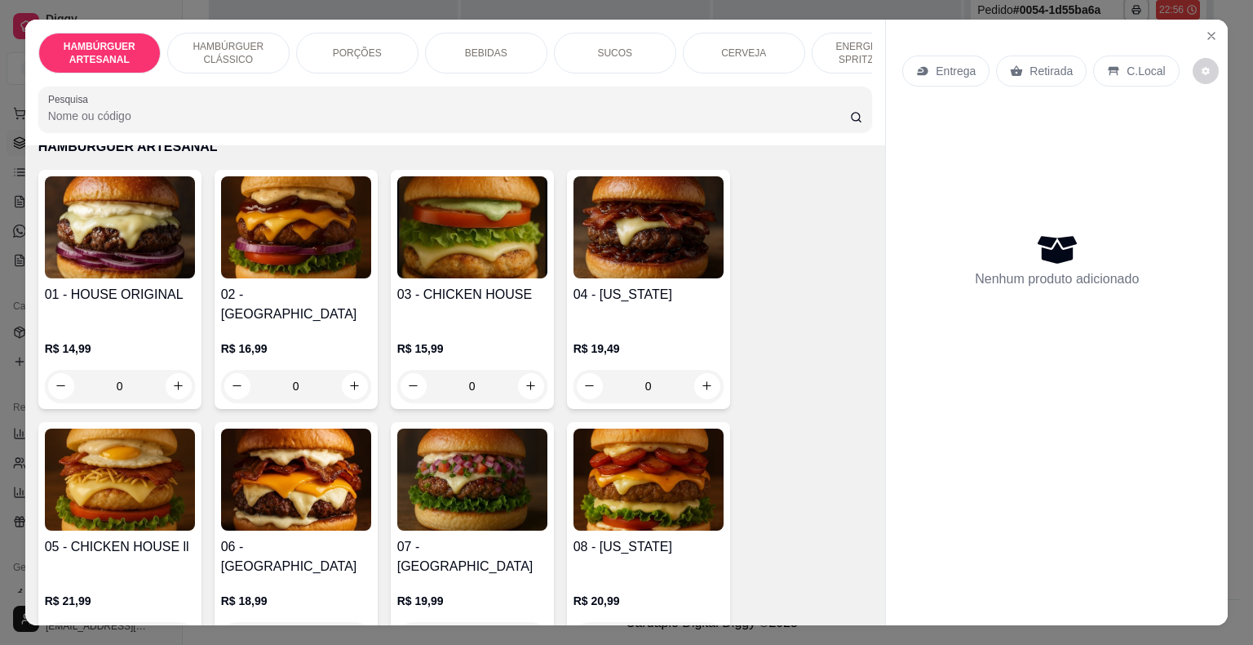
click at [441, 49] on div "BEBIDAS" at bounding box center [486, 53] width 122 height 41
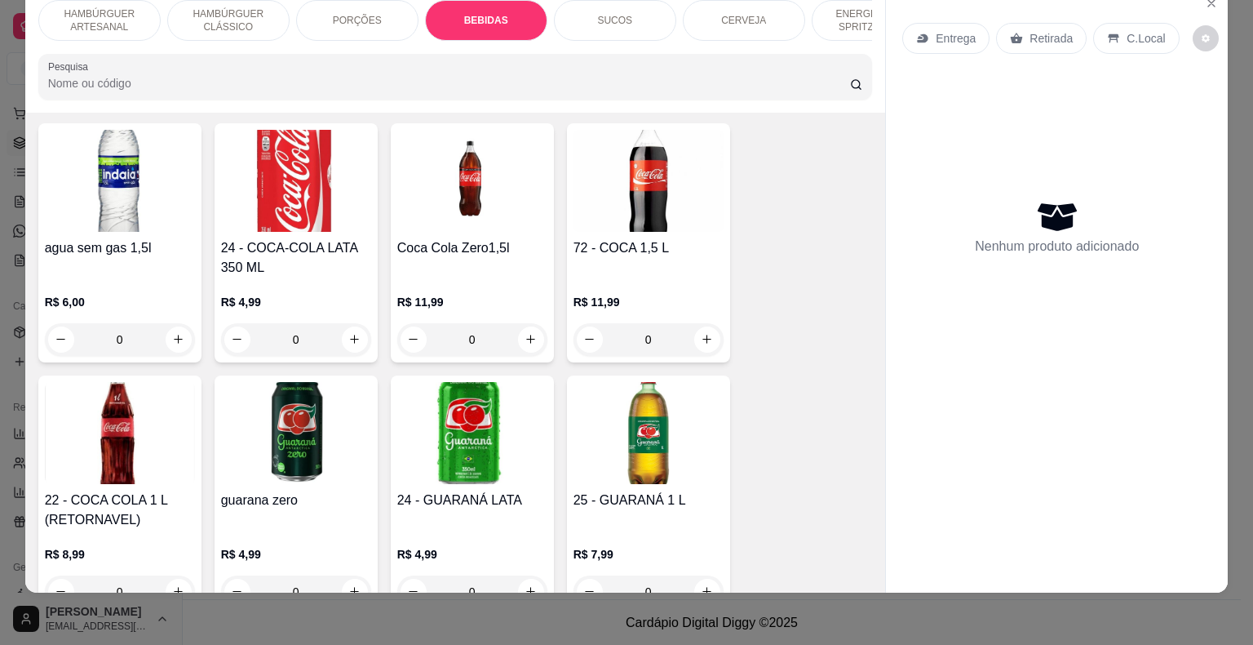
scroll to position [1837, 0]
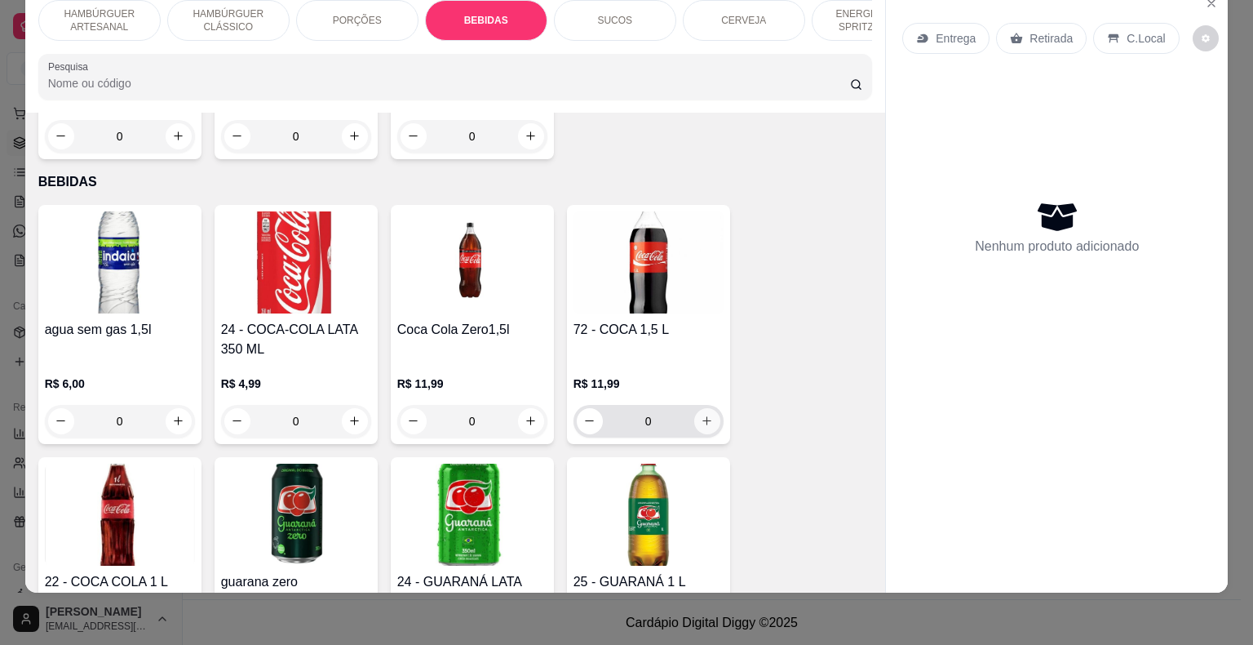
click at [701, 414] on icon "increase-product-quantity" at bounding box center [707, 420] width 12 height 12
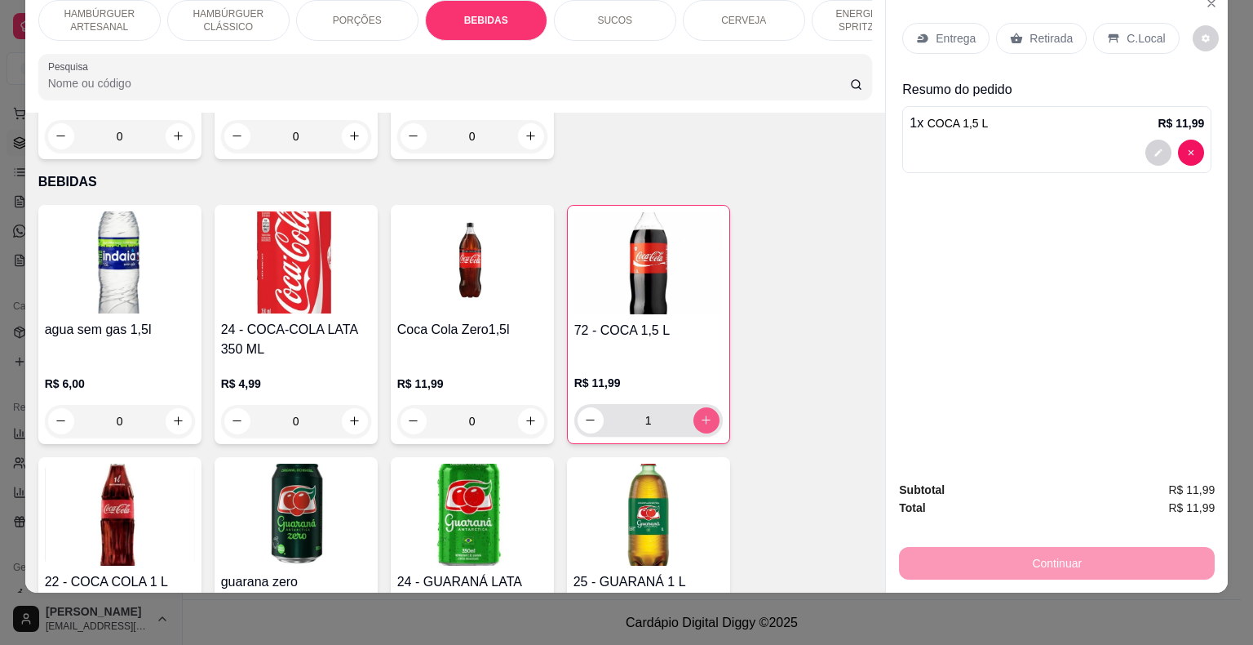
click at [700, 414] on icon "increase-product-quantity" at bounding box center [706, 420] width 12 height 12
type input "2"
click at [921, 33] on icon at bounding box center [923, 37] width 11 height 9
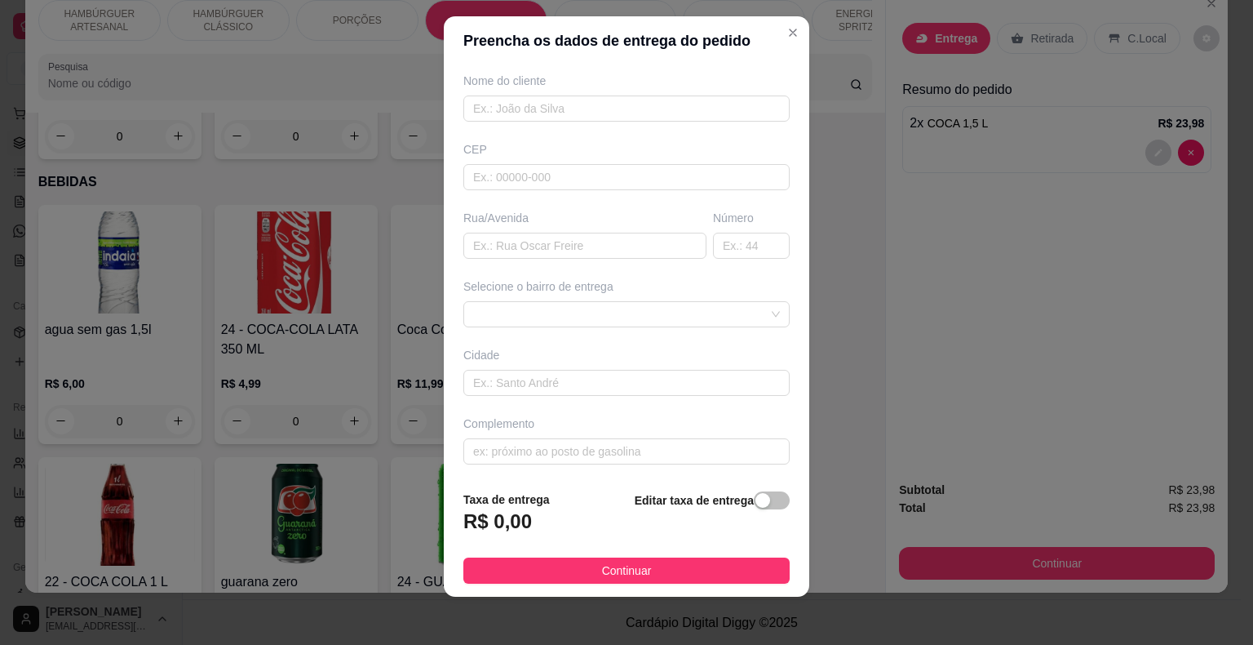
scroll to position [20, 0]
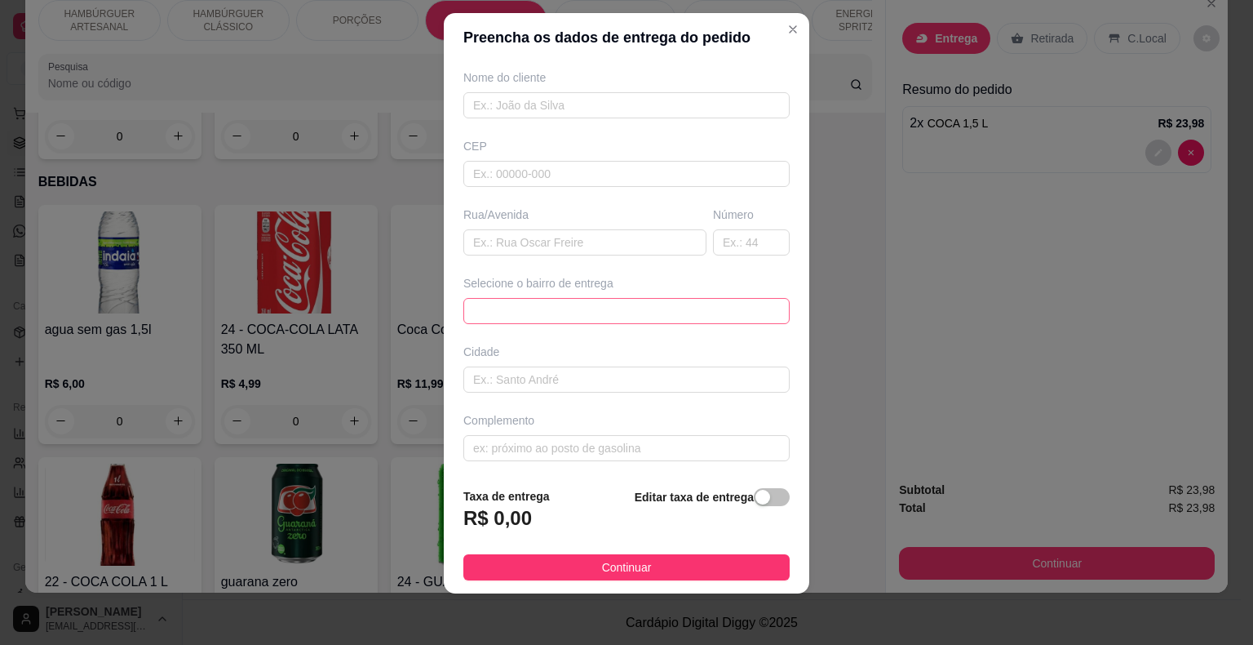
click at [600, 312] on span at bounding box center [626, 311] width 307 height 24
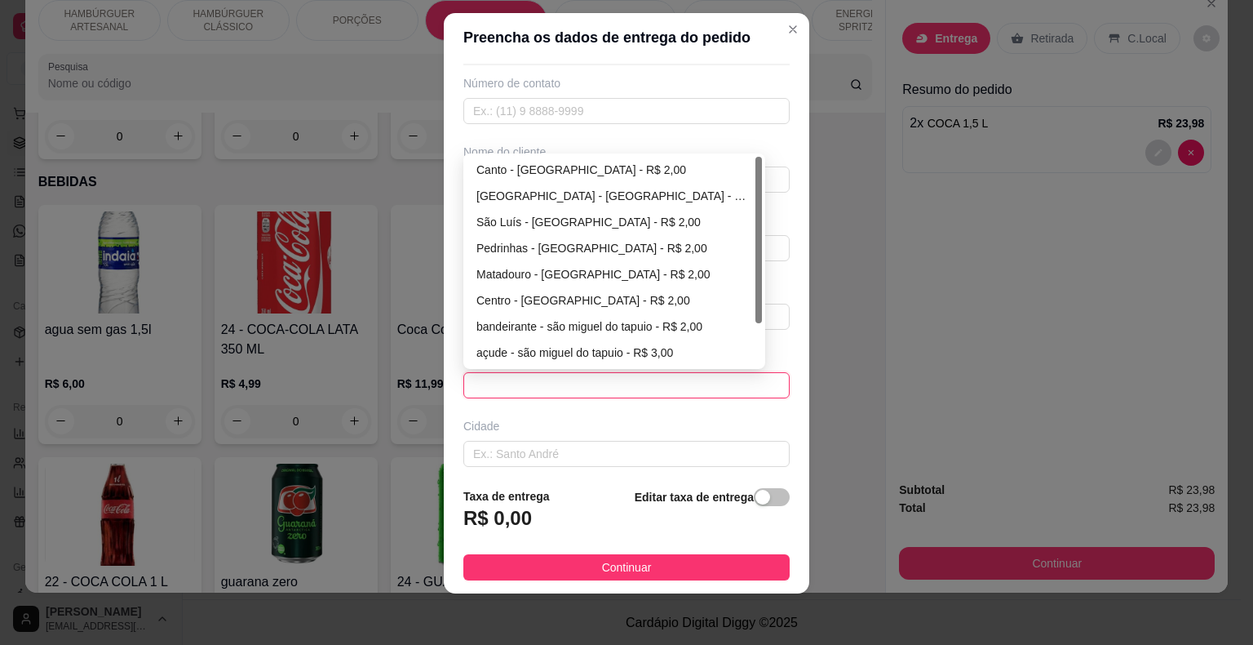
scroll to position [53, 0]
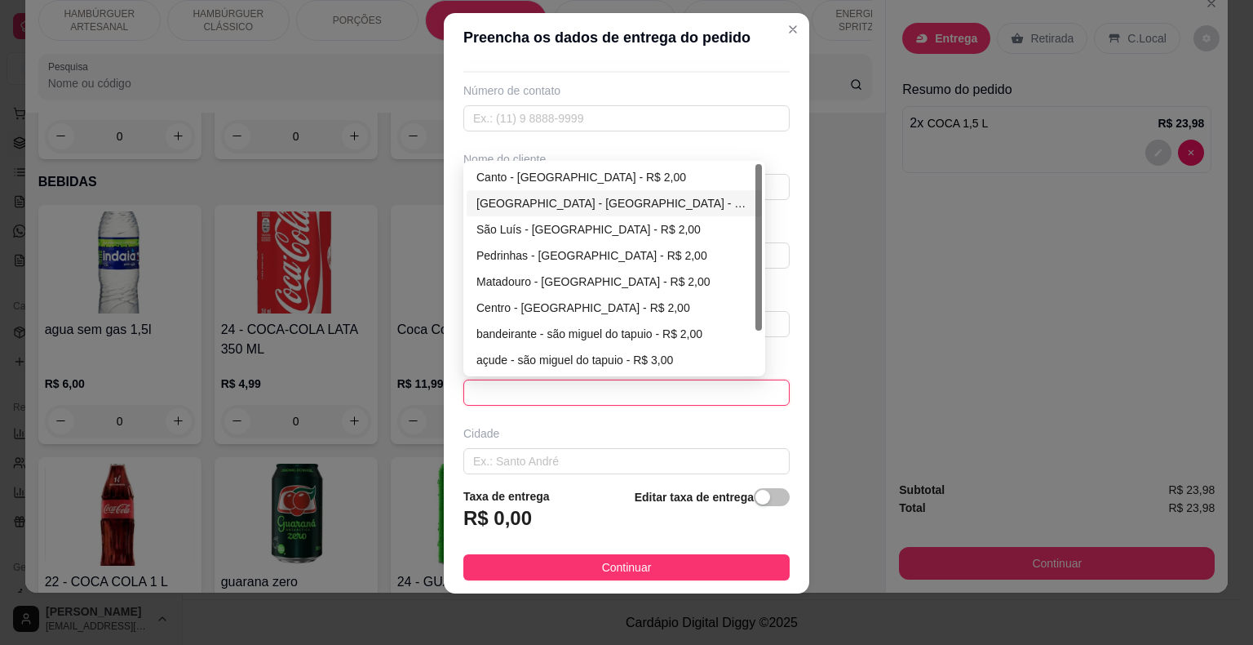
click at [619, 194] on div "[GEOGRAPHIC_DATA] - [GEOGRAPHIC_DATA] - R$ 2,00" at bounding box center [614, 203] width 276 height 18
type input "São Miguel do Tapuio"
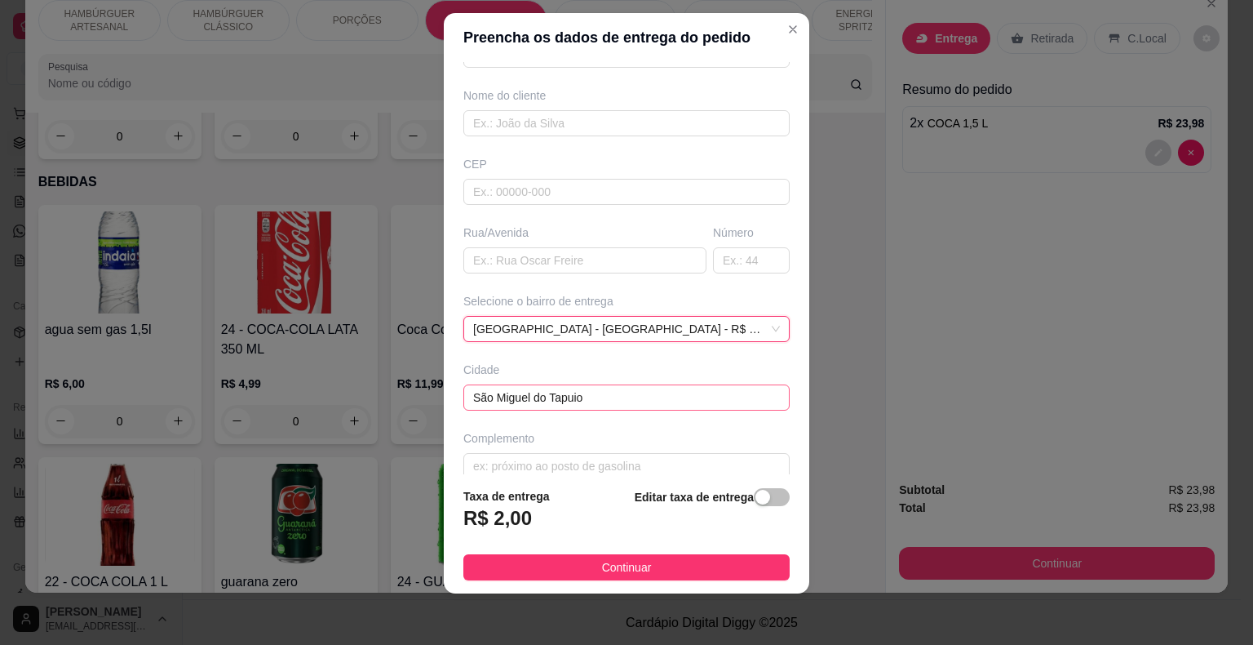
scroll to position [135, 0]
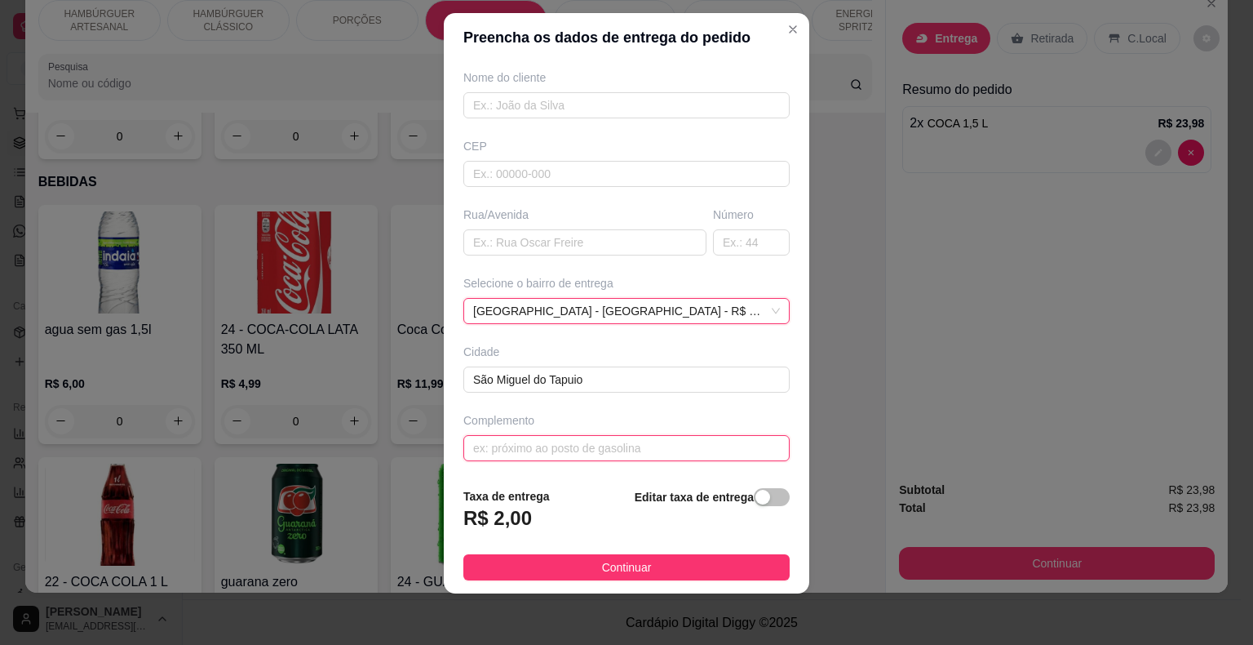
click at [629, 450] on input "text" at bounding box center [626, 448] width 326 height 26
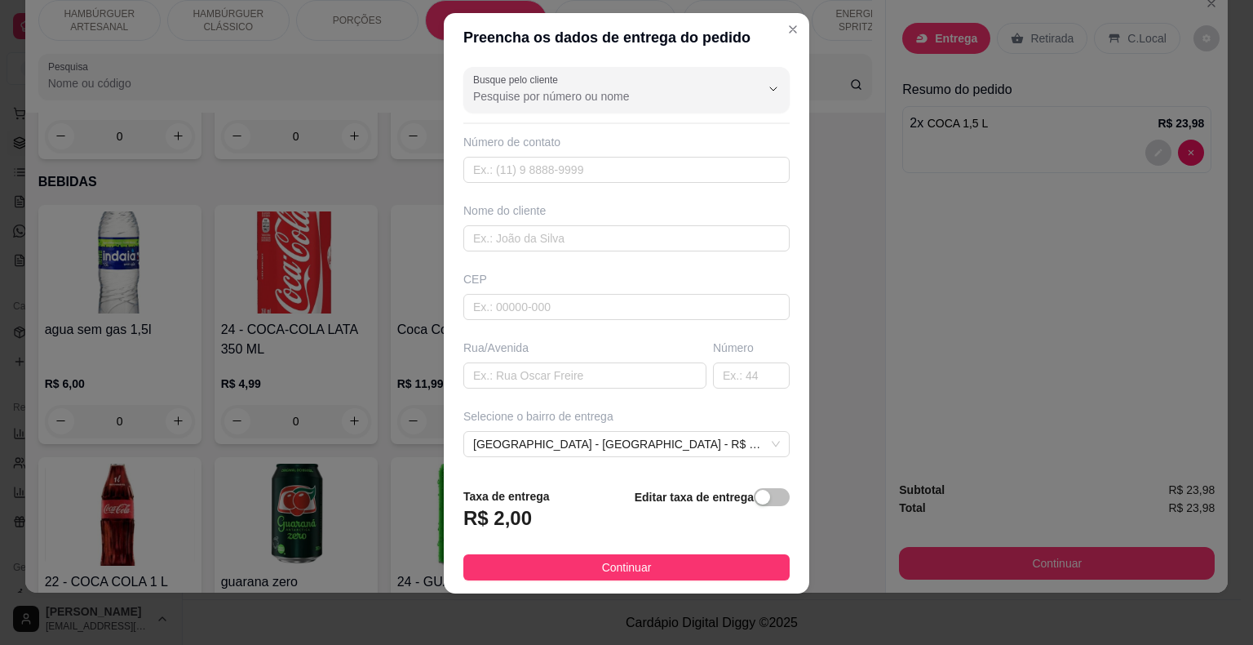
scroll to position [0, 0]
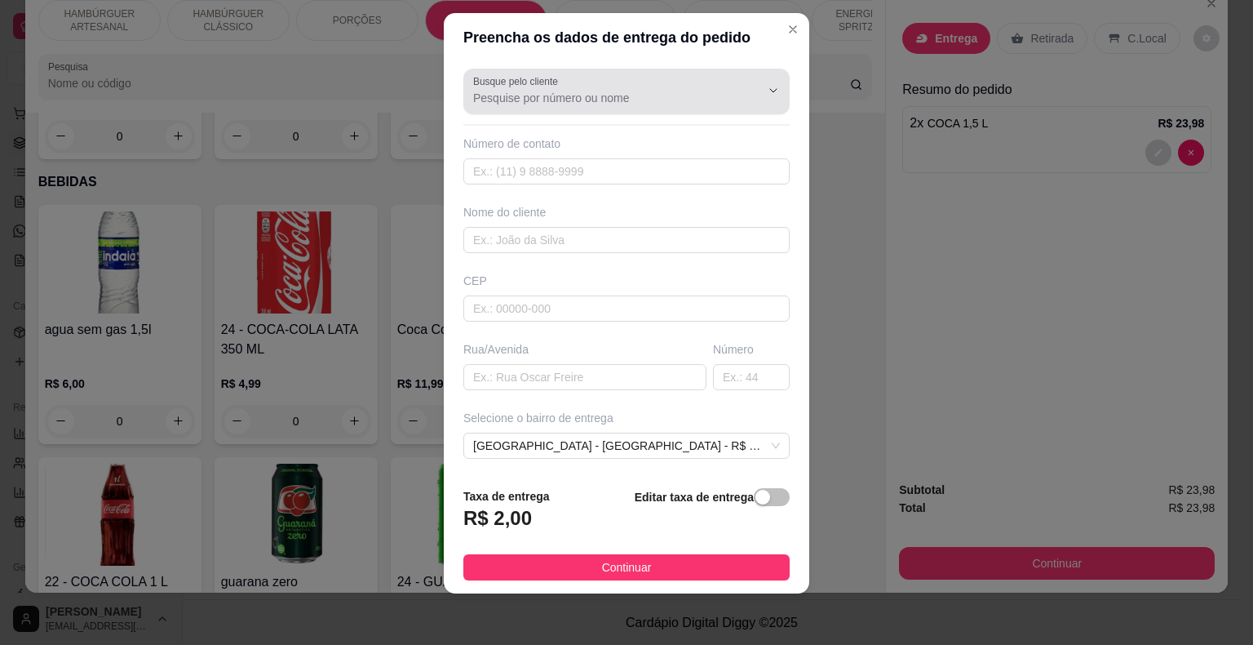
type input "atras da escola do [GEOGRAPHIC_DATA]"
click at [650, 104] on input "Busque pelo cliente" at bounding box center [603, 98] width 261 height 16
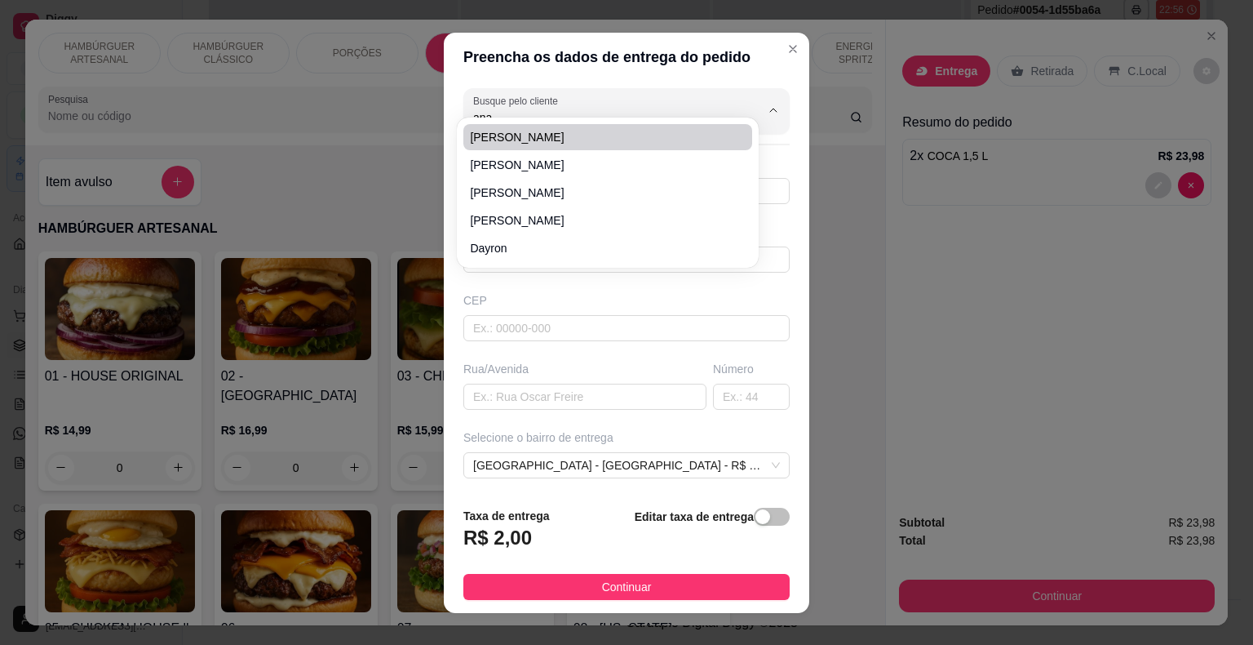
scroll to position [20, 0]
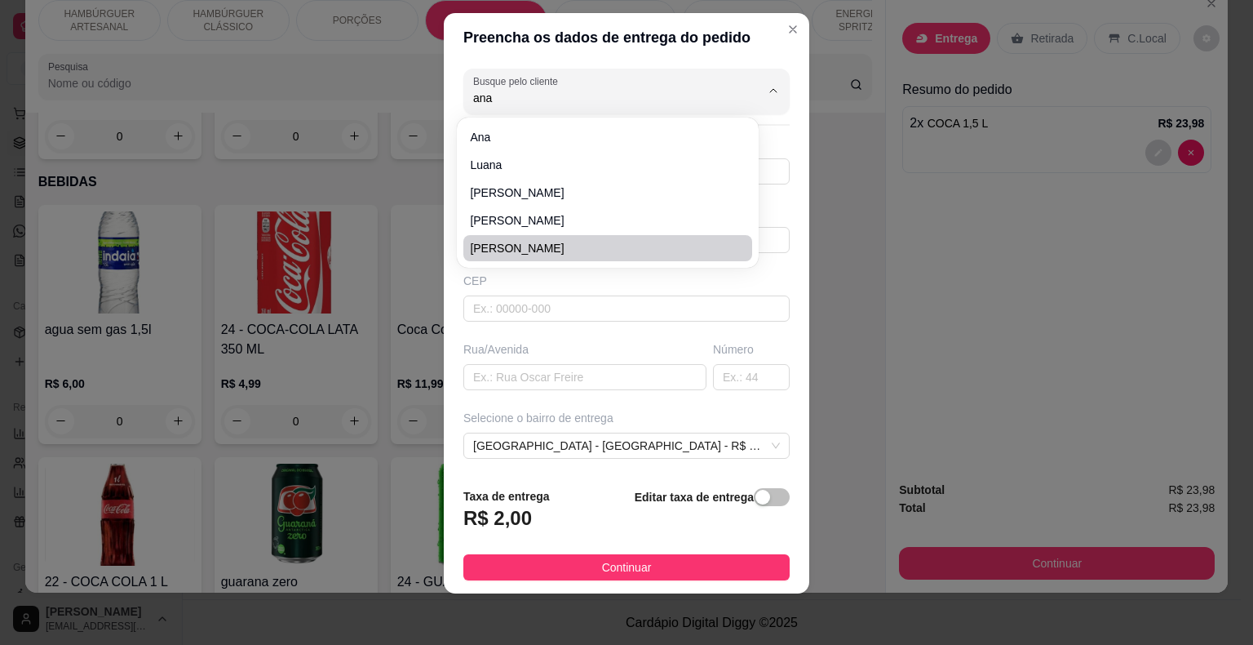
click at [617, 253] on span "[PERSON_NAME]" at bounding box center [599, 248] width 259 height 16
type input "[PERSON_NAME]"
type input "8681901968"
type input "[PERSON_NAME]"
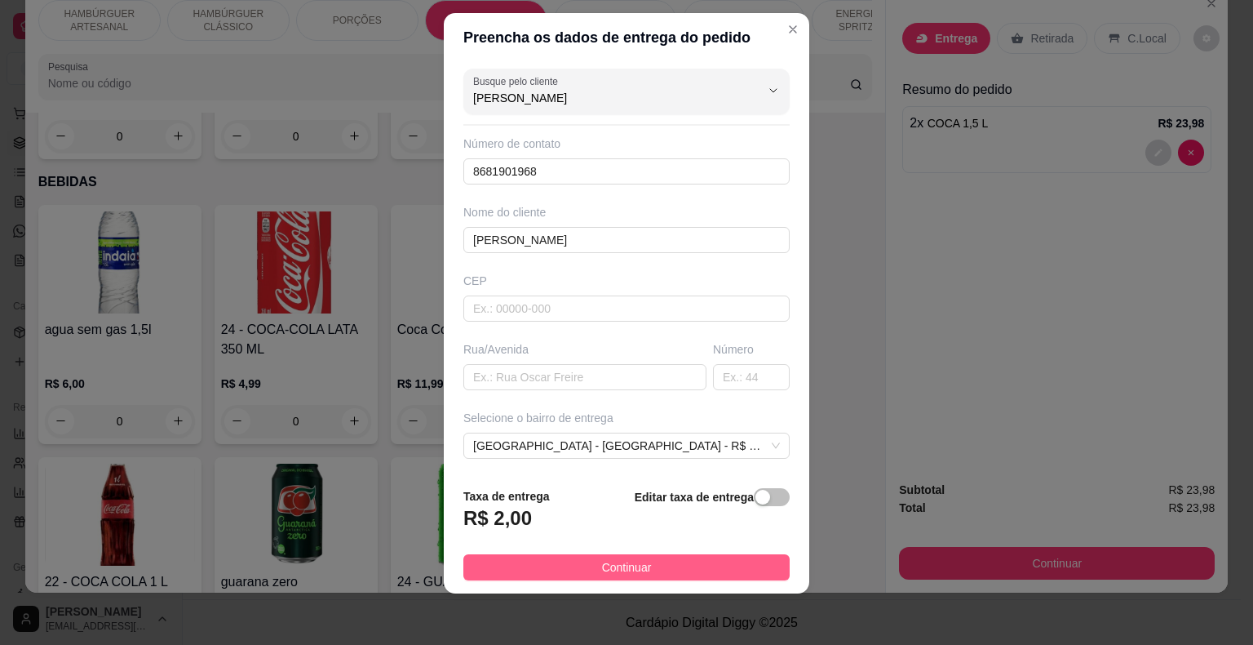
type input "[PERSON_NAME]"
click at [565, 560] on button "Continuar" at bounding box center [626, 567] width 326 height 26
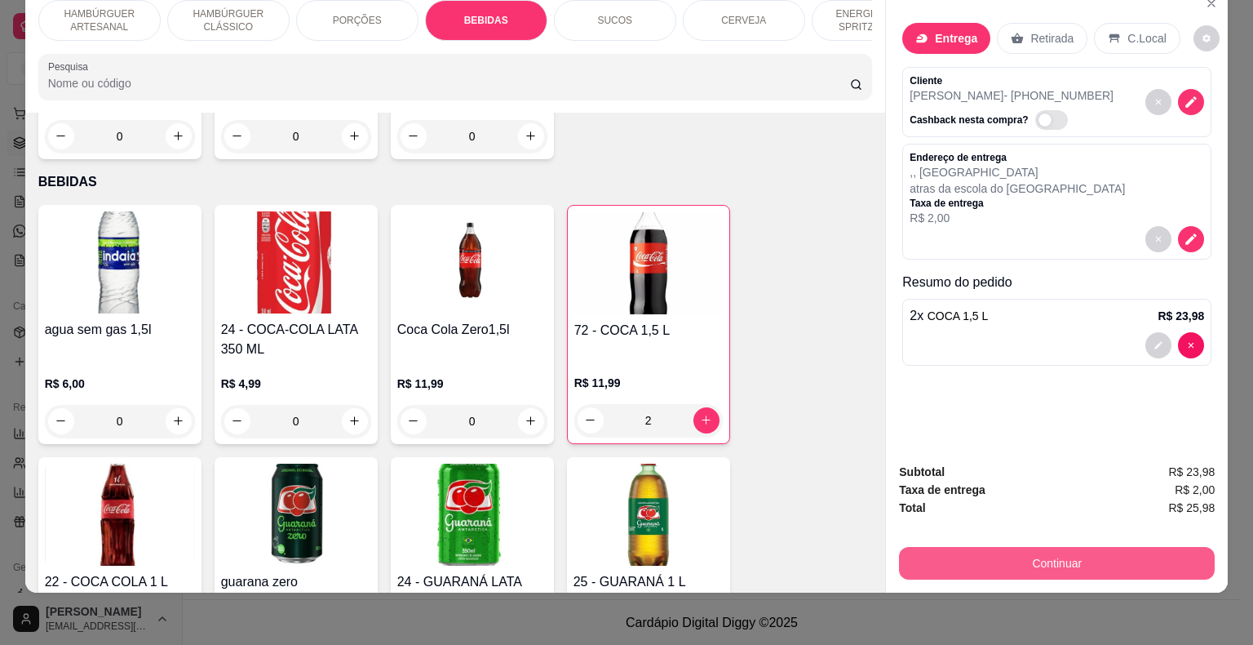
click at [1022, 554] on button "Continuar" at bounding box center [1057, 563] width 316 height 33
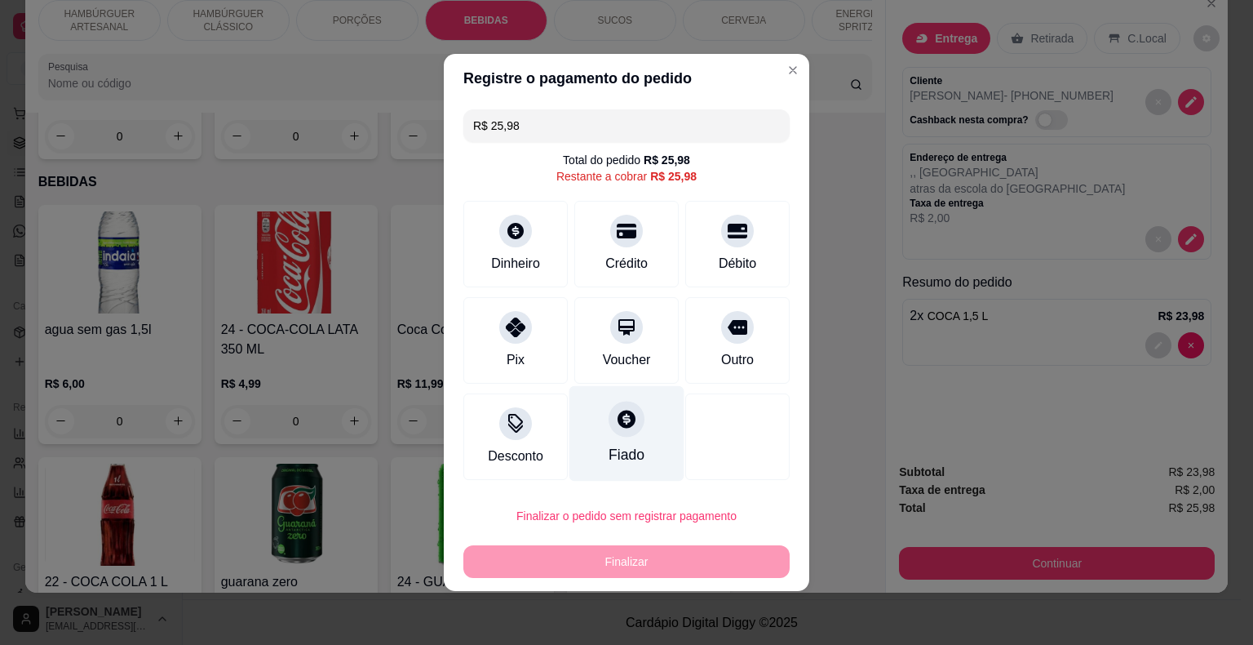
click at [600, 472] on div "Fiado" at bounding box center [626, 433] width 115 height 95
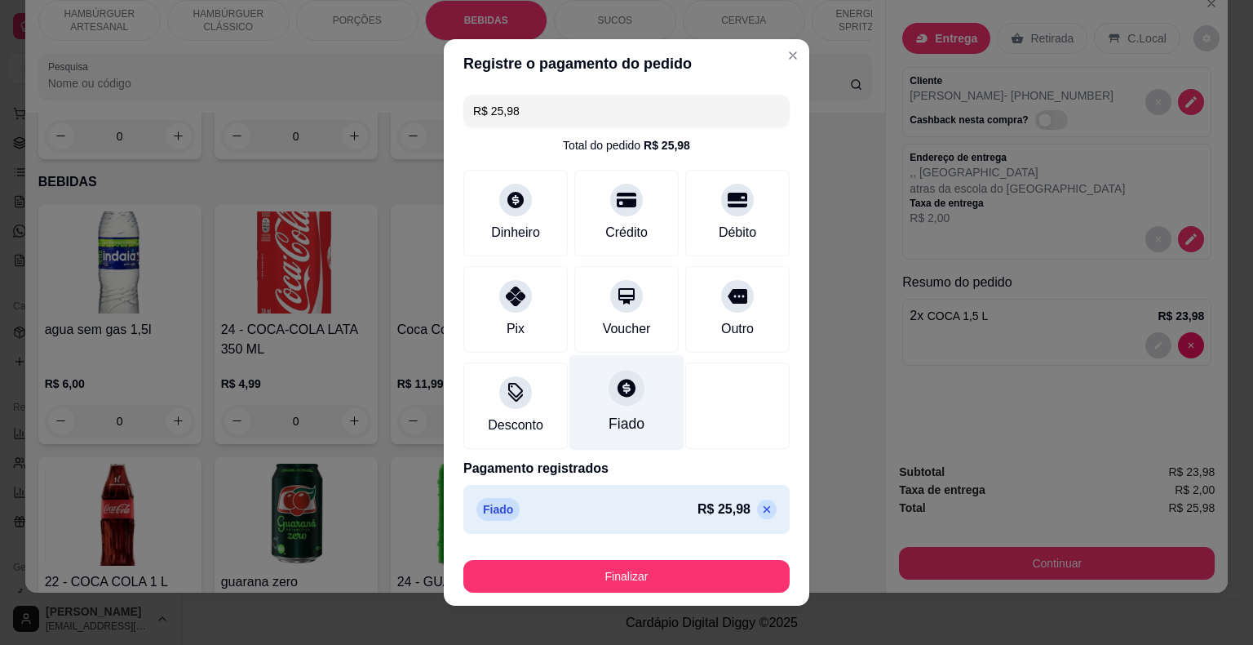
type input "R$ 0,00"
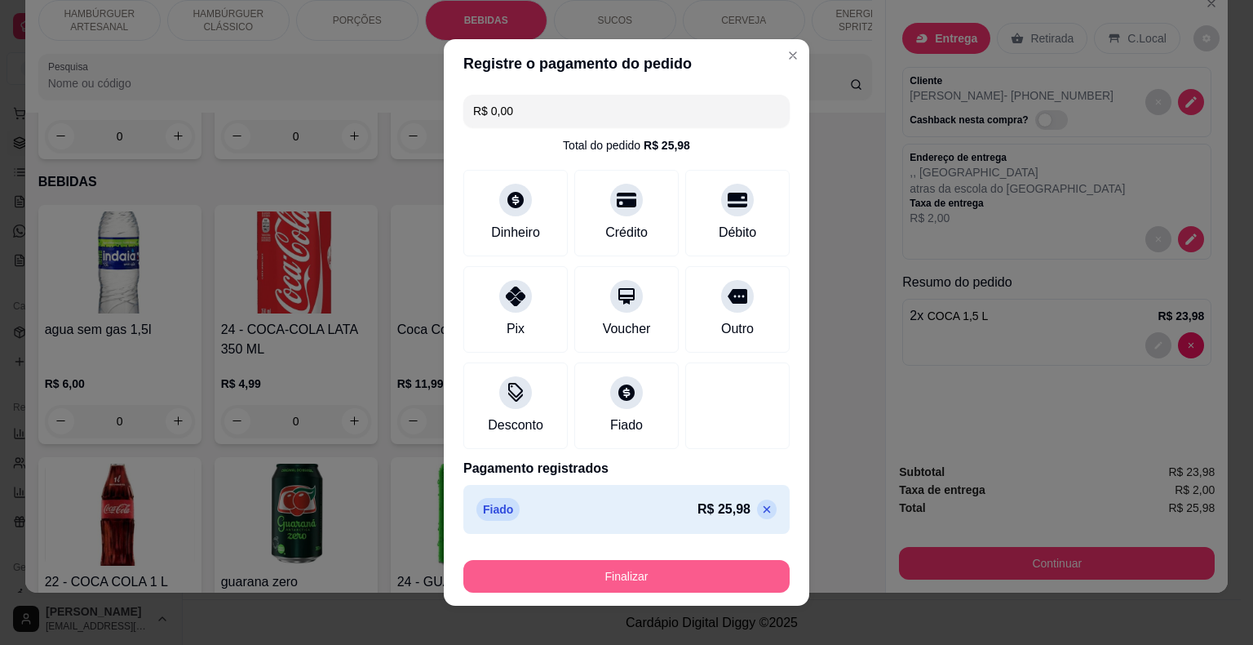
click at [635, 569] on button "Finalizar" at bounding box center [626, 576] width 326 height 33
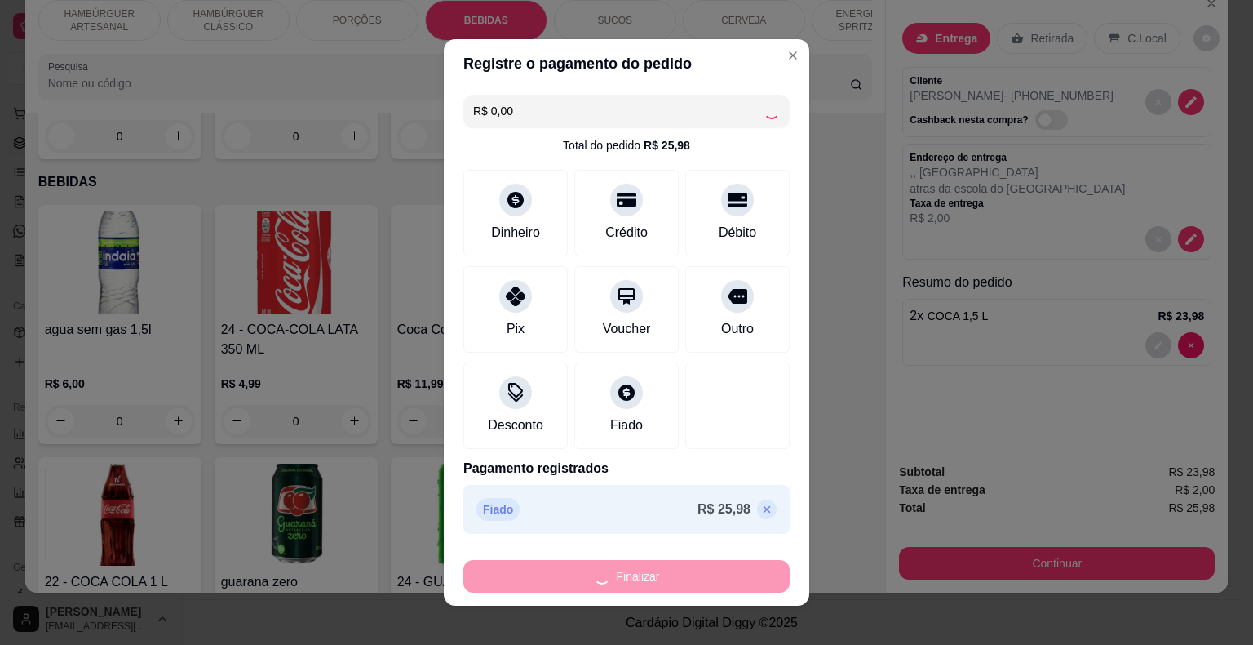
type input "0"
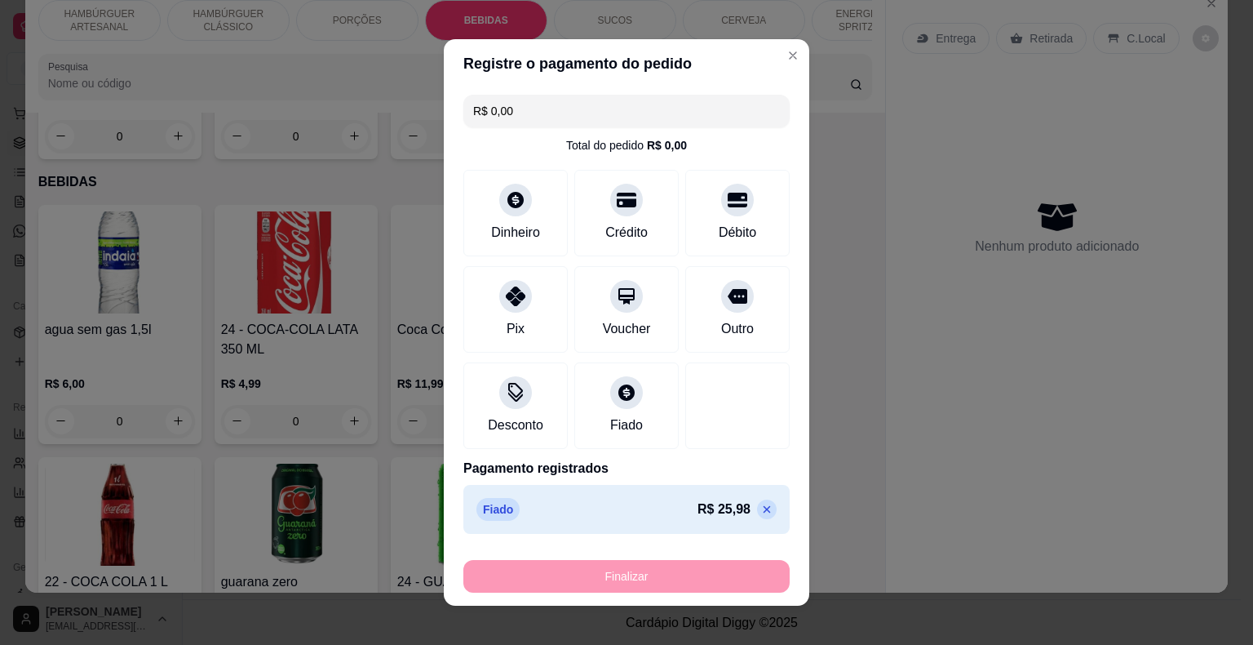
type input "-R$ 25,98"
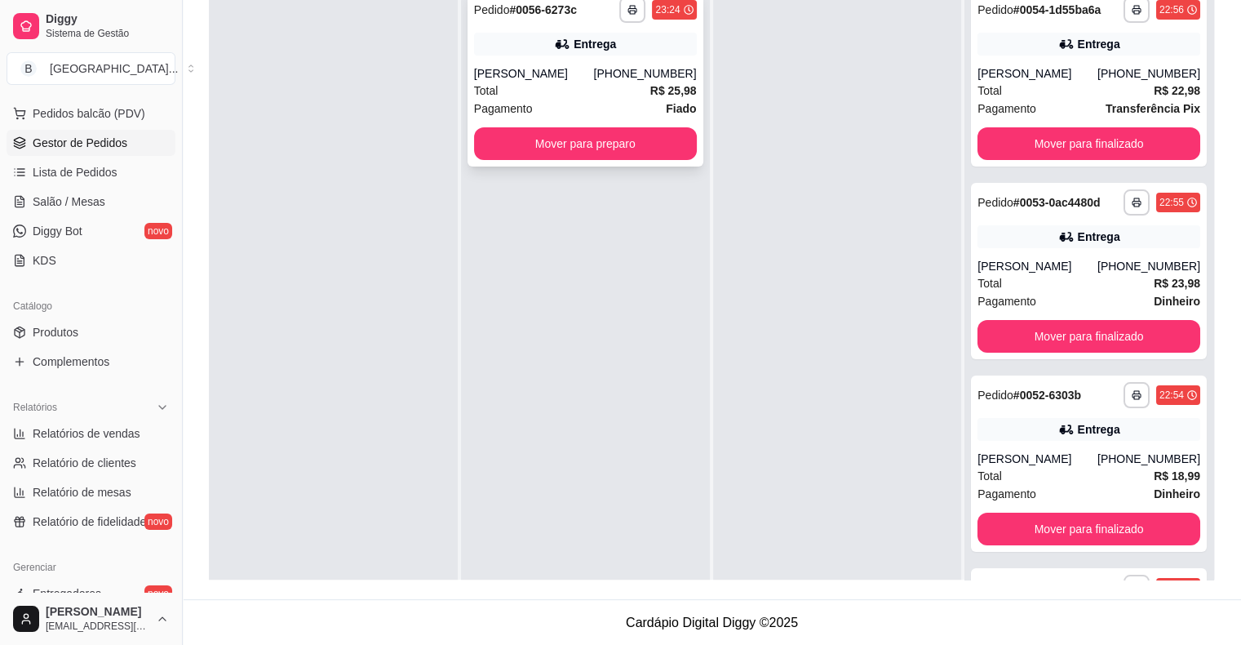
click at [564, 95] on div "Total R$ 25,98" at bounding box center [585, 91] width 223 height 18
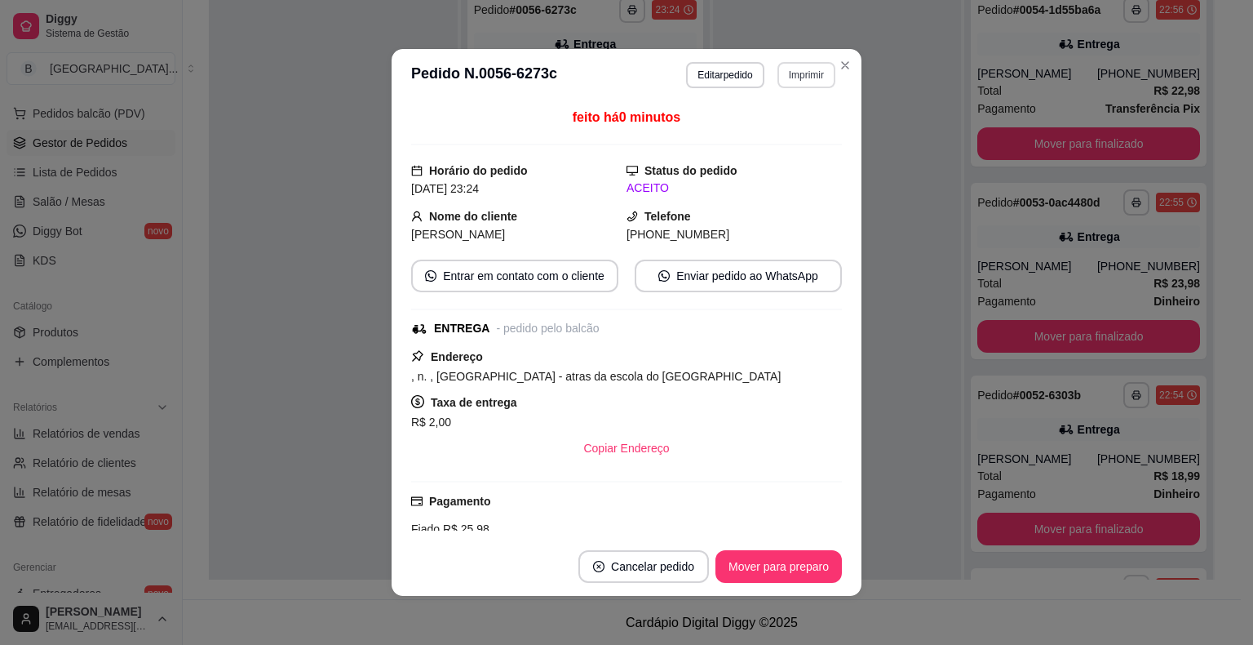
click at [793, 70] on button "Imprimir" at bounding box center [807, 75] width 58 height 26
click at [791, 124] on button "IMPRESSORA" at bounding box center [772, 133] width 118 height 26
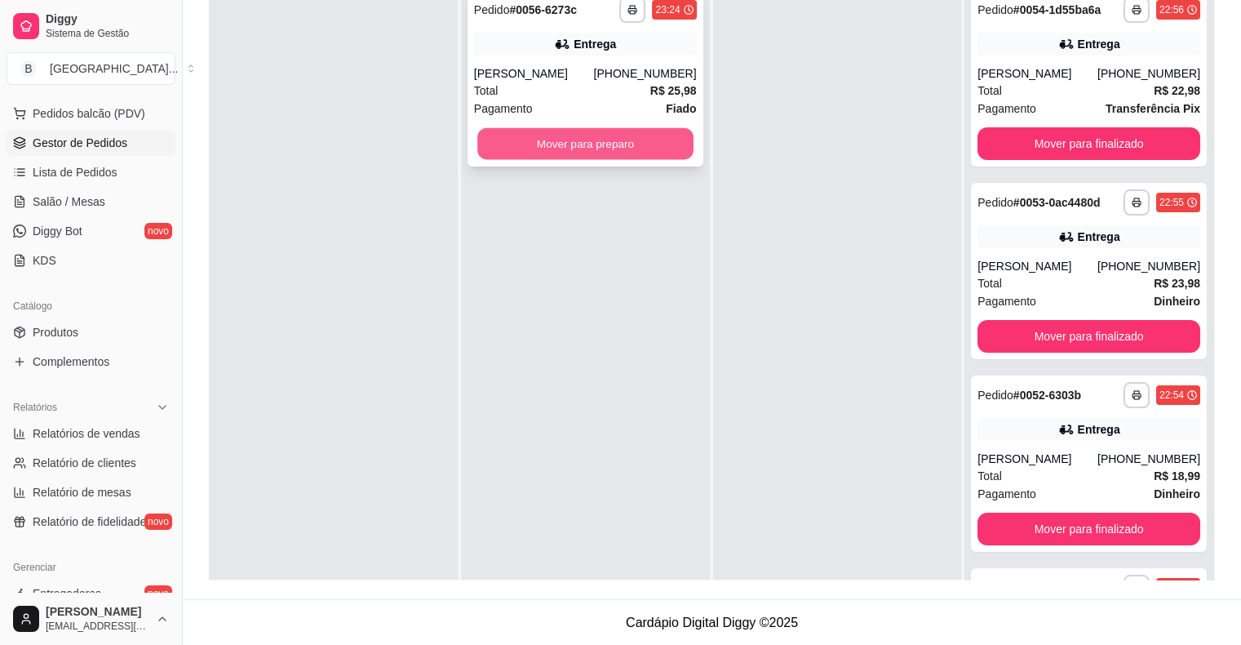
click at [627, 142] on button "Mover para preparo" at bounding box center [585, 144] width 216 height 32
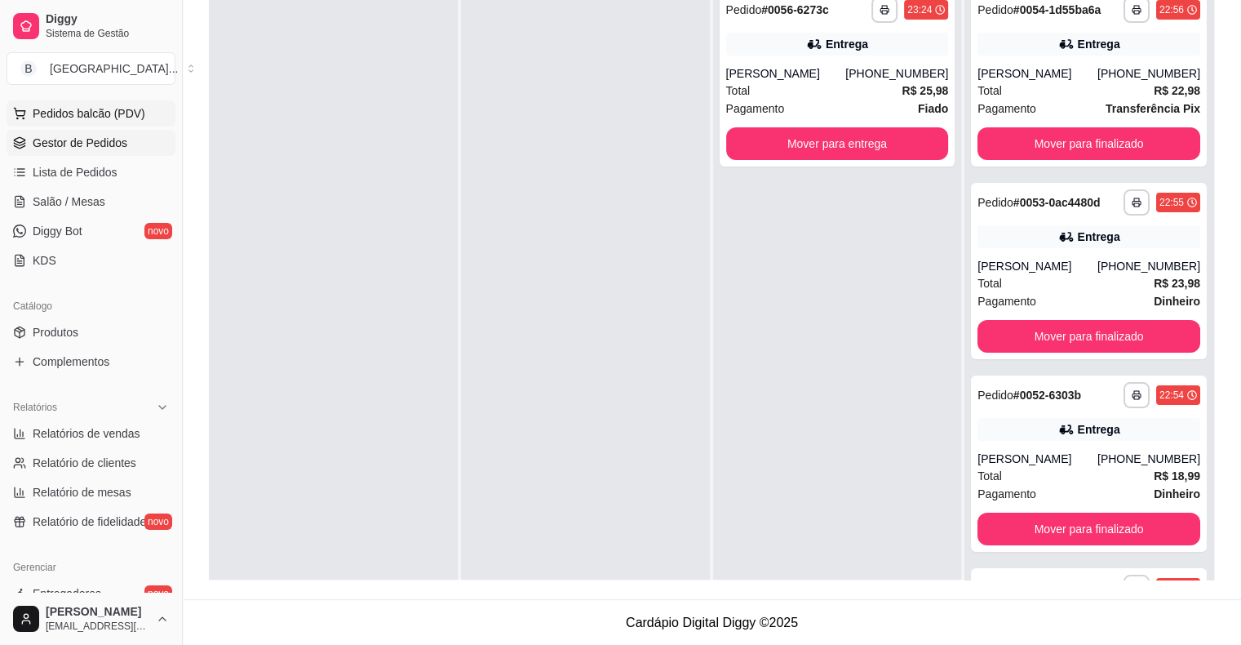
click at [94, 105] on span "Pedidos balcão (PDV)" at bounding box center [89, 113] width 113 height 16
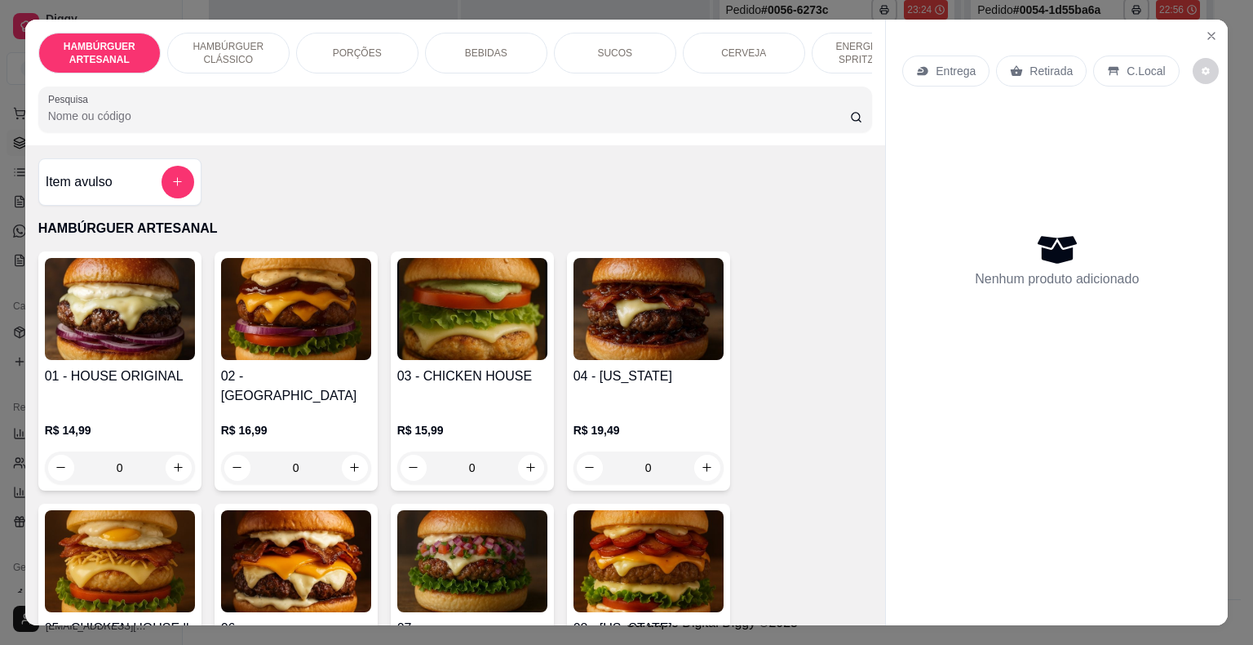
click at [506, 47] on div "BEBIDAS" at bounding box center [486, 53] width 122 height 41
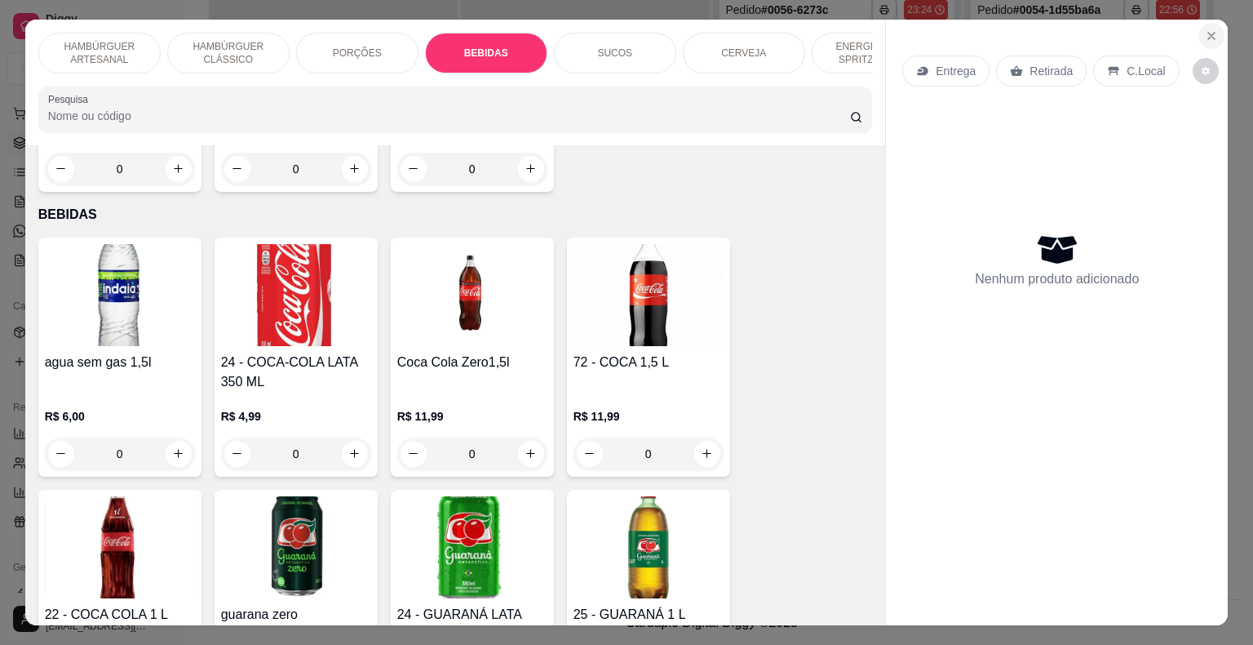
click at [1201, 23] on button "Close" at bounding box center [1212, 36] width 26 height 26
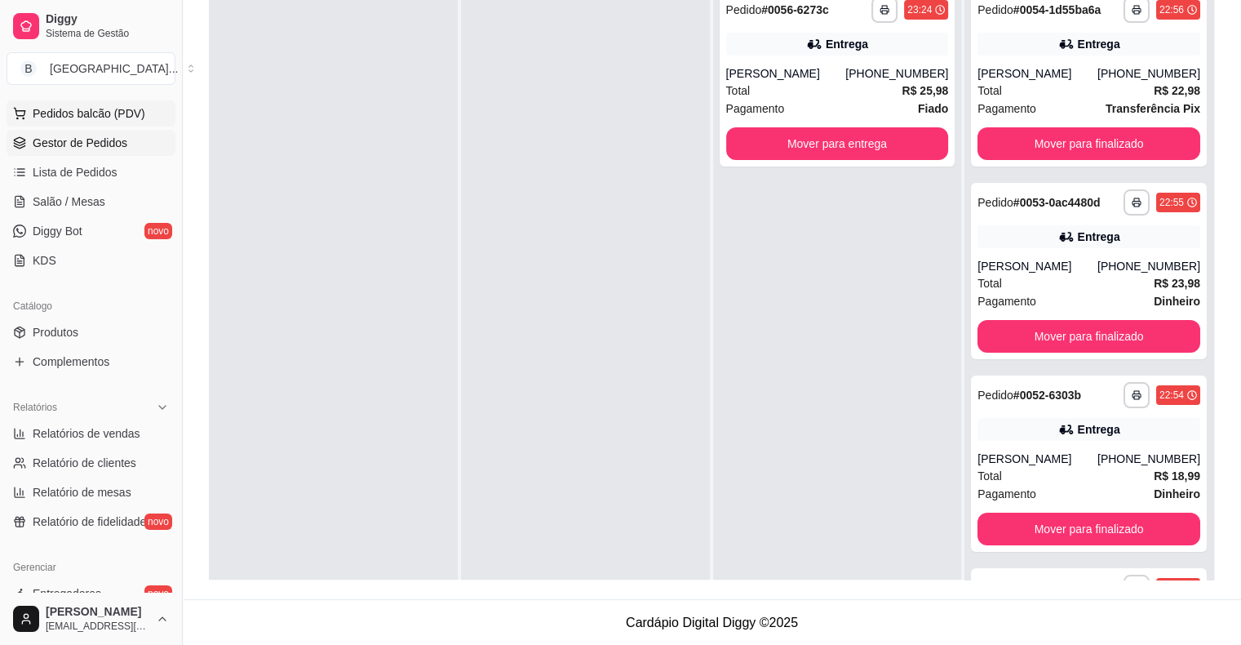
click at [65, 112] on span "Pedidos balcão (PDV)" at bounding box center [89, 113] width 113 height 16
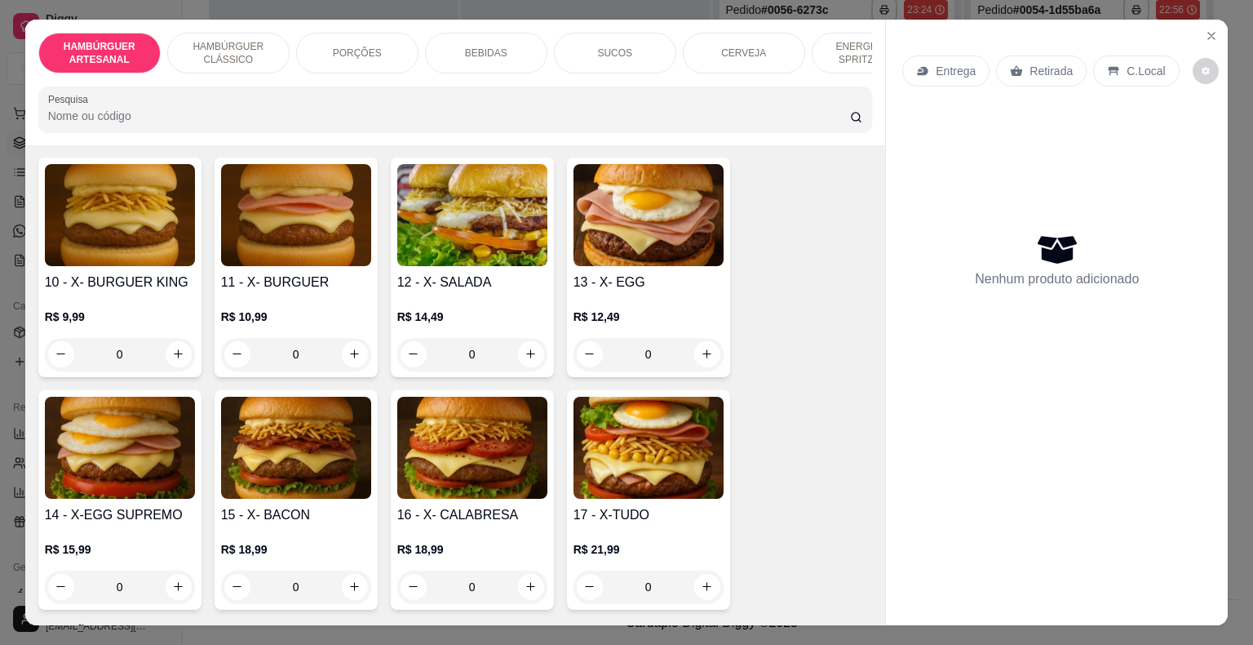
scroll to position [897, 0]
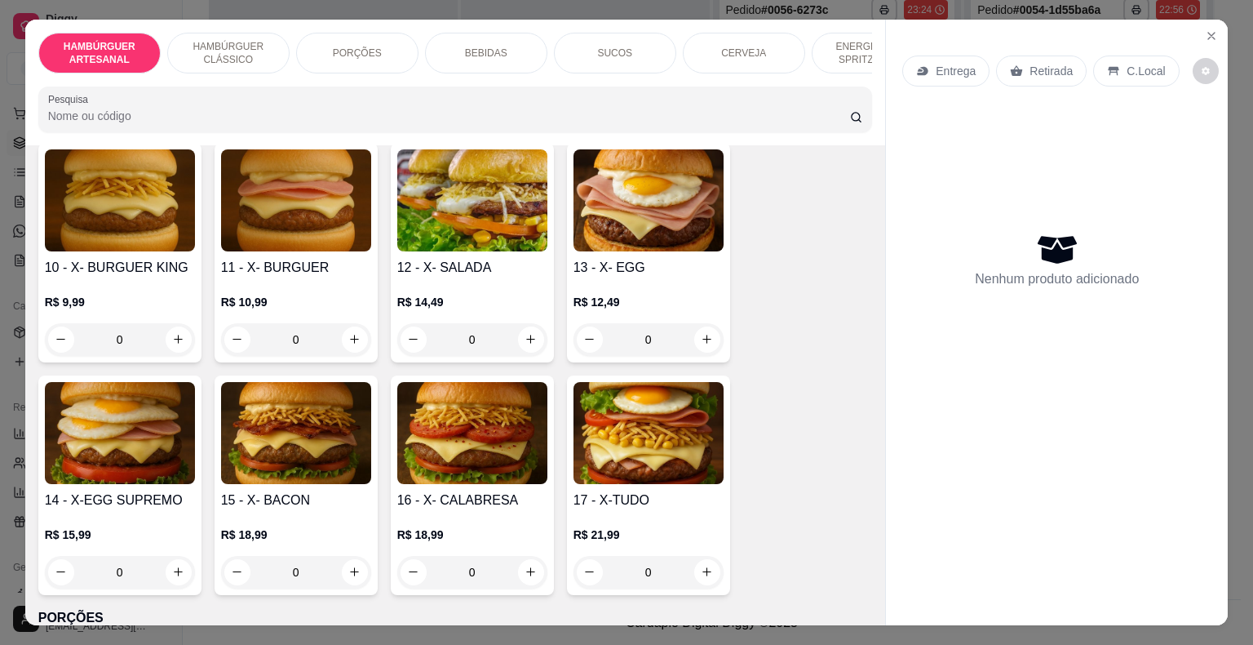
click at [179, 556] on div "0" at bounding box center [120, 572] width 150 height 33
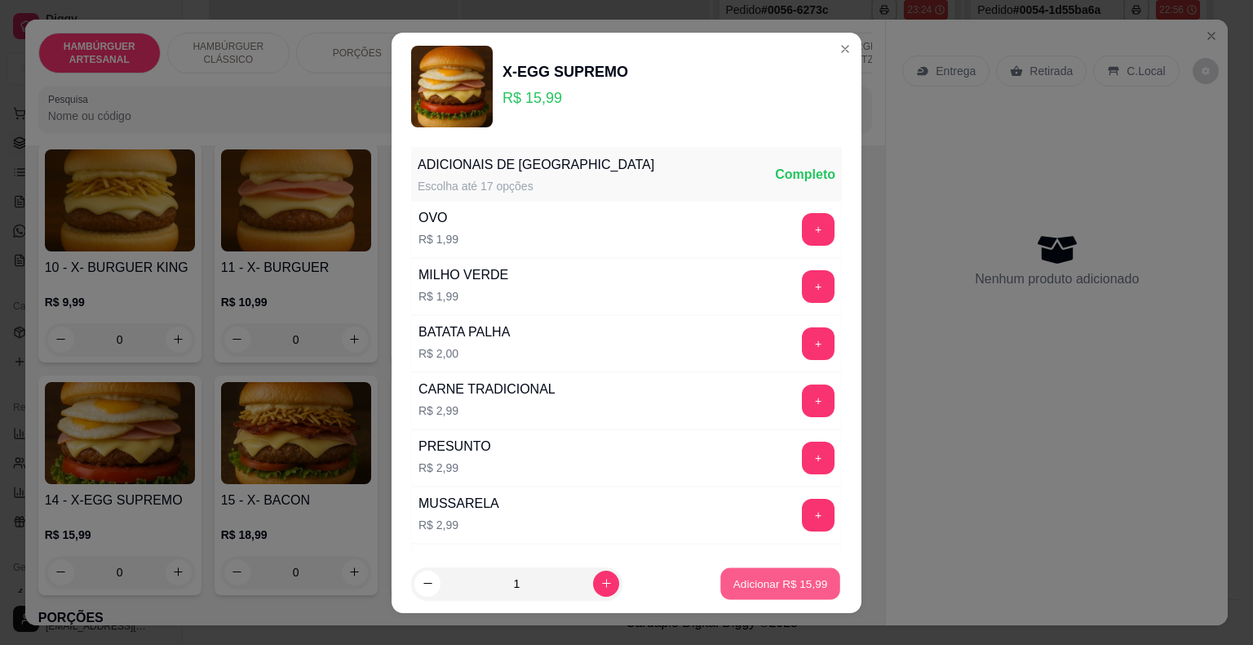
click at [778, 583] on p "Adicionar R$ 15,99" at bounding box center [780, 583] width 95 height 16
type input "1"
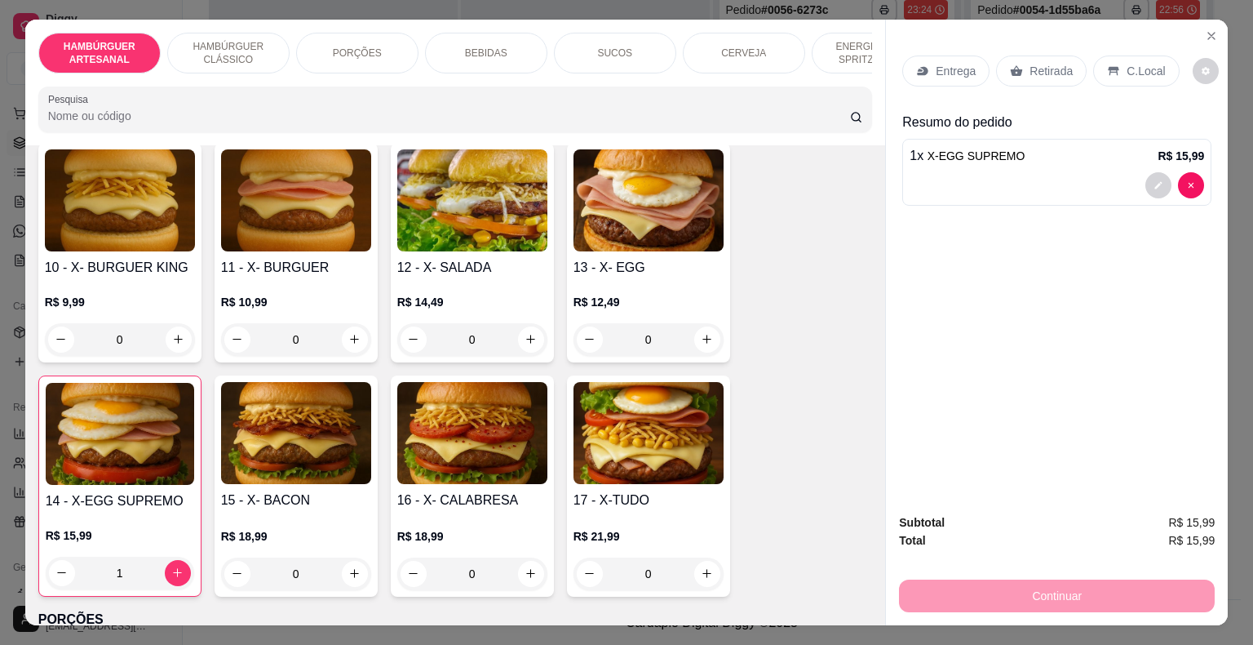
click at [932, 55] on div "Entrega" at bounding box center [945, 70] width 87 height 31
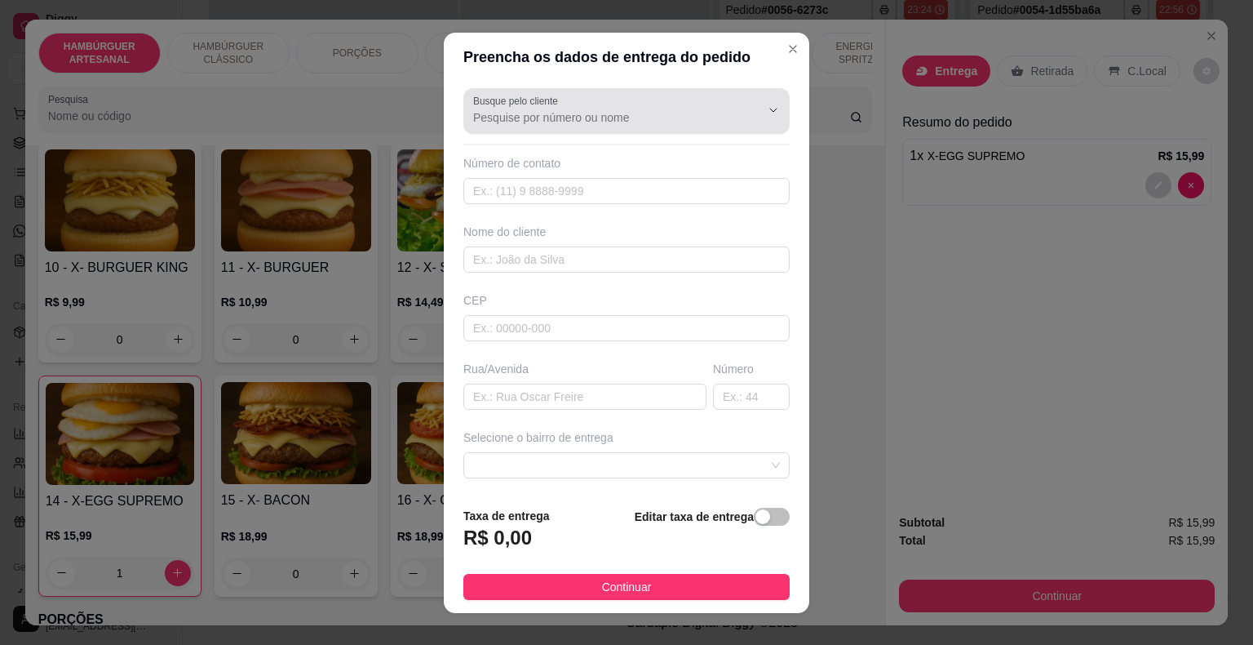
click at [592, 126] on div at bounding box center [626, 111] width 307 height 33
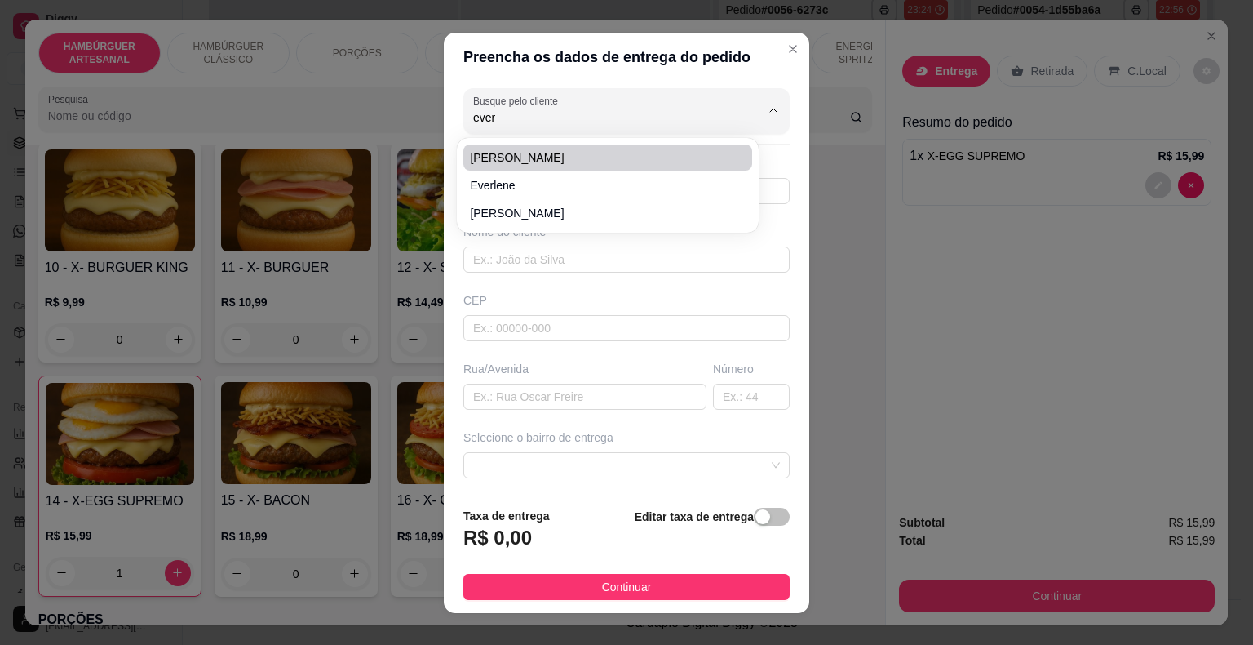
click at [572, 162] on span "[PERSON_NAME]" at bounding box center [599, 157] width 259 height 16
type input "[PERSON_NAME]"
type input "8699900287"
type input "[PERSON_NAME]"
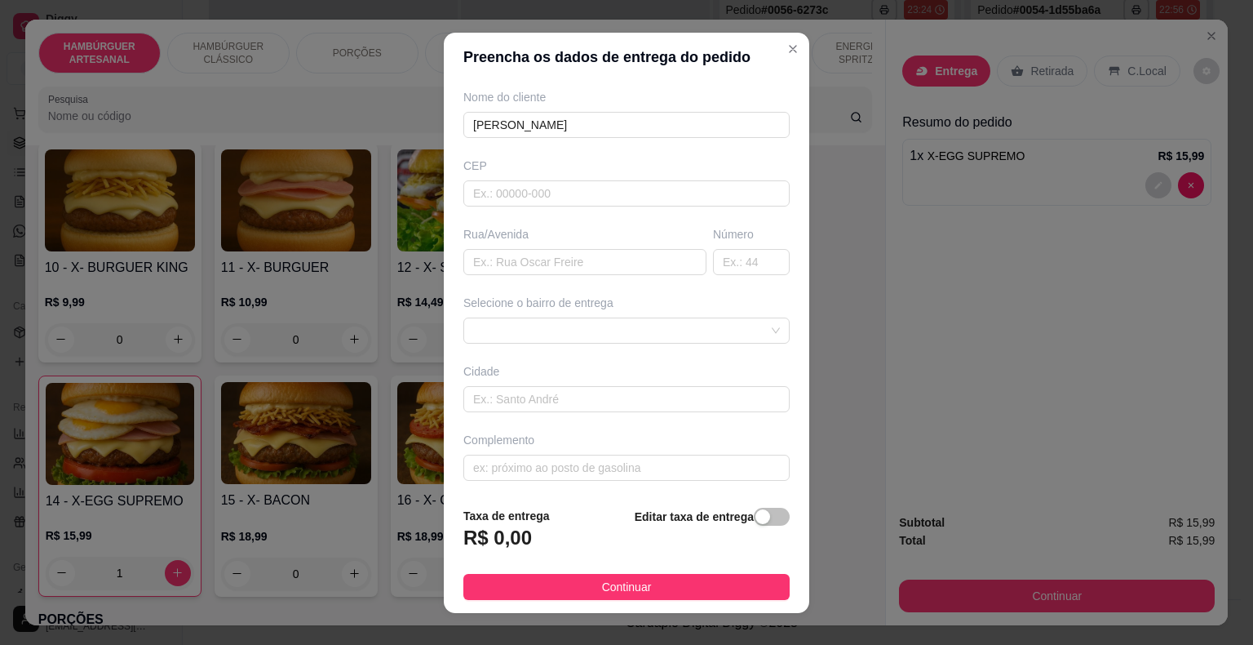
scroll to position [20, 0]
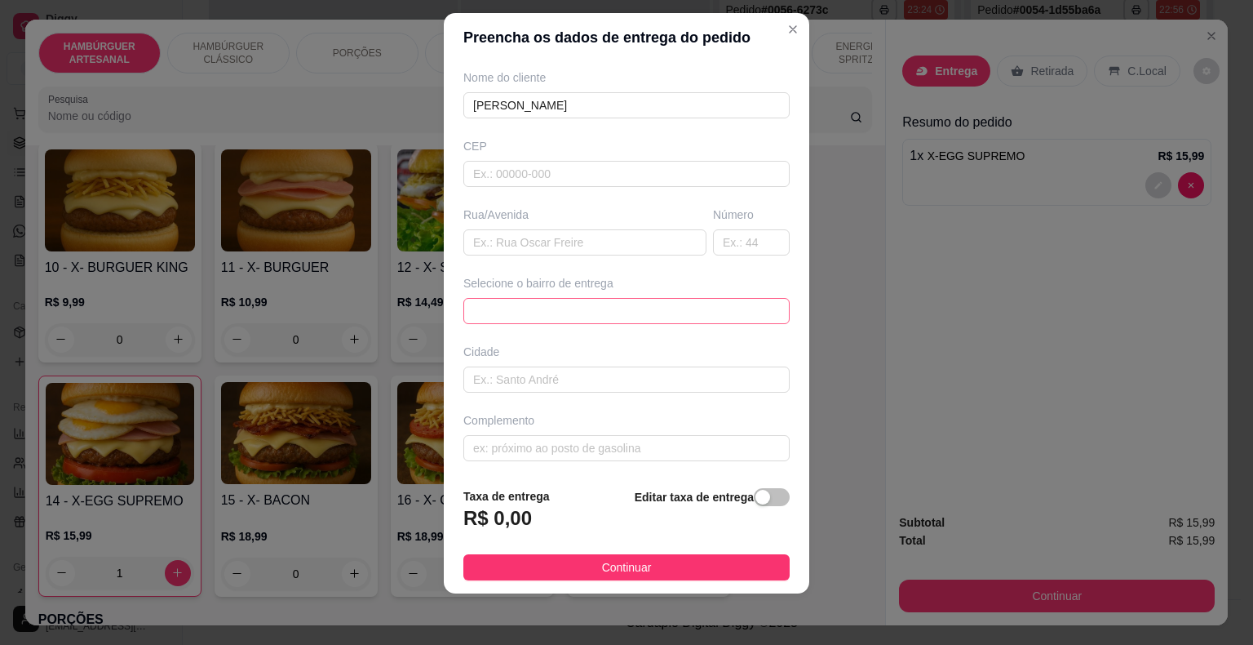
click at [632, 302] on span at bounding box center [626, 311] width 307 height 24
type input "[PERSON_NAME]"
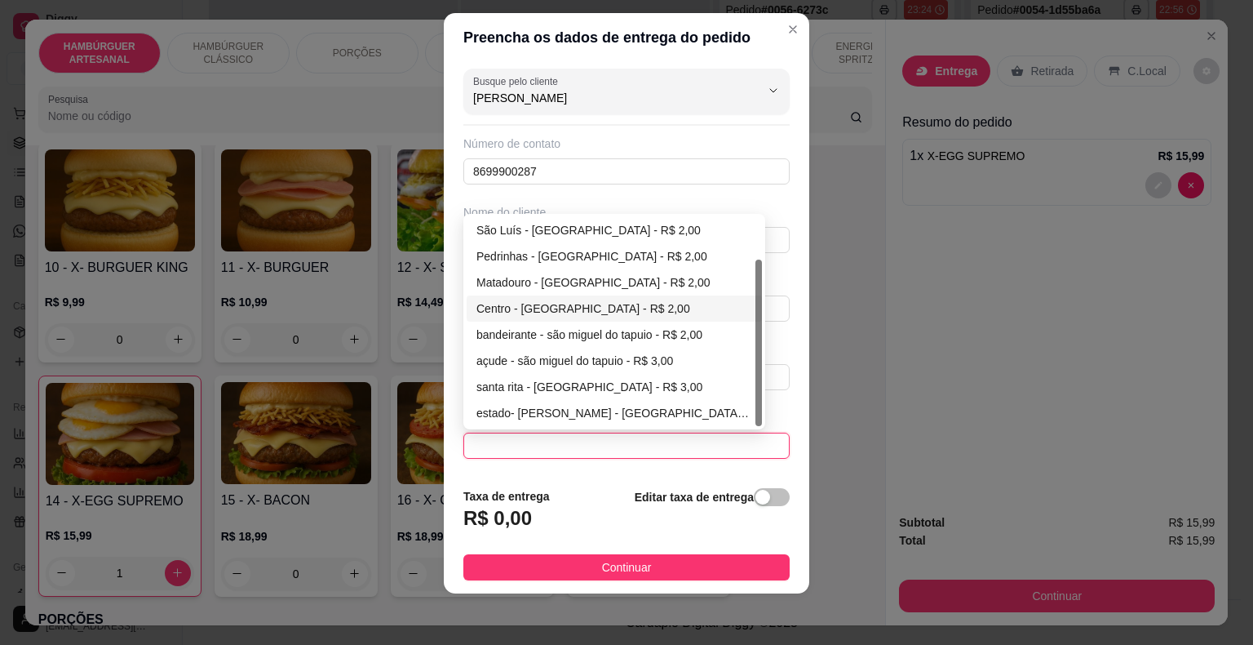
scroll to position [0, 0]
click at [584, 302] on div "Pedrinhas - [GEOGRAPHIC_DATA] - R$ 2,00" at bounding box center [614, 308] width 276 height 18
type input "São Miguel do Tapuio"
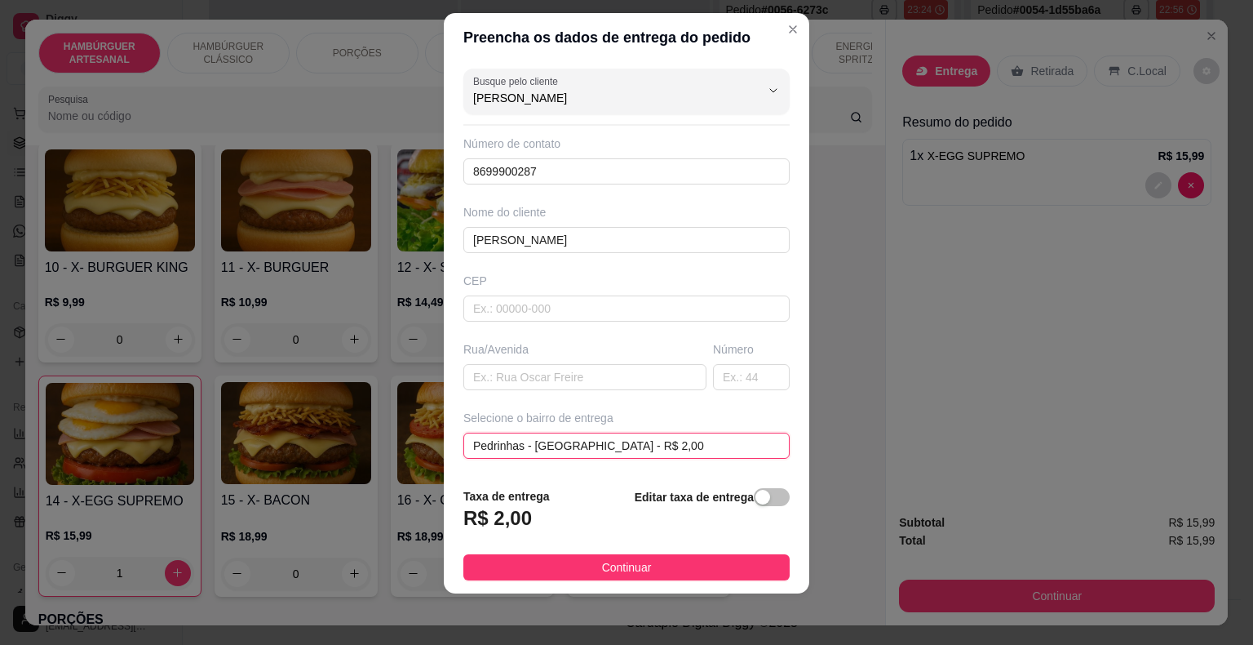
scroll to position [135, 0]
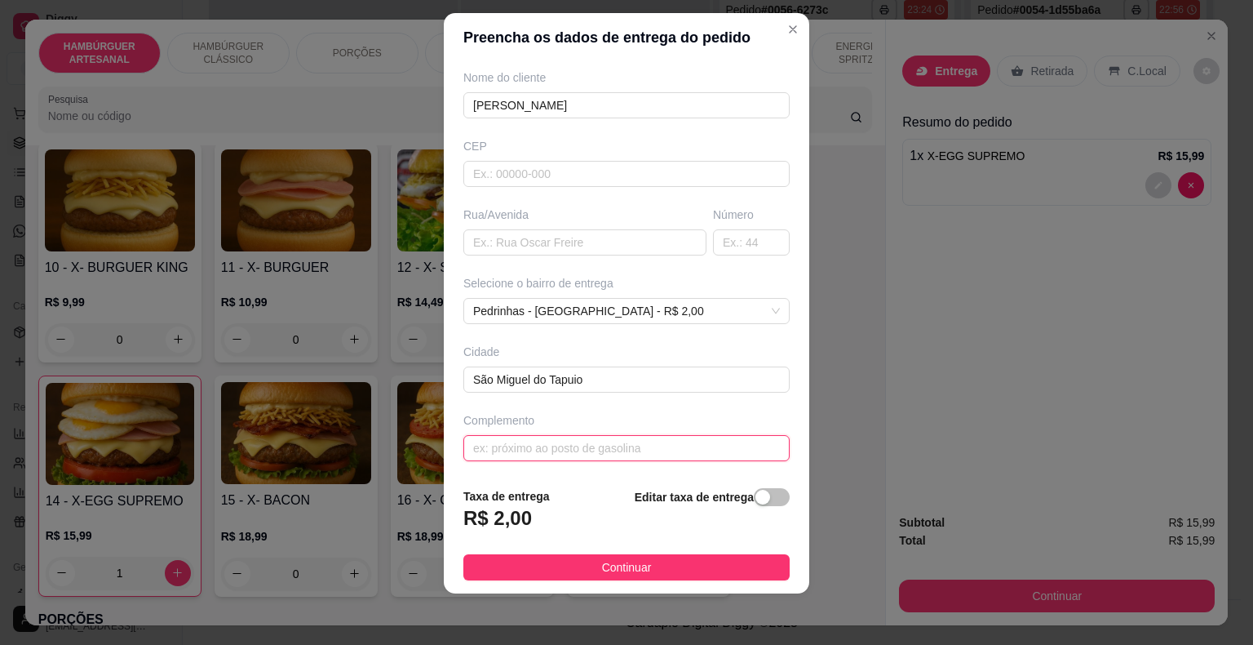
click at [632, 450] on input "text" at bounding box center [626, 448] width 326 height 26
type input "pousada nogueira"
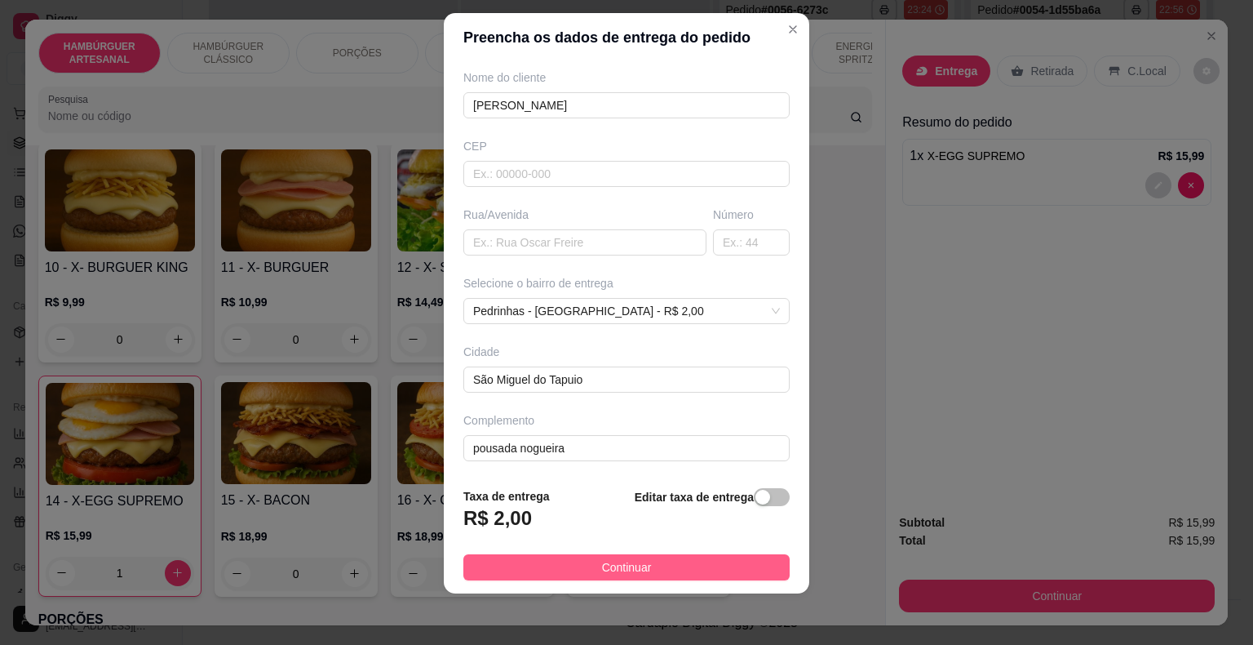
click at [602, 573] on span "Continuar" at bounding box center [627, 567] width 50 height 18
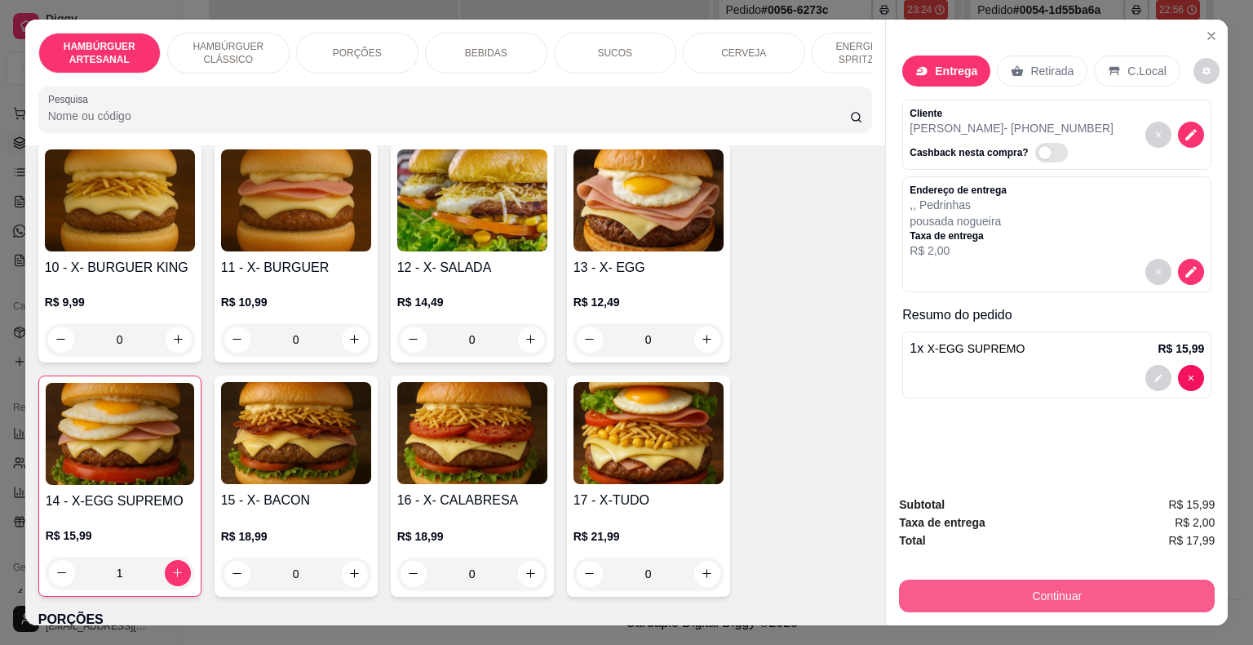
click at [1043, 579] on button "Continuar" at bounding box center [1057, 595] width 316 height 33
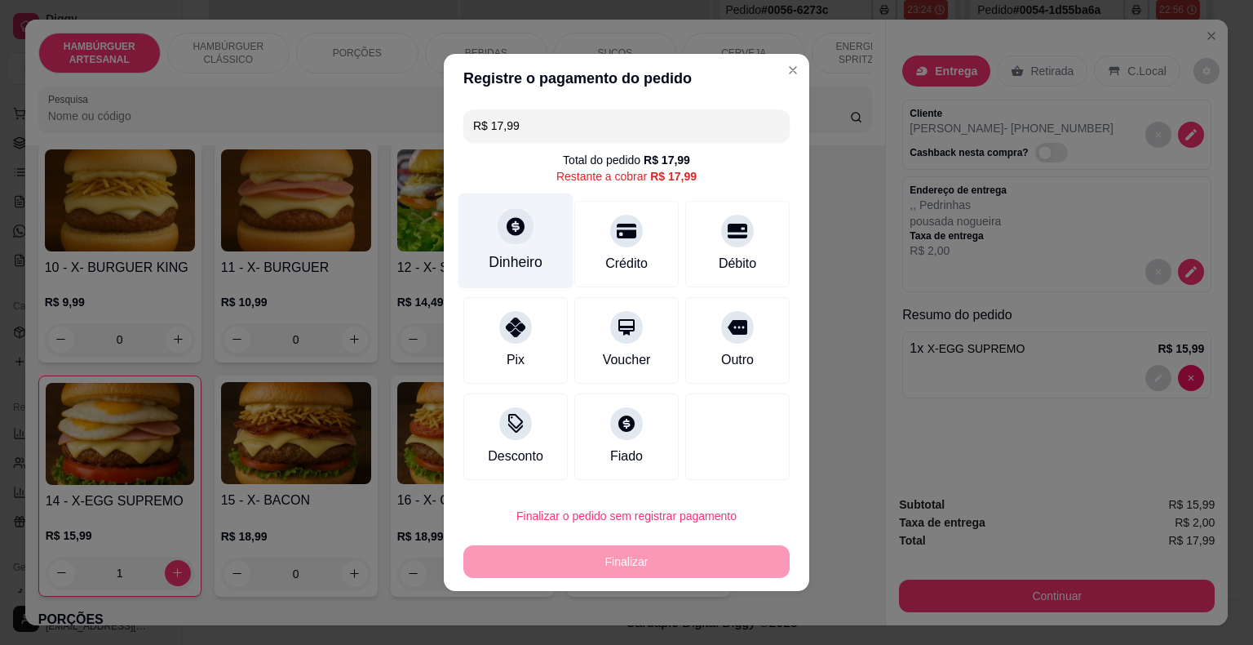
click at [516, 240] on div at bounding box center [516, 226] width 36 height 36
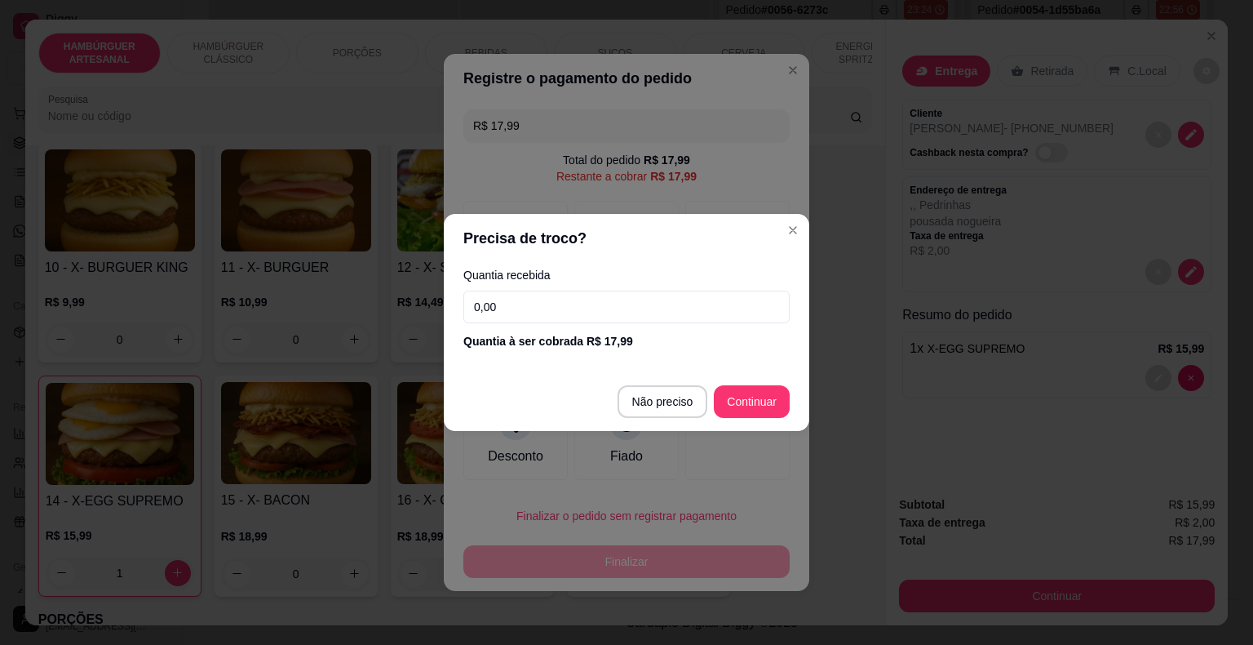
click at [578, 307] on input "0,00" at bounding box center [626, 306] width 326 height 33
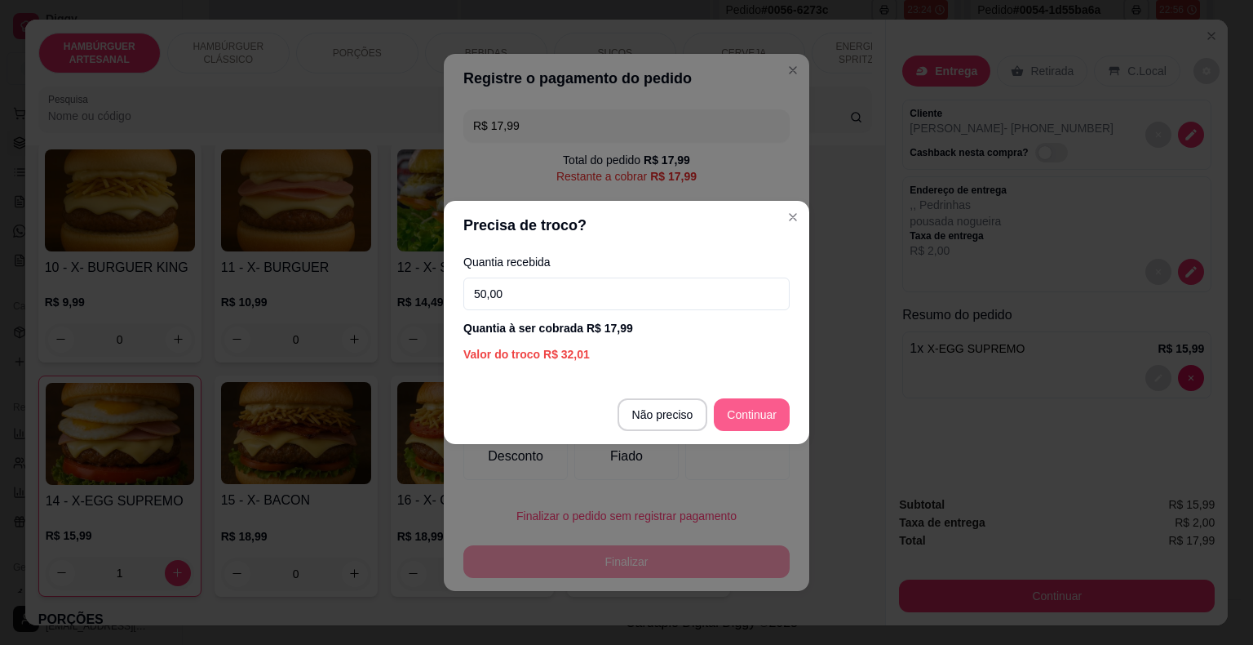
type input "50,00"
type input "R$ 0,00"
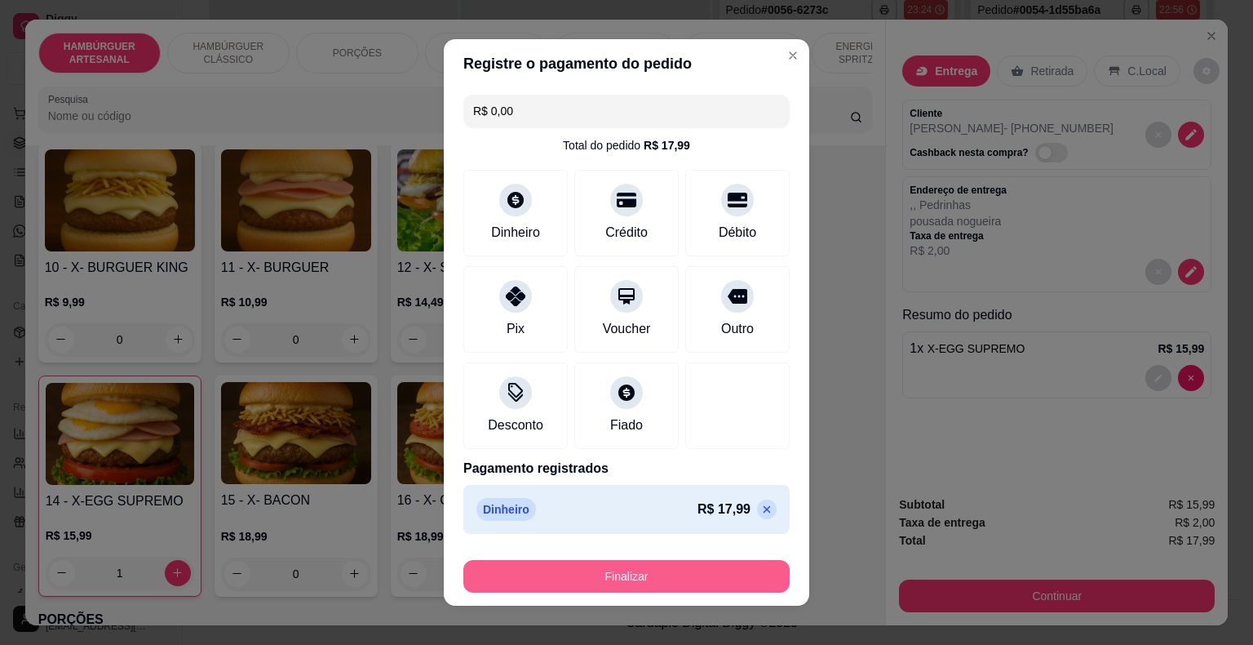
click at [719, 562] on button "Finalizar" at bounding box center [626, 576] width 326 height 33
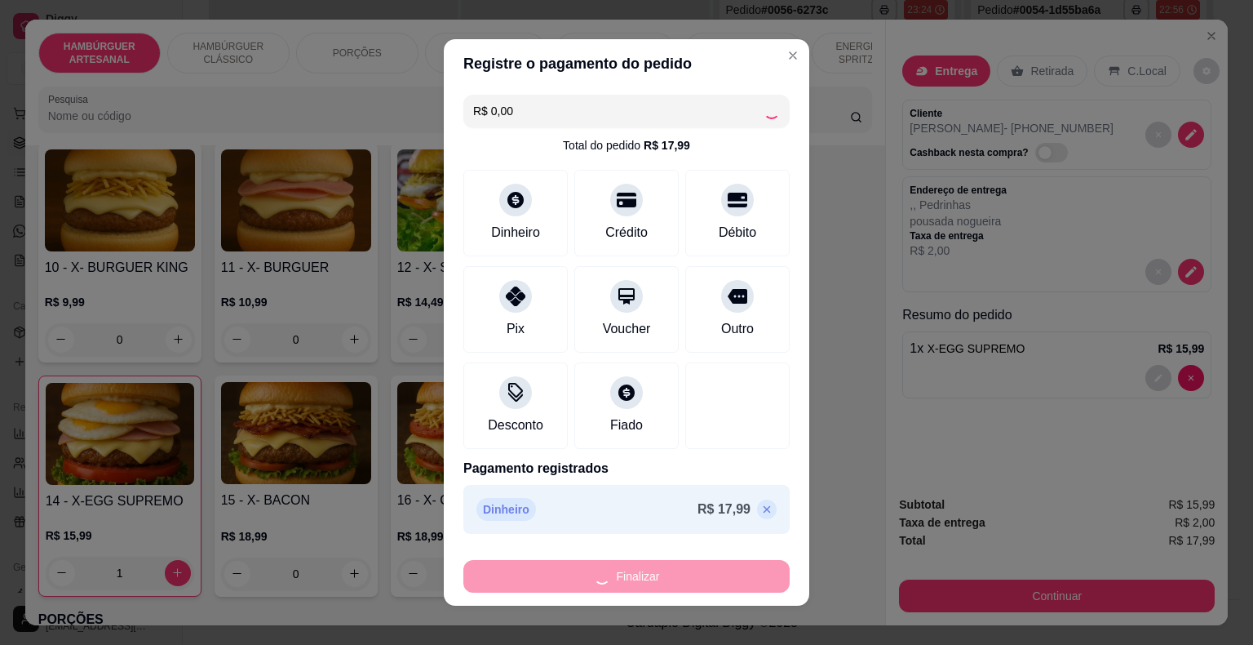
type input "0"
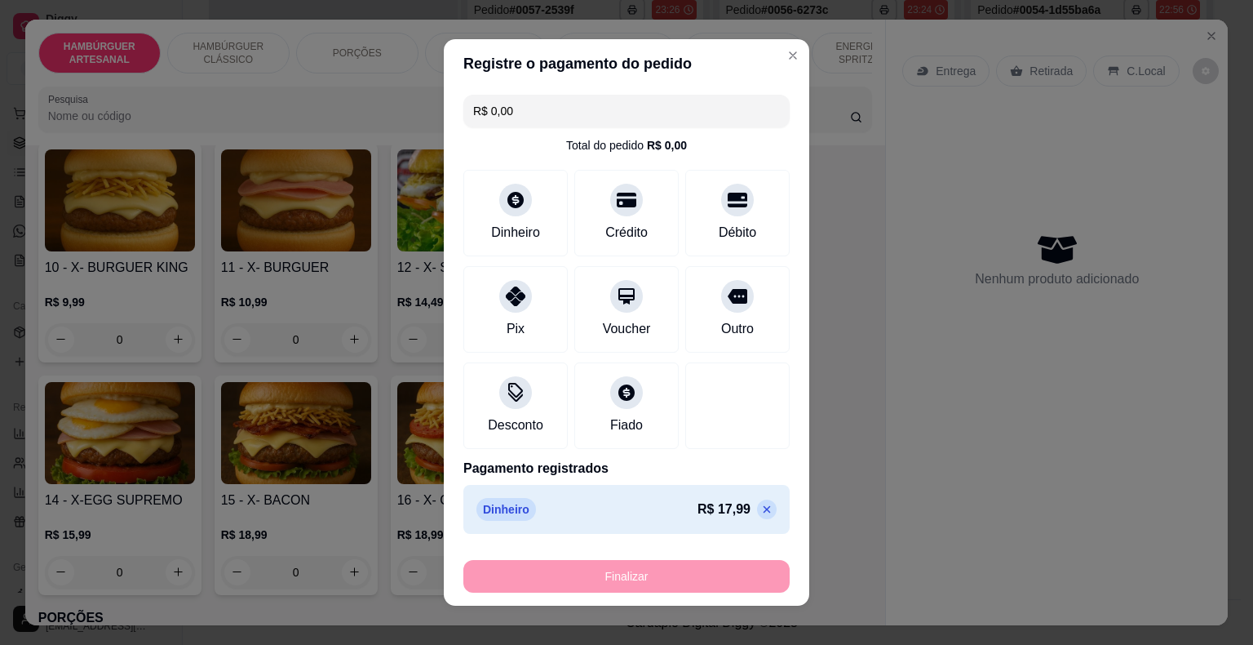
type input "-R$ 17,99"
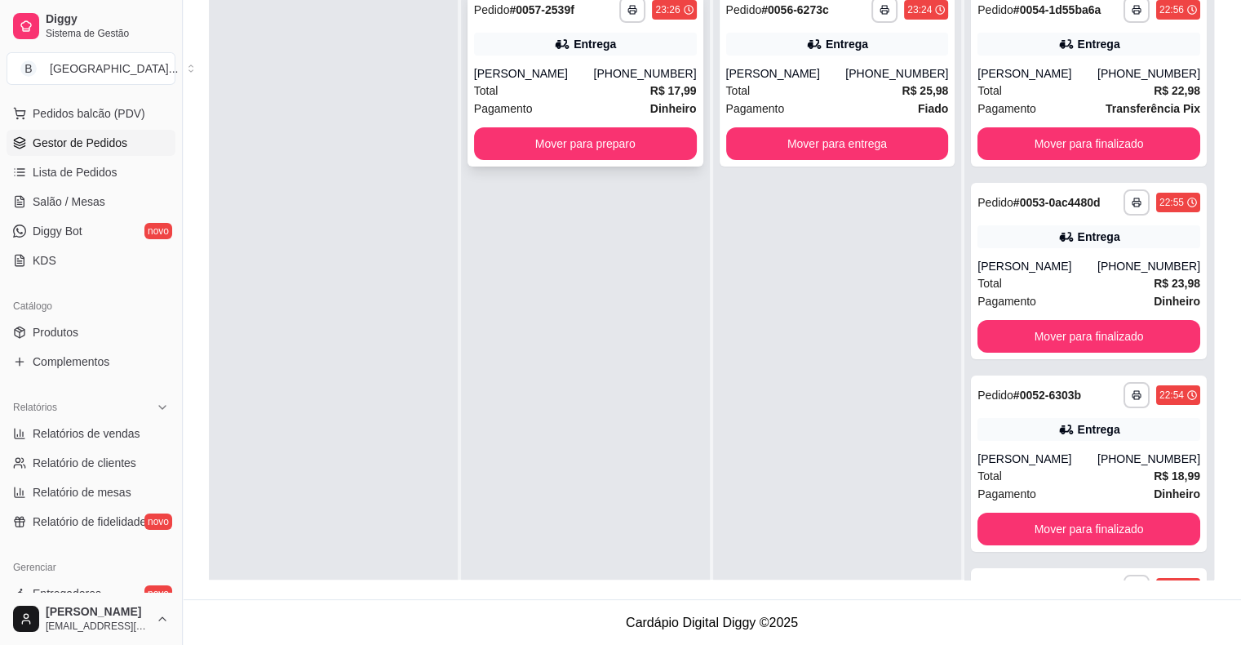
click at [569, 92] on div "Total R$ 17,99" at bounding box center [585, 91] width 223 height 18
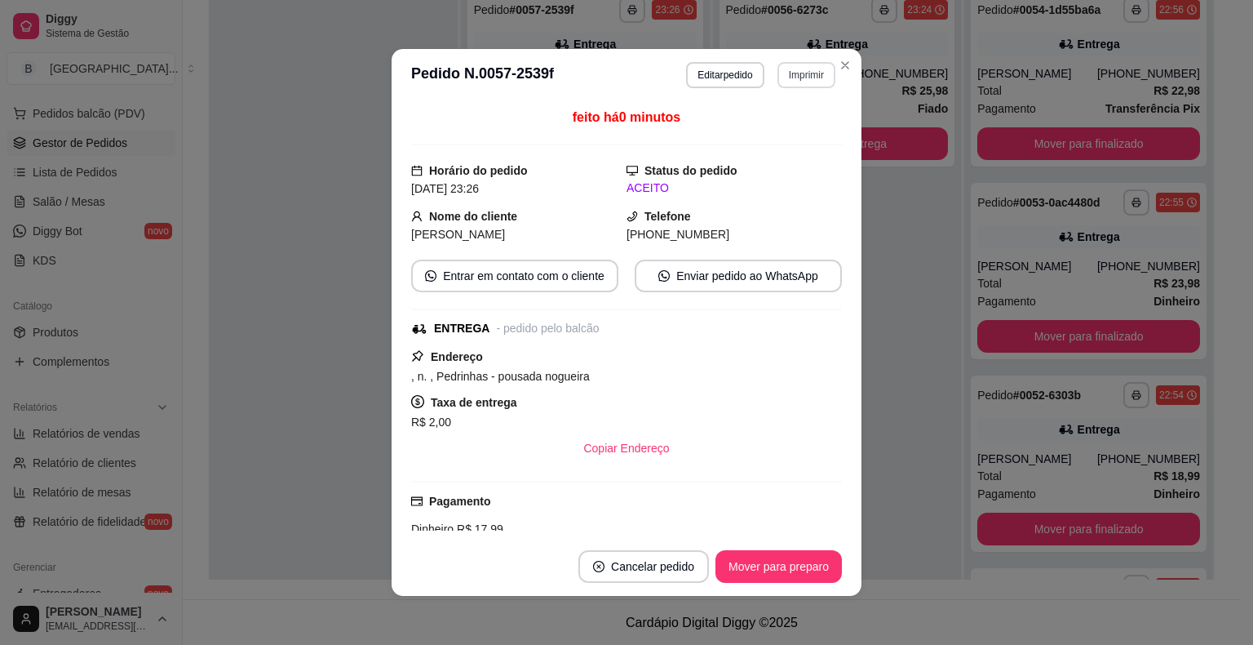
click at [782, 73] on button "Imprimir" at bounding box center [807, 75] width 58 height 26
click at [785, 122] on button "IMPRESSORA" at bounding box center [771, 132] width 114 height 25
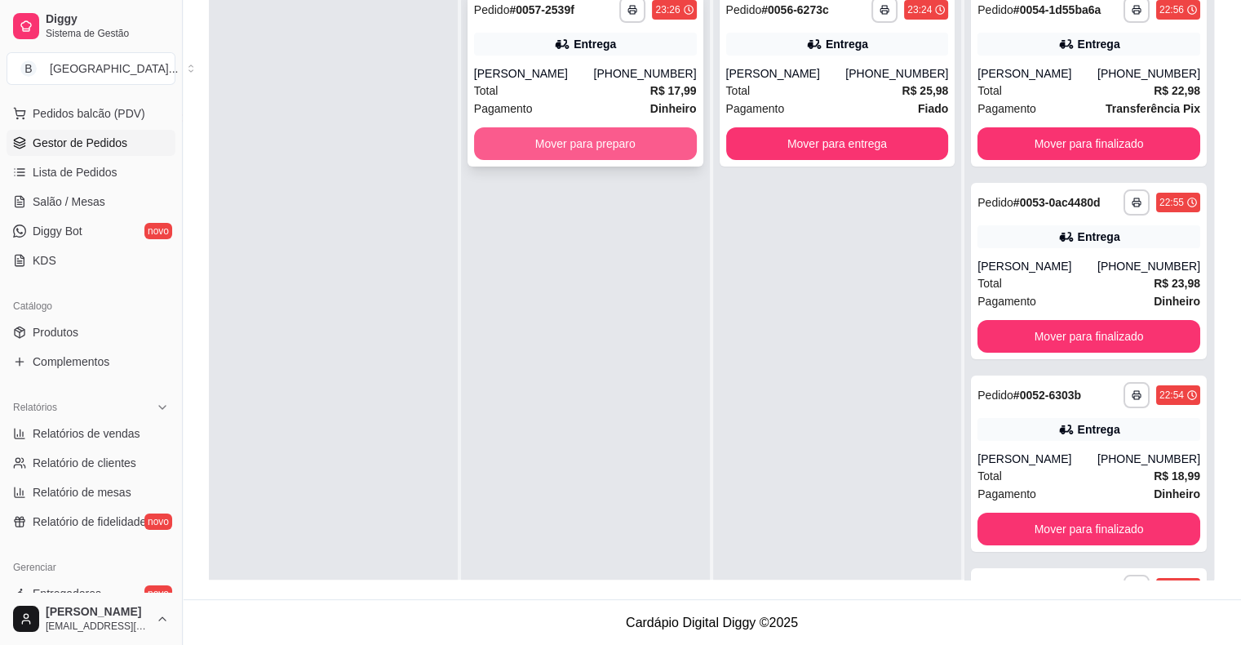
click at [572, 142] on button "Mover para preparo" at bounding box center [585, 143] width 223 height 33
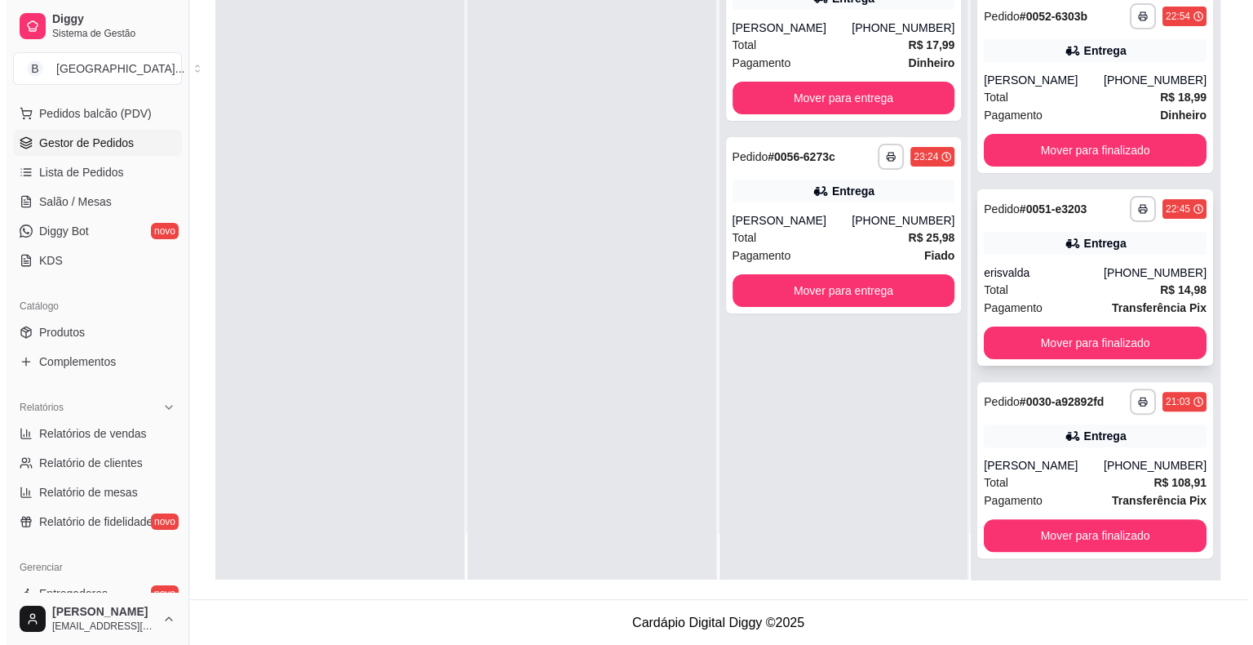
scroll to position [350, 0]
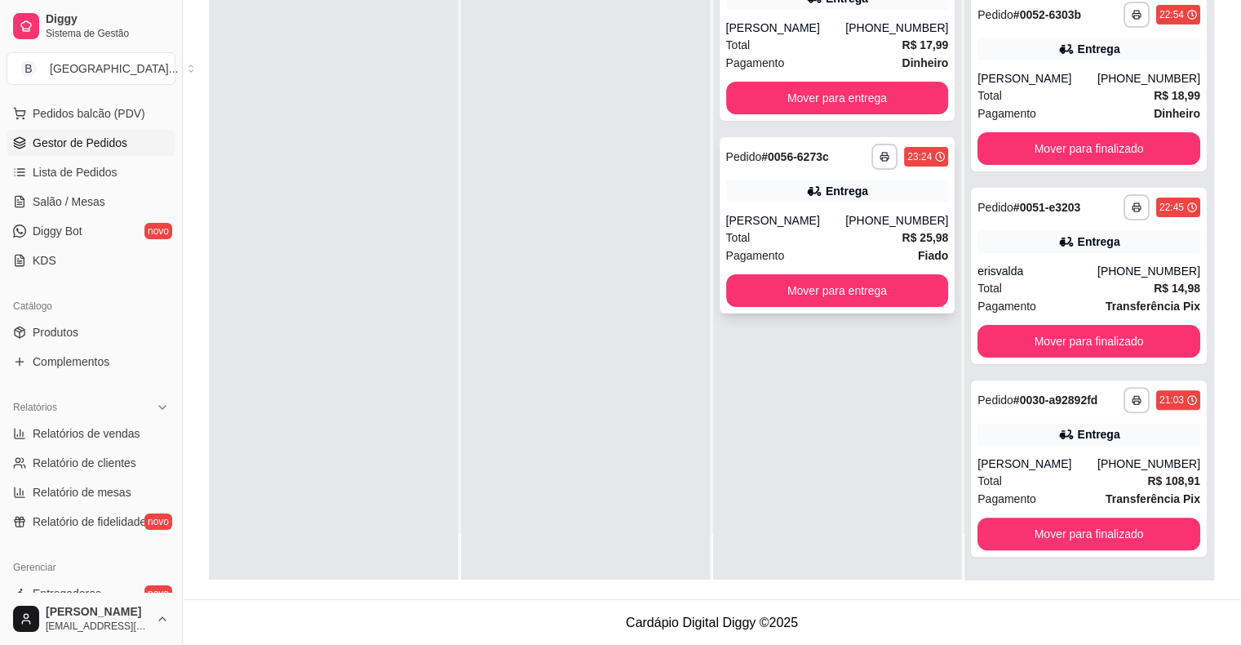
click at [814, 256] on div "Pagamento Fiado" at bounding box center [837, 255] width 223 height 18
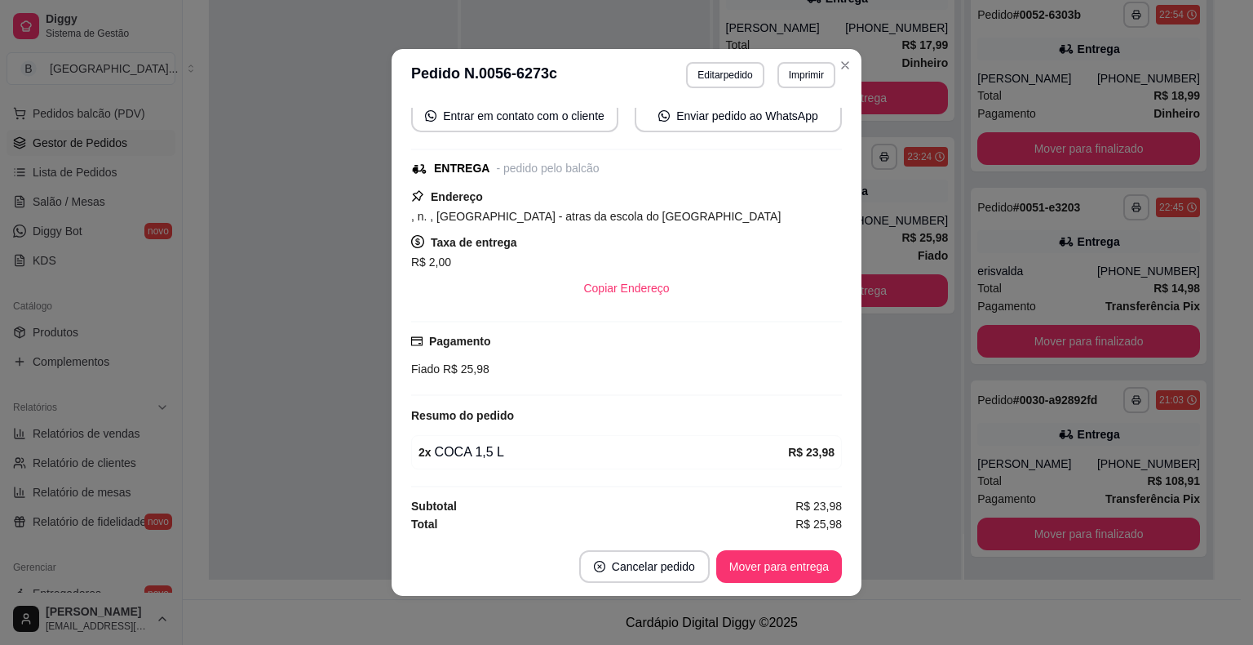
scroll to position [3, 0]
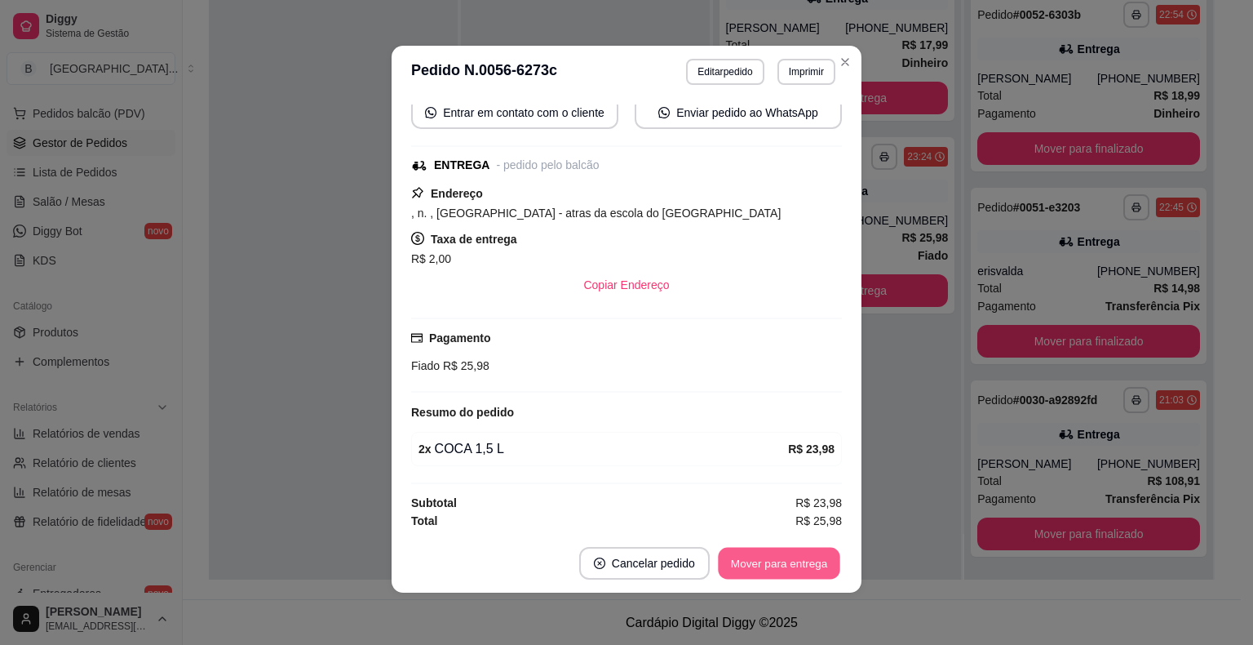
click at [787, 556] on button "Mover para entrega" at bounding box center [779, 563] width 122 height 32
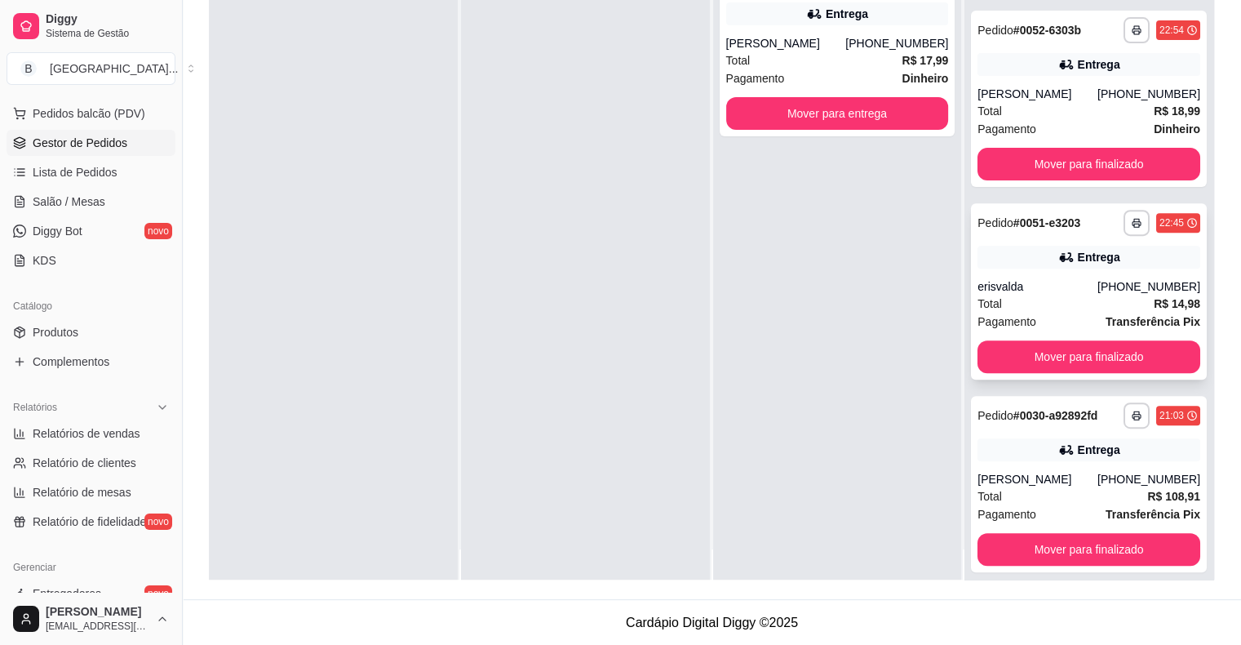
scroll to position [46, 0]
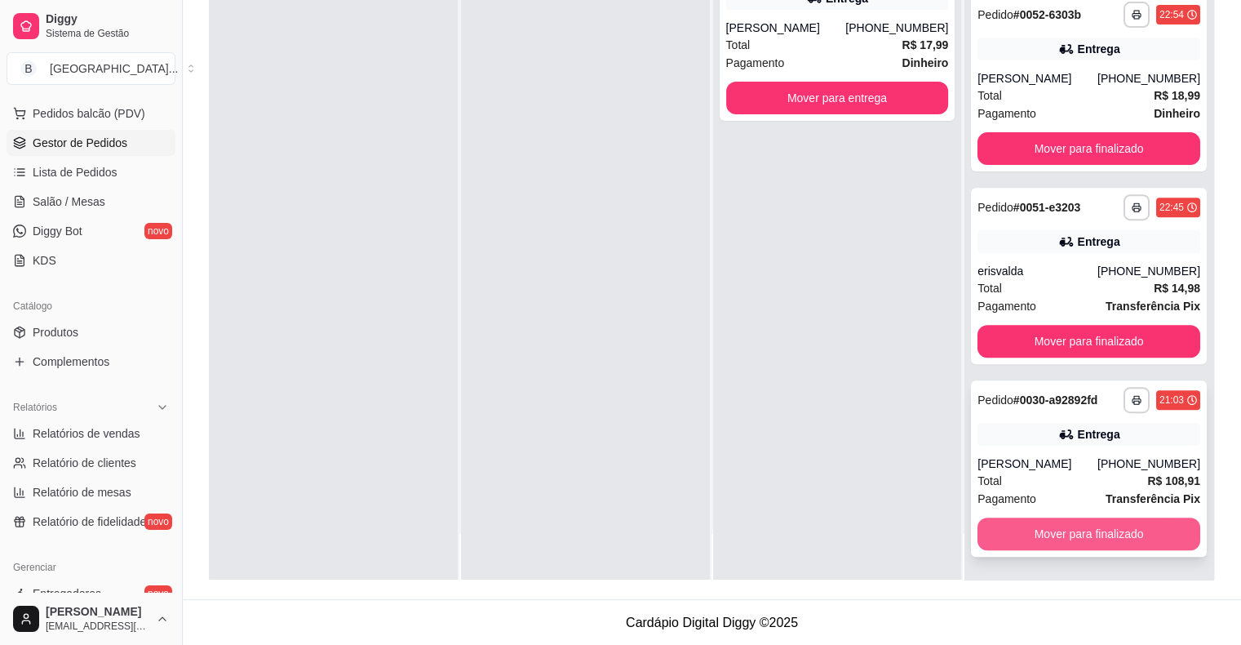
click at [1065, 538] on button "Mover para finalizado" at bounding box center [1088, 533] width 223 height 33
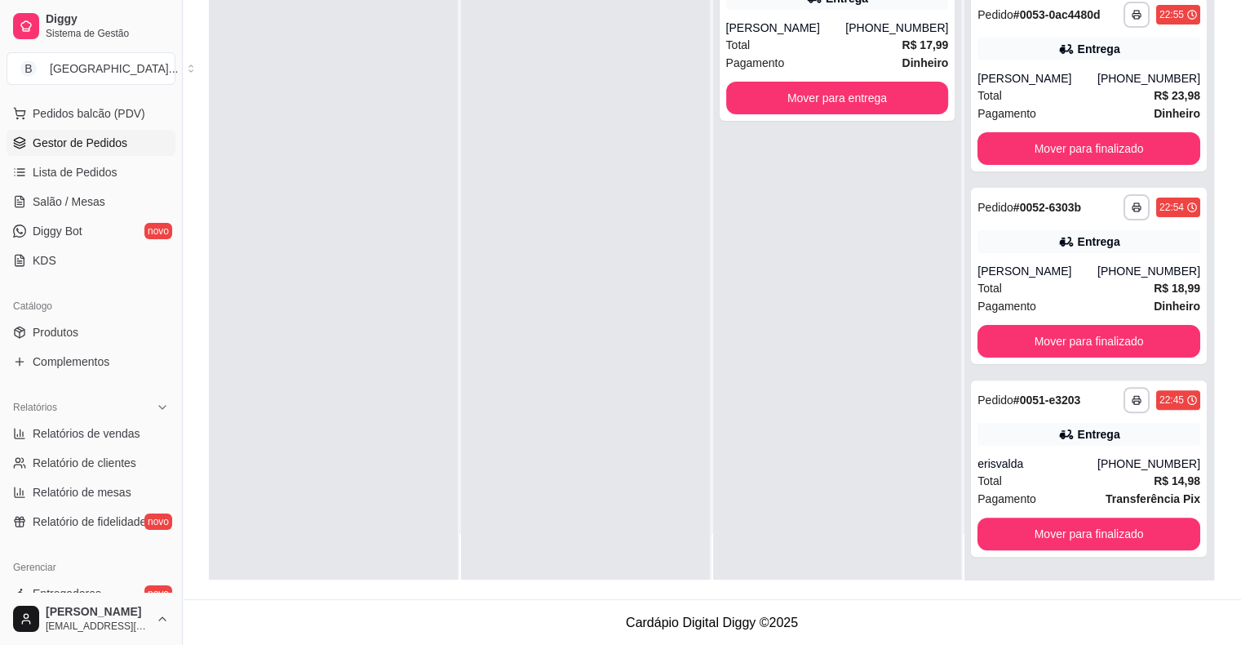
scroll to position [350, 0]
click at [75, 206] on span "Salão / Mesas" at bounding box center [69, 201] width 73 height 16
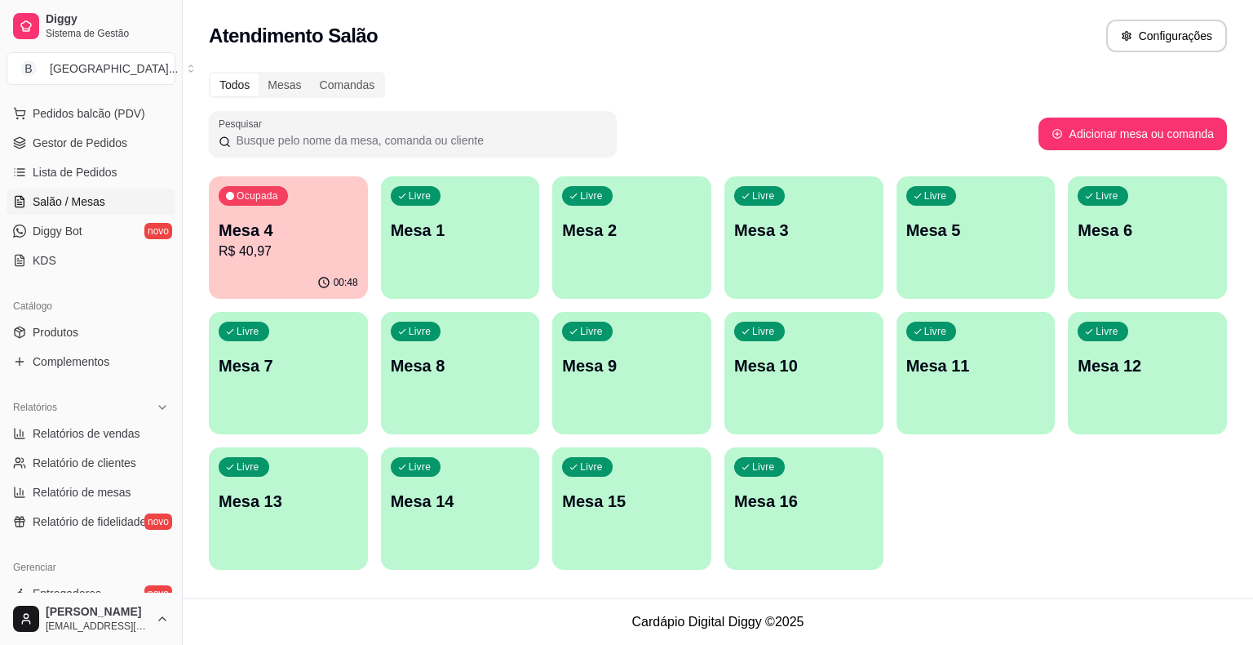
click at [298, 250] on p "R$ 40,97" at bounding box center [289, 252] width 140 height 20
click at [313, 286] on div "00:48" at bounding box center [288, 283] width 159 height 32
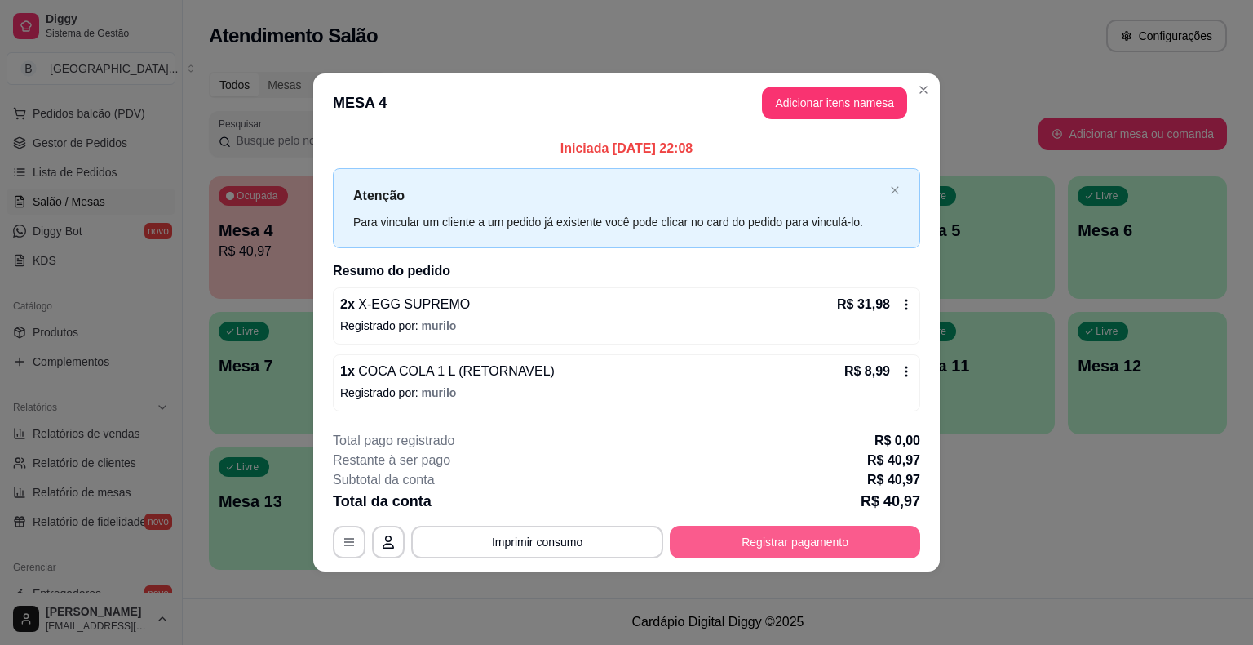
click at [881, 534] on button "Registrar pagamento" at bounding box center [795, 541] width 250 height 33
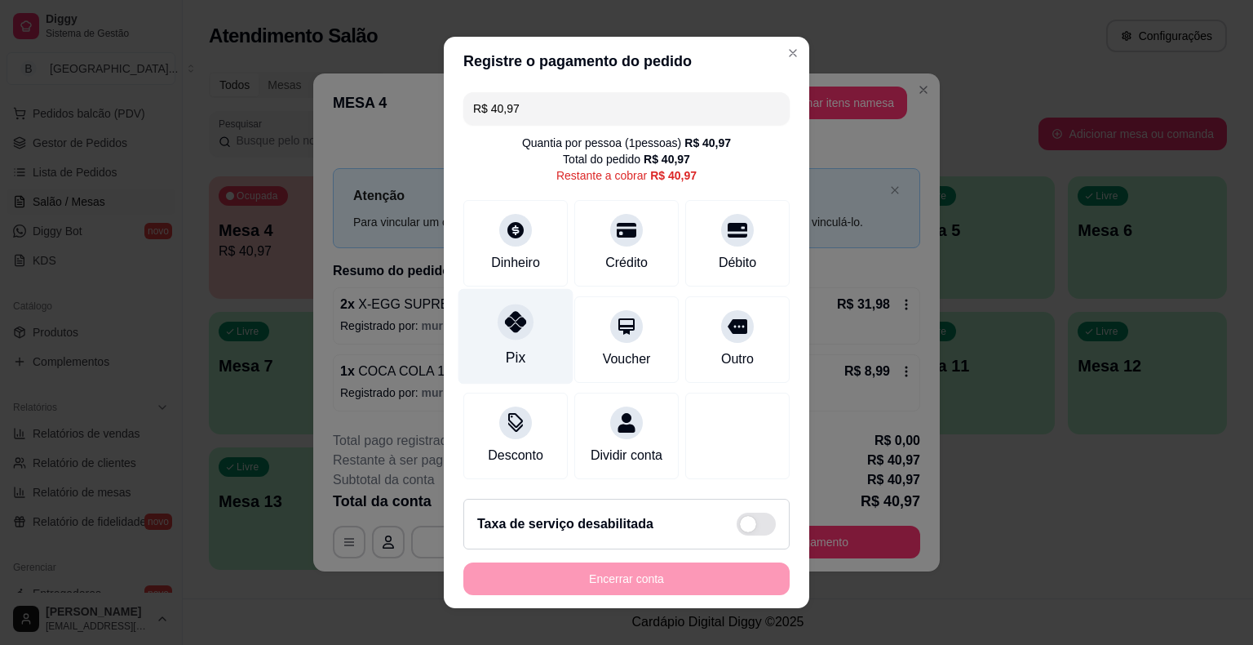
click at [521, 341] on div "Pix" at bounding box center [516, 336] width 115 height 95
type input "R$ 0,00"
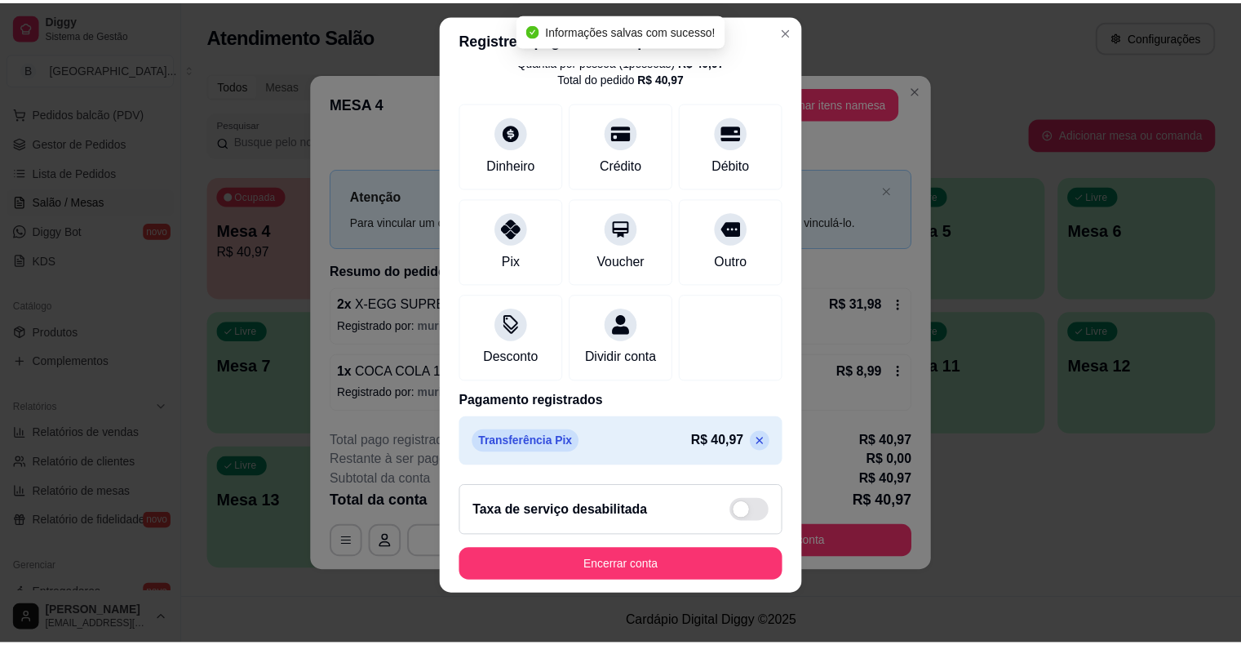
scroll to position [20, 0]
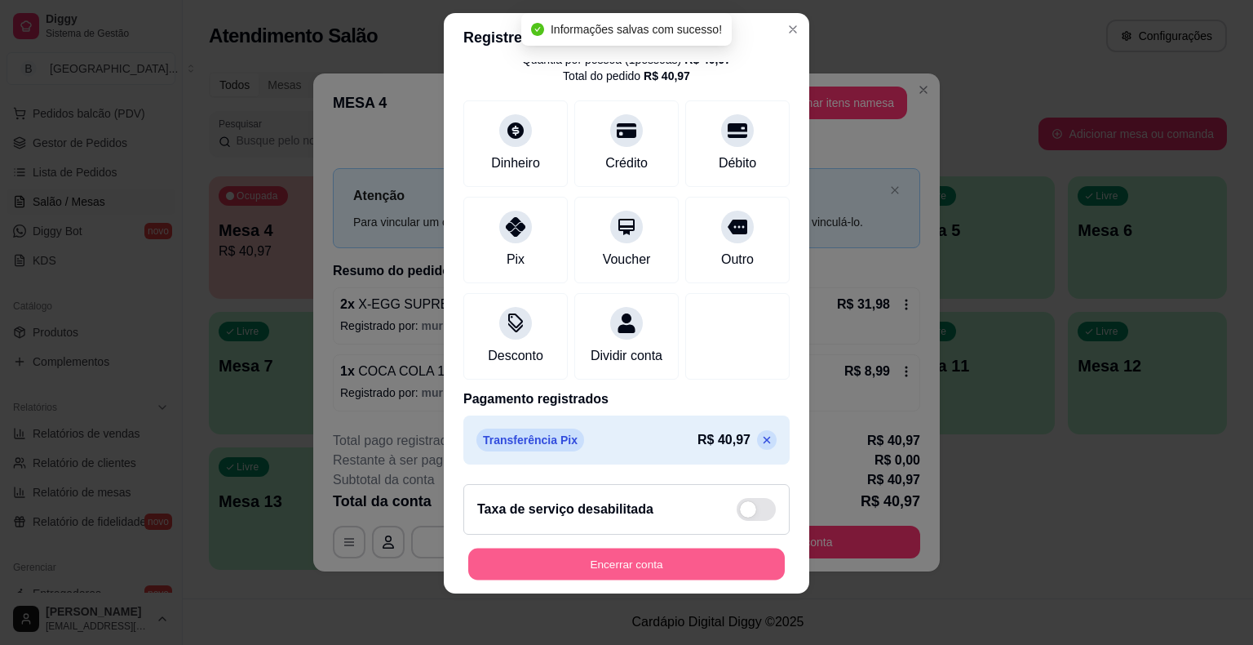
click at [699, 566] on button "Encerrar conta" at bounding box center [626, 563] width 317 height 32
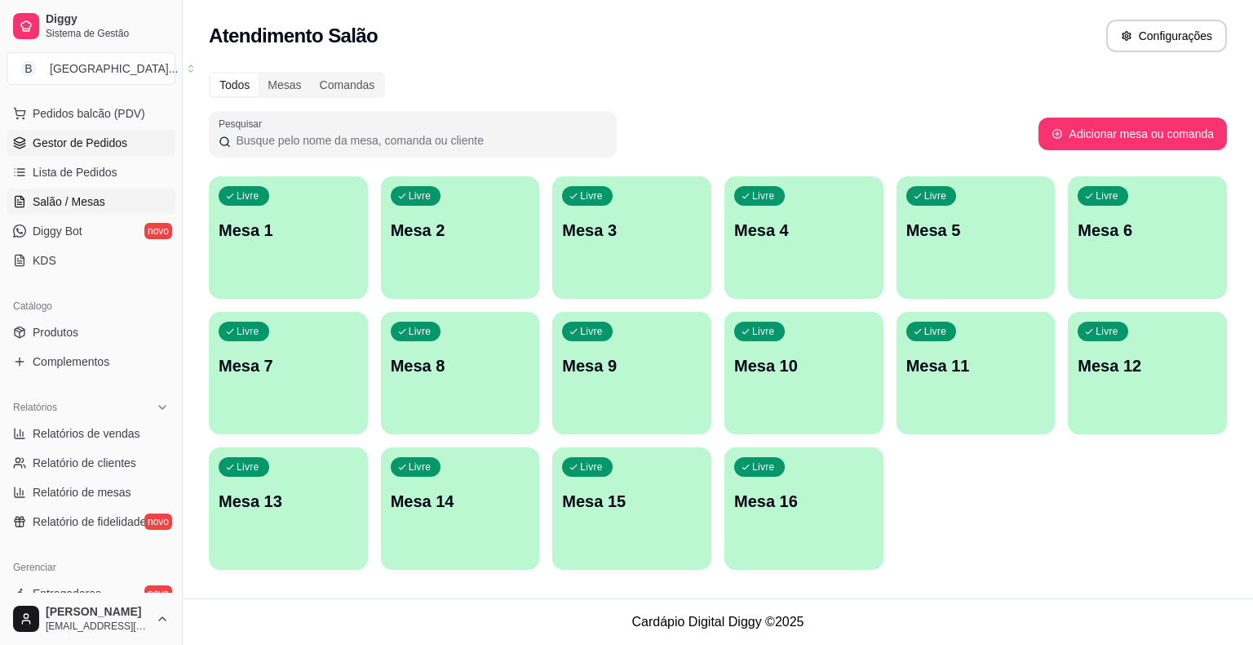
click at [87, 142] on span "Gestor de Pedidos" at bounding box center [80, 143] width 95 height 16
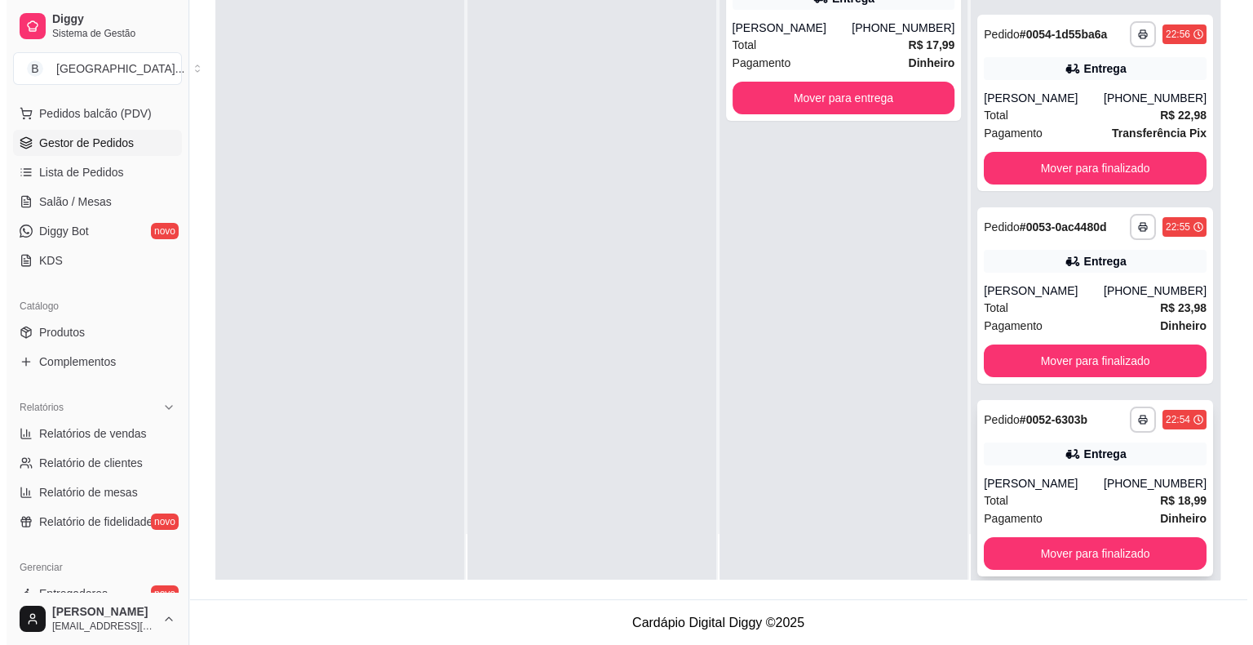
scroll to position [105, 0]
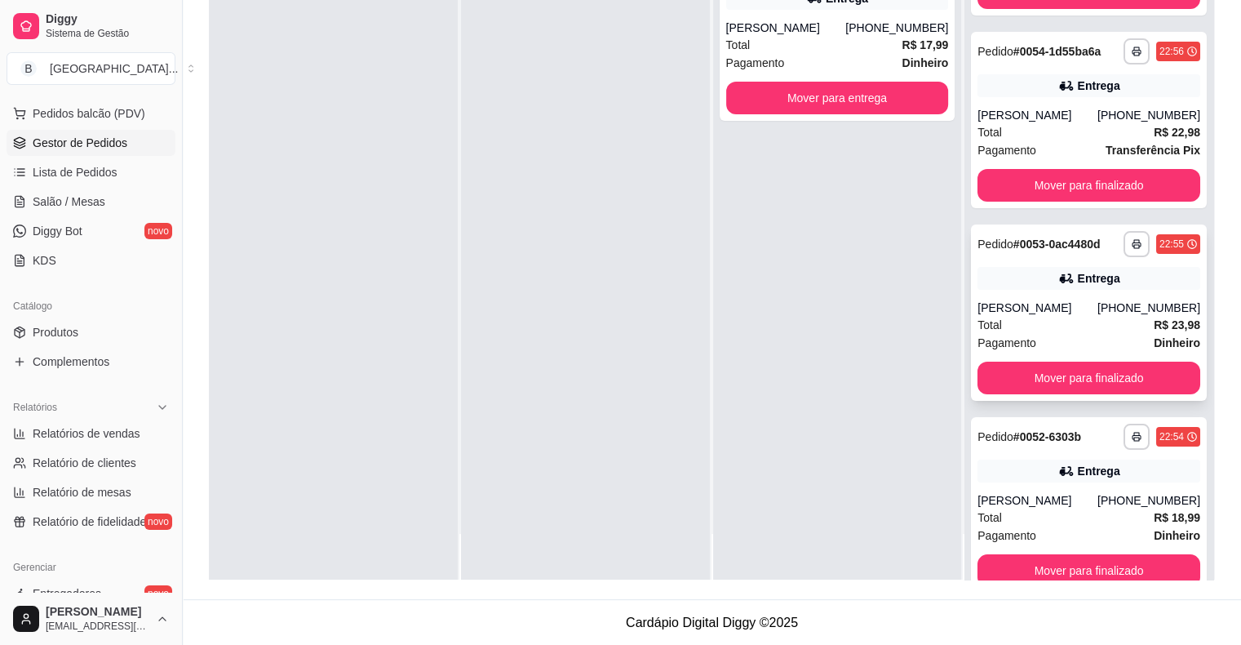
click at [1088, 334] on div "Total R$ 23,98" at bounding box center [1088, 325] width 223 height 18
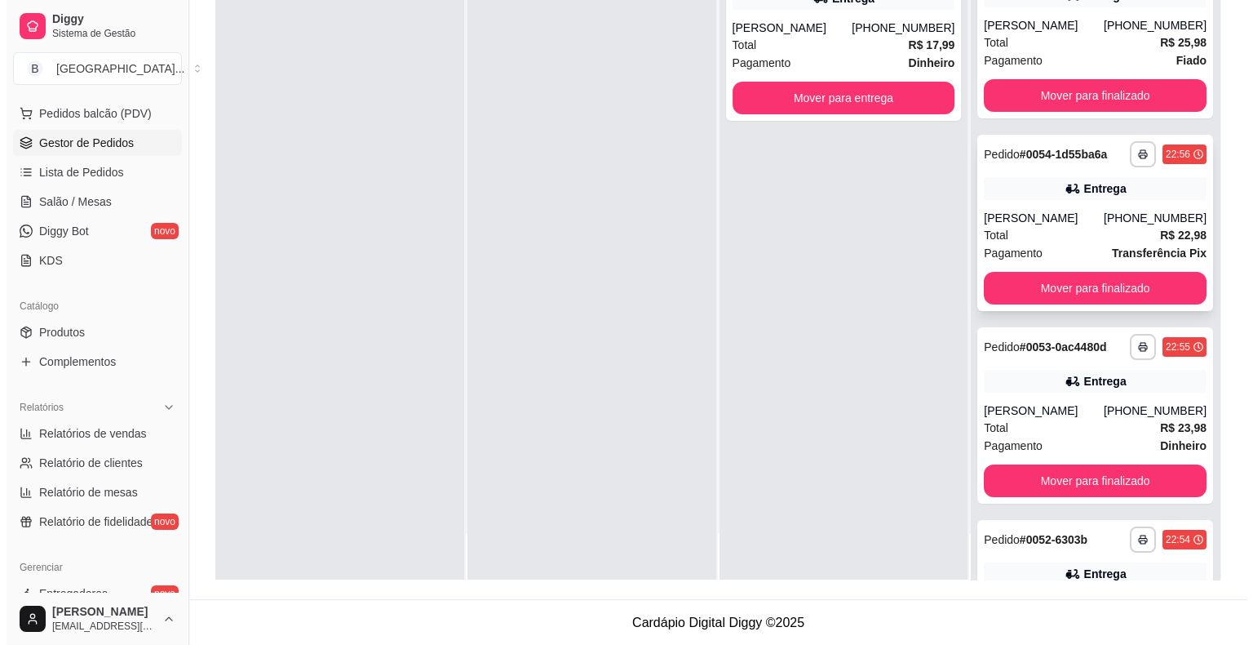
scroll to position [0, 0]
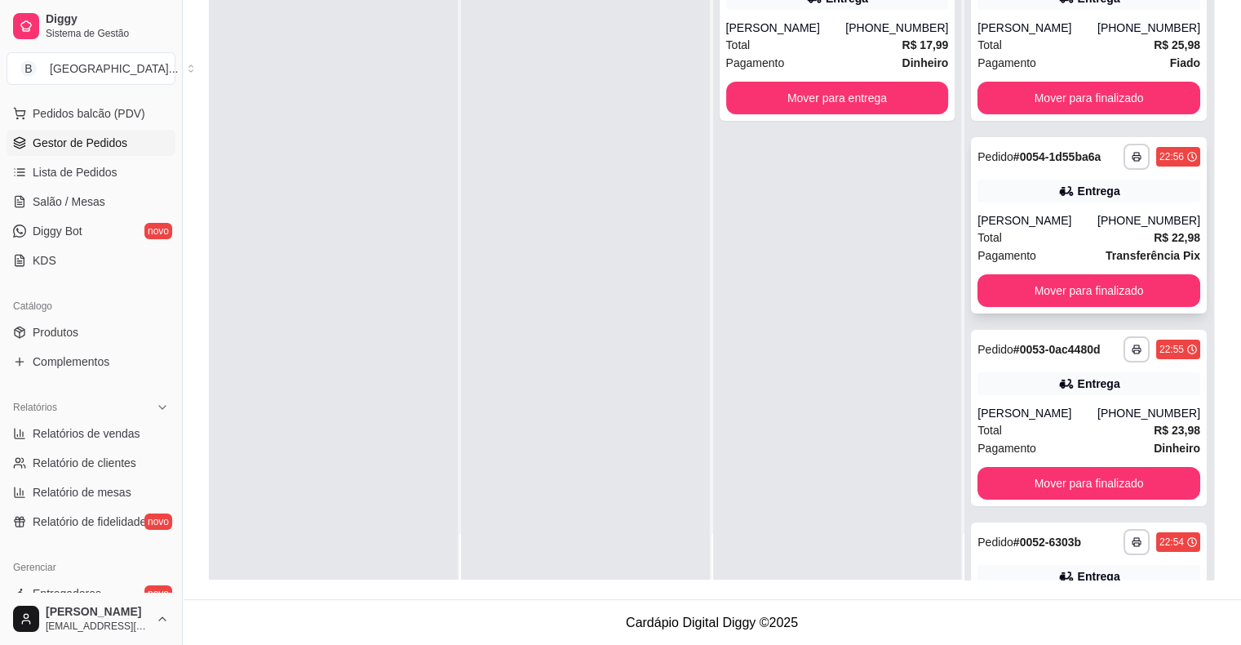
click at [1016, 220] on div "[PERSON_NAME]" at bounding box center [1037, 220] width 120 height 16
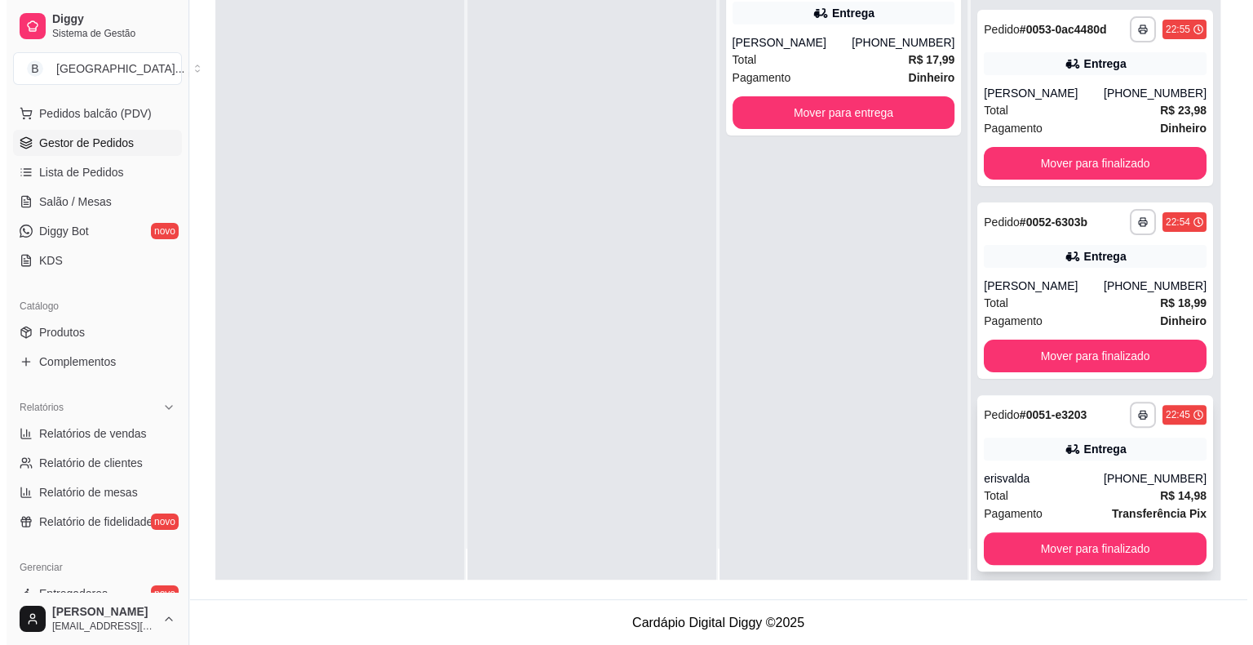
scroll to position [46, 0]
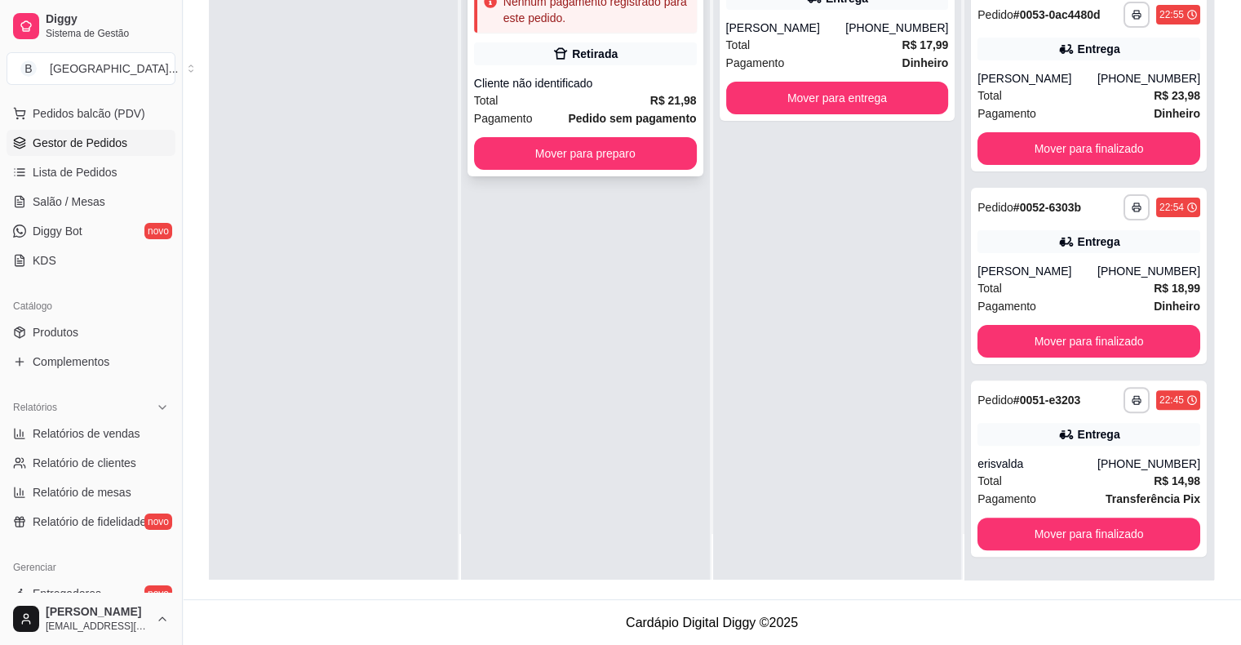
click at [619, 76] on div "Cliente não identificado" at bounding box center [585, 83] width 223 height 16
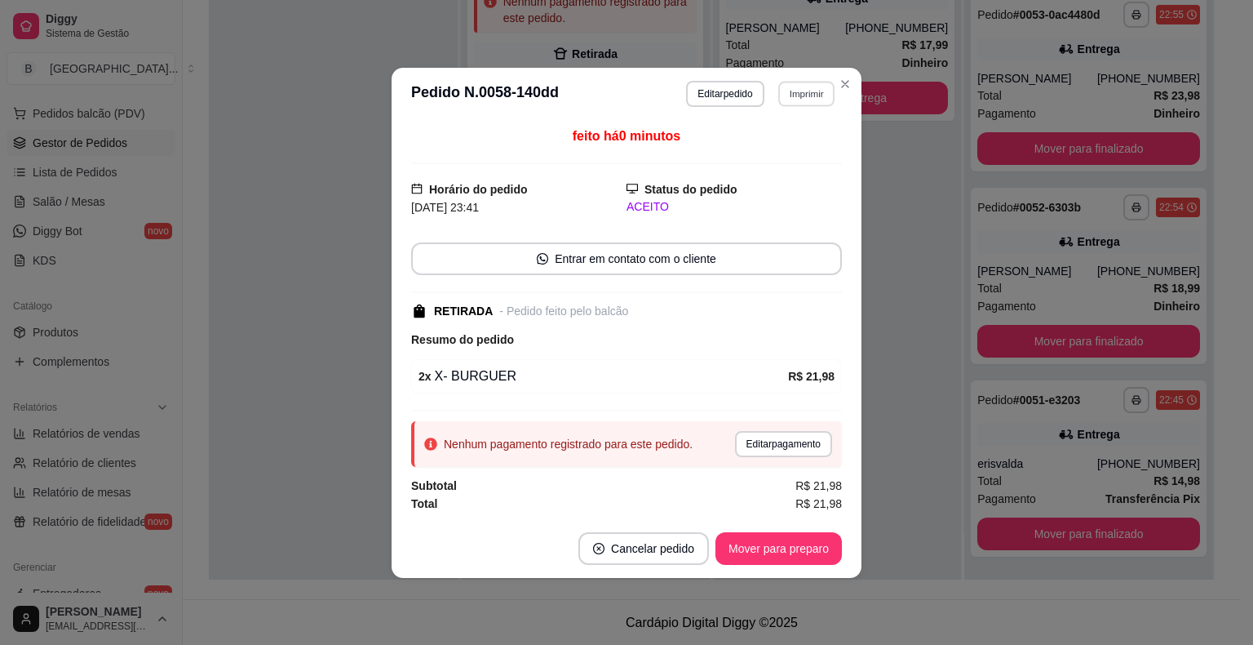
click at [808, 95] on button "Imprimir" at bounding box center [806, 93] width 56 height 25
click at [786, 149] on button "IMPRESSORA" at bounding box center [778, 152] width 118 height 26
click at [738, 563] on button "Mover para preparo" at bounding box center [778, 548] width 122 height 32
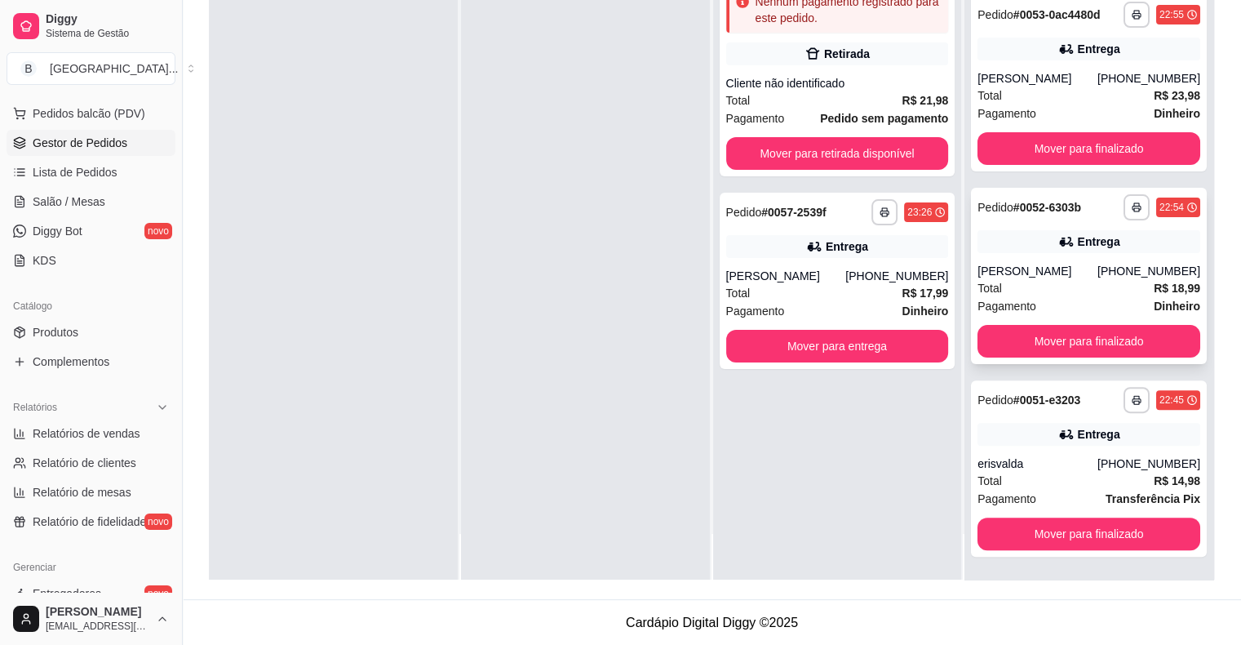
click at [1042, 321] on div "**********" at bounding box center [1089, 276] width 236 height 176
click at [1084, 265] on div "[PERSON_NAME]" at bounding box center [1037, 271] width 120 height 16
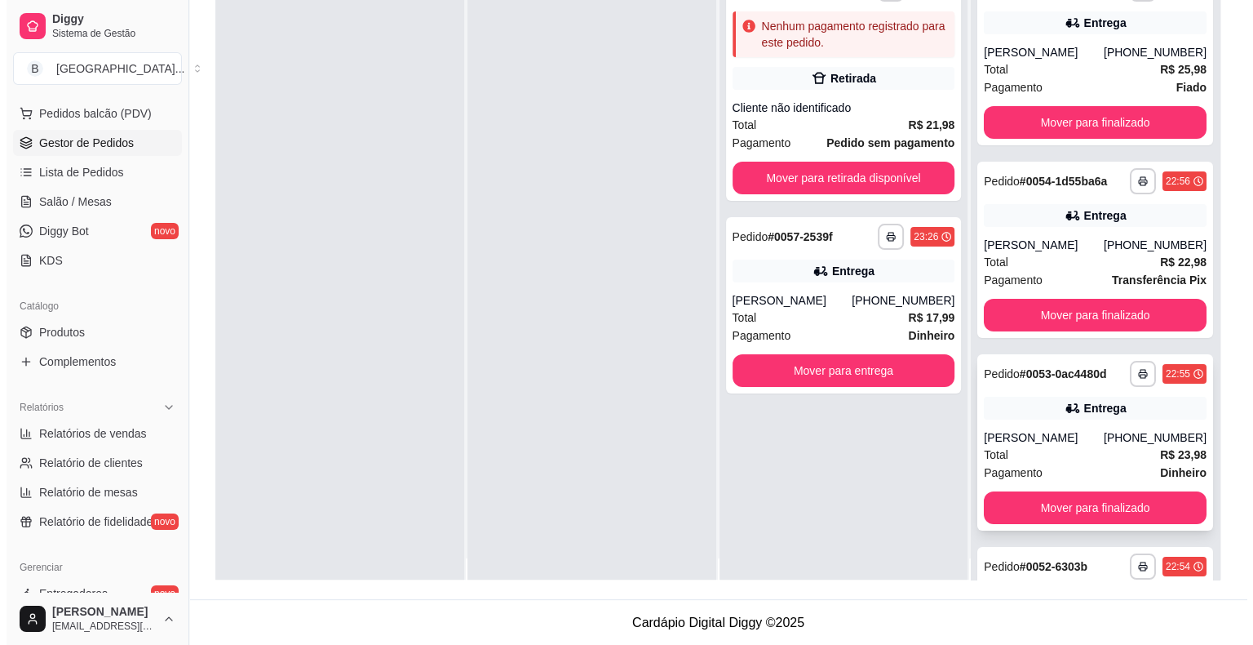
scroll to position [0, 0]
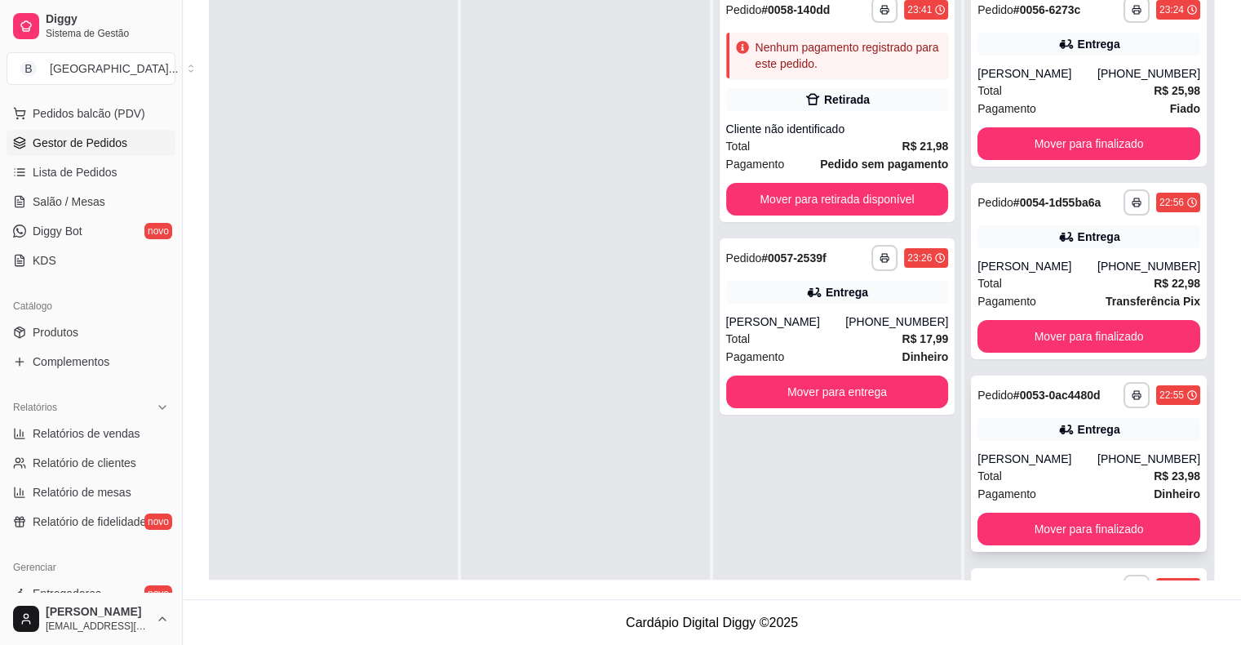
click at [1067, 467] on div "[PERSON_NAME]" at bounding box center [1037, 458] width 120 height 16
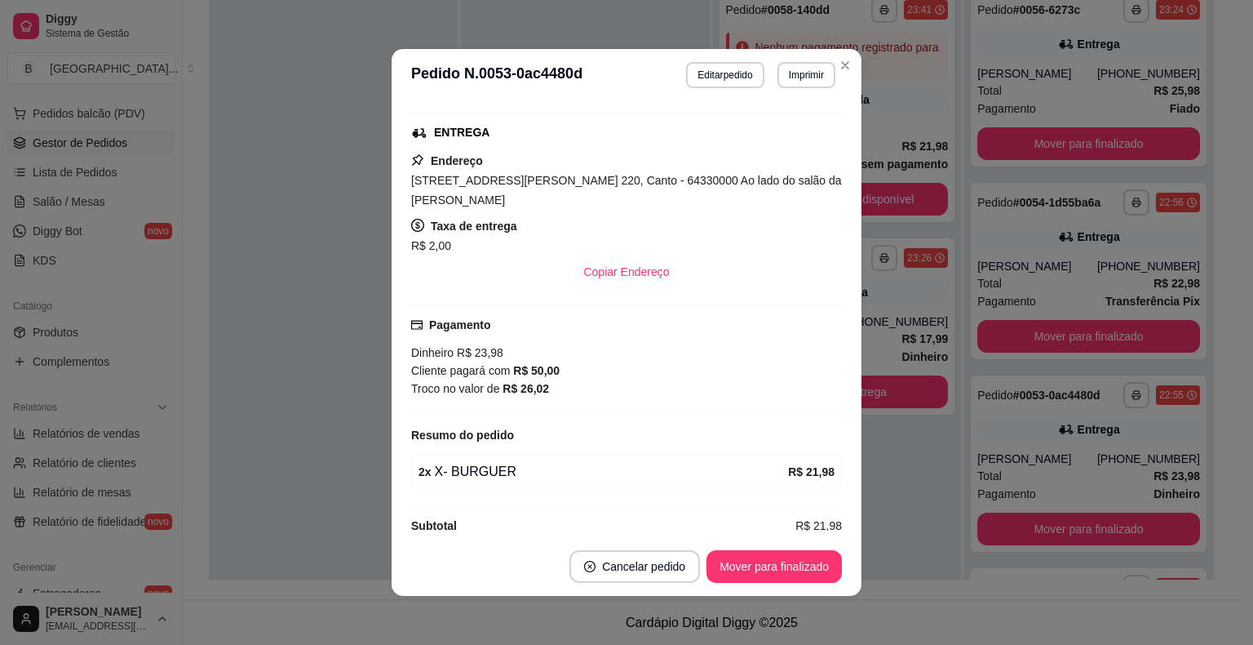
scroll to position [3, 0]
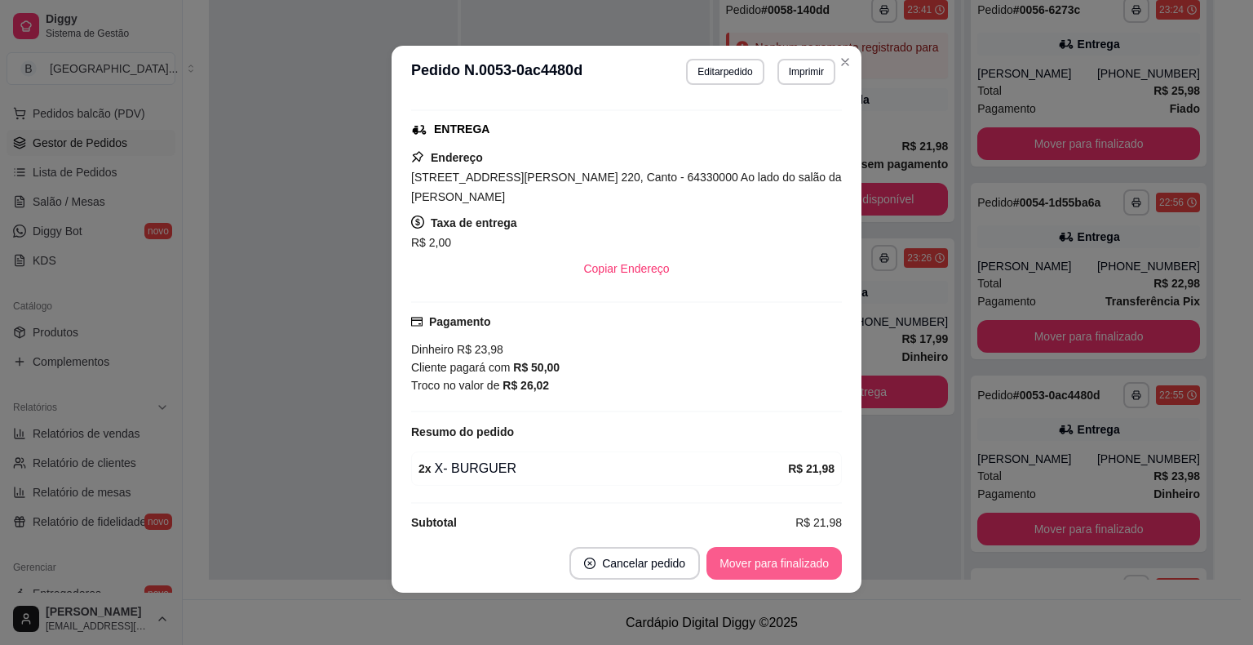
click at [795, 553] on button "Mover para finalizado" at bounding box center [774, 563] width 135 height 33
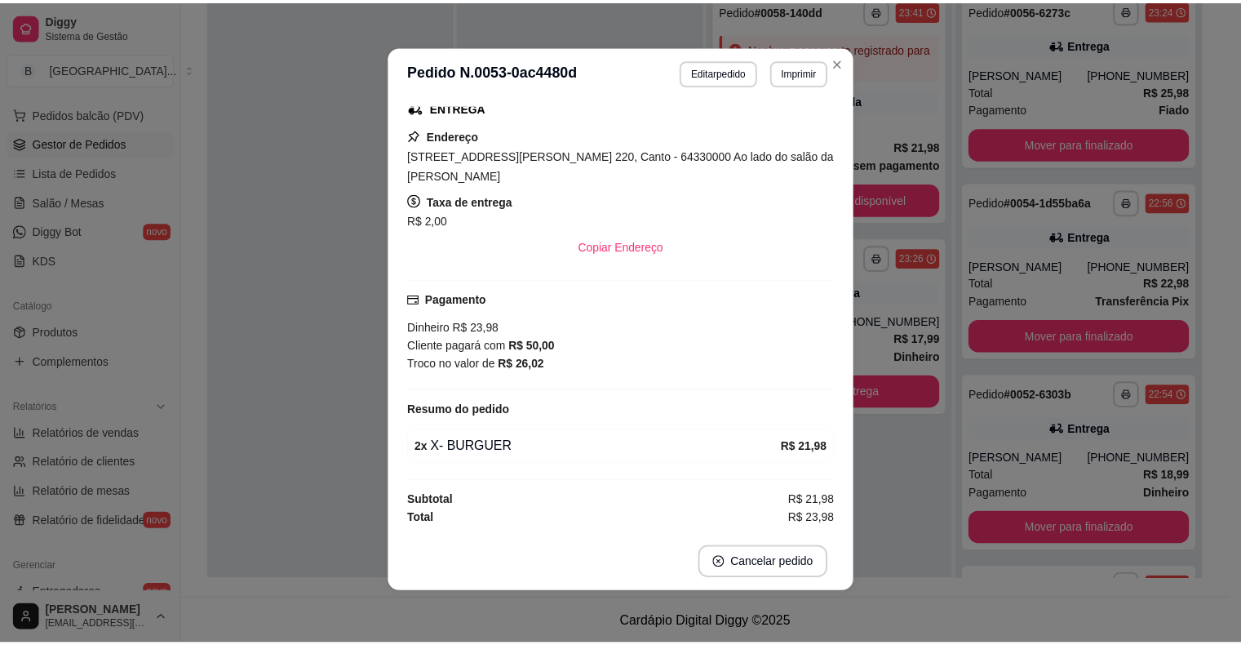
scroll to position [207, 0]
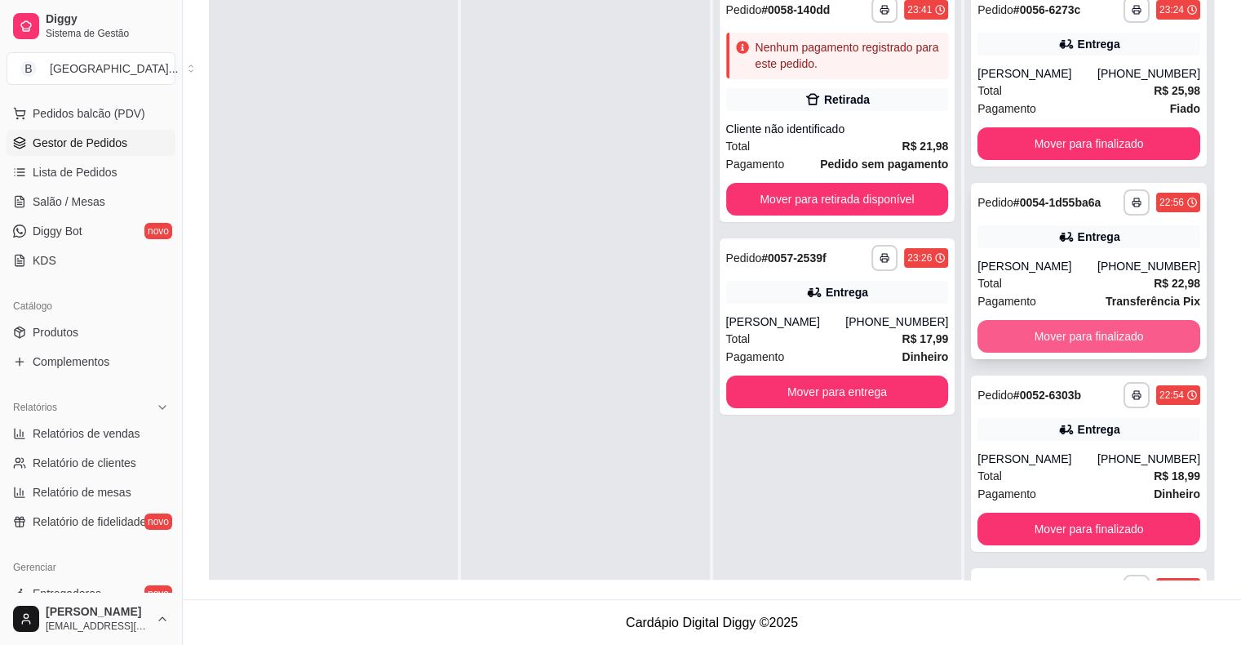
click at [1123, 334] on button "Mover para finalizado" at bounding box center [1088, 336] width 223 height 33
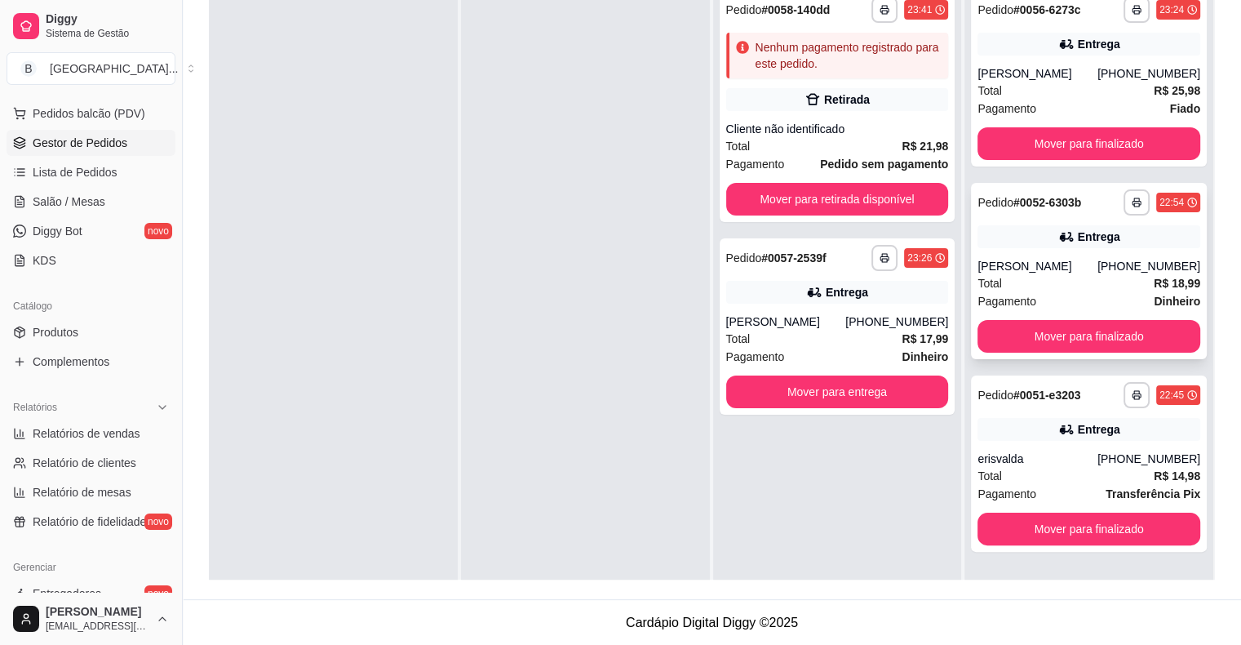
scroll to position [46, 0]
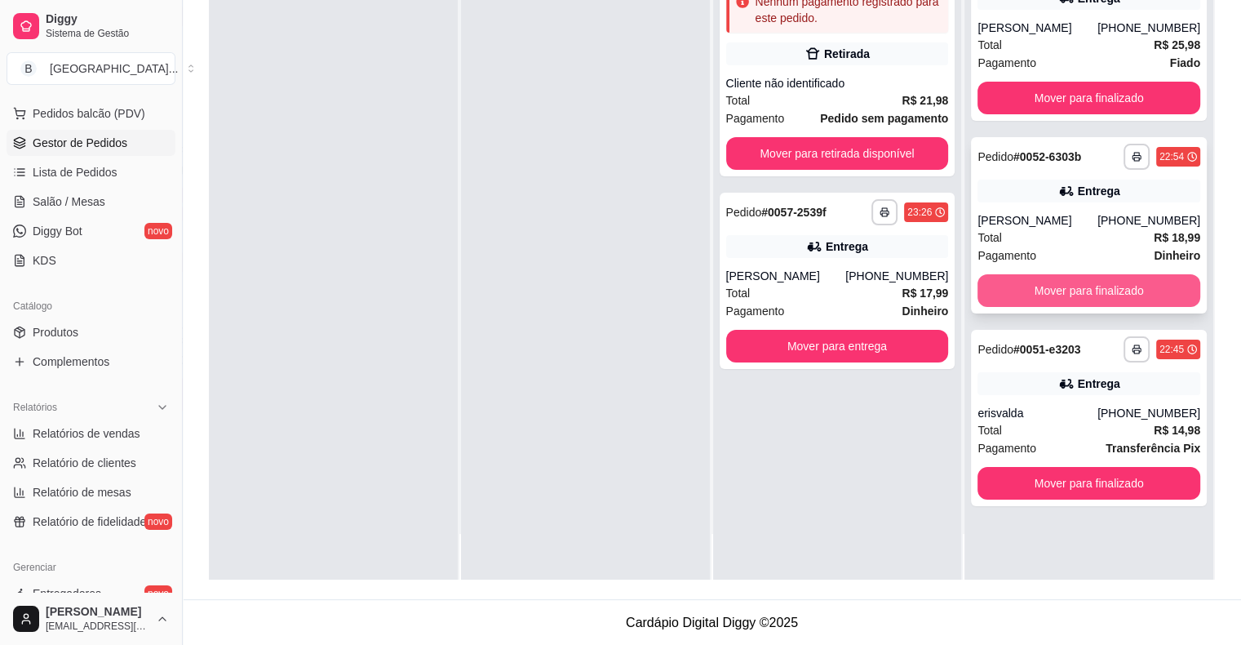
click at [1087, 281] on button "Mover para finalizado" at bounding box center [1088, 290] width 223 height 33
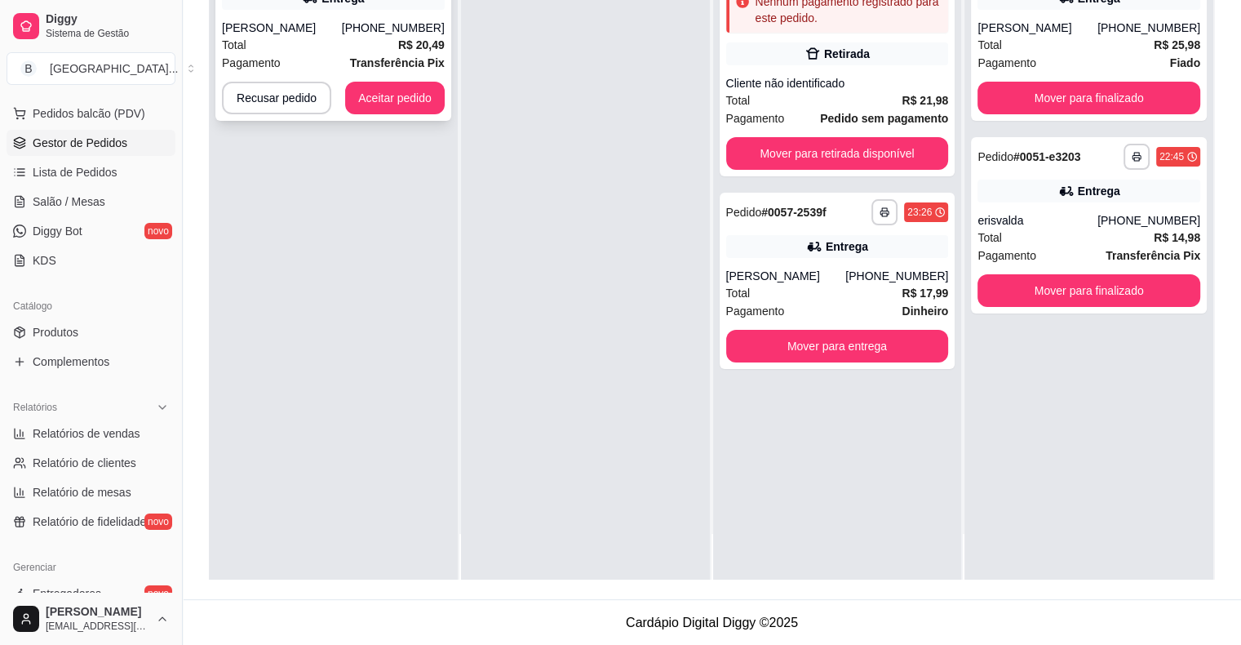
click at [295, 44] on div "Total R$ 20,49" at bounding box center [333, 45] width 223 height 18
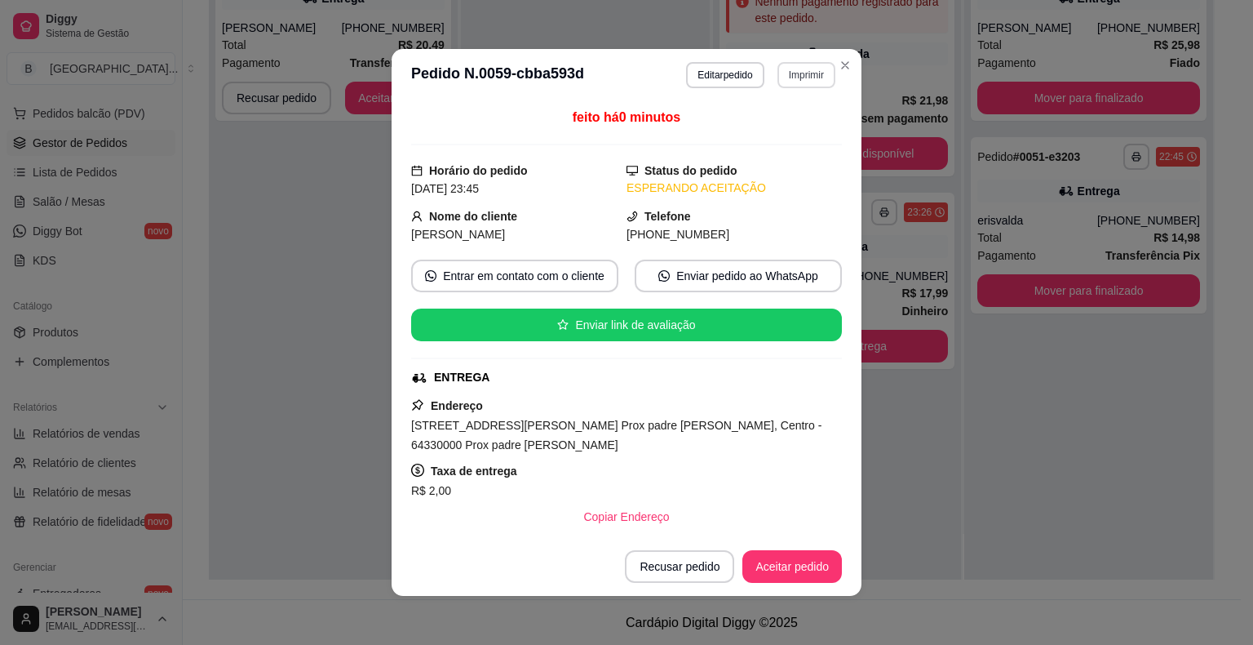
click at [793, 73] on button "Imprimir" at bounding box center [807, 75] width 58 height 26
click at [796, 131] on button "IMPRESSORA" at bounding box center [771, 132] width 114 height 25
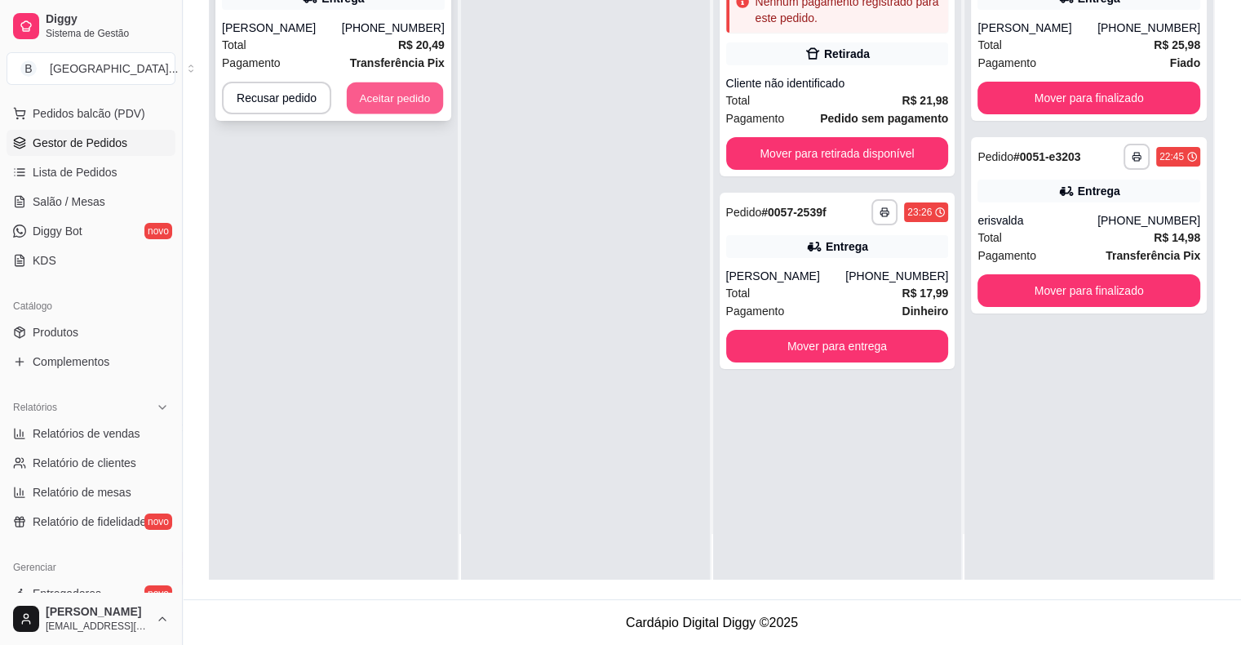
click at [388, 89] on button "Aceitar pedido" at bounding box center [395, 98] width 96 height 32
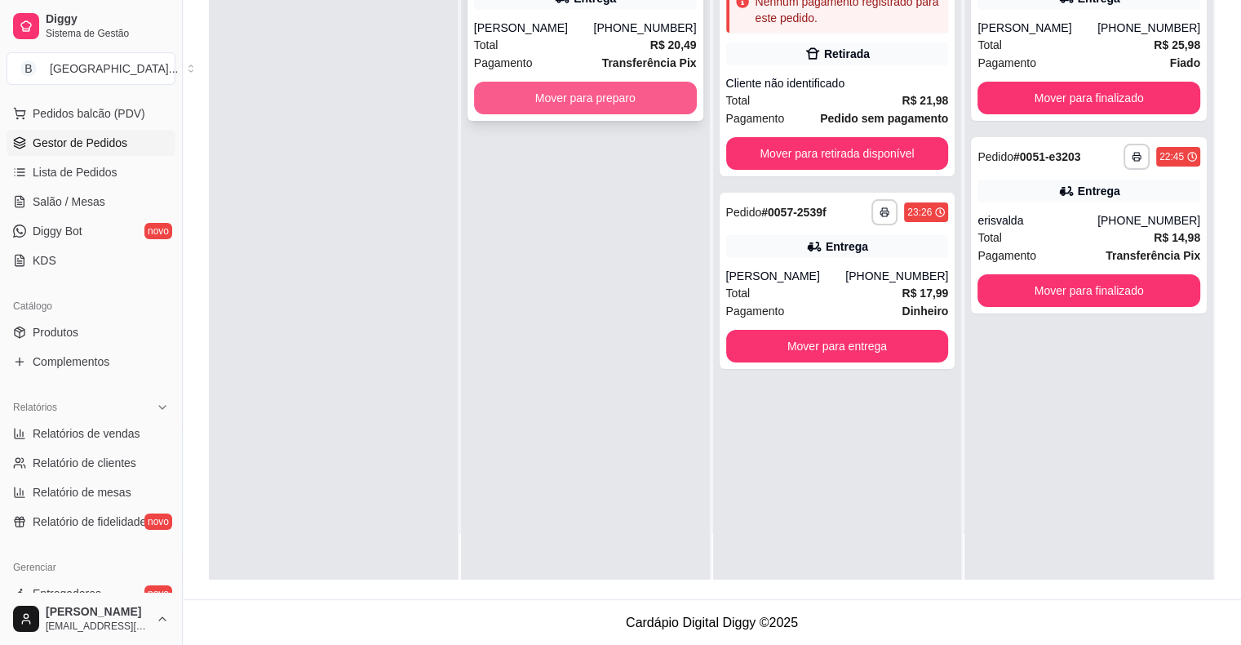
click at [536, 93] on button "Mover para preparo" at bounding box center [585, 98] width 223 height 33
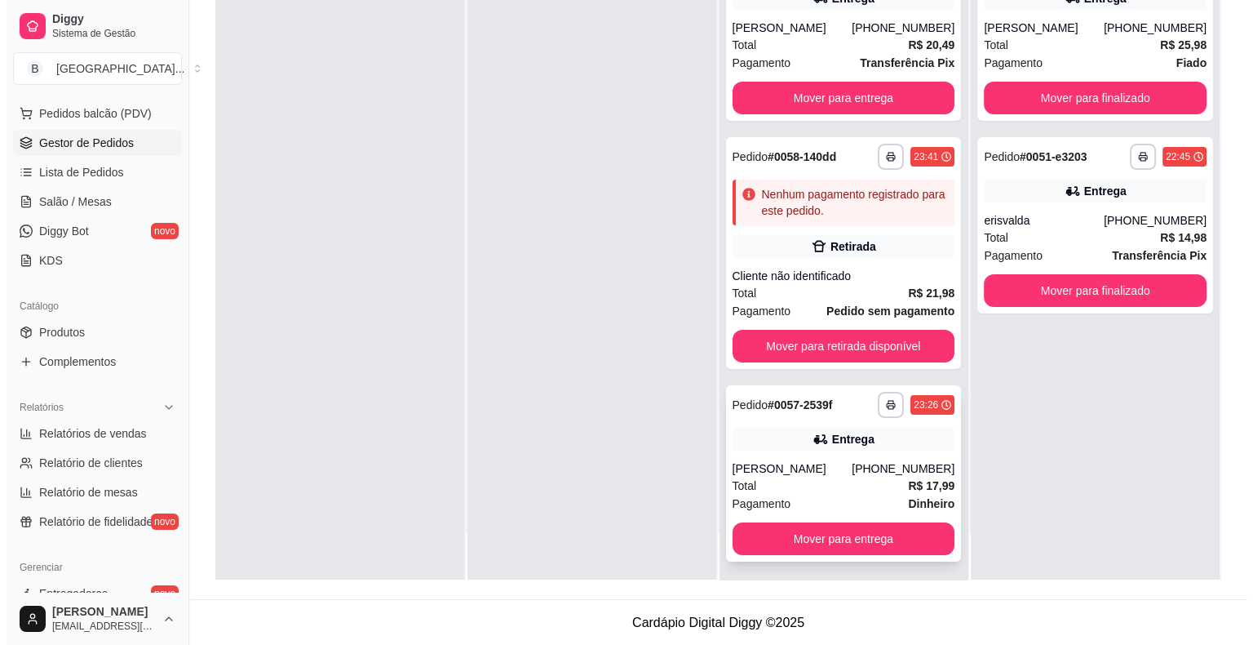
scroll to position [4, 0]
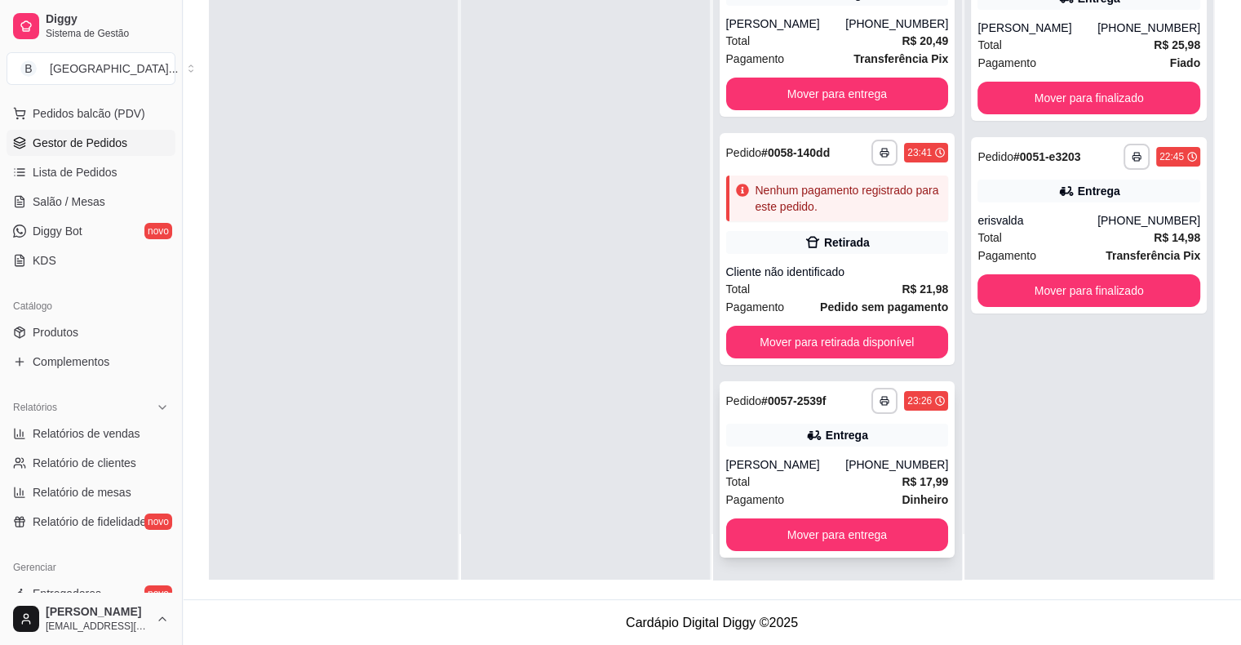
click at [893, 509] on div "**********" at bounding box center [838, 469] width 236 height 176
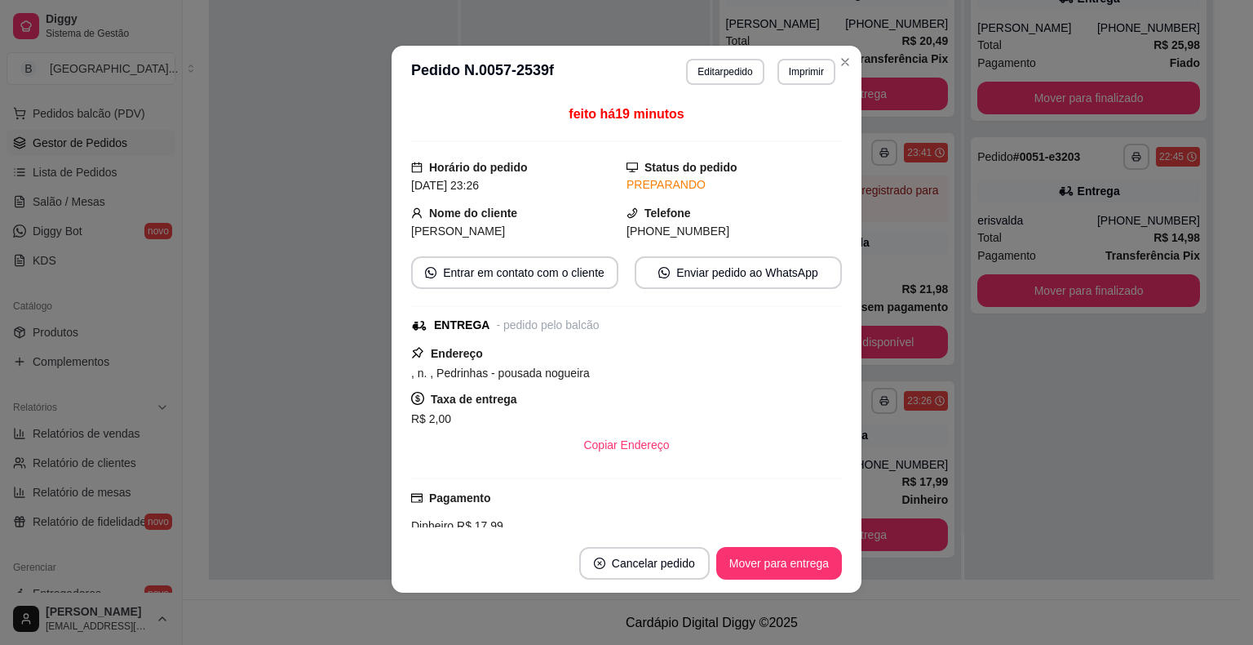
scroll to position [196, 0]
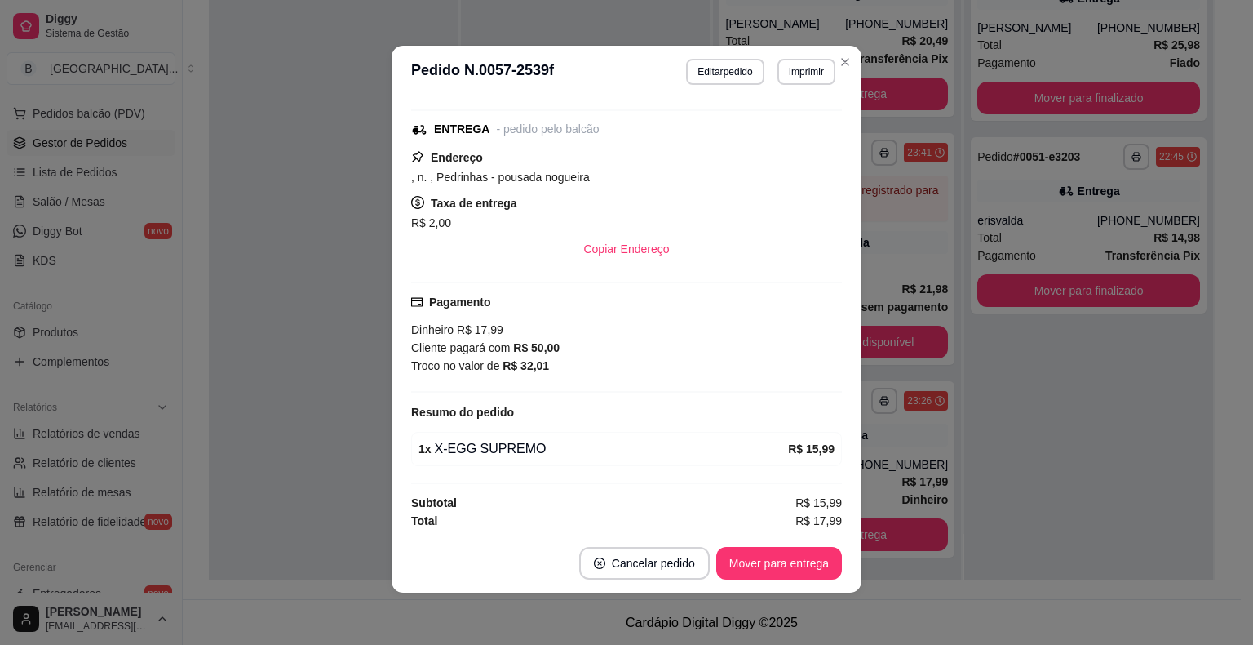
click at [751, 580] on footer "Cancelar pedido Mover para entrega" at bounding box center [627, 563] width 470 height 59
click at [757, 556] on button "Mover para entrega" at bounding box center [779, 563] width 122 height 32
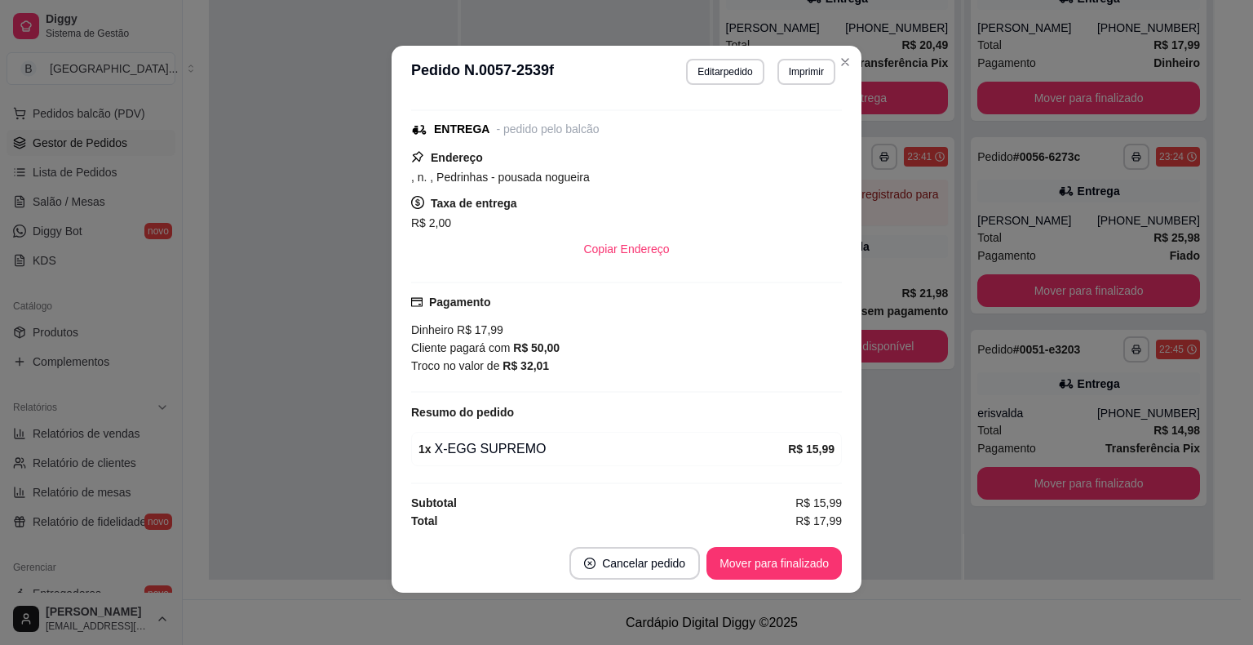
scroll to position [0, 0]
click at [822, 568] on button "Mover para finalizado" at bounding box center [774, 563] width 135 height 33
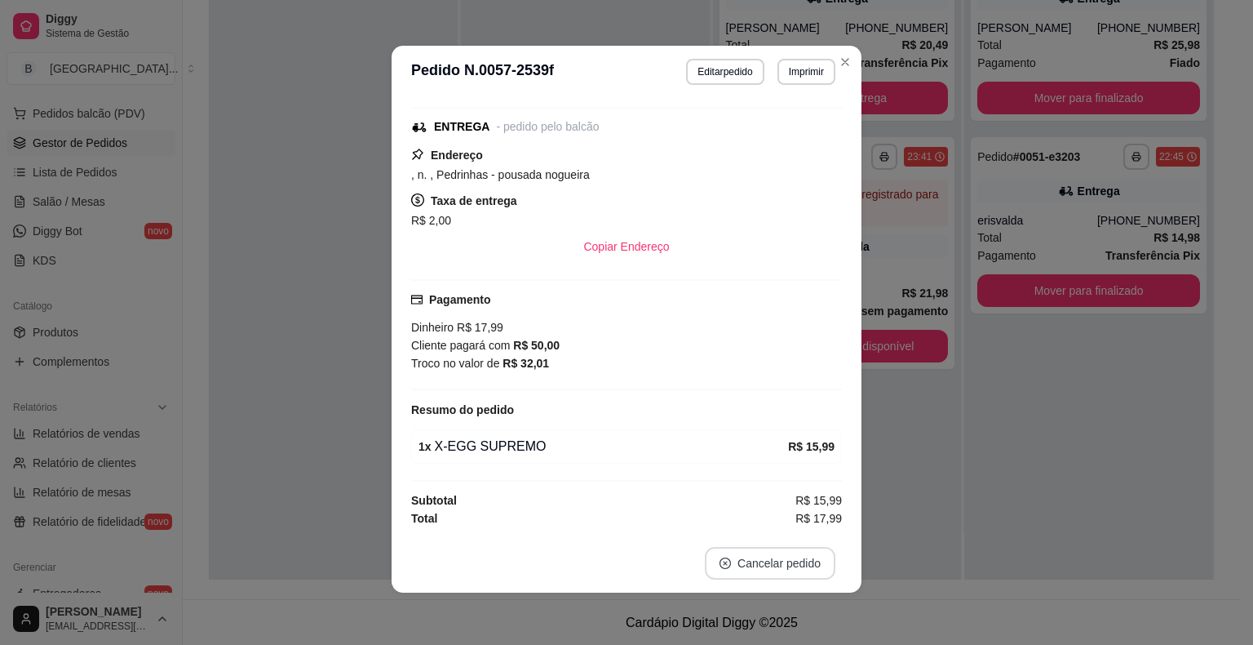
scroll to position [158, 0]
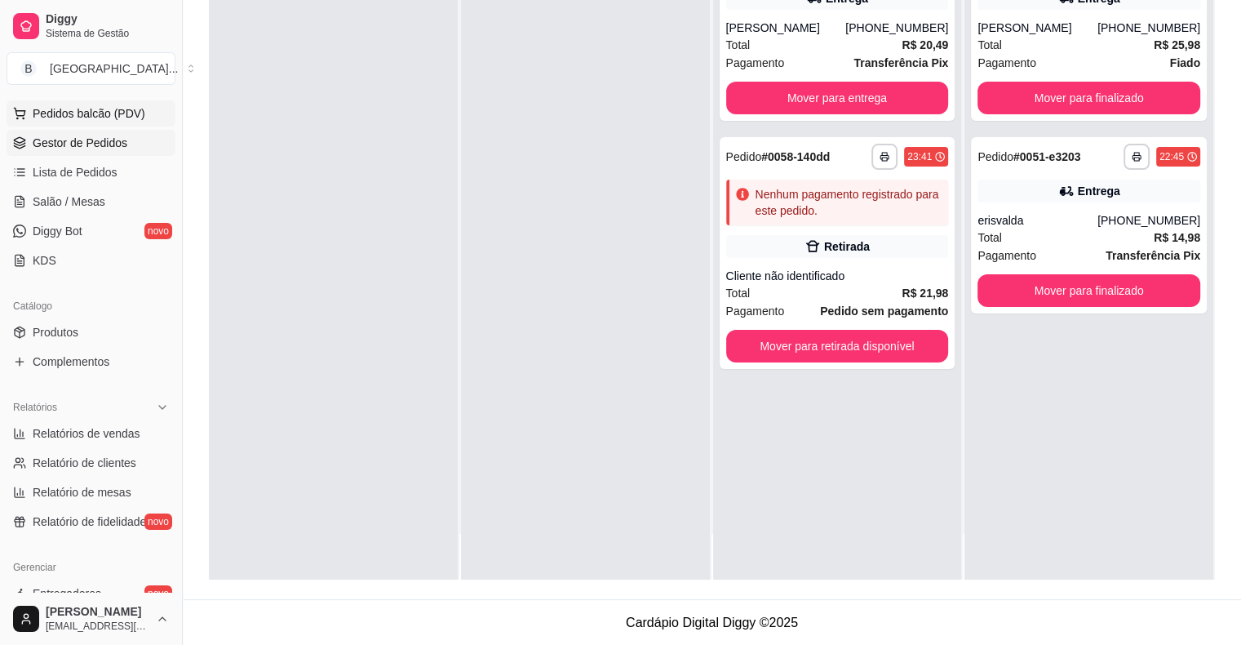
click at [29, 122] on button "Pedidos balcão (PDV)" at bounding box center [91, 113] width 169 height 26
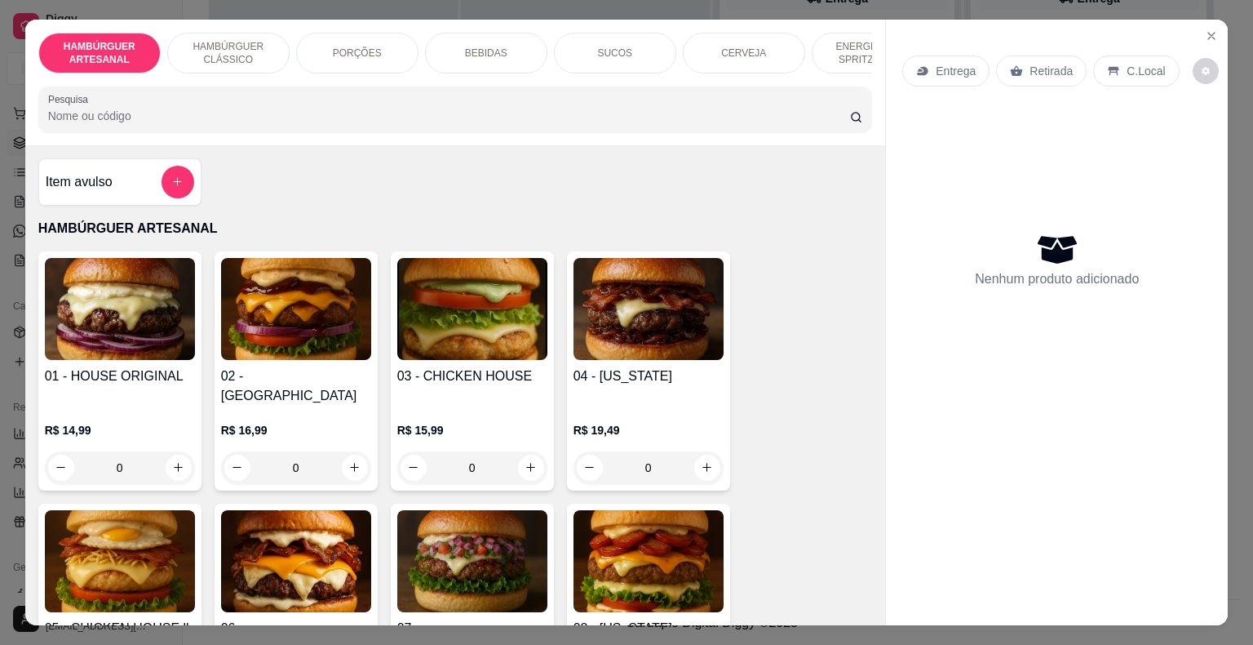
click at [454, 41] on div "BEBIDAS" at bounding box center [486, 53] width 122 height 41
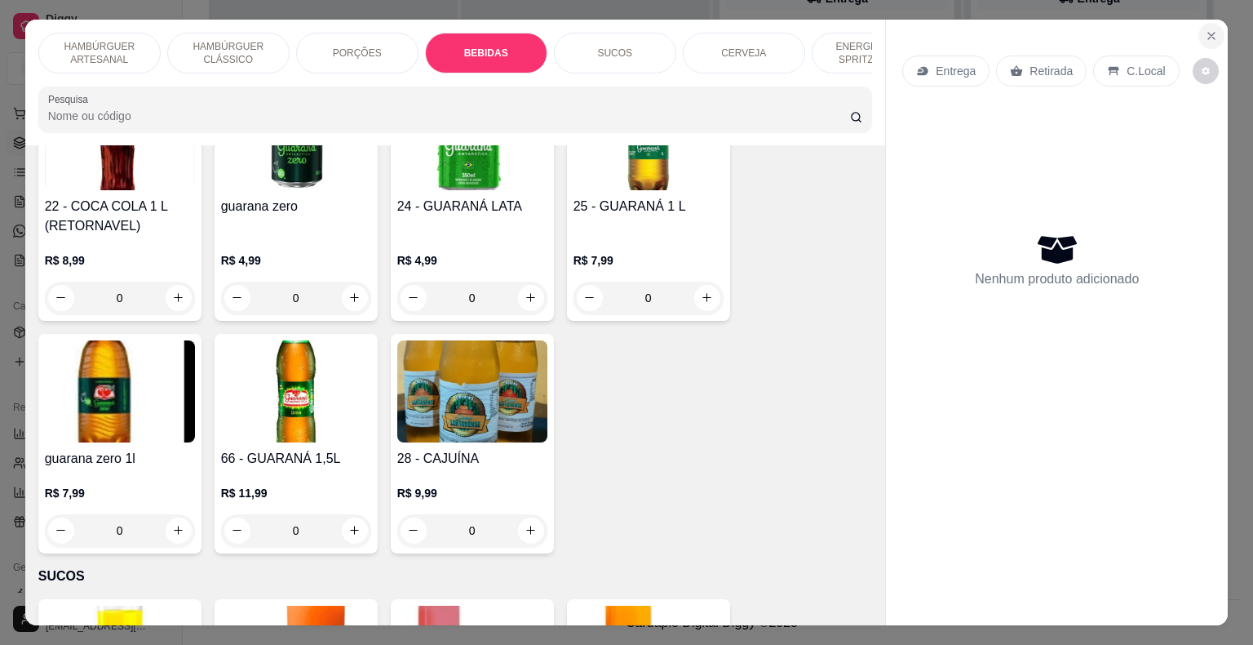
click at [1199, 23] on button "Close" at bounding box center [1212, 36] width 26 height 26
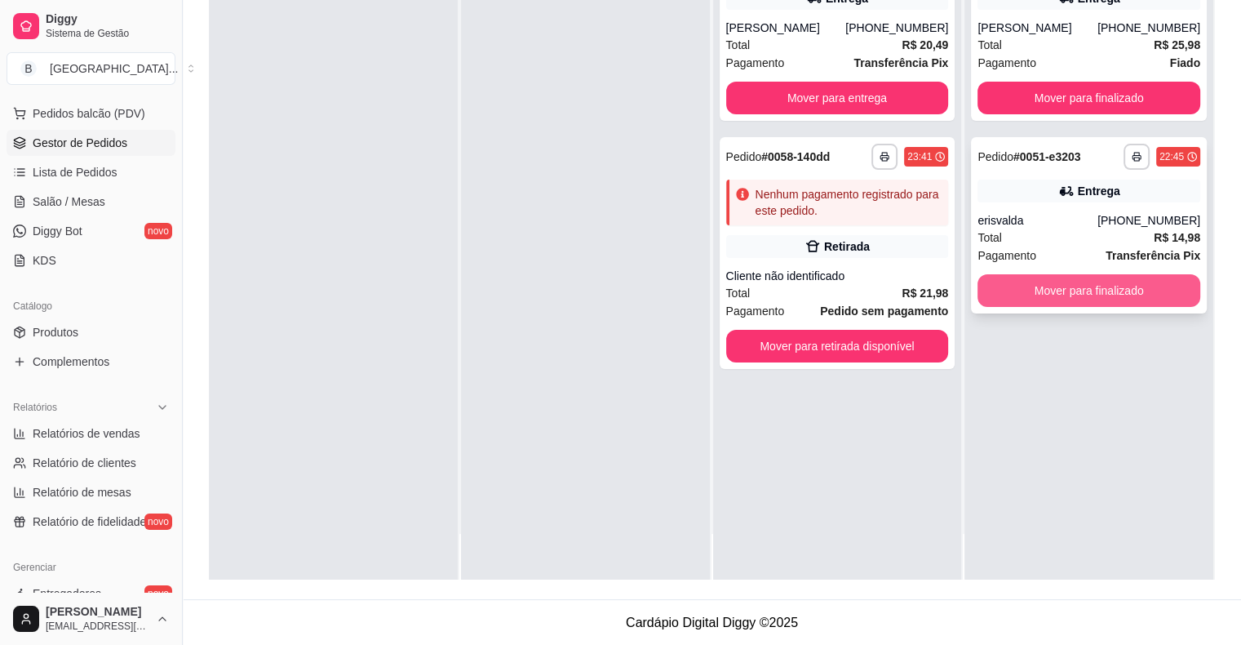
click at [1118, 284] on button "Mover para finalizado" at bounding box center [1088, 290] width 223 height 33
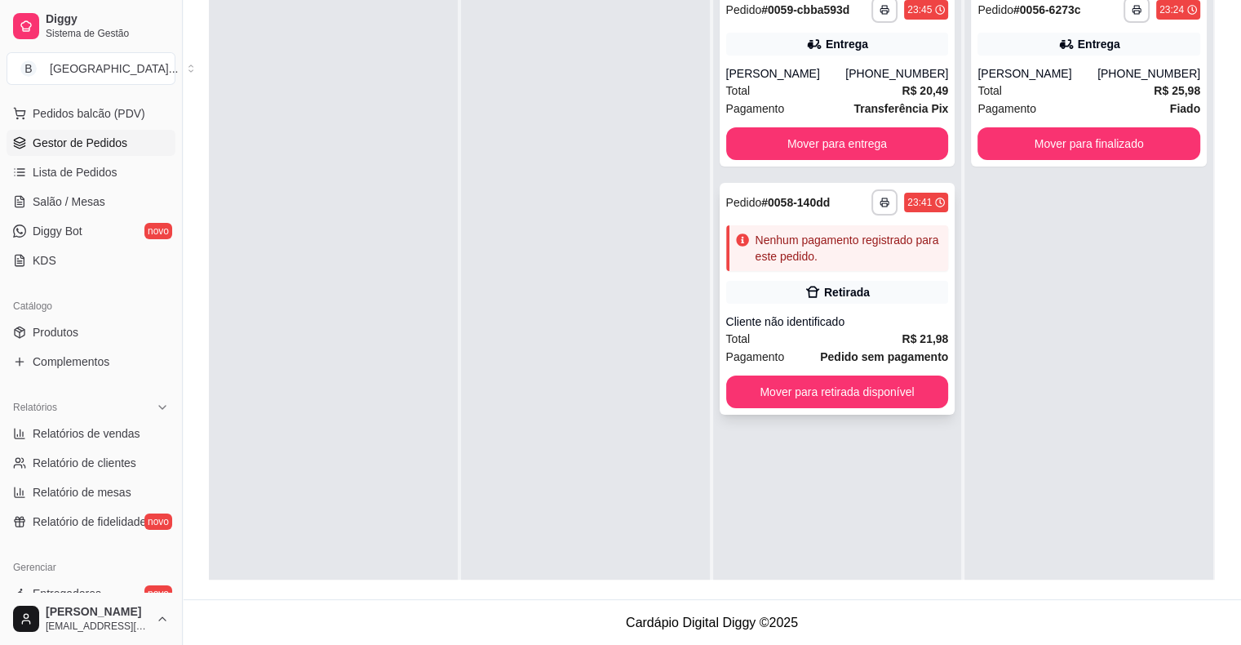
click at [863, 324] on div "Cliente não identificado" at bounding box center [837, 321] width 223 height 16
click at [1005, 75] on div "[PERSON_NAME]" at bounding box center [1037, 73] width 120 height 16
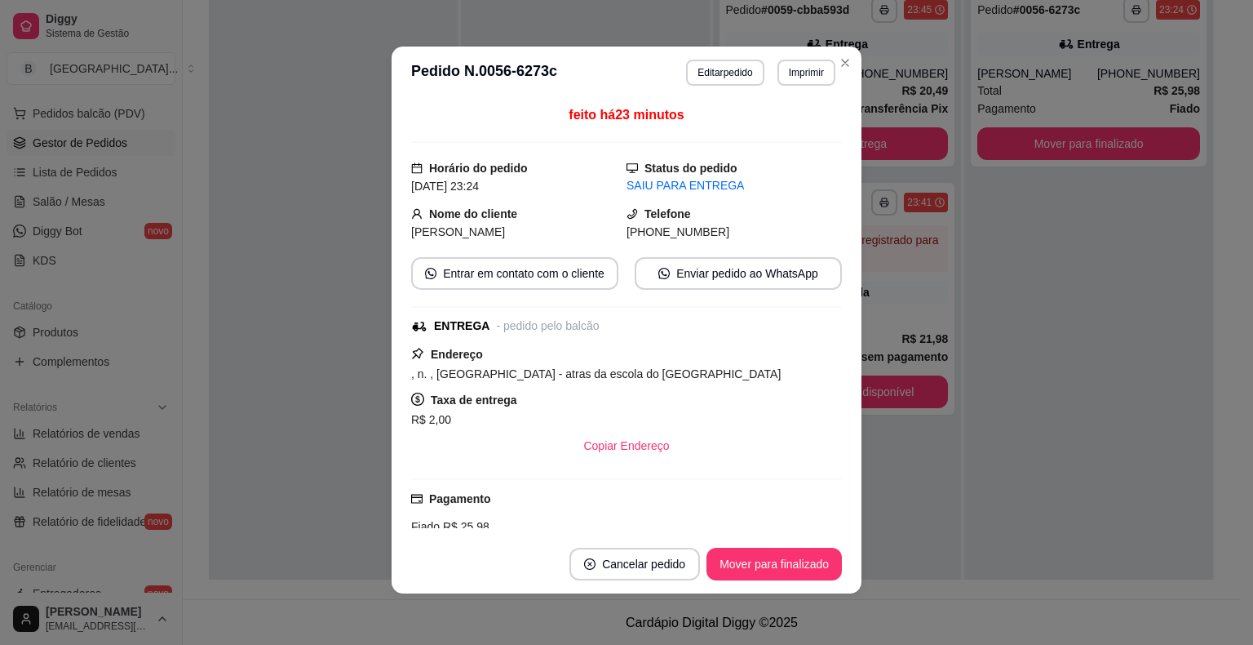
scroll to position [3, 0]
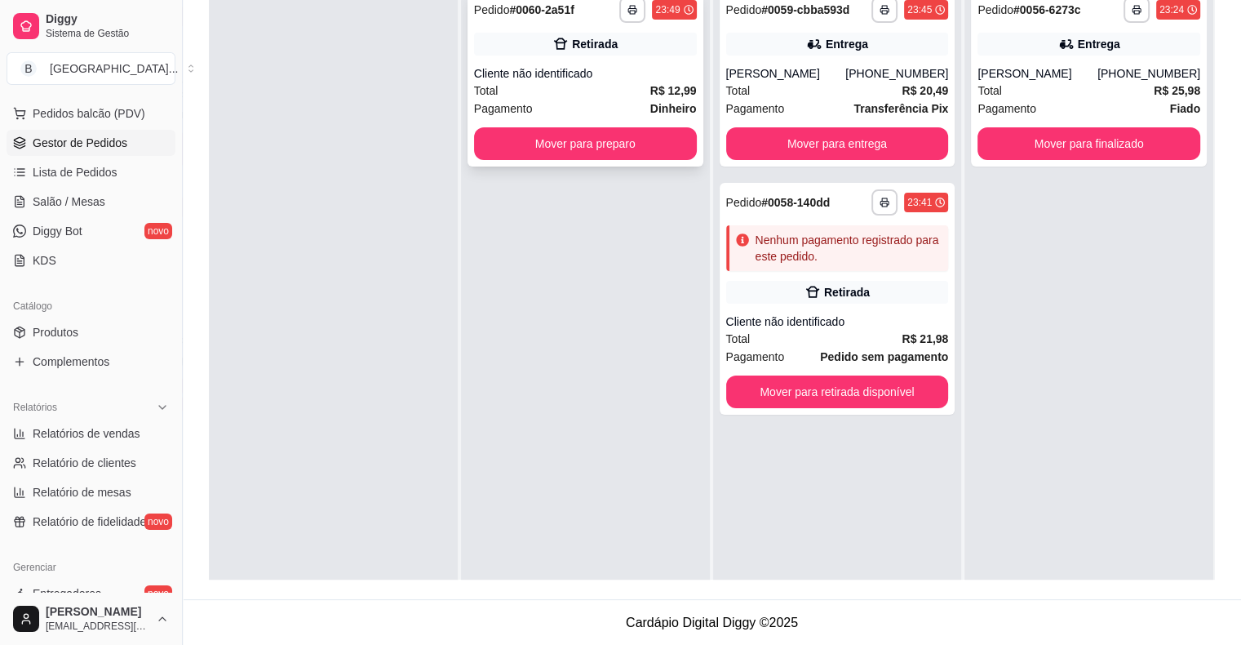
click at [623, 109] on div "Pagamento Dinheiro" at bounding box center [585, 109] width 223 height 18
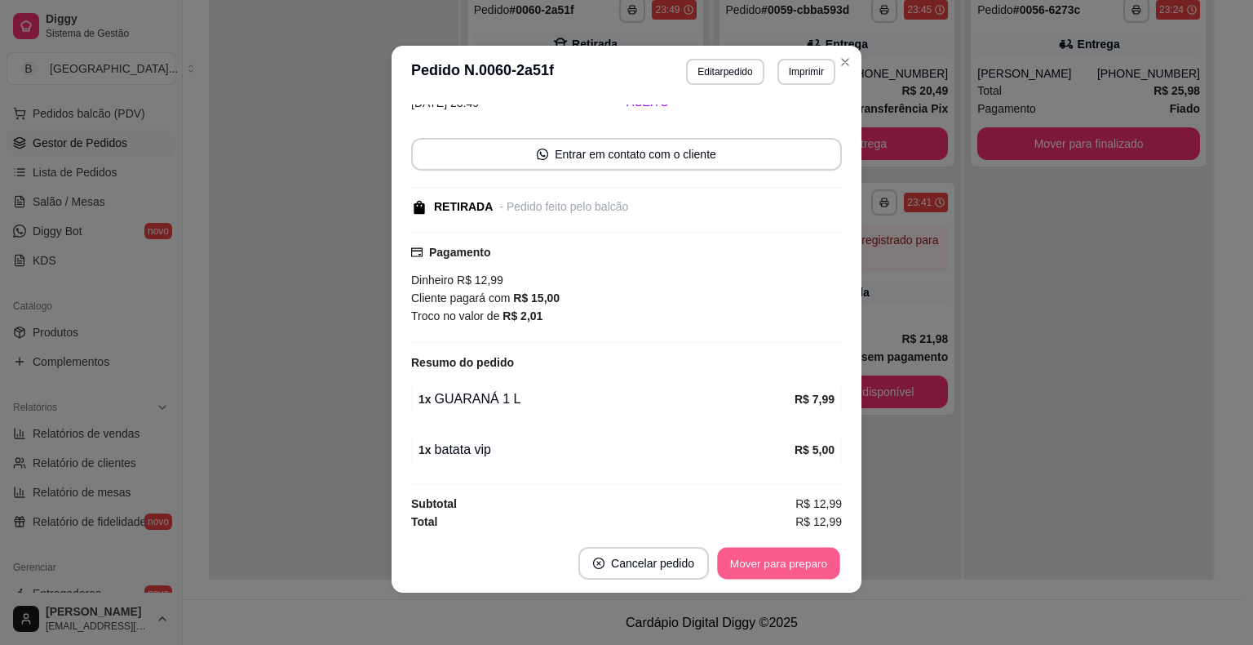
click at [804, 570] on button "Mover para preparo" at bounding box center [778, 563] width 122 height 32
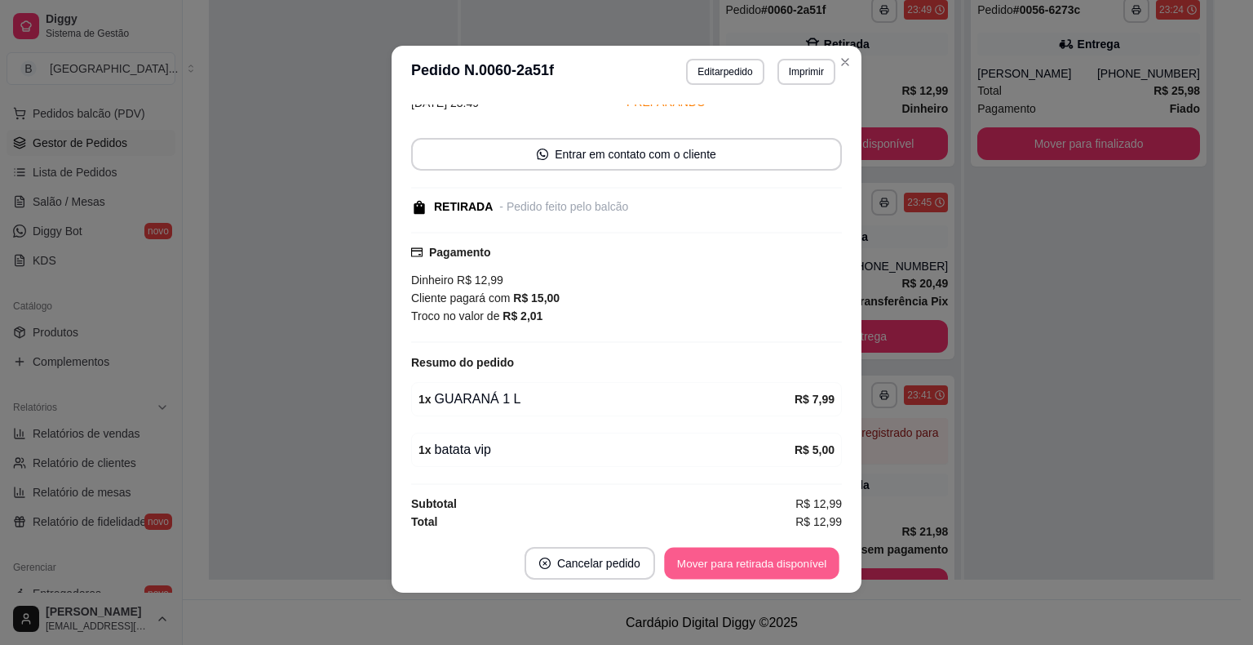
click at [804, 570] on button "Mover para retirada disponível" at bounding box center [751, 563] width 175 height 32
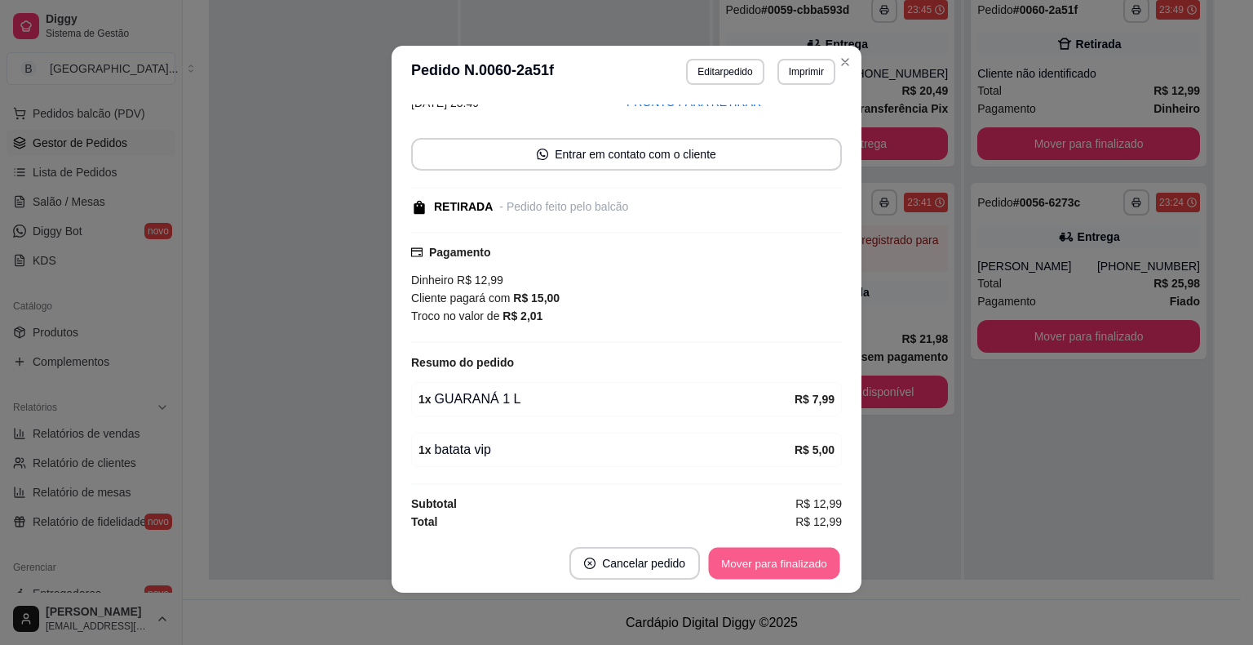
click at [804, 570] on button "Mover para finalizado" at bounding box center [774, 563] width 131 height 32
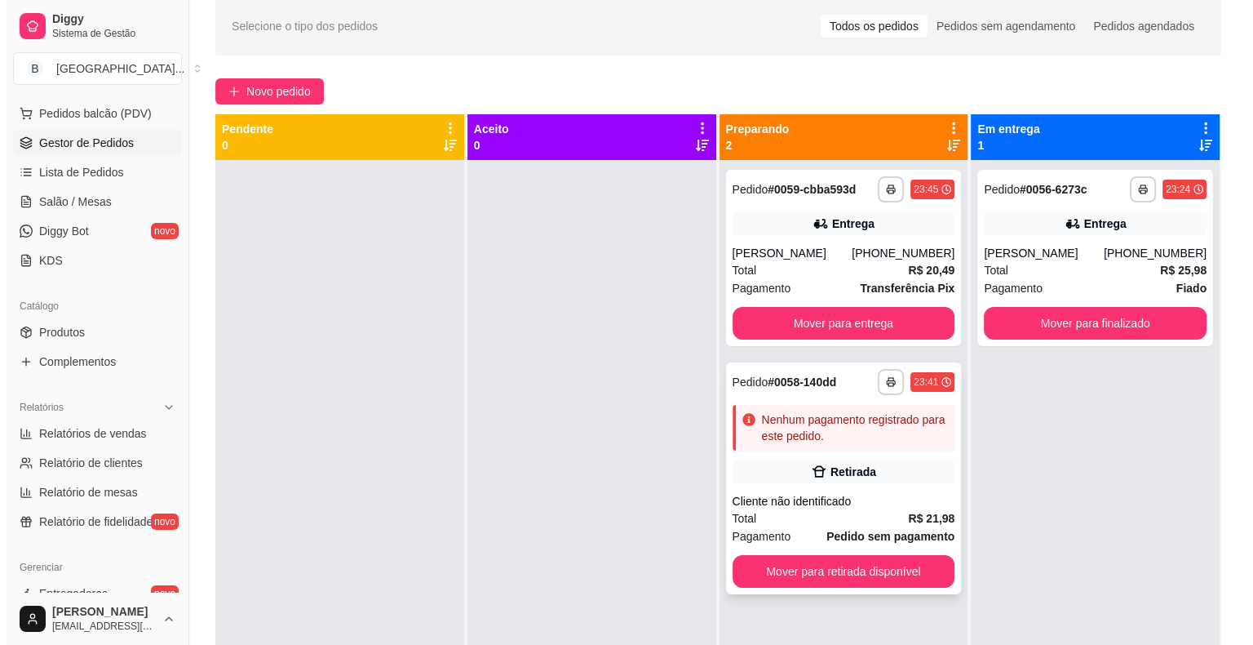
scroll to position [0, 0]
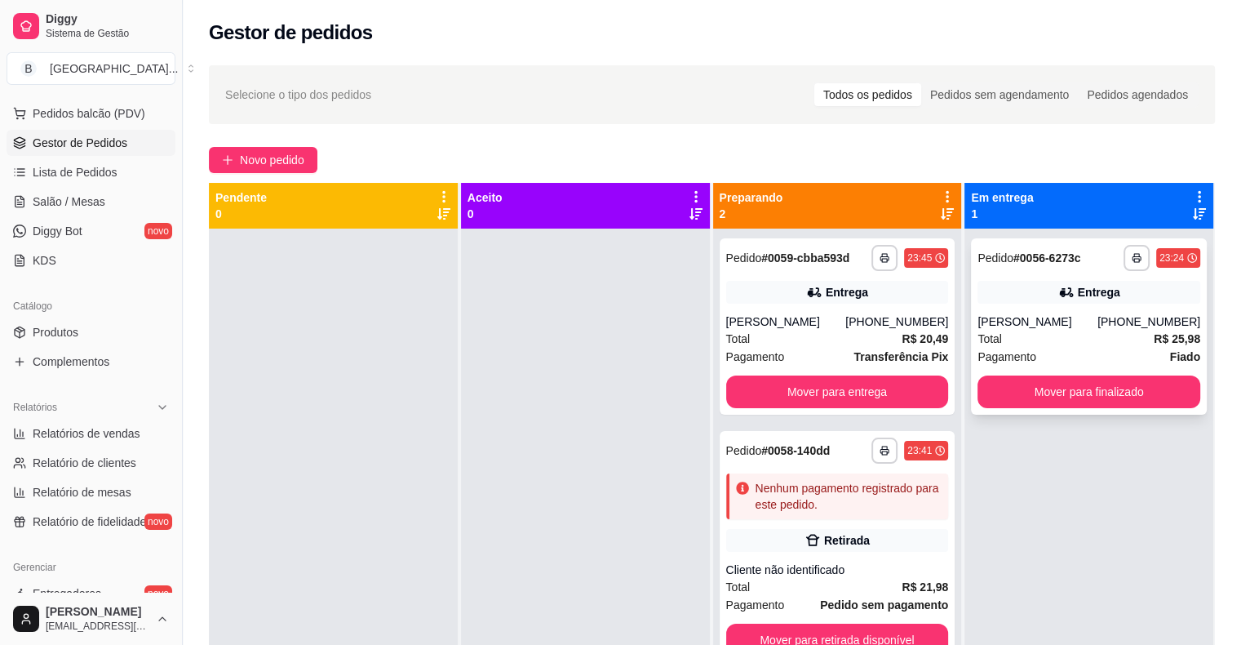
click at [977, 343] on span "Total" at bounding box center [989, 339] width 24 height 18
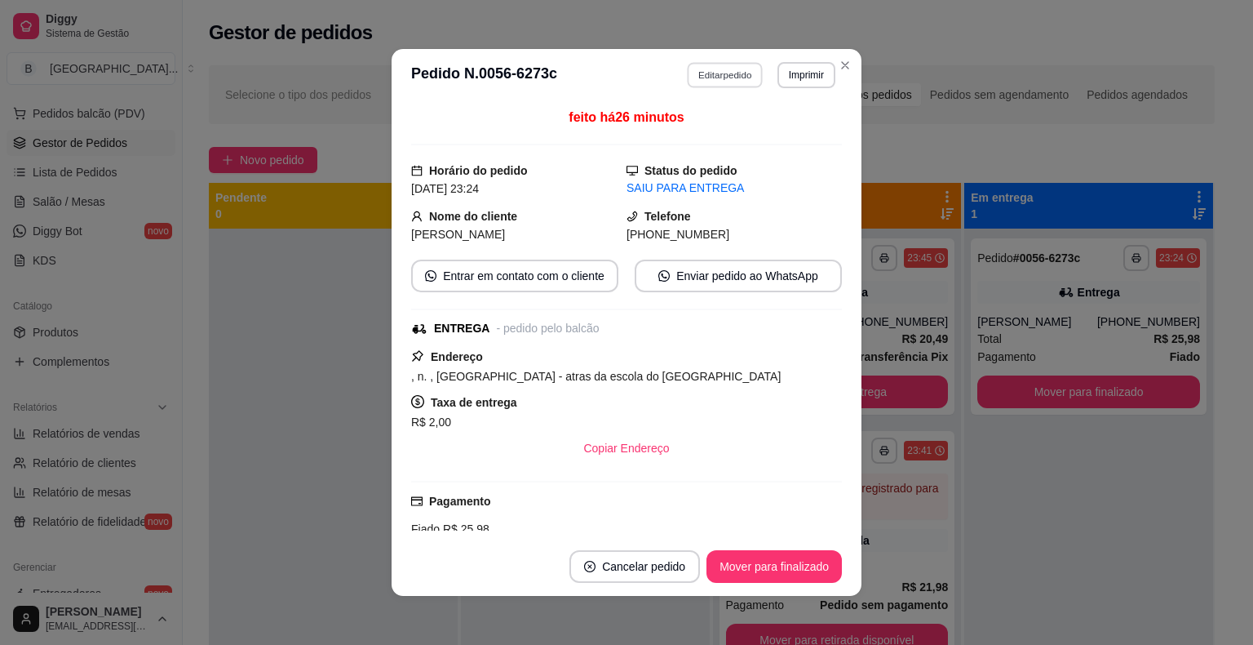
click at [738, 78] on button "Editar pedido" at bounding box center [726, 74] width 76 height 25
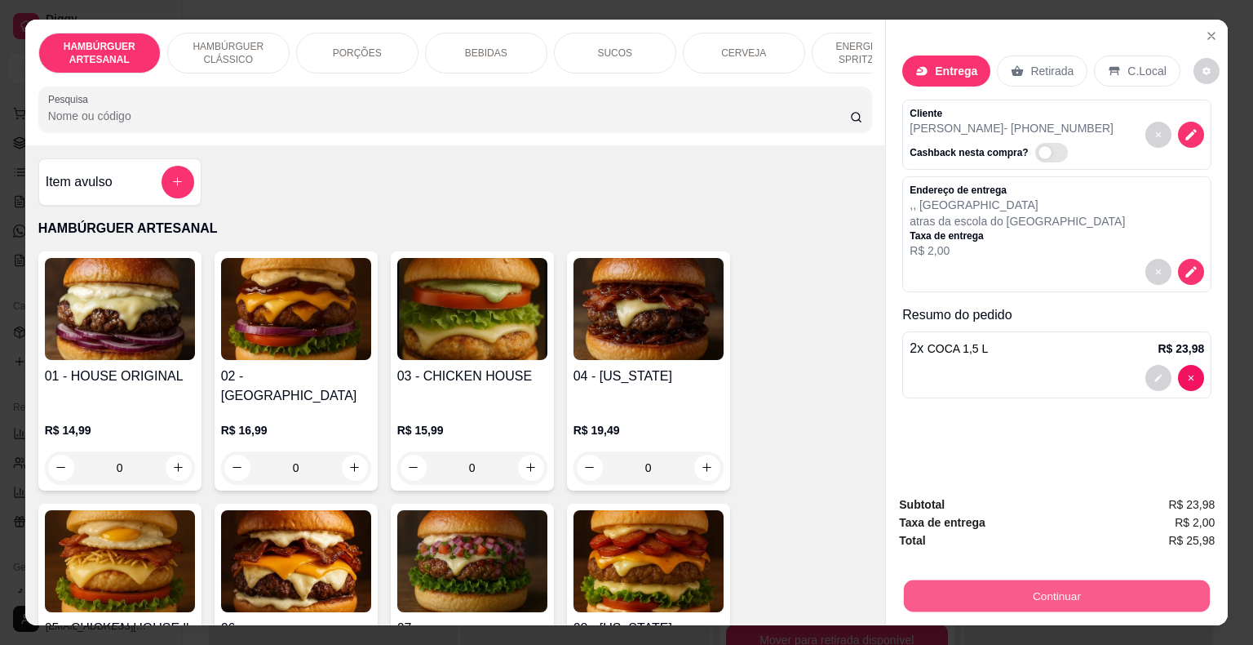
click at [1061, 580] on button "Continuar" at bounding box center [1057, 596] width 306 height 32
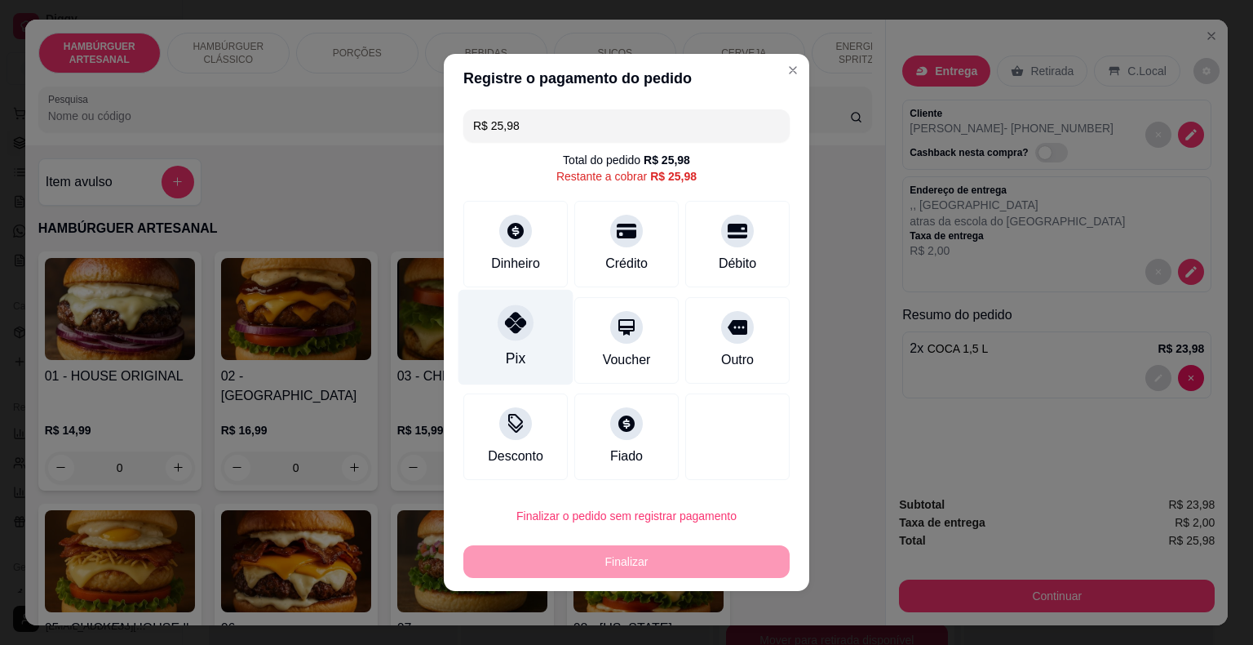
click at [525, 329] on div at bounding box center [516, 322] width 36 height 36
type input "R$ 0,00"
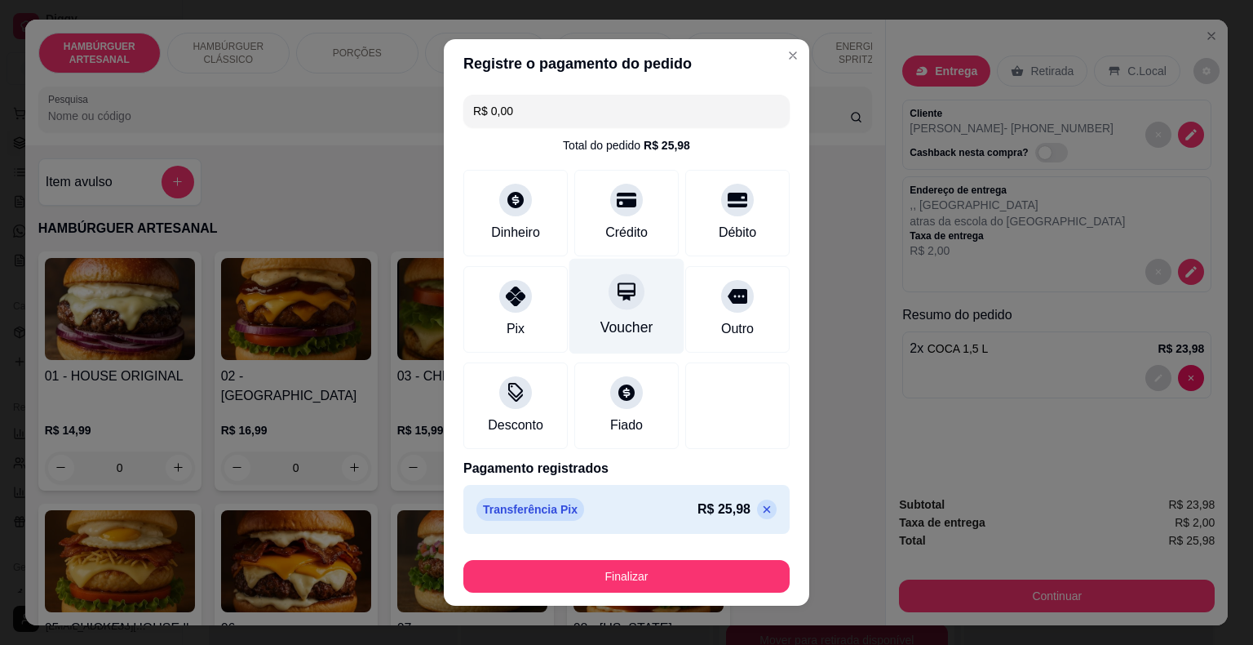
scroll to position [12, 0]
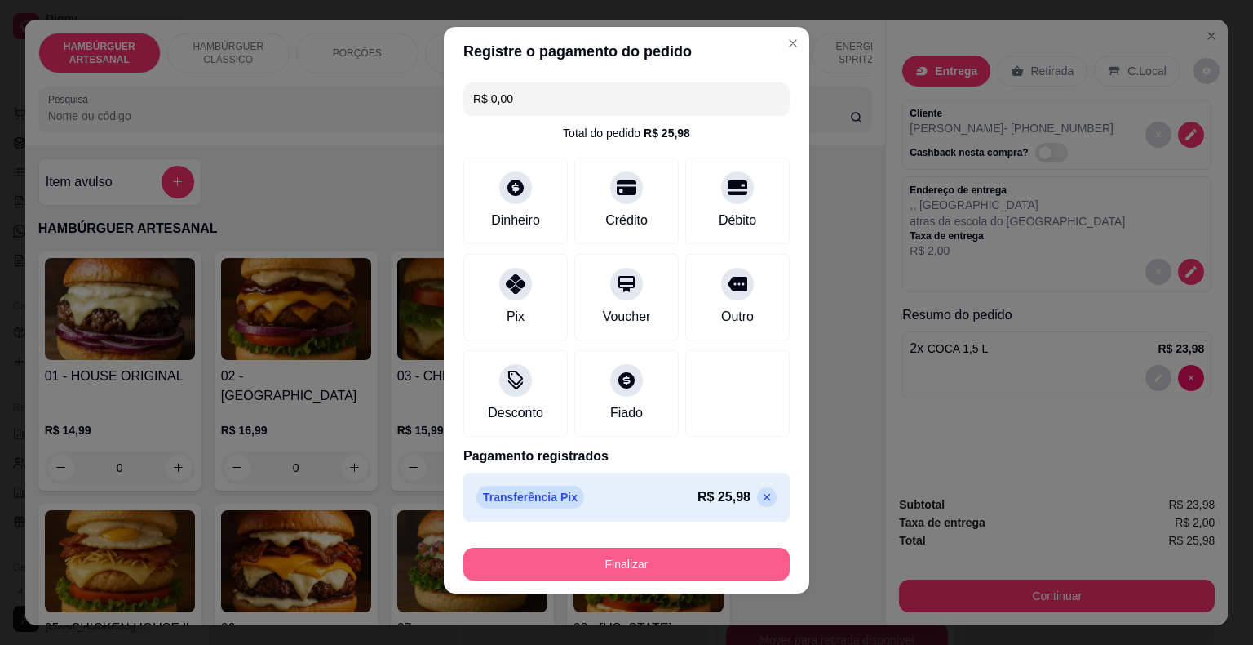
click at [659, 559] on button "Finalizar" at bounding box center [626, 563] width 326 height 33
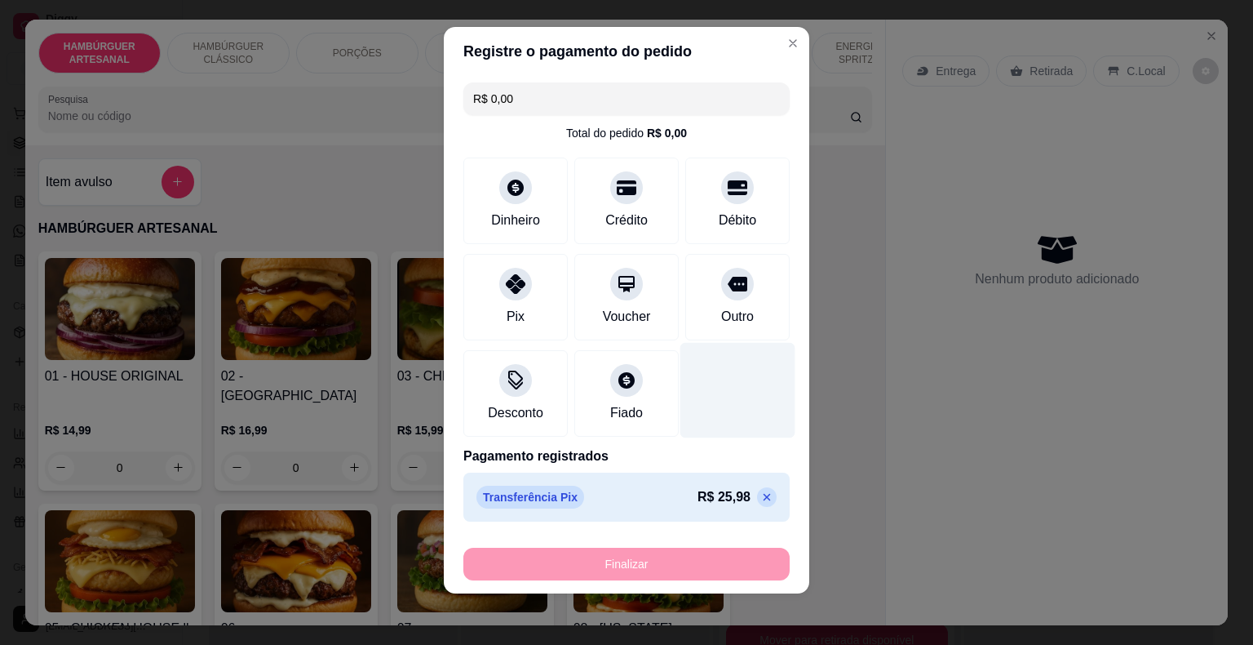
type input "0"
type input "-R$ 25,98"
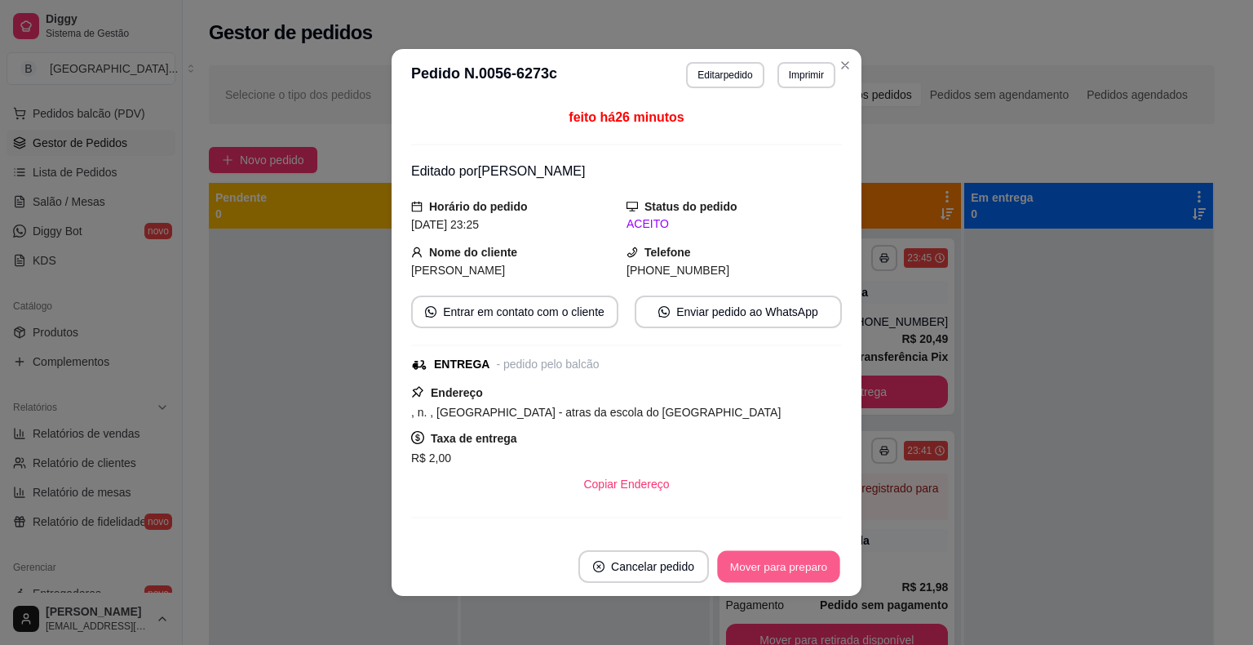
click at [819, 565] on button "Mover para preparo" at bounding box center [778, 567] width 122 height 32
click at [819, 565] on button "Mover para entrega" at bounding box center [779, 567] width 122 height 32
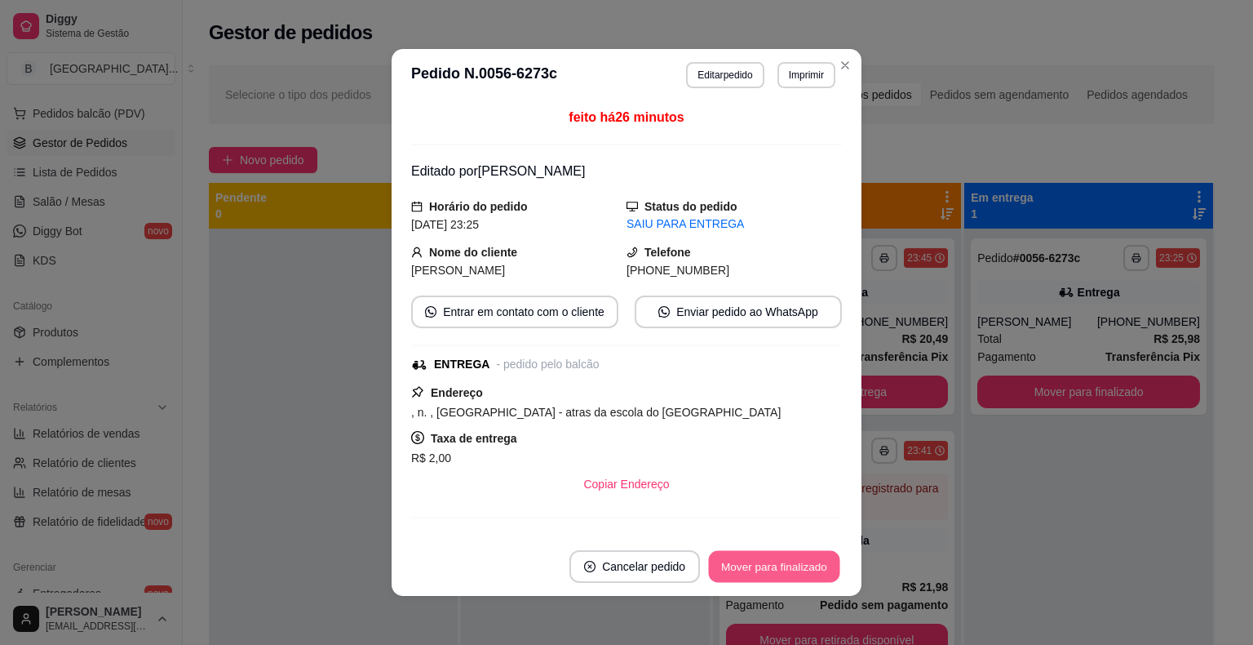
click at [819, 565] on button "Mover para finalizado" at bounding box center [774, 567] width 131 height 32
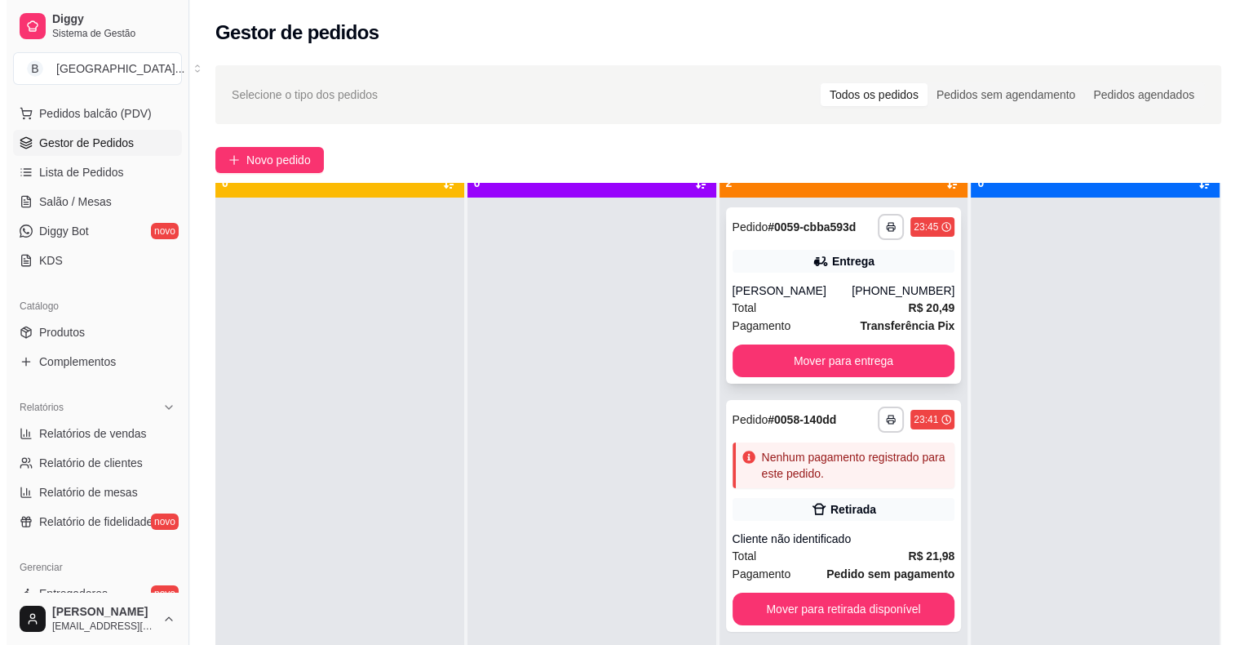
scroll to position [46, 0]
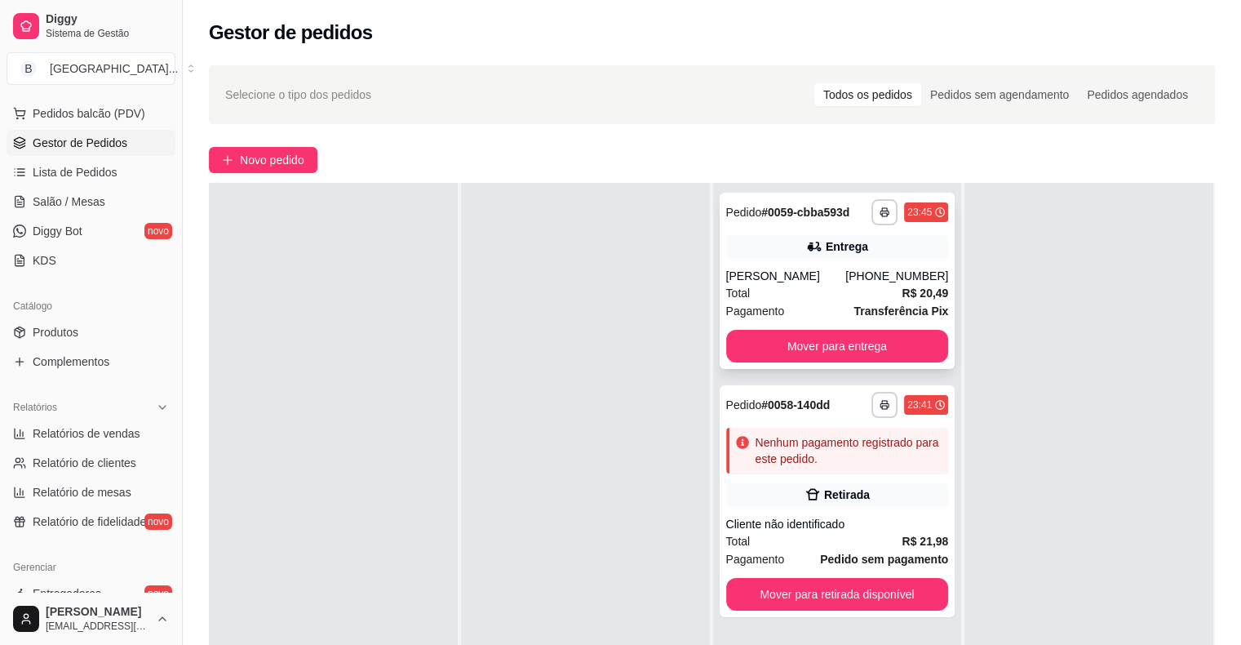
click at [791, 269] on div "Helder nogueira" at bounding box center [786, 276] width 120 height 16
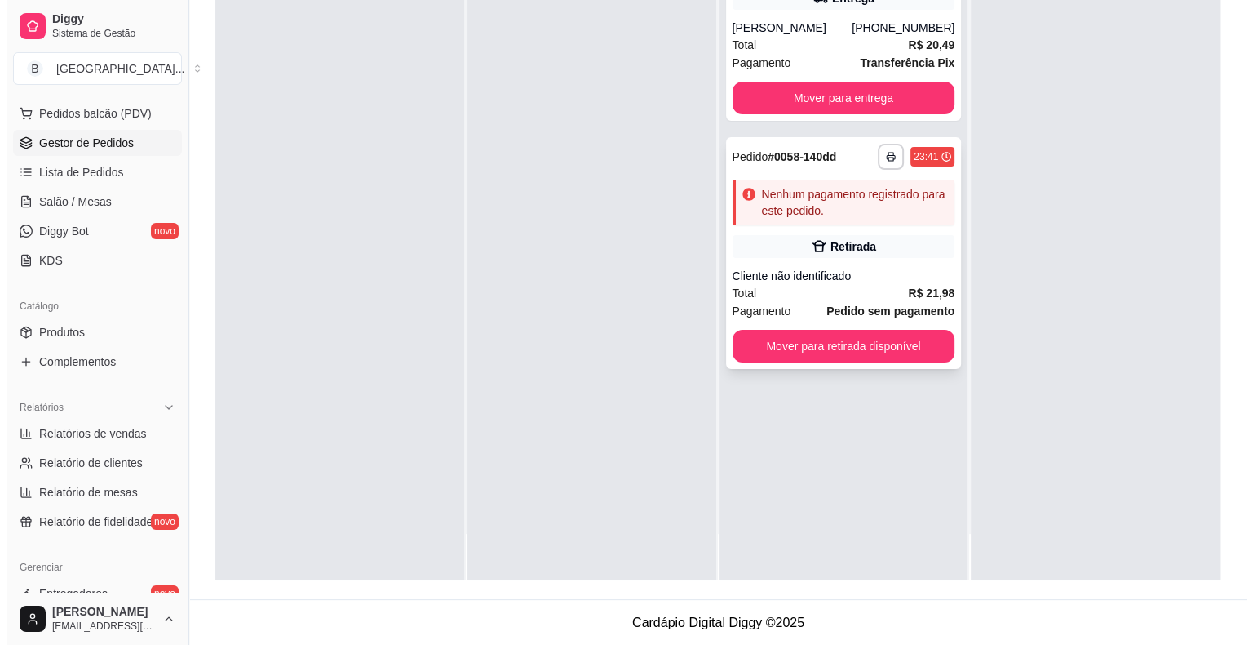
scroll to position [0, 0]
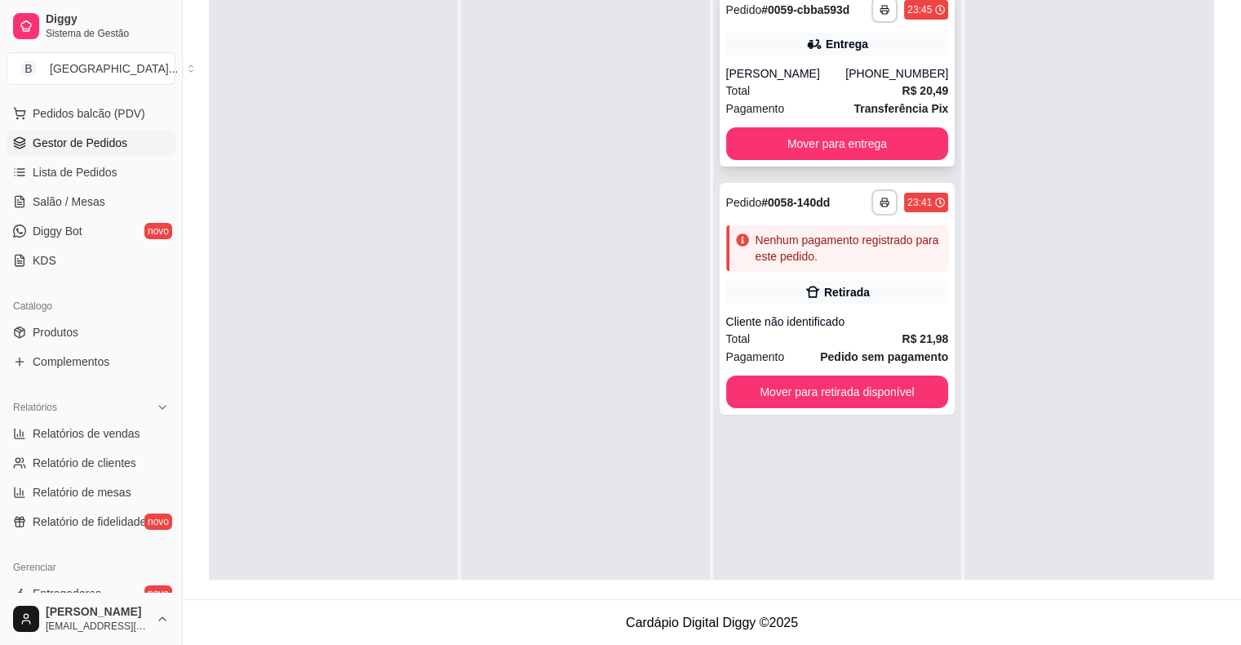
click at [797, 67] on div "Helder nogueira" at bounding box center [786, 73] width 120 height 16
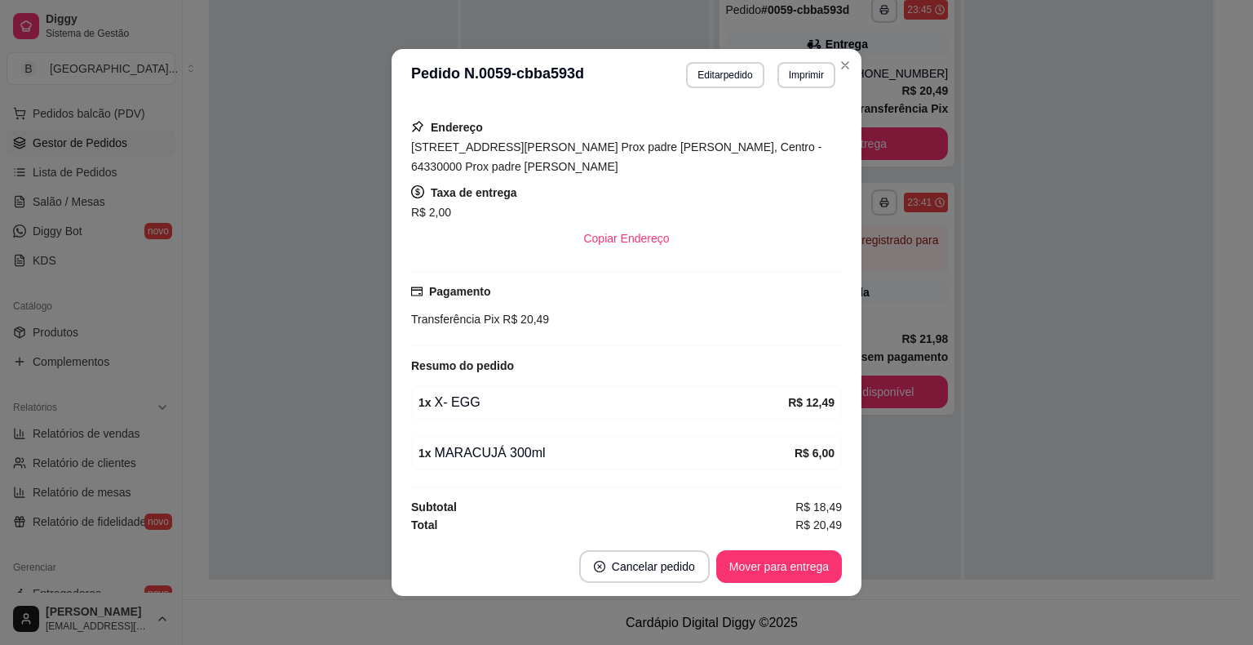
scroll to position [3, 0]
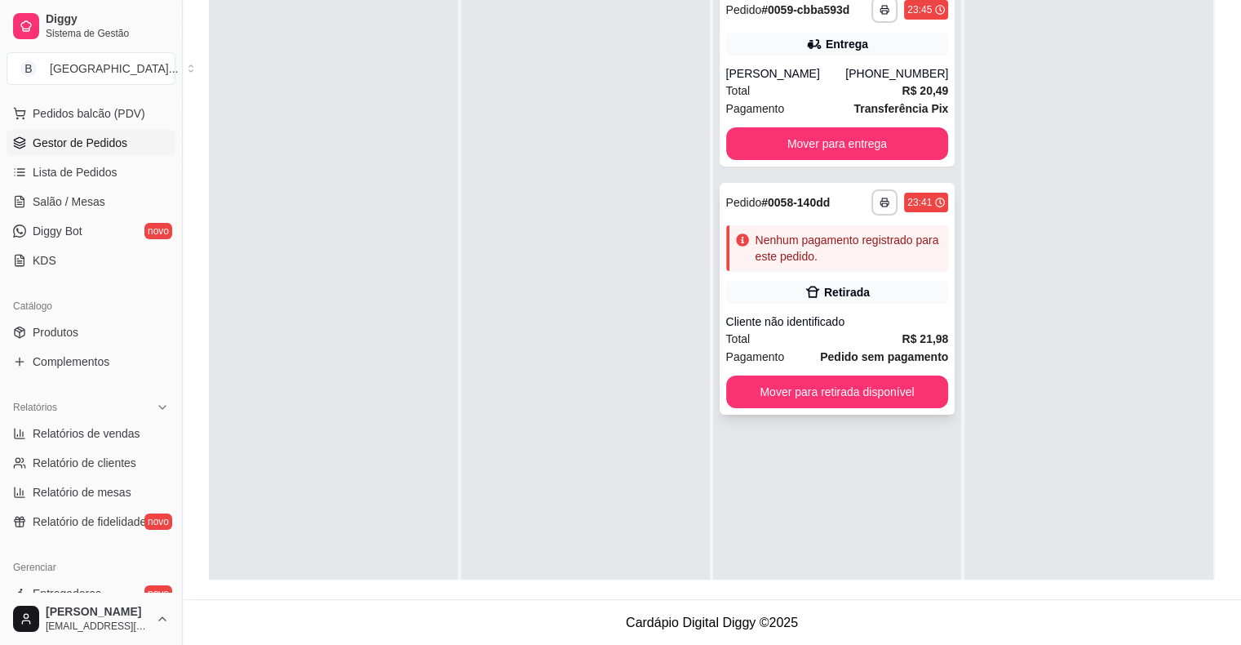
click at [793, 323] on div "Cliente não identificado" at bounding box center [837, 321] width 223 height 16
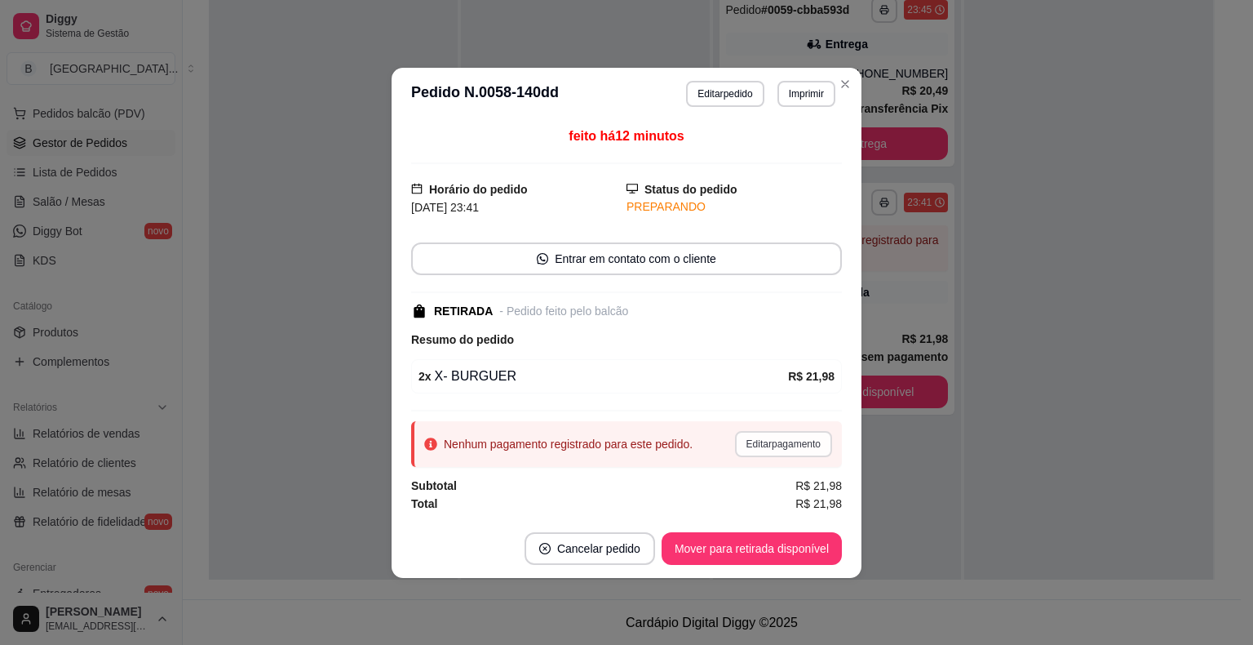
click at [786, 440] on button "Editar pagamento" at bounding box center [783, 444] width 97 height 26
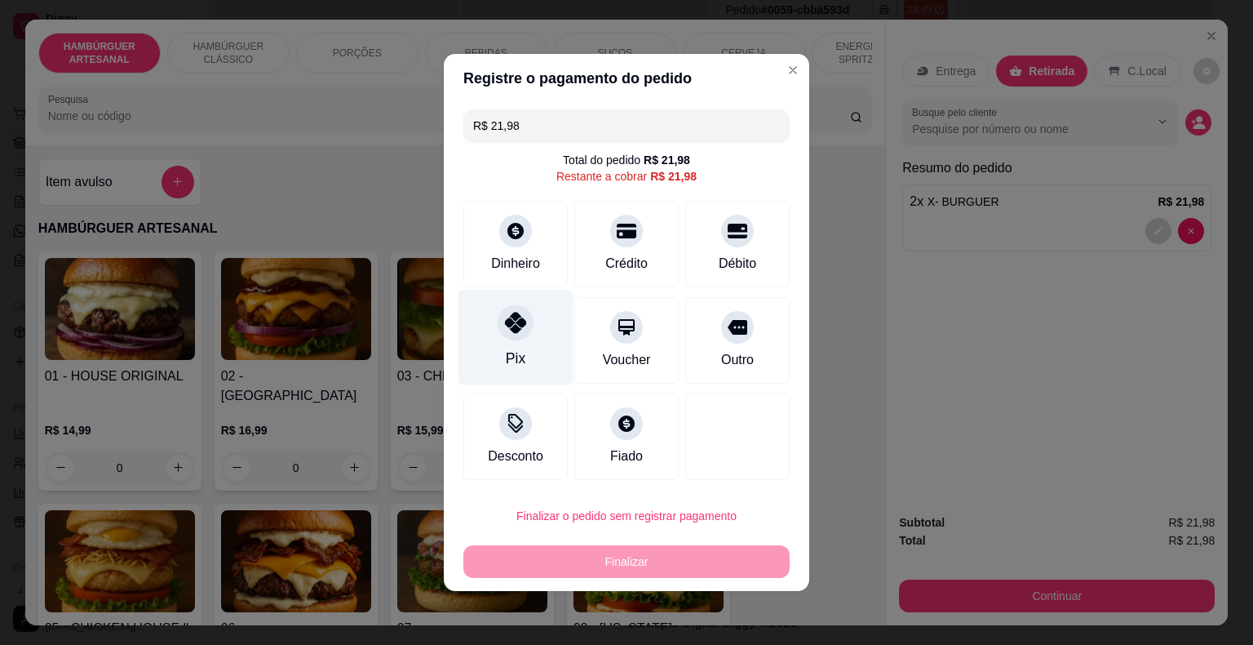
click at [535, 341] on div "Pix" at bounding box center [516, 337] width 115 height 95
type input "R$ 0,00"
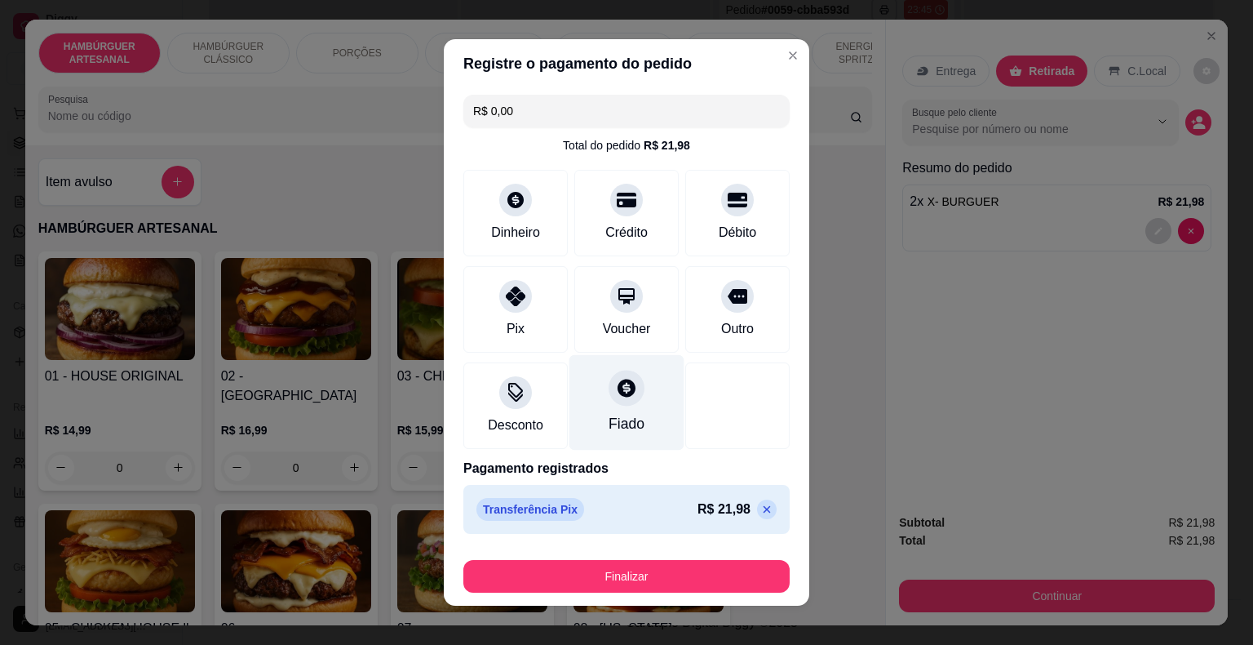
scroll to position [12, 0]
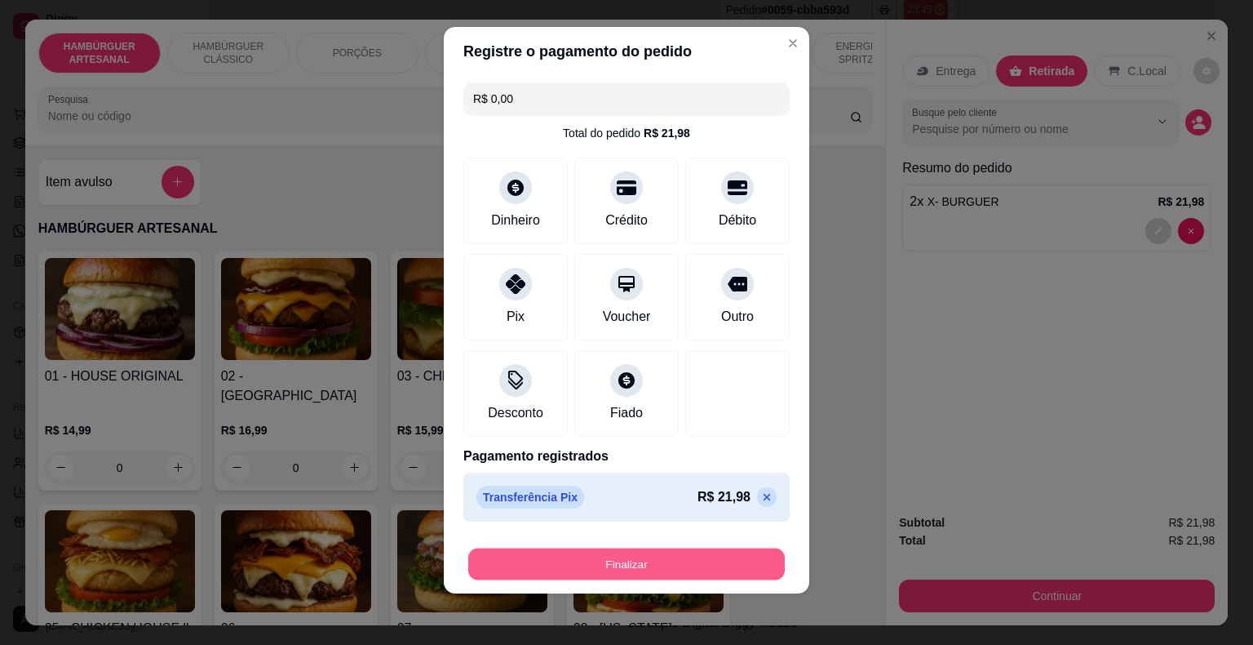
click at [659, 572] on button "Finalizar" at bounding box center [626, 564] width 317 height 32
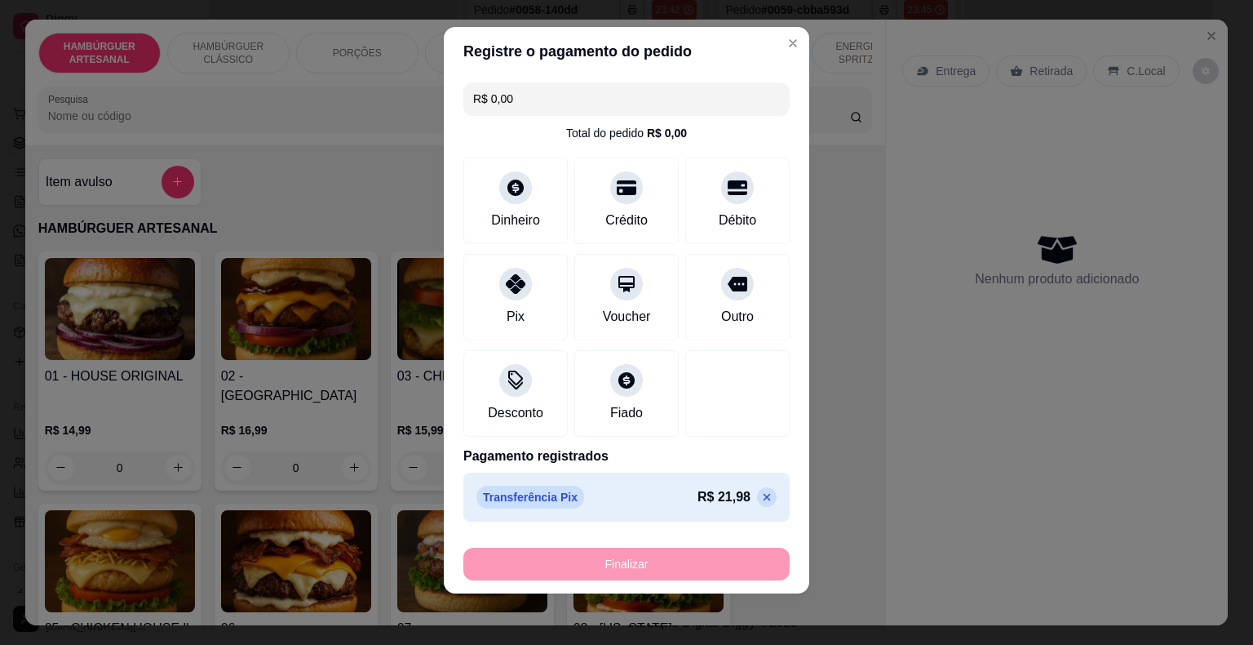
type input "0"
type input "-R$ 21,98"
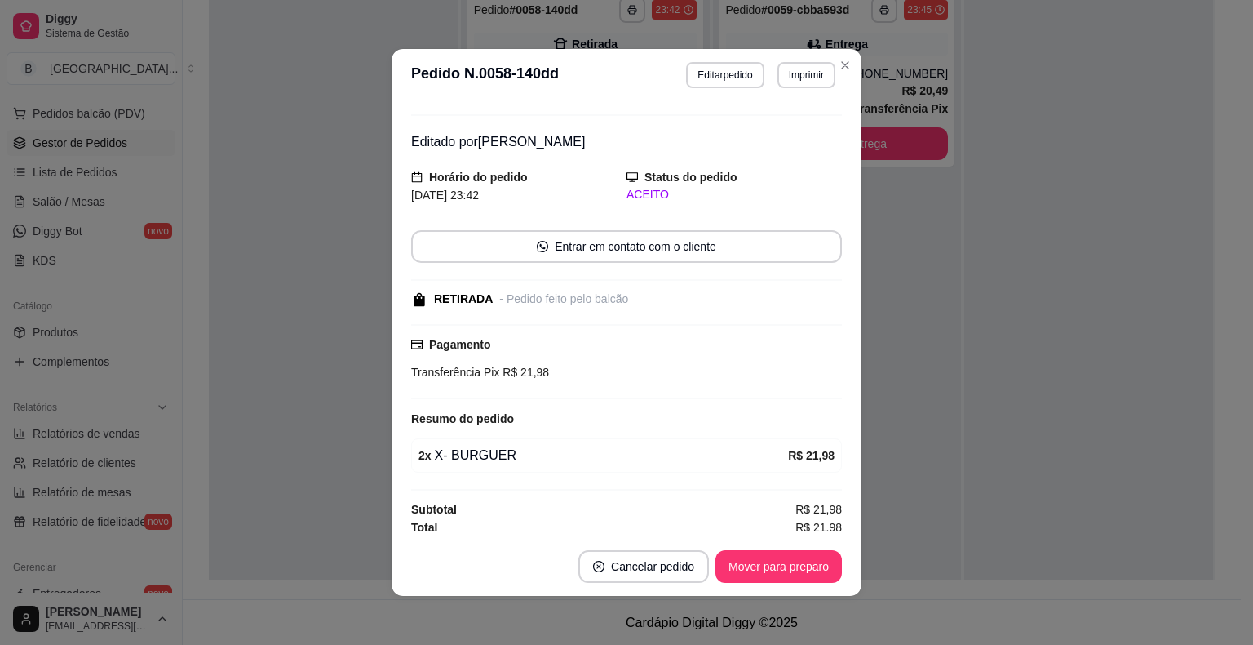
scroll to position [33, 0]
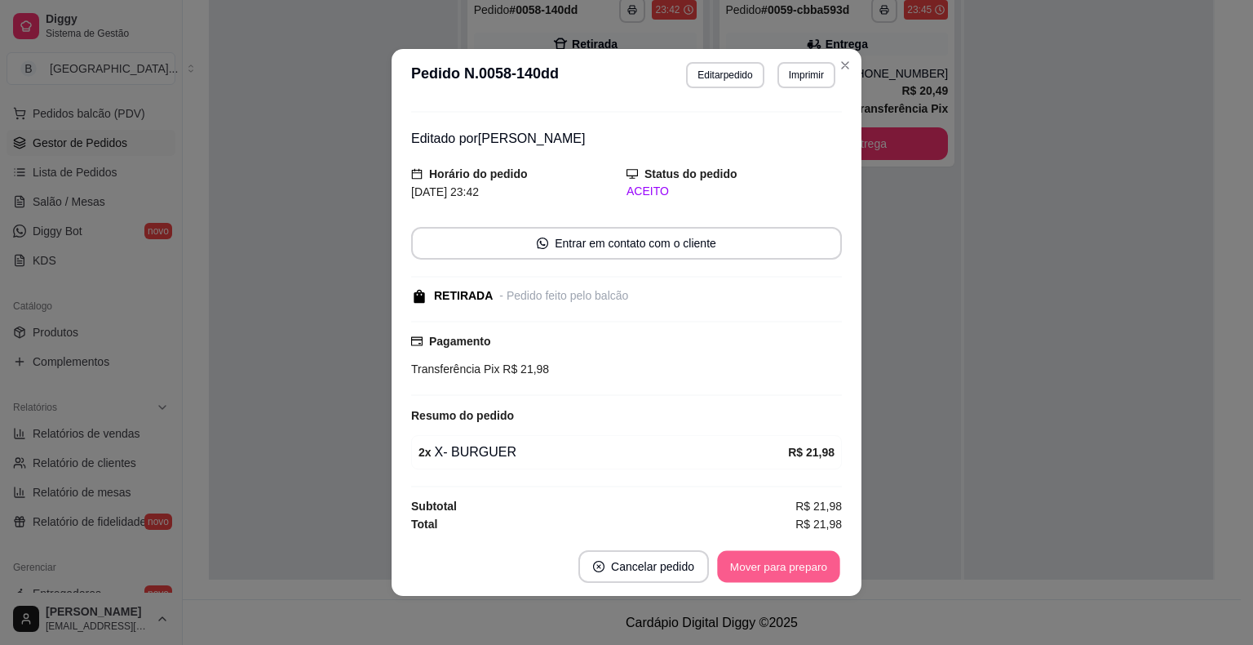
click at [728, 575] on button "Mover para preparo" at bounding box center [778, 567] width 122 height 32
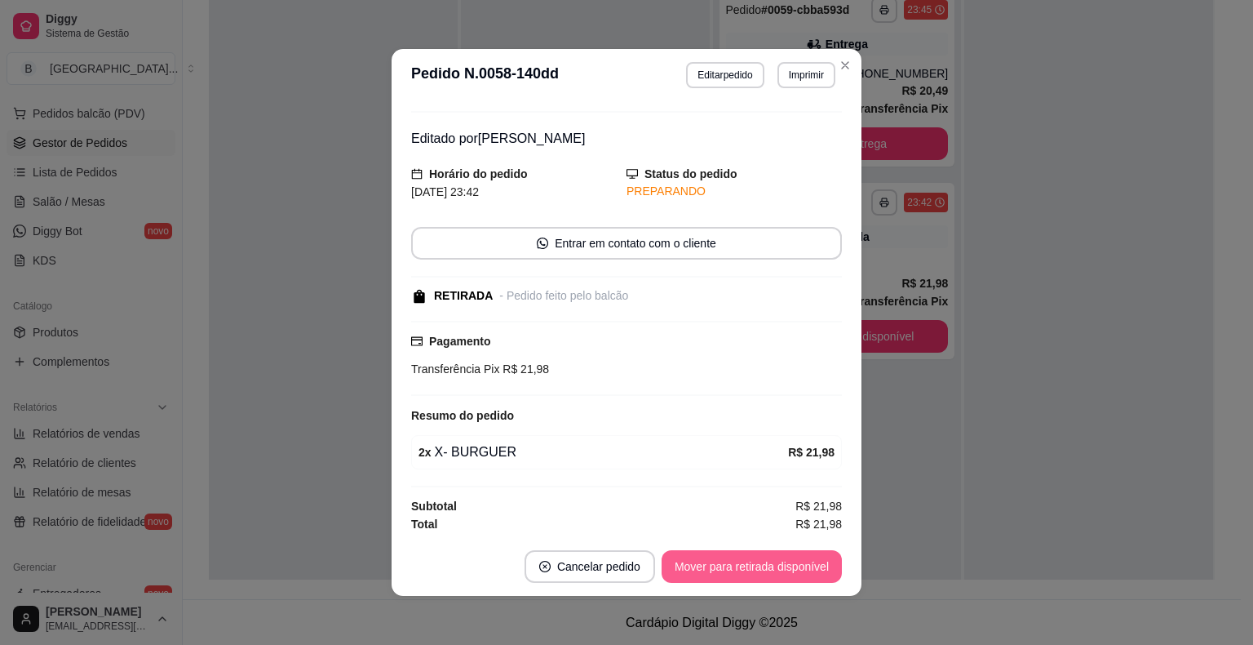
click at [728, 575] on button "Mover para retirada disponível" at bounding box center [752, 566] width 180 height 33
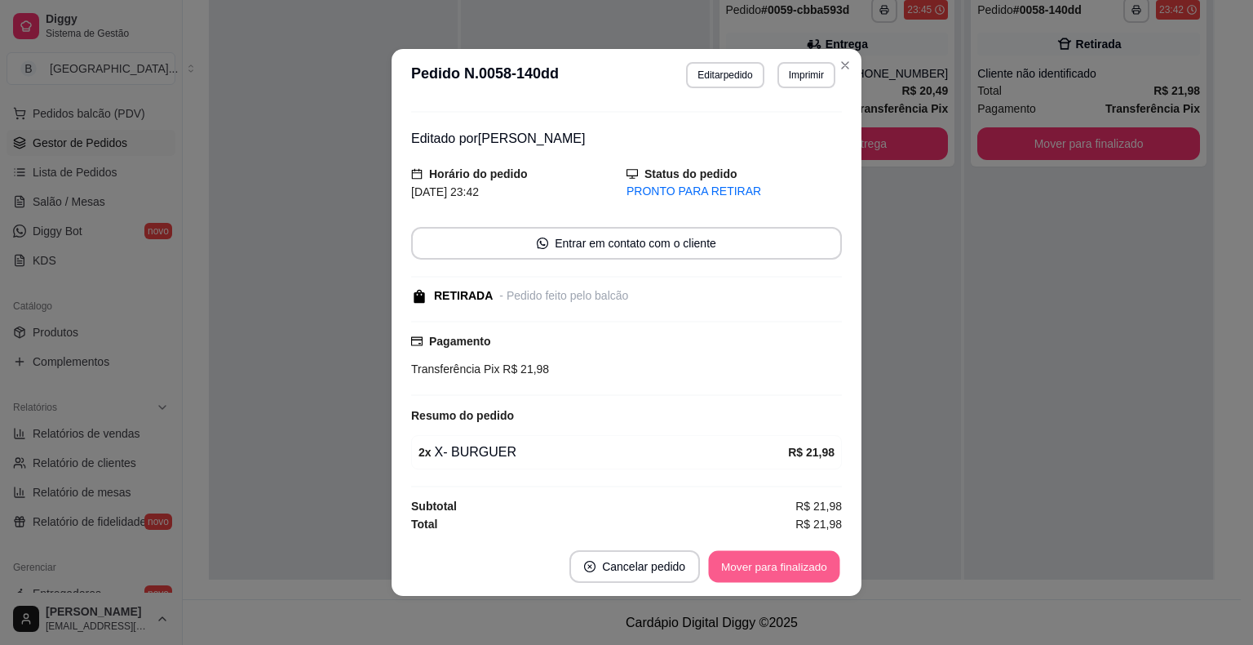
click at [728, 575] on button "Mover para finalizado" at bounding box center [774, 567] width 131 height 32
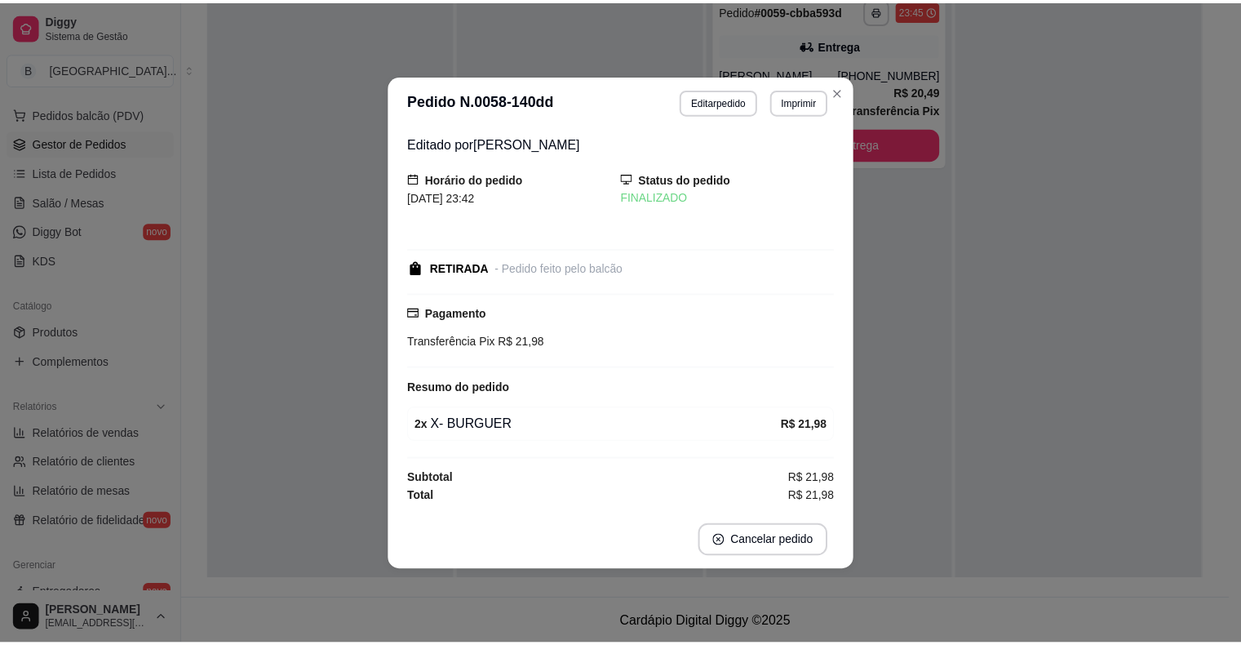
scroll to position [0, 0]
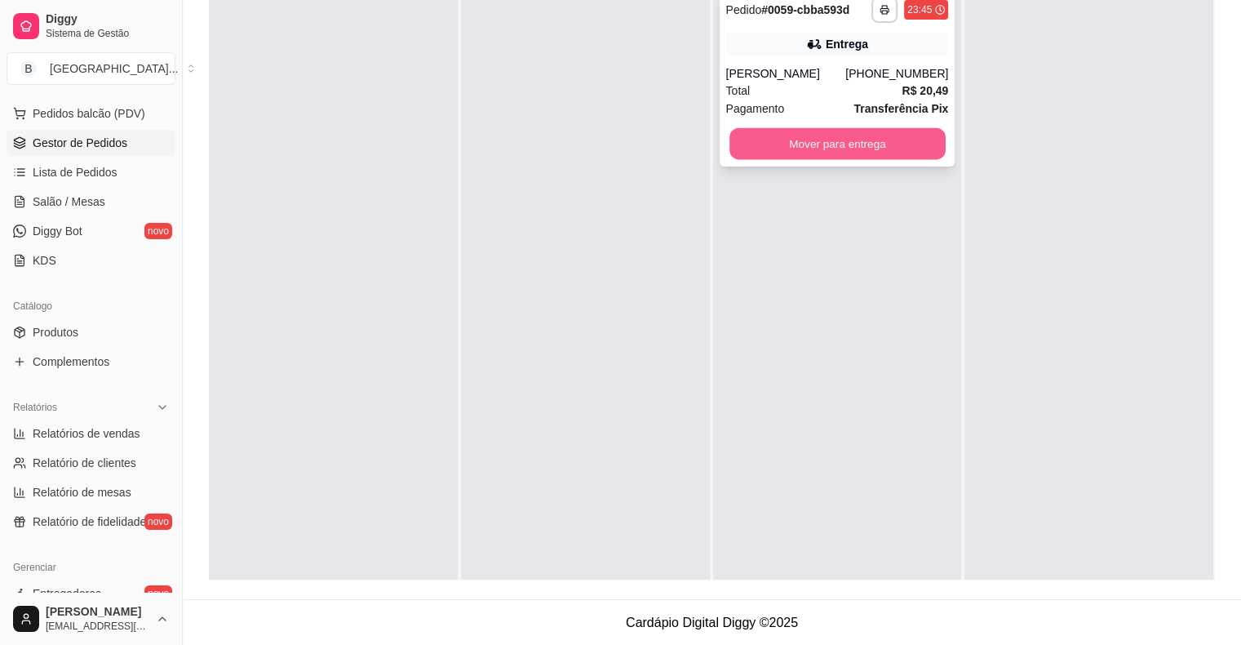
click at [806, 141] on button "Mover para entrega" at bounding box center [837, 144] width 216 height 32
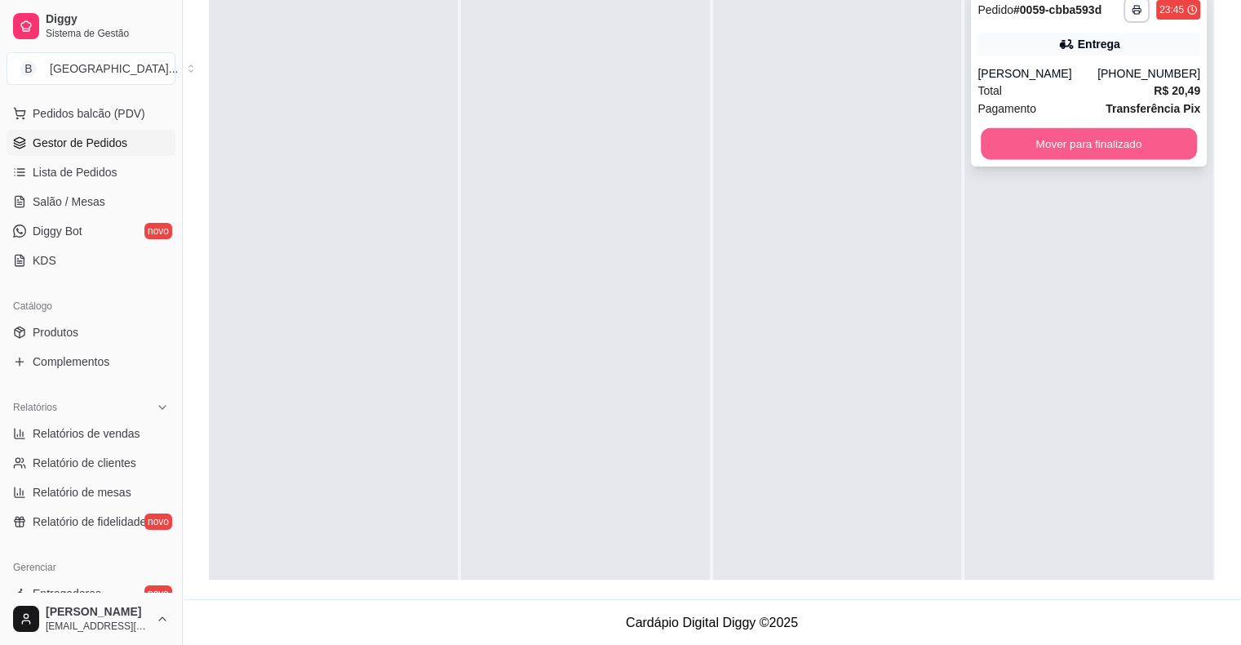
click at [1001, 142] on button "Mover para finalizado" at bounding box center [1089, 144] width 216 height 32
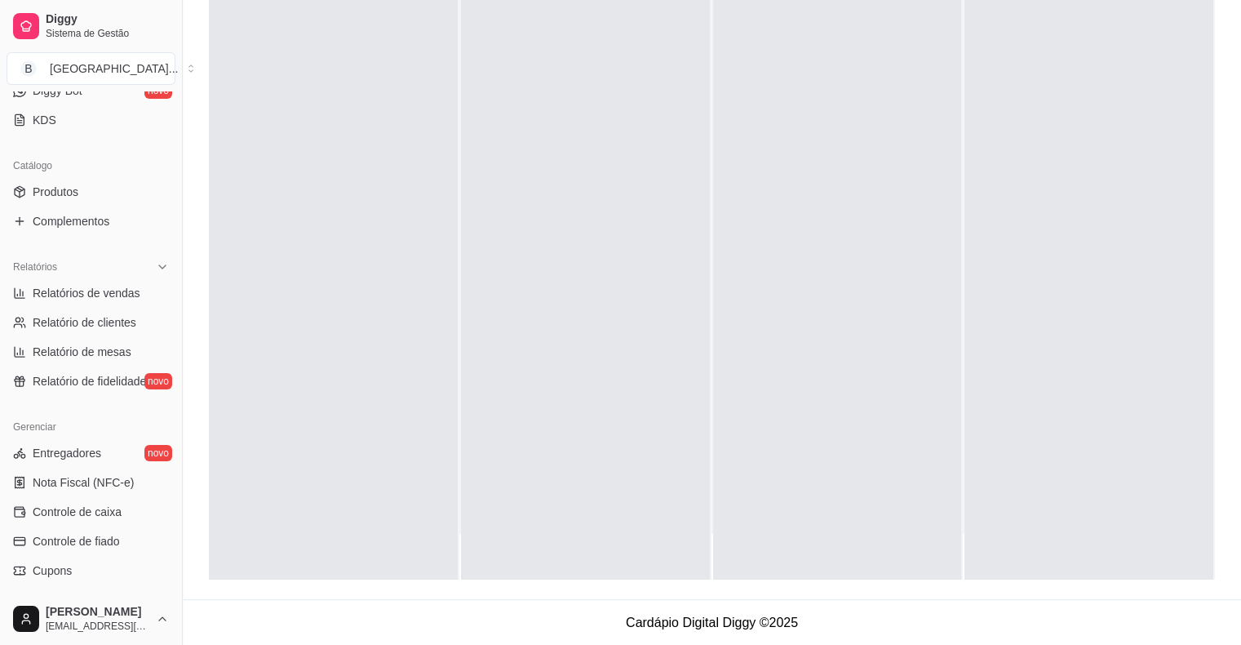
scroll to position [366, 0]
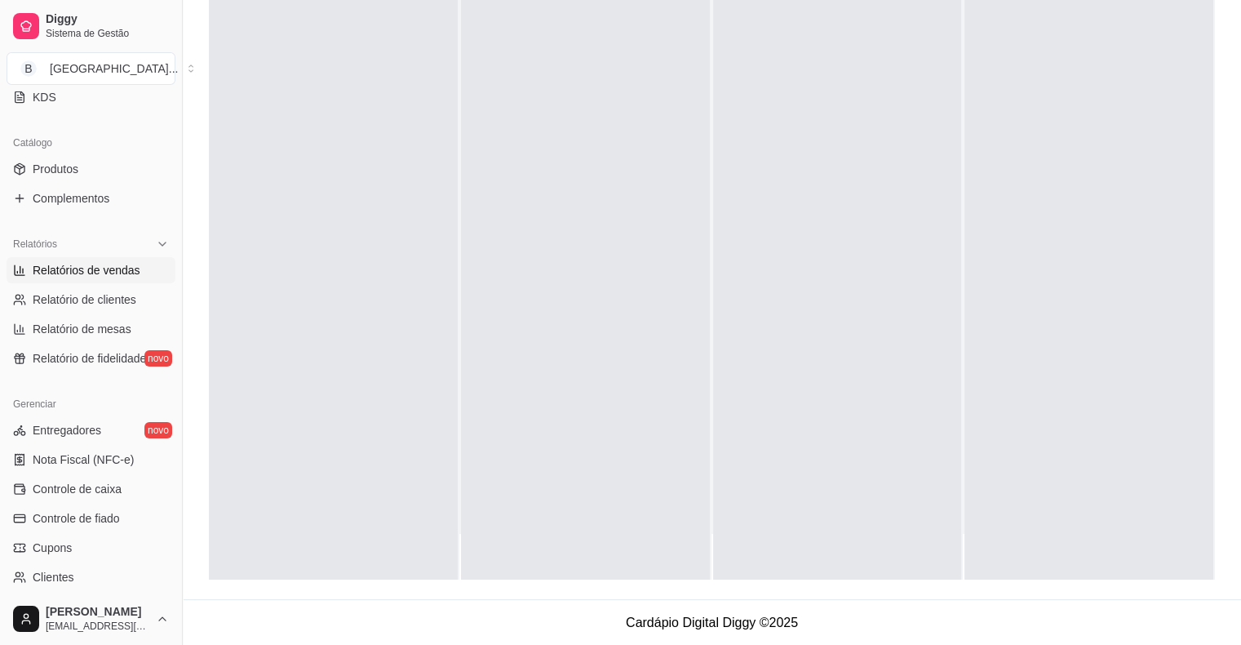
click at [130, 274] on span "Relatórios de vendas" at bounding box center [87, 270] width 108 height 16
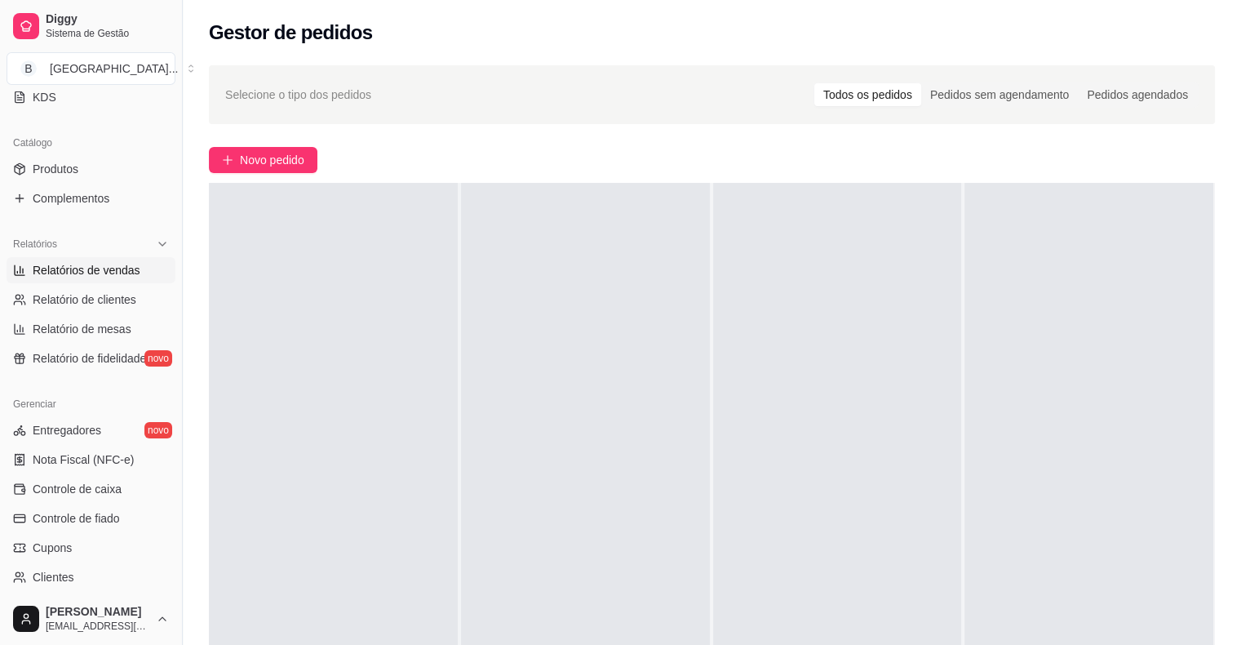
select select "ALL"
select select "0"
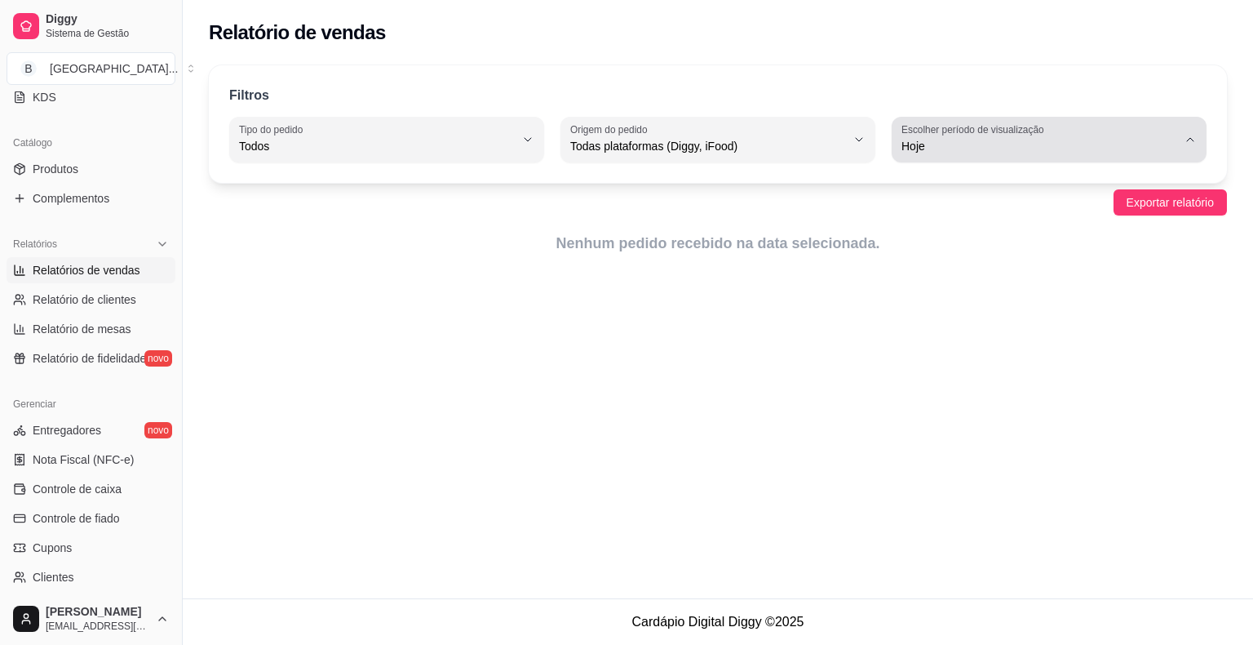
click at [1015, 158] on button "Escolher período de visualização Hoje" at bounding box center [1049, 140] width 315 height 46
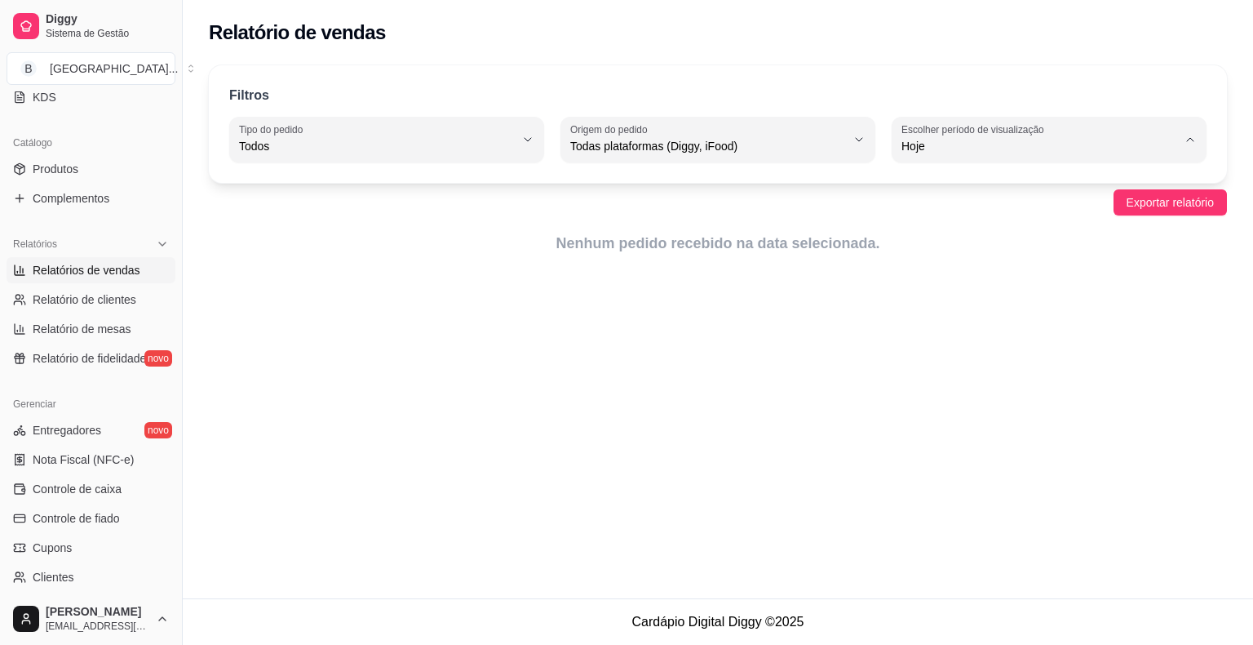
click at [1004, 219] on span "Ontem" at bounding box center [1042, 211] width 262 height 16
type input "1"
select select "1"
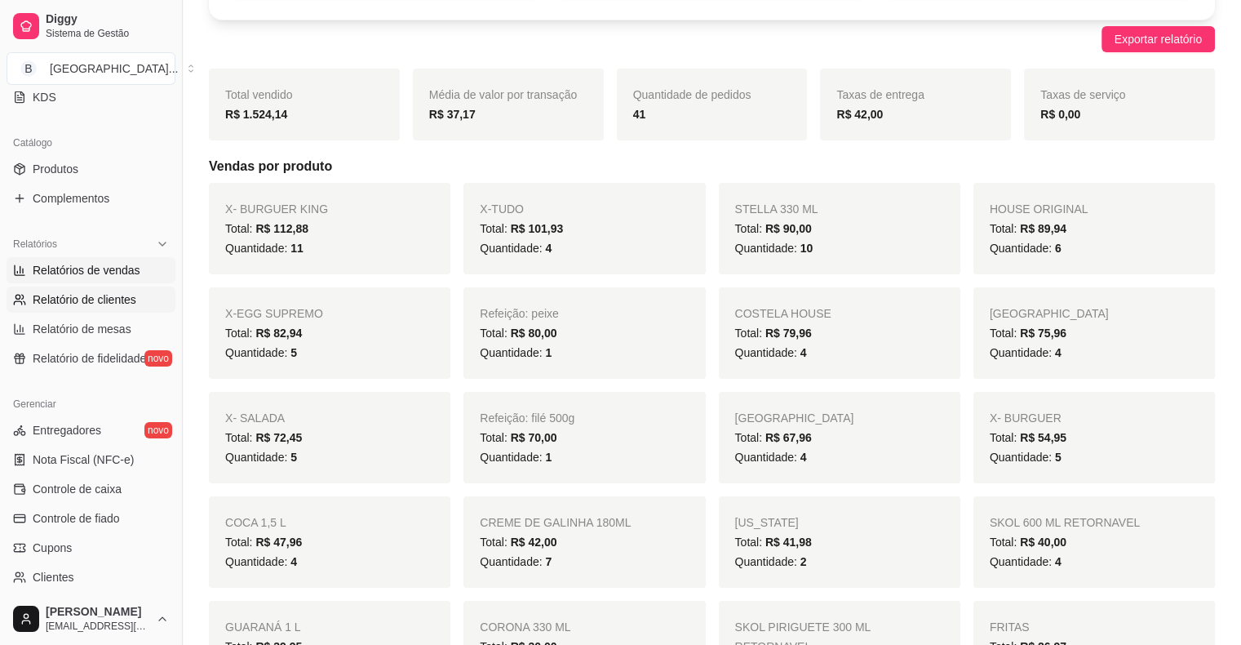
scroll to position [408, 0]
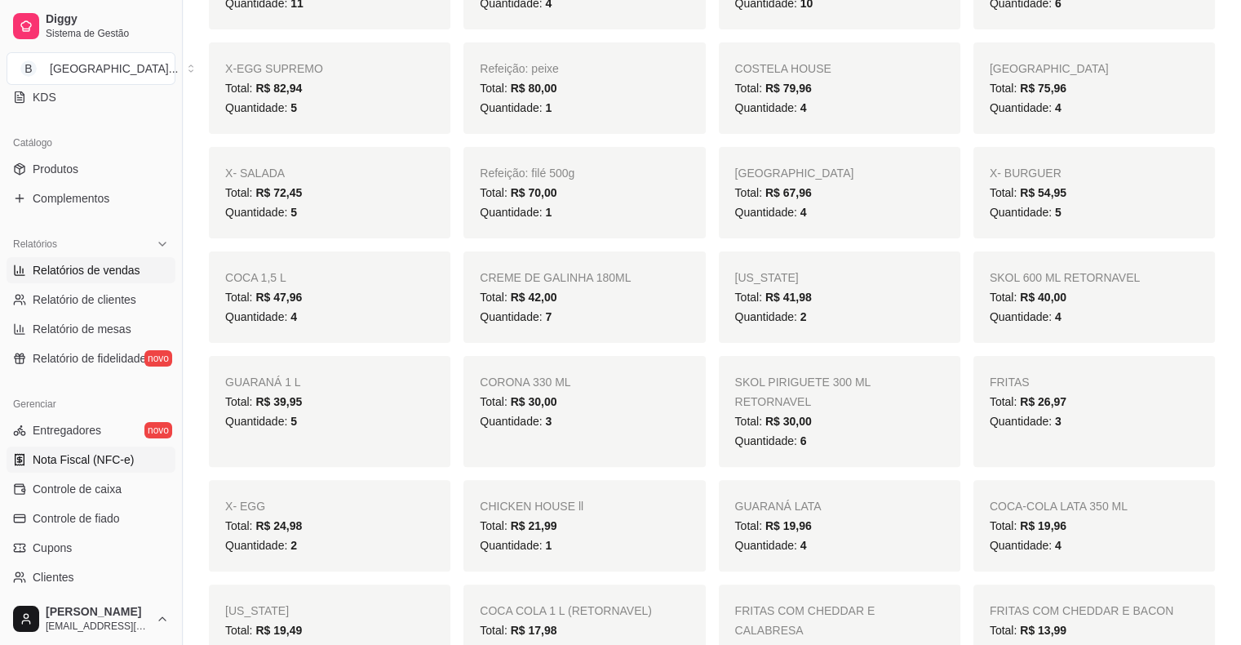
click at [80, 471] on link "Nota Fiscal (NFC-e)" at bounding box center [91, 459] width 169 height 26
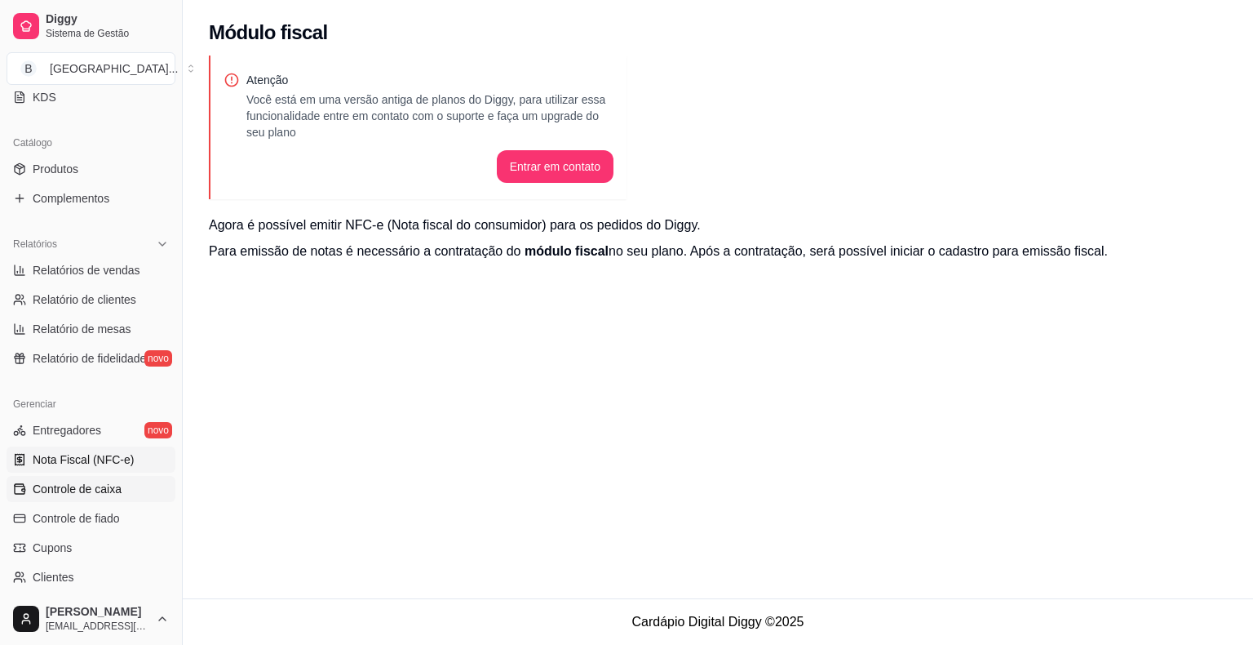
click at [78, 481] on span "Controle de caixa" at bounding box center [77, 489] width 89 height 16
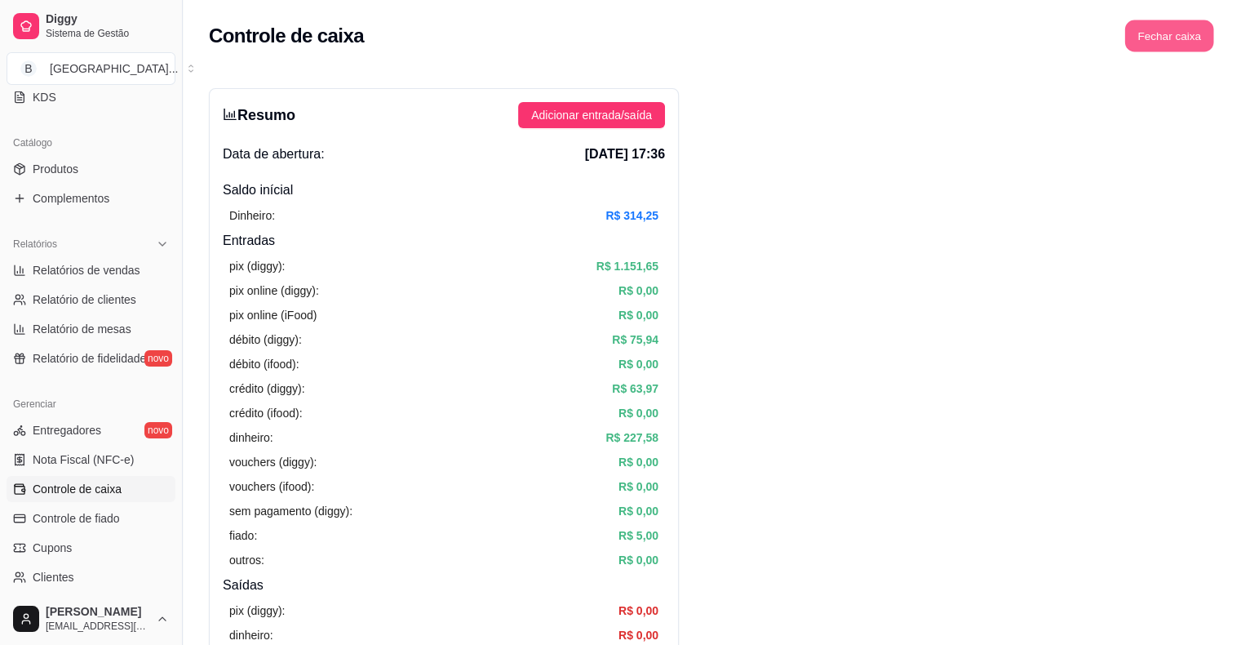
click at [1187, 28] on button "Fechar caixa" at bounding box center [1169, 36] width 89 height 32
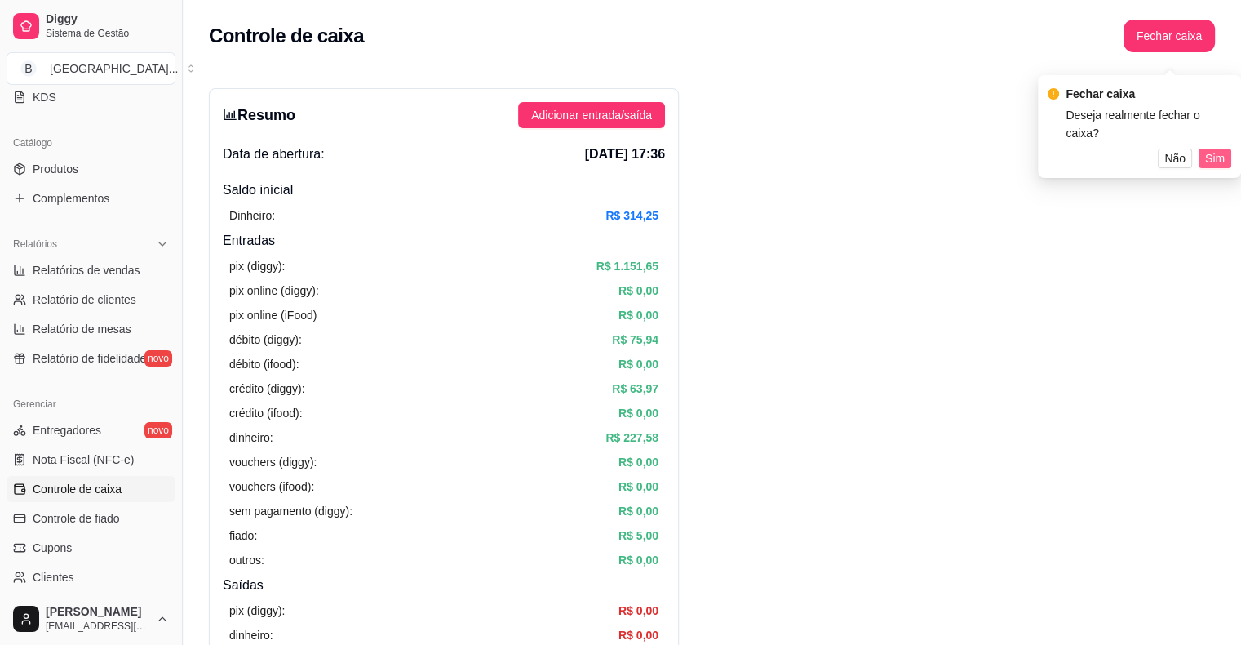
click at [1213, 149] on span "Sim" at bounding box center [1215, 158] width 20 height 18
